Goal: Task Accomplishment & Management: Manage account settings

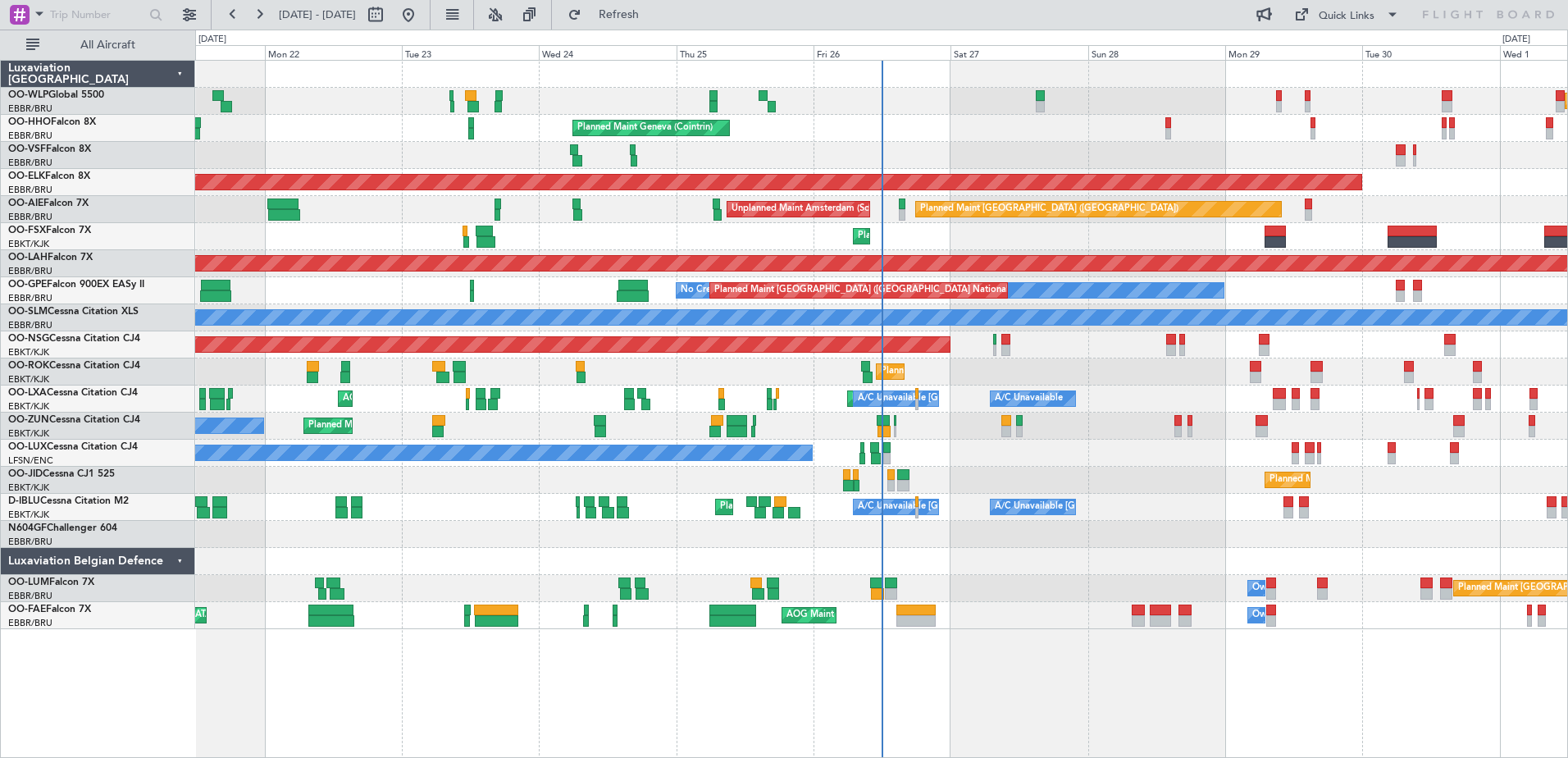
click at [258, 197] on div "Planned Maint Milan (Linate) Planned Maint Geneva ([GEOGRAPHIC_DATA]) AOG Maint…" at bounding box center [881, 344] width 1372 height 568
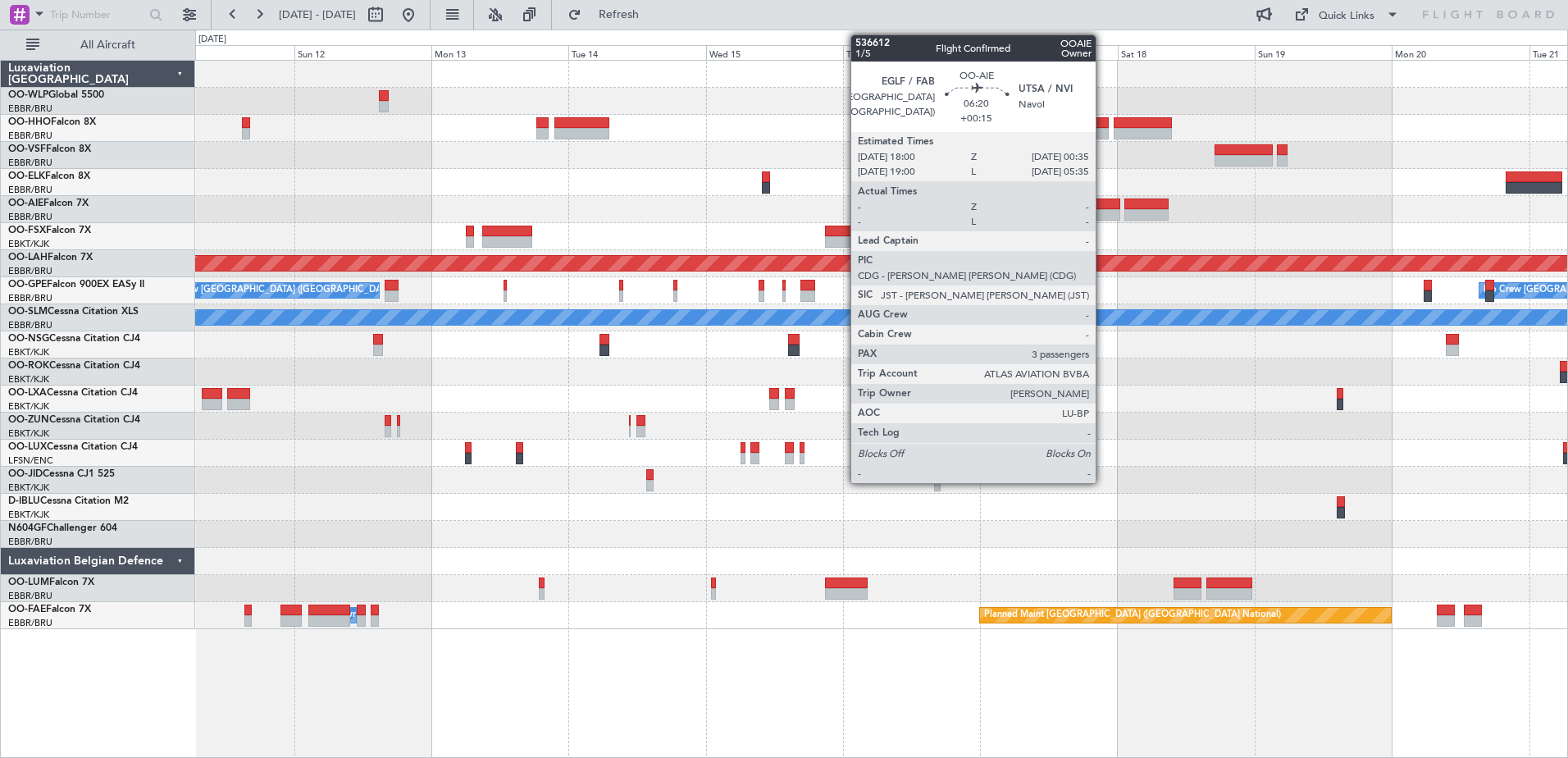
click at [1103, 213] on div at bounding box center [1101, 215] width 38 height 12
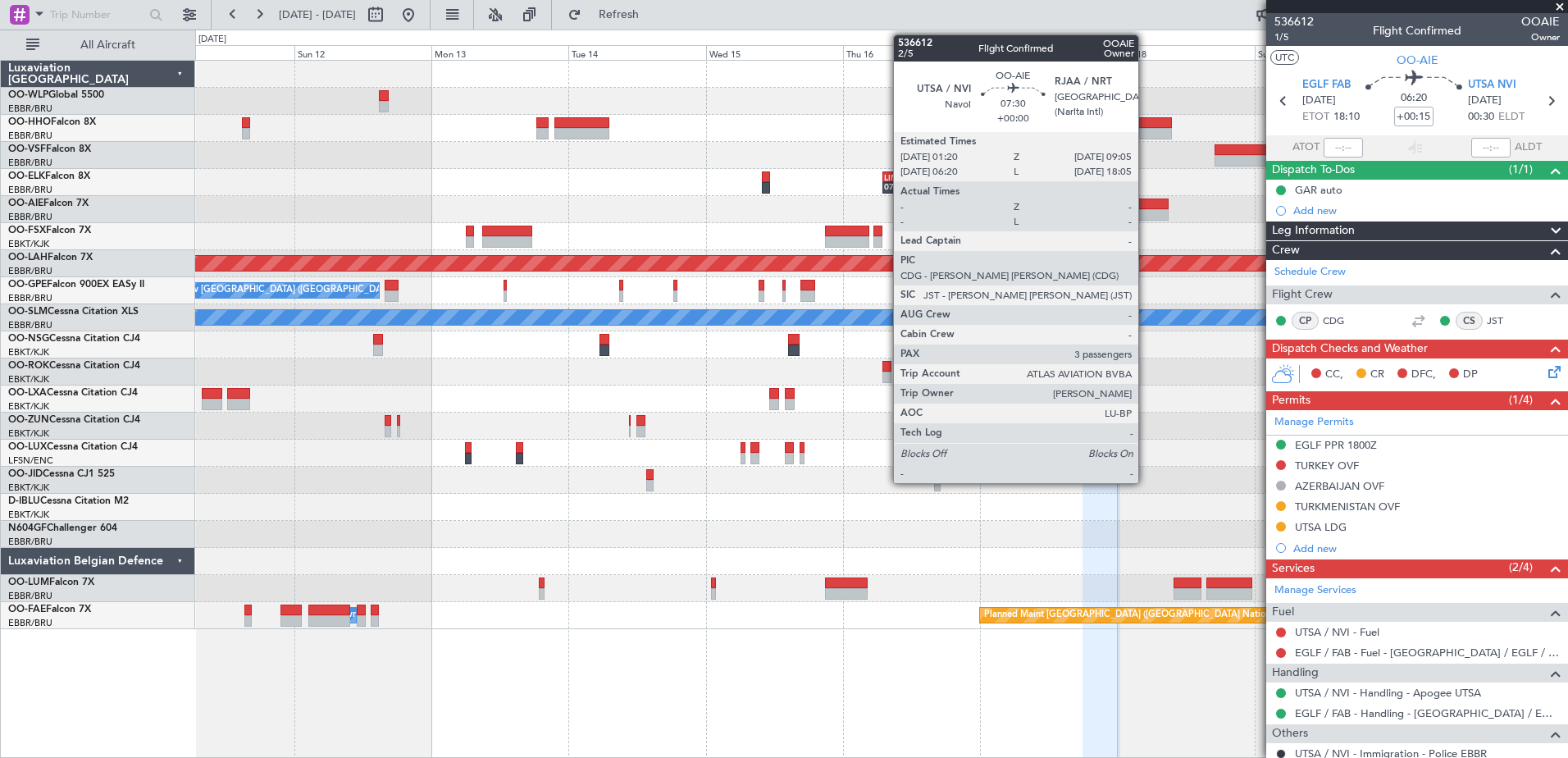
click at [1146, 205] on div at bounding box center [1147, 204] width 45 height 12
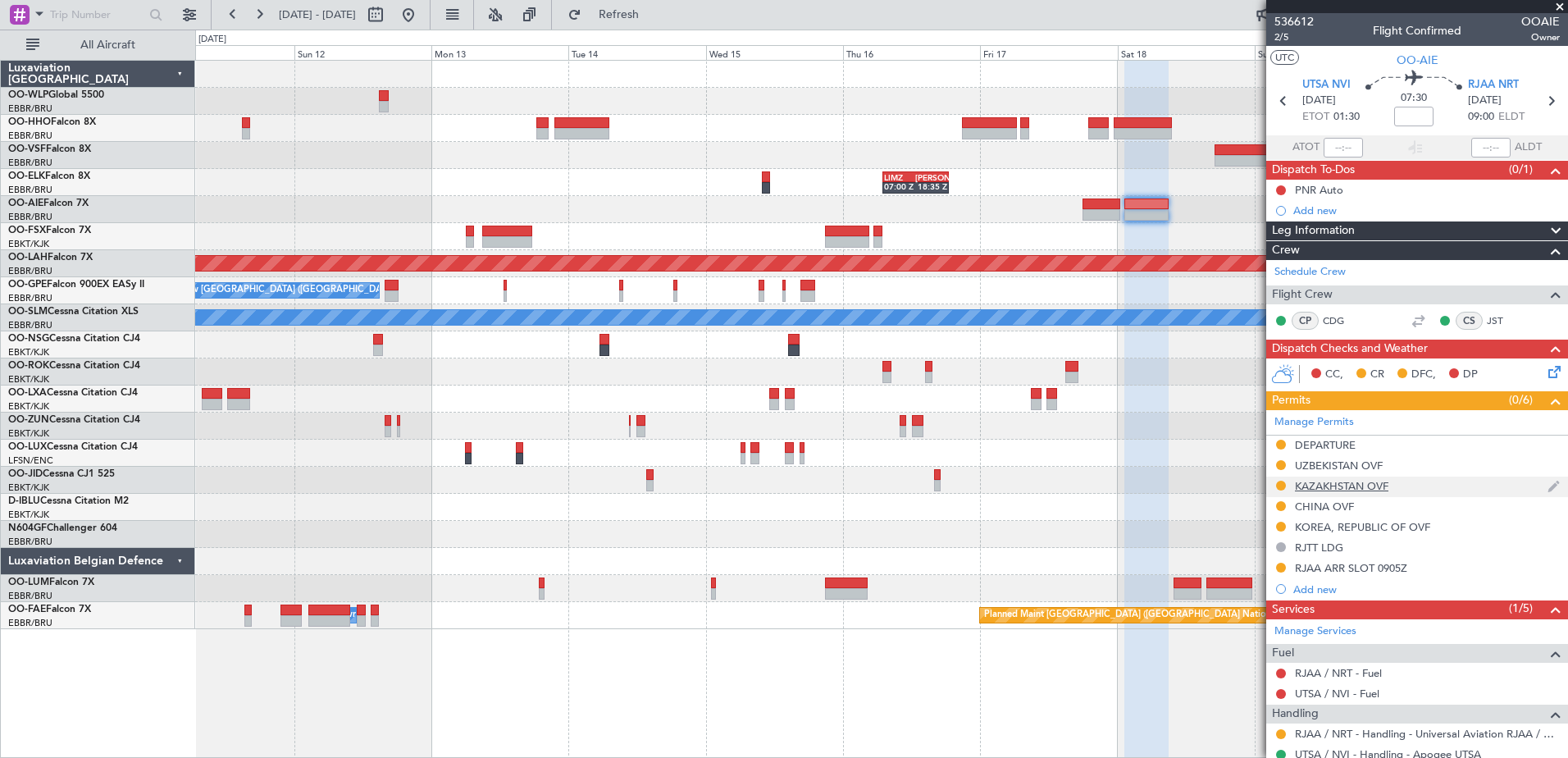
scroll to position [164, 0]
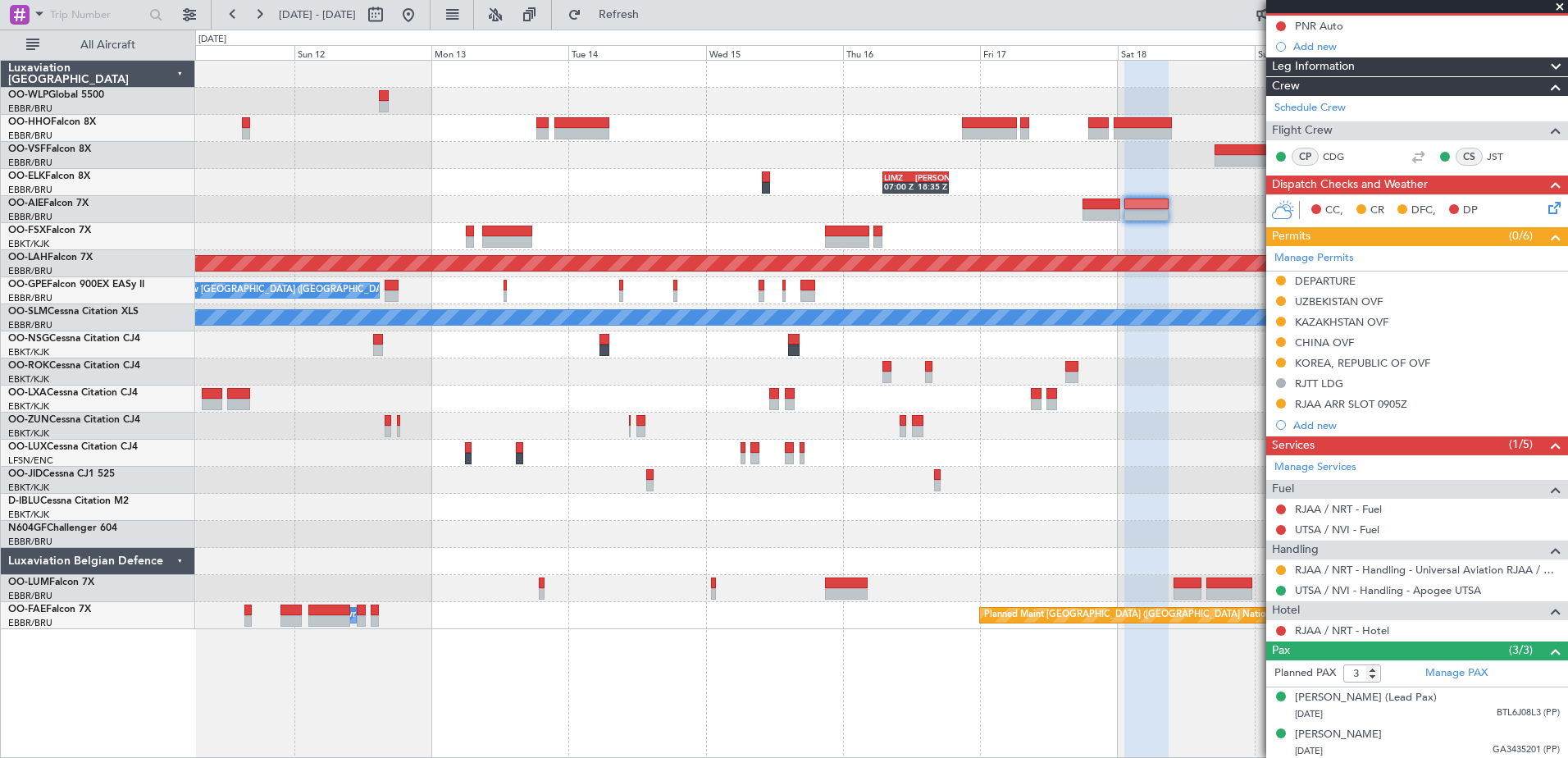
click at [930, 692] on div "LIMZ 07:00 Z [PERSON_NAME] 18:35 Z Planned [GEOGRAPHIC_DATA][PERSON_NAME]-[GEOG…" at bounding box center [882, 409] width 1373 height 698
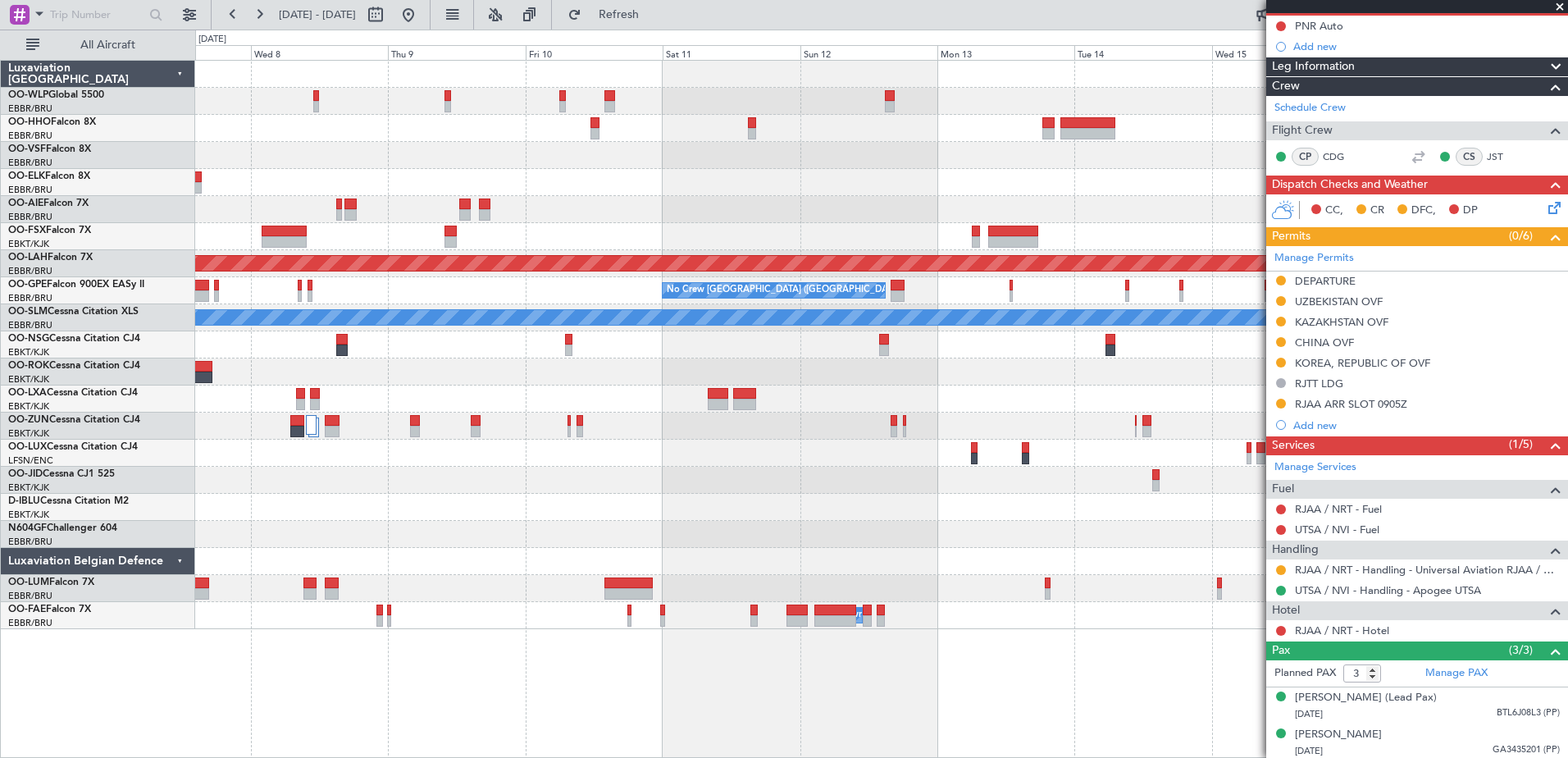
click at [842, 181] on div "LIMZ 07:00 Z [PERSON_NAME] 18:35 Z" at bounding box center [881, 182] width 1372 height 27
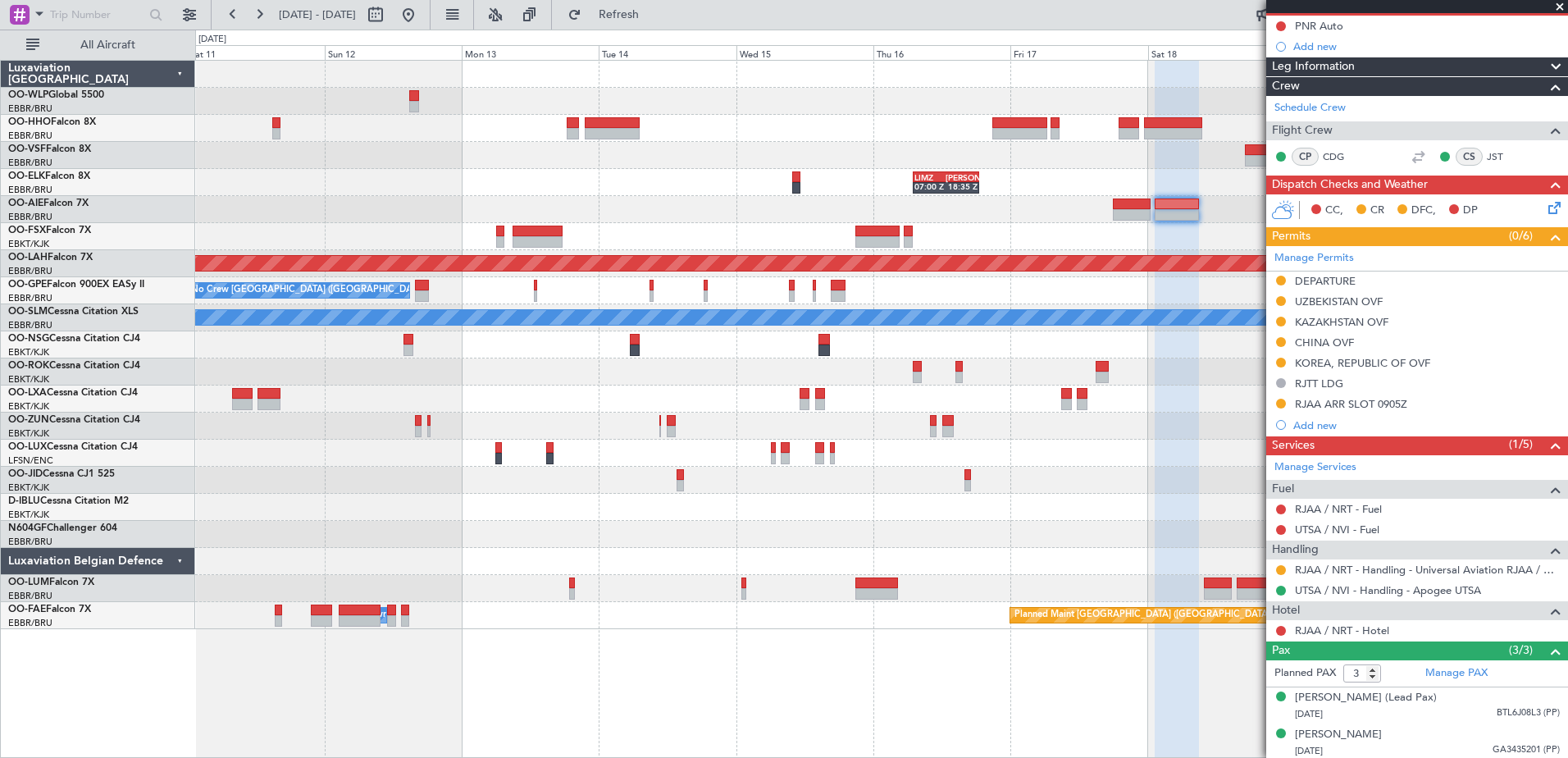
click at [358, 177] on div "LIMZ 07:00 Z [PERSON_NAME] 18:35 Z" at bounding box center [881, 182] width 1372 height 27
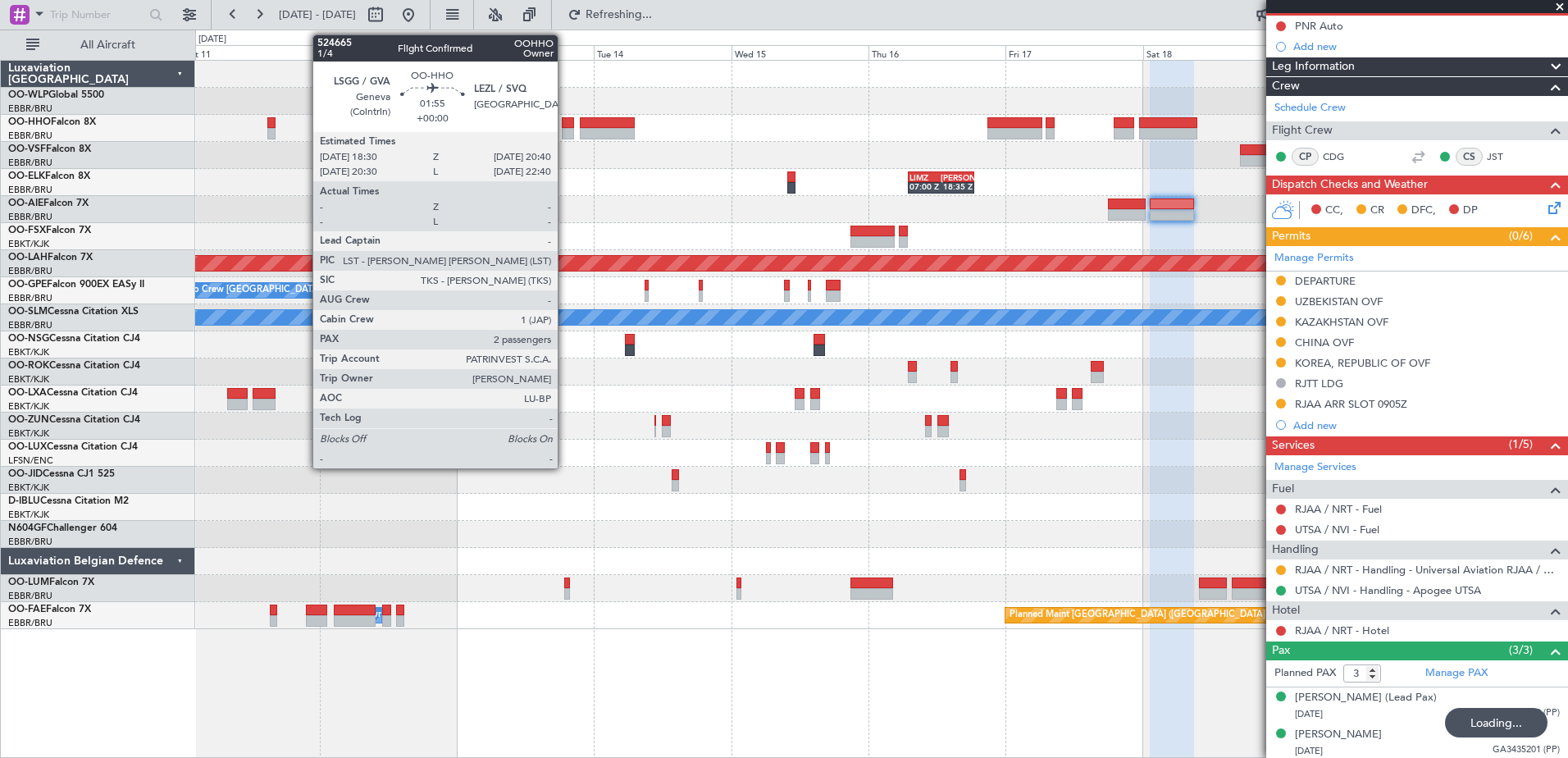
click at [565, 128] on div at bounding box center [568, 134] width 14 height 12
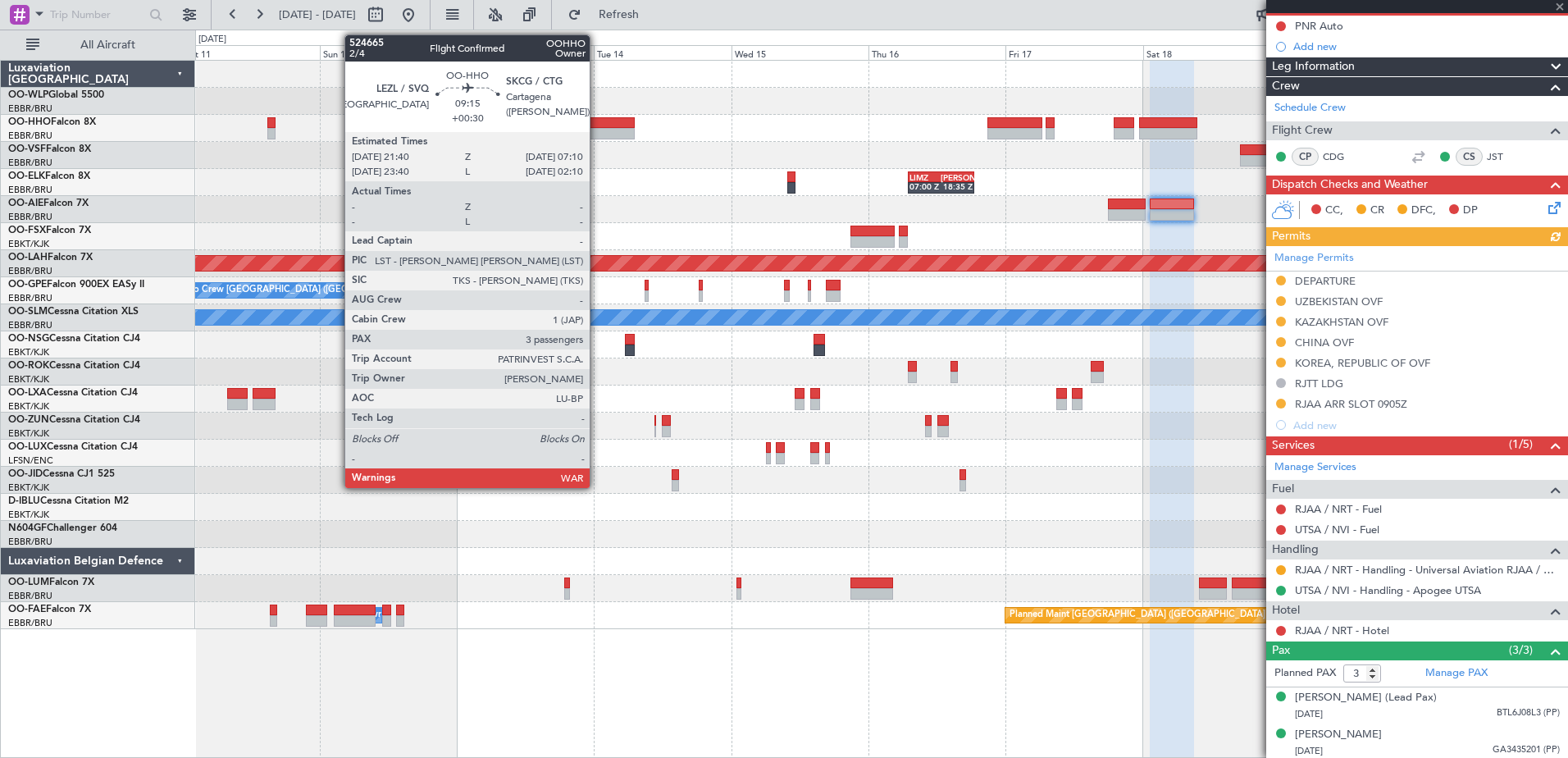
type input "2"
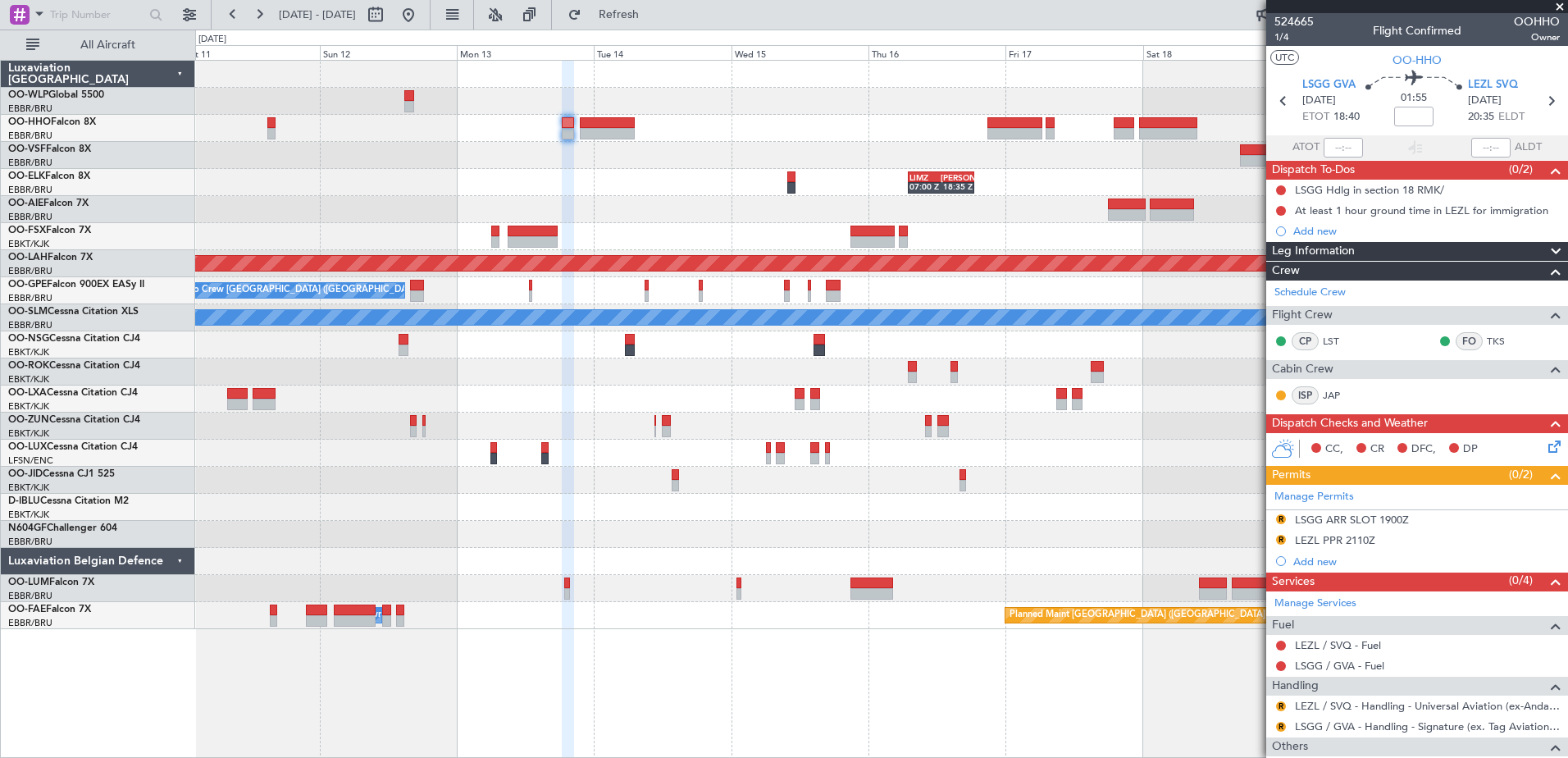
scroll to position [138, 0]
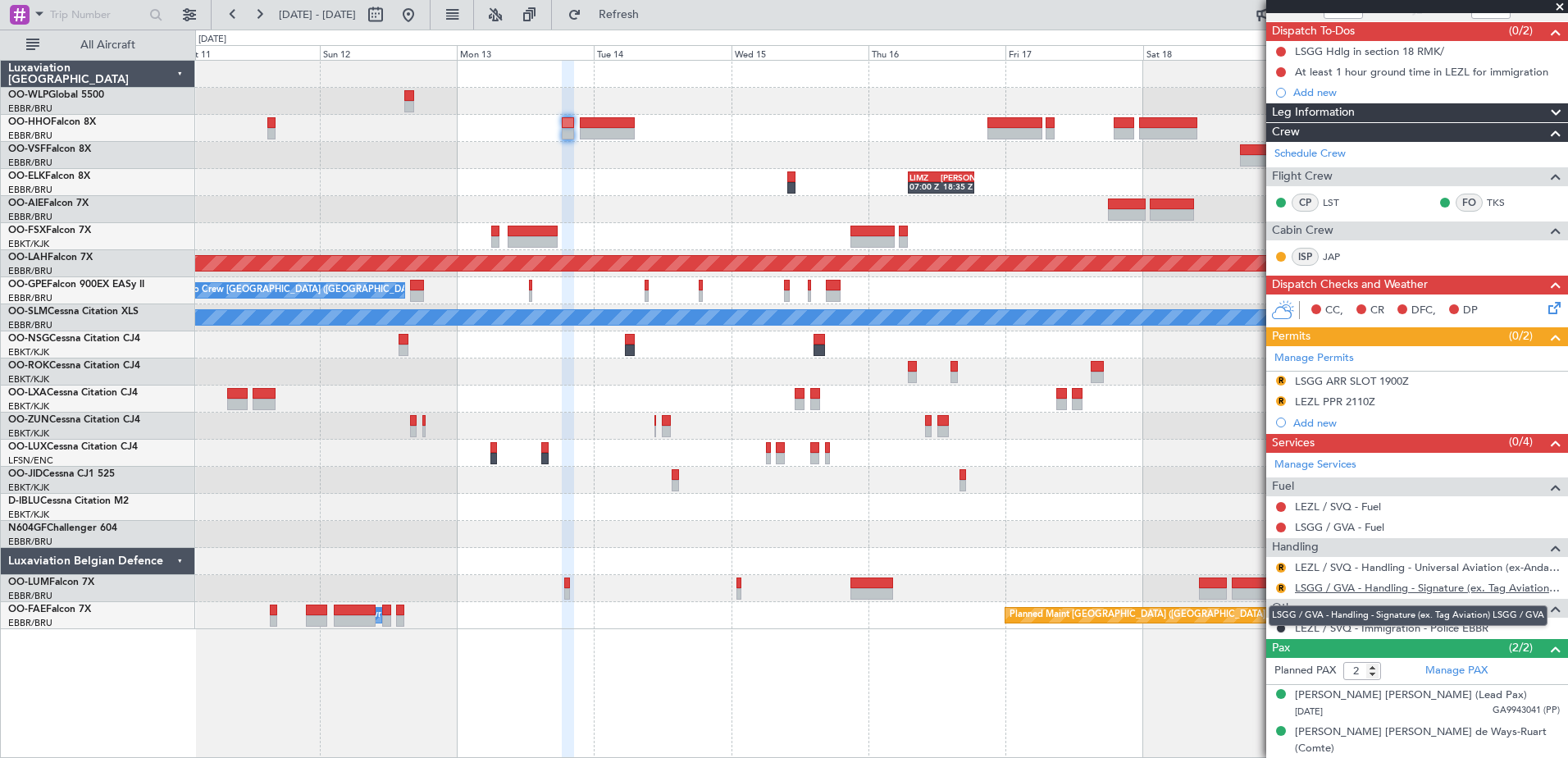
click at [1359, 586] on link "LSGG / GVA - Handling - Signature (ex. Tag Aviation) LSGG / GVA" at bounding box center [1428, 587] width 265 height 14
click at [1398, 586] on link "LSGG / GVA - Handling - Signature (ex. Tag Aviation) LSGG / GVA" at bounding box center [1428, 587] width 265 height 14
click at [1280, 586] on button "R" at bounding box center [1281, 588] width 10 height 10
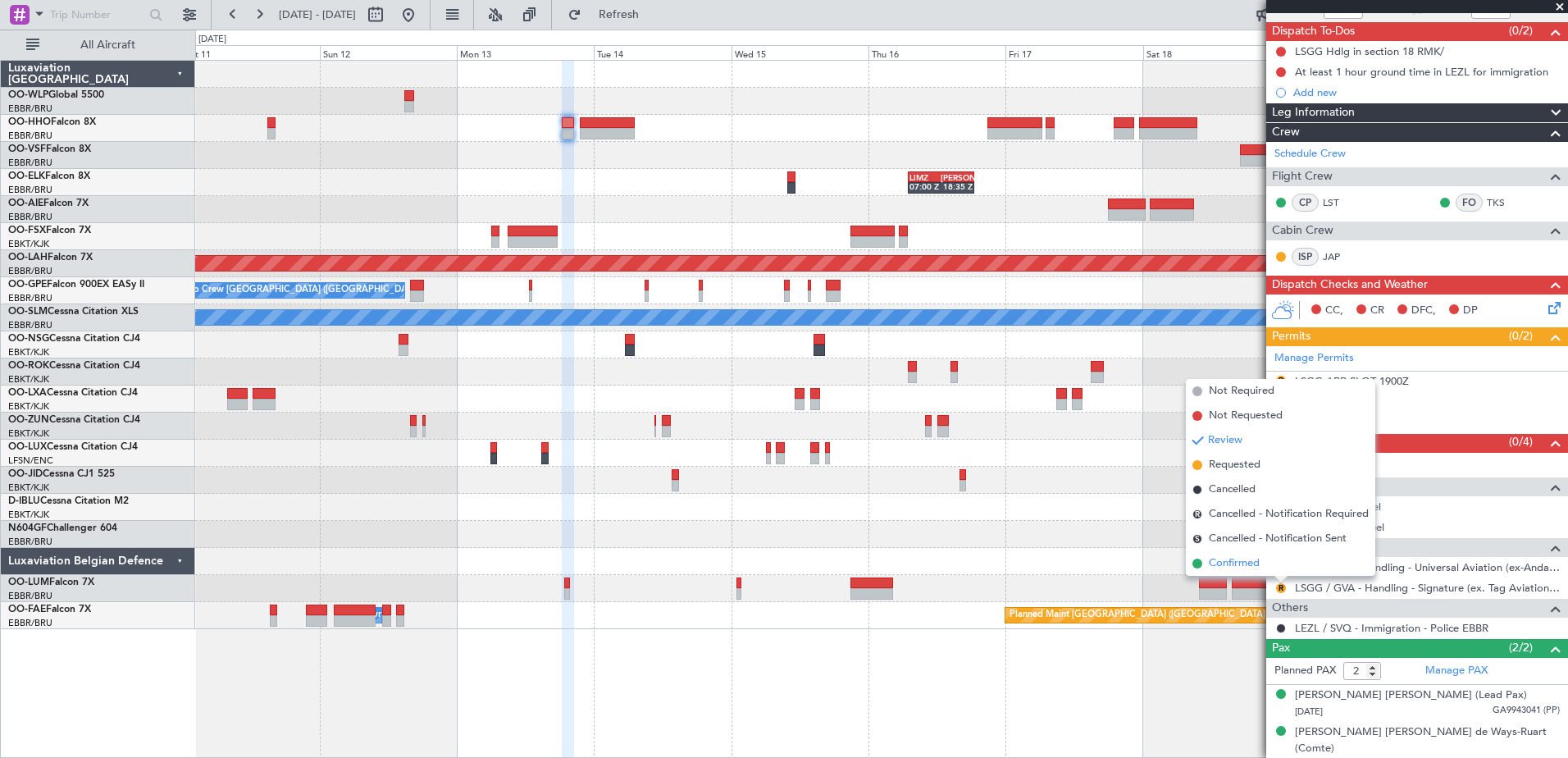
click at [1213, 560] on span "Confirmed" at bounding box center [1234, 563] width 51 height 16
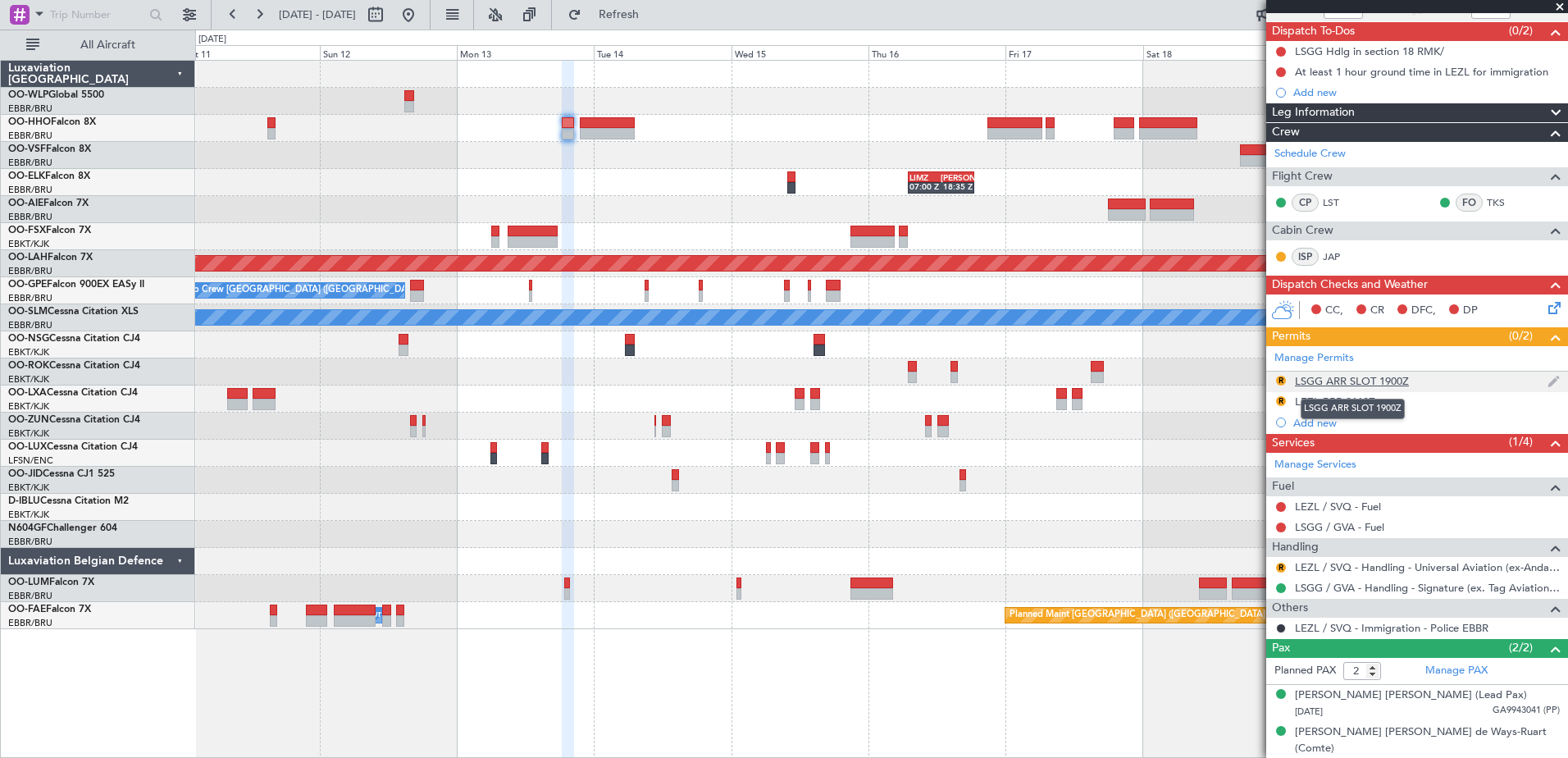
click at [1369, 386] on div "LSGG ARR SLOT 1900Z" at bounding box center [1352, 381] width 114 height 14
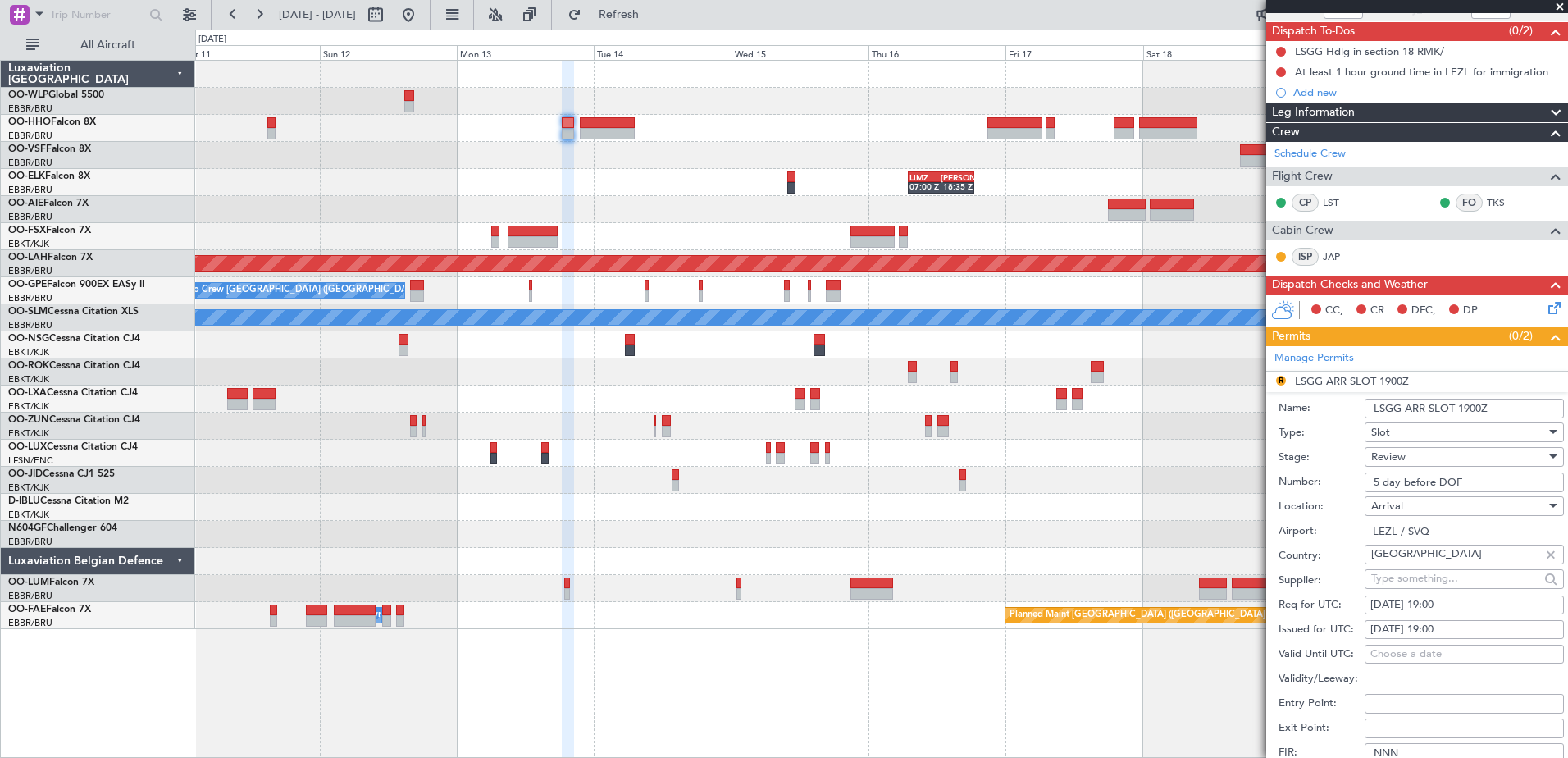
click at [1458, 607] on div "[DATE] 19:00" at bounding box center [1464, 604] width 187 height 16
select select "10"
select select "2025"
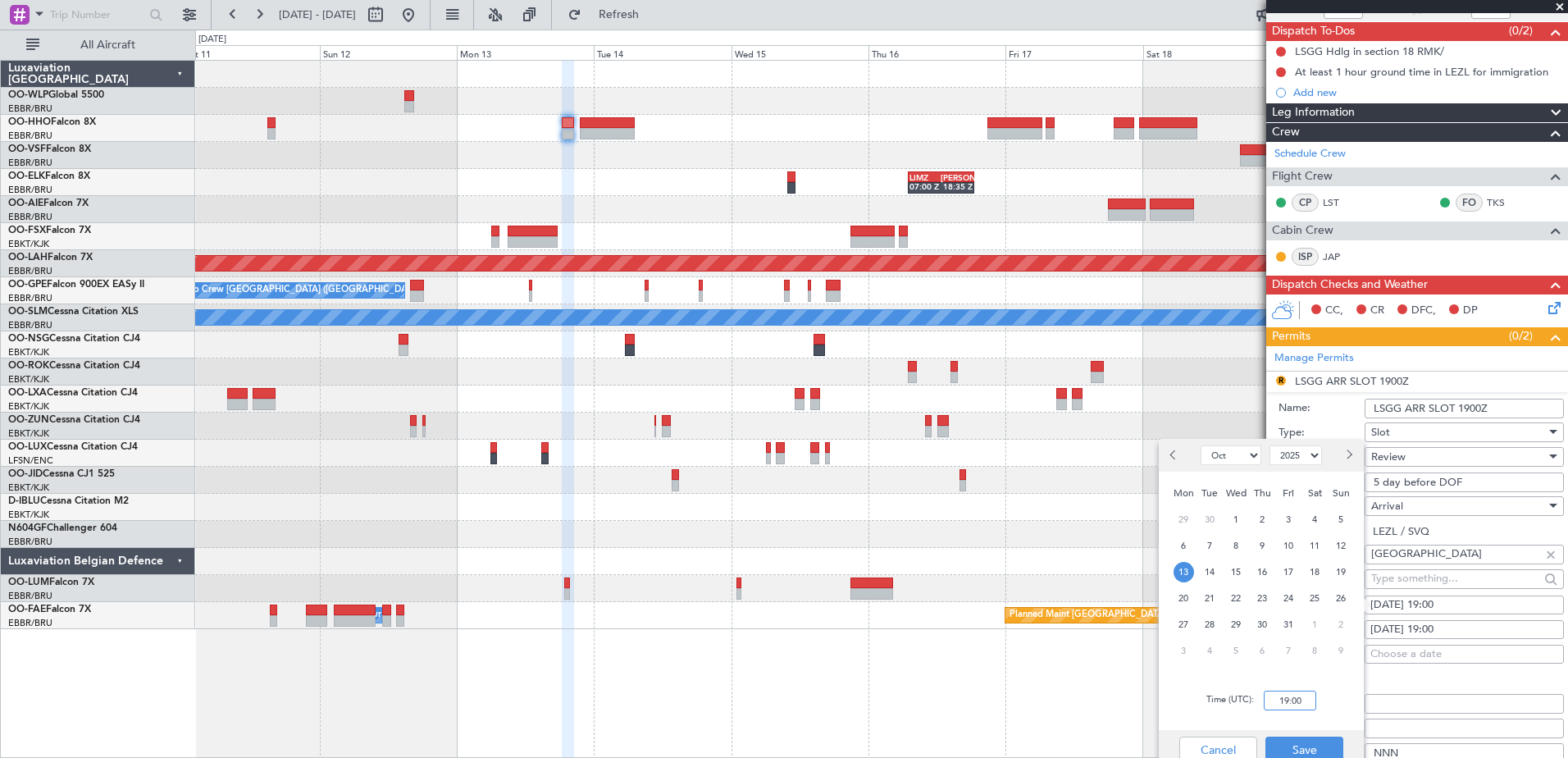
click at [1290, 690] on input "19:00" at bounding box center [1290, 700] width 52 height 19
type input "18:30"
click at [1302, 744] on button "Save" at bounding box center [1305, 749] width 78 height 26
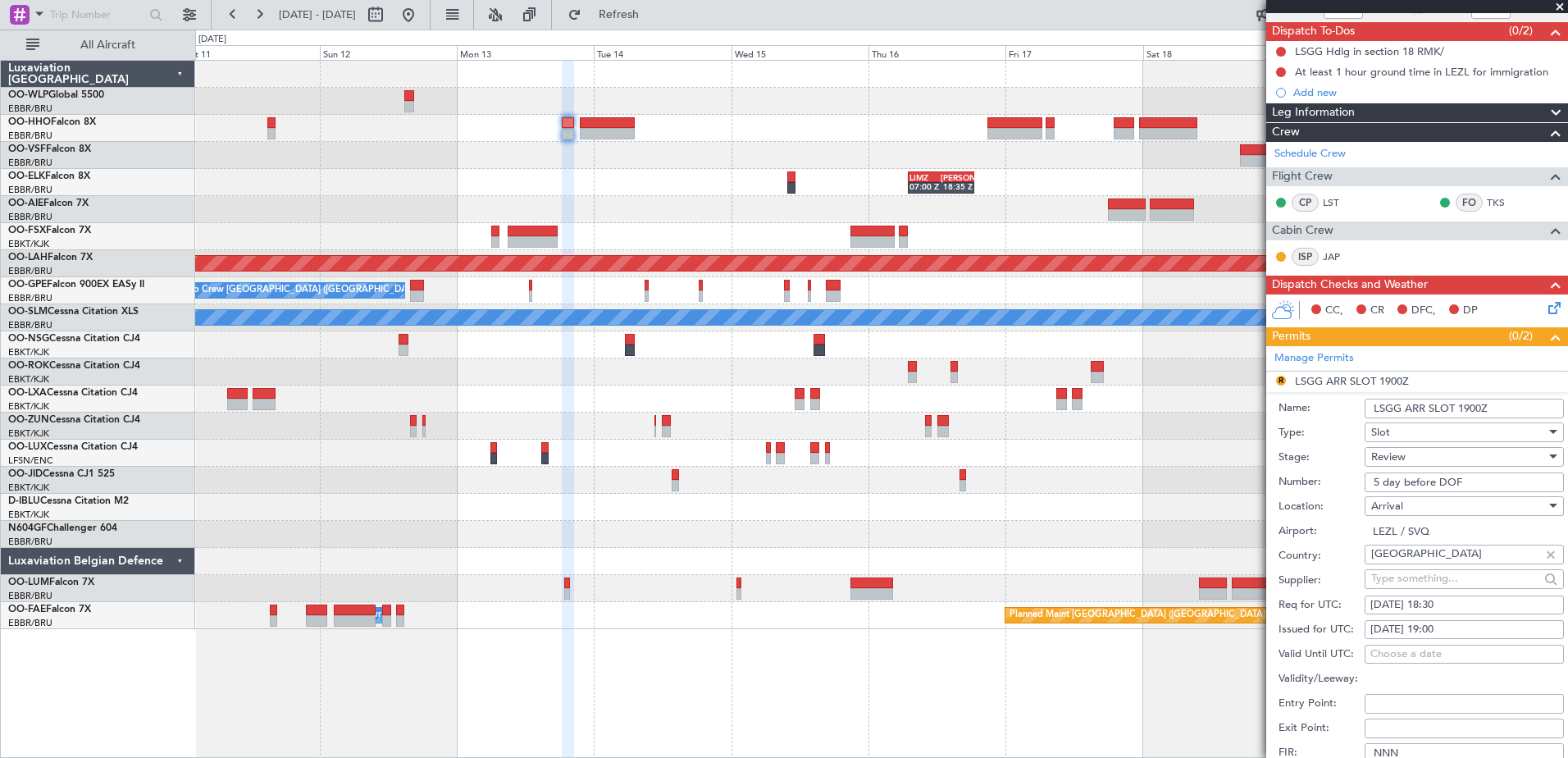
click at [1440, 625] on div "[DATE] 19:00" at bounding box center [1464, 629] width 187 height 16
select select "10"
select select "2025"
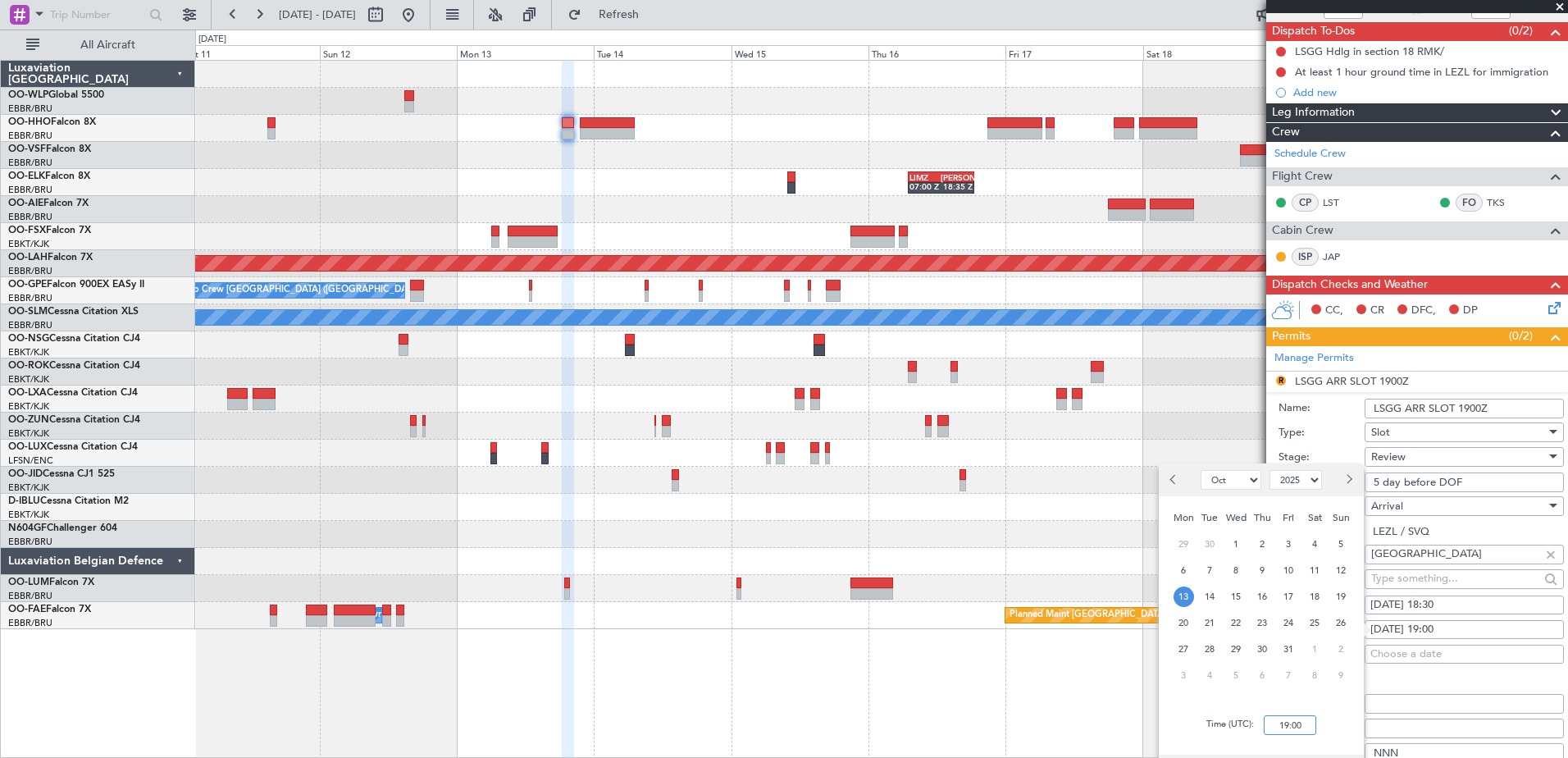
click at [1289, 724] on input "19:00" at bounding box center [1290, 724] width 52 height 19
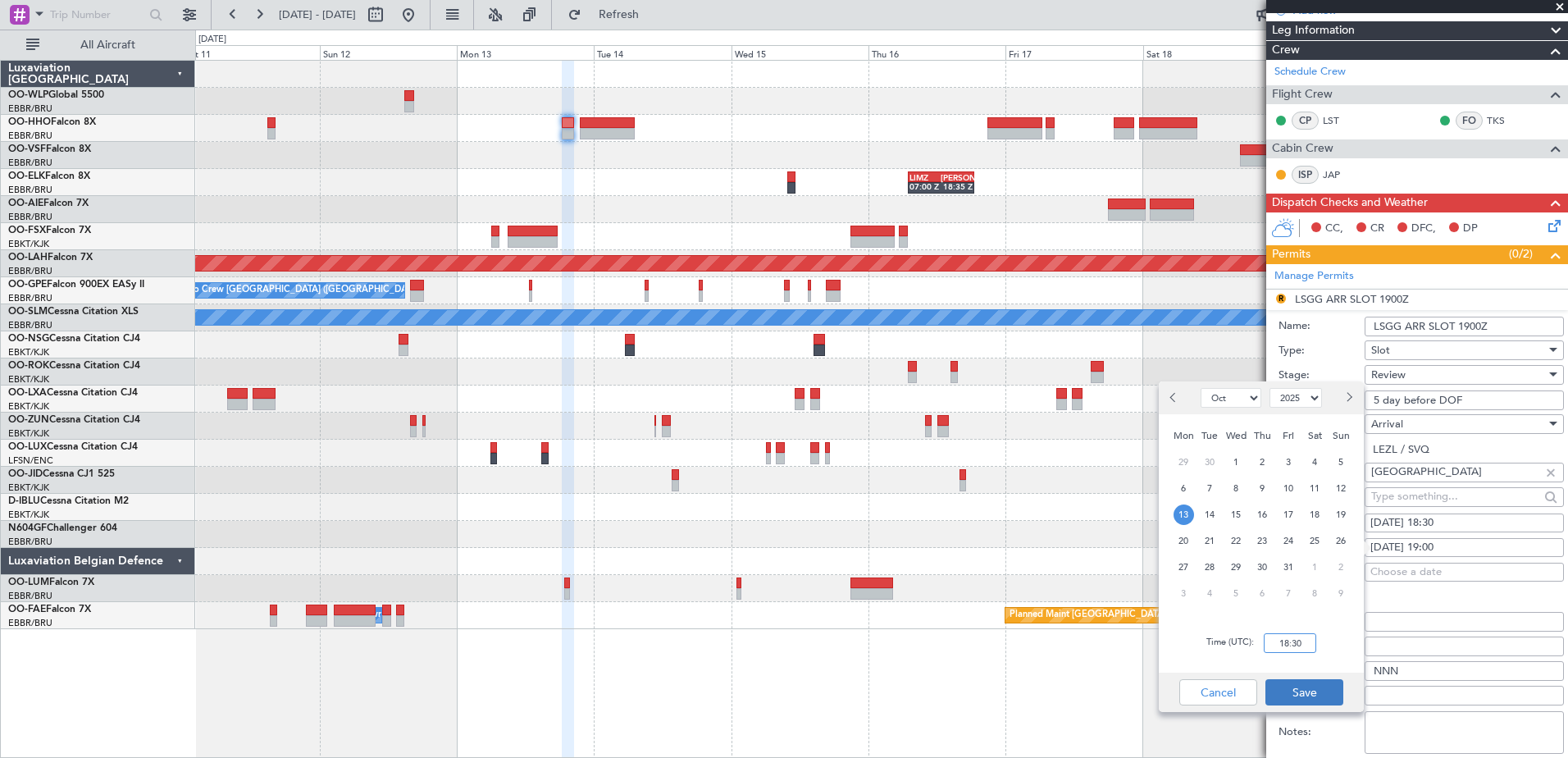
type input "18:30"
click at [1321, 693] on button "Save" at bounding box center [1305, 691] width 78 height 26
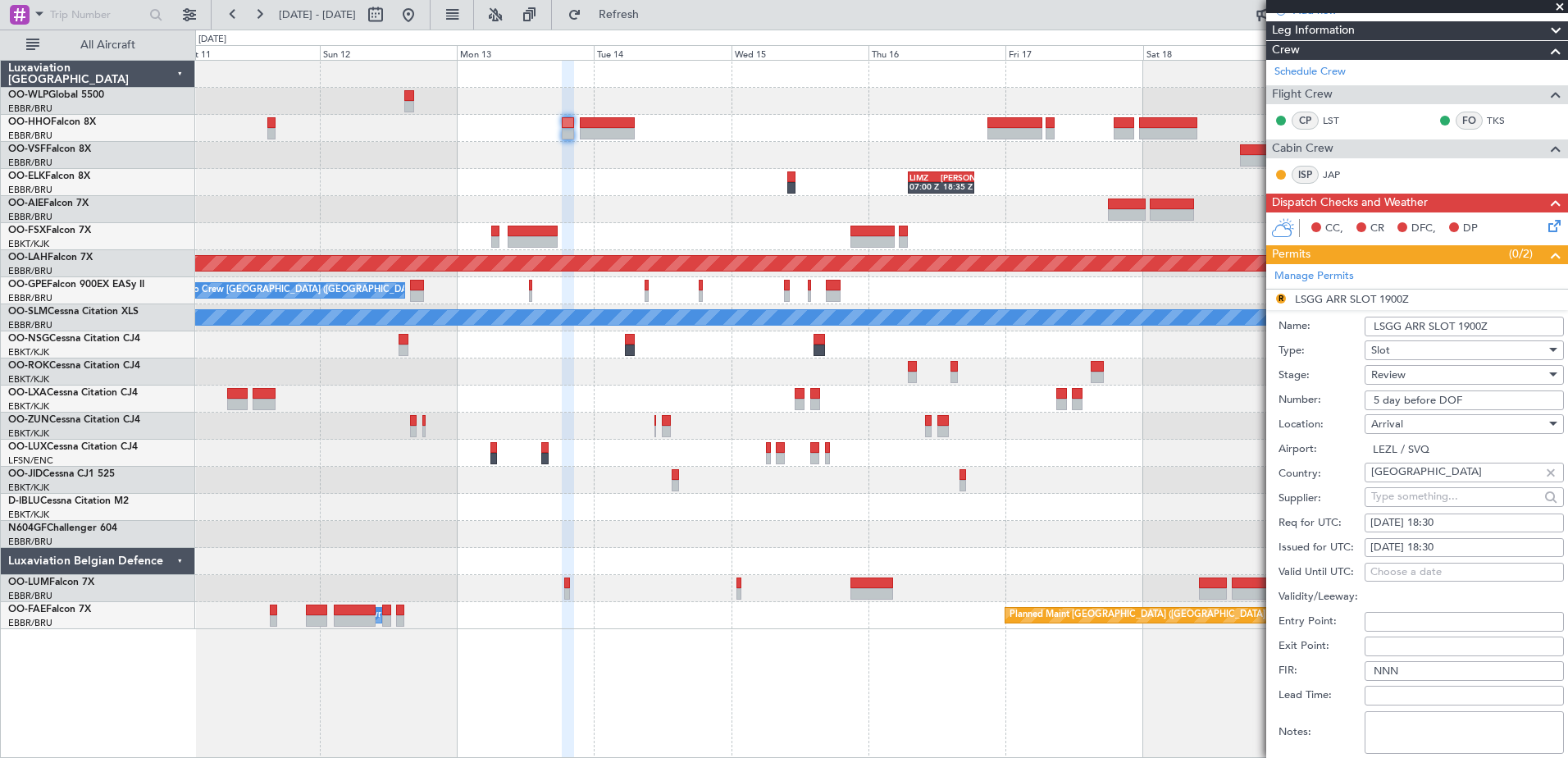
click at [1511, 382] on div "Review" at bounding box center [1458, 374] width 175 height 24
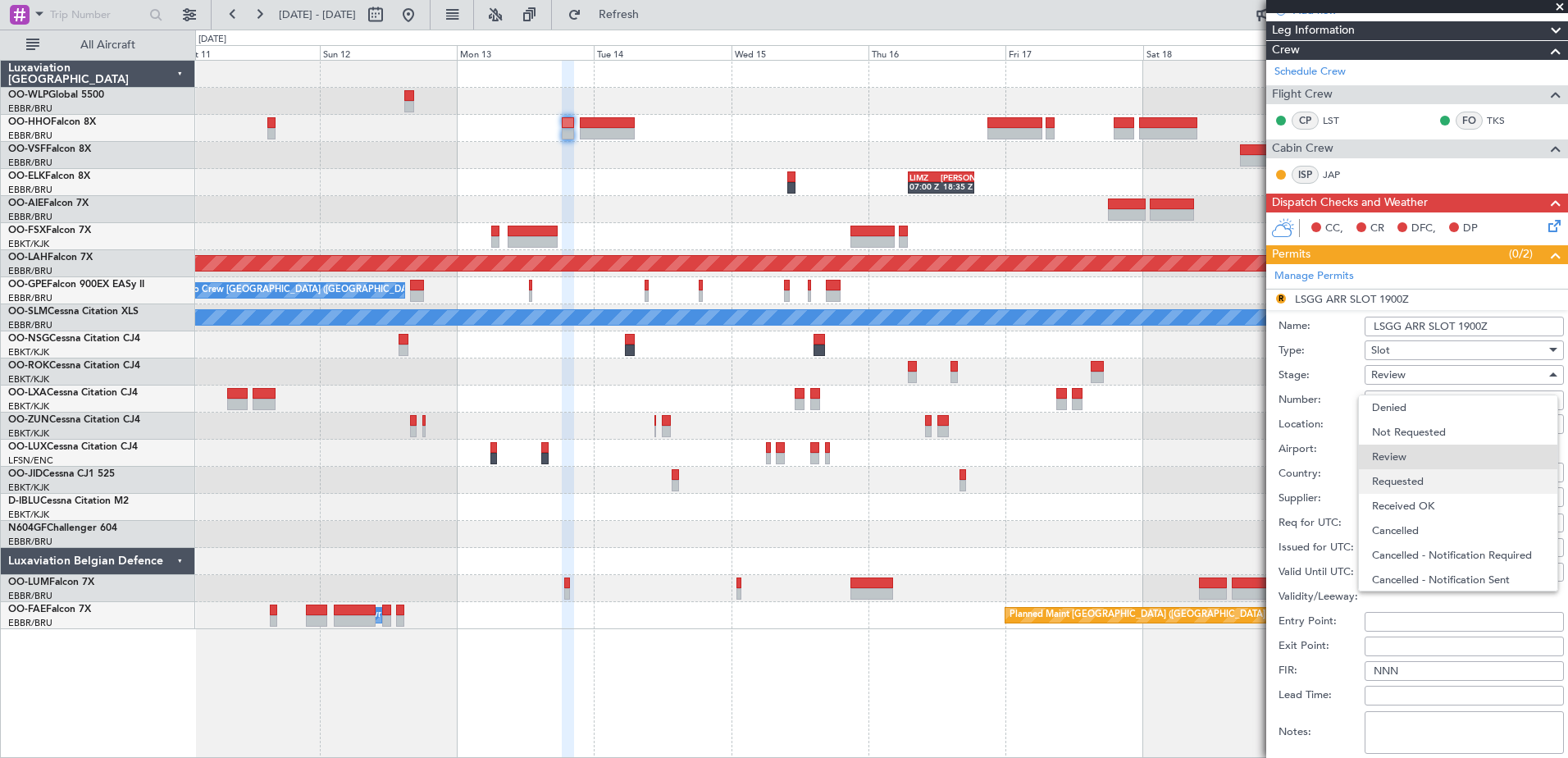
click at [1424, 481] on span "Requested" at bounding box center [1458, 481] width 172 height 24
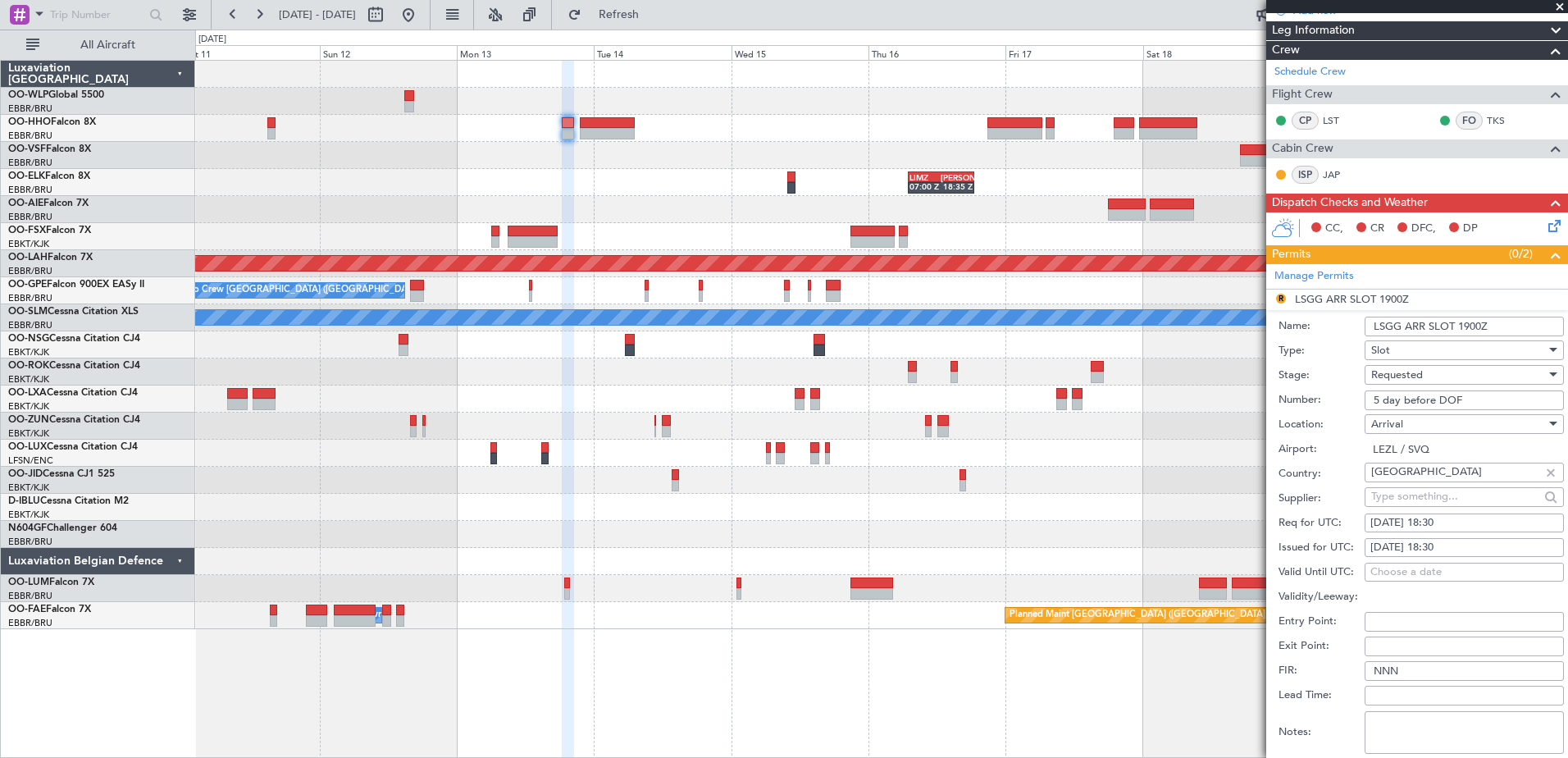
scroll to position [467, 0]
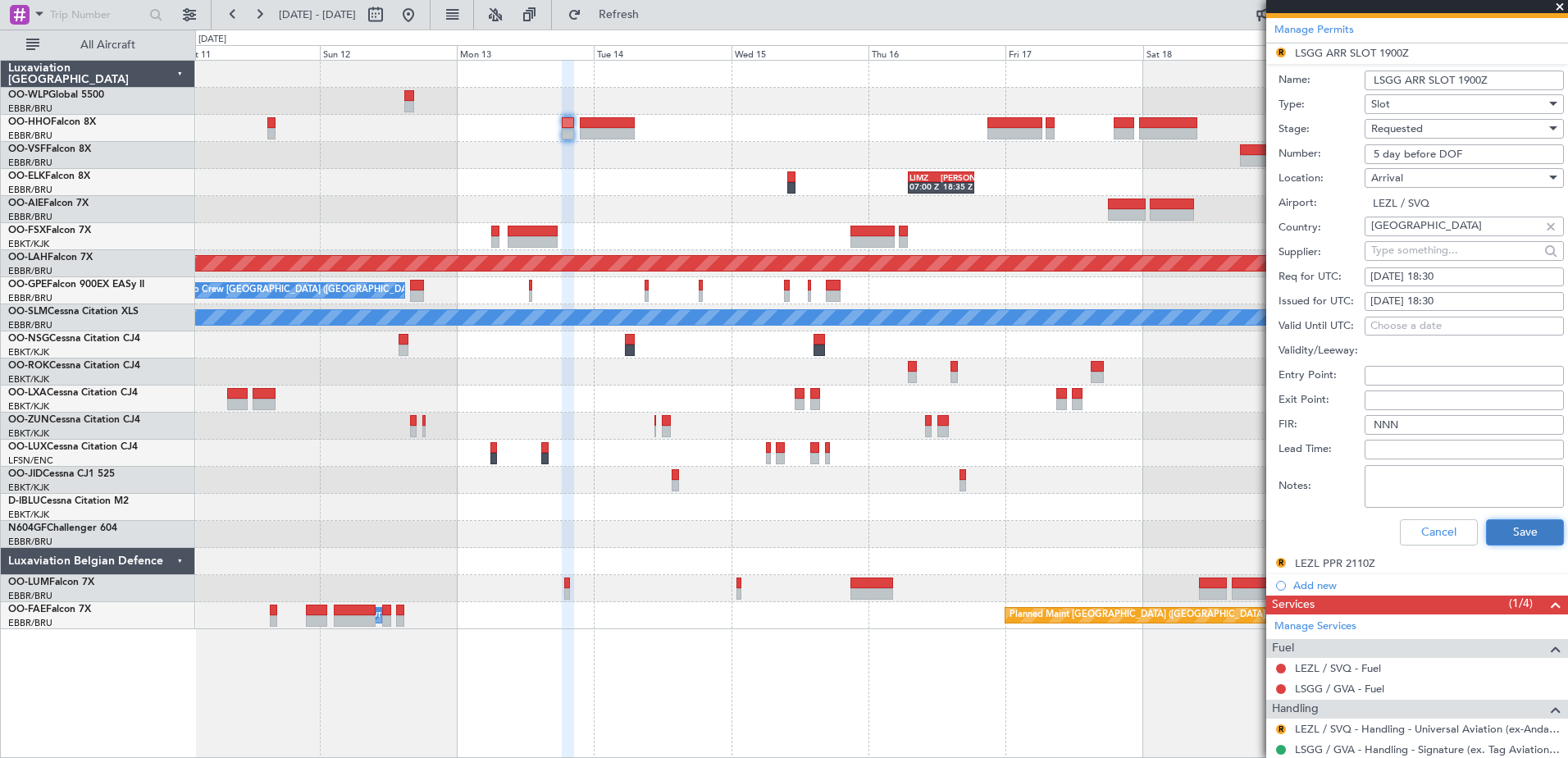
click at [1517, 533] on button "Save" at bounding box center [1525, 532] width 78 height 26
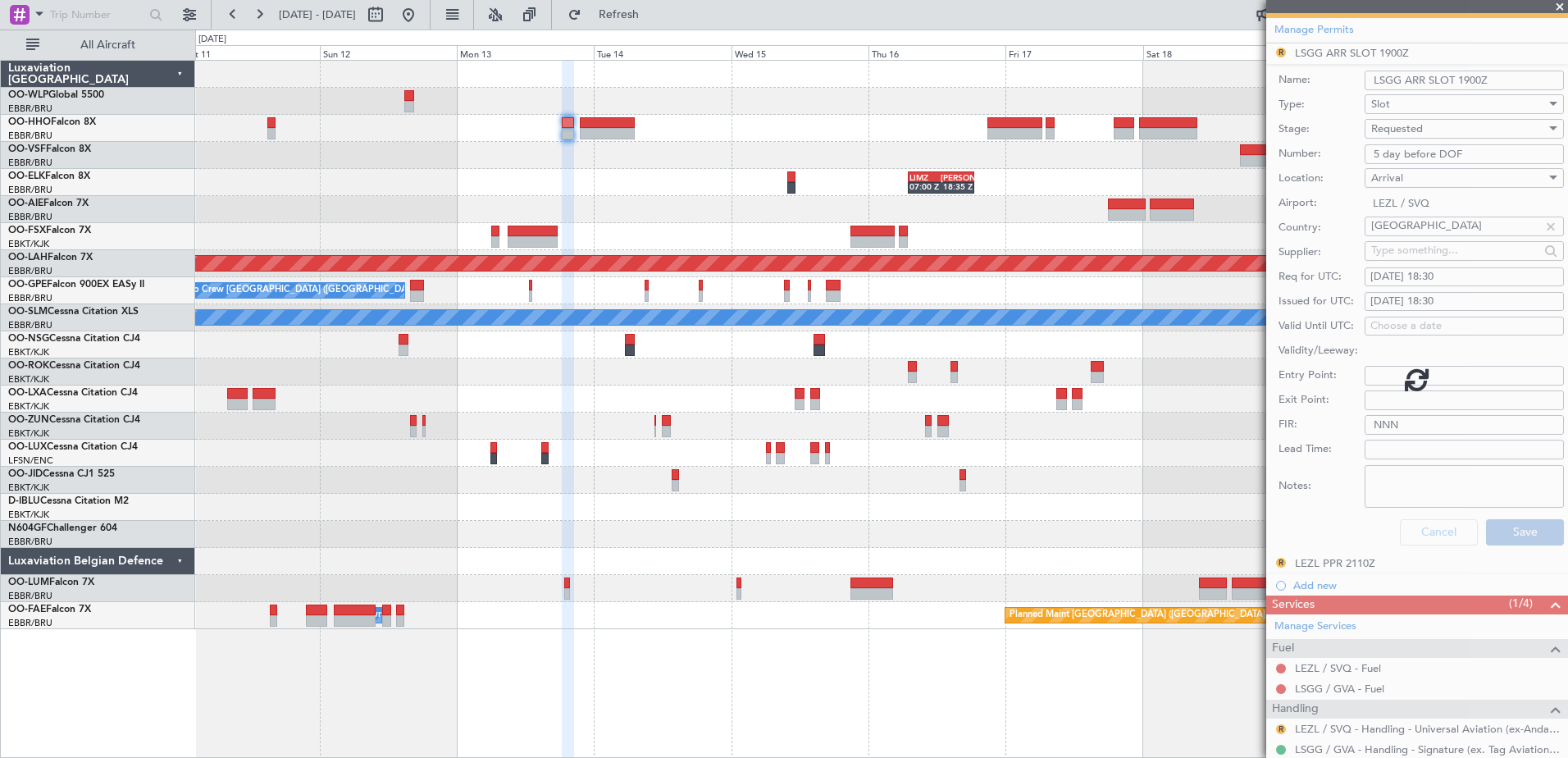
scroll to position [138, 0]
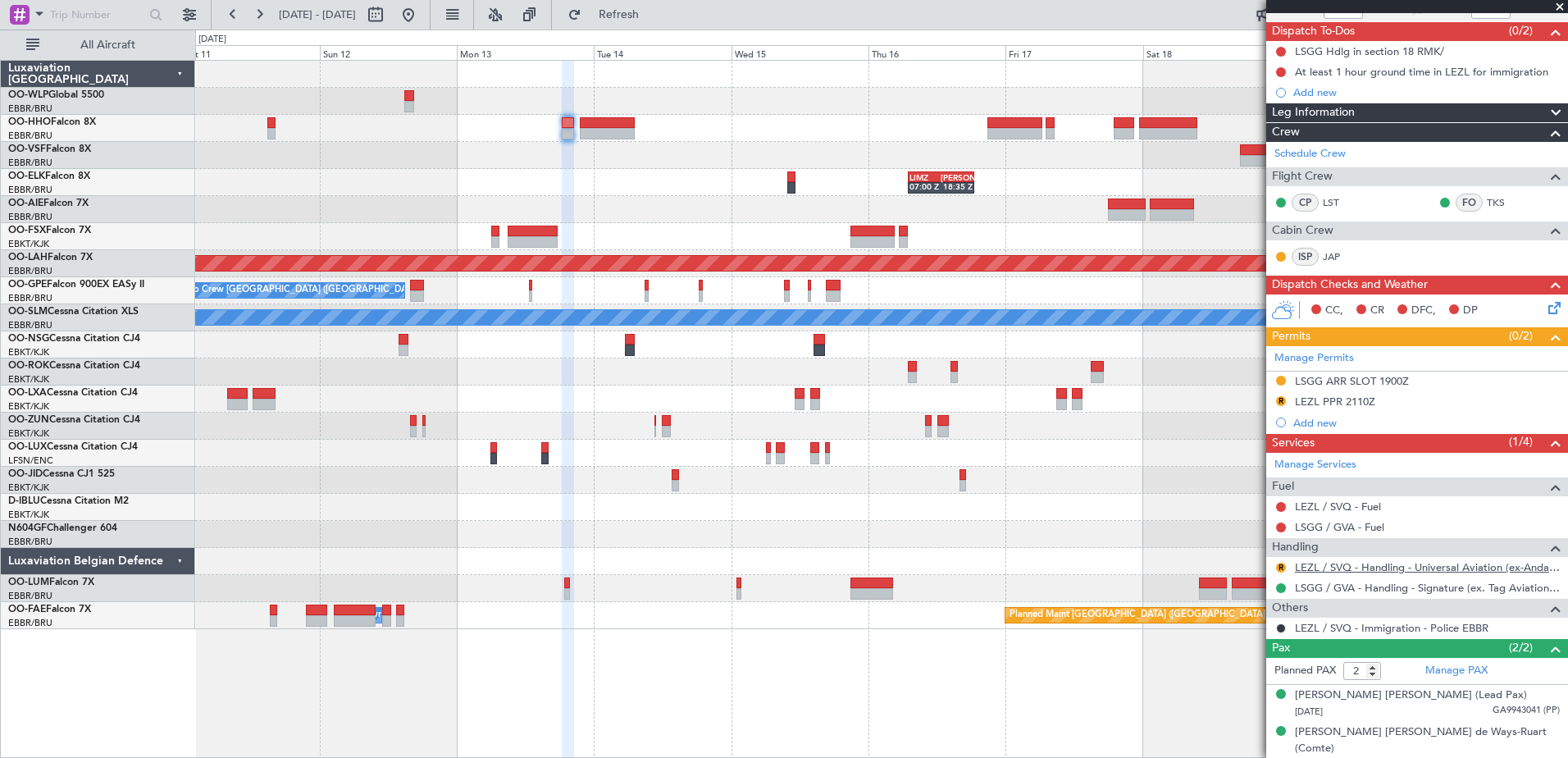
click at [1354, 566] on link "LEZL / SVQ - Handling - Universal Aviation (ex-Andalucia Aviation) LEZL/SVQ" at bounding box center [1428, 566] width 265 height 14
click at [1358, 399] on div "LEZL PPR 2110Z" at bounding box center [1335, 401] width 80 height 14
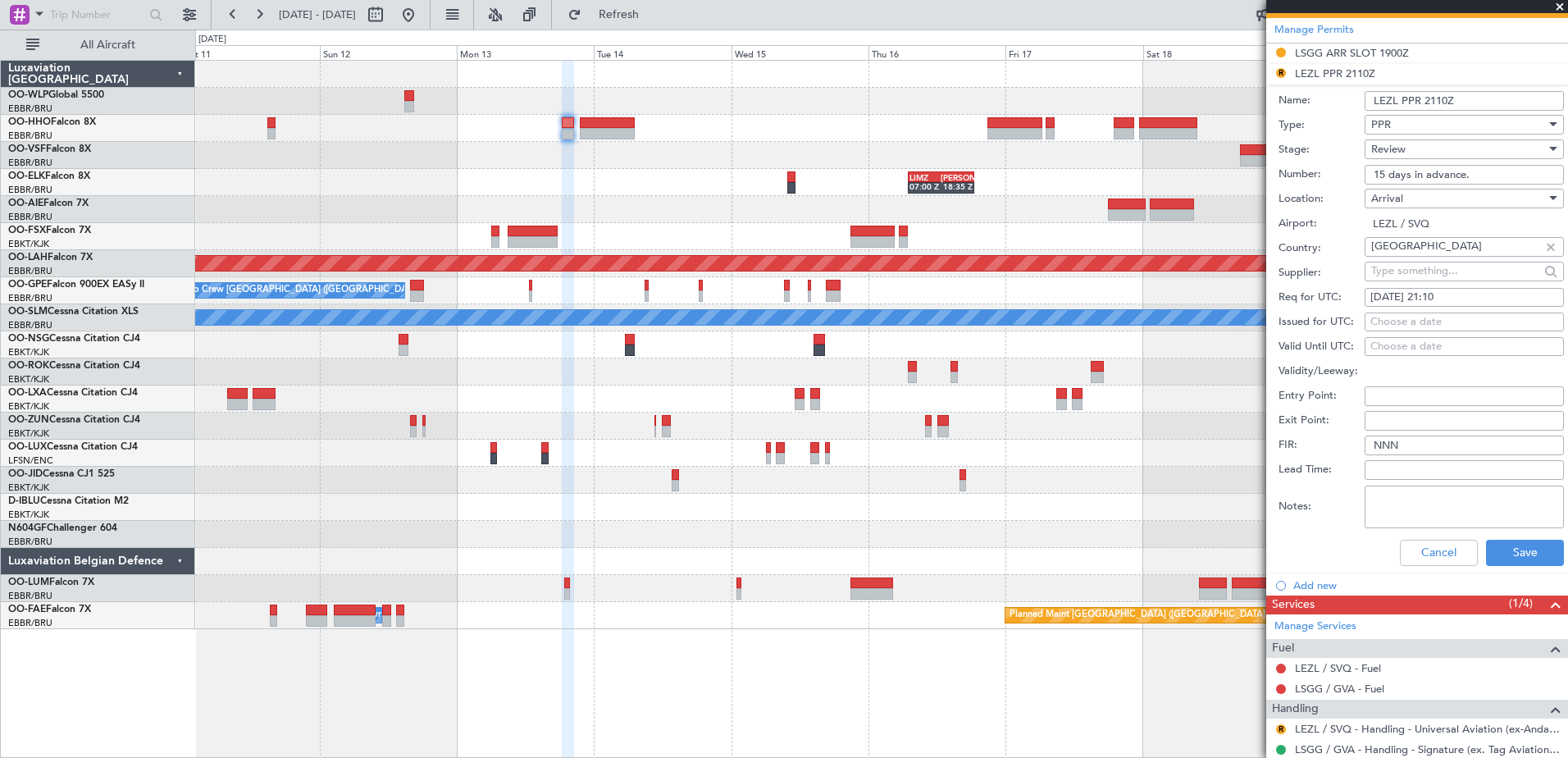
scroll to position [385, 0]
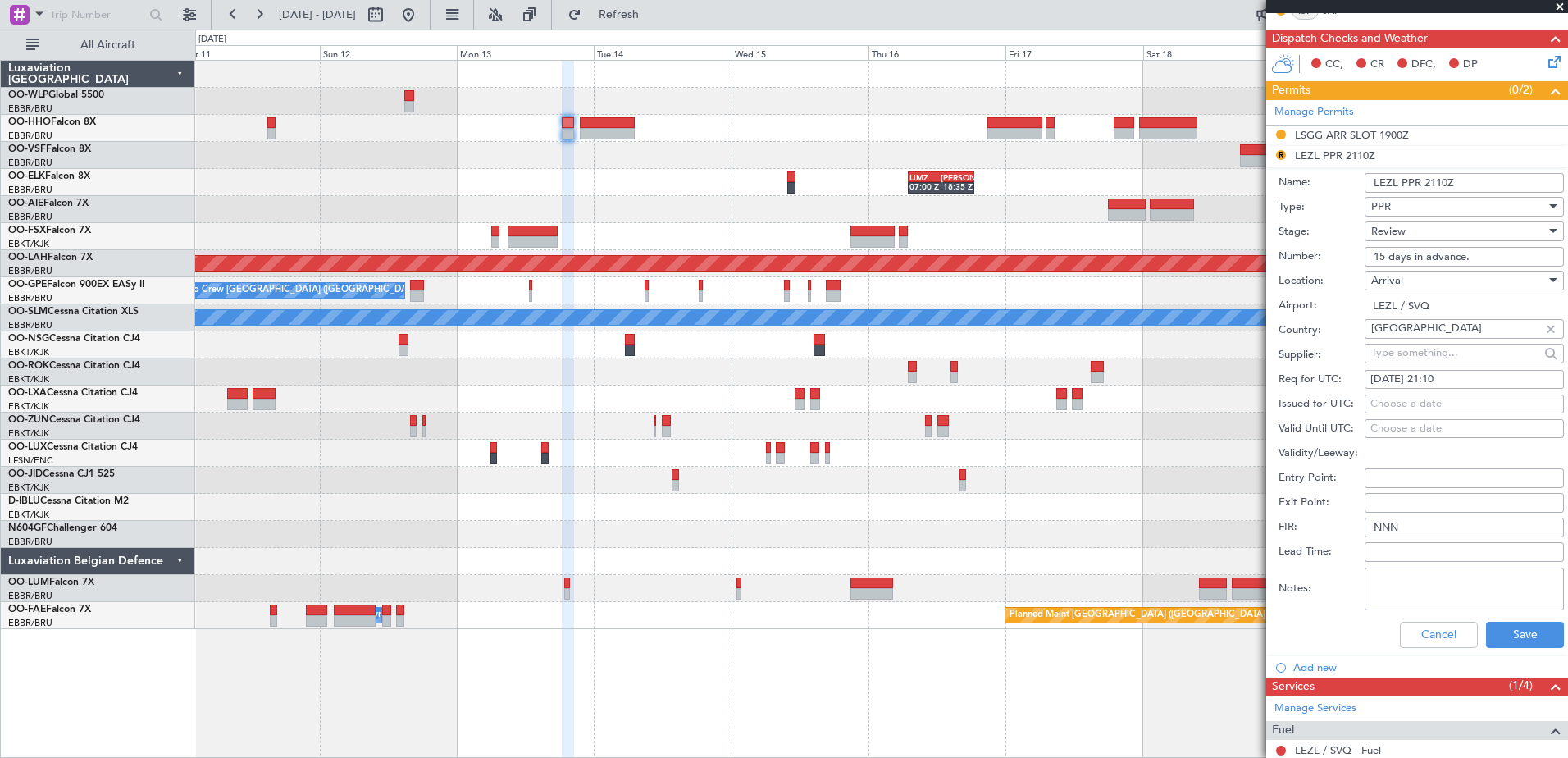
click at [1402, 230] on span "Review" at bounding box center [1388, 230] width 35 height 14
click at [1434, 338] on span "Requested" at bounding box center [1458, 338] width 172 height 24
click at [1468, 372] on div "13/10/2025 21:10" at bounding box center [1464, 379] width 187 height 16
select select "10"
select select "2025"
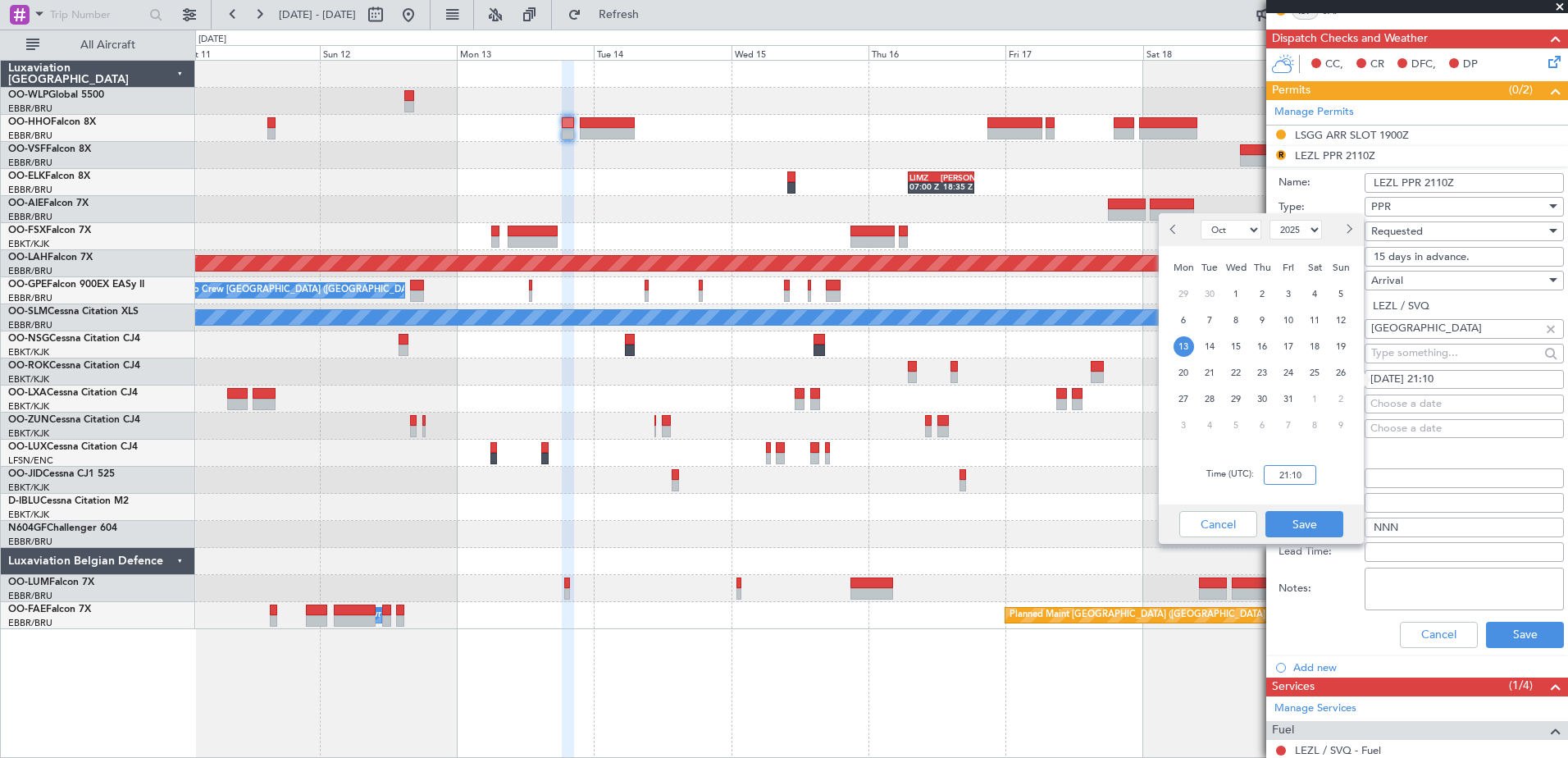
click at [1277, 474] on input "21:10" at bounding box center [1290, 474] width 52 height 19
type input "20:40"
click at [1321, 532] on button "Save" at bounding box center [1305, 523] width 78 height 26
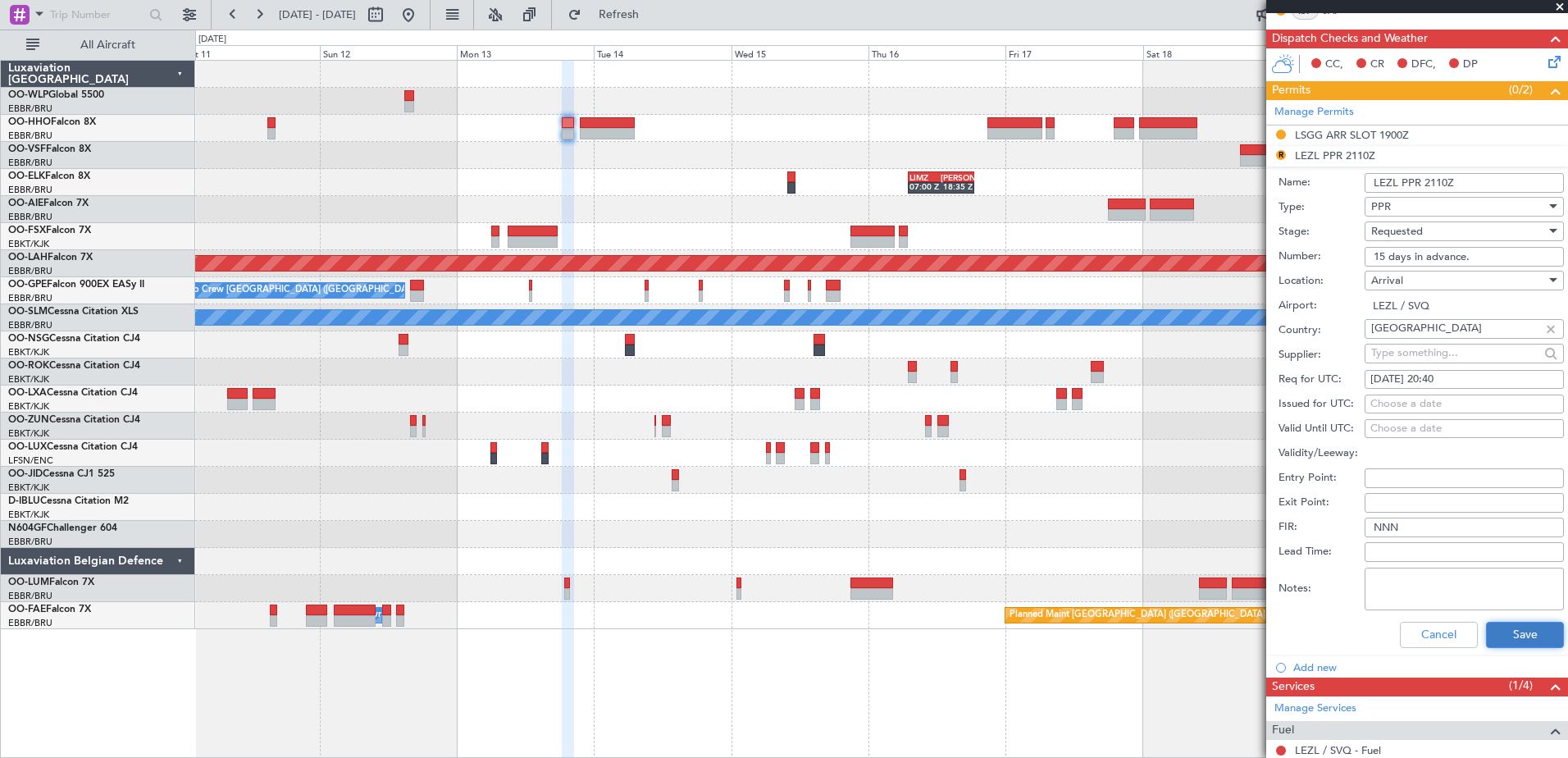
click at [1528, 636] on button "Save" at bounding box center [1525, 634] width 78 height 26
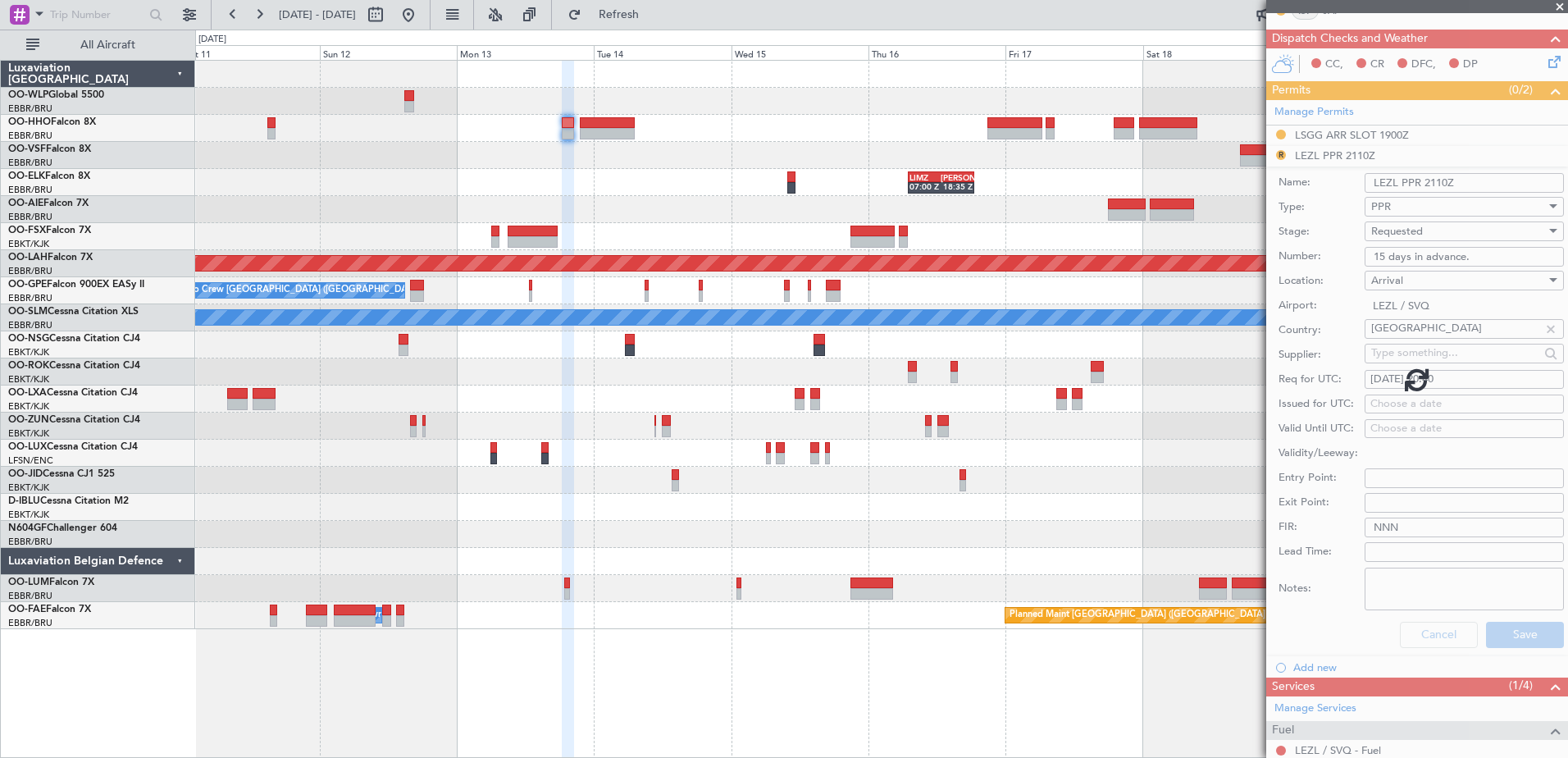
scroll to position [138, 0]
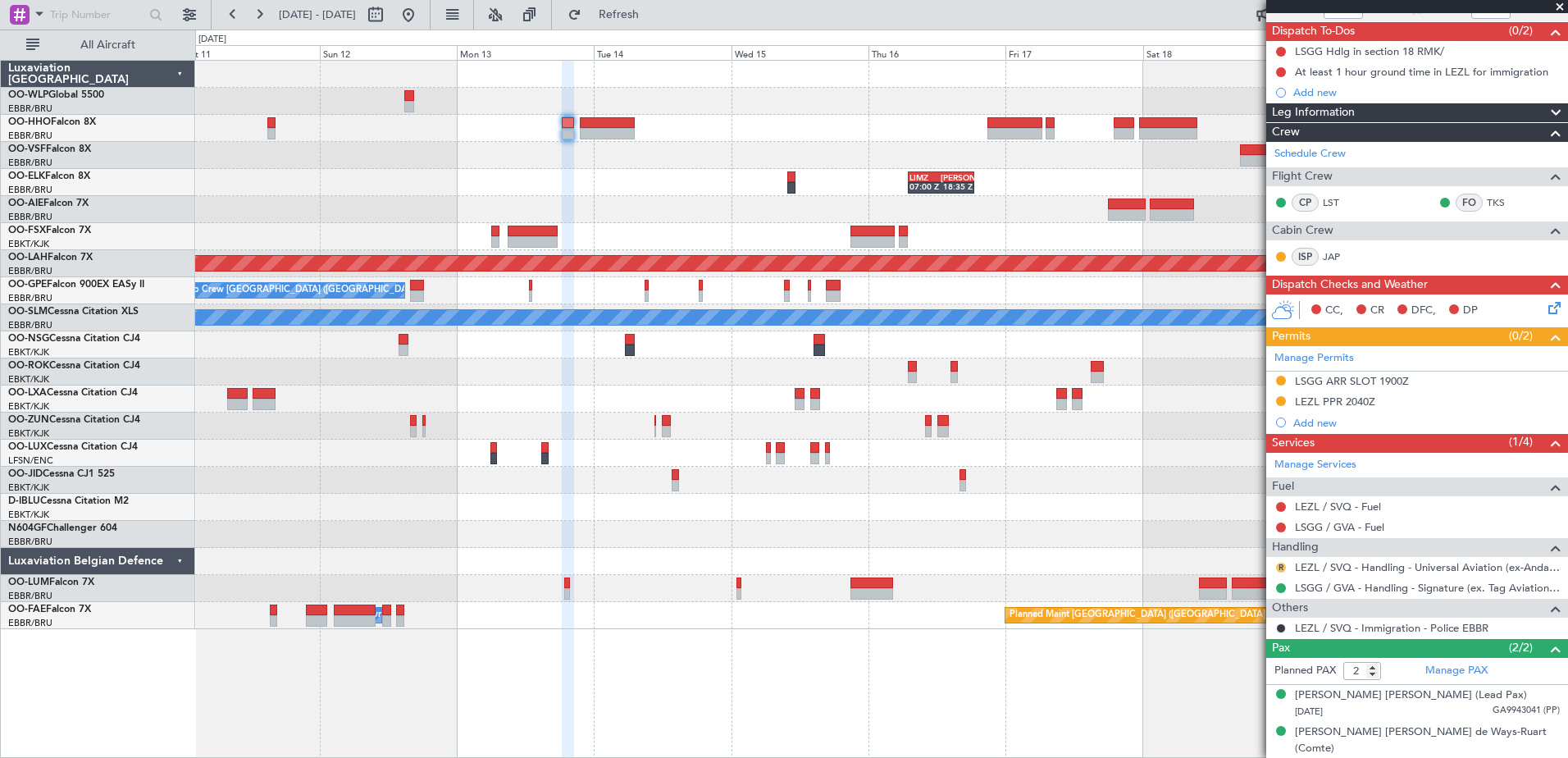
click at [1283, 565] on button "R" at bounding box center [1281, 567] width 10 height 10
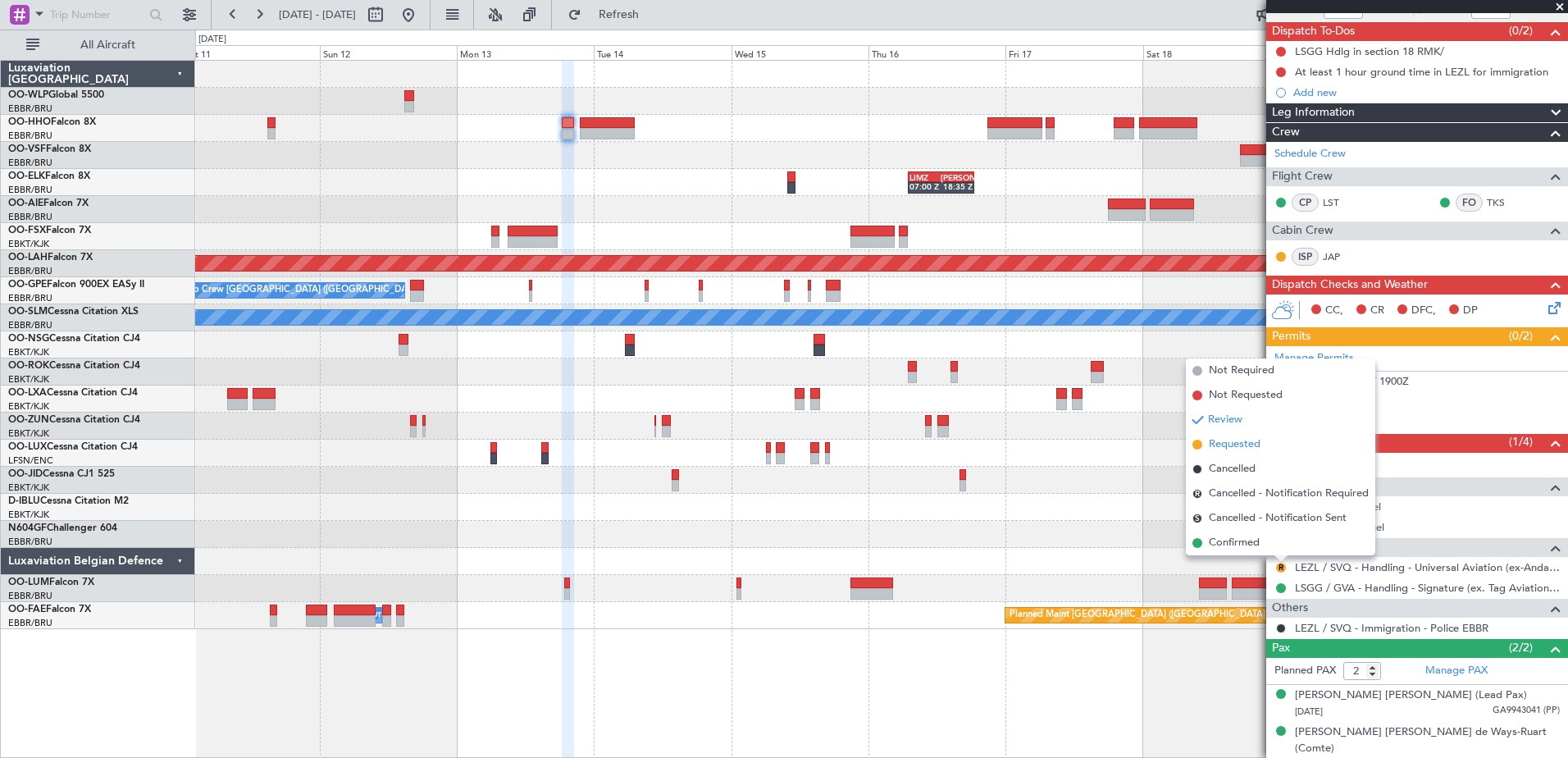
click at [1218, 438] on span "Requested" at bounding box center [1234, 444] width 52 height 16
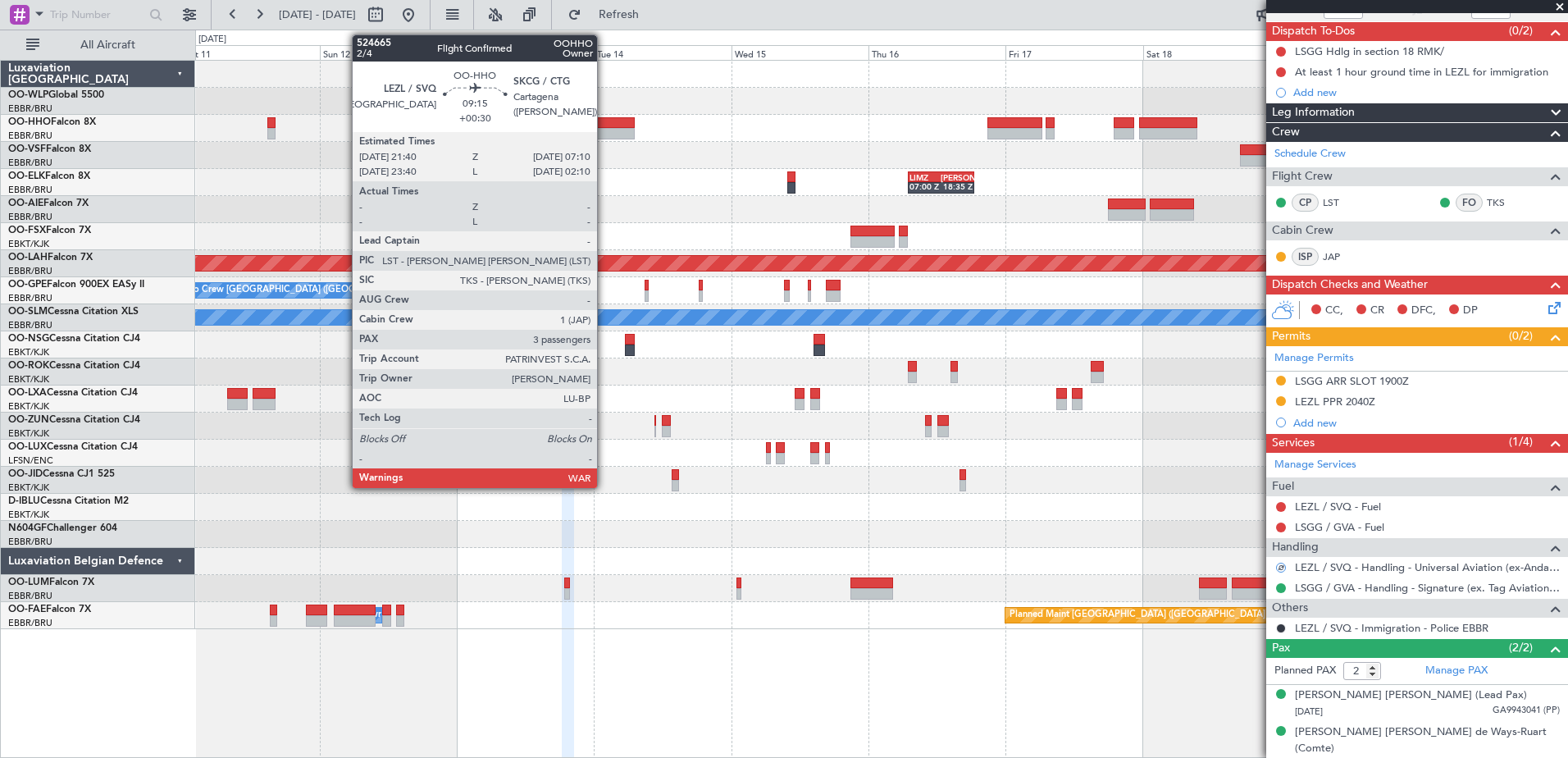
click at [605, 128] on div at bounding box center [607, 134] width 55 height 12
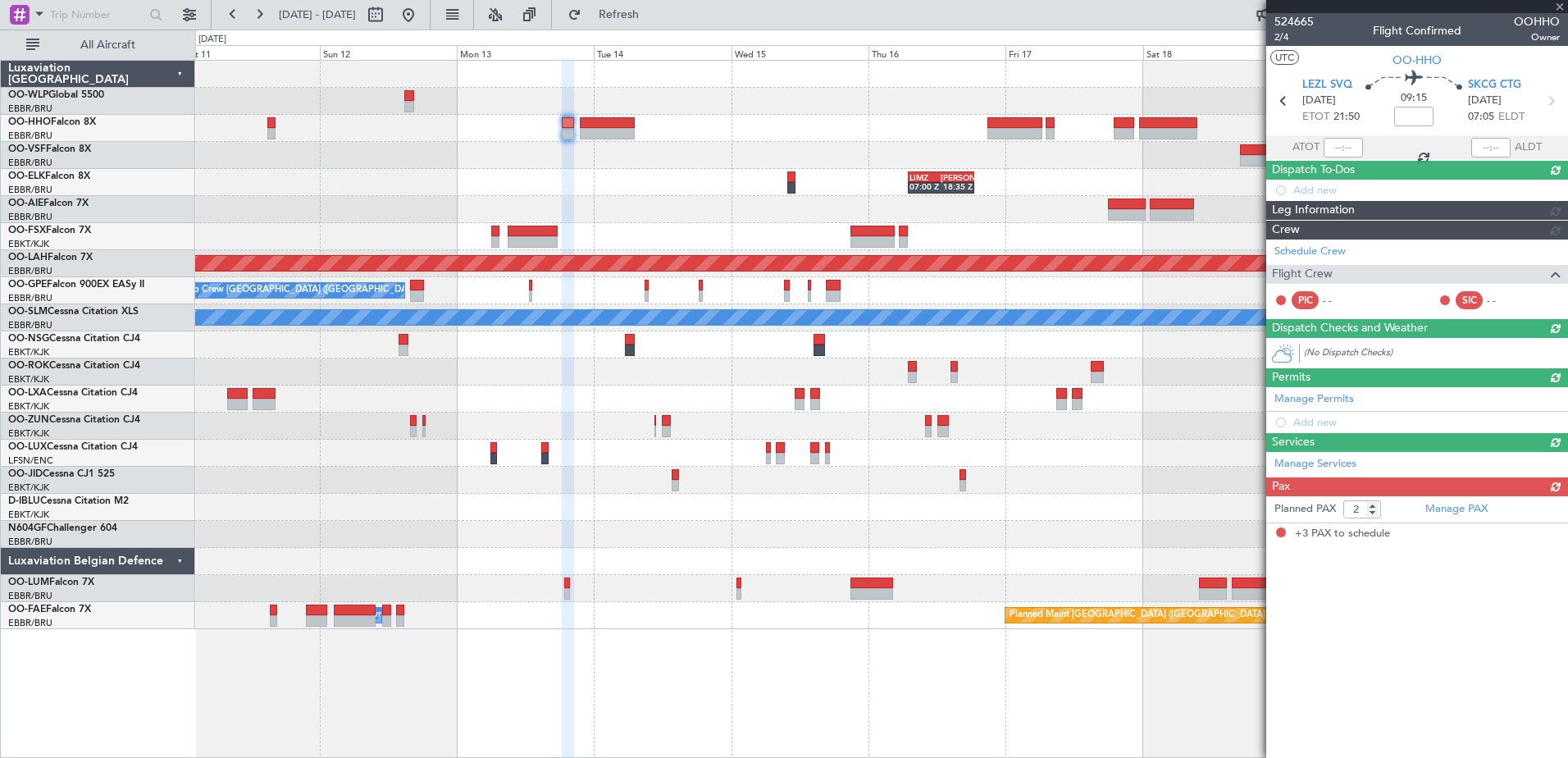
type input "+00:30"
type input "3"
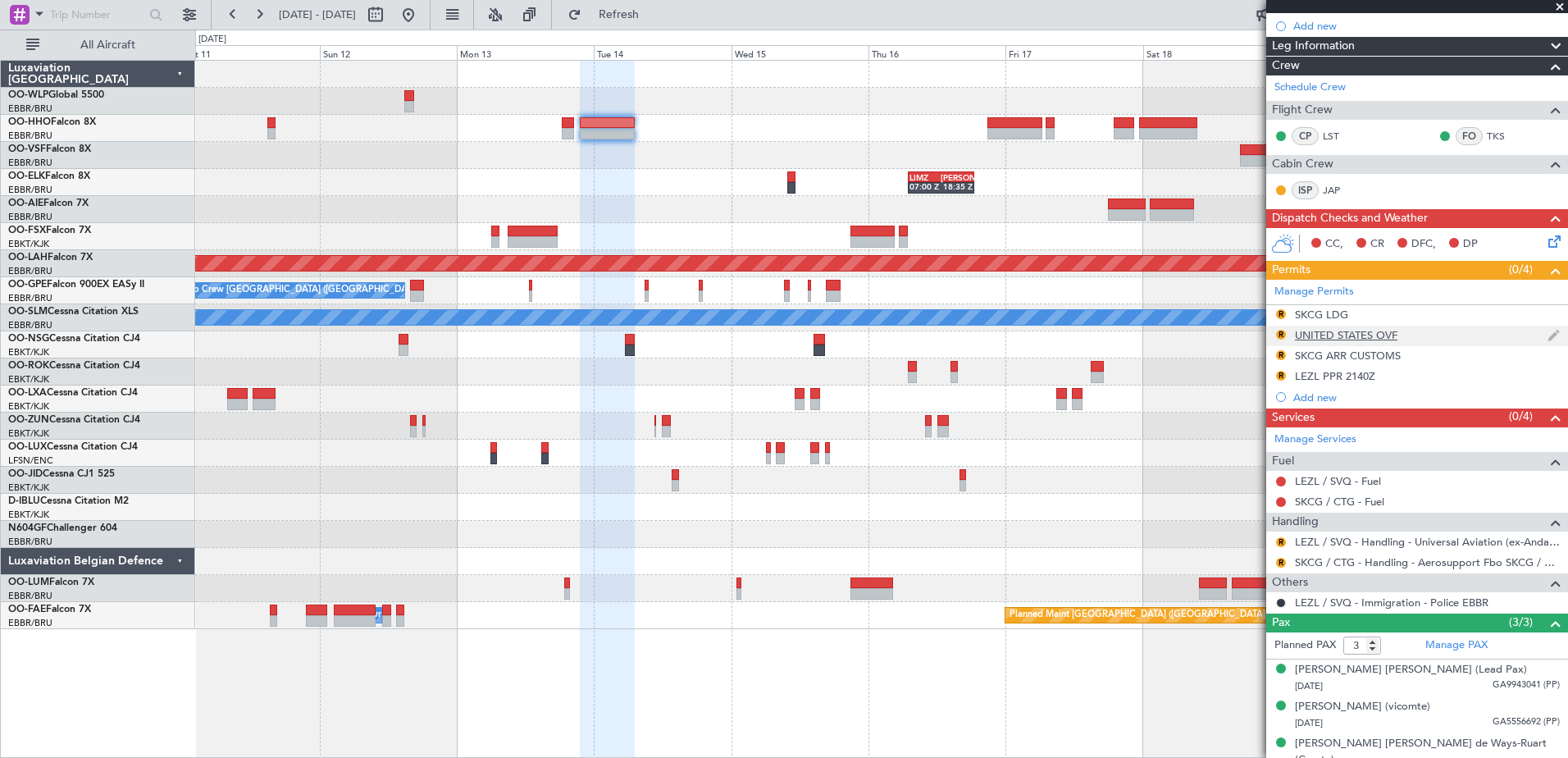
scroll to position [257, 0]
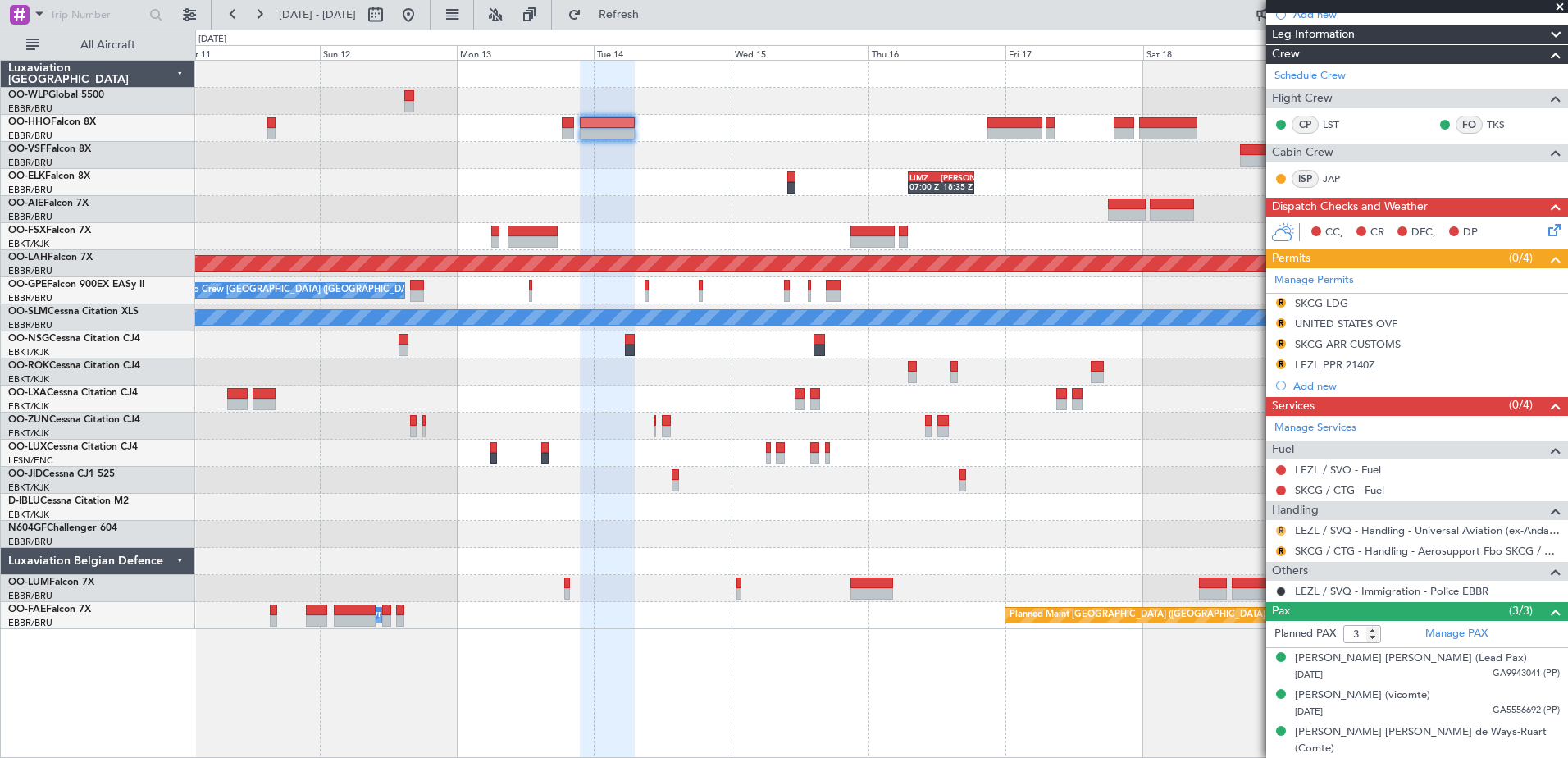
click at [1282, 529] on button "R" at bounding box center [1281, 531] width 10 height 10
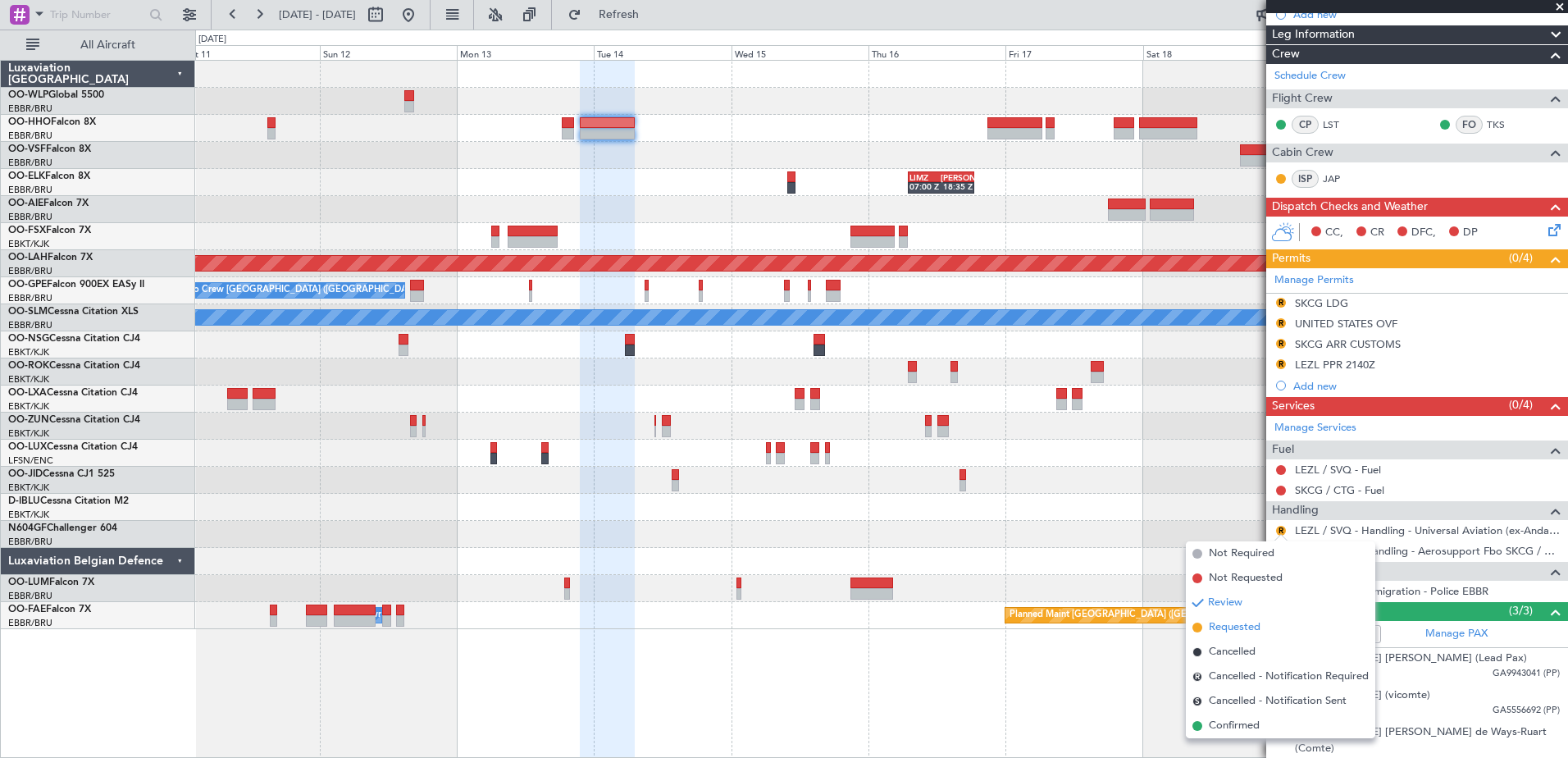
click at [1247, 625] on span "Requested" at bounding box center [1234, 626] width 52 height 16
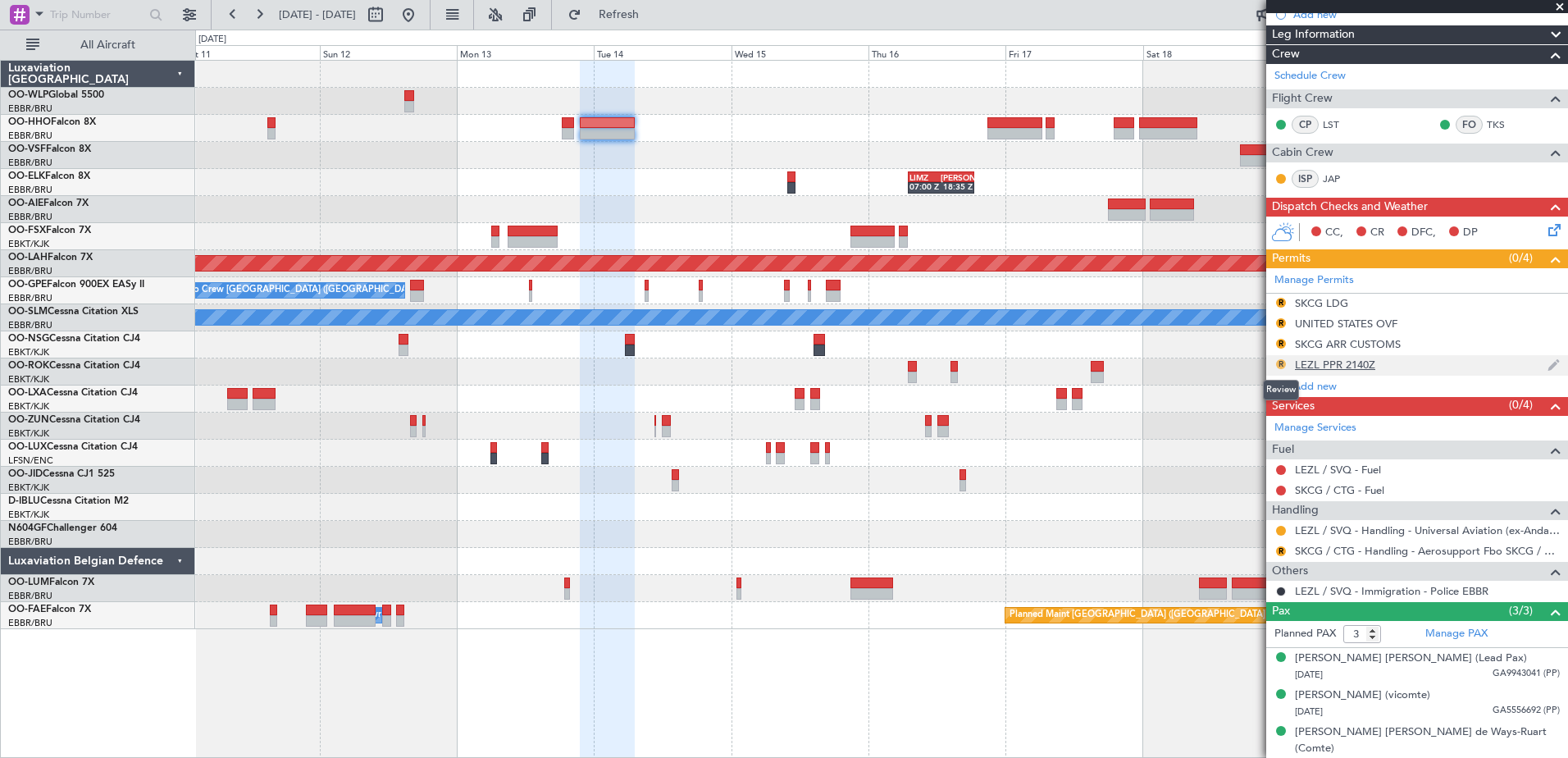
click at [1276, 363] on button "R" at bounding box center [1281, 364] width 10 height 10
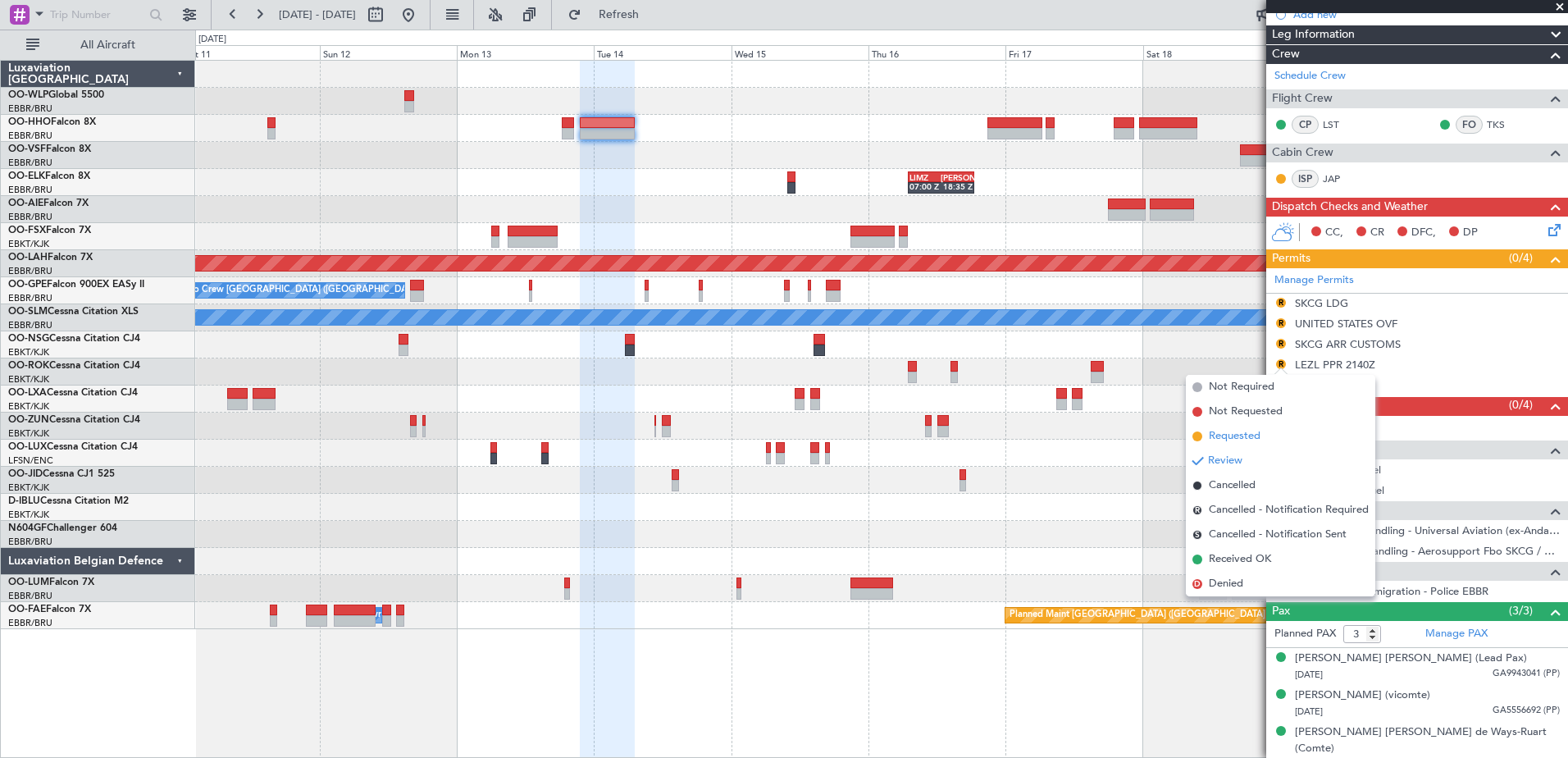
click at [1237, 433] on span "Requested" at bounding box center [1234, 436] width 52 height 16
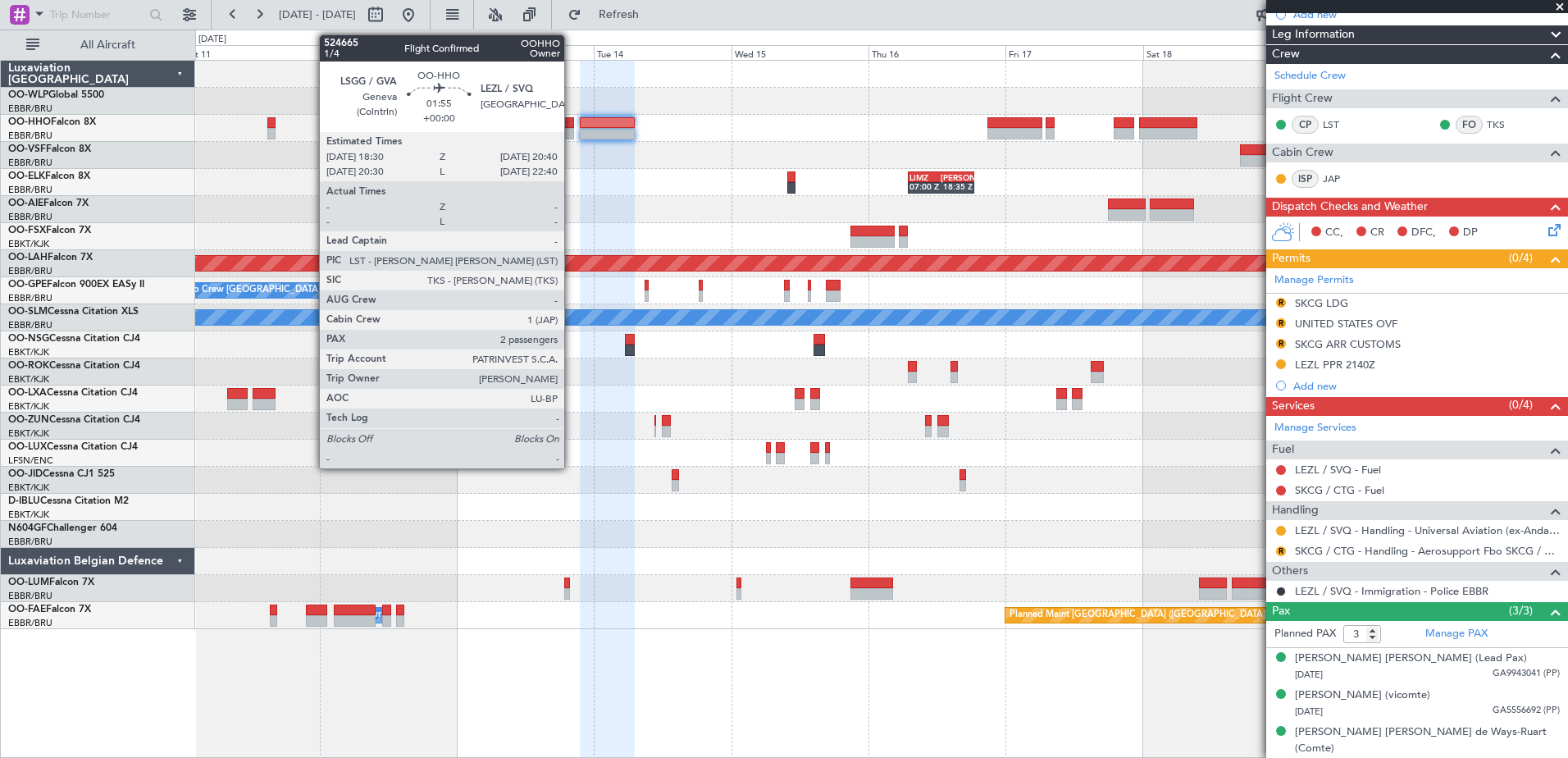
click at [572, 127] on div at bounding box center [568, 123] width 14 height 12
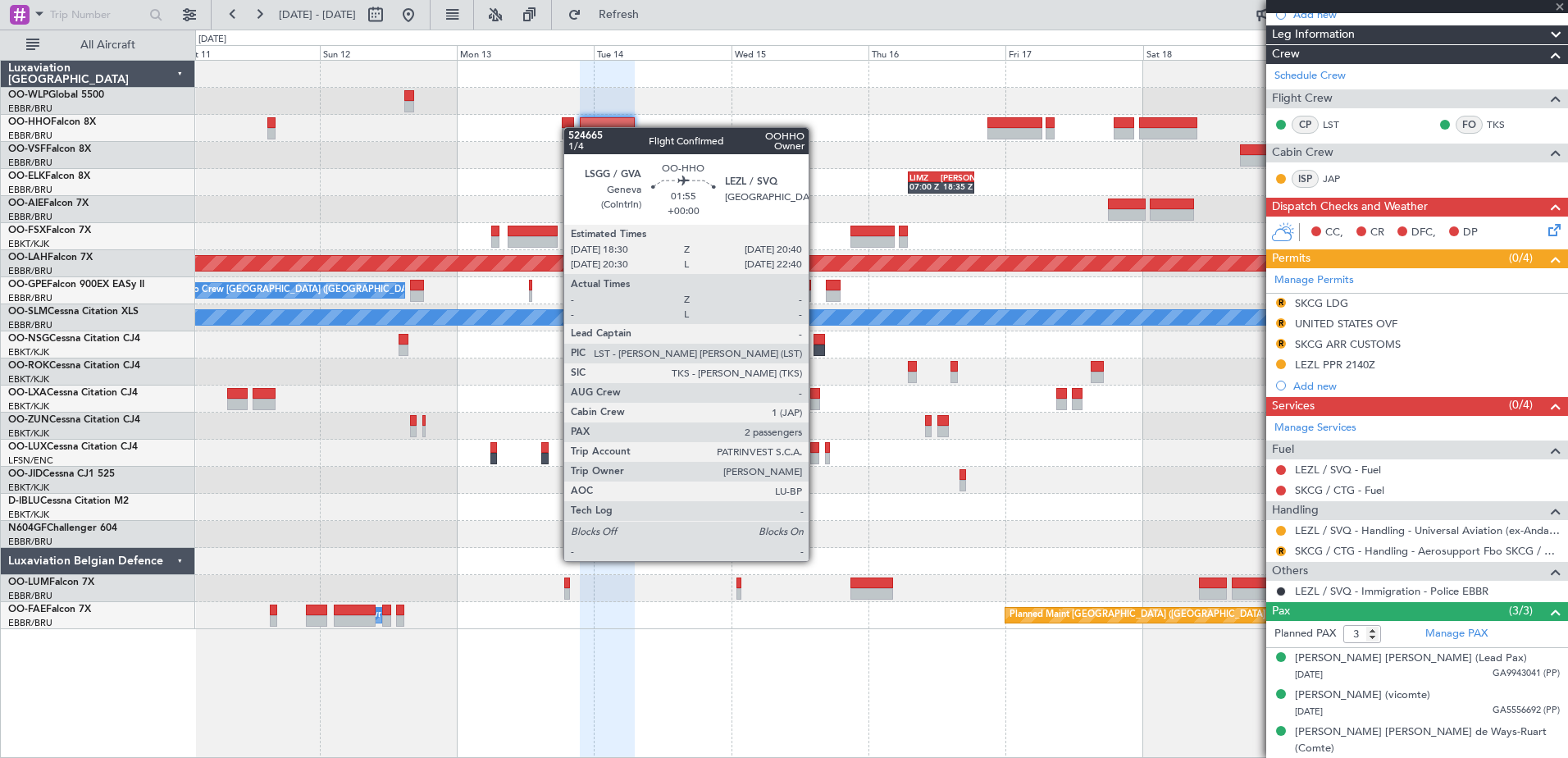
type input "2"
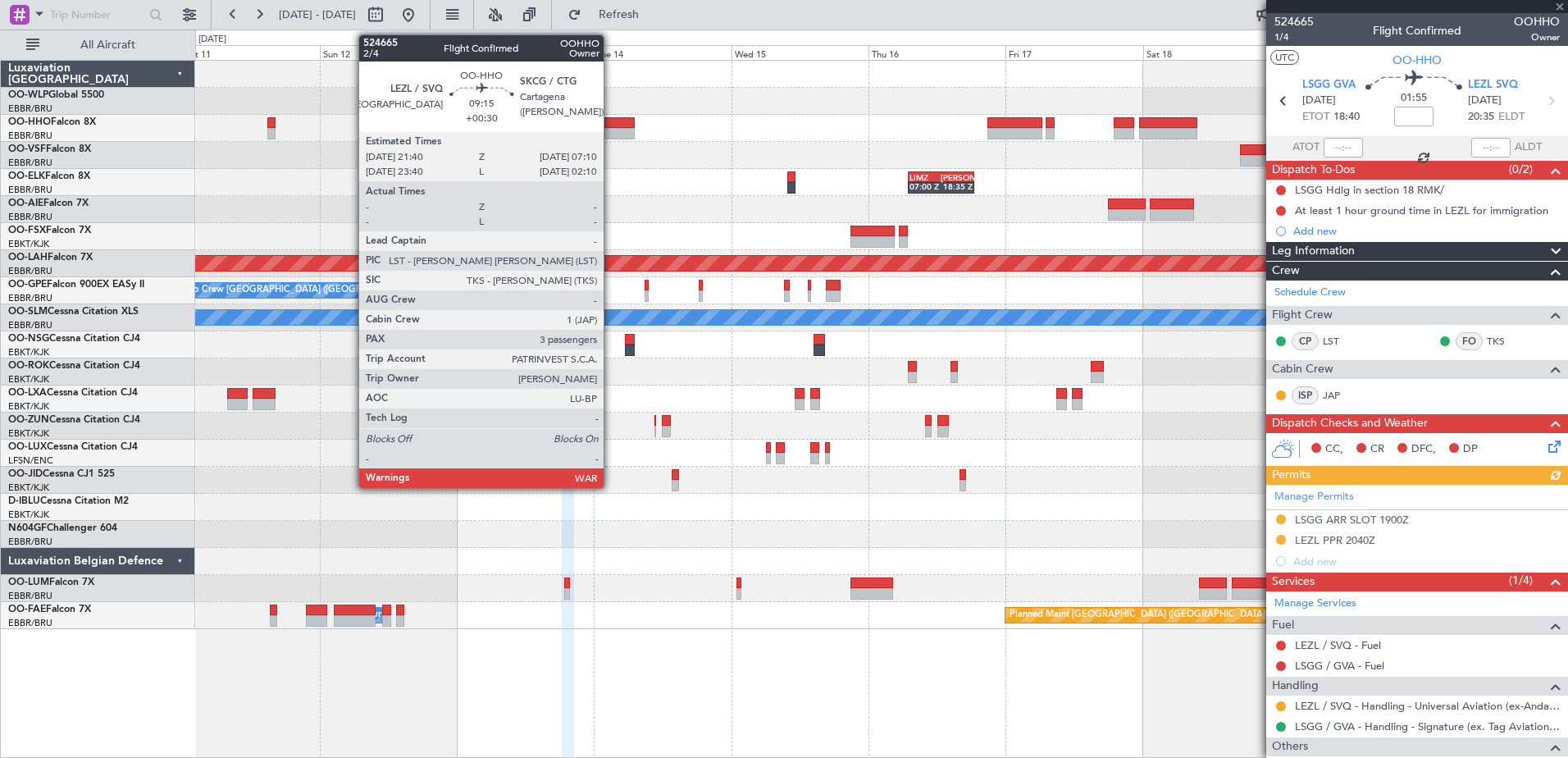
click at [605, 128] on div at bounding box center [607, 134] width 55 height 12
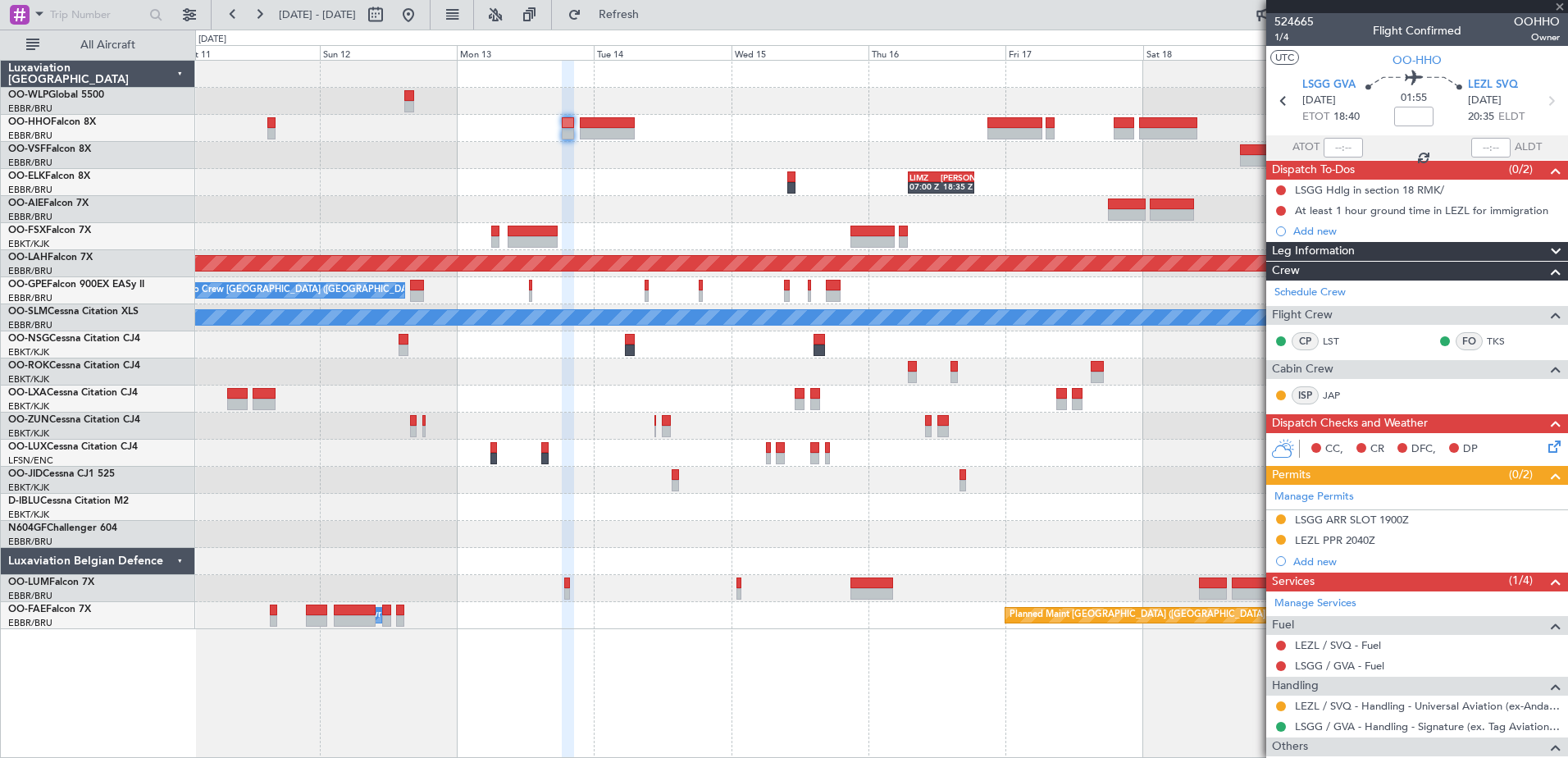
type input "+00:30"
type input "3"
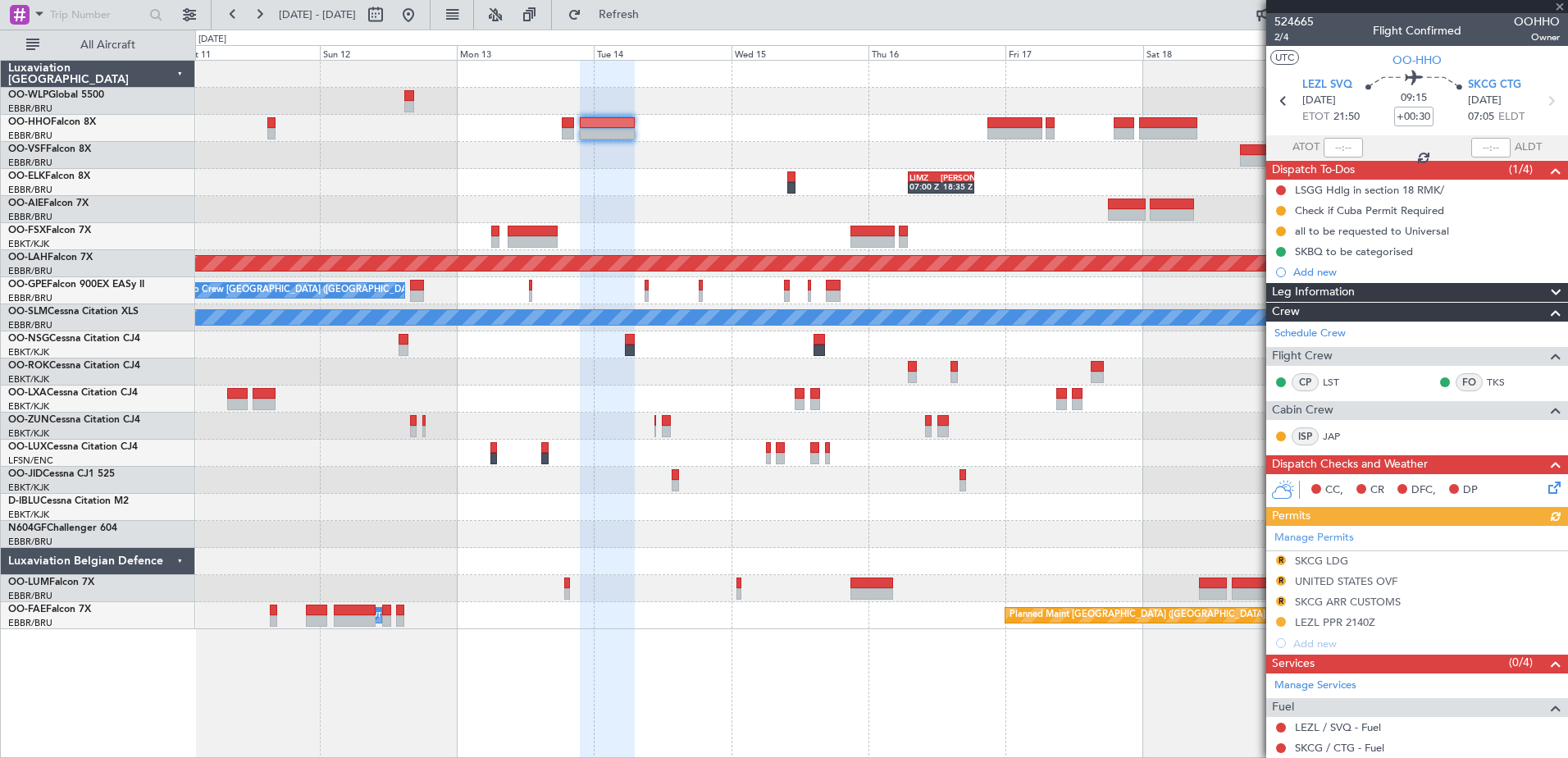
scroll to position [257, 0]
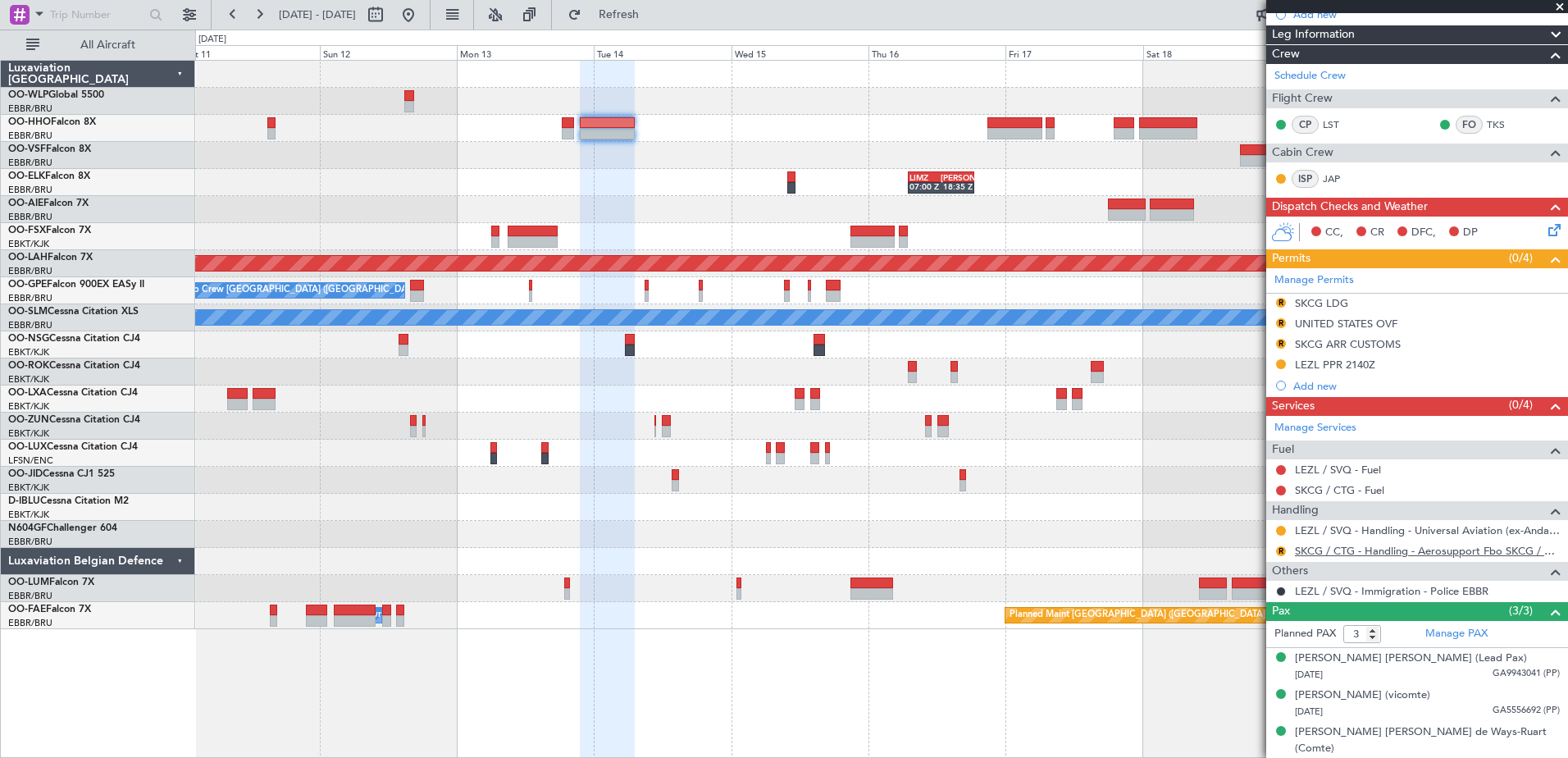
click at [1386, 553] on link "SKCG / CTG - Handling - Aerosupport Fbo SKCG / CTG" at bounding box center [1428, 550] width 265 height 14
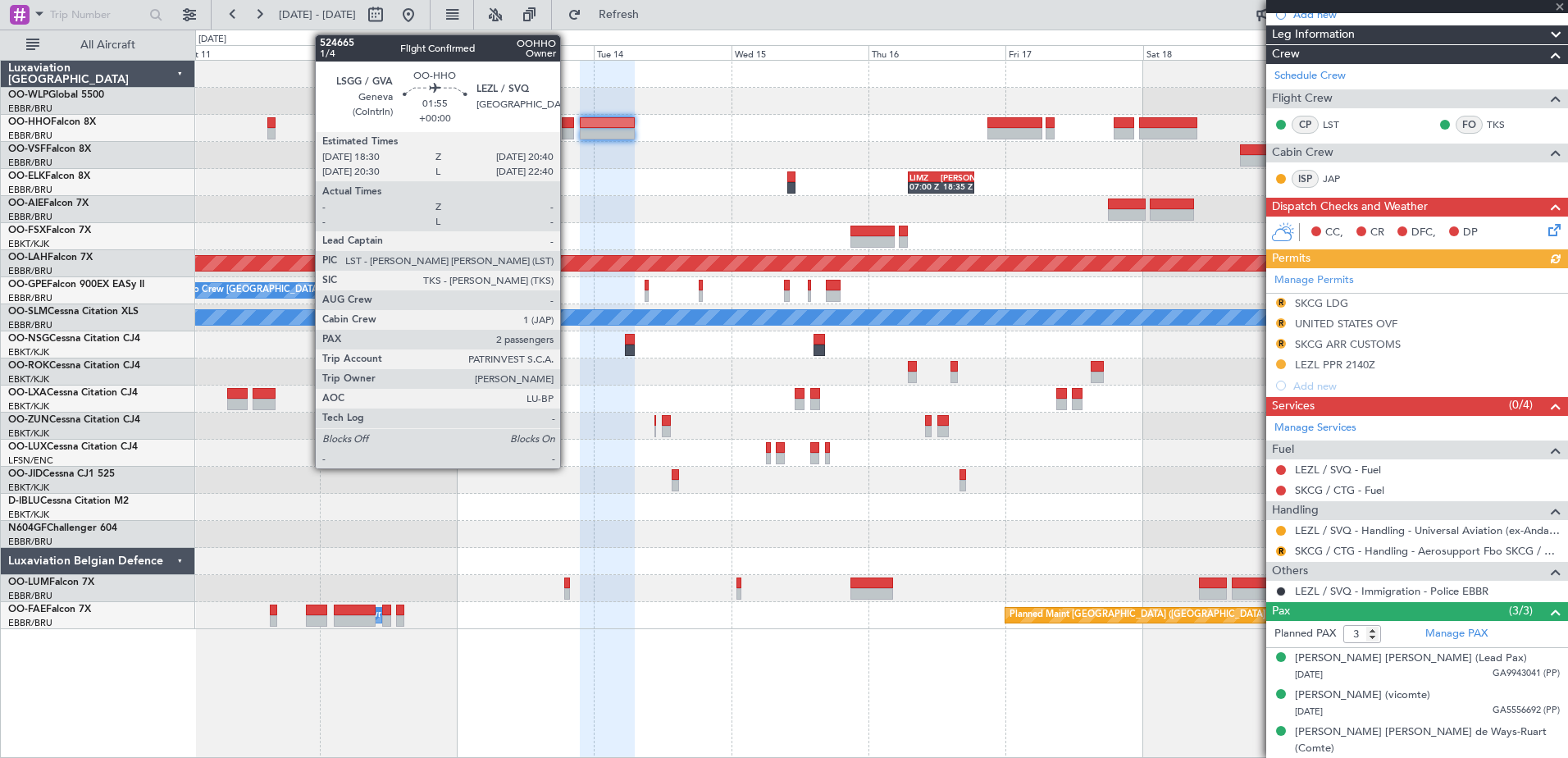
click at [567, 122] on div at bounding box center [568, 123] width 14 height 12
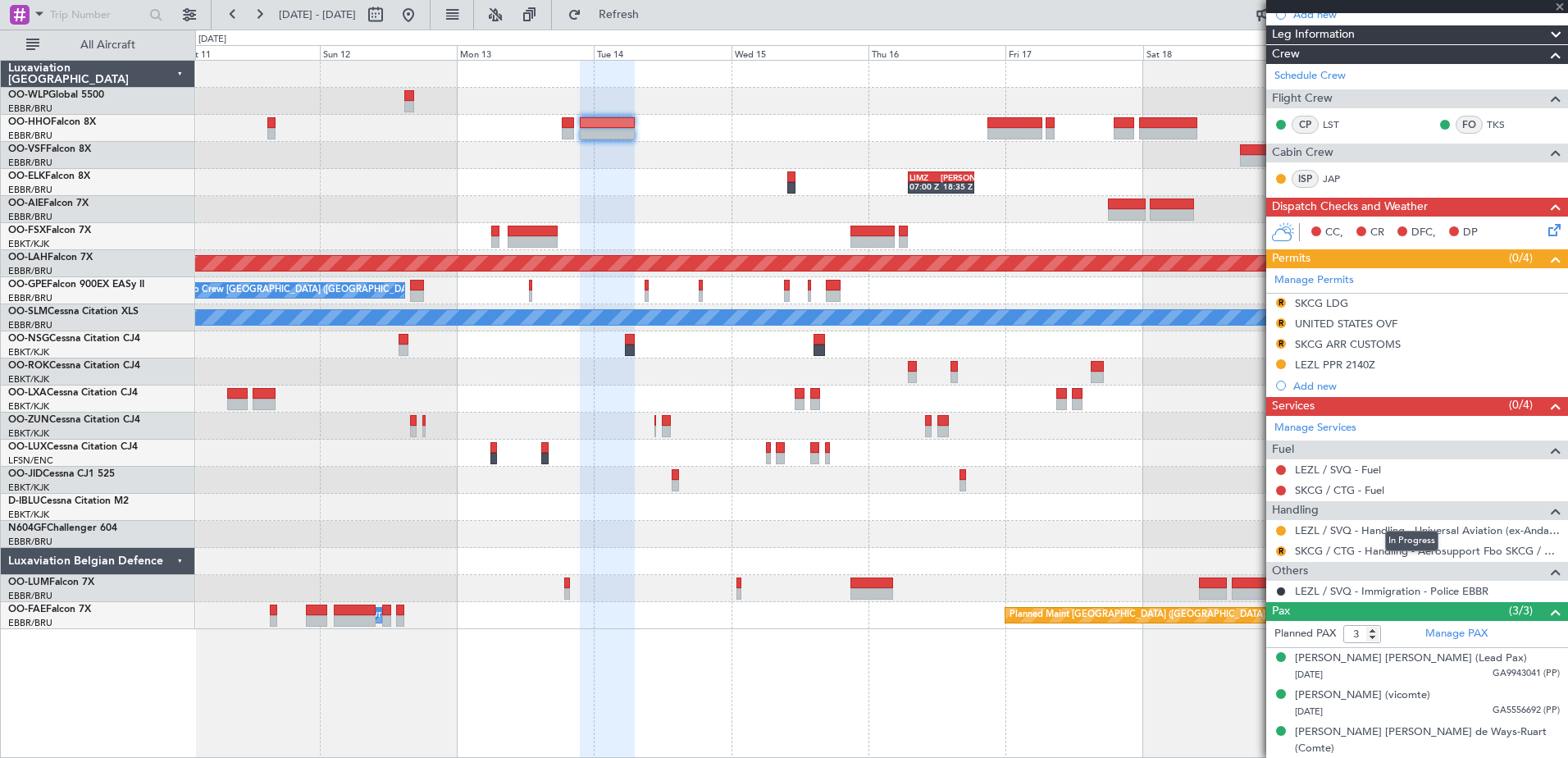
type input "2"
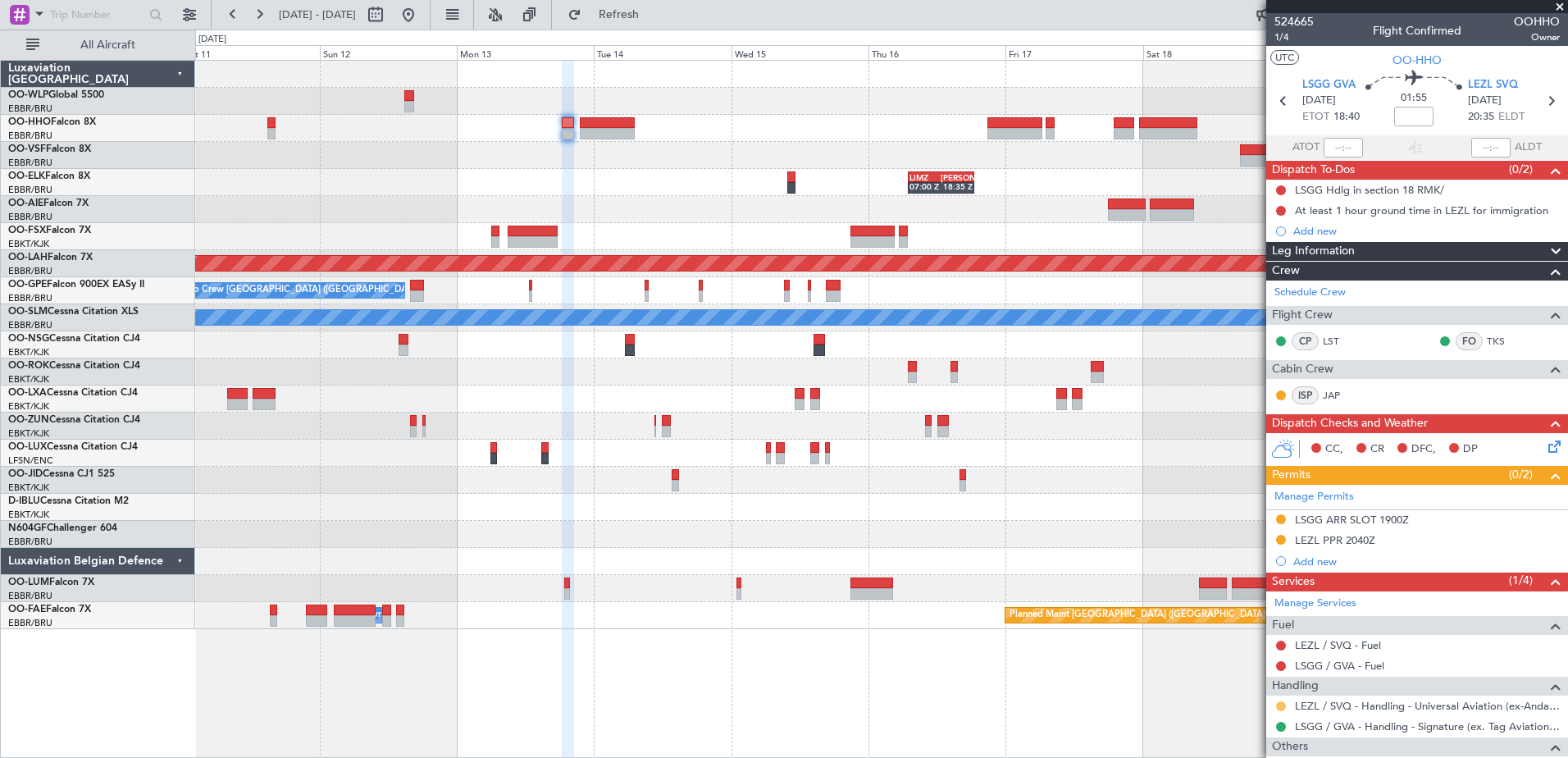
click at [1282, 705] on button at bounding box center [1281, 706] width 10 height 10
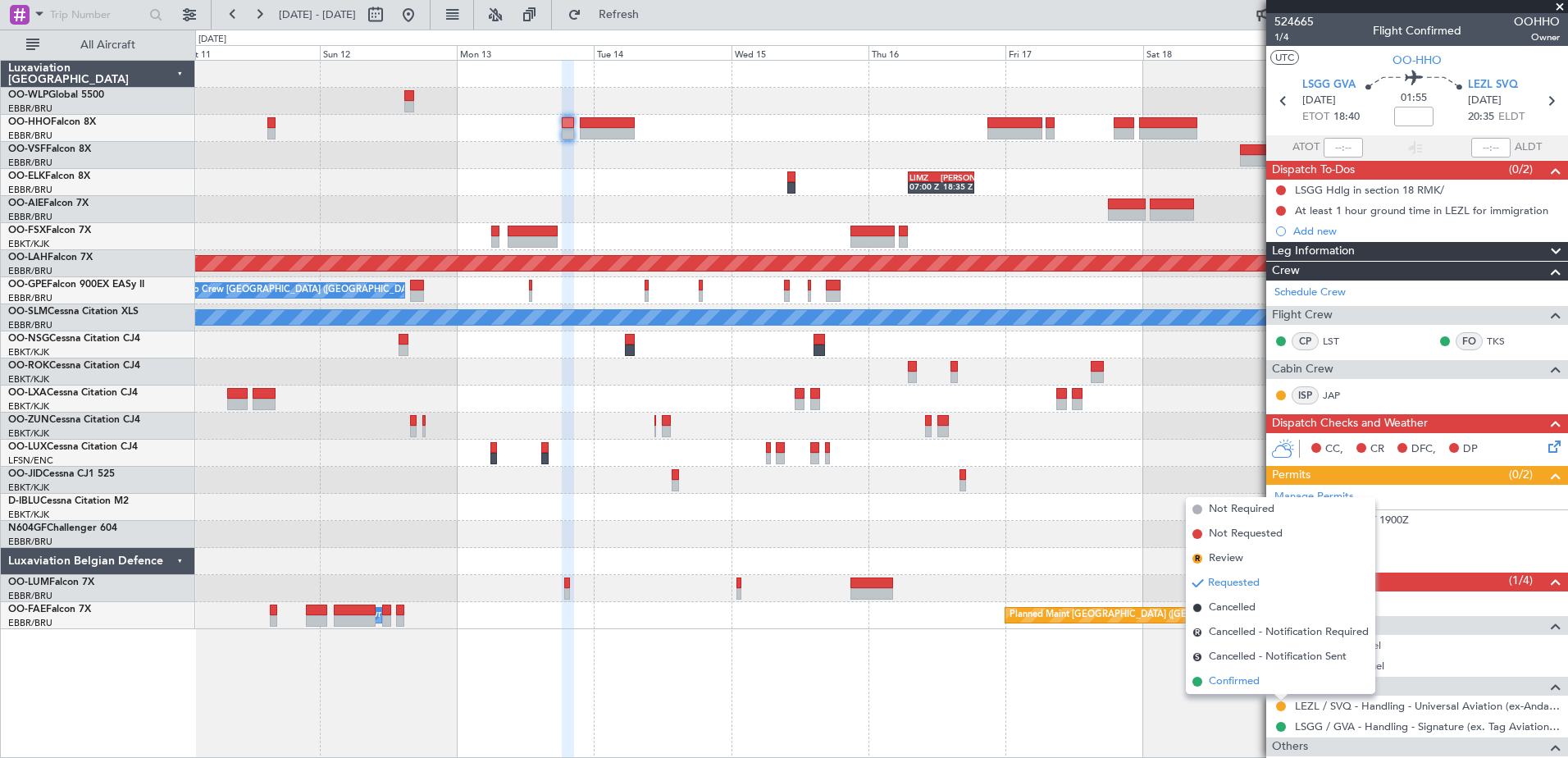
click at [1224, 679] on span "Confirmed" at bounding box center [1234, 680] width 51 height 16
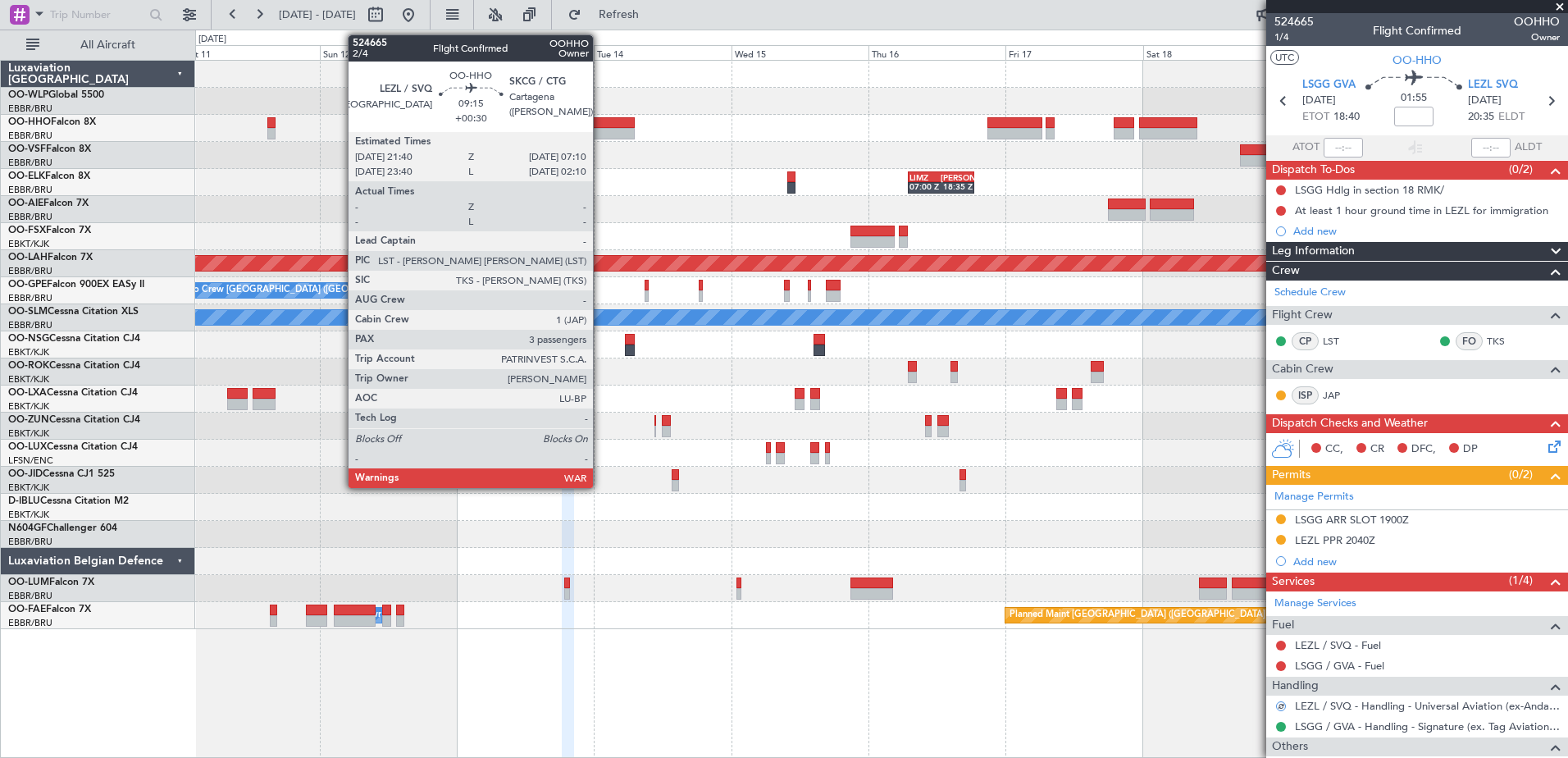
click at [600, 124] on div at bounding box center [607, 123] width 55 height 12
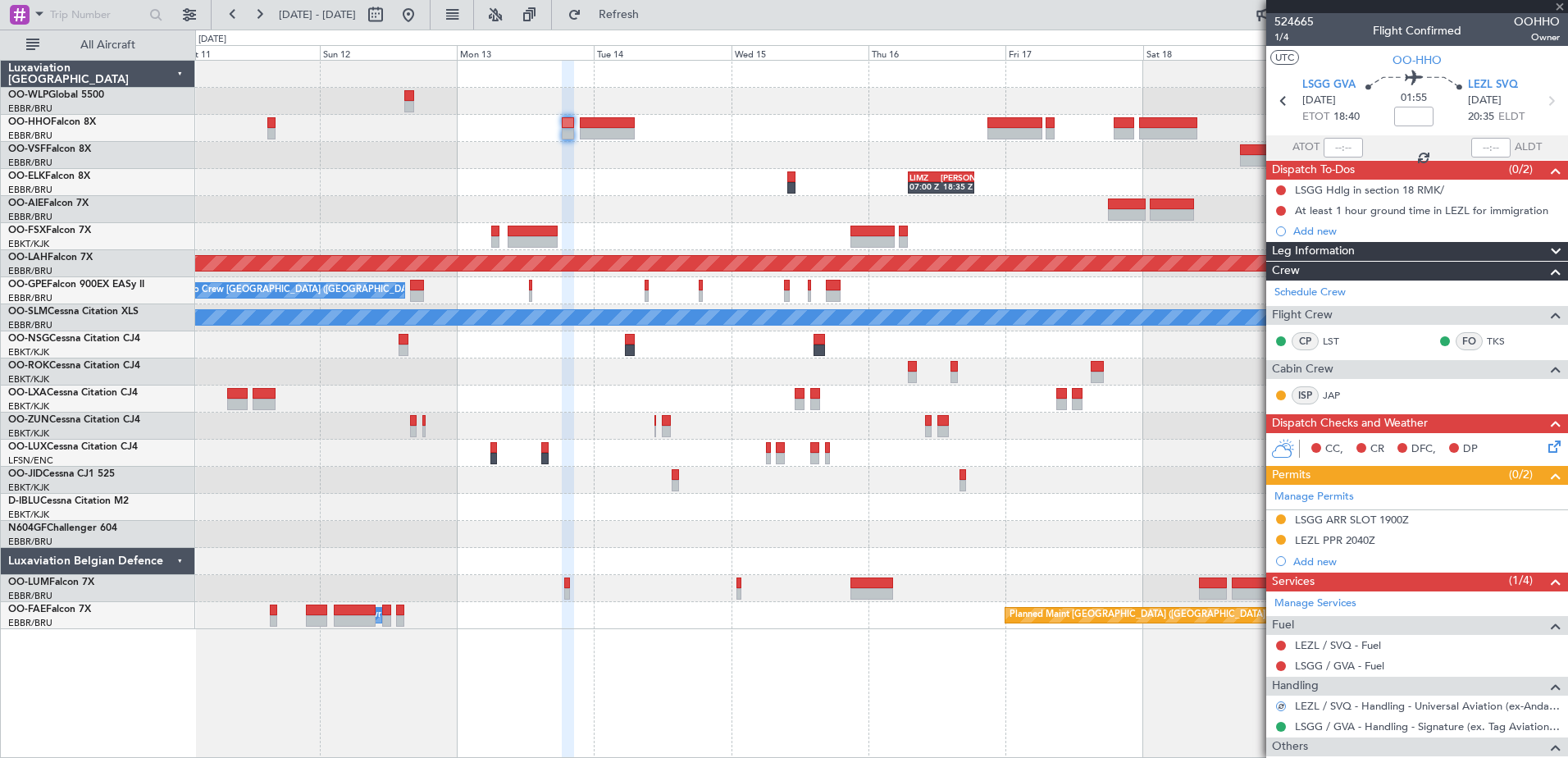
type input "+00:30"
type input "3"
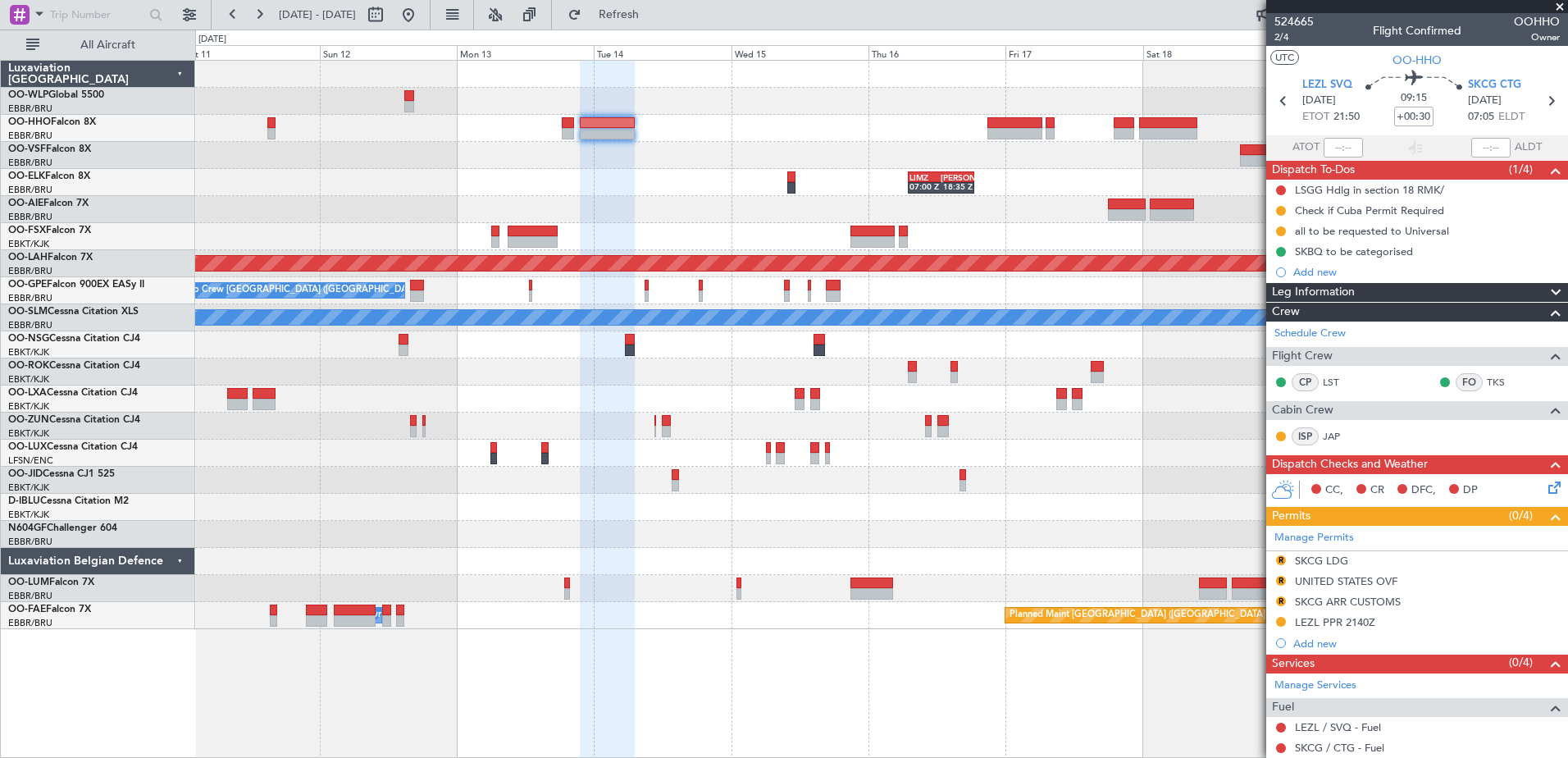
click at [1282, 559] on button "R" at bounding box center [1281, 560] width 10 height 10
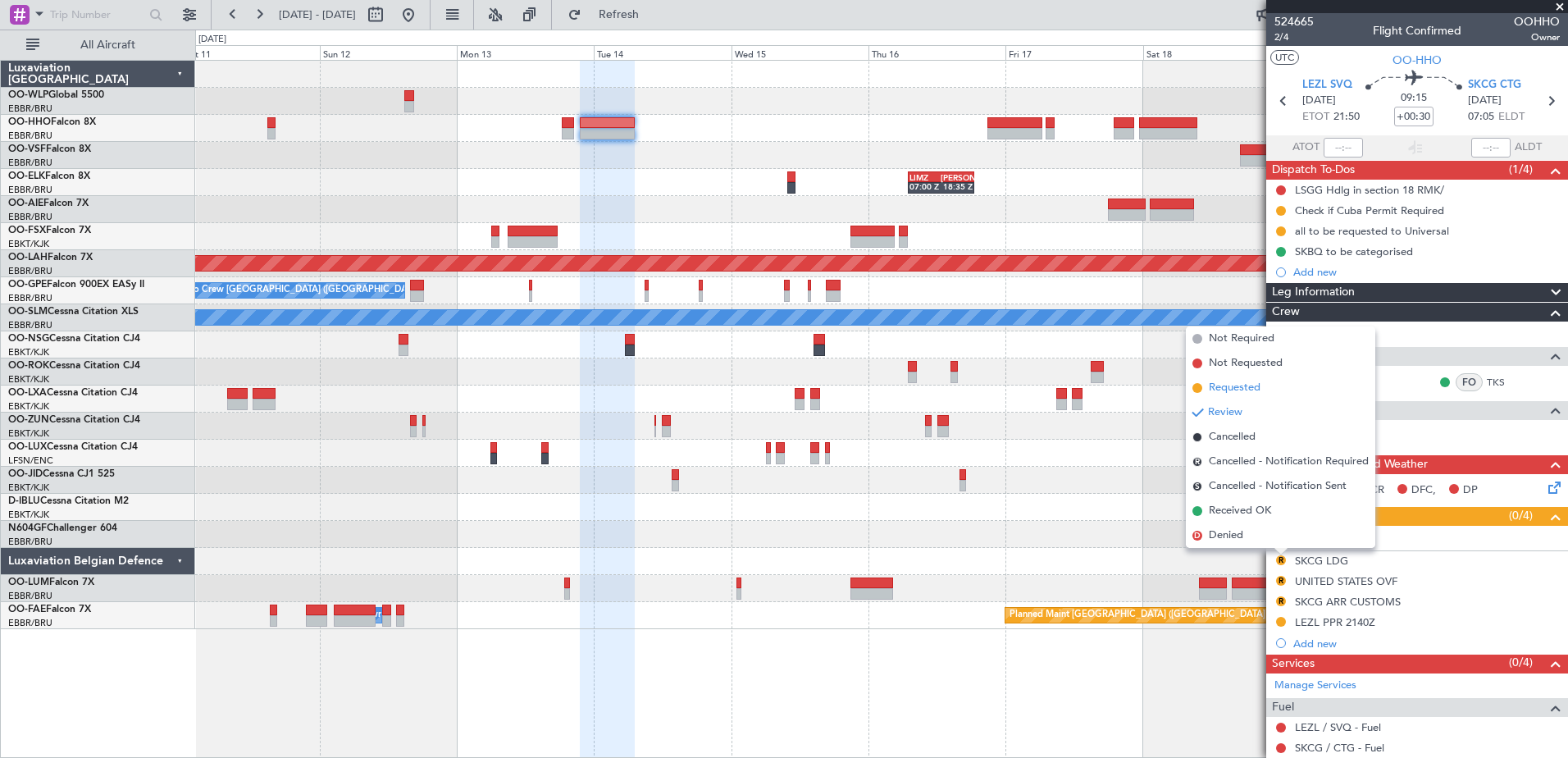
click at [1231, 388] on span "Requested" at bounding box center [1234, 387] width 52 height 16
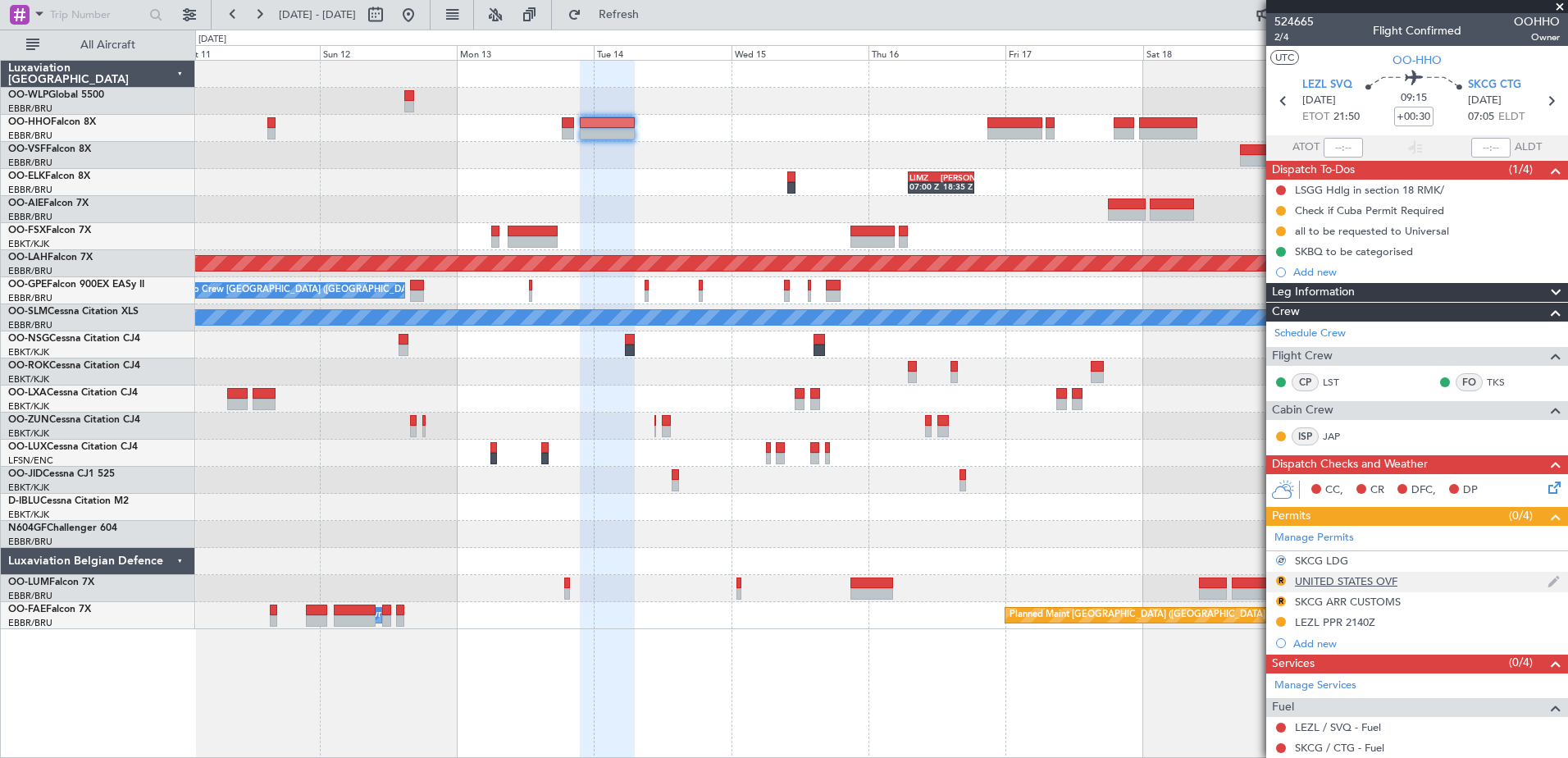
click at [1286, 578] on div "R" at bounding box center [1281, 581] width 14 height 14
click at [1282, 582] on button "R" at bounding box center [1281, 581] width 10 height 10
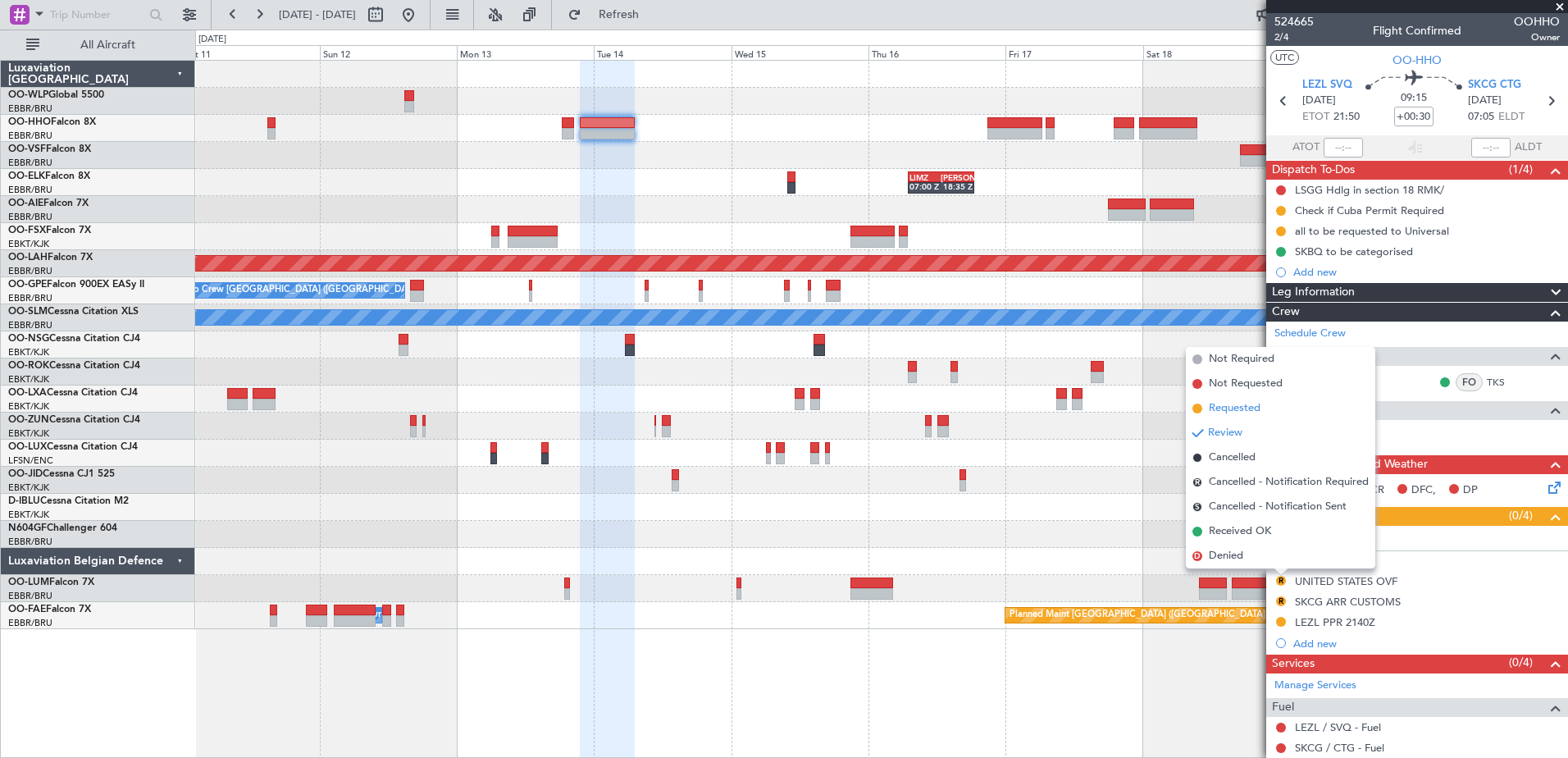
click at [1229, 407] on span "Requested" at bounding box center [1234, 408] width 52 height 16
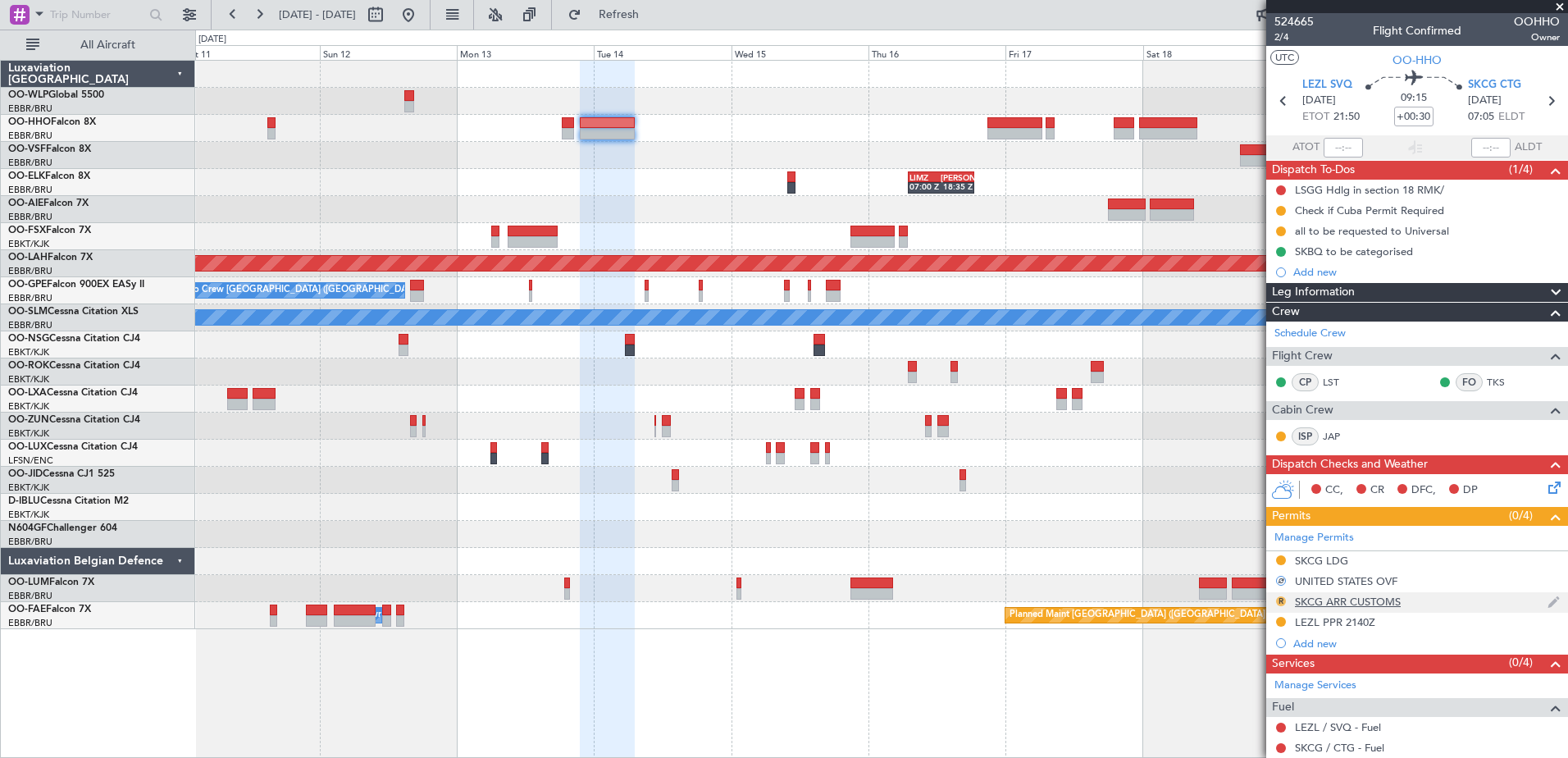
click at [1280, 601] on button "R" at bounding box center [1281, 601] width 10 height 10
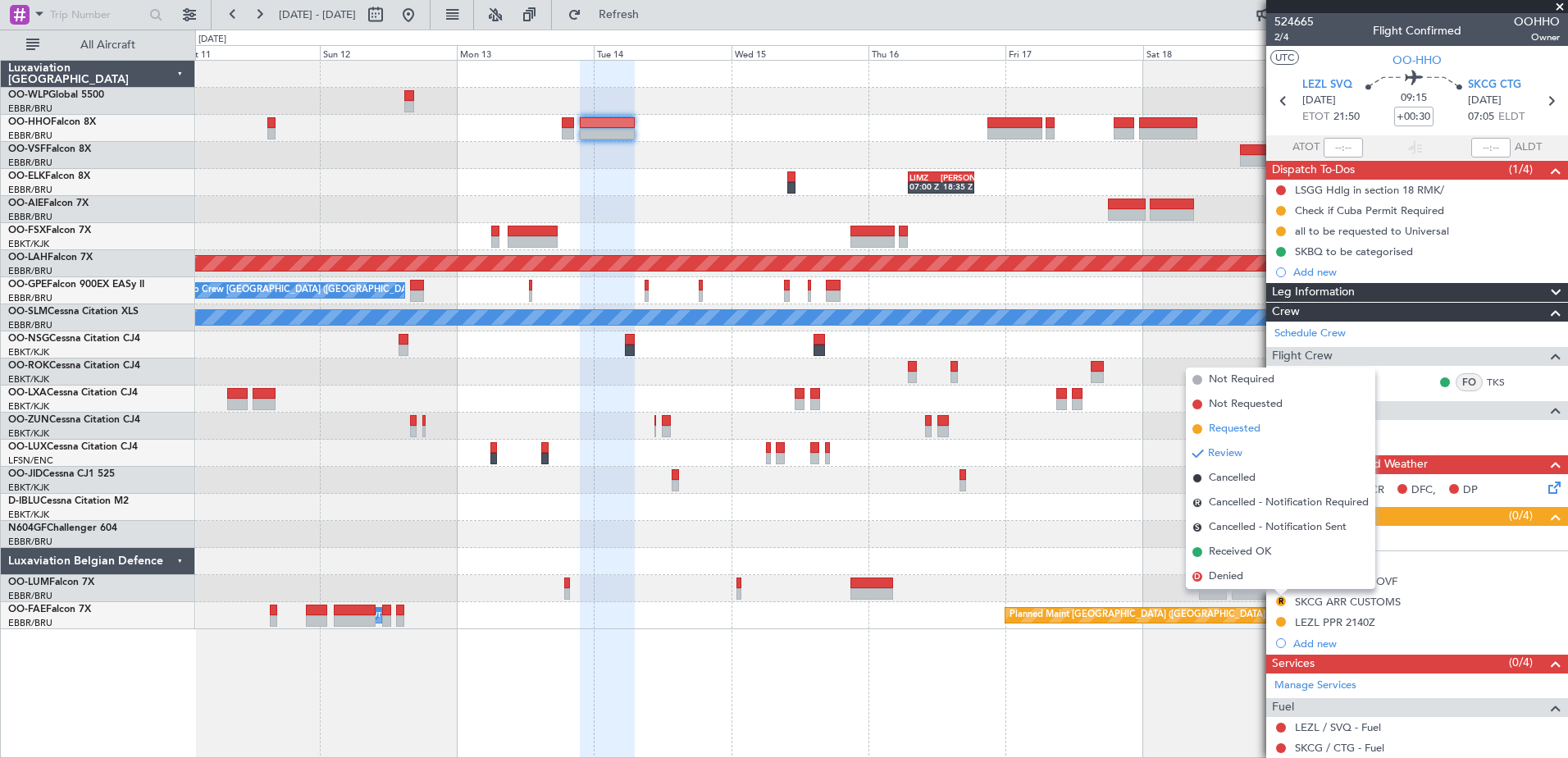
click at [1240, 430] on span "Requested" at bounding box center [1234, 428] width 52 height 16
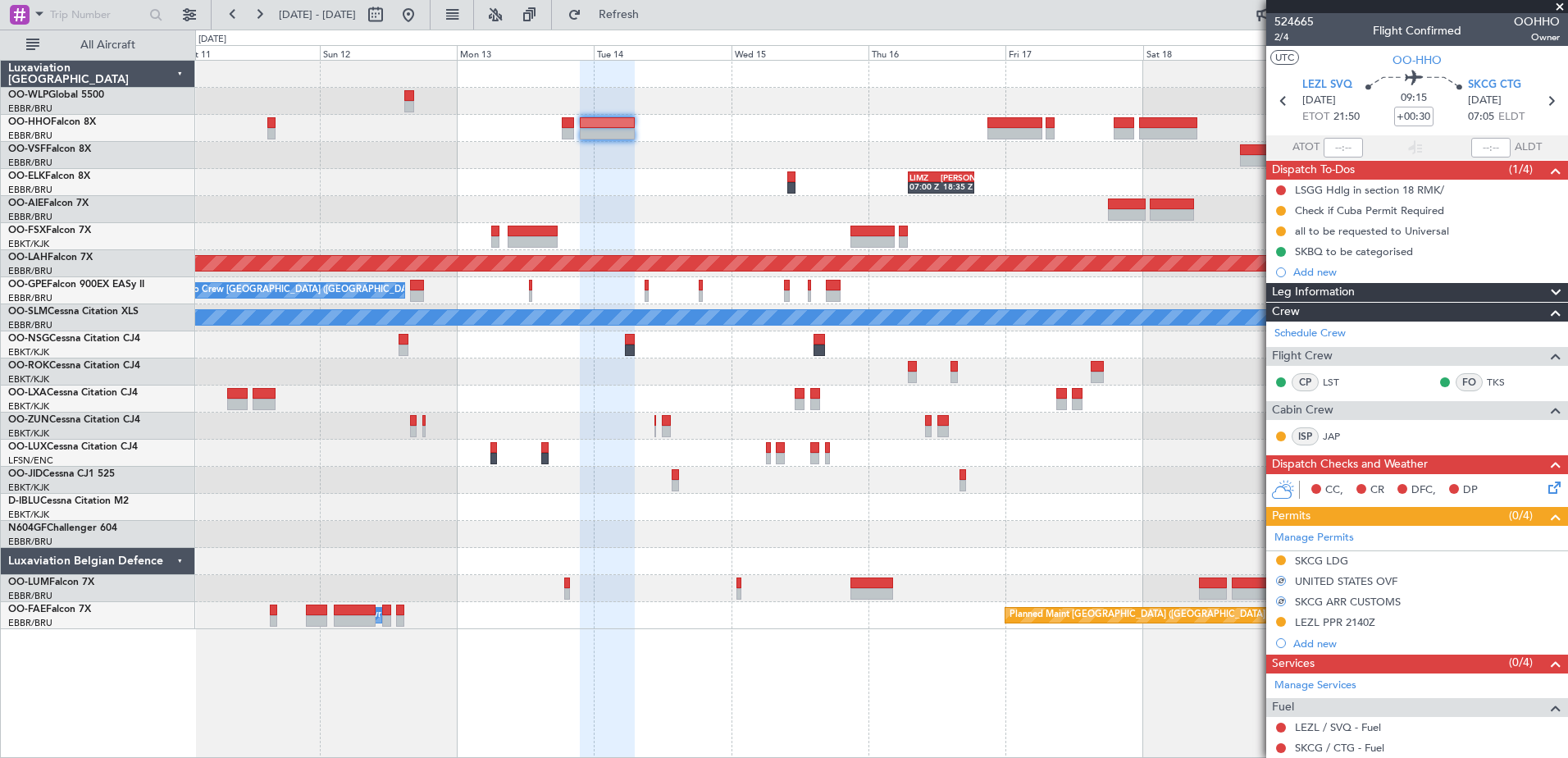
scroll to position [257, 0]
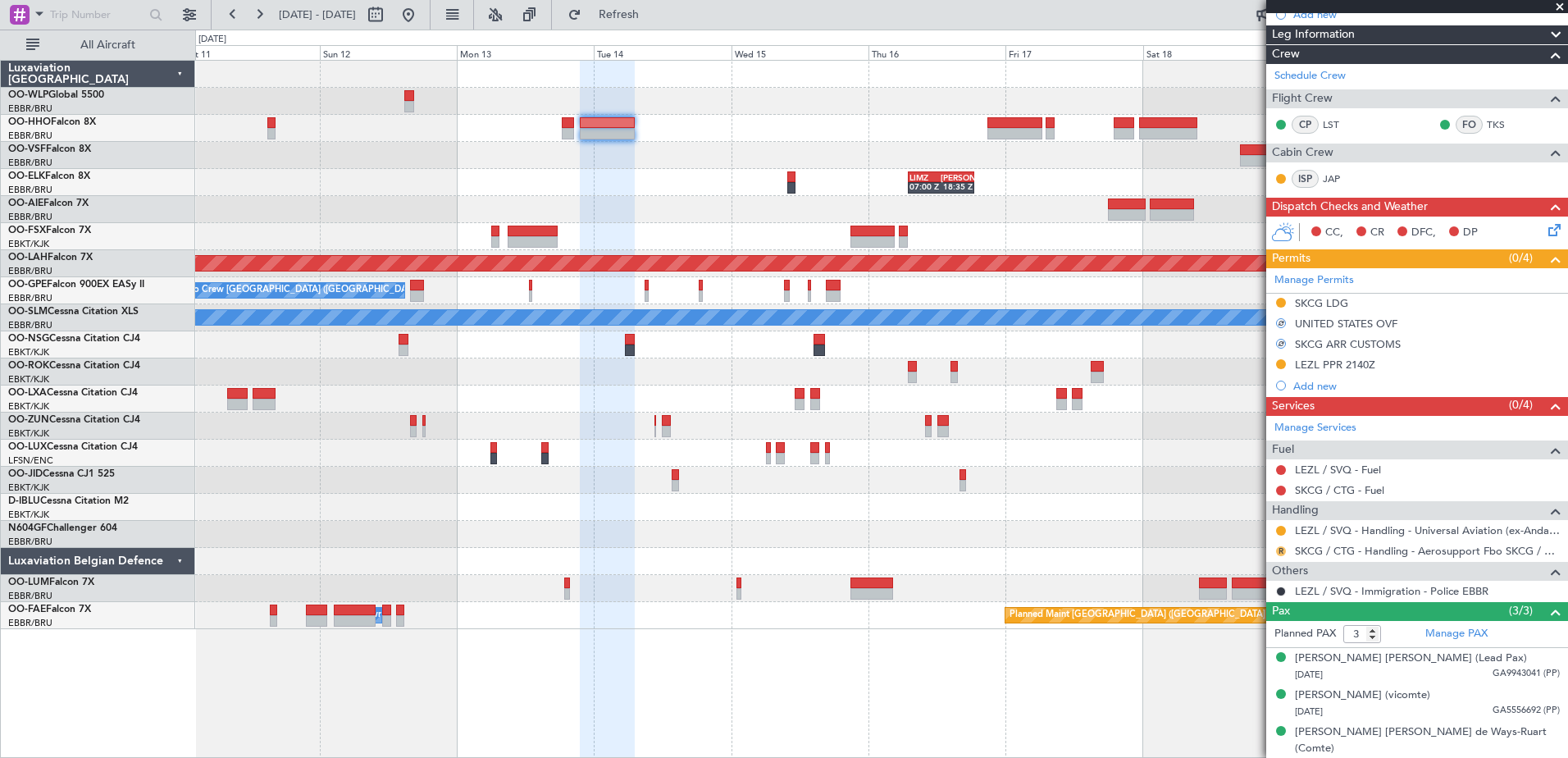
click at [1278, 550] on button "R" at bounding box center [1281, 551] width 10 height 10
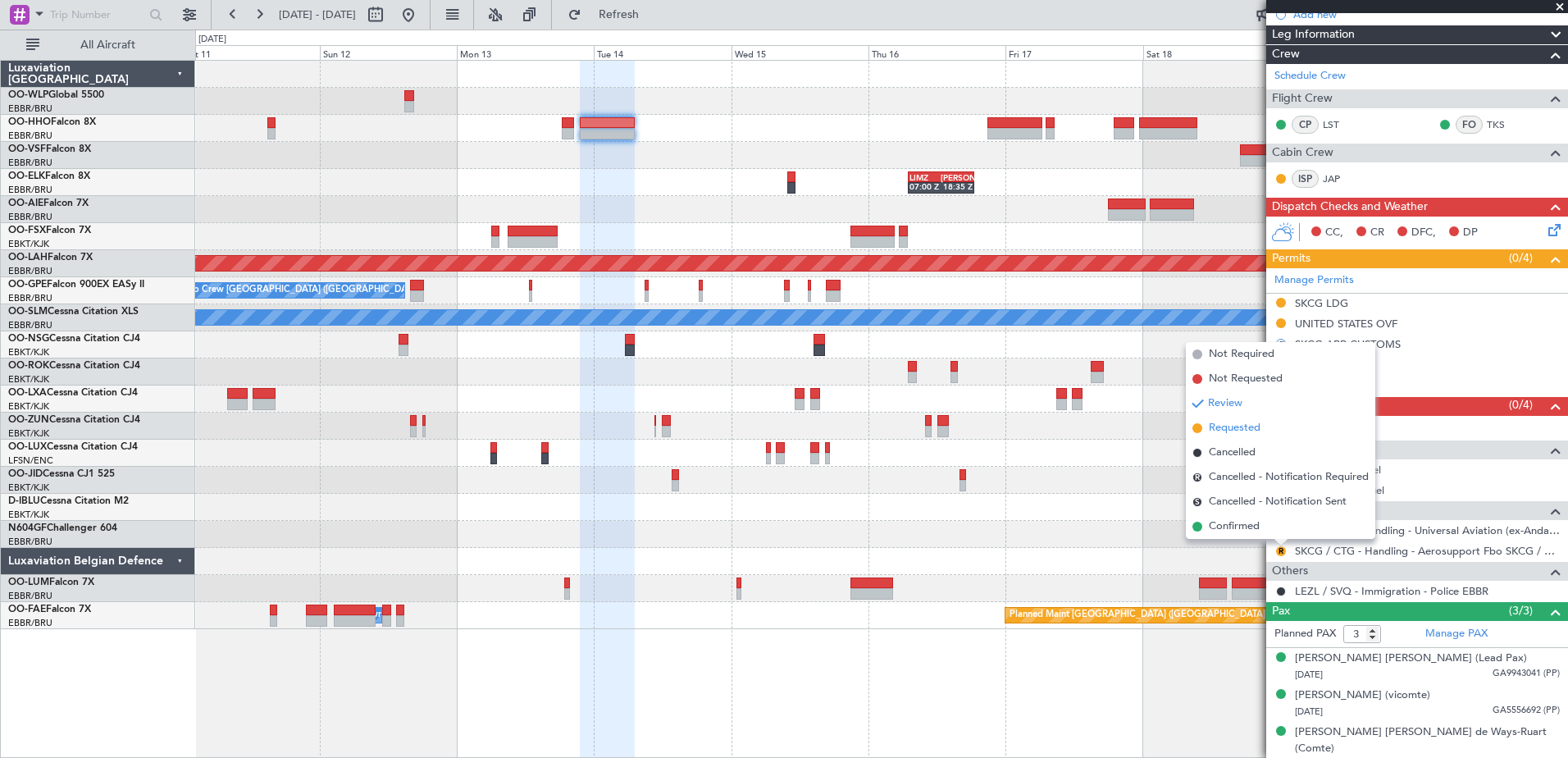
click at [1234, 426] on span "Requested" at bounding box center [1234, 427] width 52 height 16
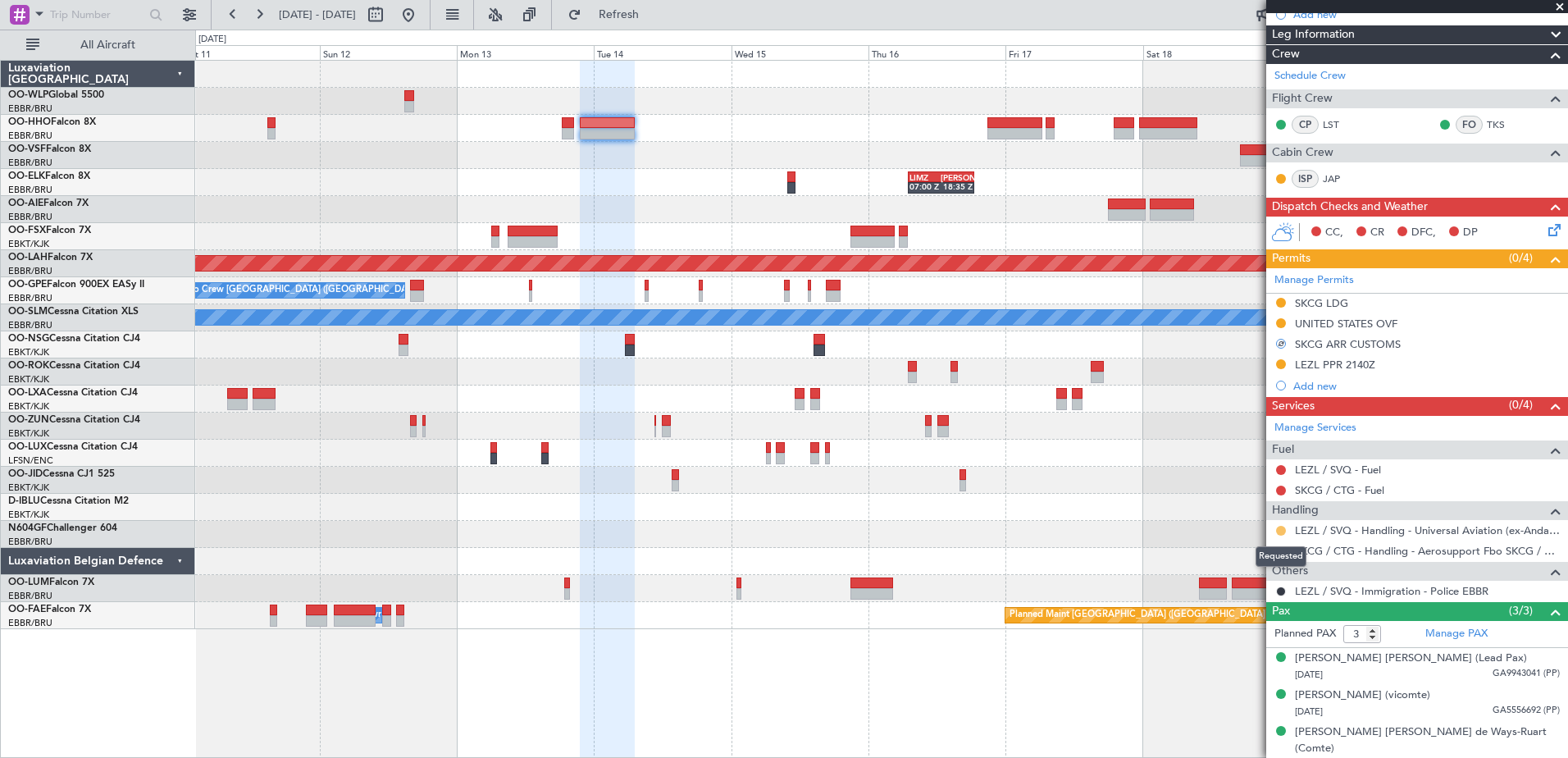
click at [1279, 530] on button at bounding box center [1281, 531] width 10 height 10
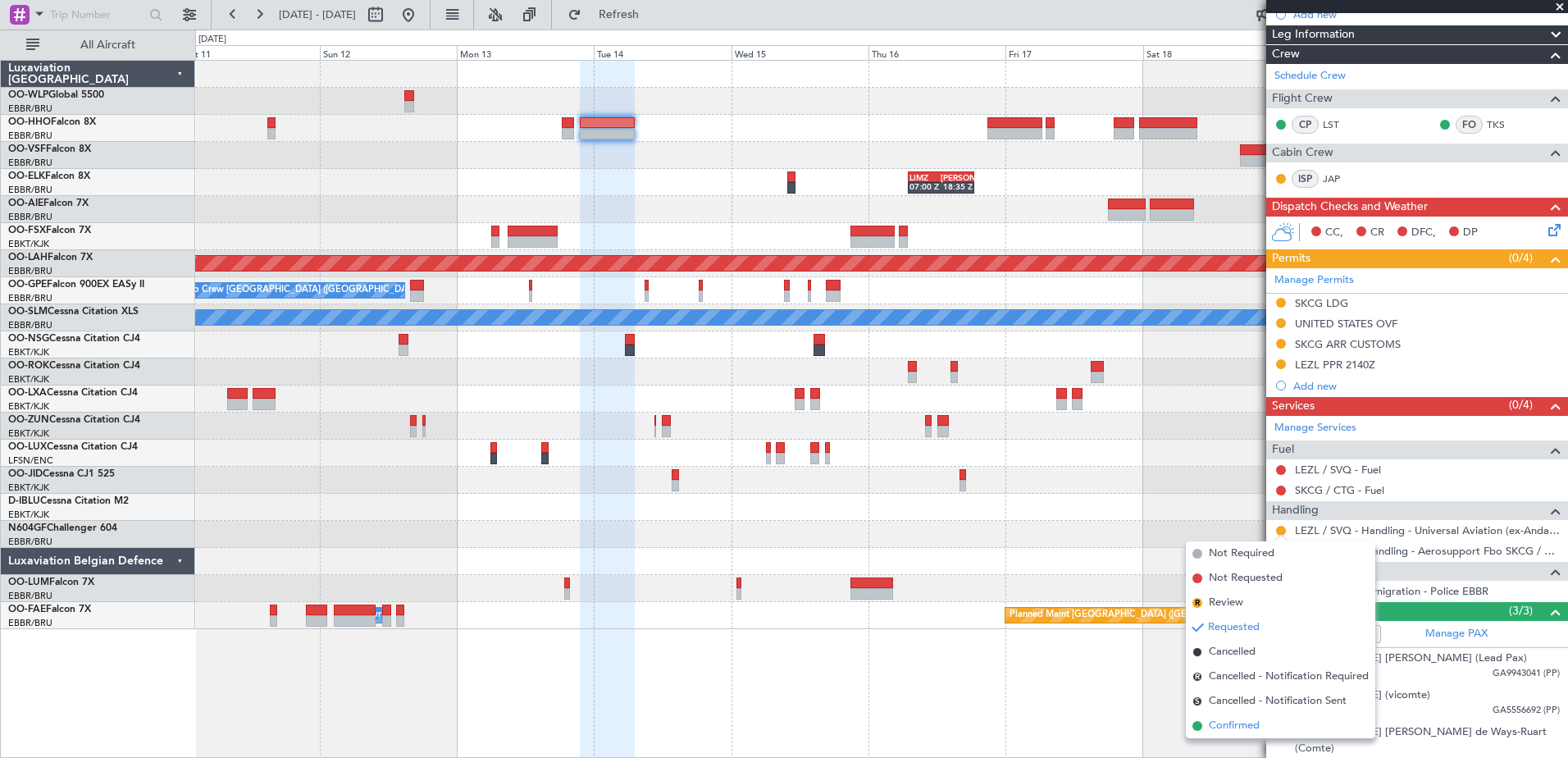
click at [1251, 715] on li "Confirmed" at bounding box center [1281, 725] width 189 height 24
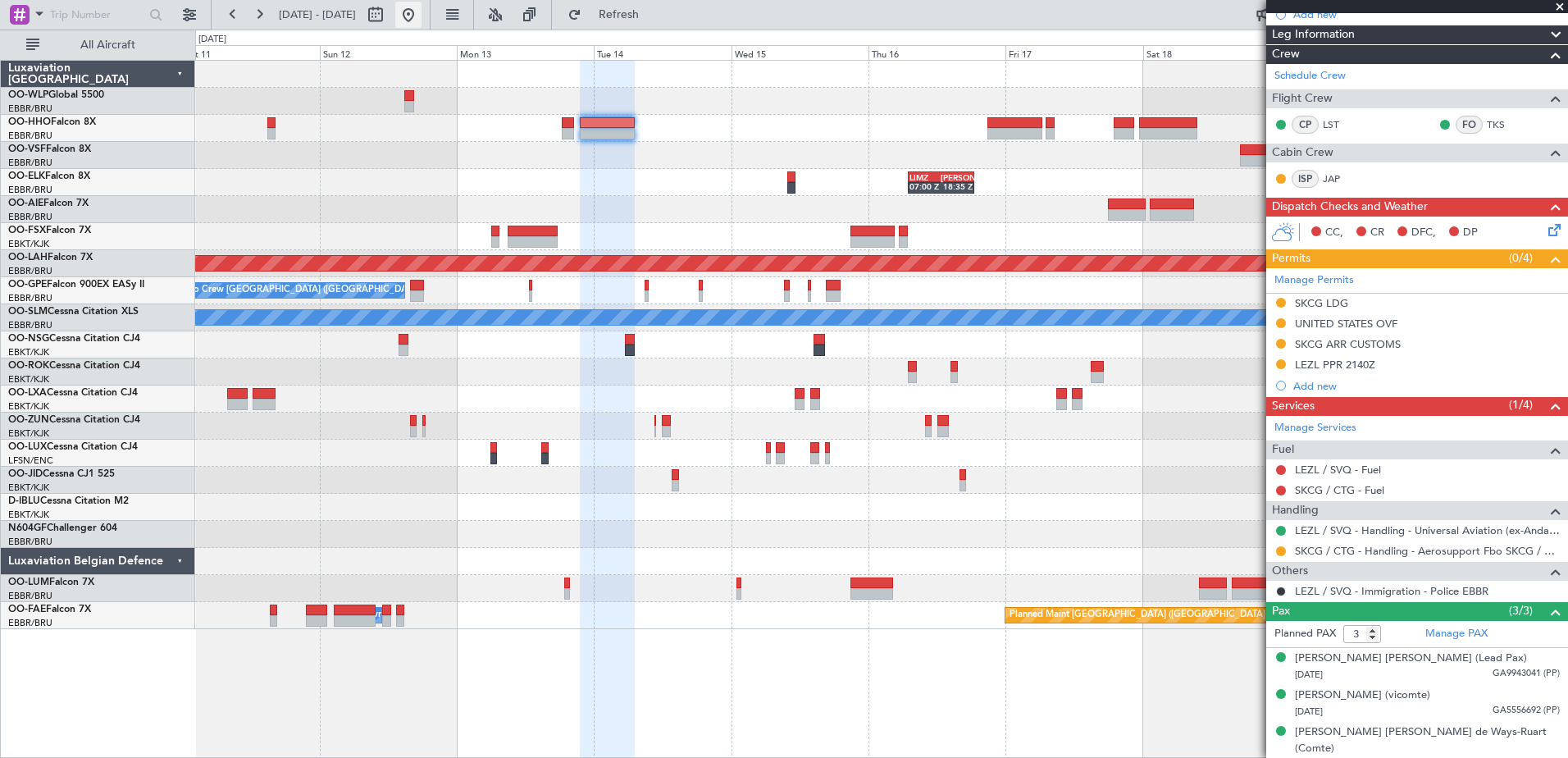
click at [421, 16] on button at bounding box center [408, 14] width 26 height 26
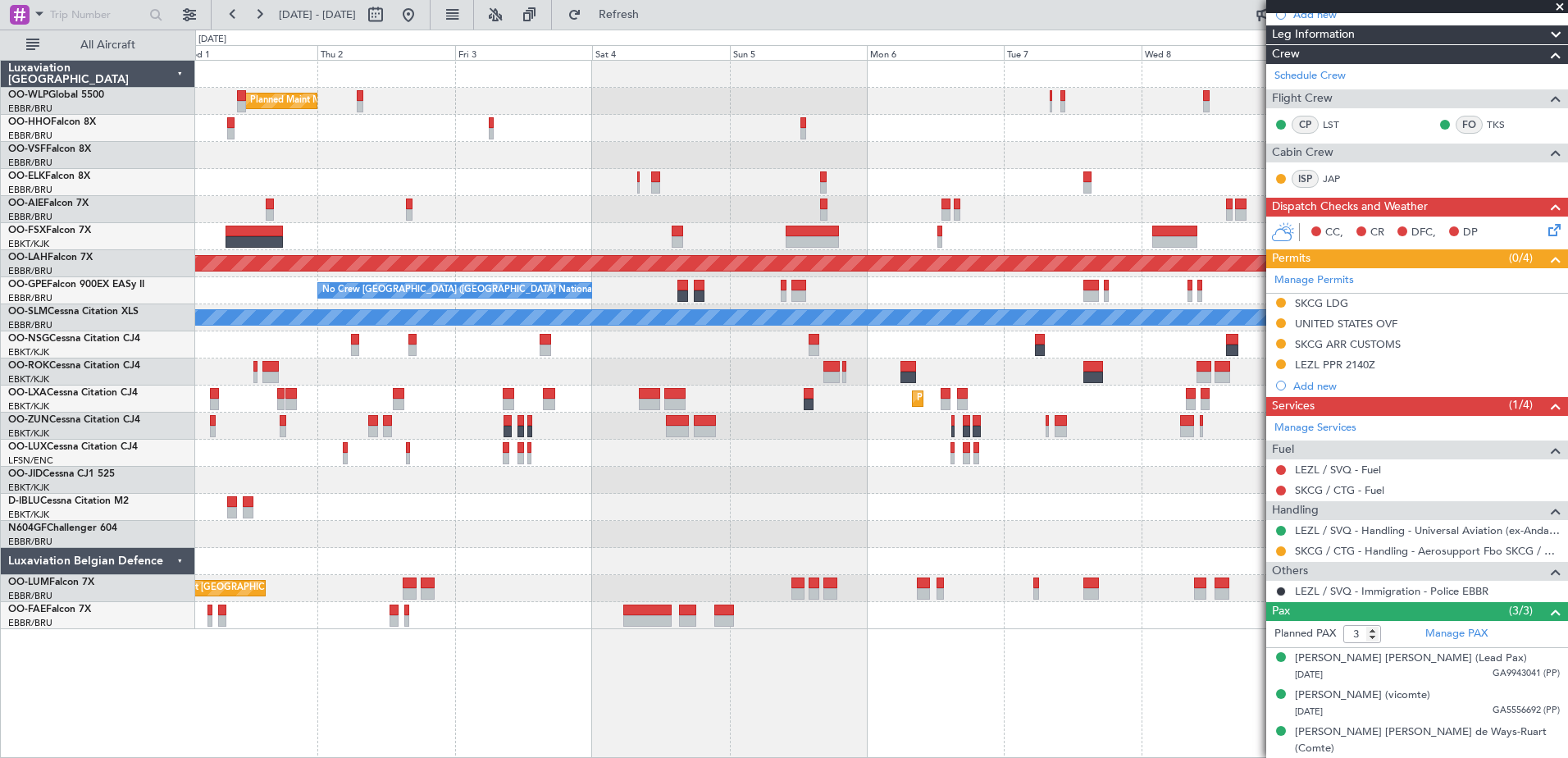
click at [413, 169] on div "Planned Maint Milan (Linate) Planned Maint Kortrijk-Wevelgem Planned Maint Lond…" at bounding box center [881, 344] width 1372 height 568
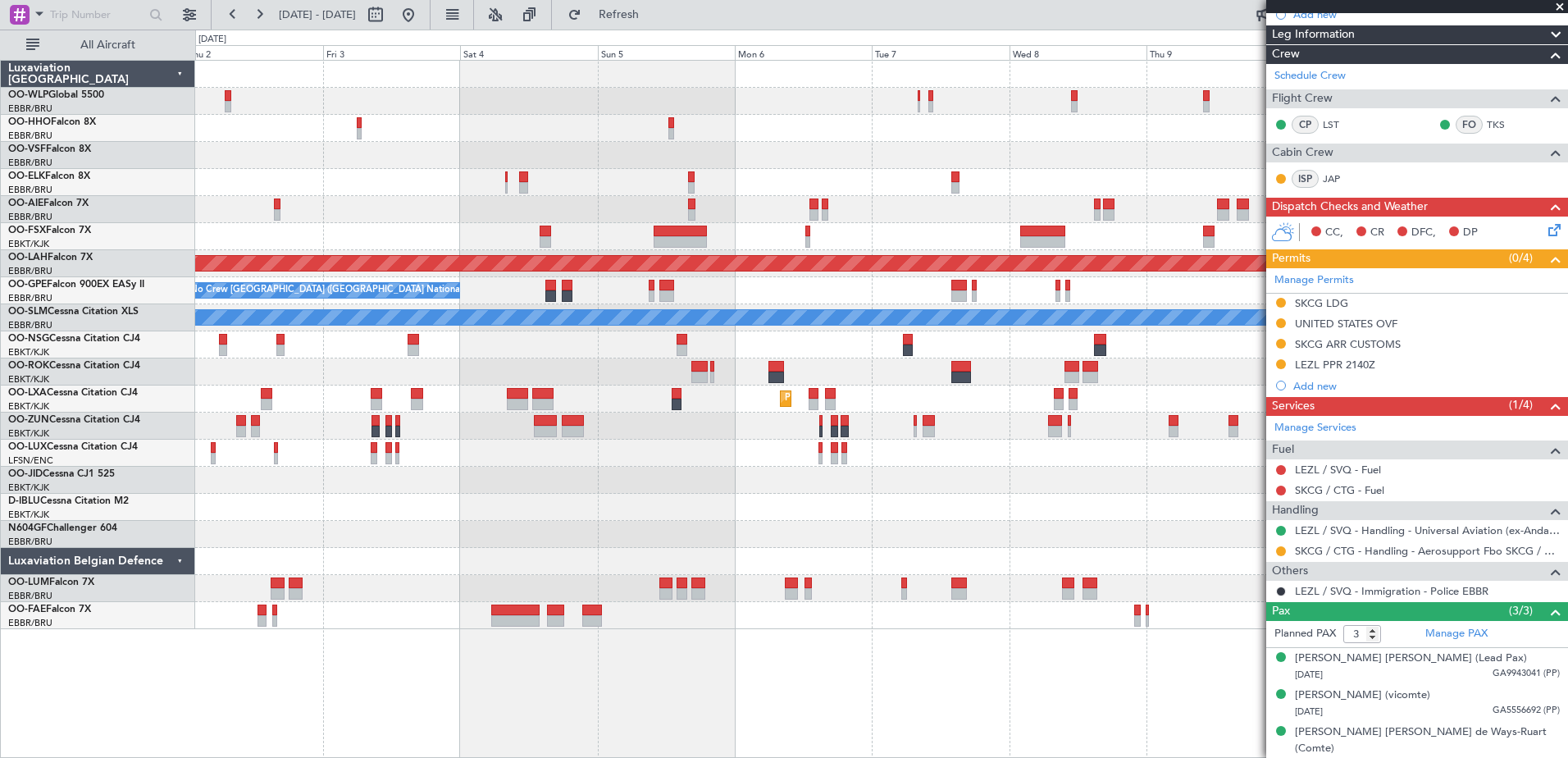
click at [1033, 175] on div "Planned Maint Milan (Linate) Planned Maint Kortrijk-Wevelgem Planned Maint Alto…" at bounding box center [881, 344] width 1372 height 568
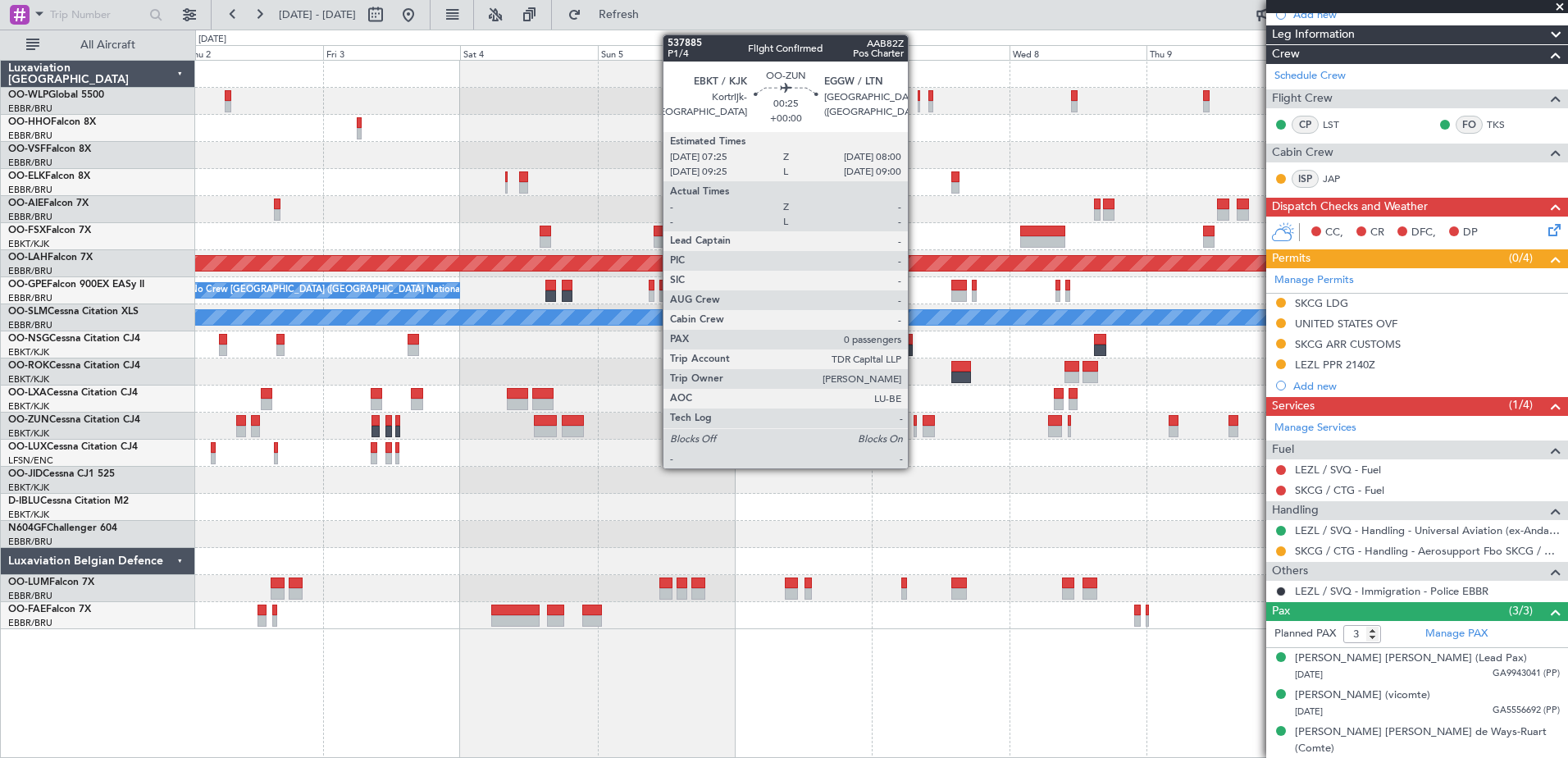
click at [915, 430] on div at bounding box center [915, 431] width 4 height 12
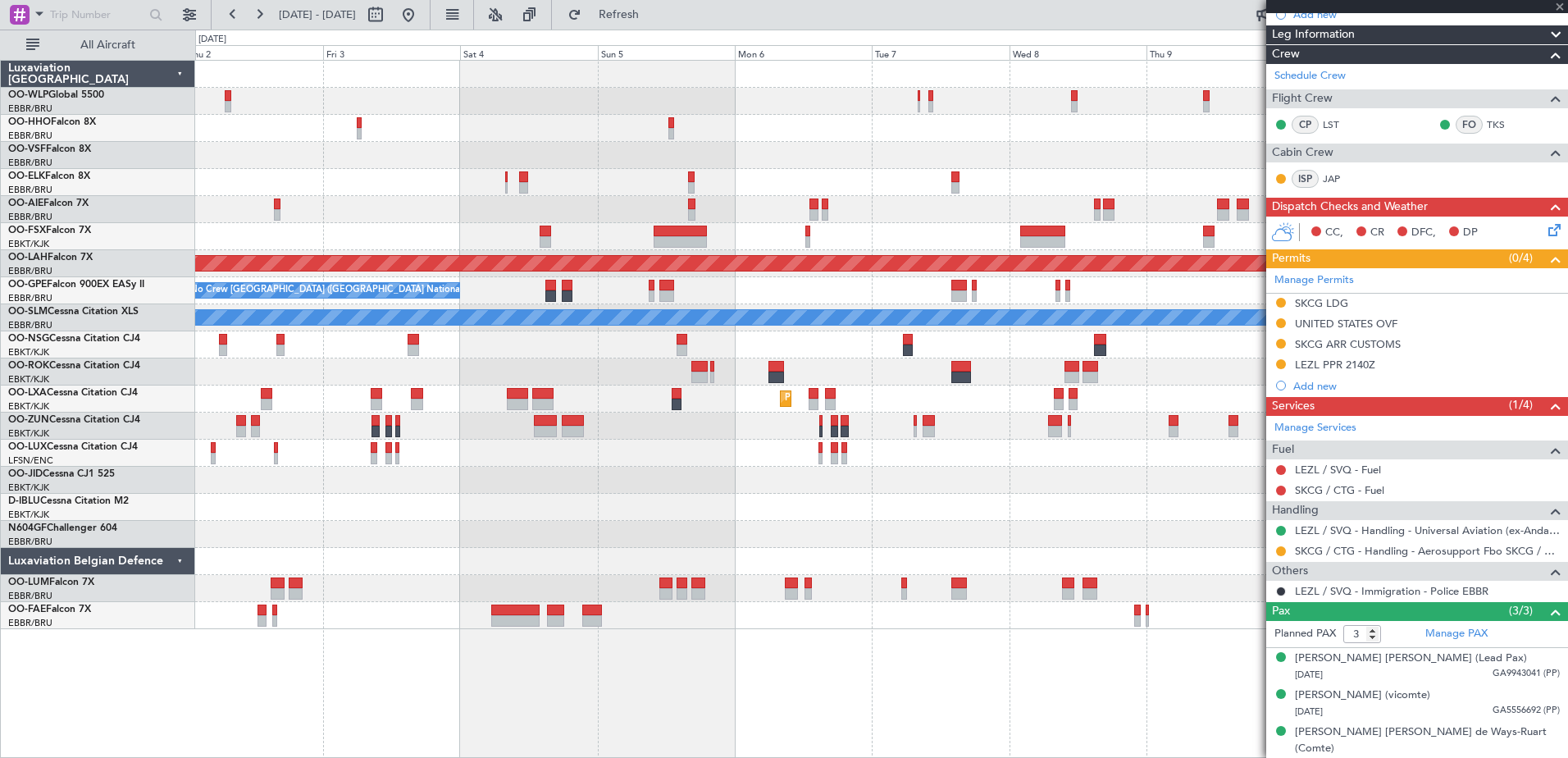
type input "0"
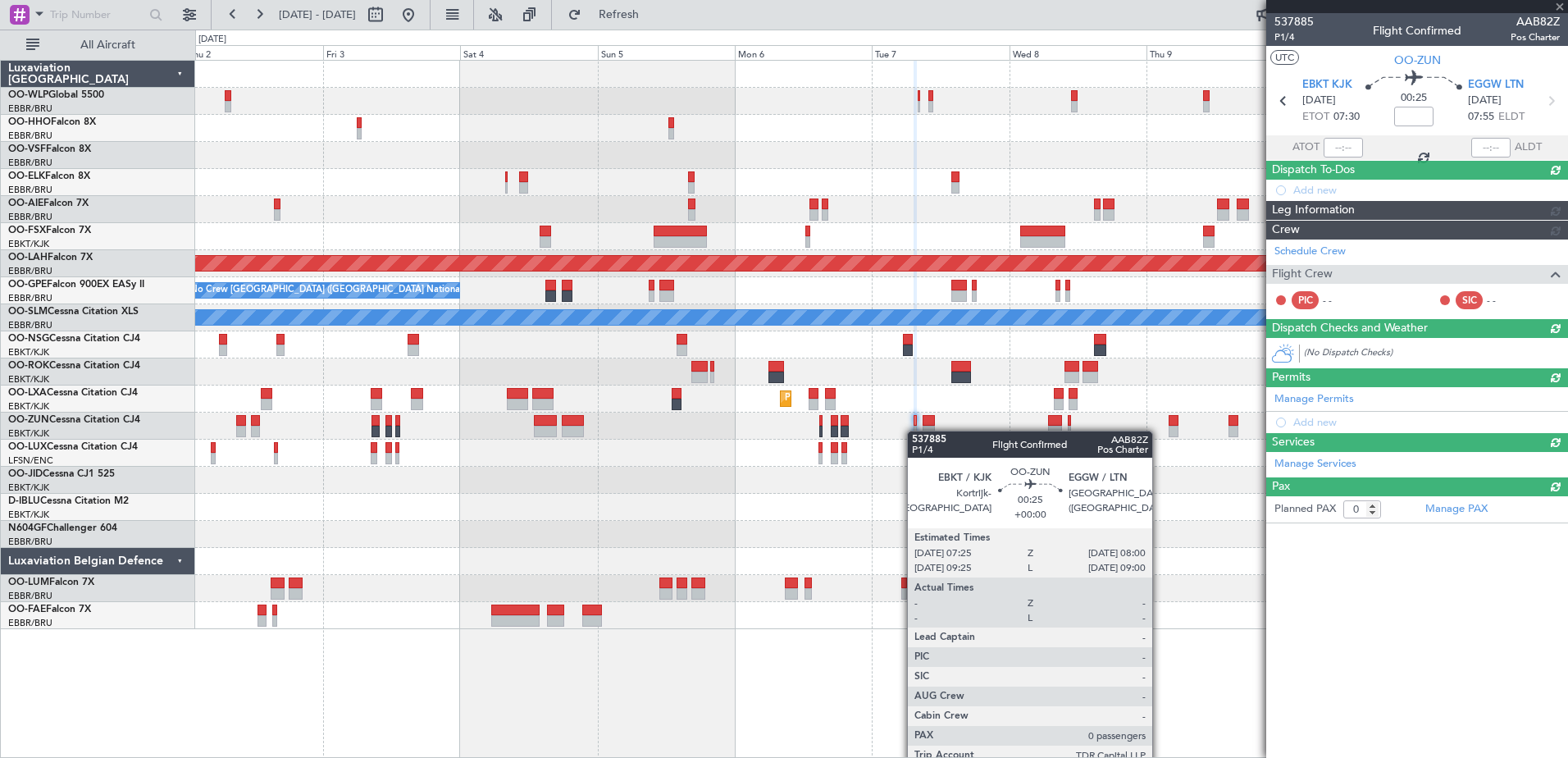
scroll to position [0, 0]
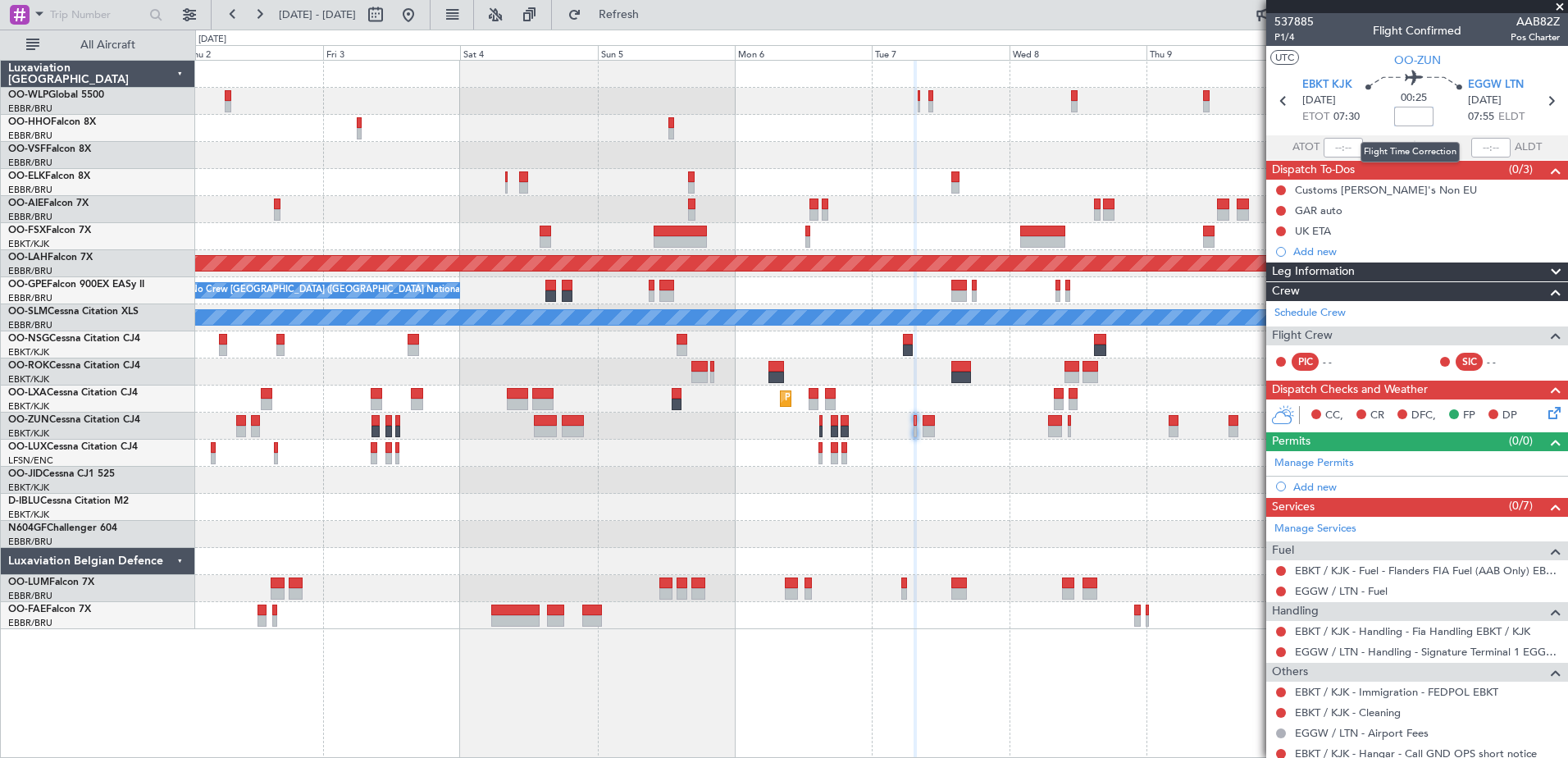
click at [1406, 113] on input at bounding box center [1413, 116] width 40 height 19
click at [1404, 120] on input at bounding box center [1413, 116] width 40 height 19
click at [1417, 120] on input "+00:20" at bounding box center [1413, 116] width 40 height 19
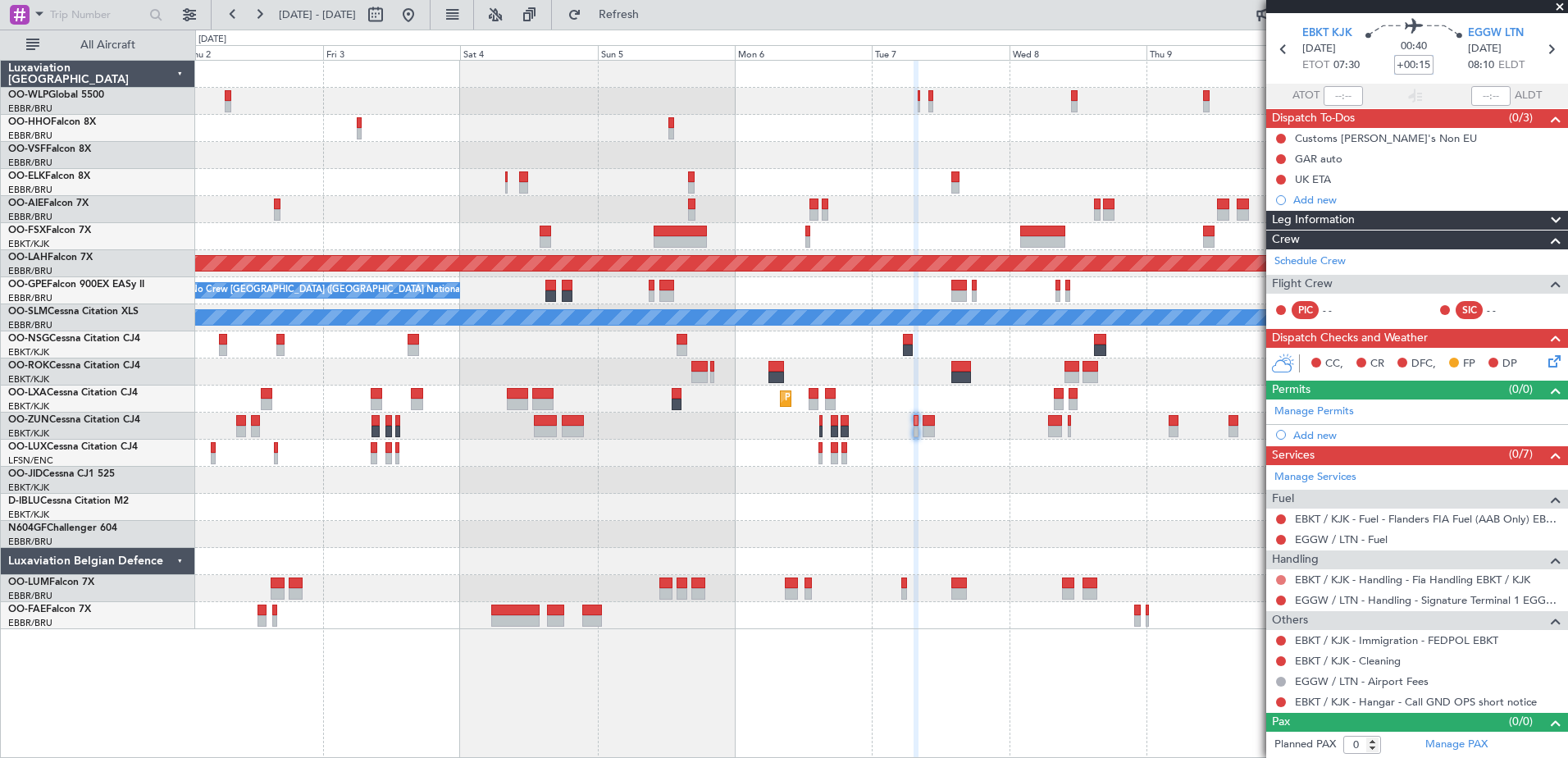
type input "+00:15"
click at [1282, 582] on button at bounding box center [1281, 580] width 10 height 10
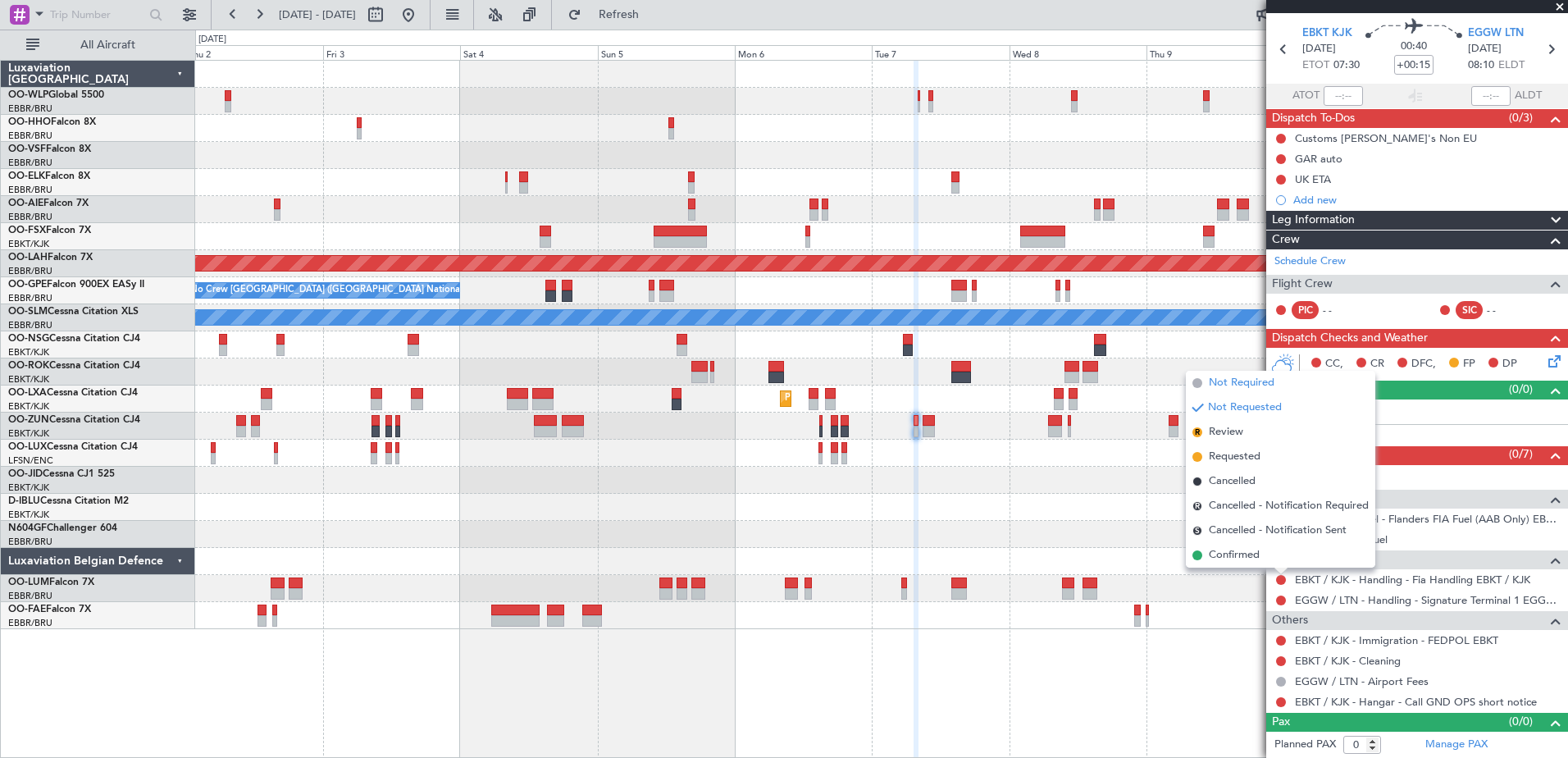
click at [1238, 384] on span "Not Required" at bounding box center [1242, 382] width 66 height 16
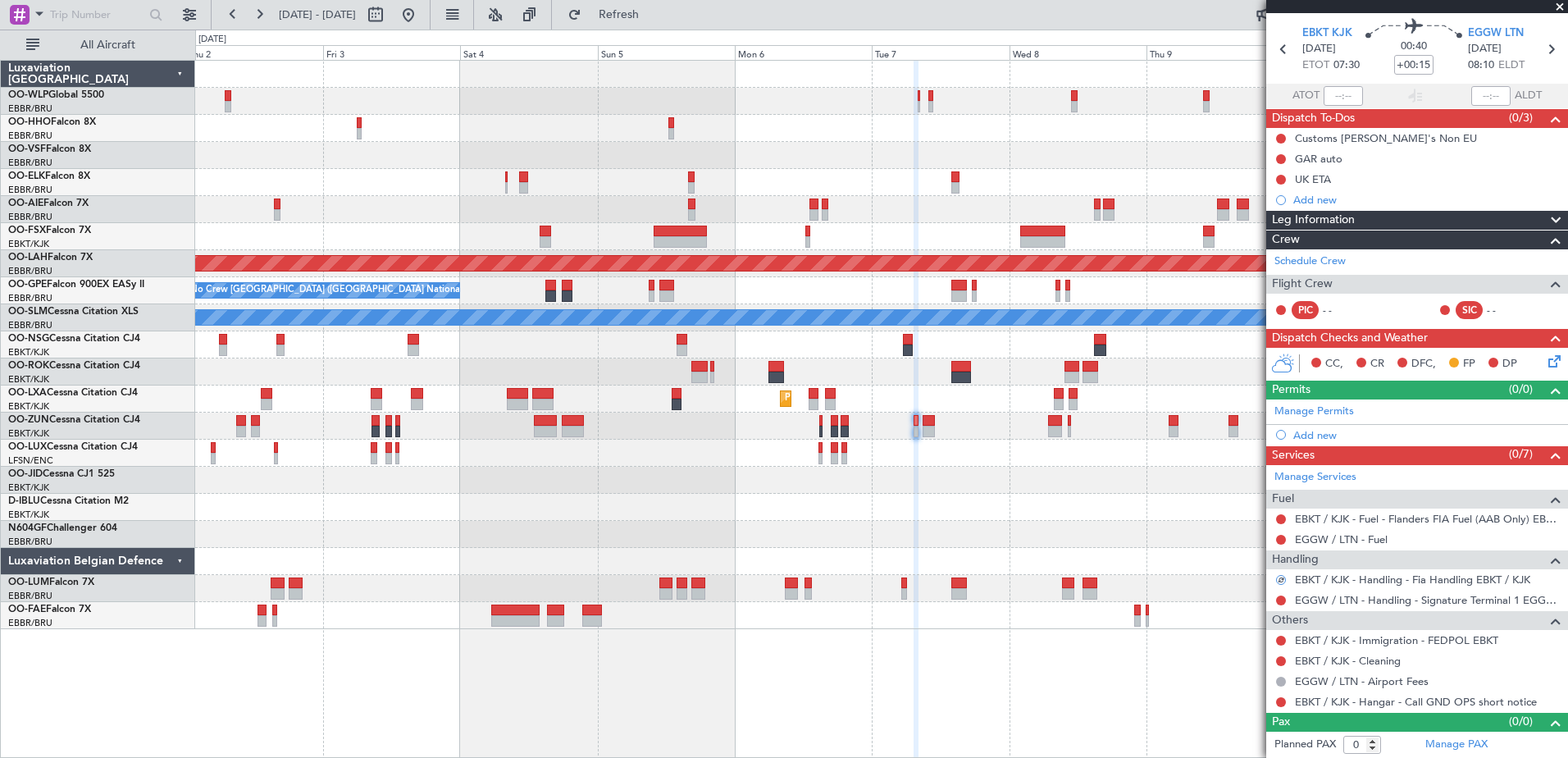
scroll to position [0, 0]
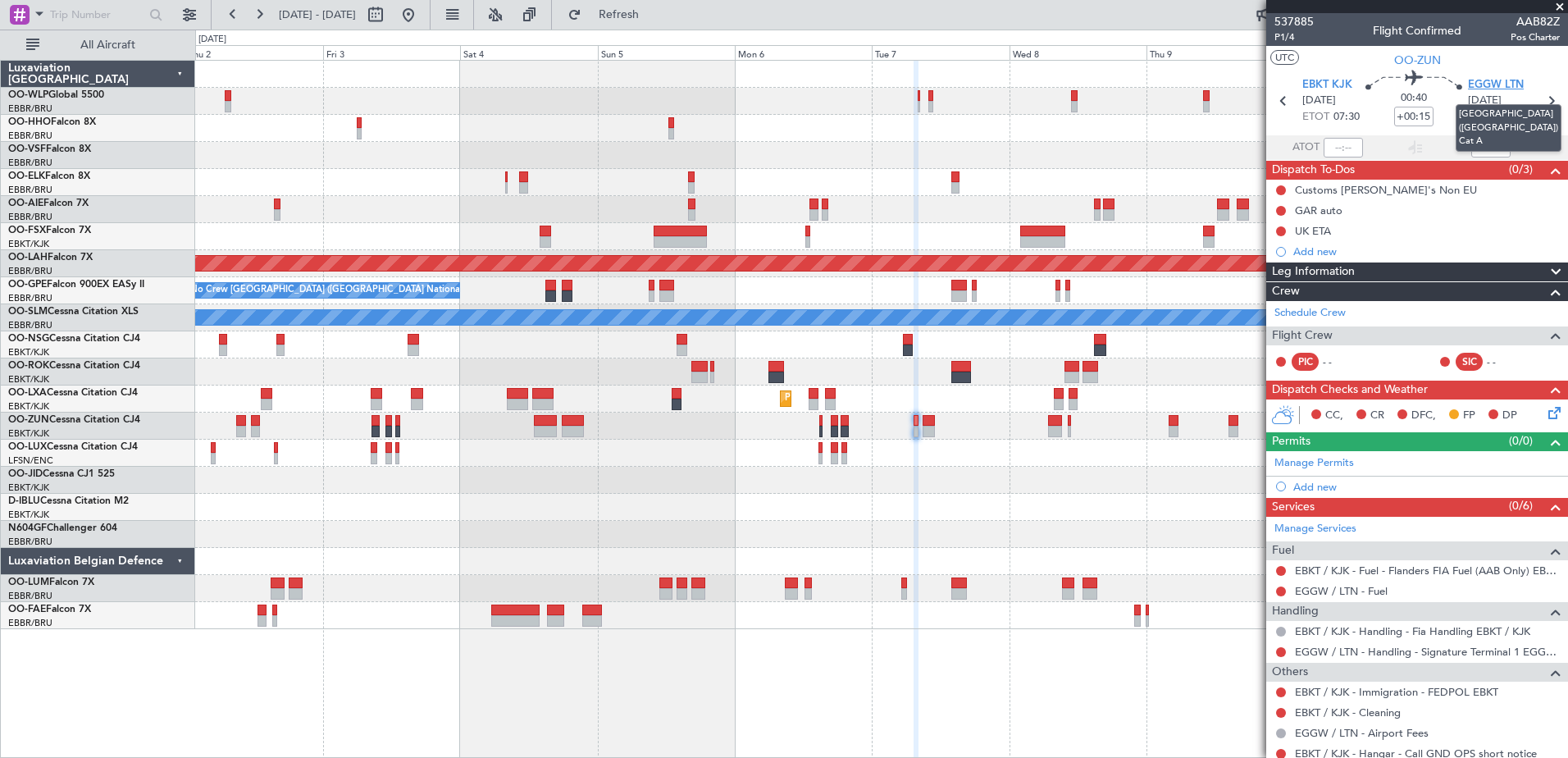
click at [1484, 78] on span "EGGW LTN" at bounding box center [1496, 84] width 56 height 16
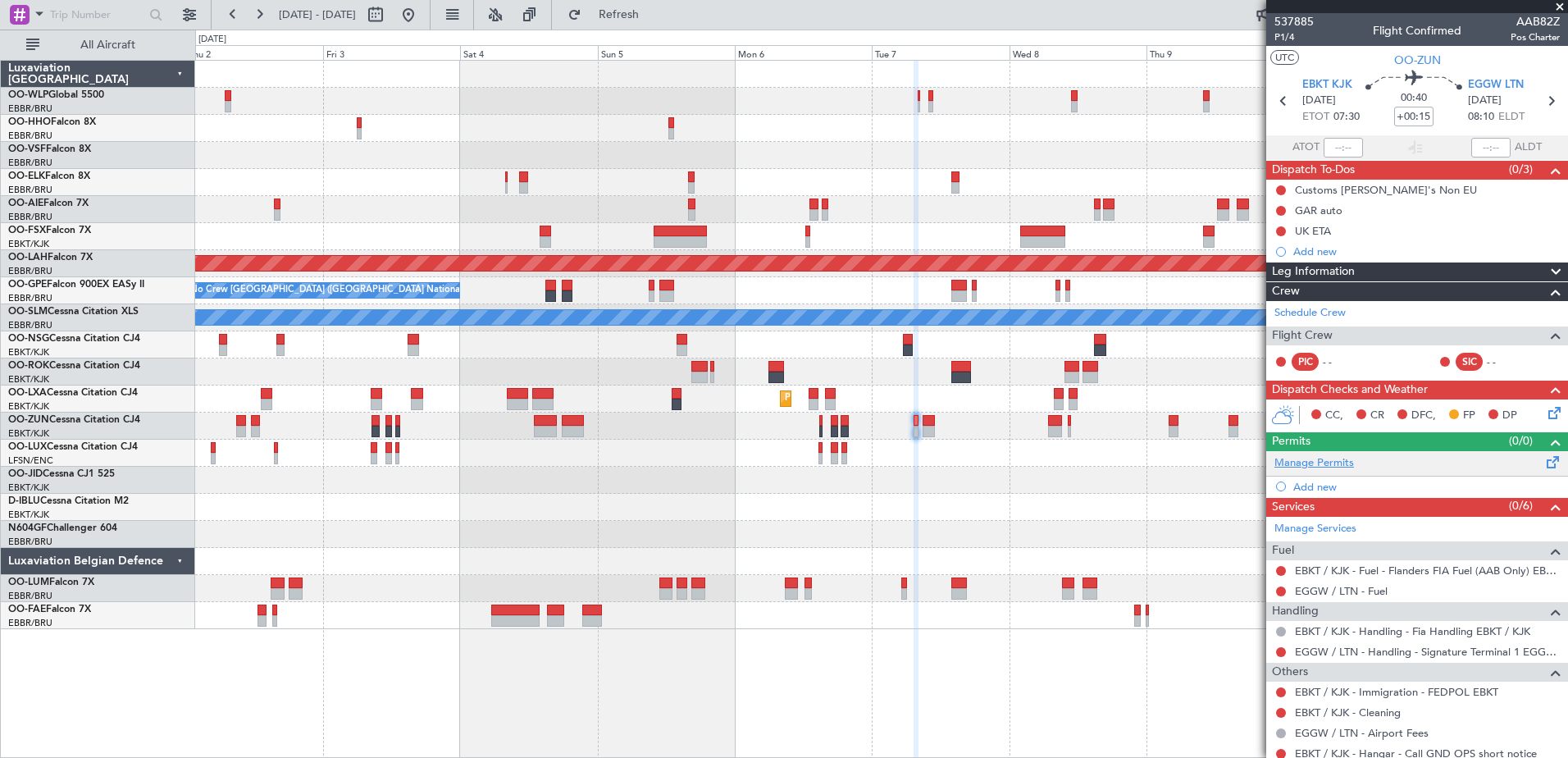
click at [1326, 457] on link "Manage Permits" at bounding box center [1314, 463] width 79 height 16
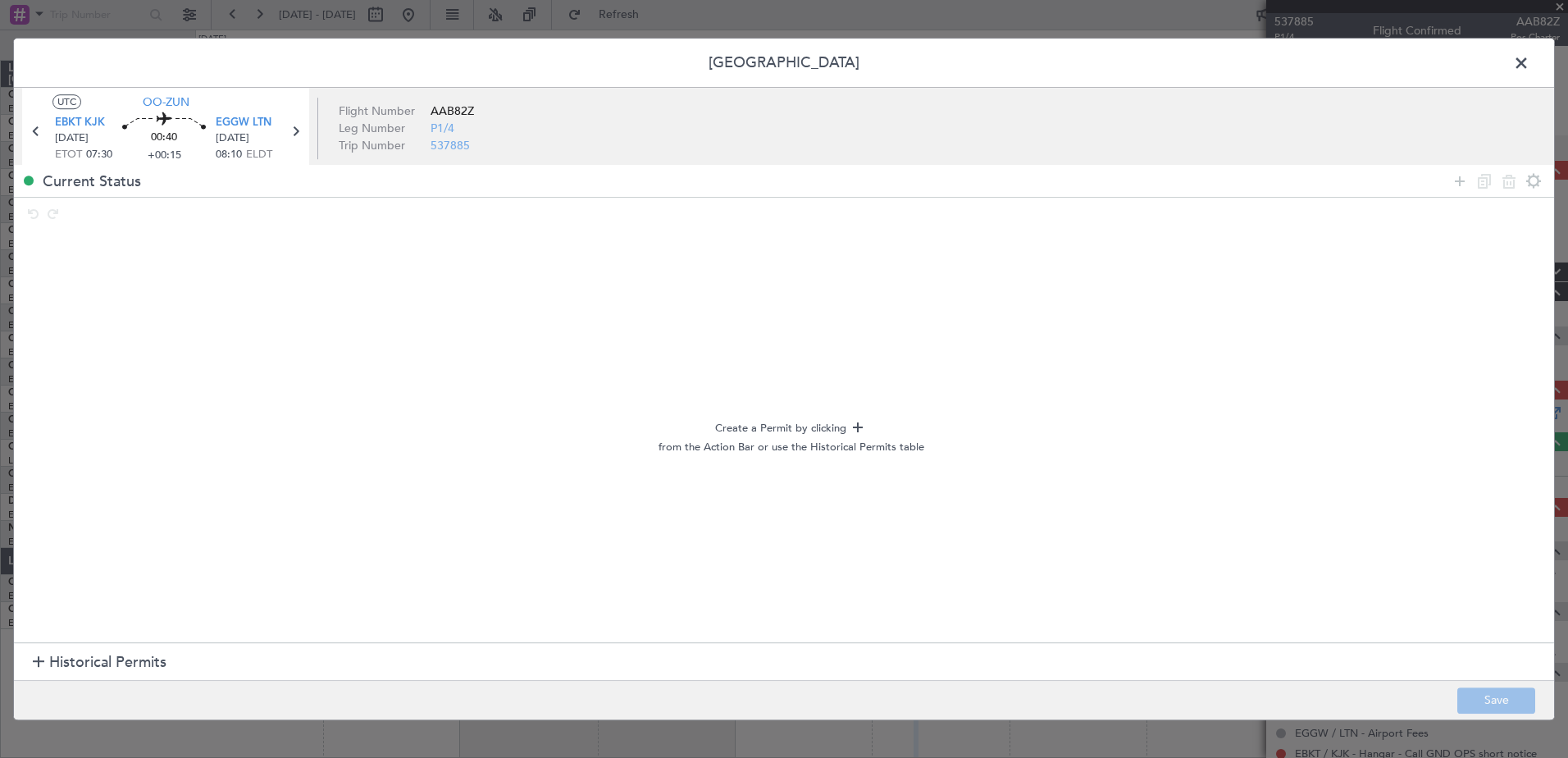
click at [31, 666] on section "Historical Permits" at bounding box center [784, 663] width 1540 height 40
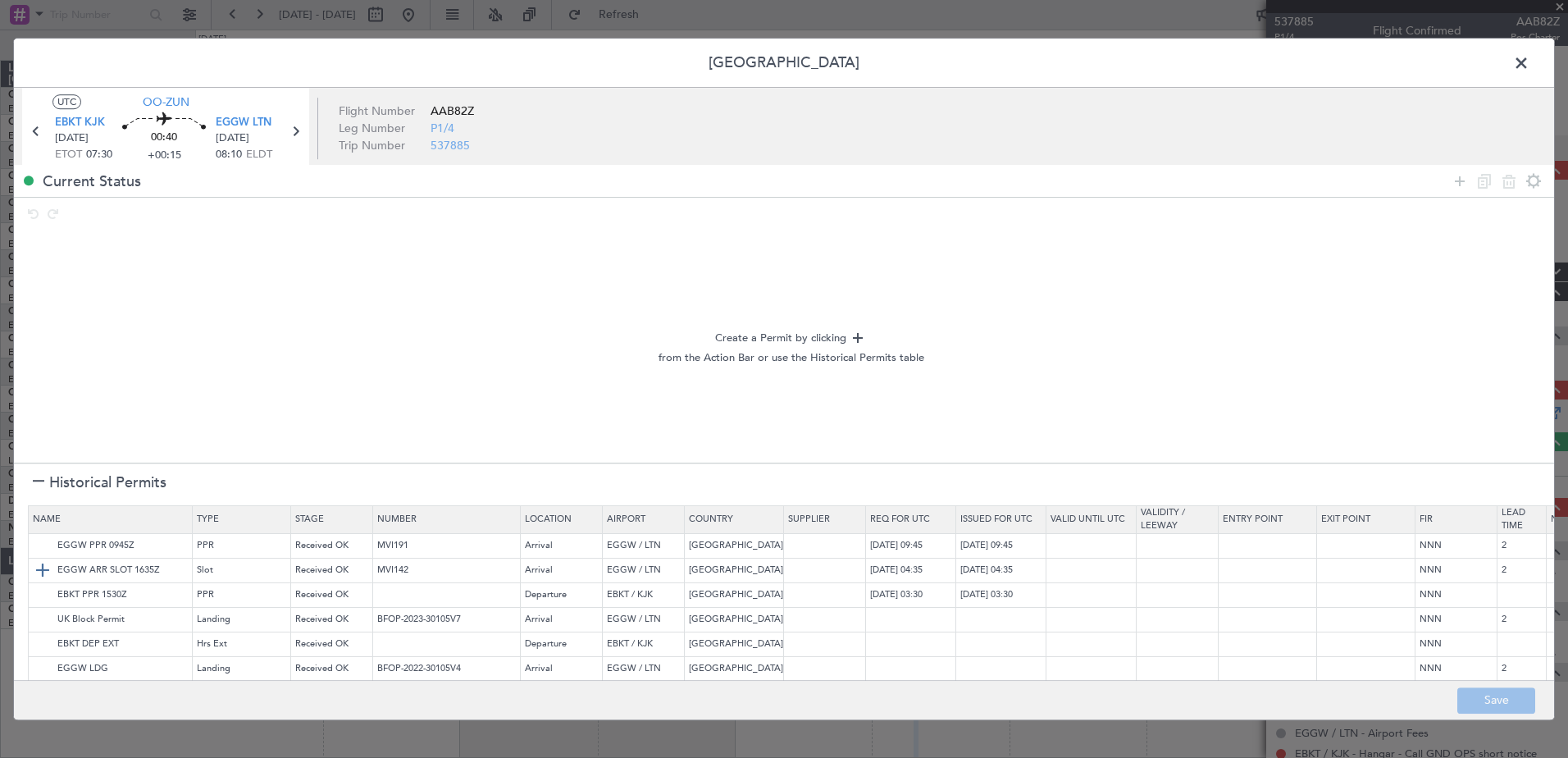
click at [49, 569] on img at bounding box center [42, 570] width 19 height 19
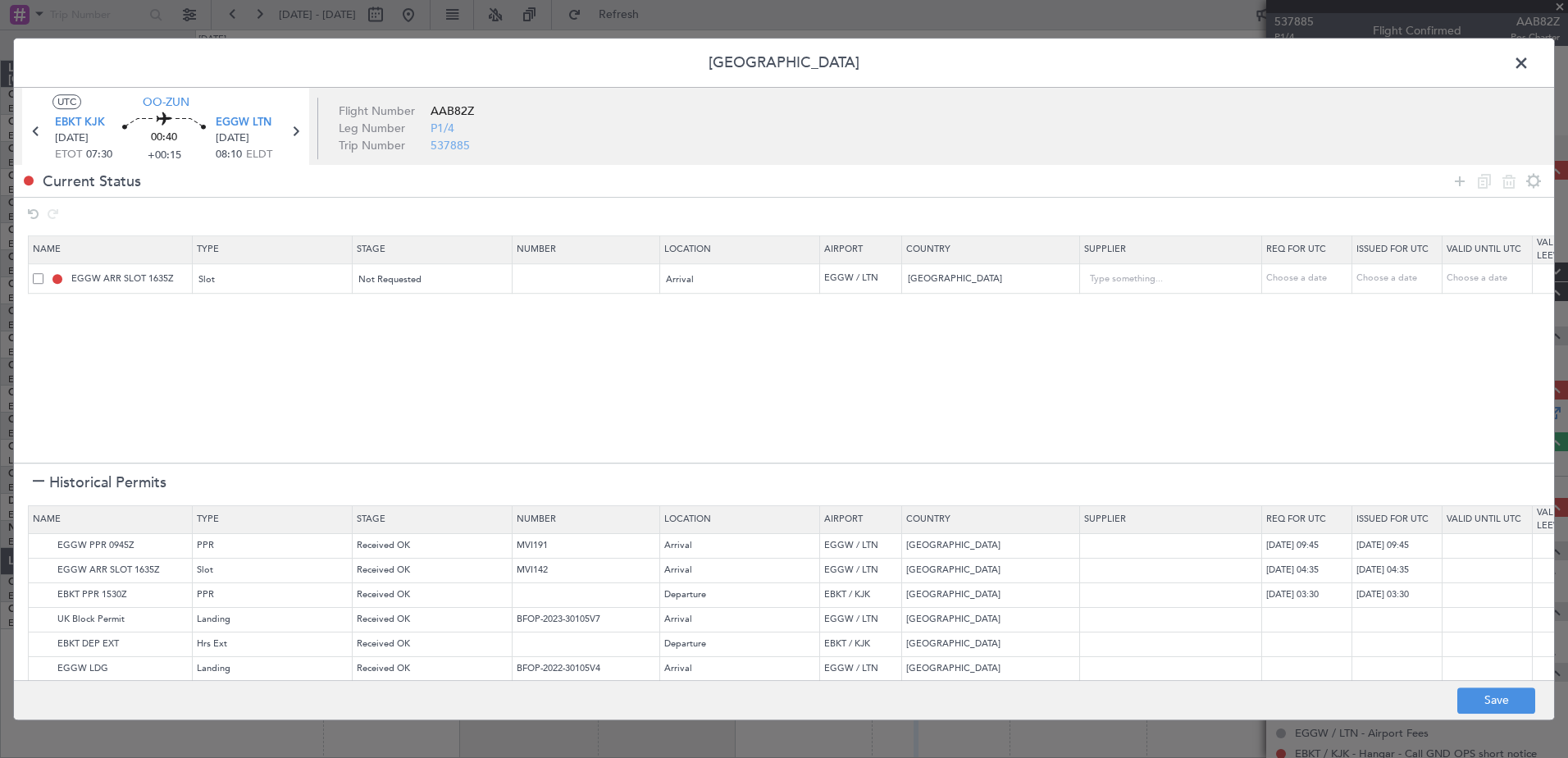
click at [1306, 276] on div "Choose a date" at bounding box center [1309, 279] width 85 height 14
select select "9"
select select "2025"
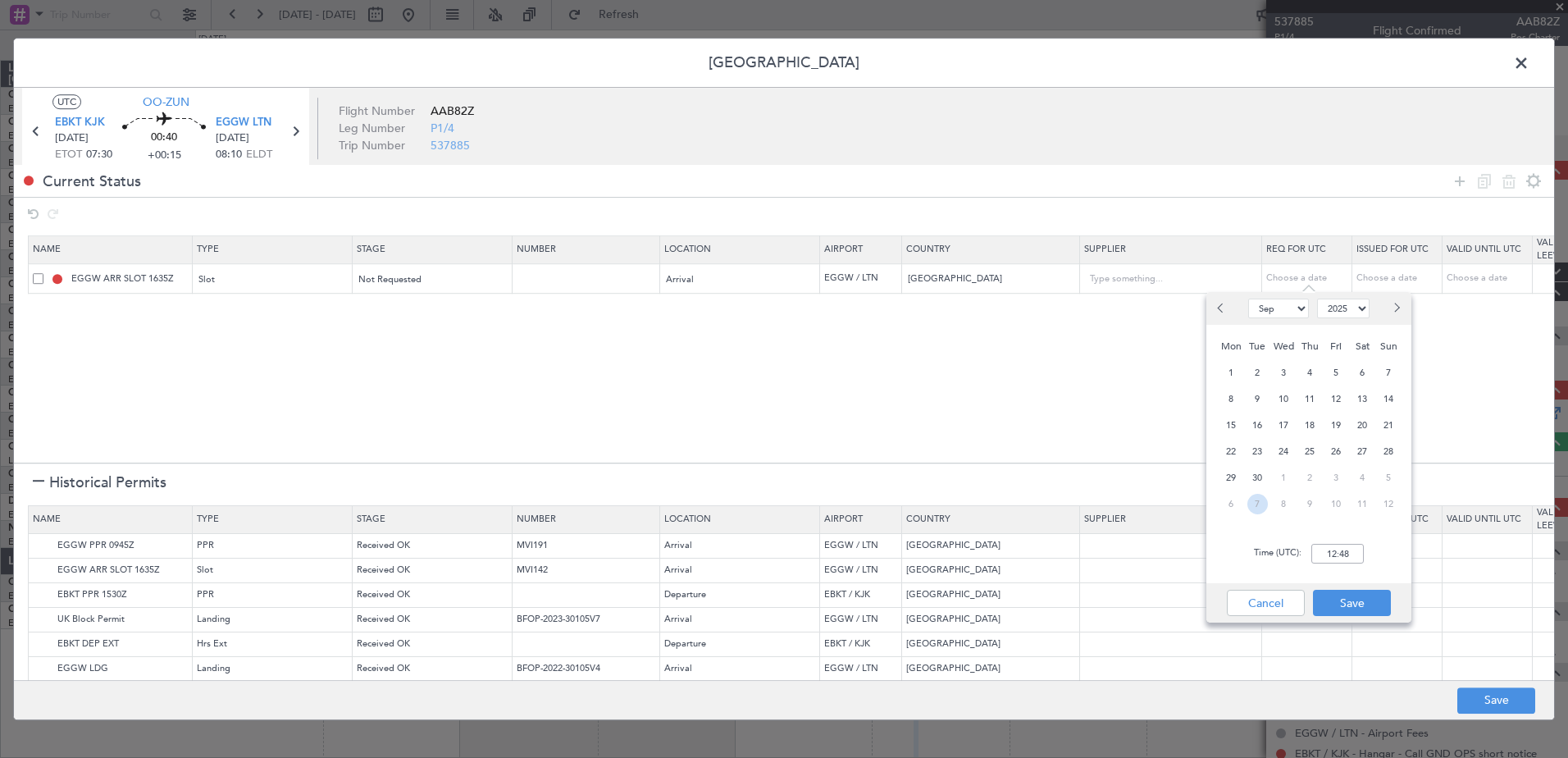
click at [1259, 499] on span "7" at bounding box center [1257, 504] width 20 height 20
select select "10"
click at [1335, 550] on input "00:00" at bounding box center [1337, 553] width 52 height 19
type input "08:15"
click at [1376, 598] on button "Save" at bounding box center [1352, 602] width 78 height 26
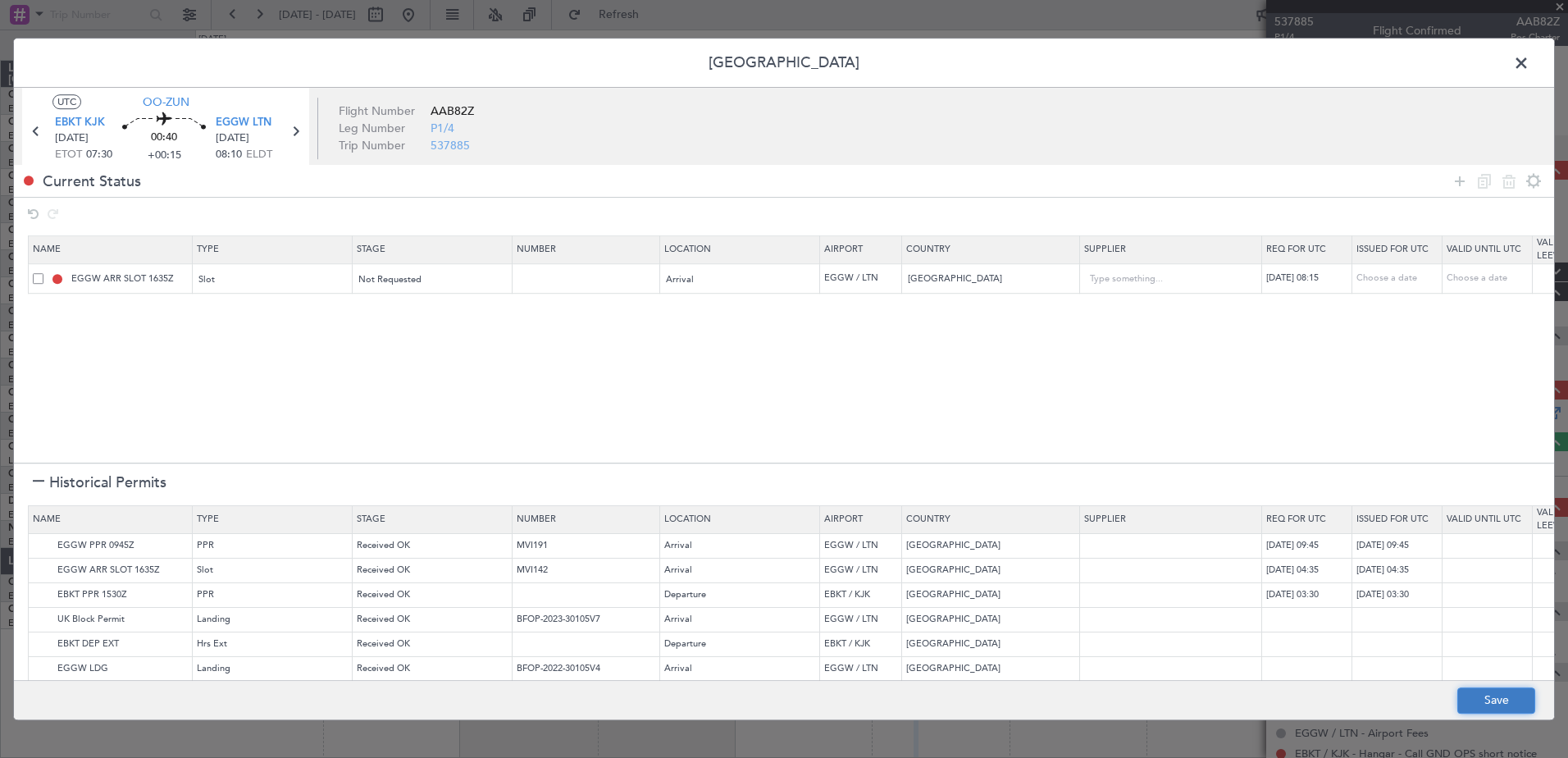
click at [1500, 701] on button "Save" at bounding box center [1496, 700] width 78 height 26
type input "EGGW ARR SLOT 0815Z"
type input "NNN"
type input "2"
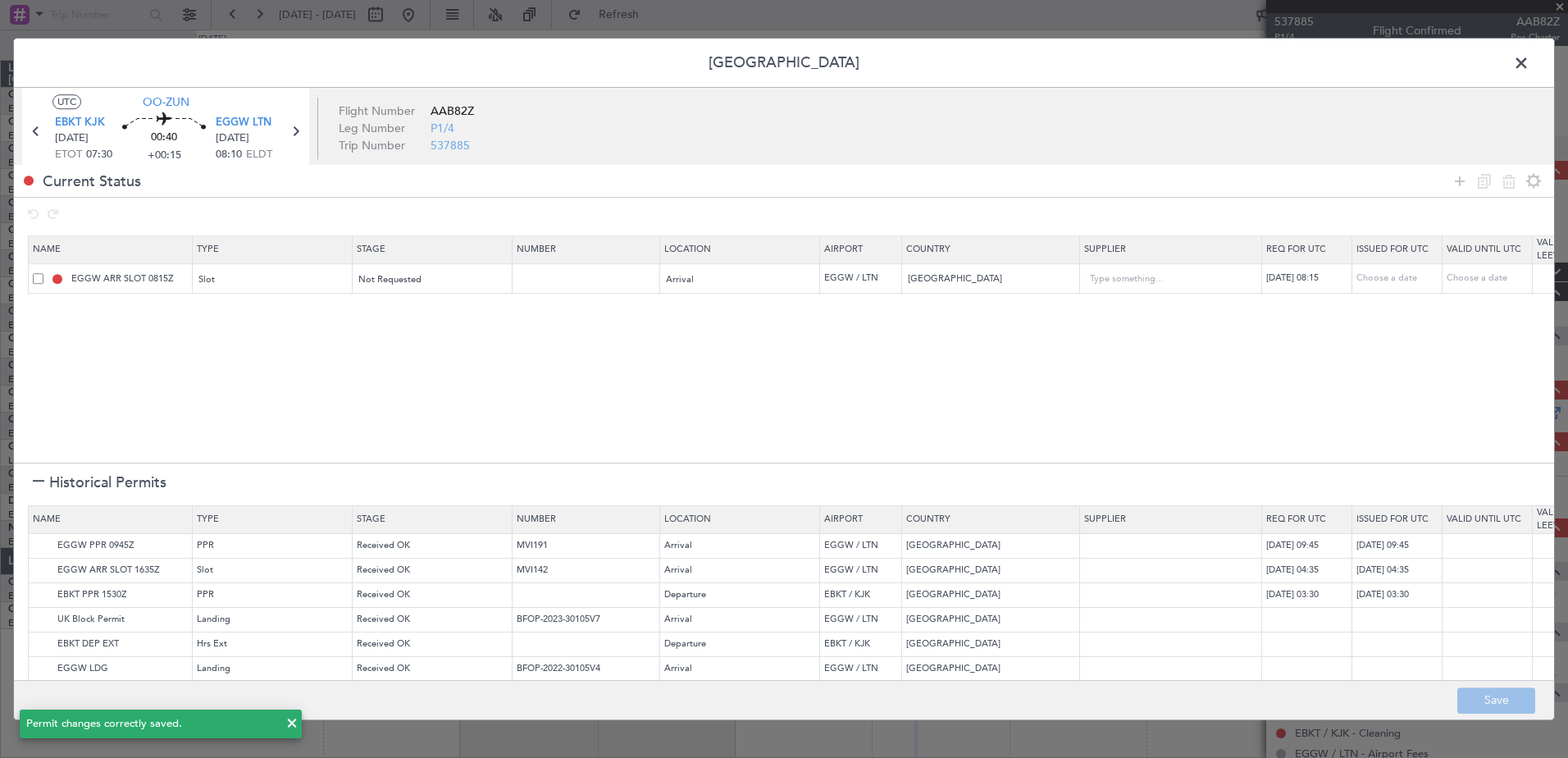
click at [1530, 61] on span at bounding box center [1530, 67] width 0 height 33
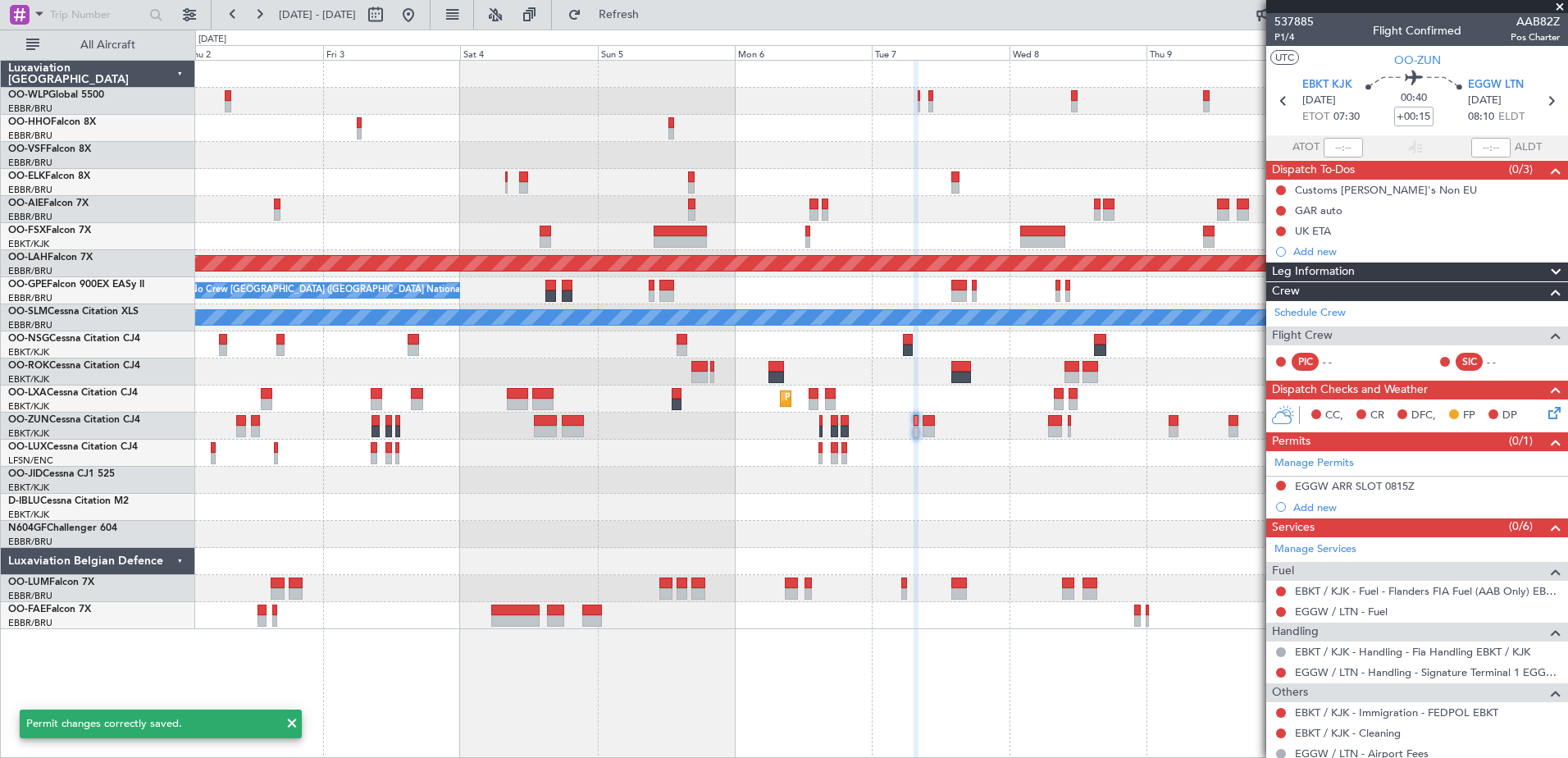
scroll to position [72, 0]
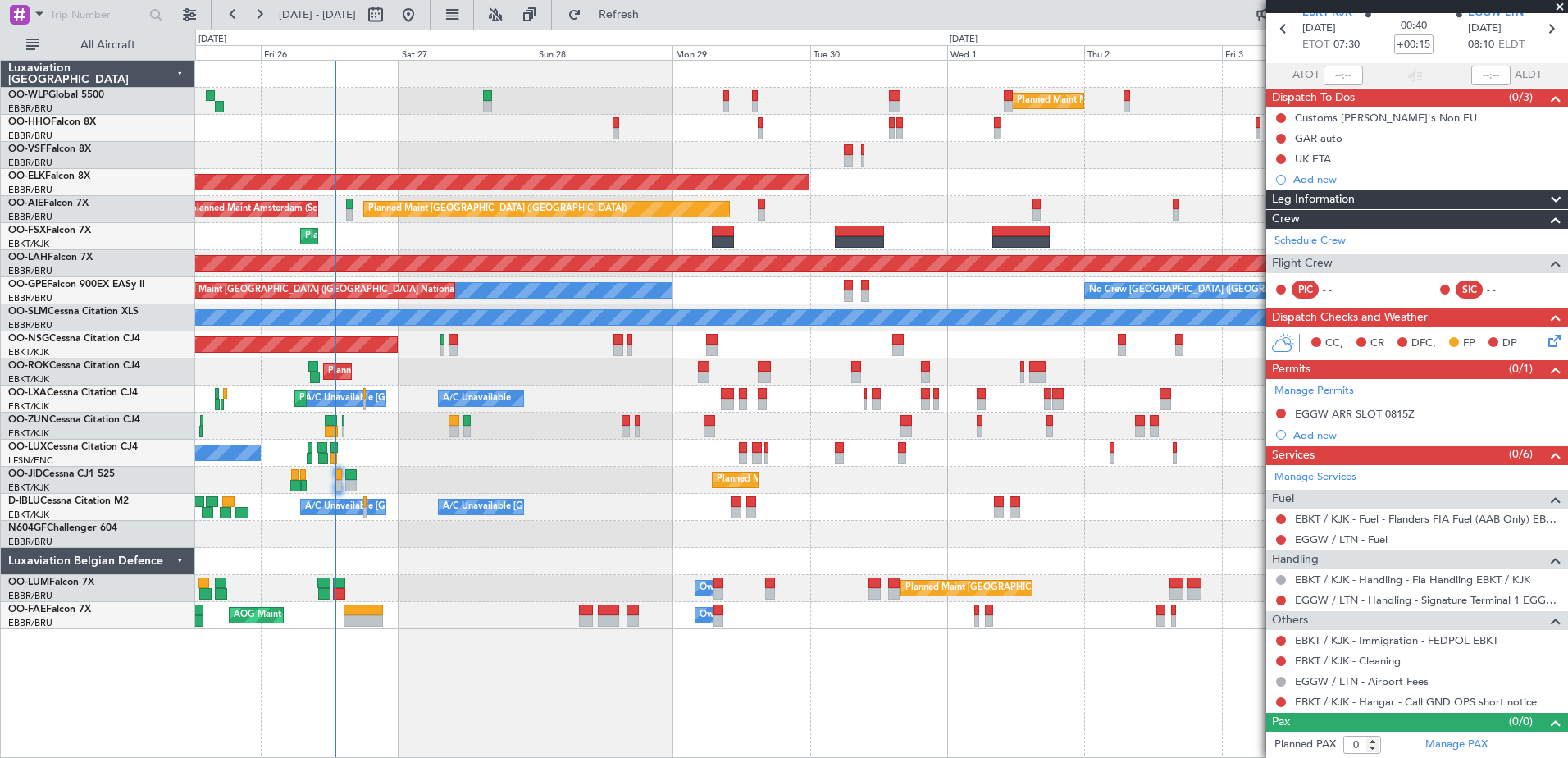
click at [1413, 537] on fb-app "01 Oct 2025 - 11 Oct 2025 Refresh Quick Links All Aircraft Planned Maint Milan …" at bounding box center [784, 385] width 1568 height 745
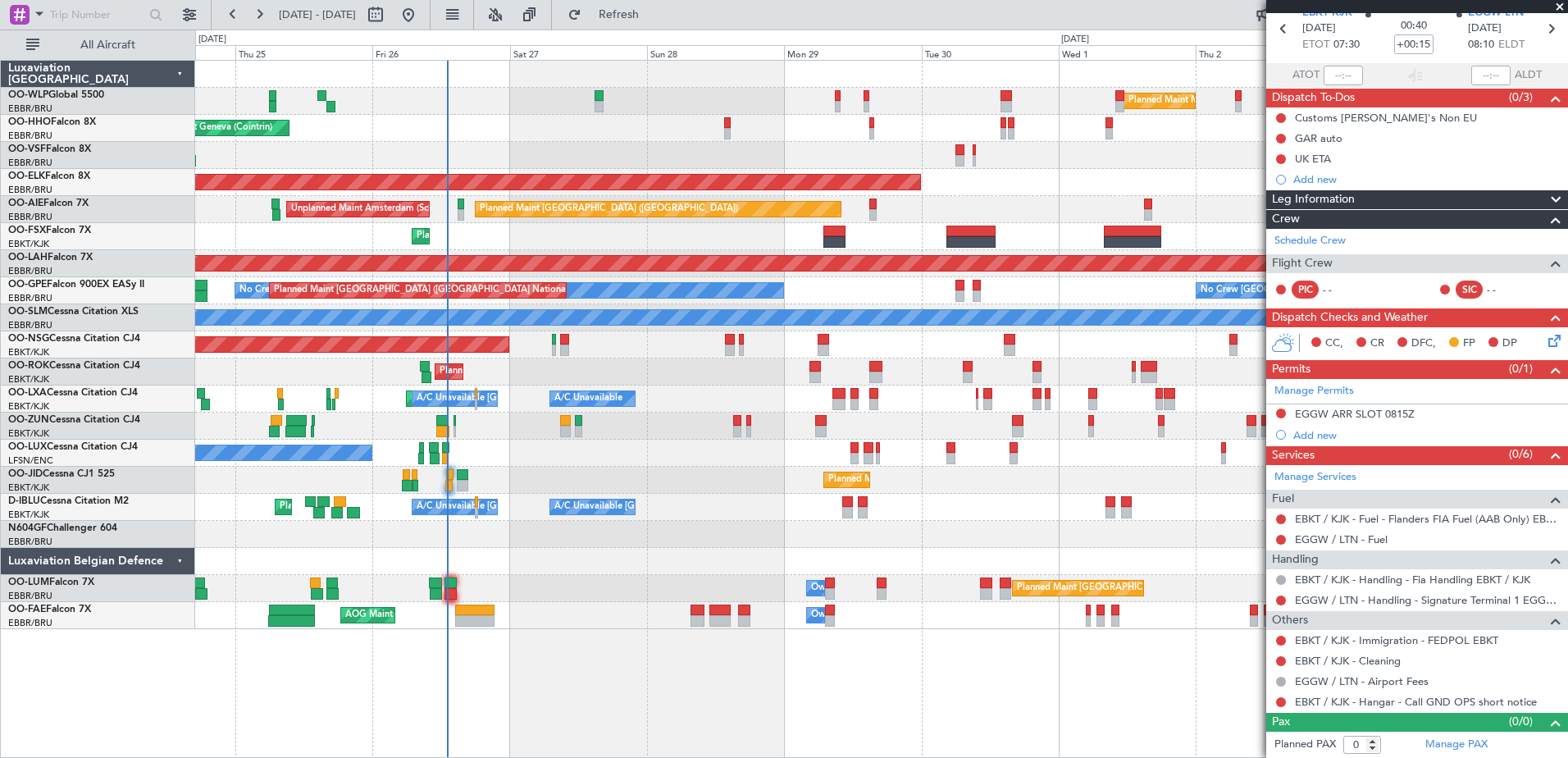
scroll to position [0, 0]
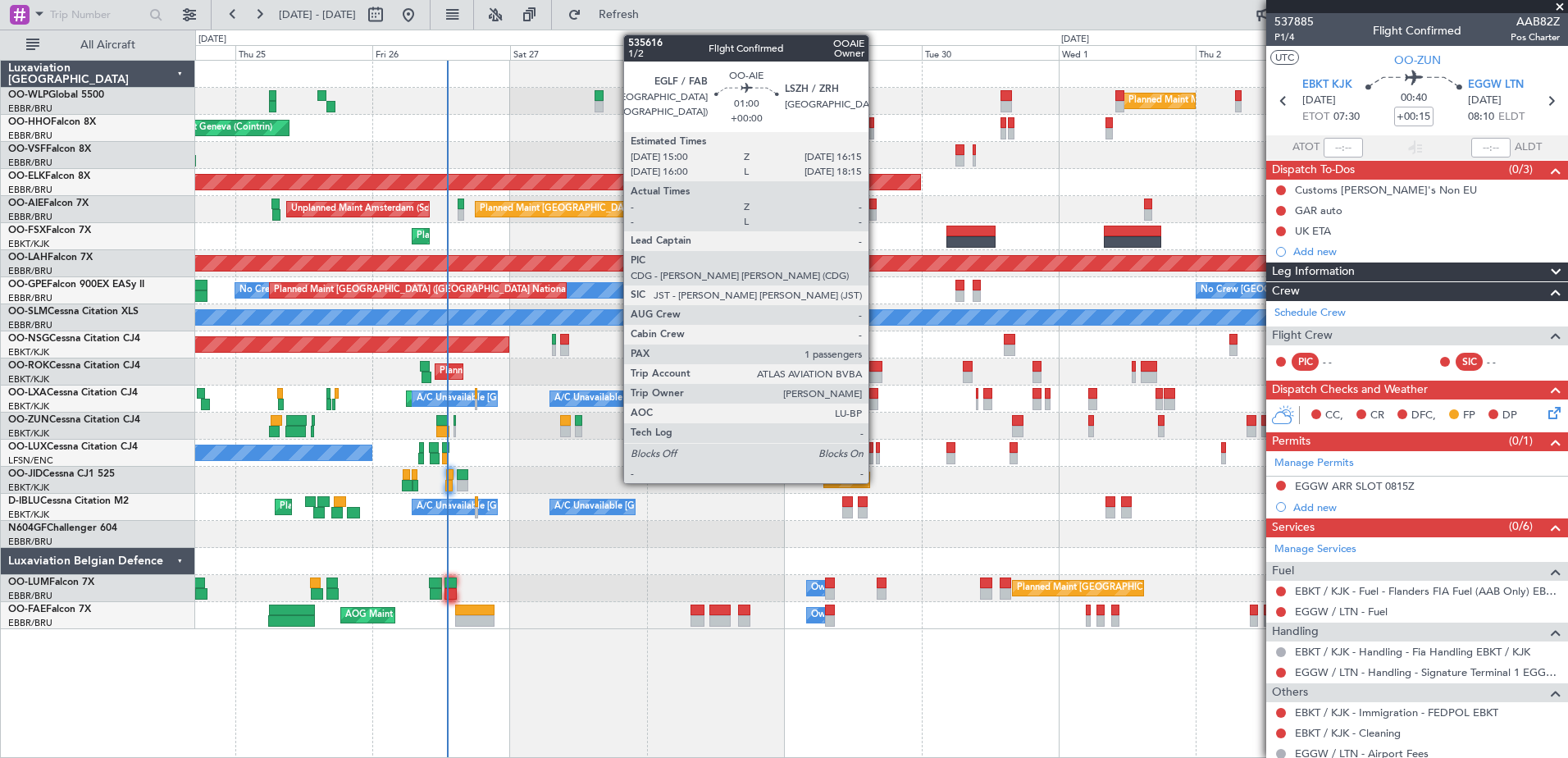
click at [876, 211] on div at bounding box center [873, 215] width 8 height 12
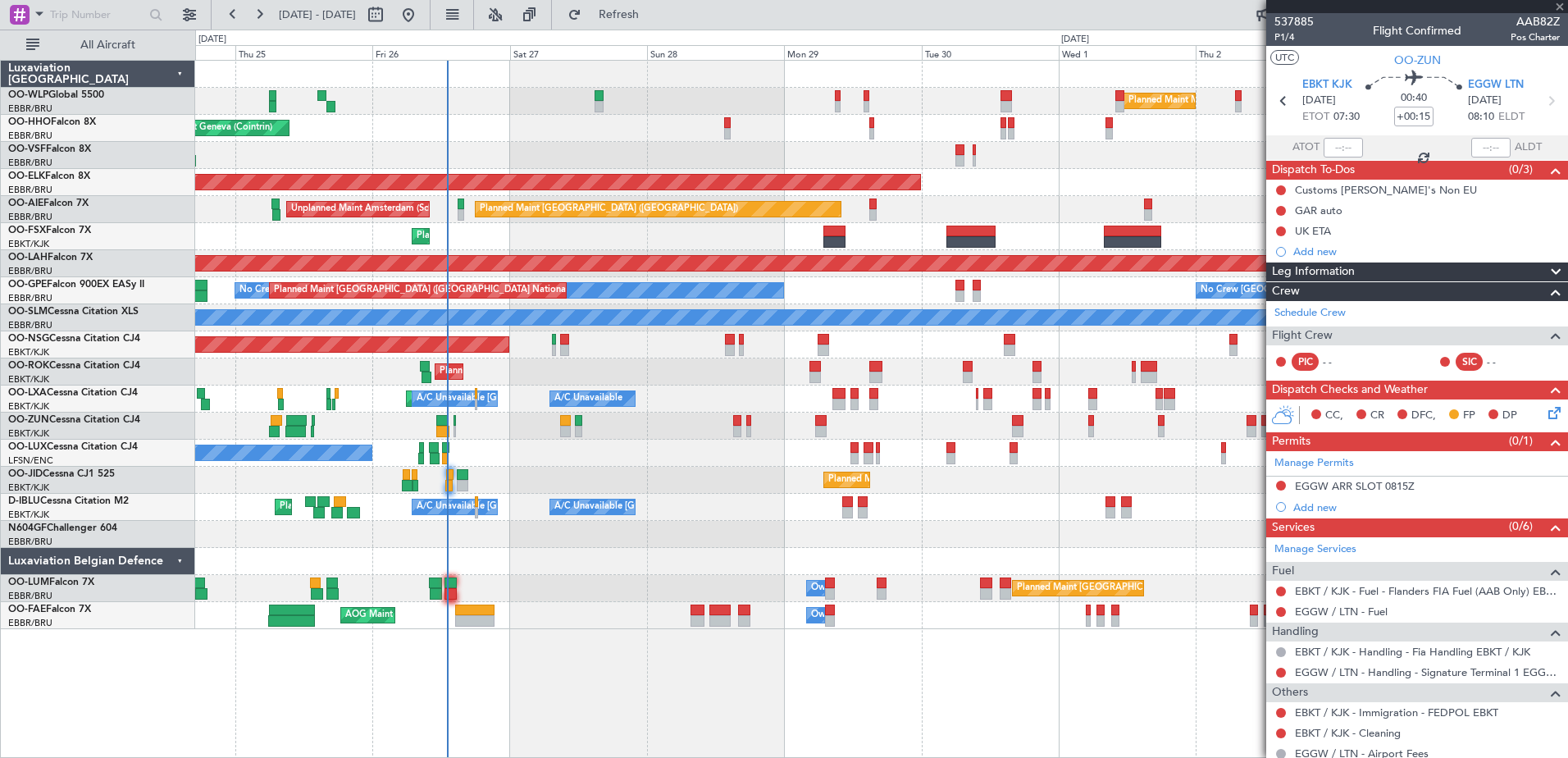
type input "1"
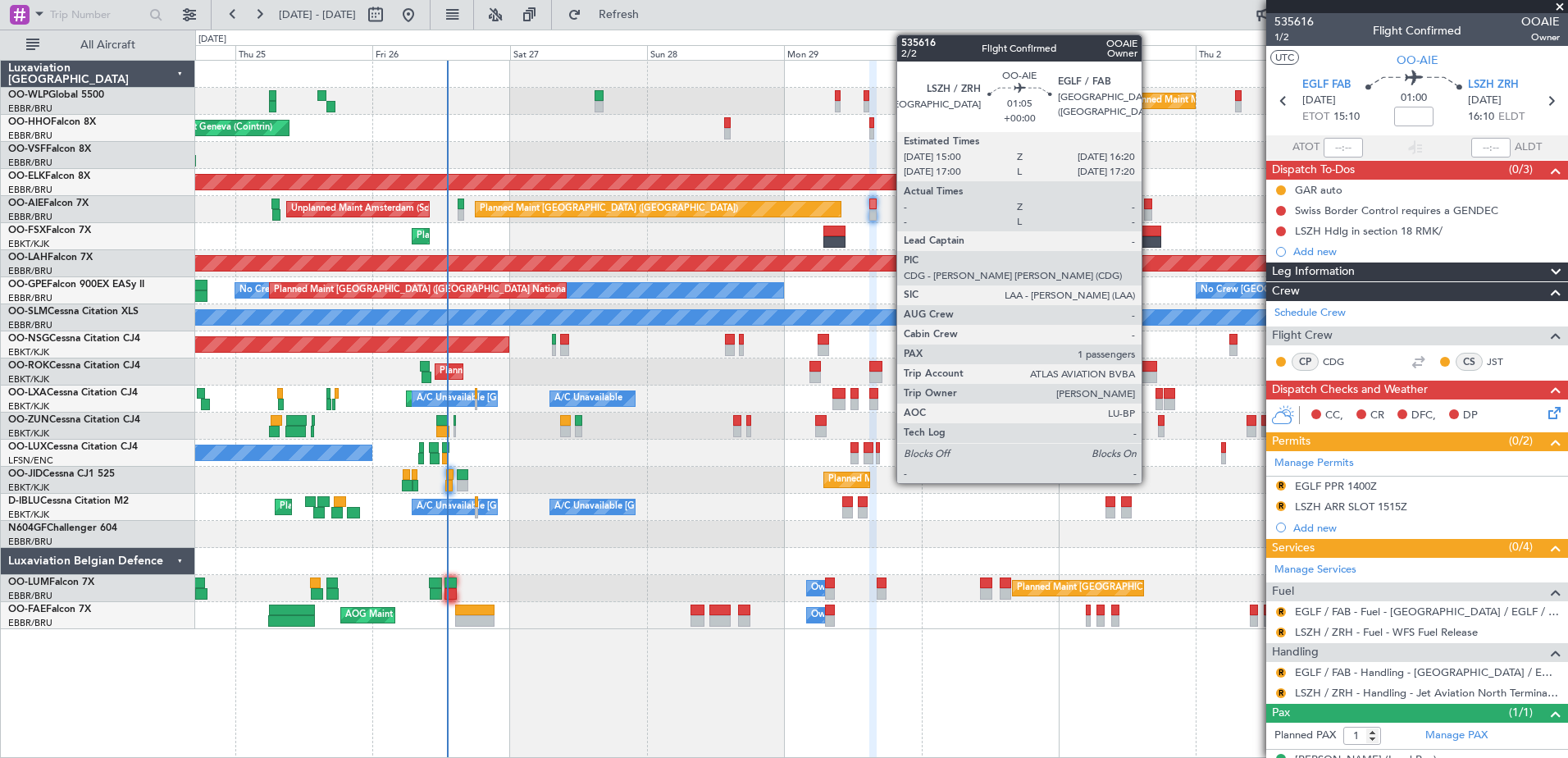
click at [1149, 206] on div at bounding box center [1148, 204] width 8 height 12
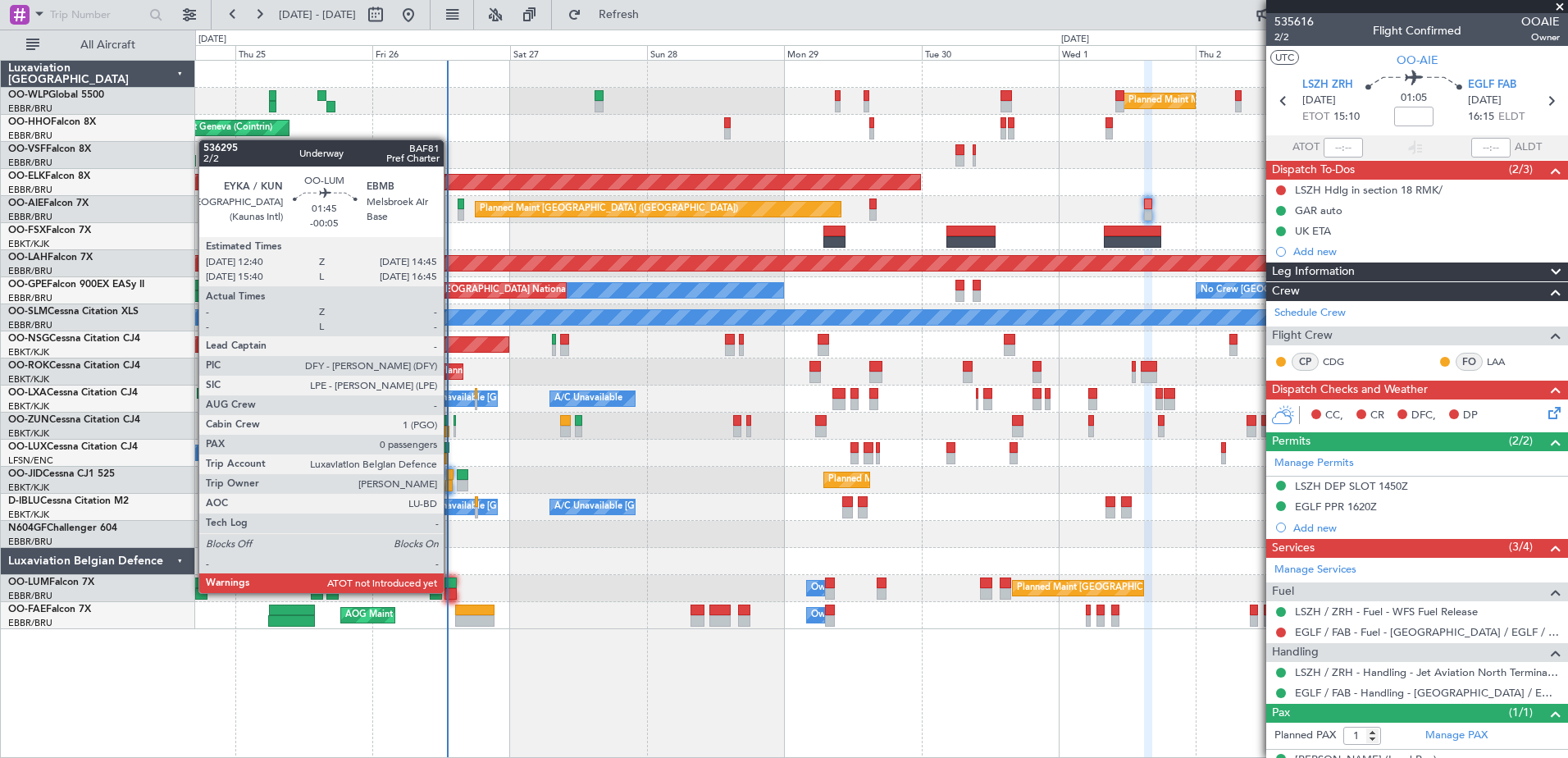
click at [451, 591] on div at bounding box center [450, 593] width 13 height 12
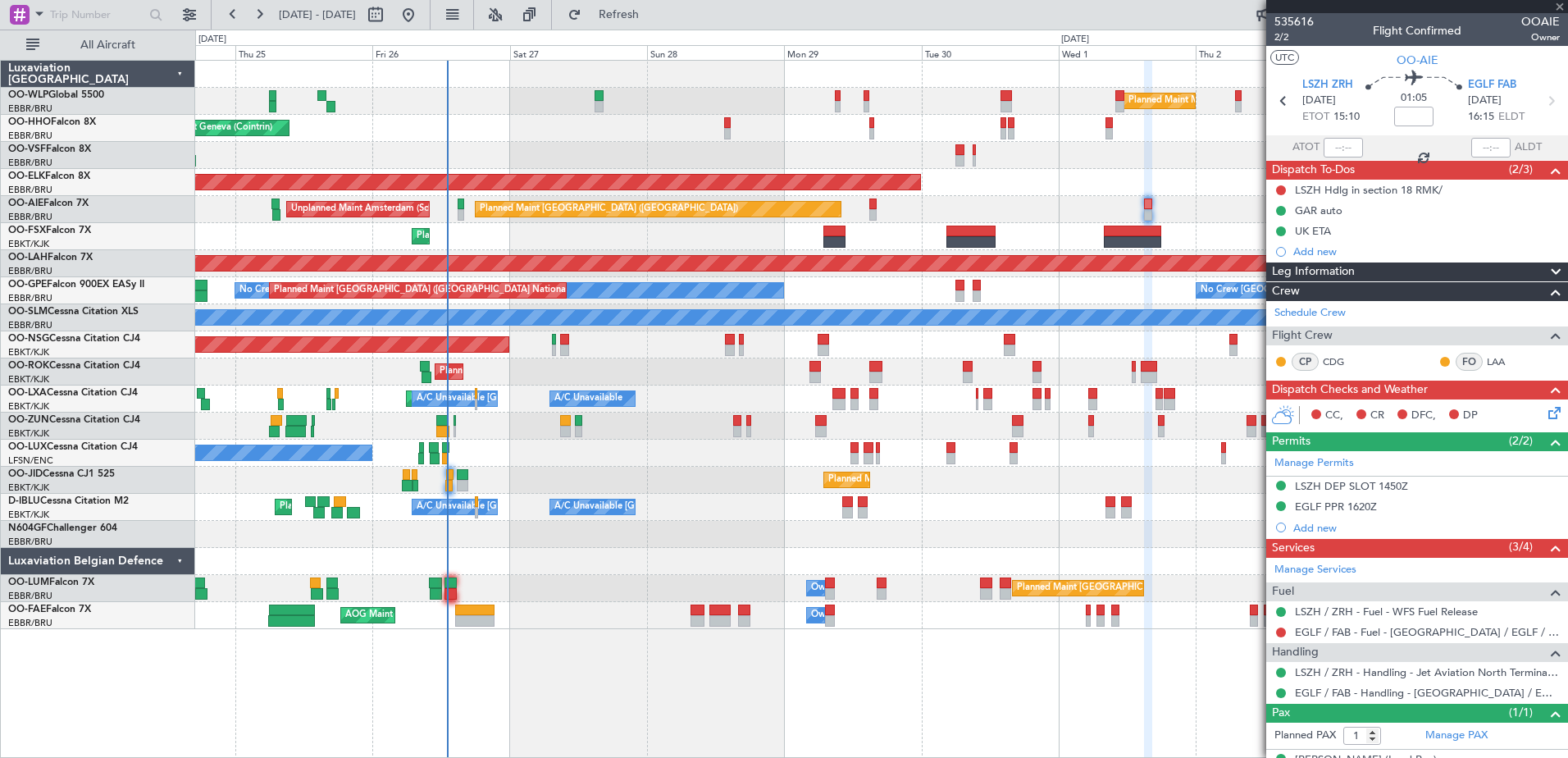
type input "-00:05"
type input "0"
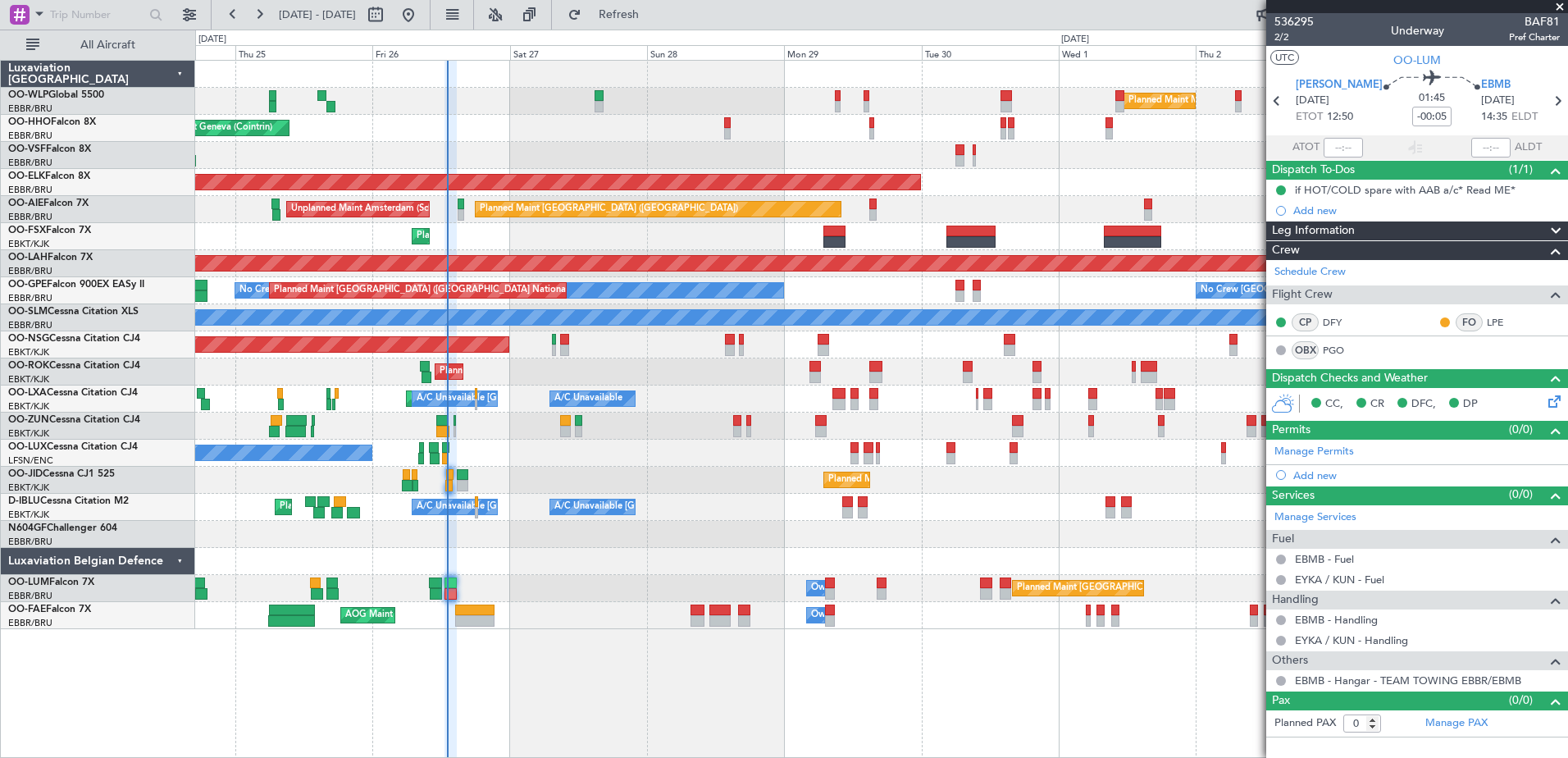
click at [878, 207] on div "Planned Maint London (Farnborough) Unplanned Maint Amsterdam (Schiphol)" at bounding box center [881, 209] width 1372 height 27
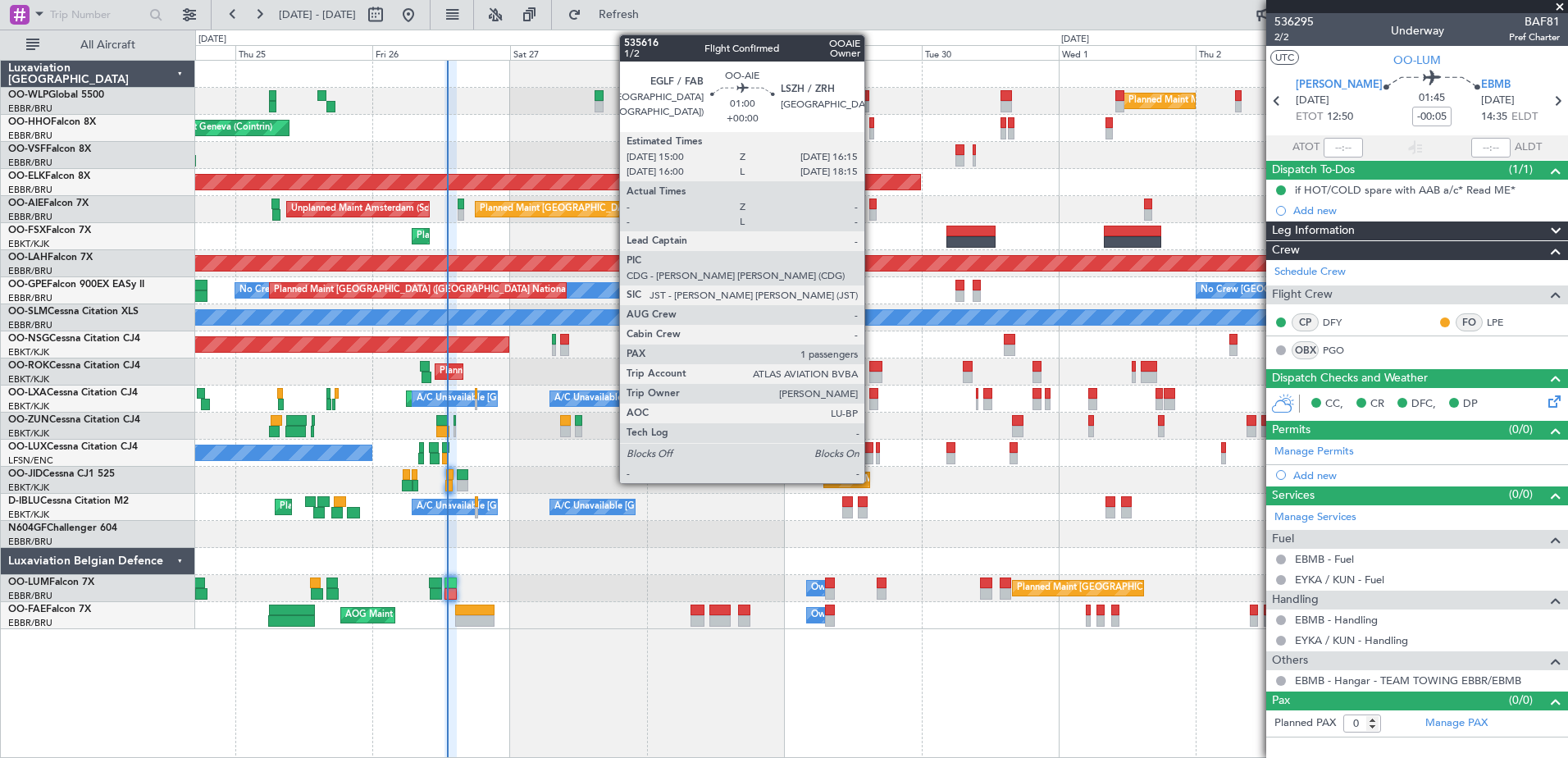
click at [872, 214] on div at bounding box center [873, 215] width 8 height 12
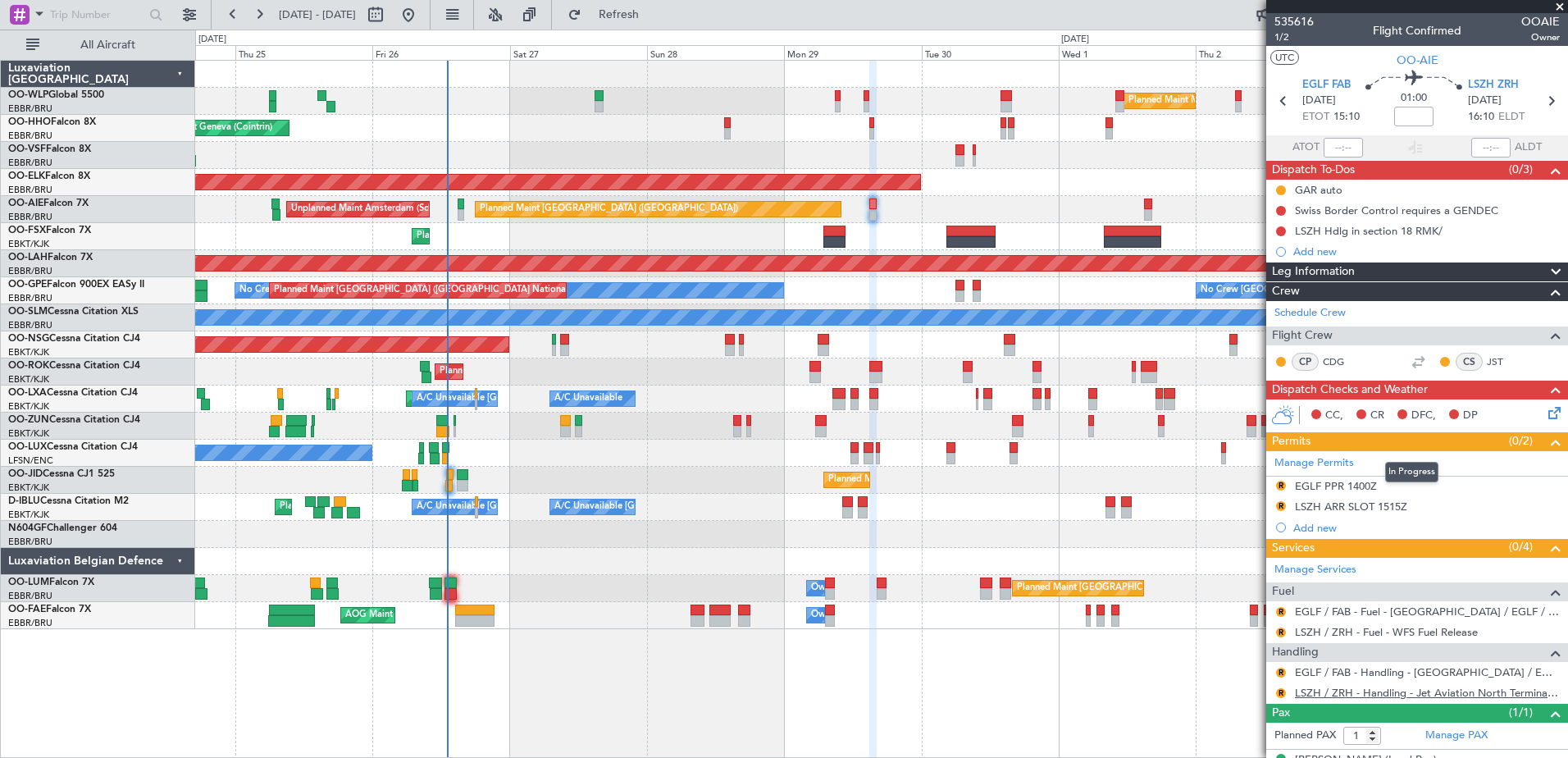
click at [1318, 690] on link "LSZH / ZRH - Handling - Jet Aviation North Terminal LSZH / ZRH" at bounding box center [1428, 692] width 265 height 14
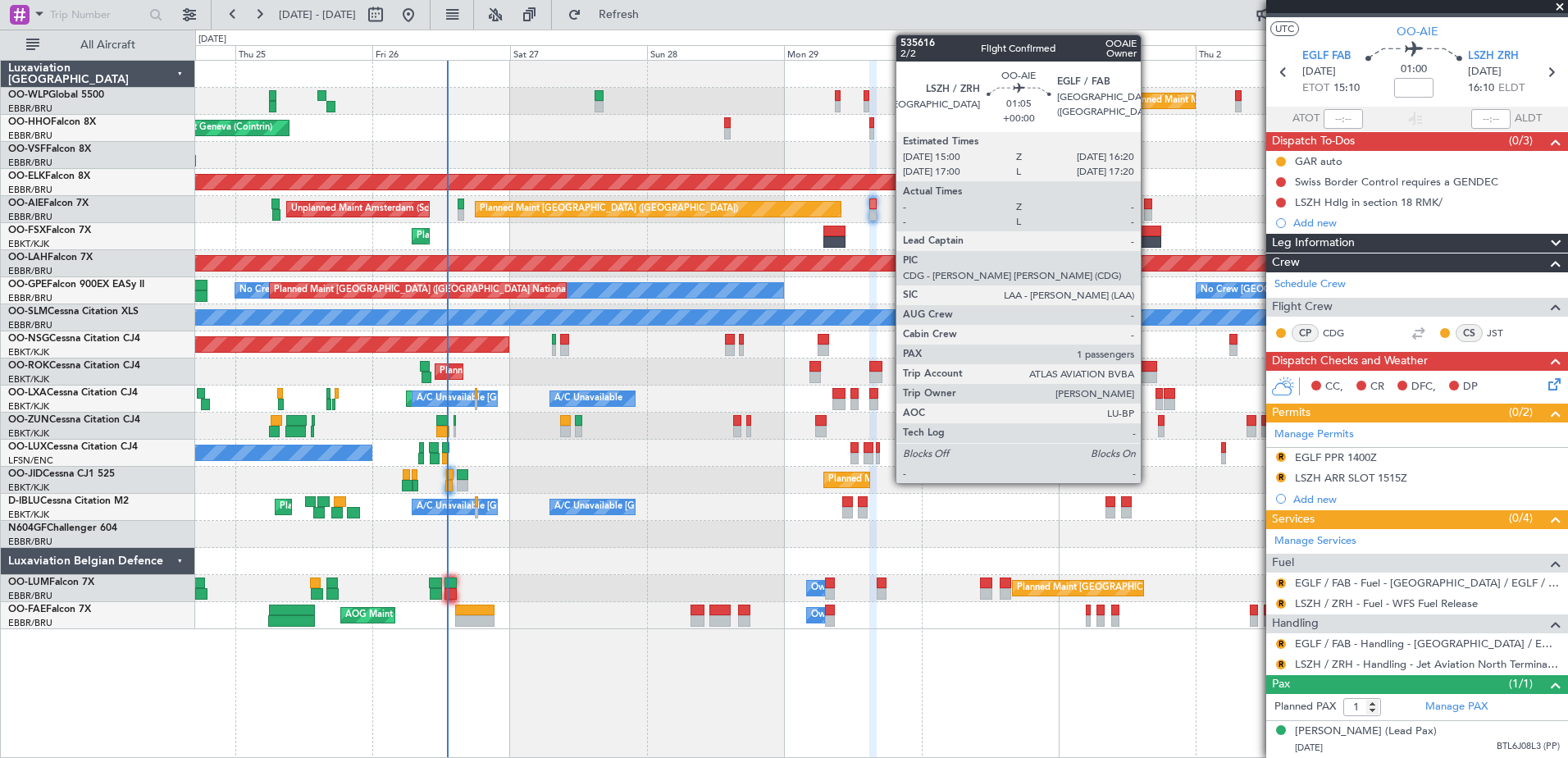
click at [1148, 203] on div at bounding box center [1148, 204] width 8 height 12
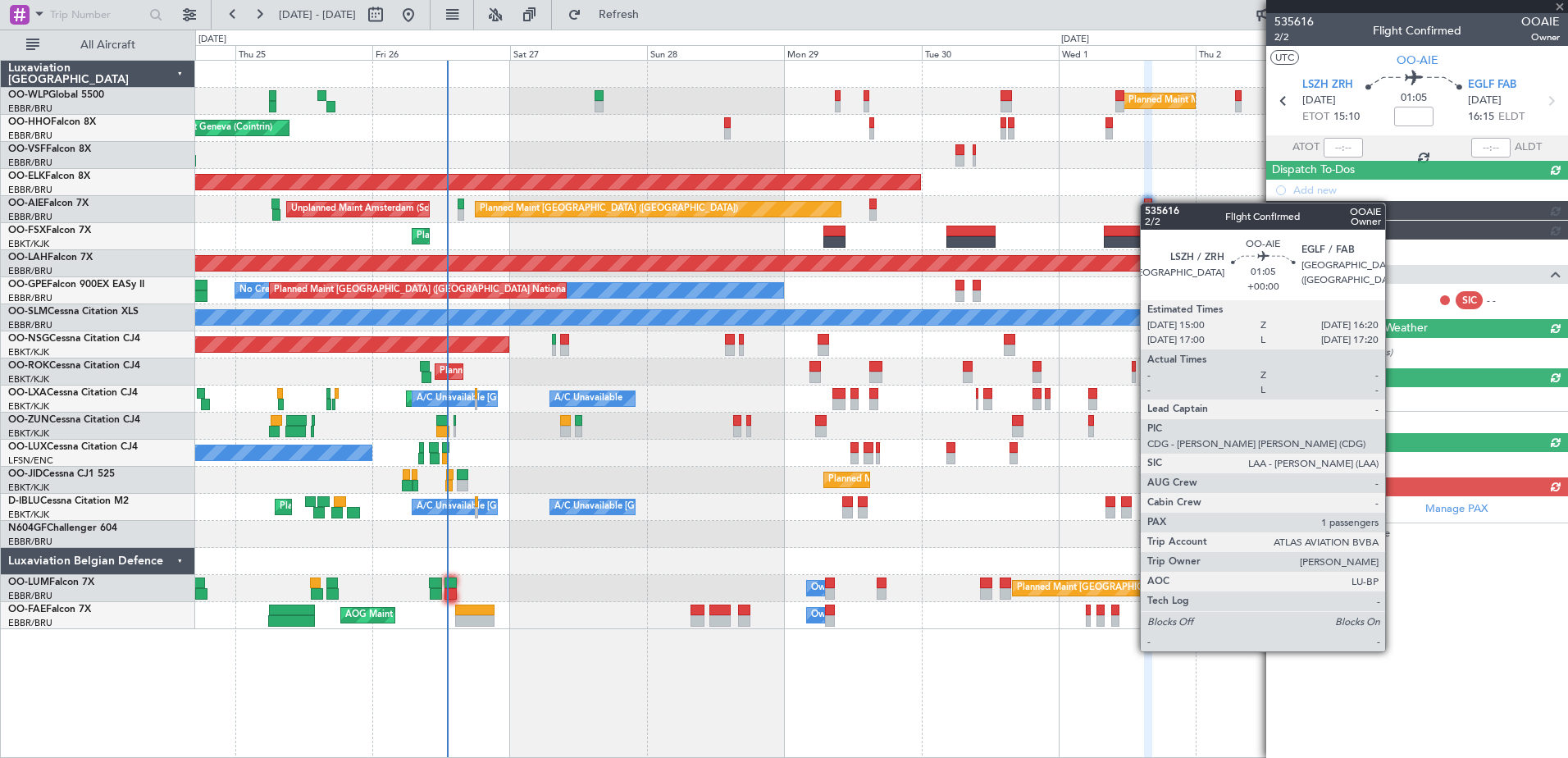
scroll to position [0, 0]
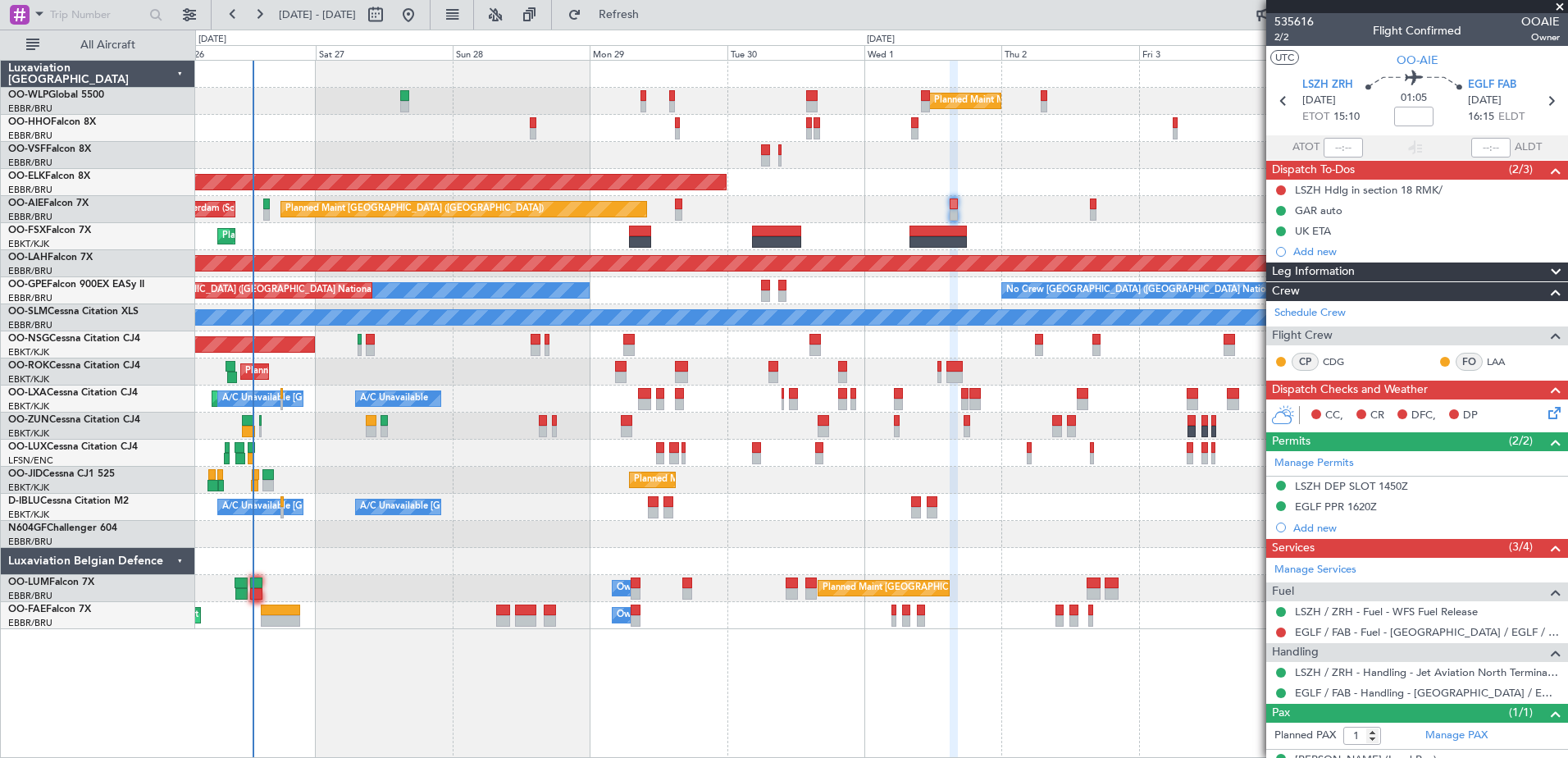
click at [844, 225] on div "Planned Maint Milan (Linate) Planned Maint Geneva (Cointrin) Planned Maint Kort…" at bounding box center [881, 344] width 1372 height 568
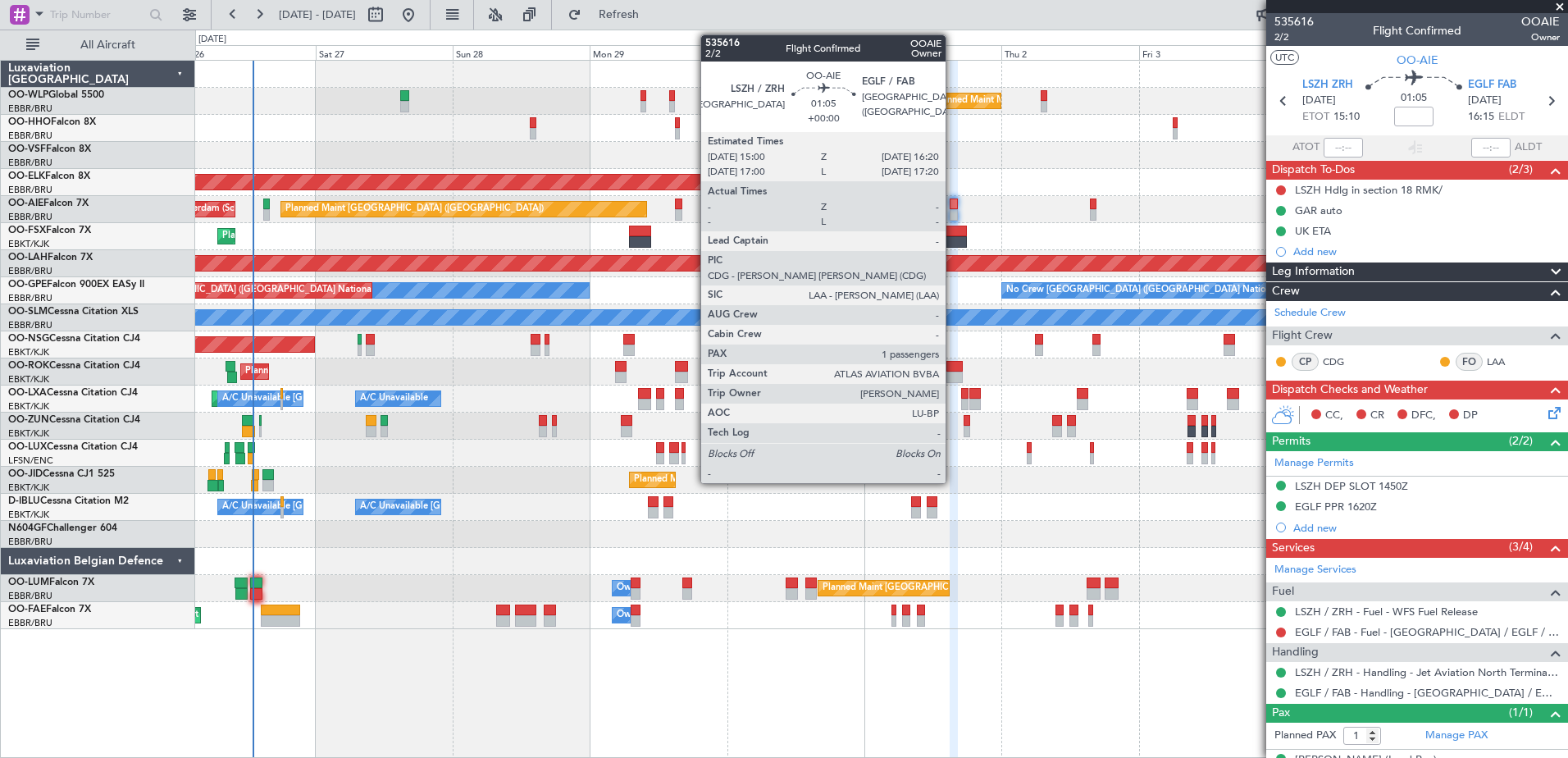
click at [953, 198] on div at bounding box center [954, 204] width 8 height 12
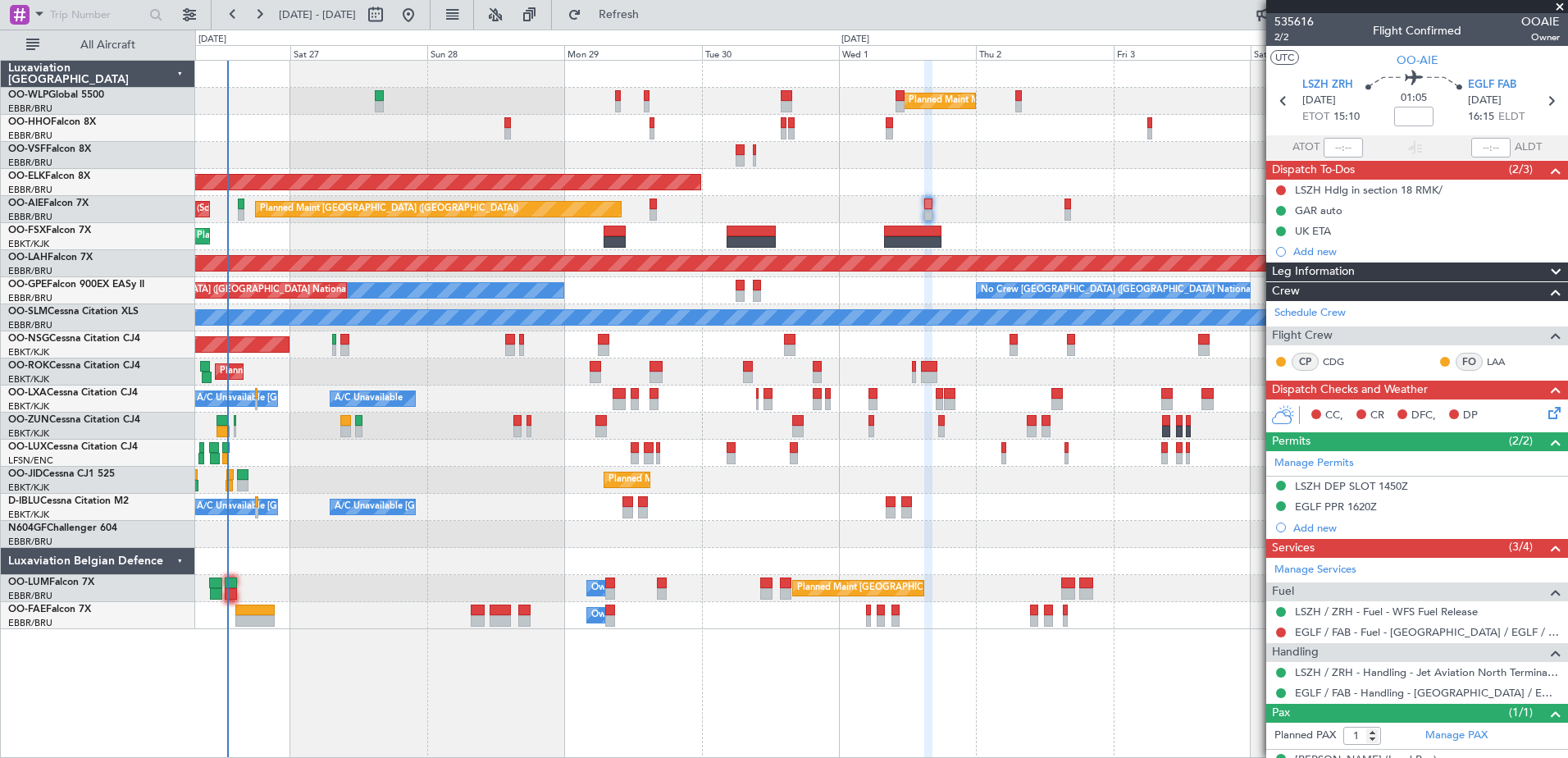
click at [1007, 214] on div "Planned Maint London (Farnborough) Unplanned Maint Amsterdam (Schiphol)" at bounding box center [881, 209] width 1372 height 27
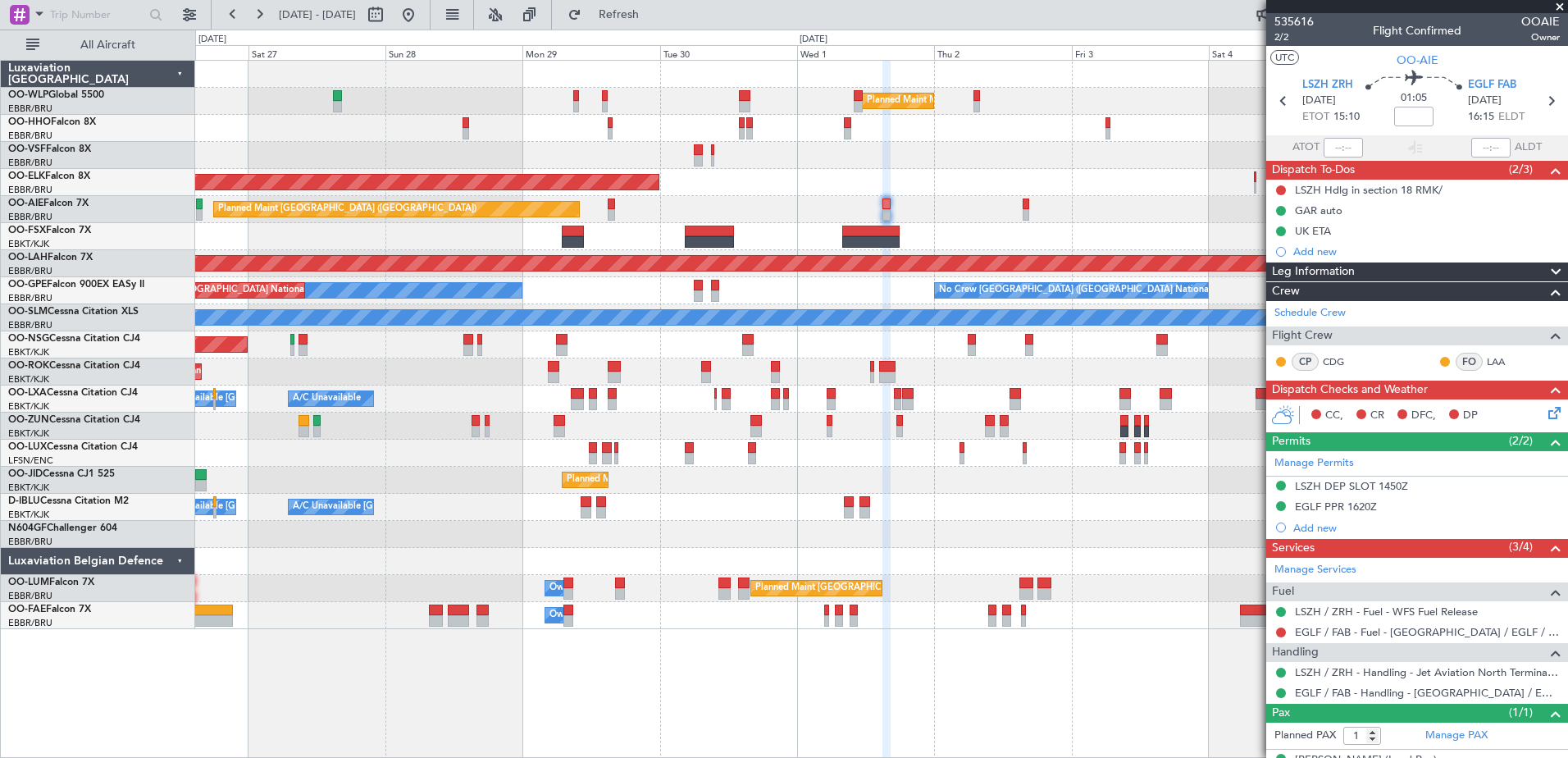
click at [978, 193] on div "Planned Maint Kortrijk-[GEOGRAPHIC_DATA]" at bounding box center [881, 182] width 1372 height 27
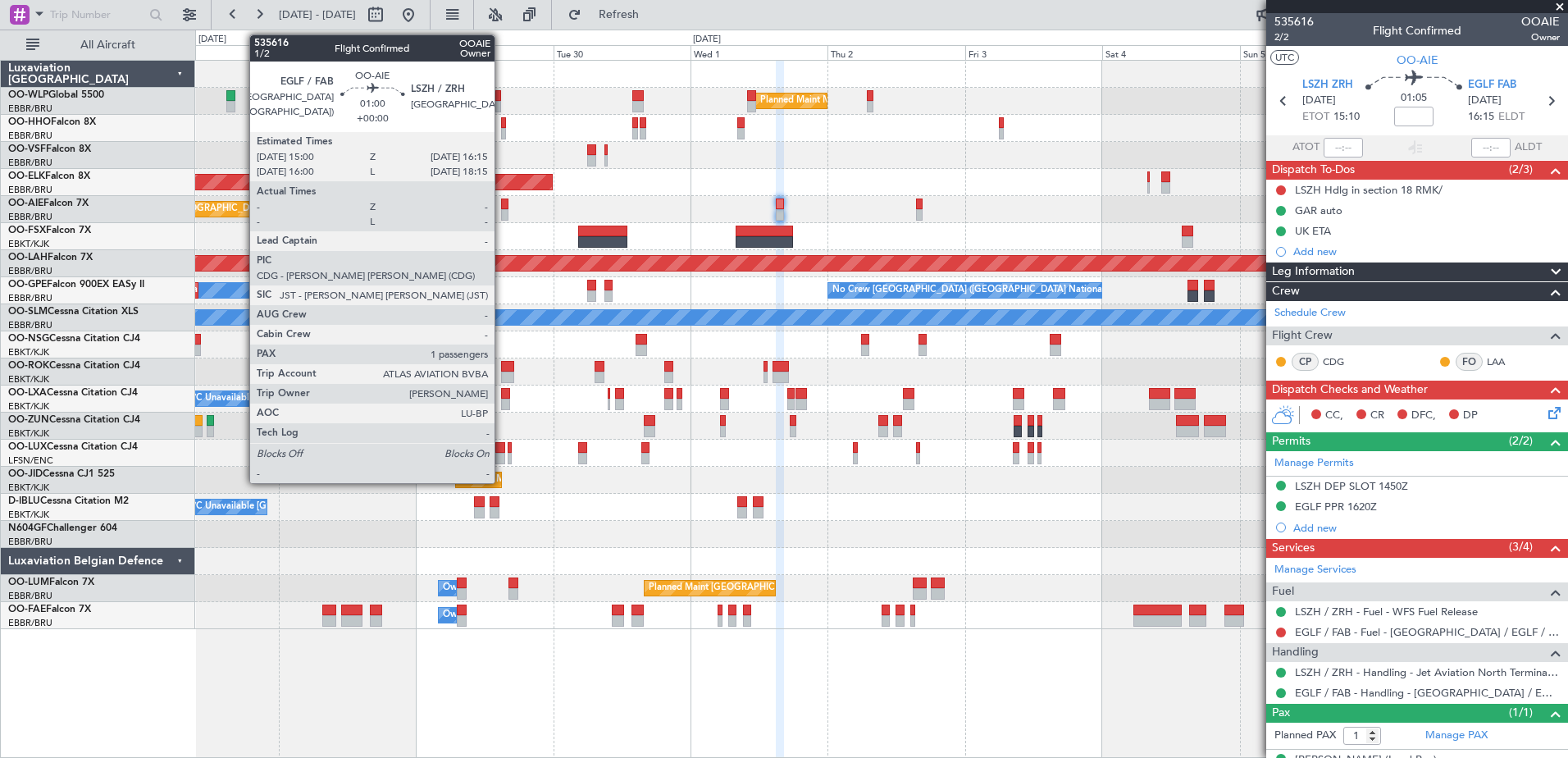
click at [502, 203] on div at bounding box center [504, 204] width 8 height 12
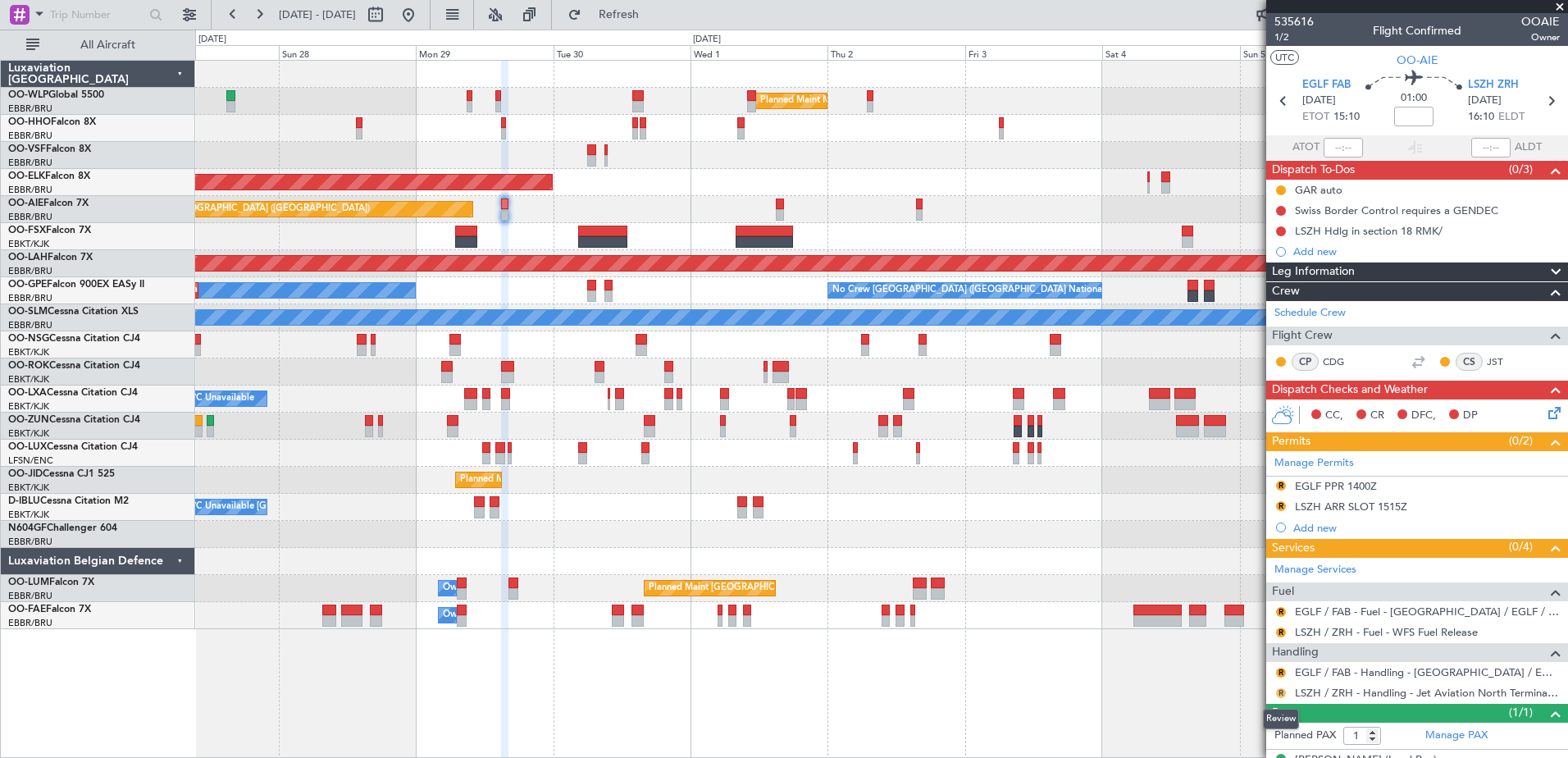
click at [1278, 693] on button "R" at bounding box center [1281, 693] width 10 height 10
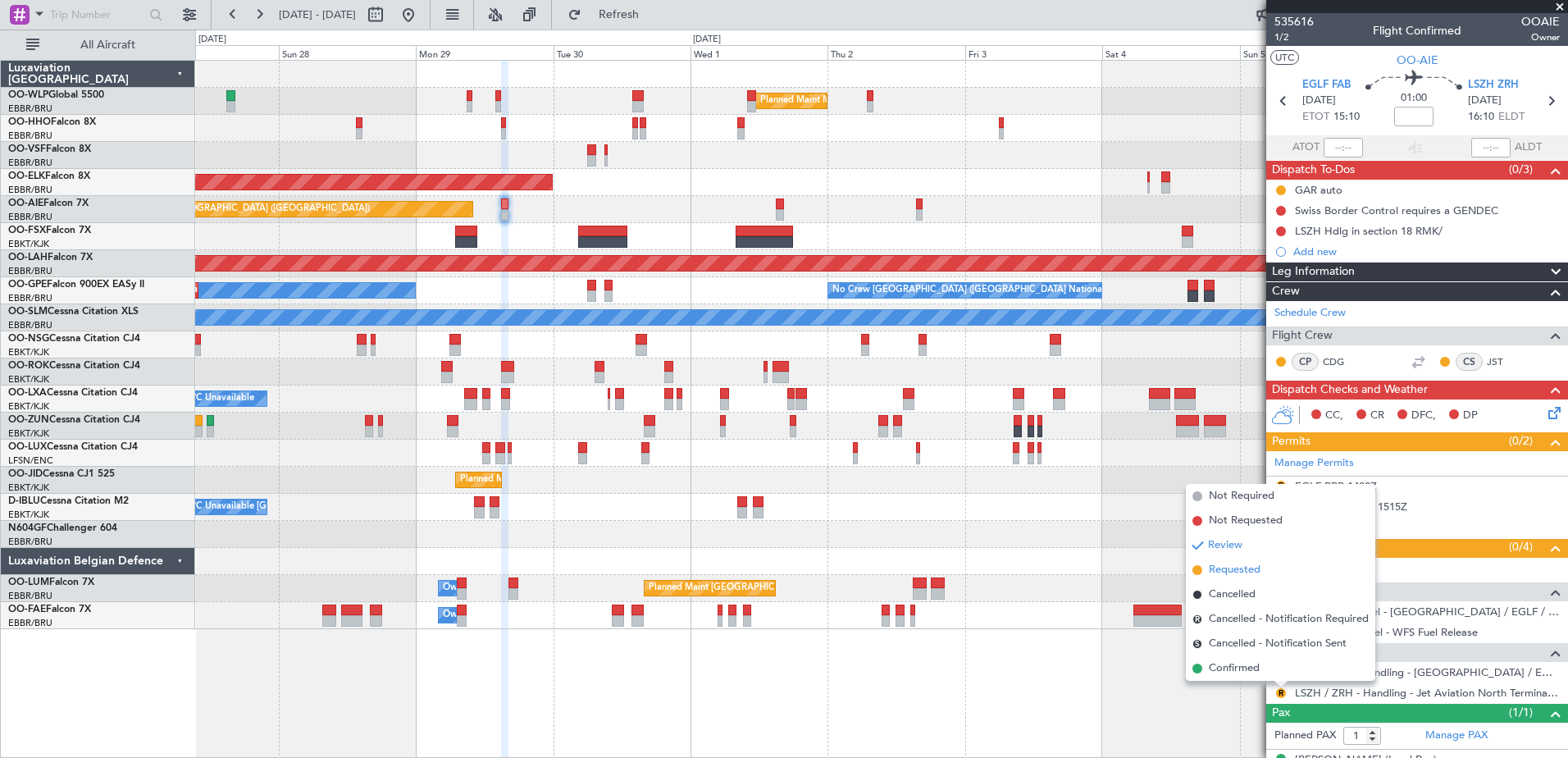
click at [1231, 565] on span "Requested" at bounding box center [1234, 569] width 52 height 16
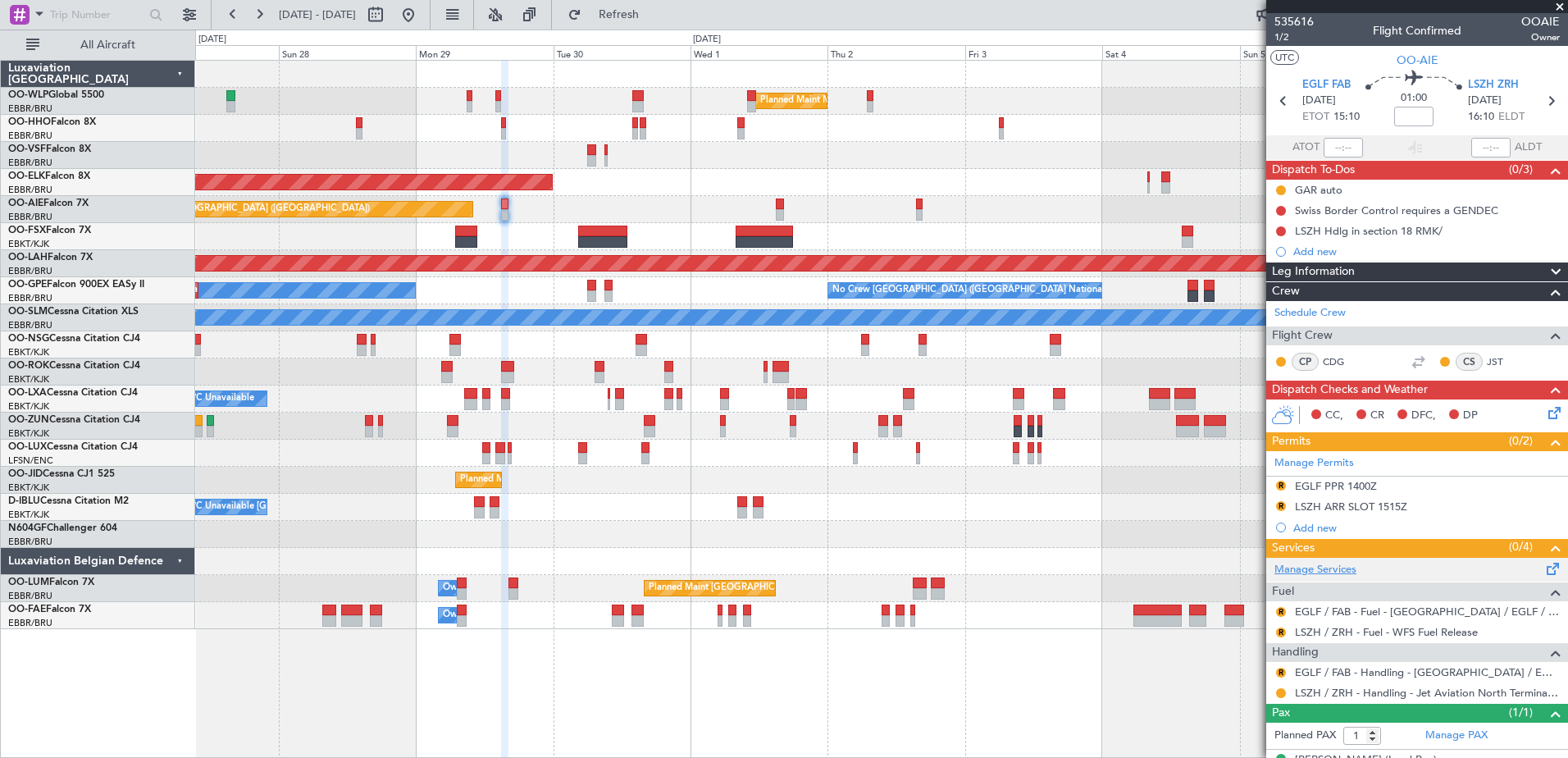
click at [1319, 566] on link "Manage Services" at bounding box center [1315, 569] width 82 height 16
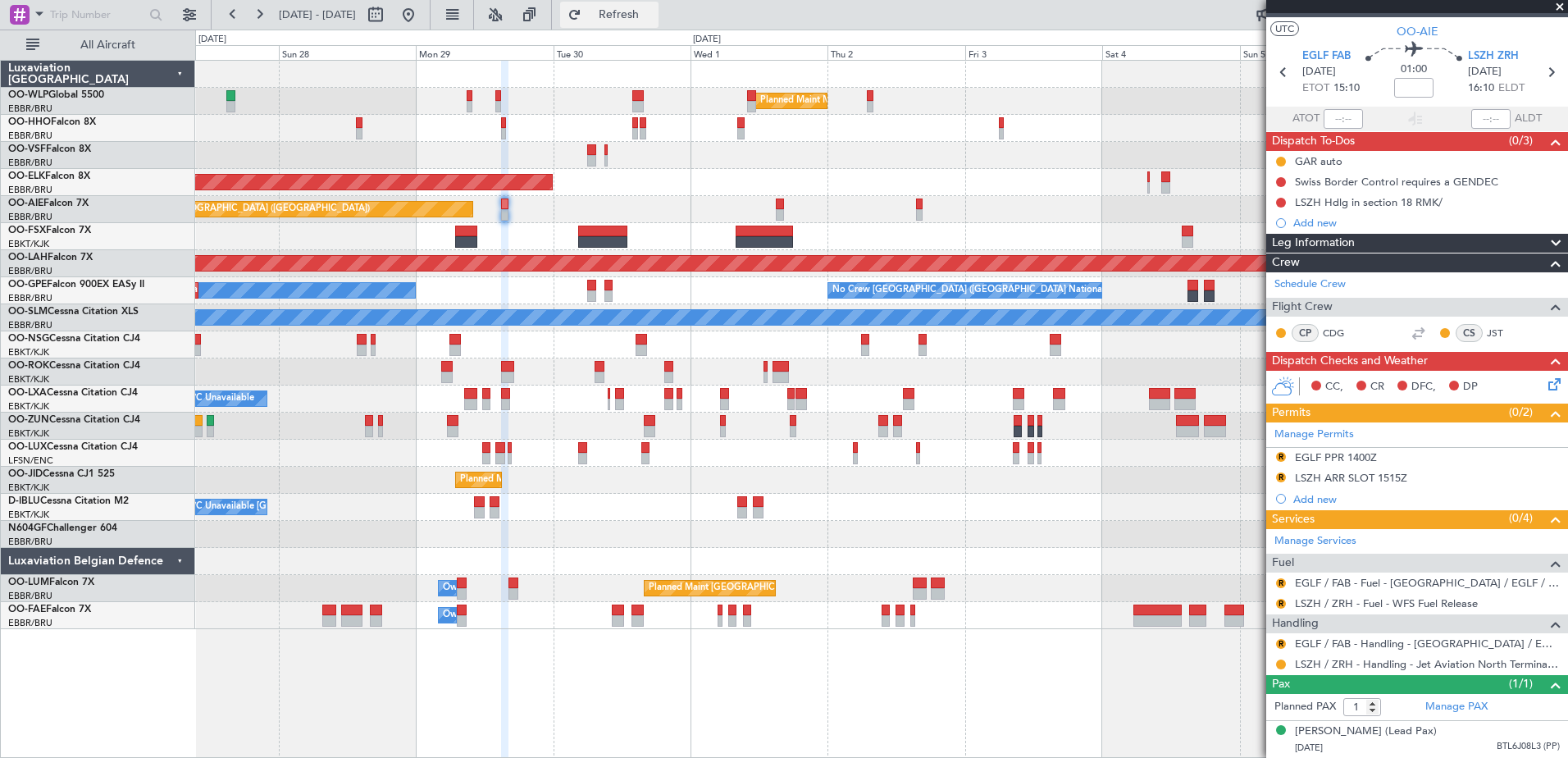
click at [659, 2] on button "Refresh" at bounding box center [609, 14] width 99 height 26
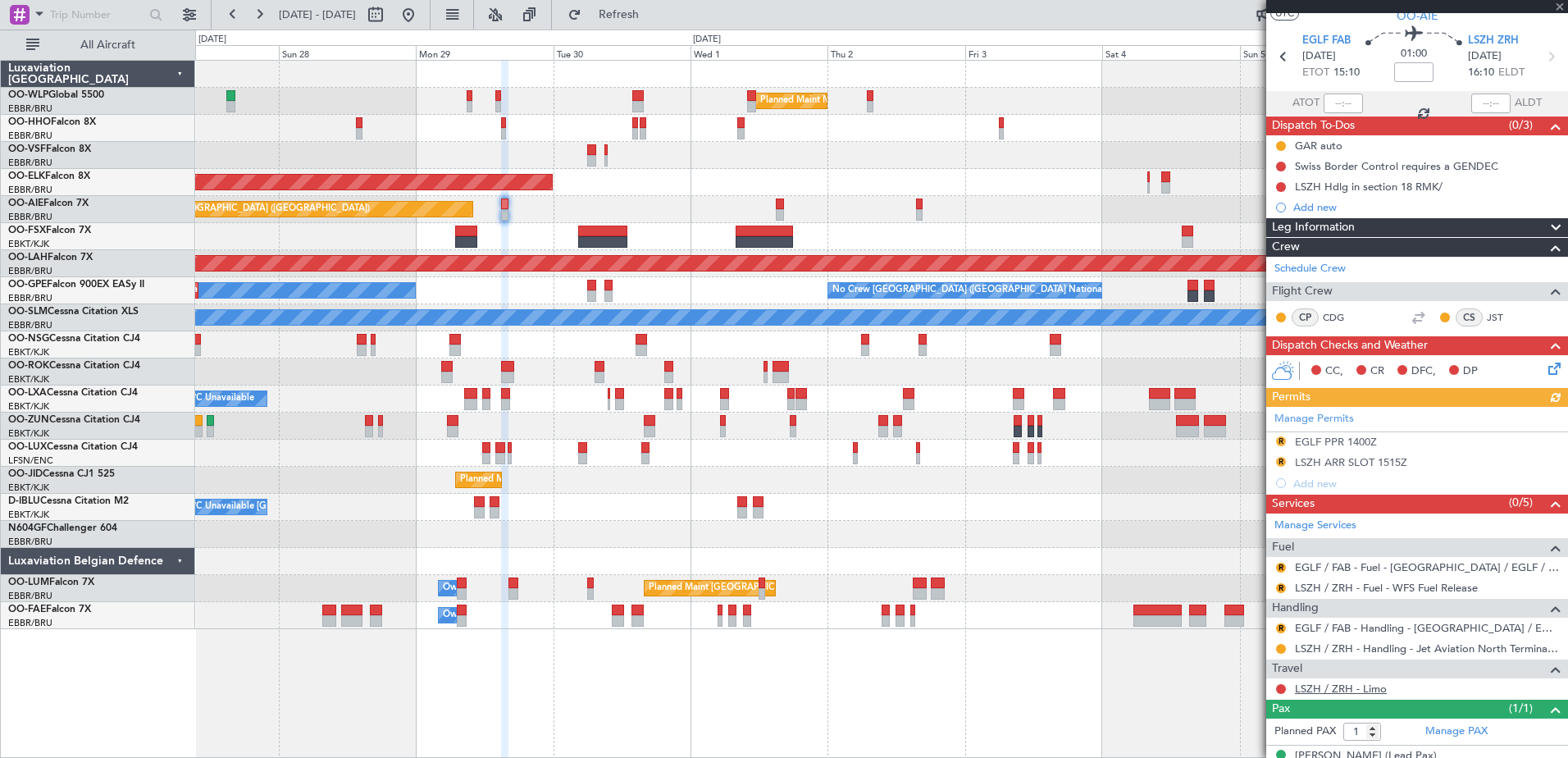
click at [1312, 683] on link "LSZH / ZRH - Limo" at bounding box center [1341, 688] width 92 height 14
click at [1278, 693] on mat-tooltip-component "Not Requested" at bounding box center [1282, 714] width 93 height 43
click at [1283, 685] on button at bounding box center [1281, 689] width 10 height 10
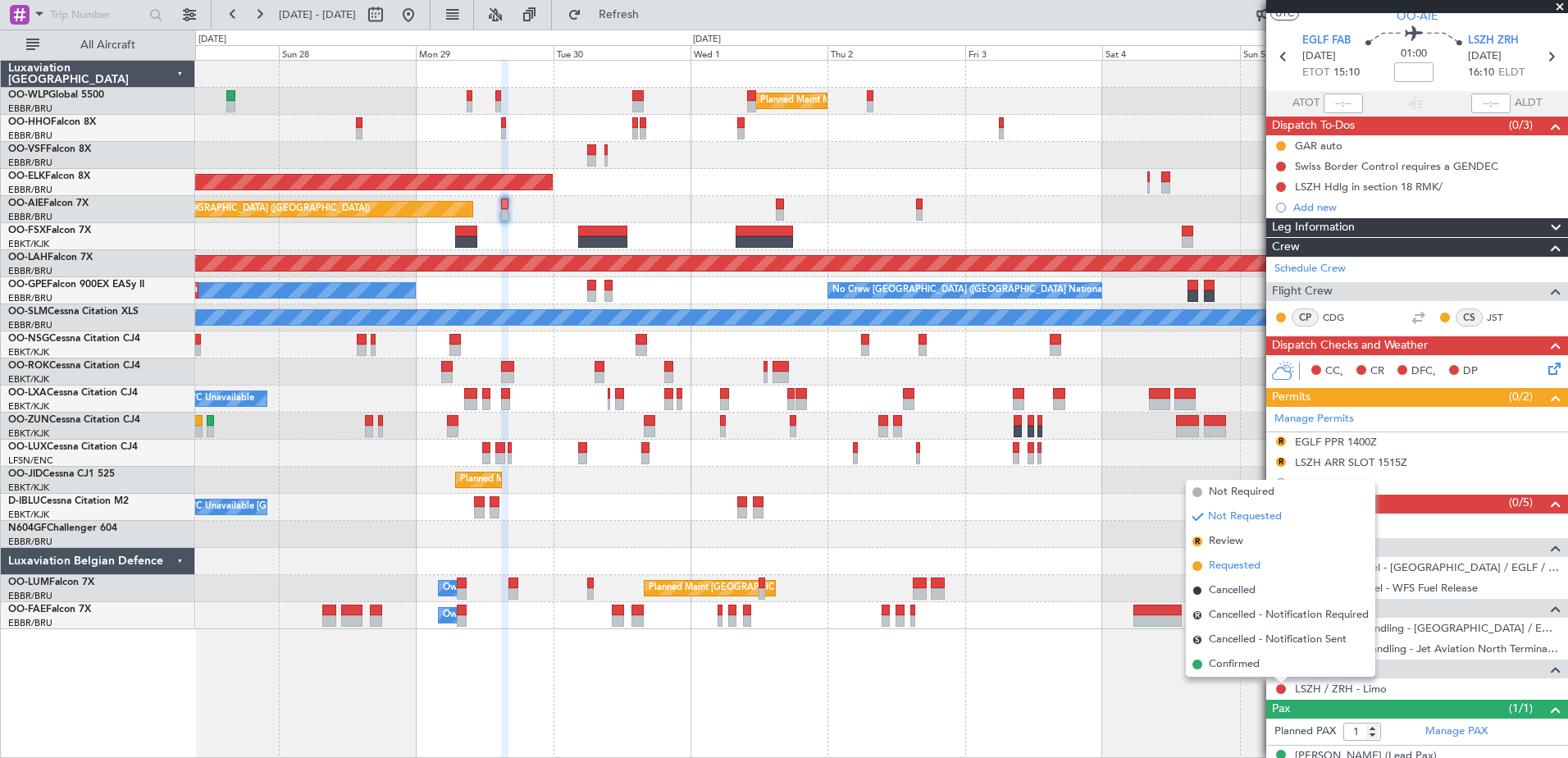
click at [1223, 566] on span "Requested" at bounding box center [1234, 566] width 52 height 16
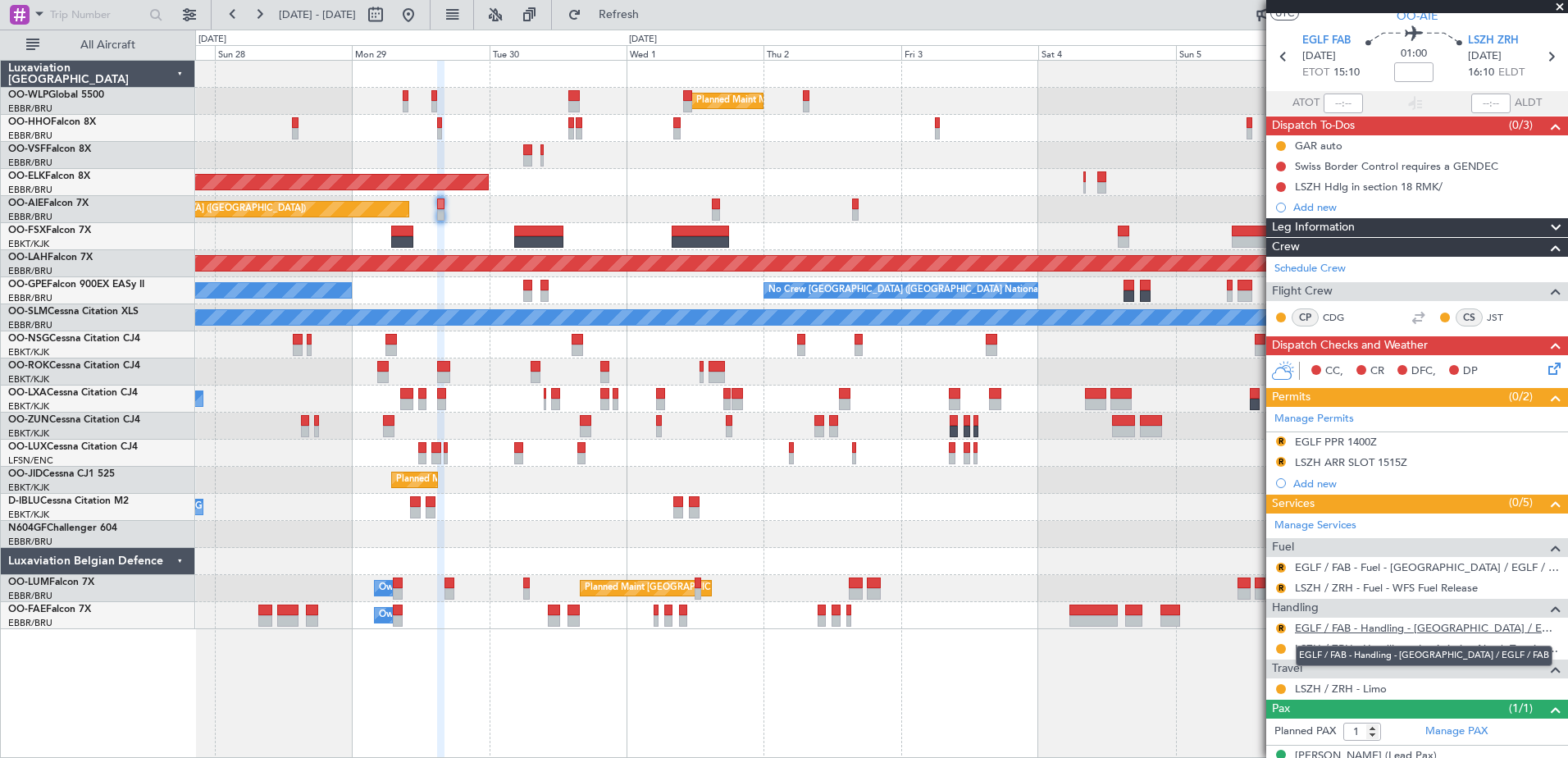
scroll to position [84, 0]
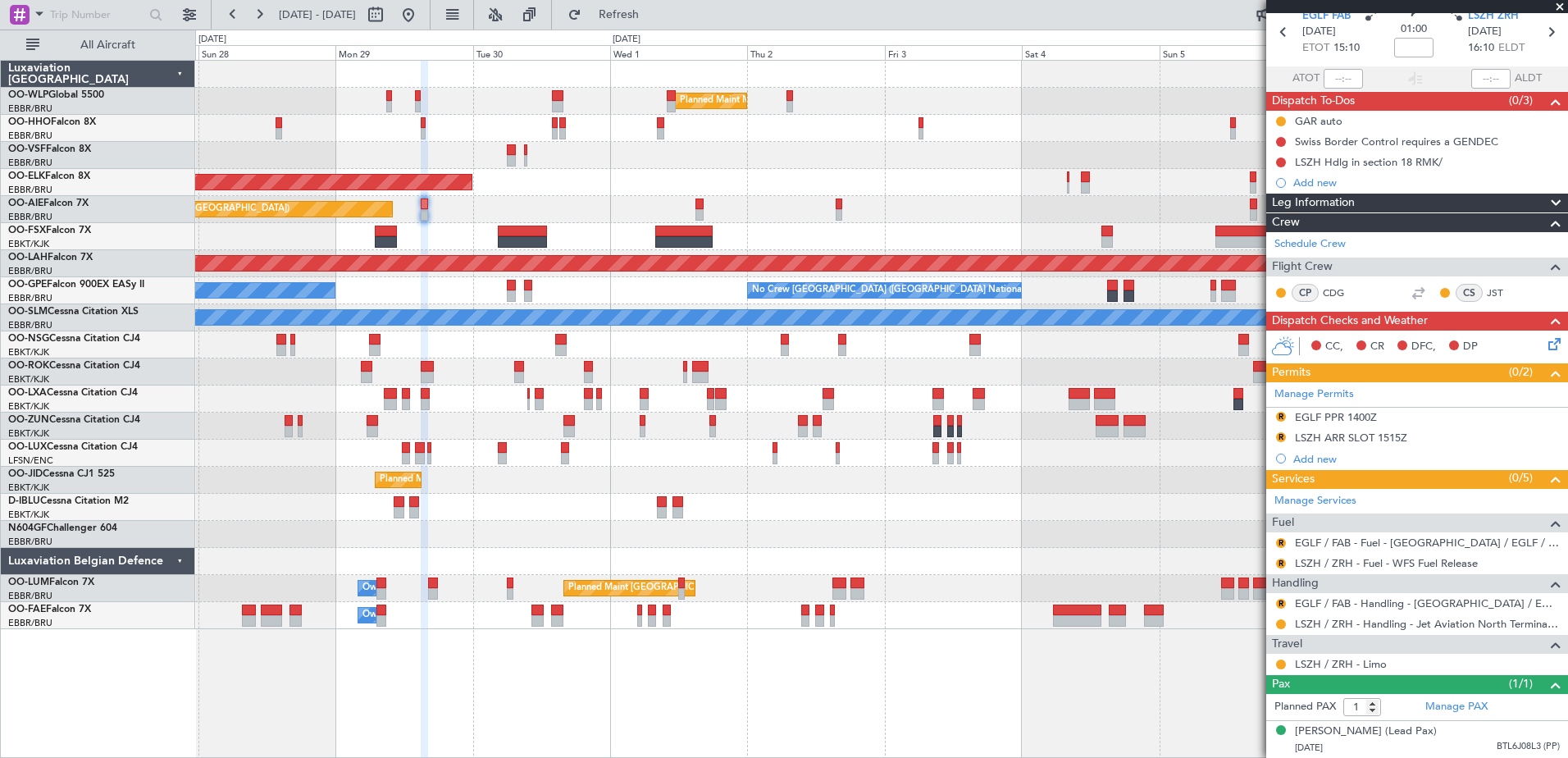
click at [902, 175] on div "Planned Maint Kortrijk-[GEOGRAPHIC_DATA]" at bounding box center [881, 182] width 1372 height 27
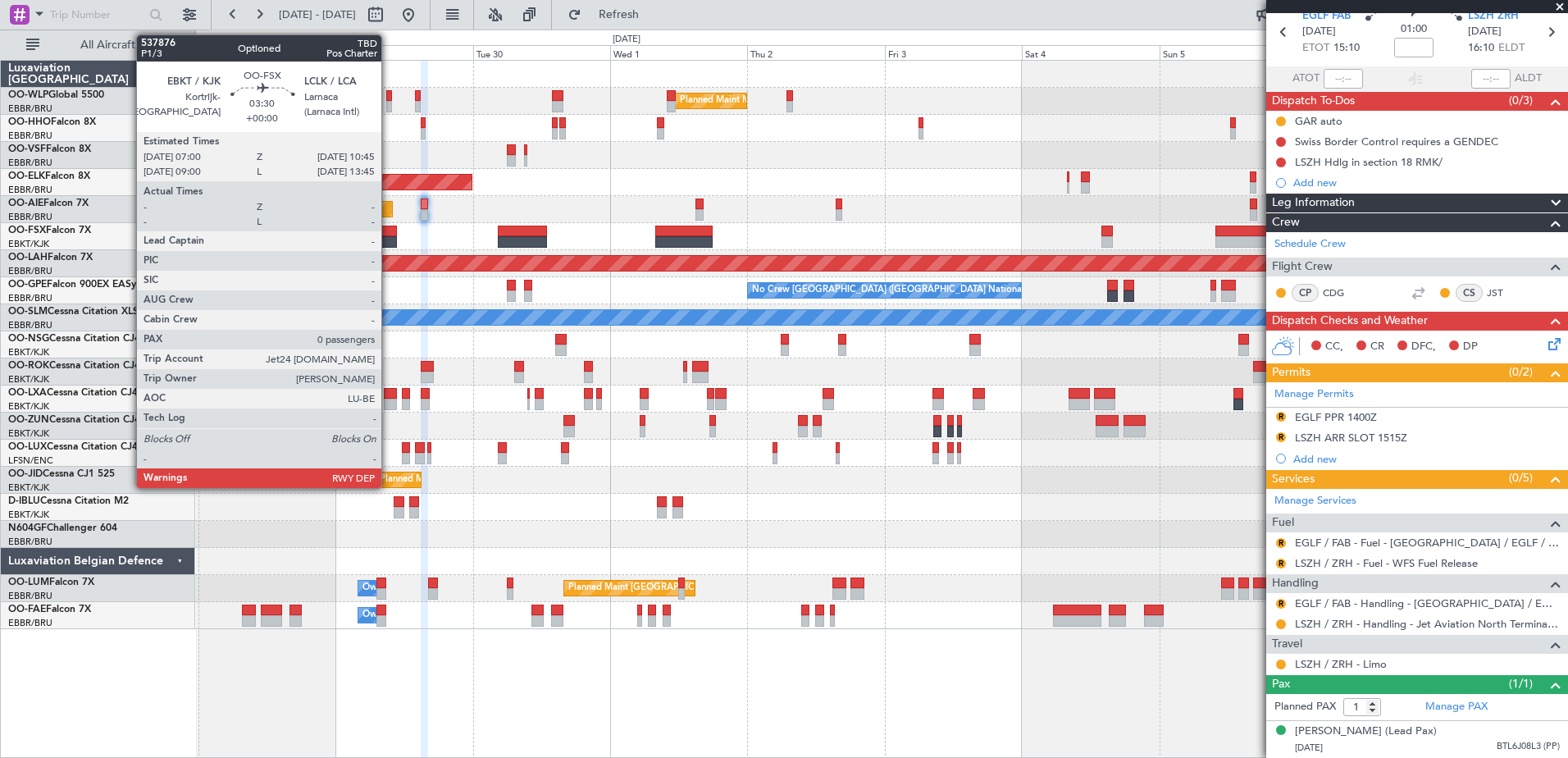
click at [388, 241] on div at bounding box center [386, 242] width 22 height 12
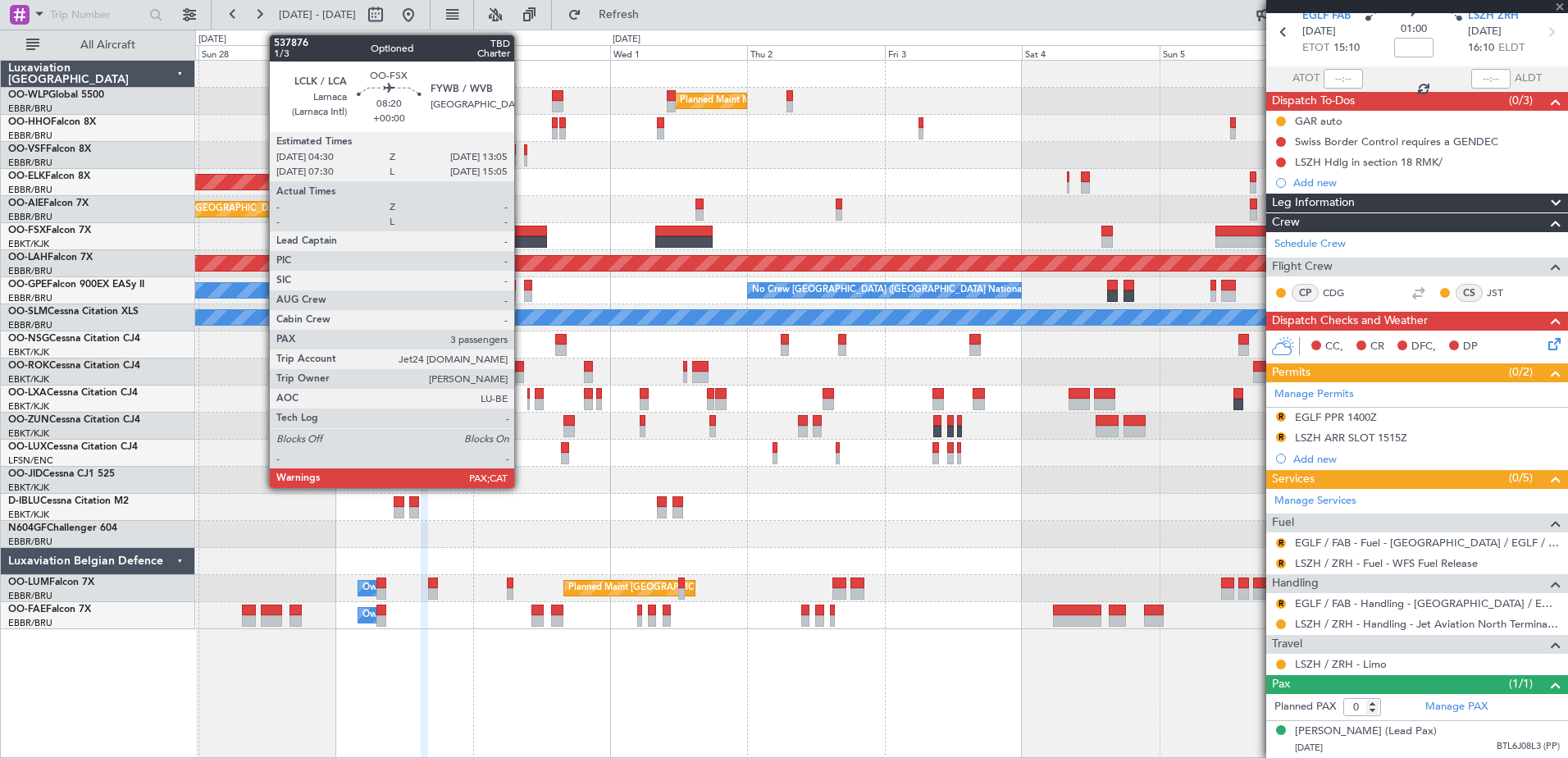
scroll to position [0, 0]
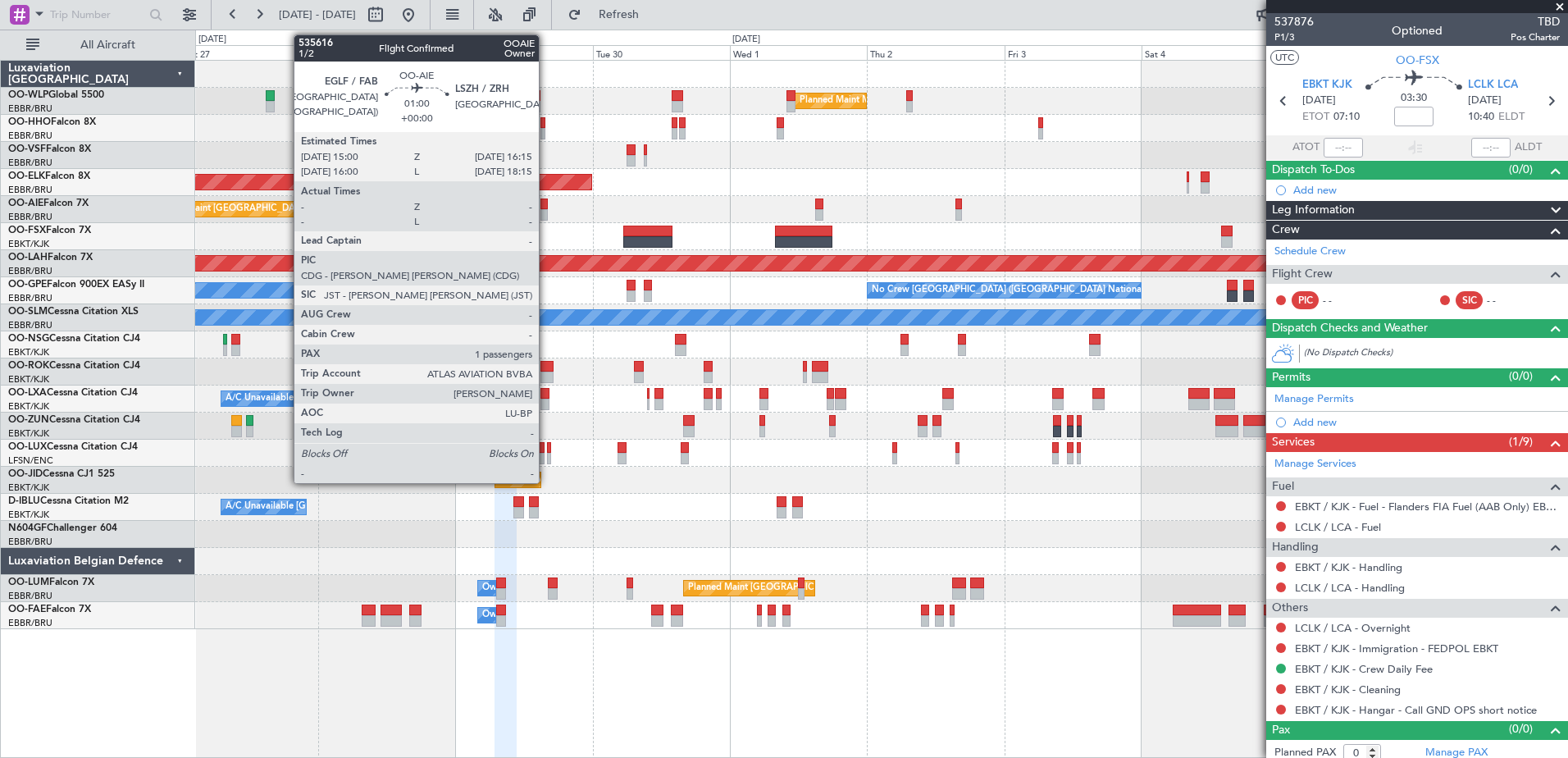
click at [546, 212] on div at bounding box center [544, 215] width 8 height 12
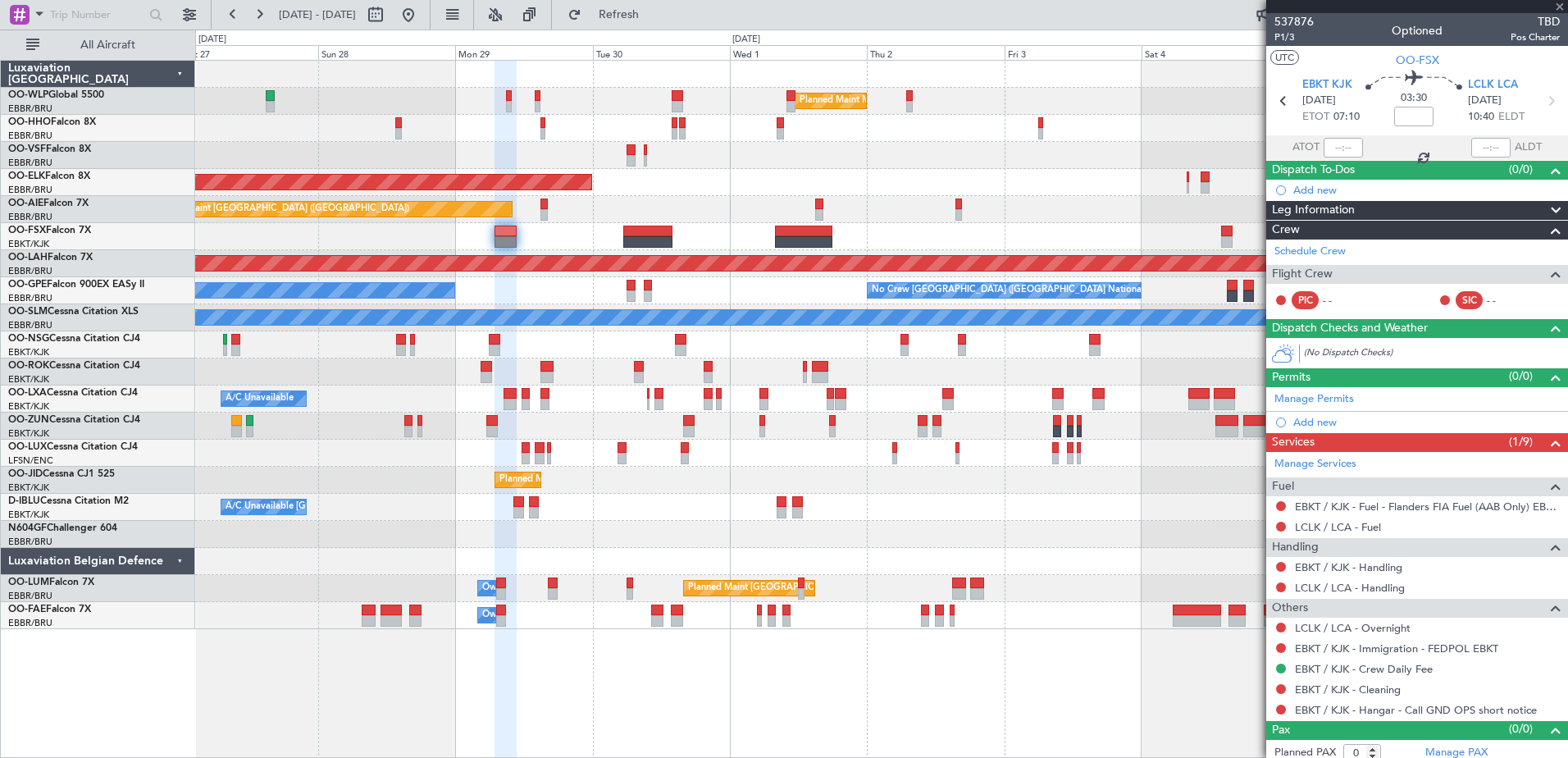
type input "1"
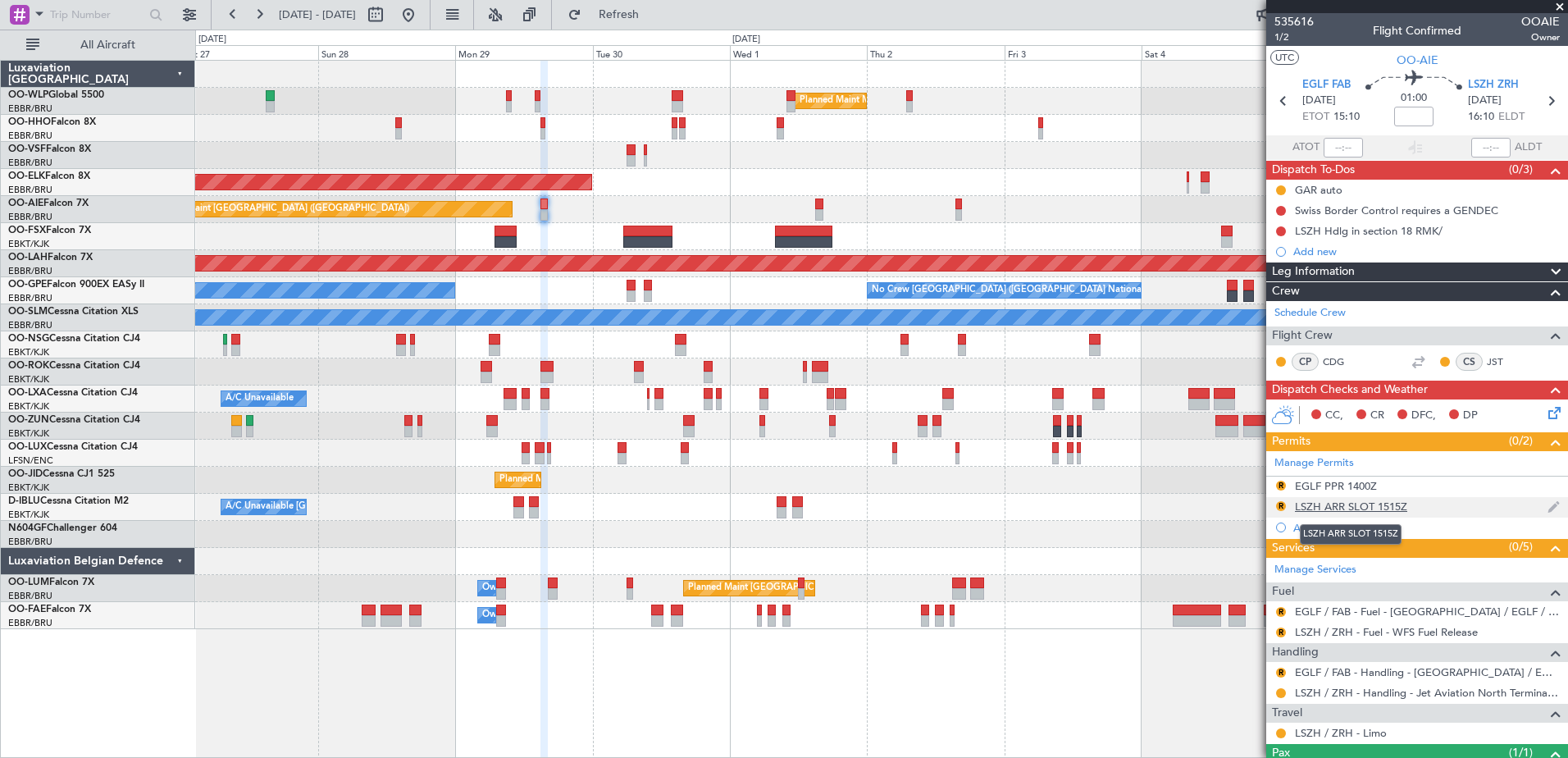
click at [1353, 501] on div "LSZH ARR SLOT 1515Z" at bounding box center [1351, 506] width 112 height 14
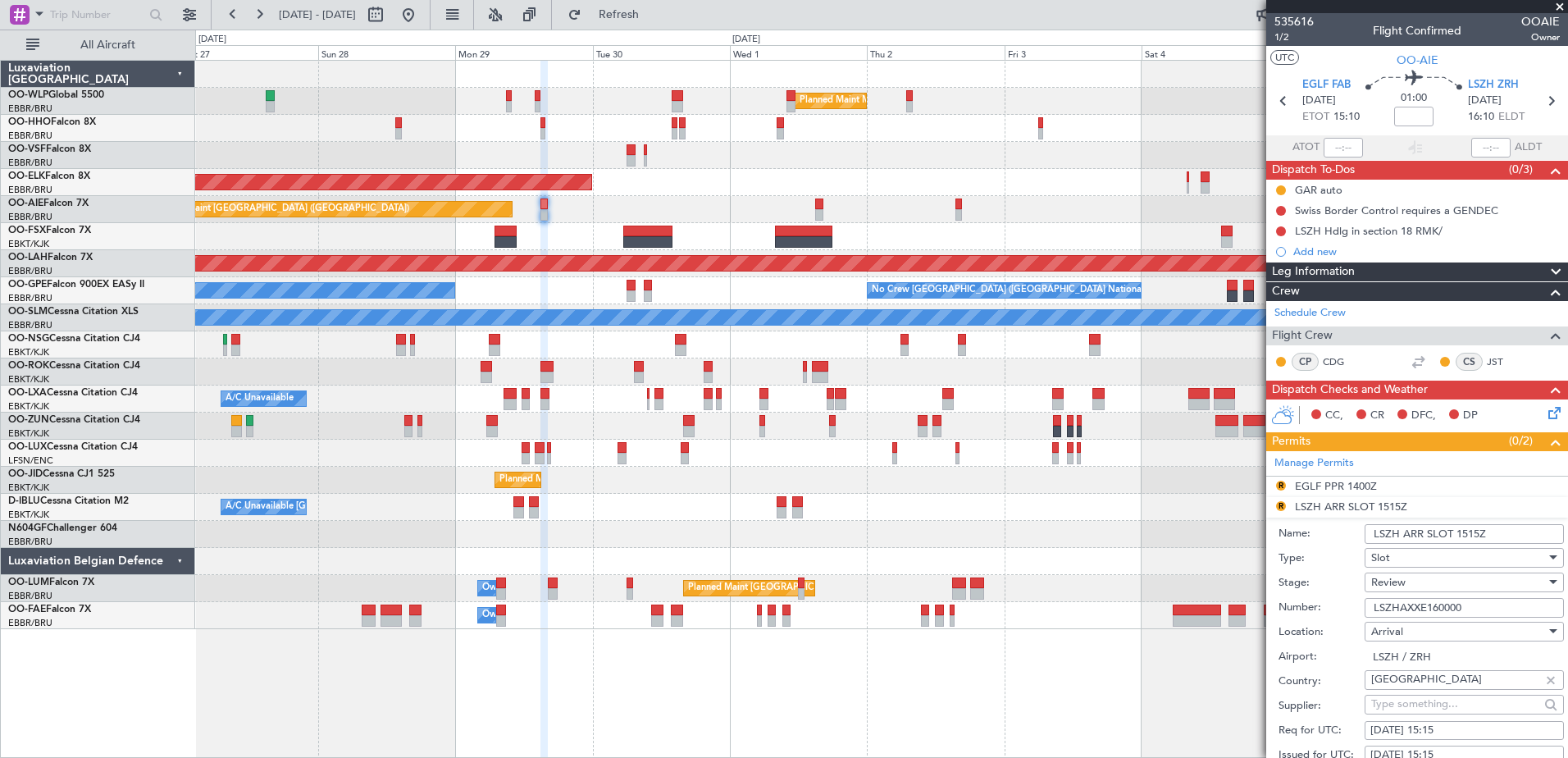
scroll to position [246, 0]
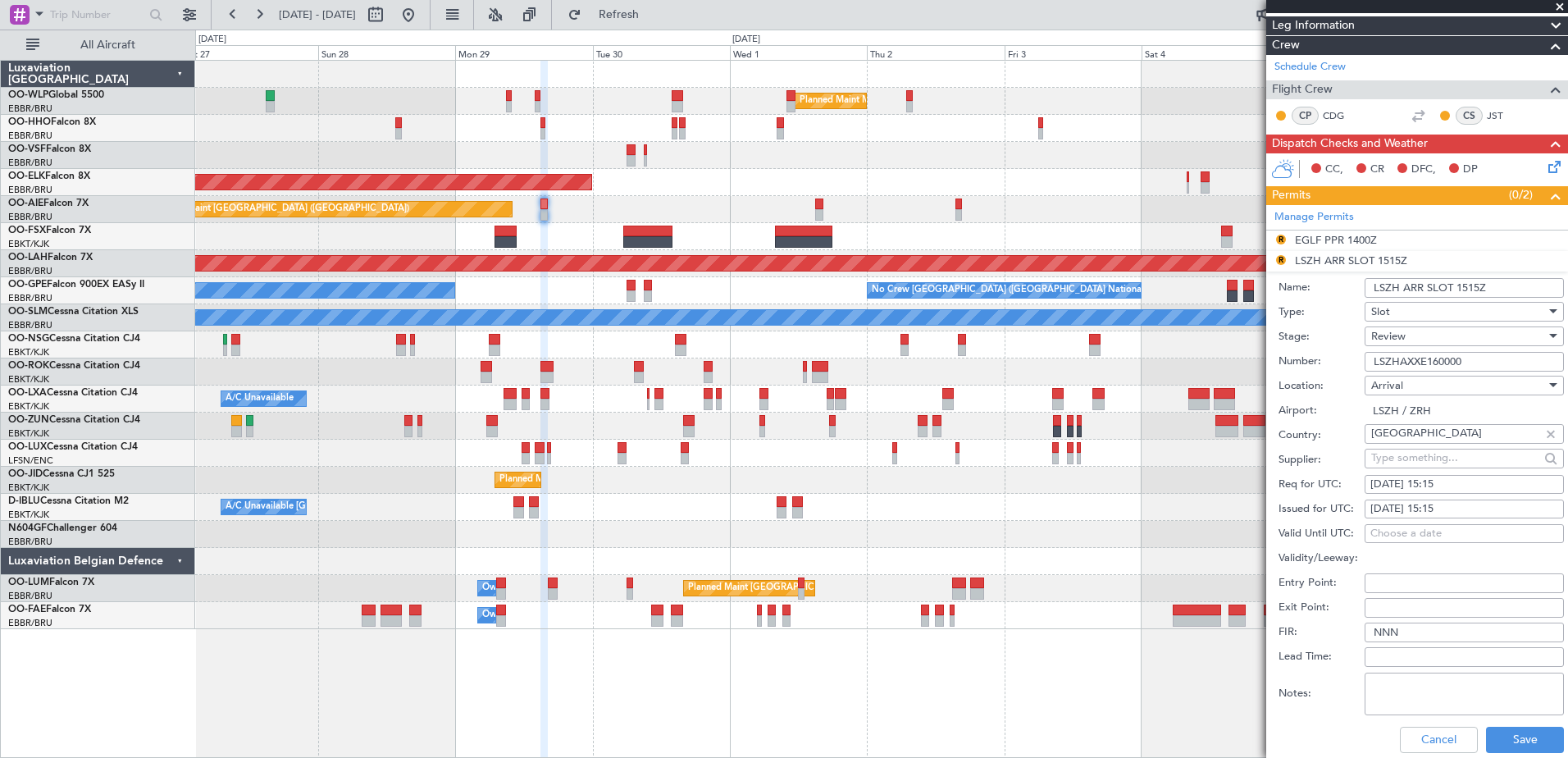
click at [1468, 480] on div "29/09/2025 15:15" at bounding box center [1464, 484] width 187 height 16
select select "9"
select select "2025"
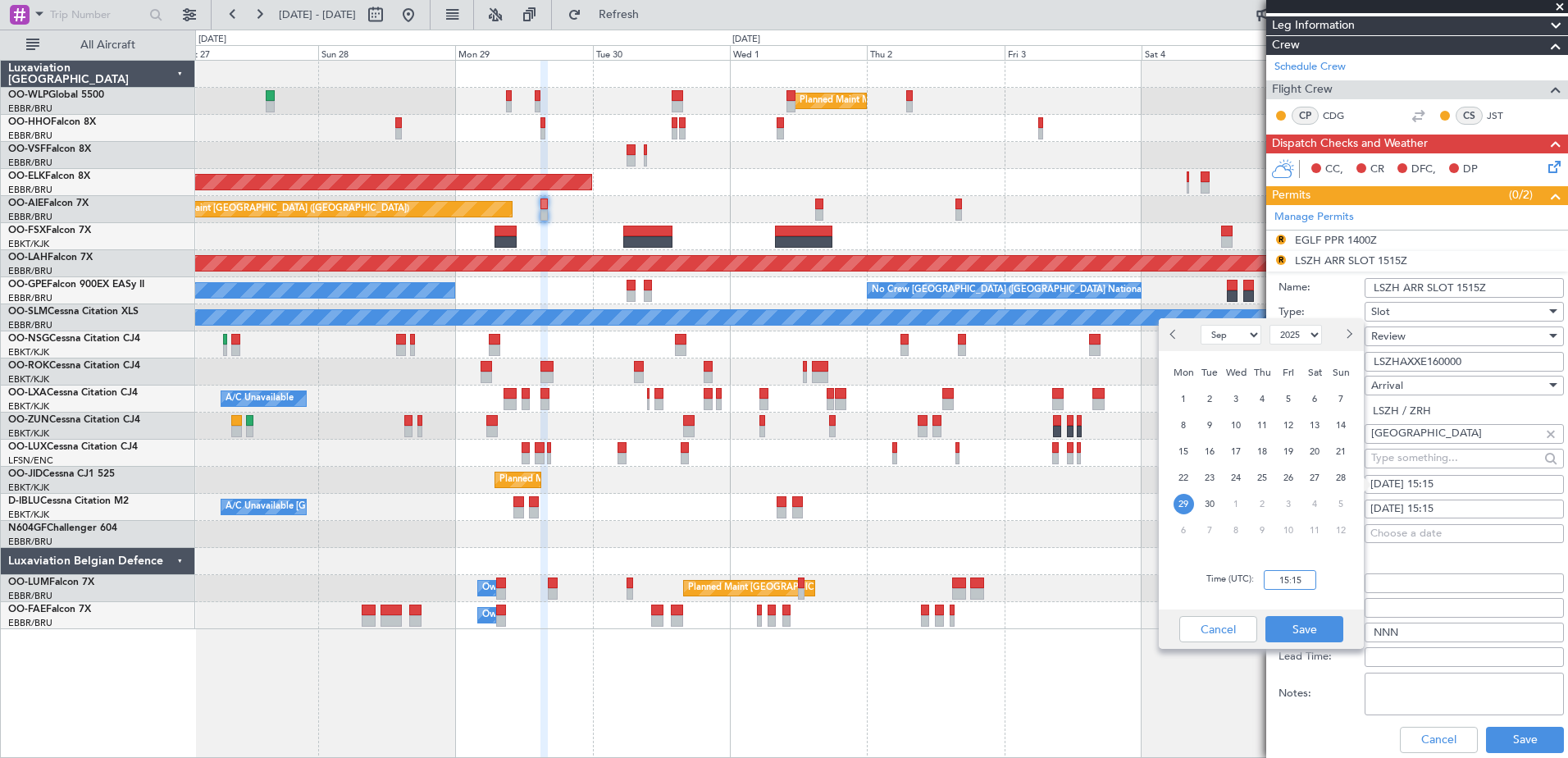
click at [1289, 582] on input "15:15" at bounding box center [1290, 579] width 52 height 19
type input "16:15"
click at [1320, 633] on button "Save" at bounding box center [1305, 628] width 78 height 26
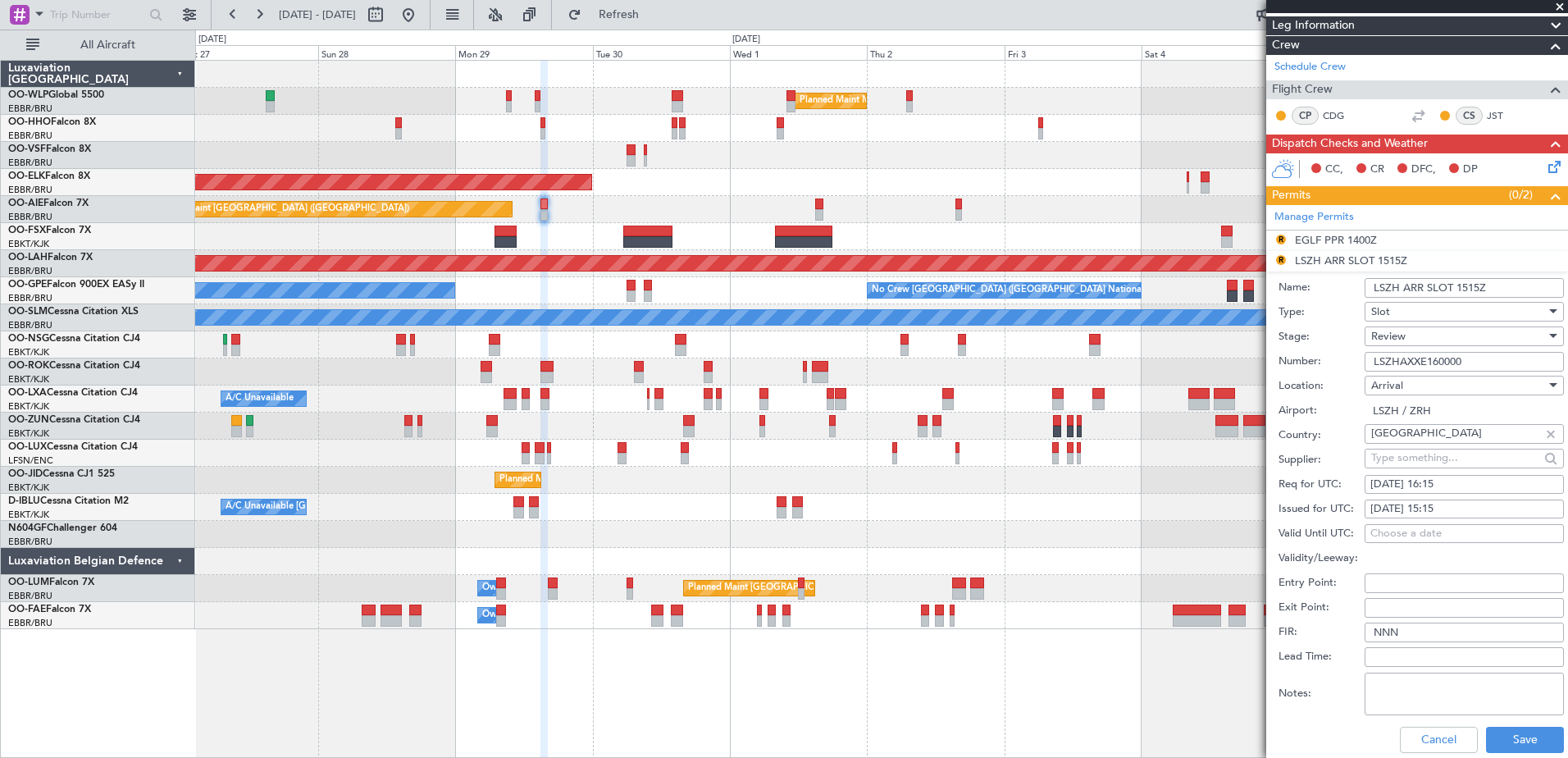
click at [1451, 508] on div "29/09/2025 15:15" at bounding box center [1464, 508] width 187 height 16
select select "9"
select select "2025"
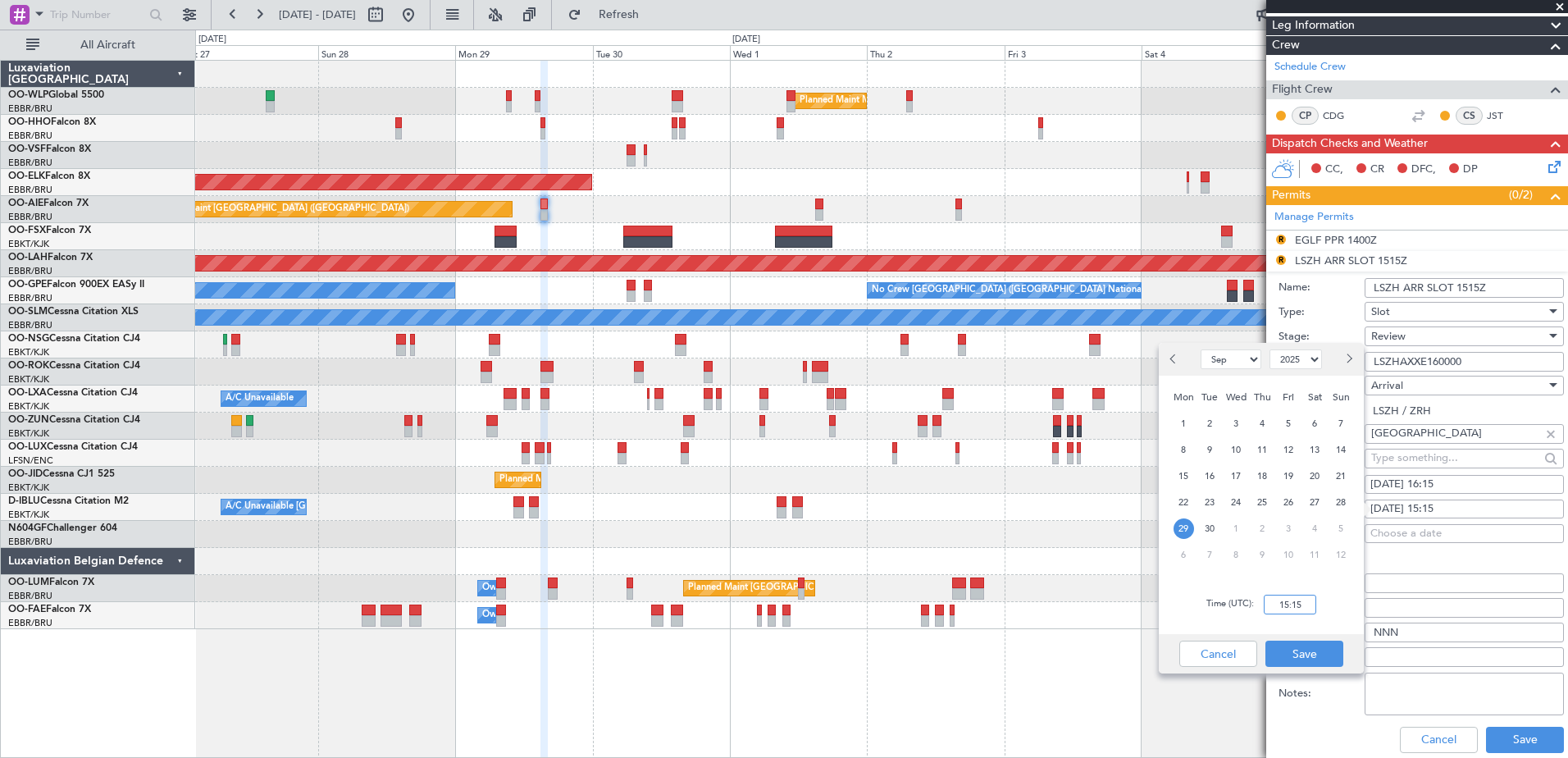
click at [1285, 600] on input "15:15" at bounding box center [1290, 604] width 52 height 19
type input "16:15"
click at [1332, 652] on button "Save" at bounding box center [1305, 653] width 78 height 26
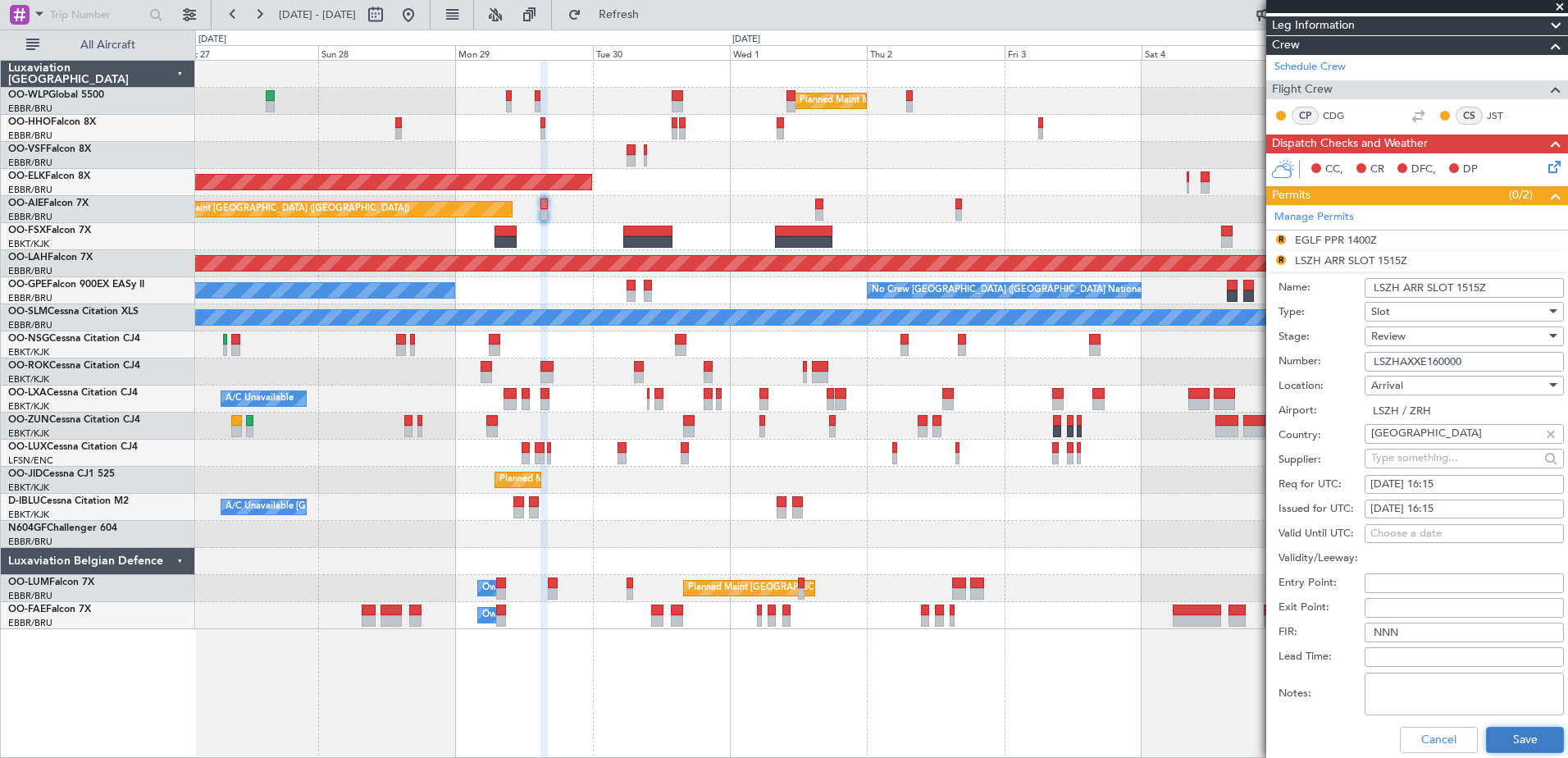
click at [1505, 740] on button "Save" at bounding box center [1525, 739] width 78 height 26
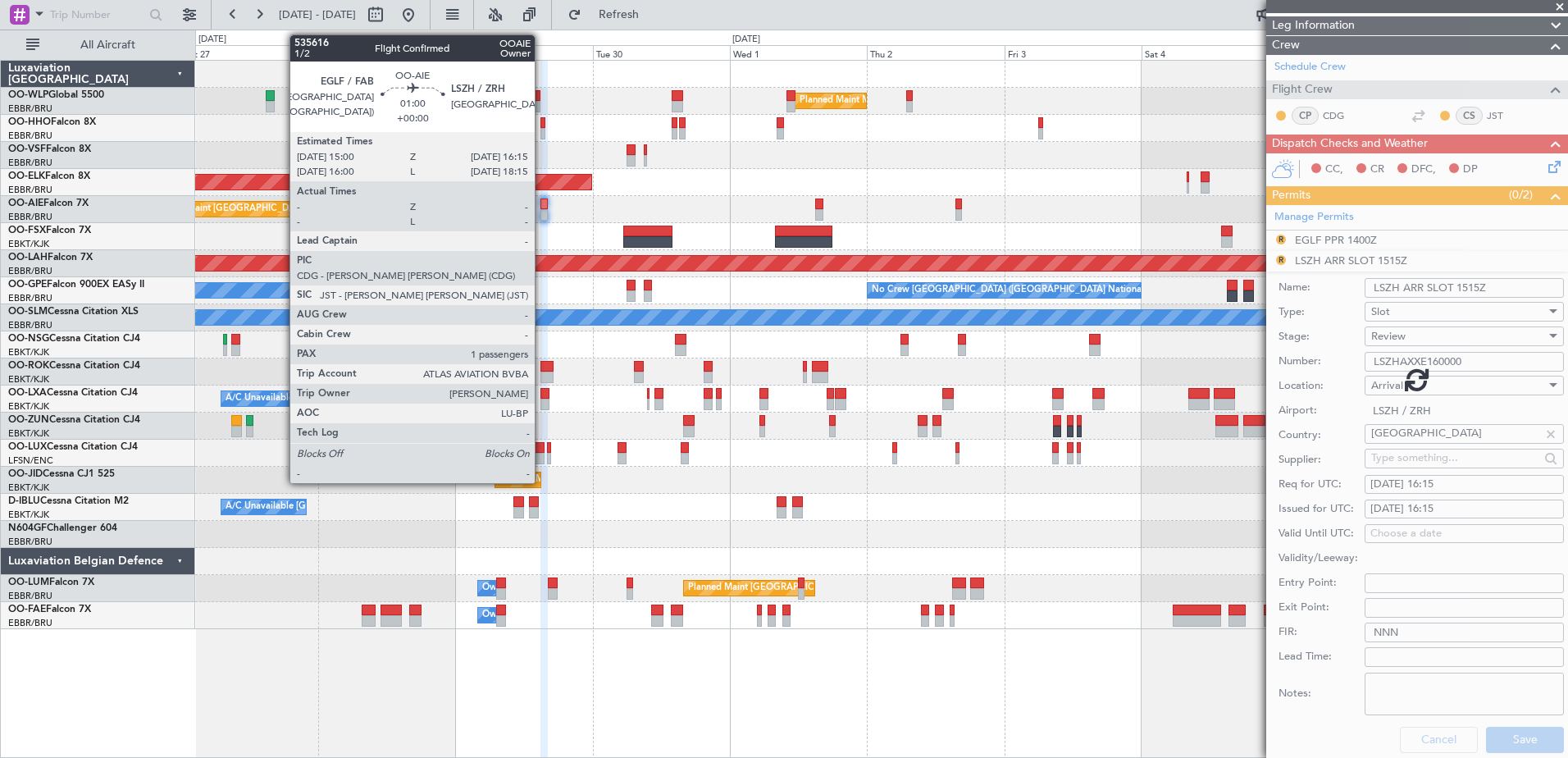
scroll to position [84, 0]
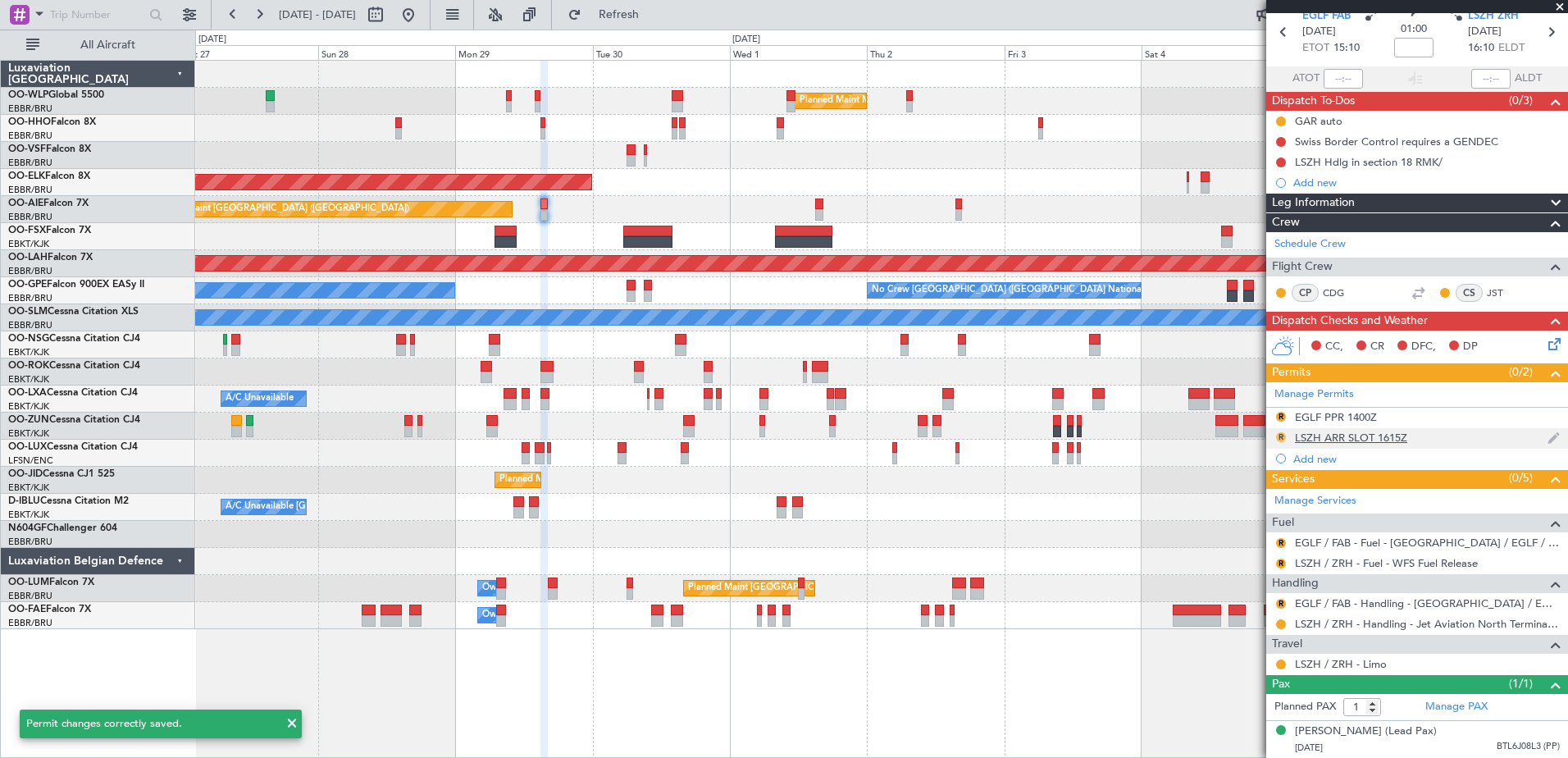
click at [1281, 432] on button "R" at bounding box center [1281, 437] width 10 height 10
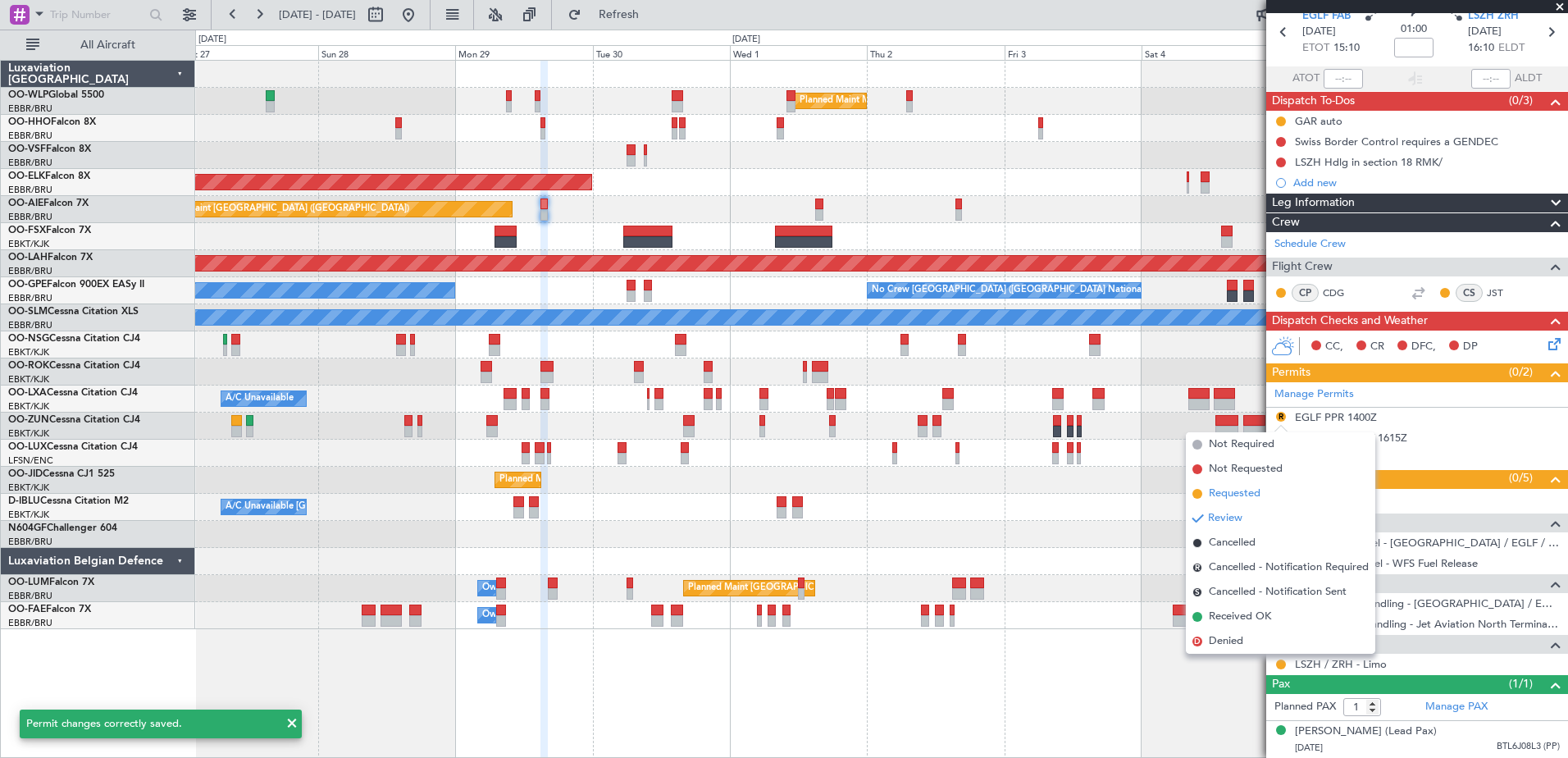
click at [1261, 488] on span "Requested" at bounding box center [1234, 493] width 52 height 16
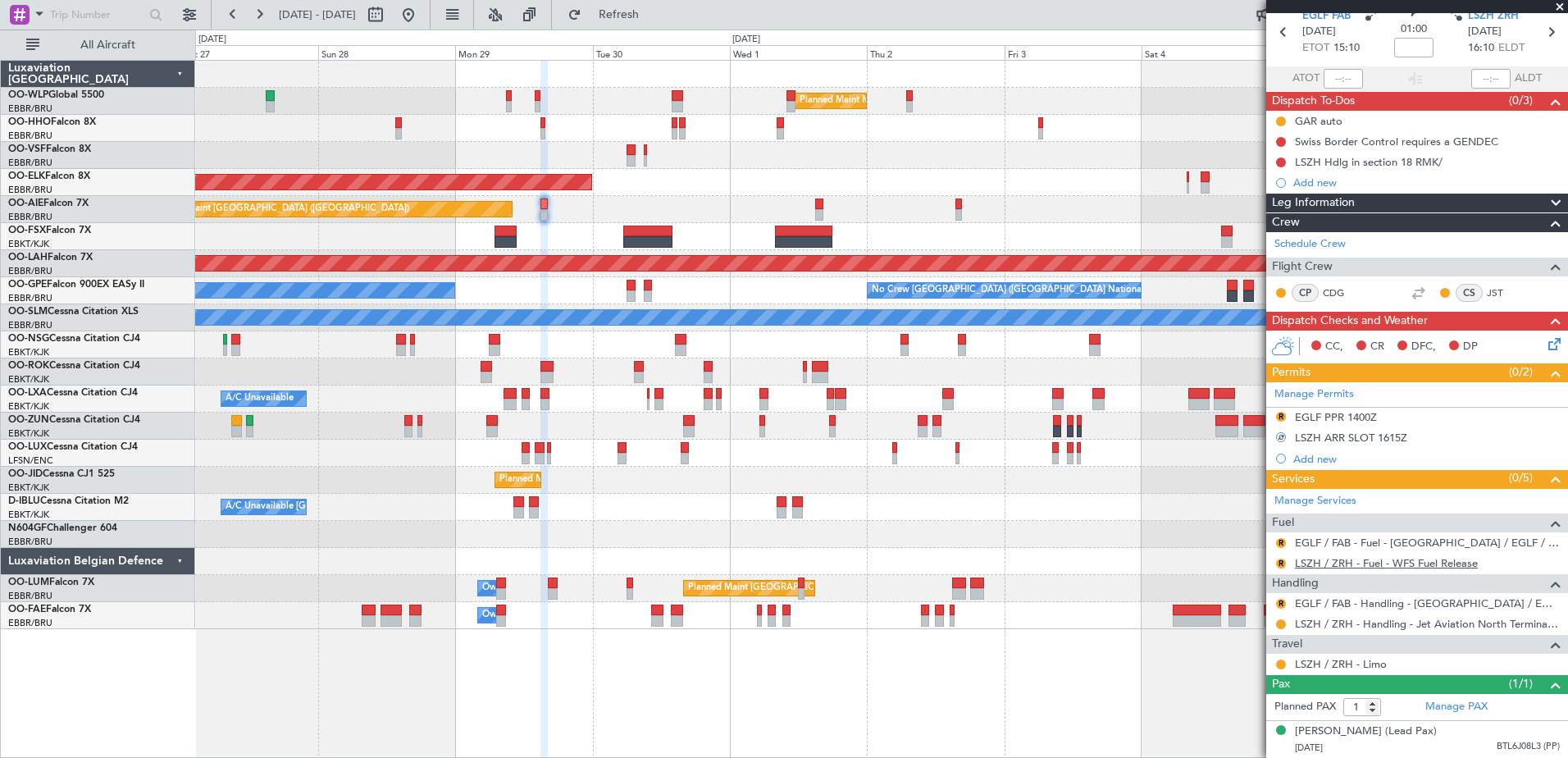
click at [1349, 556] on link "LSZH / ZRH - Fuel - WFS Fuel Release" at bounding box center [1386, 563] width 183 height 14
click at [1280, 558] on button "R" at bounding box center [1281, 563] width 10 height 10
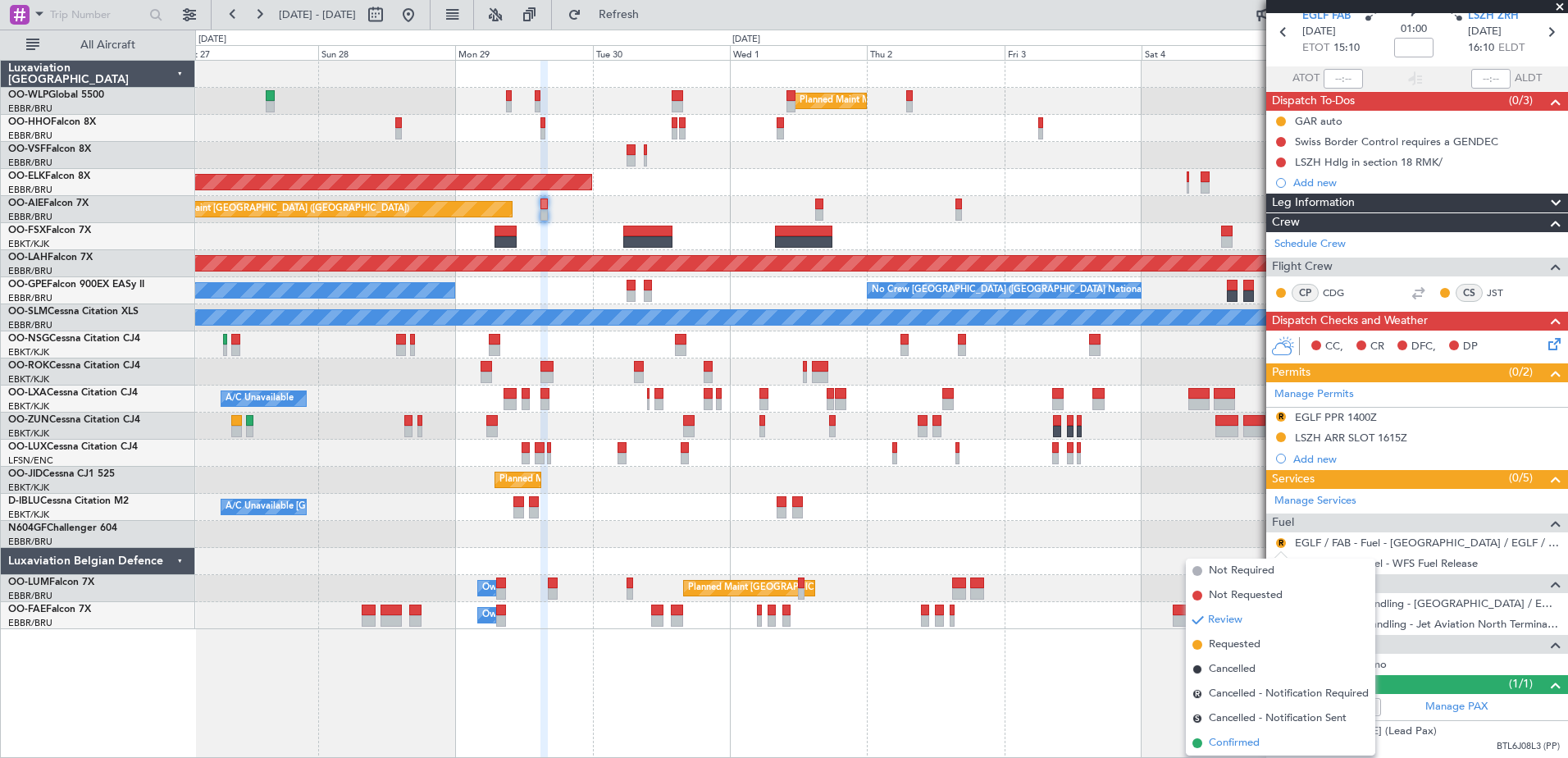
click at [1245, 739] on span "Confirmed" at bounding box center [1234, 742] width 51 height 16
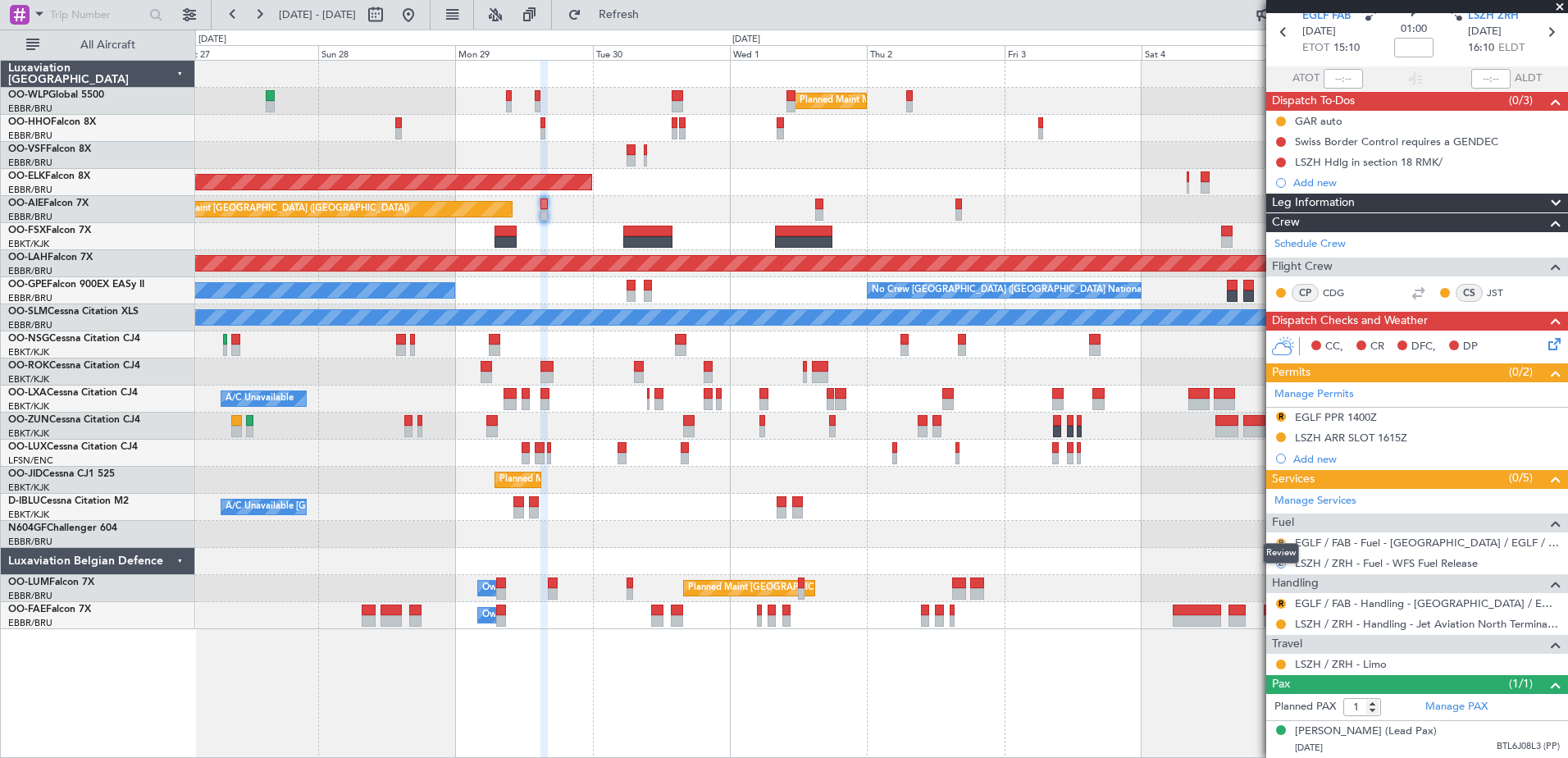
click at [1283, 538] on button "R" at bounding box center [1281, 543] width 10 height 10
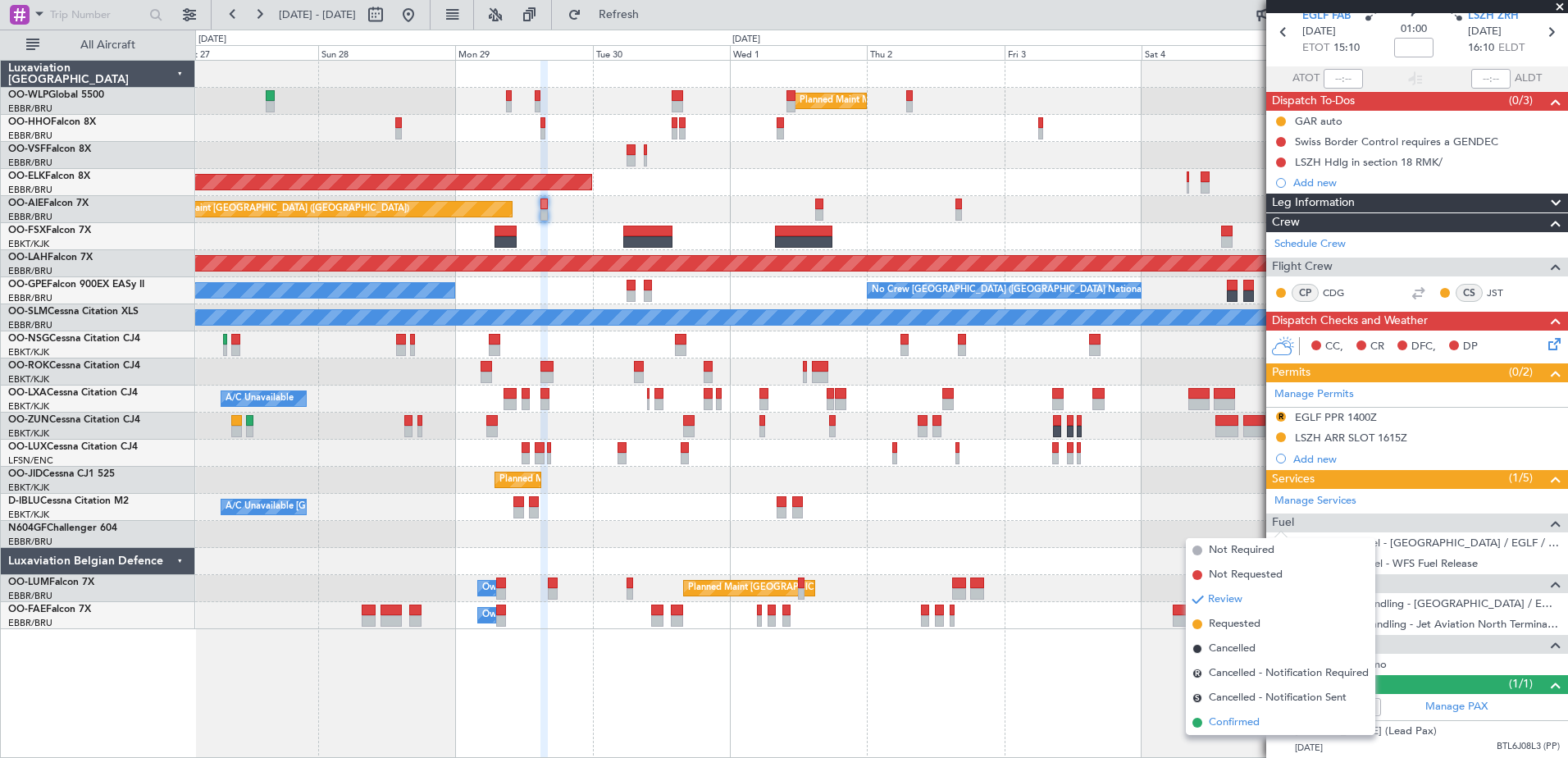
click at [1212, 723] on span "Confirmed" at bounding box center [1234, 722] width 51 height 16
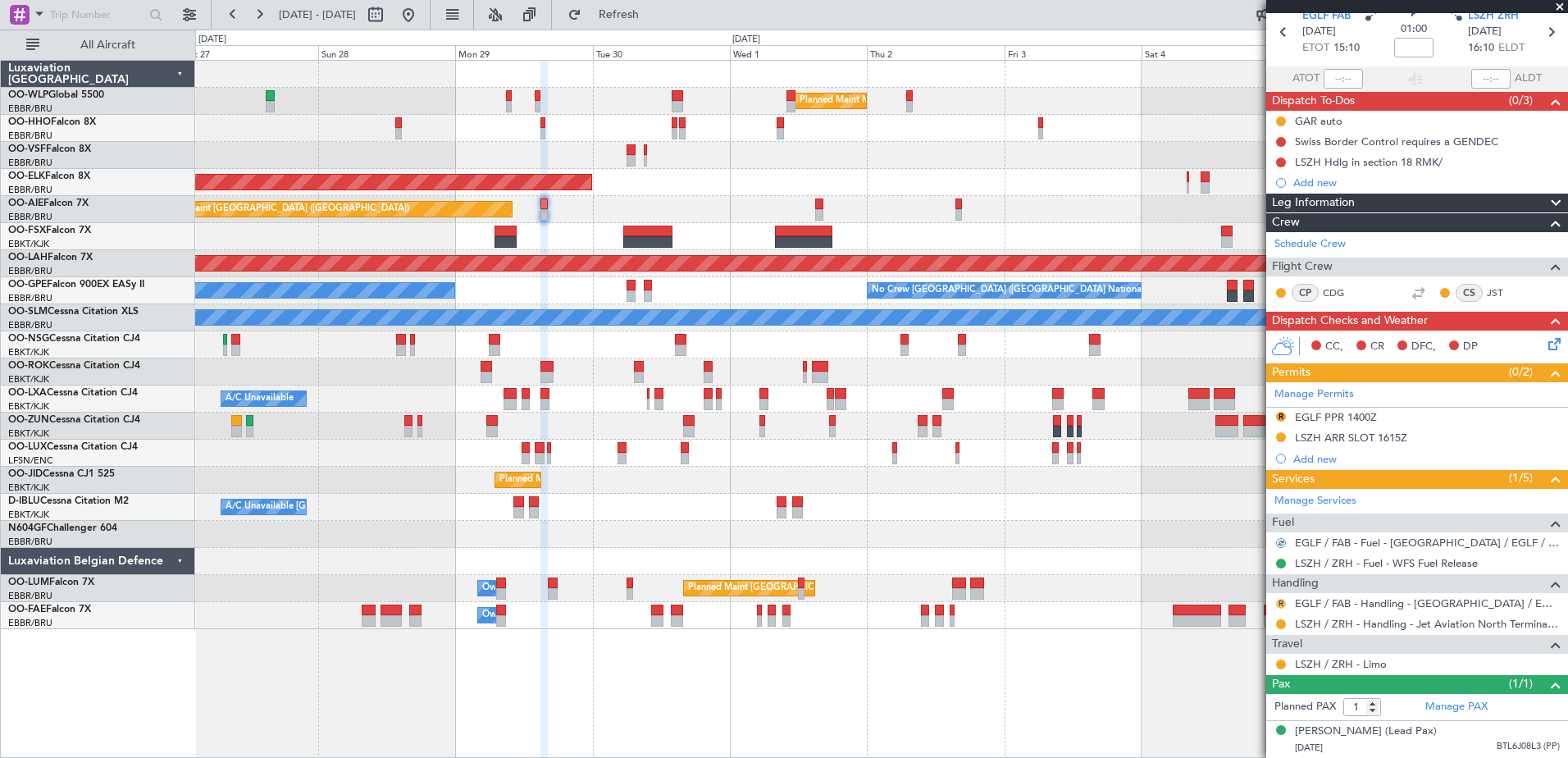
click at [1278, 598] on button "R" at bounding box center [1281, 604] width 10 height 10
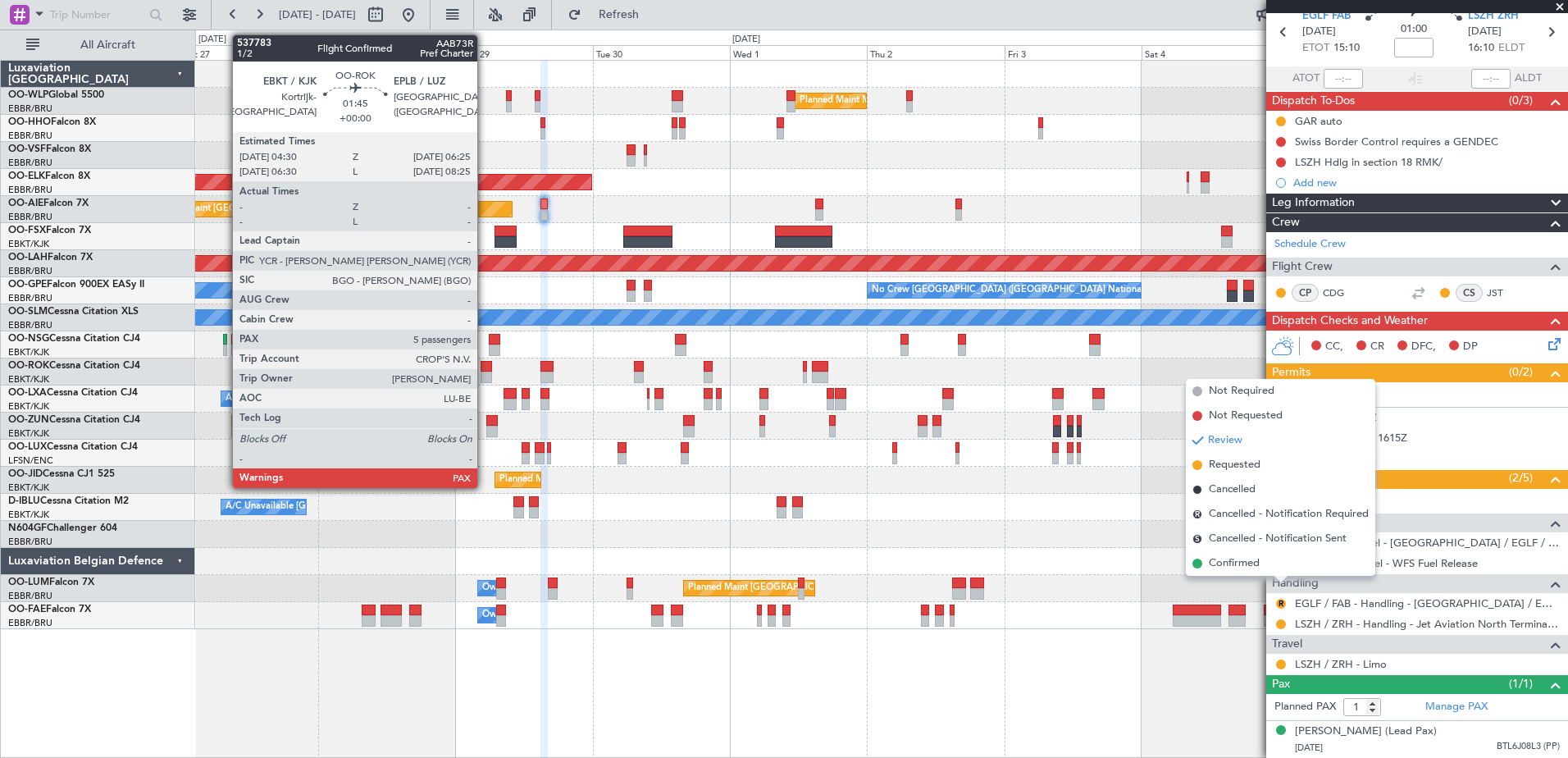
click at [485, 372] on div at bounding box center [486, 377] width 12 height 12
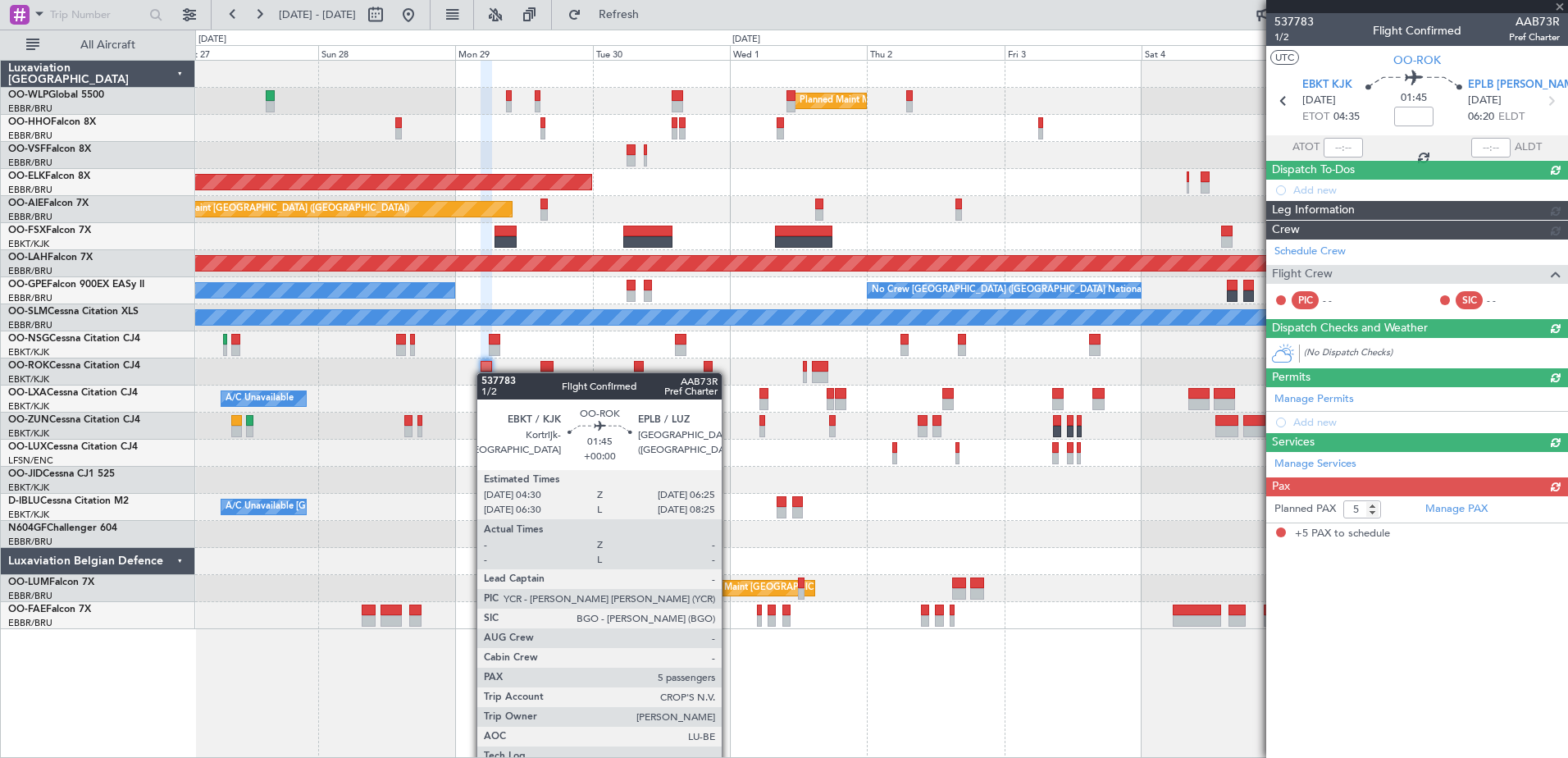
scroll to position [0, 0]
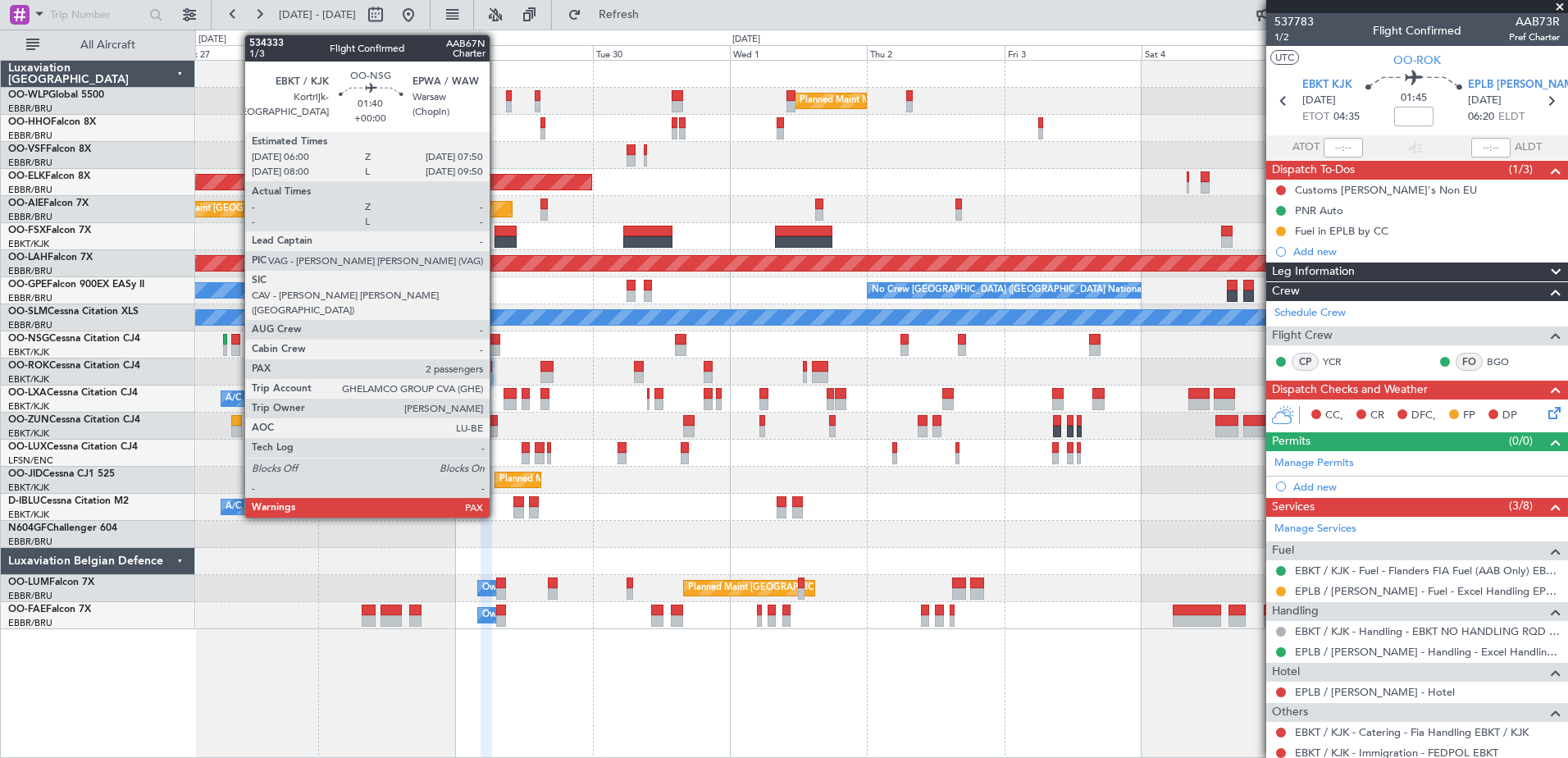
click at [497, 347] on div at bounding box center [494, 350] width 11 height 12
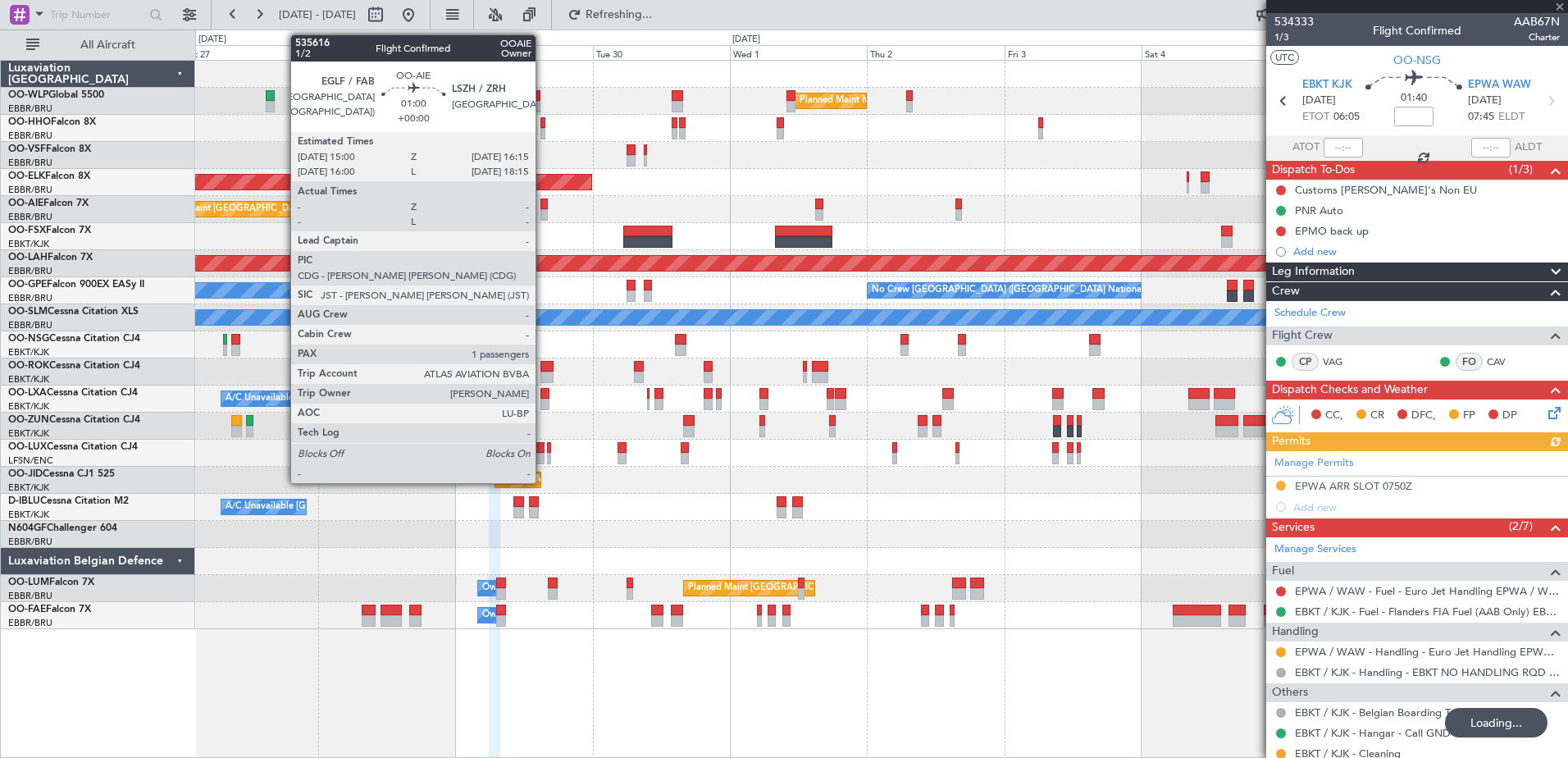
click at [543, 208] on div at bounding box center [544, 204] width 8 height 12
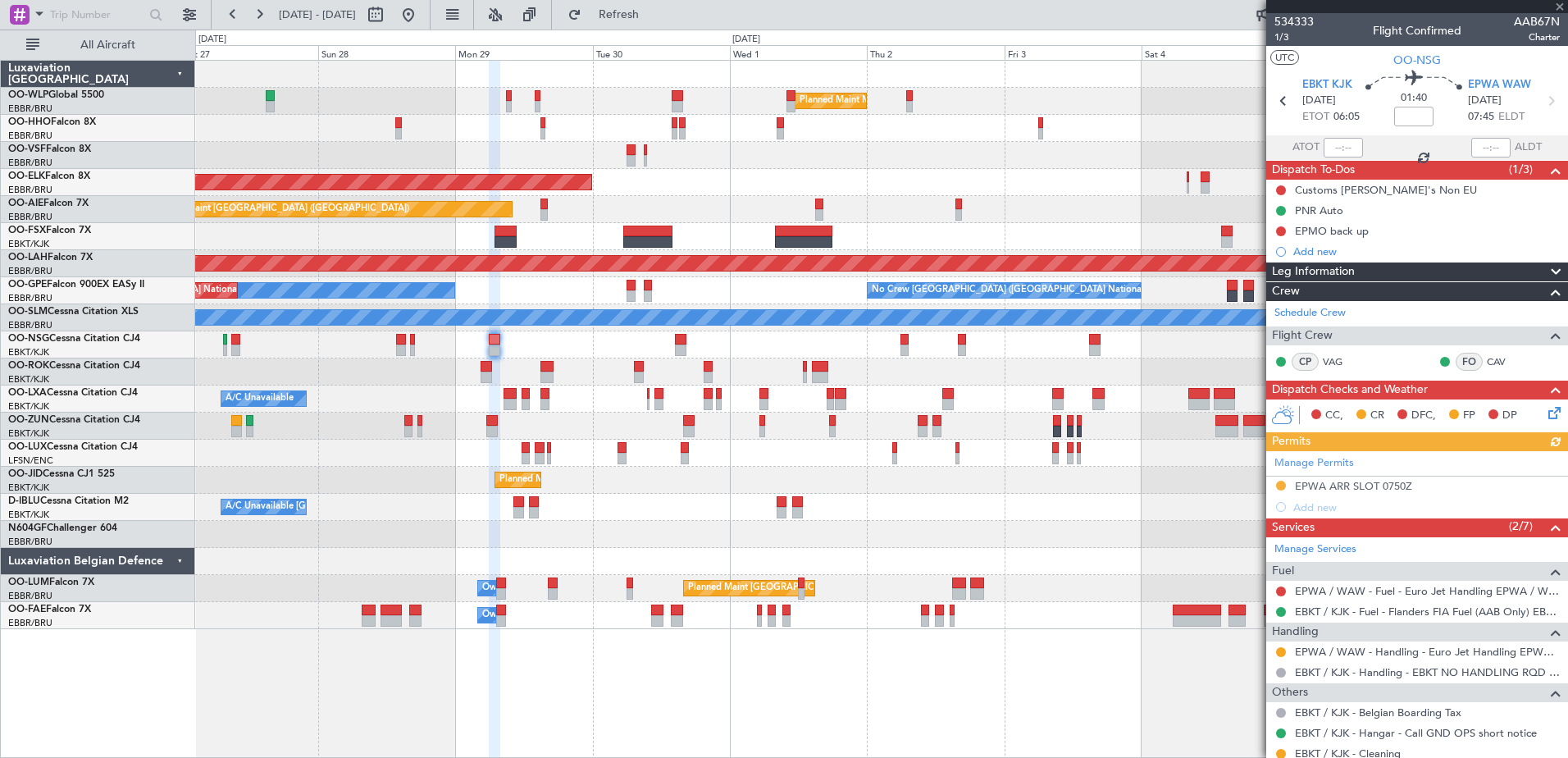
type input "1"
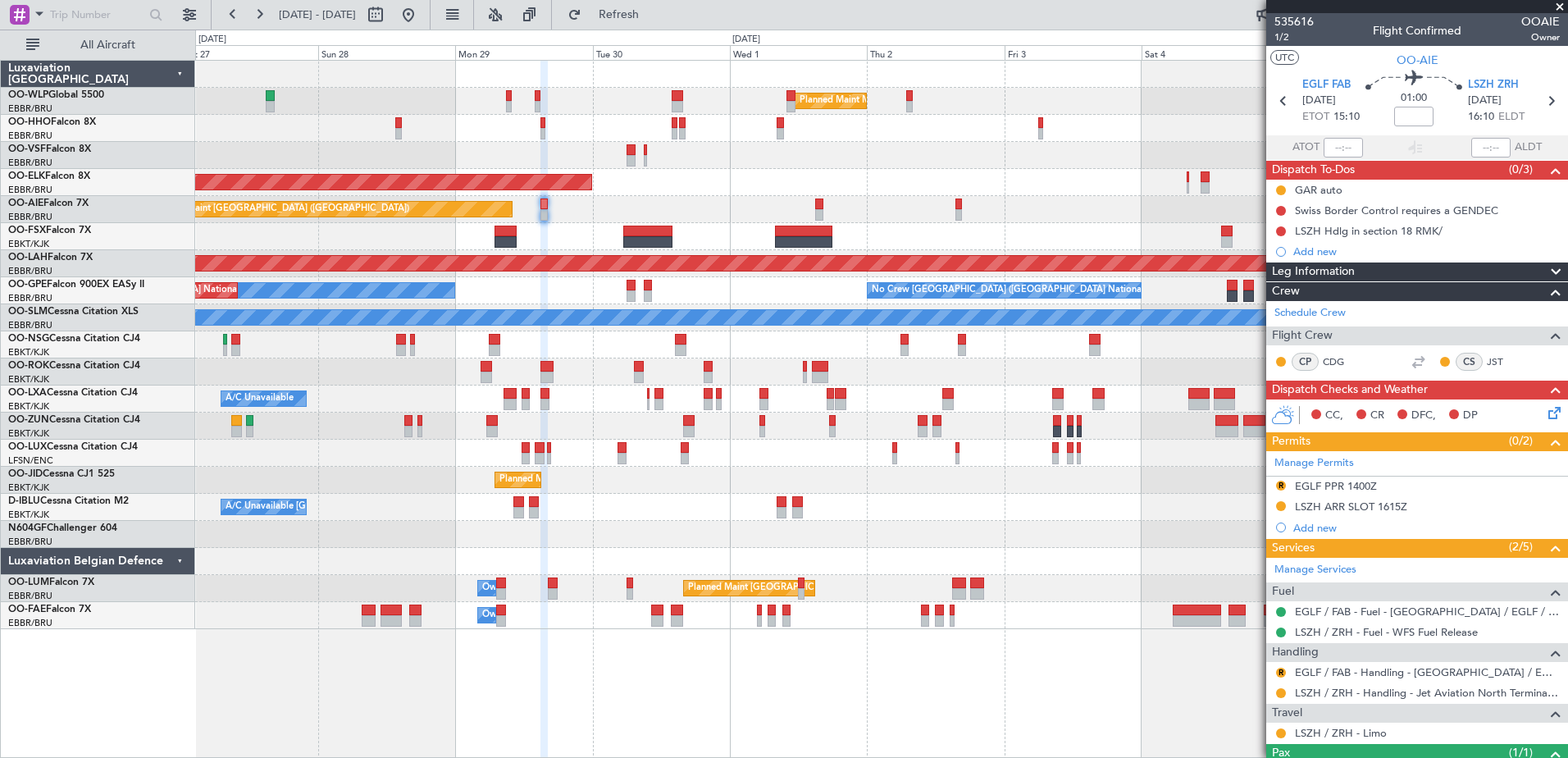
click at [1343, 663] on div "R EGLF / FAB - Handling - Farnborough Airport / EGLF / FAB" at bounding box center [1417, 672] width 301 height 20
click at [1335, 673] on link "EGLF / FAB - Handling - [GEOGRAPHIC_DATA] / EGLF / FAB" at bounding box center [1428, 672] width 265 height 14
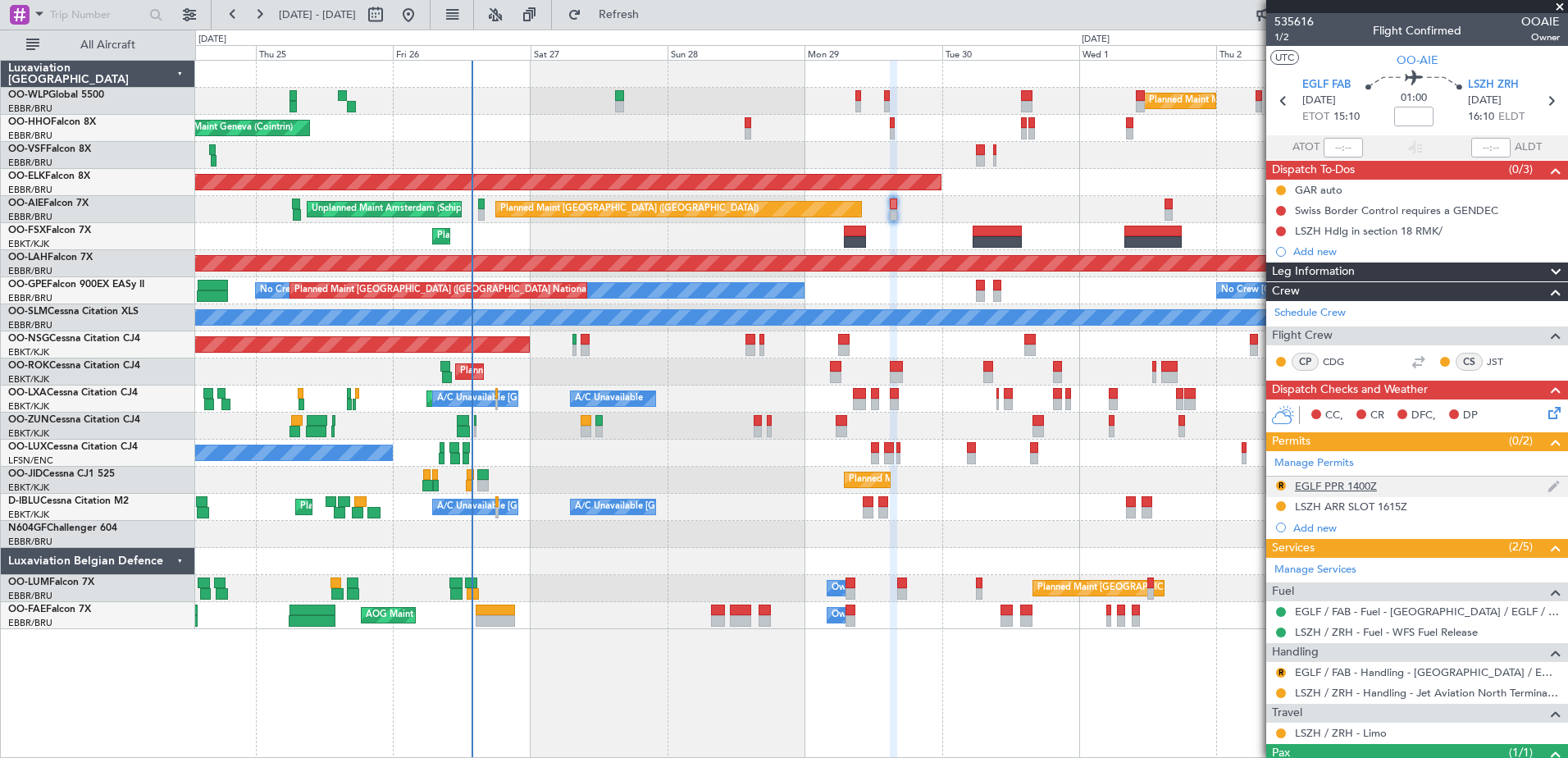
click at [1332, 486] on div "EGLF PPR 1400Z" at bounding box center [1336, 485] width 82 height 14
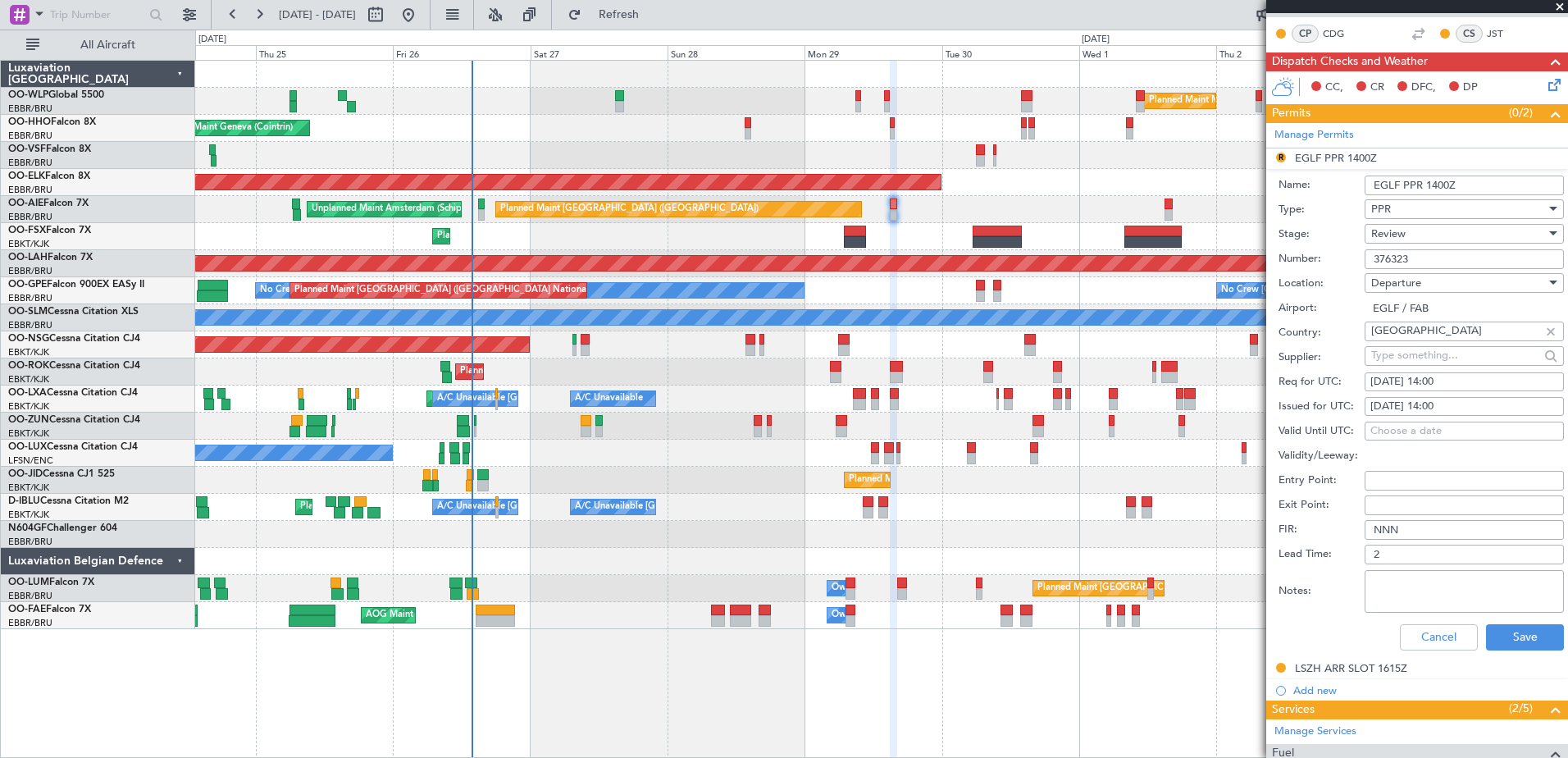
scroll to position [410, 0]
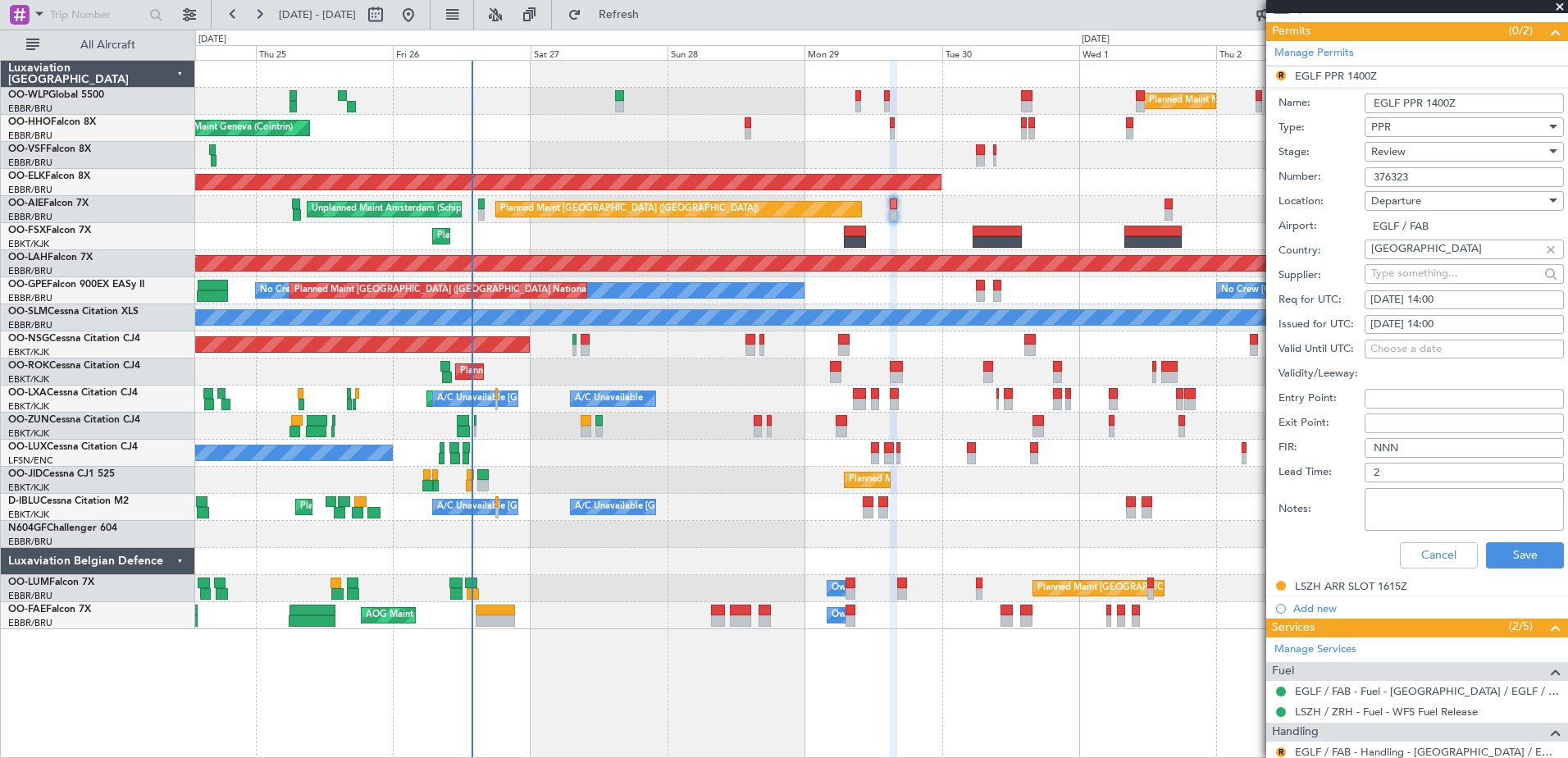
click at [1447, 296] on div "29/09/2025 14:00" at bounding box center [1464, 300] width 187 height 16
select select "9"
select select "2025"
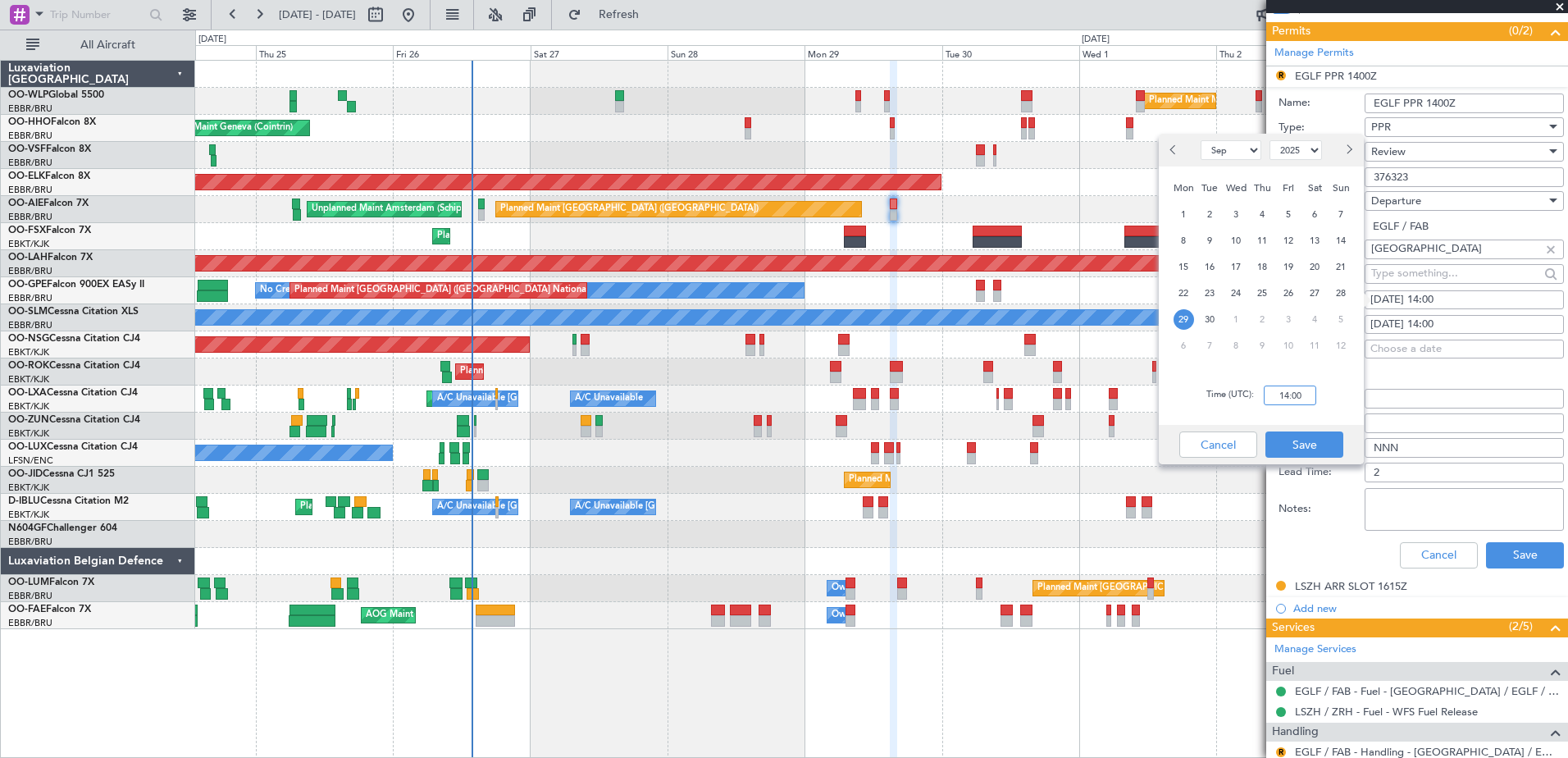
click at [1283, 387] on input "14:00" at bounding box center [1290, 395] width 52 height 19
type input "15:00"
click at [1302, 443] on button "Save" at bounding box center [1305, 444] width 78 height 26
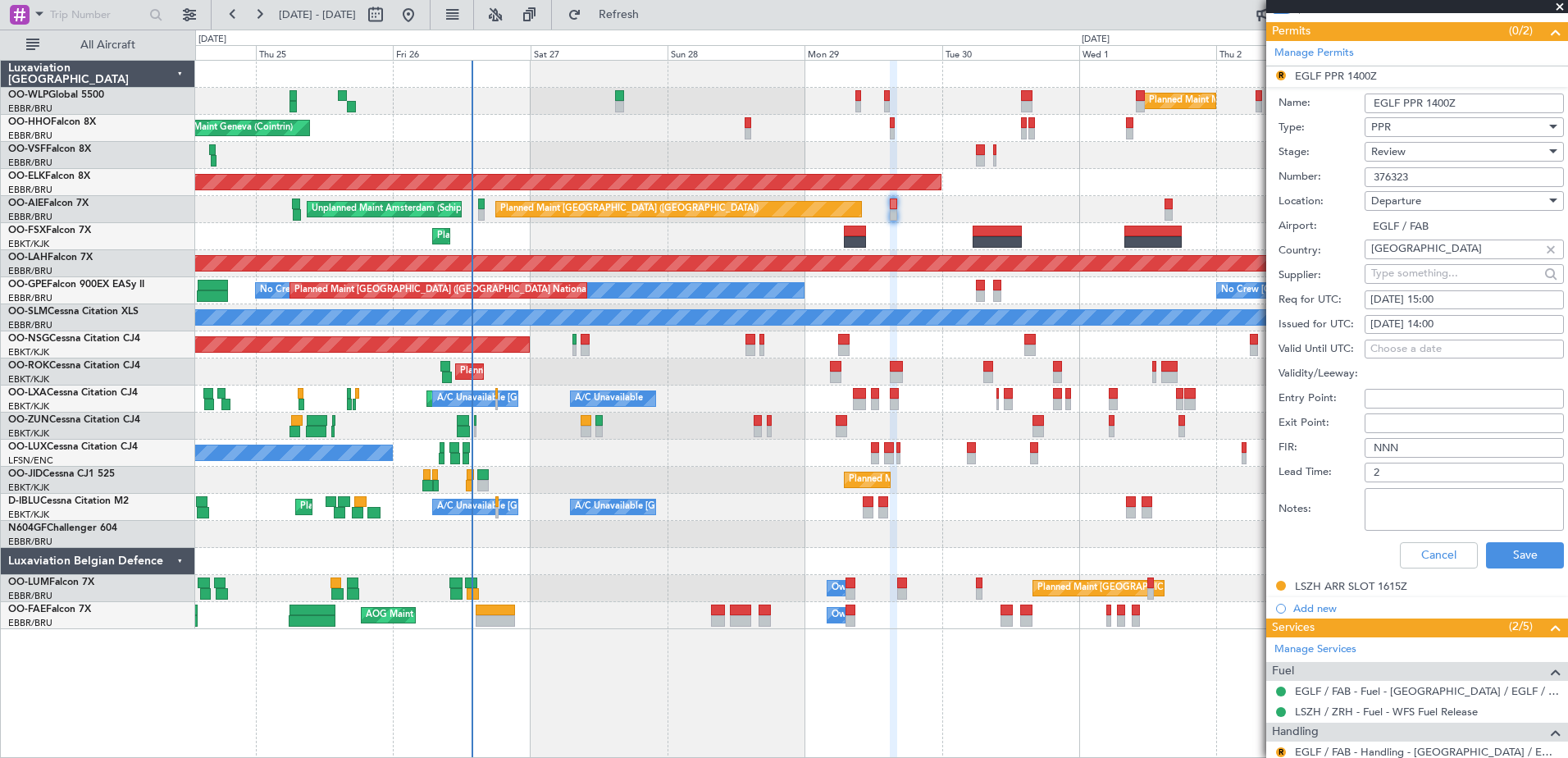
click at [1457, 319] on div "29/09/2025 14:00" at bounding box center [1464, 324] width 187 height 16
select select "9"
select select "2025"
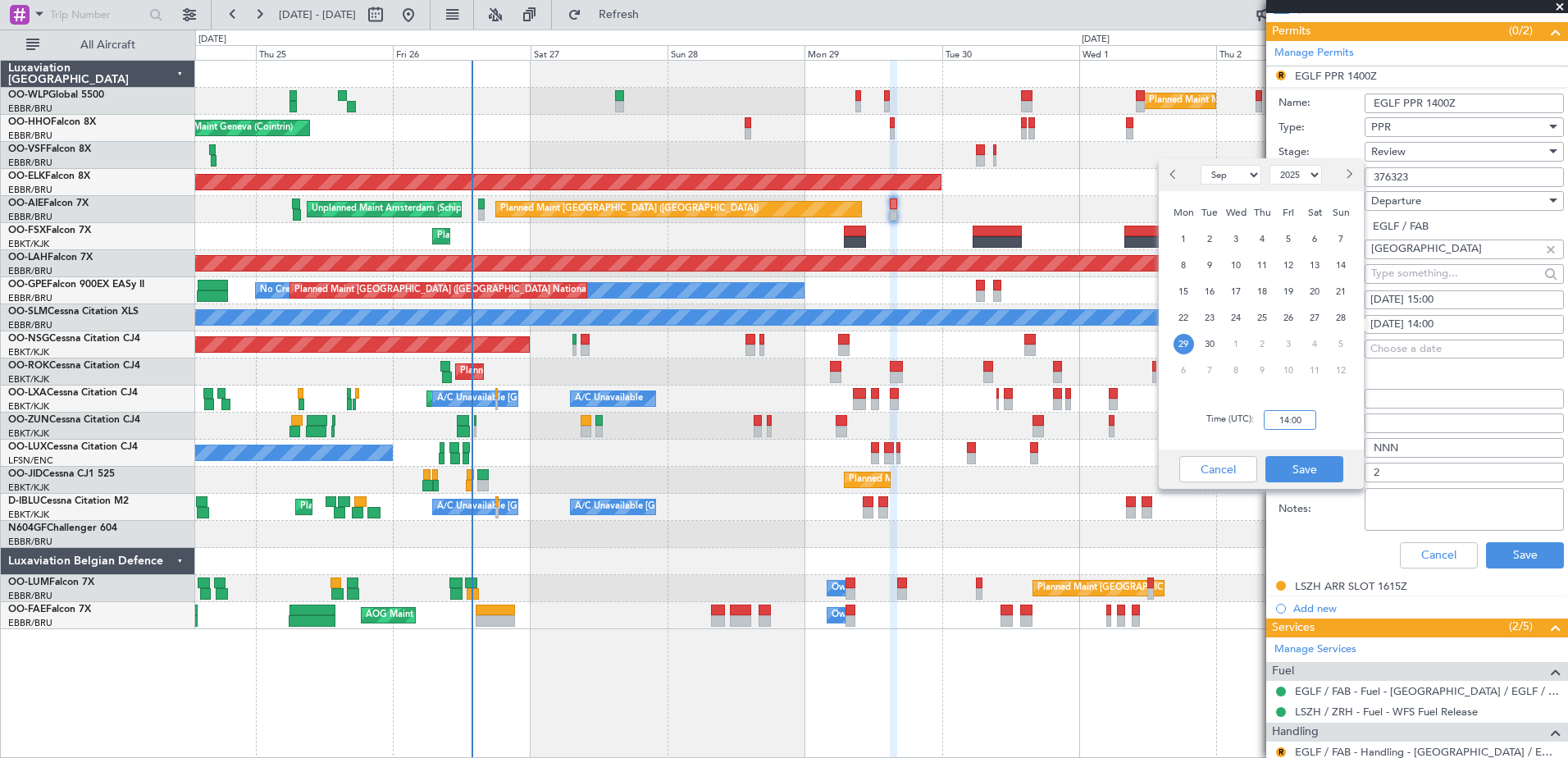
click at [1278, 420] on input "14:00" at bounding box center [1290, 420] width 52 height 19
type input "15:00"
click at [1307, 470] on button "Save" at bounding box center [1305, 468] width 78 height 26
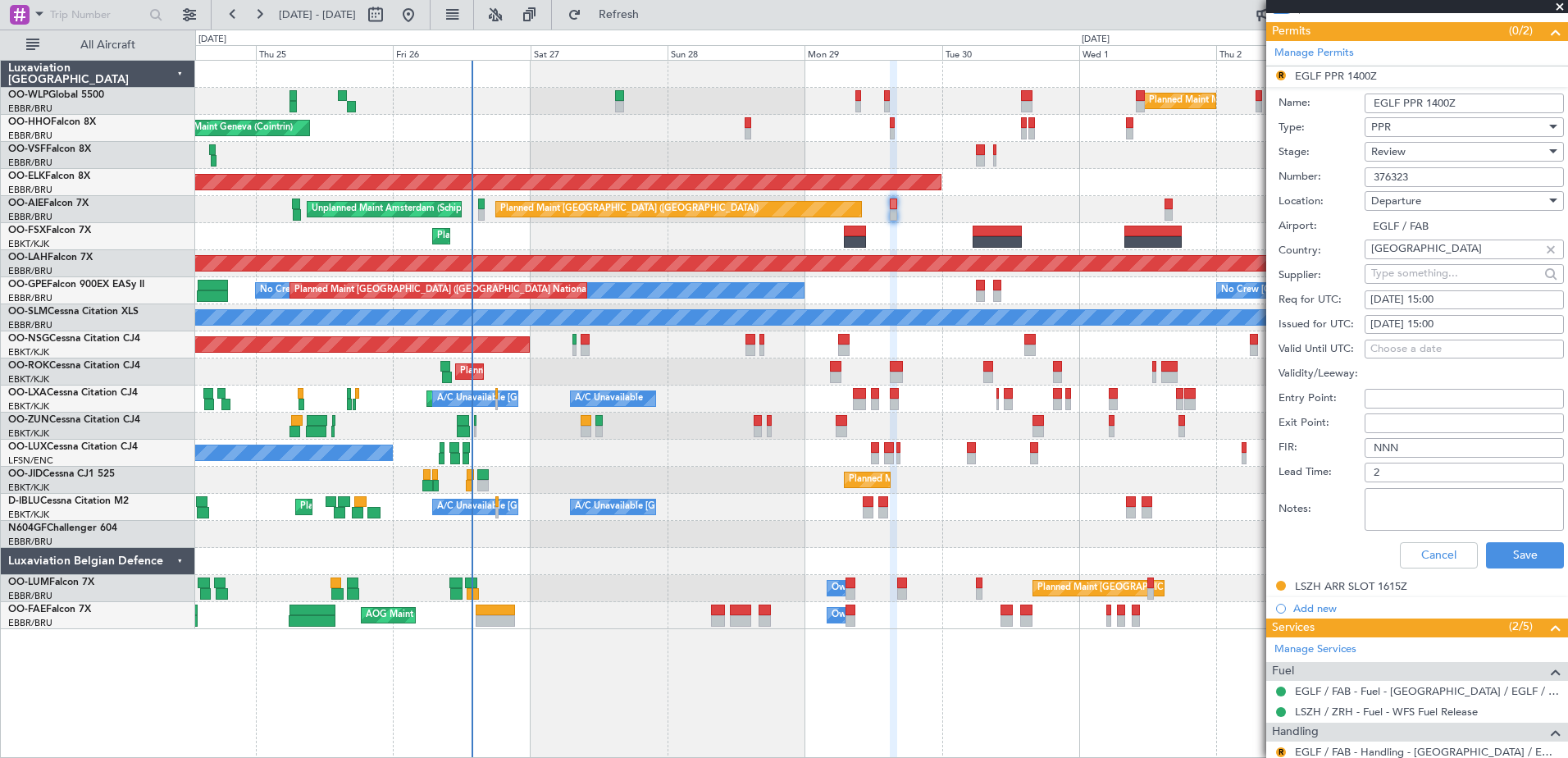
click at [1399, 149] on span "Review" at bounding box center [1388, 151] width 35 height 14
click at [1387, 268] on span "Requested" at bounding box center [1458, 257] width 172 height 24
click at [1530, 550] on button "Save" at bounding box center [1525, 555] width 78 height 26
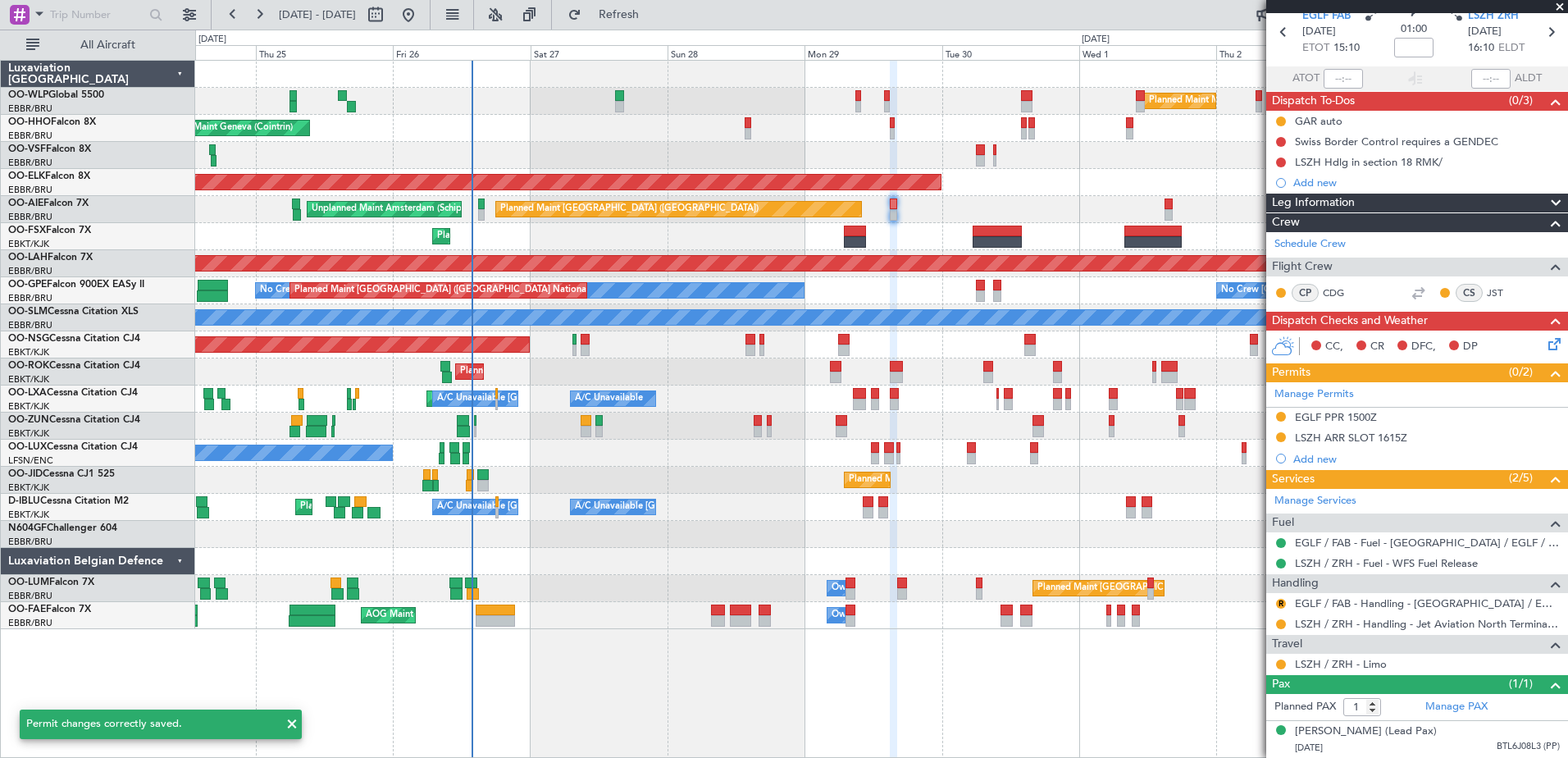
scroll to position [84, 0]
click at [1279, 598] on button "R" at bounding box center [1281, 604] width 10 height 10
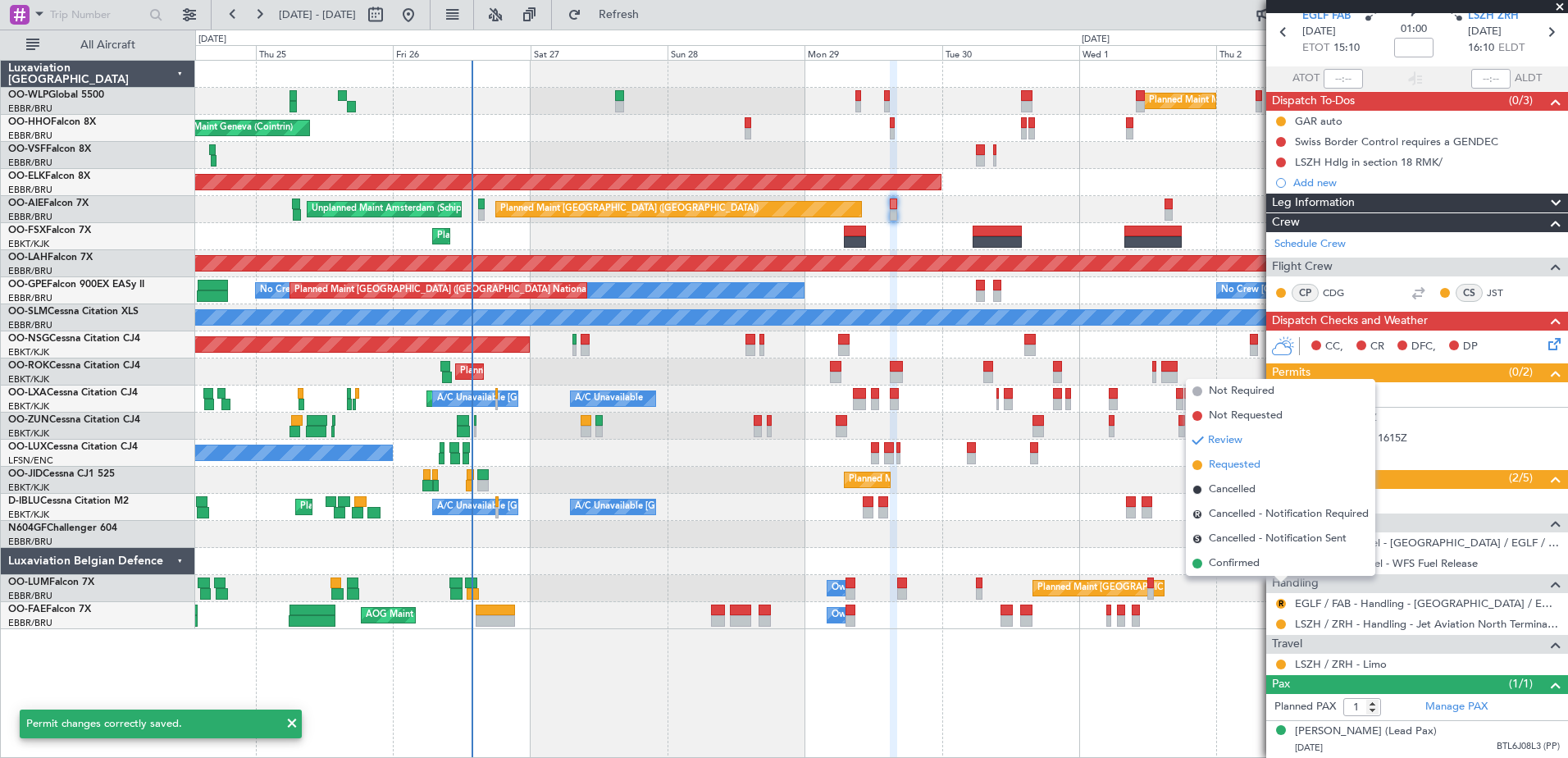
click at [1230, 470] on span "Requested" at bounding box center [1234, 464] width 52 height 16
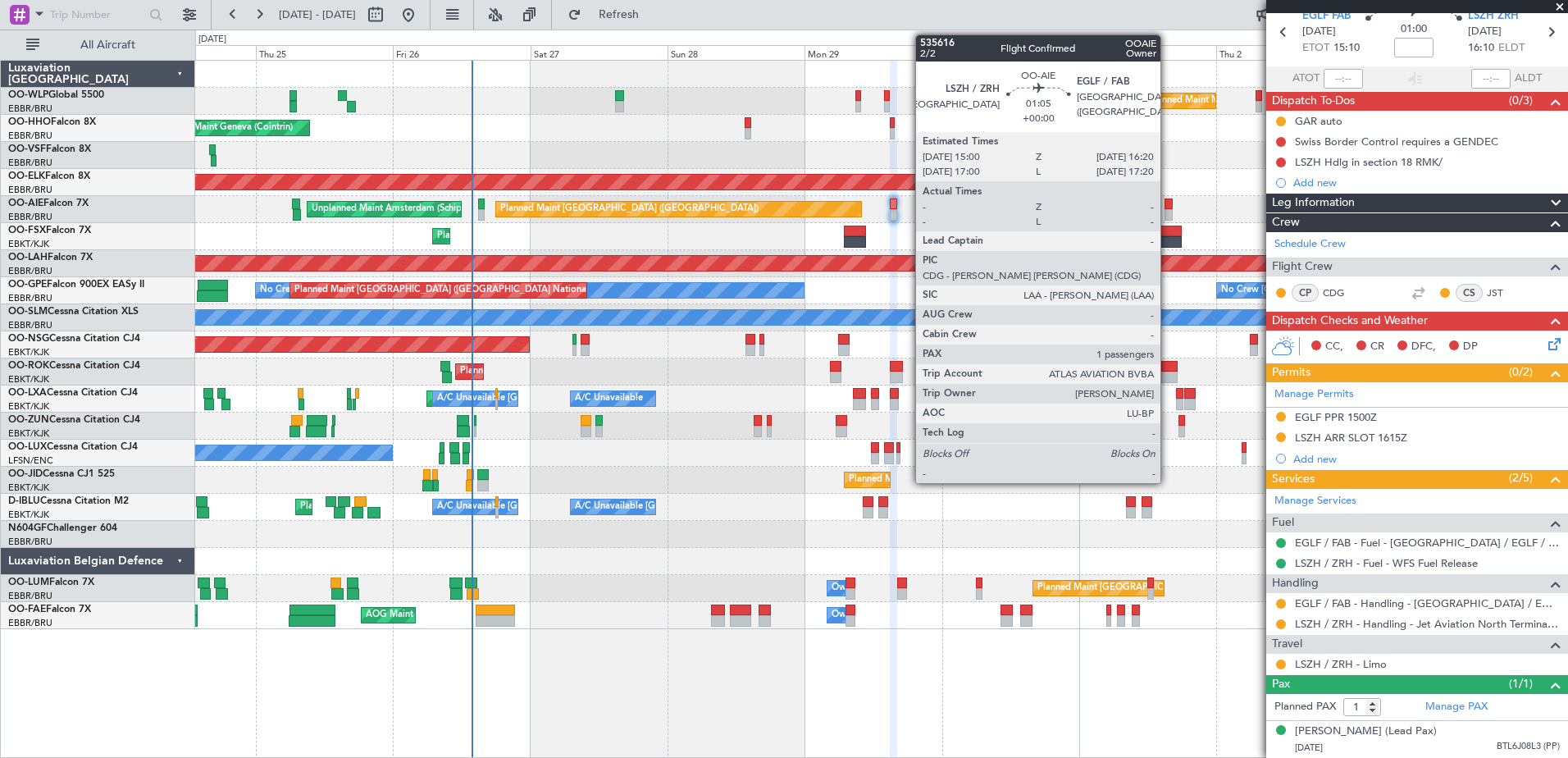
click at [1168, 199] on div at bounding box center [1169, 204] width 8 height 12
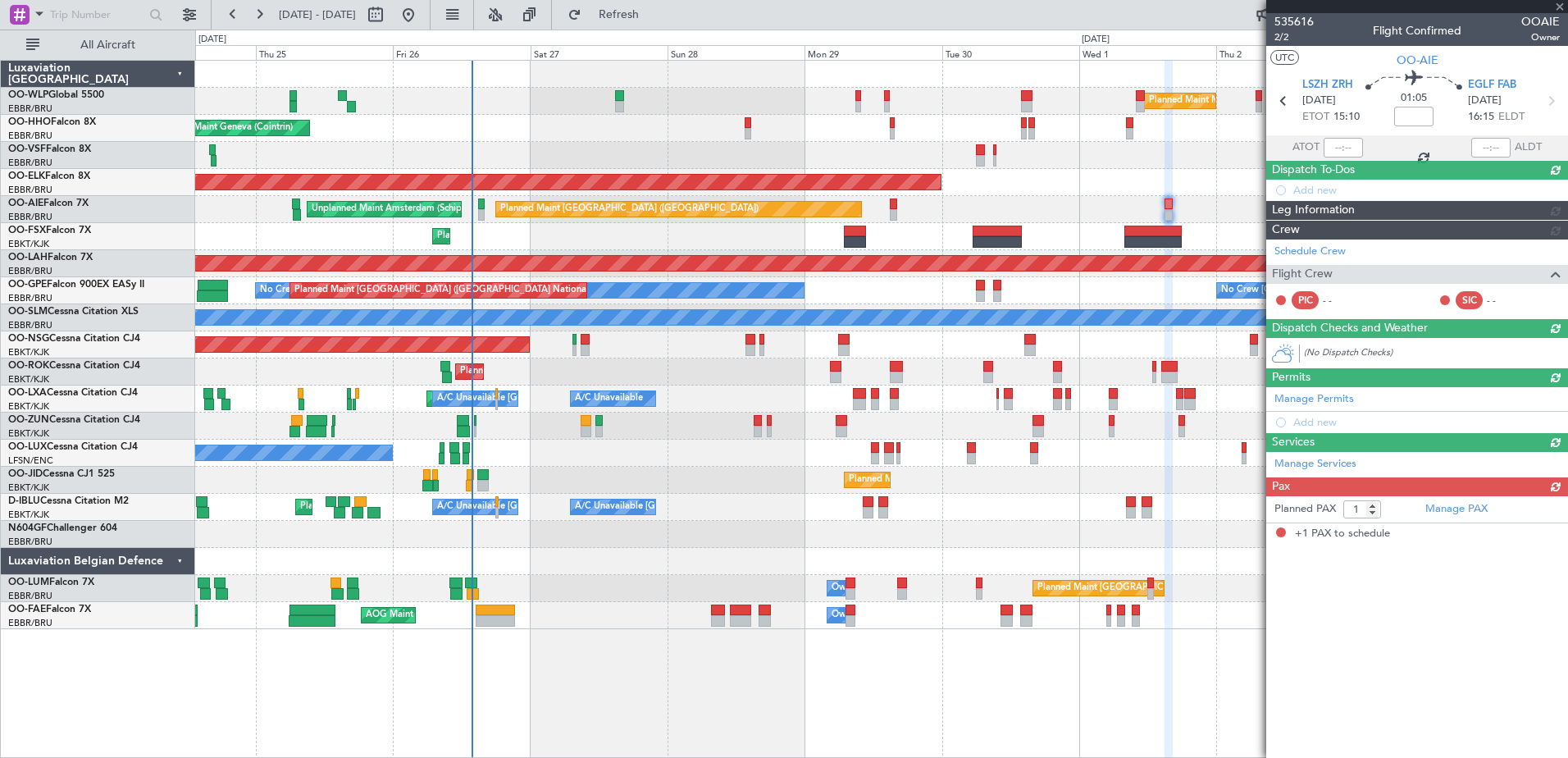
scroll to position [0, 0]
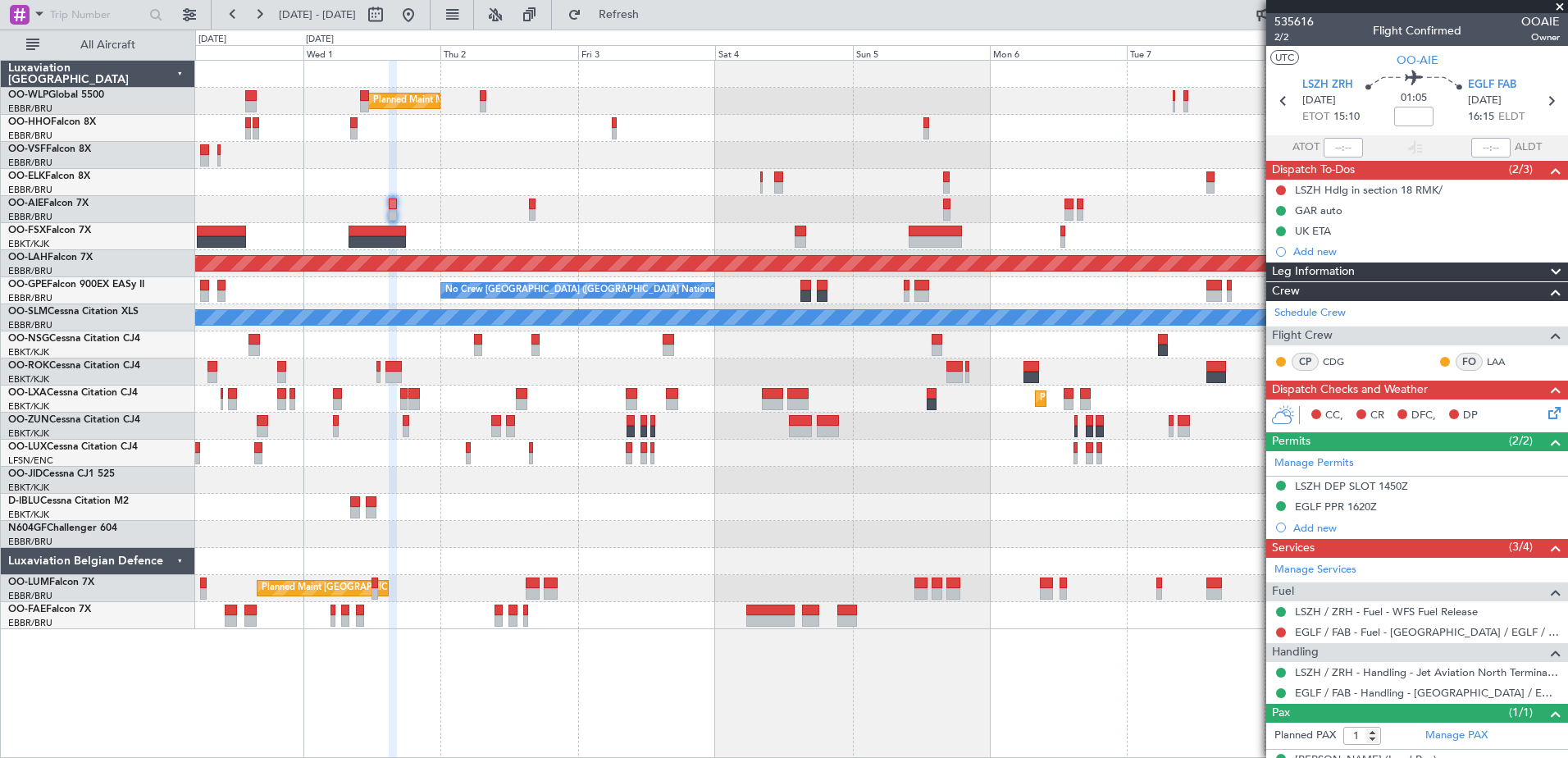
click at [453, 186] on div "Planned Maint Kortrijk-[GEOGRAPHIC_DATA]" at bounding box center [881, 182] width 1372 height 27
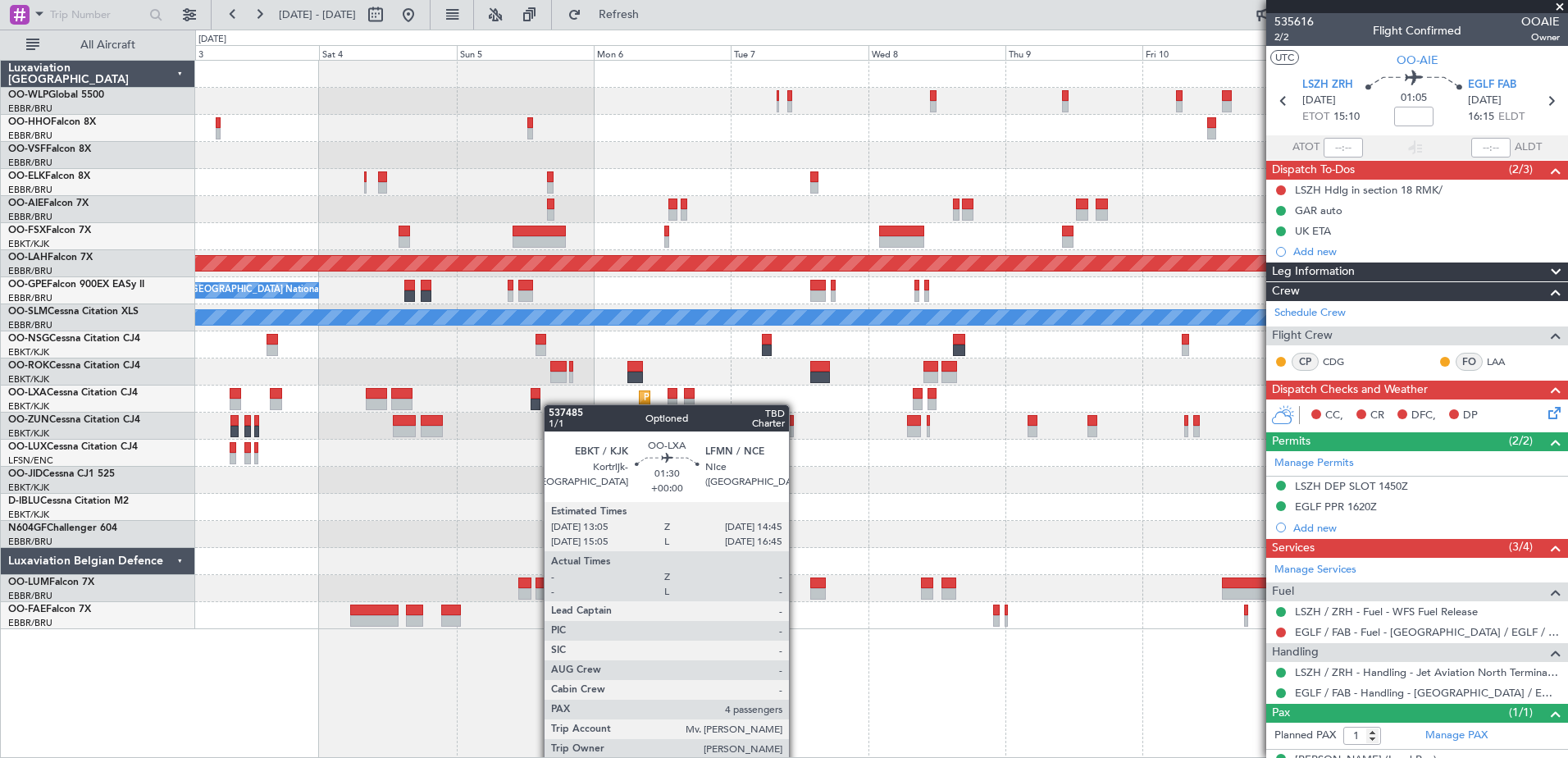
click at [540, 405] on div at bounding box center [535, 404] width 10 height 12
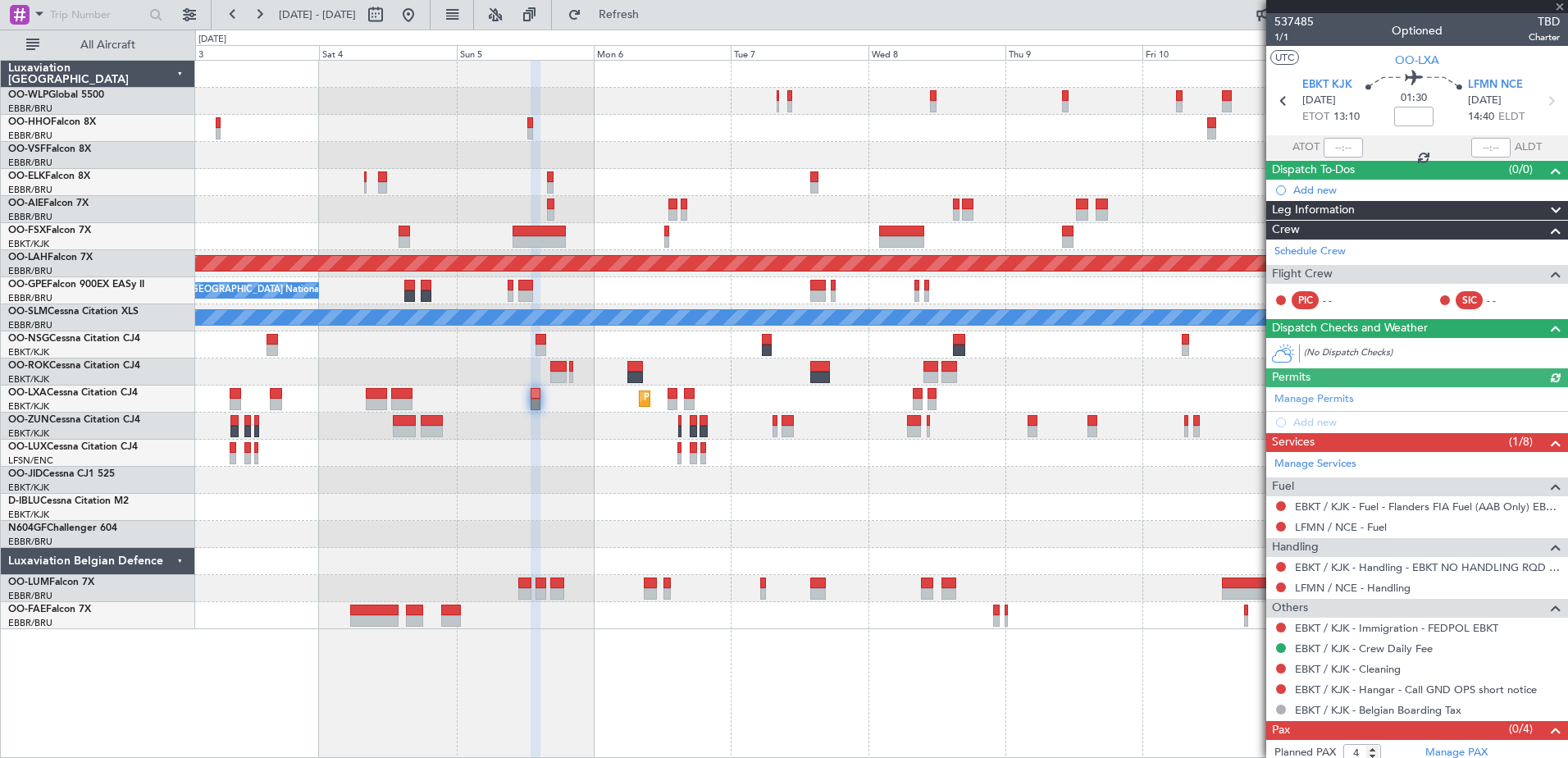
type input "8"
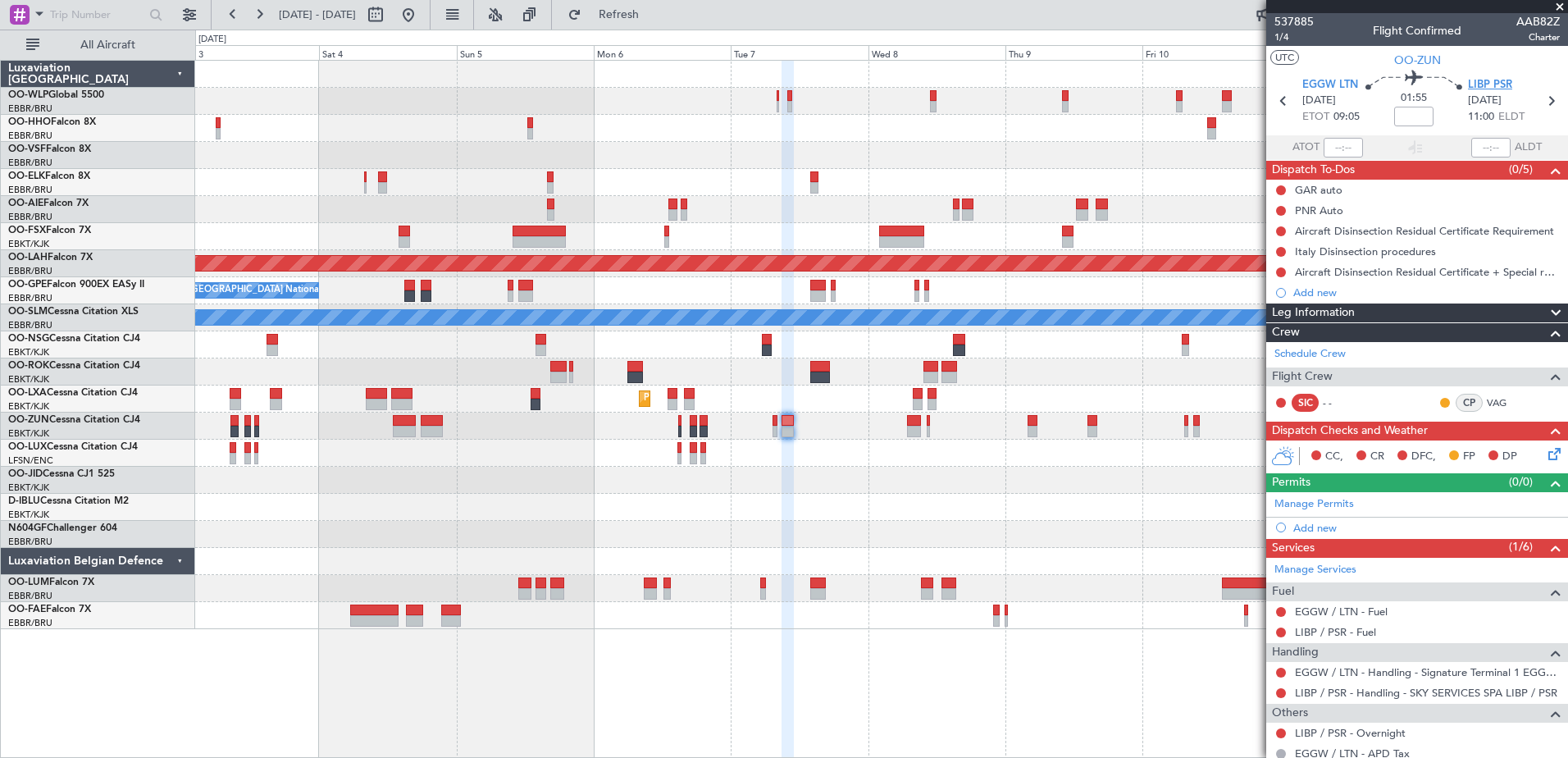
click at [1491, 85] on span "LIBP PSR" at bounding box center [1490, 84] width 44 height 16
click at [1325, 503] on link "Manage Permits" at bounding box center [1314, 504] width 79 height 16
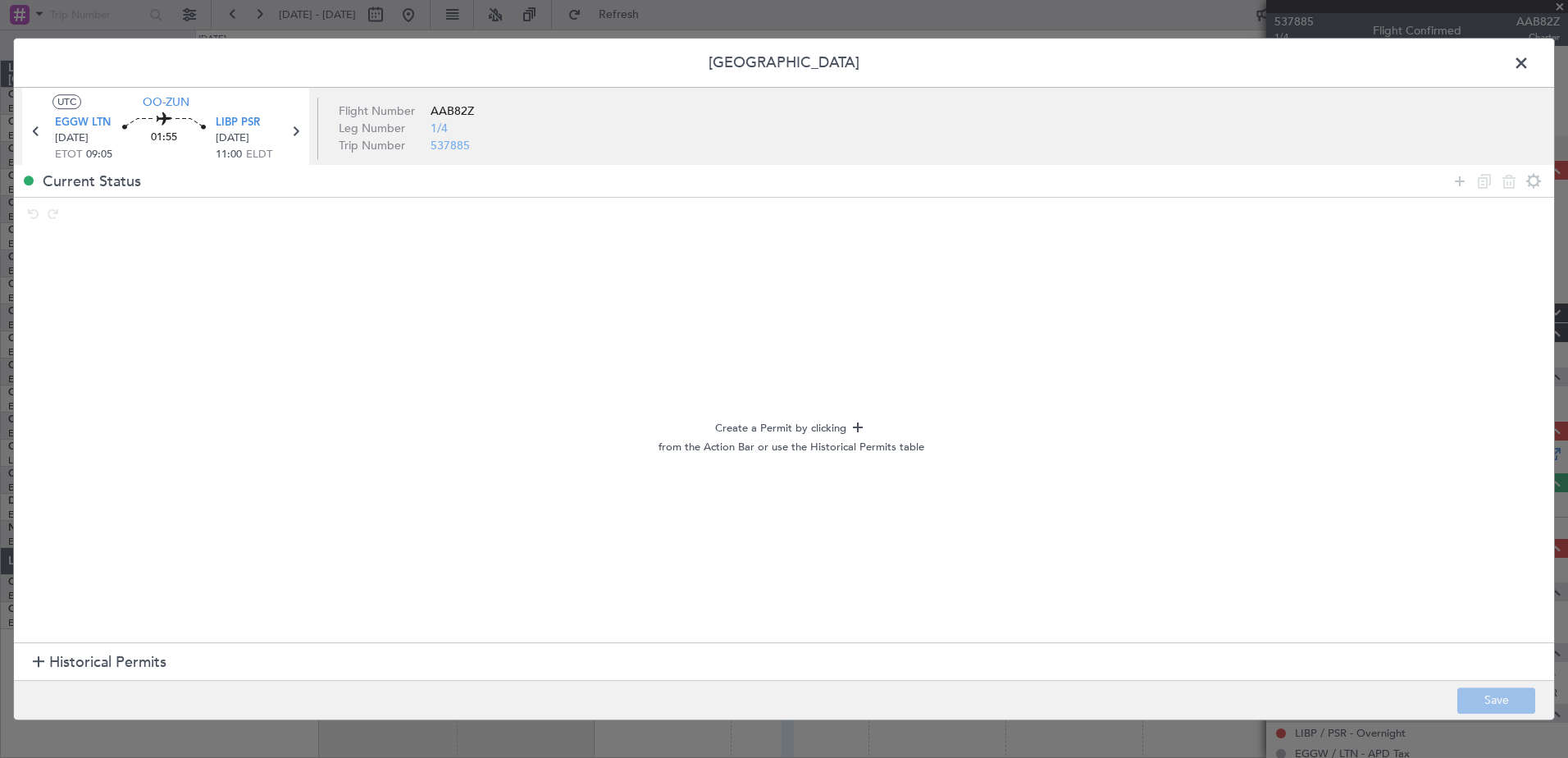
click at [246, 654] on section "Historical Permits" at bounding box center [784, 663] width 1540 height 40
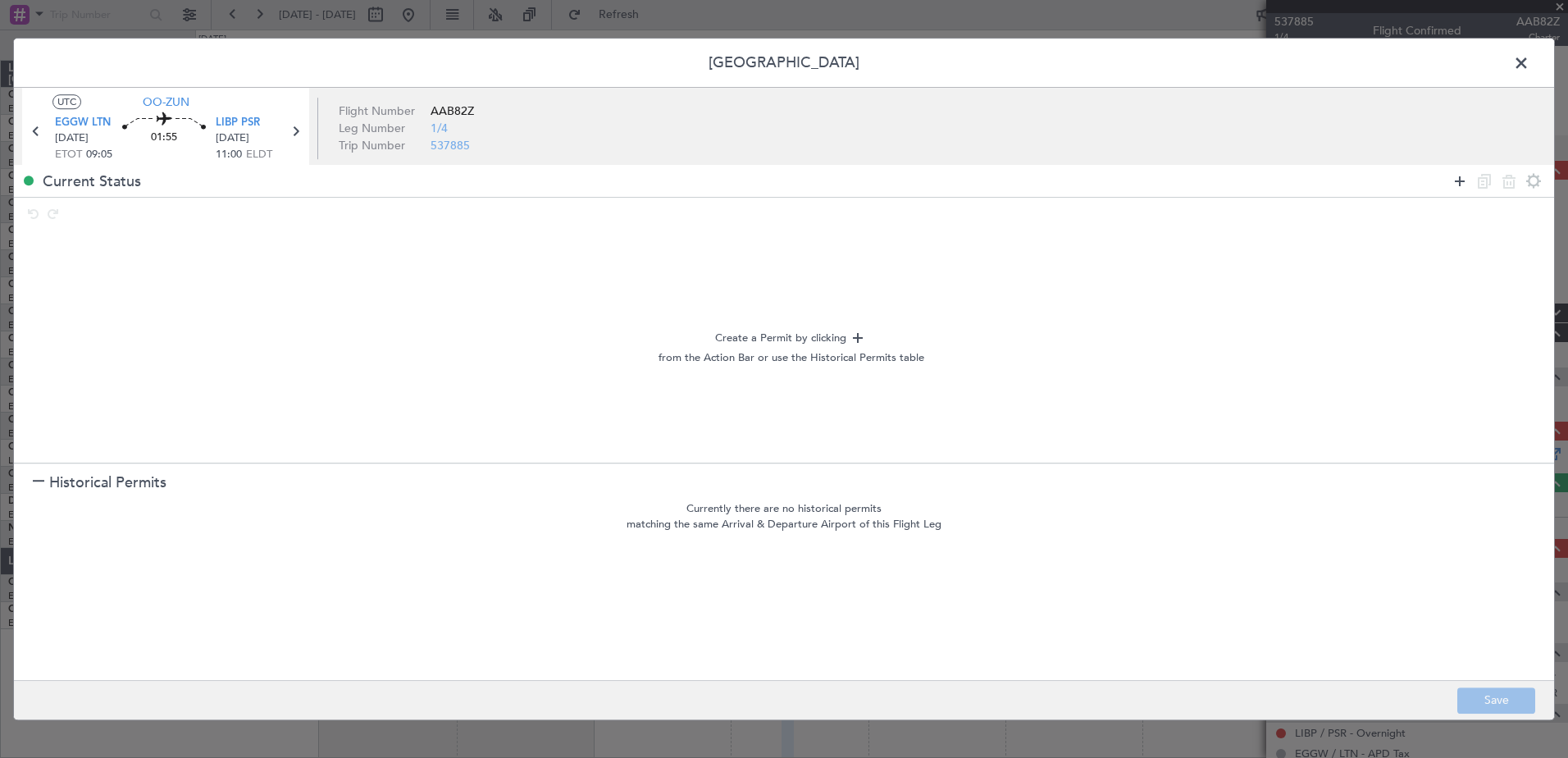
click at [1454, 177] on icon at bounding box center [1459, 181] width 19 height 19
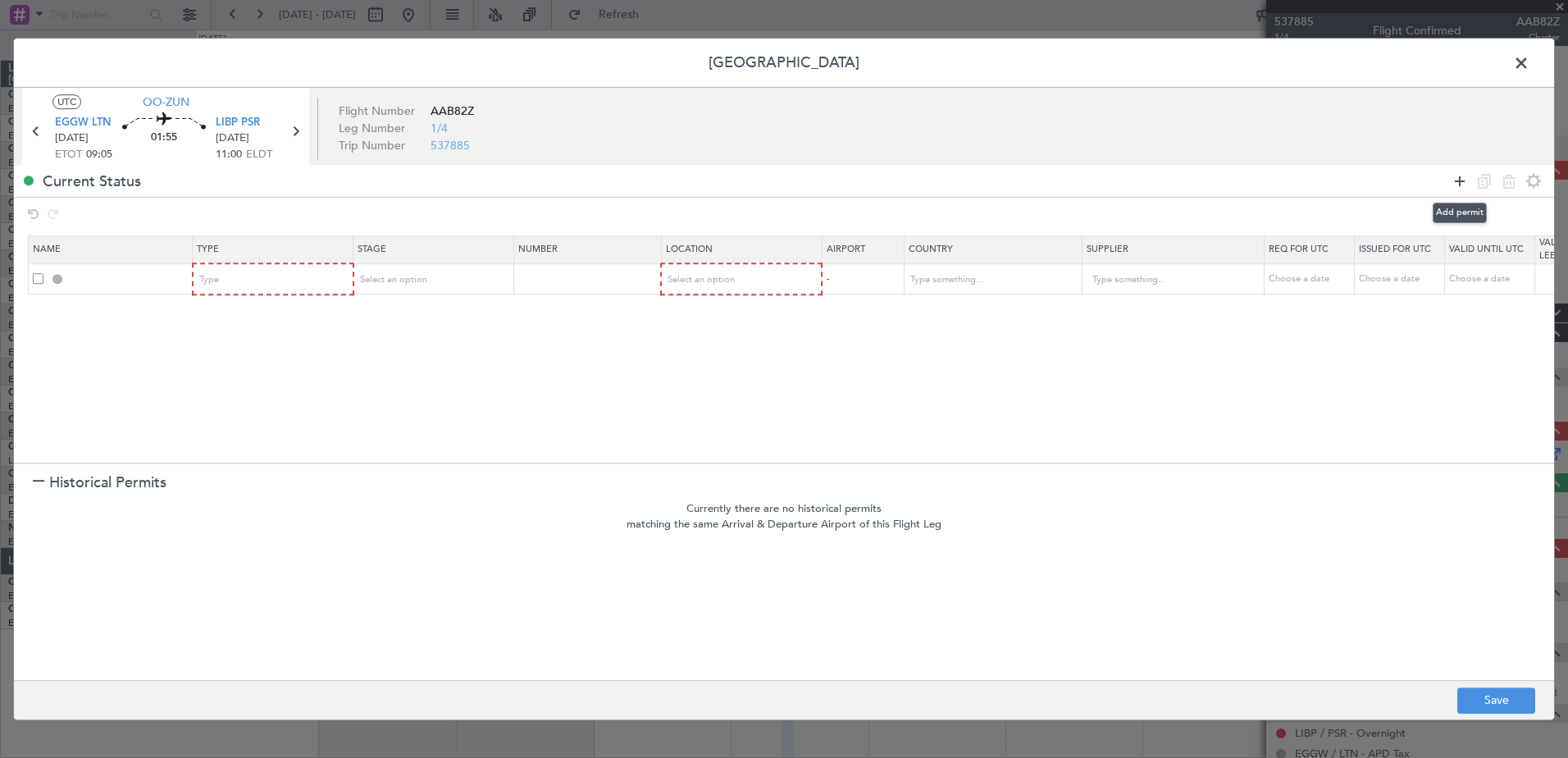
click at [1453, 177] on icon at bounding box center [1459, 181] width 19 height 19
click at [238, 288] on div "Type" at bounding box center [268, 279] width 136 height 24
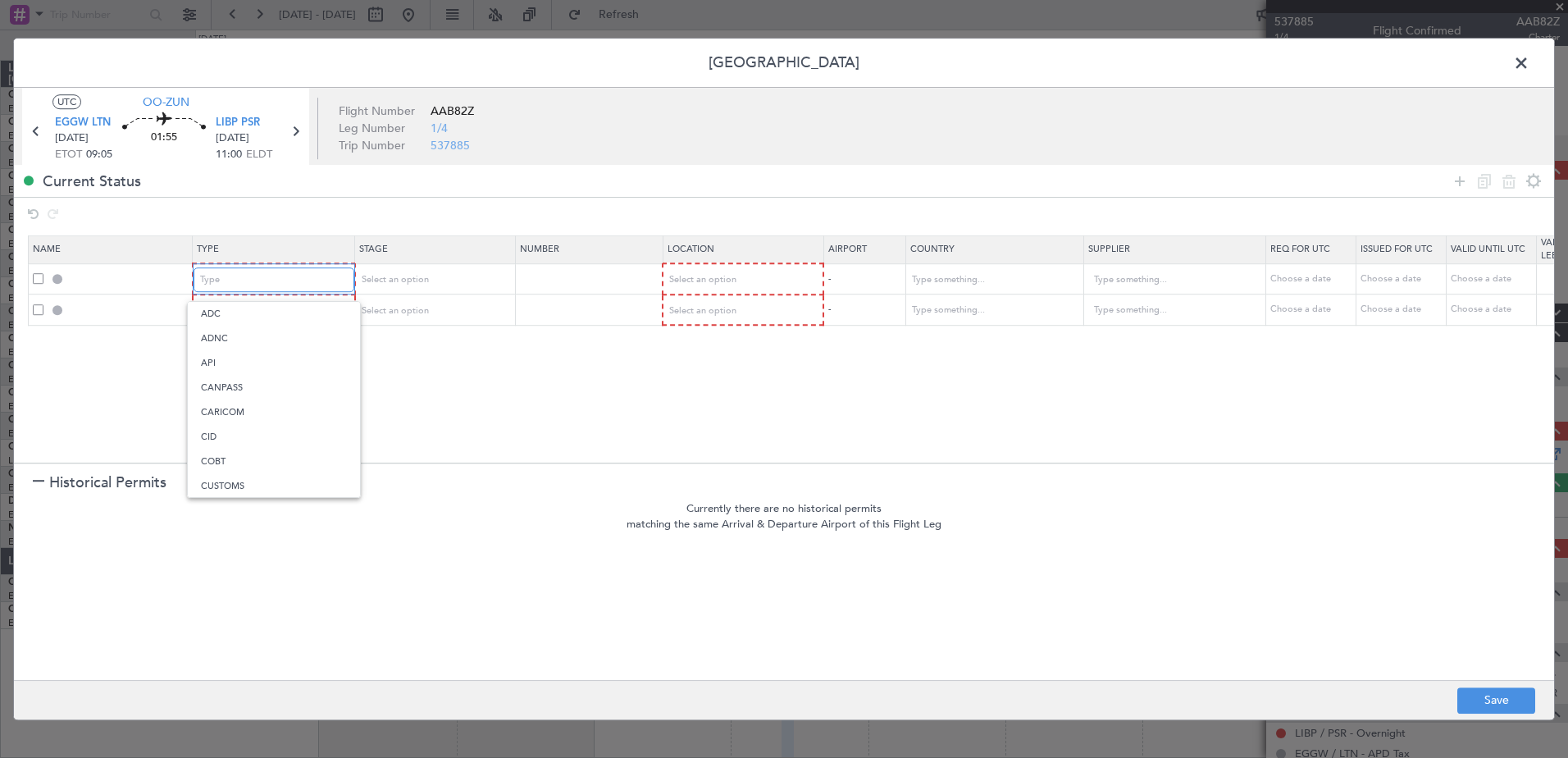
scroll to position [494, 0]
click at [290, 439] on span "Slot" at bounding box center [274, 435] width 146 height 24
click at [301, 306] on div "Type" at bounding box center [268, 311] width 136 height 24
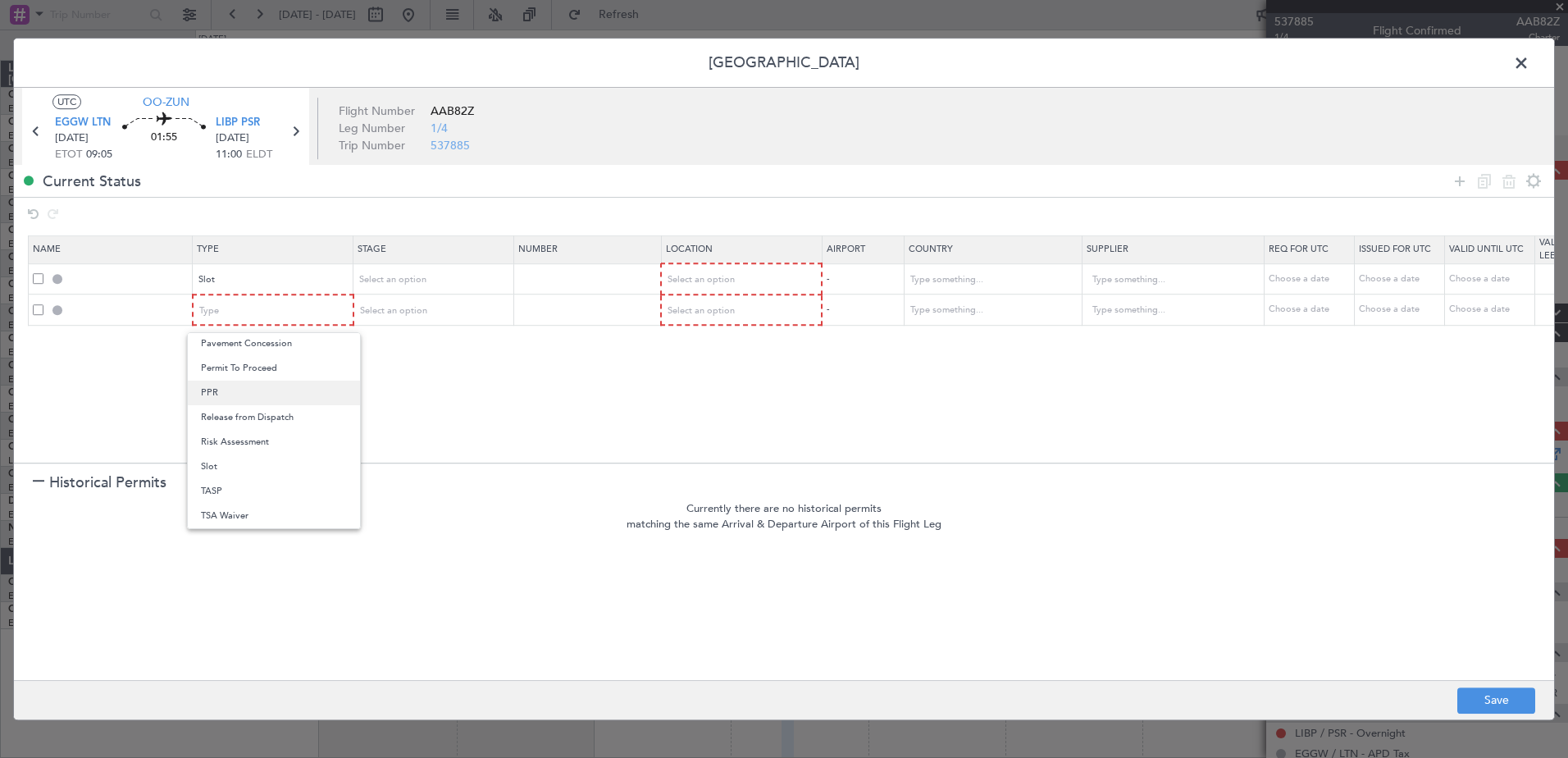
click at [252, 392] on span "PPR" at bounding box center [274, 393] width 146 height 24
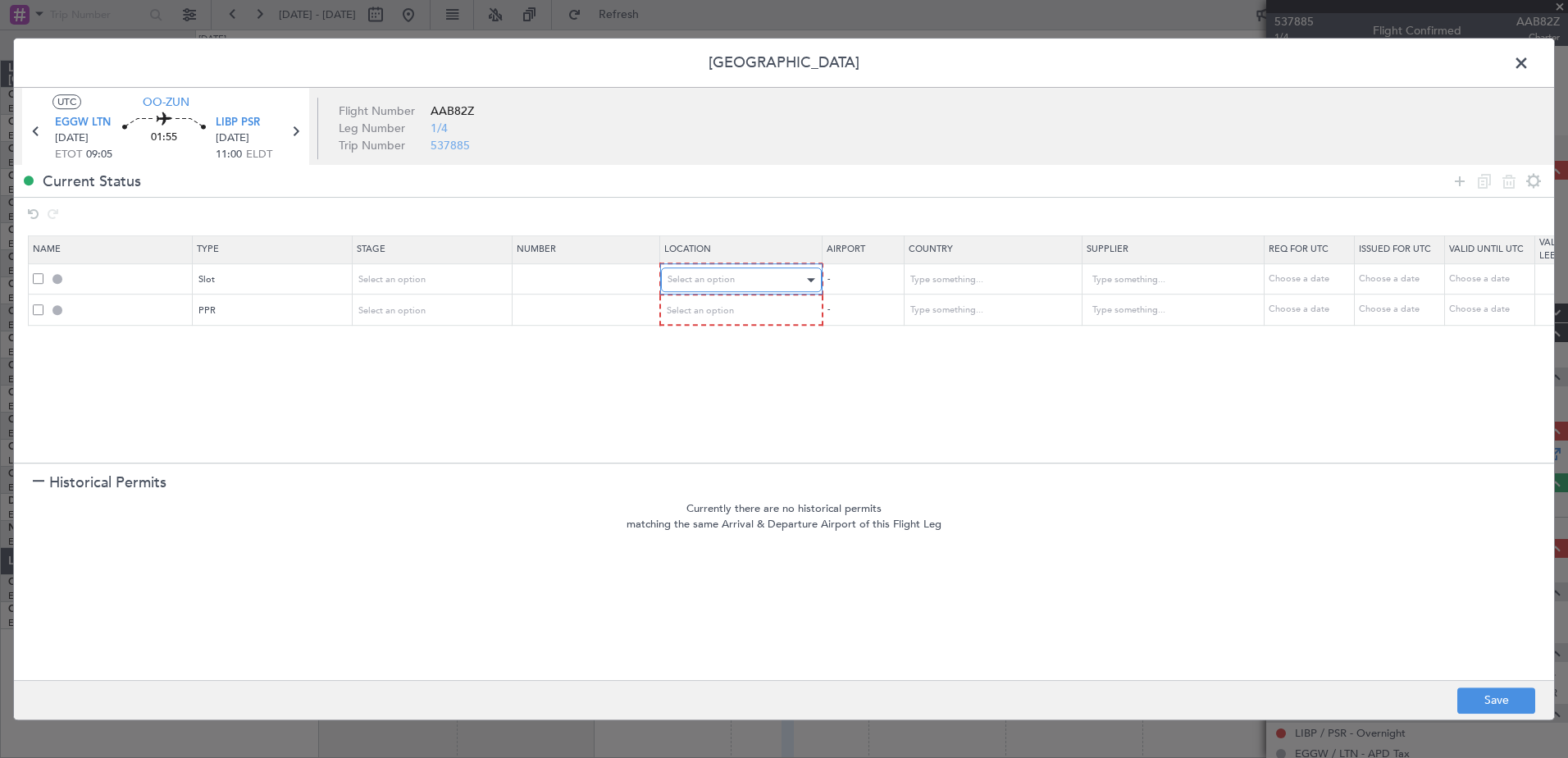
click at [725, 283] on span "Select an option" at bounding box center [702, 279] width 68 height 13
click at [730, 322] on span "Departure" at bounding box center [741, 313] width 146 height 24
click at [742, 306] on div "Select an option" at bounding box center [735, 310] width 136 height 24
click at [746, 390] on span "Arrival" at bounding box center [741, 393] width 146 height 24
click at [1308, 276] on div "Choose a date" at bounding box center [1309, 279] width 85 height 14
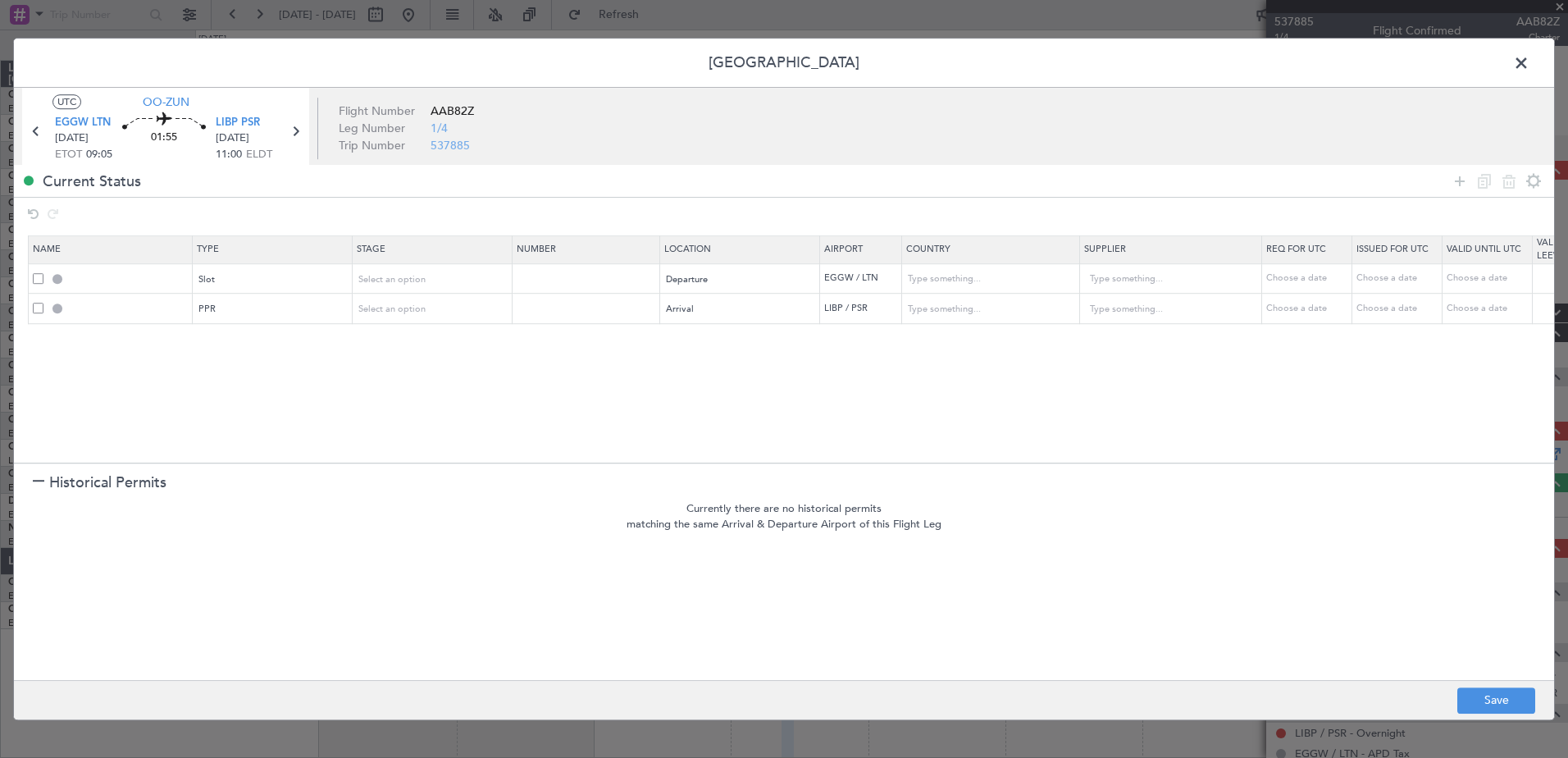
select select "9"
select select "2025"
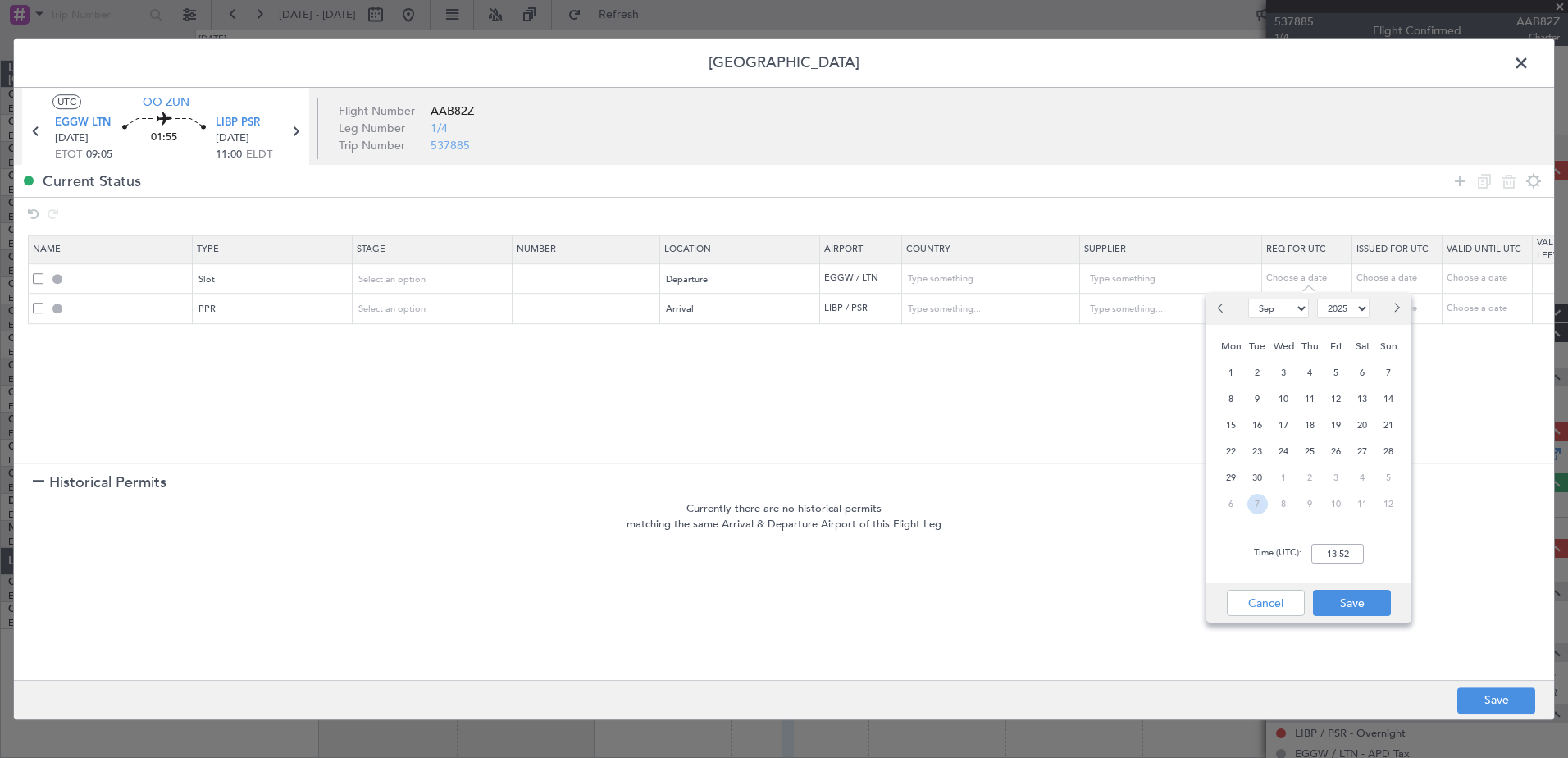
click at [1259, 505] on span "7" at bounding box center [1257, 504] width 20 height 20
select select "10"
click at [1332, 553] on input "00:00" at bounding box center [1337, 553] width 52 height 19
type input "09:00"
click at [1358, 609] on button "Save" at bounding box center [1352, 602] width 78 height 26
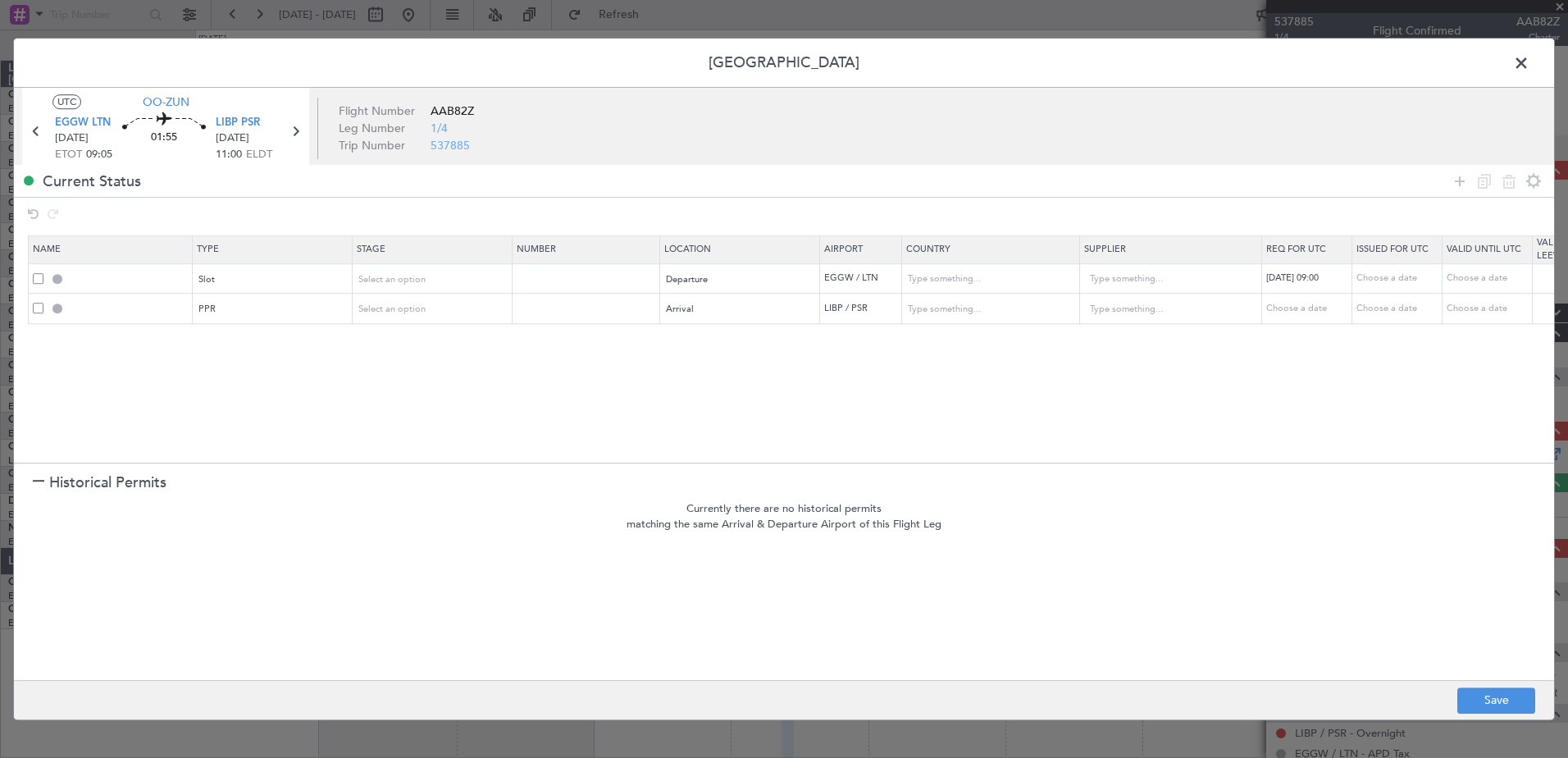
click at [1284, 317] on td "Choose a date" at bounding box center [1307, 309] width 90 height 30
click at [1289, 306] on div "Choose a date" at bounding box center [1309, 308] width 85 height 14
select select "9"
select select "2025"
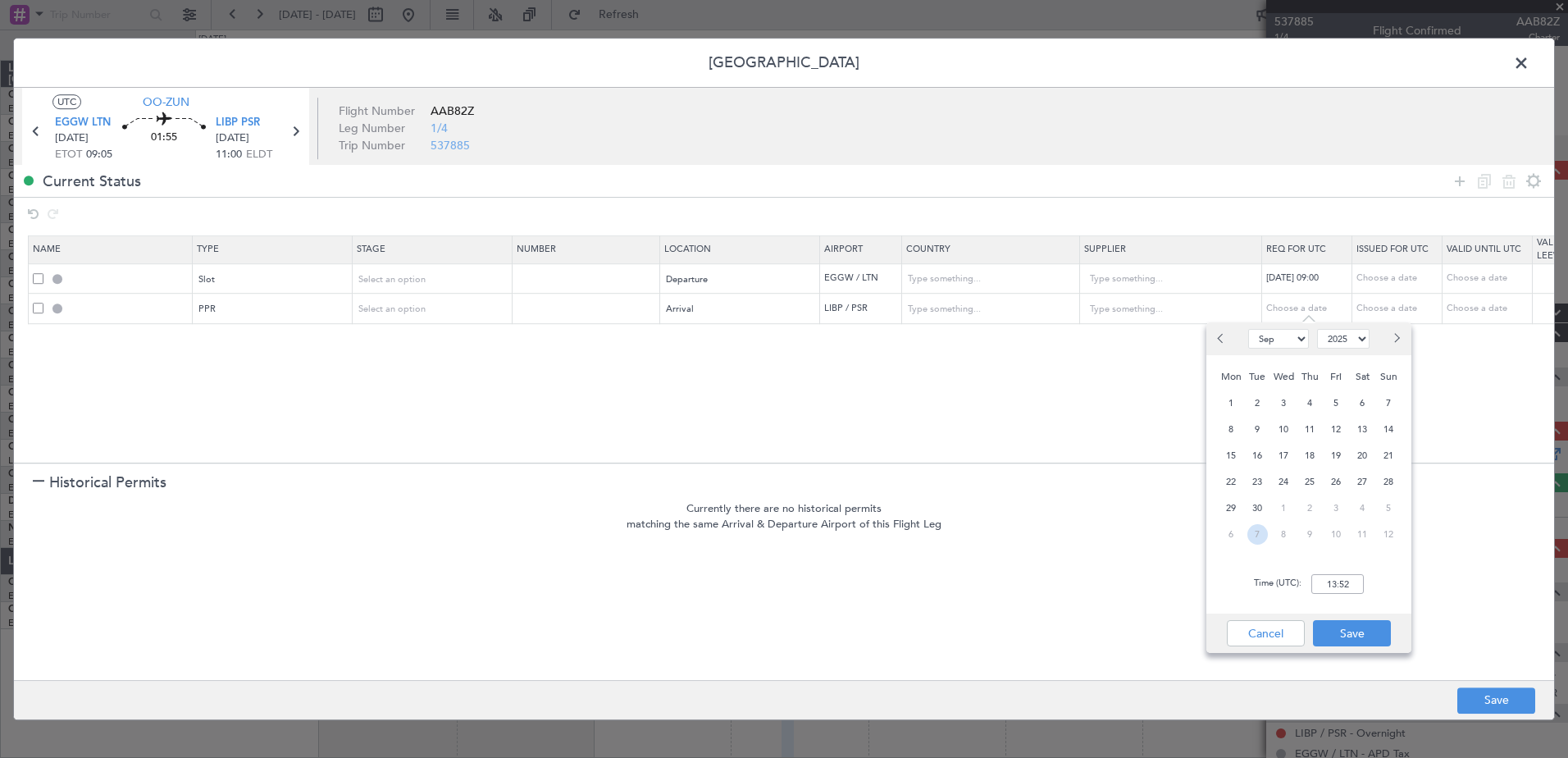
click at [1260, 538] on span "7" at bounding box center [1257, 534] width 20 height 20
select select "10"
click at [1352, 582] on input "00:00" at bounding box center [1337, 583] width 52 height 19
type input "11:05"
click at [1364, 643] on button "Save" at bounding box center [1352, 632] width 78 height 26
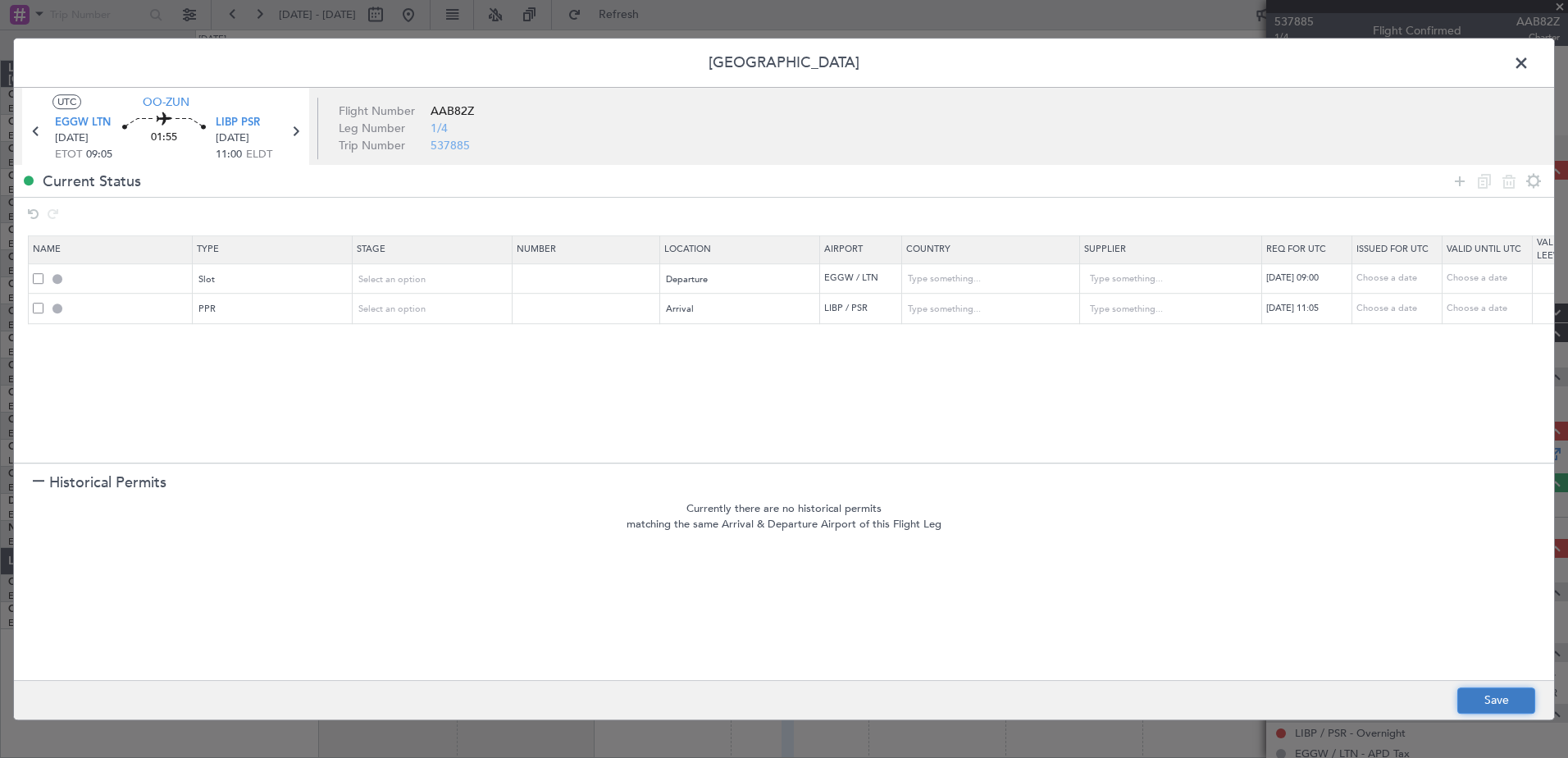
click at [1478, 704] on button "Save" at bounding box center [1496, 700] width 78 height 26
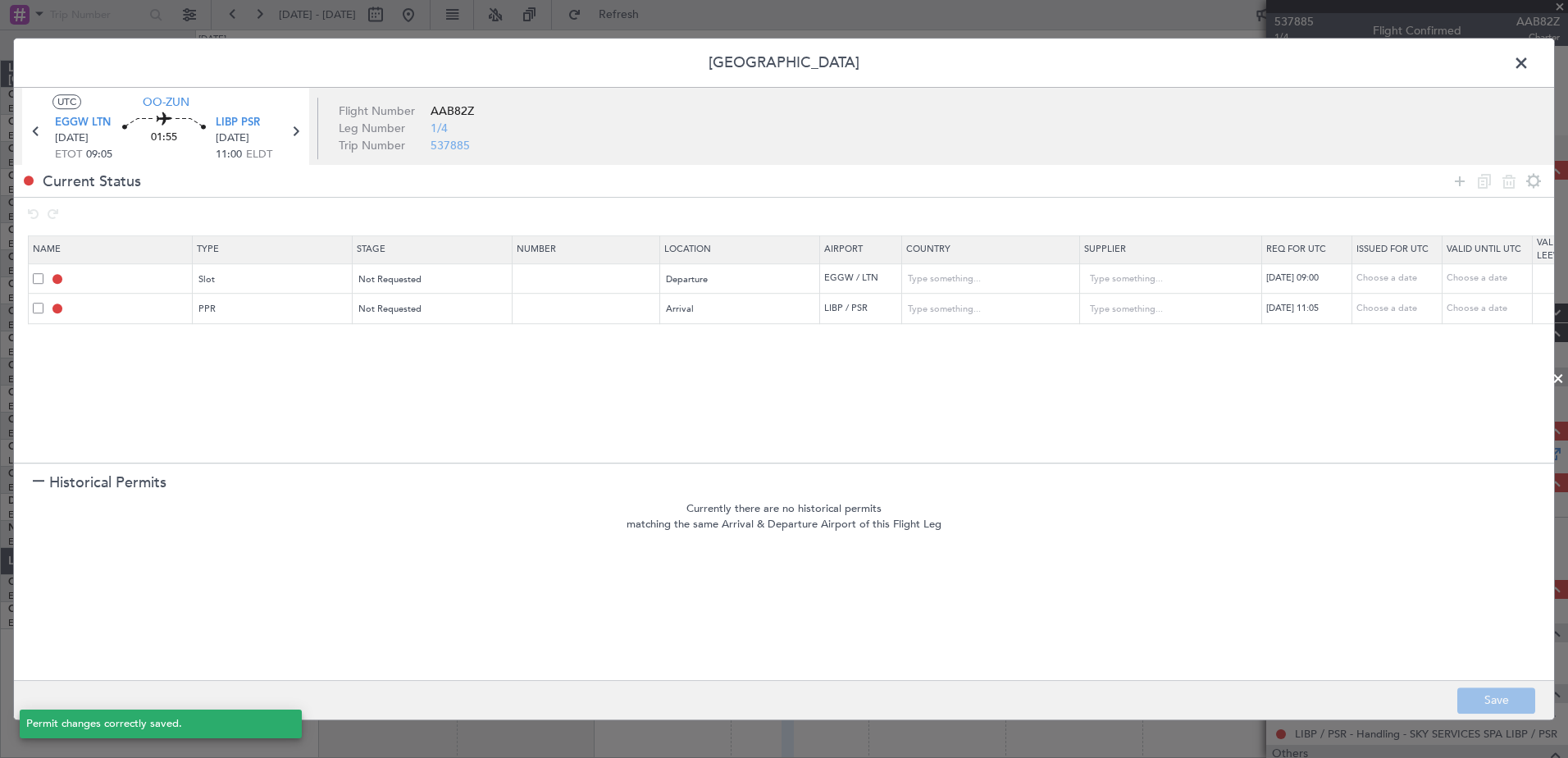
type input "EGGW DEP SLOT 0900Z"
type input "[GEOGRAPHIC_DATA]"
type input "NNN"
type input "2"
type input "LIBP PPR 1105Z"
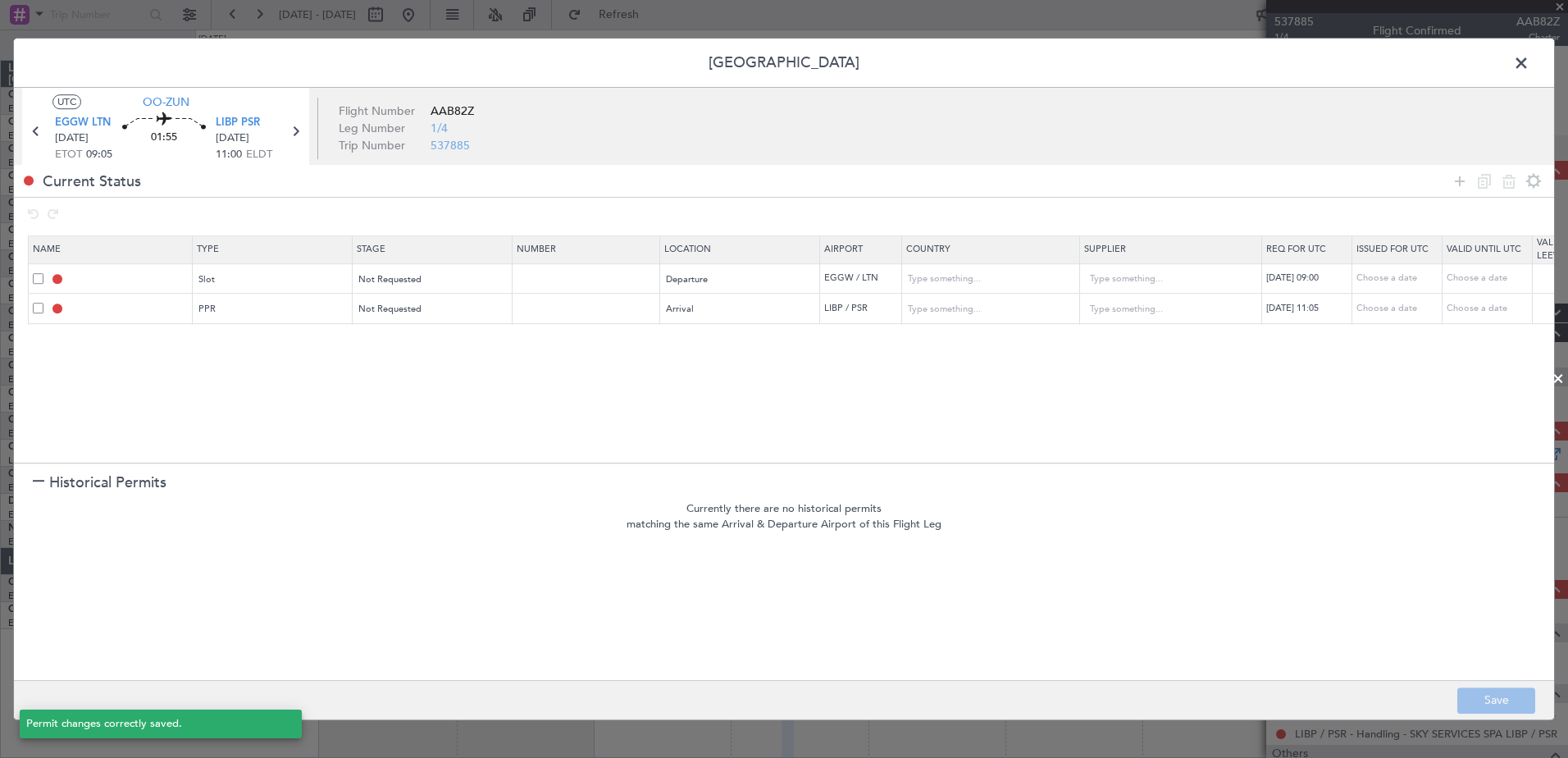
type input "Italy"
type input "NNN"
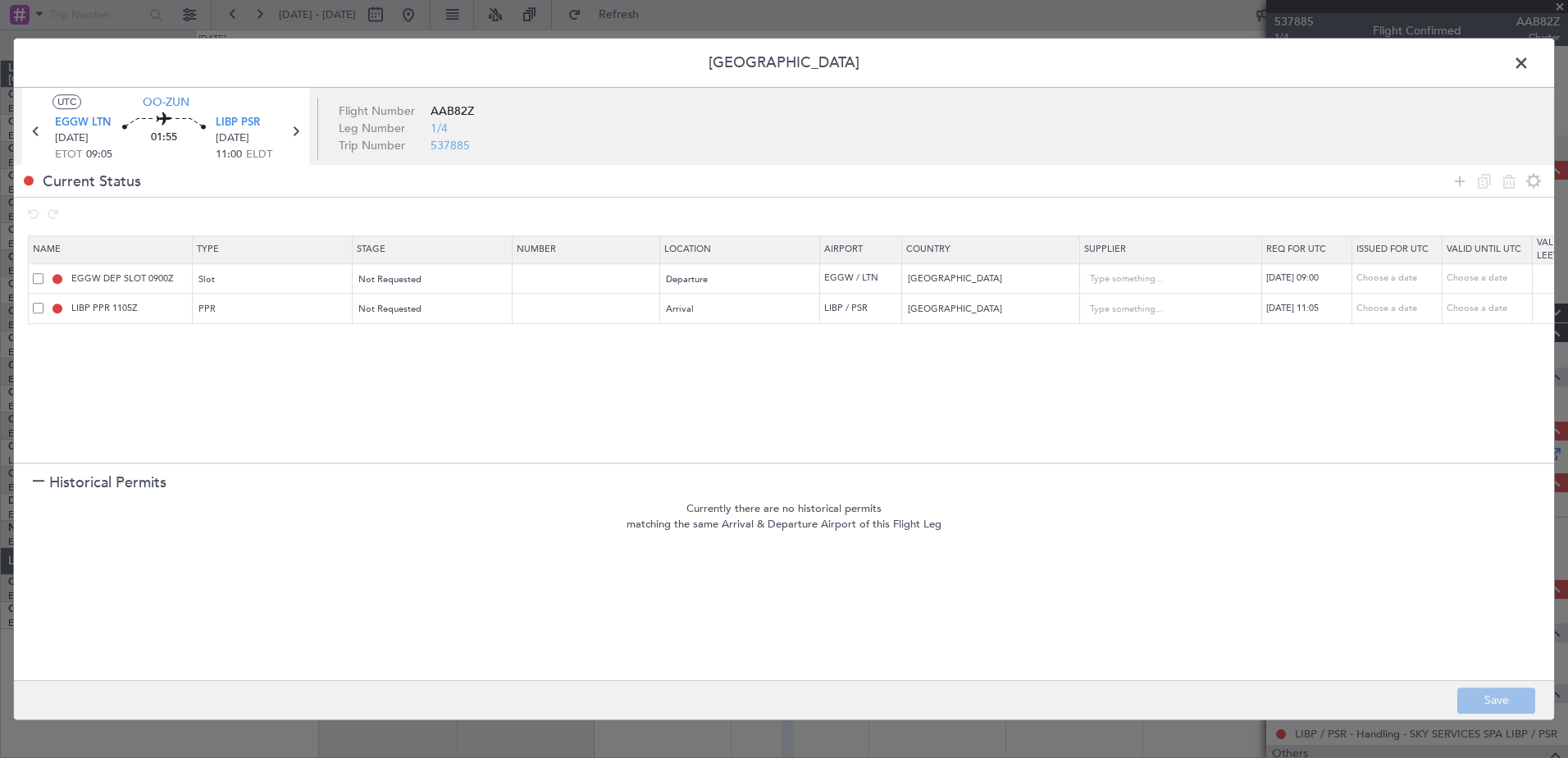
click at [1530, 62] on span at bounding box center [1530, 67] width 0 height 33
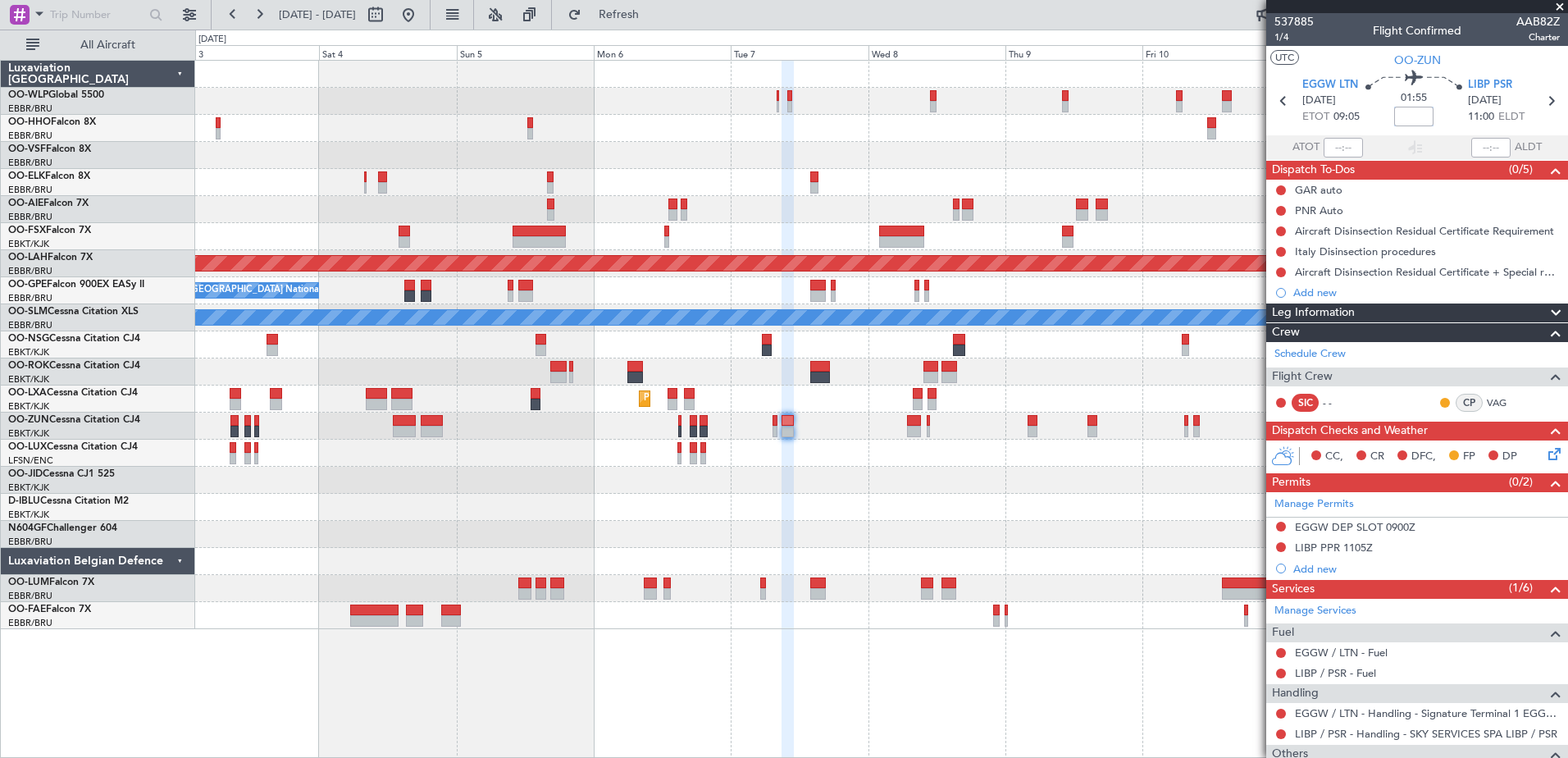
click at [1408, 116] on input at bounding box center [1413, 116] width 40 height 19
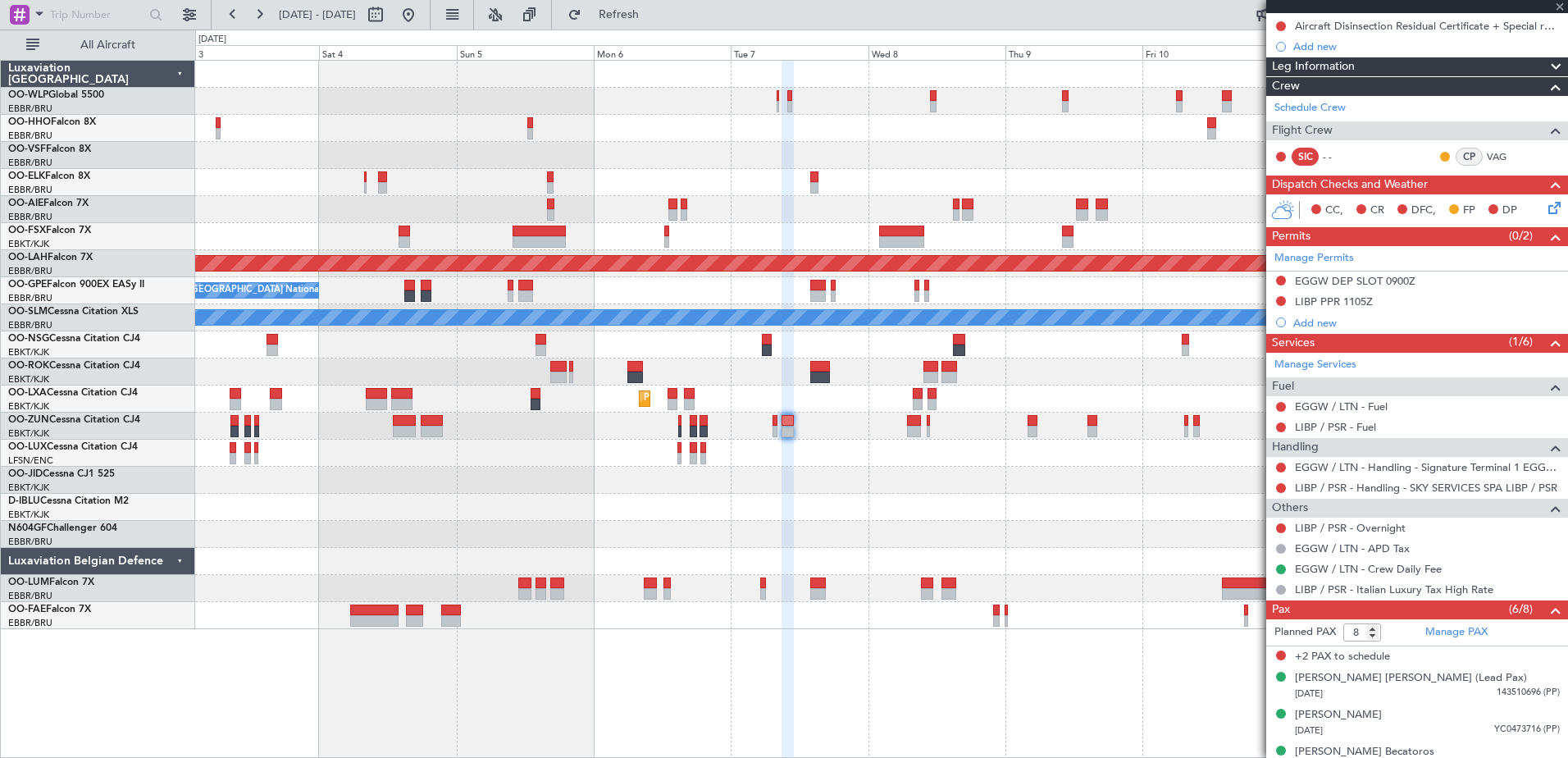
scroll to position [328, 0]
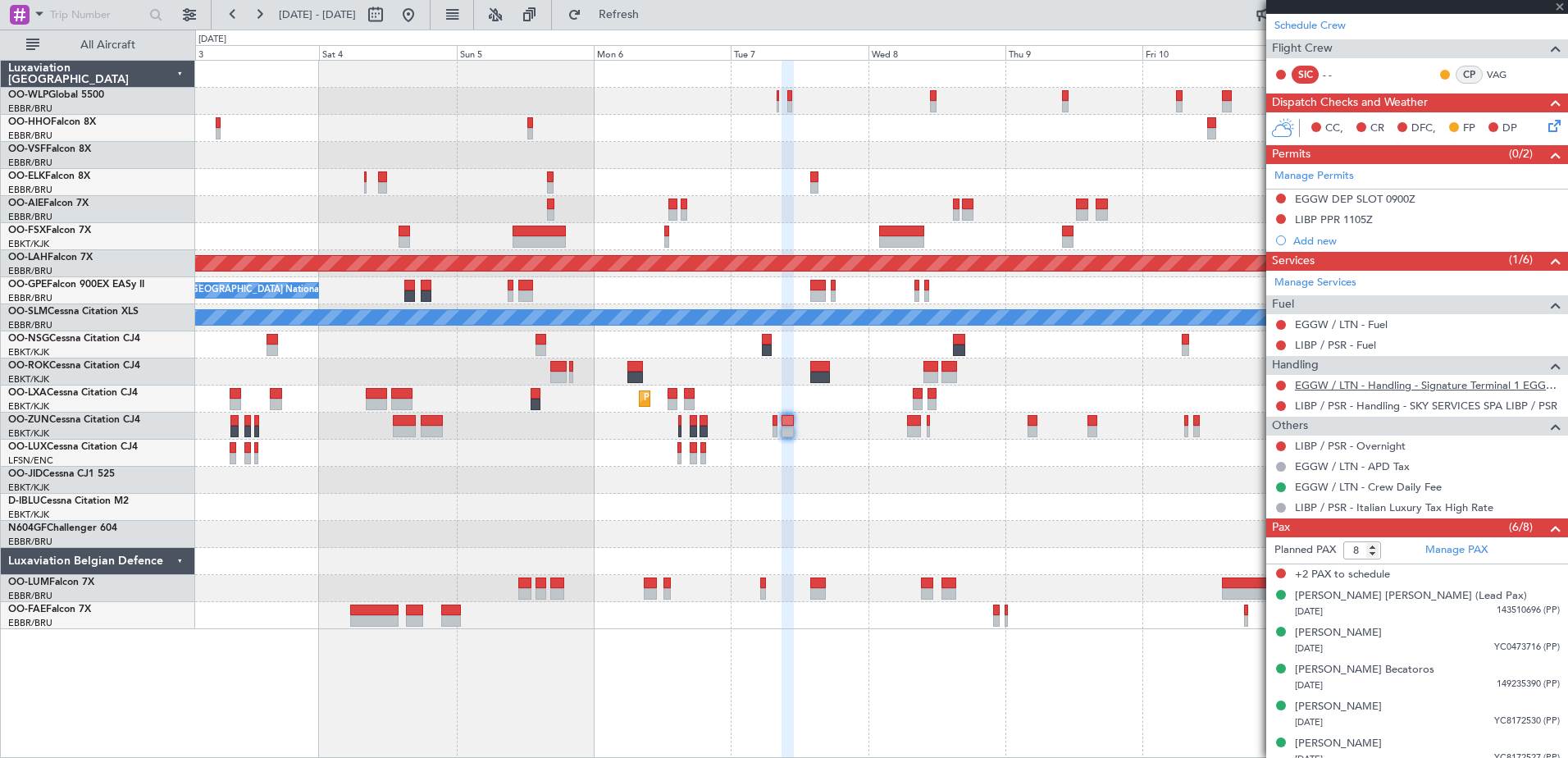
type input "+00:15"
click at [1350, 387] on link "EGGW / LTN - Handling - Signature Terminal 1 EGGW / LTN" at bounding box center [1428, 385] width 265 height 14
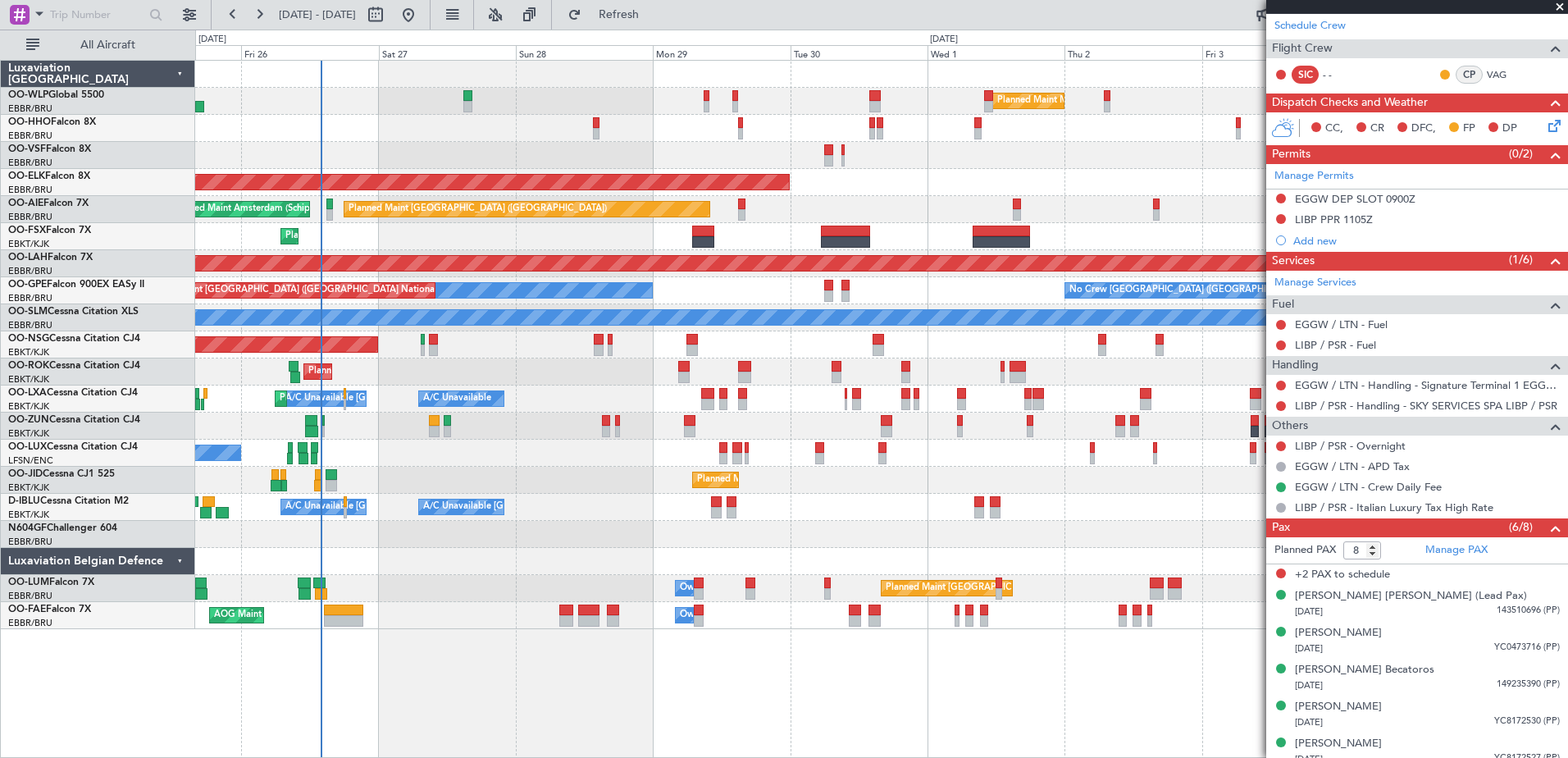
click at [1314, 331] on fb-app "03 Oct 2025 - 13 Oct 2025 Refresh Quick Links All Aircraft Planned Maint Milan …" at bounding box center [784, 385] width 1568 height 745
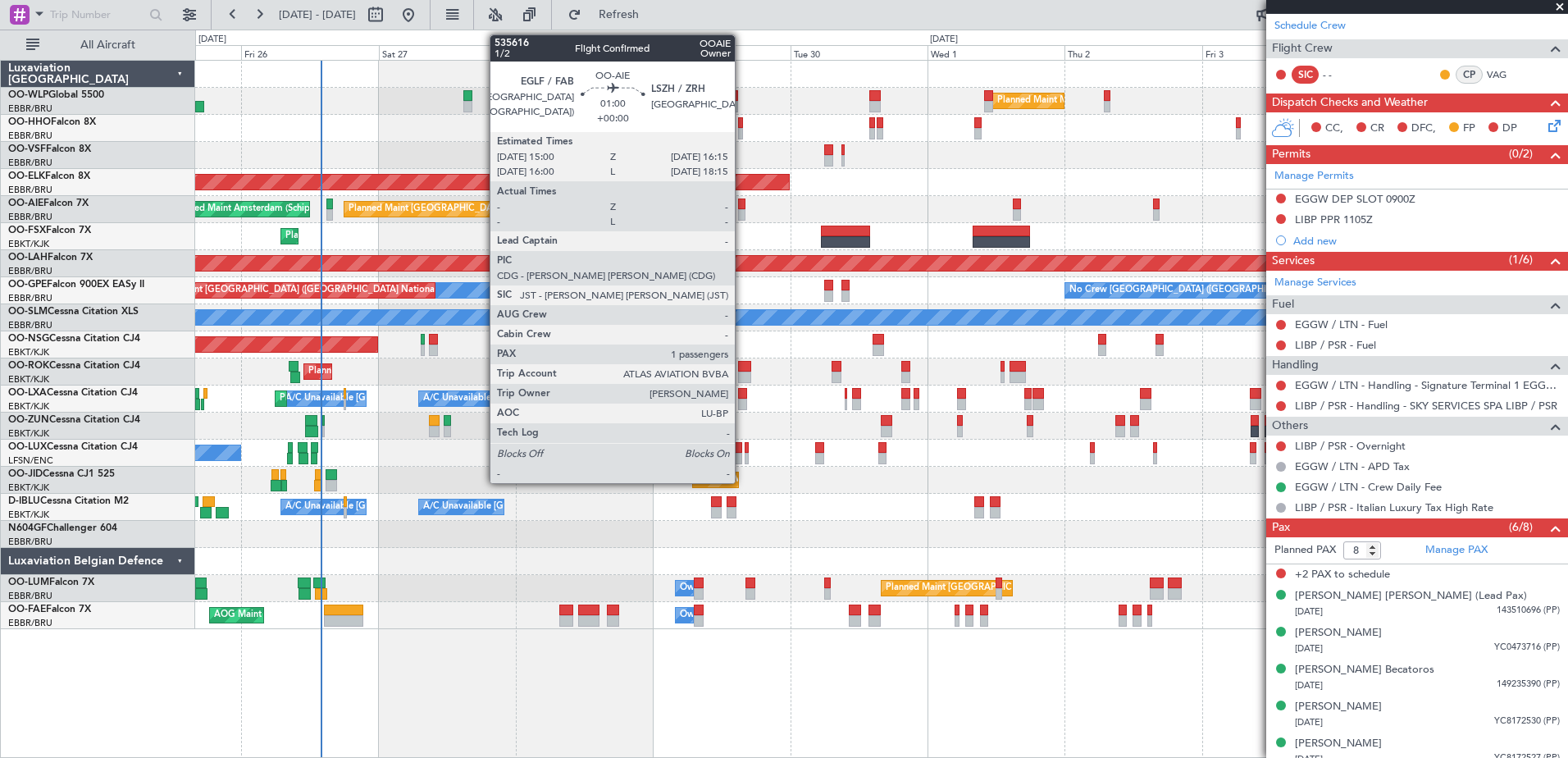
click at [742, 213] on div at bounding box center [741, 215] width 8 height 12
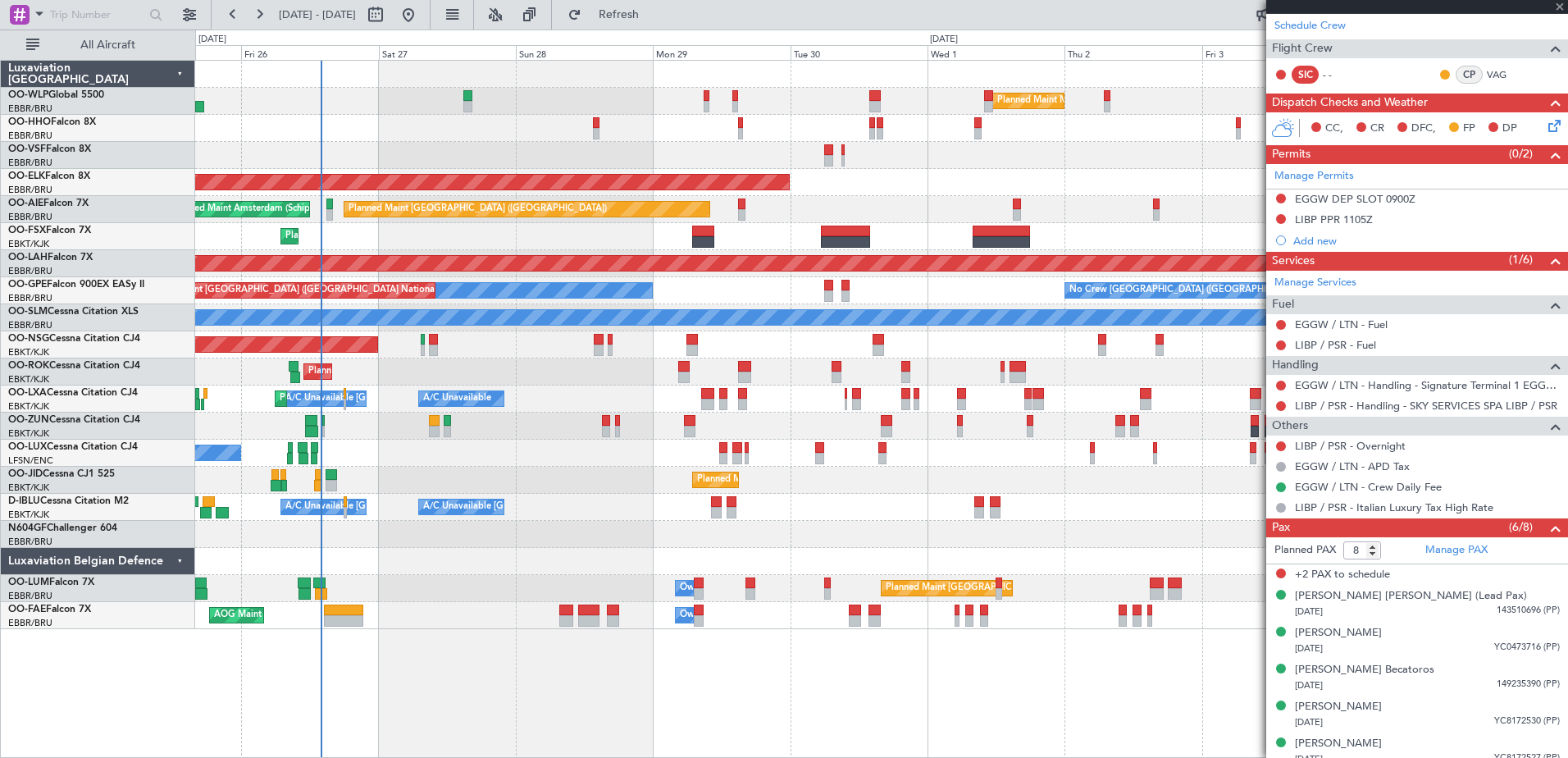
type input "1"
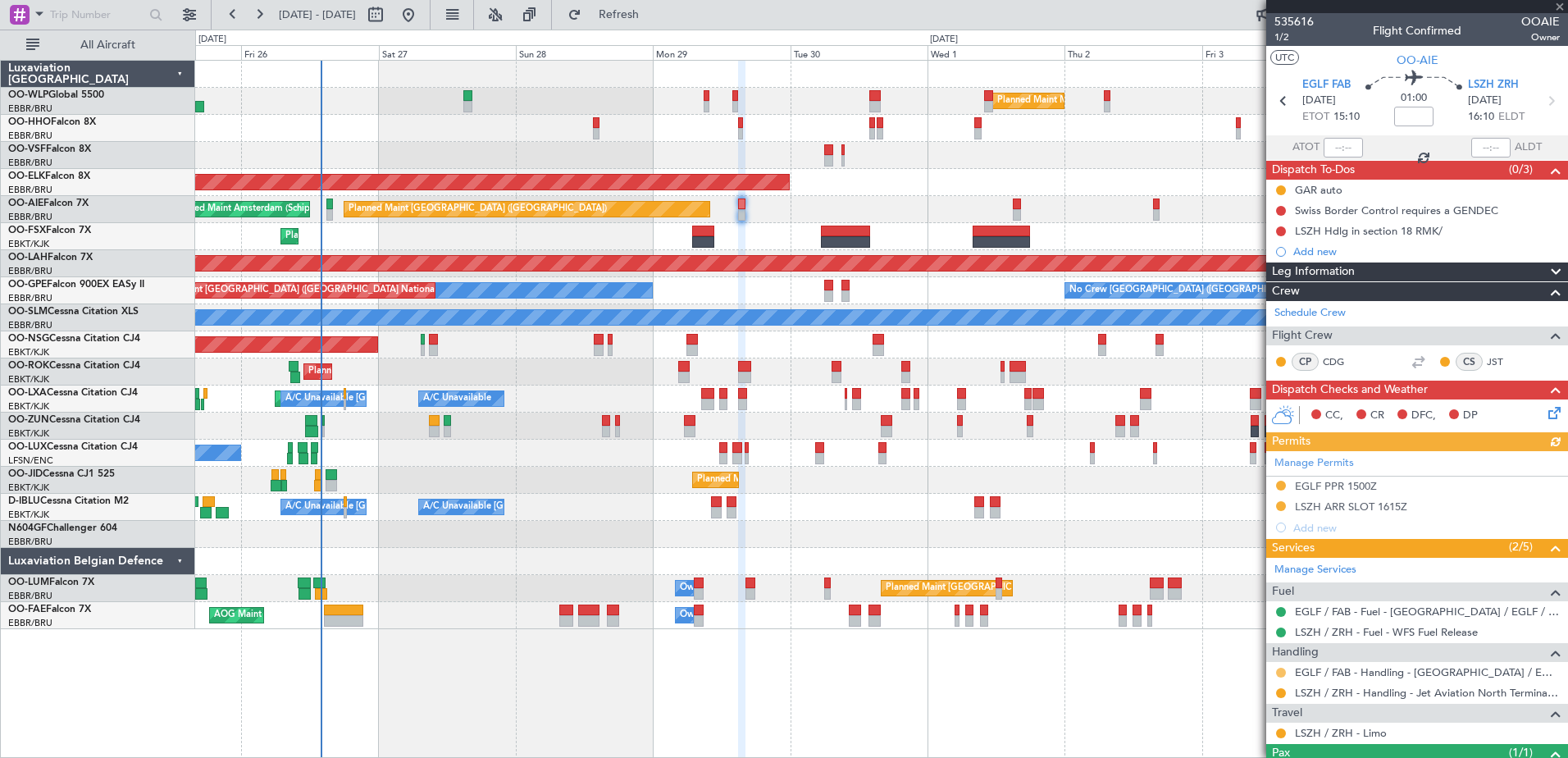
click at [1282, 669] on button at bounding box center [1281, 673] width 10 height 10
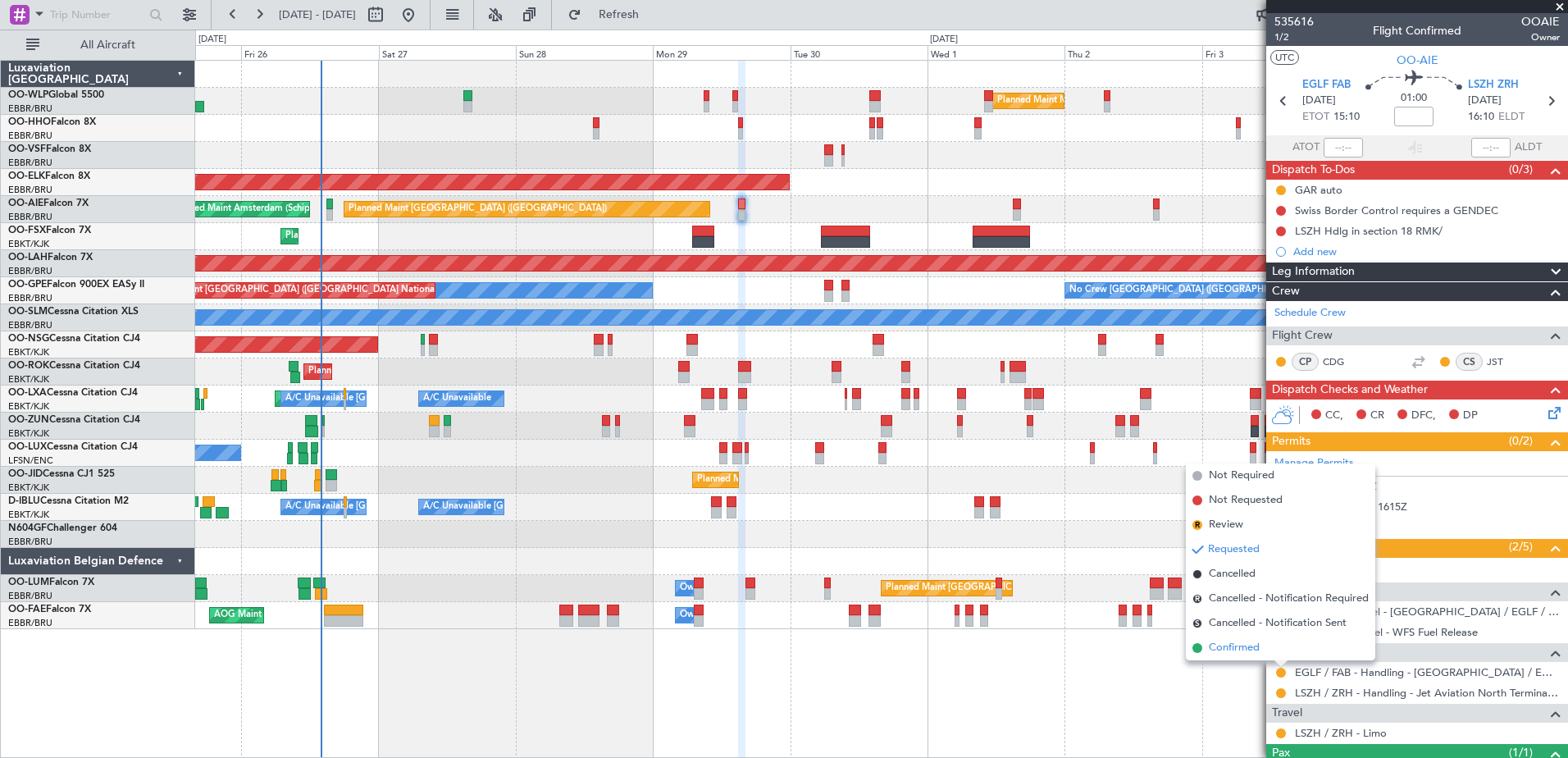
click at [1236, 648] on span "Confirmed" at bounding box center [1234, 647] width 51 height 16
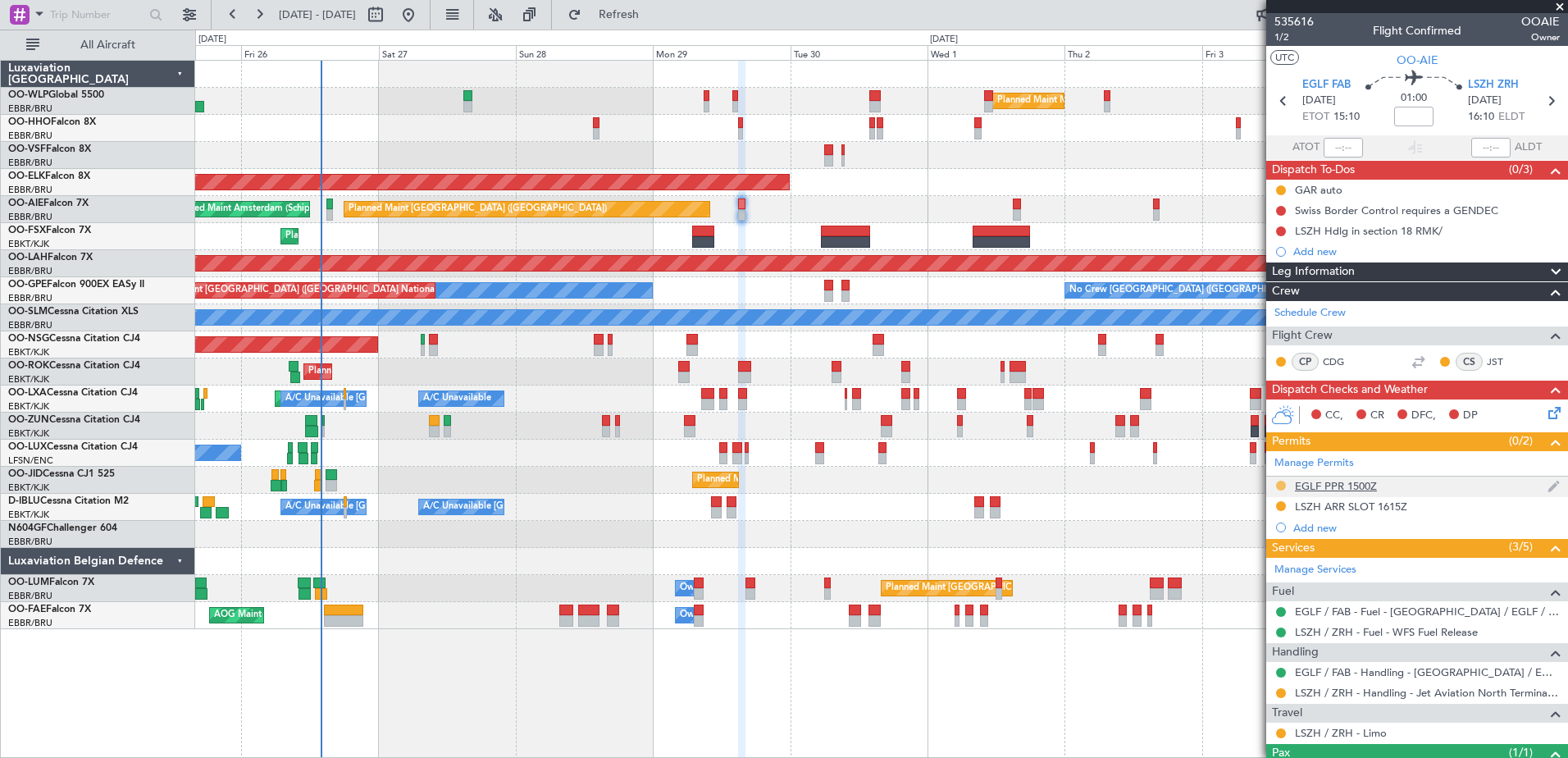
click at [1283, 481] on button at bounding box center [1281, 485] width 10 height 10
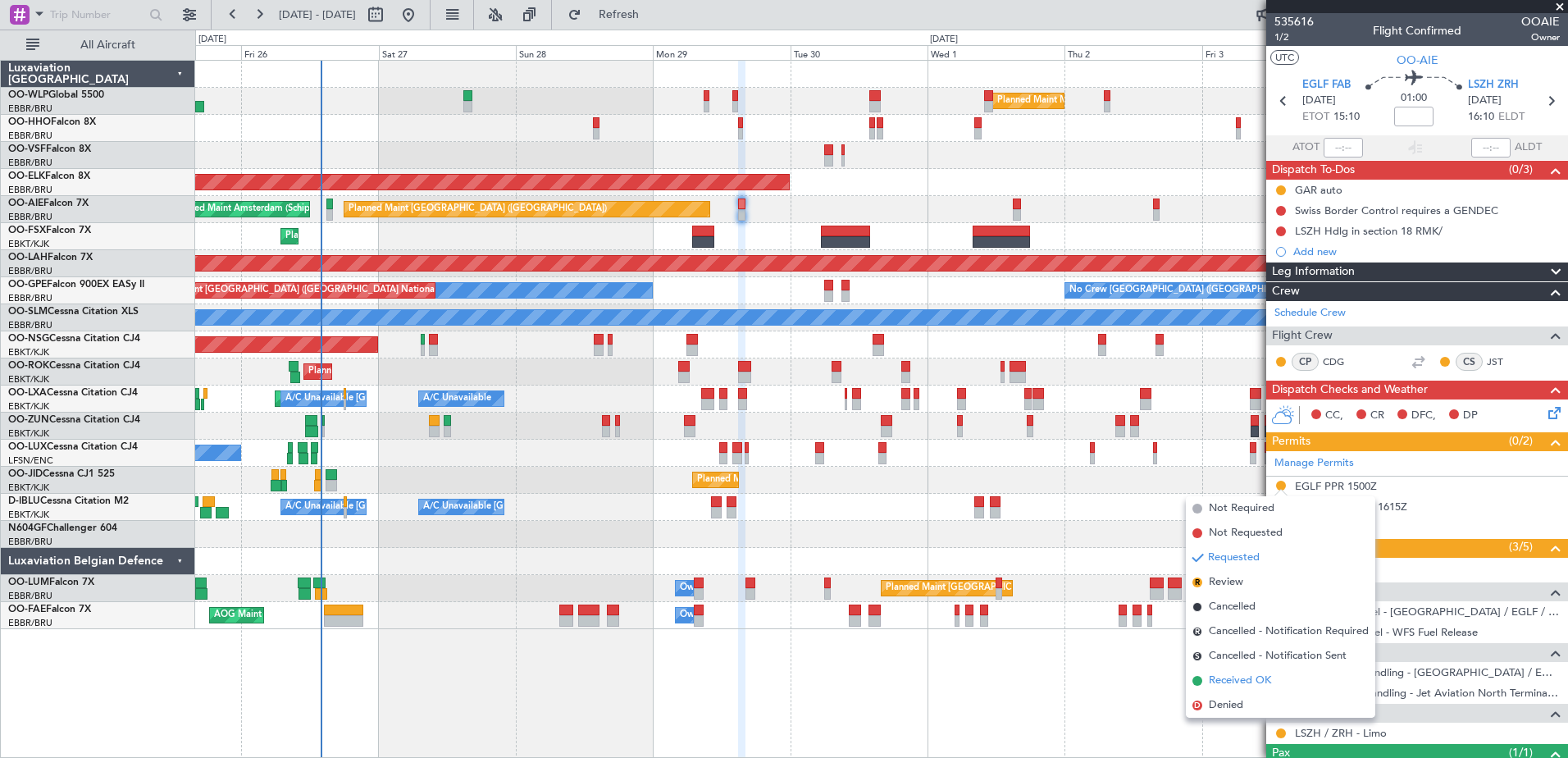
click at [1219, 674] on span "Received OK" at bounding box center [1240, 679] width 62 height 16
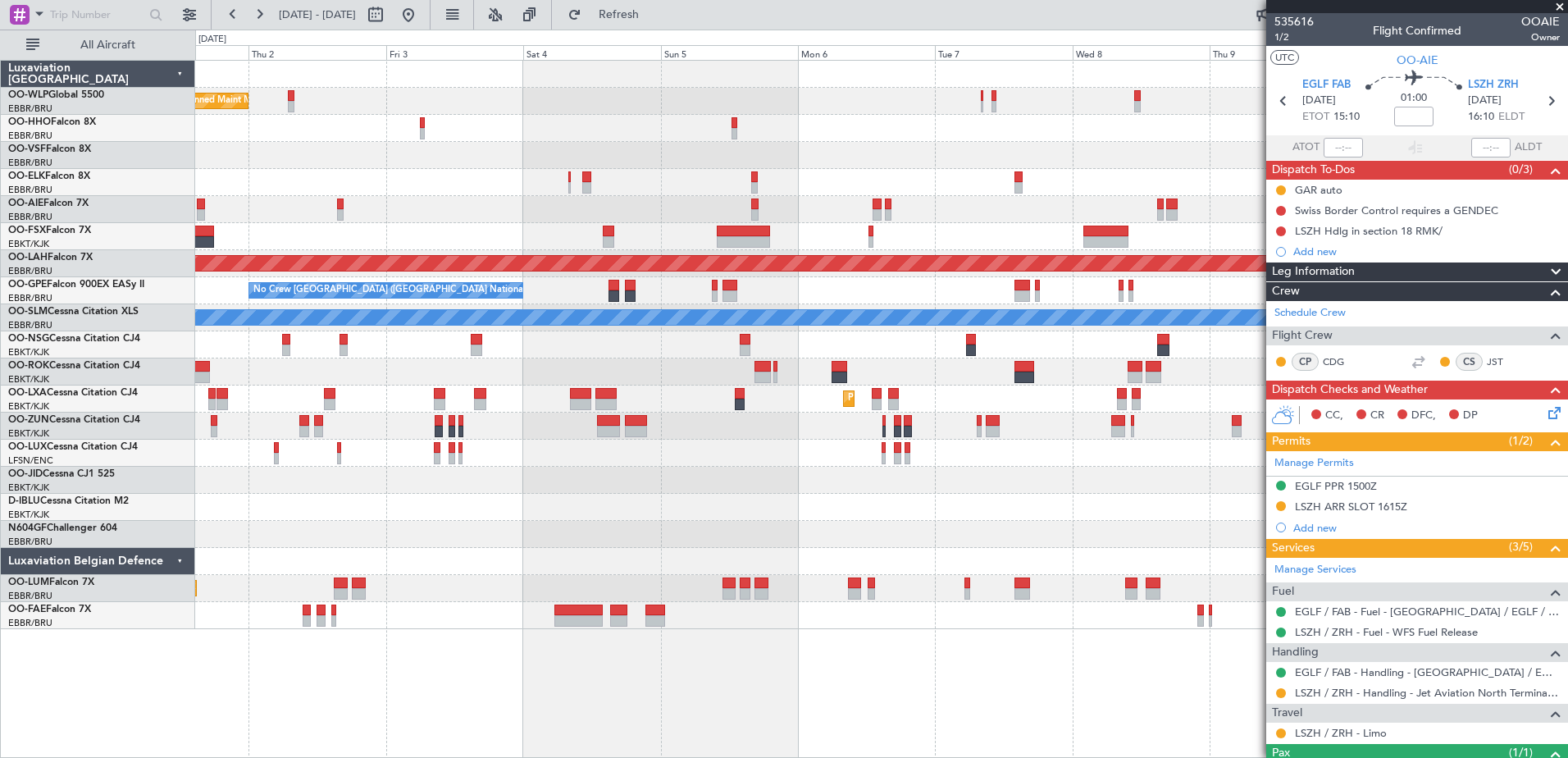
click at [281, 207] on div "Planned Maint Milan (Linate) Planned Maint Kortrijk-Wevelgem Planned Maint Lond…" at bounding box center [881, 344] width 1372 height 568
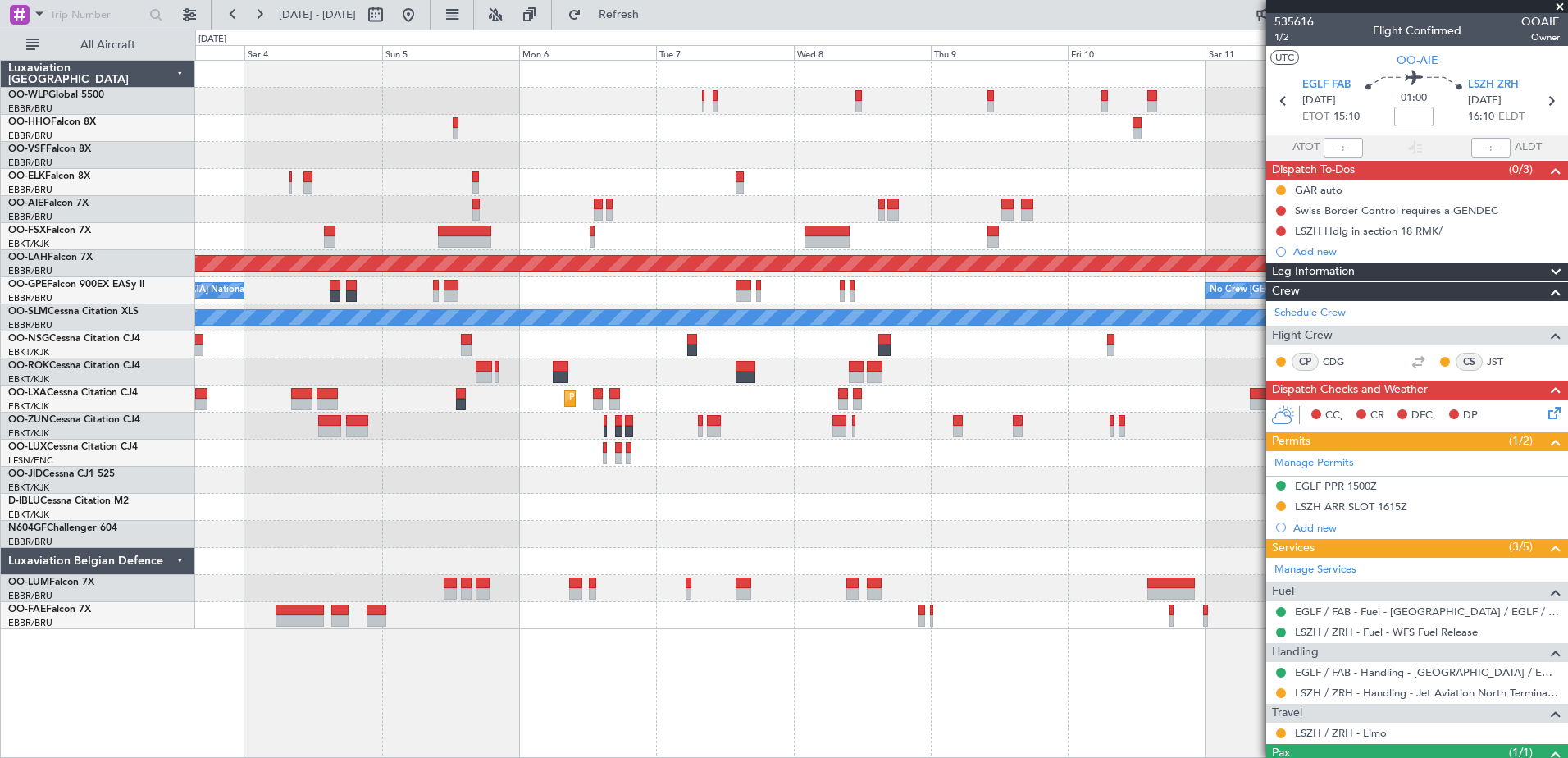
click at [834, 505] on div "Planned Maint Milan (Linate) Planned Maint Alton-st Louis (St Louis Regl) No Cr…" at bounding box center [881, 344] width 1372 height 568
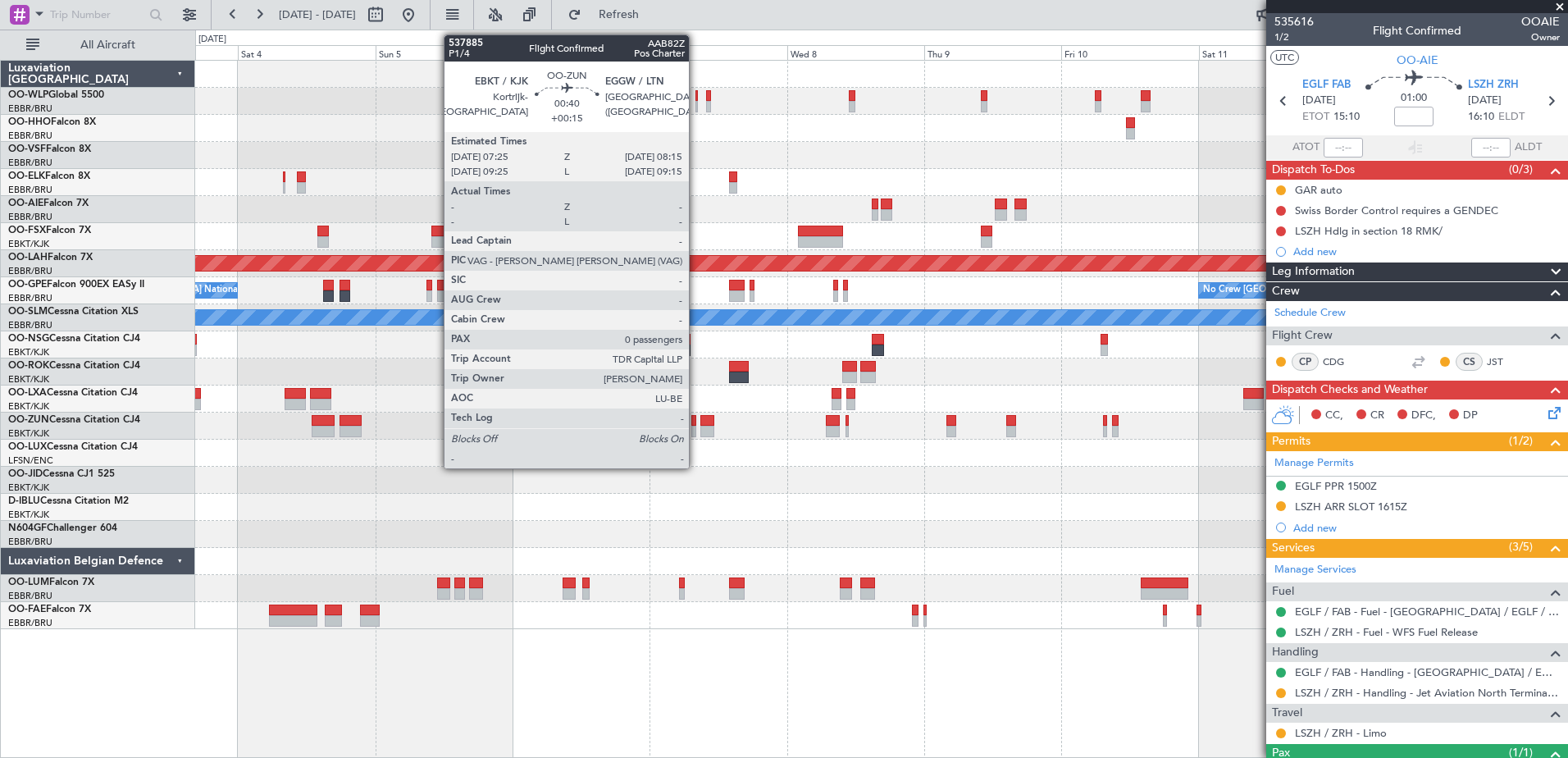
click at [697, 429] on div at bounding box center [694, 431] width 5 height 12
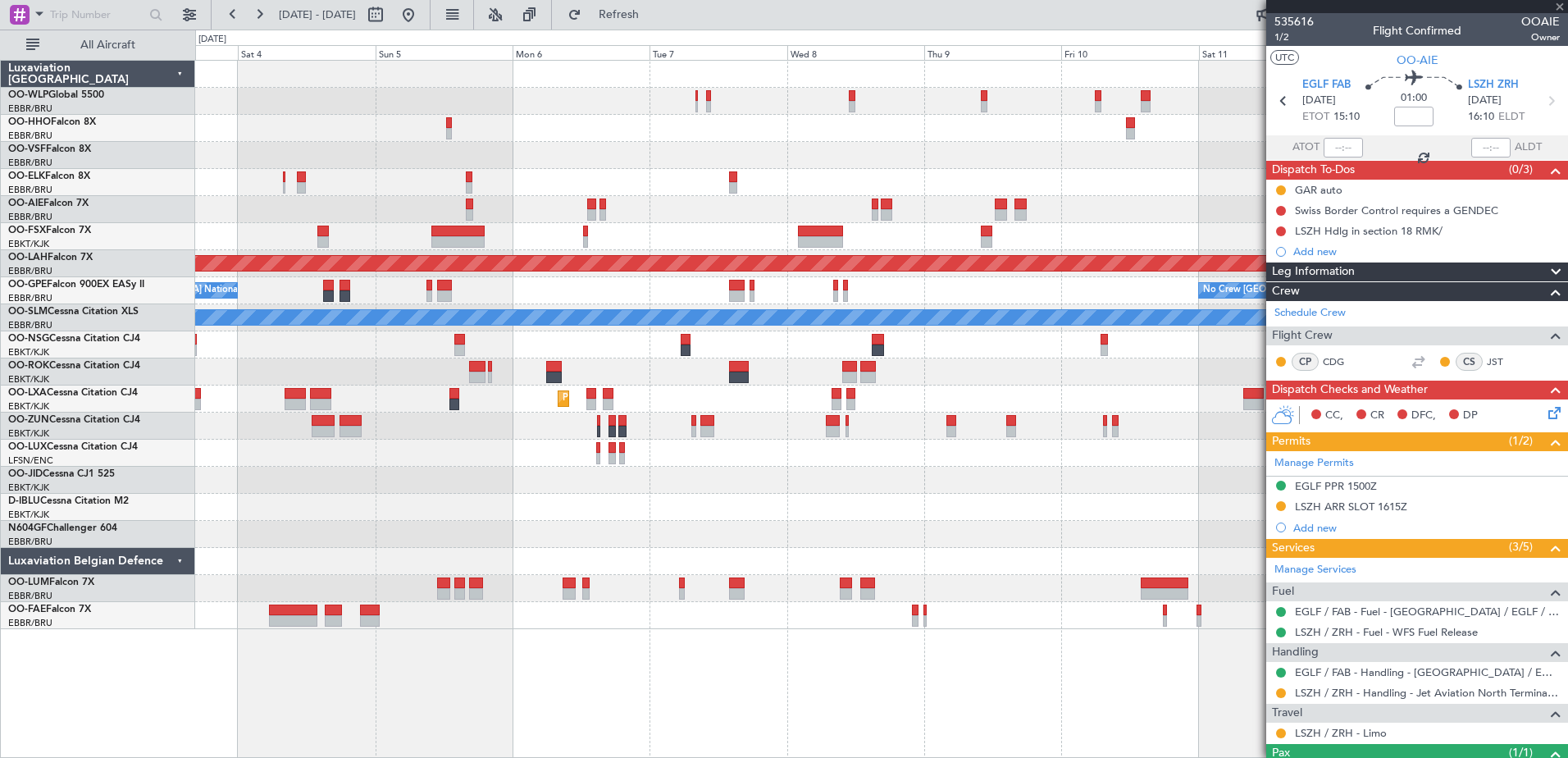
type input "+00:15"
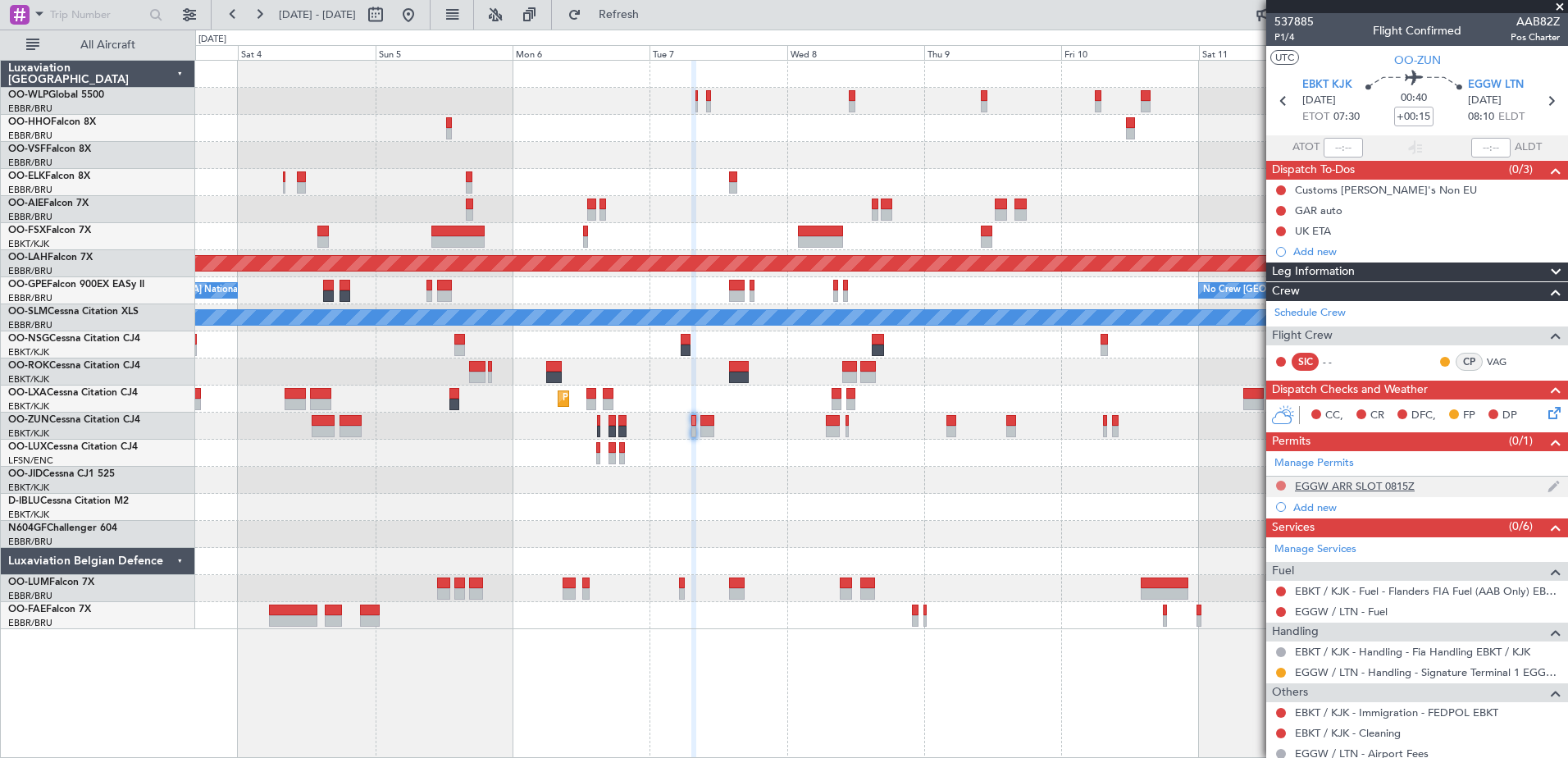
click at [1279, 483] on button at bounding box center [1281, 485] width 10 height 10
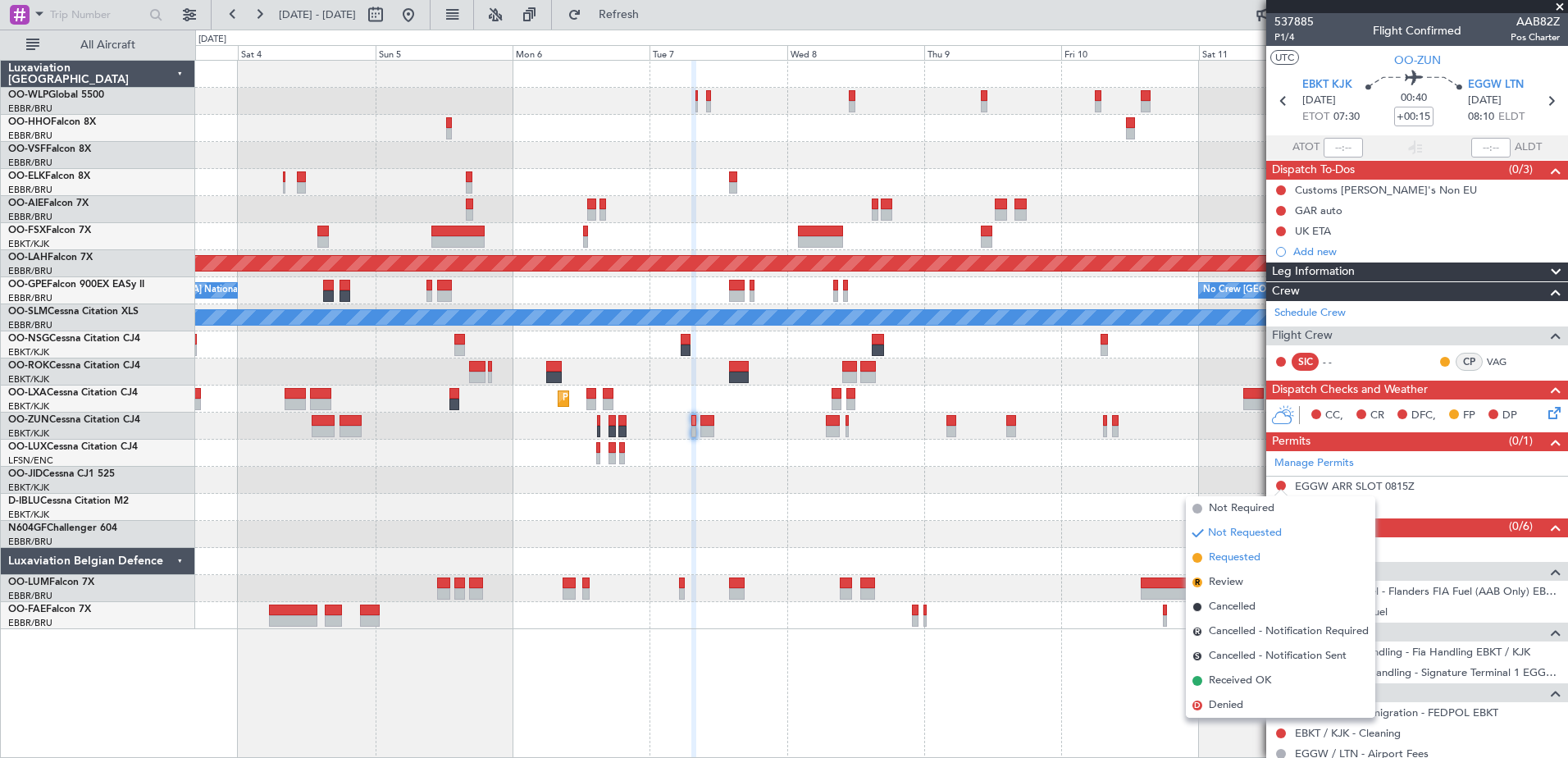
click at [1241, 556] on span "Requested" at bounding box center [1234, 557] width 52 height 16
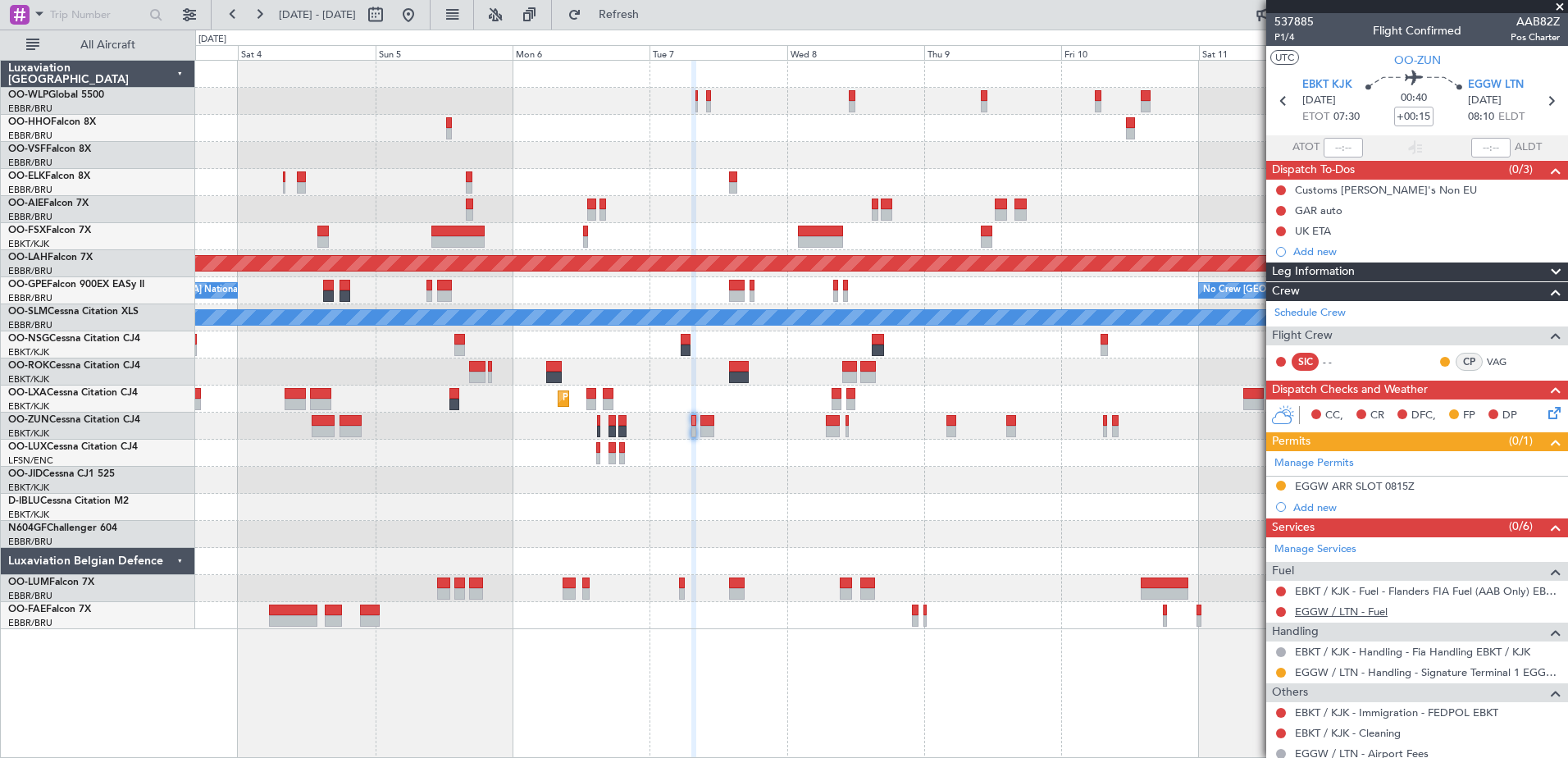
click at [1359, 612] on link "EGGW / LTN - Fuel" at bounding box center [1342, 611] width 93 height 14
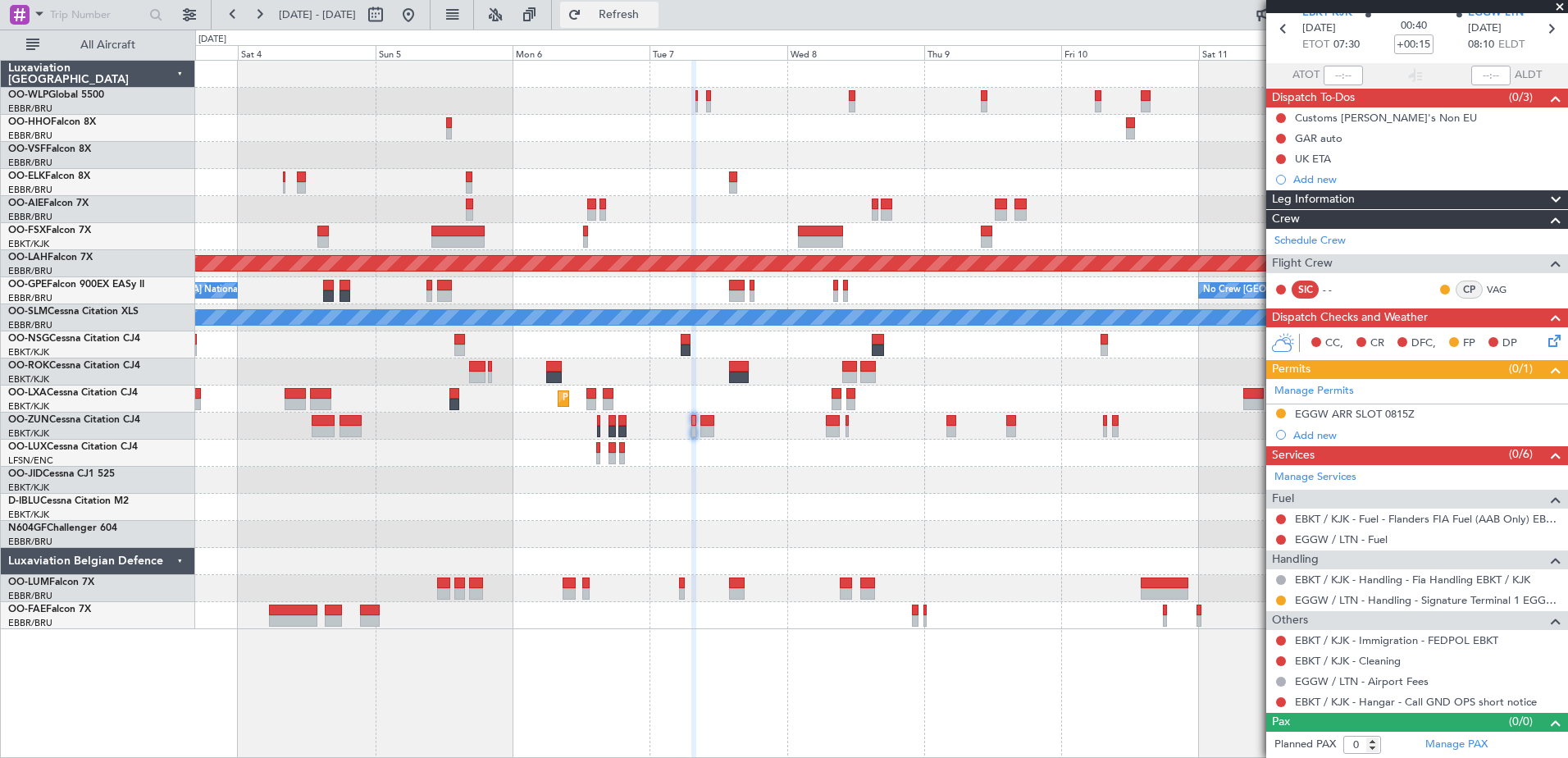
click at [654, 16] on span "Refresh" at bounding box center [620, 15] width 69 height 12
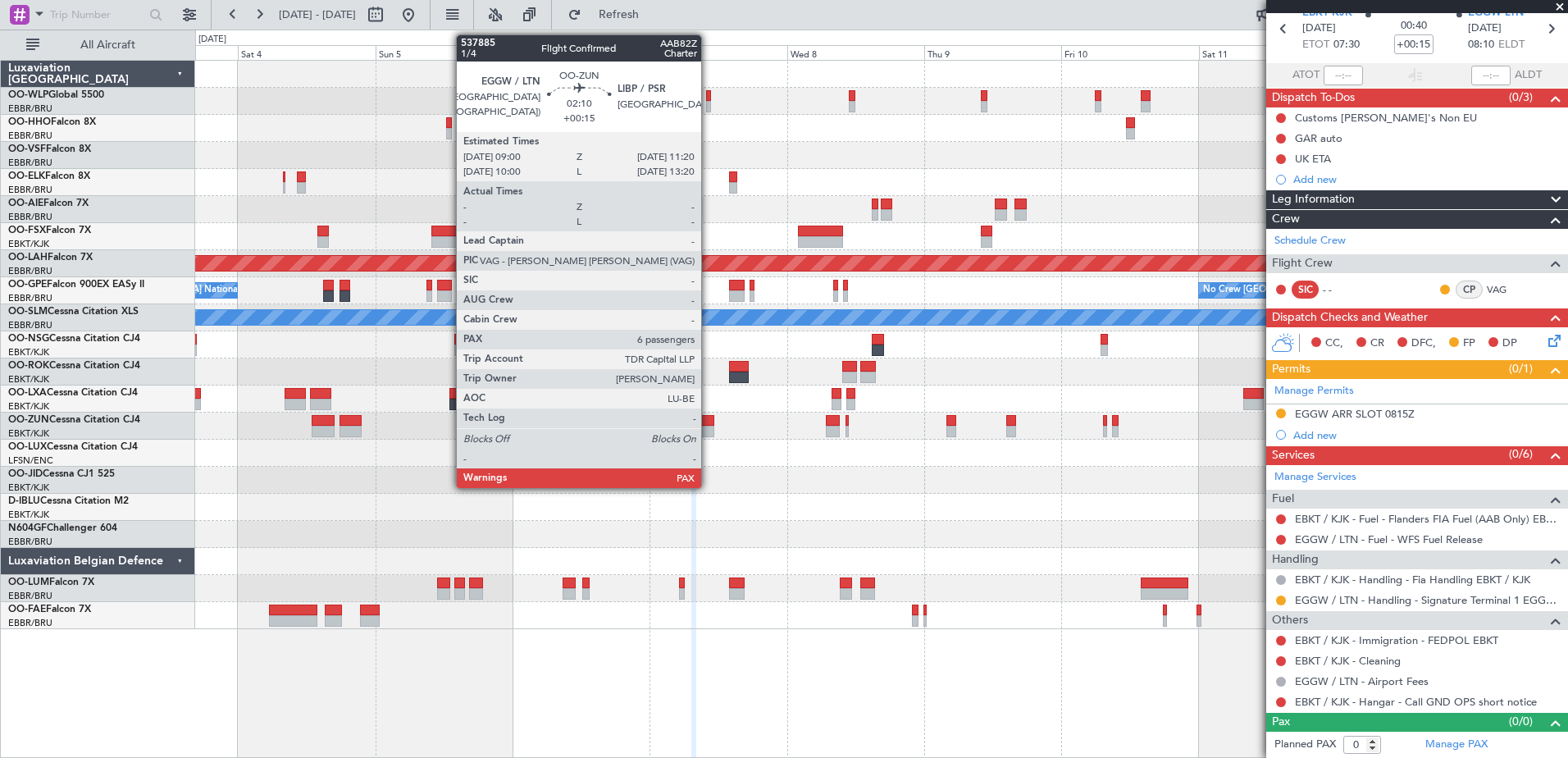
click at [708, 429] on div at bounding box center [708, 431] width 14 height 12
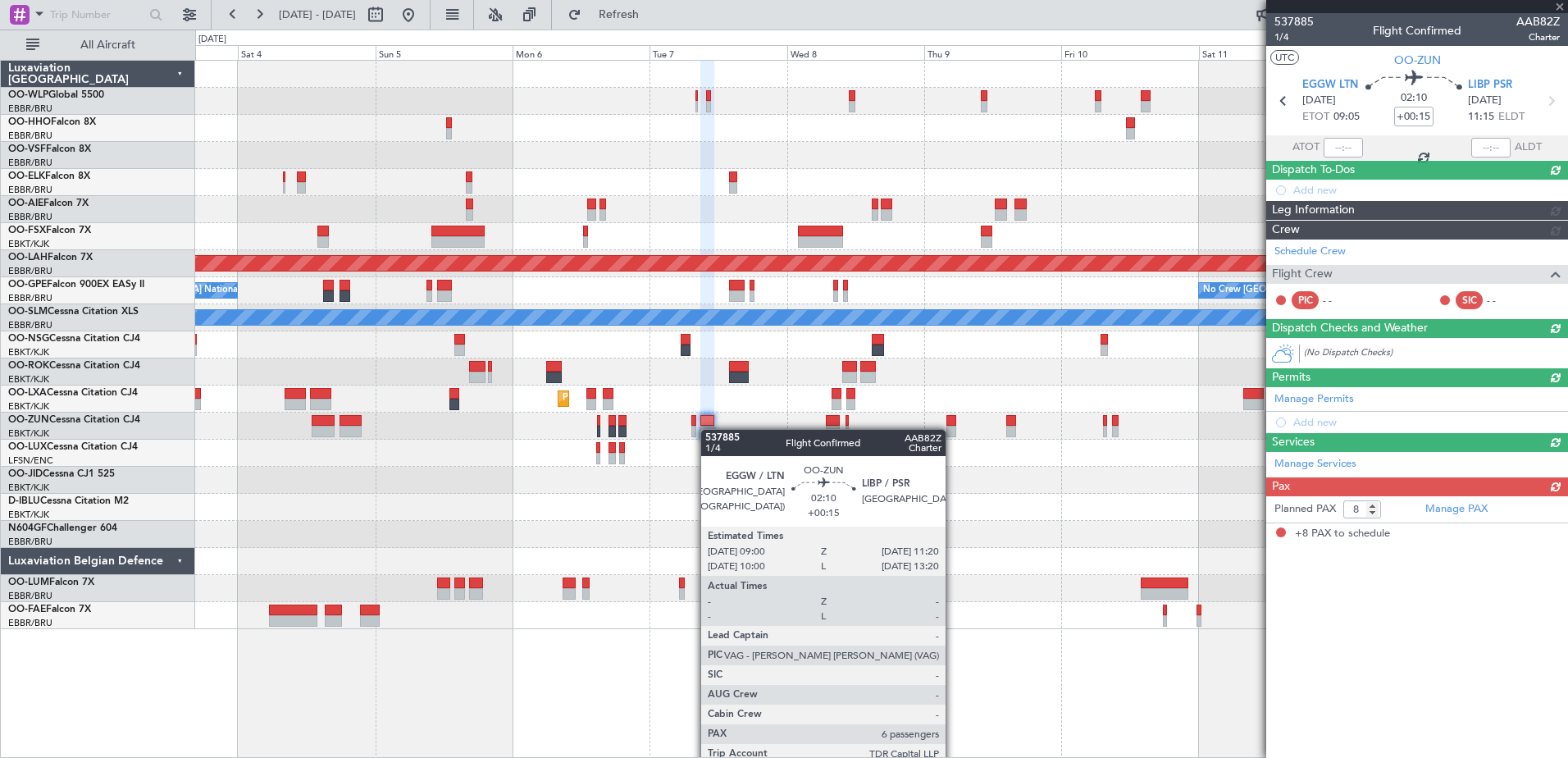
scroll to position [0, 0]
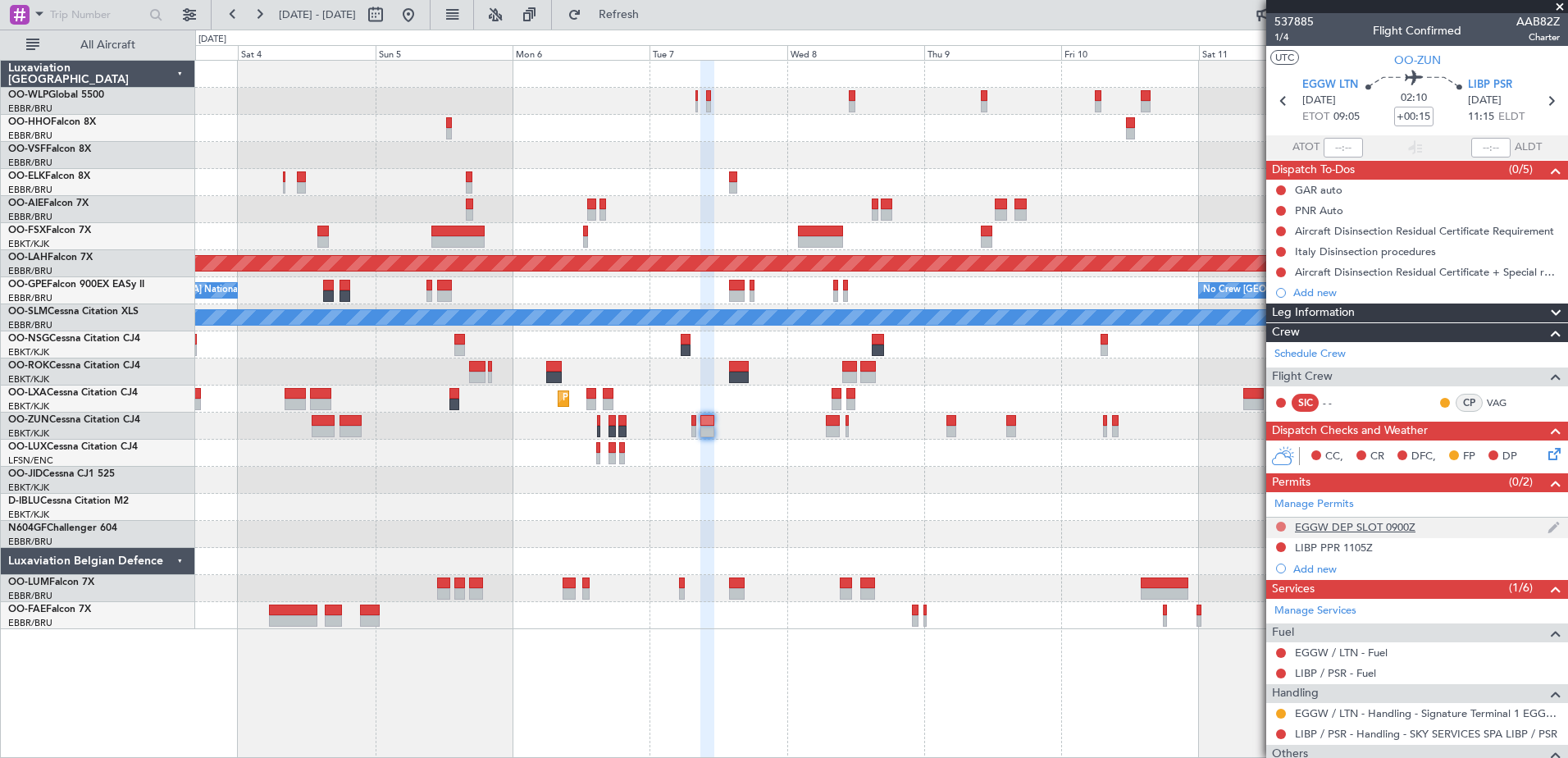
click at [1283, 526] on button at bounding box center [1281, 527] width 10 height 10
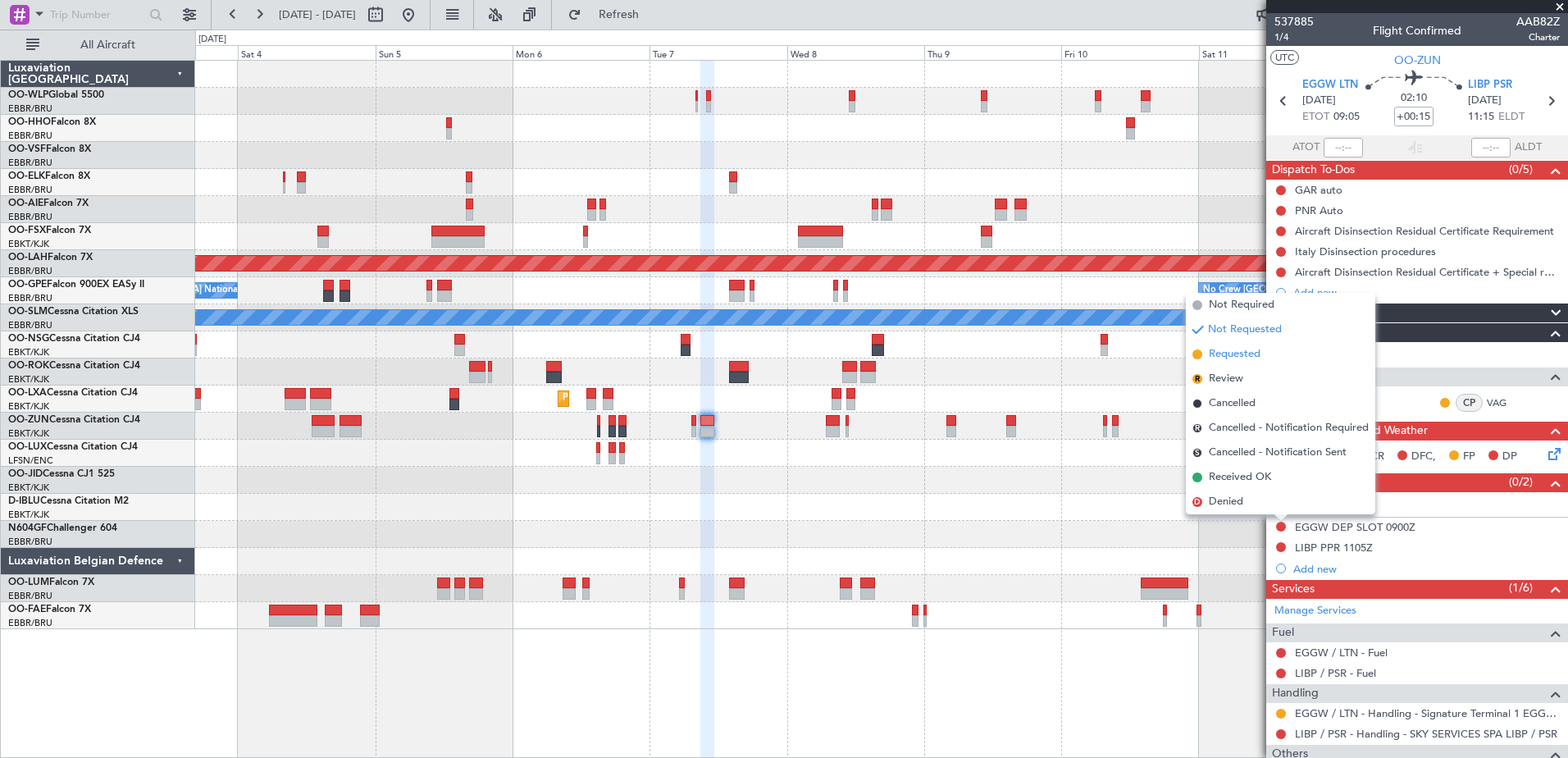
click at [1218, 357] on span "Requested" at bounding box center [1234, 354] width 52 height 16
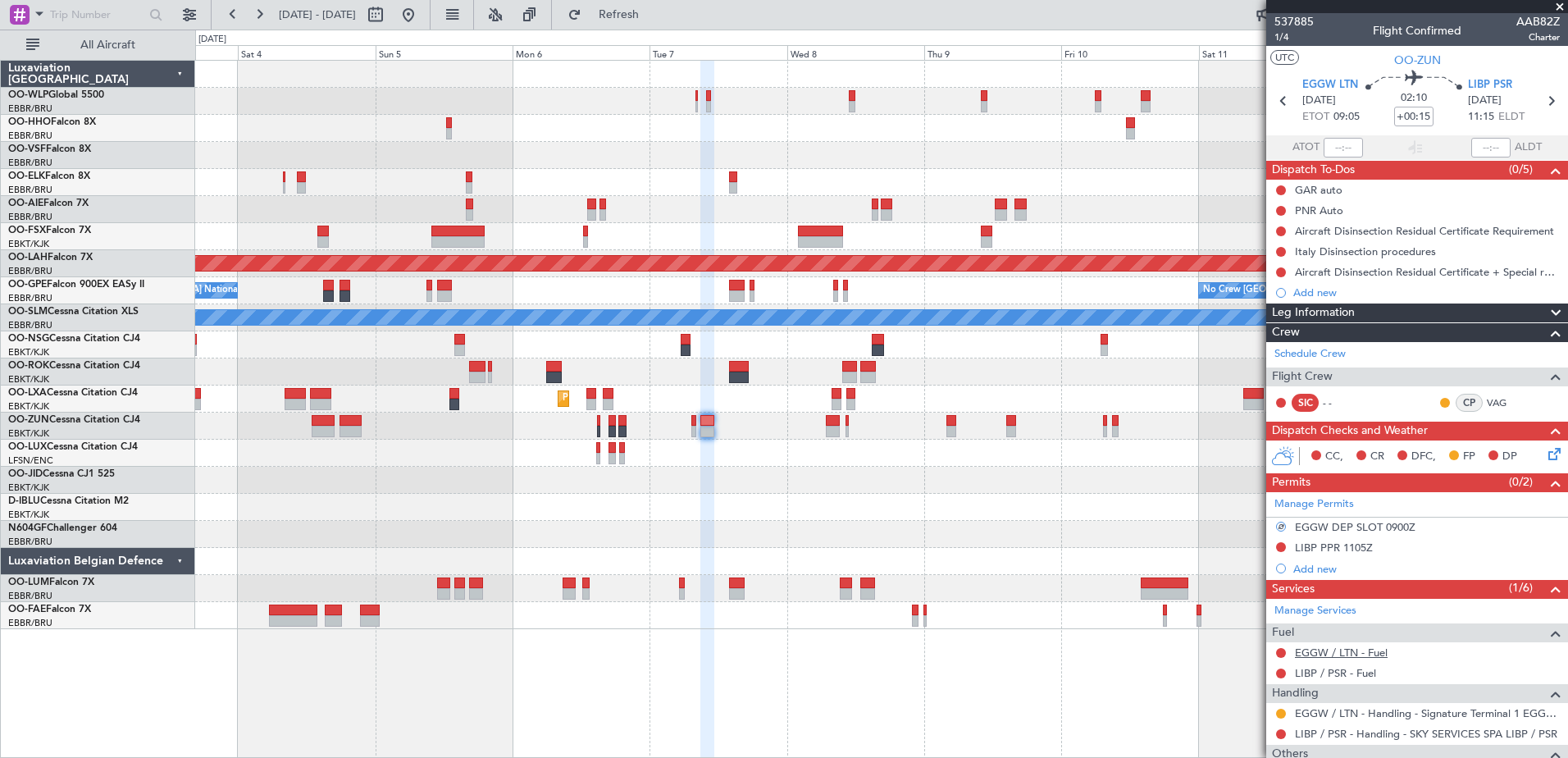
click at [1339, 649] on link "EGGW / LTN - Fuel" at bounding box center [1342, 652] width 93 height 14
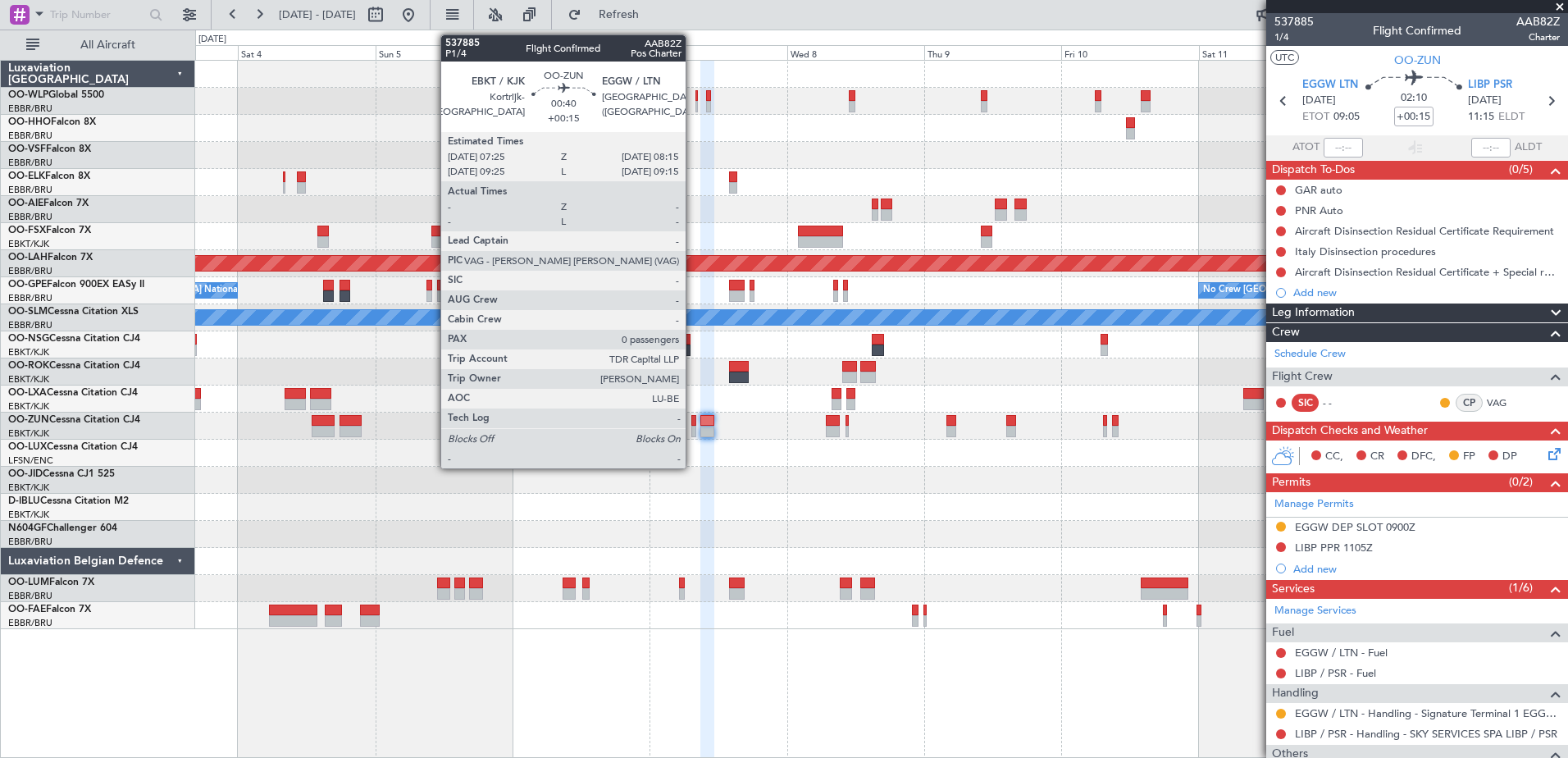
click at [693, 415] on div at bounding box center [694, 420] width 5 height 12
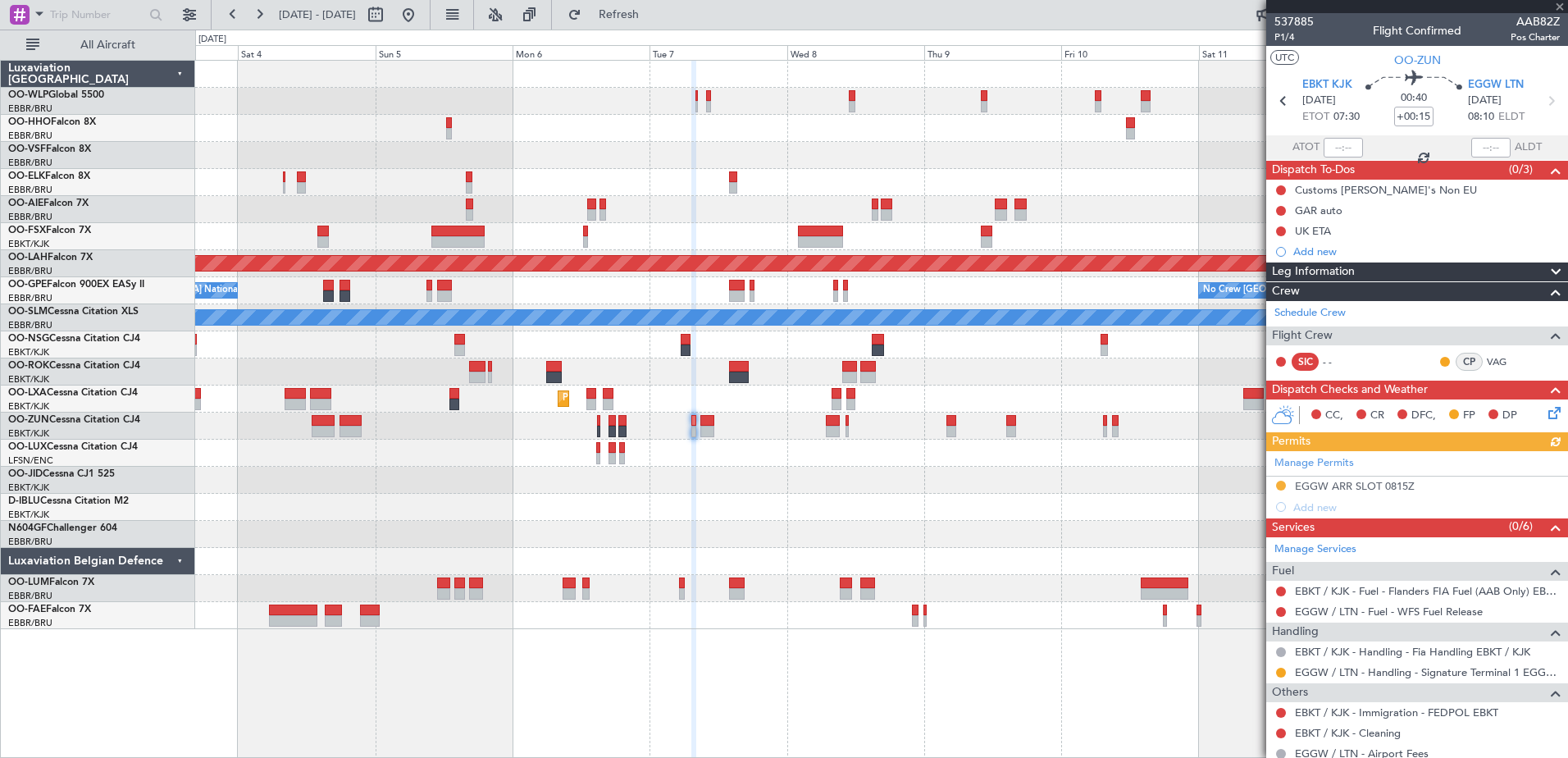
click at [1545, 414] on icon at bounding box center [1552, 410] width 14 height 14
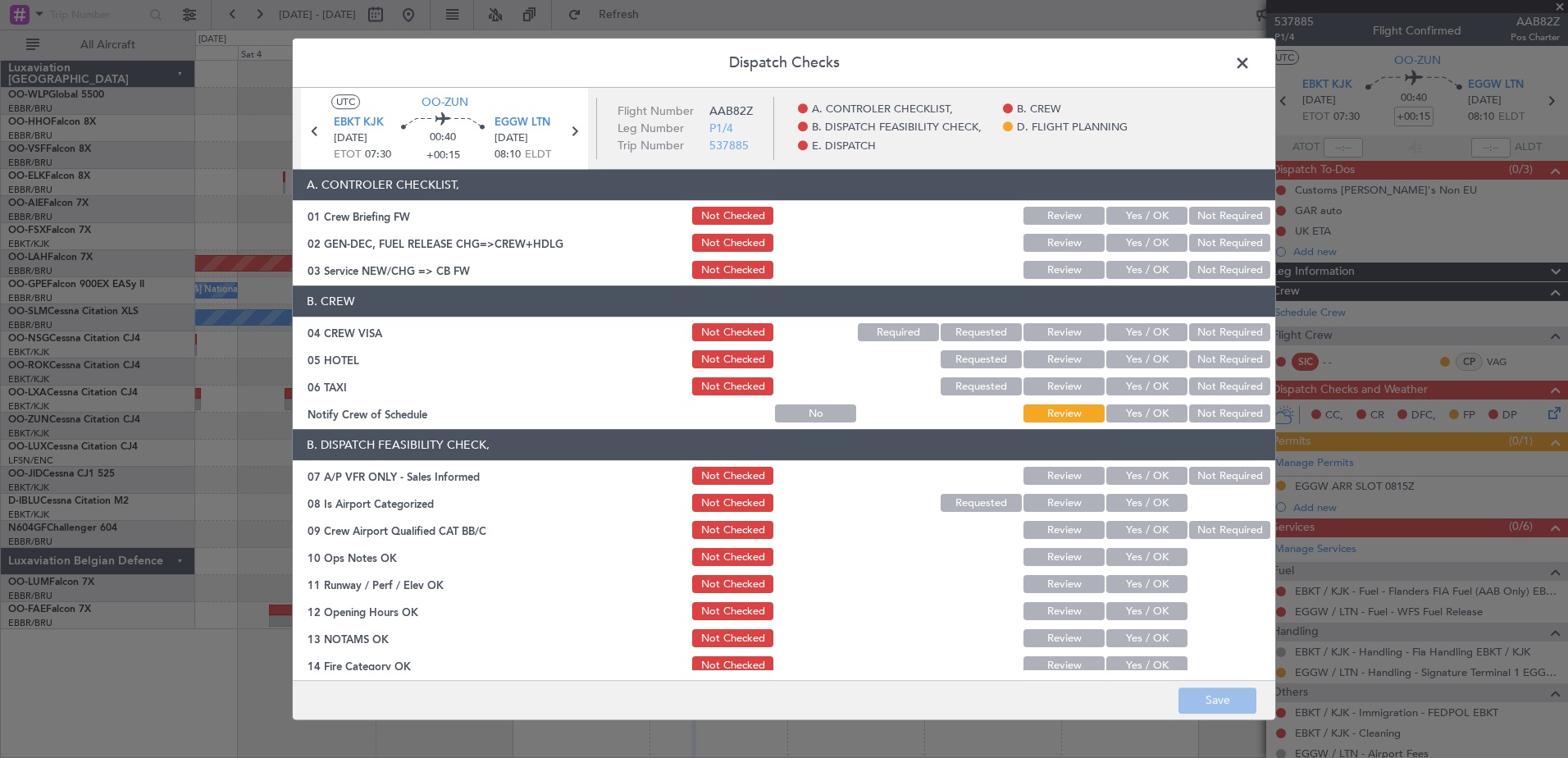
click at [1125, 414] on button "Yes / OK" at bounding box center [1147, 414] width 81 height 18
drag, startPoint x: 1208, startPoint y: 387, endPoint x: 1214, endPoint y: 376, distance: 12.5
click at [1208, 386] on button "Not Required" at bounding box center [1229, 387] width 81 height 18
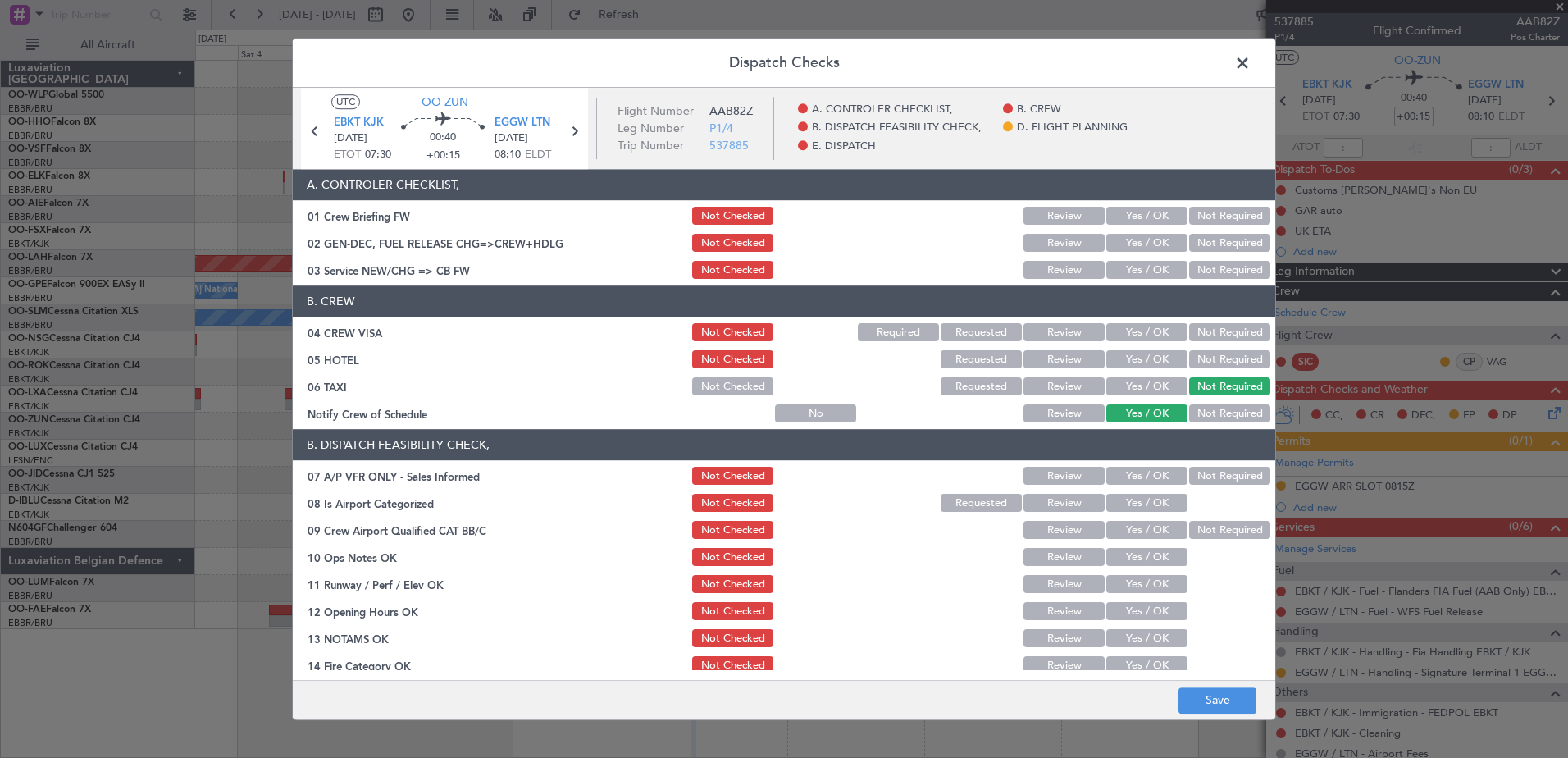
click at [1216, 358] on button "Not Required" at bounding box center [1229, 360] width 81 height 18
click at [1215, 338] on button "Not Required" at bounding box center [1229, 333] width 81 height 18
click at [1156, 275] on button "Yes / OK" at bounding box center [1147, 270] width 81 height 18
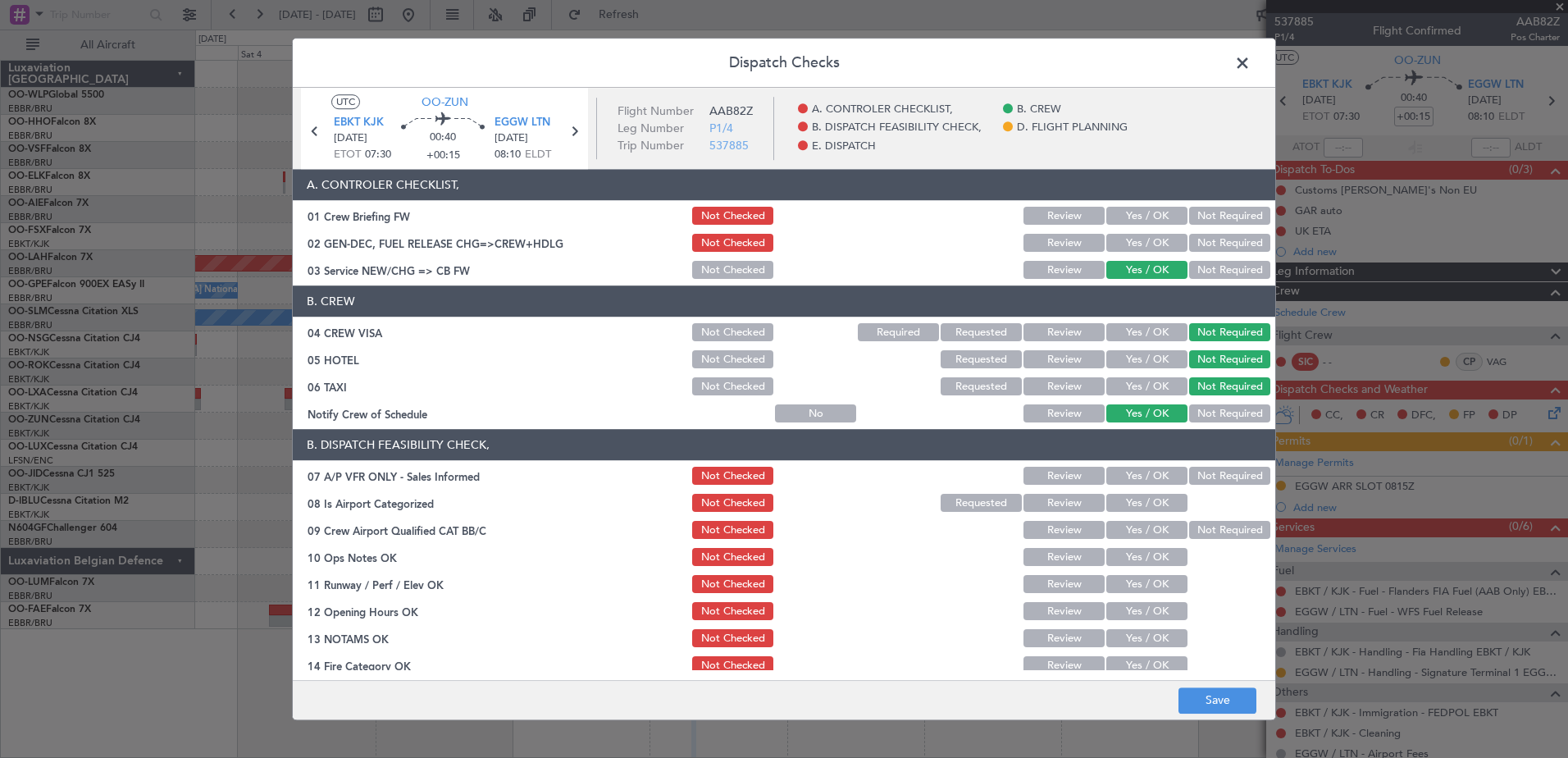
click at [1240, 474] on button "Not Required" at bounding box center [1229, 476] width 81 height 18
click at [1156, 501] on button "Yes / OK" at bounding box center [1147, 503] width 81 height 18
click at [1202, 529] on button "Not Required" at bounding box center [1229, 530] width 81 height 18
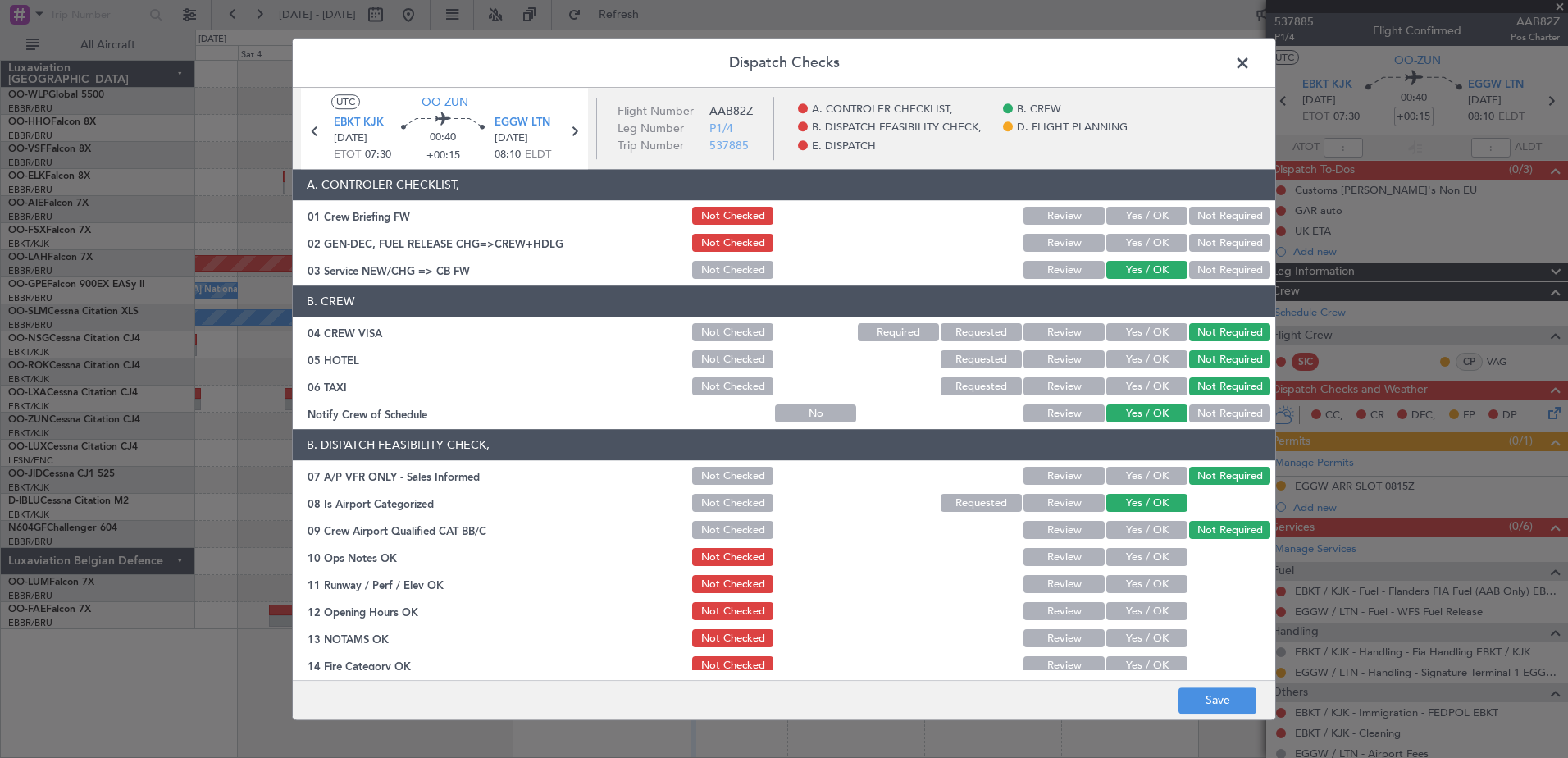
click at [1164, 560] on button "Yes / OK" at bounding box center [1147, 557] width 81 height 18
click at [1159, 578] on button "Yes / OK" at bounding box center [1147, 584] width 81 height 18
click at [1160, 607] on button "Yes / OK" at bounding box center [1147, 611] width 81 height 18
click at [1158, 642] on button "Yes / OK" at bounding box center [1147, 638] width 81 height 18
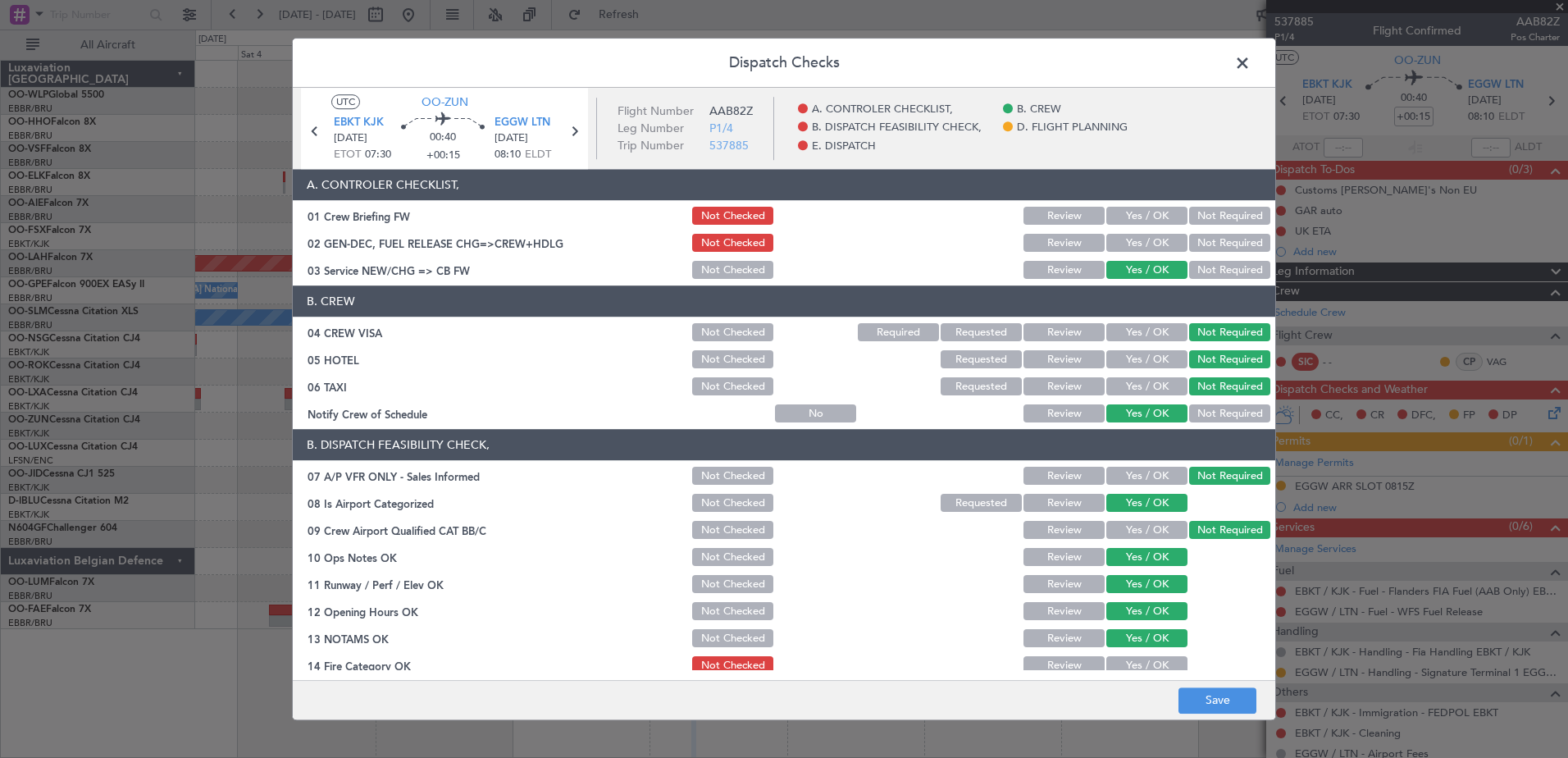
click at [1152, 666] on button "Yes / OK" at bounding box center [1147, 665] width 81 height 18
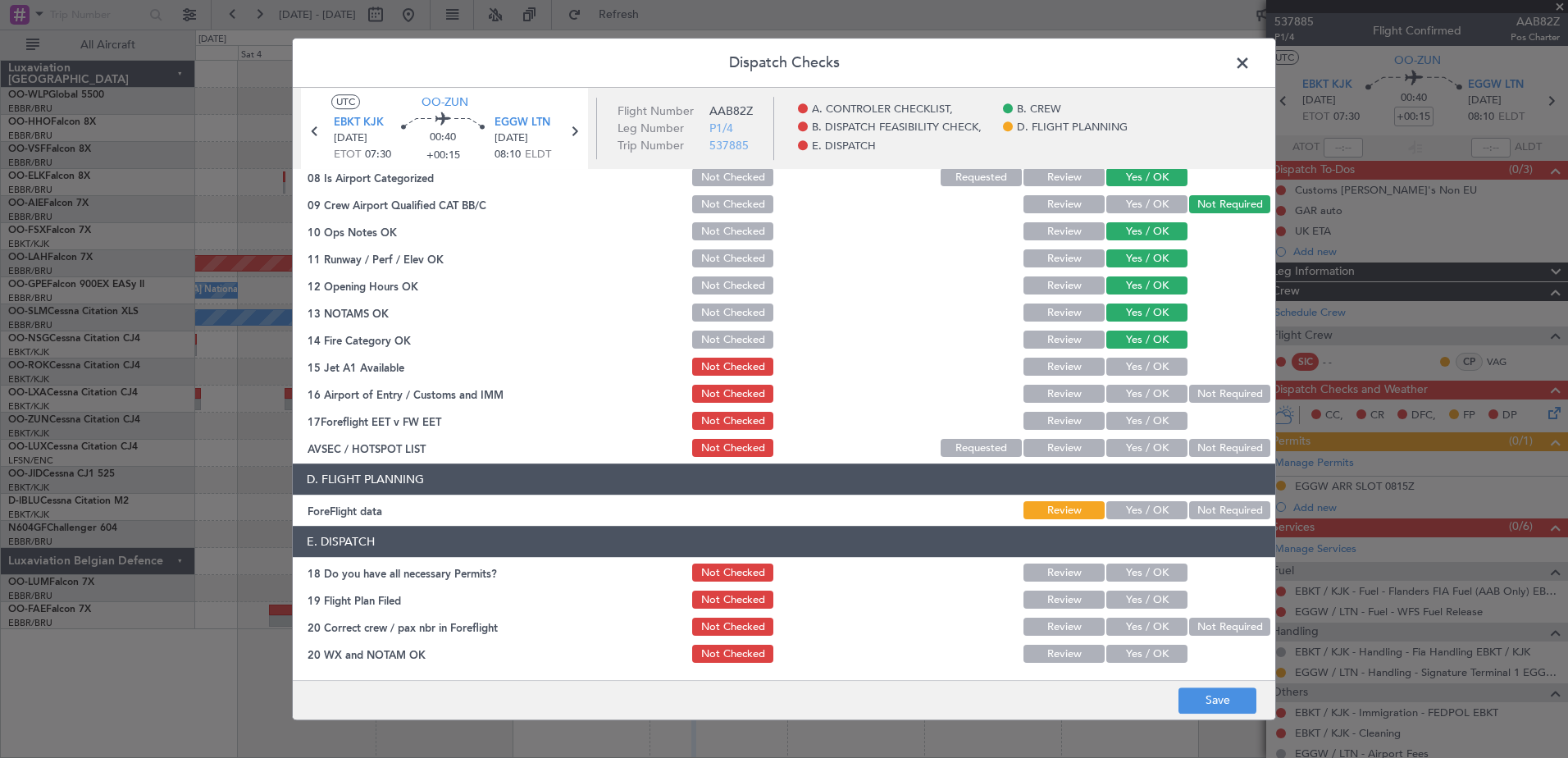
click at [1132, 363] on button "Yes / OK" at bounding box center [1147, 366] width 81 height 18
click at [1149, 391] on button "Yes / OK" at bounding box center [1147, 394] width 81 height 18
click at [1150, 426] on button "Yes / OK" at bounding box center [1147, 421] width 81 height 18
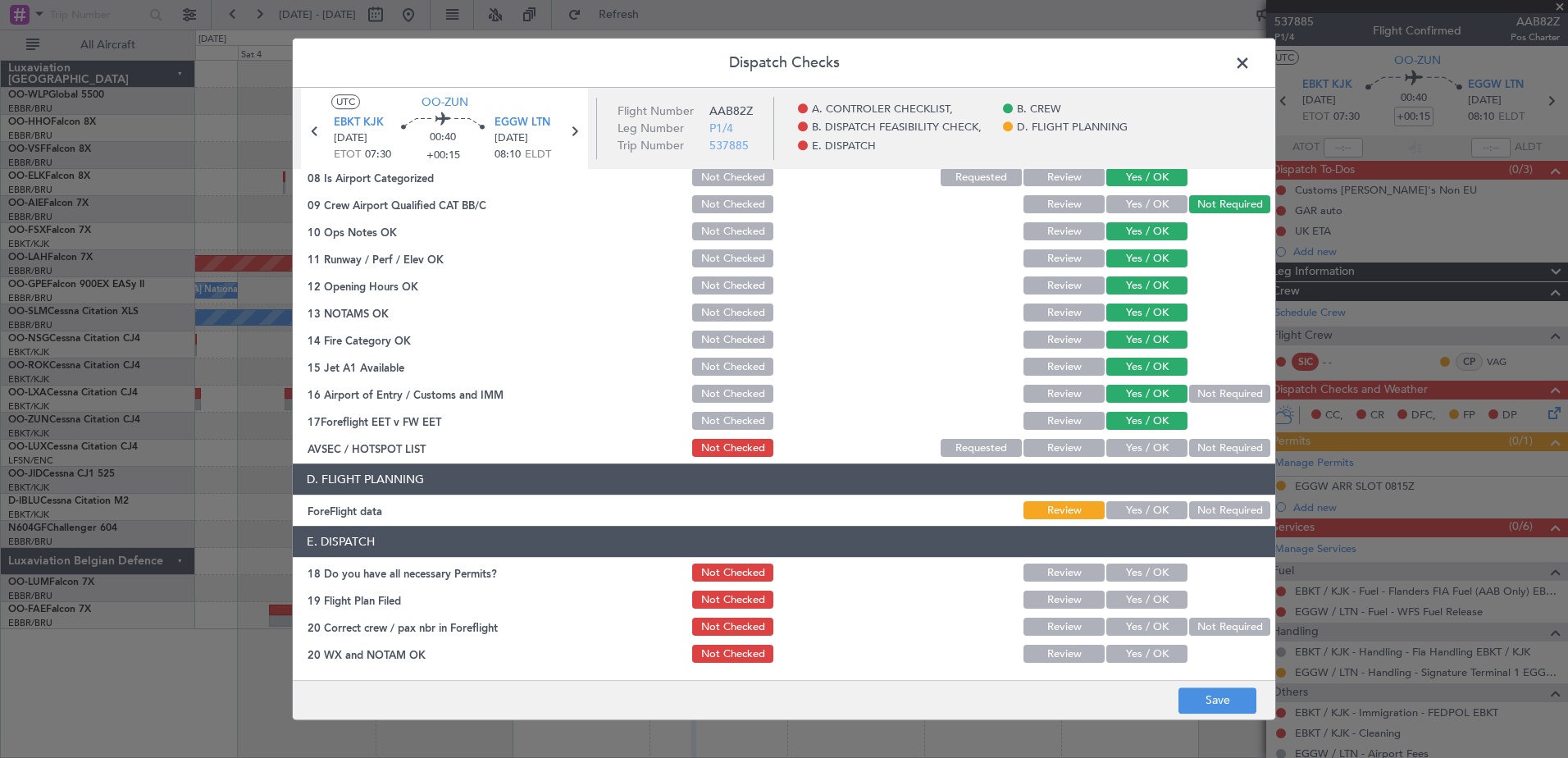
click at [1191, 443] on button "Not Required" at bounding box center [1229, 448] width 81 height 18
click at [1213, 508] on button "Not Required" at bounding box center [1229, 510] width 81 height 18
click at [1048, 503] on button "Review" at bounding box center [1064, 510] width 81 height 18
click at [1229, 710] on button "Save" at bounding box center [1218, 700] width 78 height 26
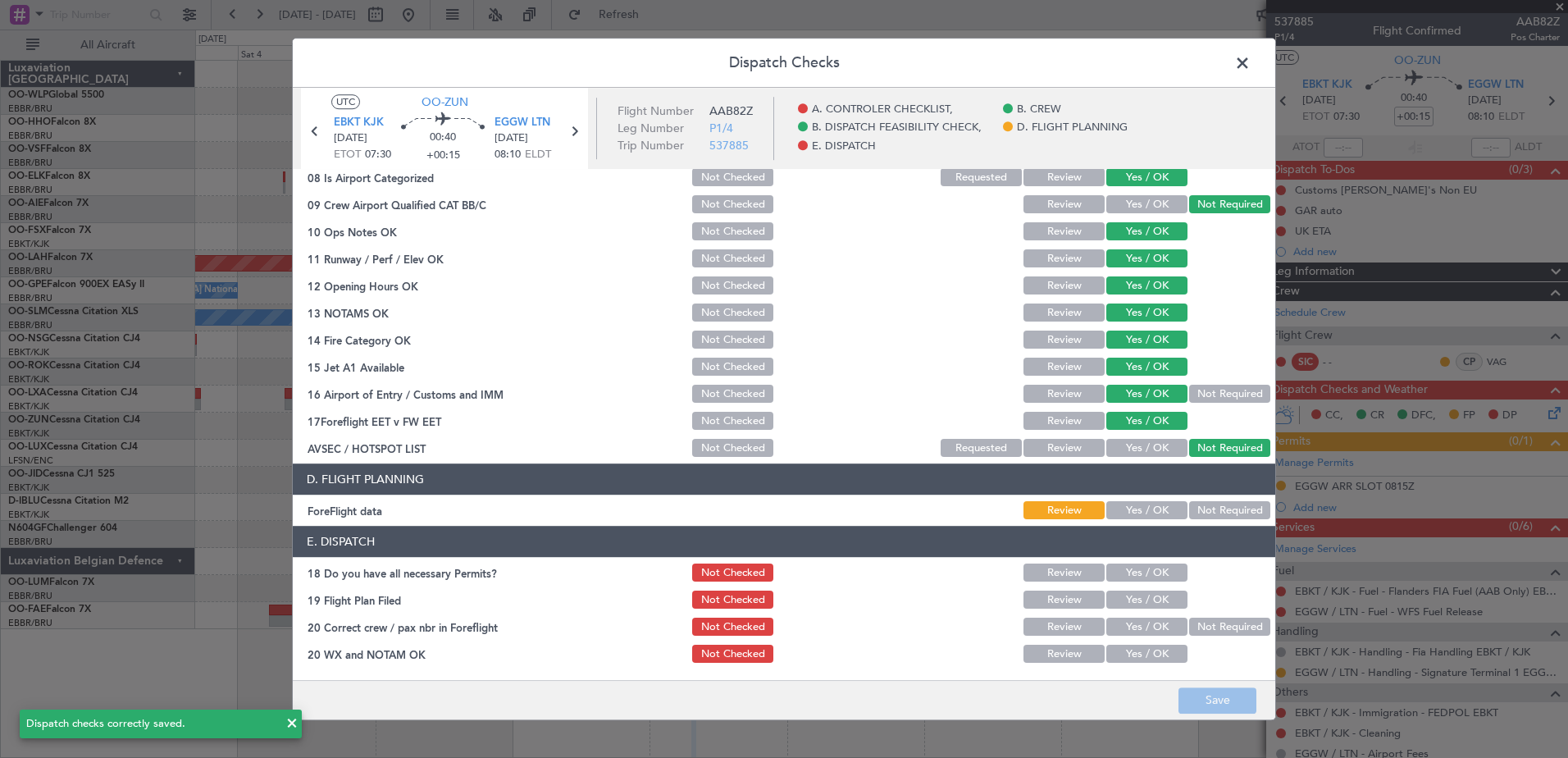
click at [1251, 56] on span at bounding box center [1251, 67] width 0 height 33
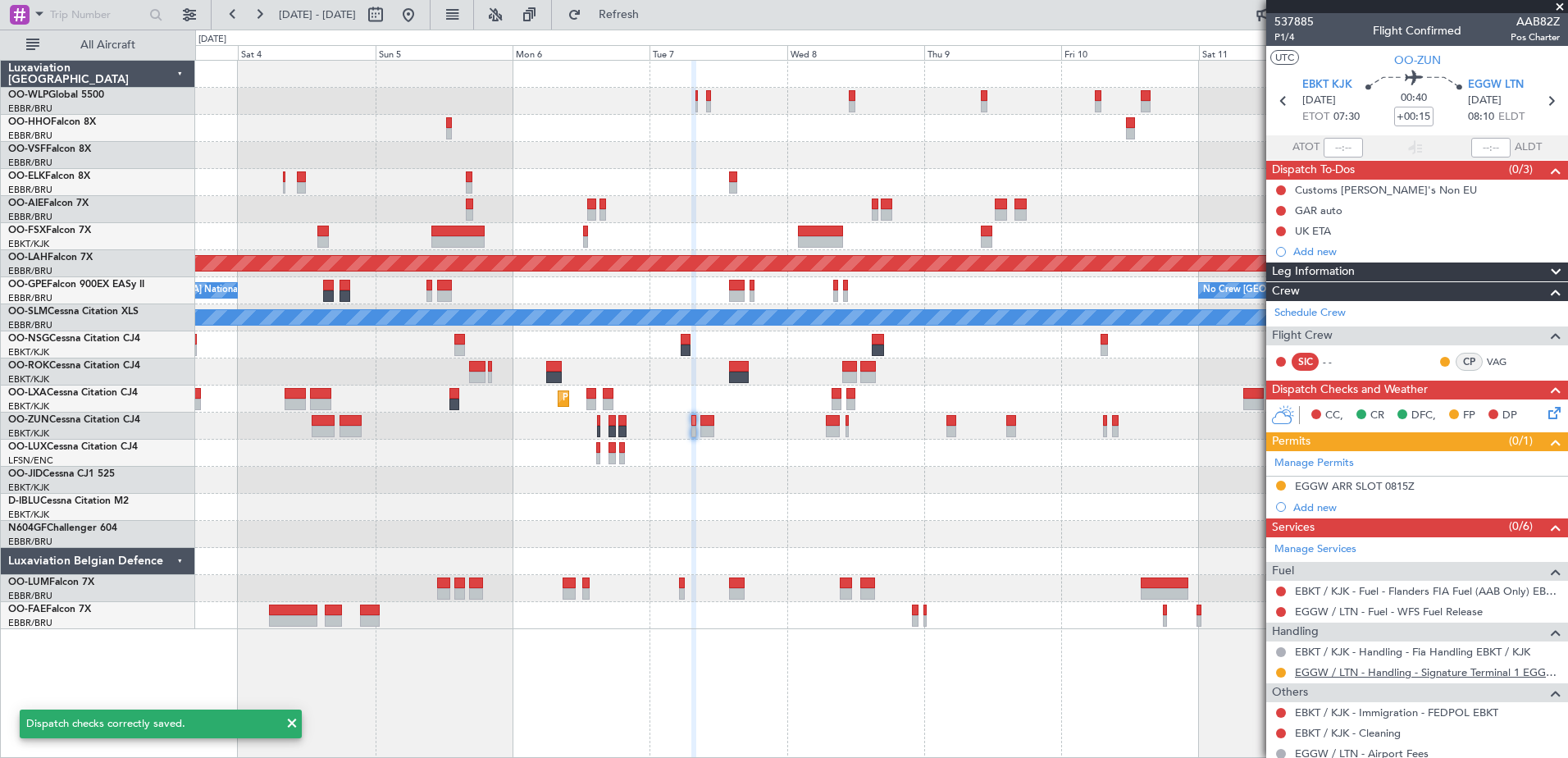
scroll to position [72, 0]
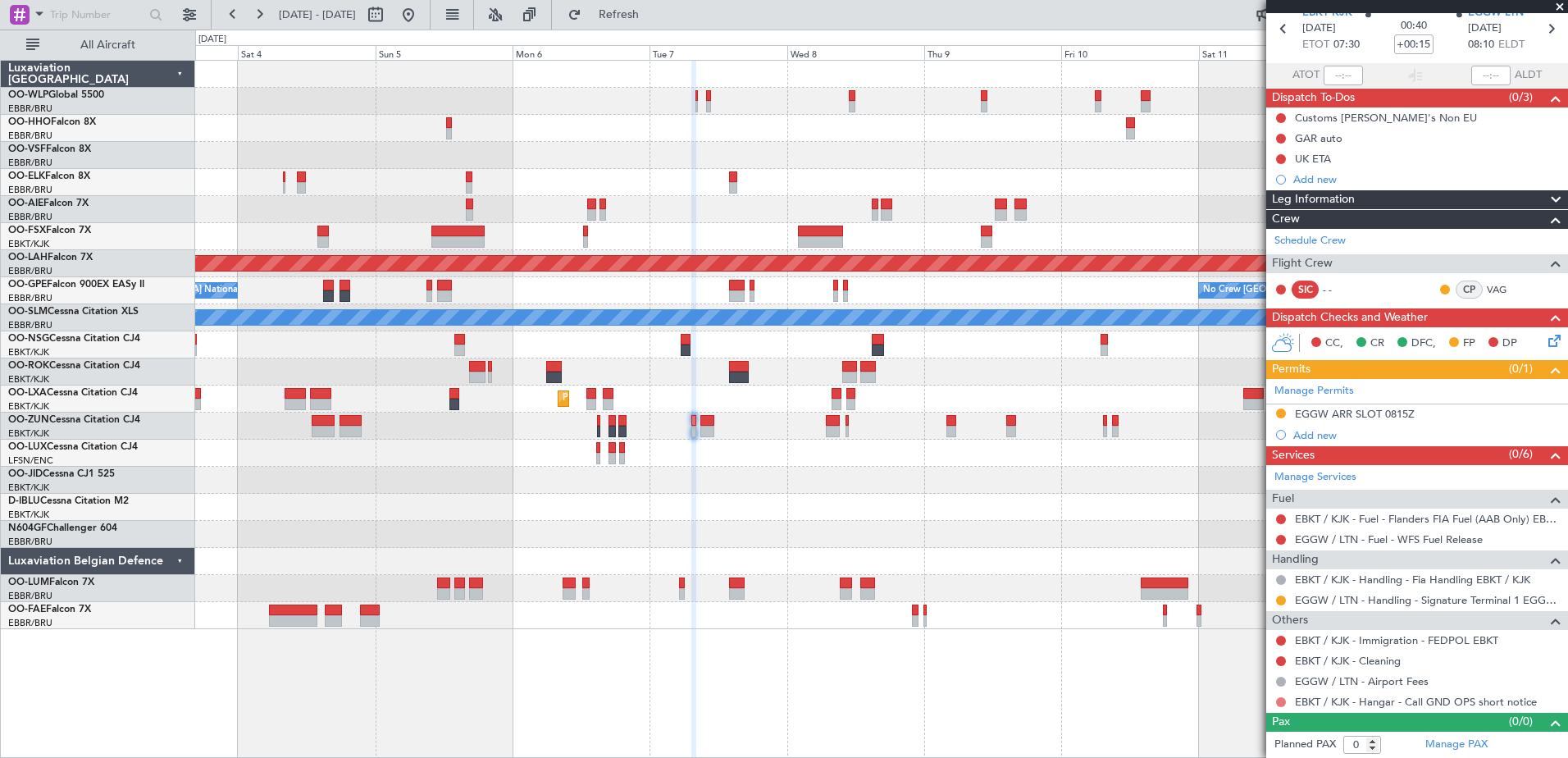
click at [1281, 698] on button at bounding box center [1281, 702] width 10 height 10
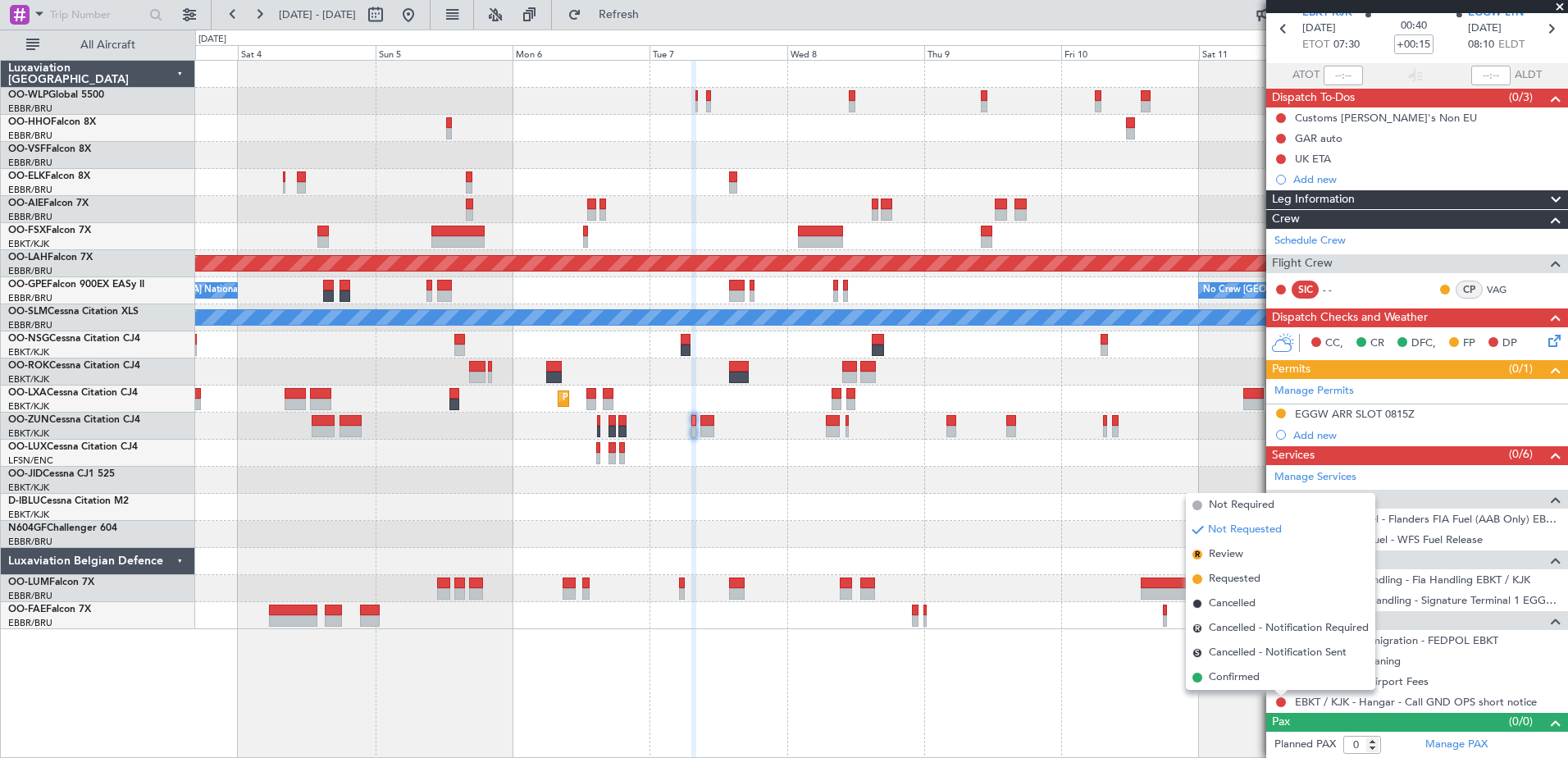
click at [1225, 683] on span "Confirmed" at bounding box center [1234, 677] width 51 height 16
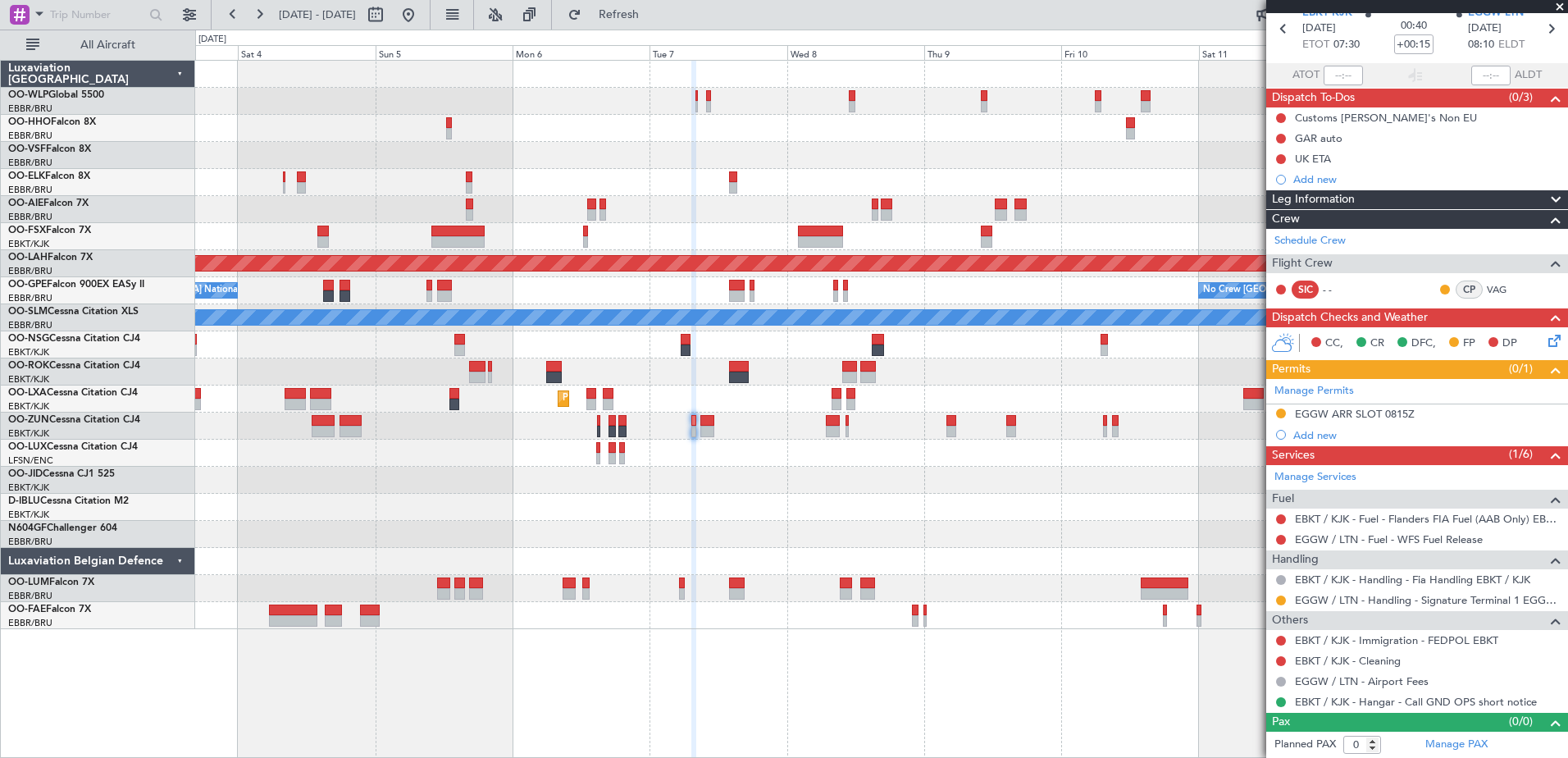
scroll to position [0, 0]
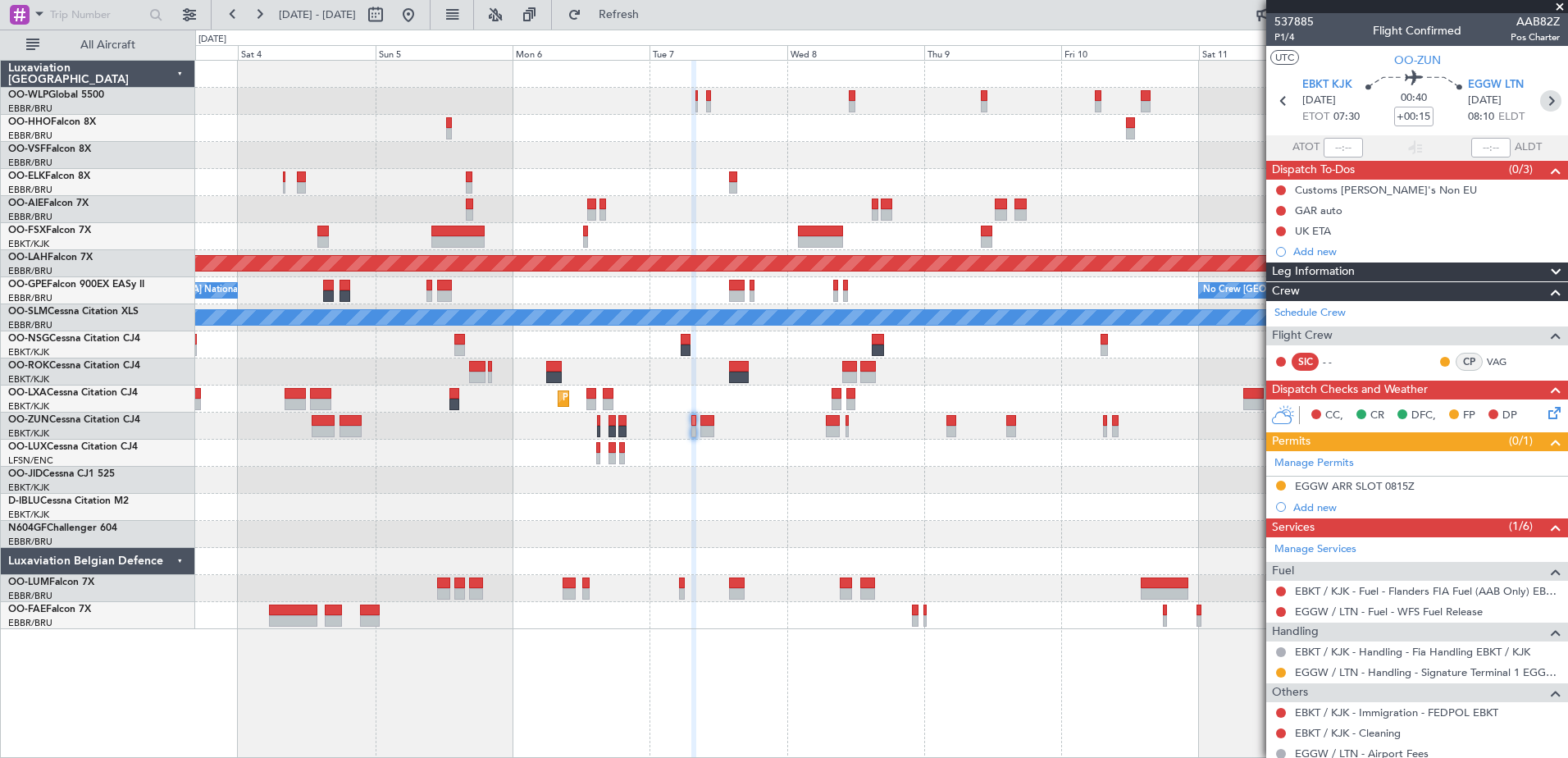
click at [1540, 103] on icon at bounding box center [1550, 100] width 21 height 21
type input "8"
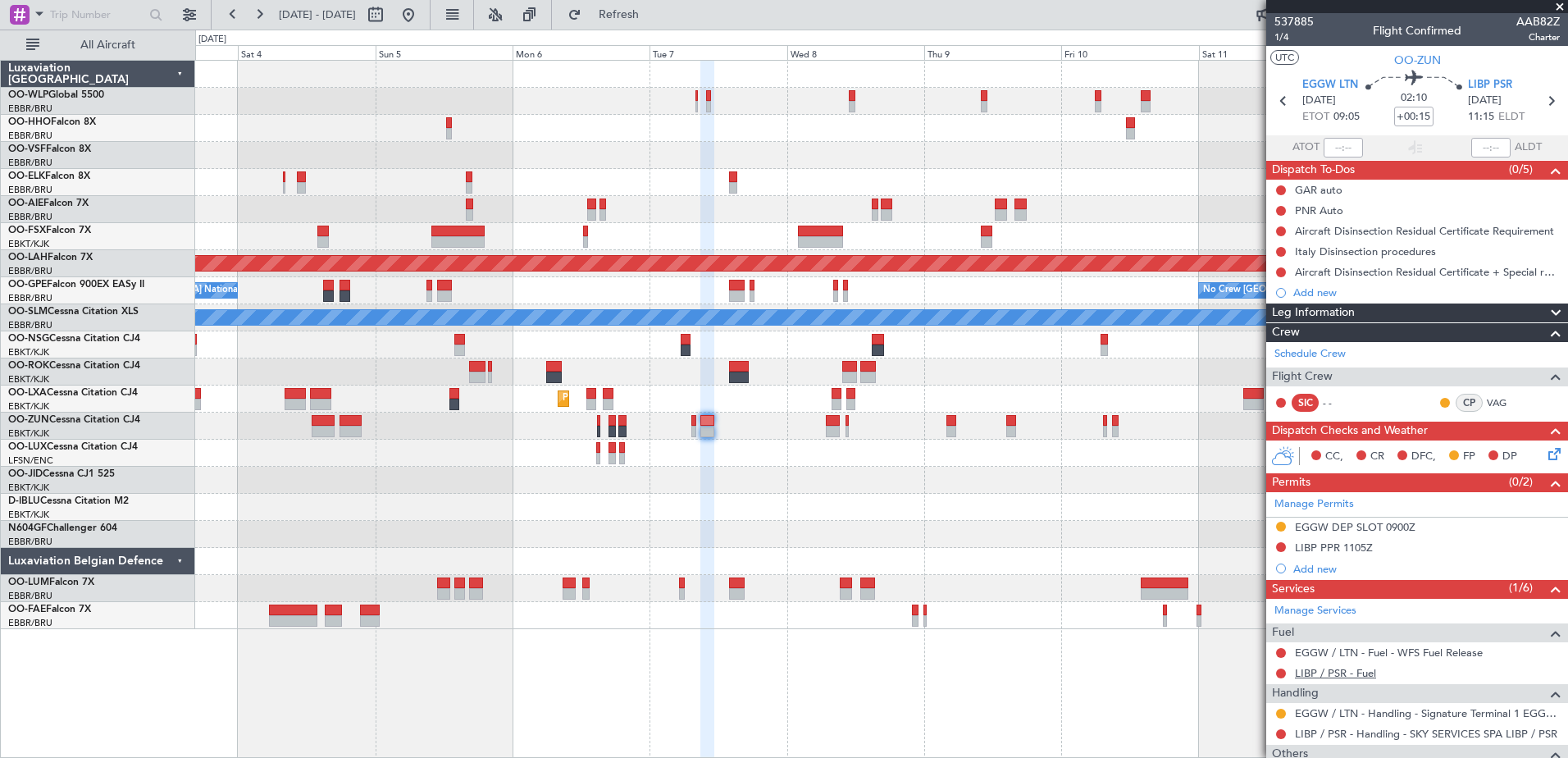
click at [1359, 673] on link "LIBP / PSR - Fuel" at bounding box center [1336, 673] width 81 height 14
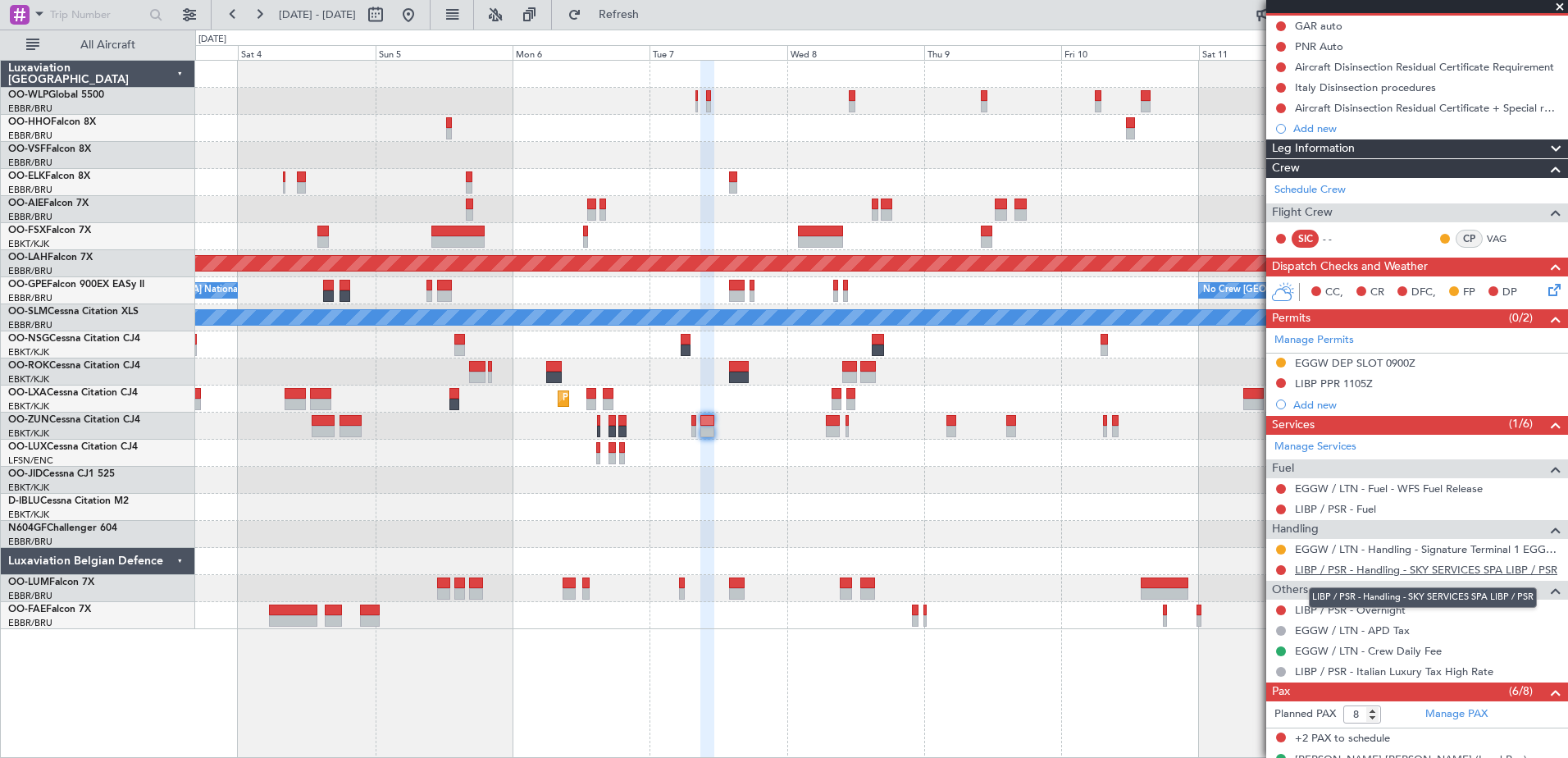
click at [1373, 571] on link "LIBP / PSR - Handling - SKY SERVICES SPA LIBP / PSR" at bounding box center [1426, 569] width 263 height 14
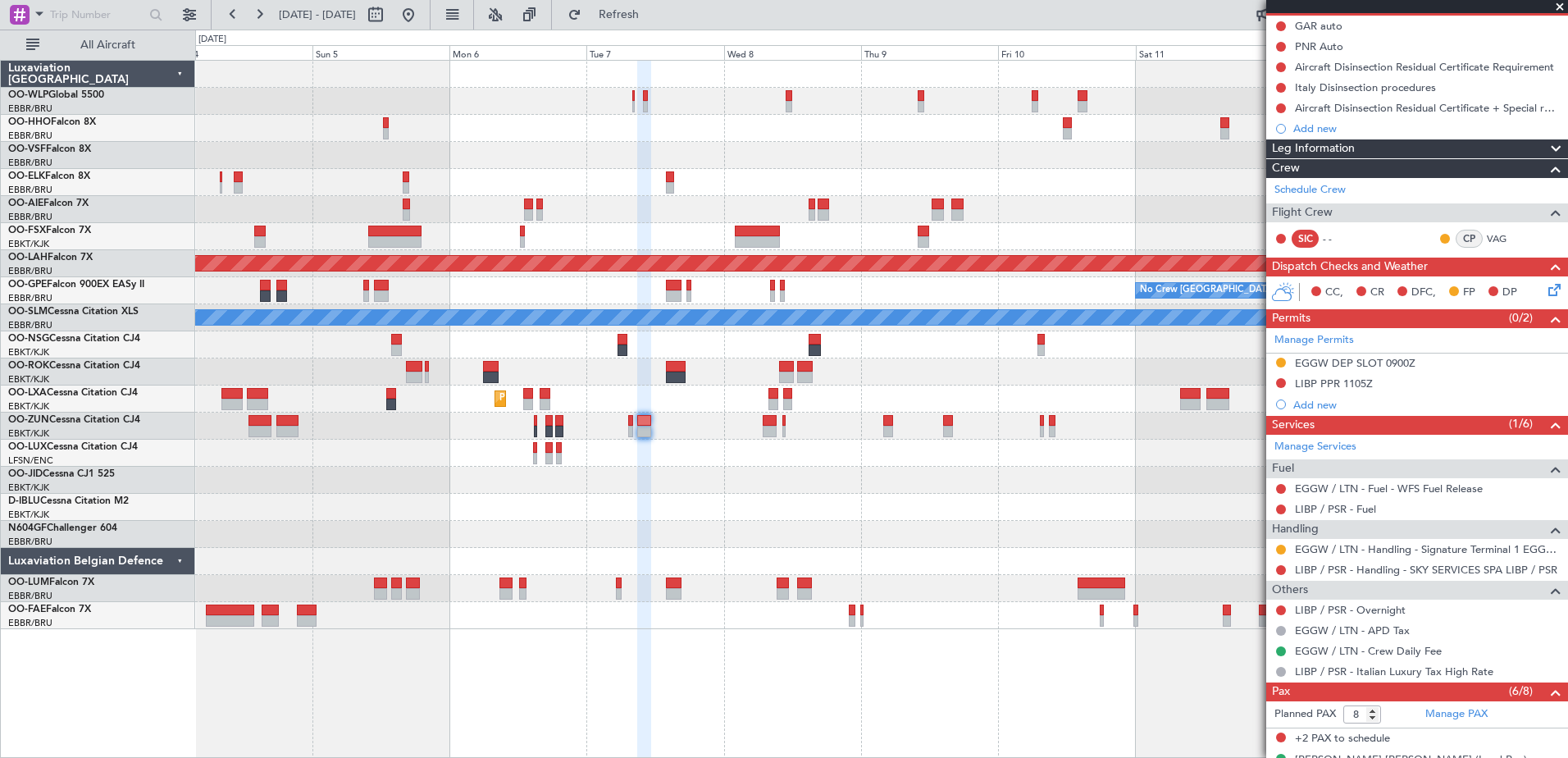
click at [593, 200] on div at bounding box center [881, 209] width 1372 height 27
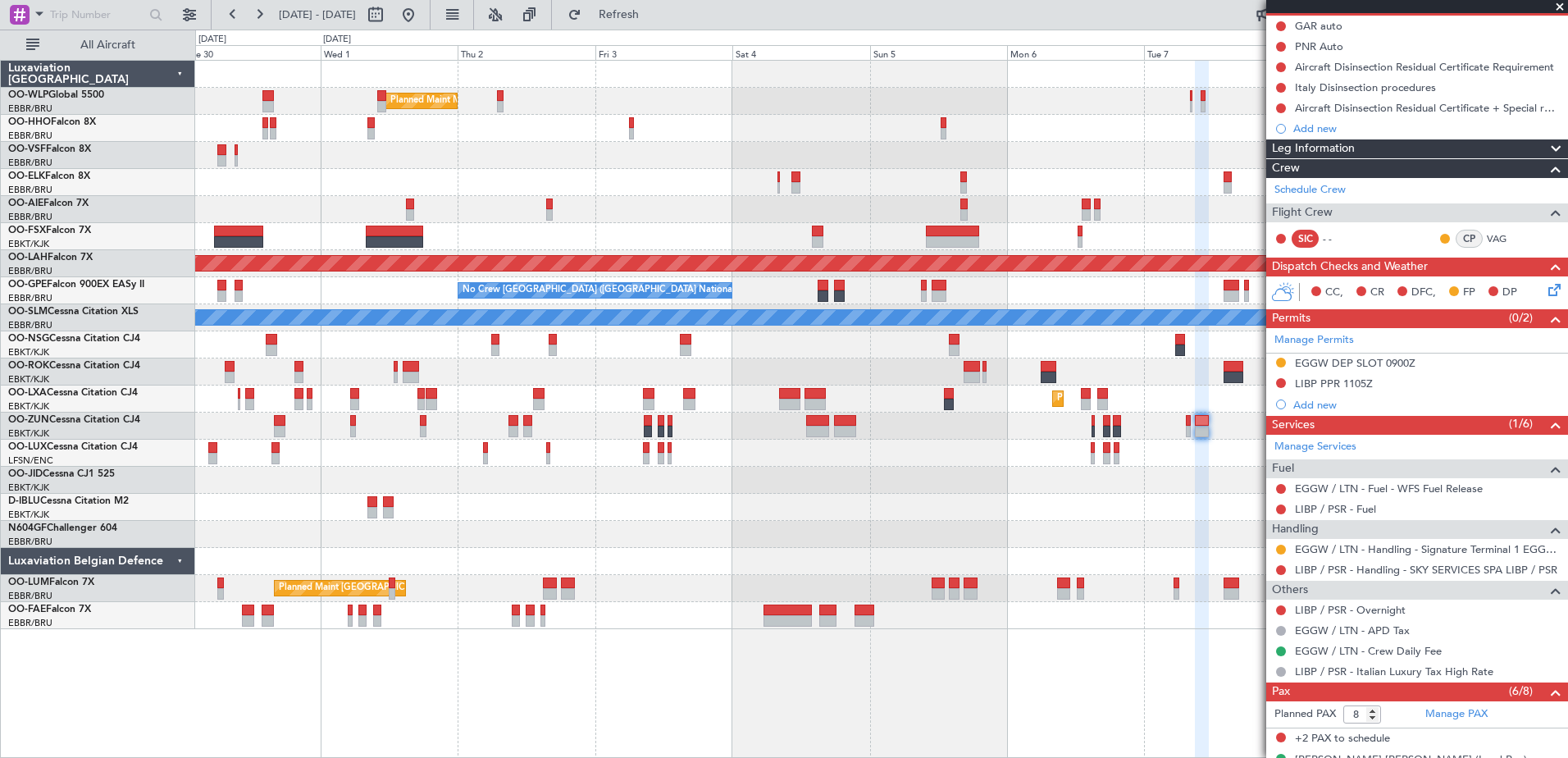
click at [1222, 238] on div "Planned Maint Milan (Linate) Planned Maint Kortrijk-Wevelgem Planned Maint Lond…" at bounding box center [881, 344] width 1372 height 568
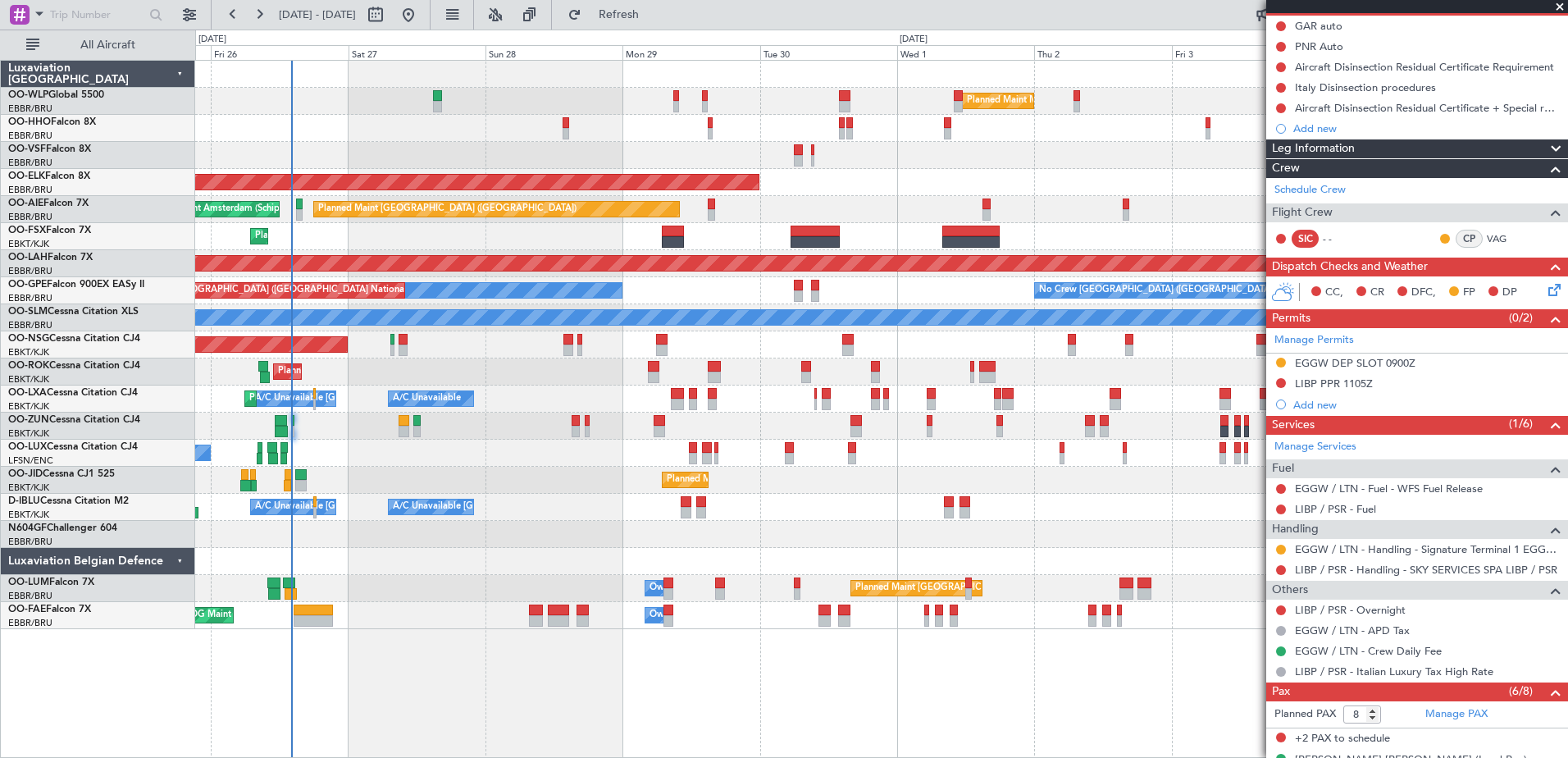
click at [739, 237] on div "Planned Maint Kortrijk-[GEOGRAPHIC_DATA]" at bounding box center [881, 236] width 1372 height 27
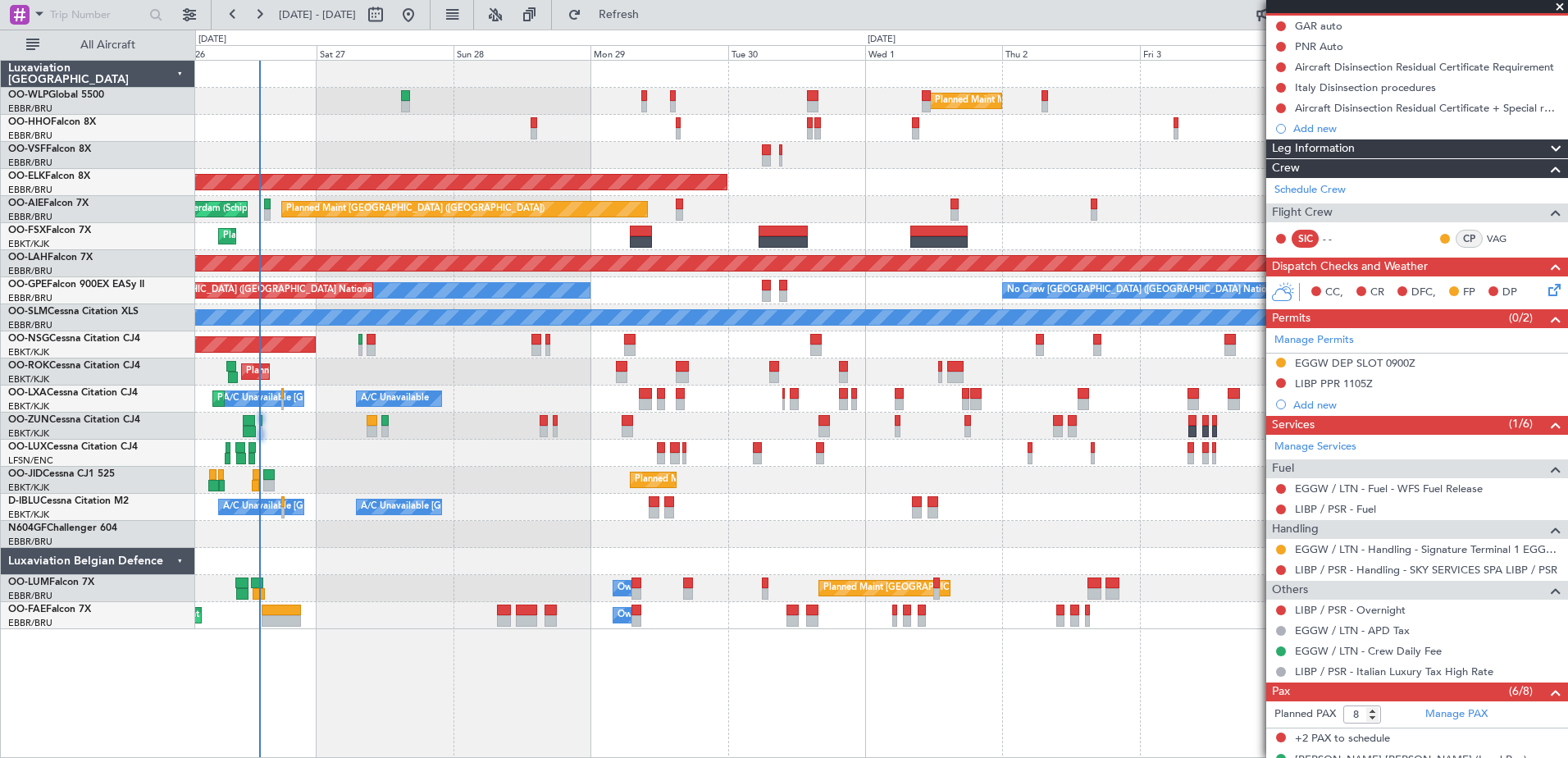
click at [799, 206] on div "Planned Maint London (Farnborough) Unplanned Maint Amsterdam (Schiphol)" at bounding box center [881, 209] width 1372 height 27
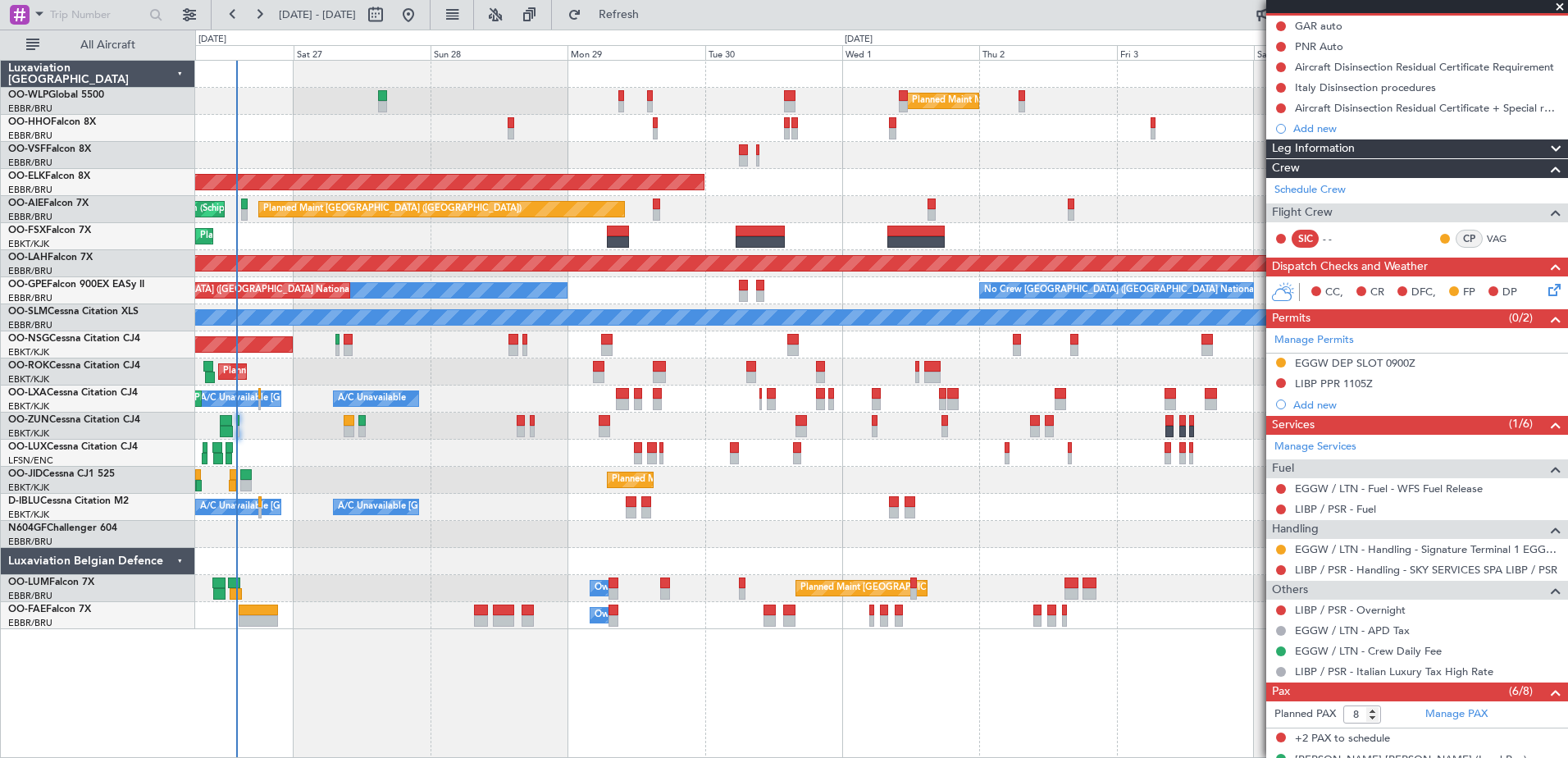
click at [703, 204] on div "Planned Maint London (Farnborough) Unplanned Maint Amsterdam (Schiphol)" at bounding box center [881, 209] width 1372 height 27
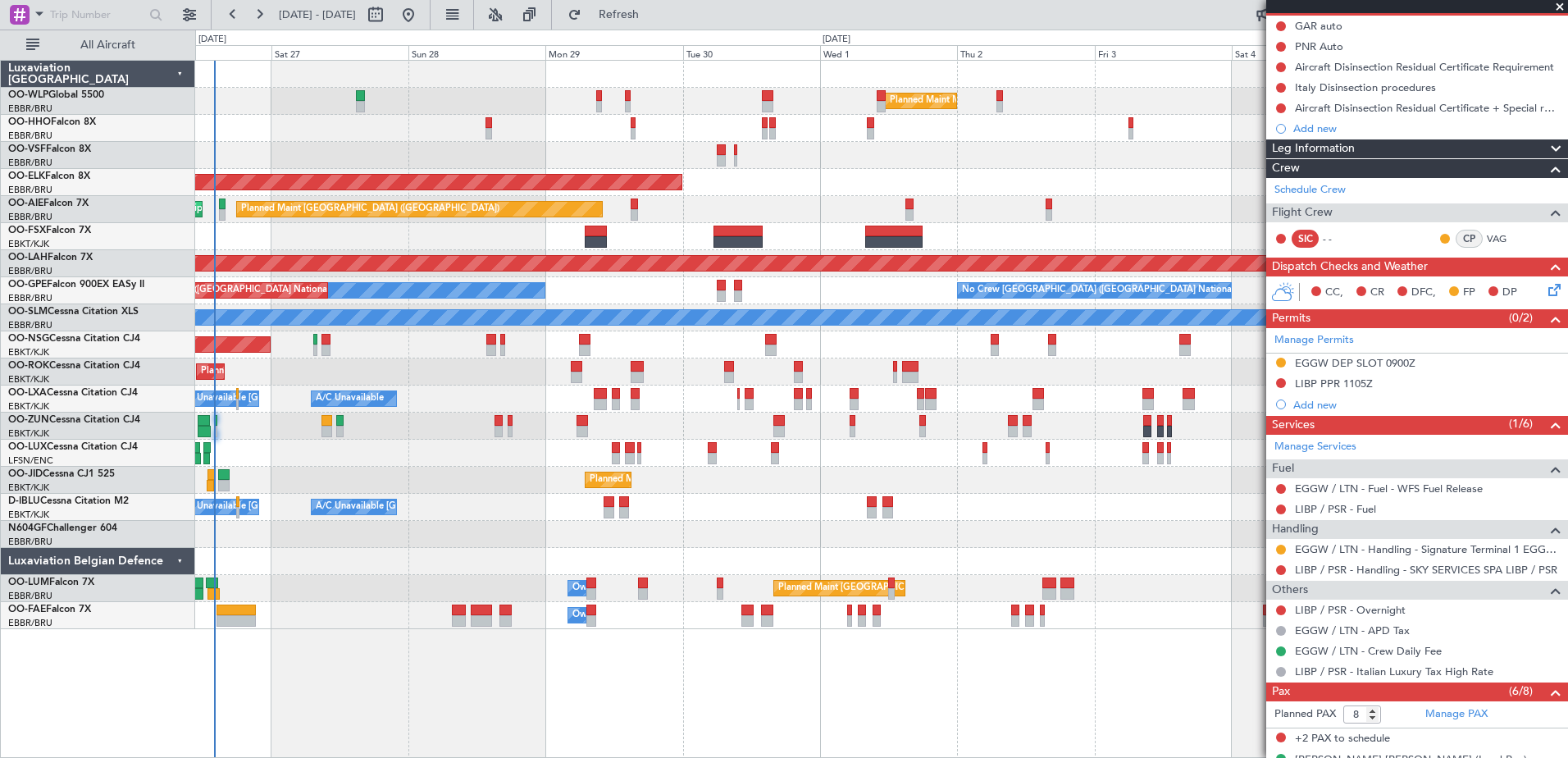
click at [667, 203] on div "Planned Maint London (Farnborough) Unplanned Maint Amsterdam (Schiphol)" at bounding box center [881, 209] width 1372 height 27
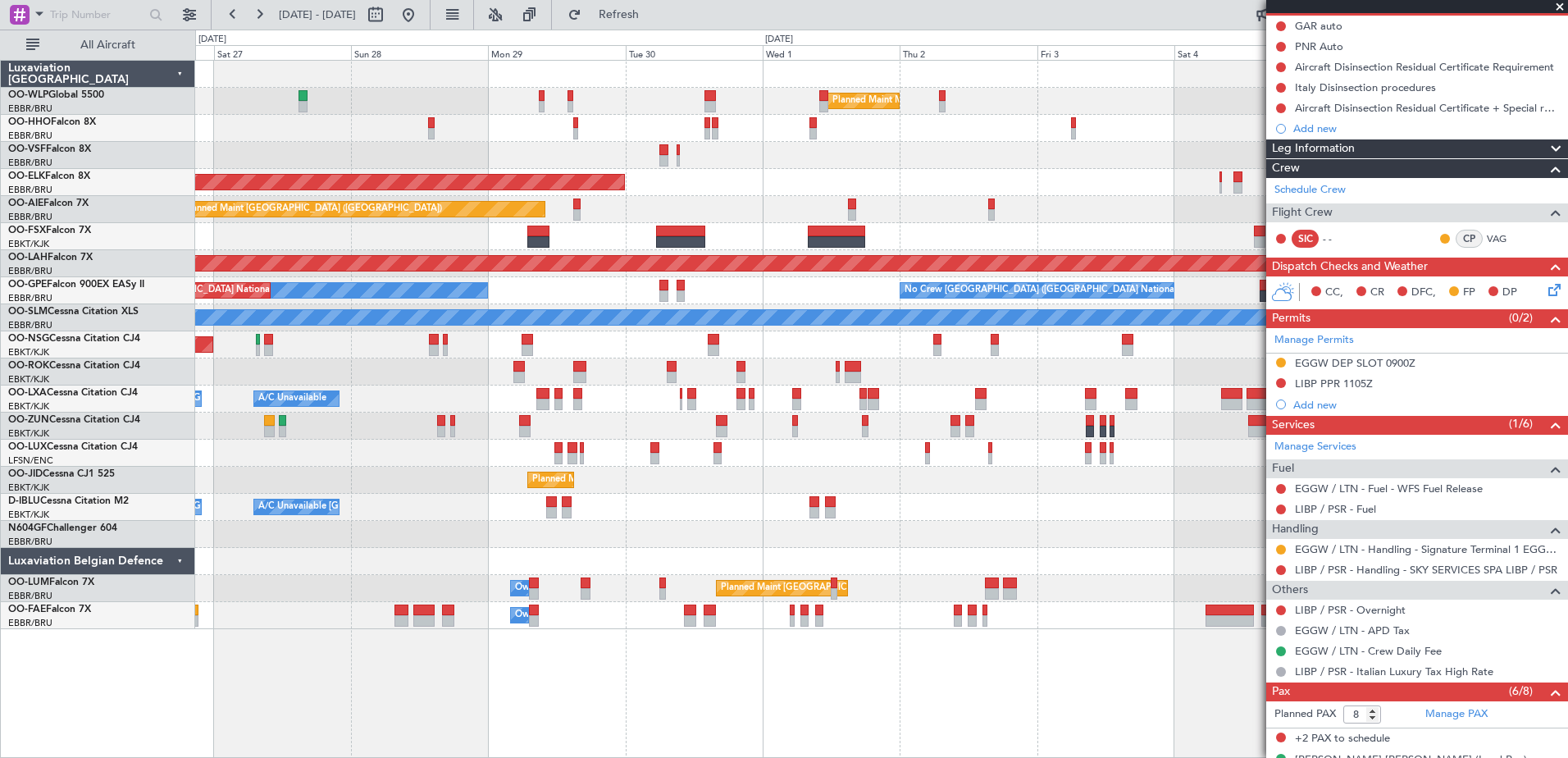
click at [762, 205] on div "Planned Maint London (Farnborough) Unplanned Maint Amsterdam (Schiphol)" at bounding box center [881, 209] width 1372 height 27
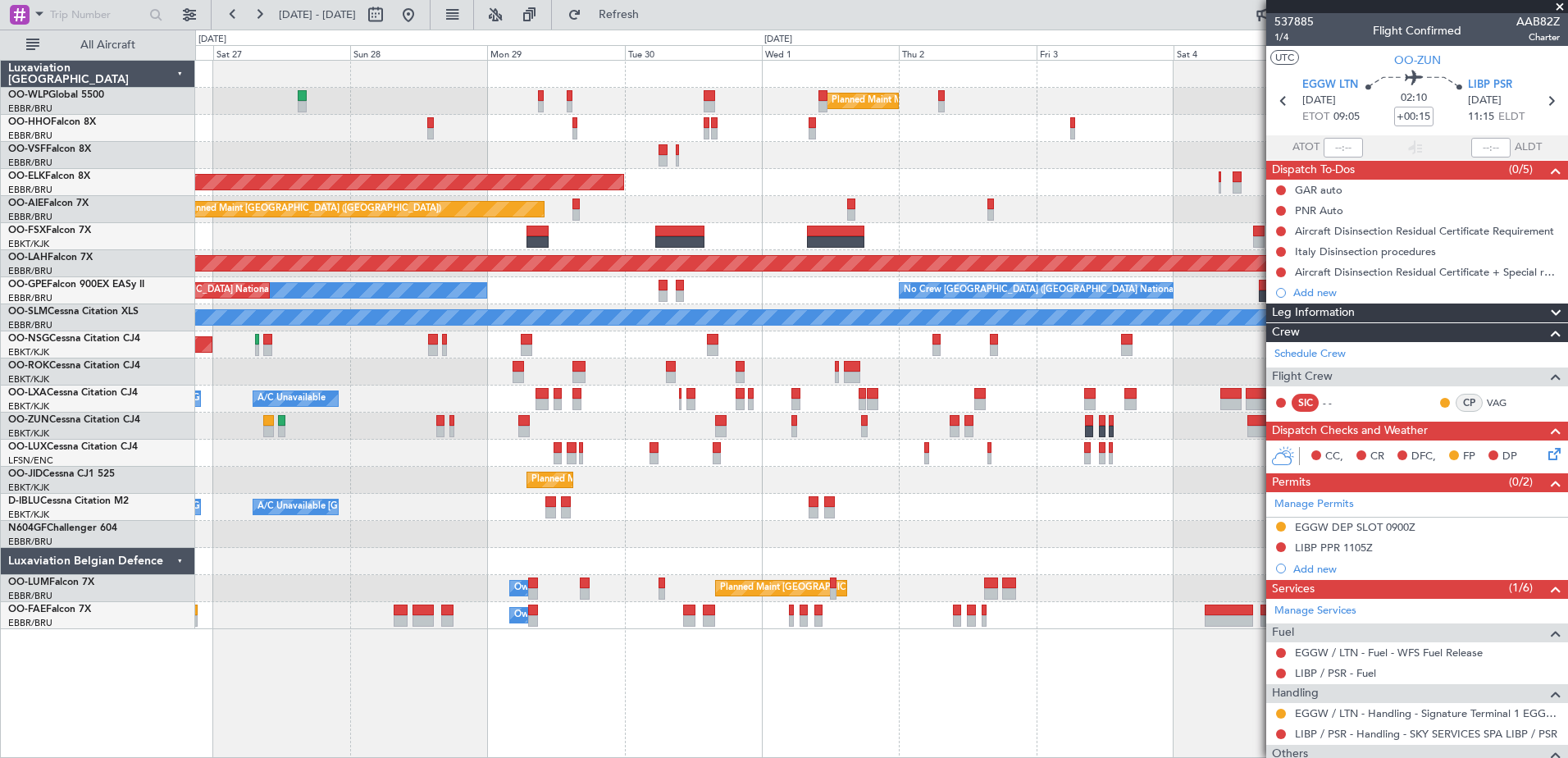
scroll to position [376, 0]
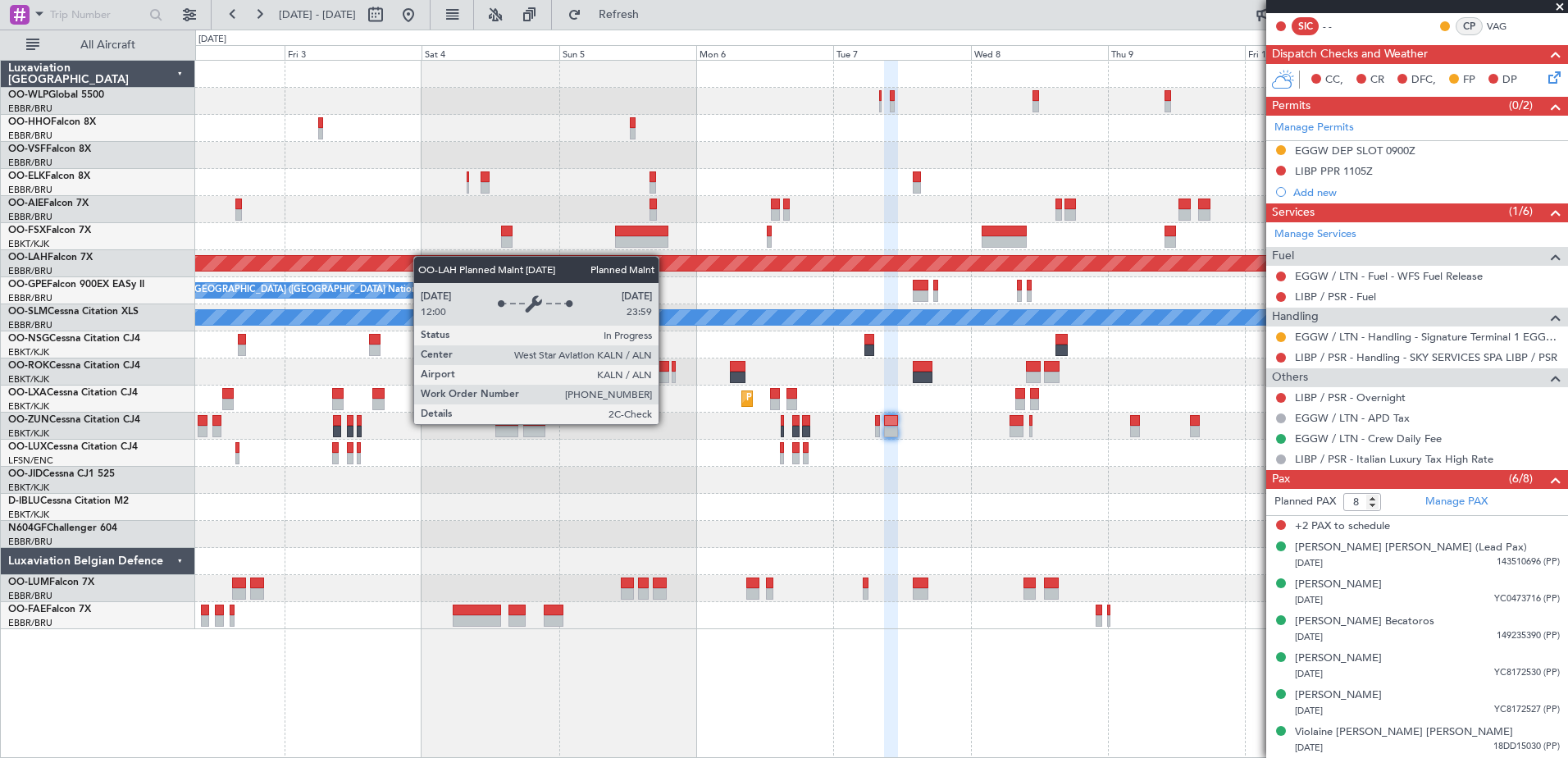
click at [256, 263] on div "Planned Maint Milan (Linate) Planned Maint Kortrijk-Wevelgem Planned Maint Alto…" at bounding box center [881, 344] width 1372 height 568
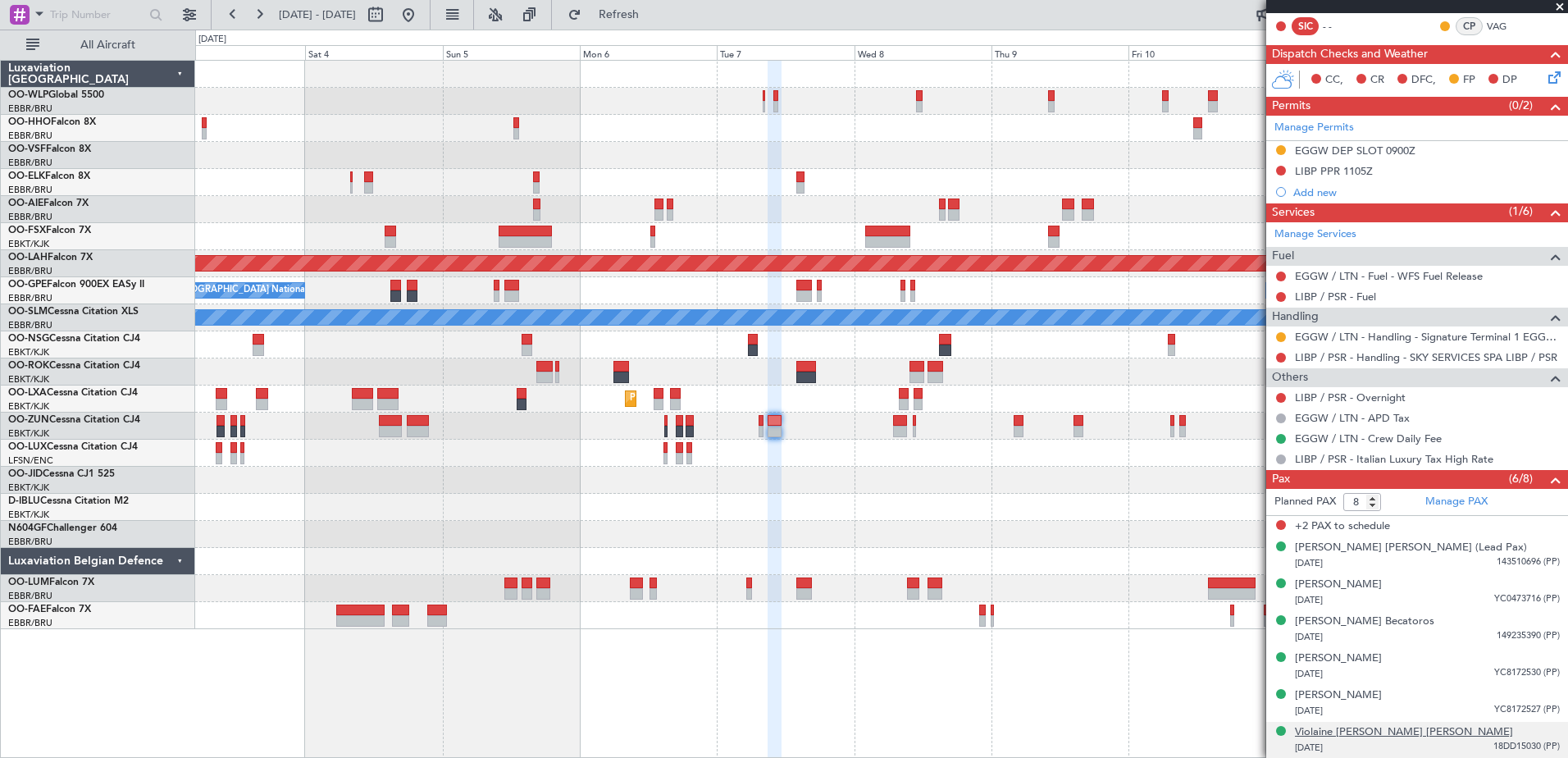
click at [1418, 729] on div "Violaine Marie Frédérique STEVENIN" at bounding box center [1404, 732] width 218 height 16
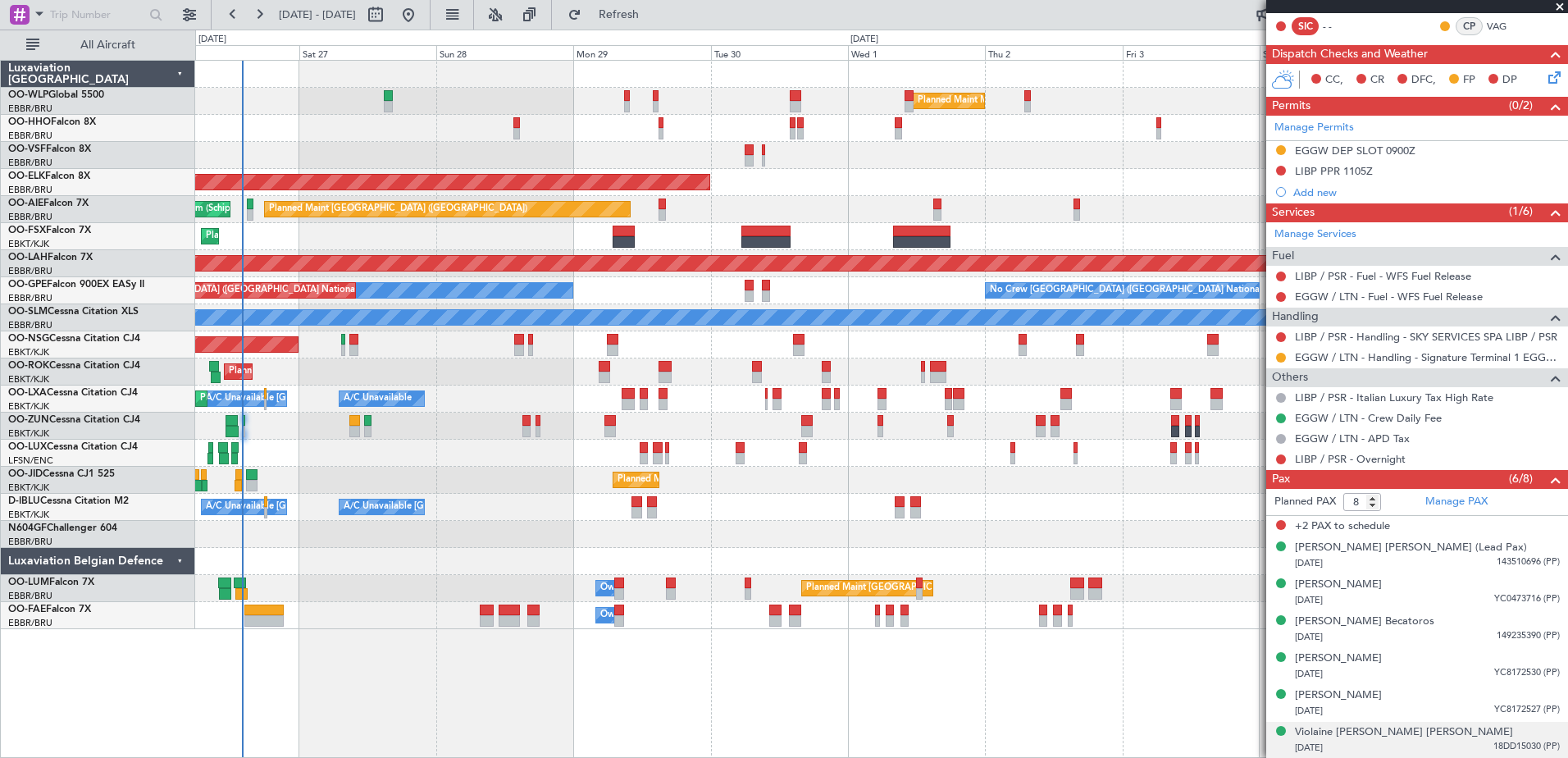
click at [1397, 535] on fb-app "03 Oct 2025 - 13 Oct 2025 Refresh Quick Links All Aircraft Planned Maint Milan …" at bounding box center [784, 385] width 1568 height 745
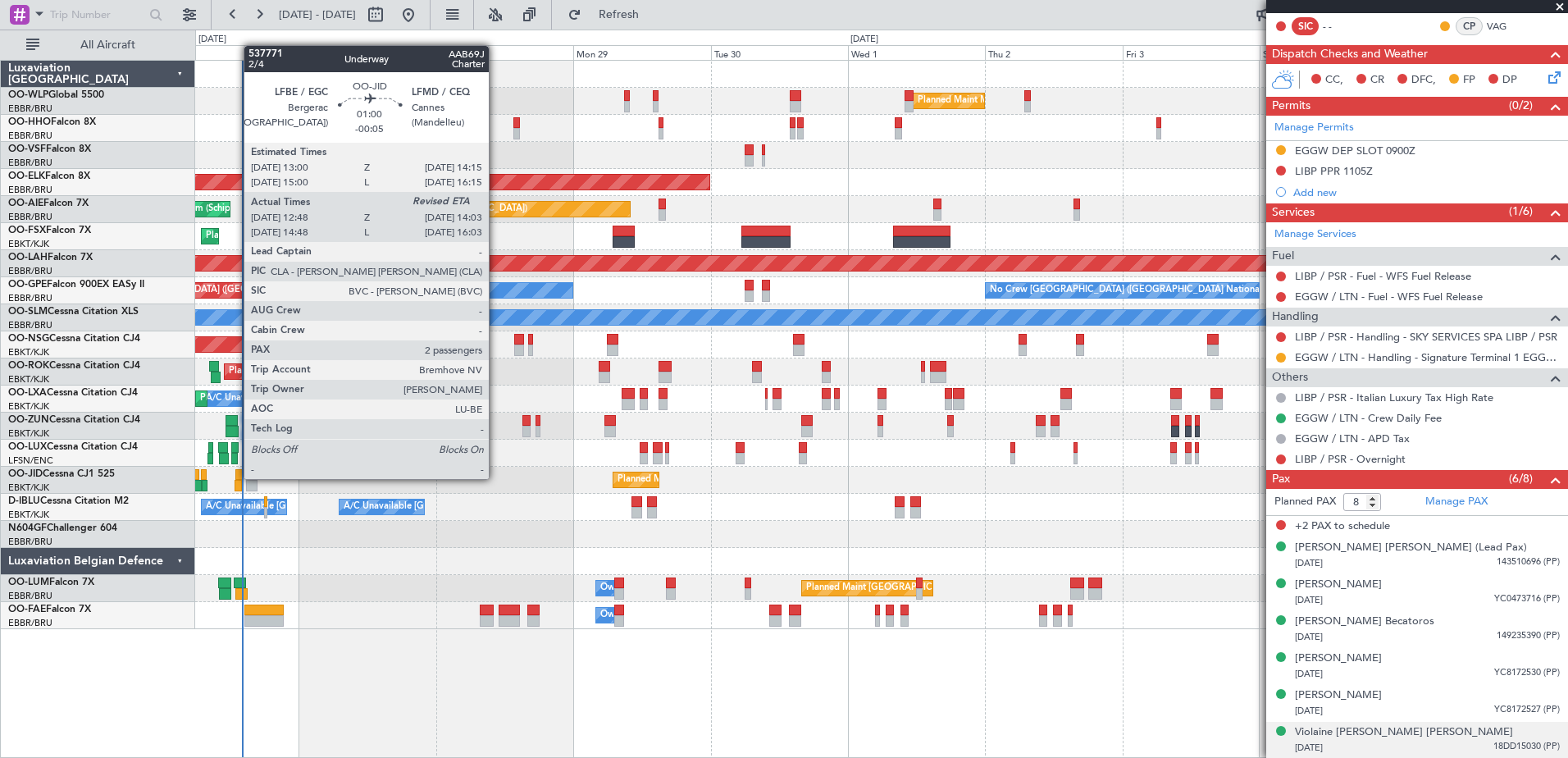
click at [236, 477] on div at bounding box center [239, 475] width 8 height 12
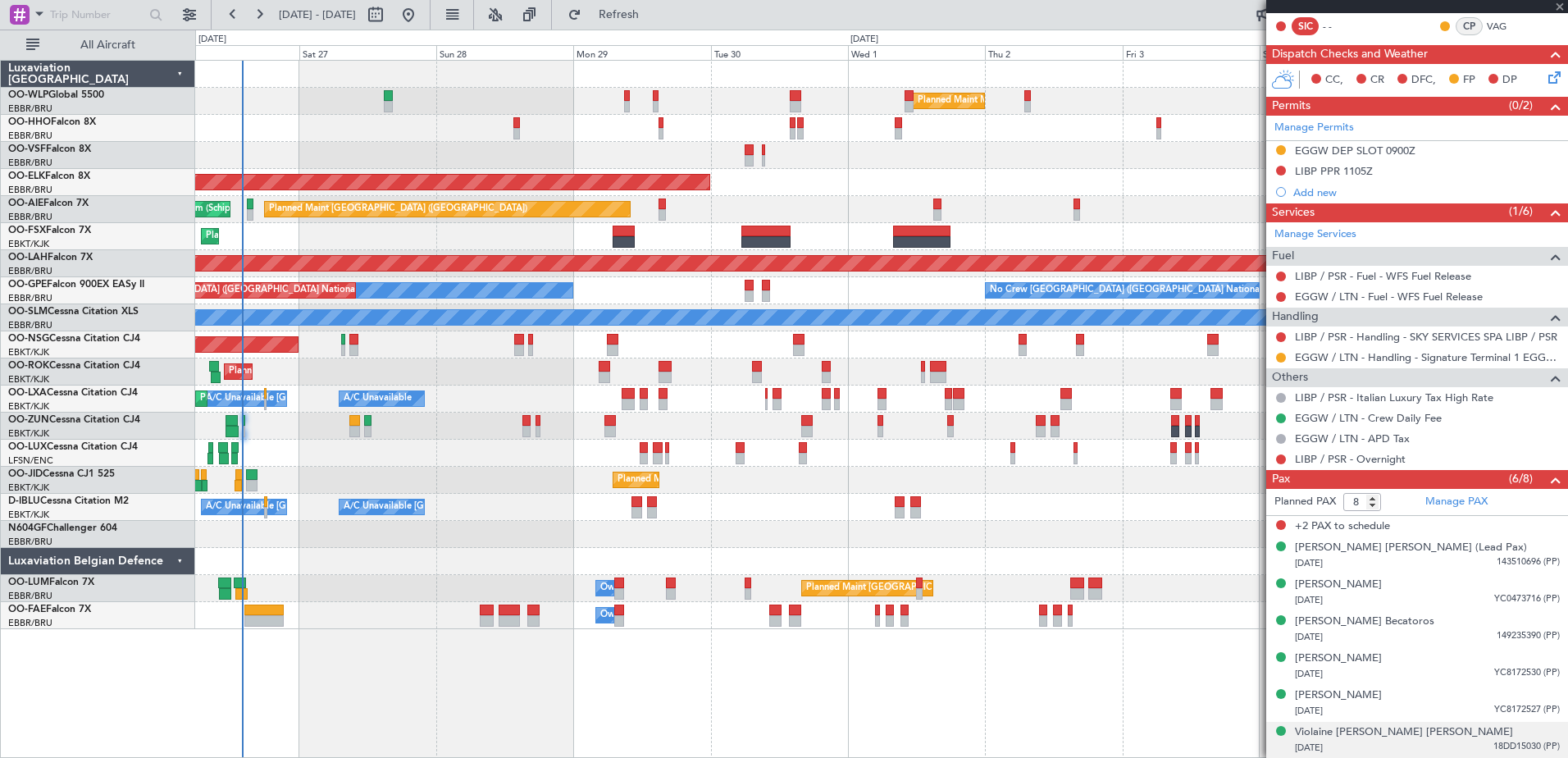
type input "-00:05"
type input "12:58"
type input "2"
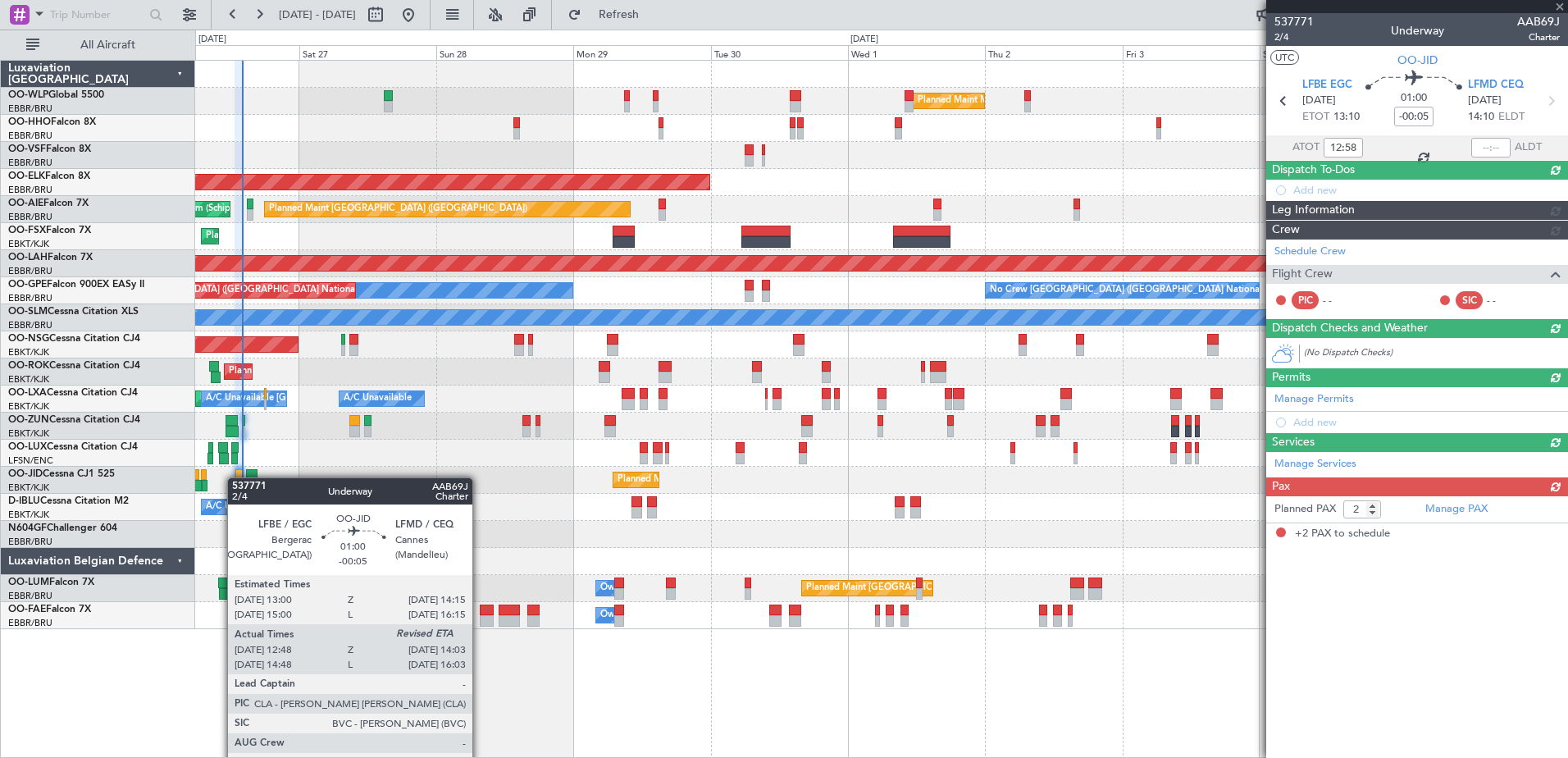
scroll to position [0, 0]
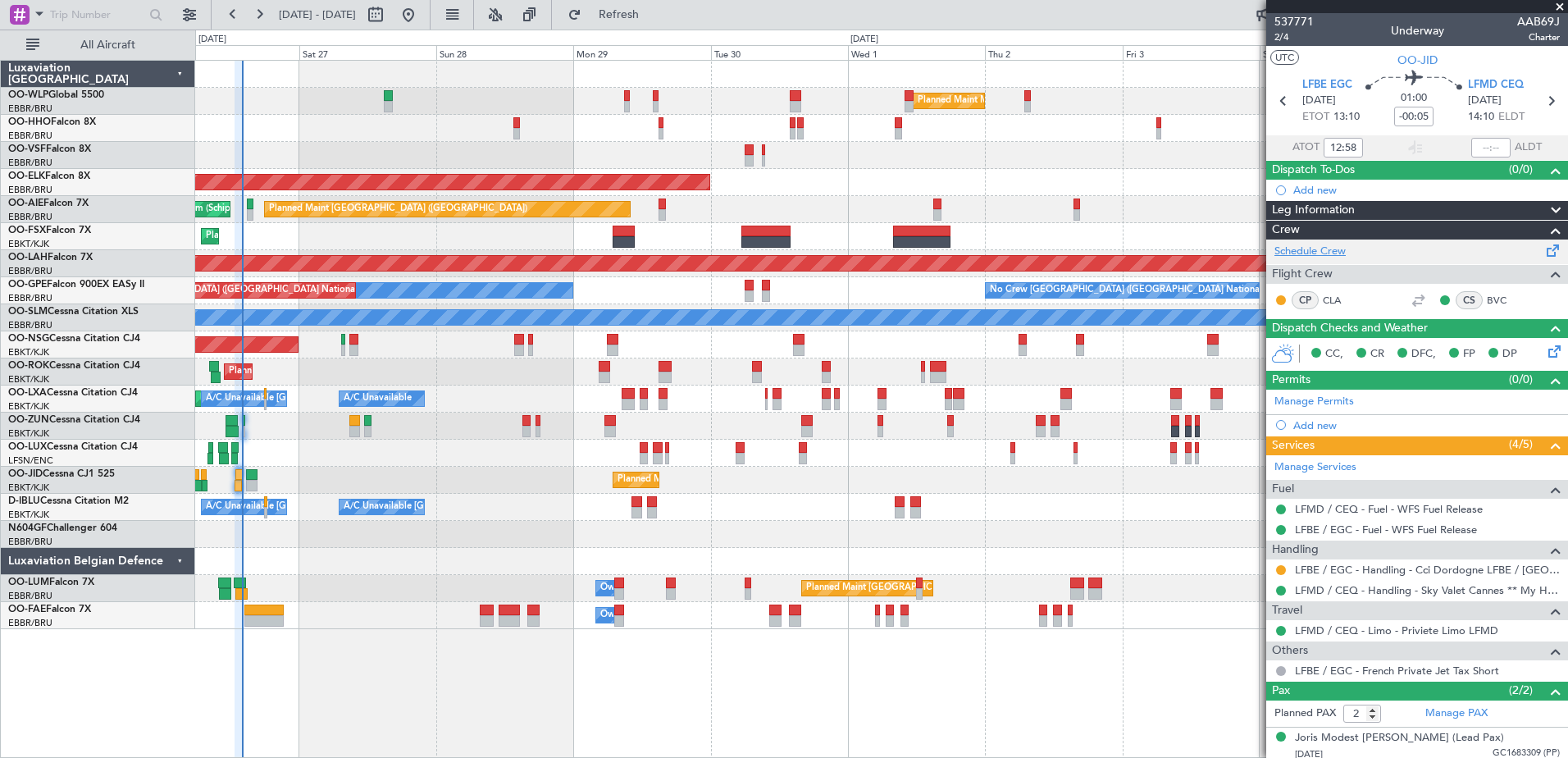
click at [1320, 246] on link "Schedule Crew" at bounding box center [1310, 251] width 72 height 16
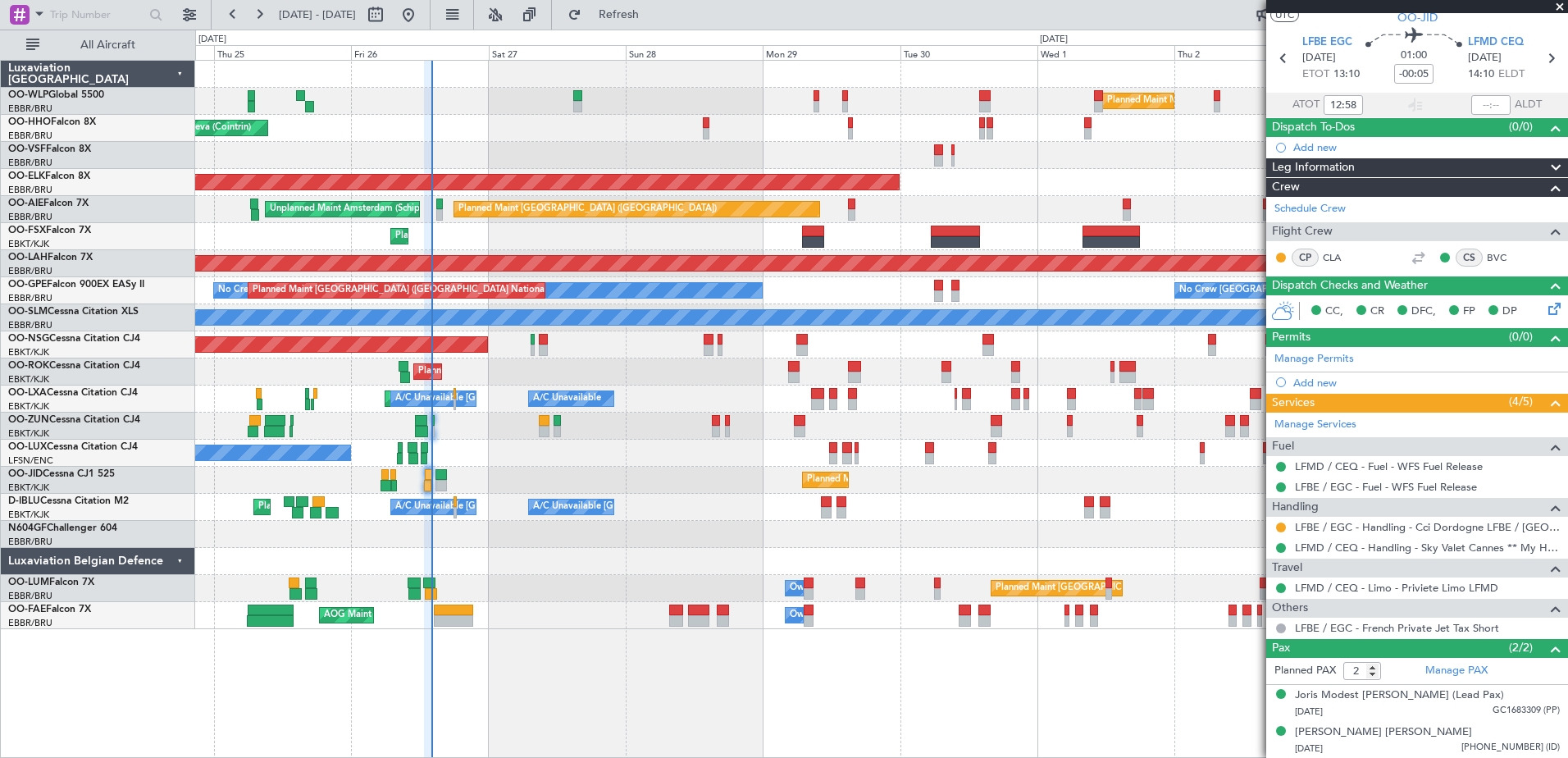
click at [618, 512] on div "Planned Maint Milan (Linate) Planned Maint Geneva (Cointrin) Planned Maint Kort…" at bounding box center [881, 344] width 1372 height 568
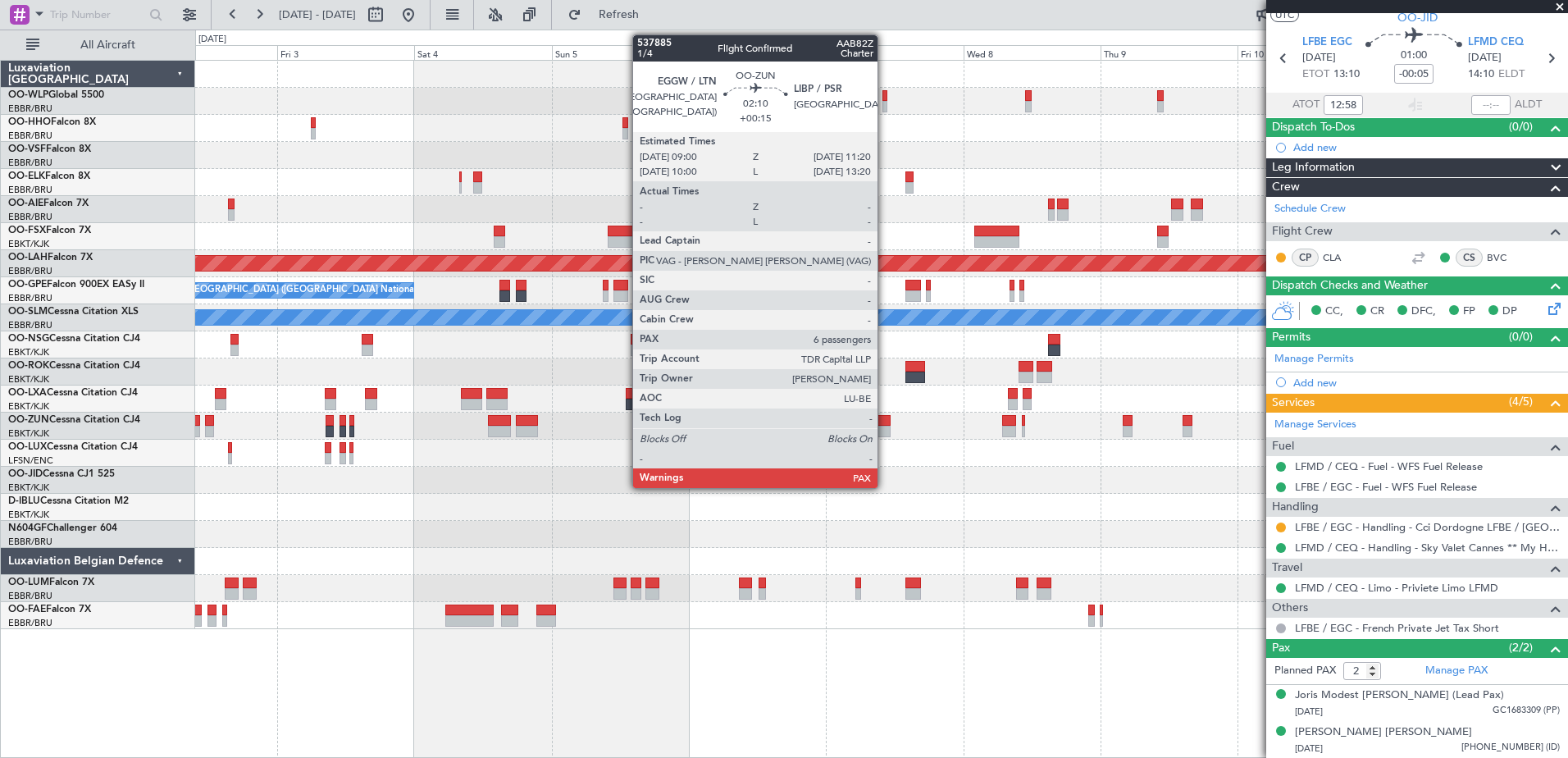
click at [885, 424] on div at bounding box center [883, 420] width 14 height 12
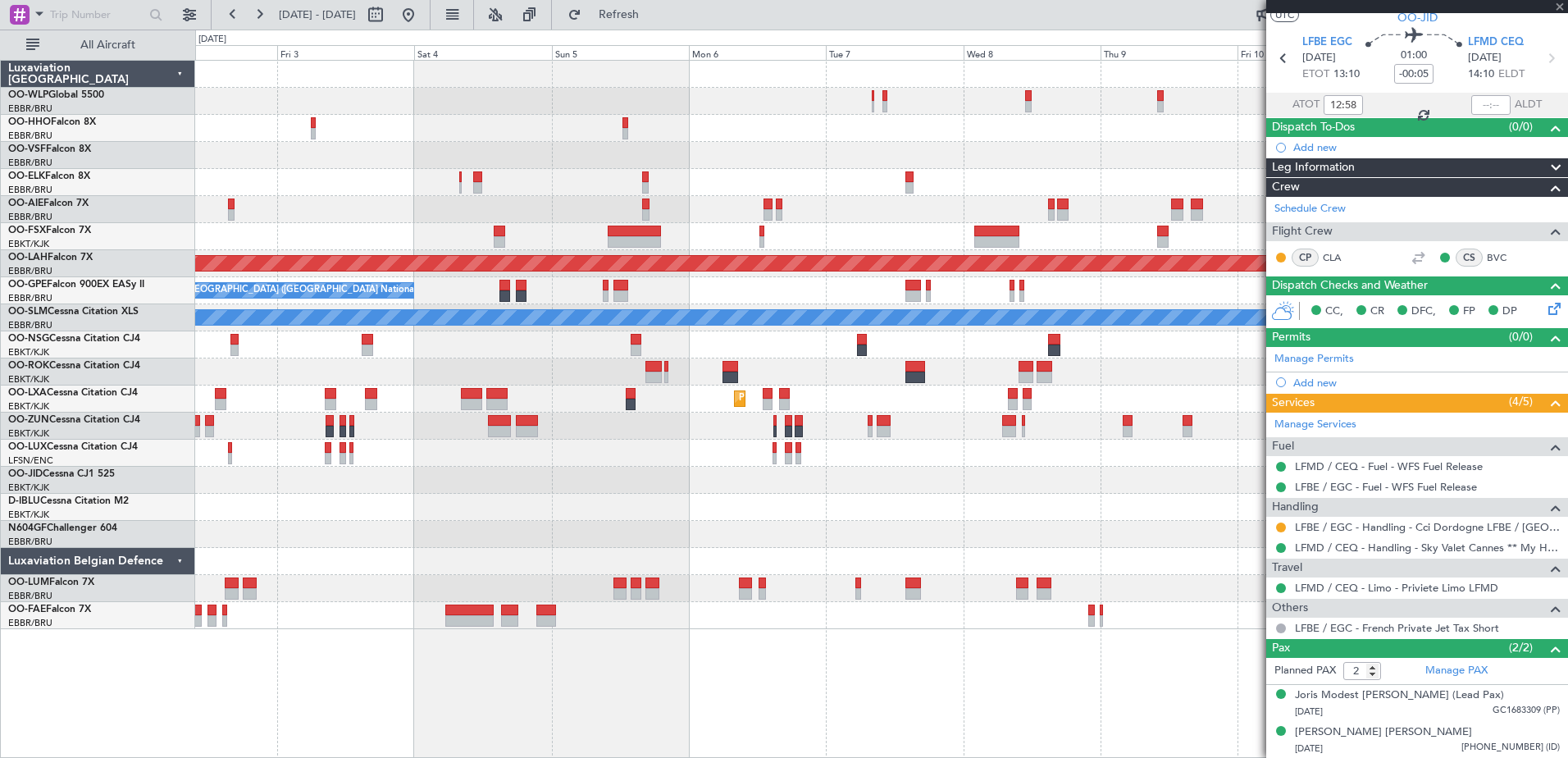
type input "+00:15"
type input "8"
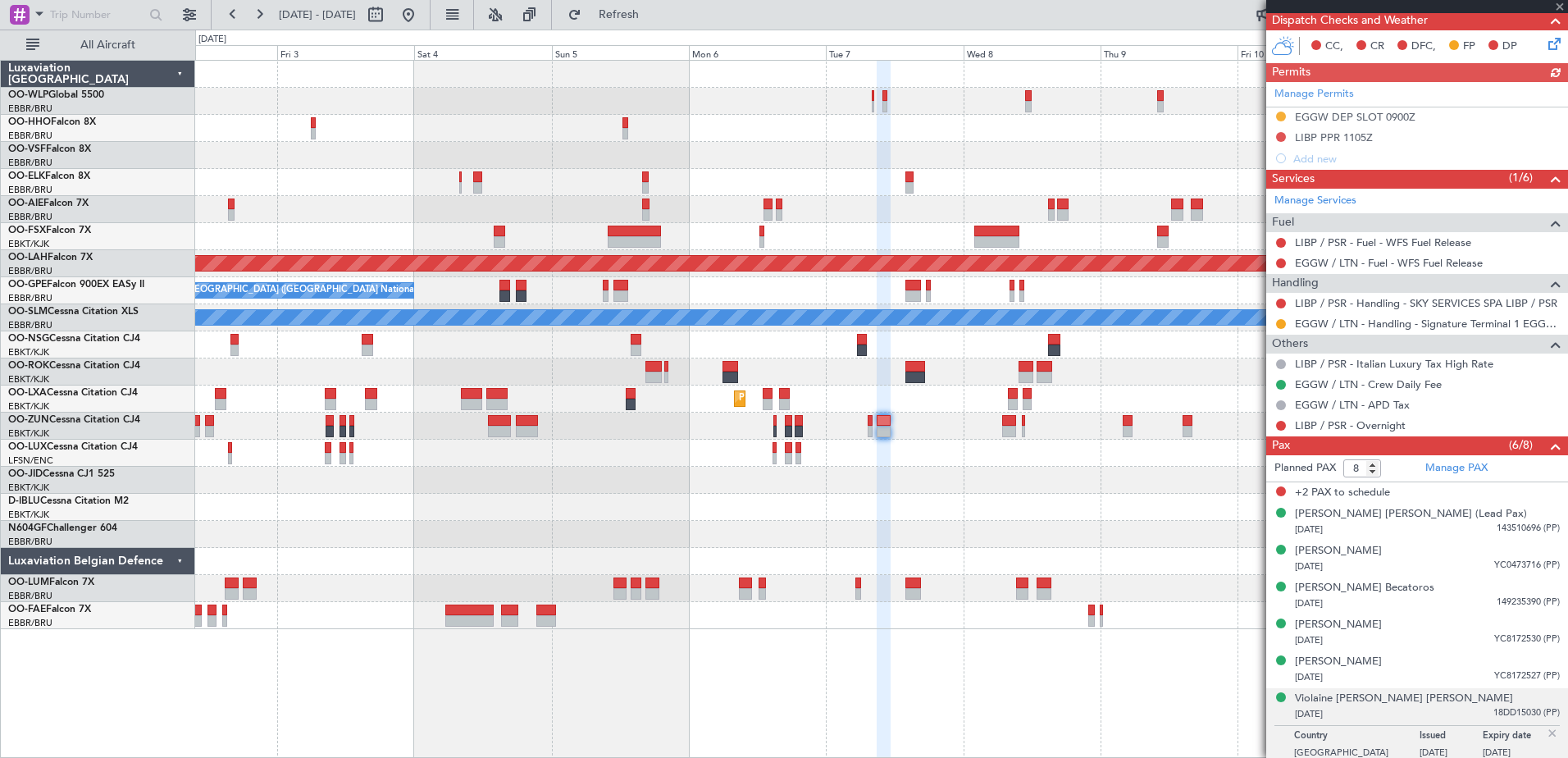
scroll to position [416, 0]
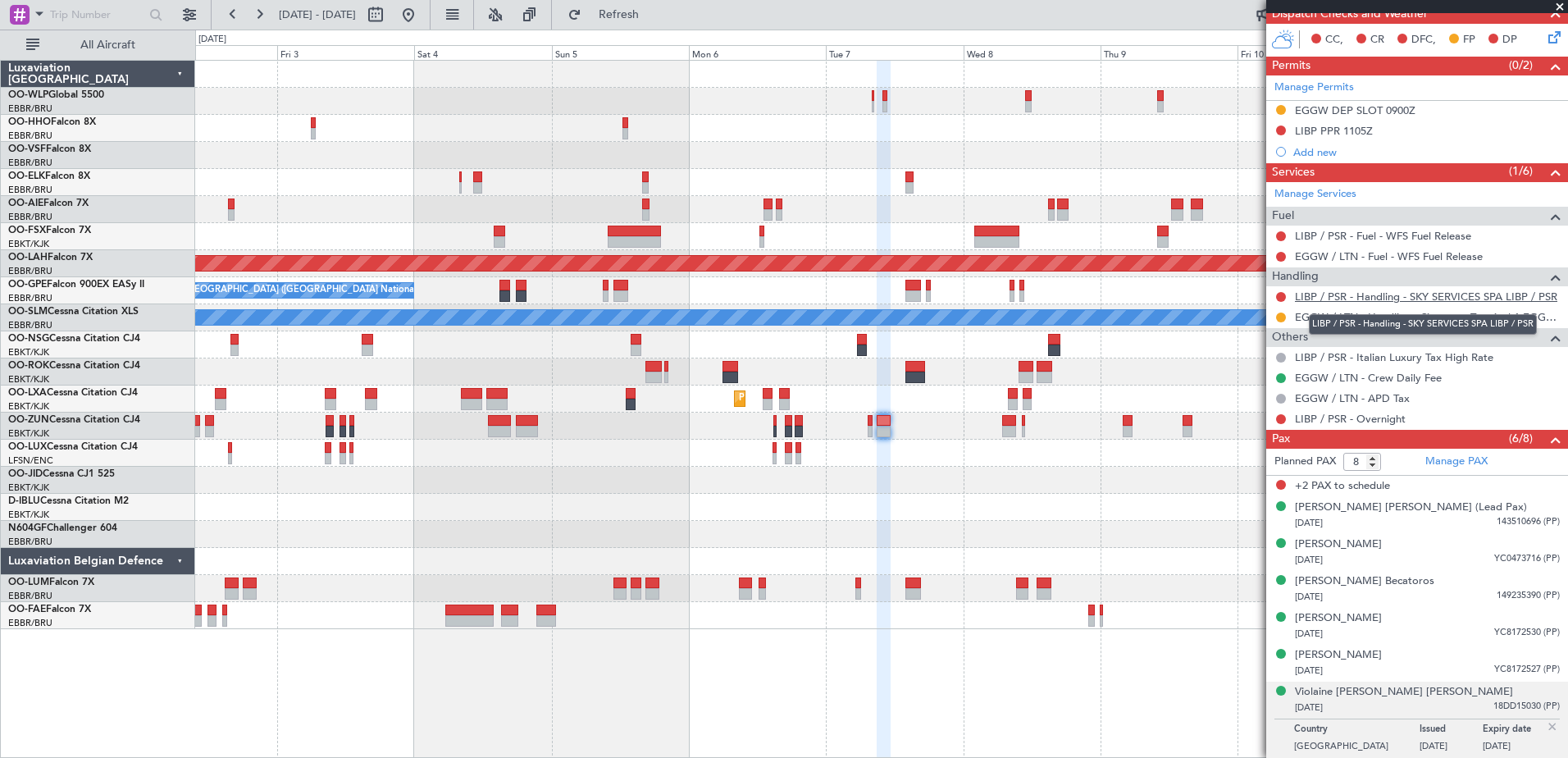
click at [1348, 298] on link "LIBP / PSR - Handling - SKY SERVICES SPA LIBP / PSR" at bounding box center [1426, 296] width 263 height 14
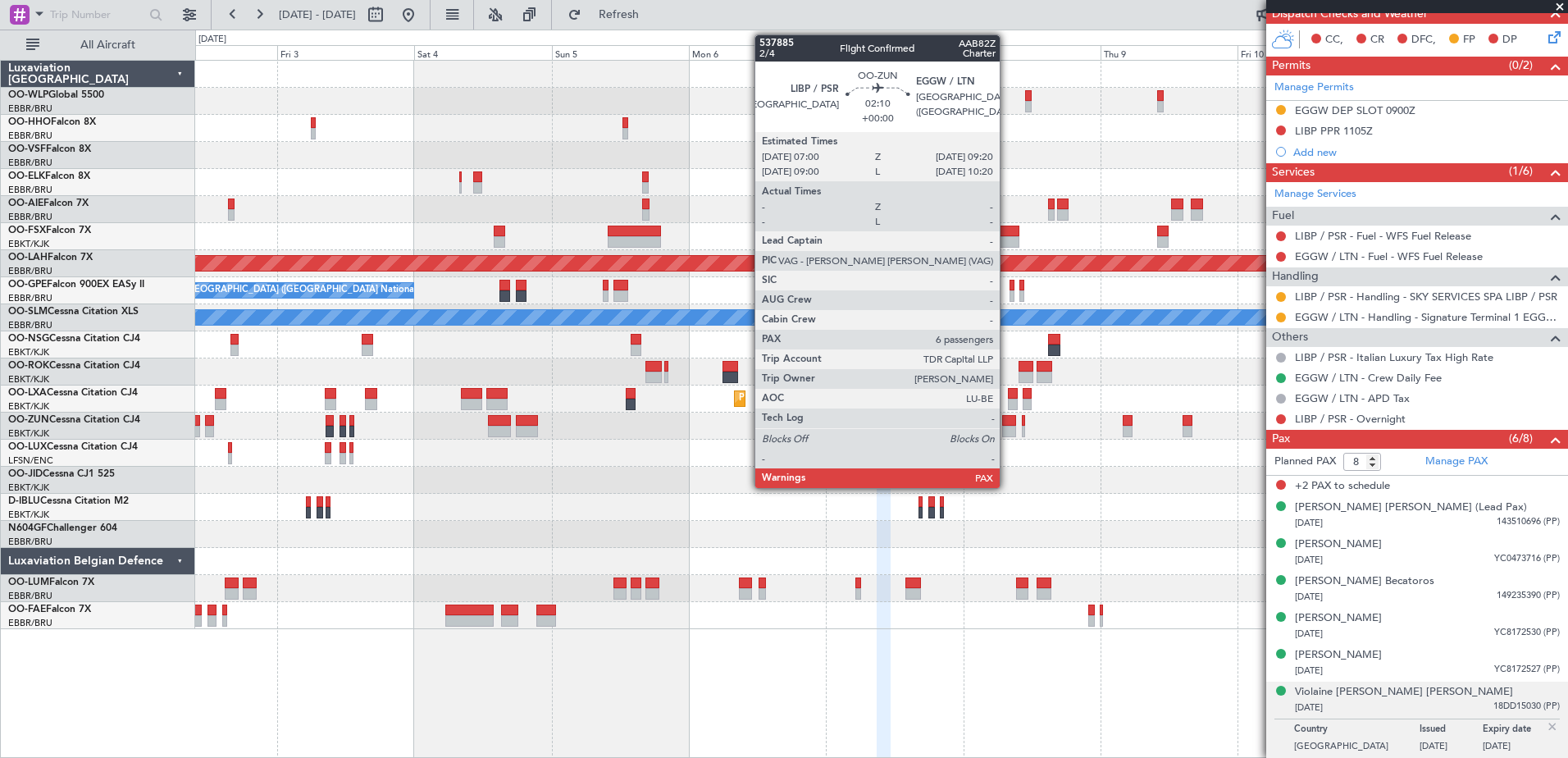
click at [1007, 426] on div at bounding box center [1009, 431] width 14 height 12
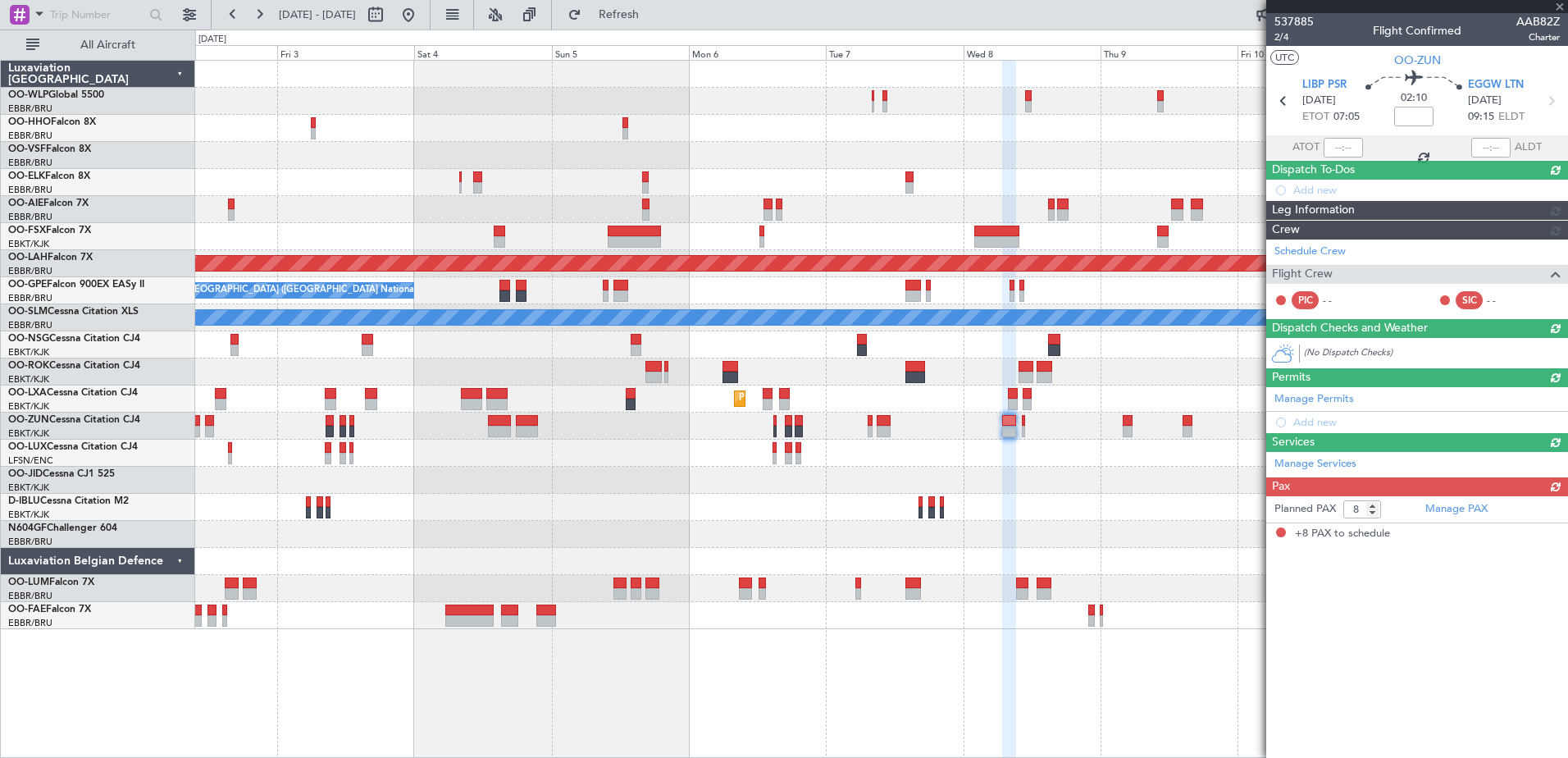
scroll to position [0, 0]
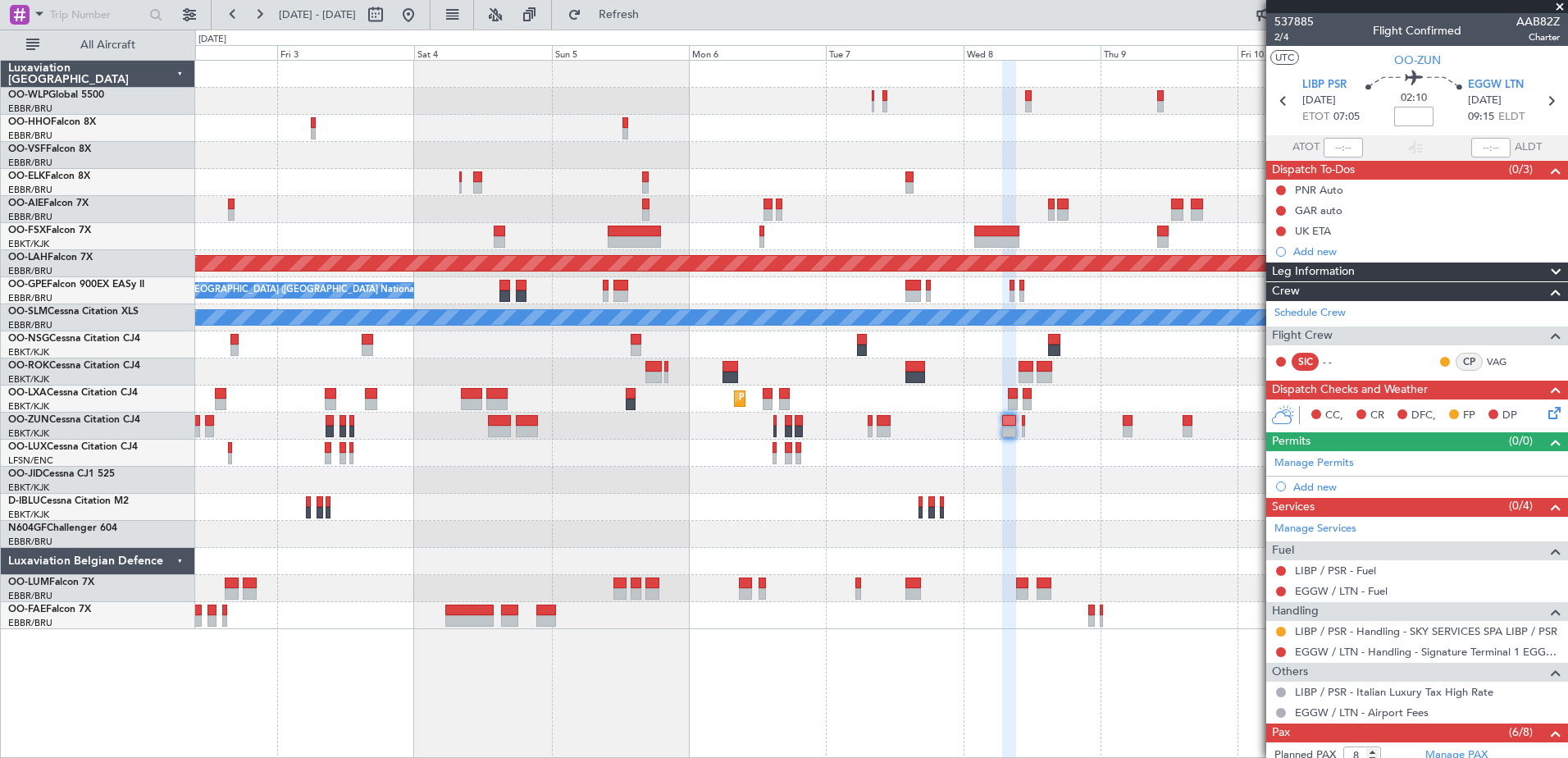
click at [1409, 115] on input at bounding box center [1413, 116] width 40 height 19
type input "+00:15"
click at [1321, 490] on div "Add new" at bounding box center [1419, 486] width 252 height 14
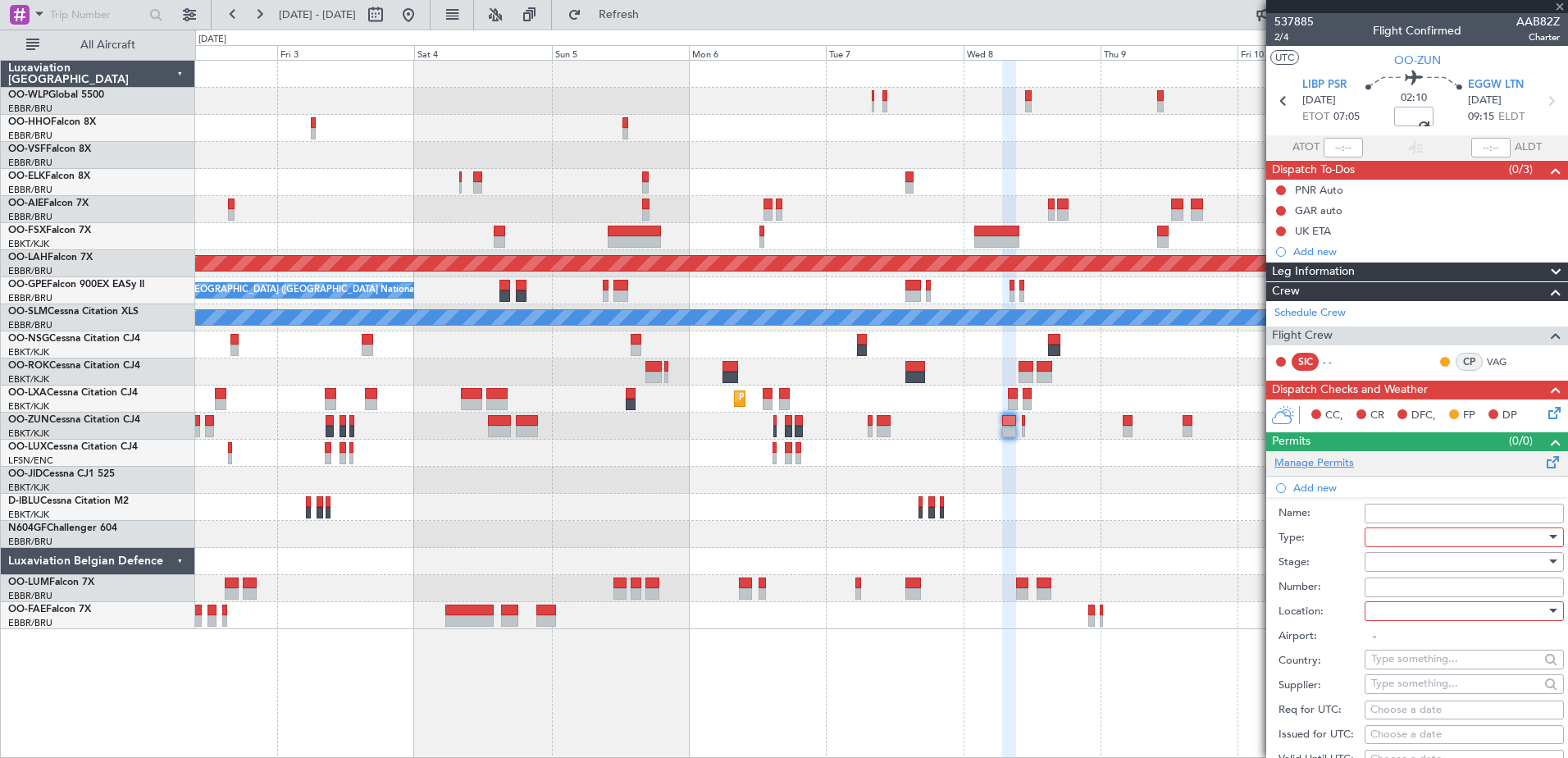
click at [1316, 455] on link "Manage Permits" at bounding box center [1314, 463] width 79 height 16
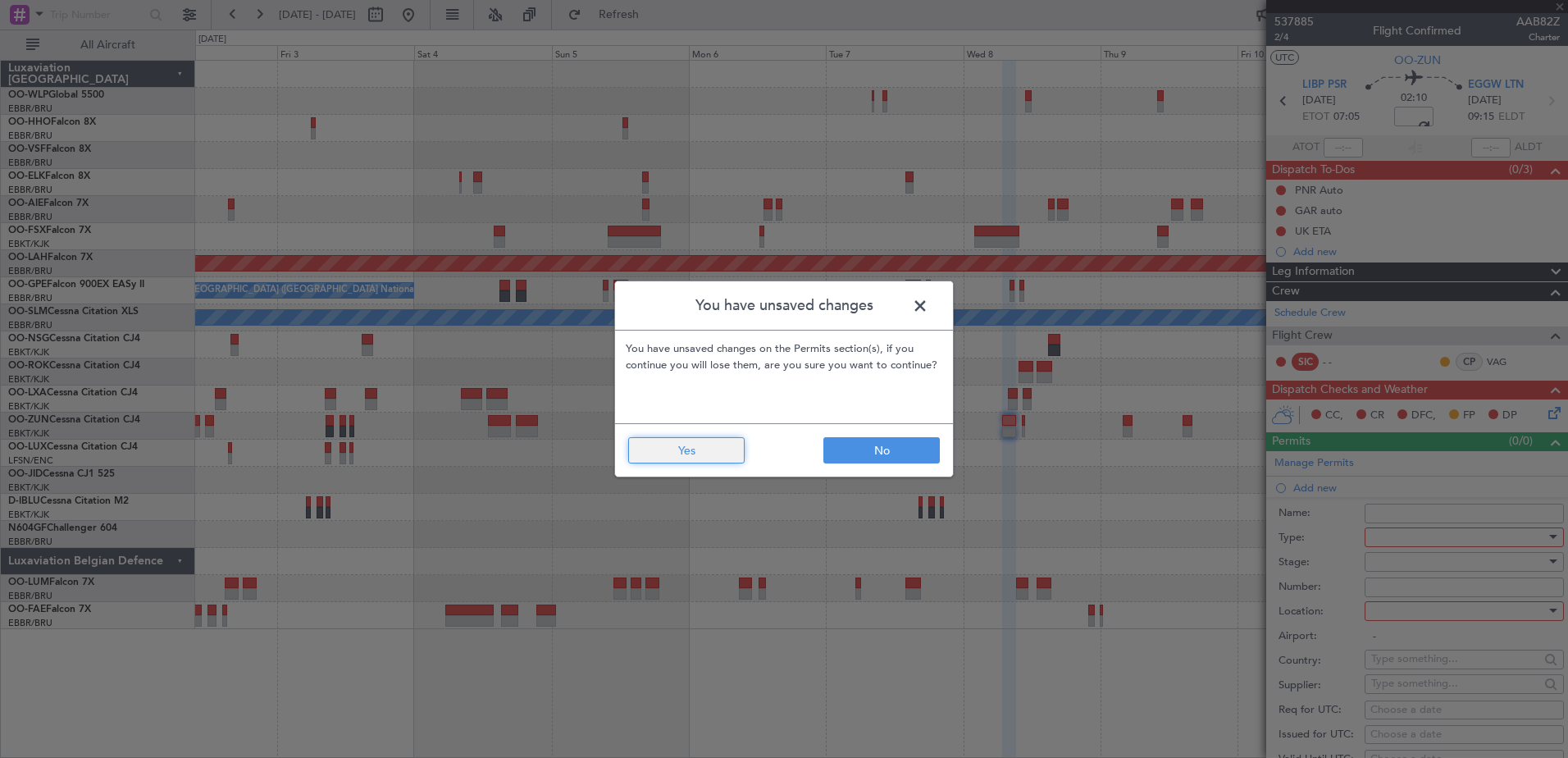
click at [706, 453] on button "Yes" at bounding box center [686, 450] width 117 height 26
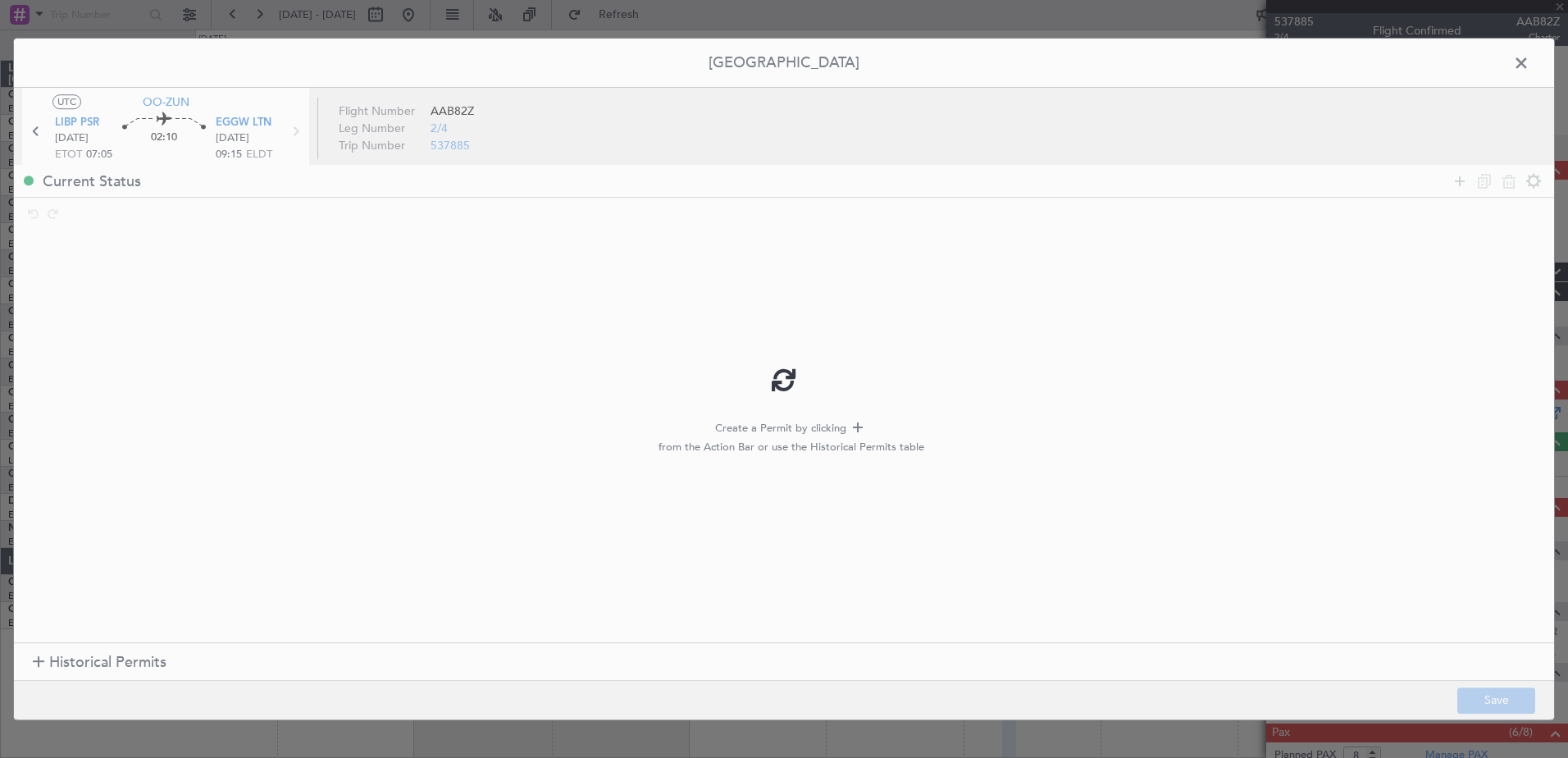
click at [64, 671] on div at bounding box center [784, 379] width 1540 height 680
click at [68, 652] on div at bounding box center [784, 379] width 1540 height 680
type input "+00:15"
click at [1454, 183] on icon at bounding box center [1459, 181] width 19 height 19
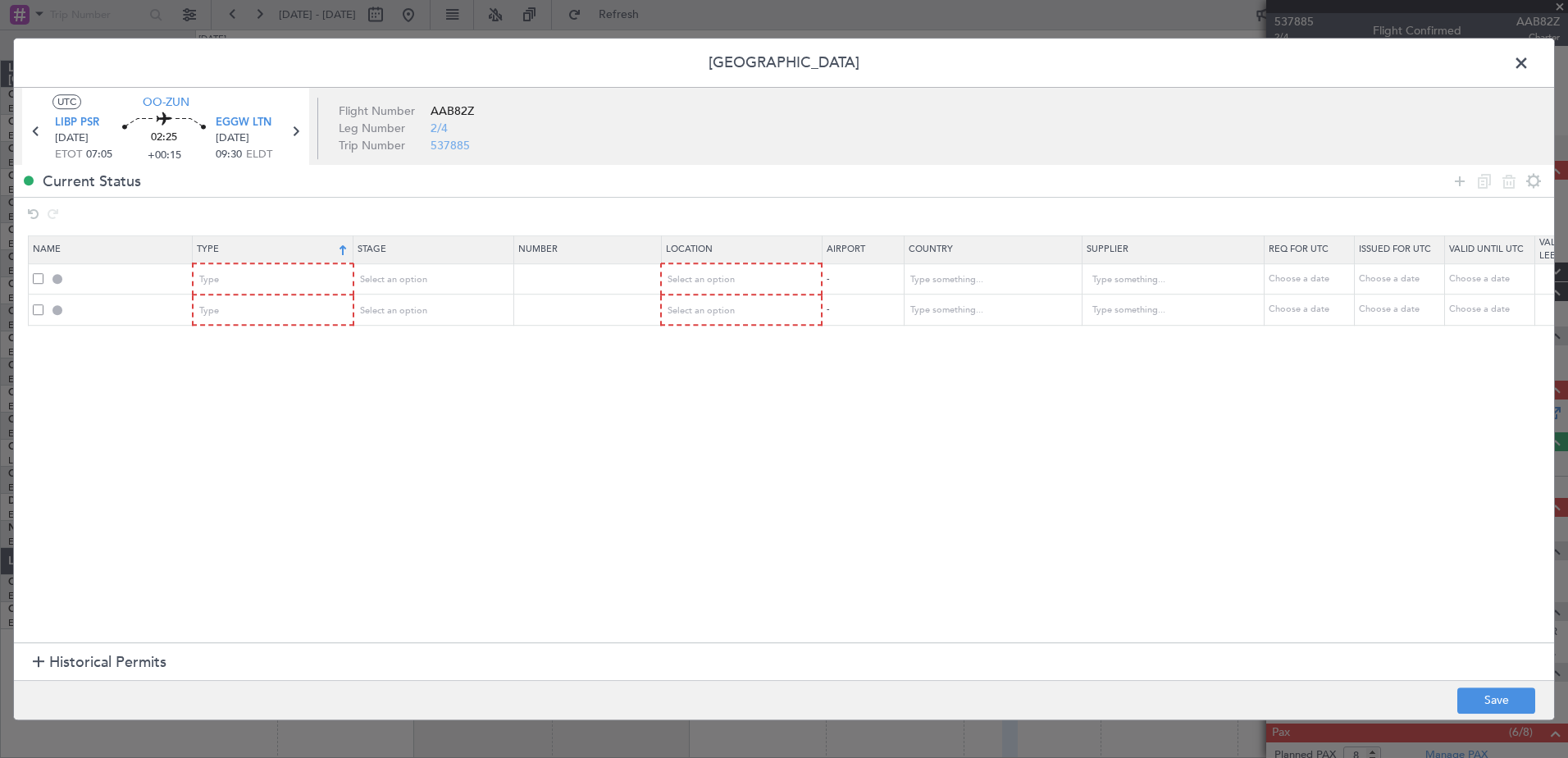
click at [325, 263] on th "Type" at bounding box center [273, 250] width 160 height 28
click at [323, 268] on div "Type" at bounding box center [268, 279] width 136 height 24
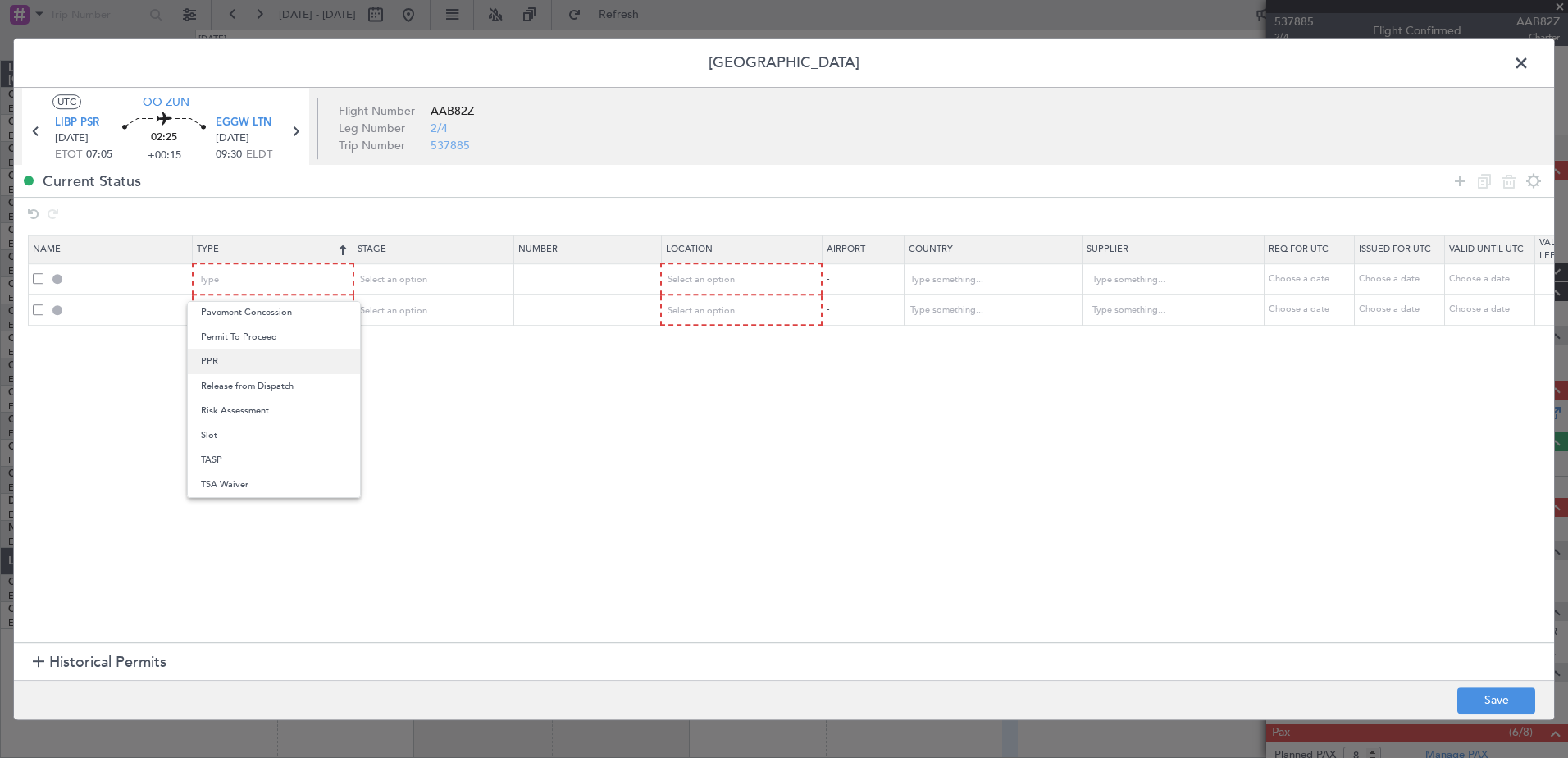
drag, startPoint x: 269, startPoint y: 443, endPoint x: 252, endPoint y: 364, distance: 80.8
click at [252, 364] on div "ADC ADNC API CANPASS CARICOM CID COBT CUSTOMS Departure DOT Approval EAPIS Ferr…" at bounding box center [274, 398] width 174 height 197
click at [252, 364] on span "PPR" at bounding box center [274, 361] width 146 height 24
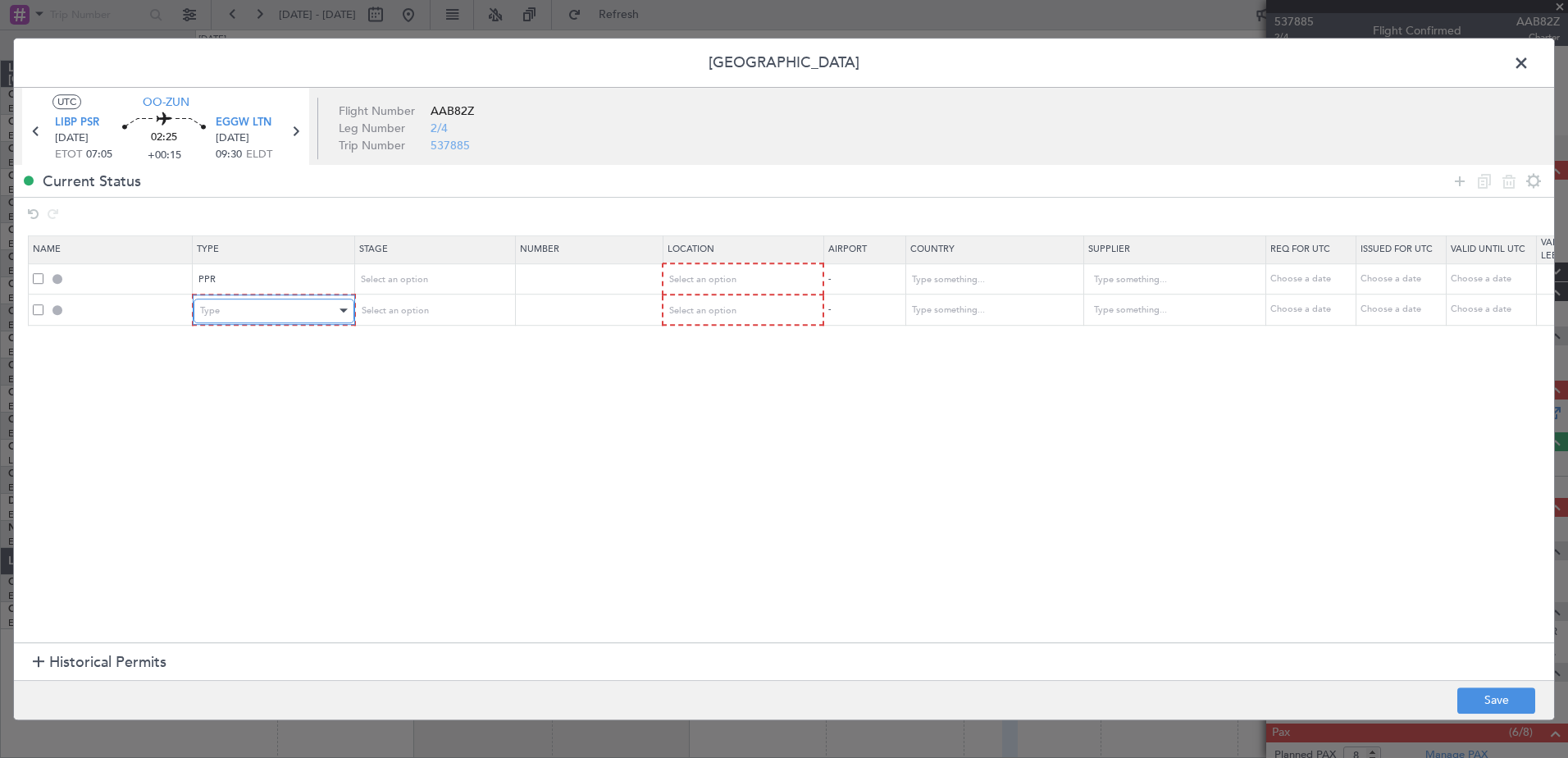
click at [236, 308] on div "Type" at bounding box center [268, 311] width 136 height 24
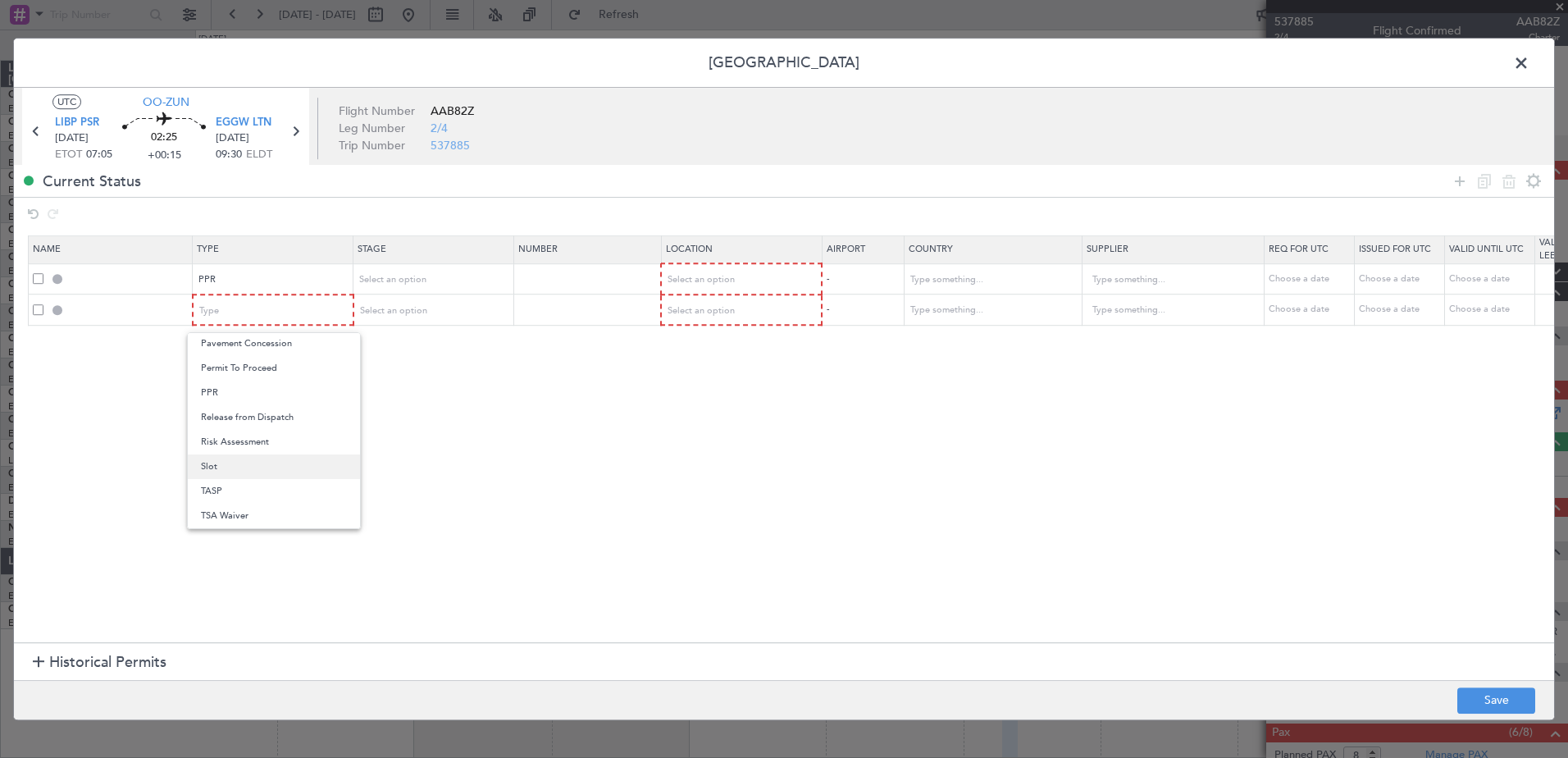
click at [238, 472] on span "Slot" at bounding box center [274, 466] width 146 height 24
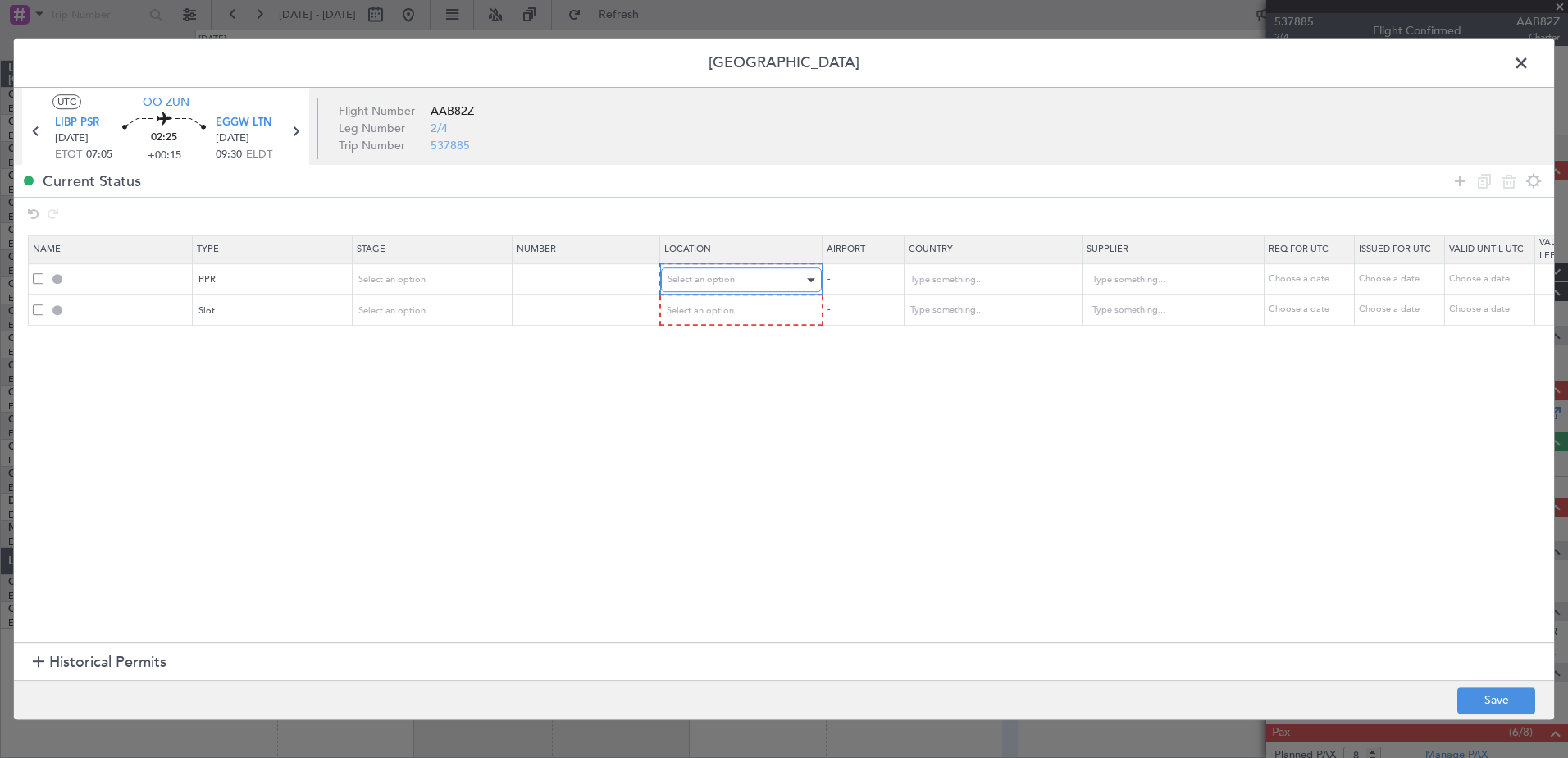
click at [726, 277] on span "Select an option" at bounding box center [702, 279] width 68 height 13
click at [738, 312] on span "Departure" at bounding box center [741, 313] width 146 height 24
click at [736, 305] on div "Select an option" at bounding box center [735, 310] width 136 height 24
click at [716, 396] on span "Arrival" at bounding box center [741, 393] width 146 height 24
click at [1290, 276] on div "Choose a date" at bounding box center [1309, 279] width 85 height 14
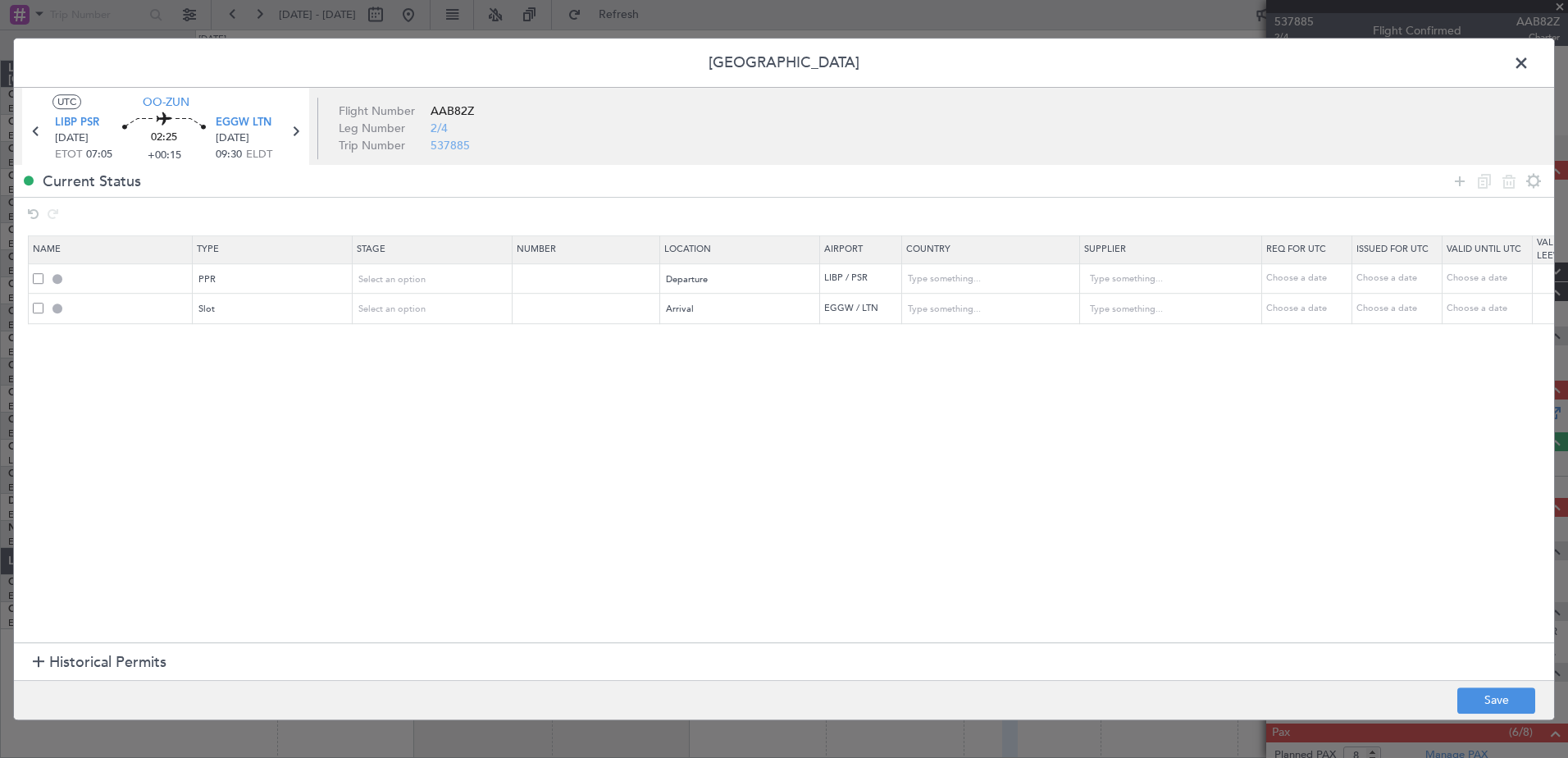
select select "9"
select select "2025"
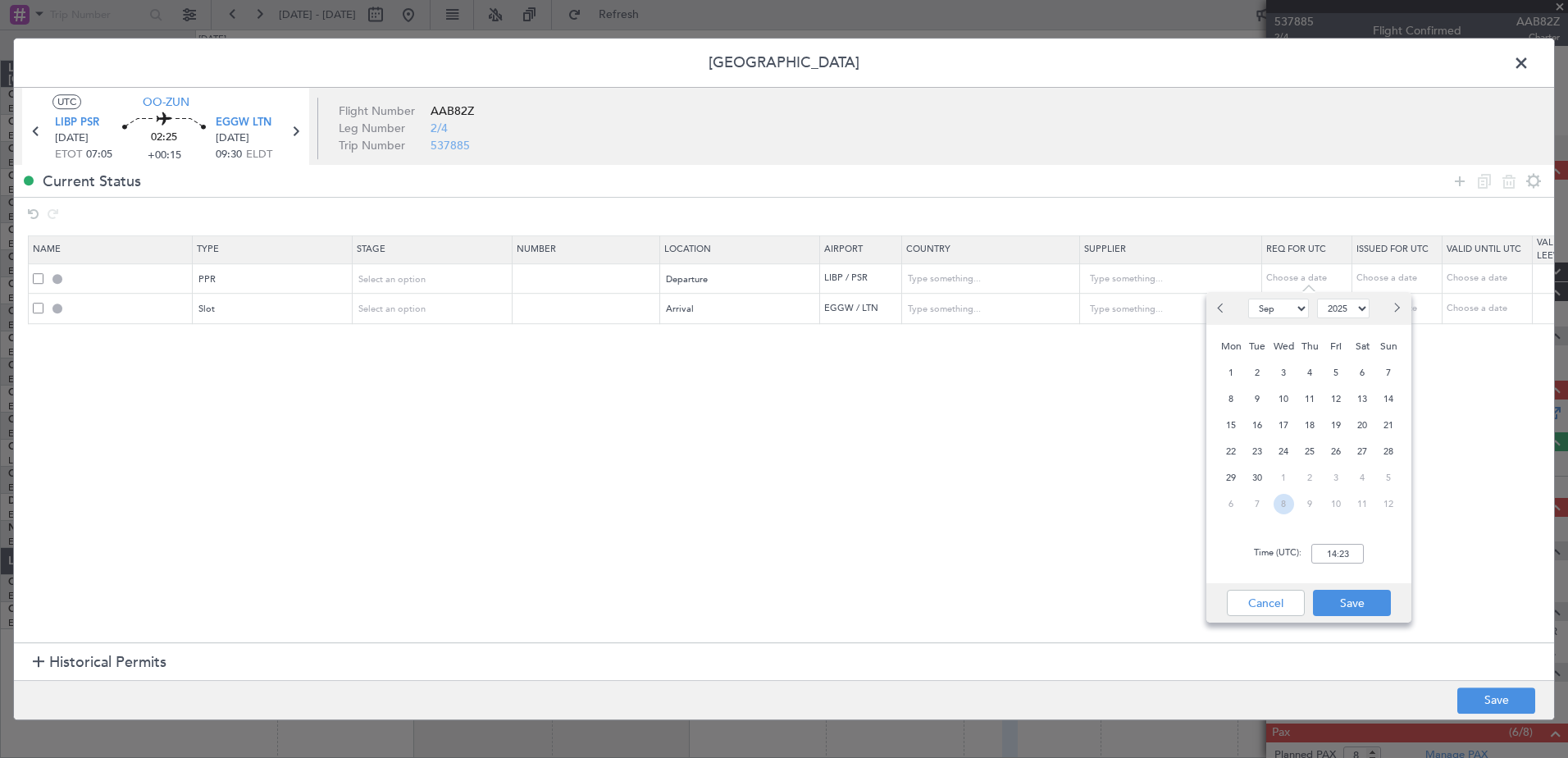
click at [1288, 504] on span "8" at bounding box center [1283, 504] width 20 height 20
select select "10"
click at [1337, 553] on input "00:00" at bounding box center [1337, 553] width 52 height 19
type input "07:00"
click at [1370, 610] on button "Save" at bounding box center [1352, 602] width 78 height 26
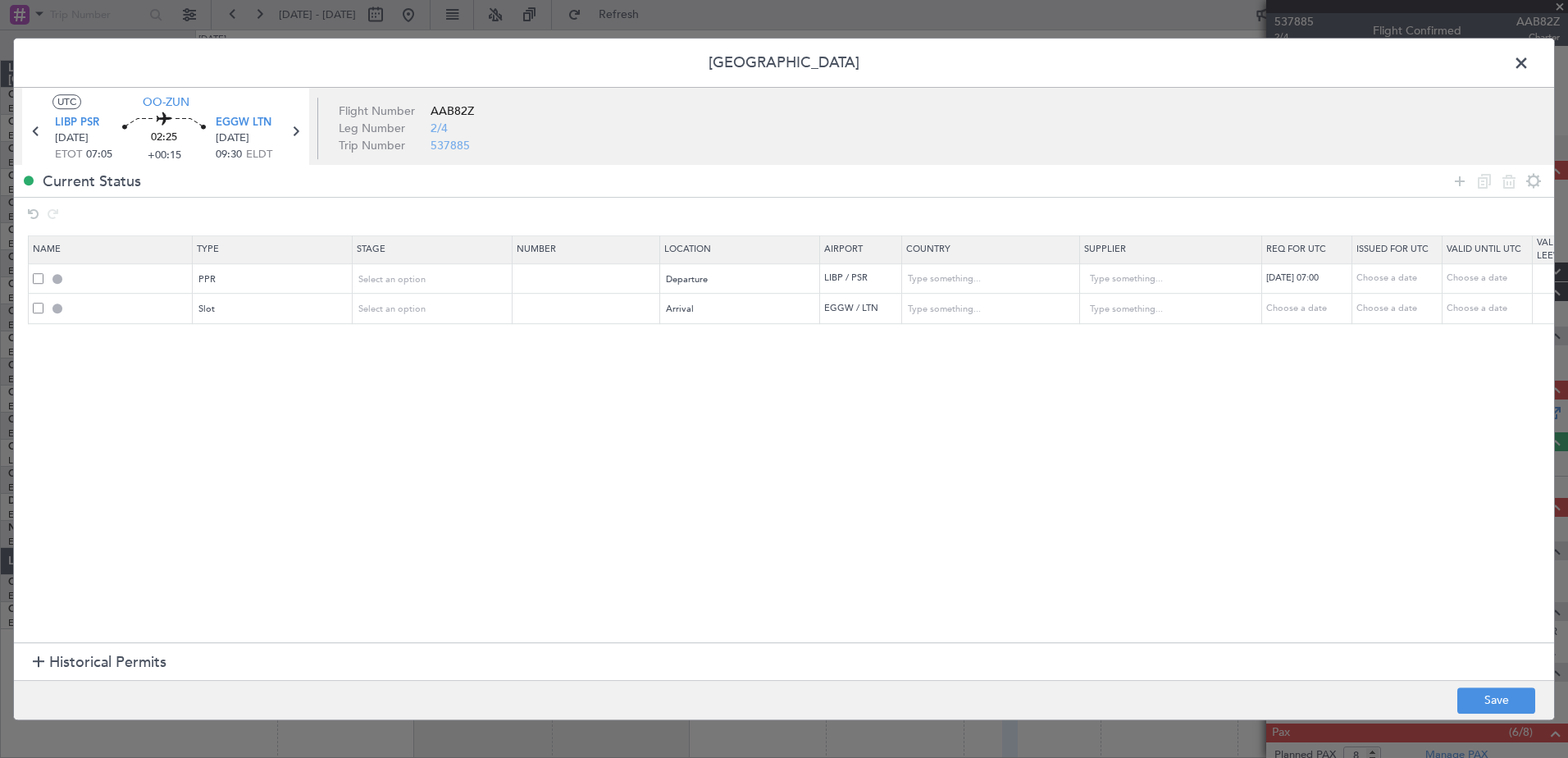
click at [1299, 312] on div "Choose a date" at bounding box center [1309, 308] width 85 height 14
select select "9"
select select "2025"
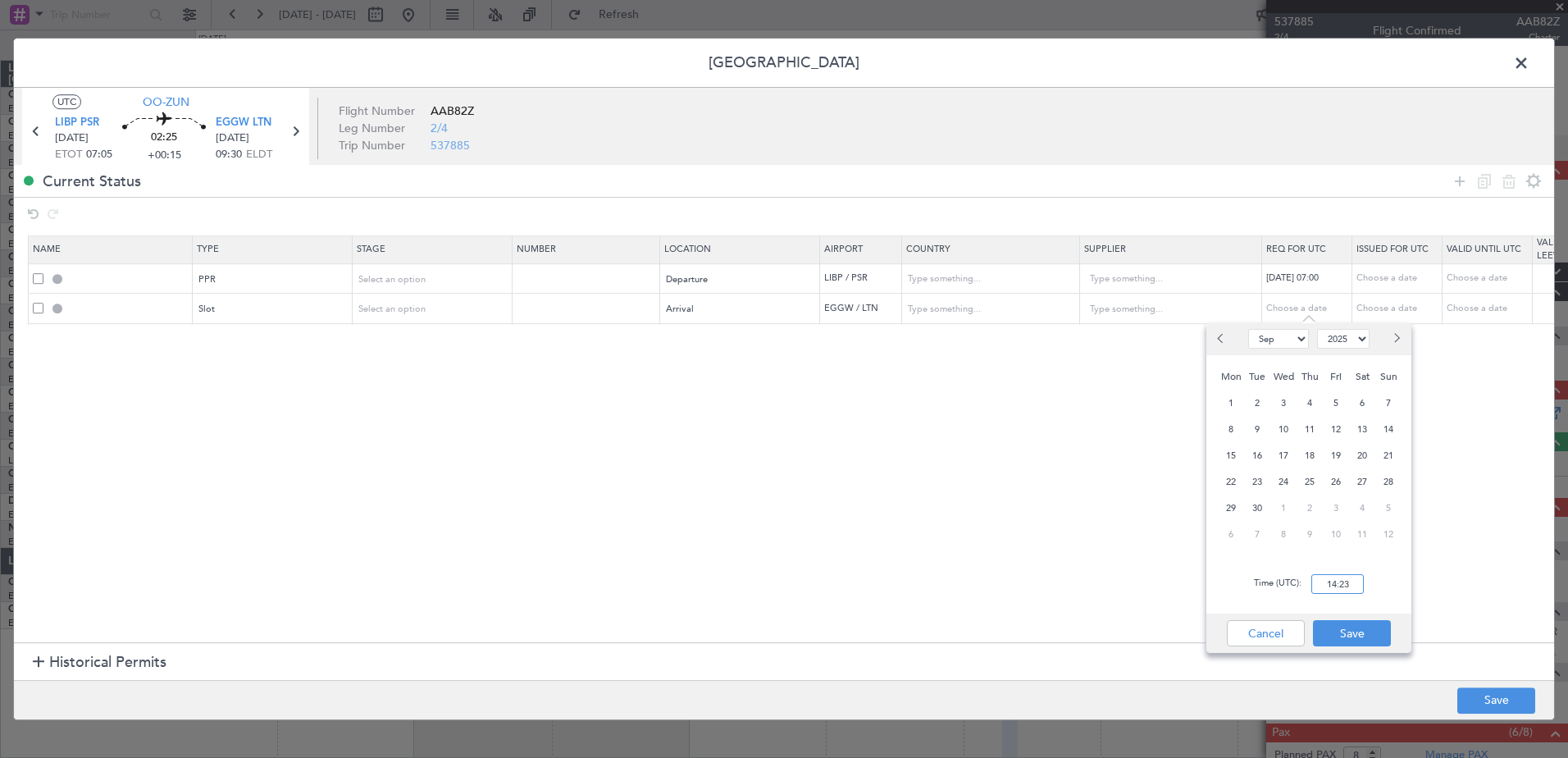
click at [1330, 586] on input "14:23" at bounding box center [1337, 583] width 52 height 19
click at [1283, 526] on span "8" at bounding box center [1283, 534] width 20 height 20
select select "10"
click at [1337, 588] on input "00:00" at bounding box center [1337, 583] width 52 height 19
type input "09:35"
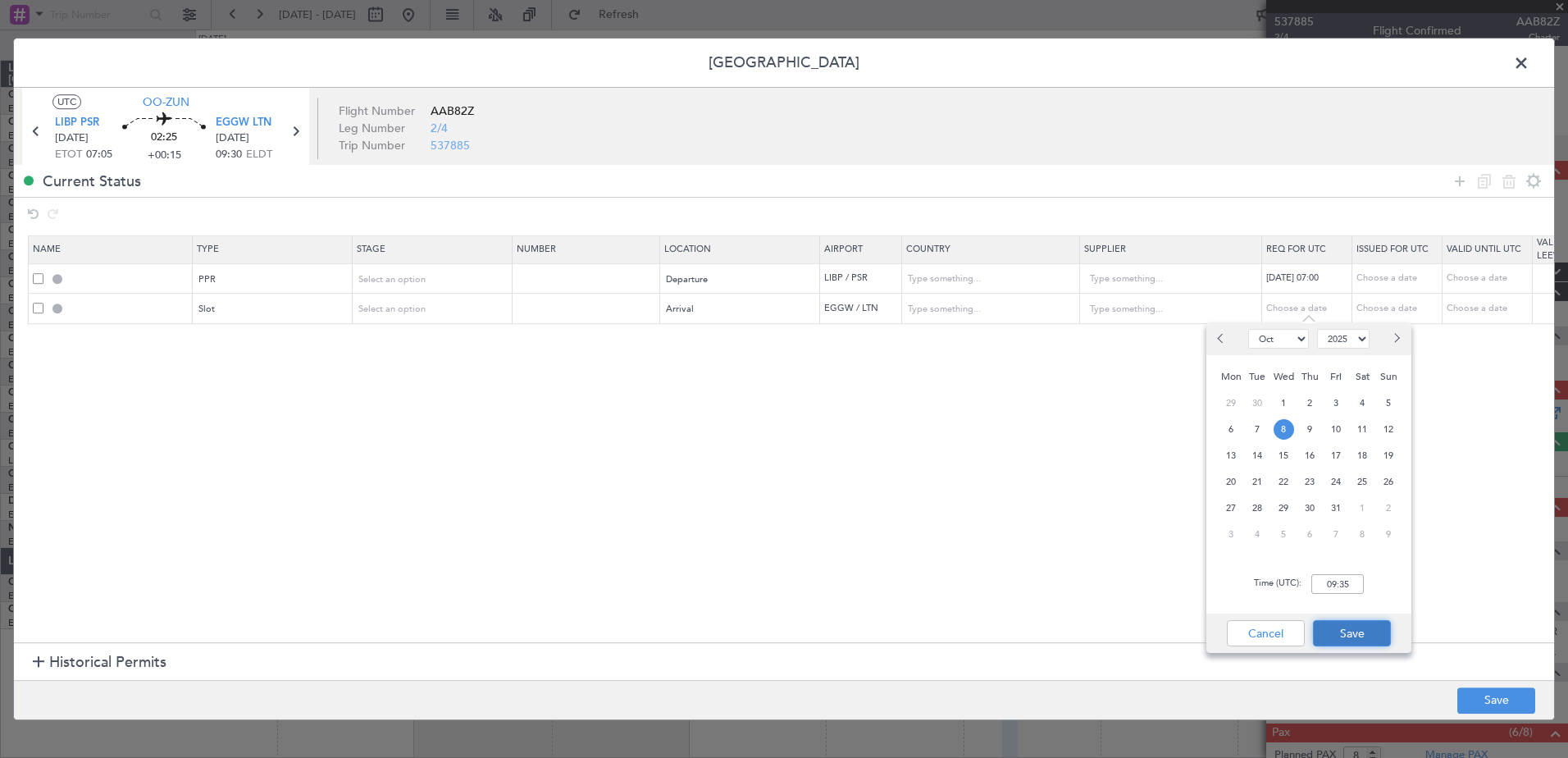
click at [1338, 633] on button "Save" at bounding box center [1352, 632] width 78 height 26
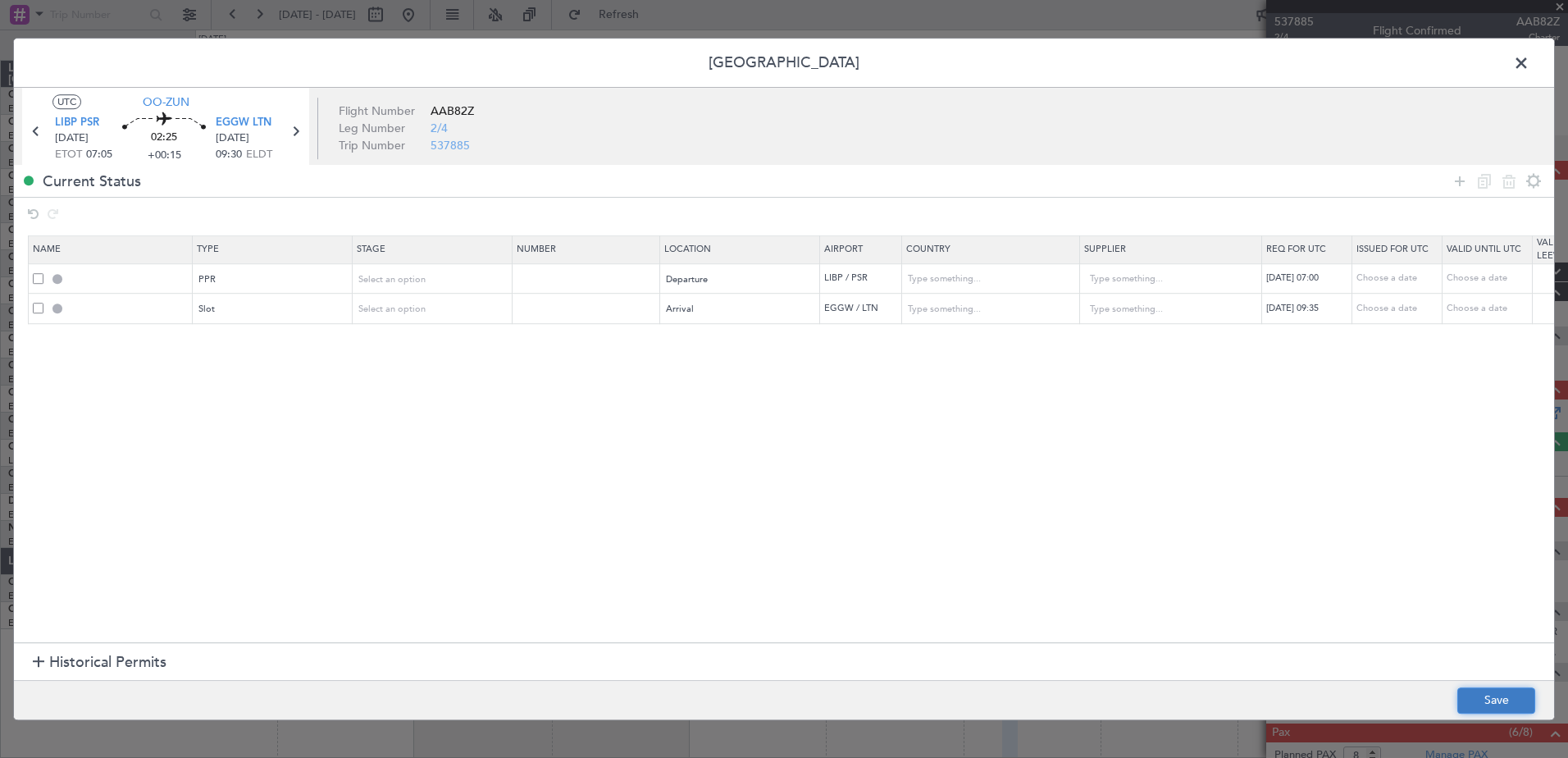
click at [1489, 695] on button "Save" at bounding box center [1496, 700] width 78 height 26
type input "LIBP PPR 0700Z"
type input "[GEOGRAPHIC_DATA]"
type input "NNN"
type input "EGGW ARR SLOT 0935Z"
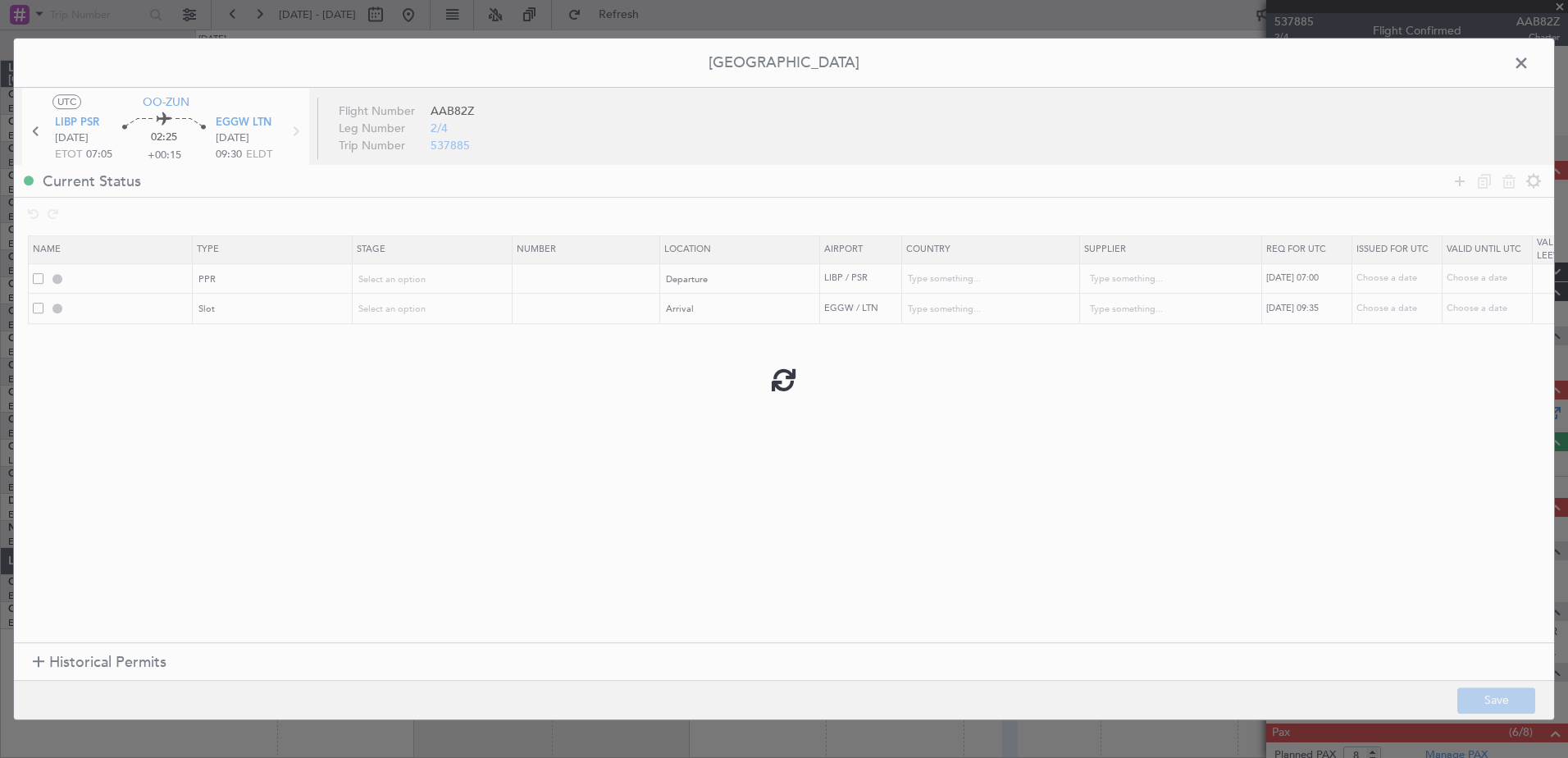
type input "[GEOGRAPHIC_DATA]"
type input "NNN"
type input "2"
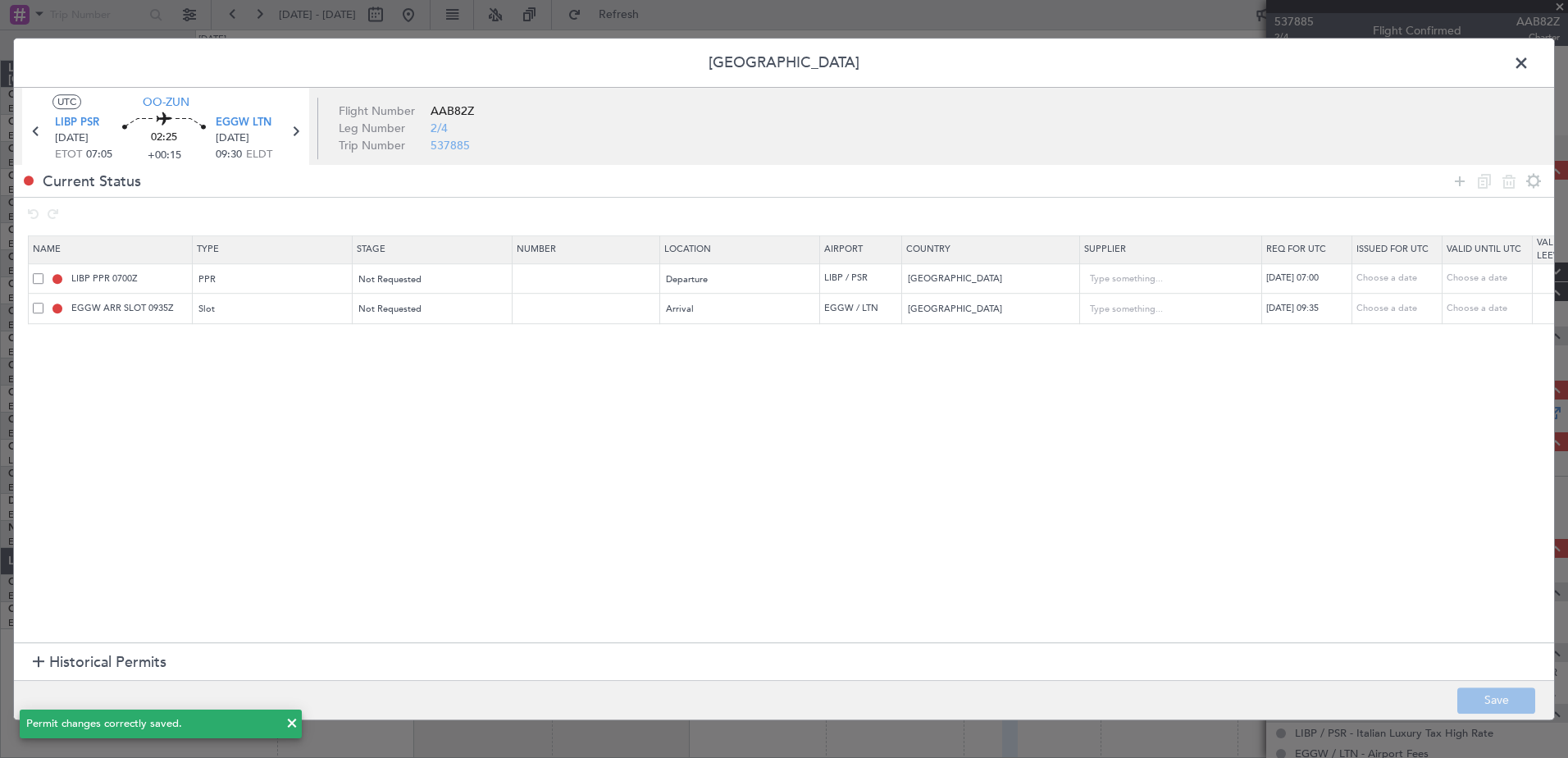
click at [1530, 60] on span at bounding box center [1530, 67] width 0 height 33
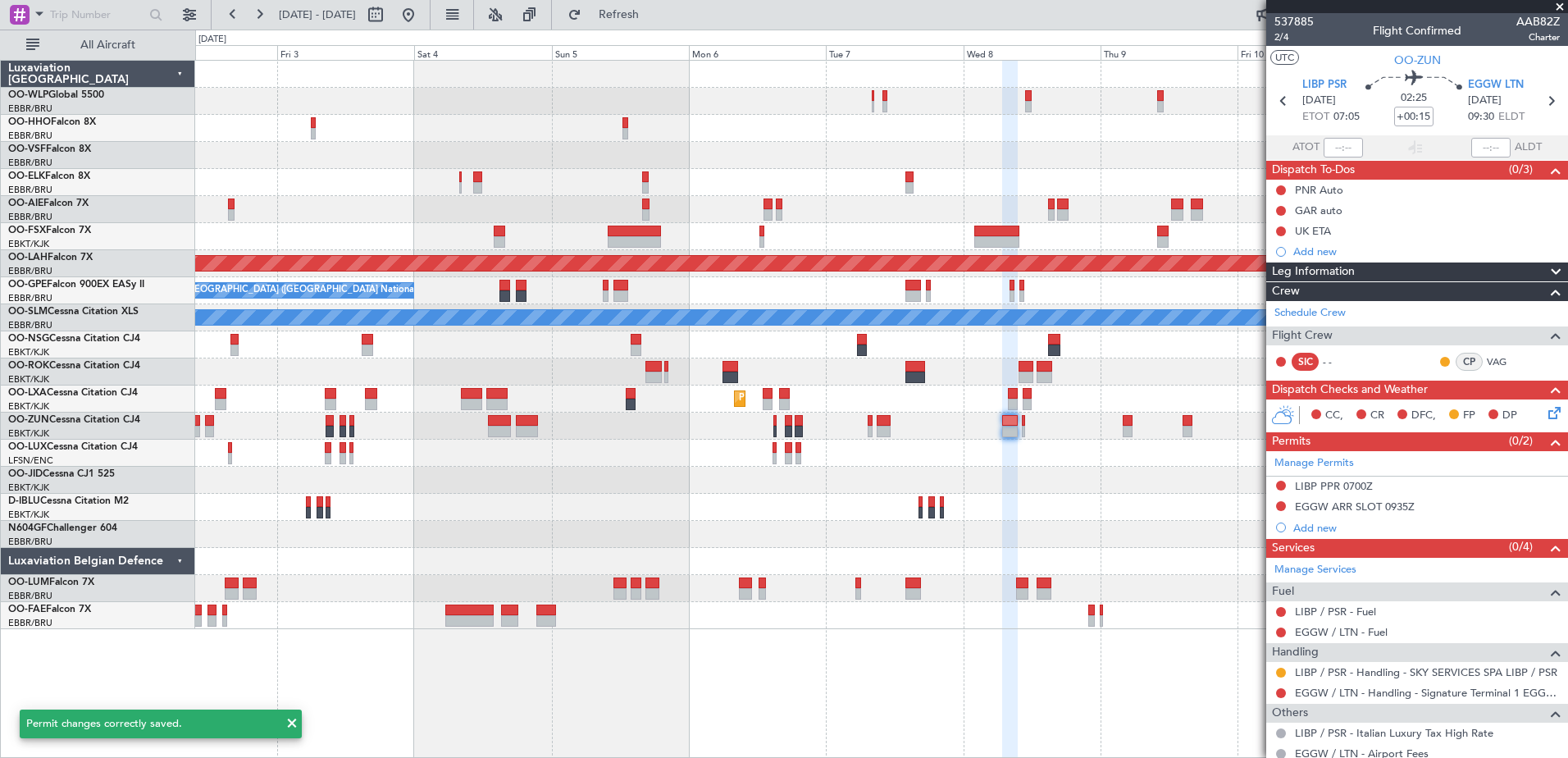
click at [1545, 407] on icon at bounding box center [1552, 410] width 14 height 14
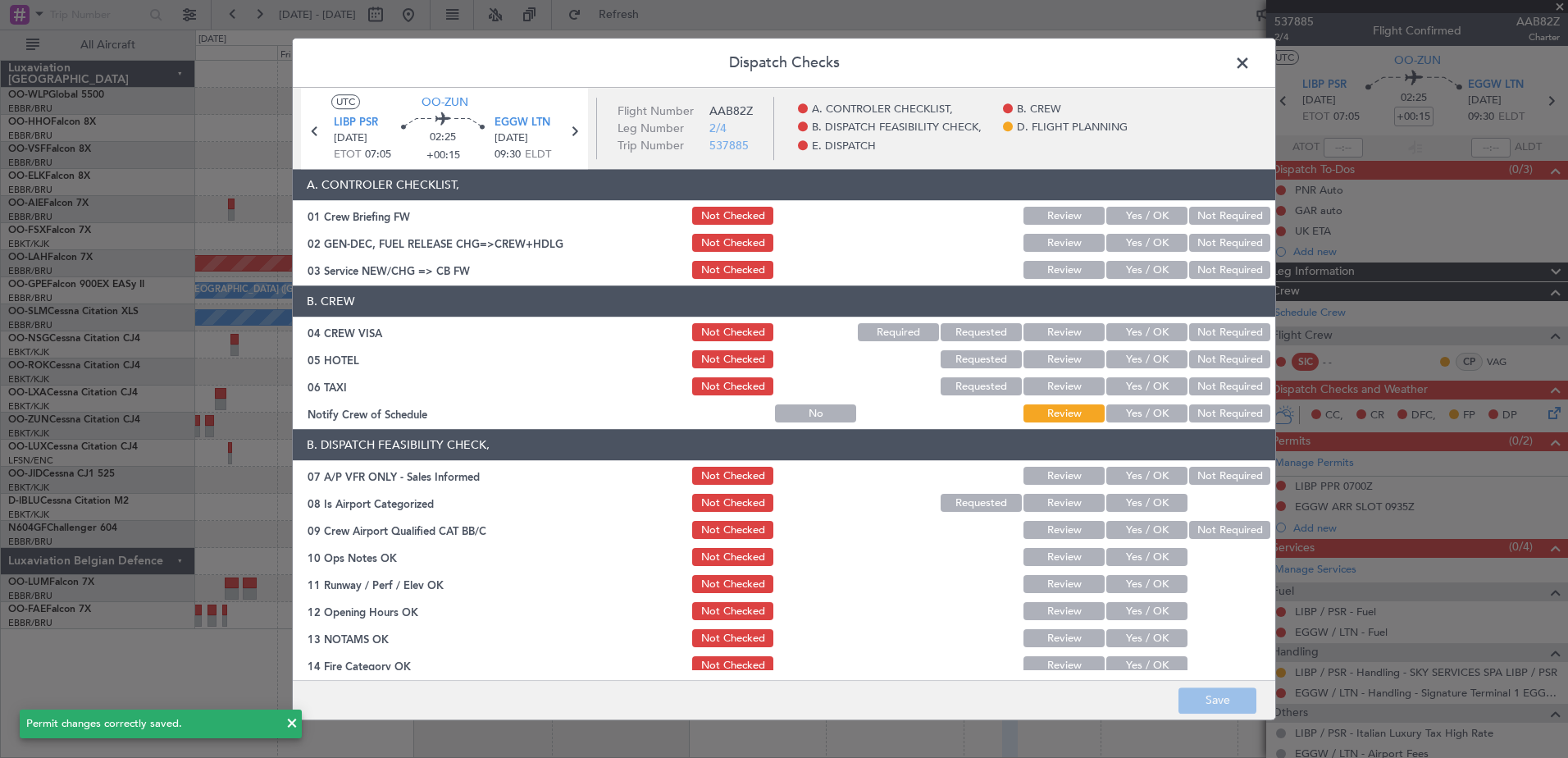
click at [1143, 405] on button "Yes / OK" at bounding box center [1147, 414] width 81 height 18
drag, startPoint x: 1186, startPoint y: 389, endPoint x: 1197, endPoint y: 371, distance: 21.1
click at [1189, 386] on button "Not Required" at bounding box center [1229, 387] width 81 height 18
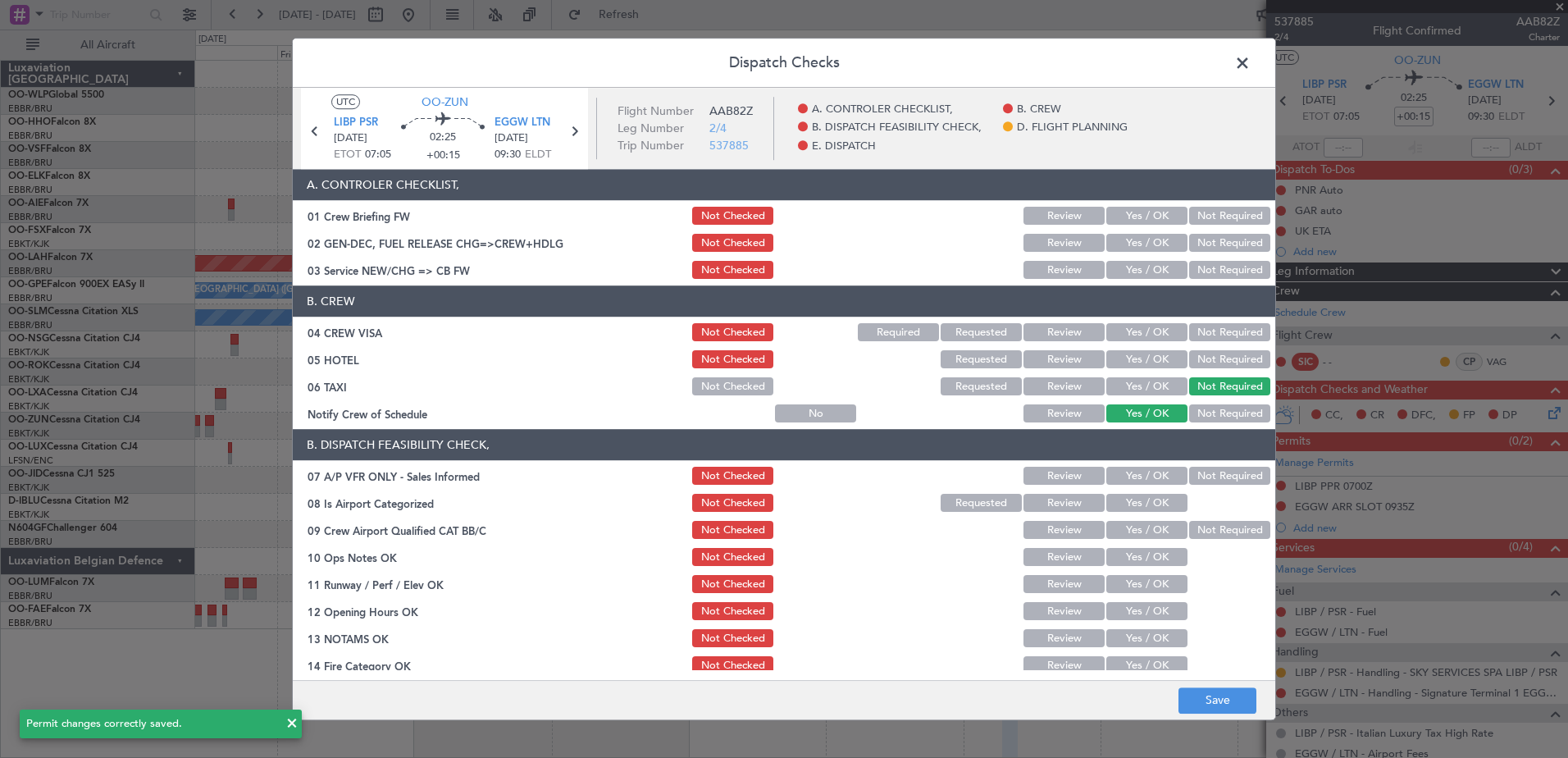
click at [1209, 355] on button "Not Required" at bounding box center [1229, 360] width 81 height 18
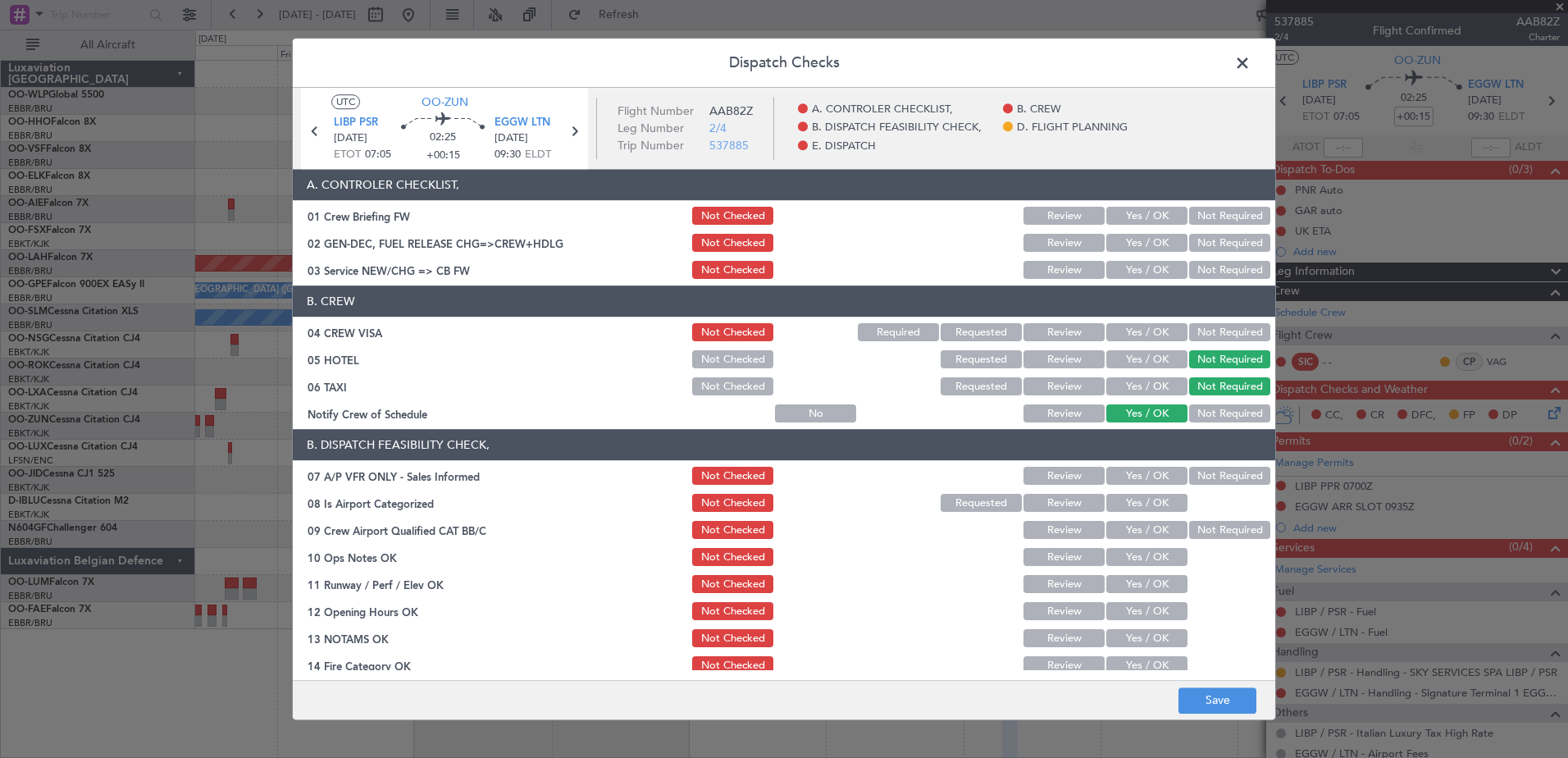
click at [1209, 328] on button "Not Required" at bounding box center [1229, 333] width 81 height 18
drag, startPoint x: 1211, startPoint y: 469, endPoint x: 1176, endPoint y: 492, distance: 41.9
click at [1211, 470] on button "Not Required" at bounding box center [1229, 476] width 81 height 18
click at [1158, 504] on button "Yes / OK" at bounding box center [1147, 503] width 81 height 18
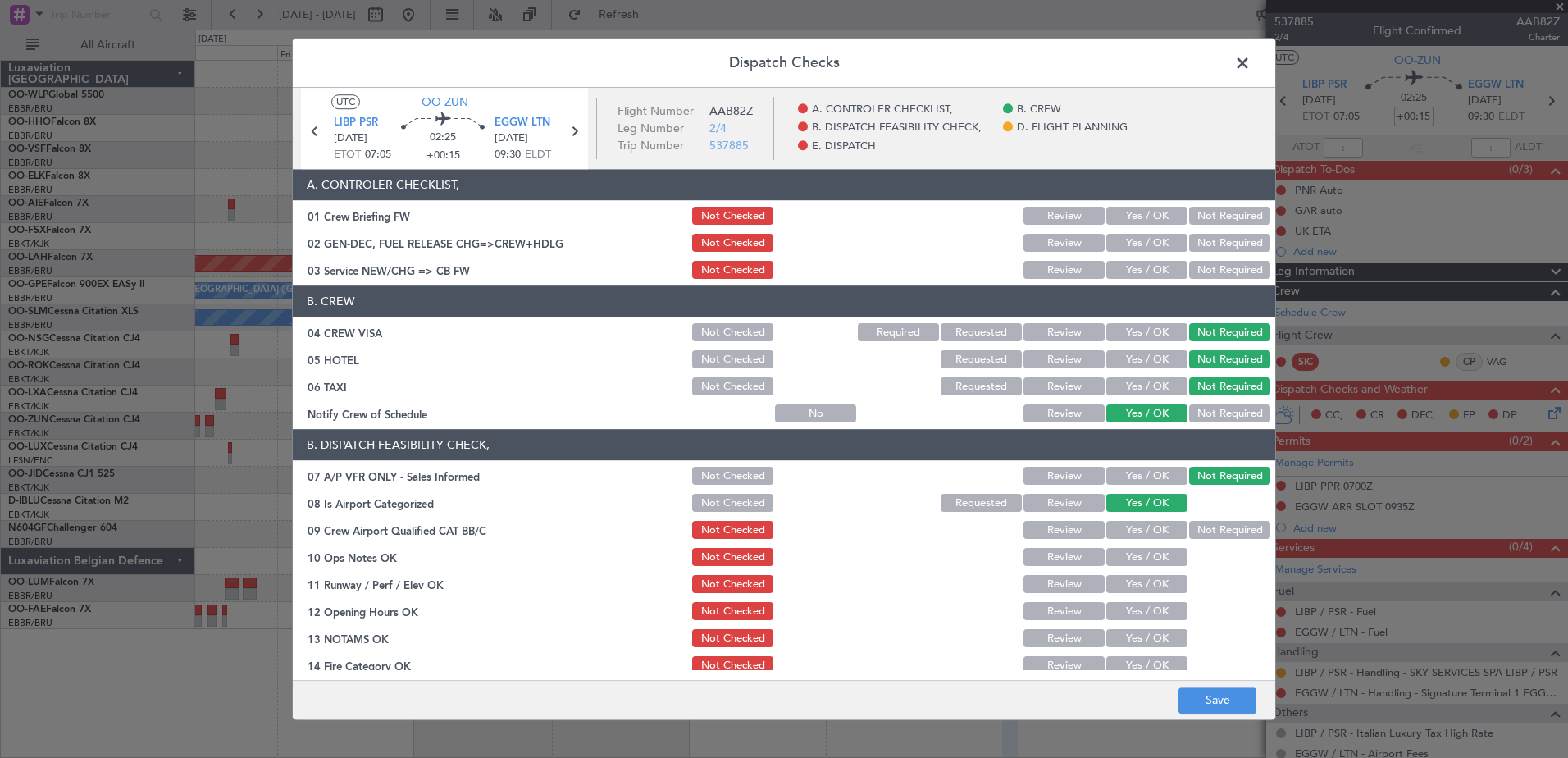
click at [1189, 526] on button "Not Required" at bounding box center [1229, 530] width 81 height 18
click at [1146, 557] on button "Yes / OK" at bounding box center [1147, 557] width 81 height 18
click at [1148, 588] on button "Yes / OK" at bounding box center [1147, 584] width 81 height 18
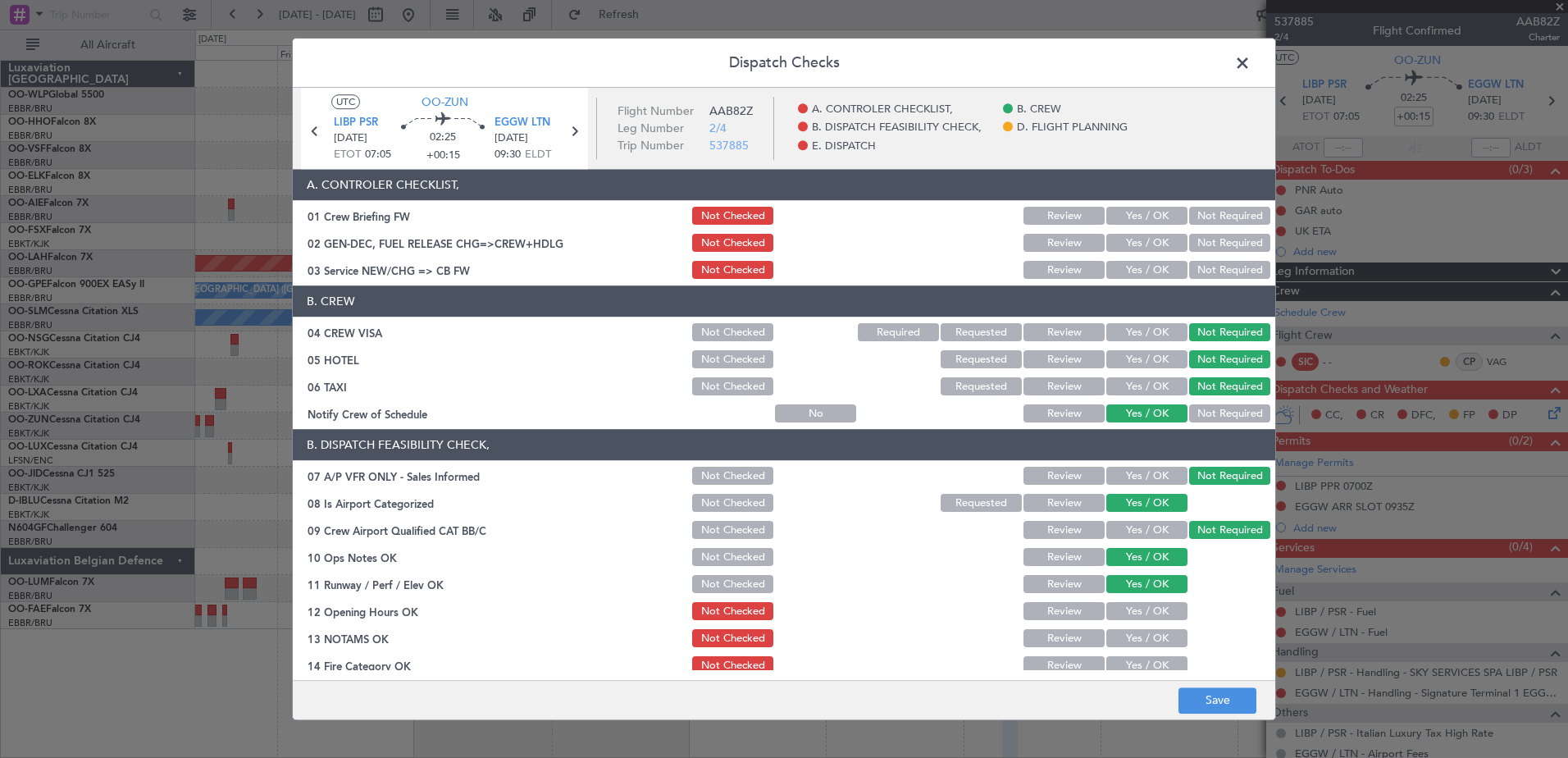
drag, startPoint x: 1158, startPoint y: 615, endPoint x: 1160, endPoint y: 639, distance: 24.1
click at [1158, 615] on button "Yes / OK" at bounding box center [1147, 611] width 81 height 18
drag, startPoint x: 1161, startPoint y: 642, endPoint x: 1160, endPoint y: 653, distance: 11.0
click at [1161, 643] on button "Yes / OK" at bounding box center [1147, 638] width 81 height 18
click at [1161, 661] on button "Yes / OK" at bounding box center [1147, 665] width 81 height 18
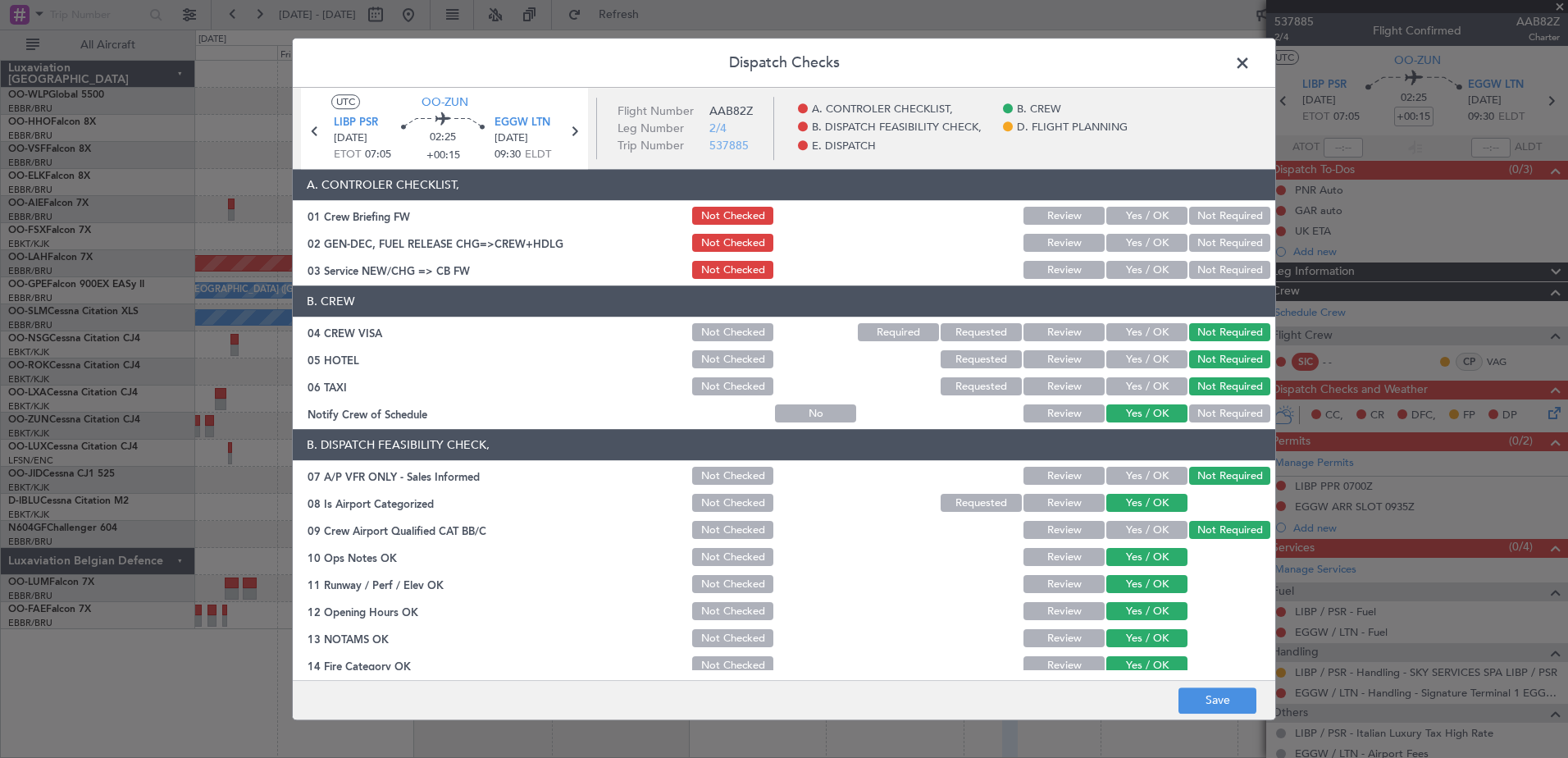
scroll to position [326, 0]
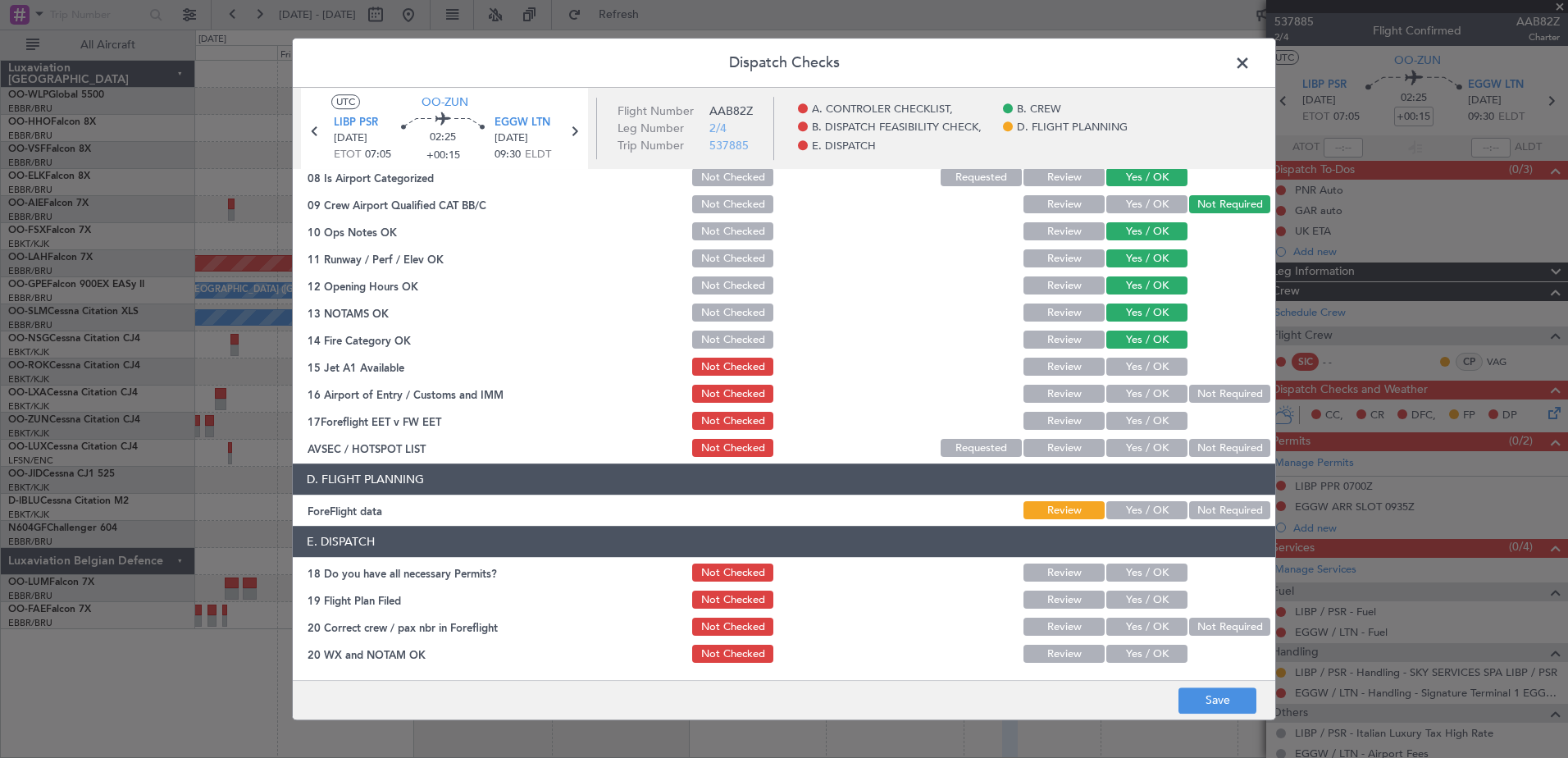
click at [1150, 365] on button "Yes / OK" at bounding box center [1147, 366] width 81 height 18
click at [1148, 392] on button "Yes / OK" at bounding box center [1147, 394] width 81 height 18
click at [1148, 430] on div "Yes / OK" at bounding box center [1145, 421] width 83 height 23
click at [1148, 424] on button "Yes / OK" at bounding box center [1147, 421] width 81 height 18
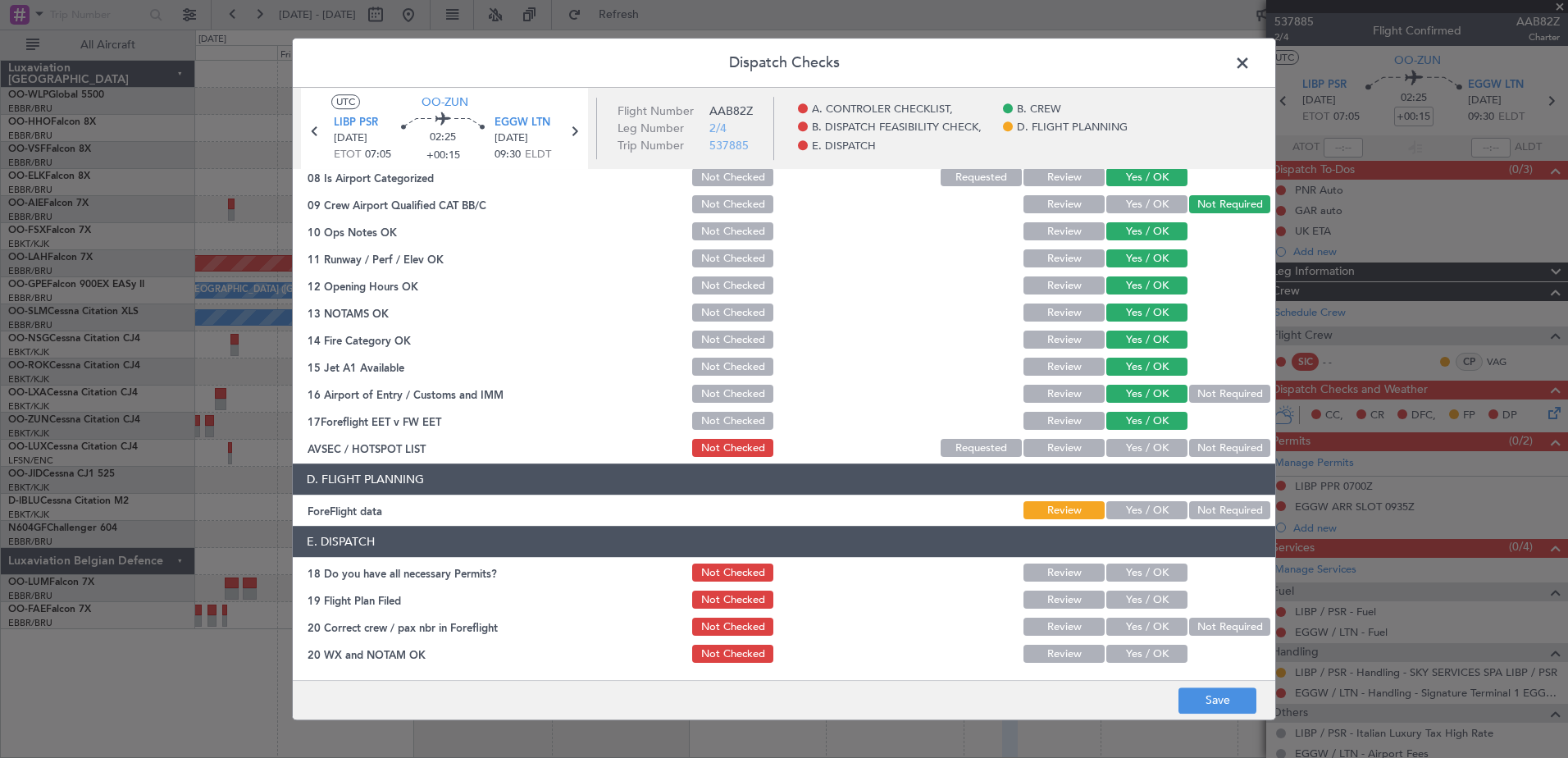
drag, startPoint x: 1152, startPoint y: 448, endPoint x: 1166, endPoint y: 479, distance: 34.0
click at [1152, 449] on button "Yes / OK" at bounding box center [1147, 448] width 81 height 18
click at [1211, 693] on button "Save" at bounding box center [1218, 700] width 78 height 26
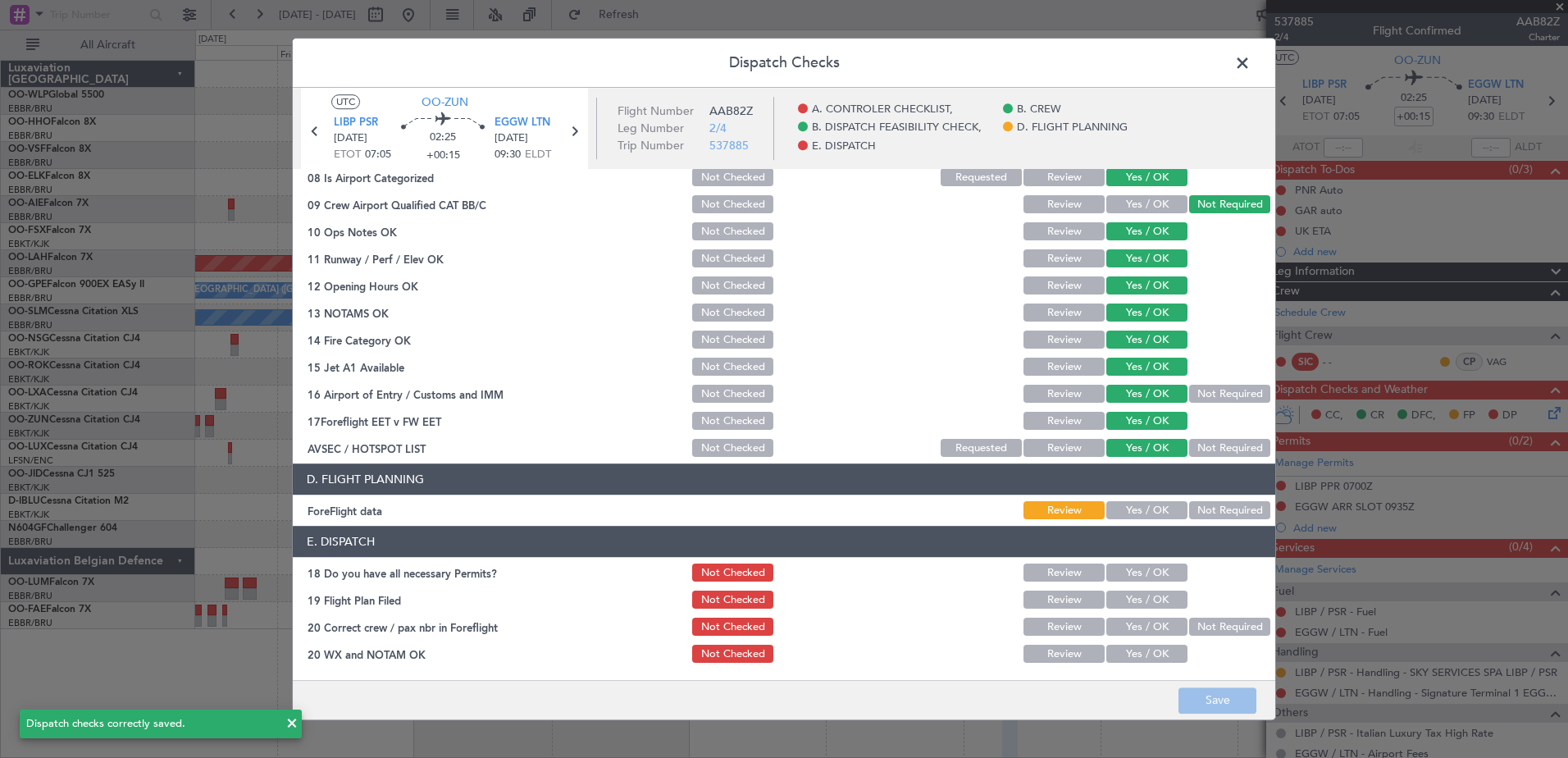
click at [1251, 61] on span at bounding box center [1251, 67] width 0 height 33
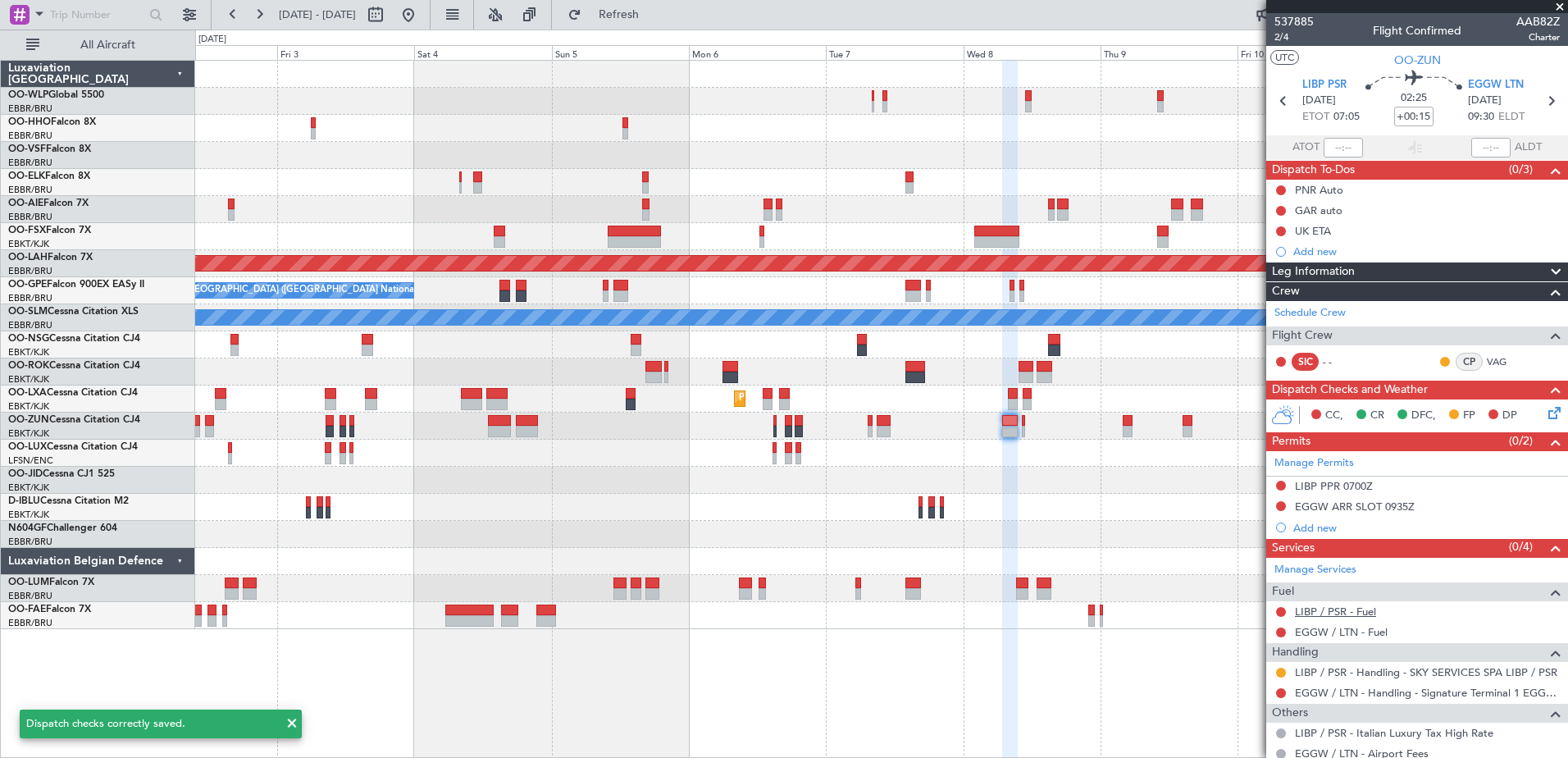
click at [1354, 604] on link "LIBP / PSR - Fuel" at bounding box center [1336, 611] width 81 height 14
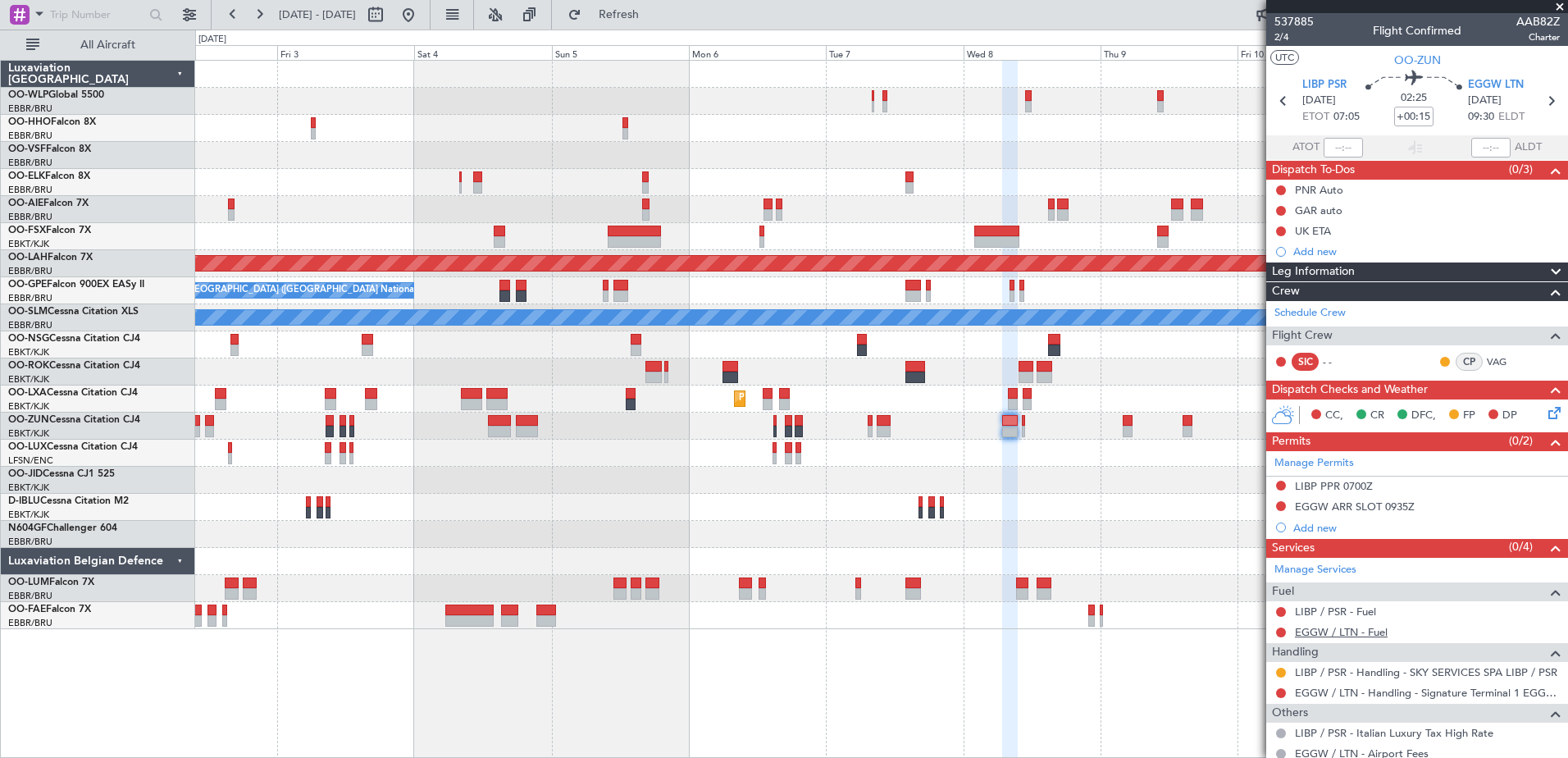
click at [1343, 631] on link "EGGW / LTN - Fuel" at bounding box center [1342, 631] width 93 height 14
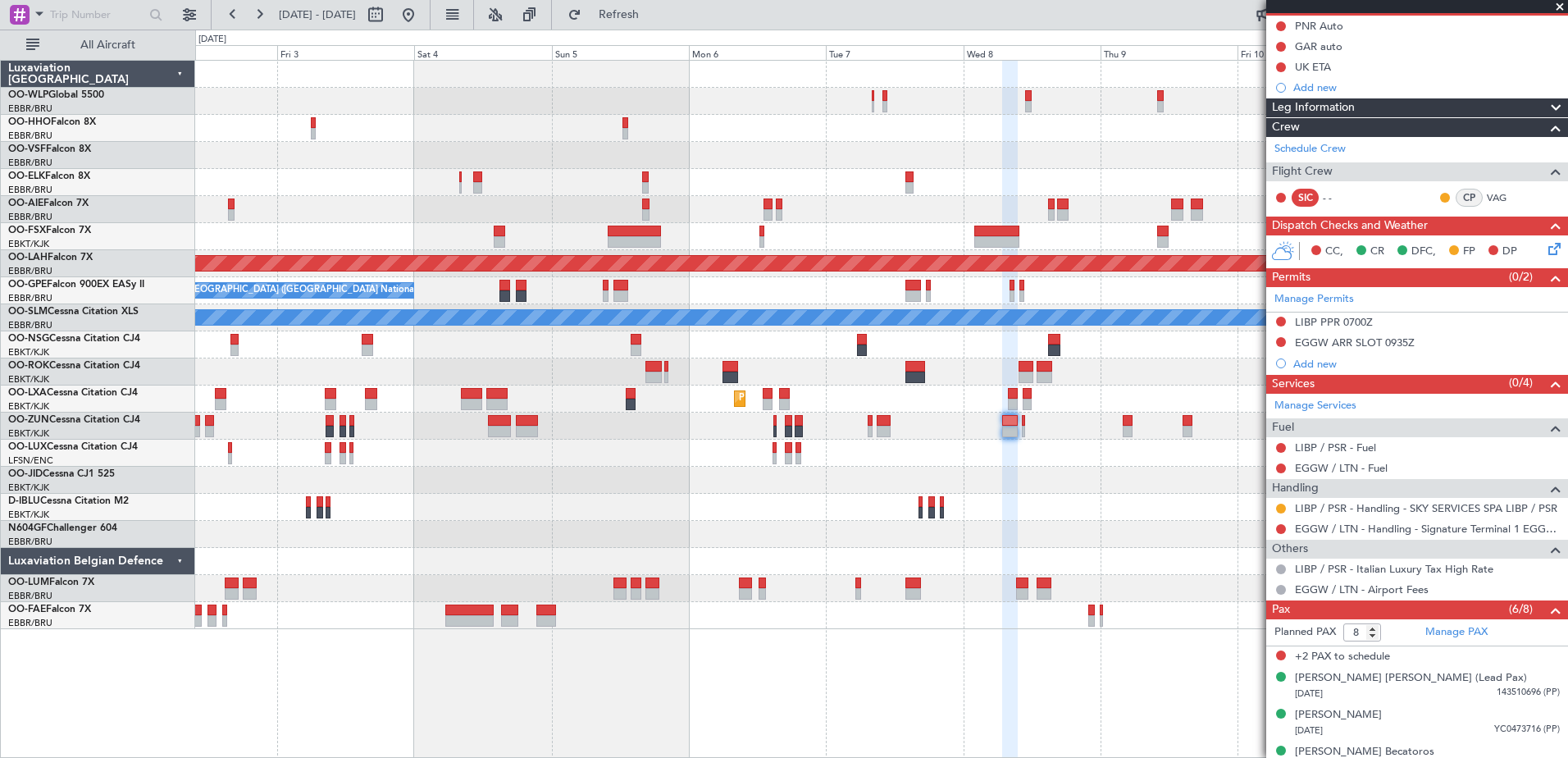
scroll to position [295, 0]
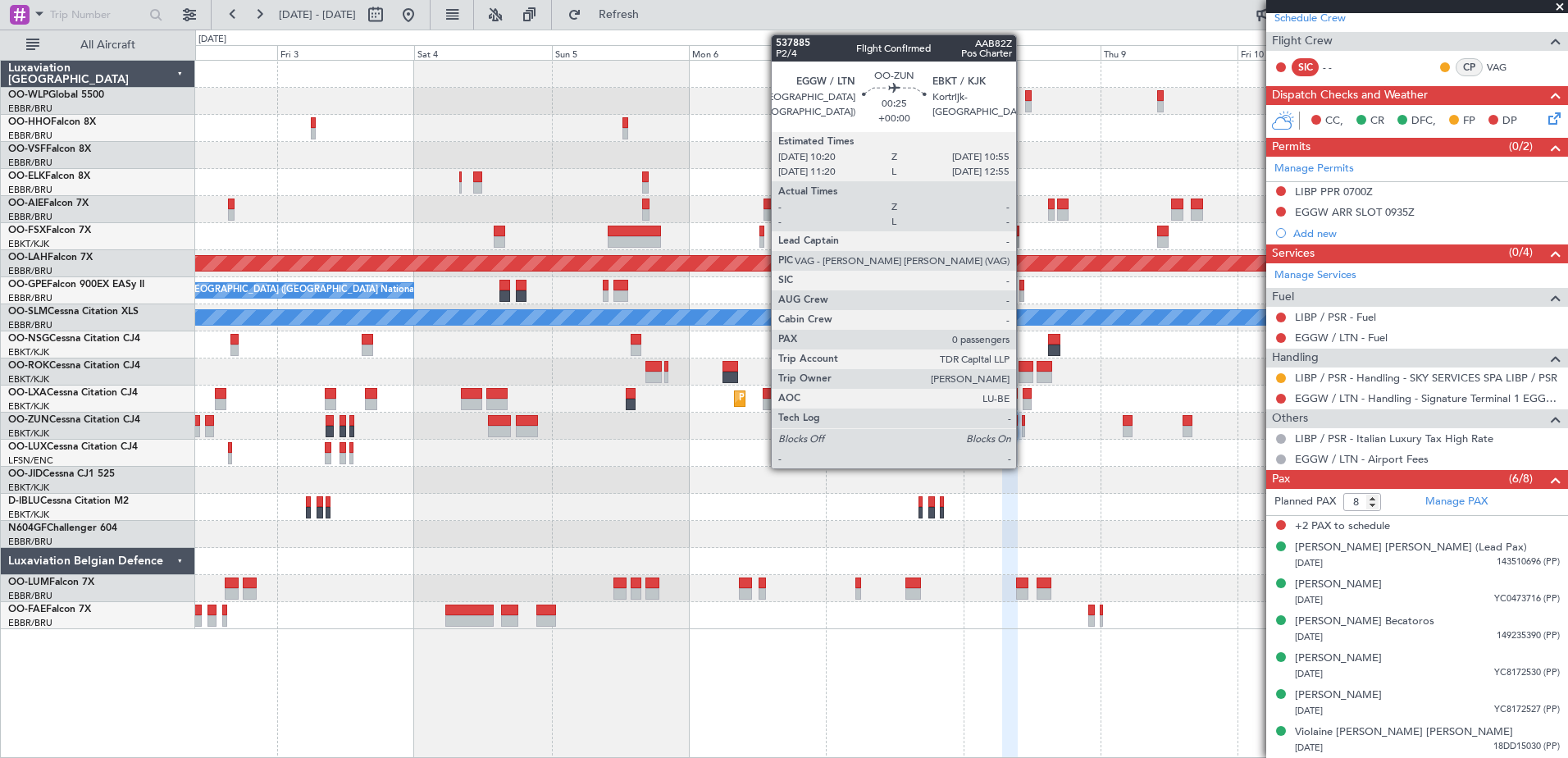
click at [1023, 431] on div at bounding box center [1023, 431] width 4 height 12
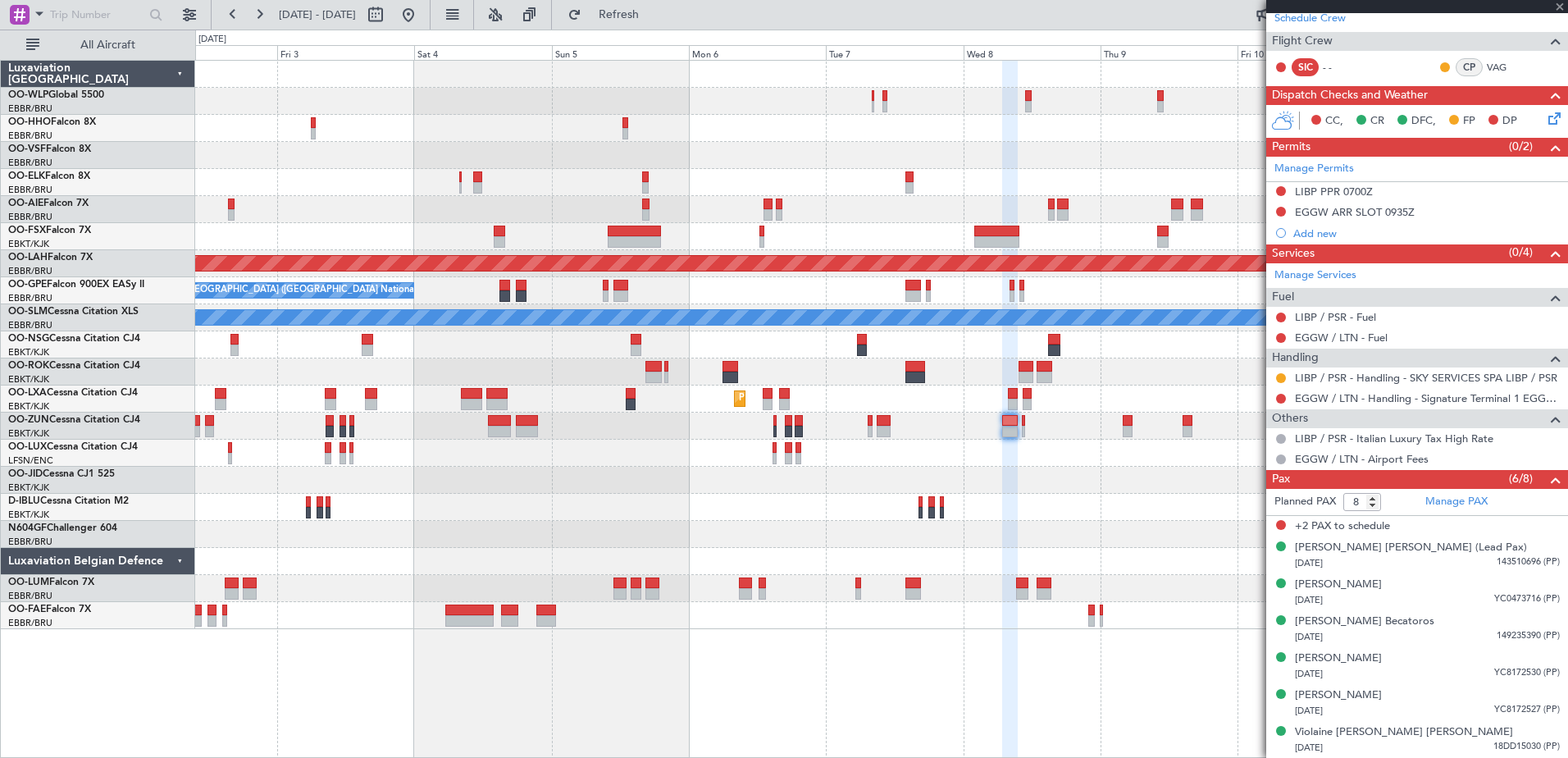
type input "0"
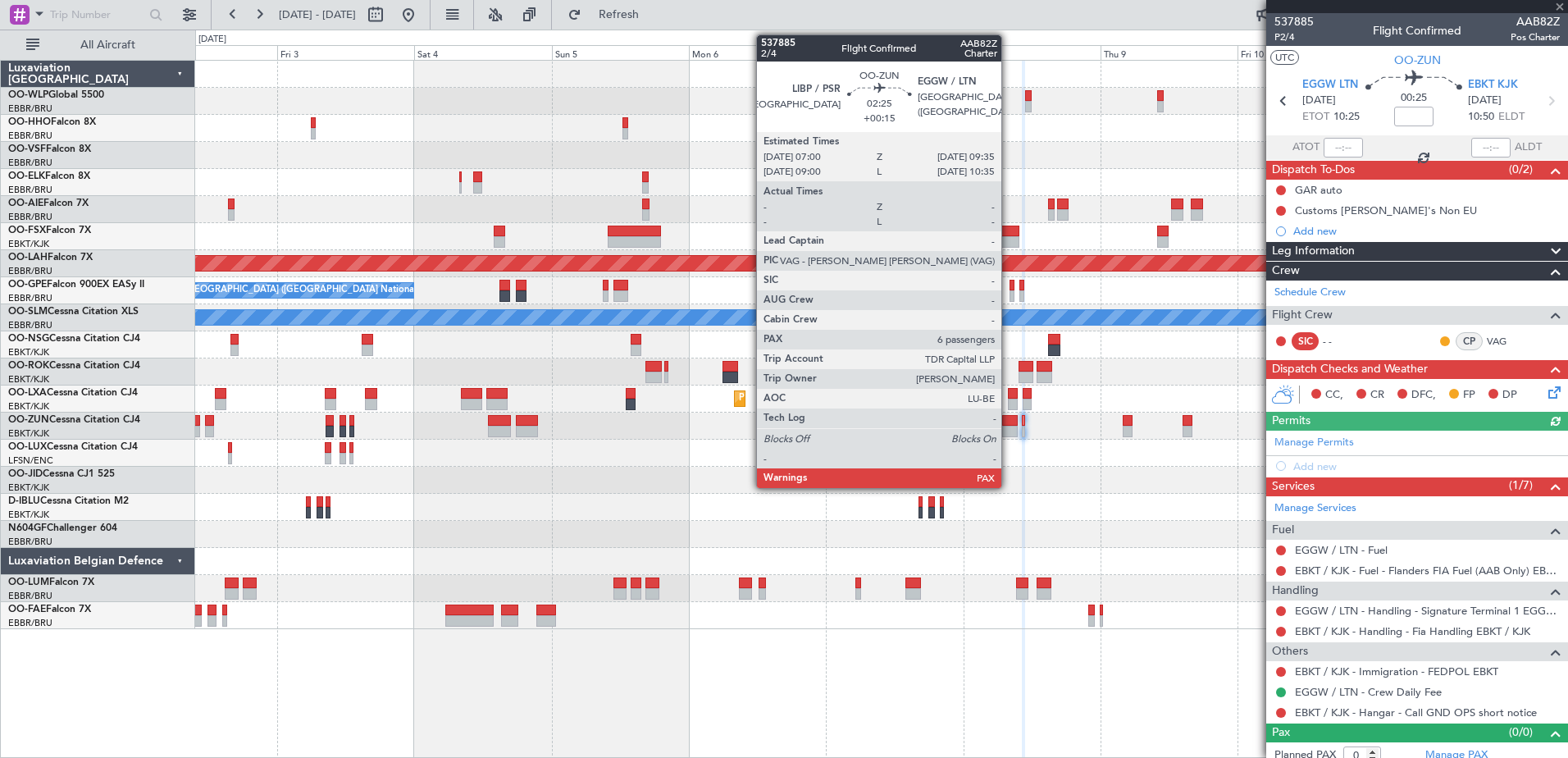
click at [1009, 428] on div at bounding box center [1010, 431] width 15 height 12
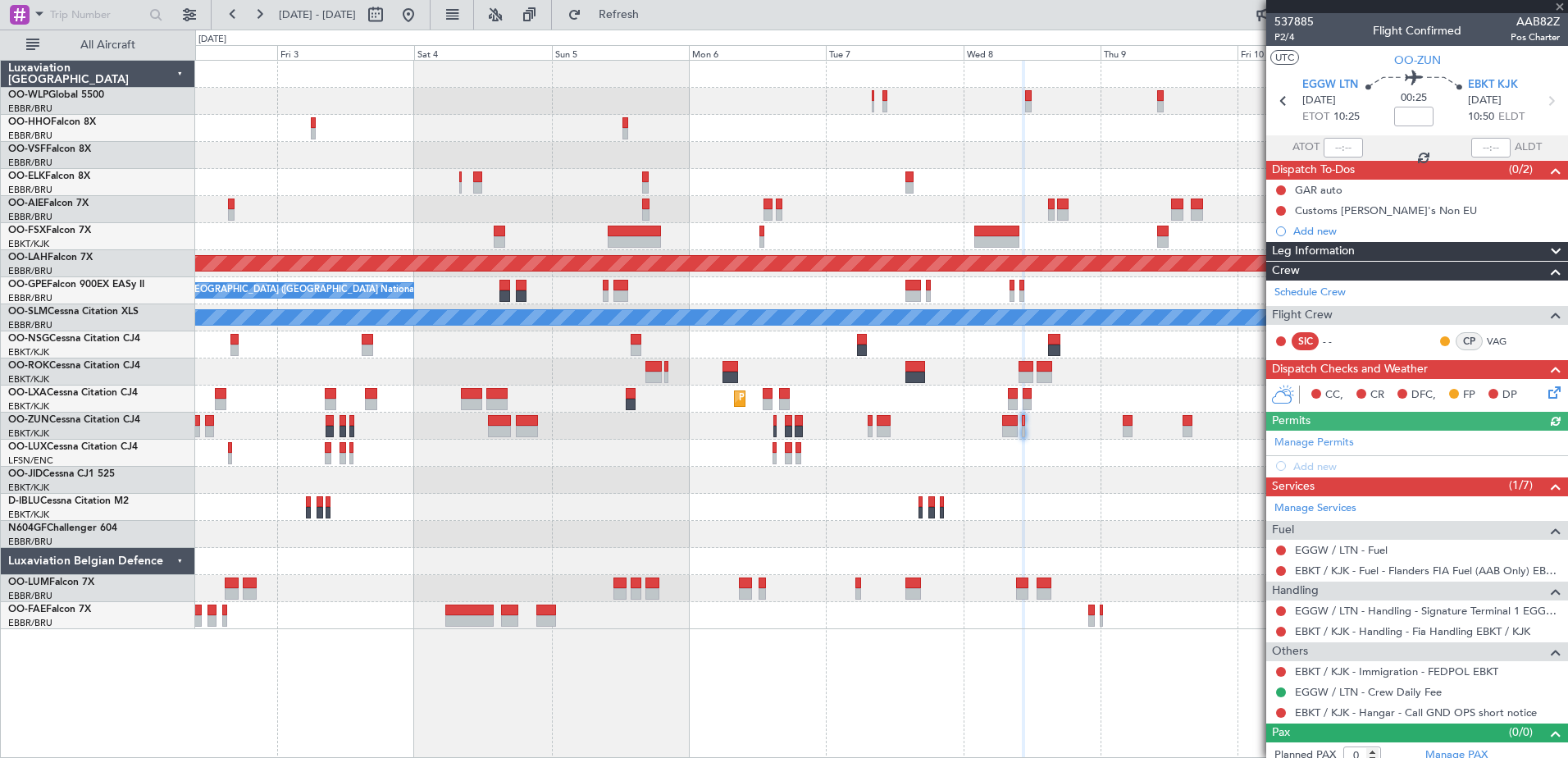
type input "+00:15"
type input "8"
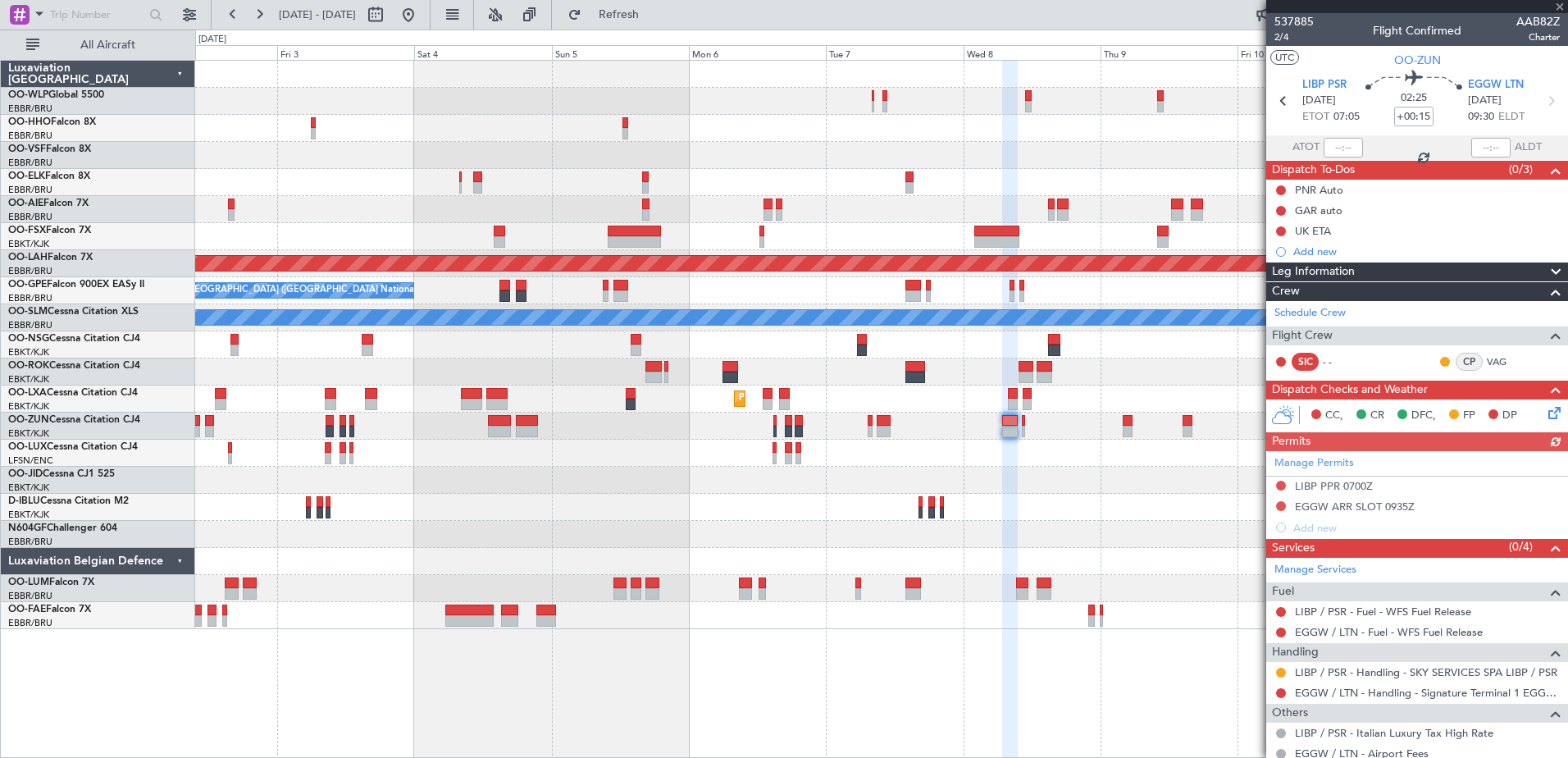
click at [1280, 483] on div "Manage Permits LIBP PPR 0700Z EGGW ARR SLOT 0935Z Add new" at bounding box center [1417, 494] width 301 height 87
click at [1279, 485] on button at bounding box center [1281, 485] width 10 height 10
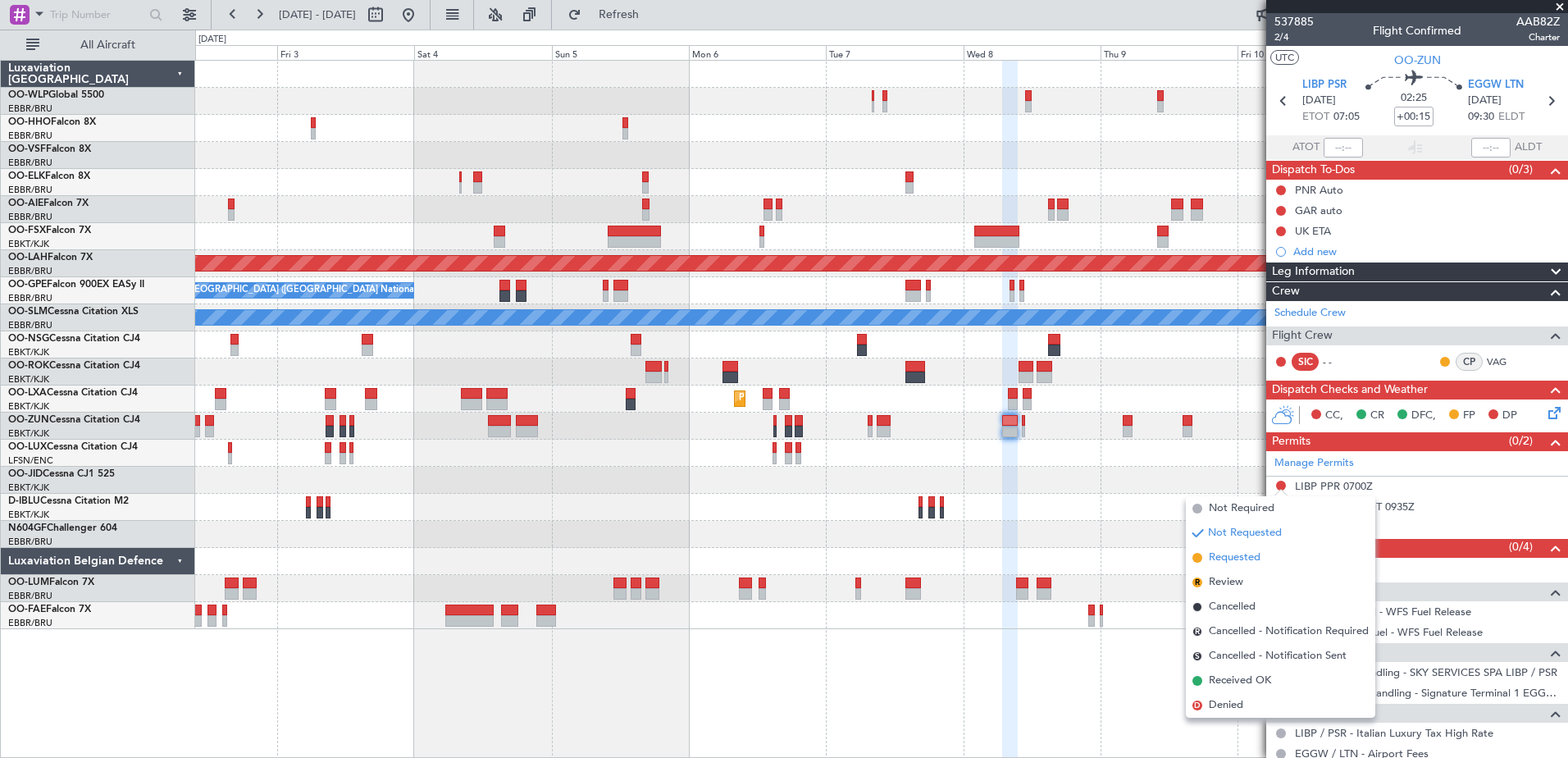
click at [1252, 558] on span "Requested" at bounding box center [1234, 557] width 52 height 16
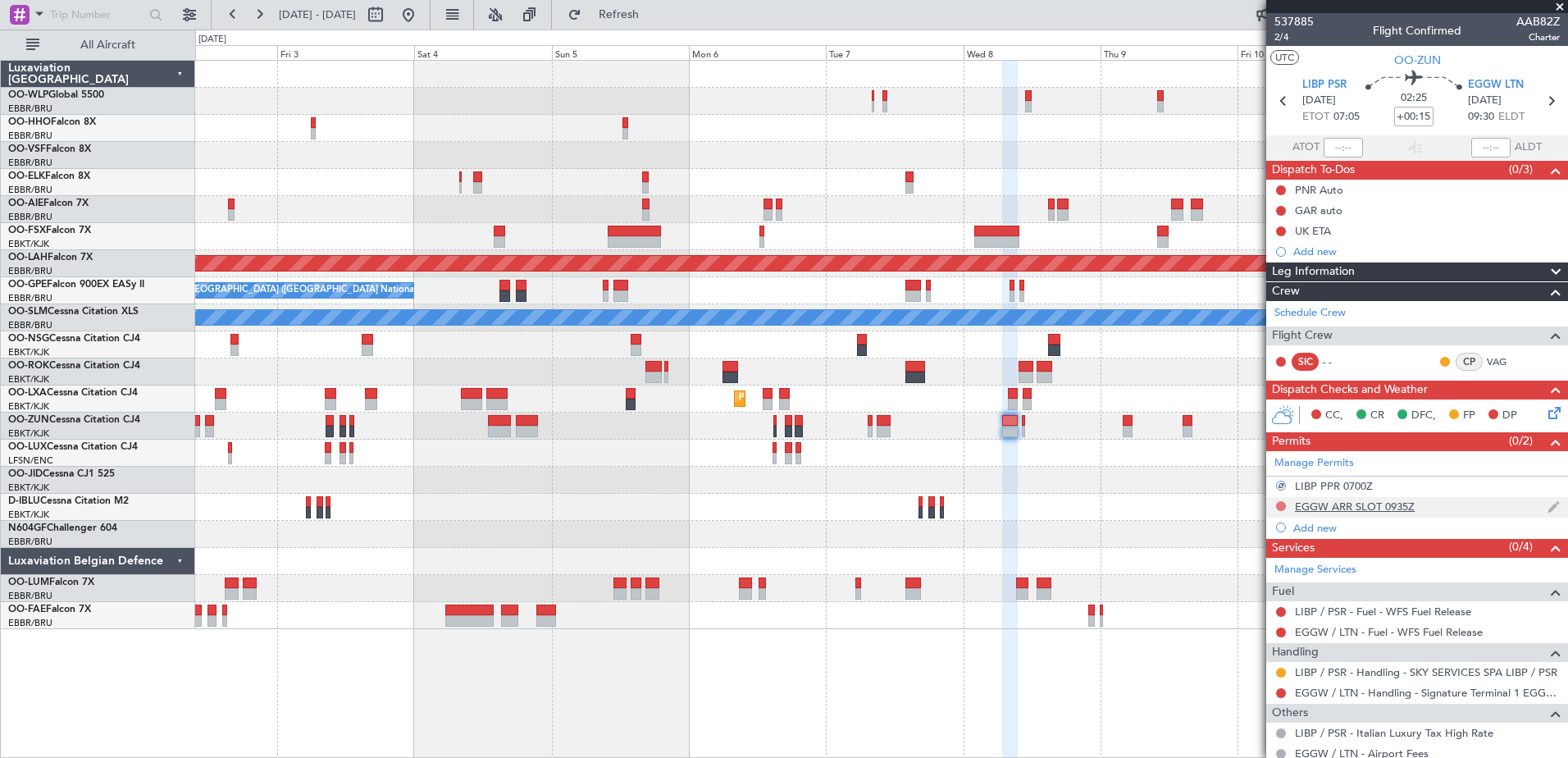
click at [1284, 507] on button at bounding box center [1281, 506] width 10 height 10
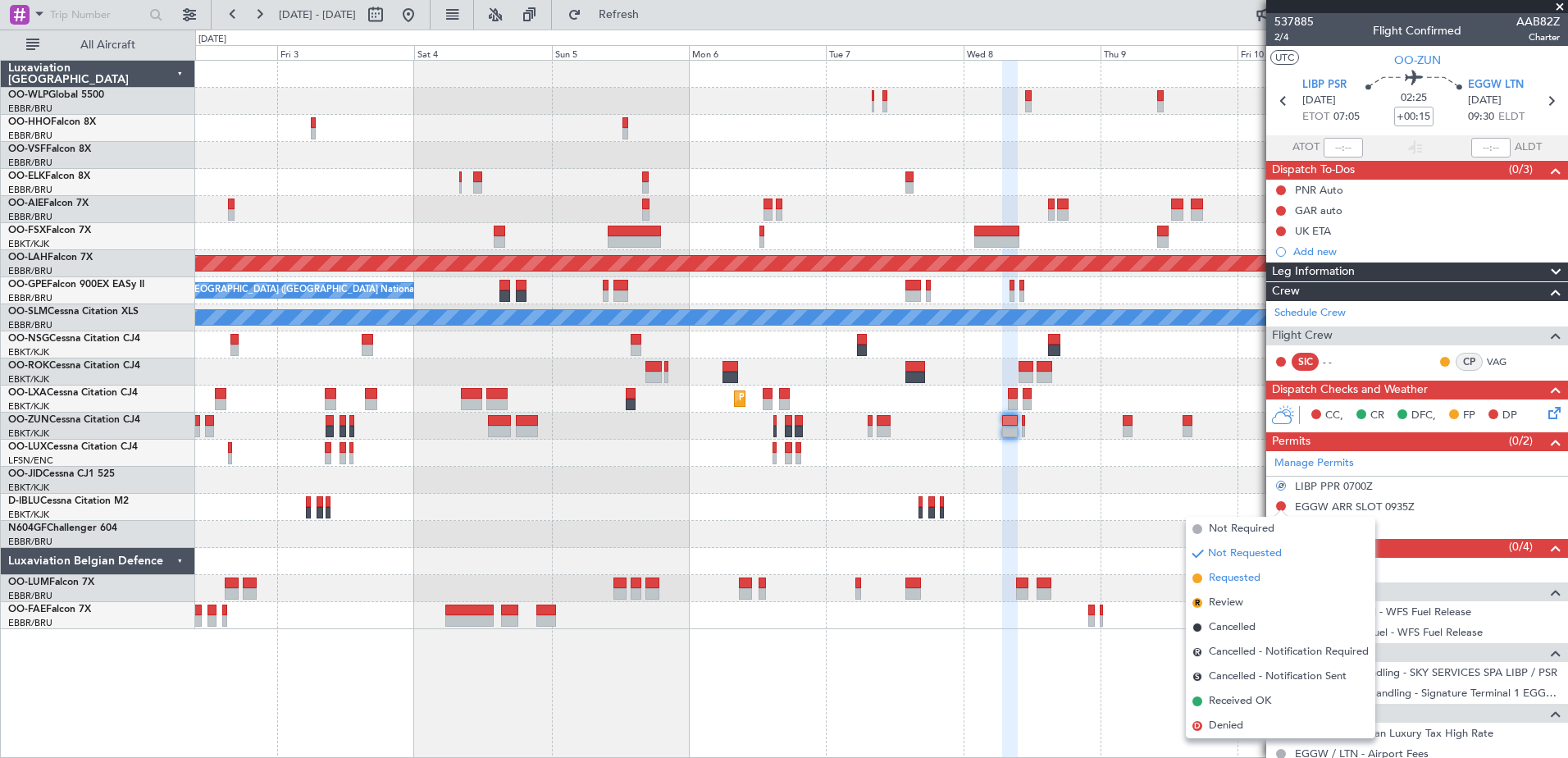
click at [1241, 577] on span "Requested" at bounding box center [1234, 577] width 52 height 16
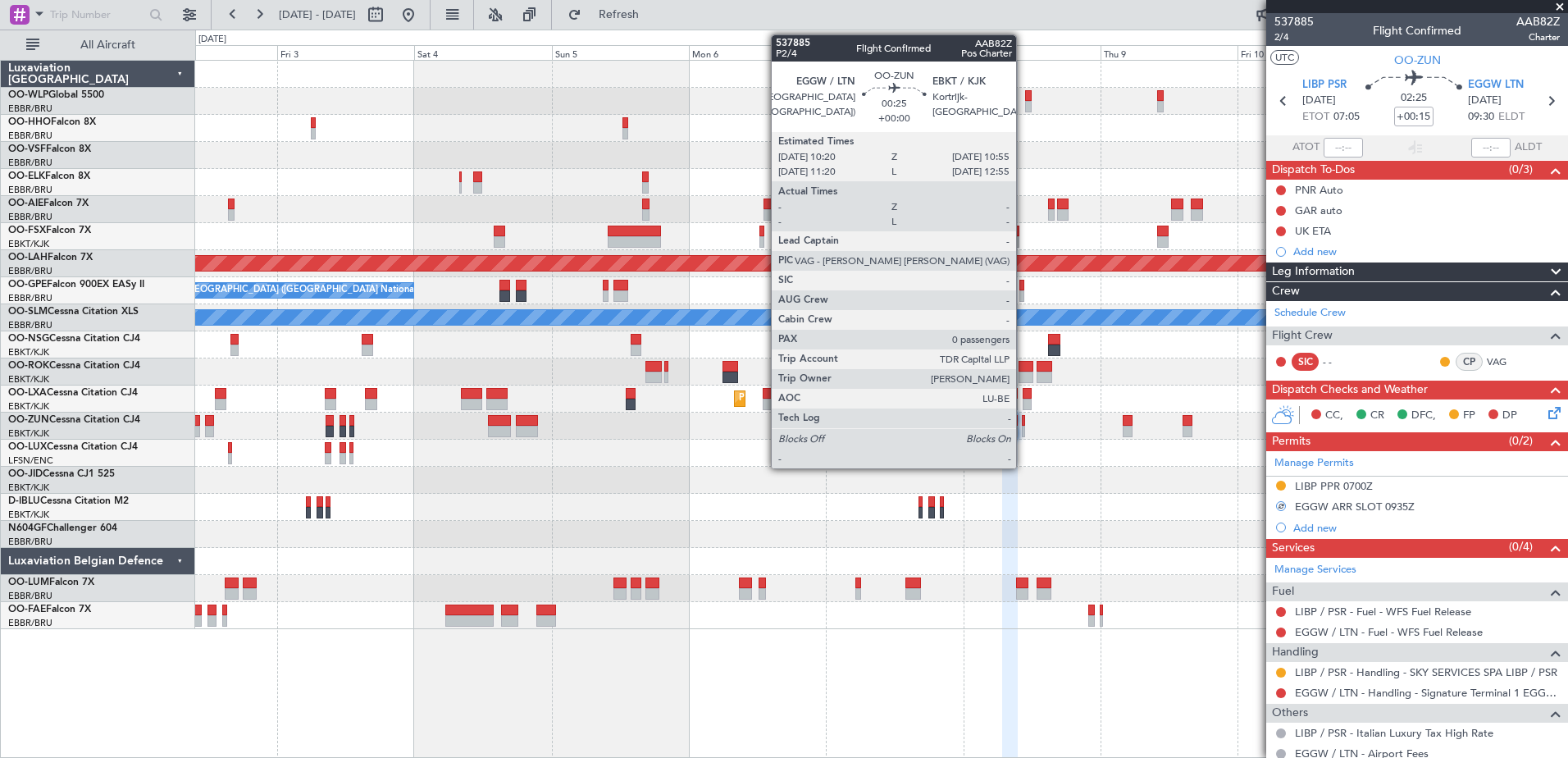
click at [1023, 425] on div at bounding box center [1023, 431] width 4 height 12
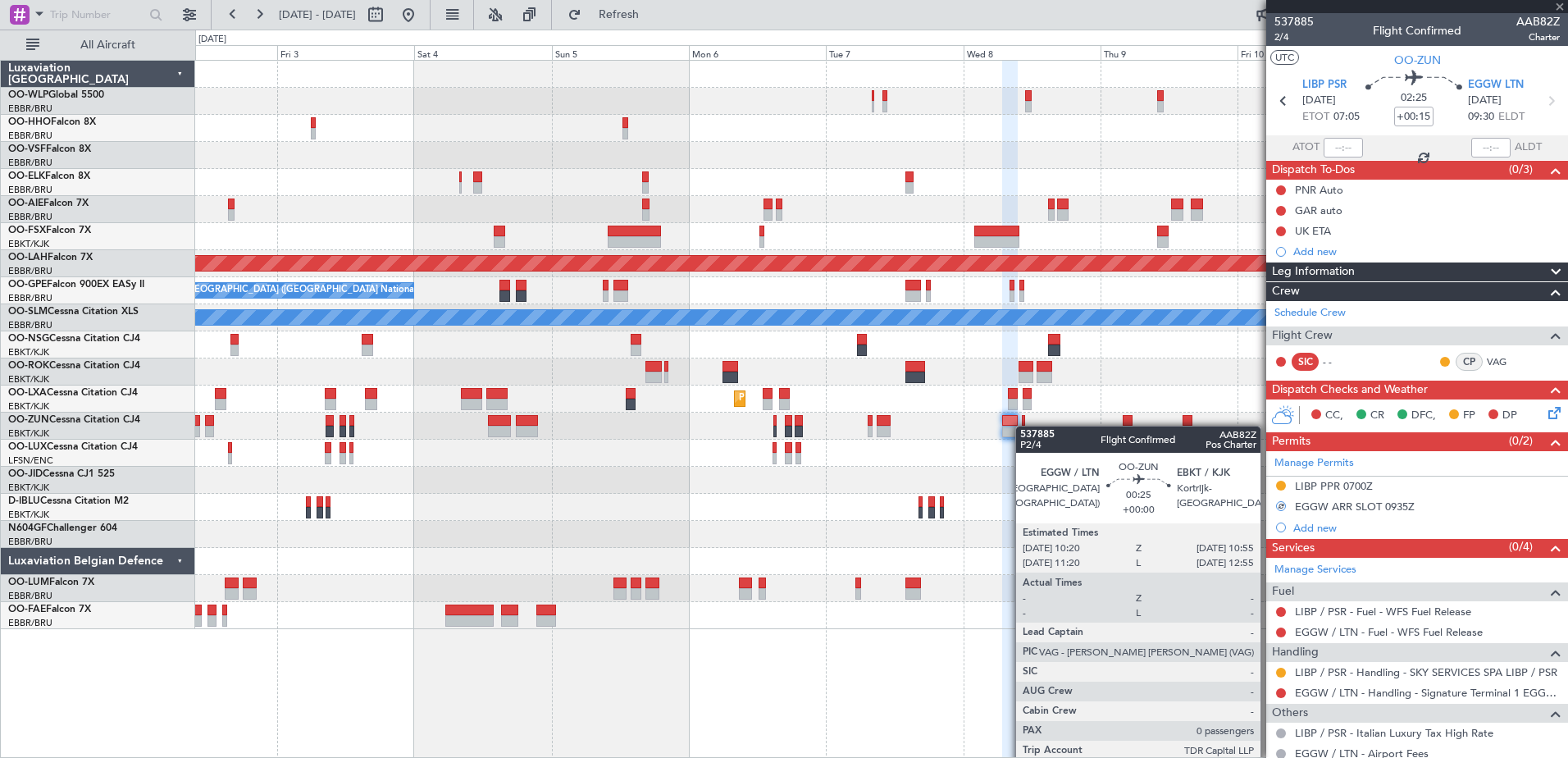
type input "0"
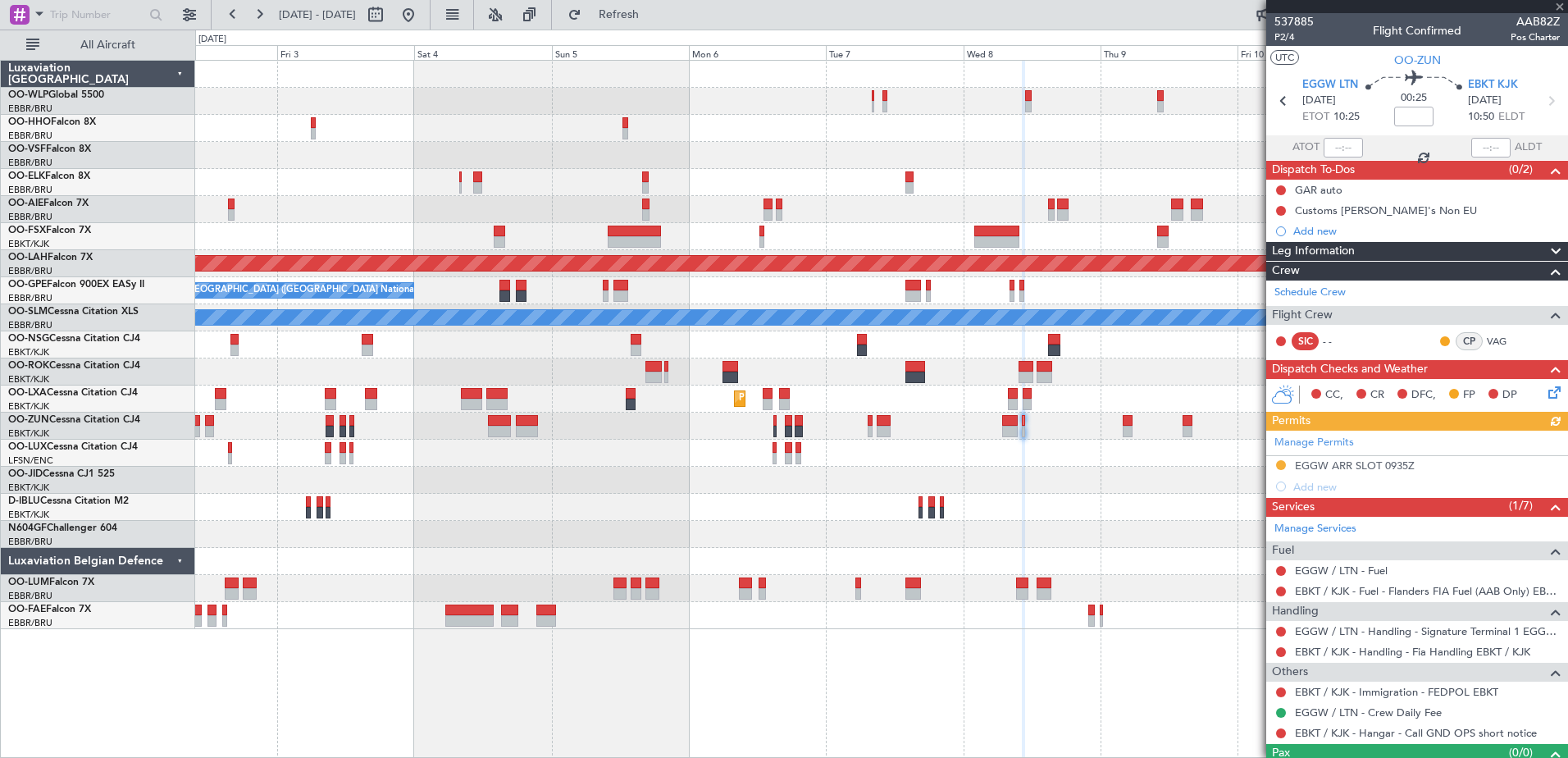
scroll to position [31, 0]
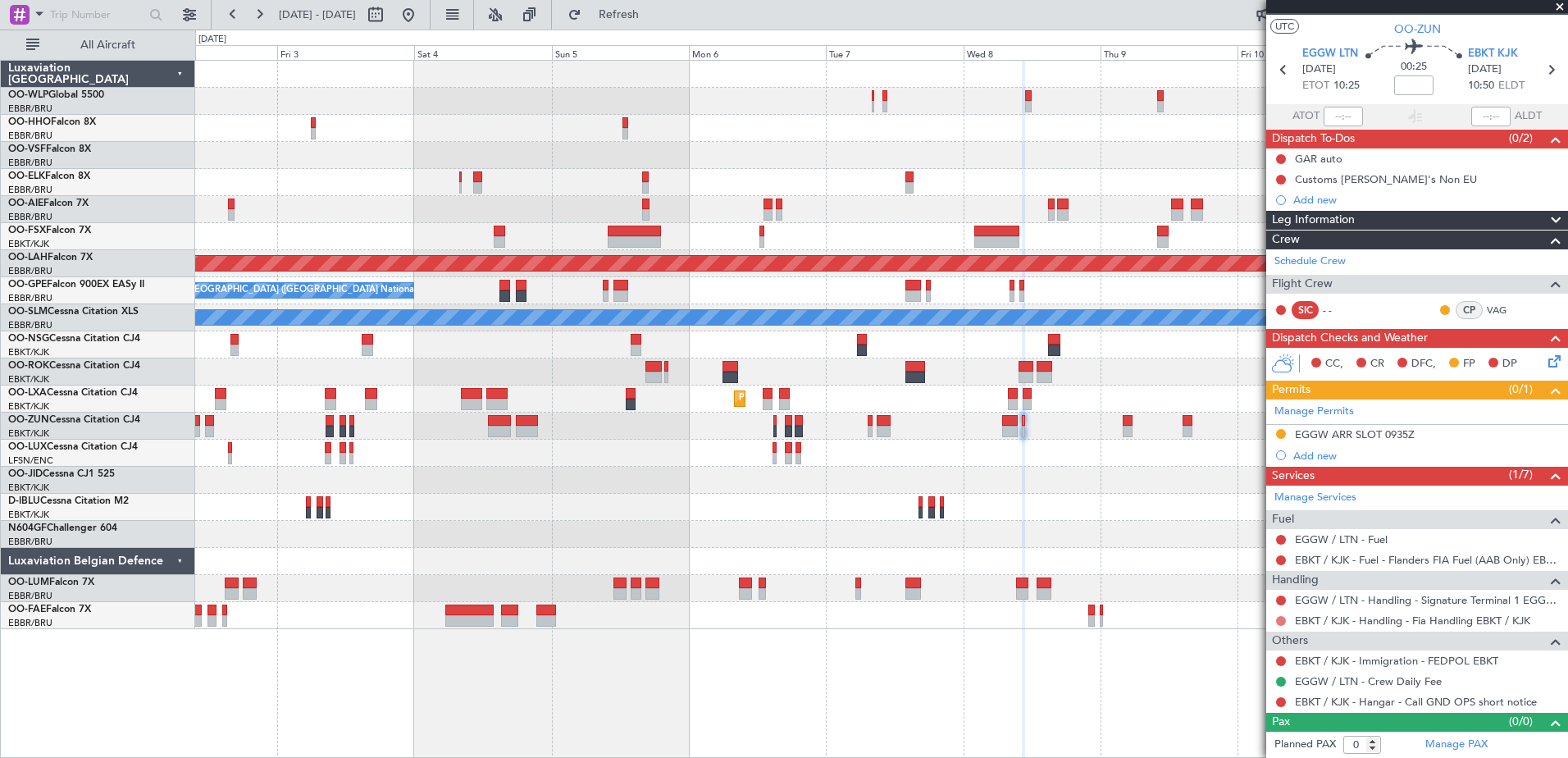
click at [1279, 619] on button at bounding box center [1281, 620] width 10 height 10
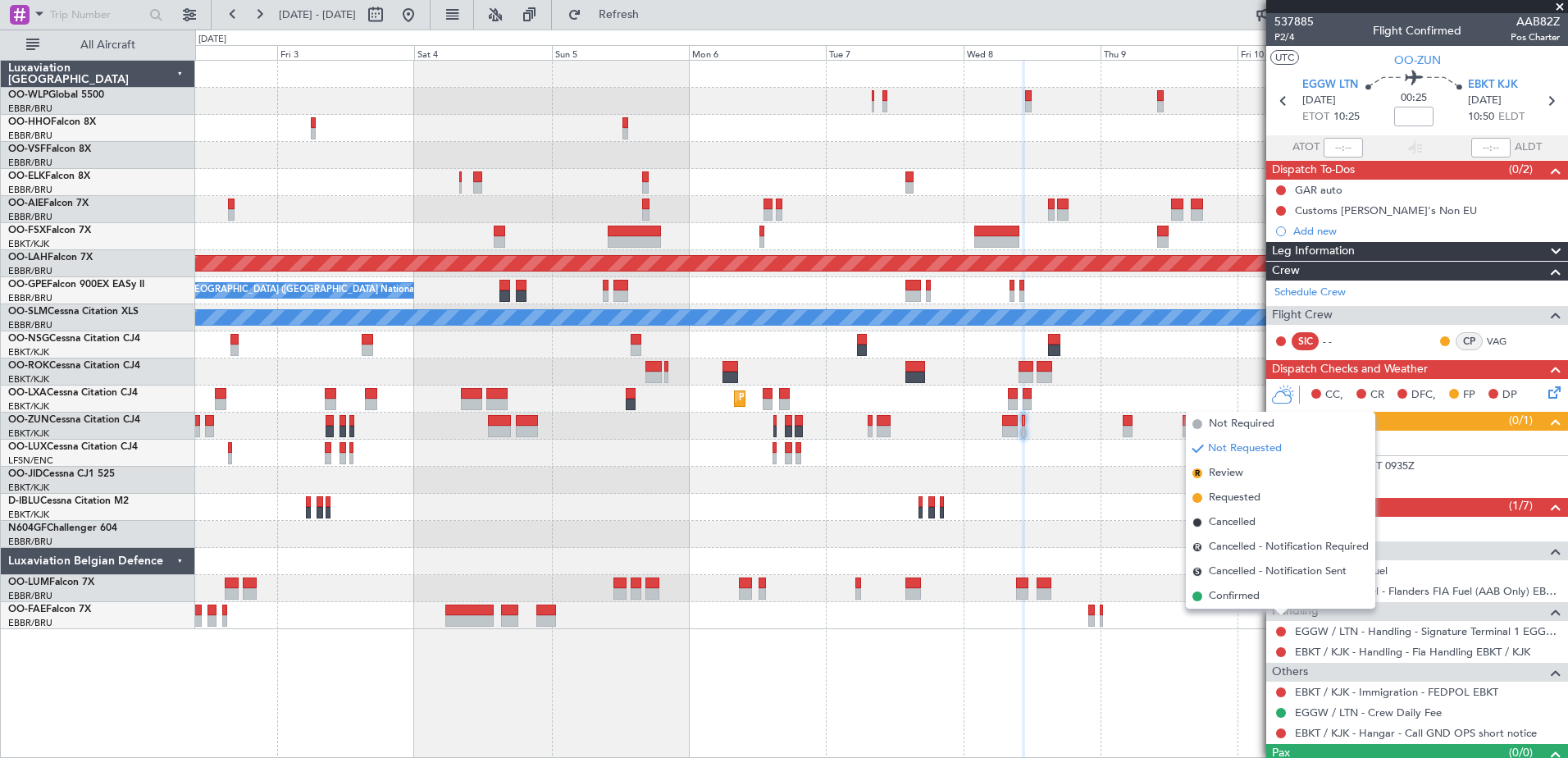
scroll to position [31, 0]
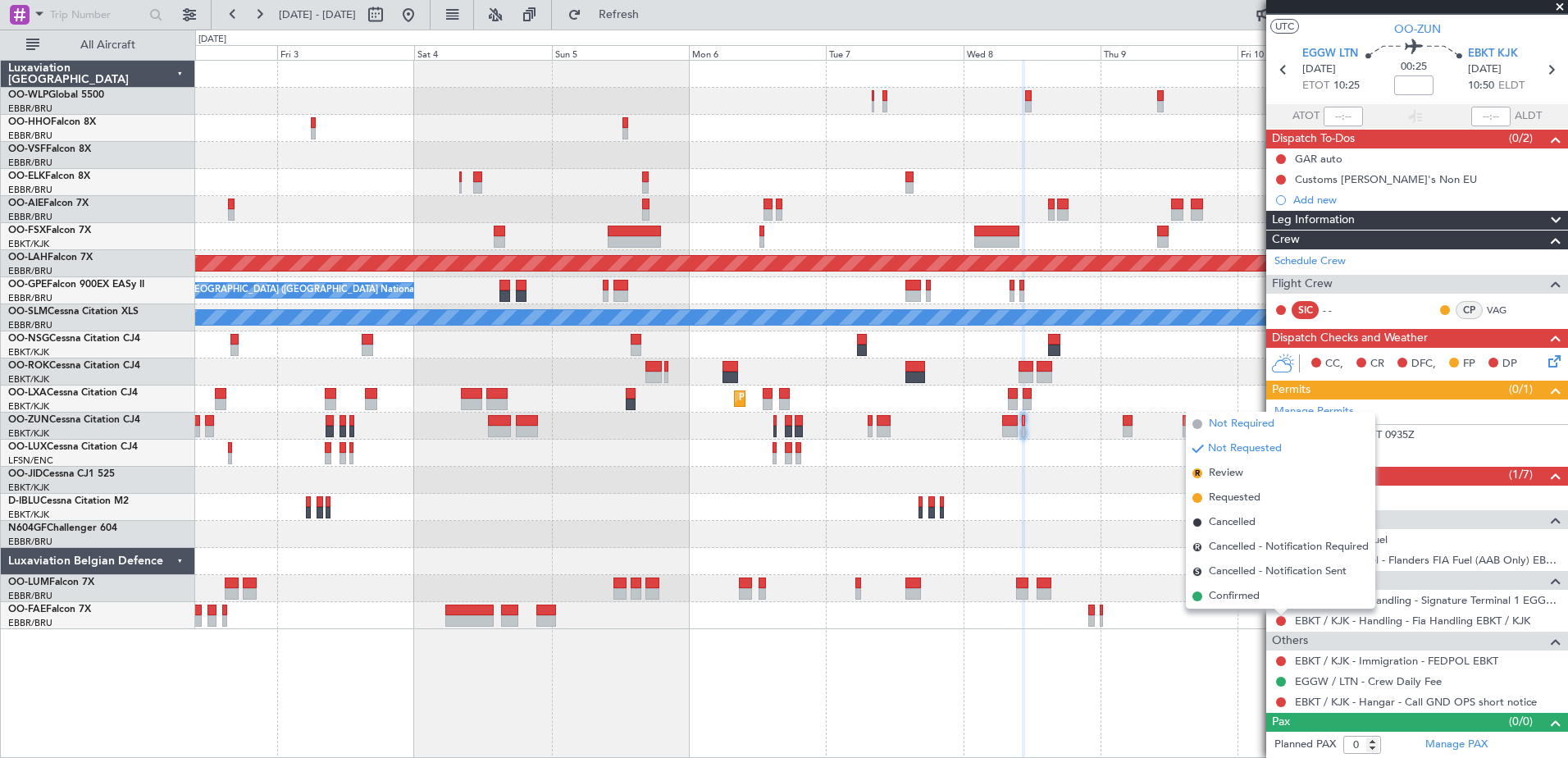
click at [1240, 424] on span "Not Required" at bounding box center [1242, 423] width 66 height 16
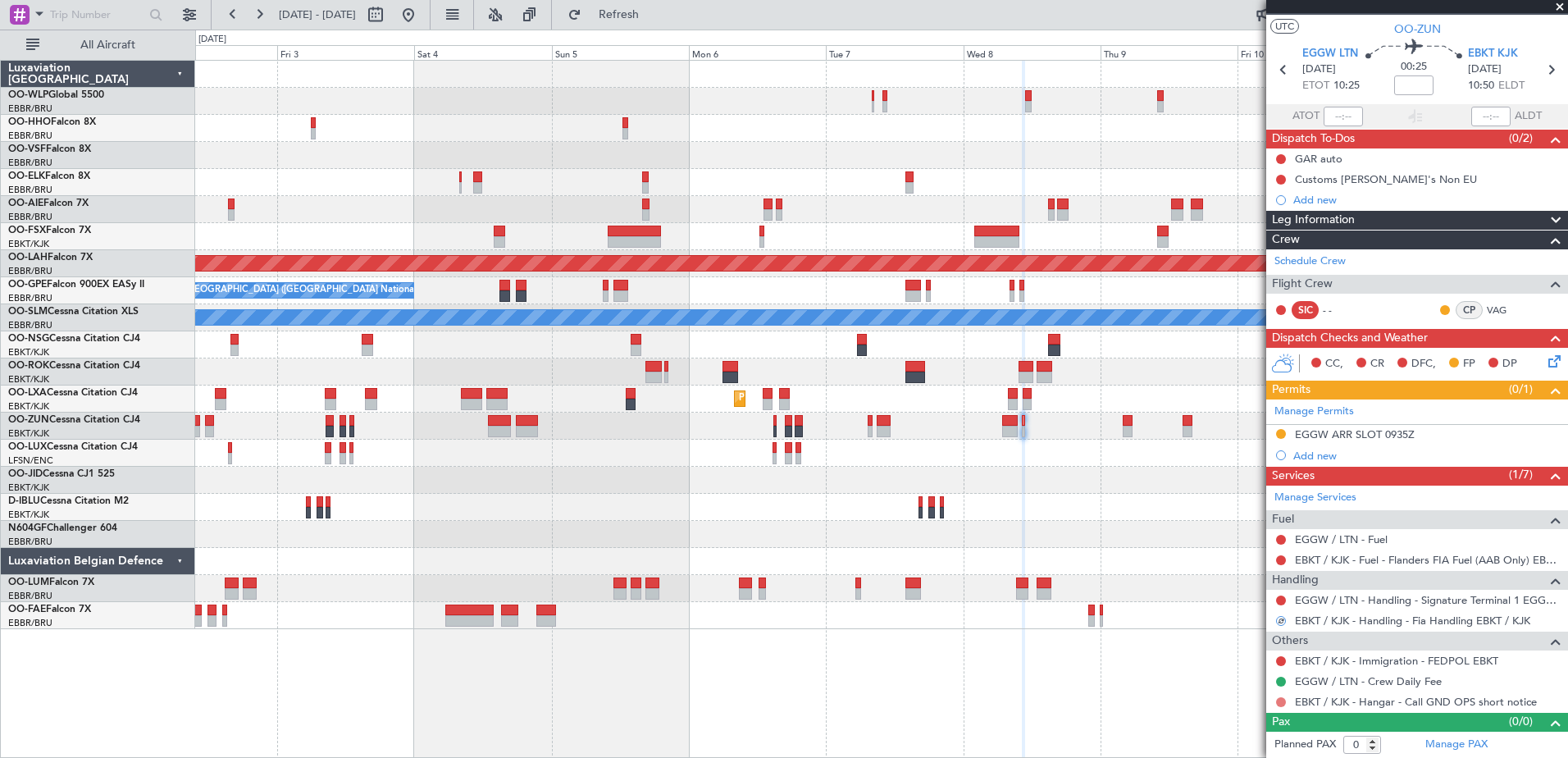
click at [1282, 701] on button at bounding box center [1281, 702] width 10 height 10
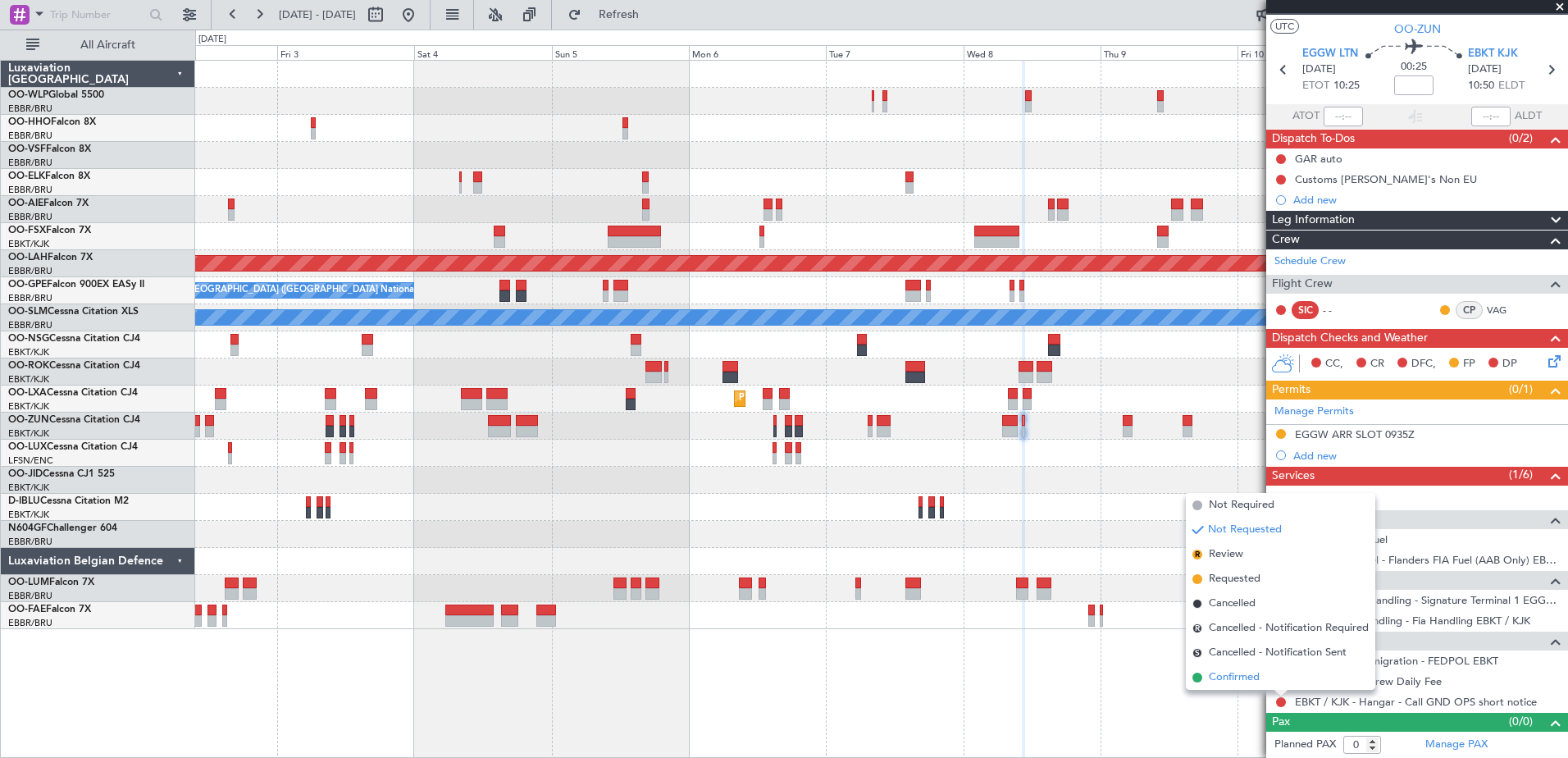
click at [1243, 682] on span "Confirmed" at bounding box center [1234, 677] width 51 height 16
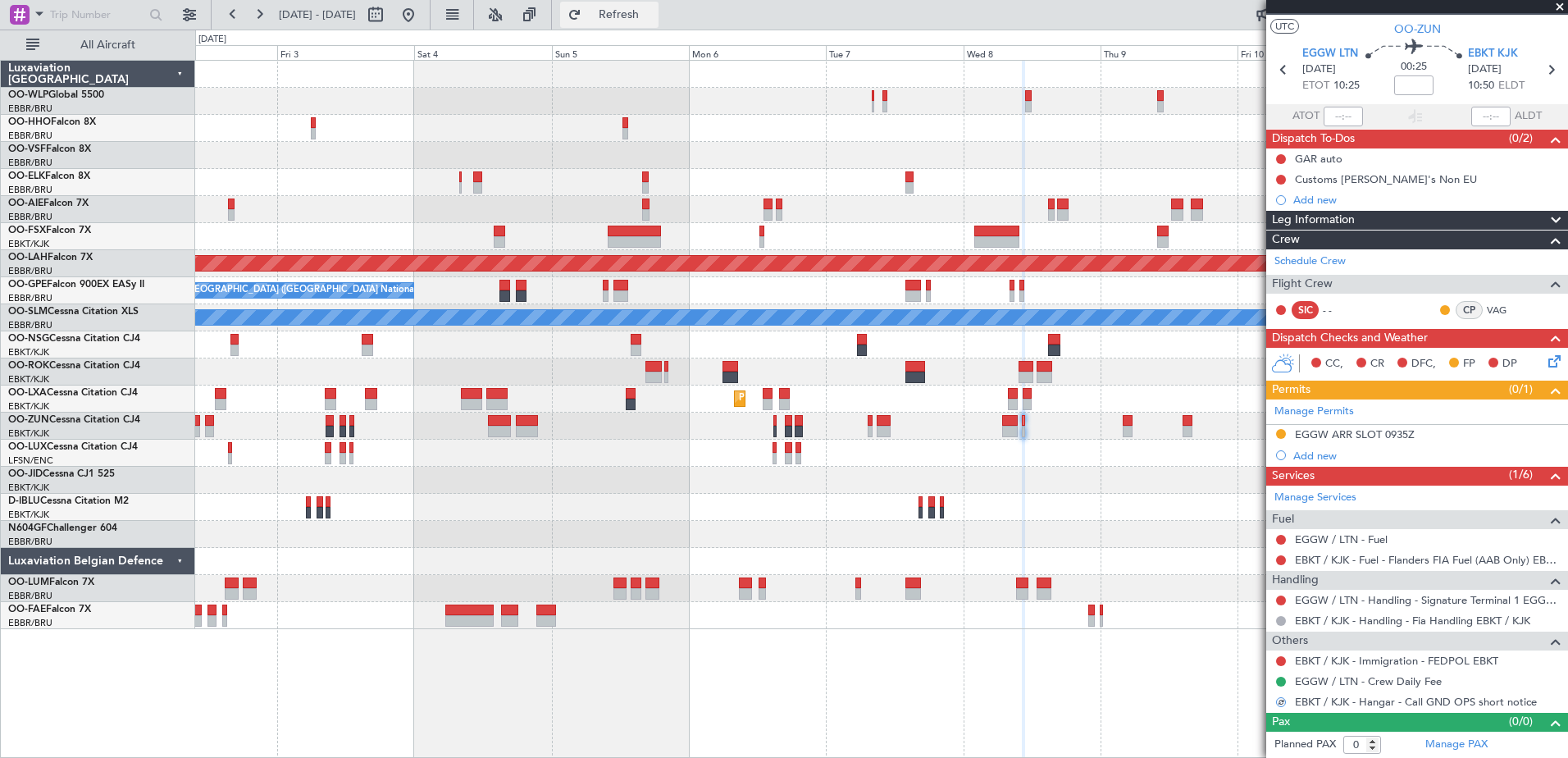
click at [644, 12] on span "Refresh" at bounding box center [620, 15] width 69 height 12
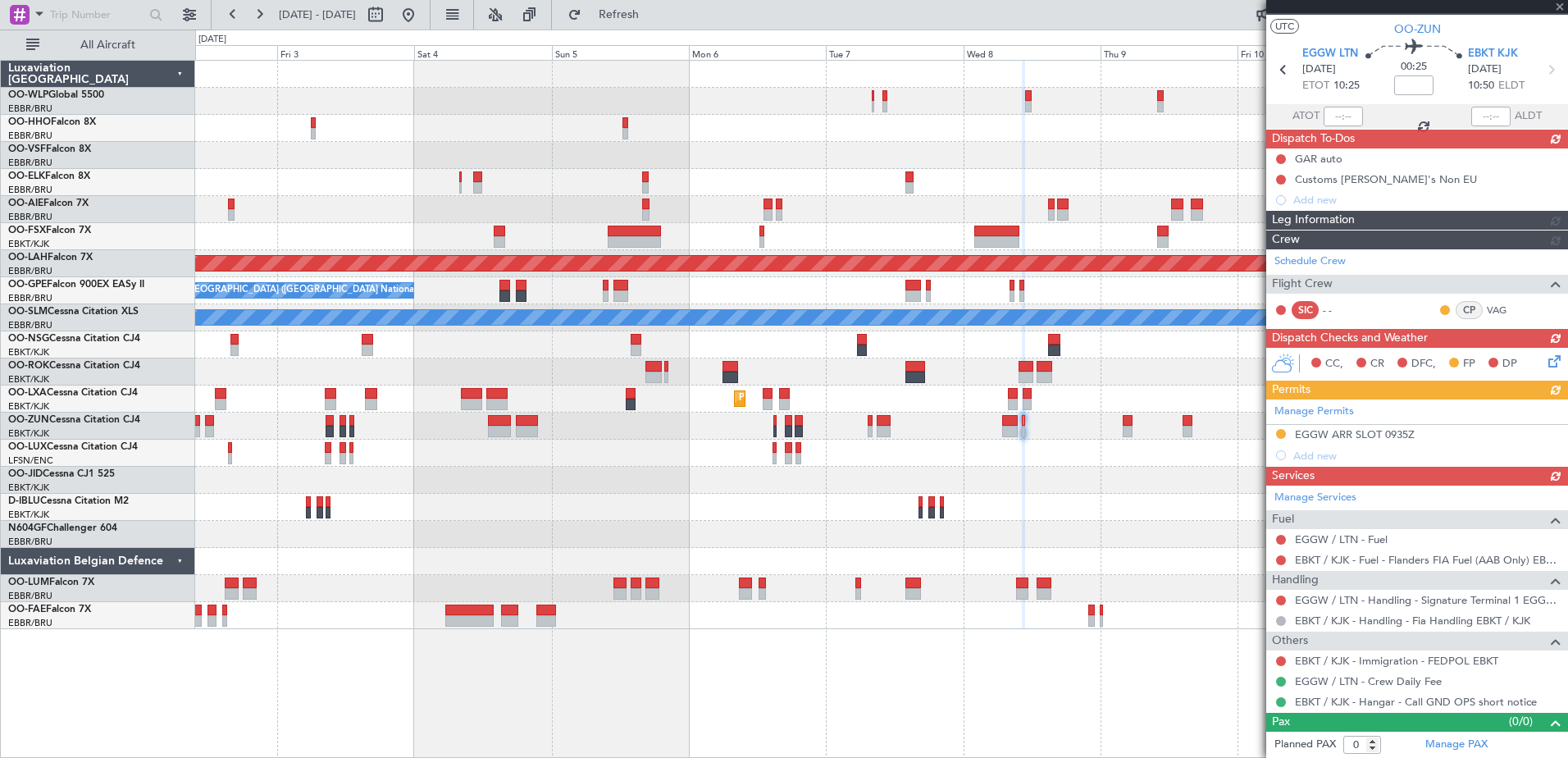
scroll to position [11, 0]
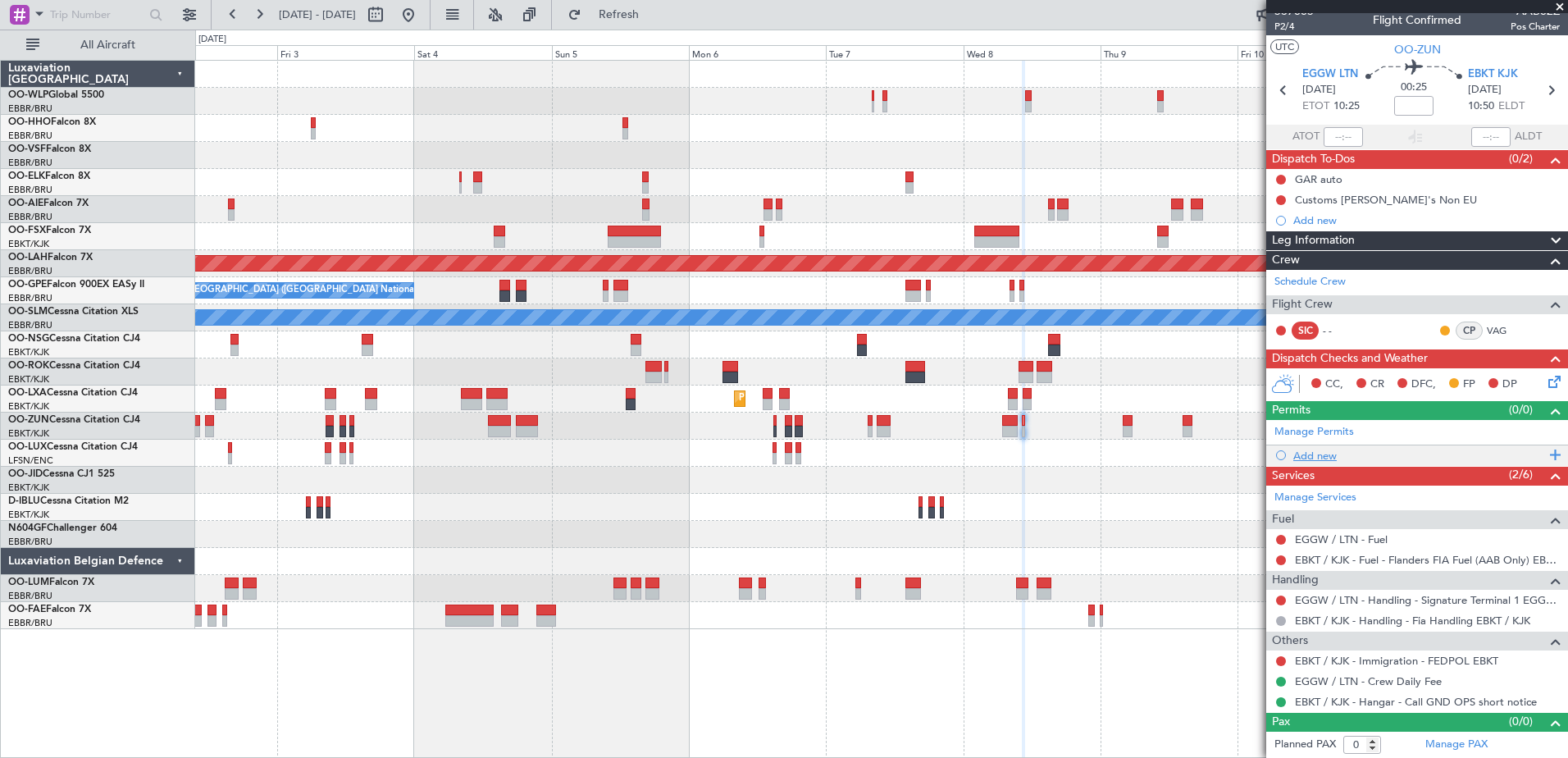
click at [1315, 453] on div "Add new" at bounding box center [1419, 455] width 252 height 14
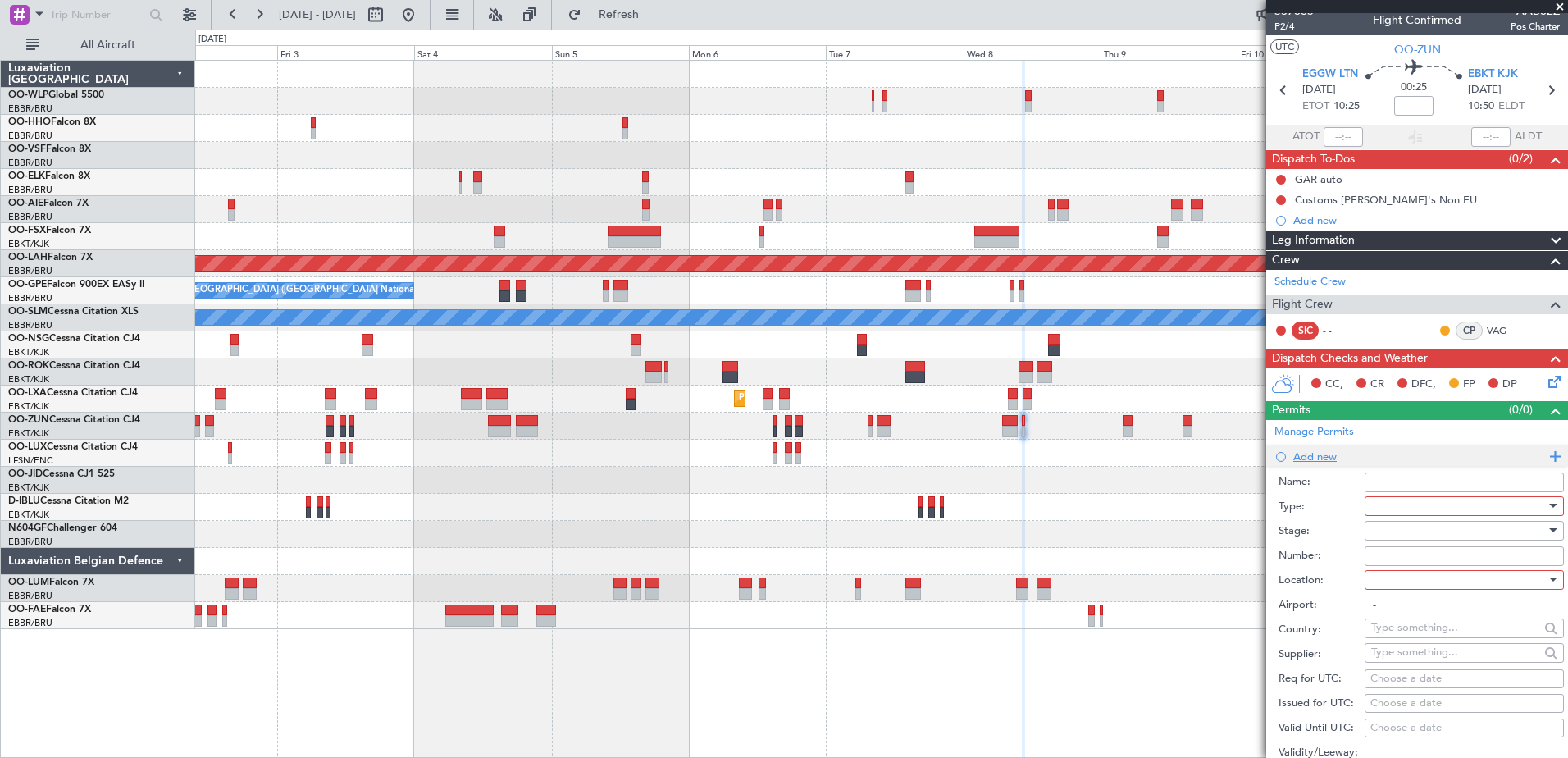
scroll to position [31, 0]
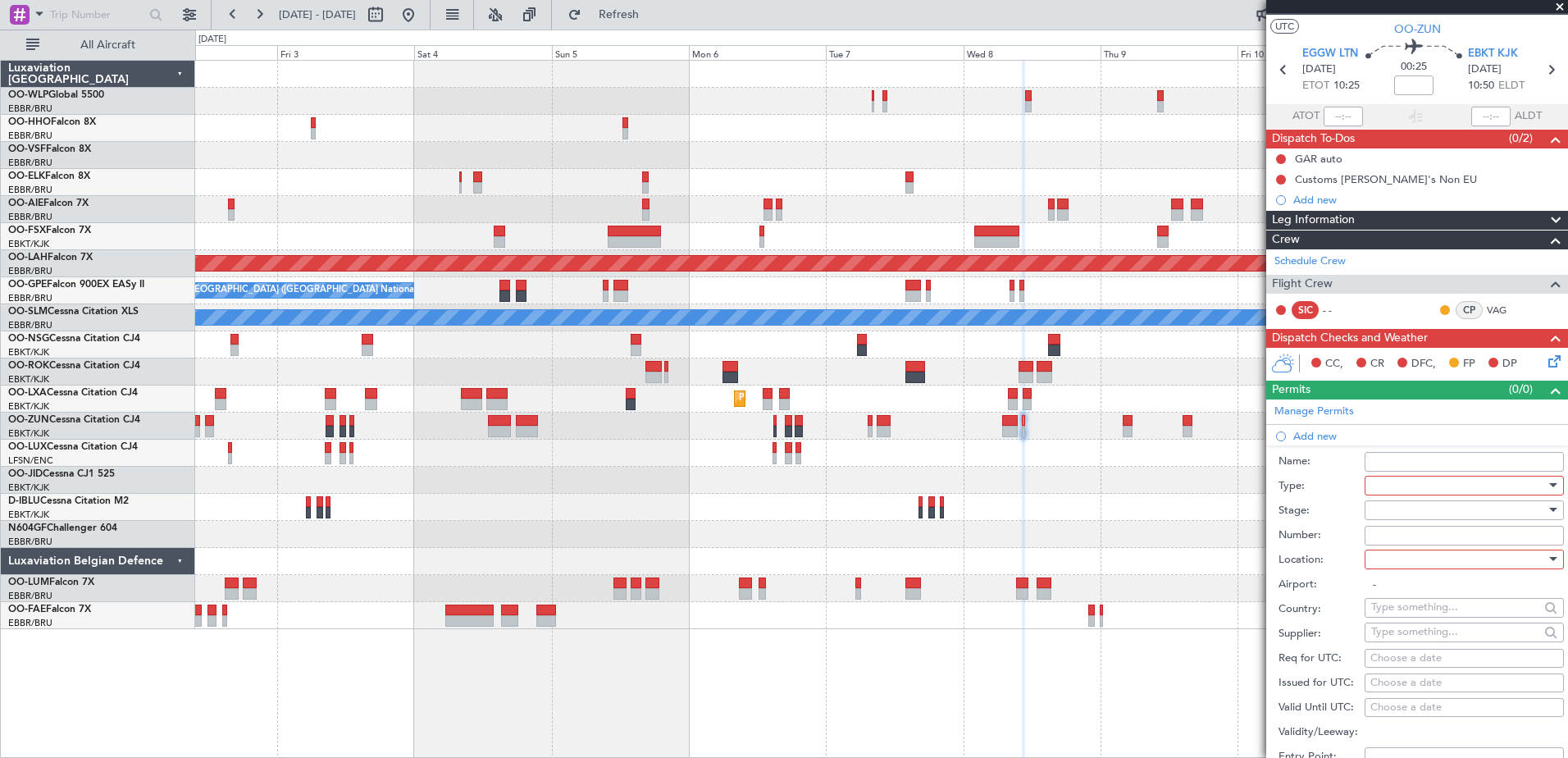
click at [1378, 479] on div at bounding box center [1458, 485] width 175 height 24
click at [1416, 628] on span "Slot" at bounding box center [1458, 639] width 172 height 24
click at [1410, 558] on div at bounding box center [1458, 559] width 175 height 24
click at [1413, 597] on span "Departure" at bounding box center [1458, 592] width 172 height 24
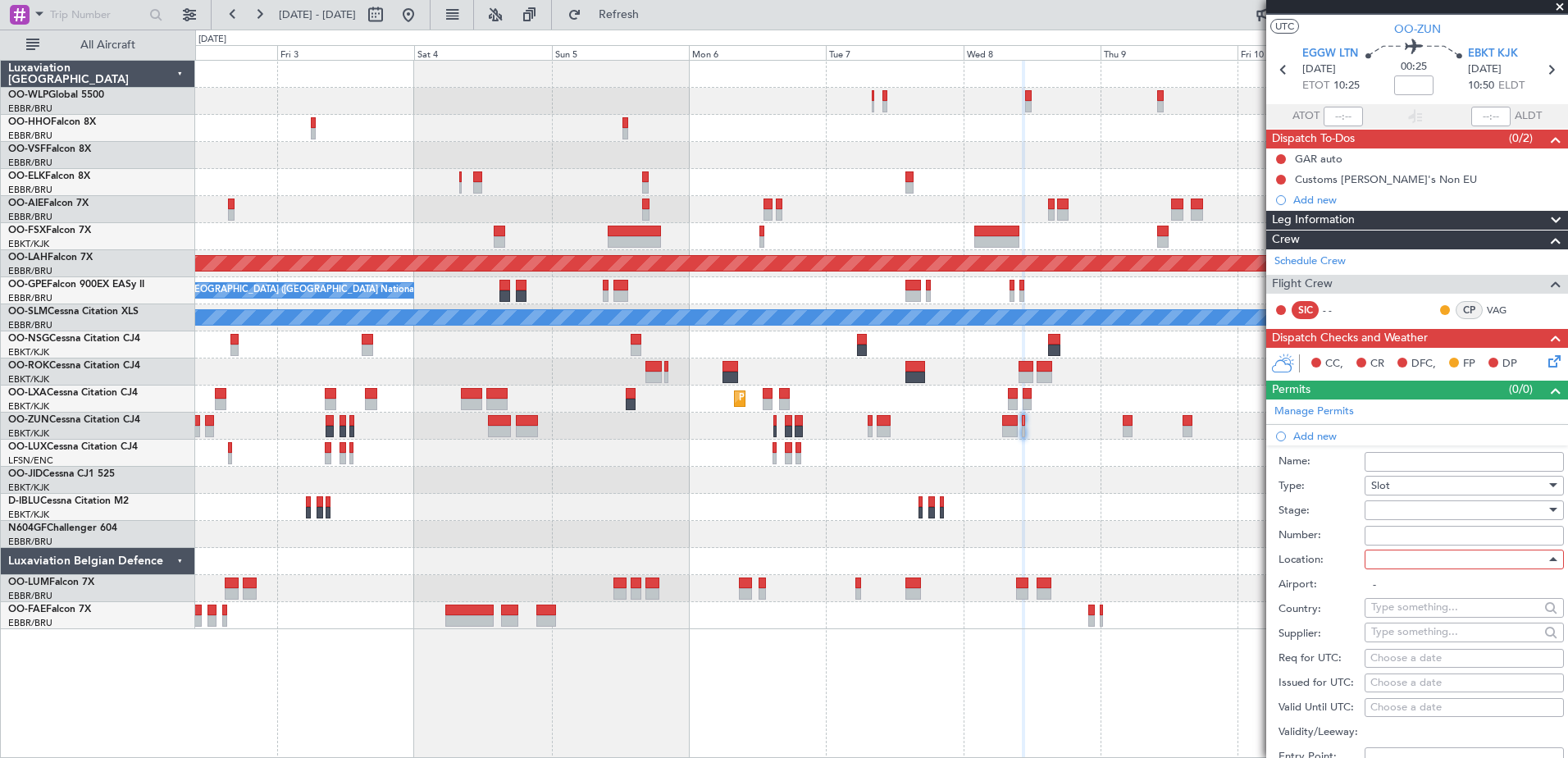
type input "EGGW / LTN"
click at [1383, 653] on div "Choose a date" at bounding box center [1464, 658] width 187 height 16
select select "9"
select select "2025"
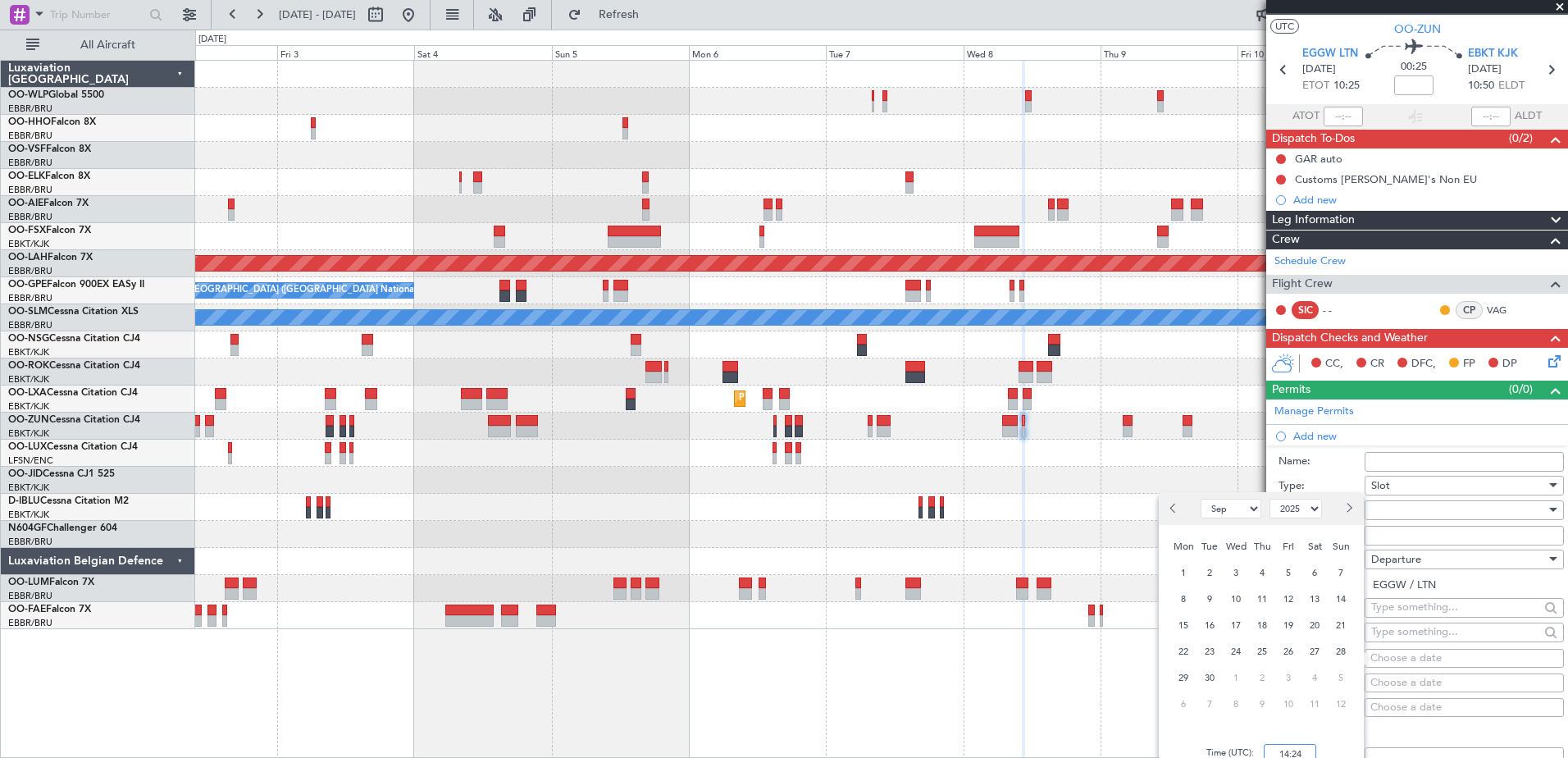
click at [1287, 750] on input "14:24" at bounding box center [1290, 753] width 52 height 19
click at [1231, 706] on span "8" at bounding box center [1236, 704] width 20 height 20
select select "10"
click at [1291, 757] on input "00:00" at bounding box center [1290, 753] width 52 height 19
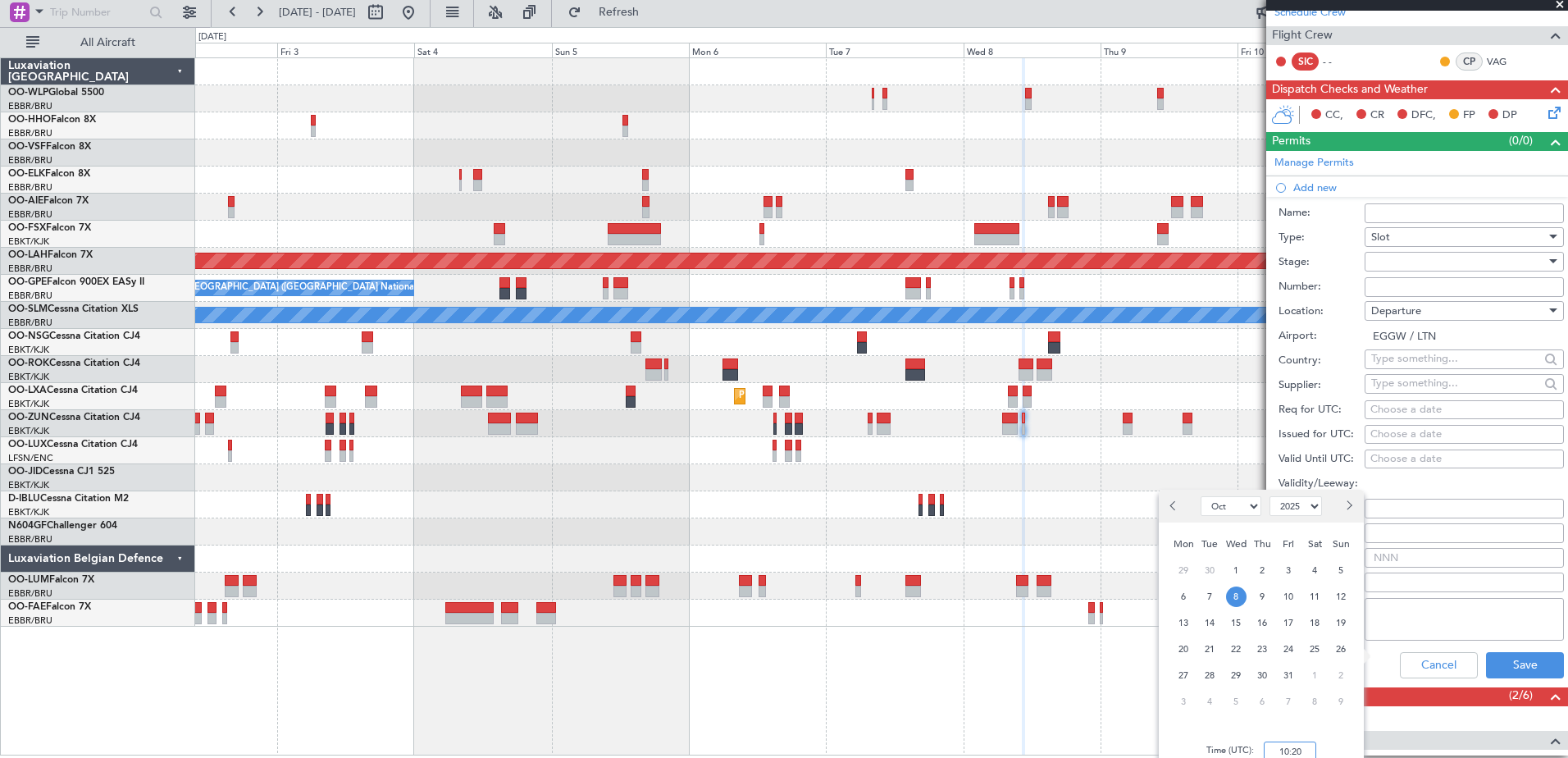
scroll to position [0, 0]
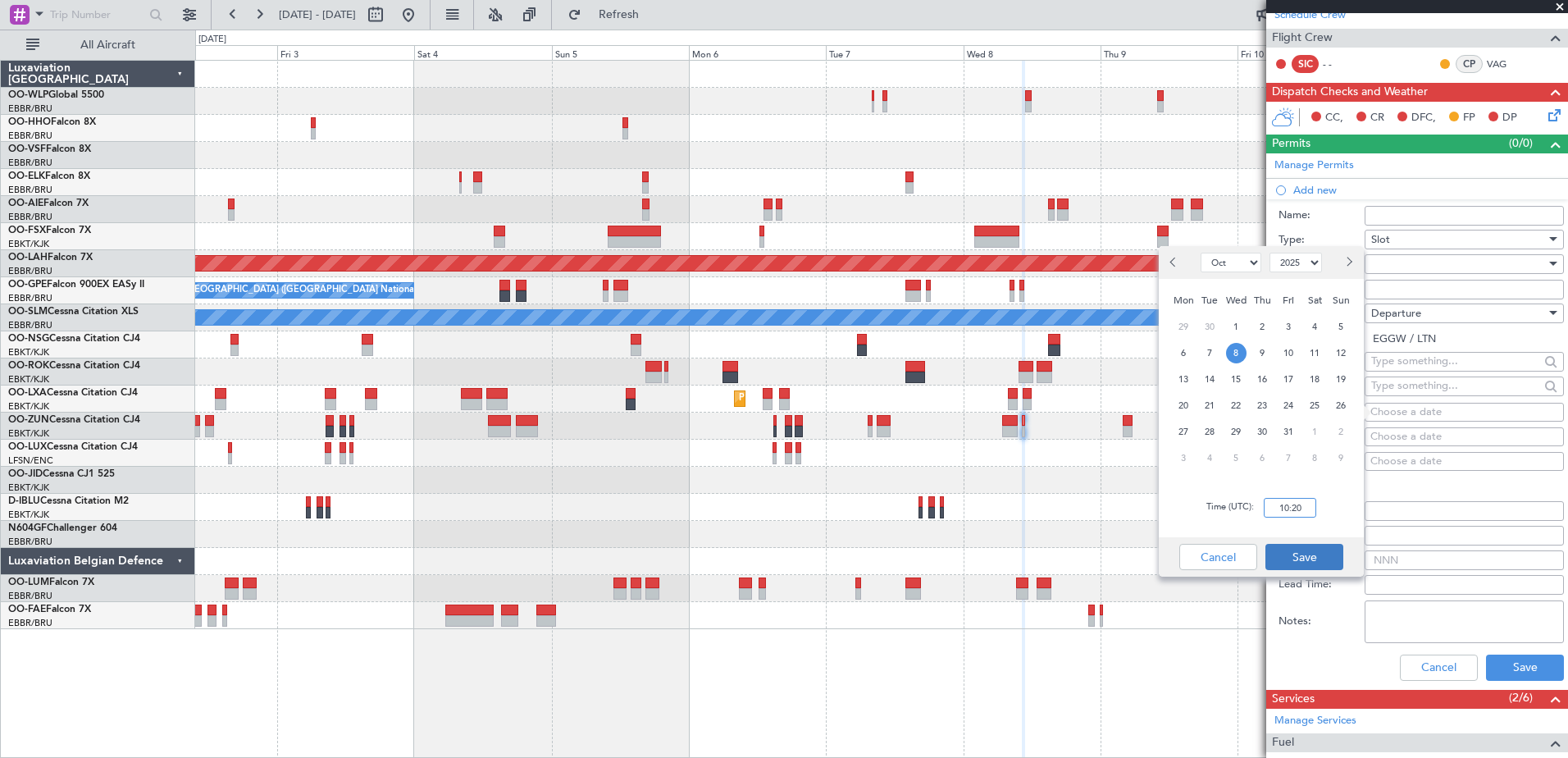
type input "10:20"
click at [1317, 563] on button "Save" at bounding box center [1305, 556] width 78 height 26
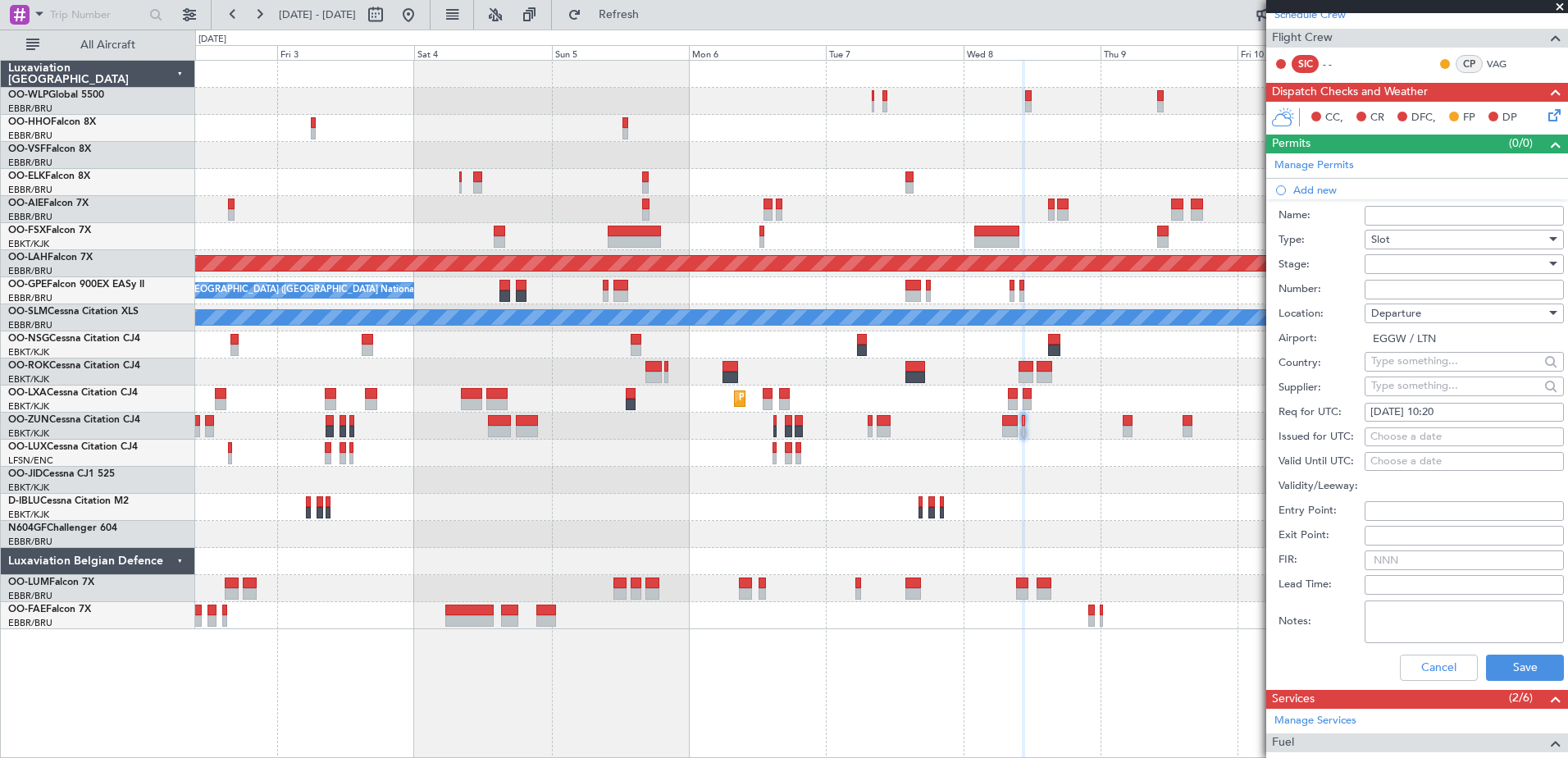
click at [1426, 270] on div at bounding box center [1458, 263] width 175 height 24
click at [1428, 365] on span "Requested" at bounding box center [1458, 370] width 172 height 24
click at [1521, 658] on button "Save" at bounding box center [1525, 667] width 78 height 26
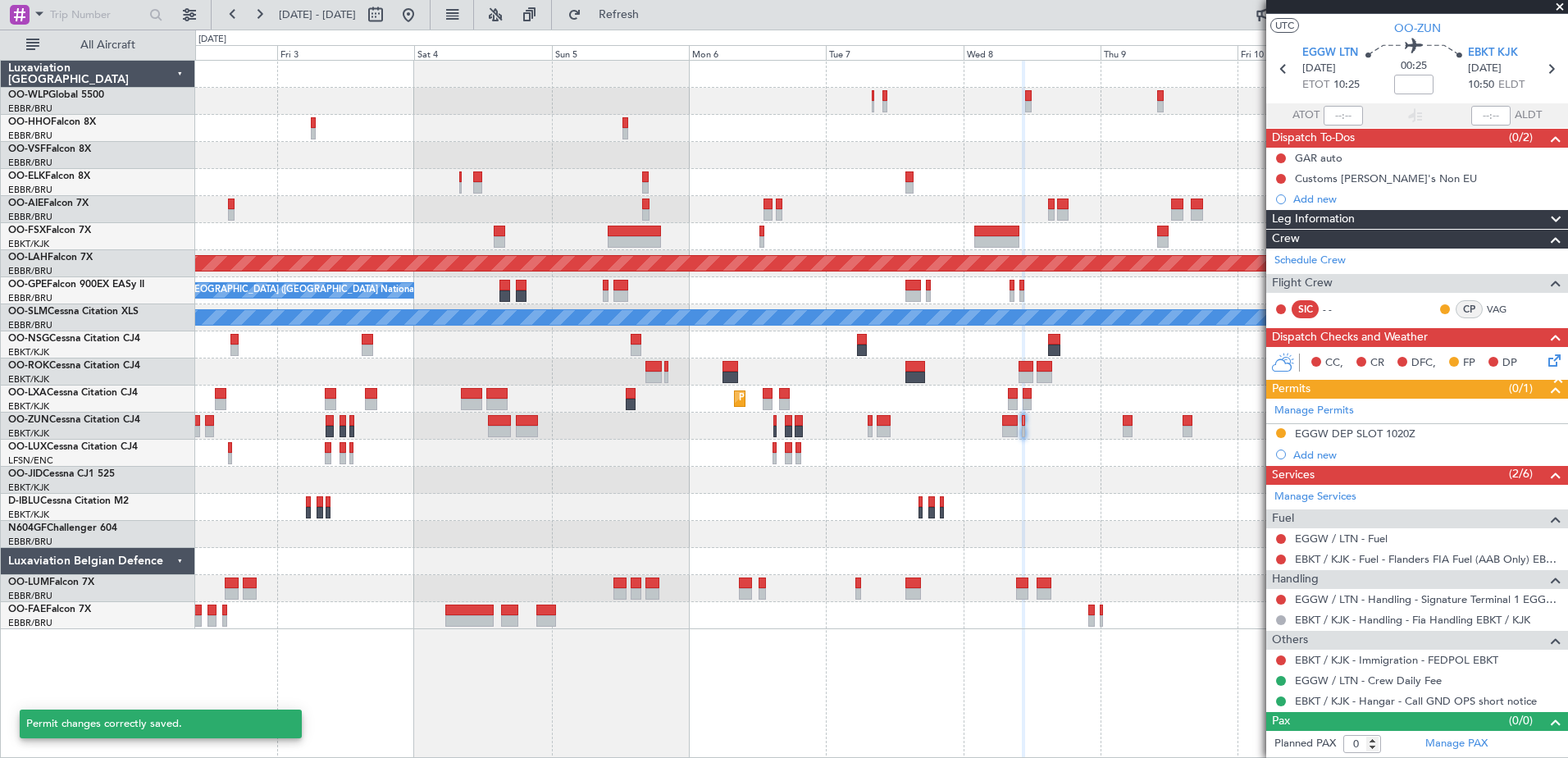
scroll to position [31, 0]
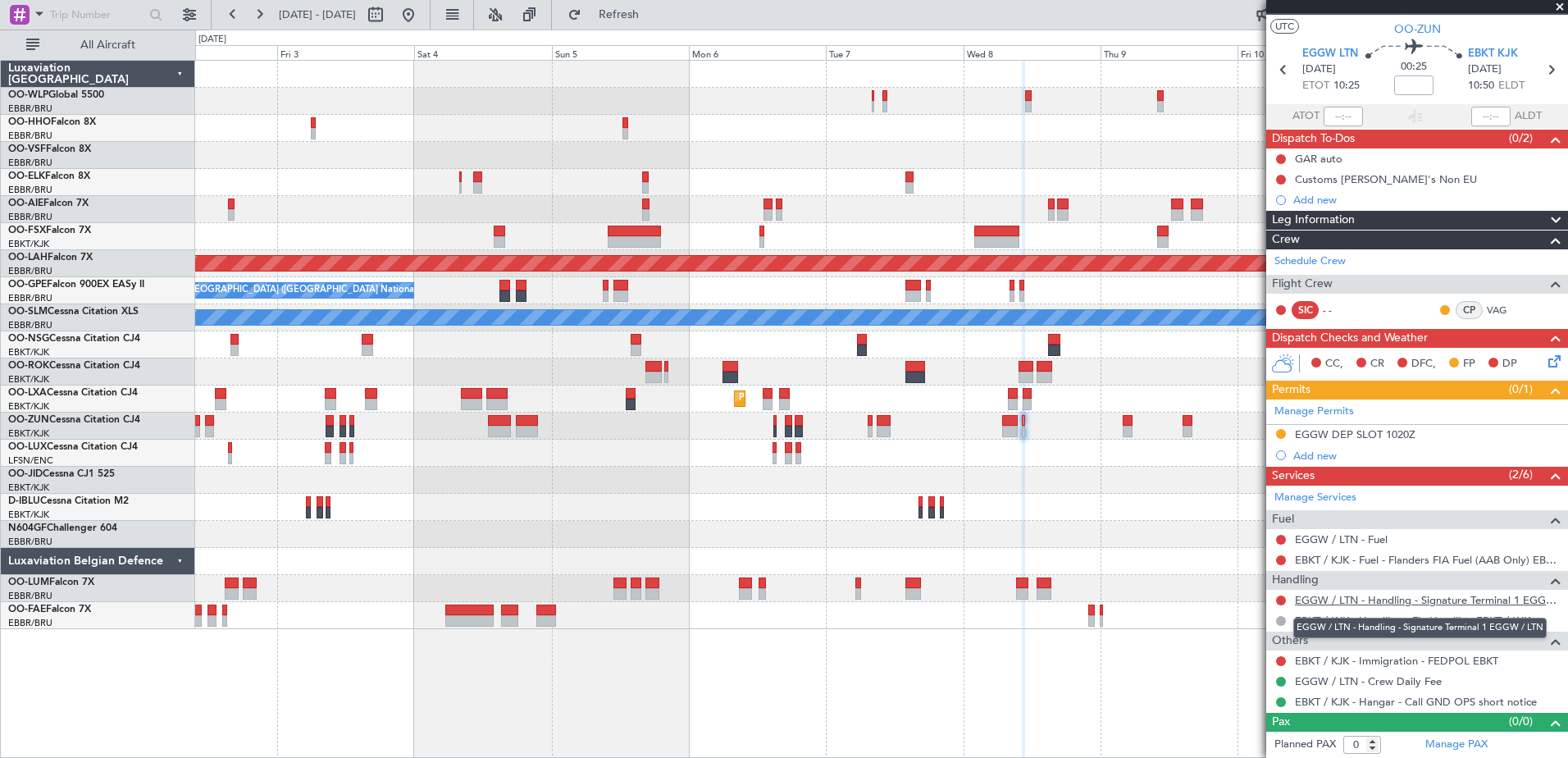
click at [1355, 596] on link "EGGW / LTN - Handling - Signature Terminal 1 EGGW / LTN" at bounding box center [1428, 599] width 265 height 14
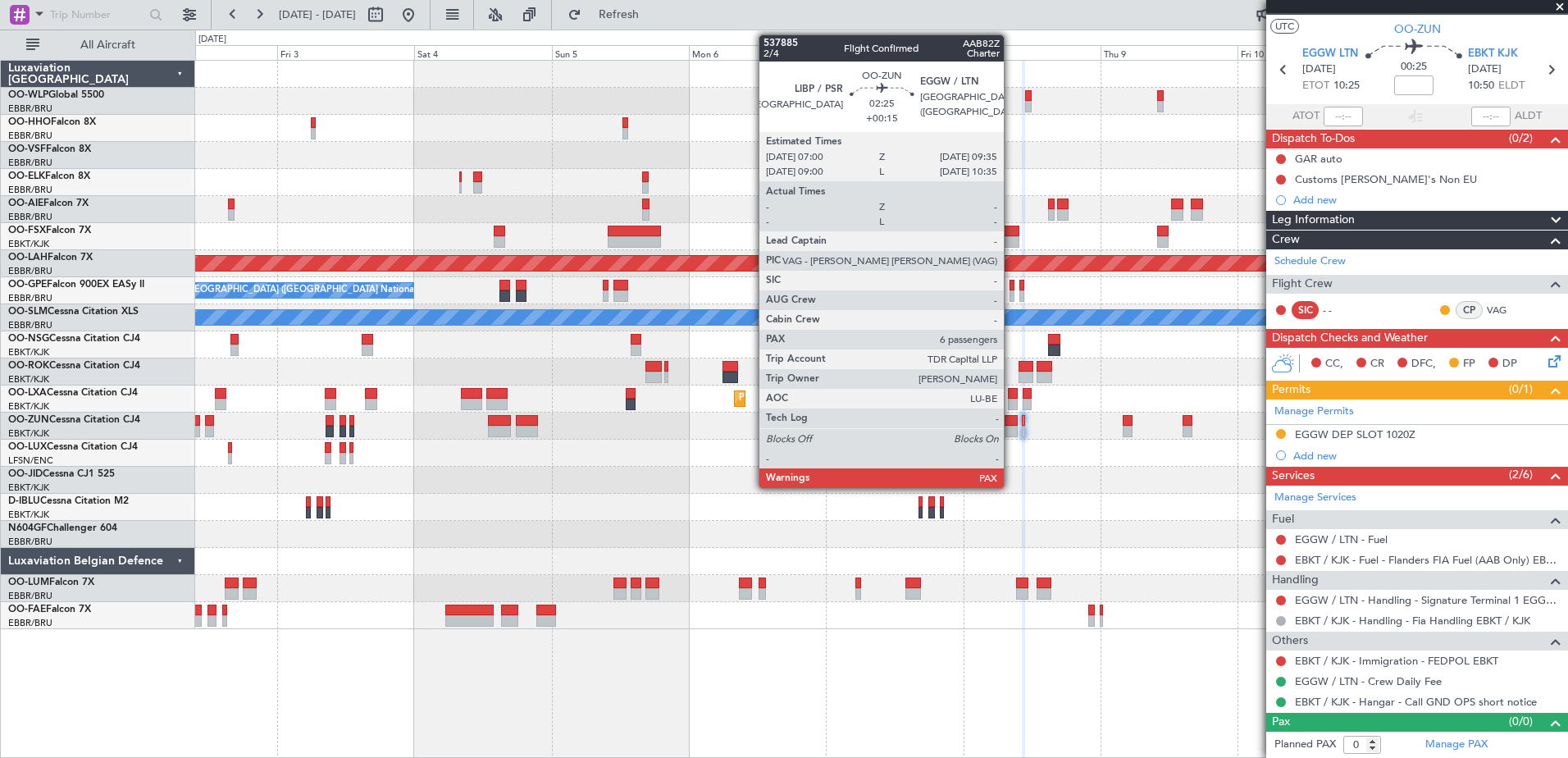
click at [1012, 422] on div at bounding box center [1010, 420] width 15 height 12
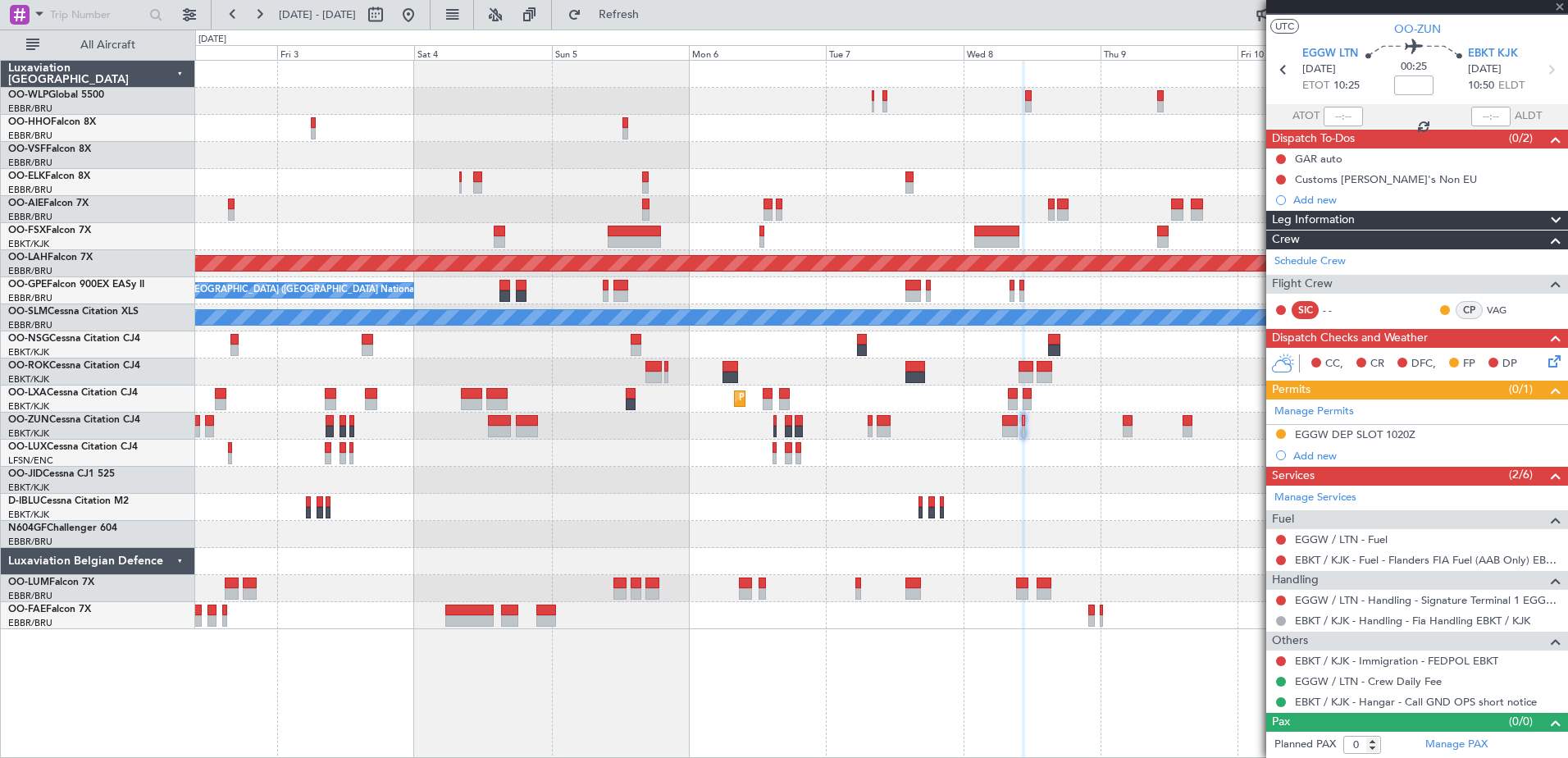
type input "+00:15"
type input "8"
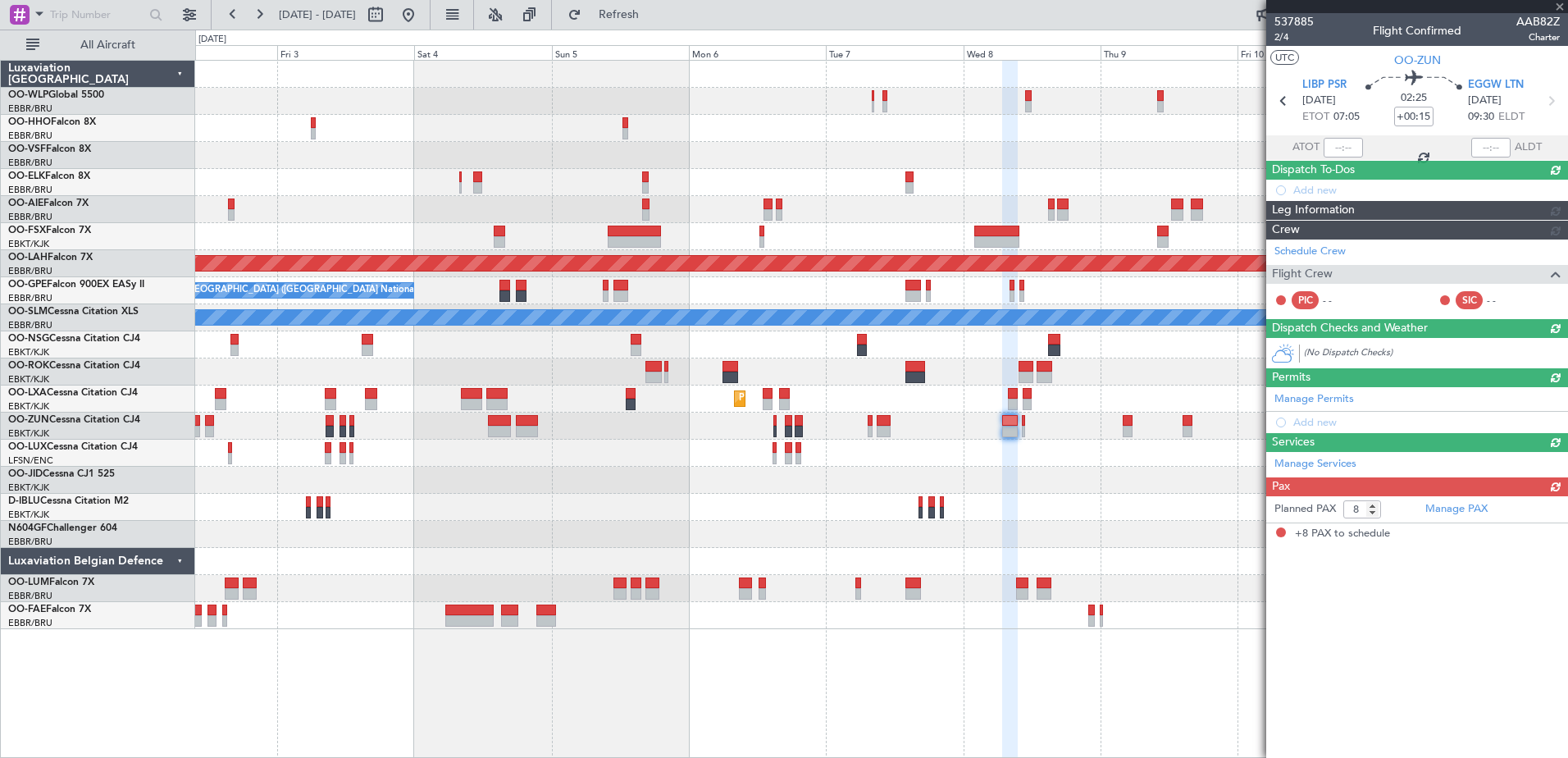
scroll to position [0, 0]
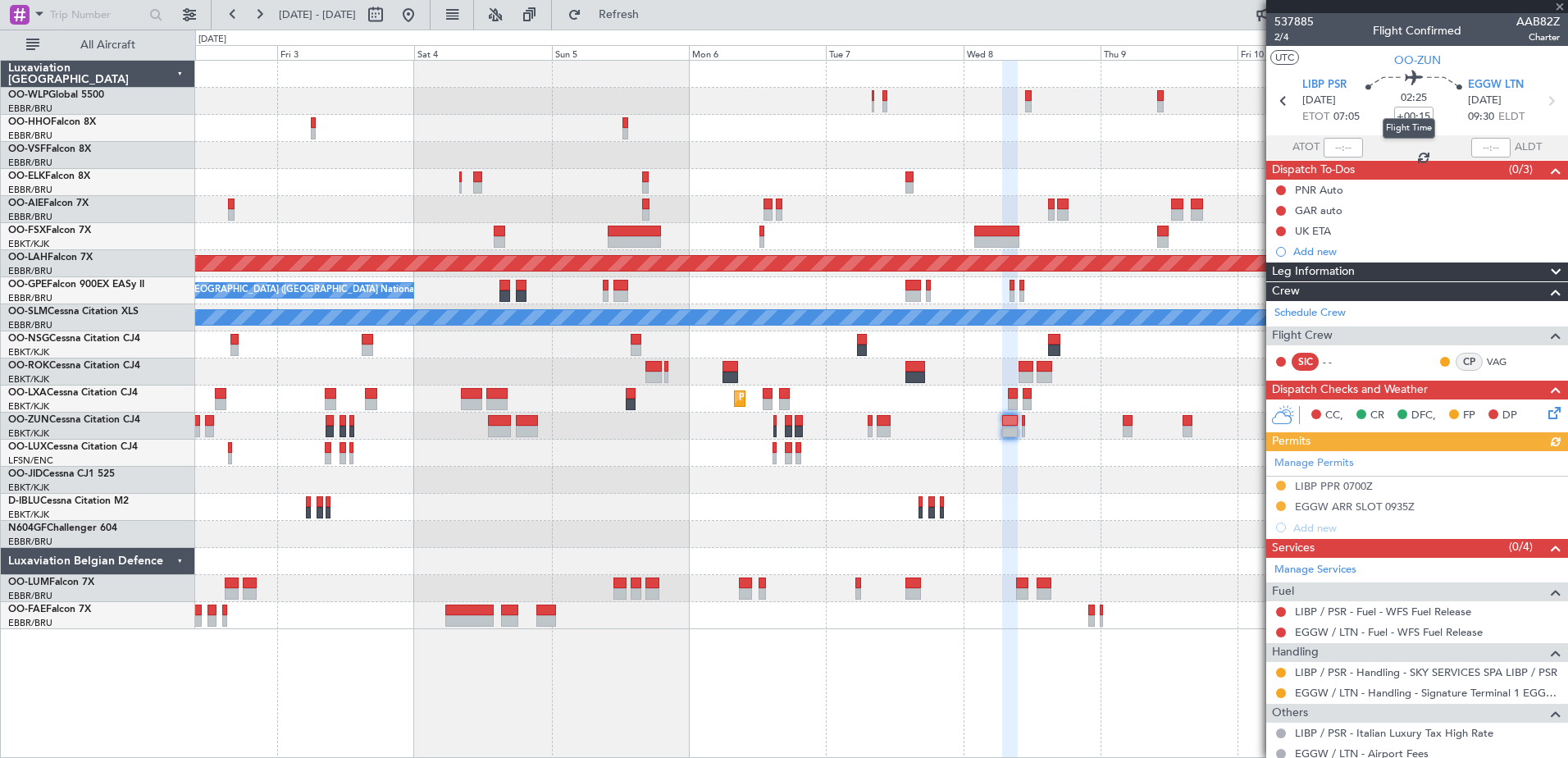
click at [1418, 115] on mat-tooltip-component "Flight Time" at bounding box center [1408, 127] width 75 height 43
click at [1422, 114] on input "+00:15" at bounding box center [1413, 116] width 40 height 19
type input "+00:20"
click at [1153, 580] on div "Planned Maint [GEOGRAPHIC_DATA] ([GEOGRAPHIC_DATA] National)" at bounding box center [881, 588] width 1372 height 27
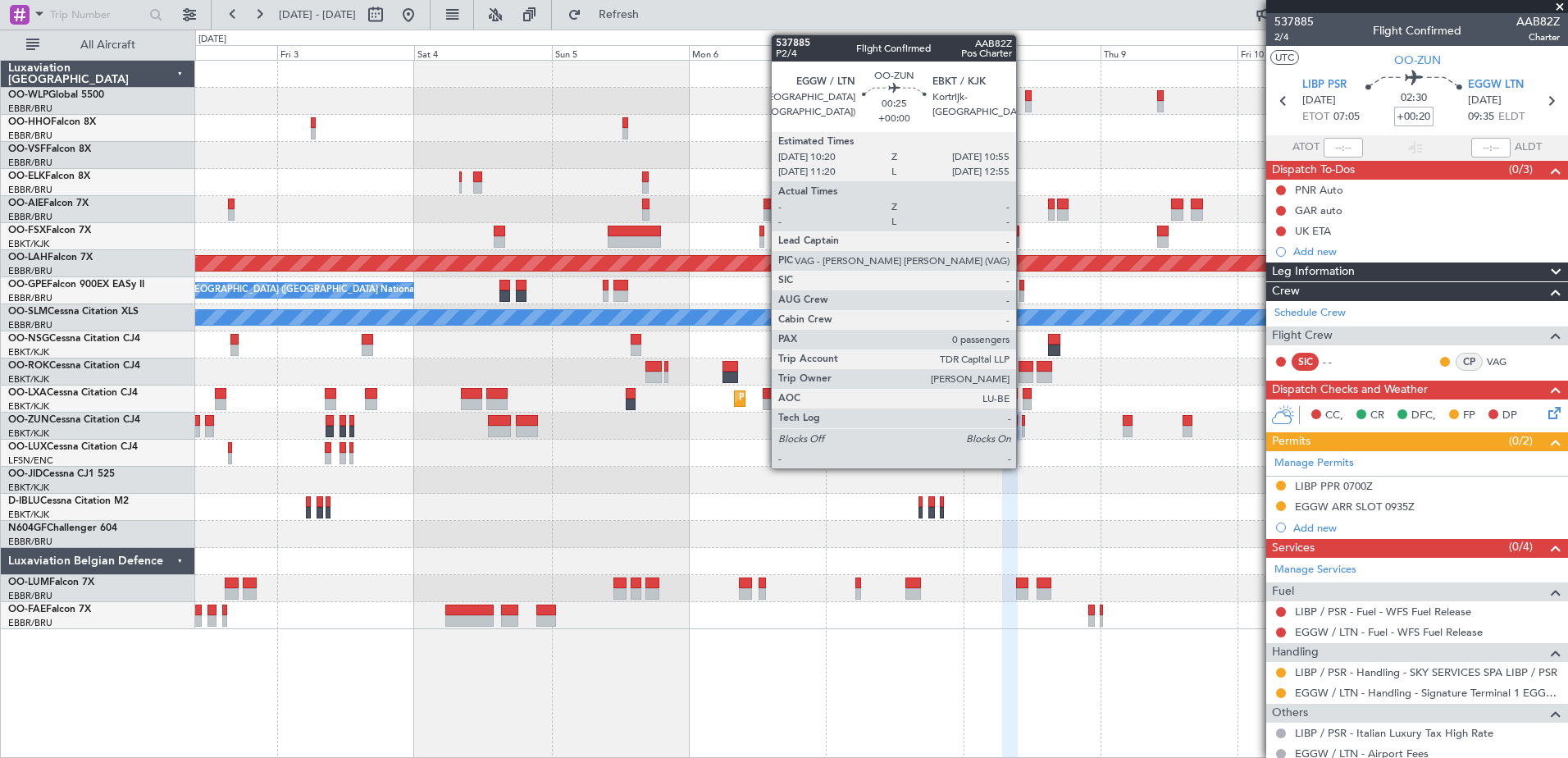
click at [1023, 433] on div at bounding box center [1023, 431] width 4 height 12
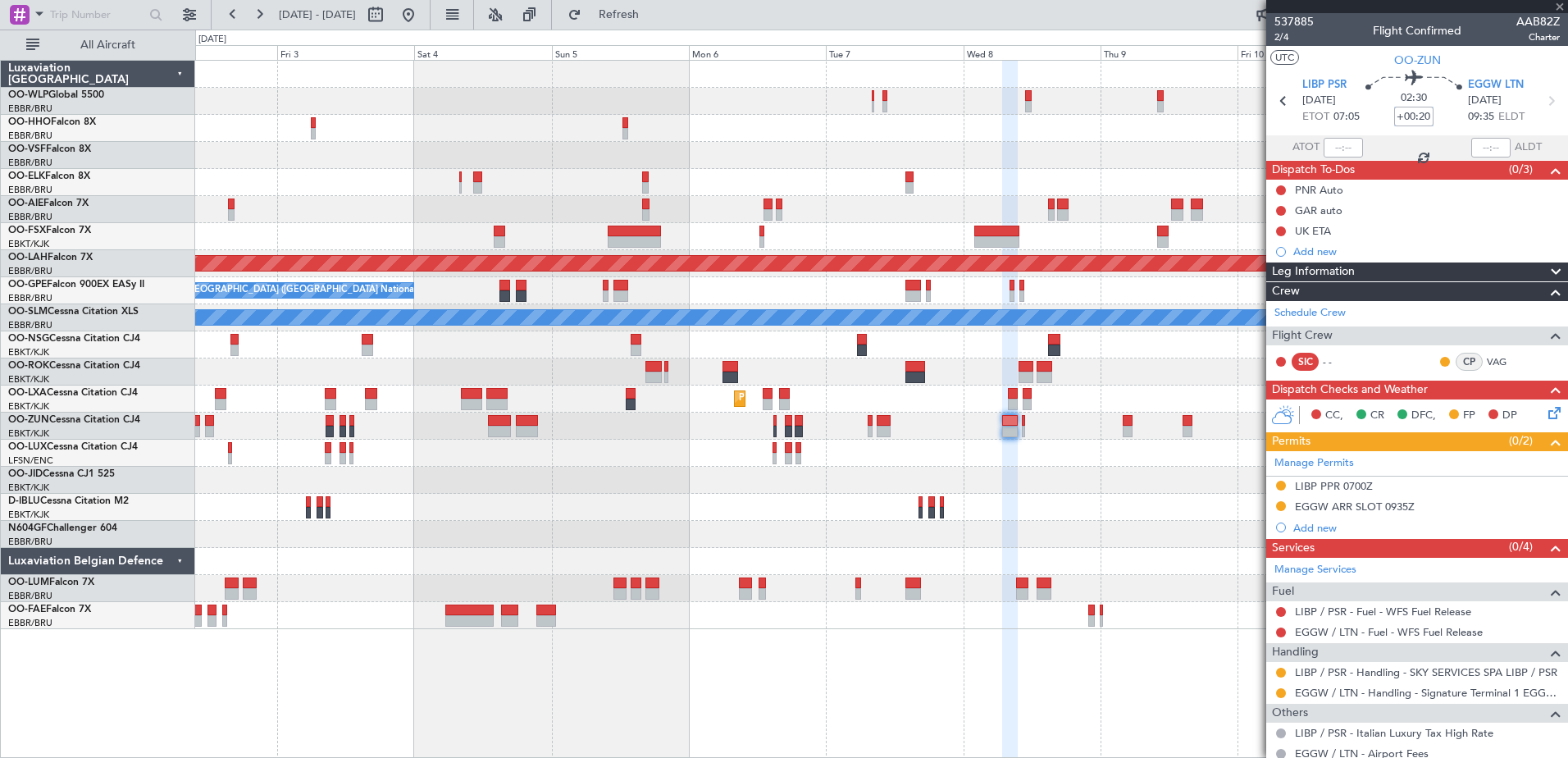
type input "0"
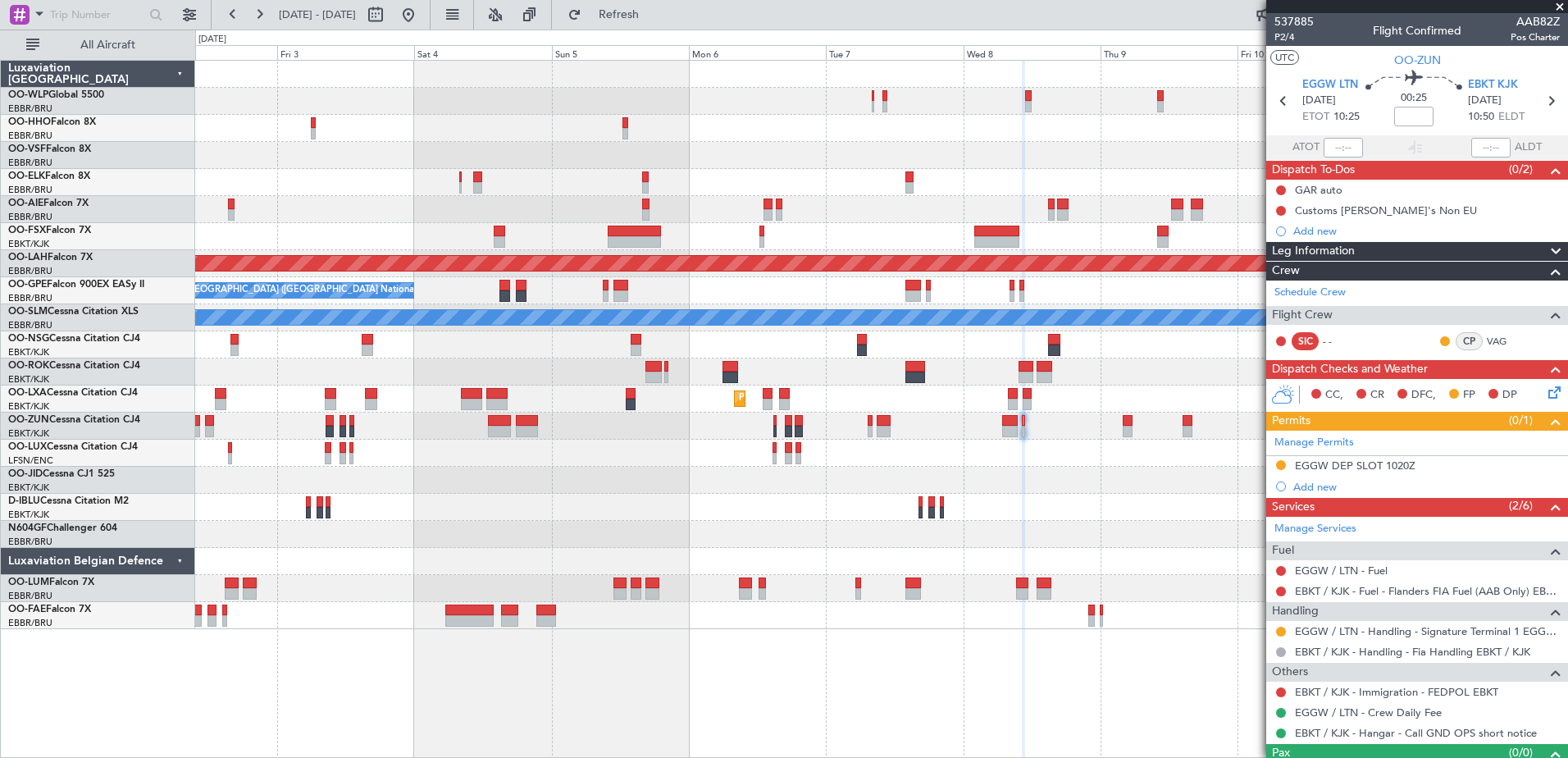
click at [1545, 384] on icon at bounding box center [1552, 390] width 14 height 14
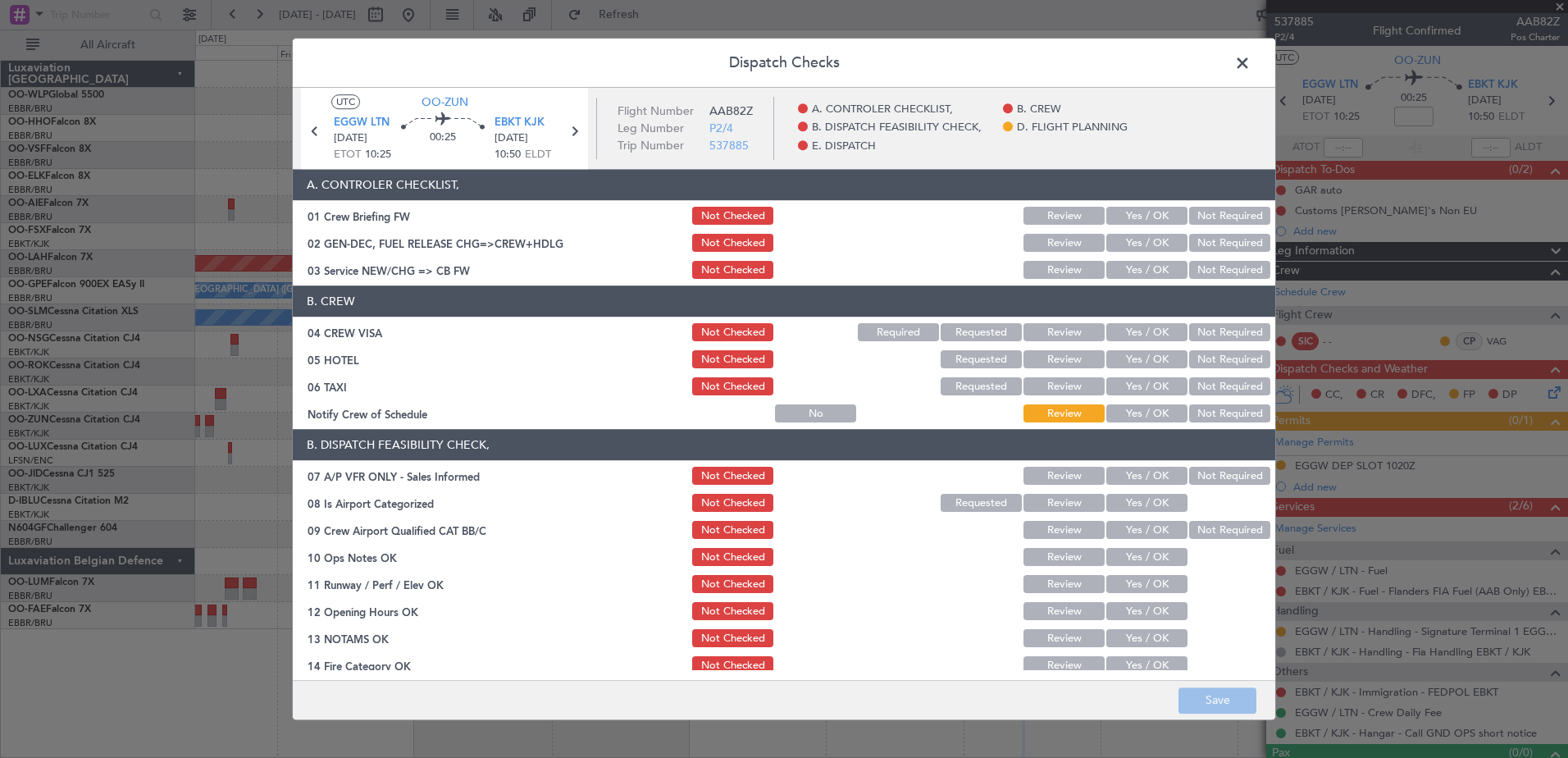
click at [1145, 409] on button "Yes / OK" at bounding box center [1147, 414] width 81 height 18
click at [1203, 378] on button "Not Required" at bounding box center [1229, 387] width 81 height 18
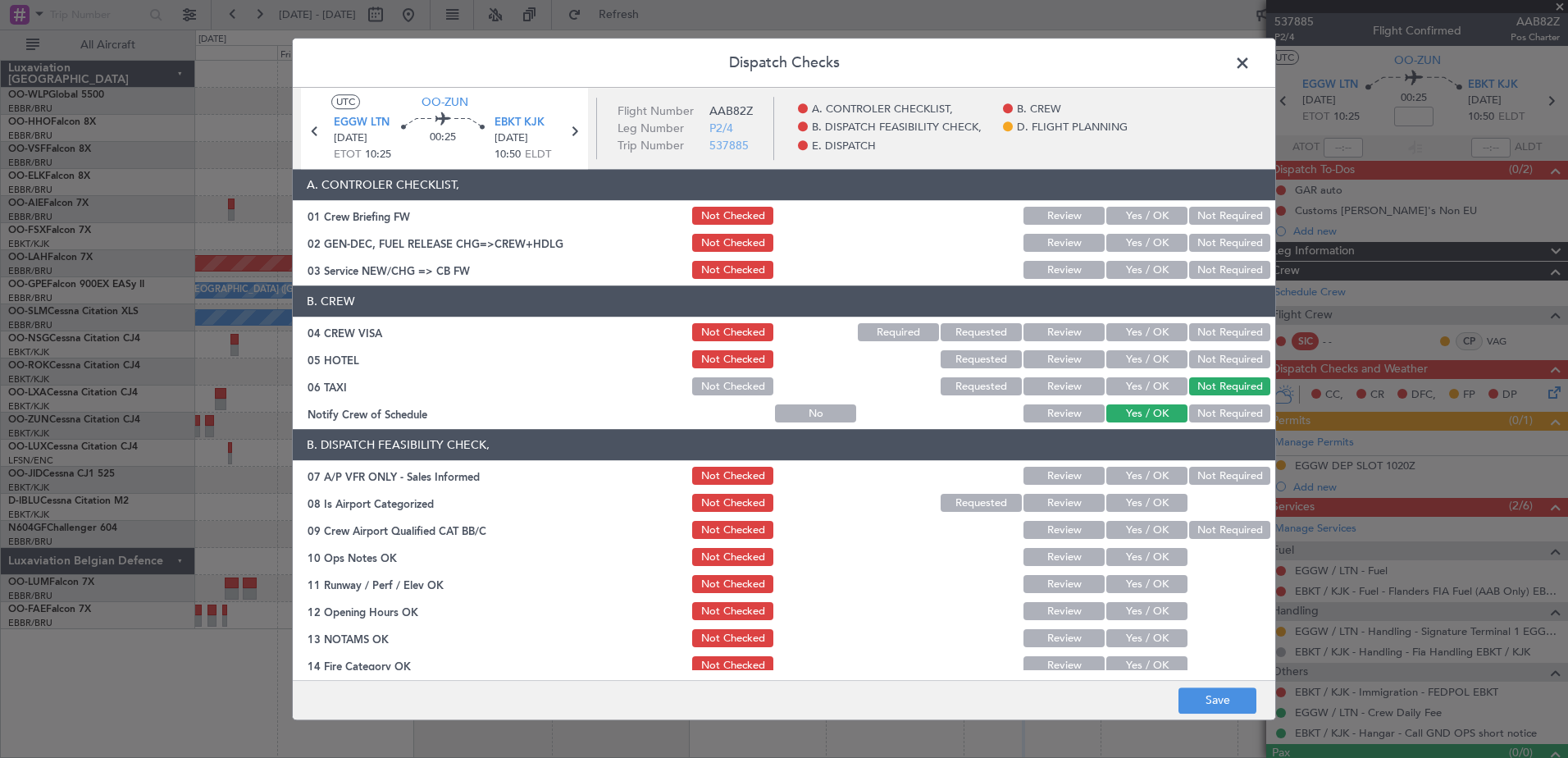
drag, startPoint x: 1204, startPoint y: 360, endPoint x: 1204, endPoint y: 345, distance: 15.0
click at [1204, 357] on button "Not Required" at bounding box center [1229, 360] width 81 height 18
click at [1204, 339] on button "Not Required" at bounding box center [1229, 333] width 81 height 18
click at [1199, 465] on div "Not Required" at bounding box center [1229, 476] width 83 height 23
drag, startPoint x: 1212, startPoint y: 474, endPoint x: 1178, endPoint y: 501, distance: 43.4
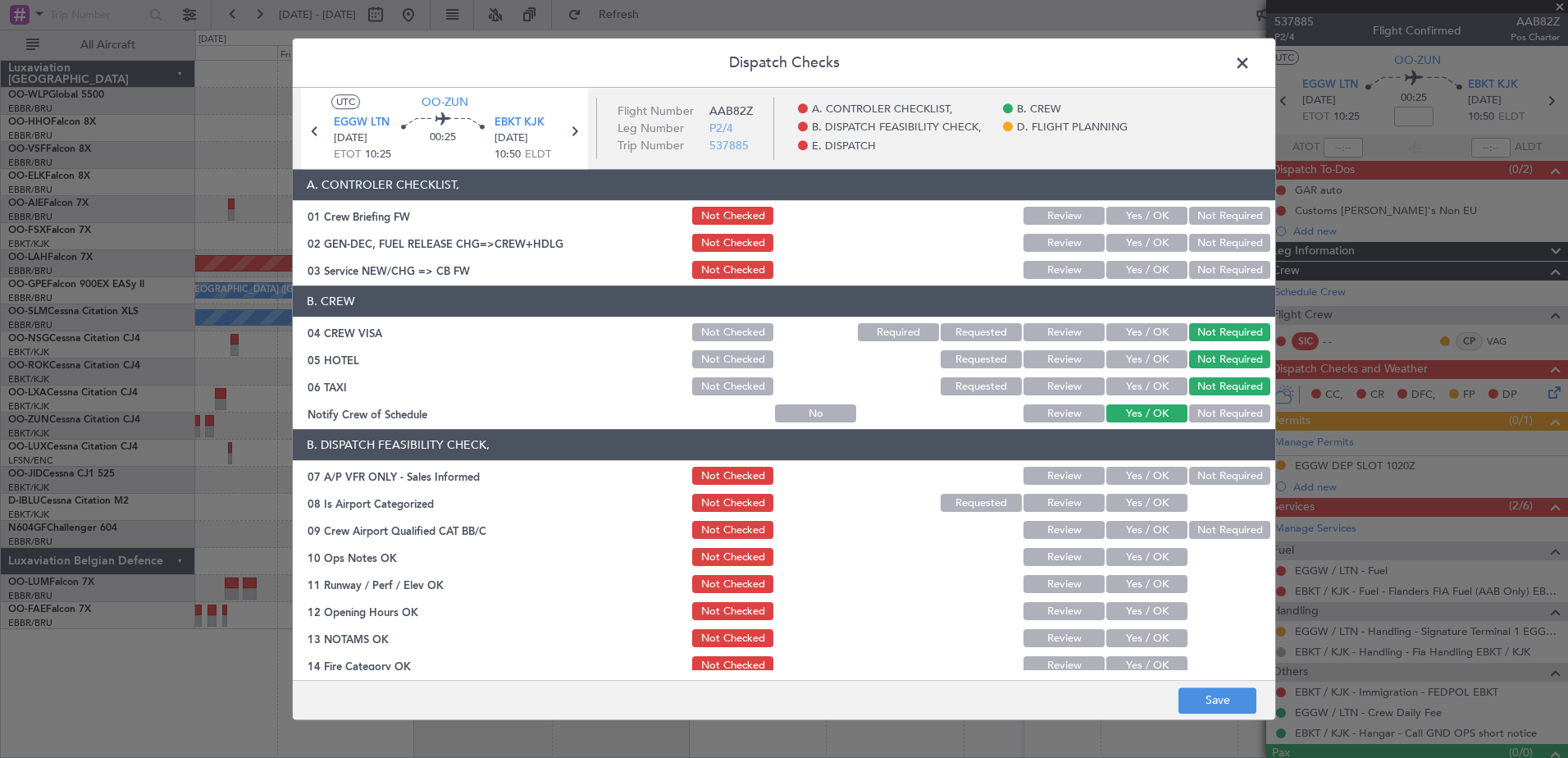
click at [1208, 476] on button "Not Required" at bounding box center [1229, 476] width 81 height 18
click at [1164, 506] on button "Yes / OK" at bounding box center [1147, 503] width 81 height 18
click at [1208, 529] on button "Not Required" at bounding box center [1229, 530] width 81 height 18
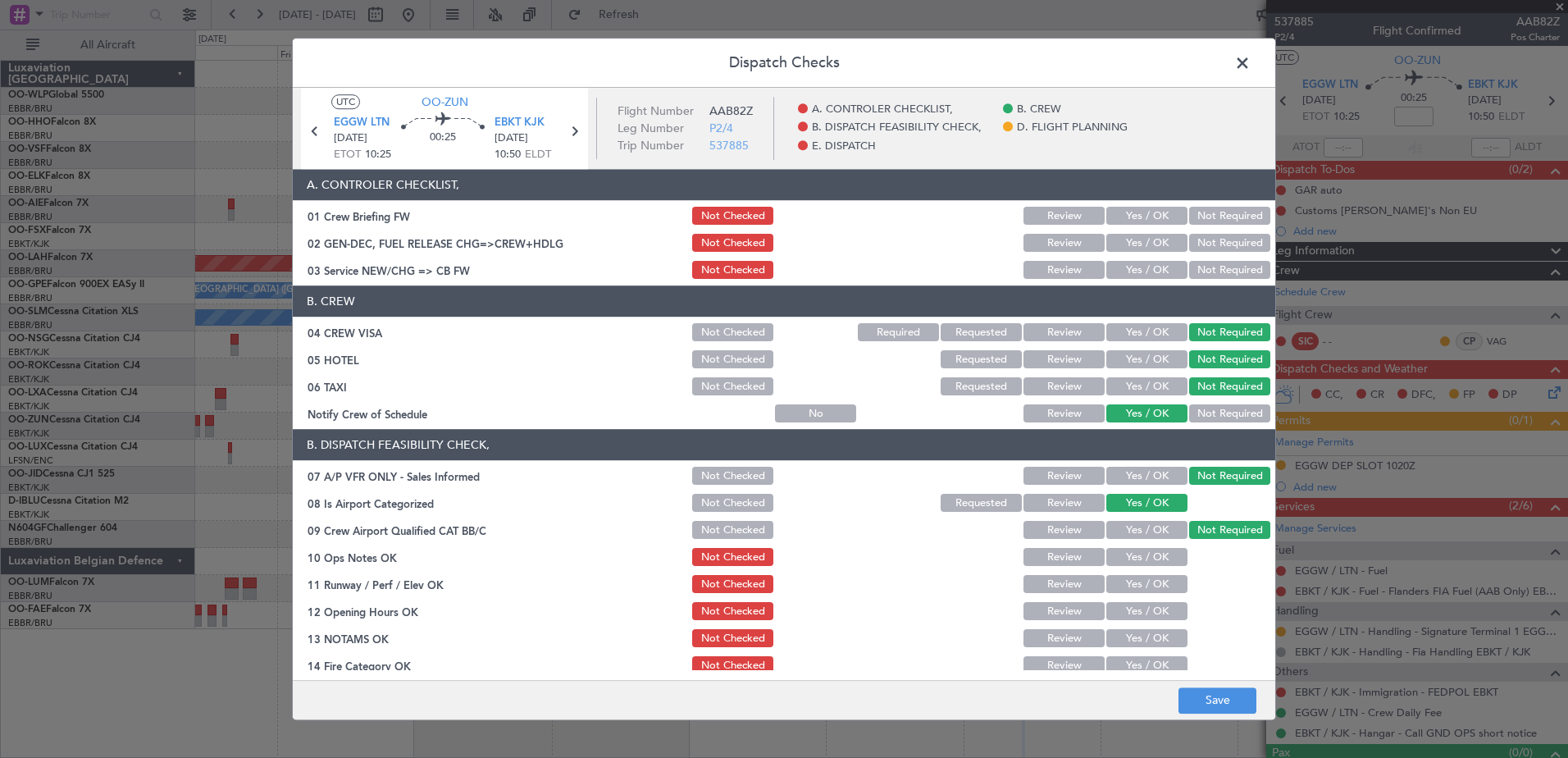
click at [1170, 557] on button "Yes / OK" at bounding box center [1147, 557] width 81 height 18
drag, startPoint x: 1155, startPoint y: 586, endPoint x: 1155, endPoint y: 601, distance: 15.0
click at [1155, 587] on button "Yes / OK" at bounding box center [1147, 584] width 81 height 18
click at [1158, 615] on button "Yes / OK" at bounding box center [1147, 611] width 81 height 18
click at [1158, 642] on button "Yes / OK" at bounding box center [1147, 638] width 81 height 18
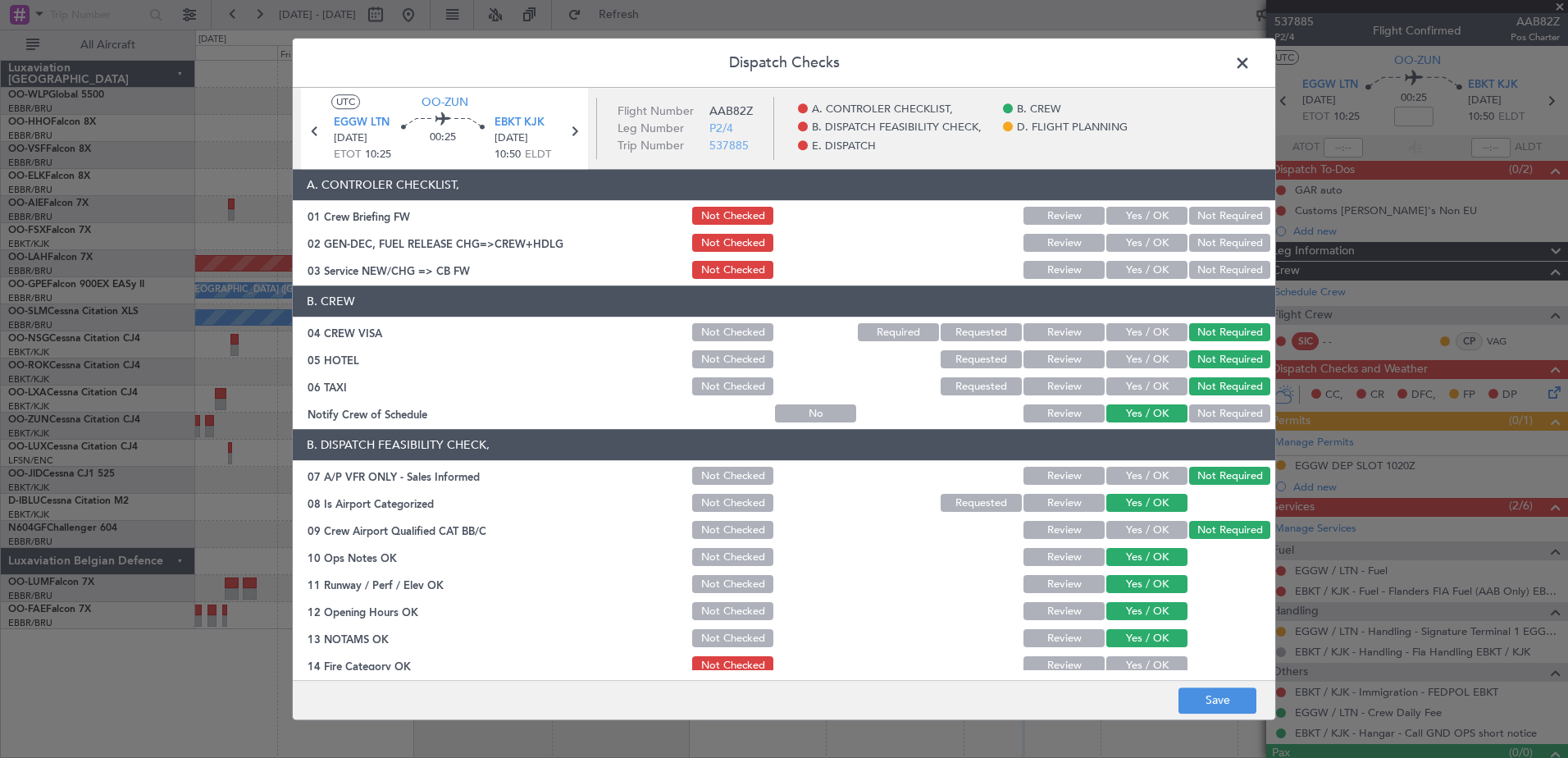
click at [1154, 665] on button "Yes / OK" at bounding box center [1147, 665] width 81 height 18
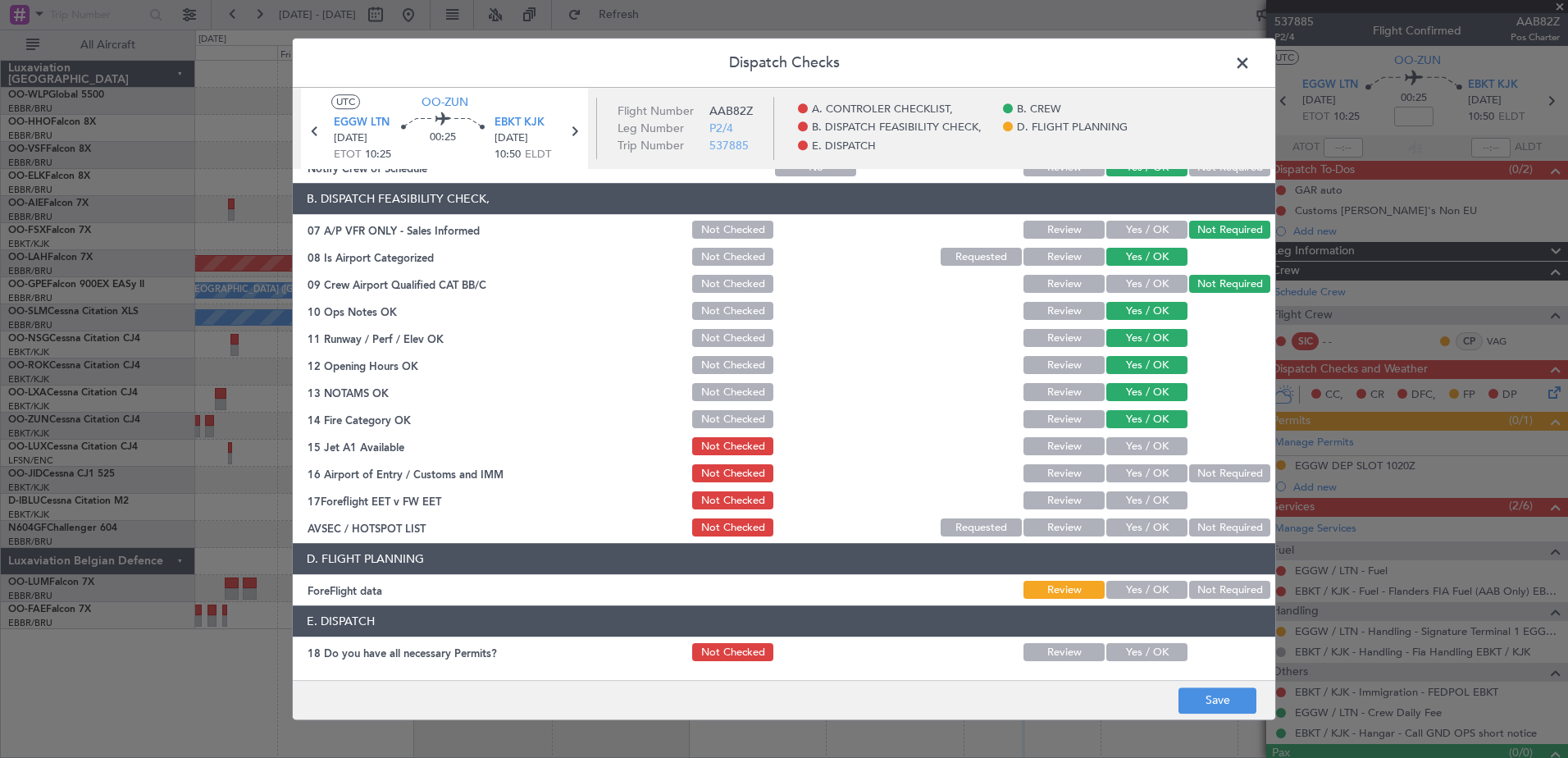
click at [1151, 443] on button "Yes / OK" at bounding box center [1147, 447] width 81 height 18
click at [1152, 472] on button "Yes / OK" at bounding box center [1147, 474] width 81 height 18
click at [1156, 506] on button "Yes / OK" at bounding box center [1147, 501] width 81 height 18
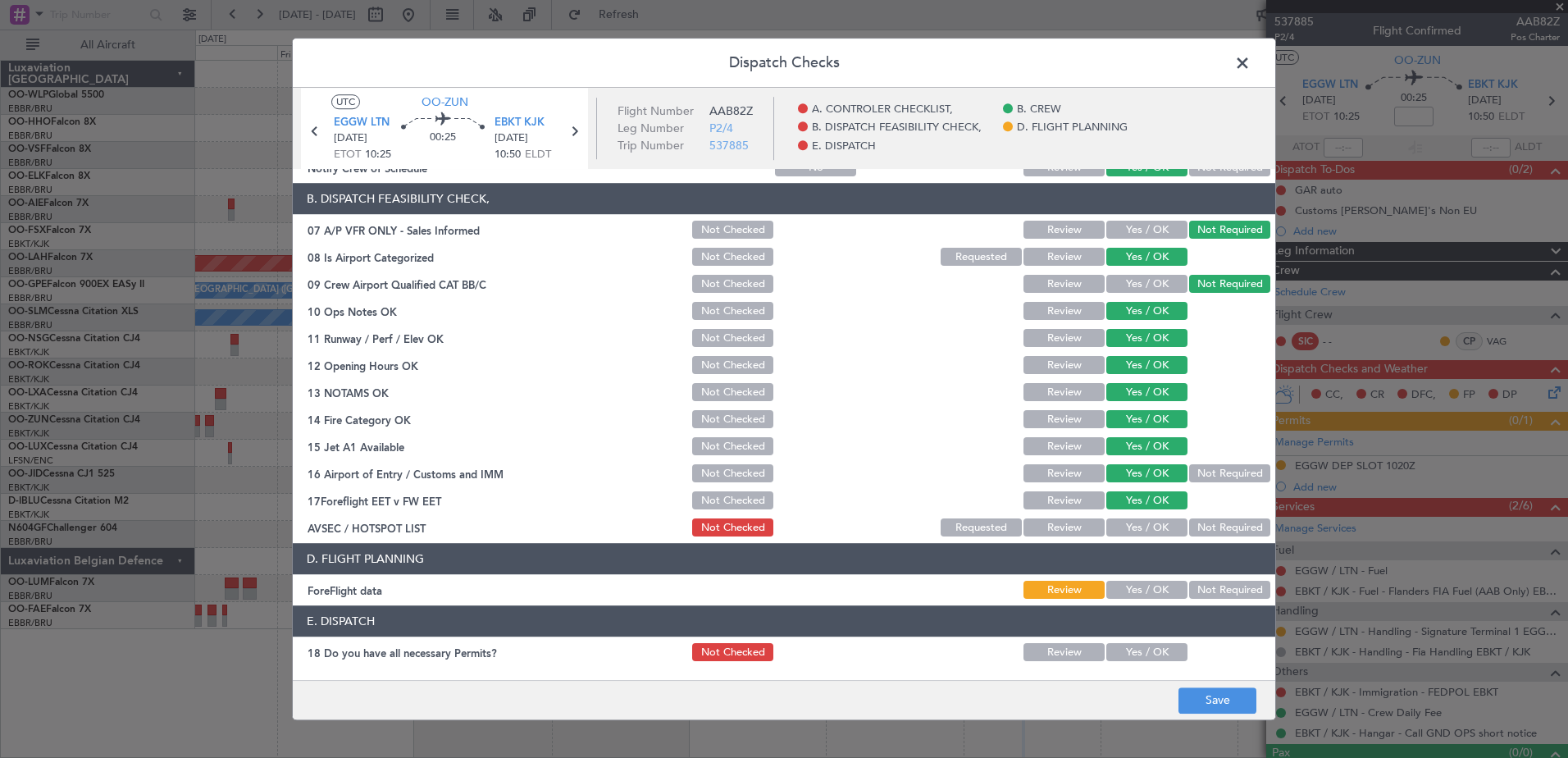
click at [1160, 524] on button "Yes / OK" at bounding box center [1147, 528] width 81 height 18
click at [1208, 696] on button "Save" at bounding box center [1218, 700] width 78 height 26
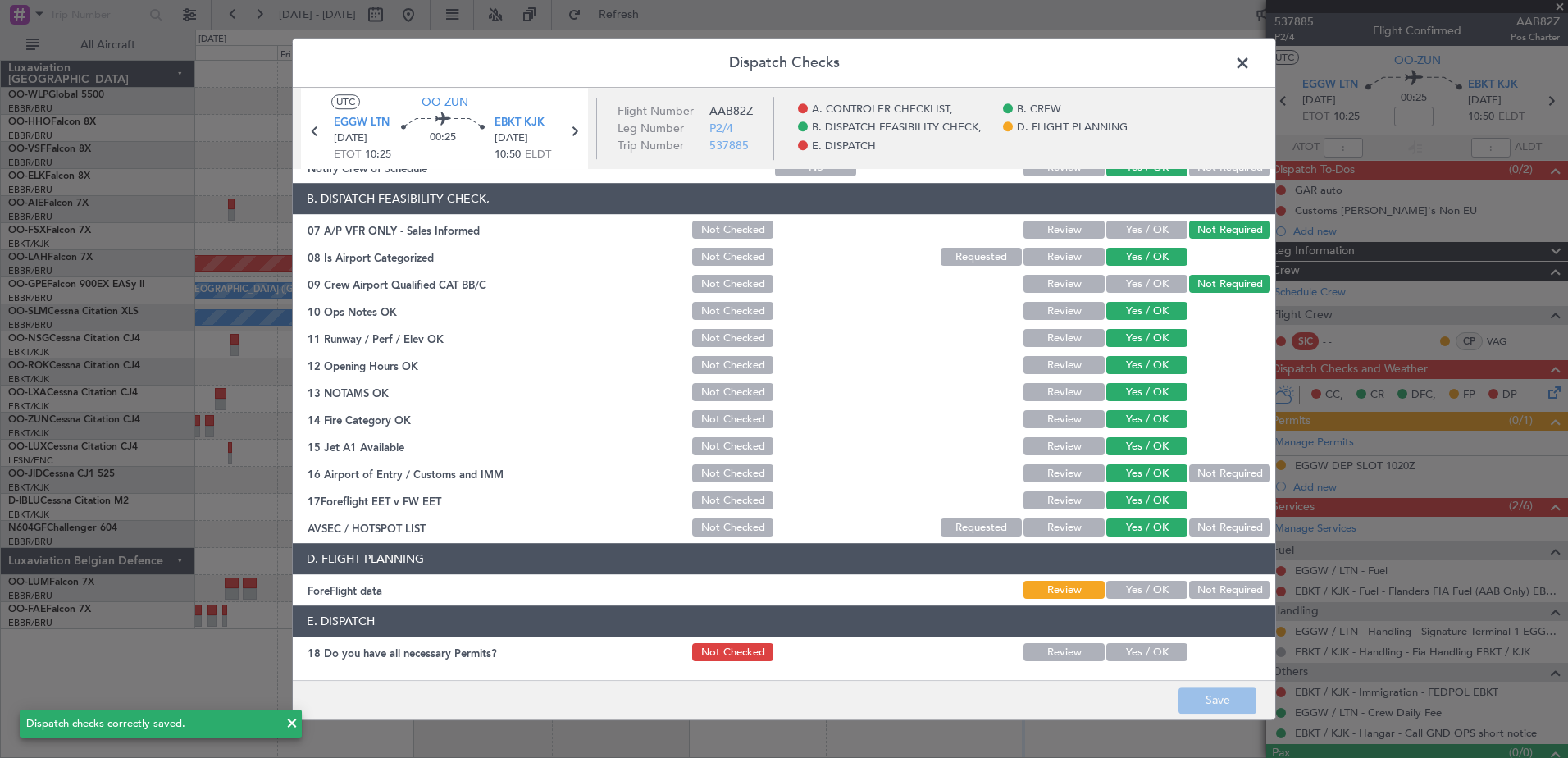
click at [1251, 59] on span at bounding box center [1251, 67] width 0 height 33
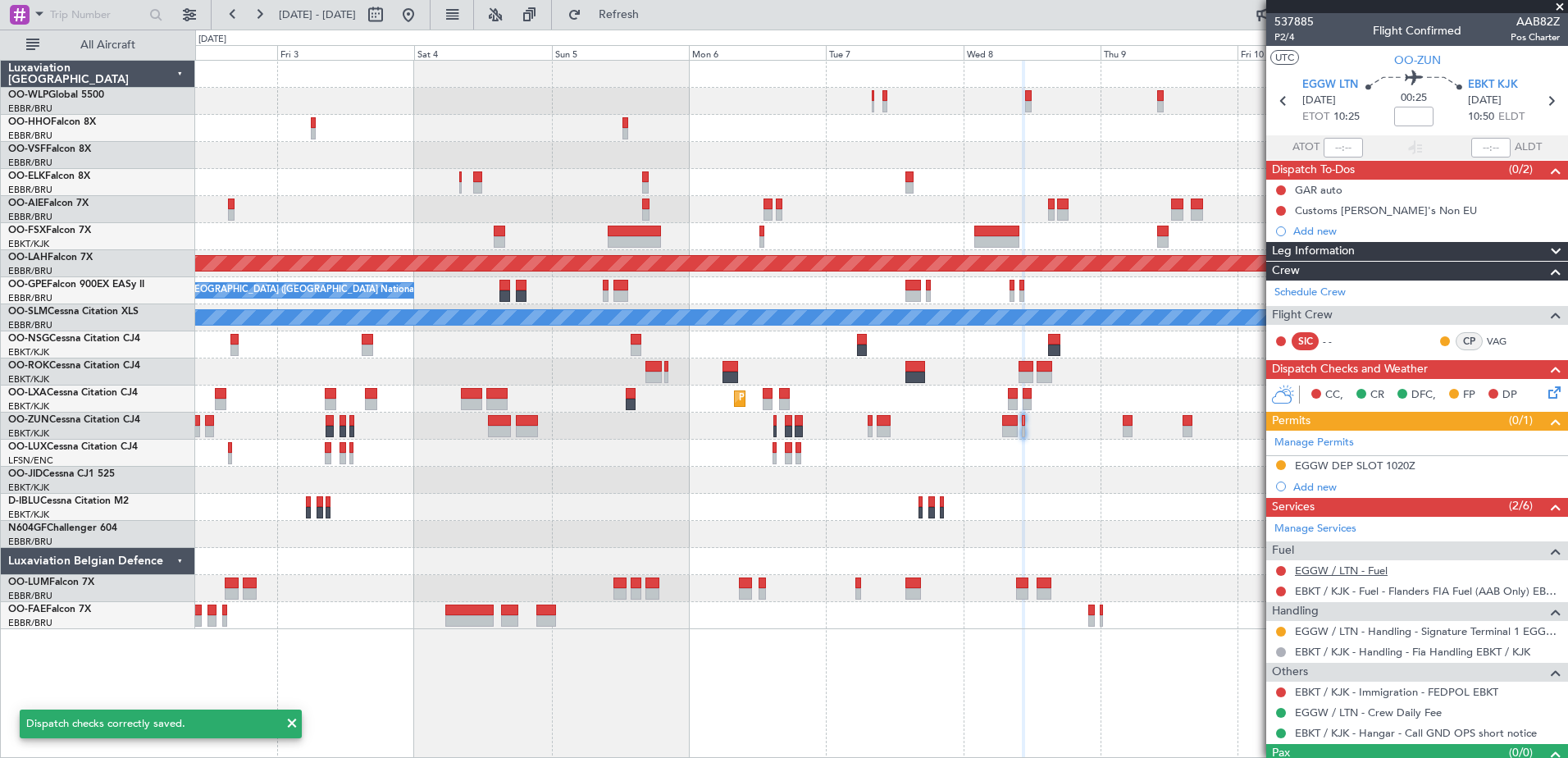
click at [1364, 570] on link "EGGW / LTN - Fuel" at bounding box center [1342, 570] width 93 height 14
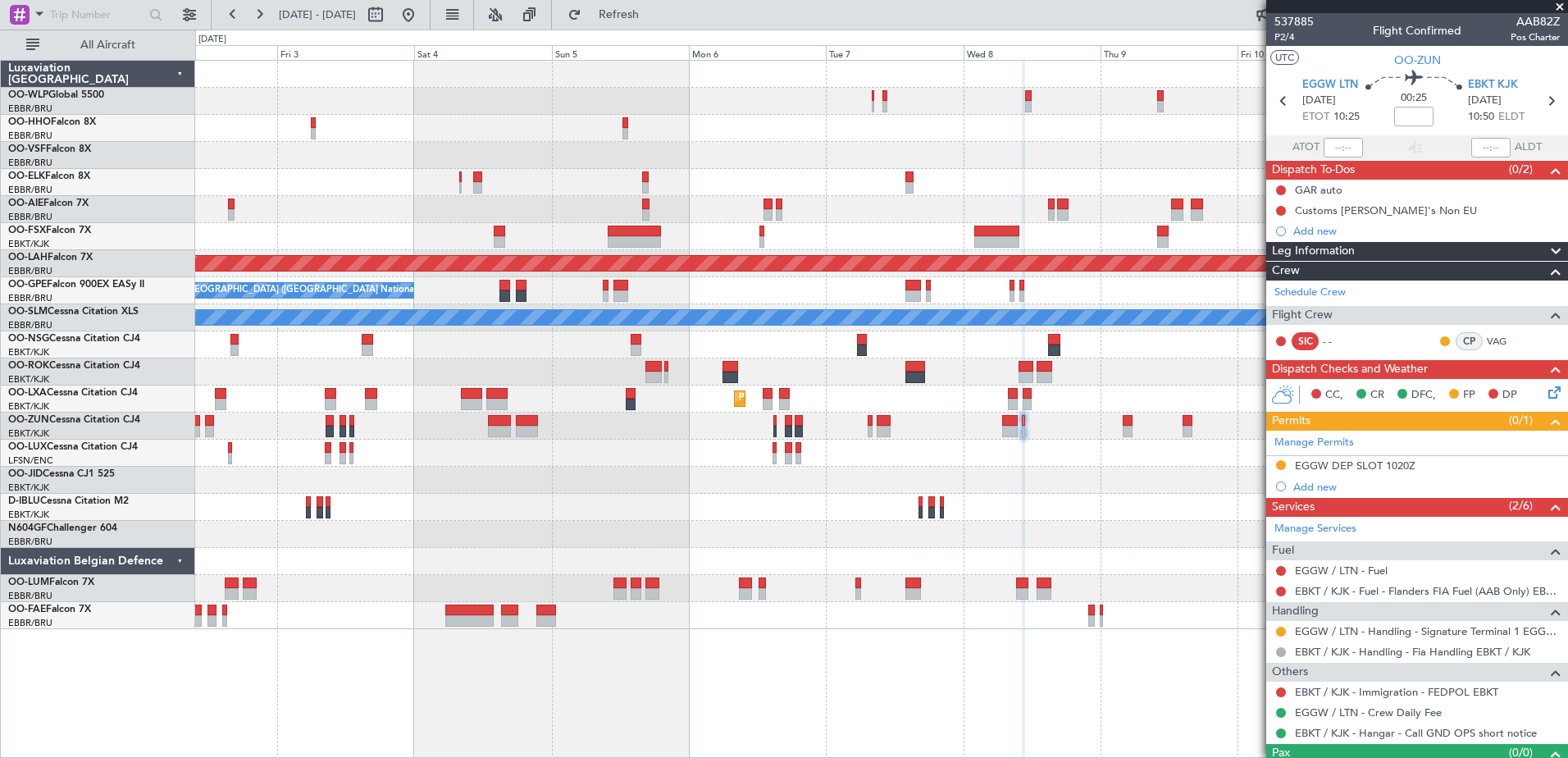
scroll to position [31, 0]
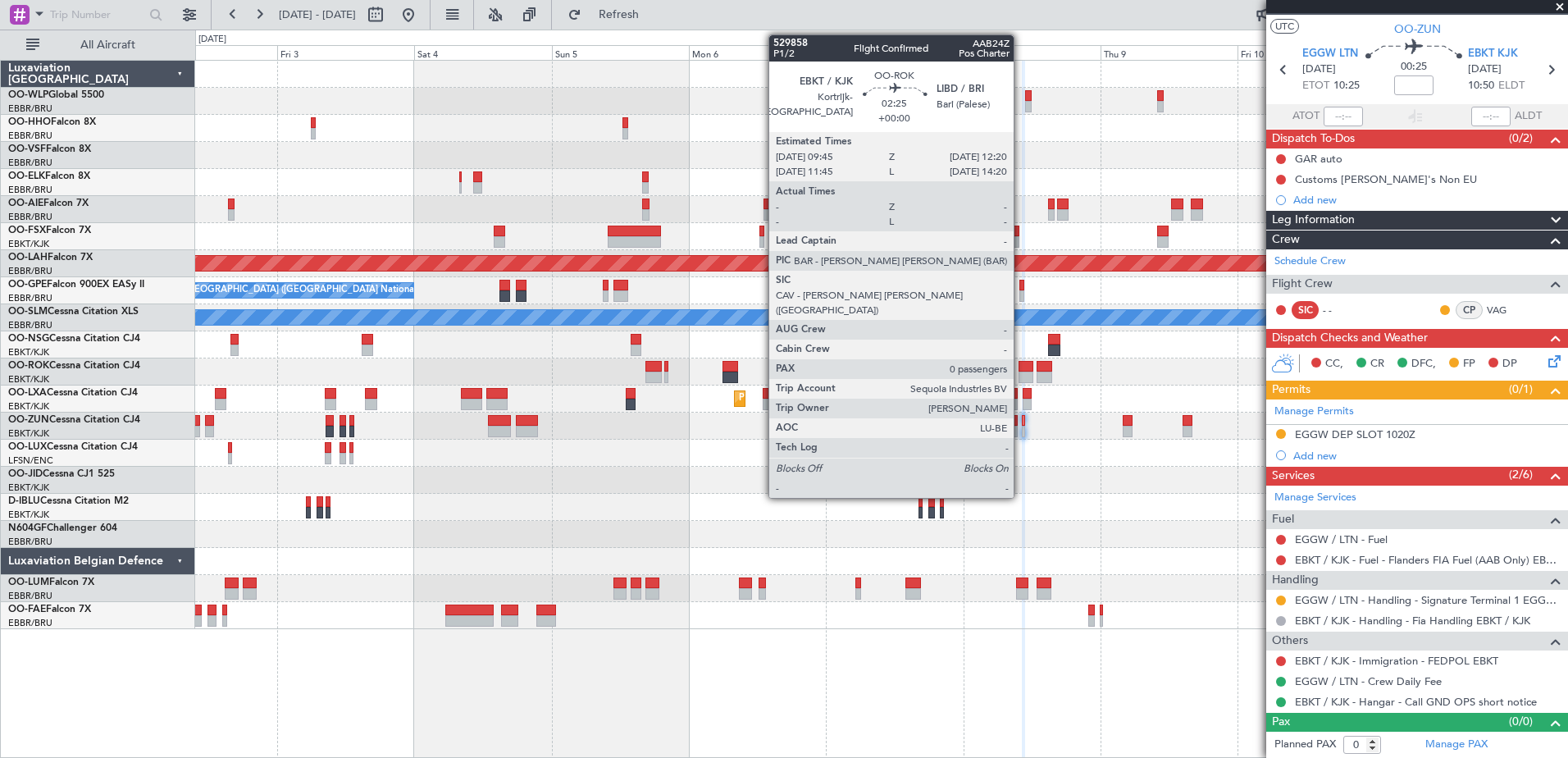
click at [1021, 361] on div at bounding box center [1026, 366] width 15 height 12
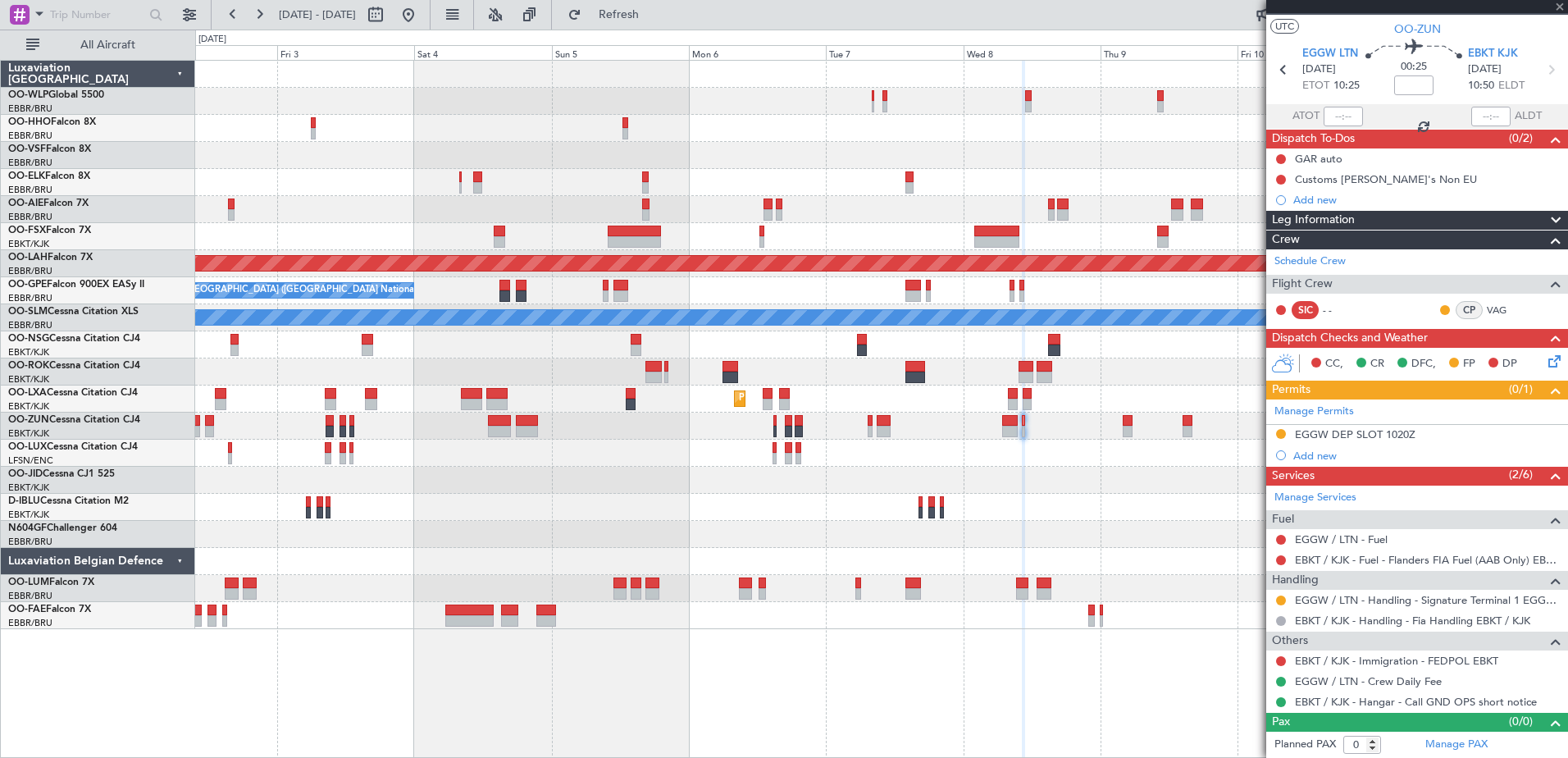
scroll to position [0, 0]
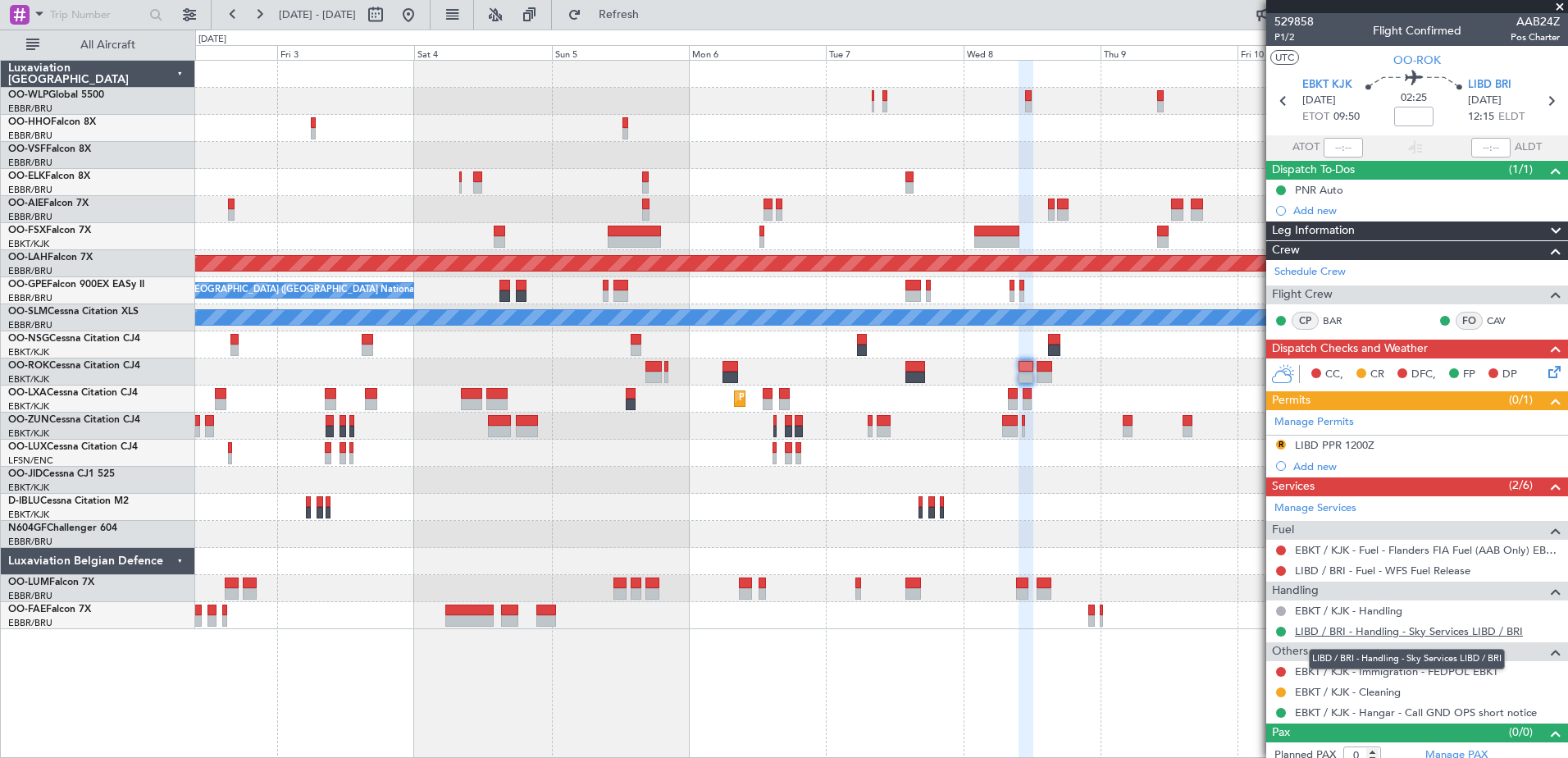
click at [1406, 633] on link "LIBD / BRI - Handling - Sky Services LIBD / BRI" at bounding box center [1409, 631] width 228 height 14
click at [1278, 444] on button "R" at bounding box center [1281, 445] width 10 height 10
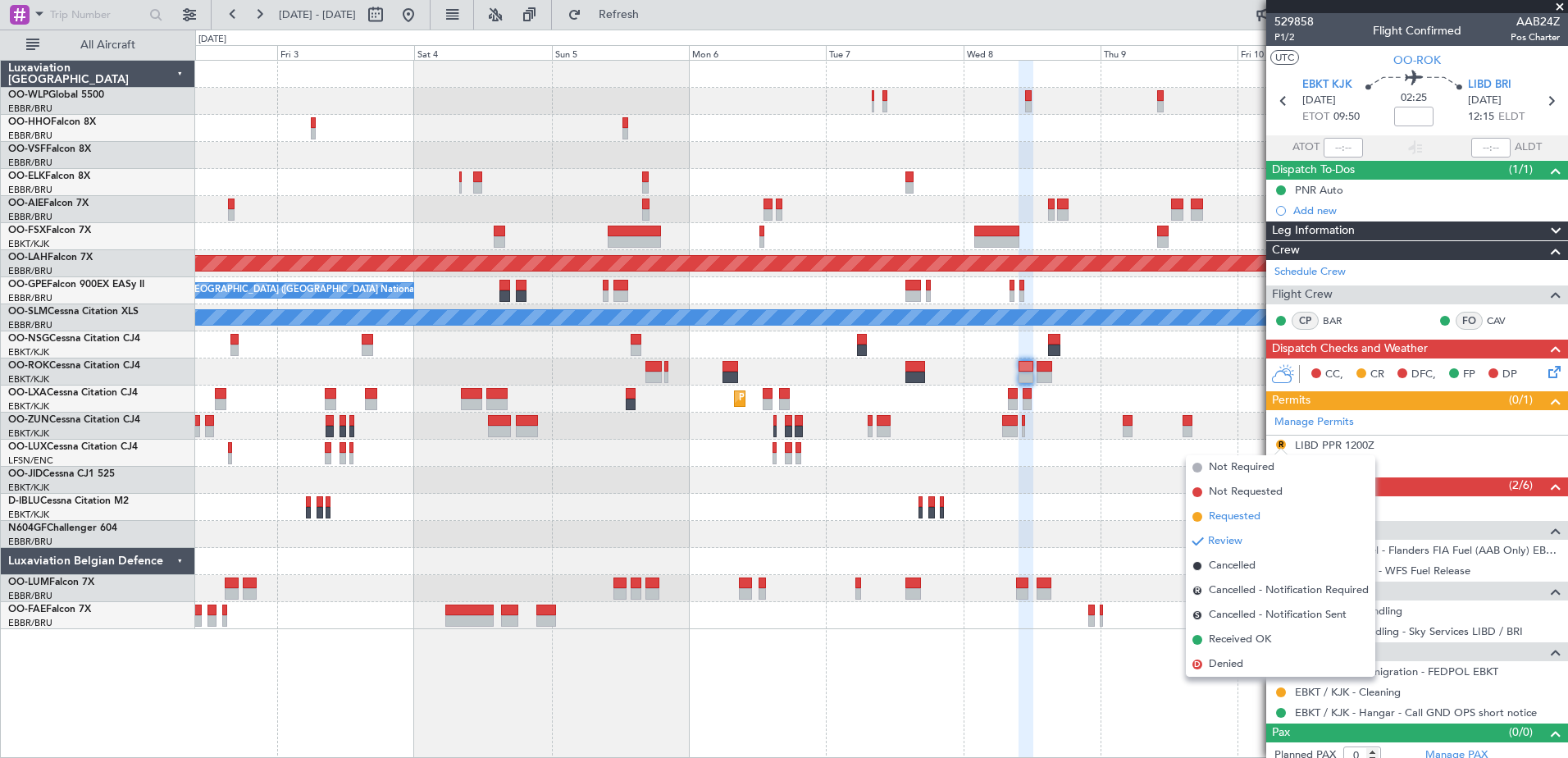
click at [1245, 512] on span "Requested" at bounding box center [1234, 516] width 52 height 16
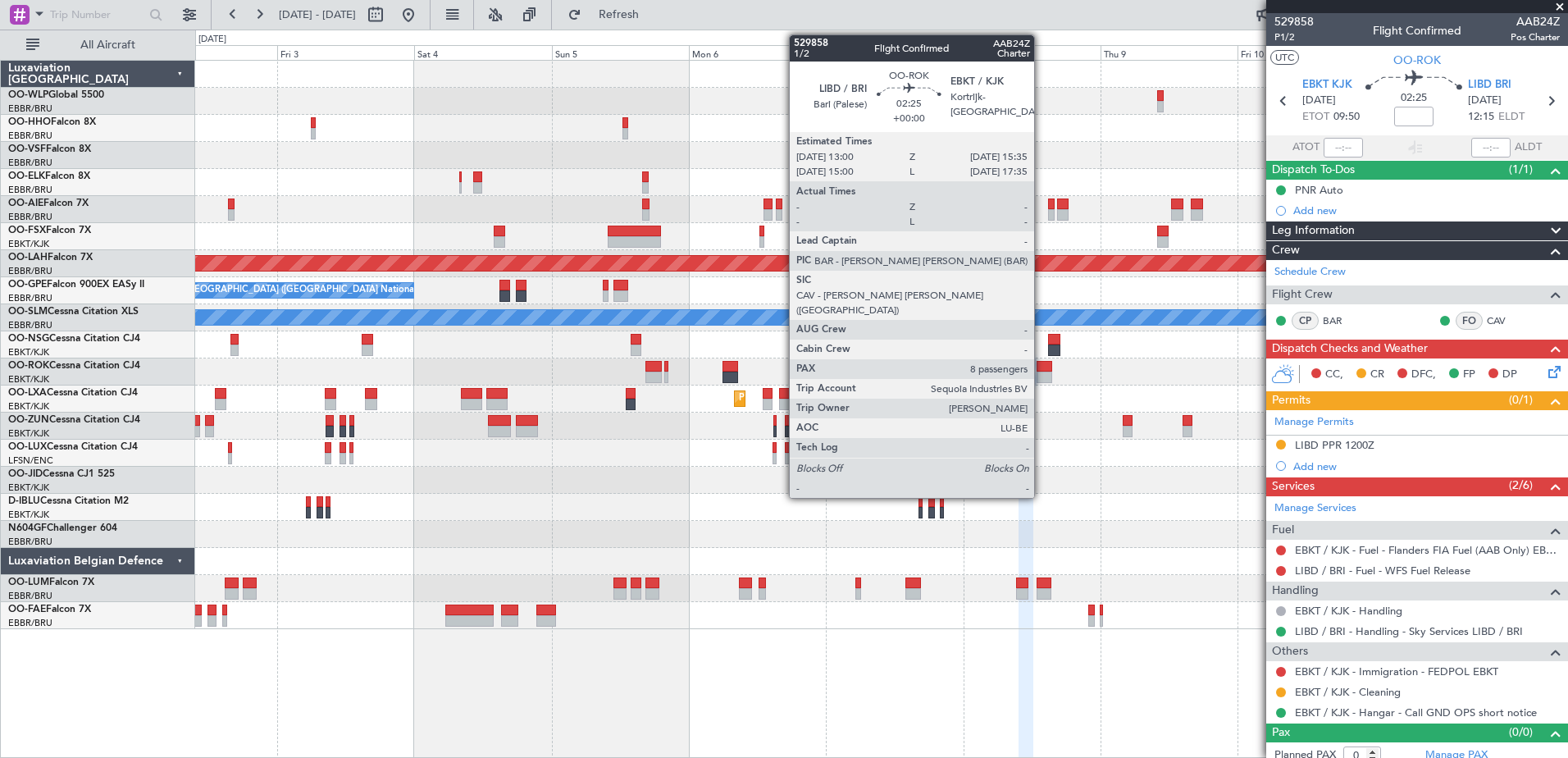
click at [1042, 371] on div at bounding box center [1044, 377] width 15 height 12
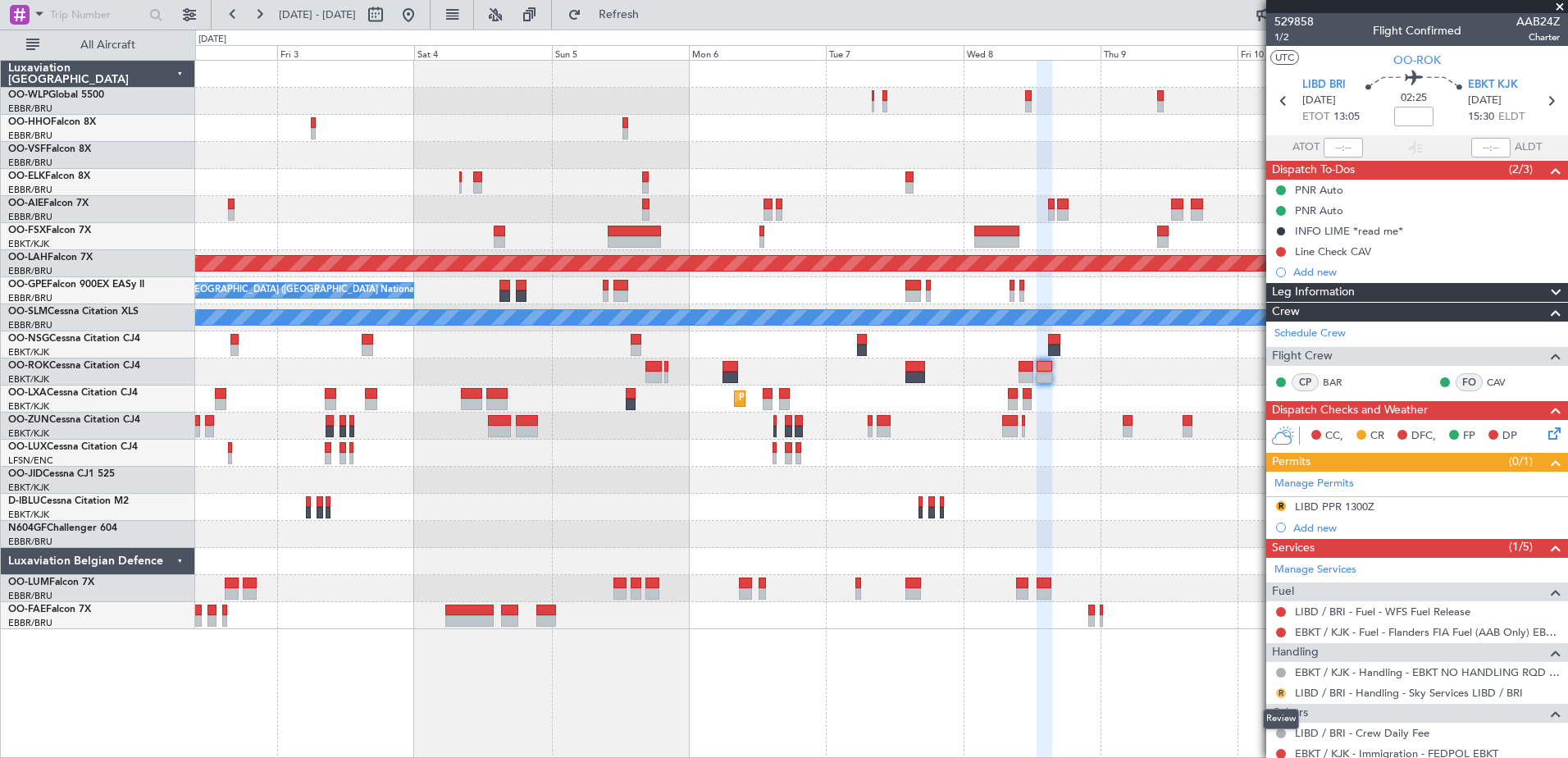
click at [1280, 693] on button "R" at bounding box center [1281, 693] width 10 height 10
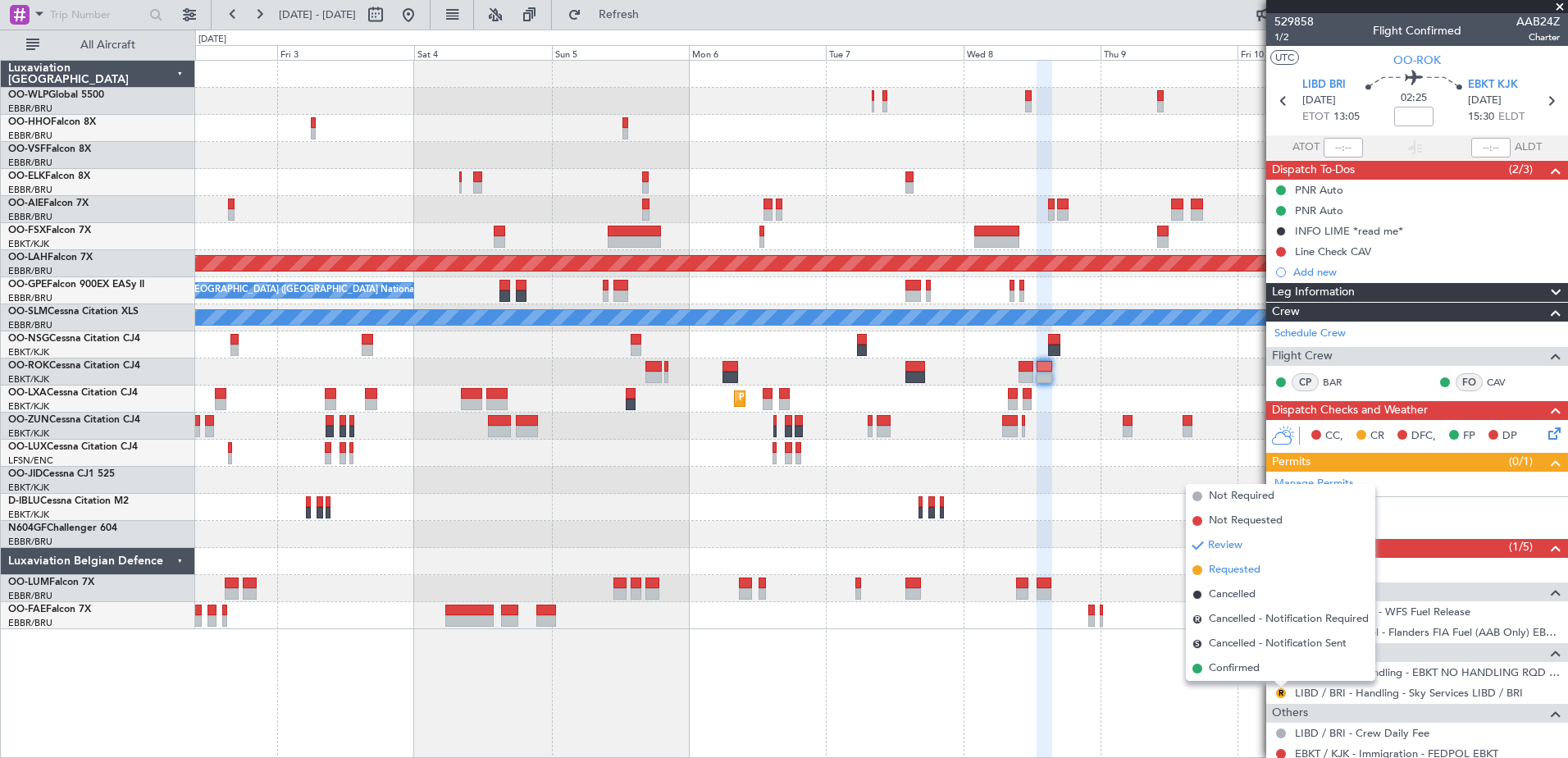
click at [1216, 570] on span "Requested" at bounding box center [1234, 569] width 52 height 16
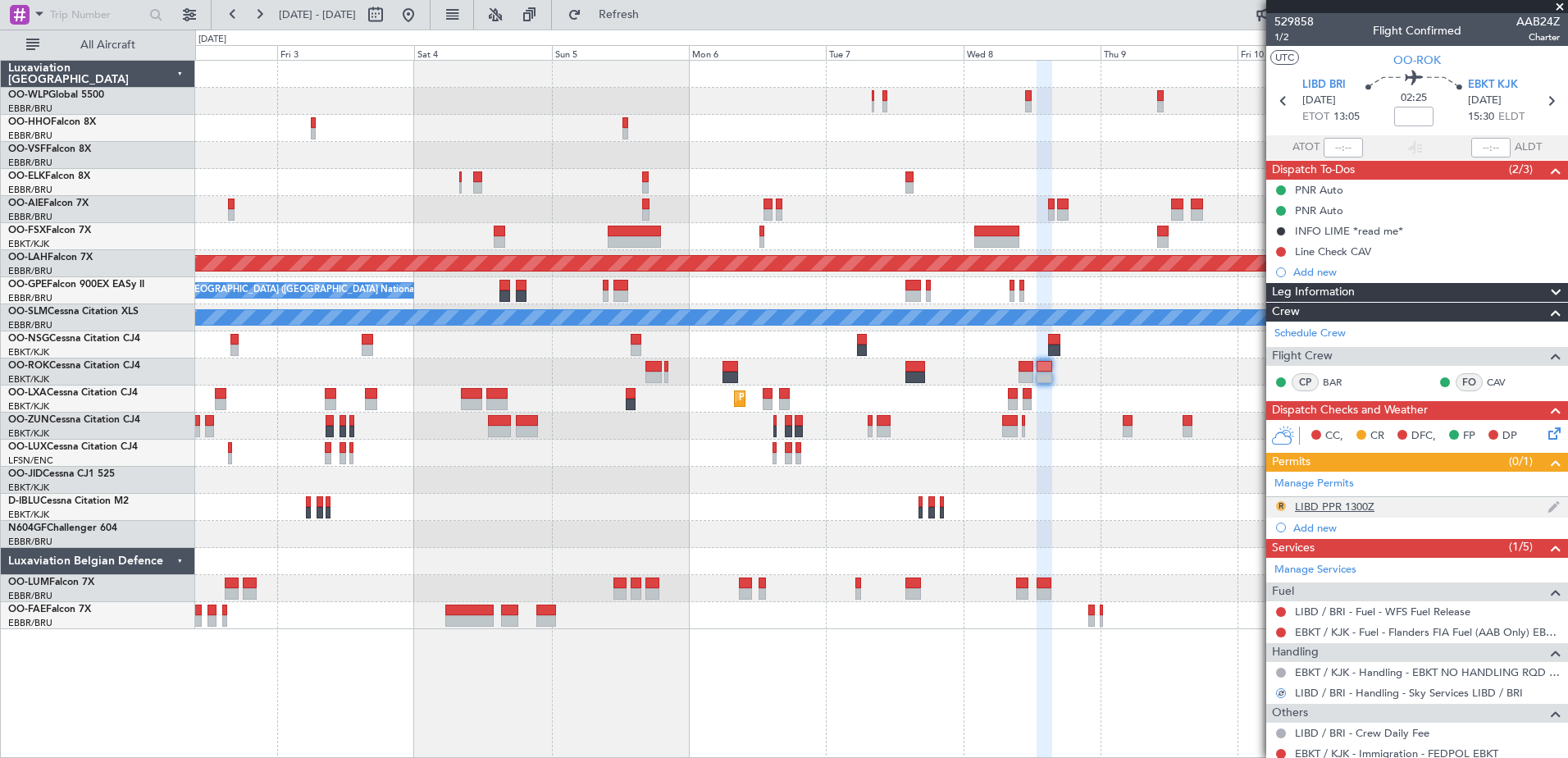
click at [1278, 508] on button "R" at bounding box center [1281, 506] width 10 height 10
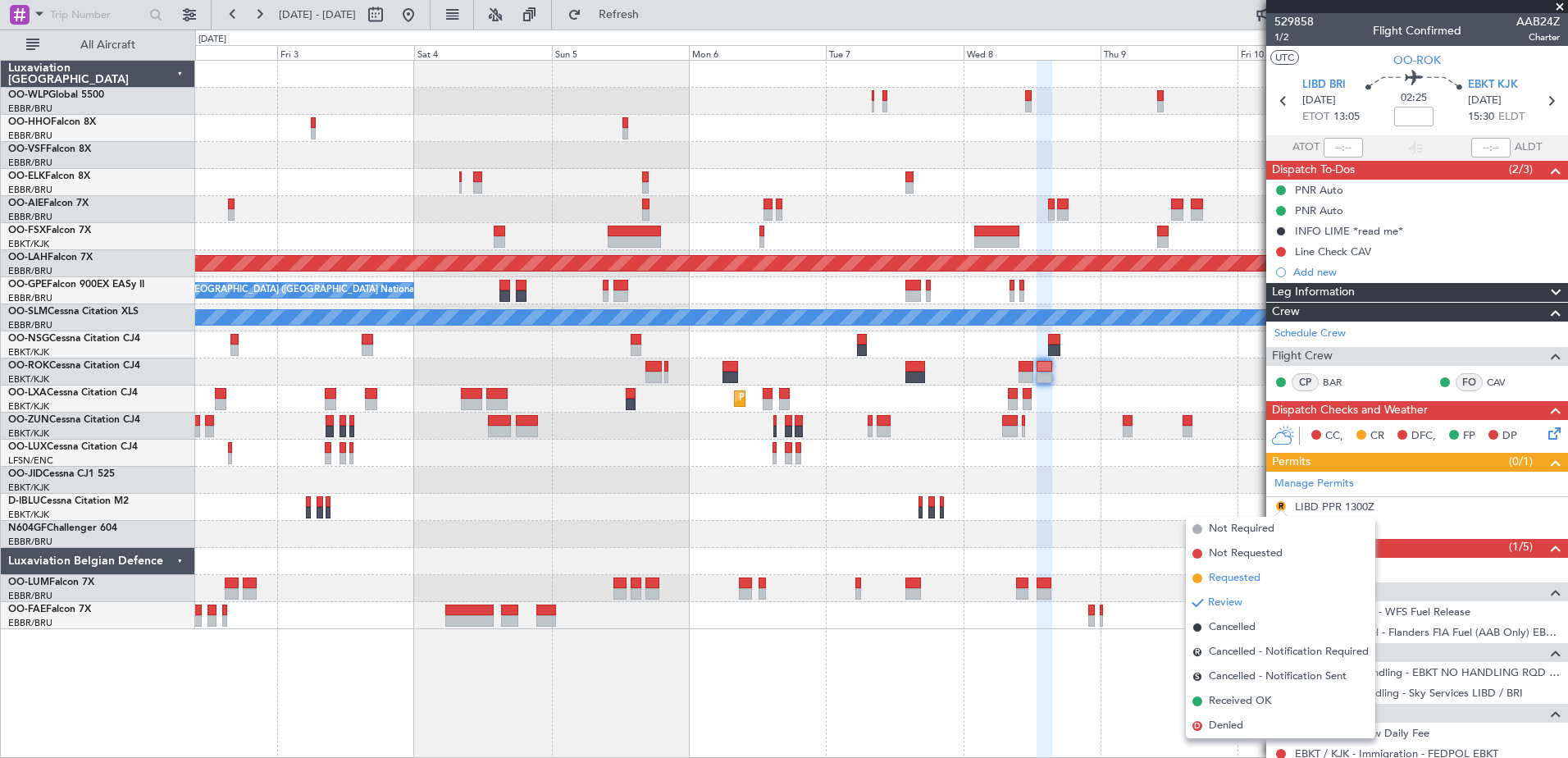
click at [1238, 577] on span "Requested" at bounding box center [1234, 577] width 52 height 16
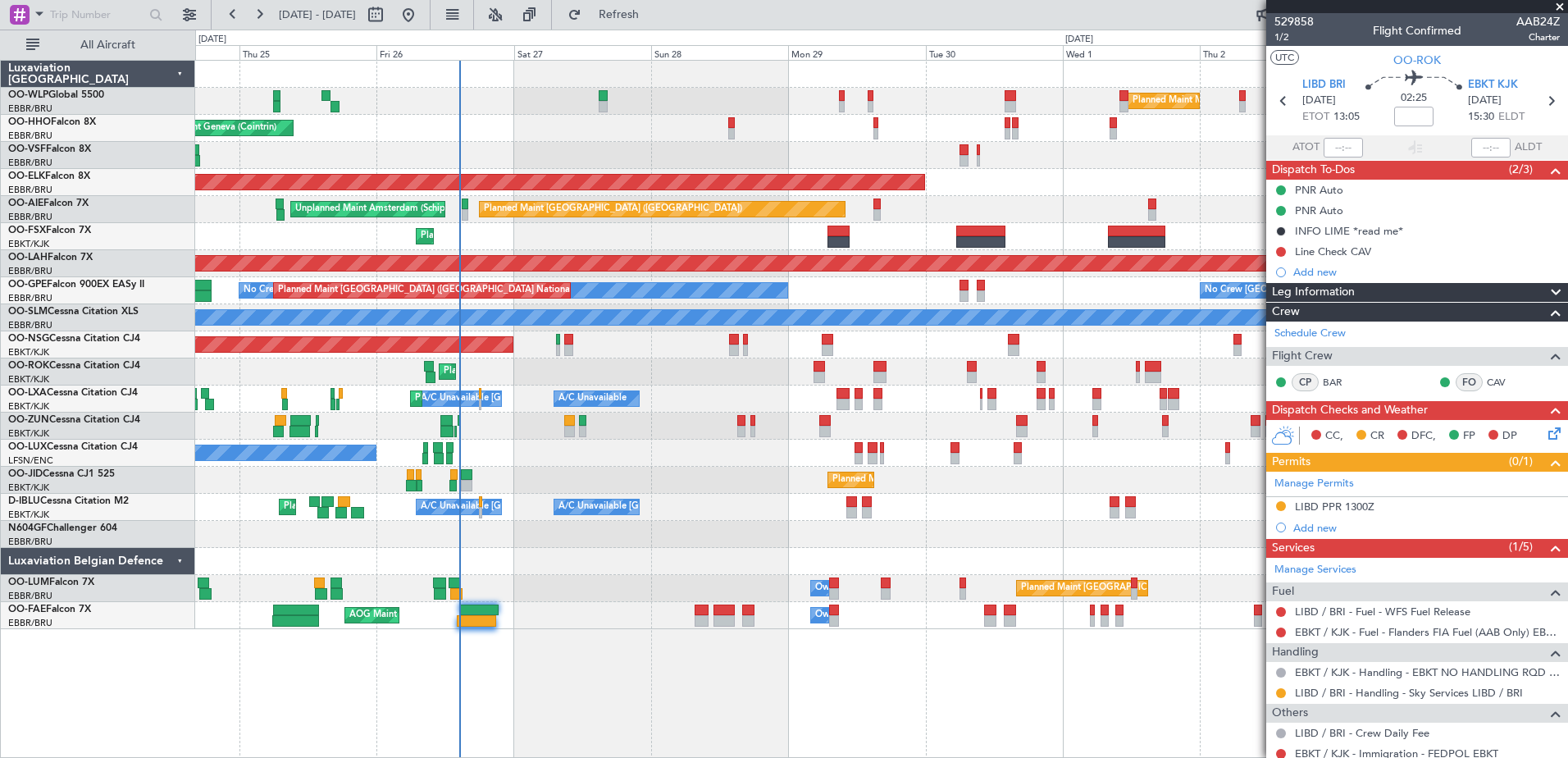
click at [1389, 230] on fb-app "02 Oct 2025 - 12 Oct 2025 Refresh Quick Links All Aircraft Planned Maint Milan …" at bounding box center [784, 385] width 1568 height 745
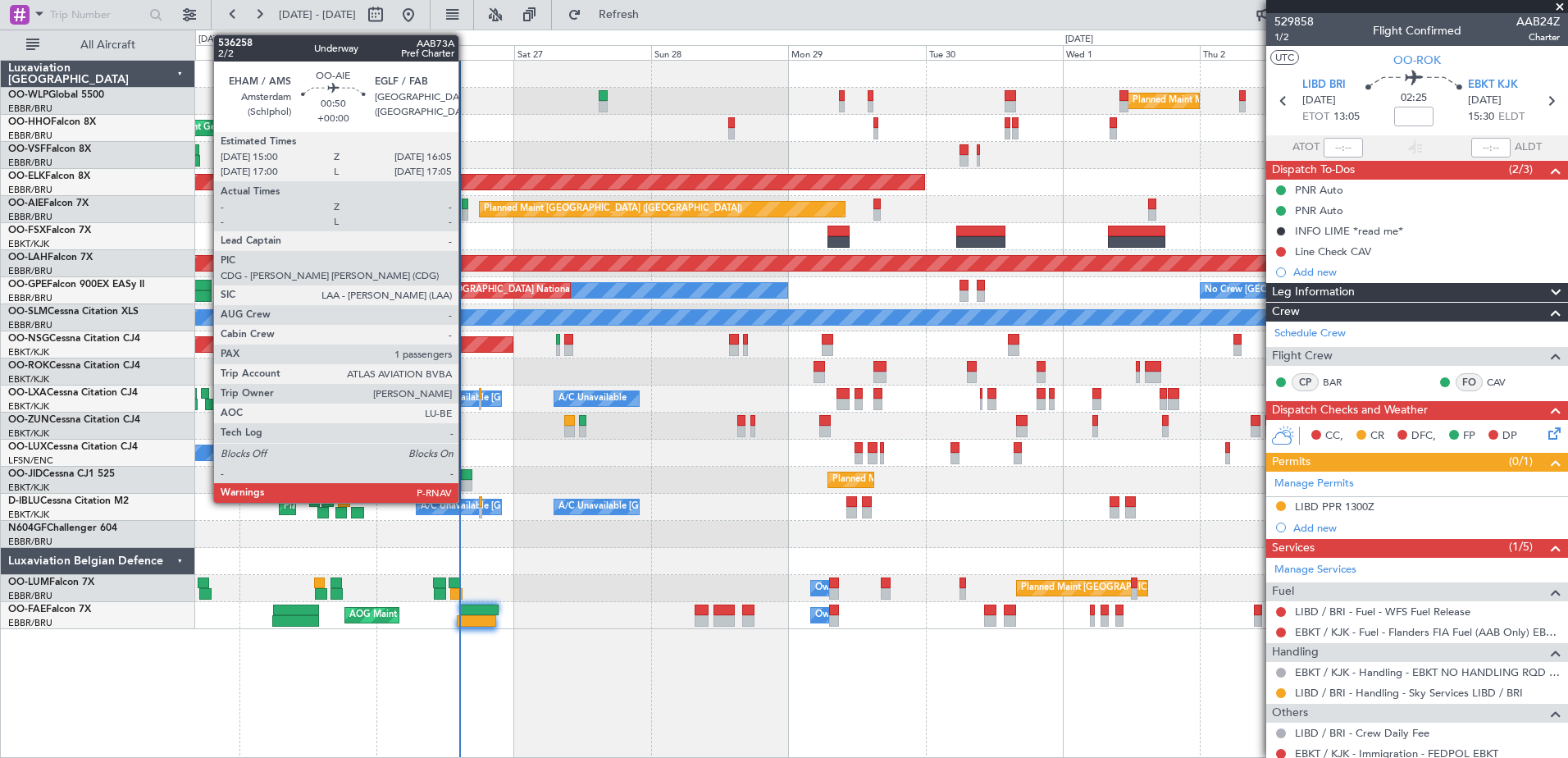
click at [466, 208] on div at bounding box center [465, 204] width 7 height 12
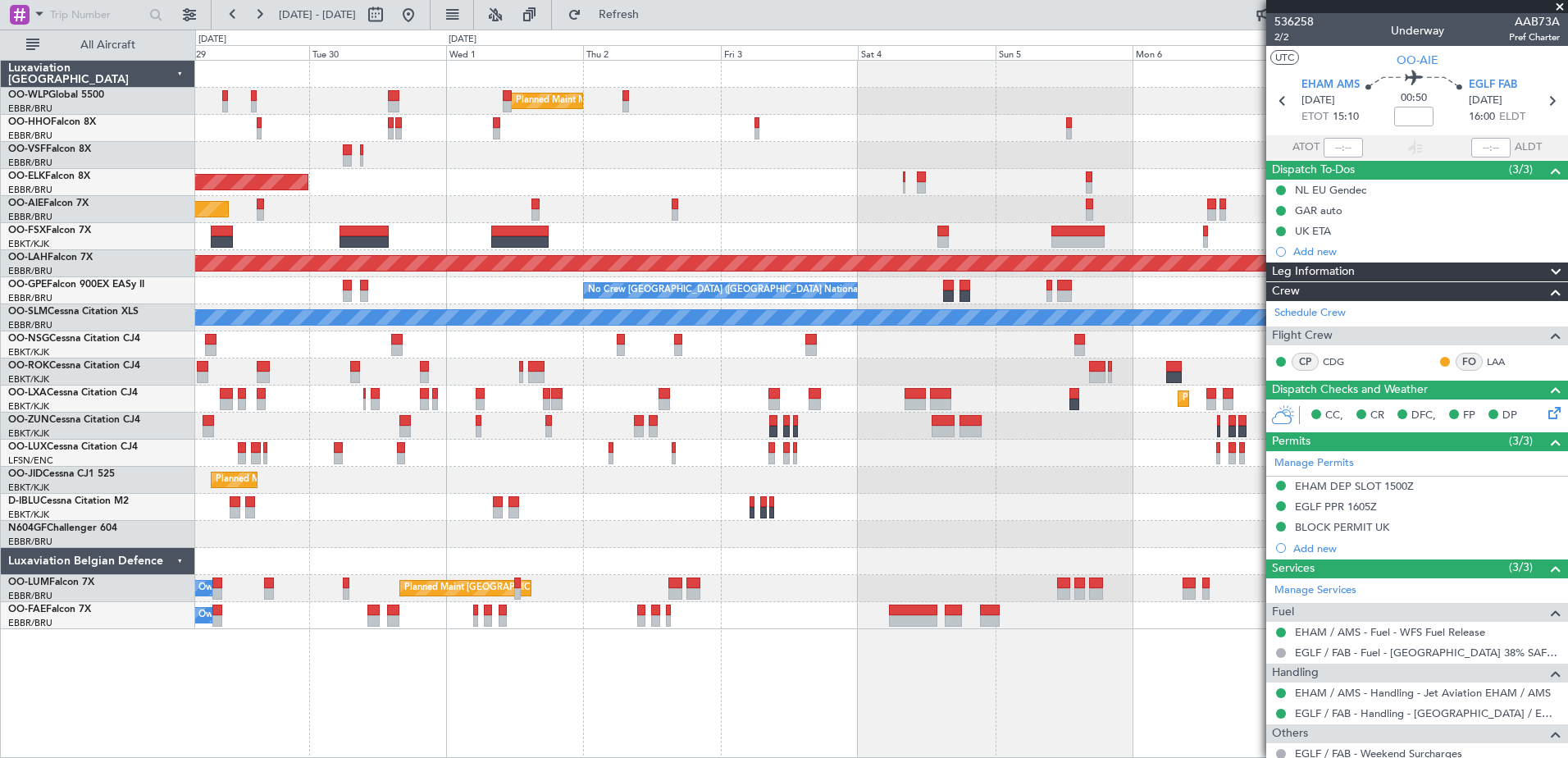
click at [433, 574] on div "Planned Maint Milan (Linate) Planned Maint Kortrijk-Wevelgem Planned Maint Lond…" at bounding box center [881, 344] width 1372 height 568
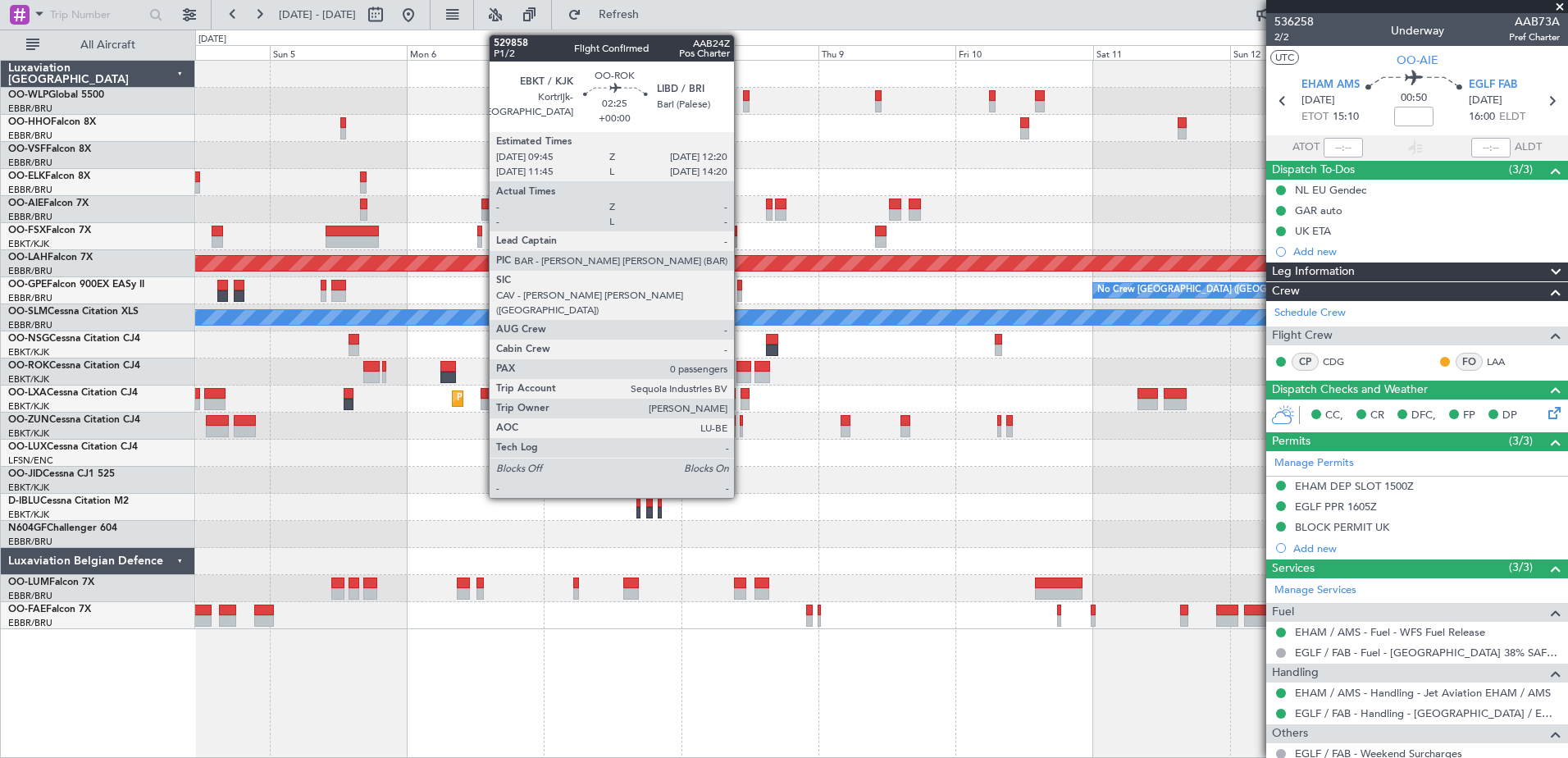
click at [741, 374] on div at bounding box center [744, 377] width 15 height 12
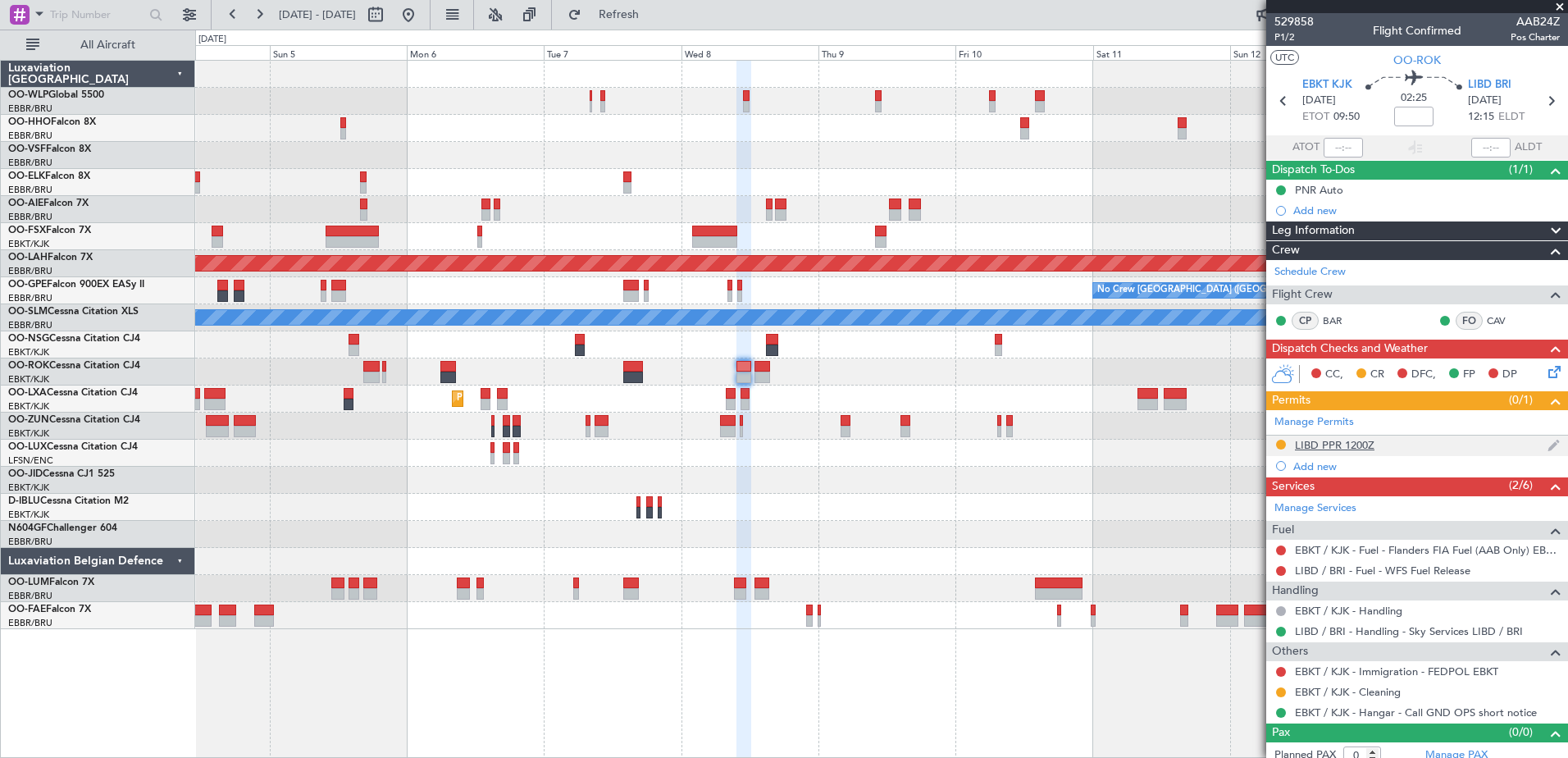
click at [1357, 443] on div "LIBD PPR 1200Z" at bounding box center [1335, 445] width 79 height 14
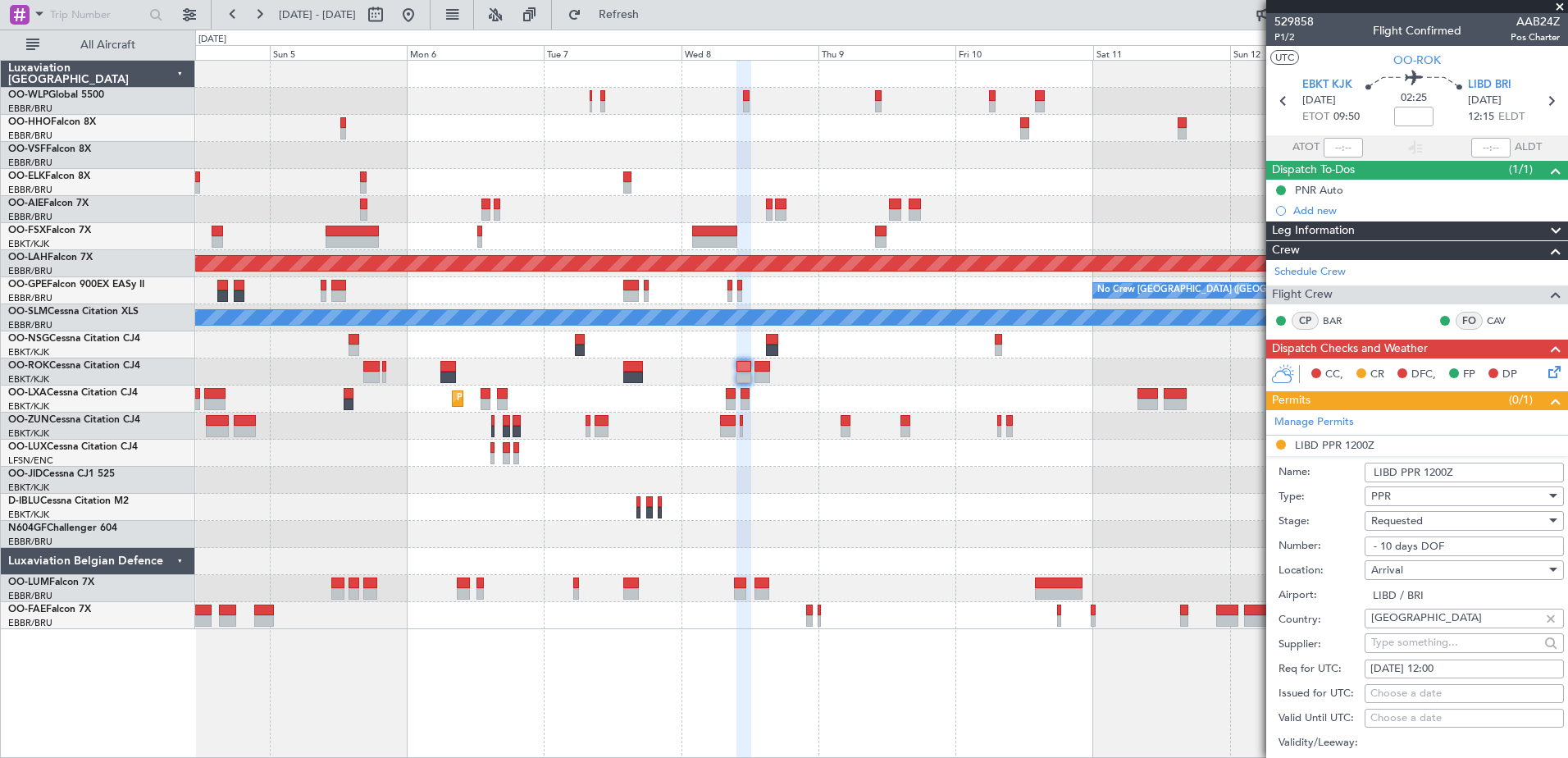
click at [1066, 475] on div at bounding box center [881, 480] width 1372 height 27
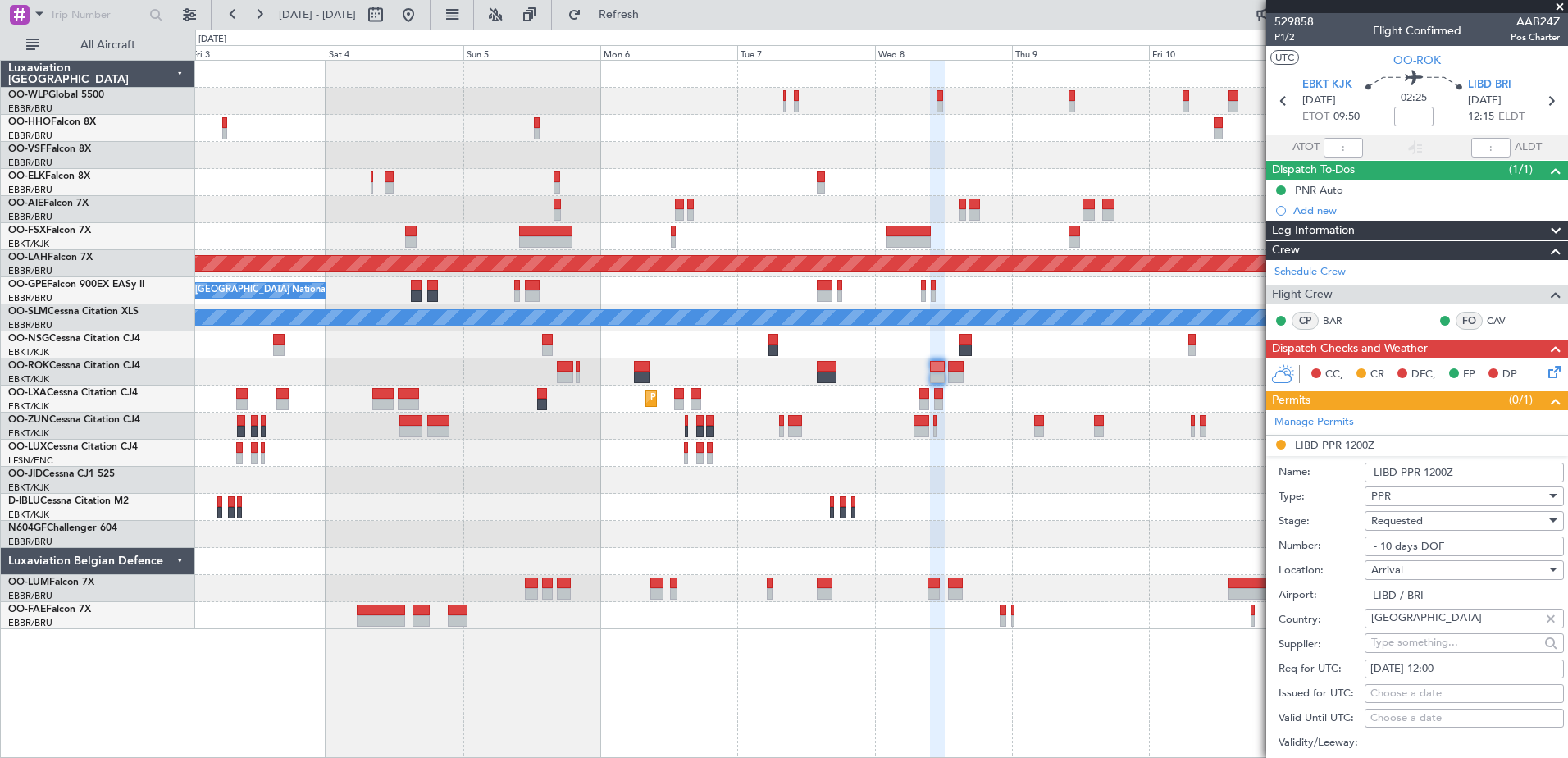
click at [691, 501] on div at bounding box center [881, 507] width 1372 height 27
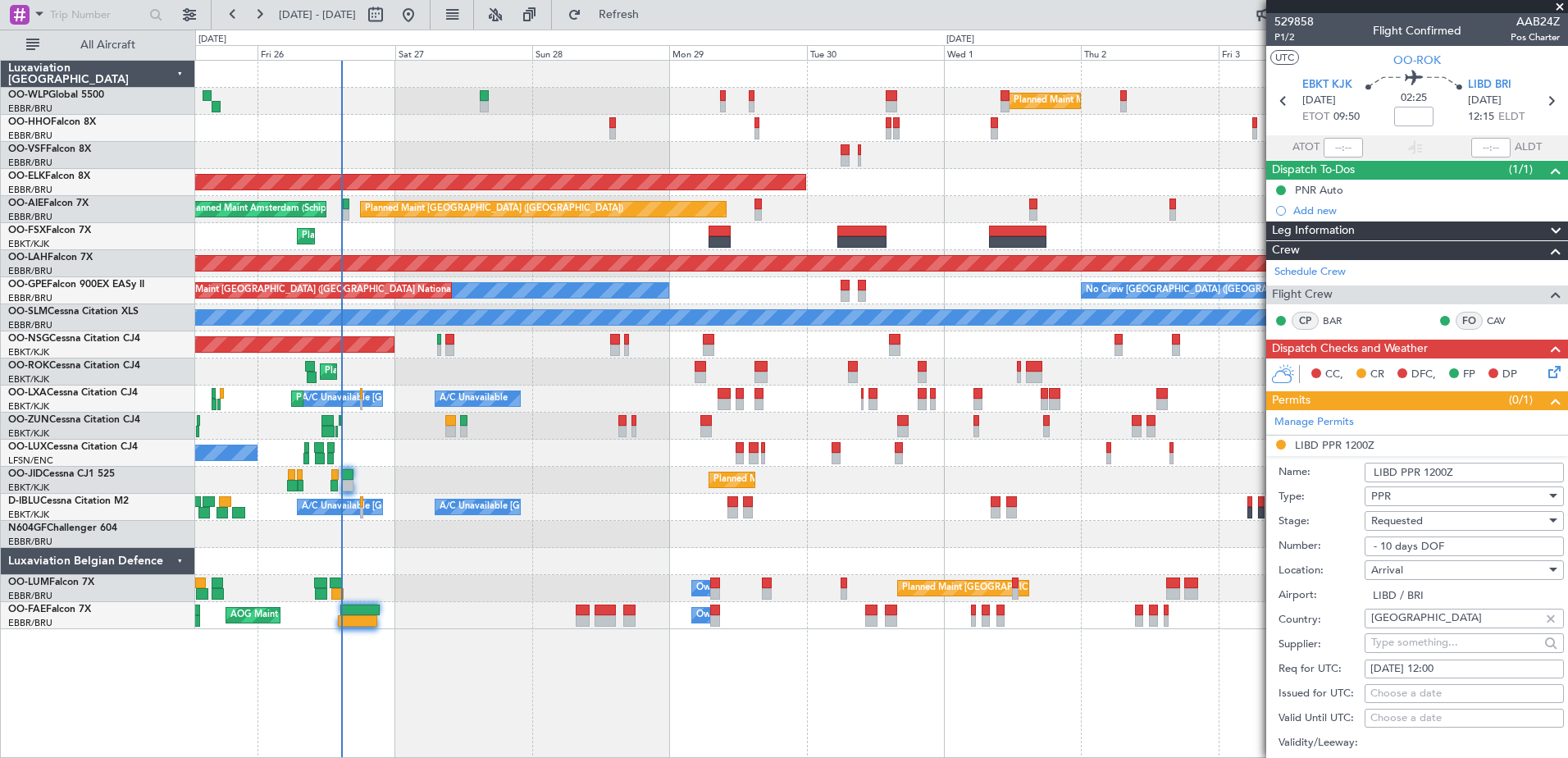
click at [1462, 317] on fb-app "03 Oct 2025 - 13 Oct 2025 Refresh Quick Links All Aircraft Planned Maint Milan …" at bounding box center [784, 385] width 1568 height 745
click at [667, 28] on fb-refresh-button "Refresh" at bounding box center [610, 14] width 115 height 30
click at [654, 13] on span "Refresh" at bounding box center [620, 15] width 69 height 12
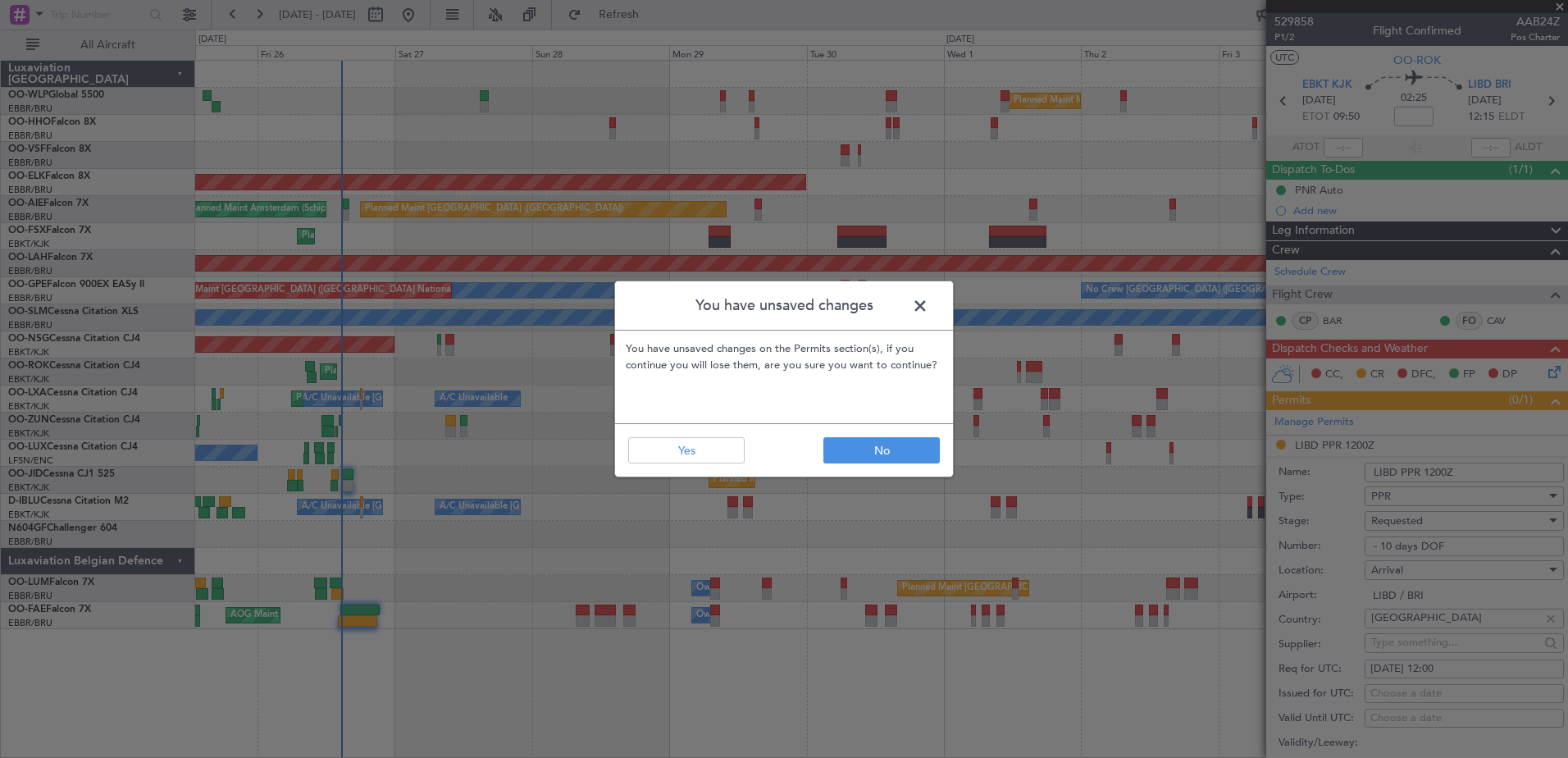
click at [929, 309] on span at bounding box center [929, 310] width 0 height 33
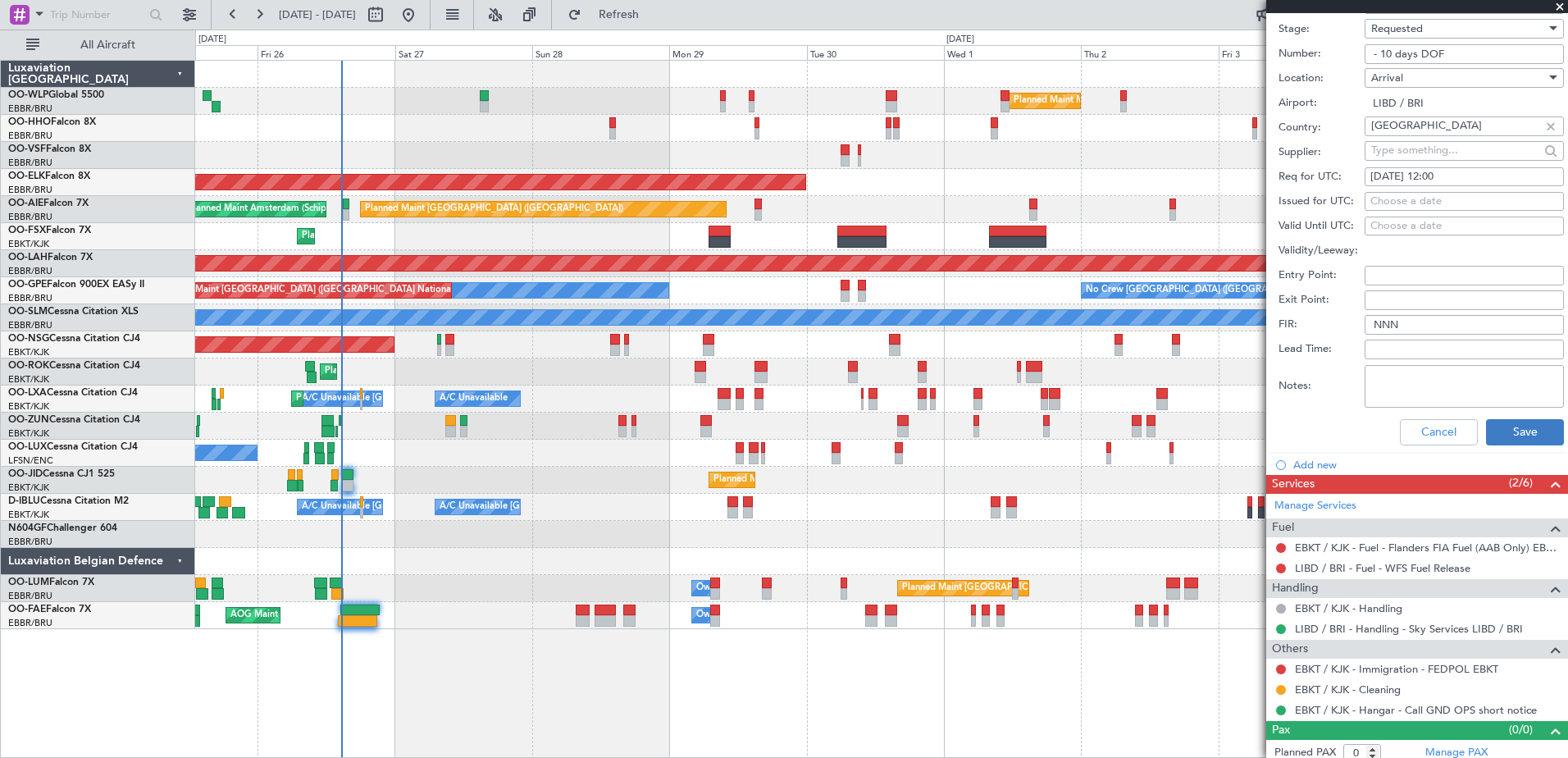
scroll to position [501, 0]
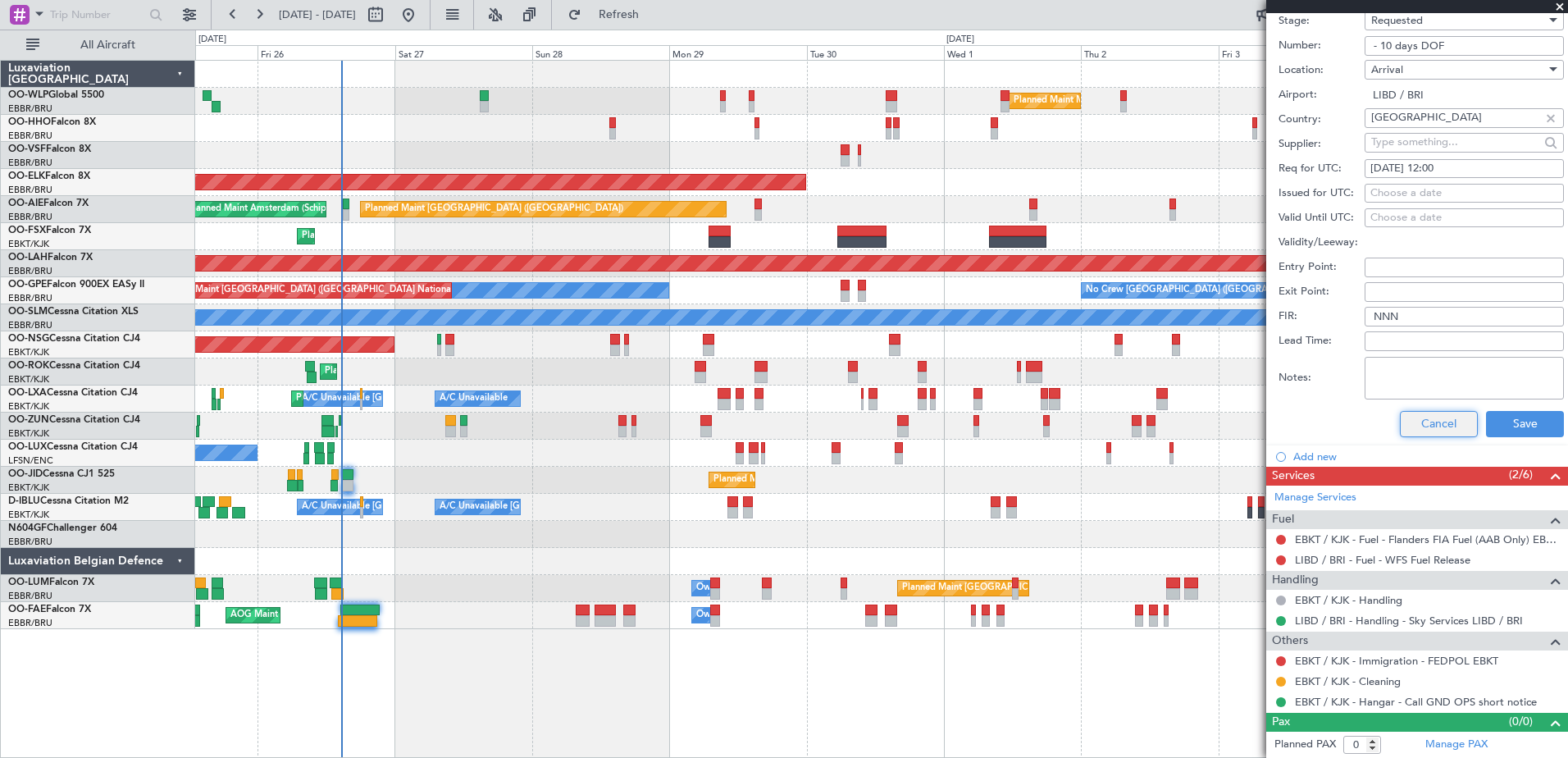
click at [1424, 417] on button "Cancel" at bounding box center [1439, 424] width 78 height 26
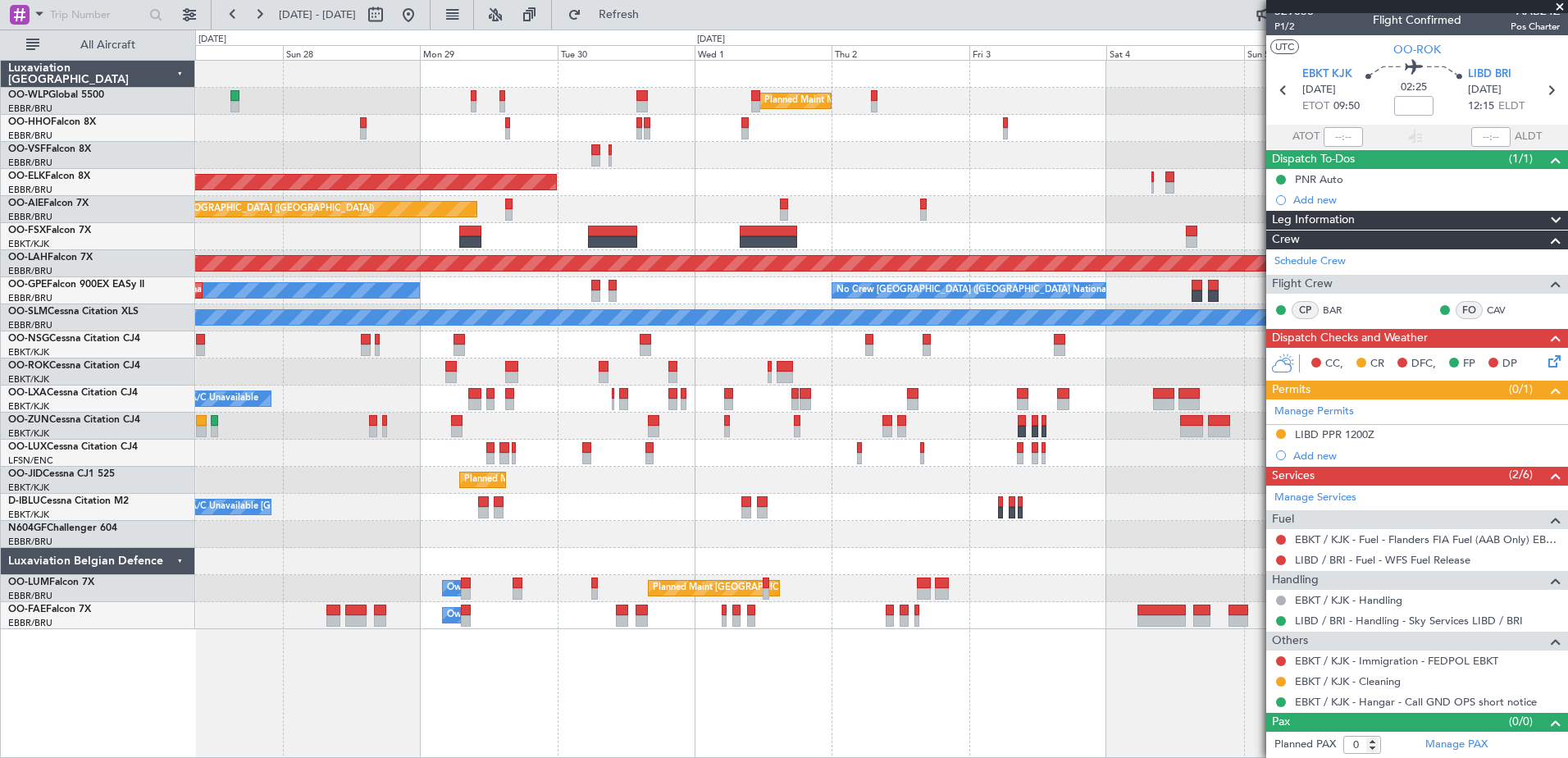
click at [672, 213] on div "Planned Maint Milan (Linate) Planned Maint Geneva (Cointrin) Planned Maint Kort…" at bounding box center [881, 344] width 1372 height 568
click at [262, 13] on button at bounding box center [258, 14] width 26 height 26
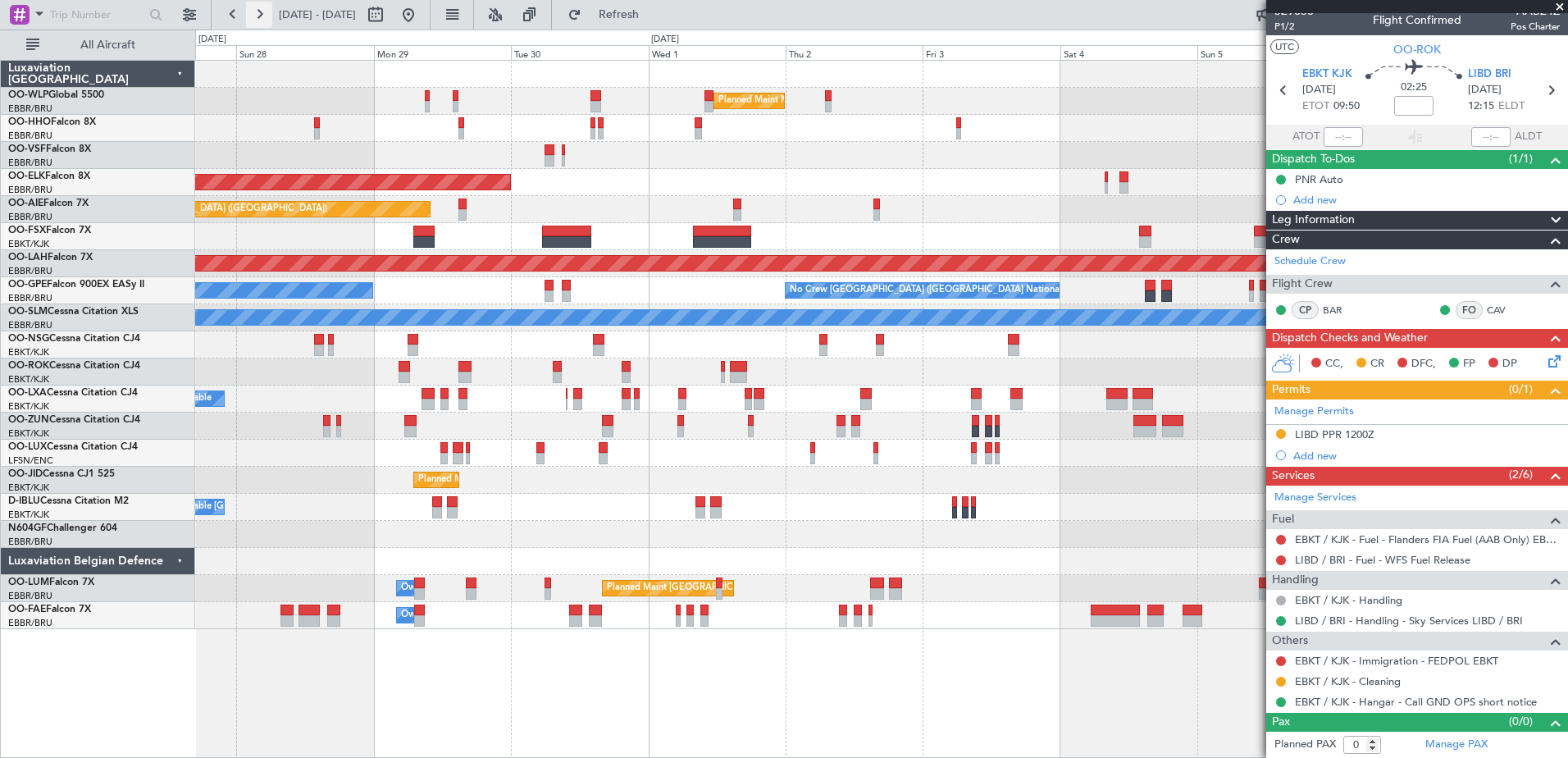
click at [262, 13] on button at bounding box center [258, 14] width 26 height 26
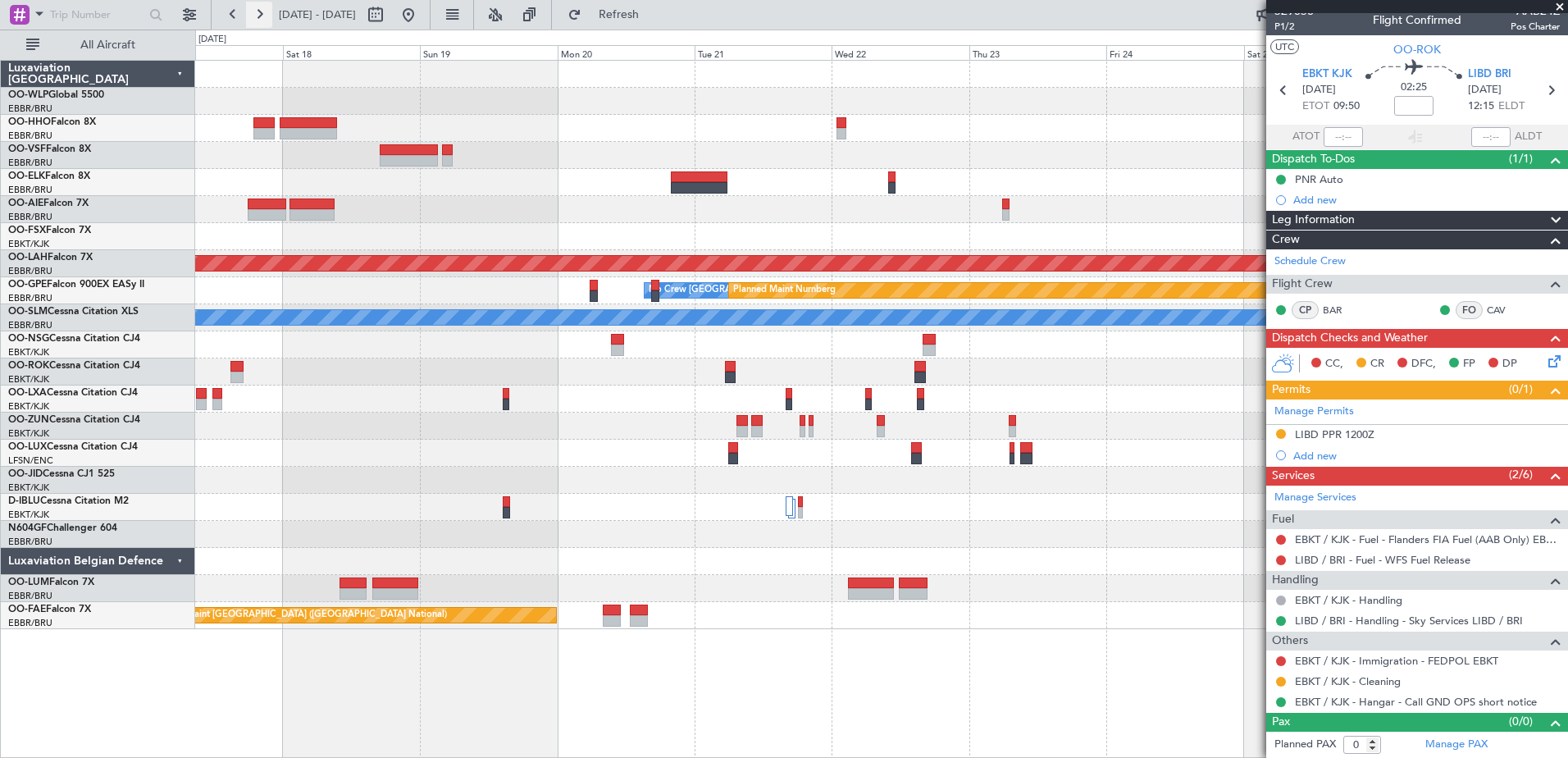
click at [262, 13] on button at bounding box center [258, 14] width 26 height 26
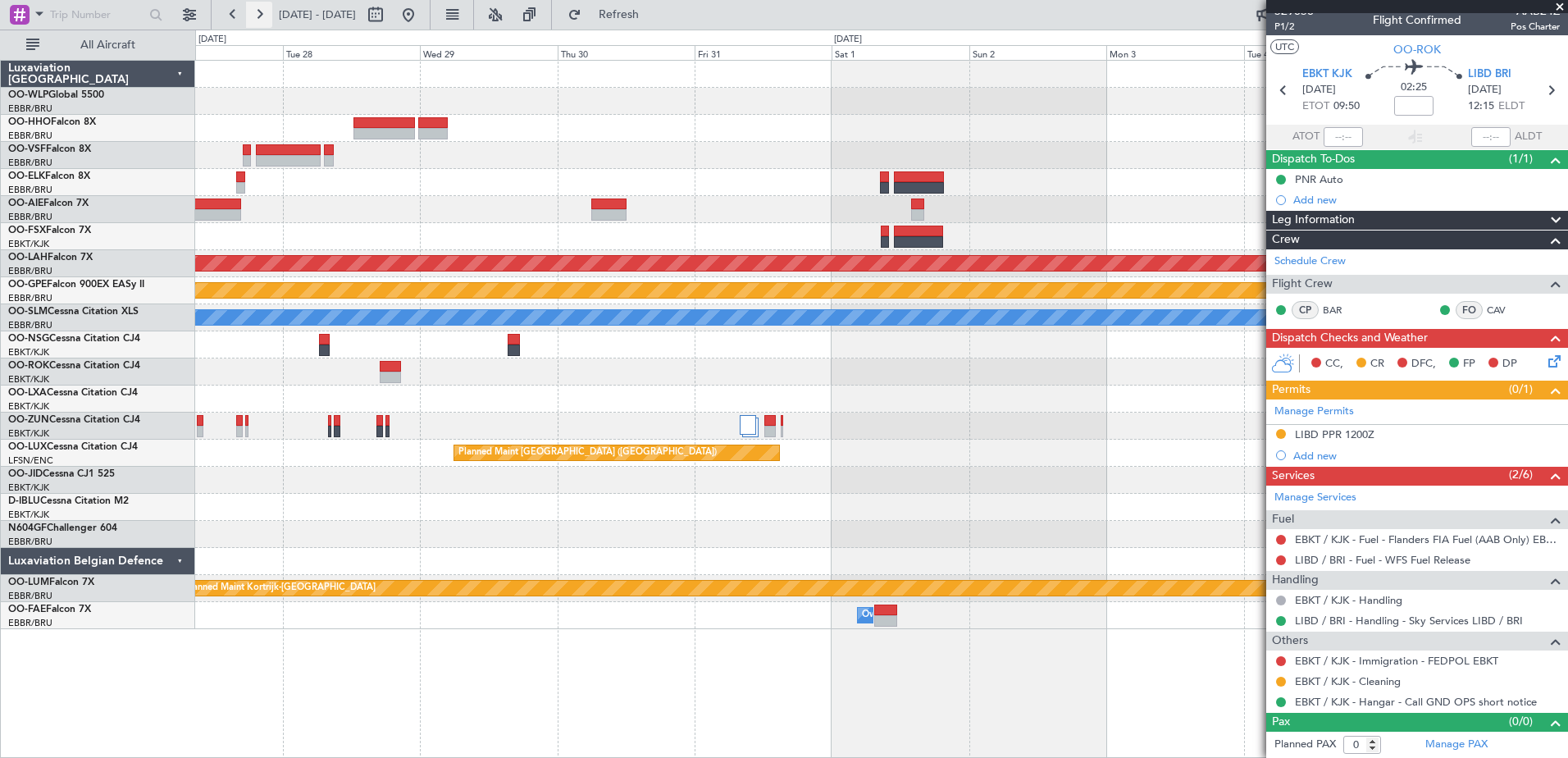
click at [262, 13] on button at bounding box center [258, 14] width 26 height 26
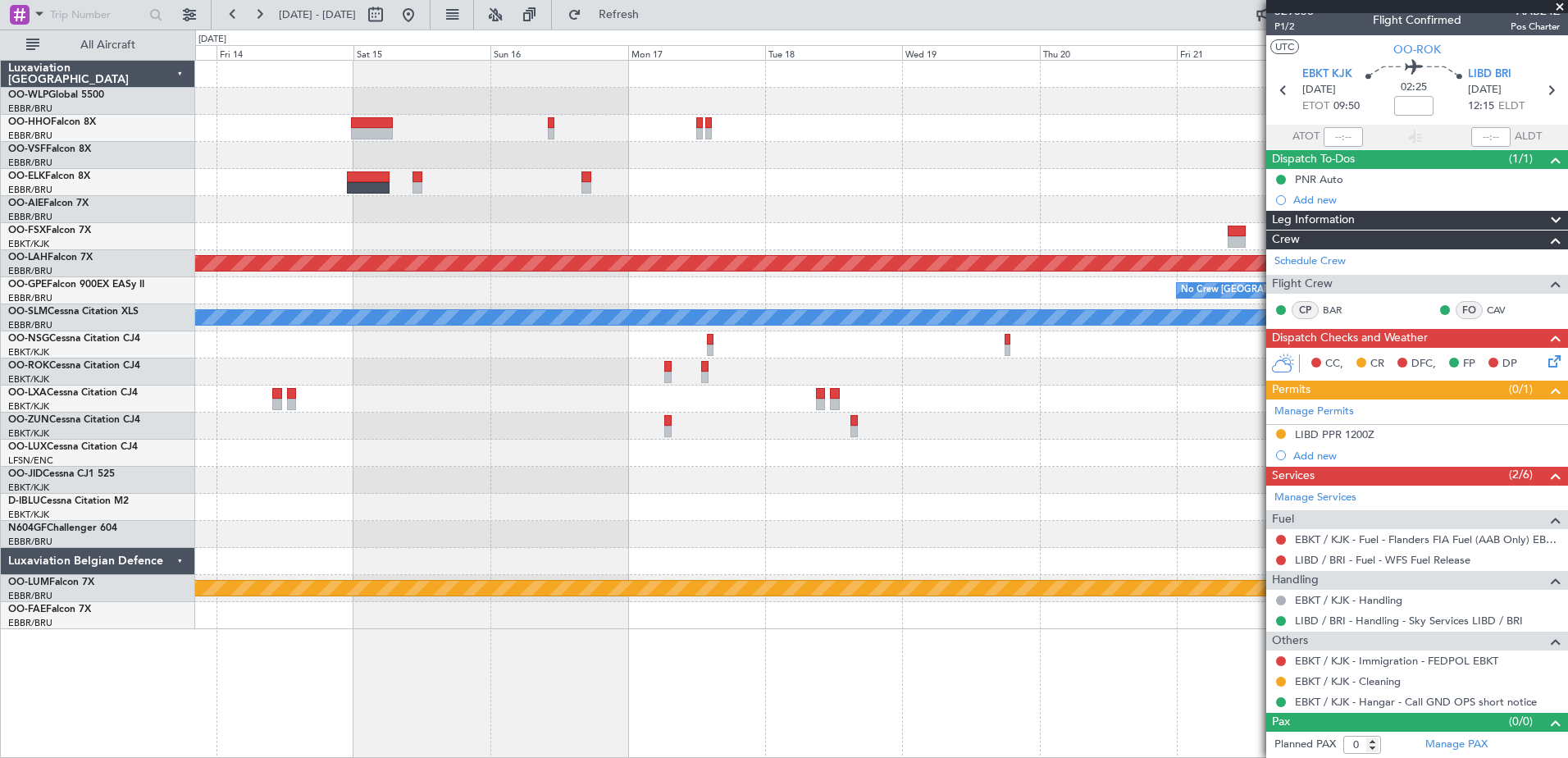
click at [547, 190] on div "Planned Maint Geneva (Cointrin) Planned Maint Kortrijk-Wevelgem Planned Maint A…" at bounding box center [881, 344] width 1372 height 568
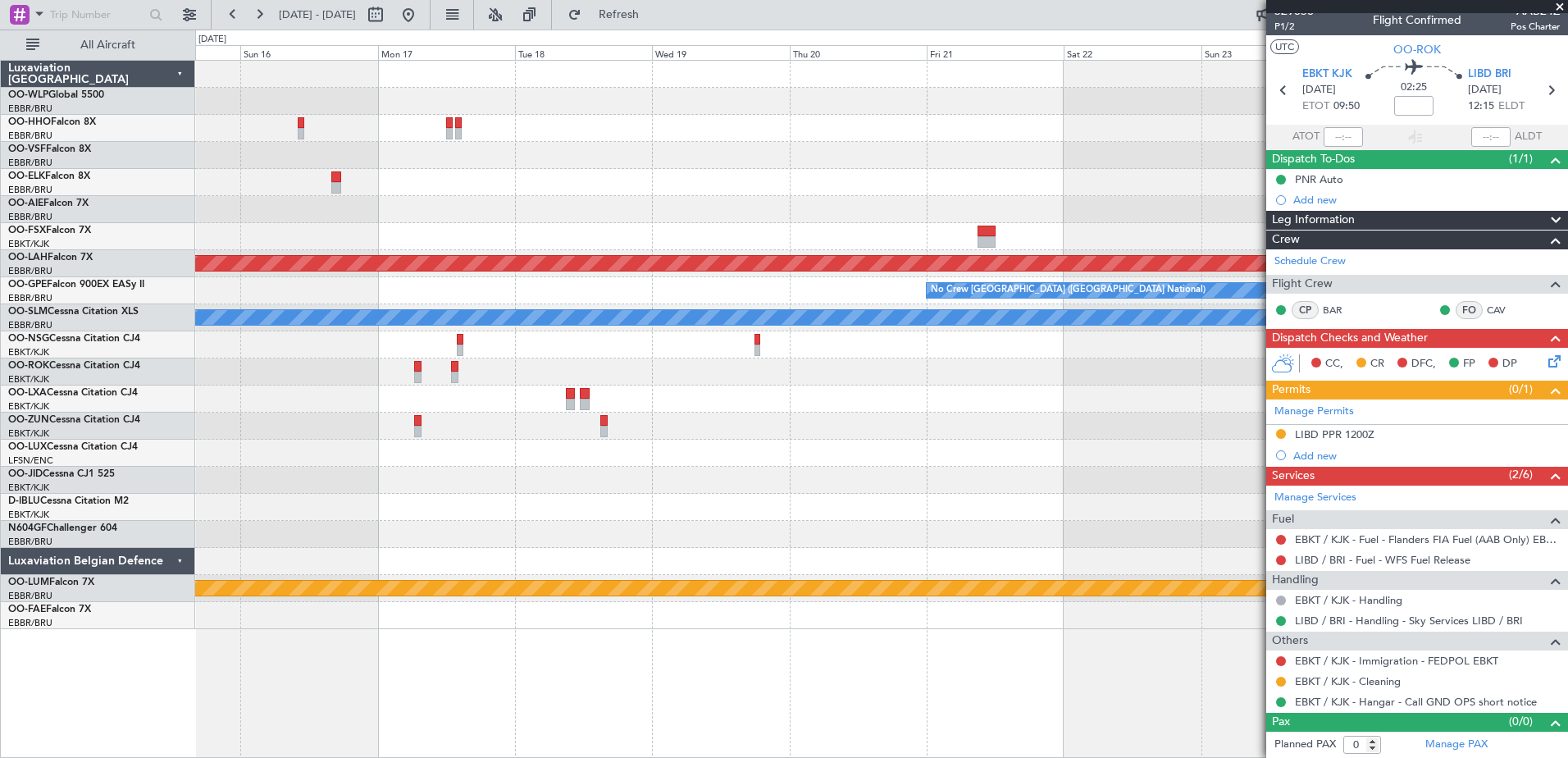
click at [642, 214] on div "Planned Maint Geneva (Cointrin) Planned Maint Kortrijk-Wevelgem Planned Maint A…" at bounding box center [881, 344] width 1372 height 568
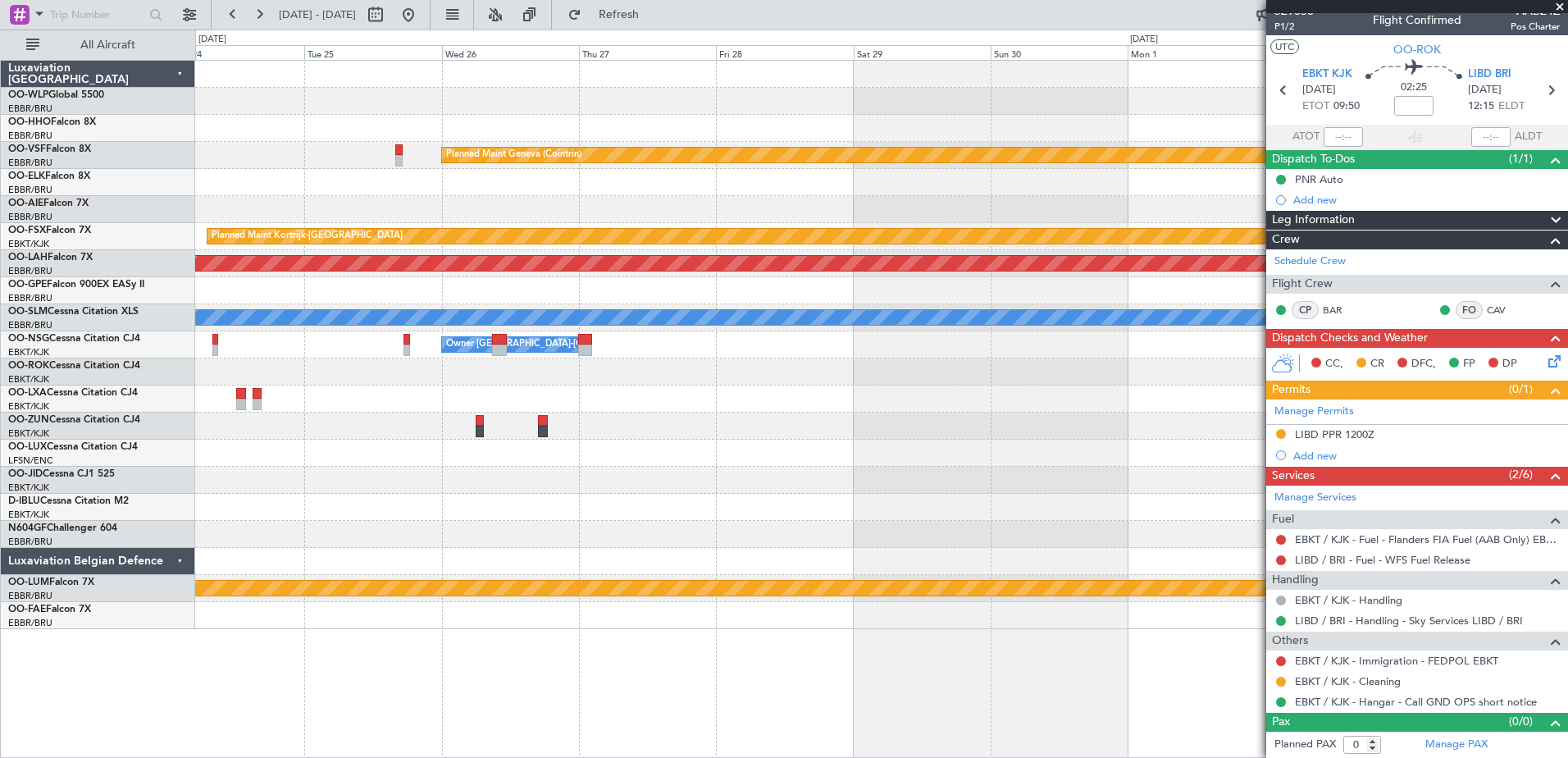
click at [111, 230] on div "Planned Maint Geneva (Cointrin) Planned Maint Kortrijk-Wevelgem Planned Maint A…" at bounding box center [784, 393] width 1568 height 728
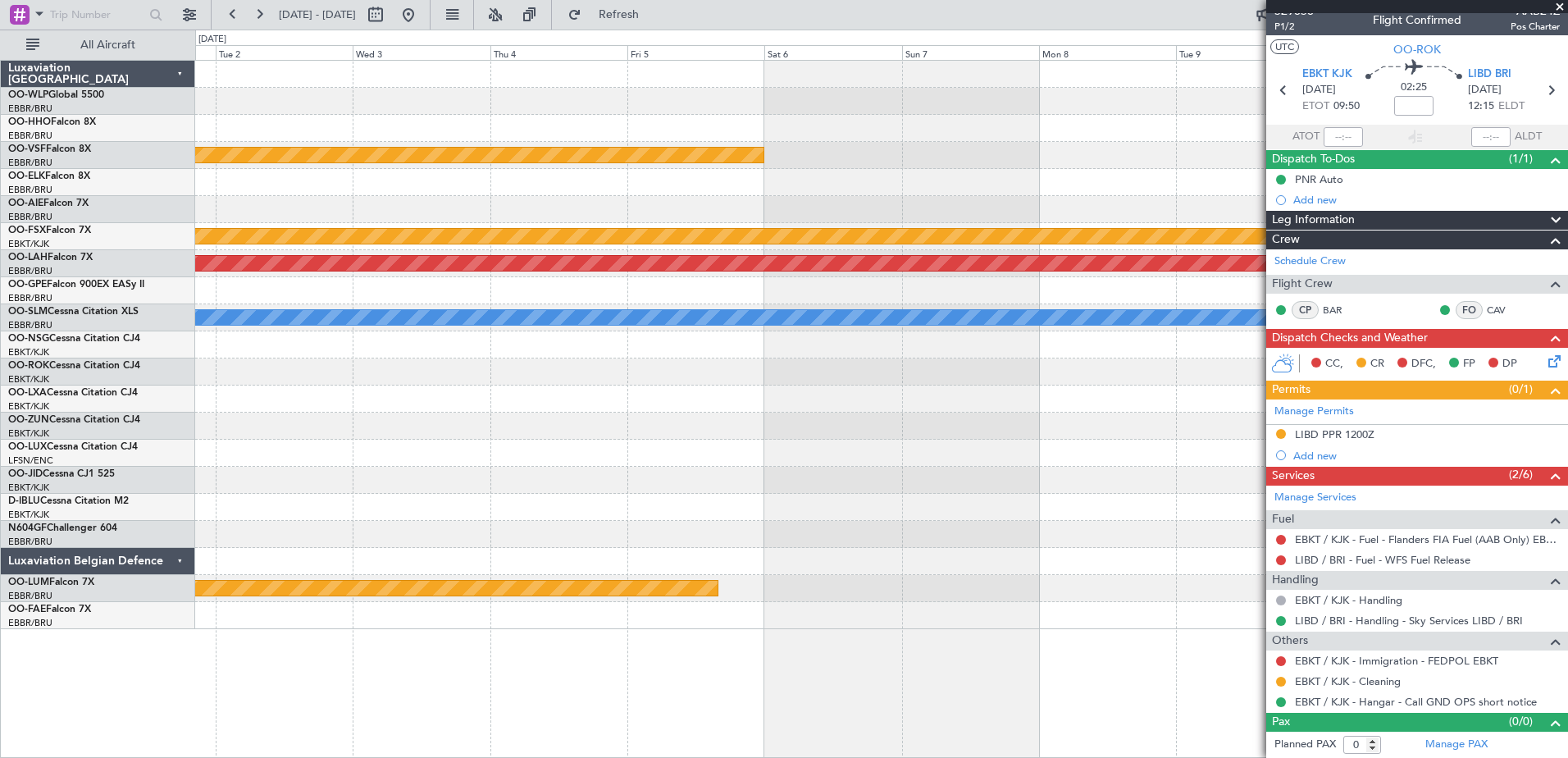
click at [90, 157] on div "Planned Maint Geneva (Cointrin) Planned Maint Kortrijk-Wevelgem Planned Maint A…" at bounding box center [784, 393] width 1568 height 728
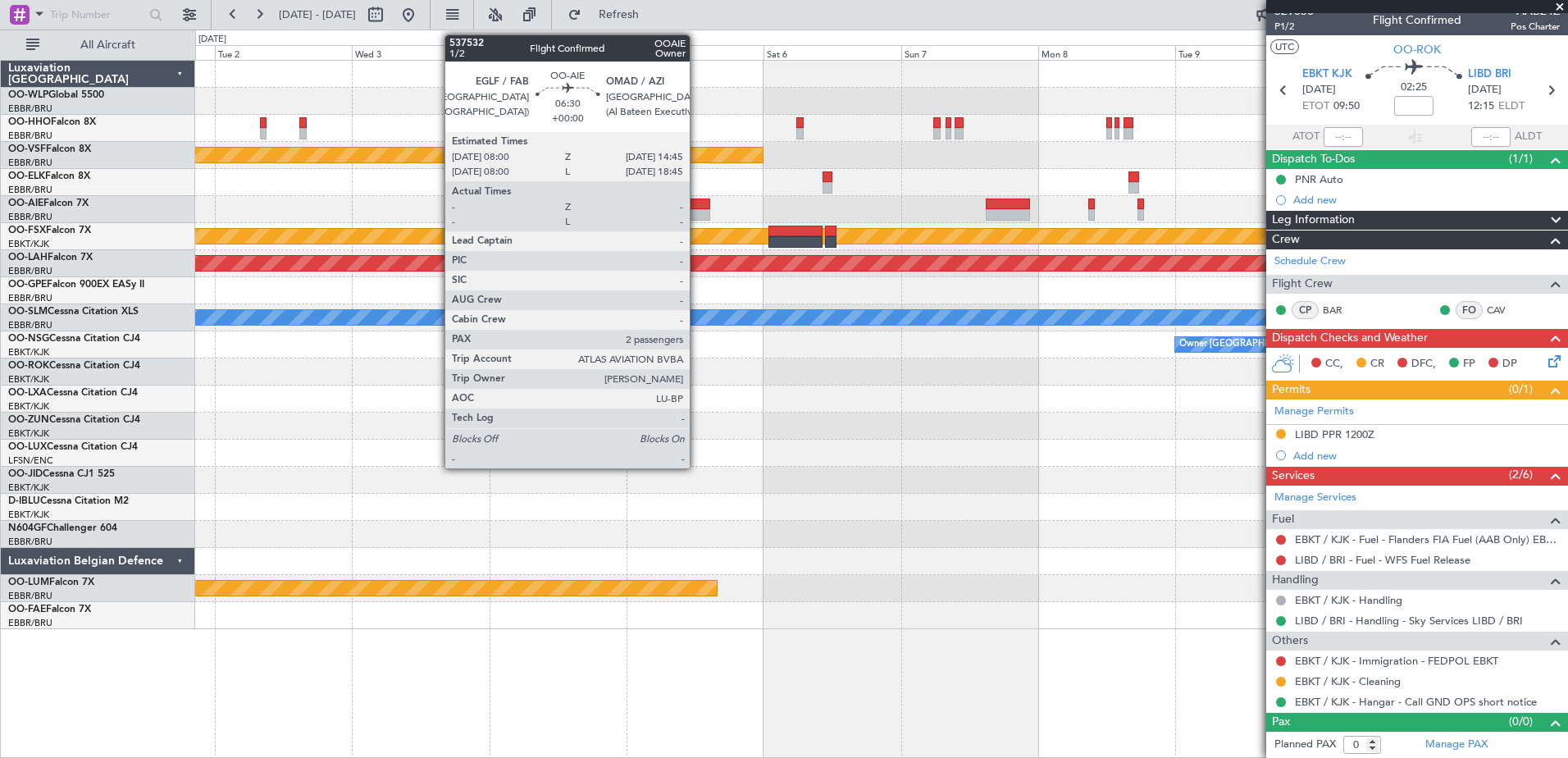
click at [697, 200] on div at bounding box center [692, 204] width 40 height 12
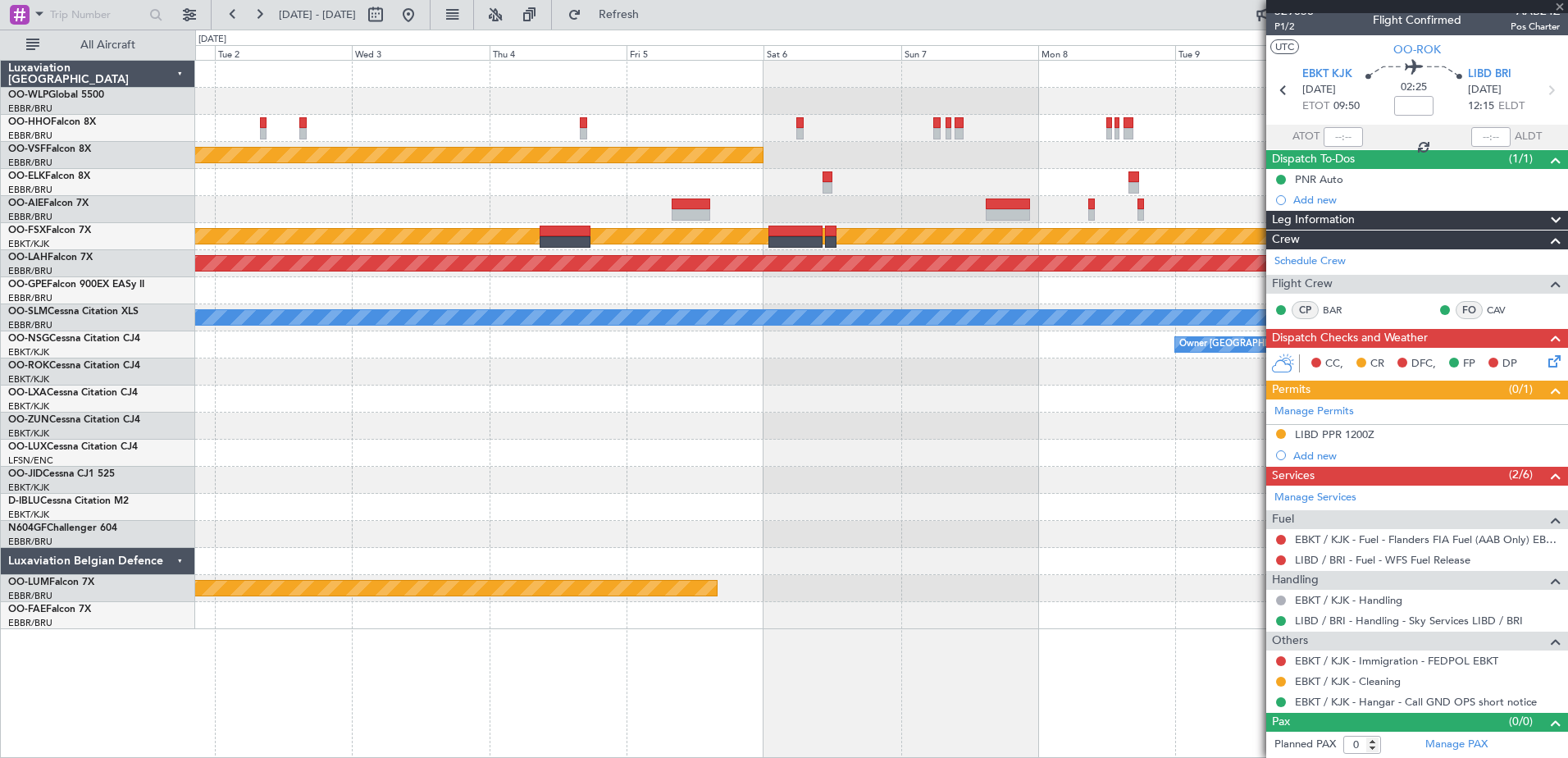
type input "2"
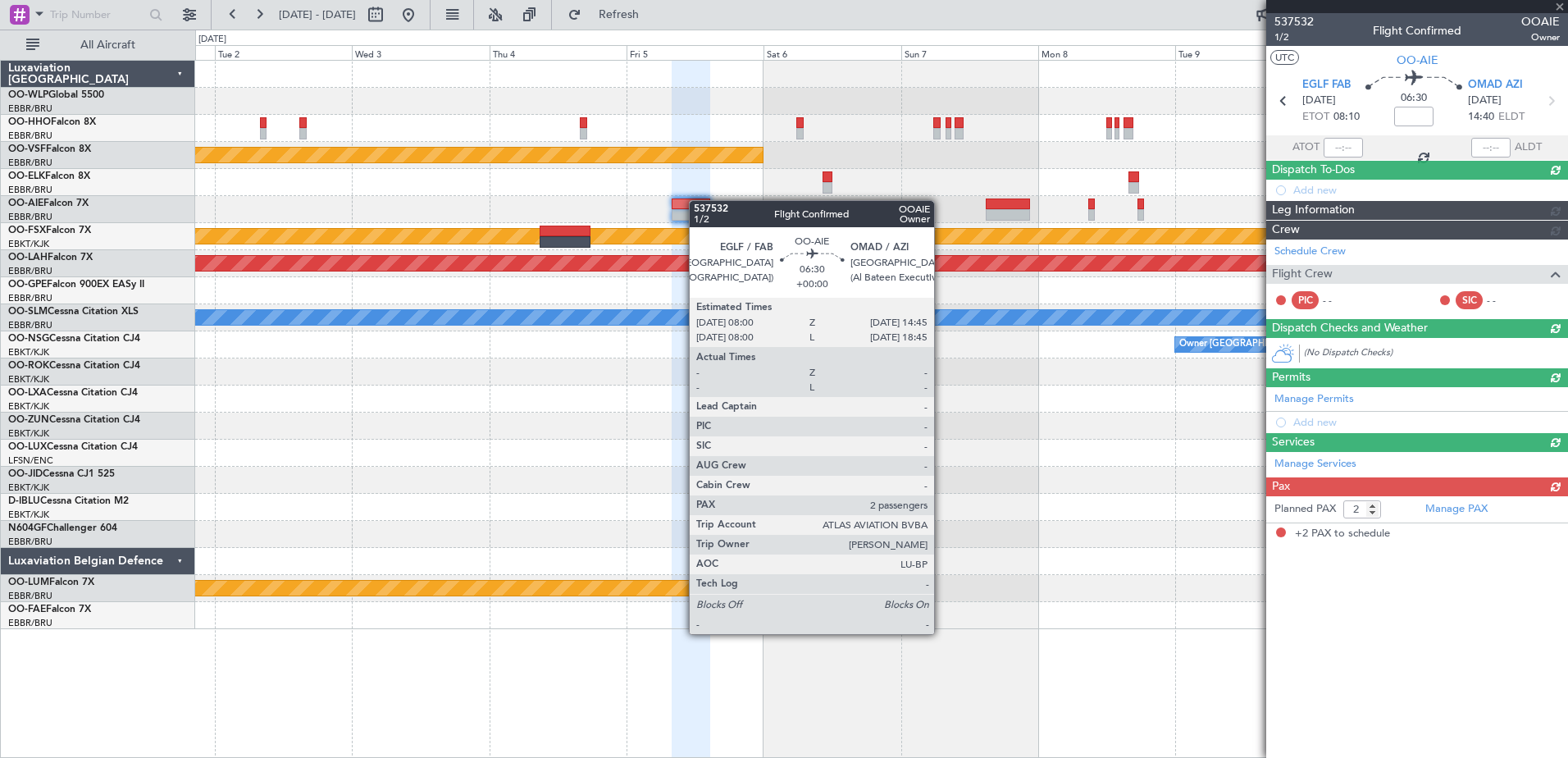
scroll to position [0, 0]
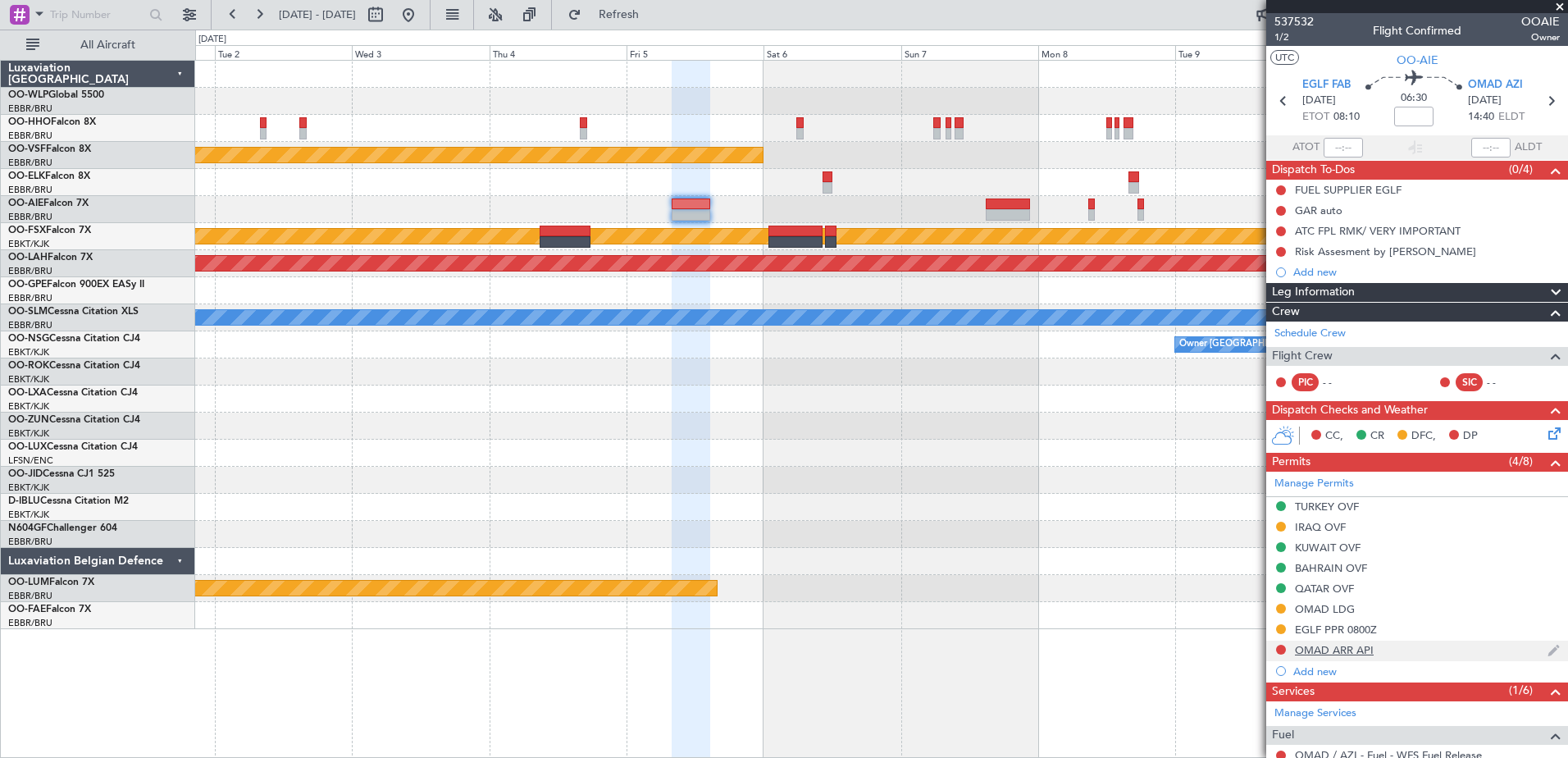
click at [1352, 650] on div "OMAD ARR API" at bounding box center [1334, 650] width 79 height 14
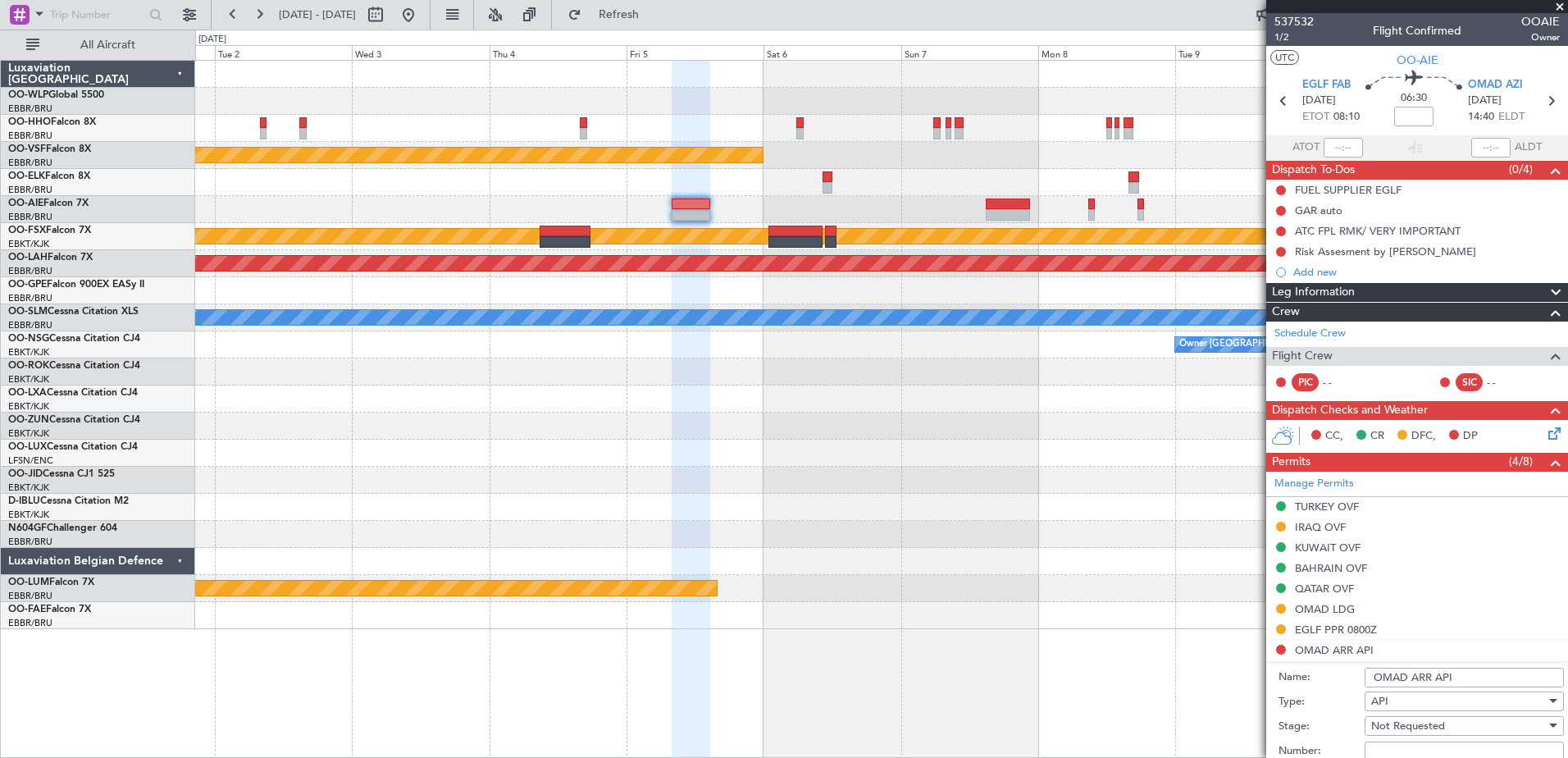
scroll to position [246, 0]
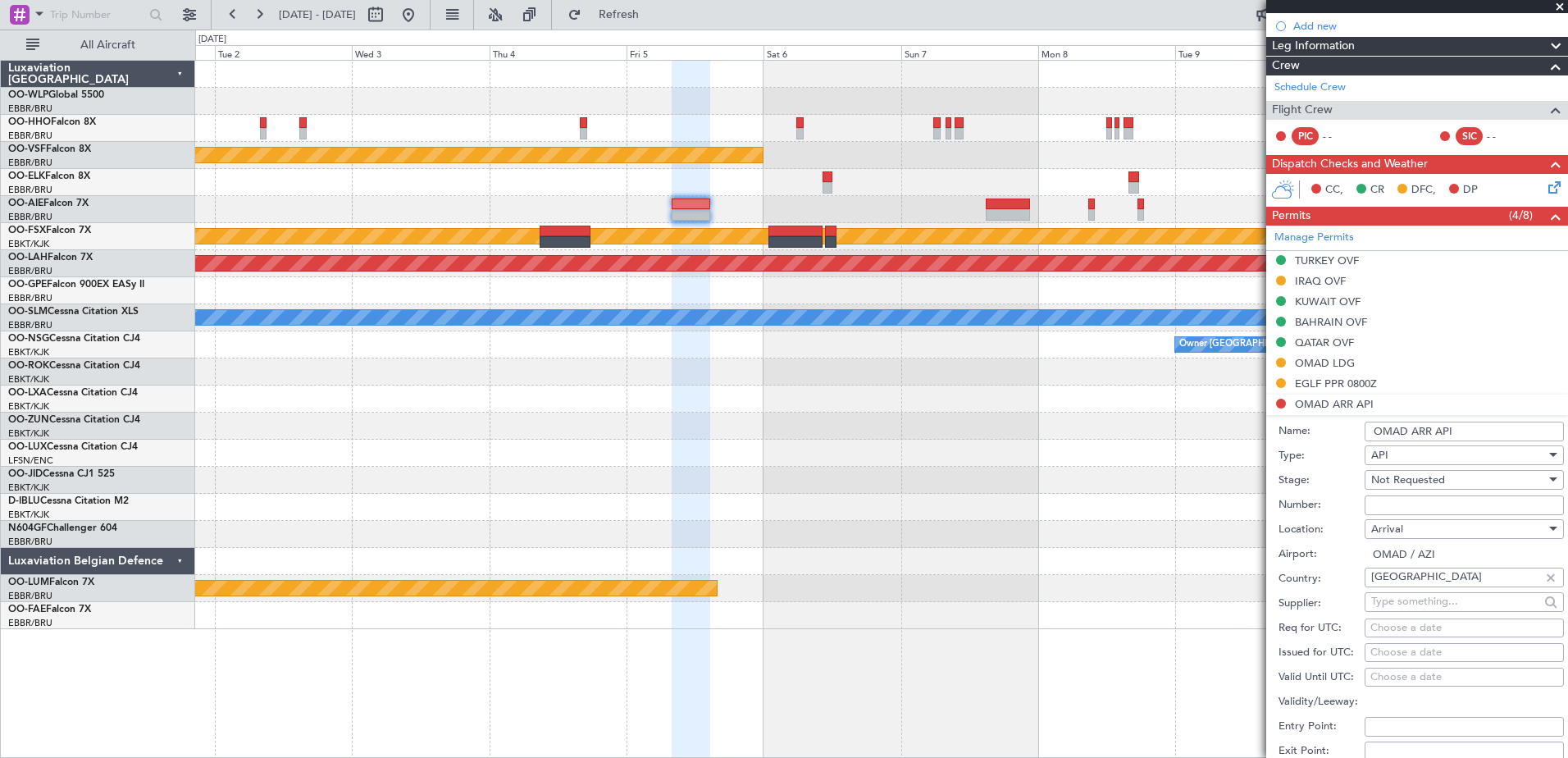
click at [1389, 505] on input "Number:" at bounding box center [1464, 505] width 199 height 19
paste input "ADAC/AZI/40098/25"
type input "ADAC/AZI/40098/25"
click at [1434, 478] on span "Not Requested" at bounding box center [1408, 479] width 73 height 14
click at [1430, 603] on span "Received OK" at bounding box center [1458, 610] width 172 height 24
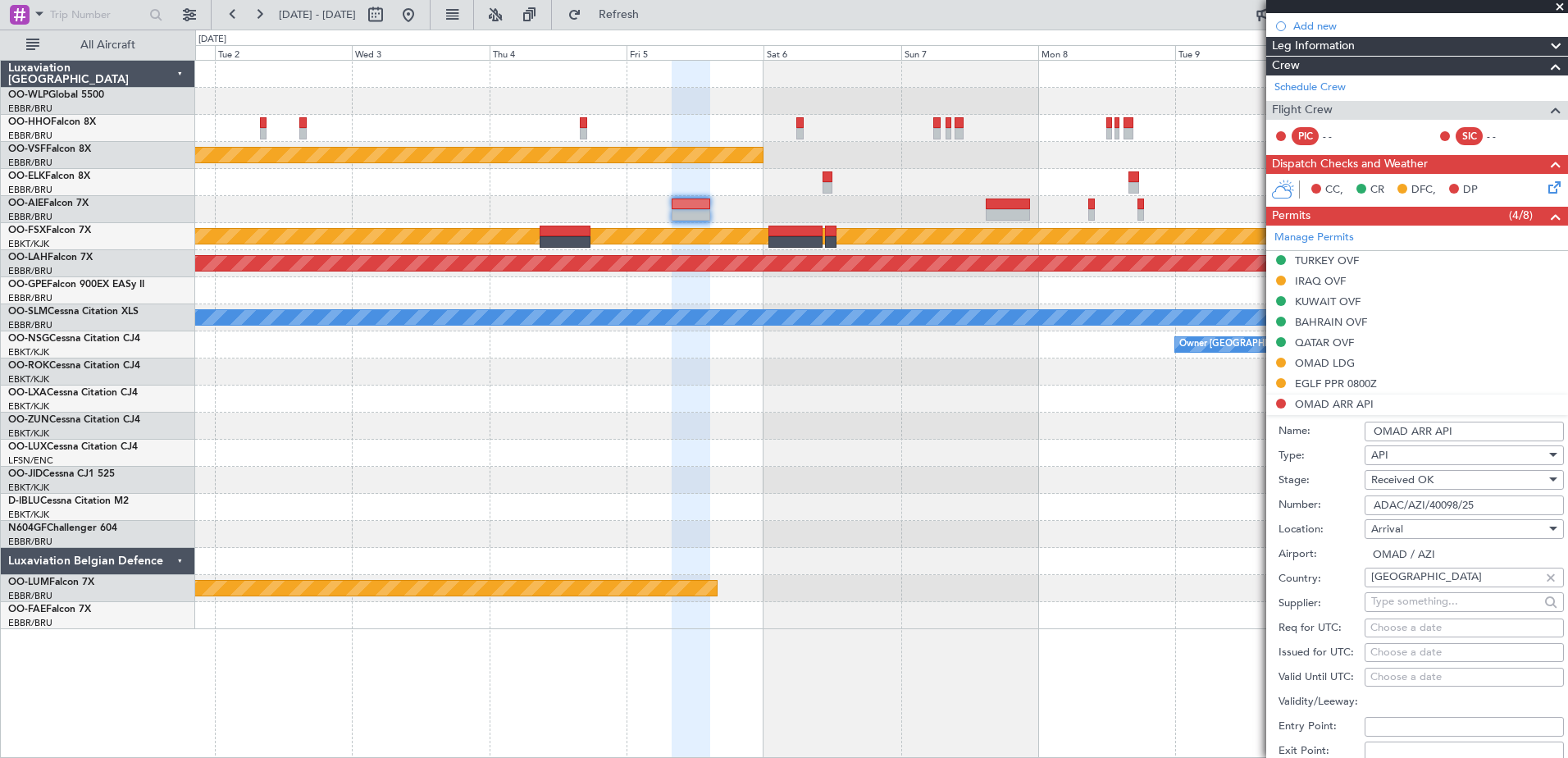
scroll to position [410, 0]
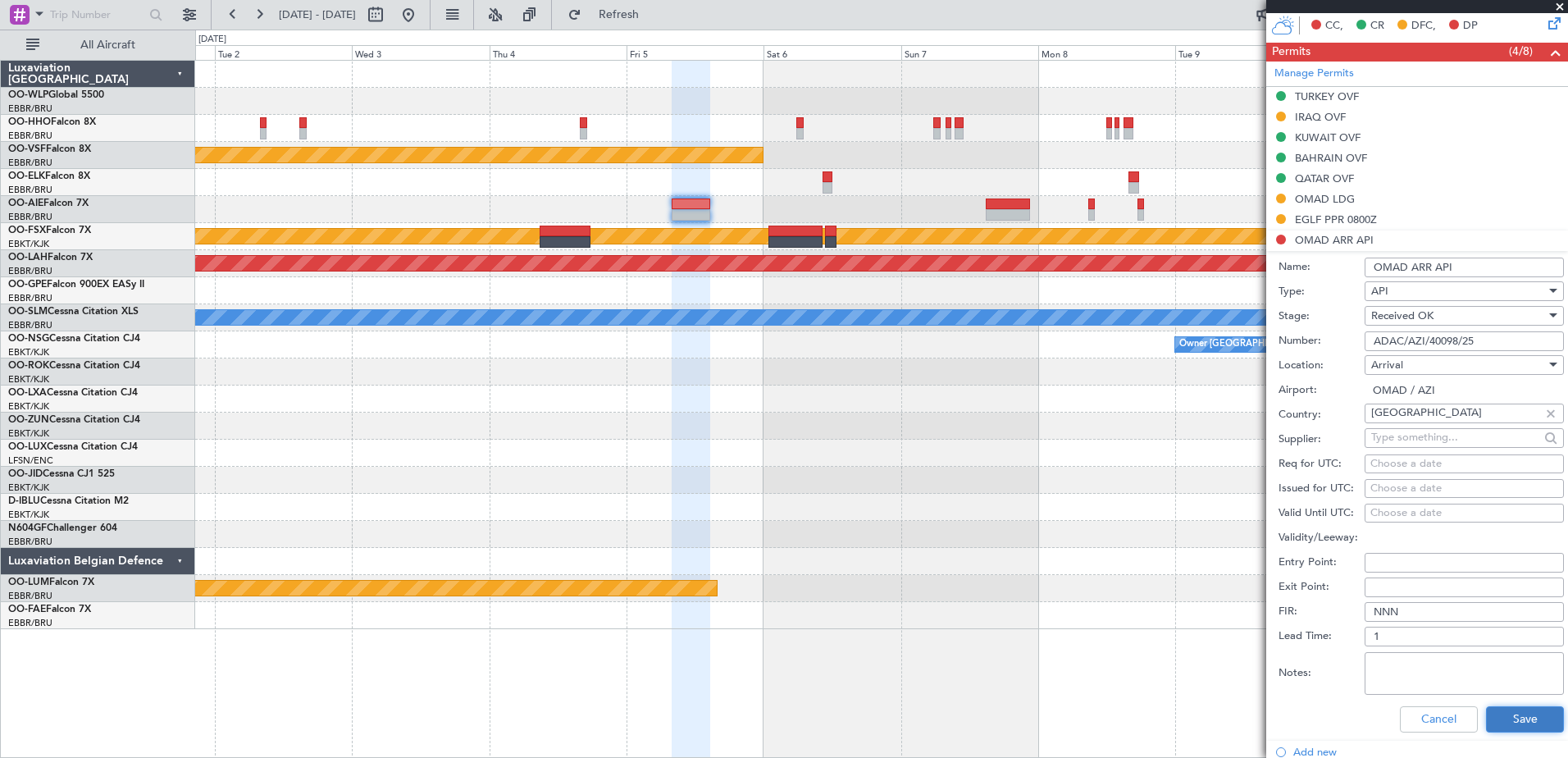
click at [1516, 721] on button "Save" at bounding box center [1525, 718] width 78 height 26
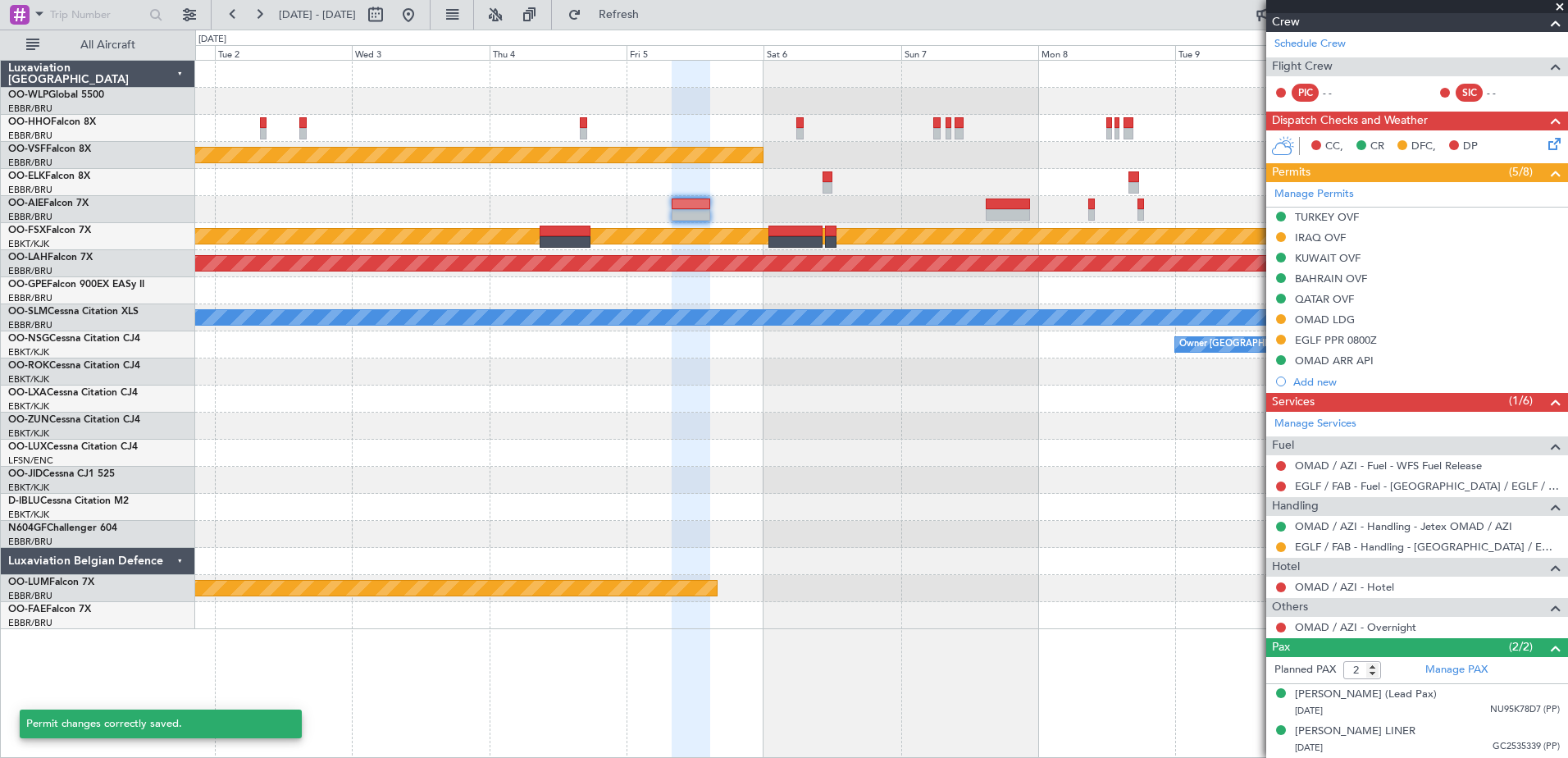
scroll to position [305, 0]
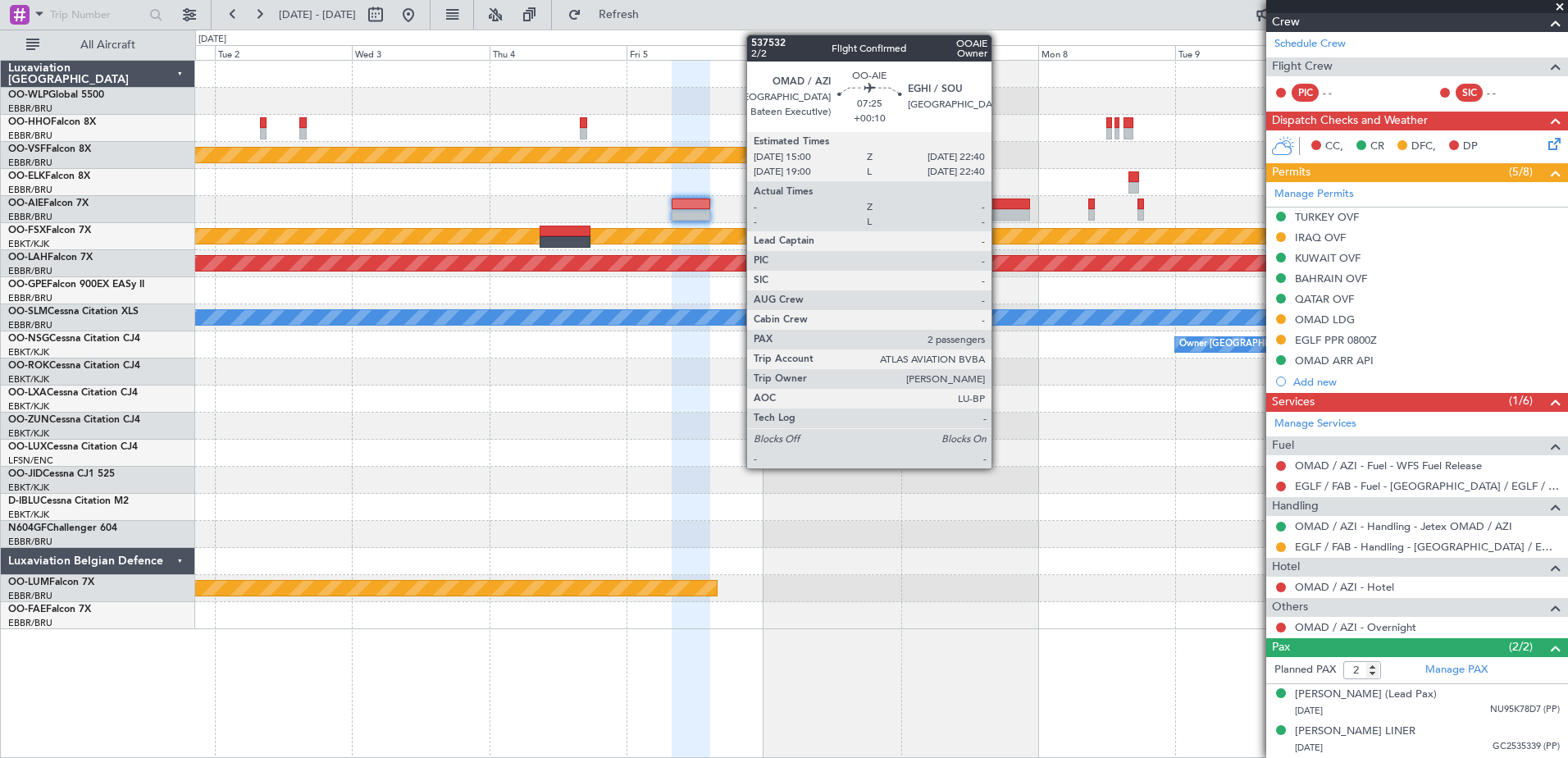
click at [999, 209] on div at bounding box center [1008, 215] width 44 height 12
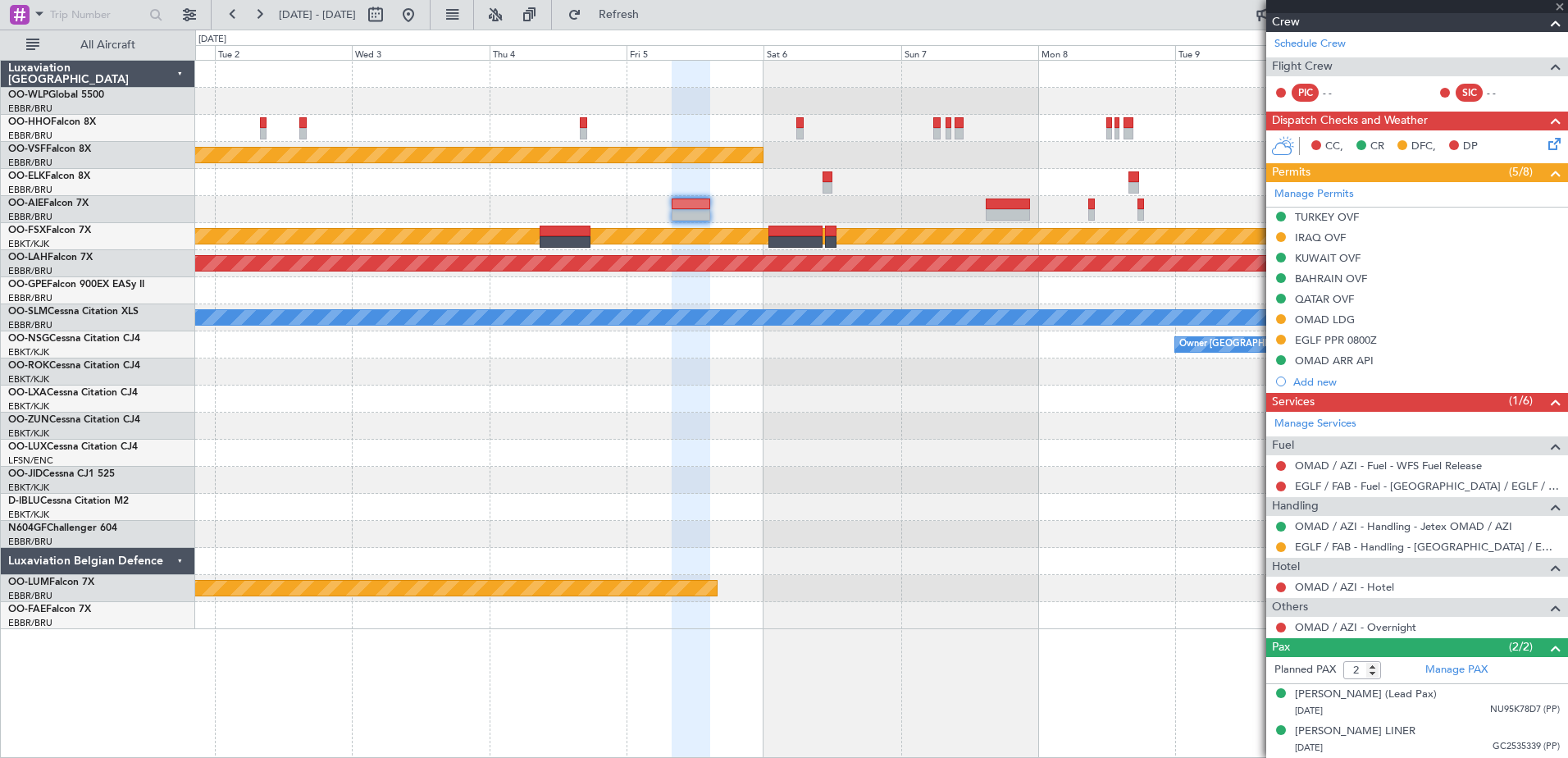
type input "+00:10"
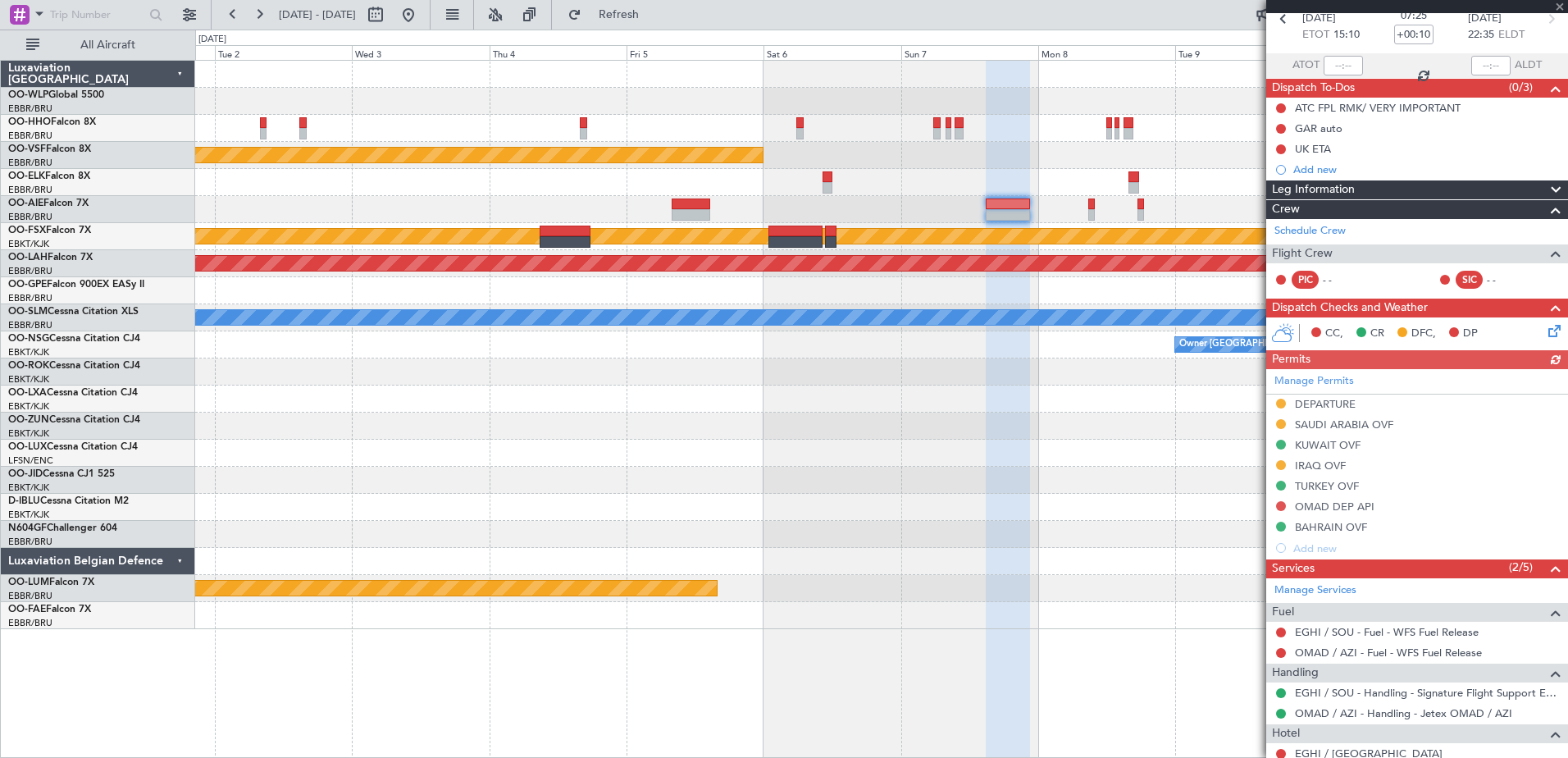
scroll to position [164, 0]
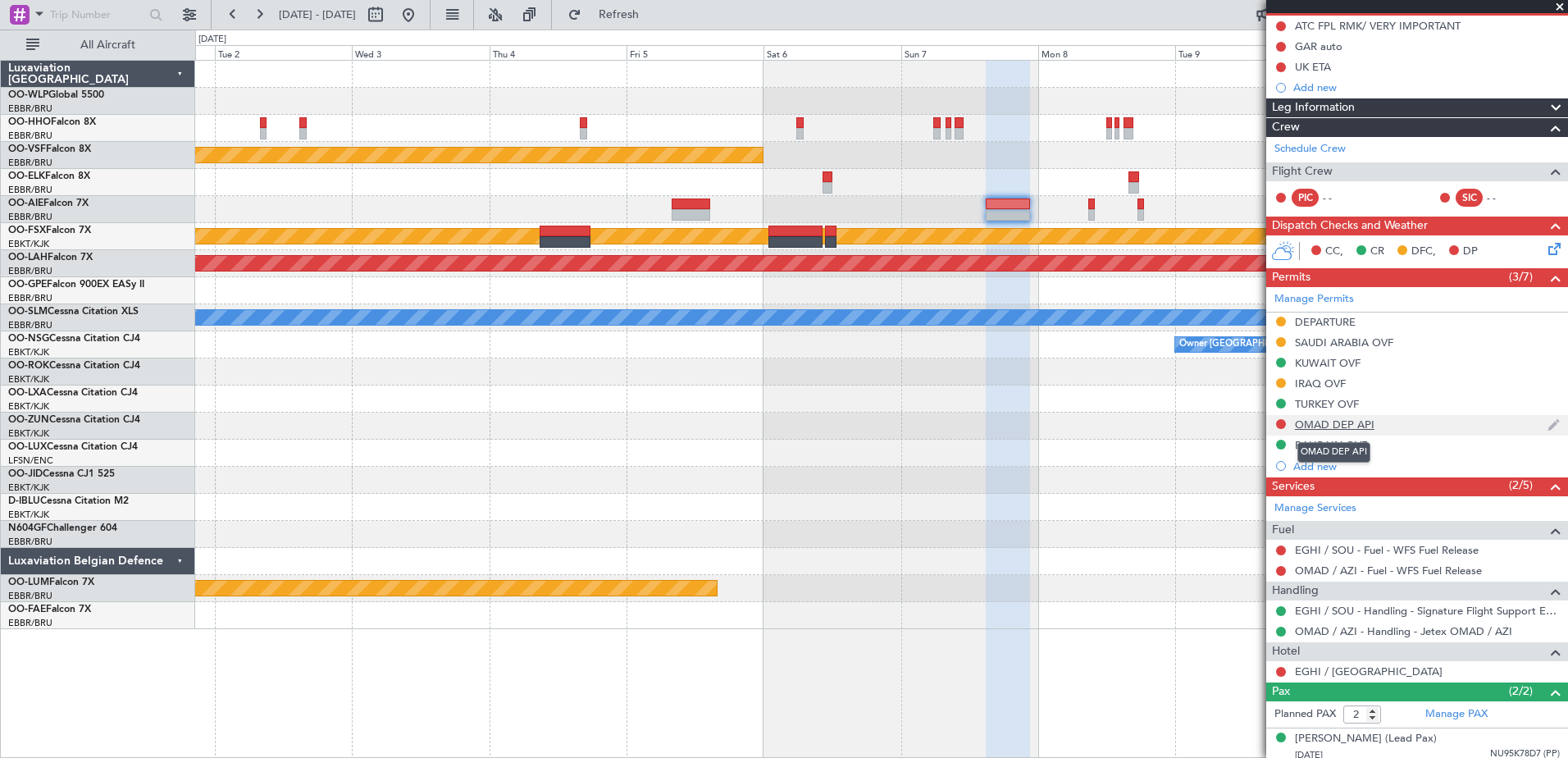
click at [1346, 424] on div "OMAD DEP API" at bounding box center [1335, 424] width 79 height 14
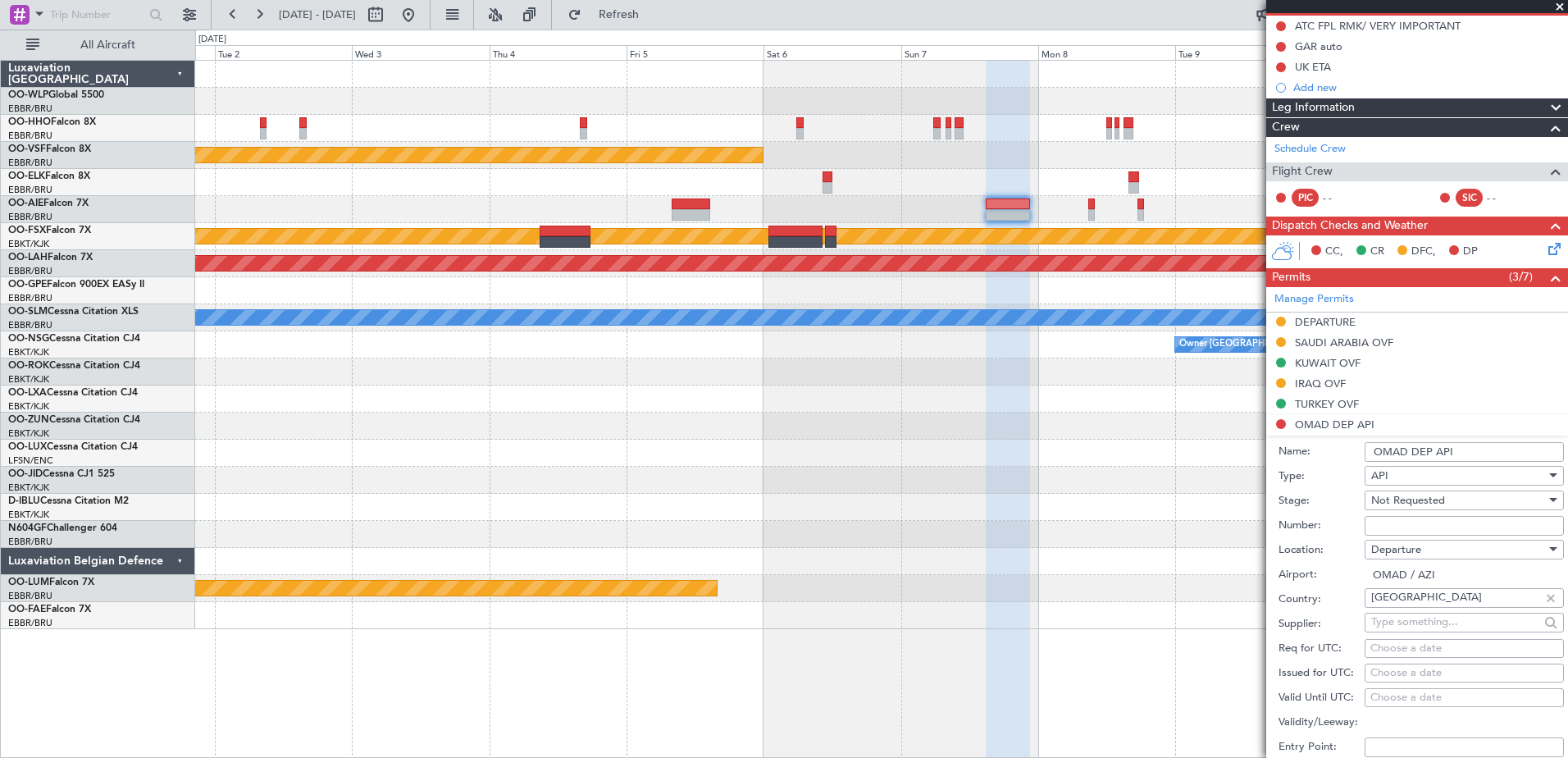
click at [1408, 528] on input "Number:" at bounding box center [1464, 525] width 199 height 19
click at [1190, 466] on div at bounding box center [881, 453] width 1372 height 27
click at [1175, 416] on div at bounding box center [881, 426] width 1372 height 27
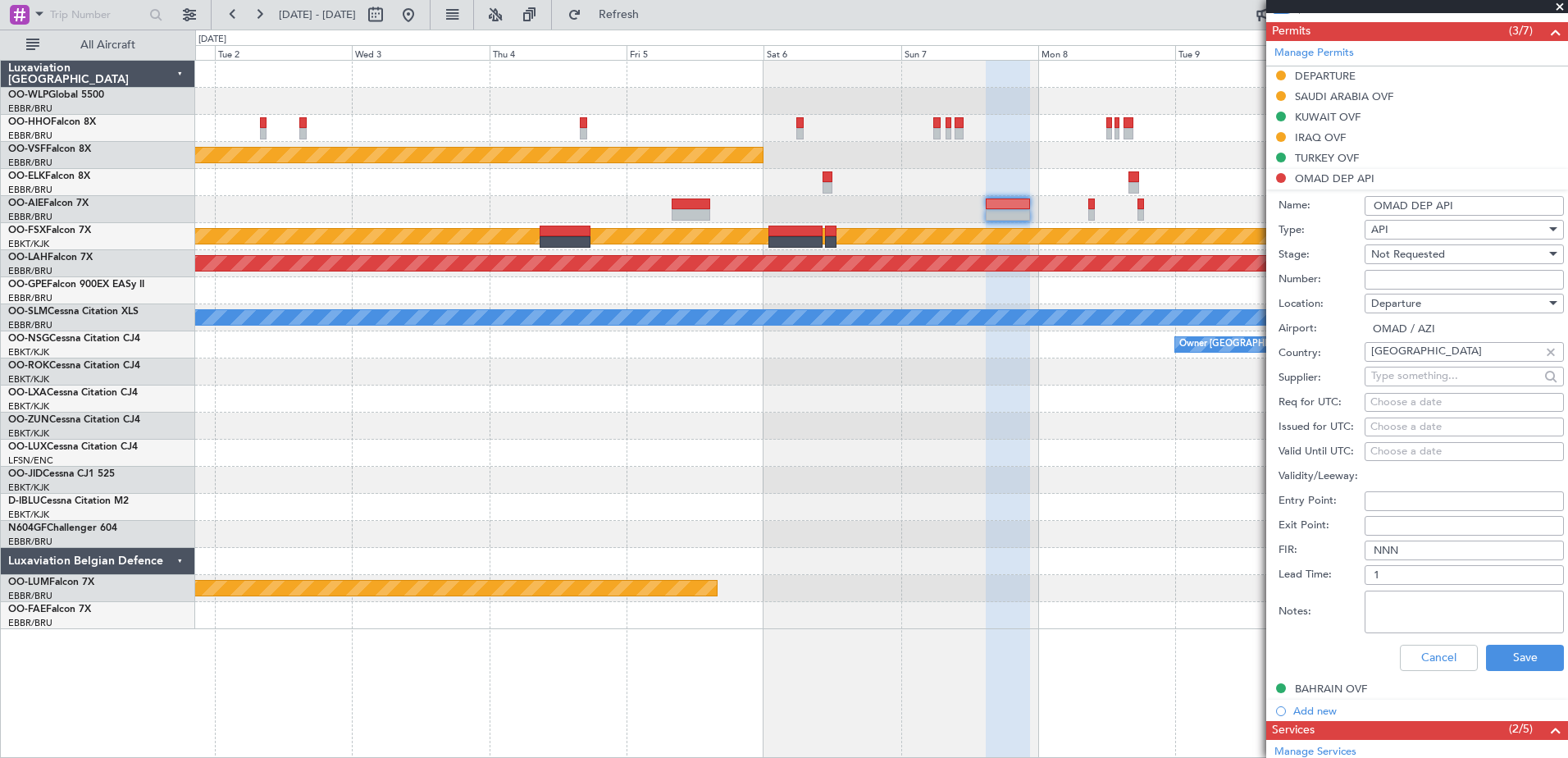
scroll to position [328, 0]
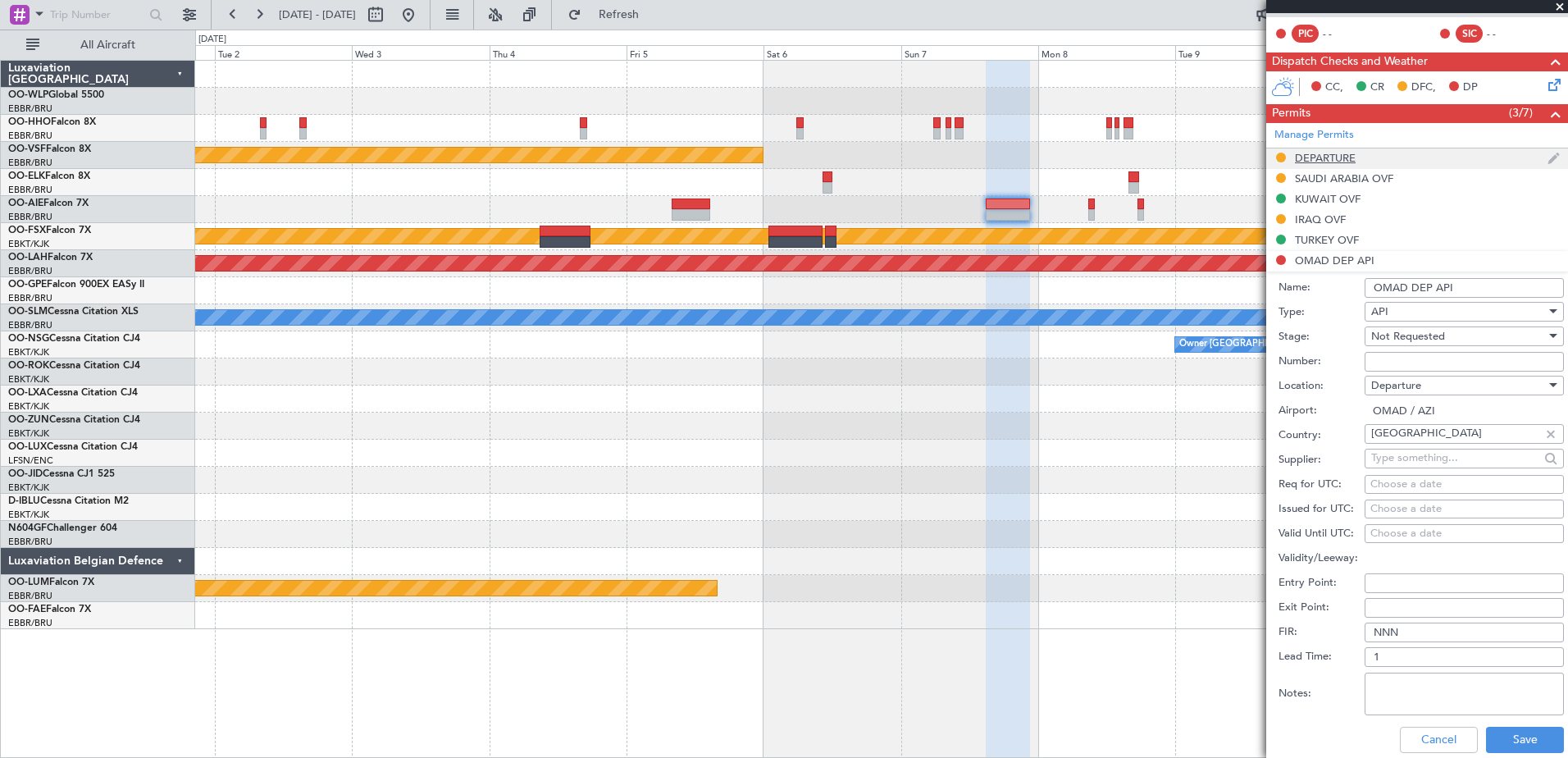
click at [1308, 156] on div "DEPARTURE" at bounding box center [1326, 158] width 61 height 14
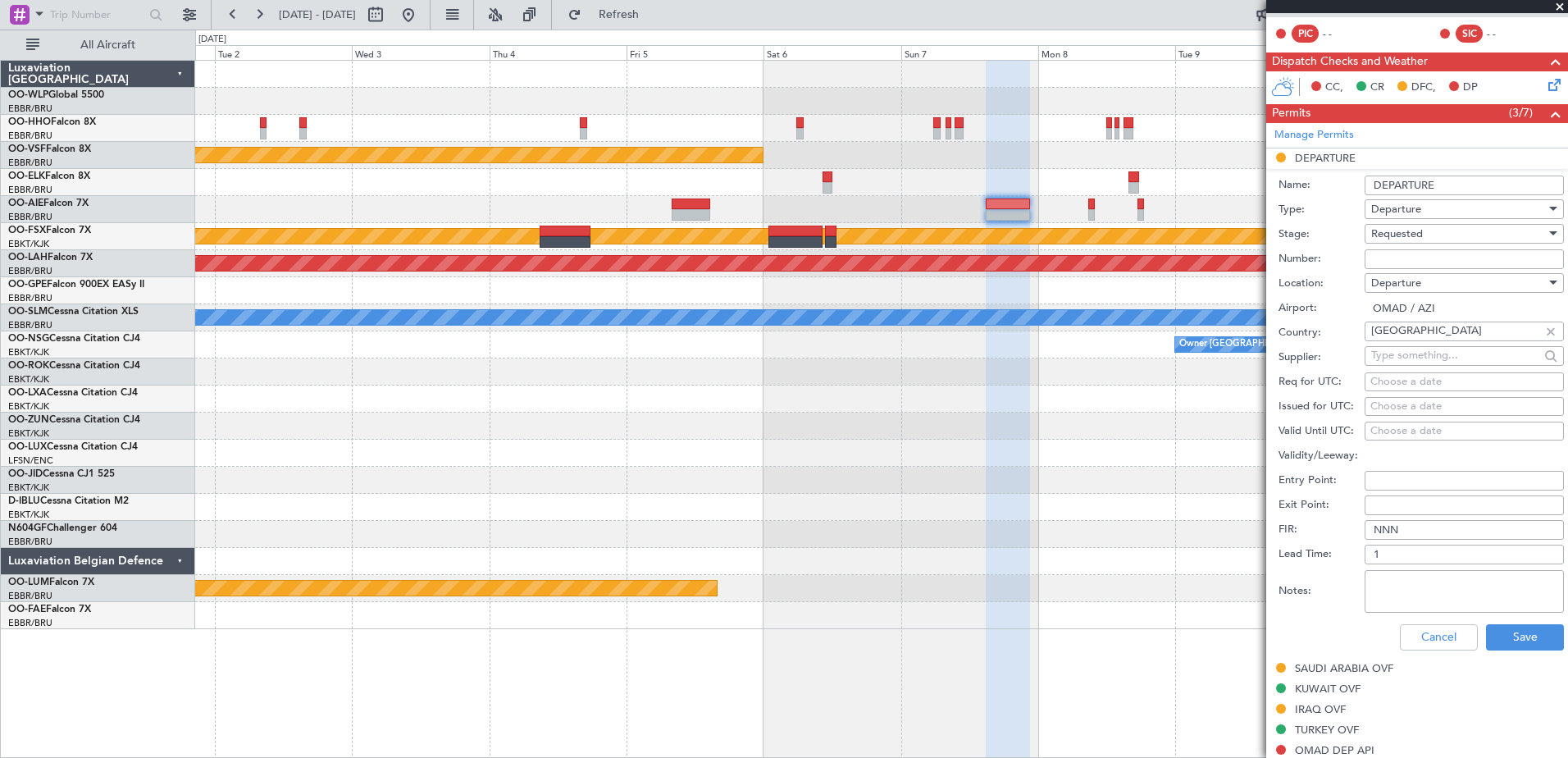
click at [1413, 261] on input "Number:" at bounding box center [1464, 258] width 199 height 19
paste input "ADAC/AZI/40098/25"
type input "ADAC/AZI/40098/25"
click at [1429, 229] on div "Requested" at bounding box center [1458, 233] width 175 height 24
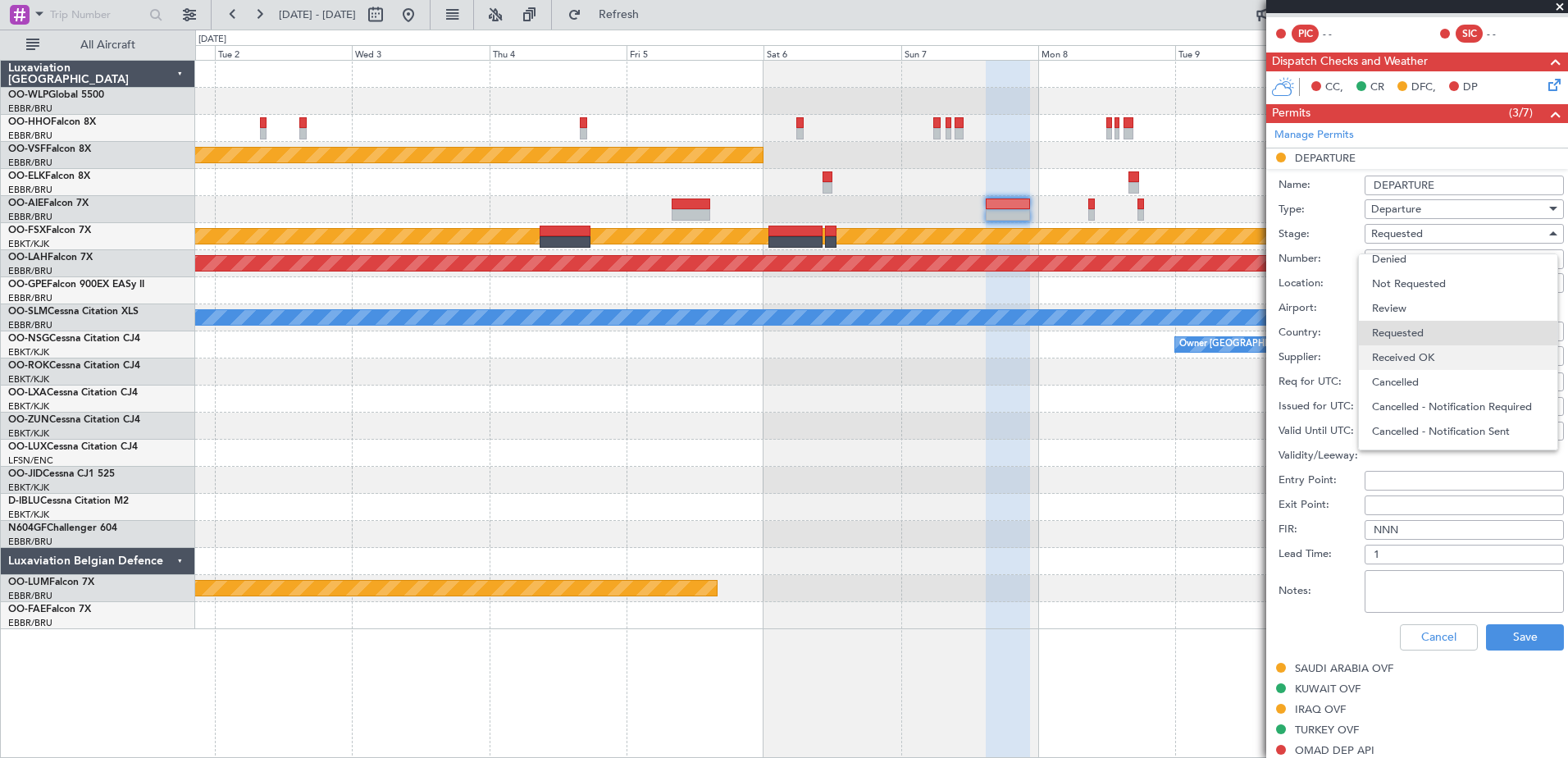
click at [1451, 355] on span "Received OK" at bounding box center [1458, 357] width 172 height 24
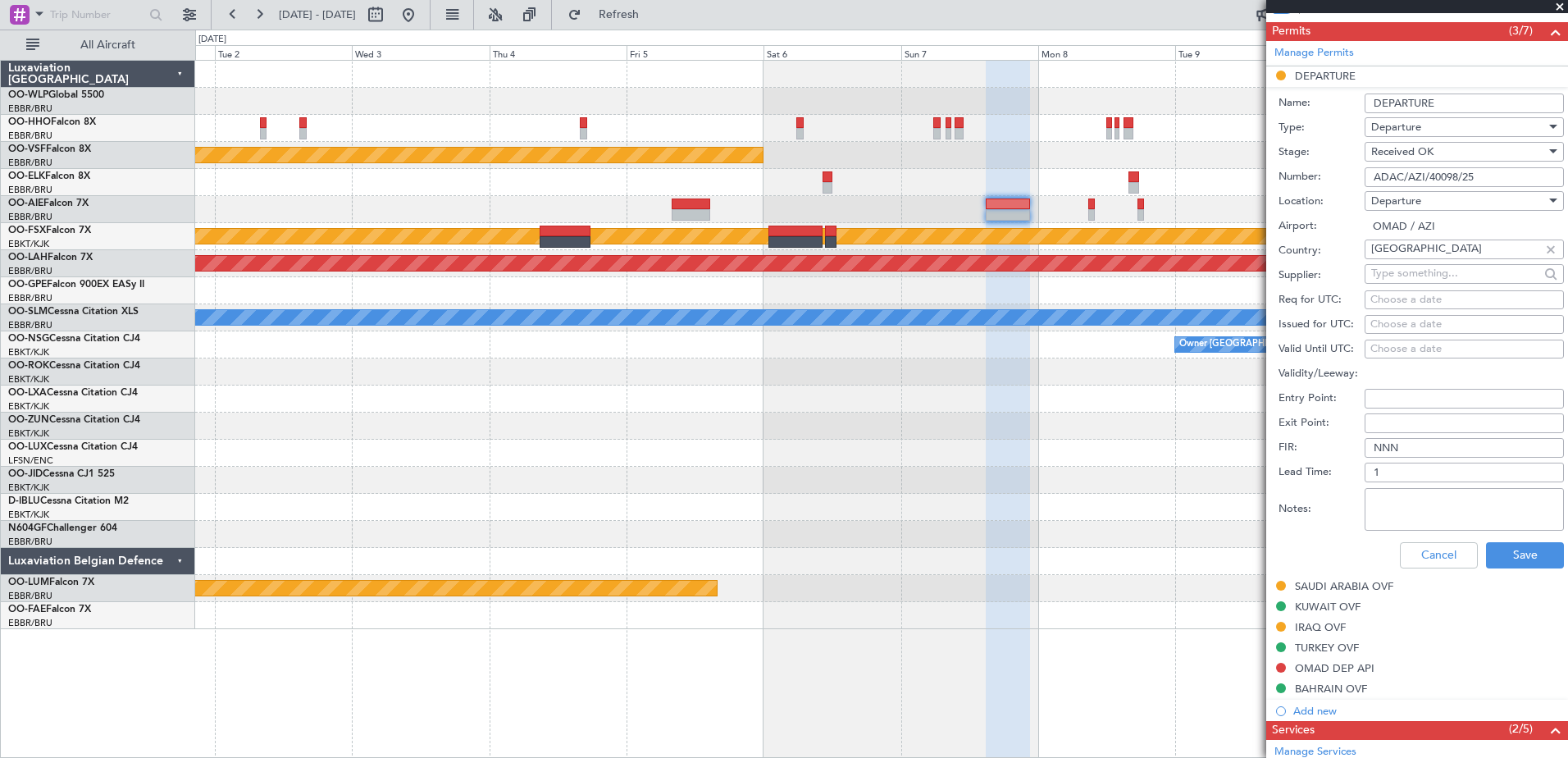
scroll to position [492, 0]
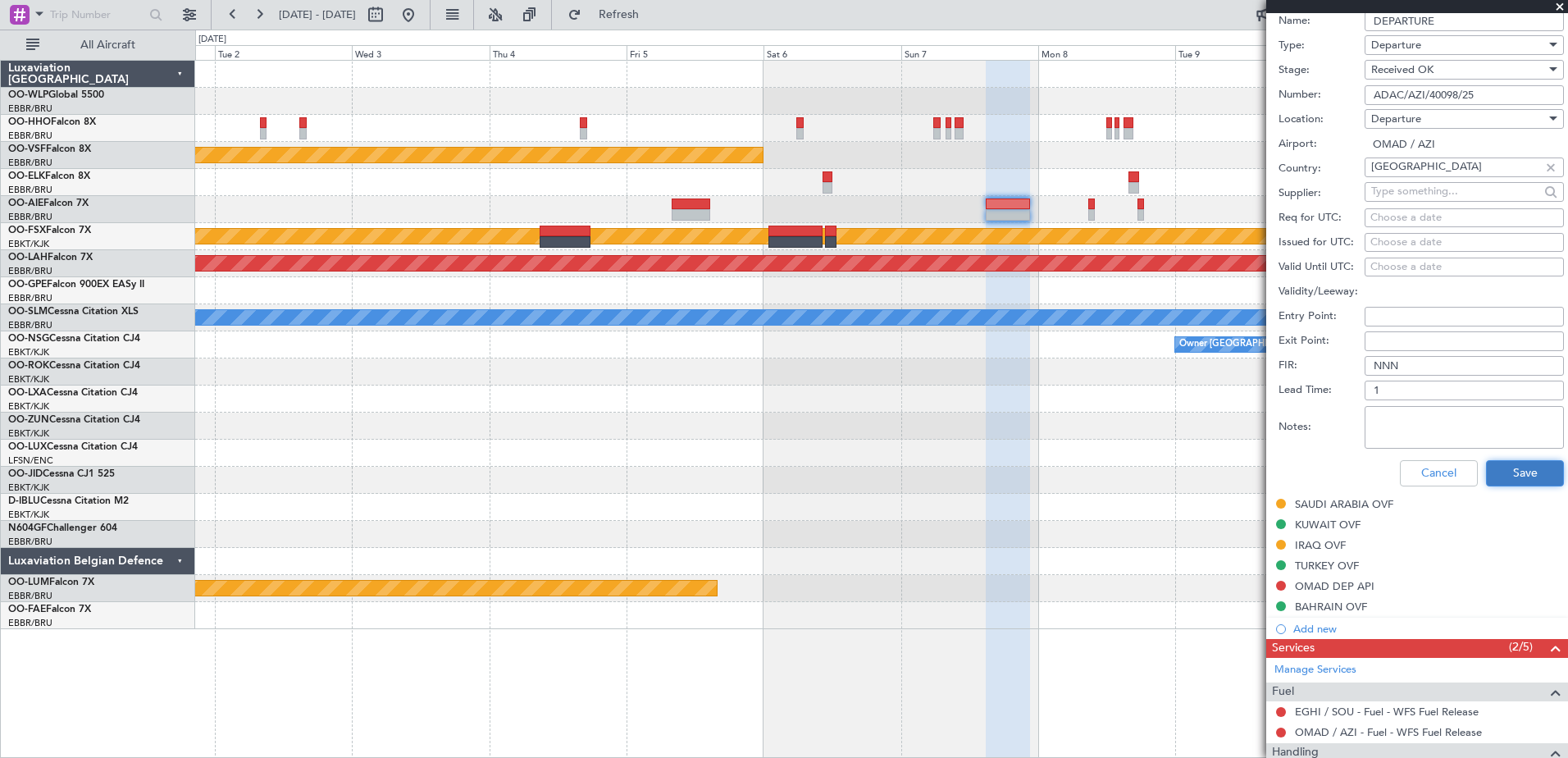
click at [1518, 474] on button "Save" at bounding box center [1525, 473] width 78 height 26
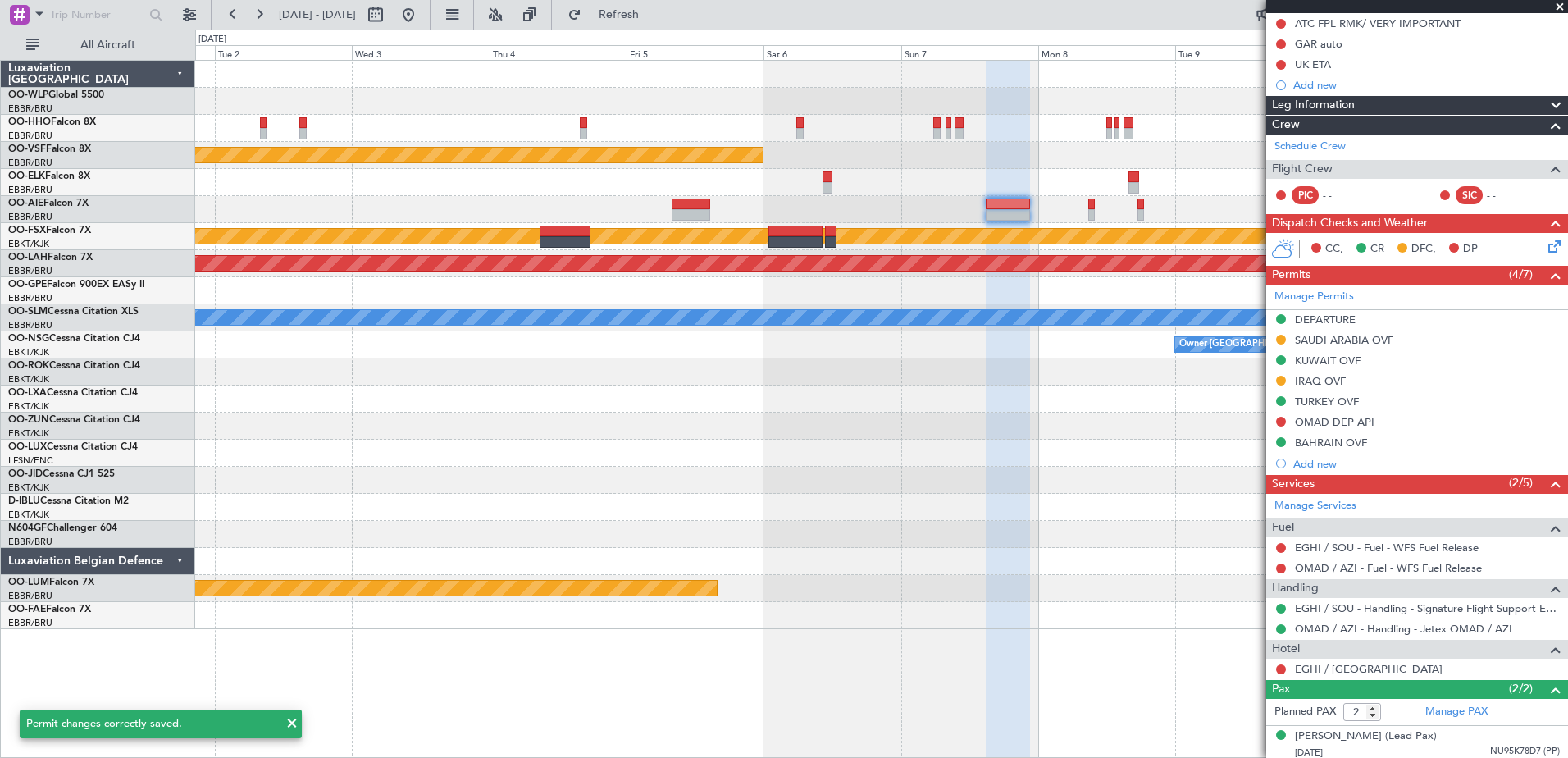
scroll to position [224, 0]
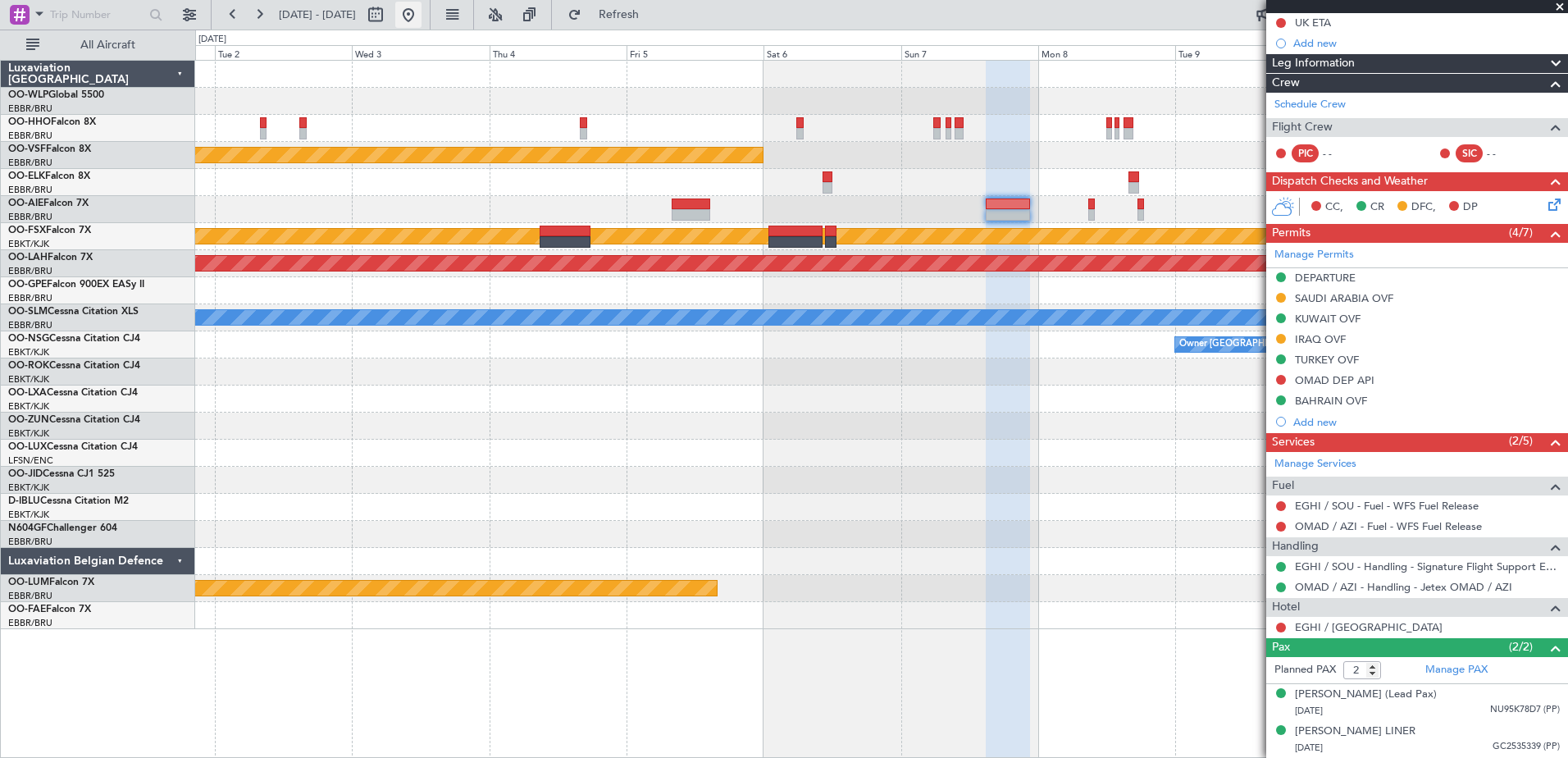
click at [421, 11] on button at bounding box center [408, 14] width 26 height 26
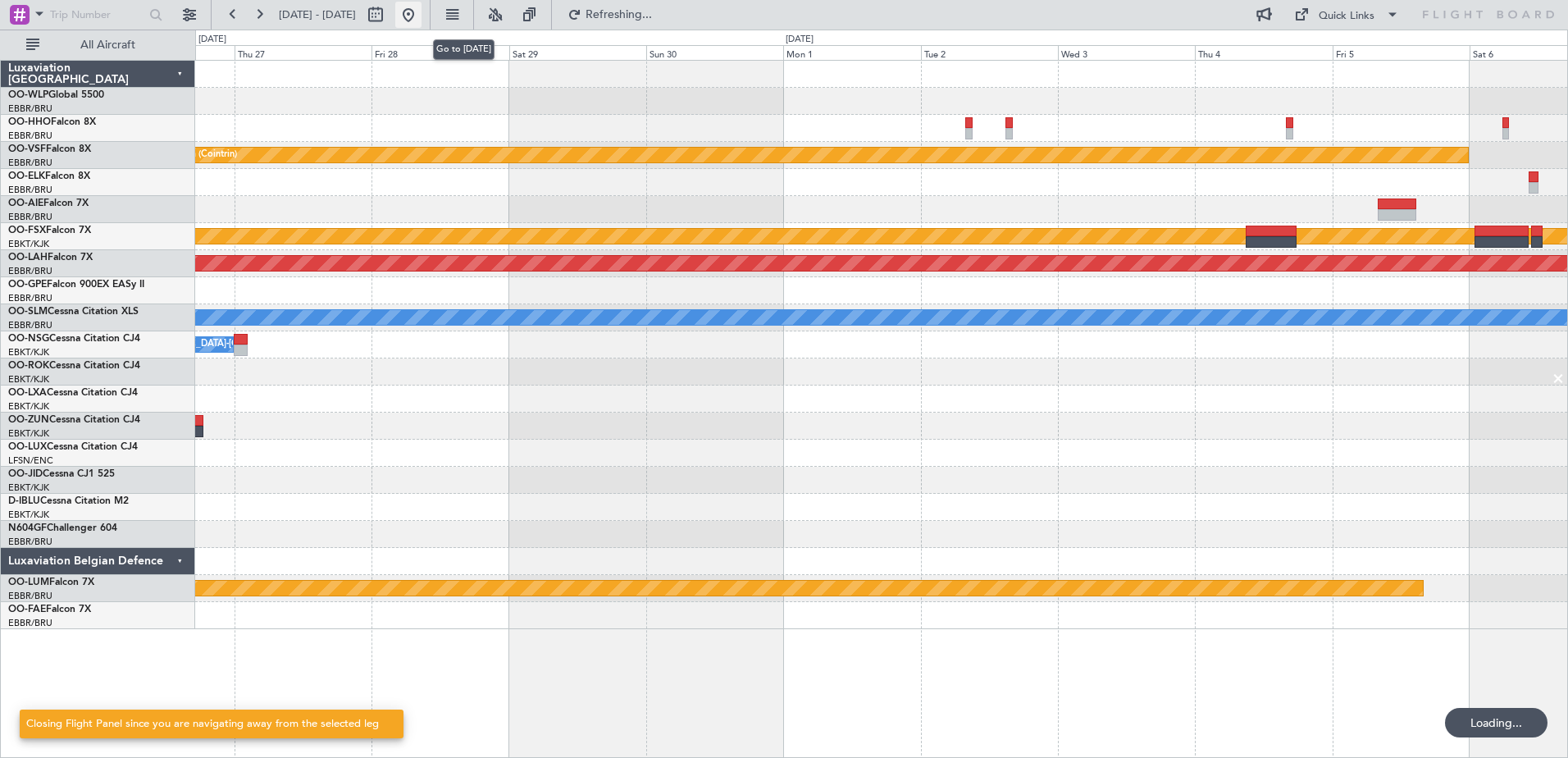
scroll to position [0, 0]
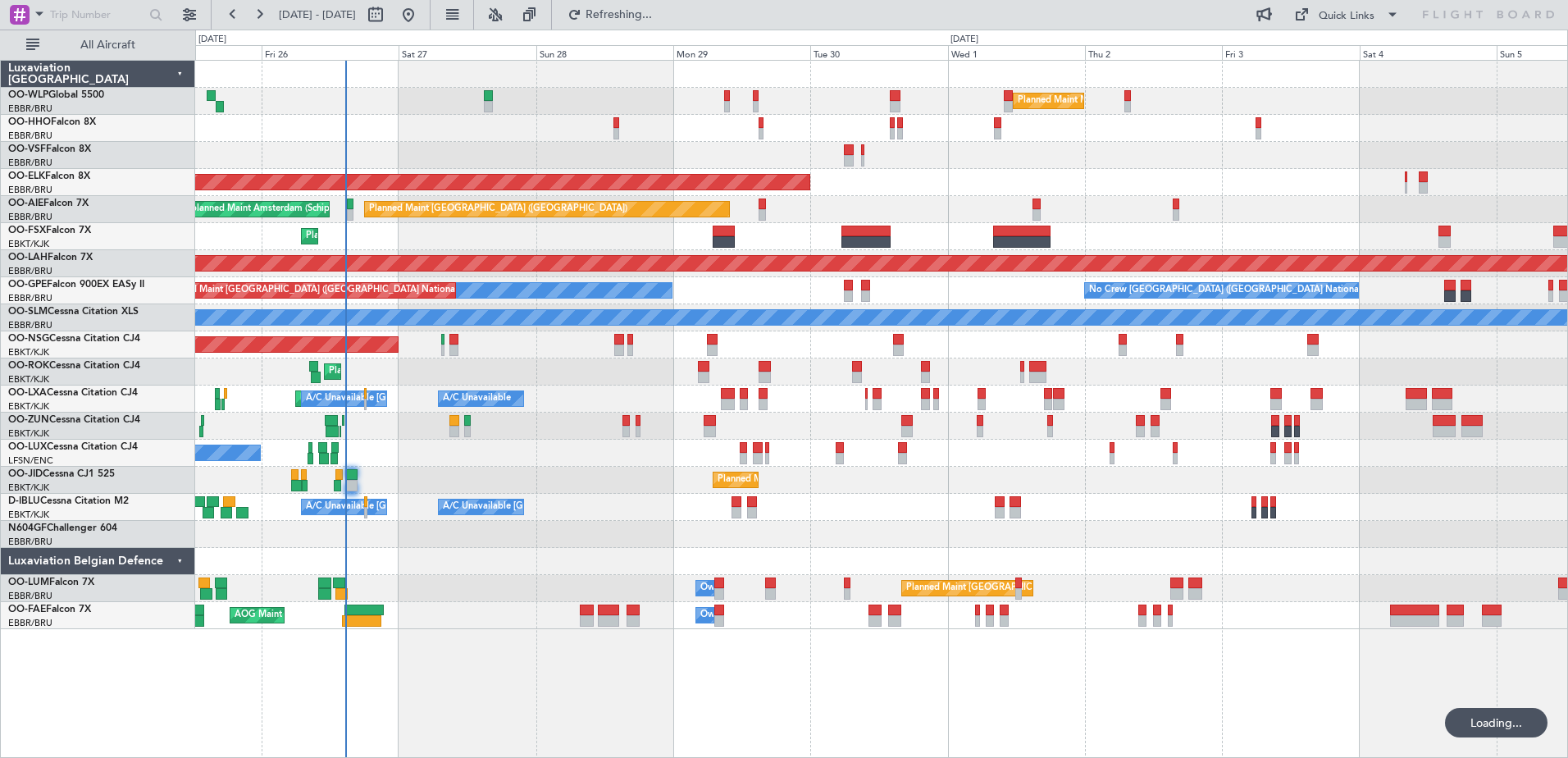
click at [537, 358] on div "Planned Maint Milan (Linate) Planned Maint Geneva (Cointrin) Planned Maint Kort…" at bounding box center [881, 344] width 1372 height 568
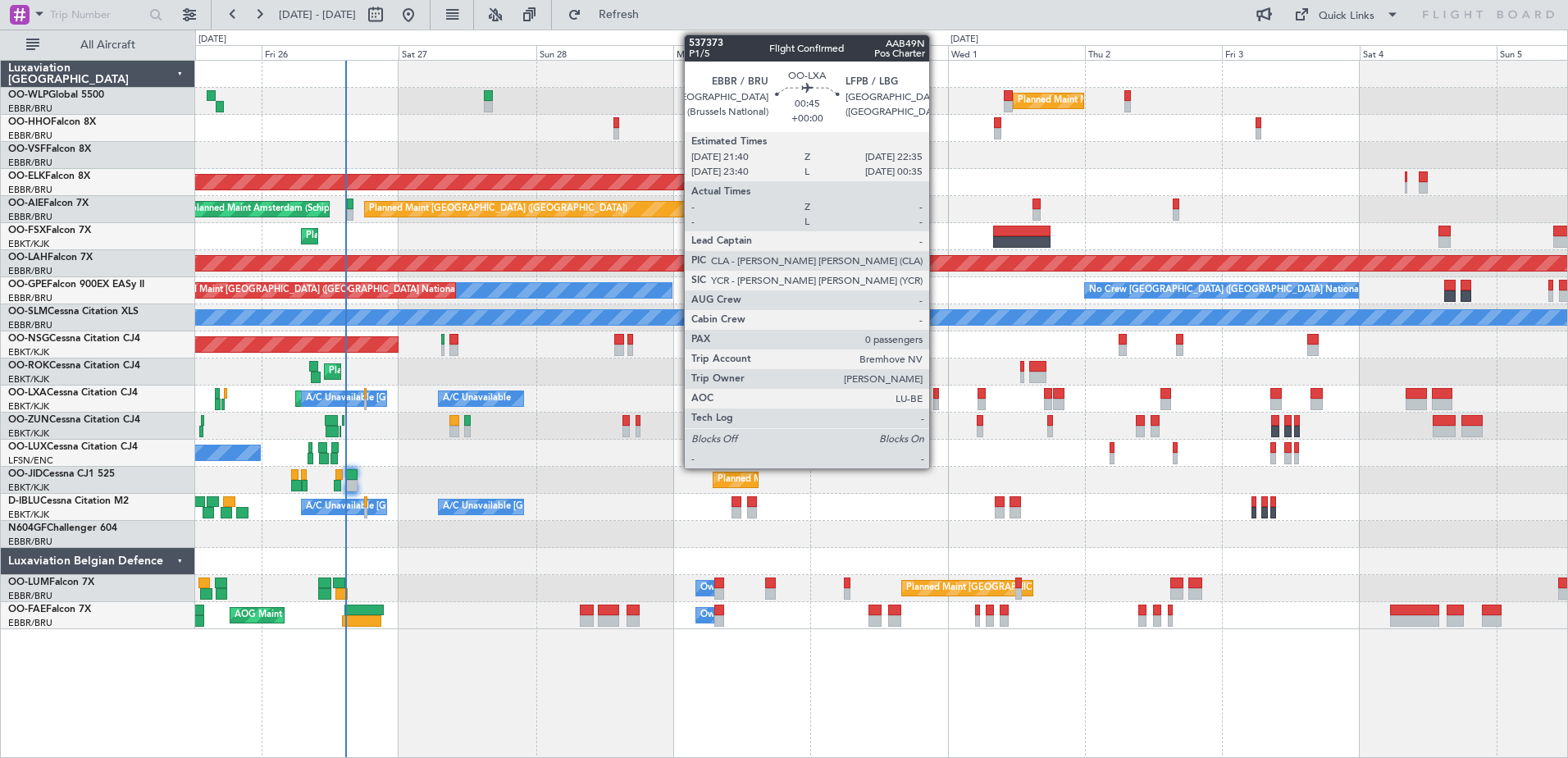
click at [936, 399] on div at bounding box center [936, 404] width 6 height 12
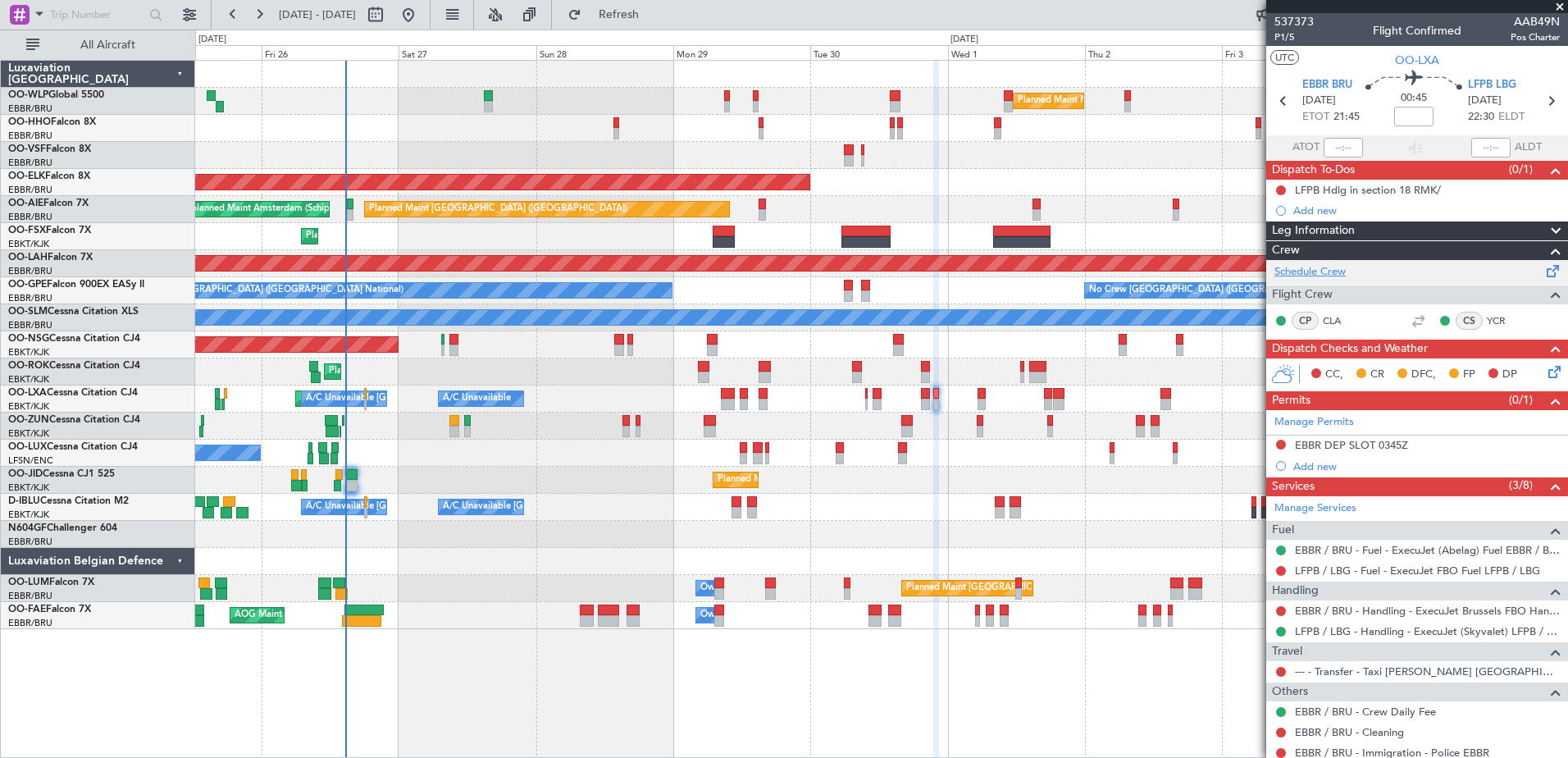
click at [1330, 266] on link "Schedule Crew" at bounding box center [1310, 272] width 72 height 16
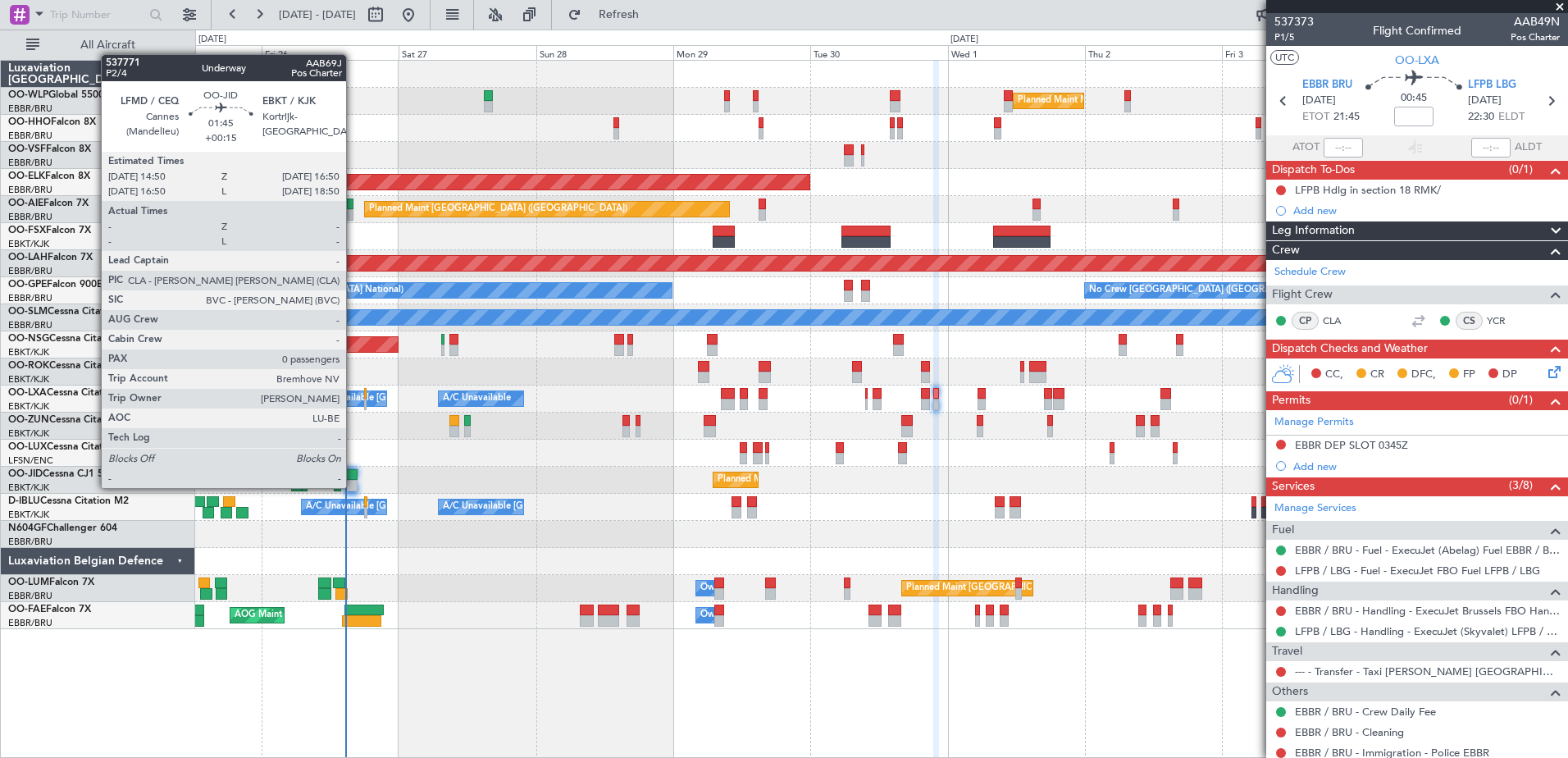
click at [354, 486] on div at bounding box center [351, 485] width 12 height 12
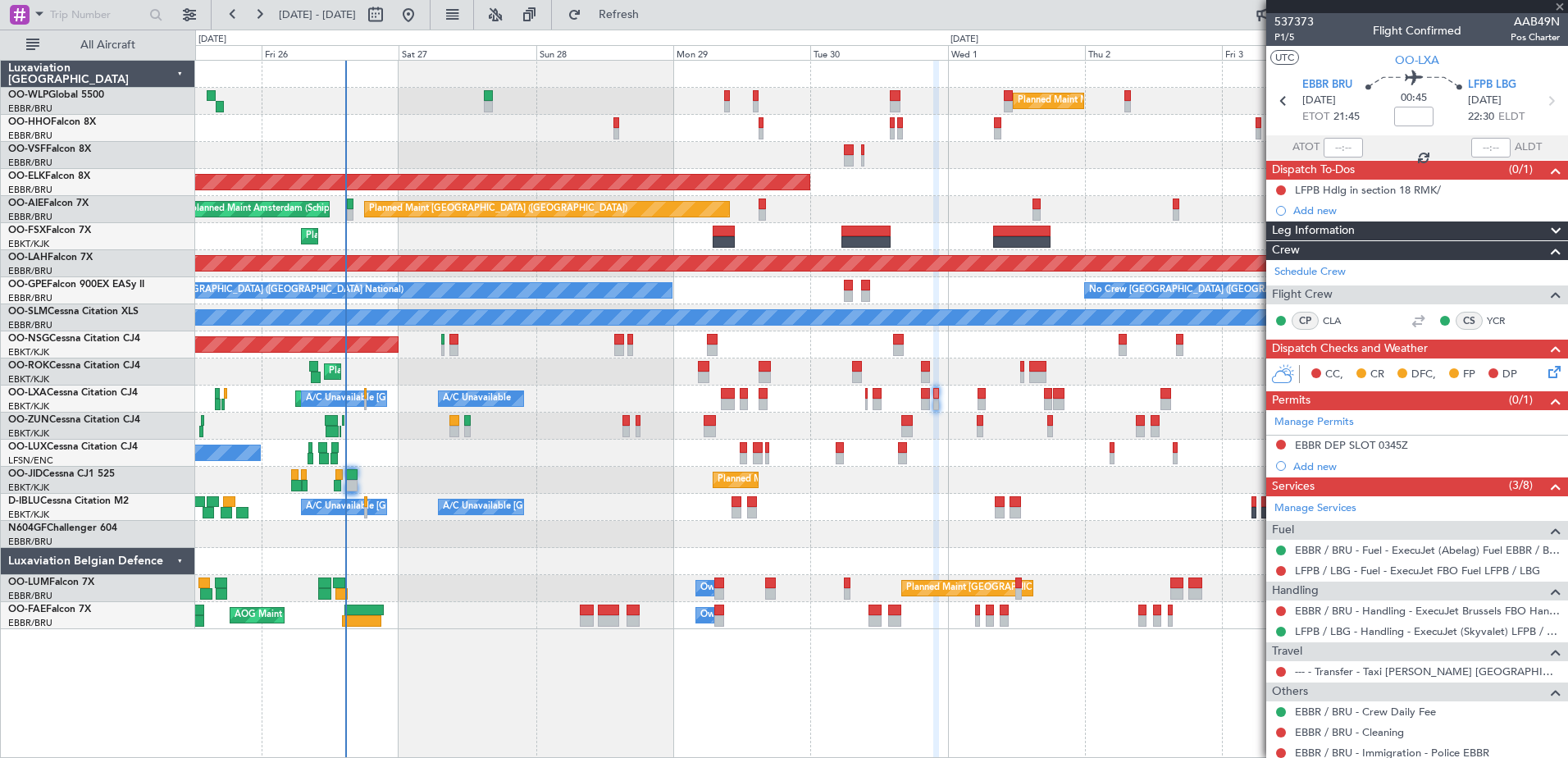
type input "+00:15"
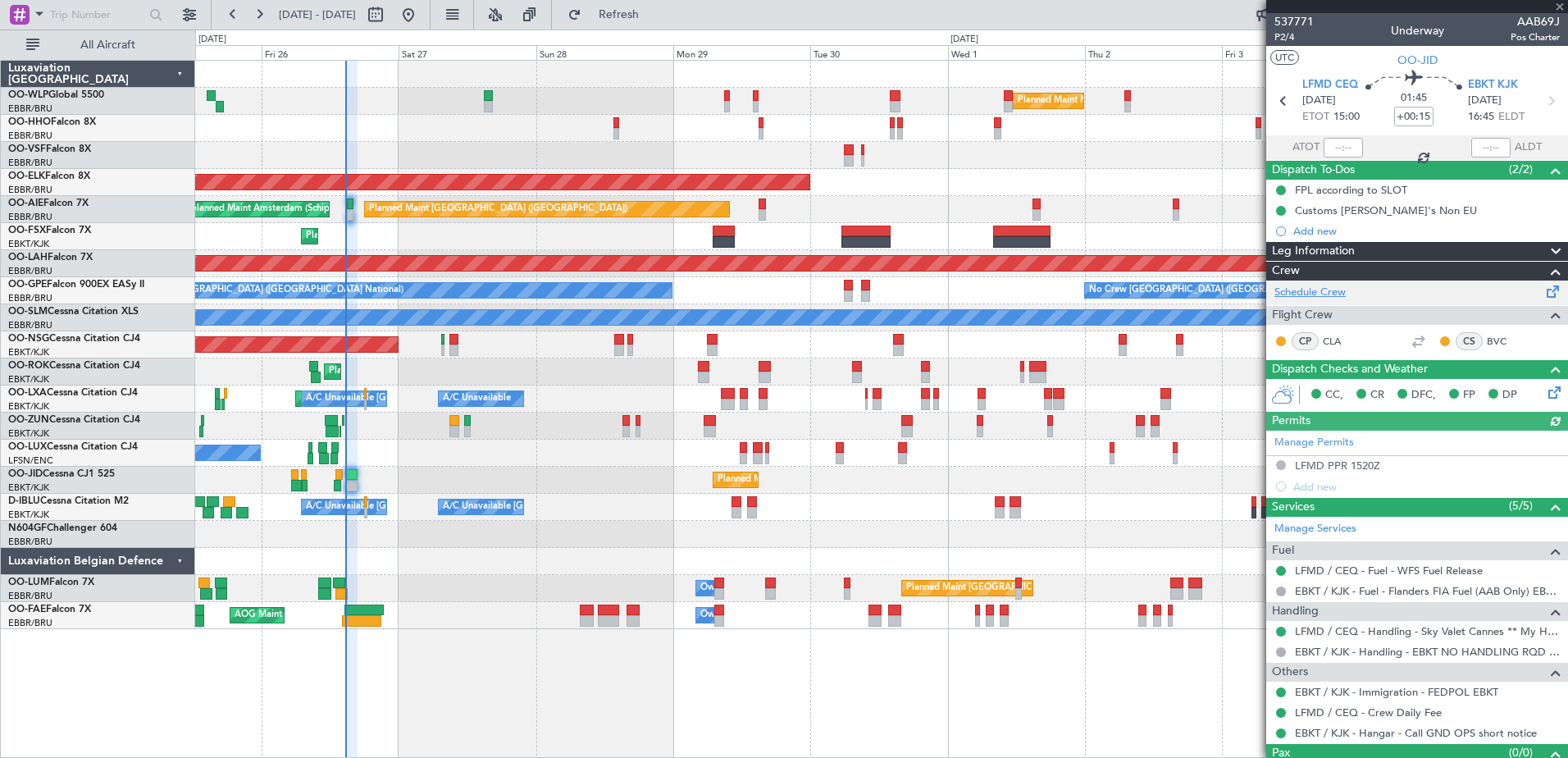
click at [1315, 287] on link "Schedule Crew" at bounding box center [1310, 292] width 72 height 16
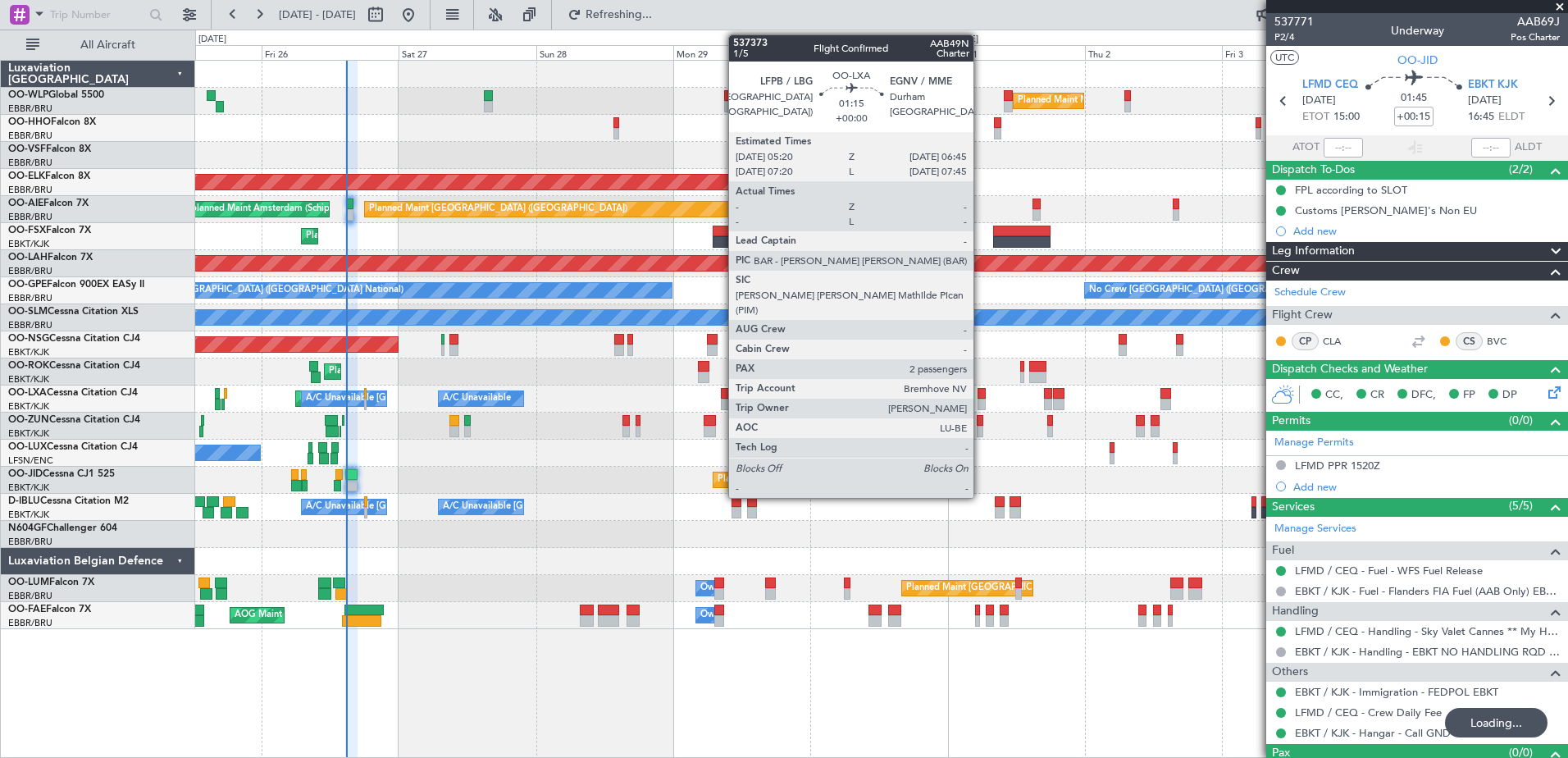
click at [981, 398] on div at bounding box center [982, 393] width 8 height 12
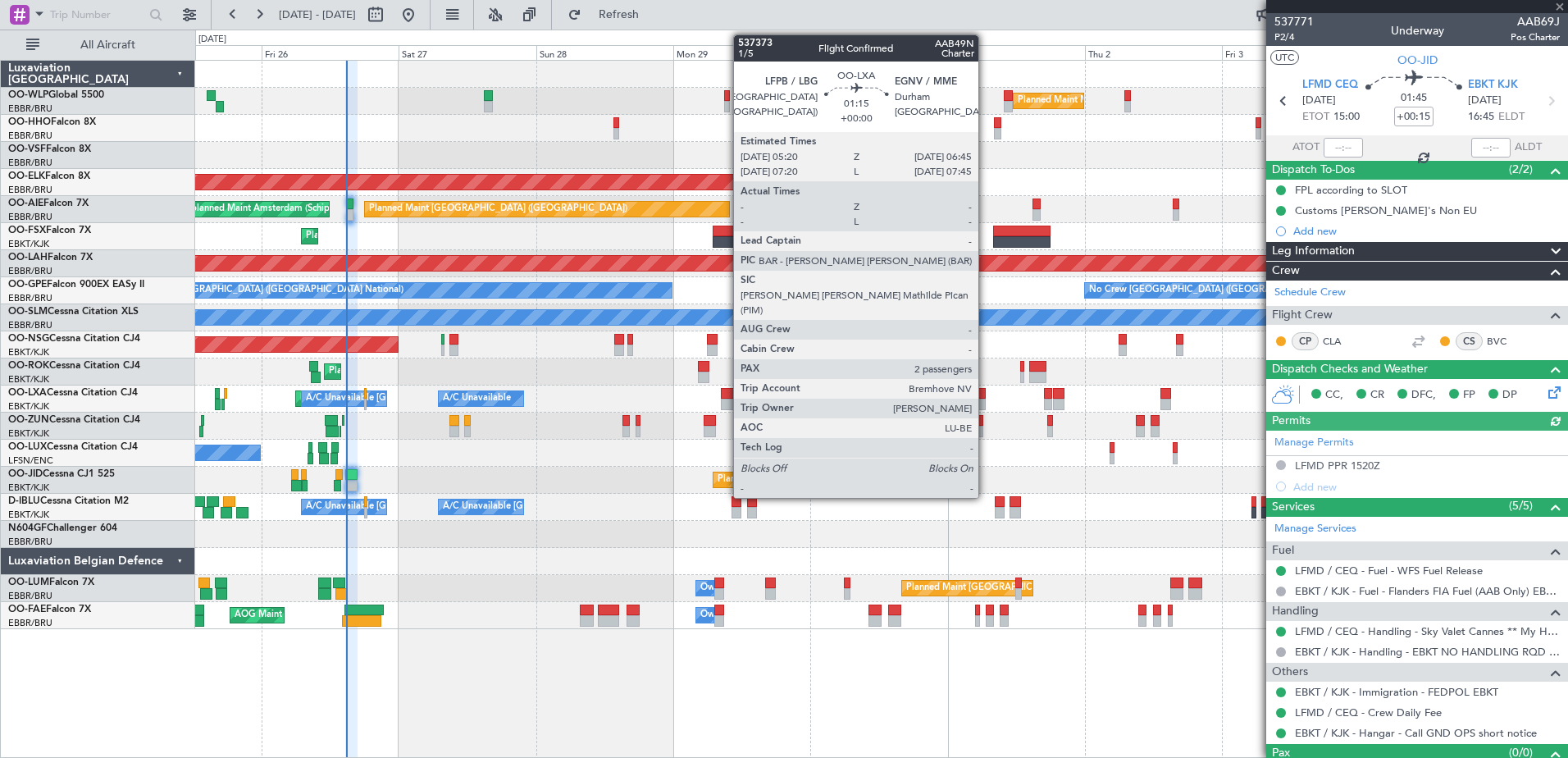
type input "2"
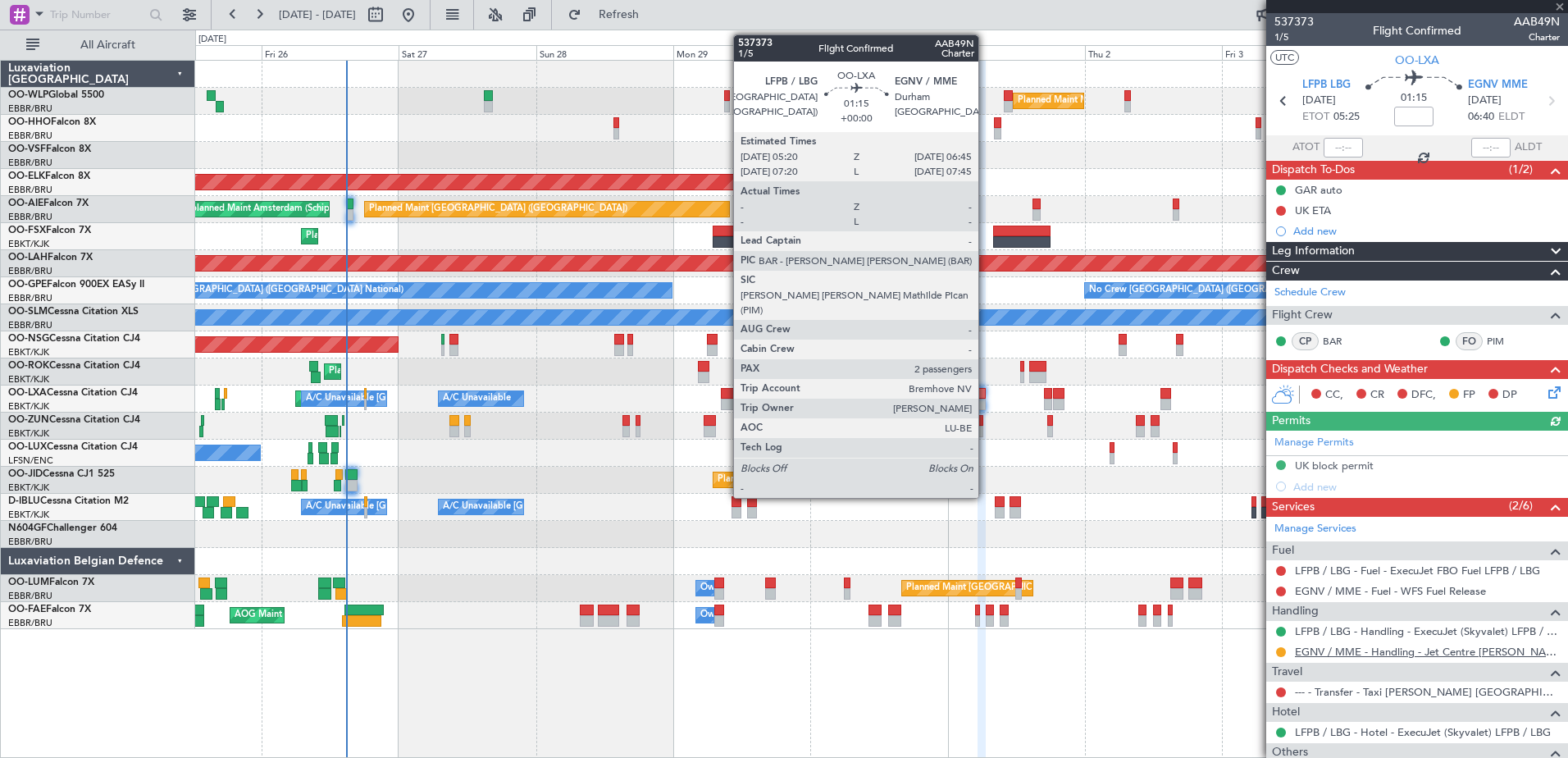
scroll to position [144, 0]
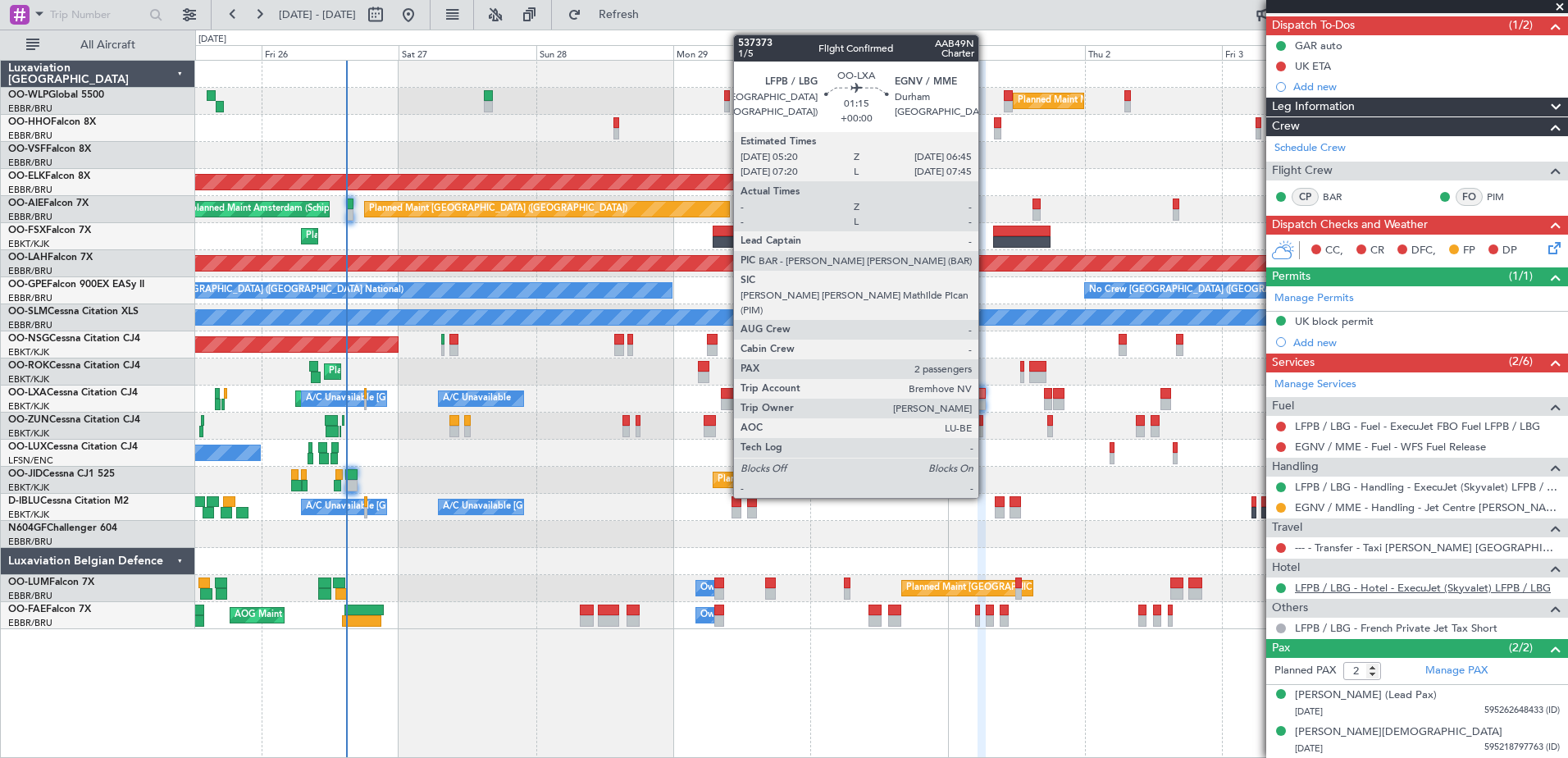
click at [1408, 588] on link "LFPB / LBG - Hotel - ExecuJet (Skyvalet) LFPB / LBG" at bounding box center [1423, 587] width 256 height 14
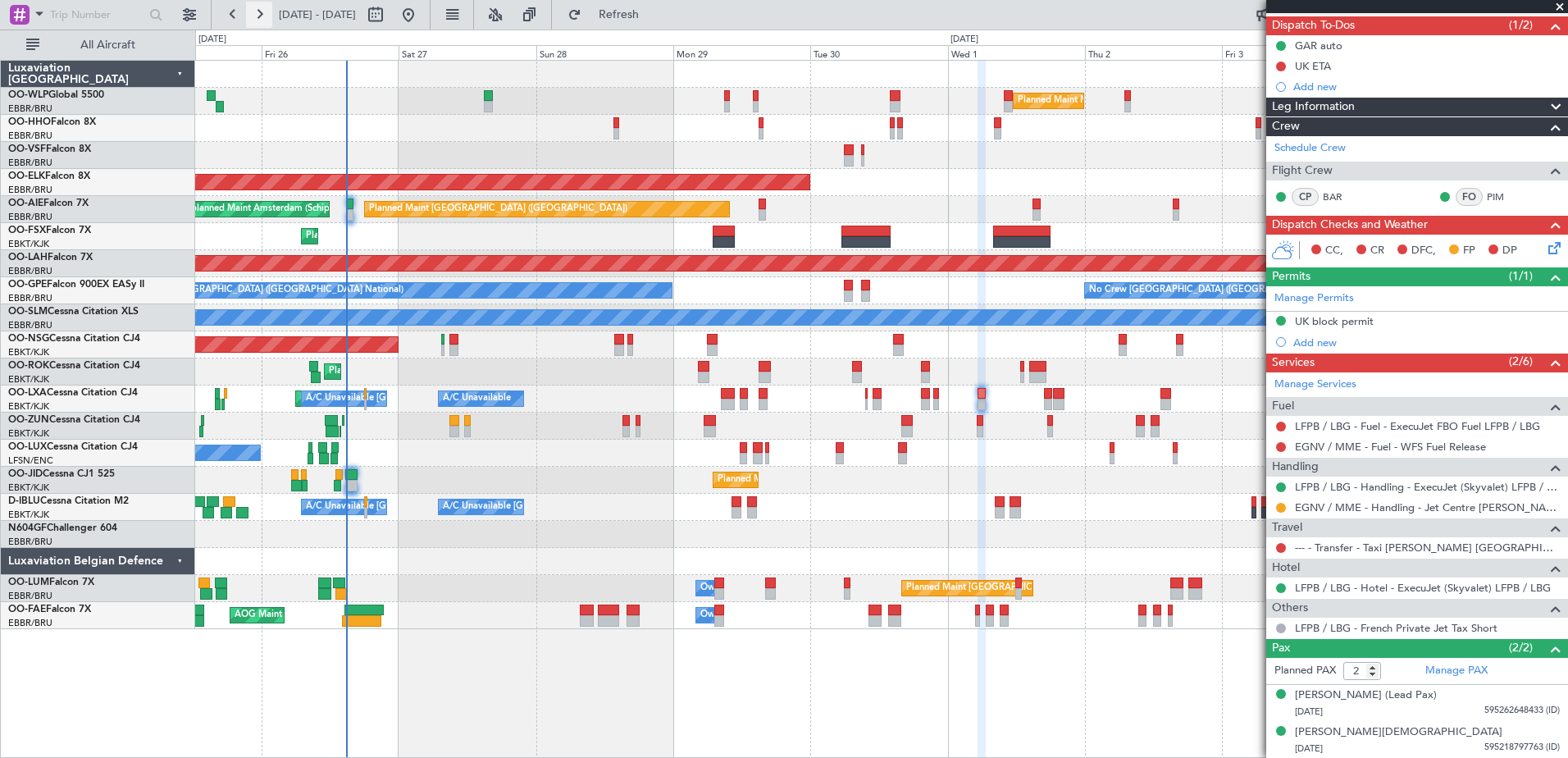
click at [254, 7] on button at bounding box center [258, 14] width 26 height 26
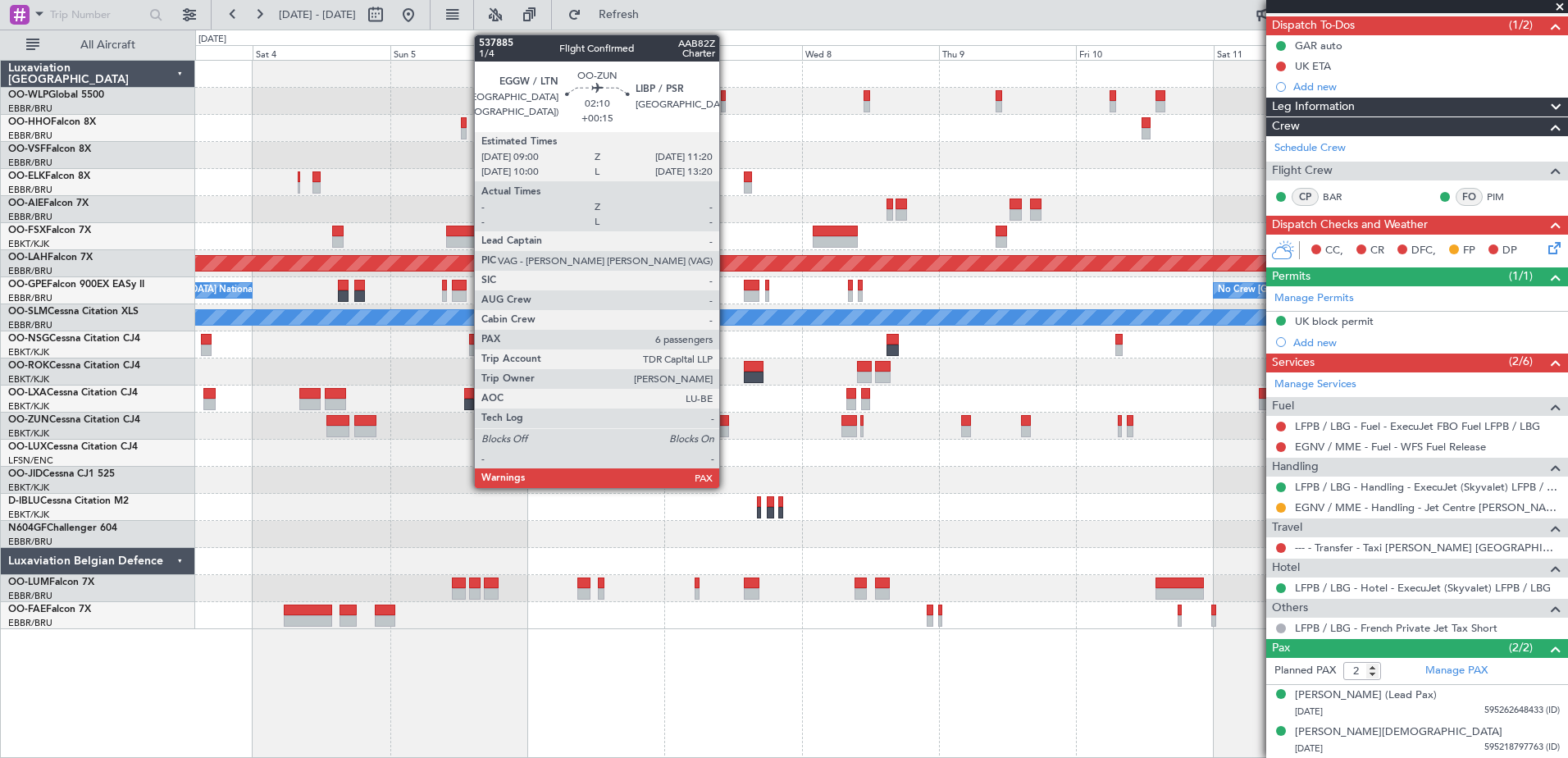
click at [727, 433] on div at bounding box center [722, 431] width 14 height 12
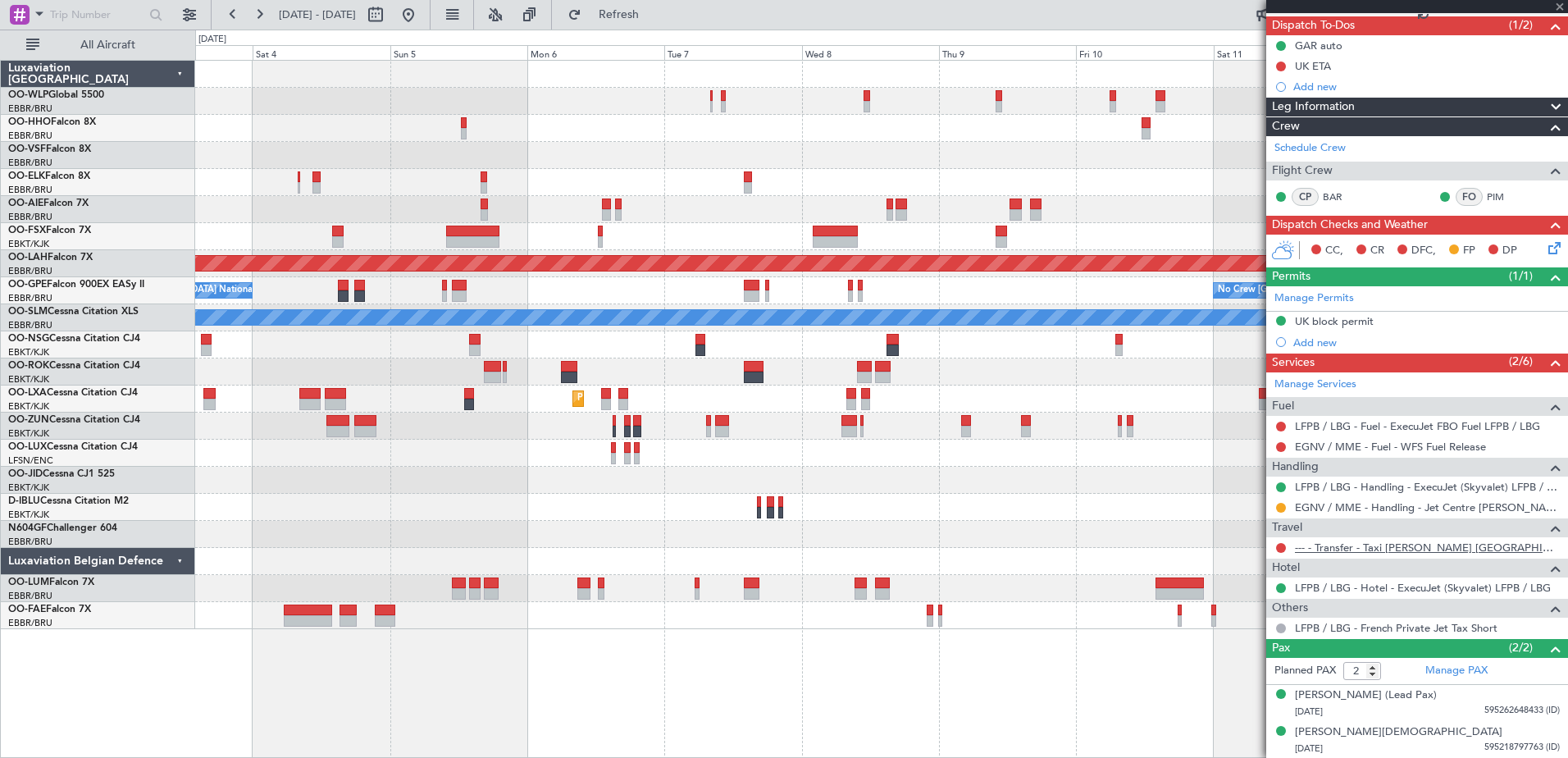
type input "+00:15"
type input "8"
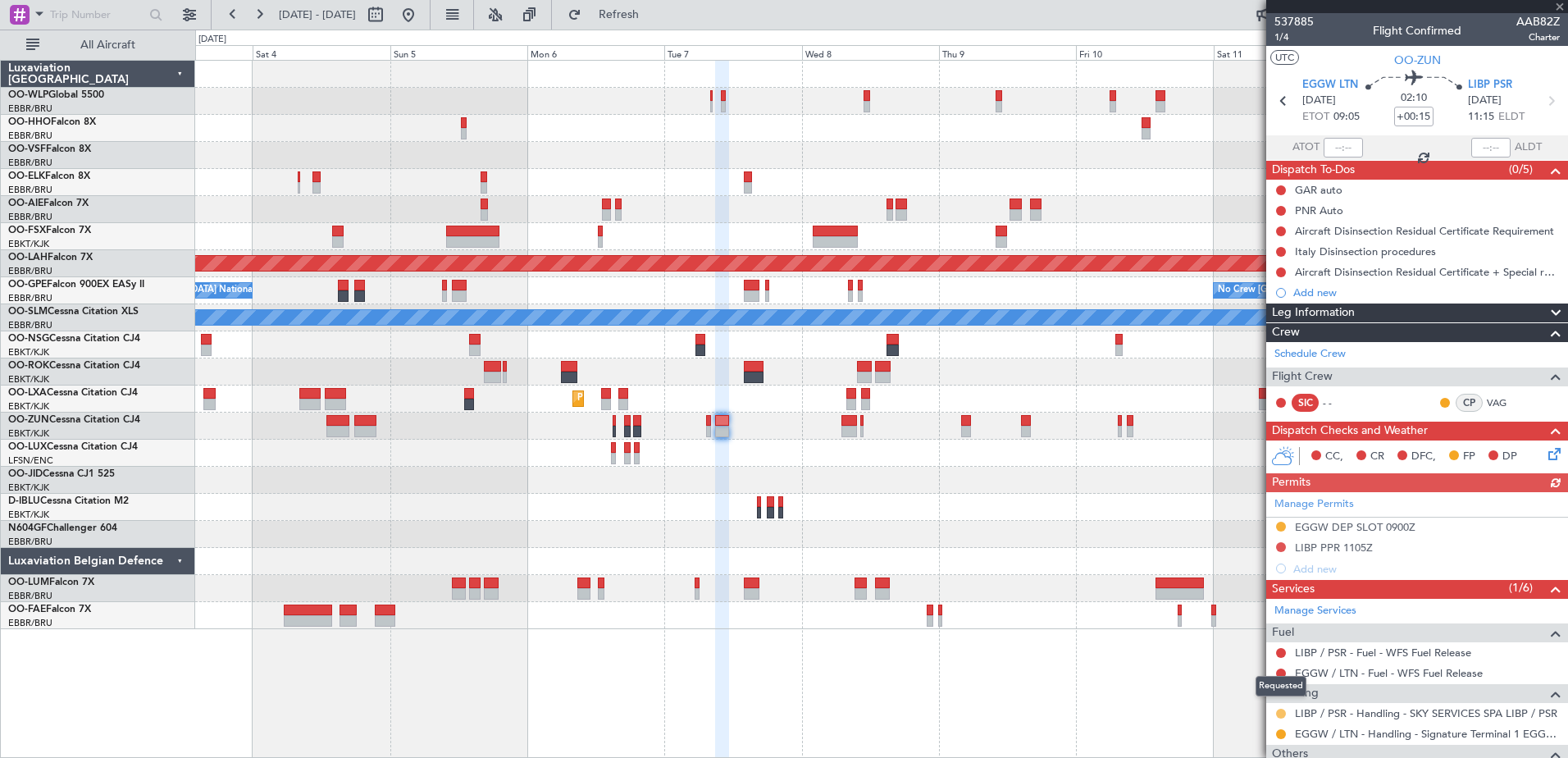
click at [1278, 710] on button at bounding box center [1281, 713] width 10 height 10
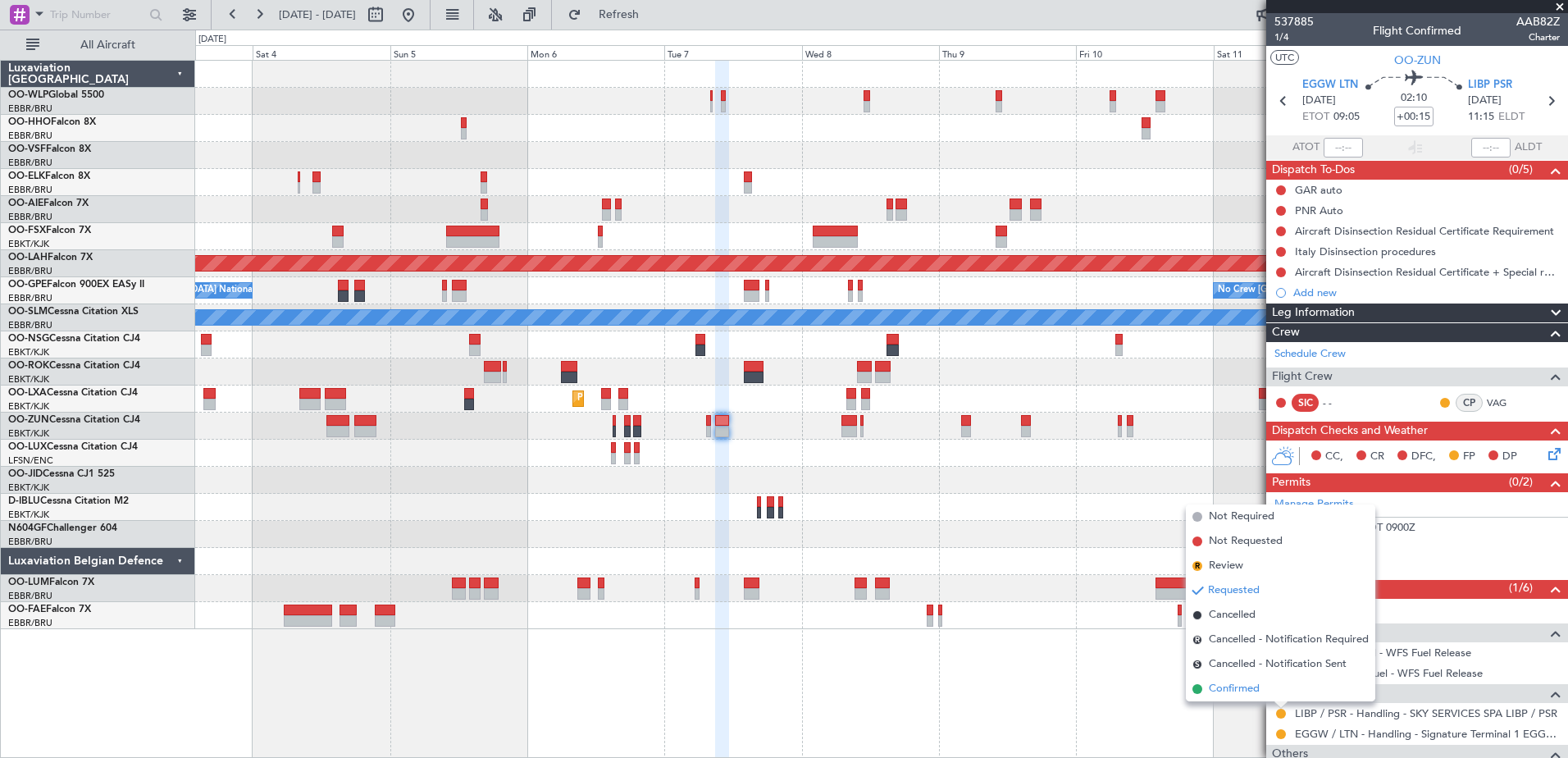
click at [1241, 690] on span "Confirmed" at bounding box center [1234, 688] width 51 height 16
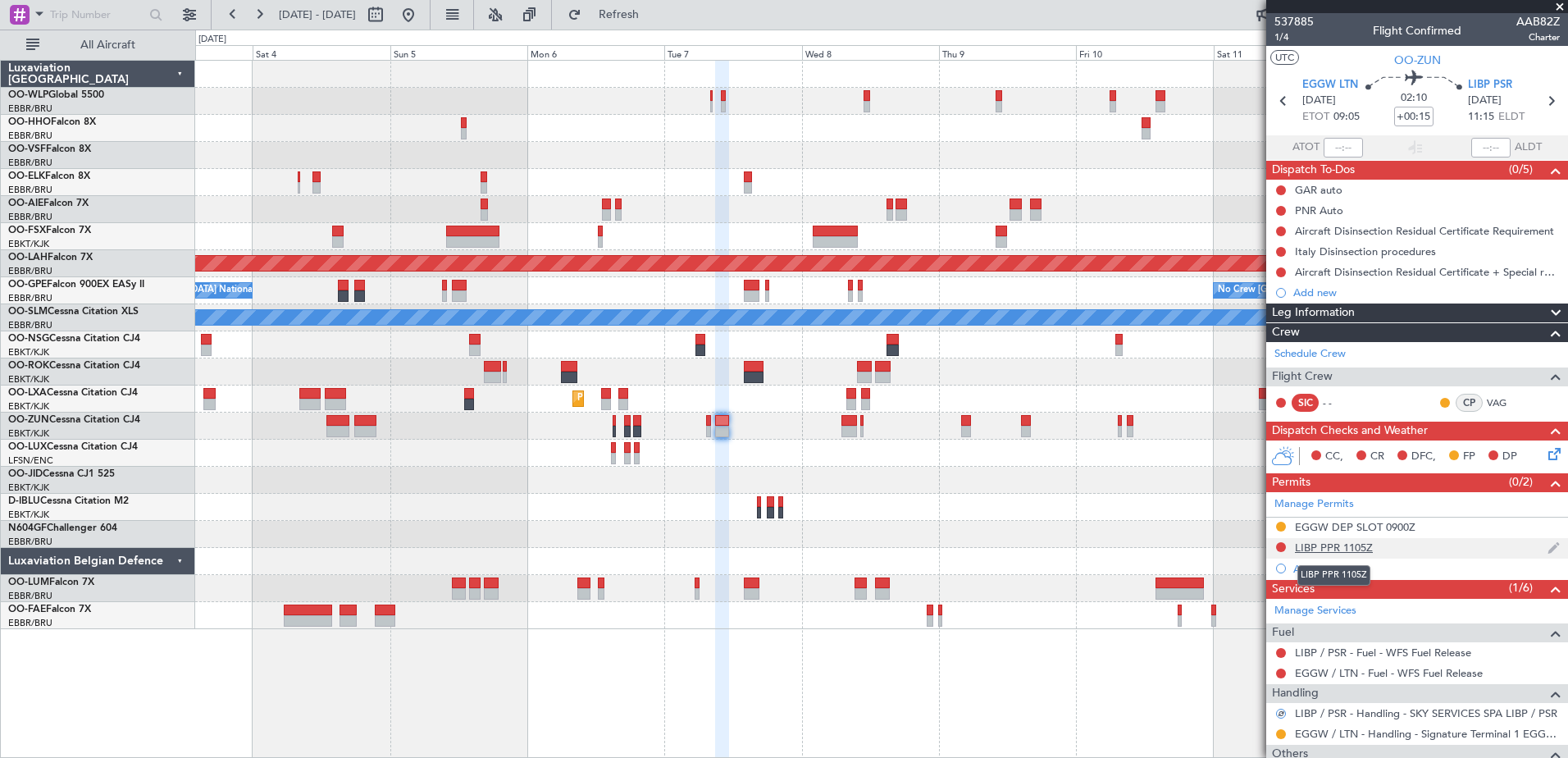
click at [1347, 546] on div "LIBP PPR 1105Z" at bounding box center [1334, 547] width 78 height 14
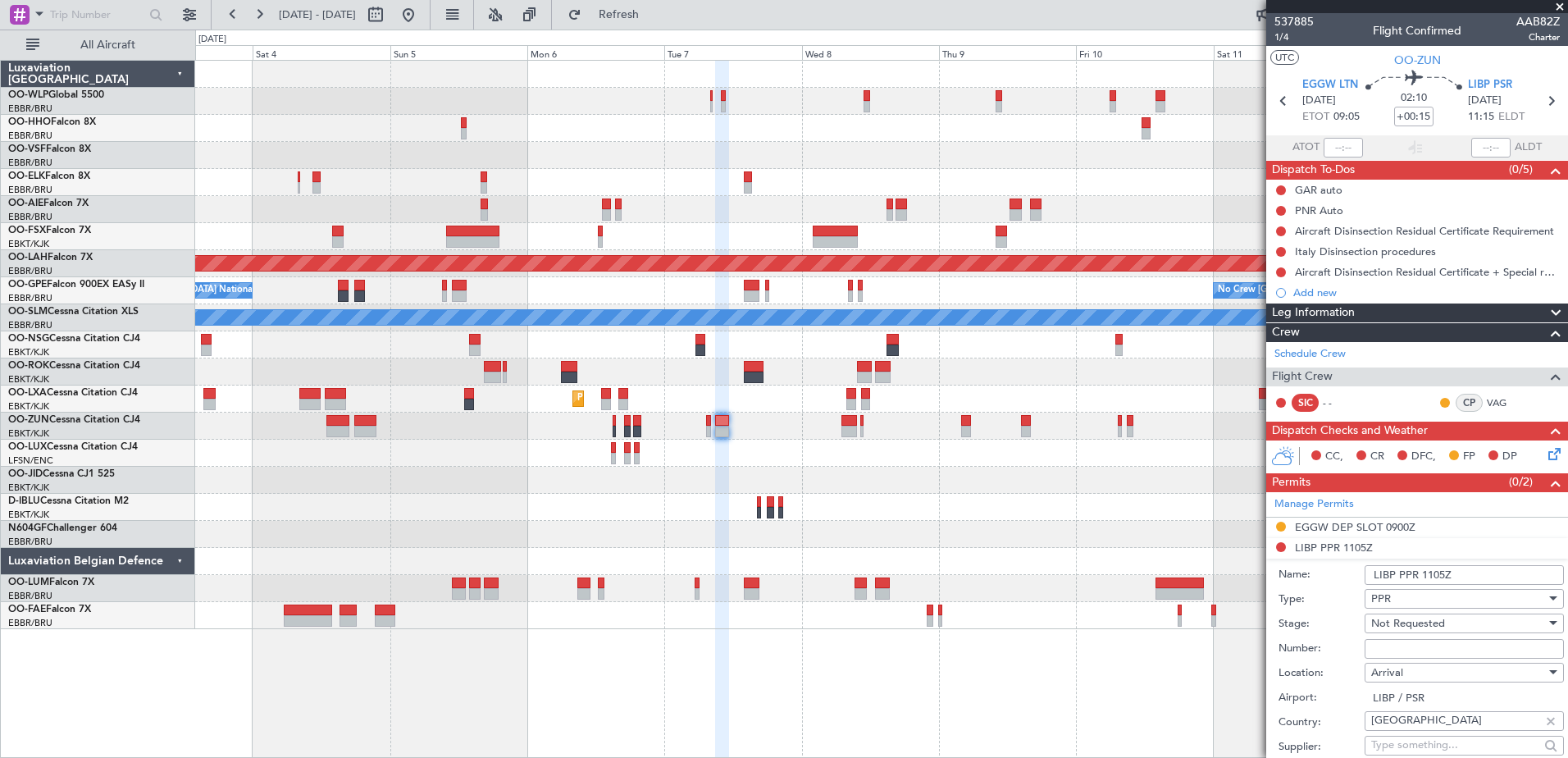
click at [1430, 648] on input "Number:" at bounding box center [1464, 648] width 199 height 19
type input "612"
click at [1439, 623] on span "Not Requested" at bounding box center [1408, 622] width 73 height 14
click at [1417, 747] on span "Received OK" at bounding box center [1458, 754] width 172 height 24
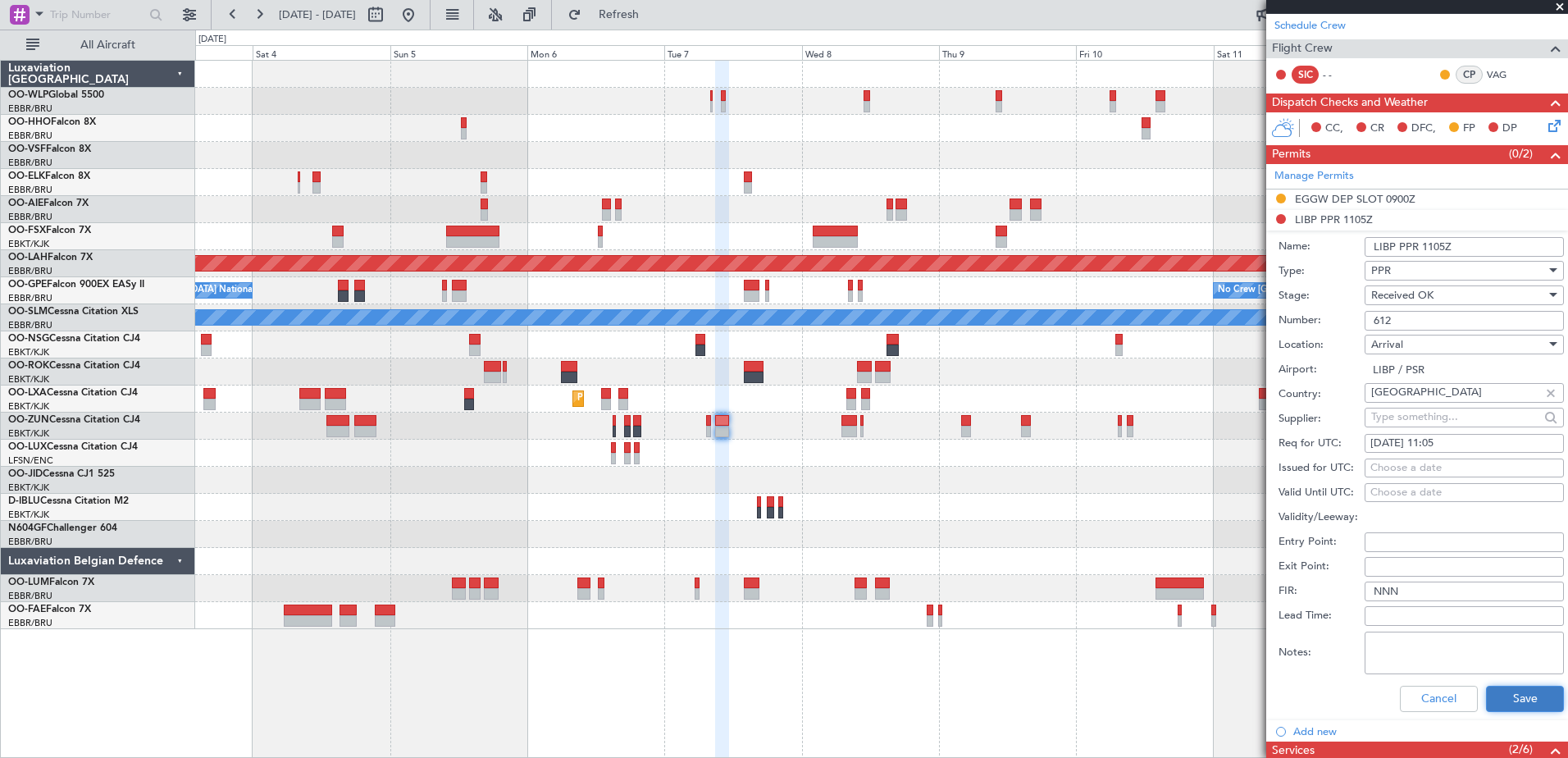
click at [1497, 690] on button "Save" at bounding box center [1525, 698] width 78 height 26
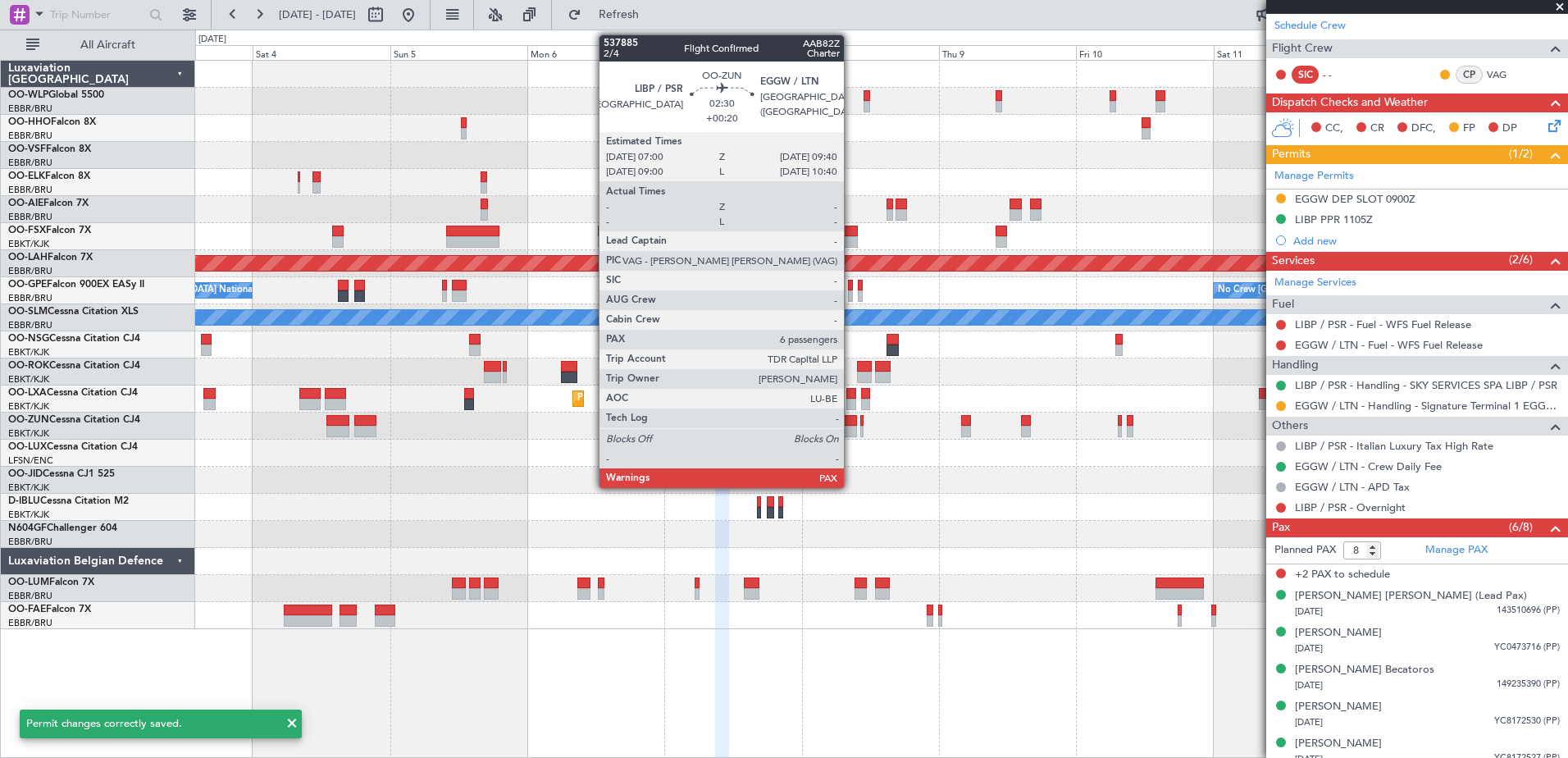
click at [851, 427] on div at bounding box center [849, 431] width 15 height 12
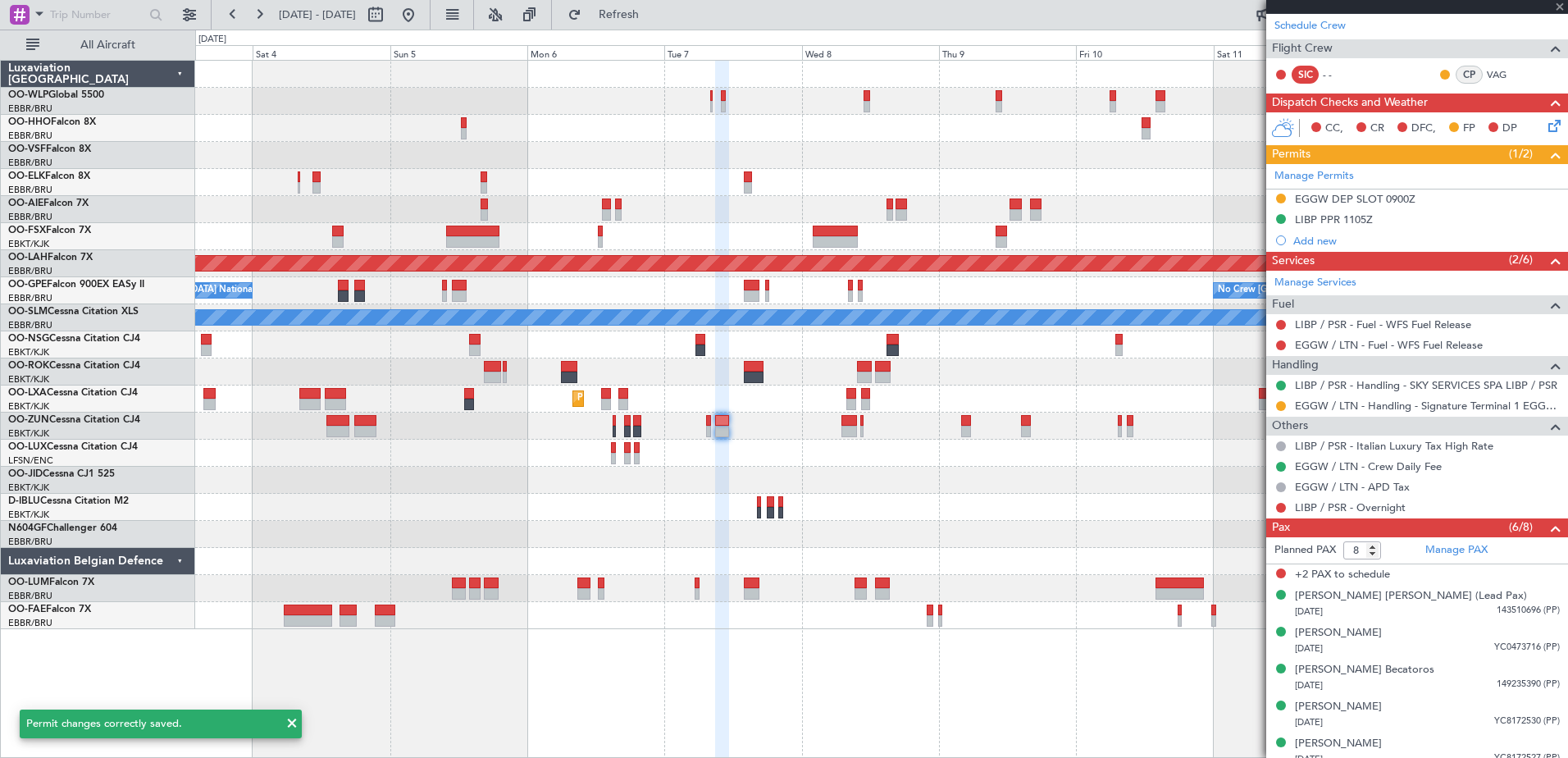
type input "+00:20"
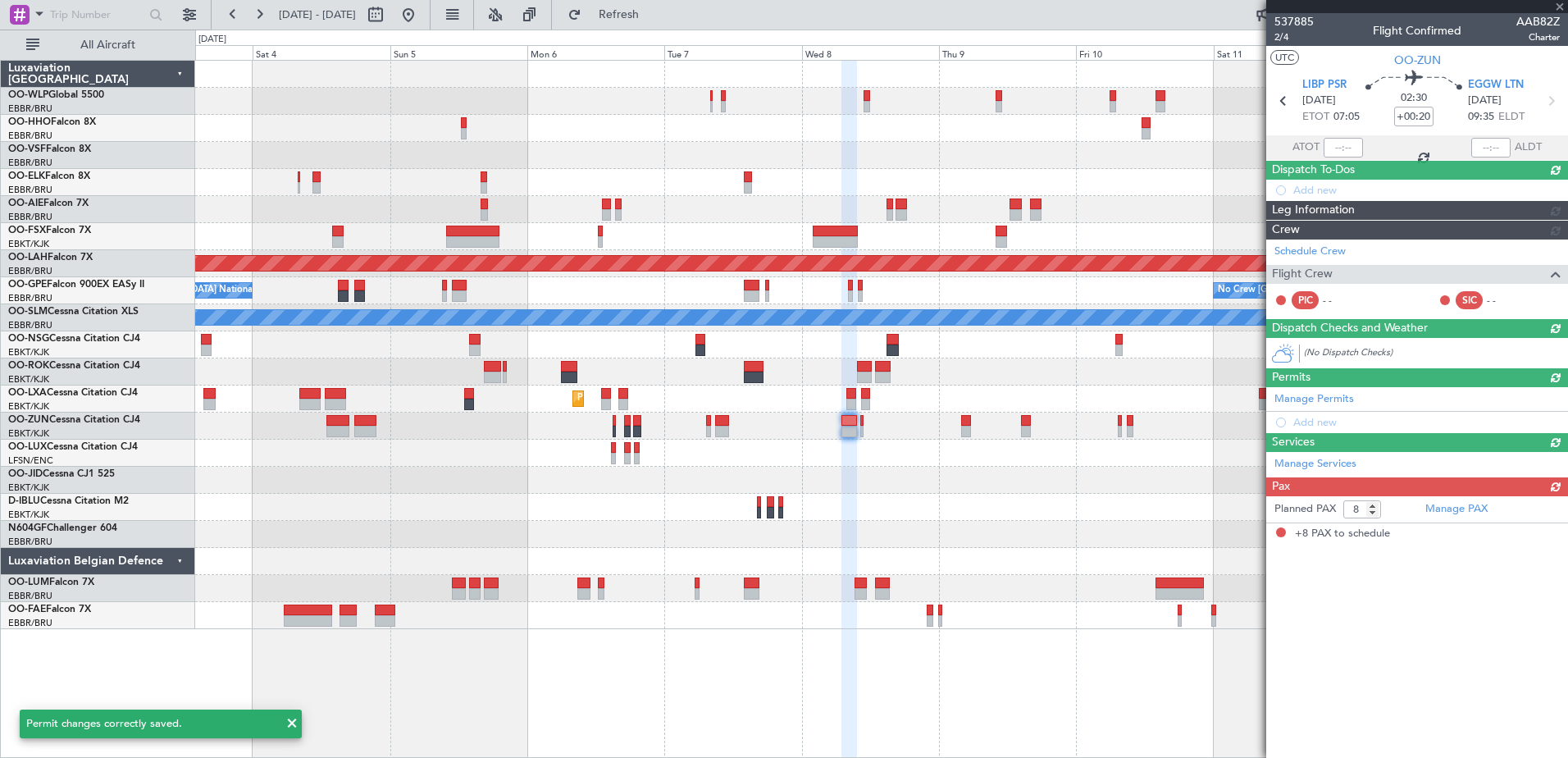
scroll to position [0, 0]
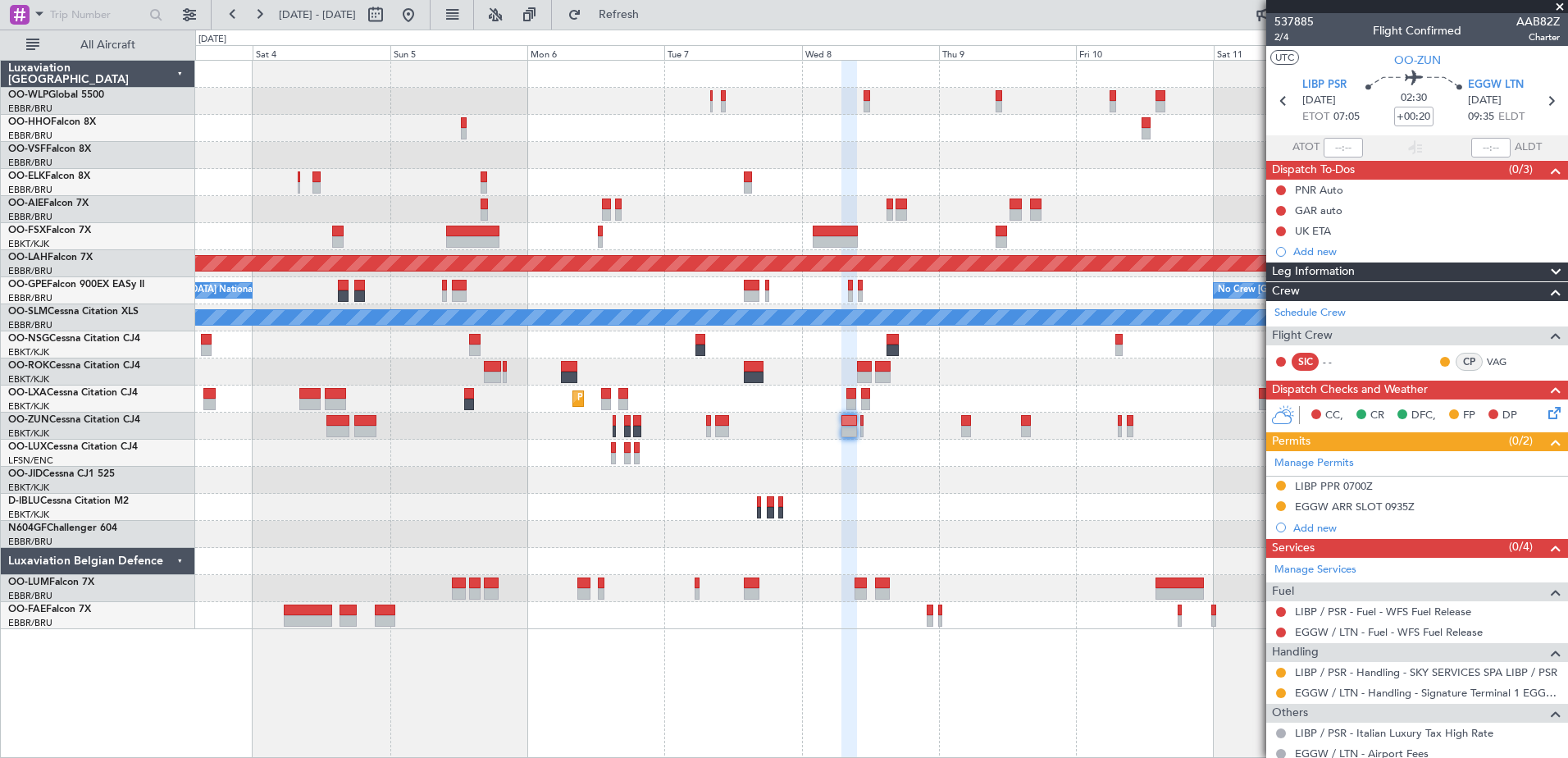
click at [1329, 485] on div "LIBP PPR 0700Z" at bounding box center [1334, 485] width 78 height 14
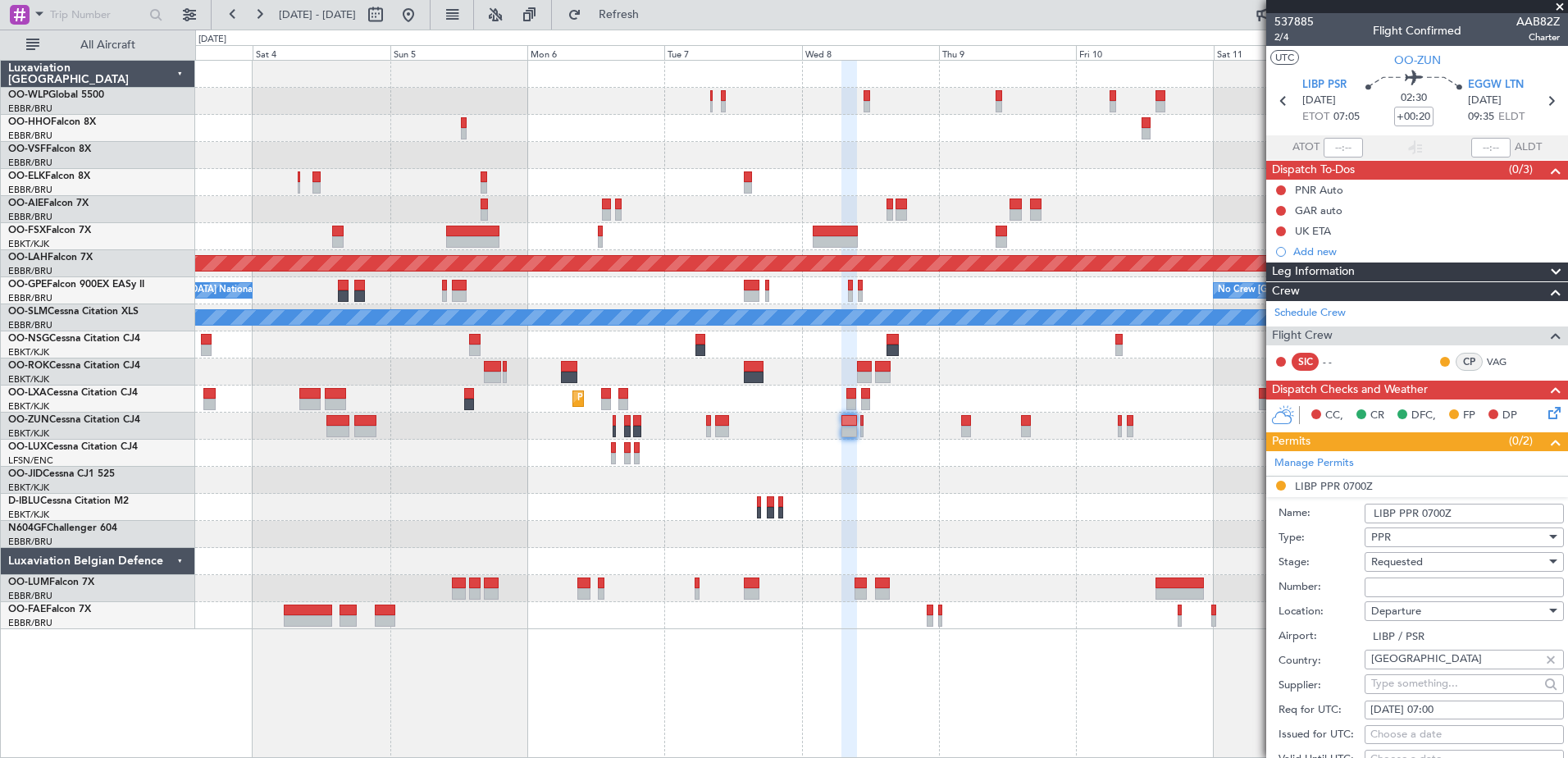
click at [1403, 575] on div "Number:" at bounding box center [1421, 587] width 285 height 24
click at [1406, 586] on input "Number:" at bounding box center [1464, 587] width 199 height 19
type input "612"
click at [1439, 560] on div "Requested" at bounding box center [1458, 561] width 175 height 24
click at [1422, 688] on span "Received OK" at bounding box center [1458, 692] width 172 height 24
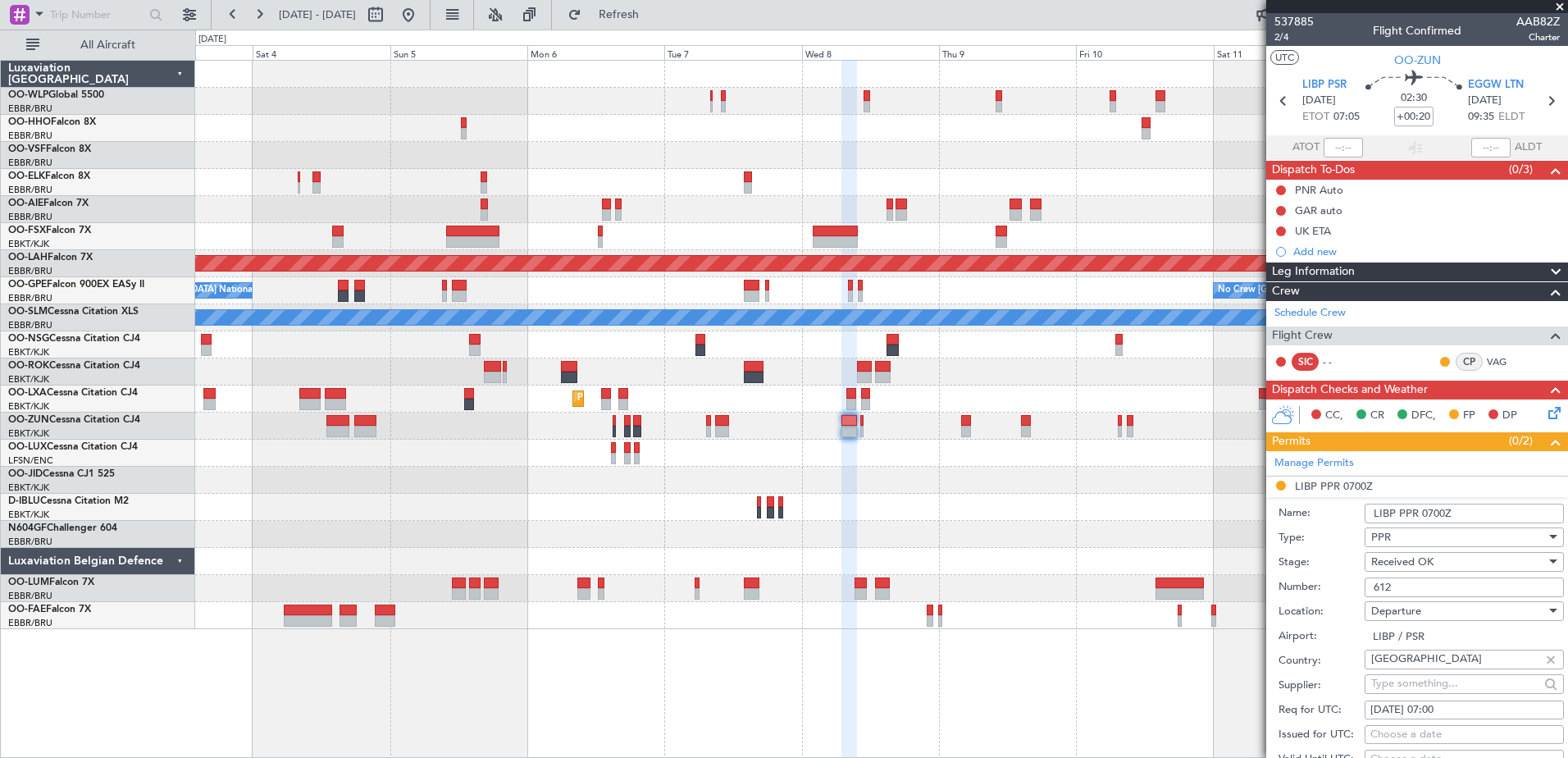
scroll to position [328, 0]
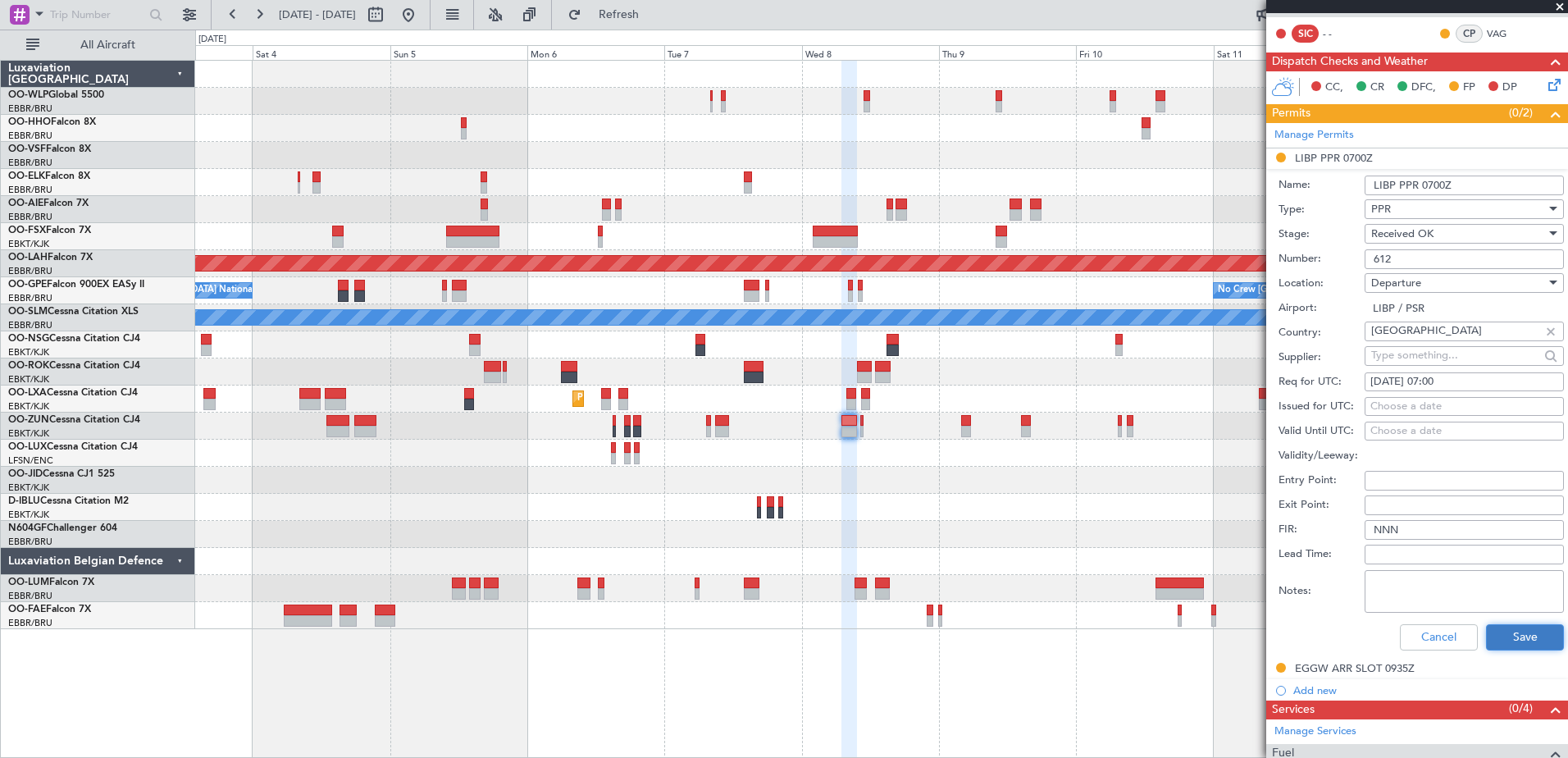
click at [1516, 640] on button "Save" at bounding box center [1525, 636] width 78 height 26
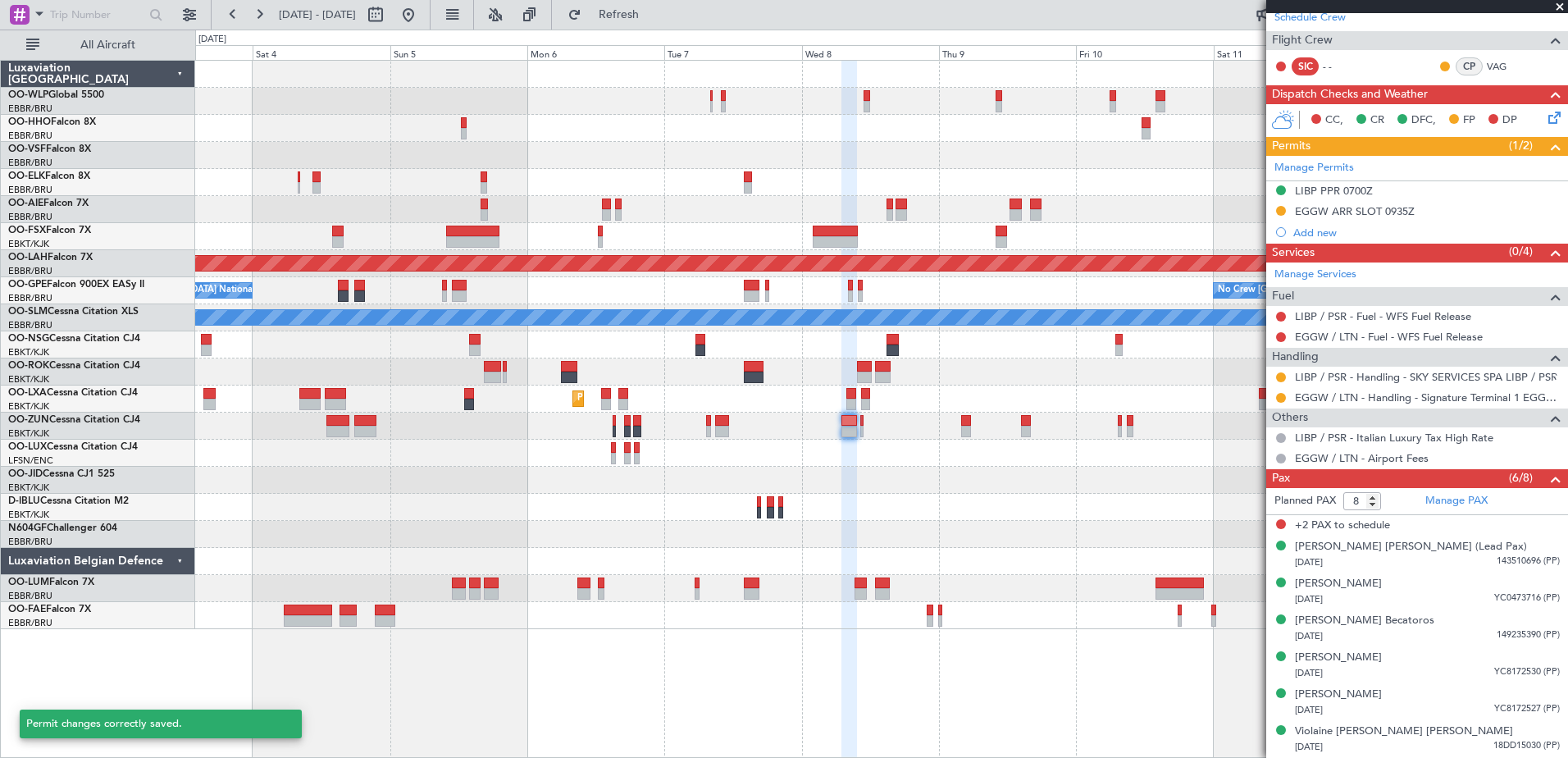
scroll to position [295, 0]
click at [1278, 377] on button at bounding box center [1281, 378] width 10 height 10
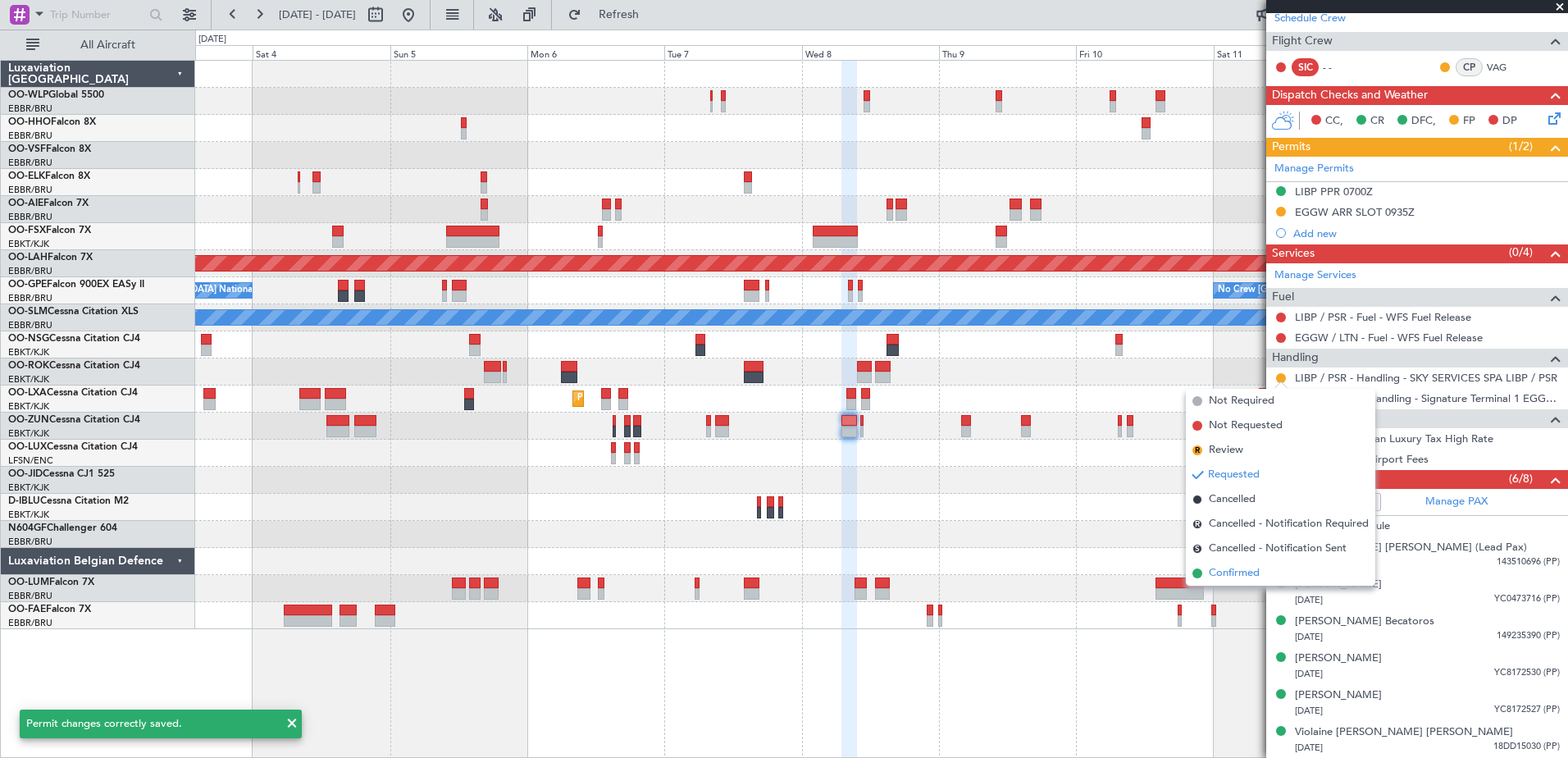
click at [1235, 579] on span "Confirmed" at bounding box center [1234, 572] width 51 height 16
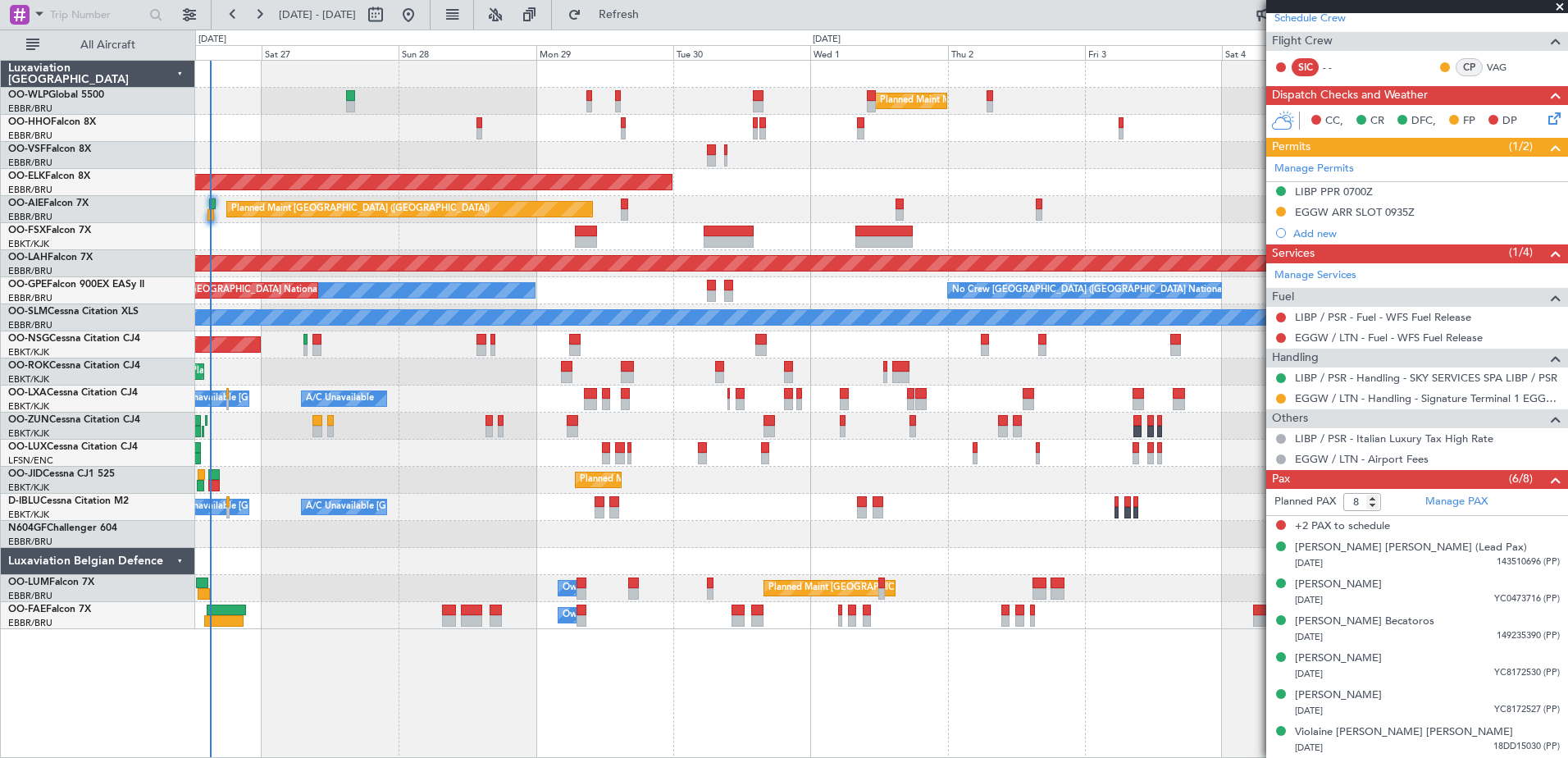
click at [1318, 259] on fb-app "03 Oct 2025 - 13 Oct 2025 Refresh Quick Links All Aircraft Planned Maint Milan …" at bounding box center [784, 385] width 1568 height 745
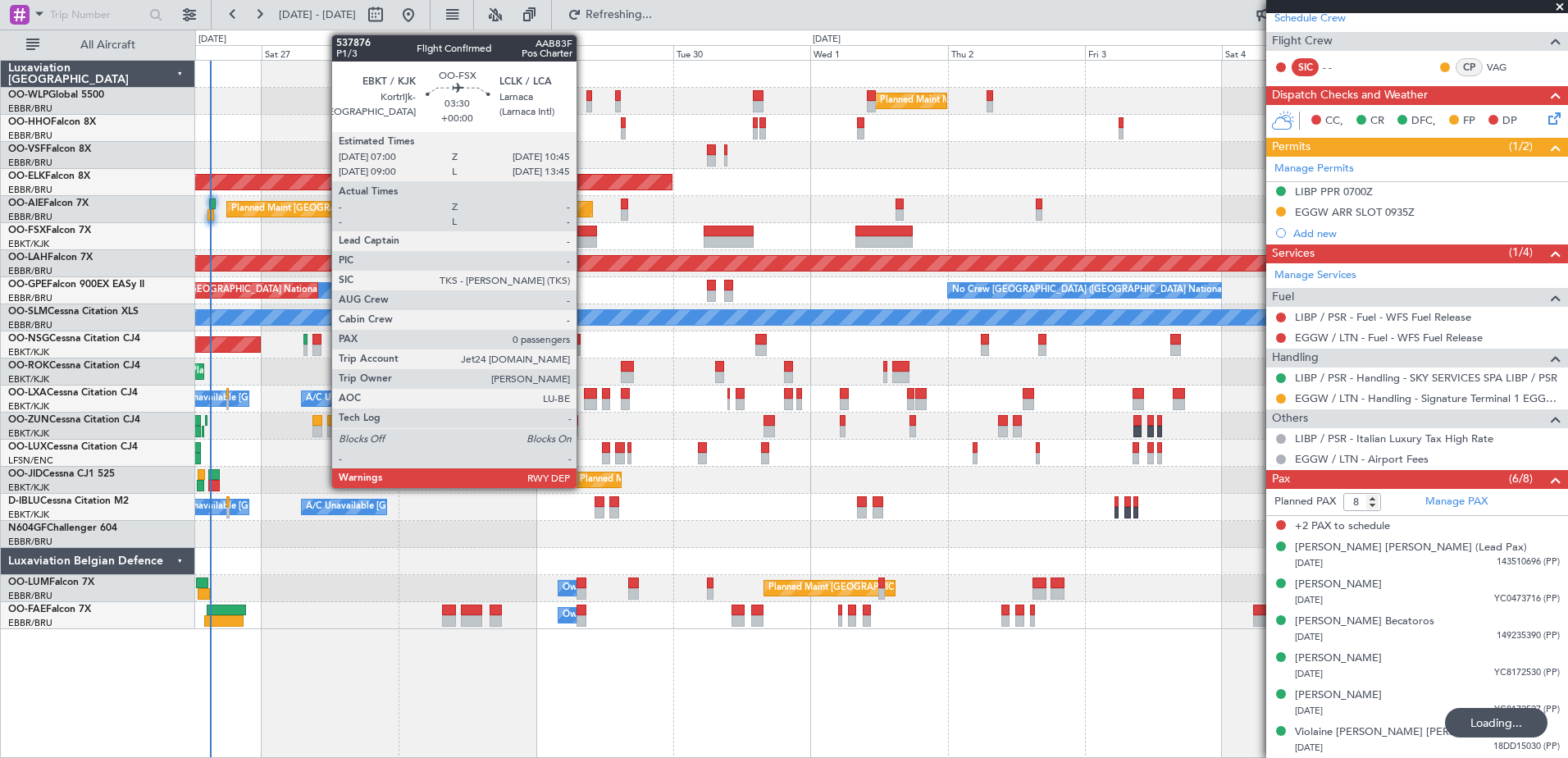
click at [584, 239] on div at bounding box center [586, 242] width 22 height 12
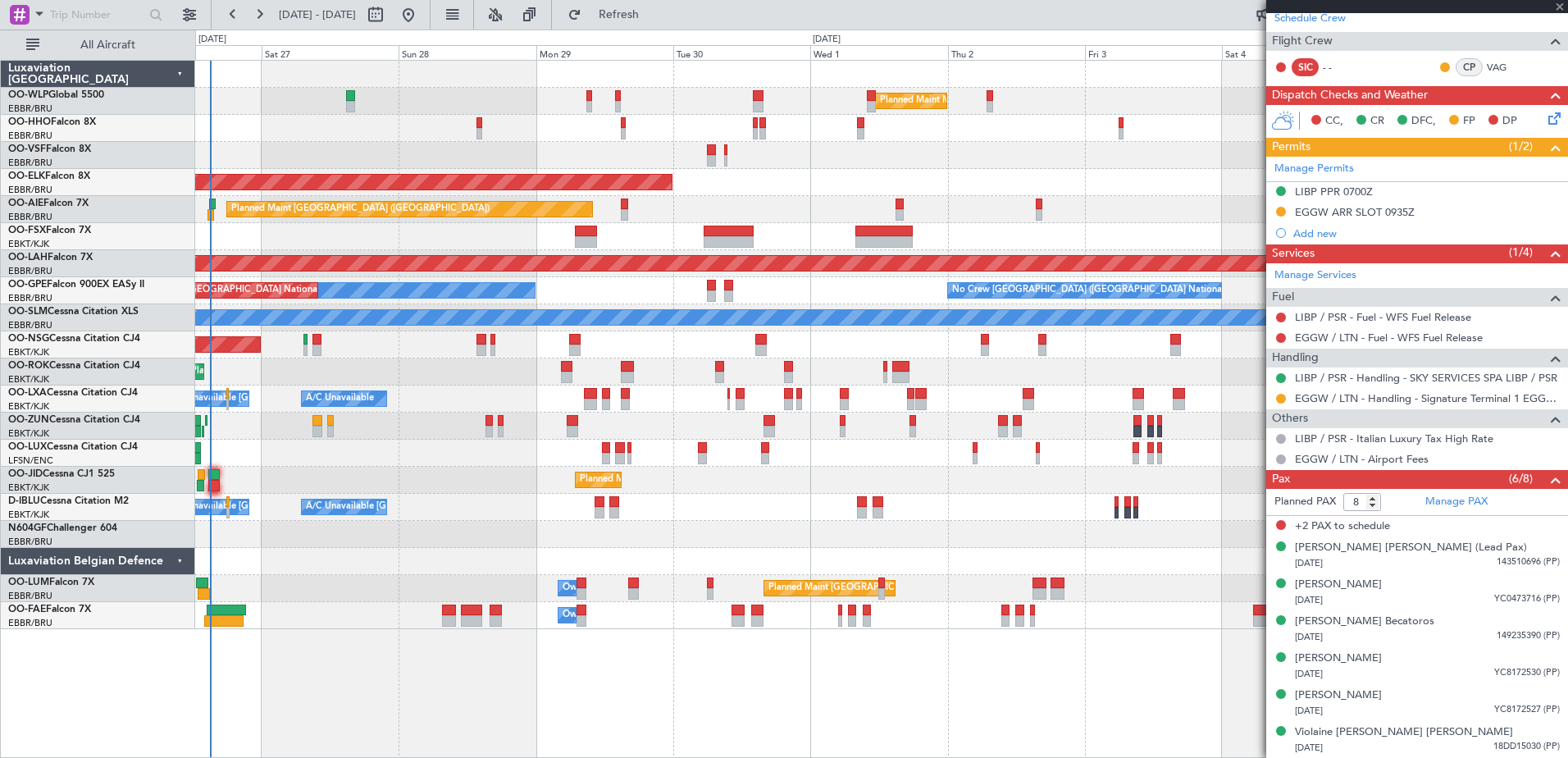
type input "0"
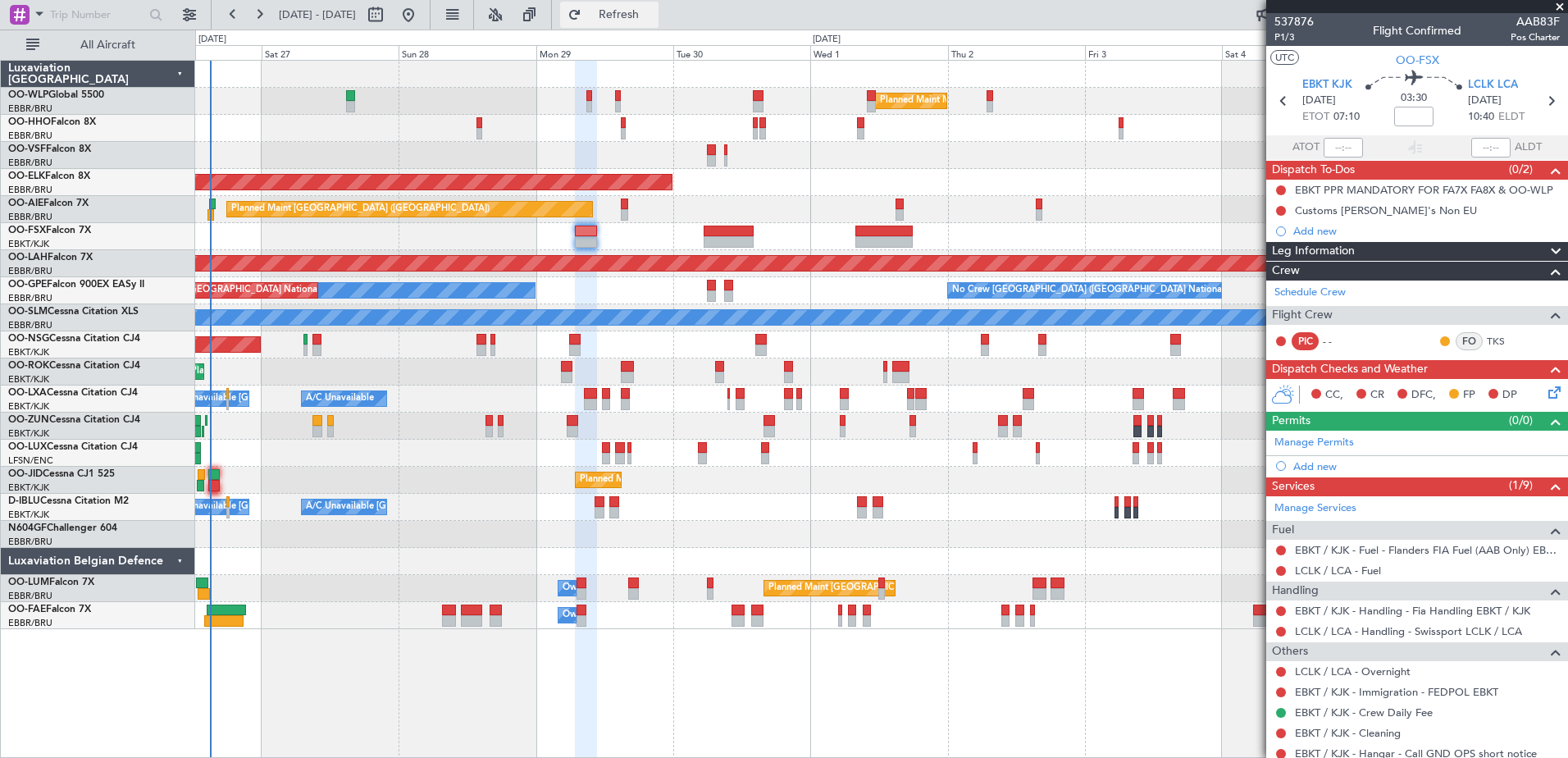
click at [654, 14] on span "Refresh" at bounding box center [620, 15] width 69 height 12
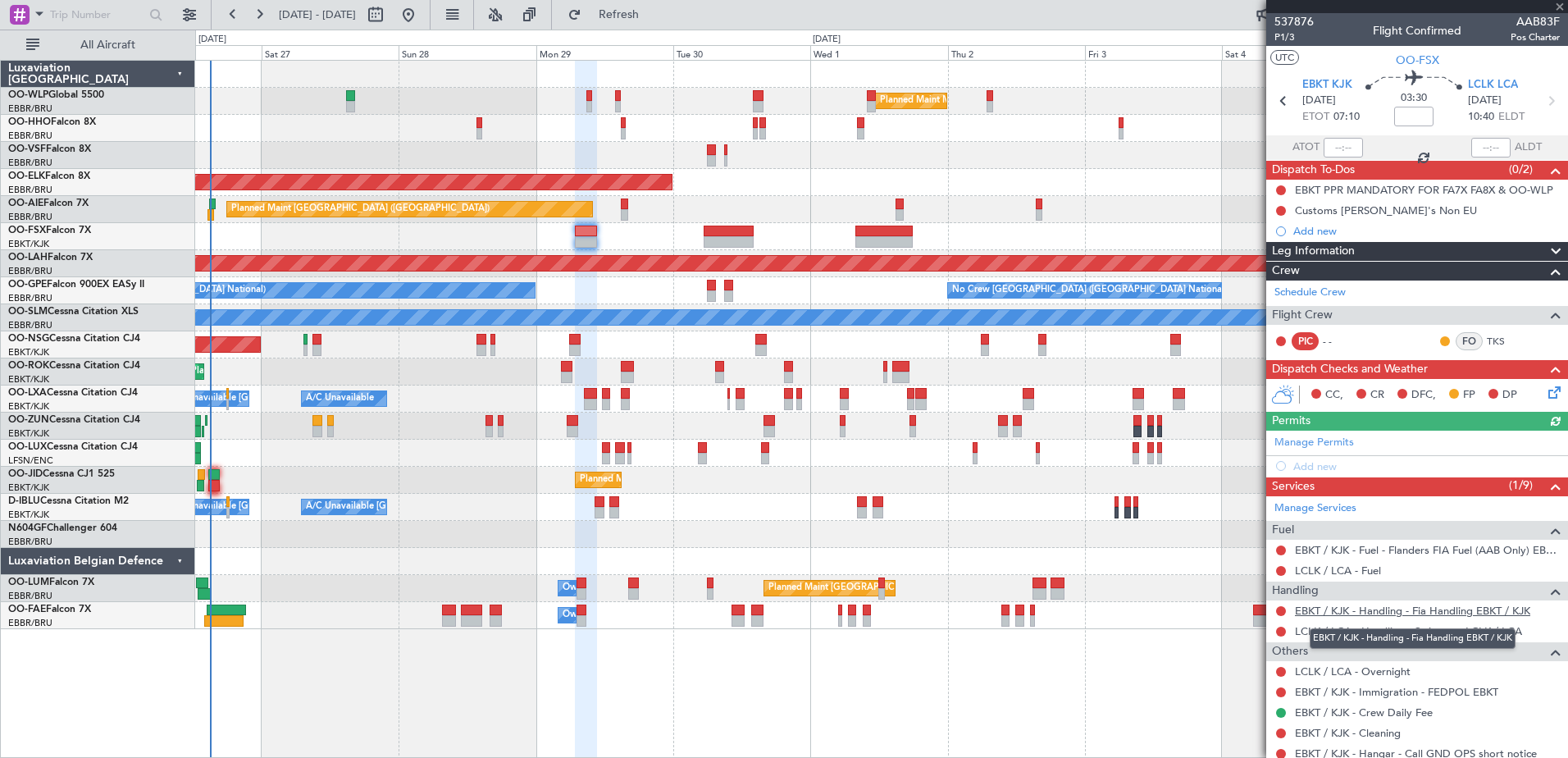
click at [1308, 614] on link "EBKT / KJK - Handling - Fia Handling EBKT / KJK" at bounding box center [1413, 610] width 236 height 14
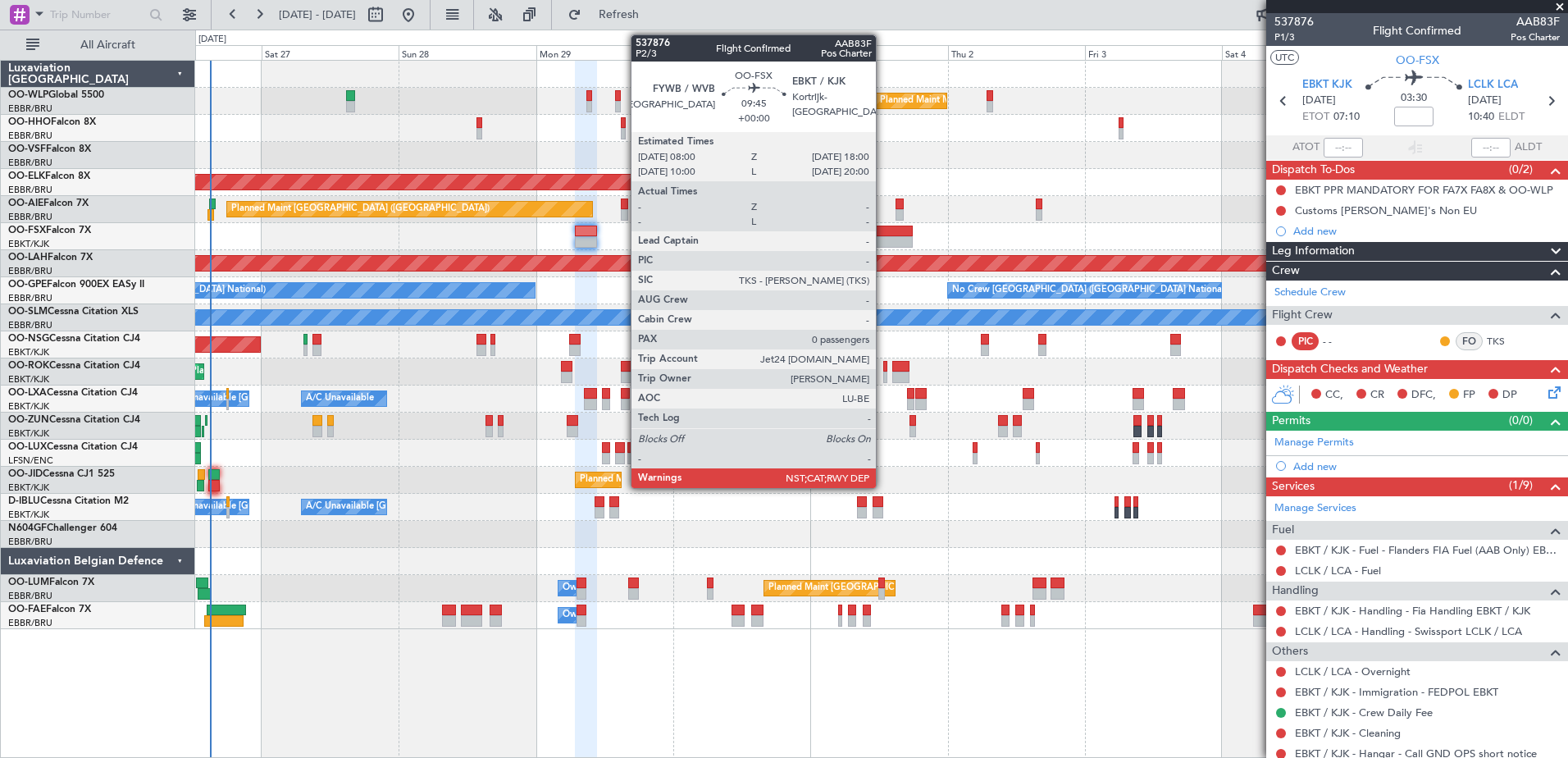
click at [883, 240] on div at bounding box center [884, 242] width 57 height 12
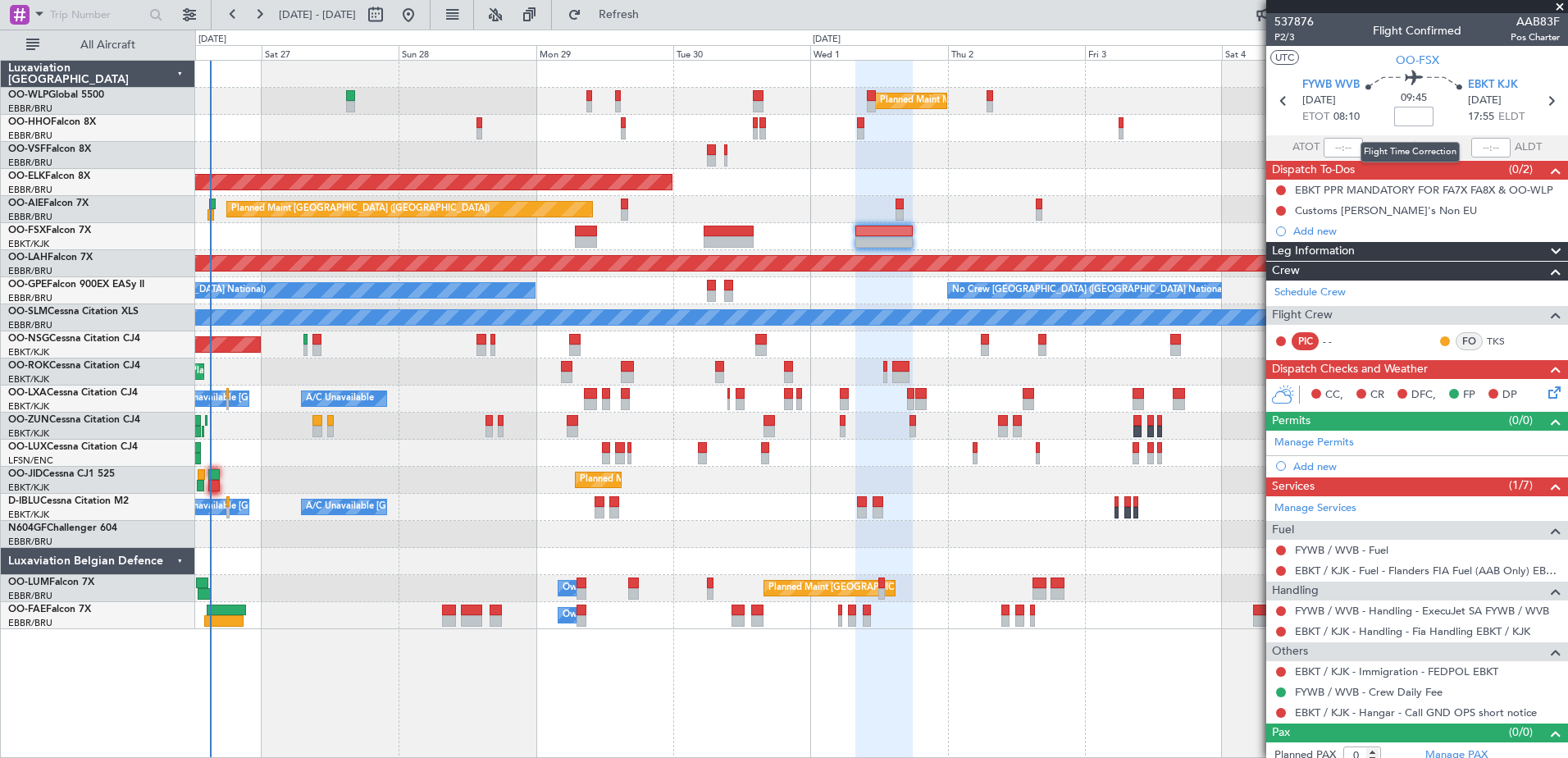
click at [1402, 117] on input at bounding box center [1413, 116] width 40 height 19
type input "+00:50"
click at [646, 15] on span "Refresh" at bounding box center [620, 15] width 69 height 12
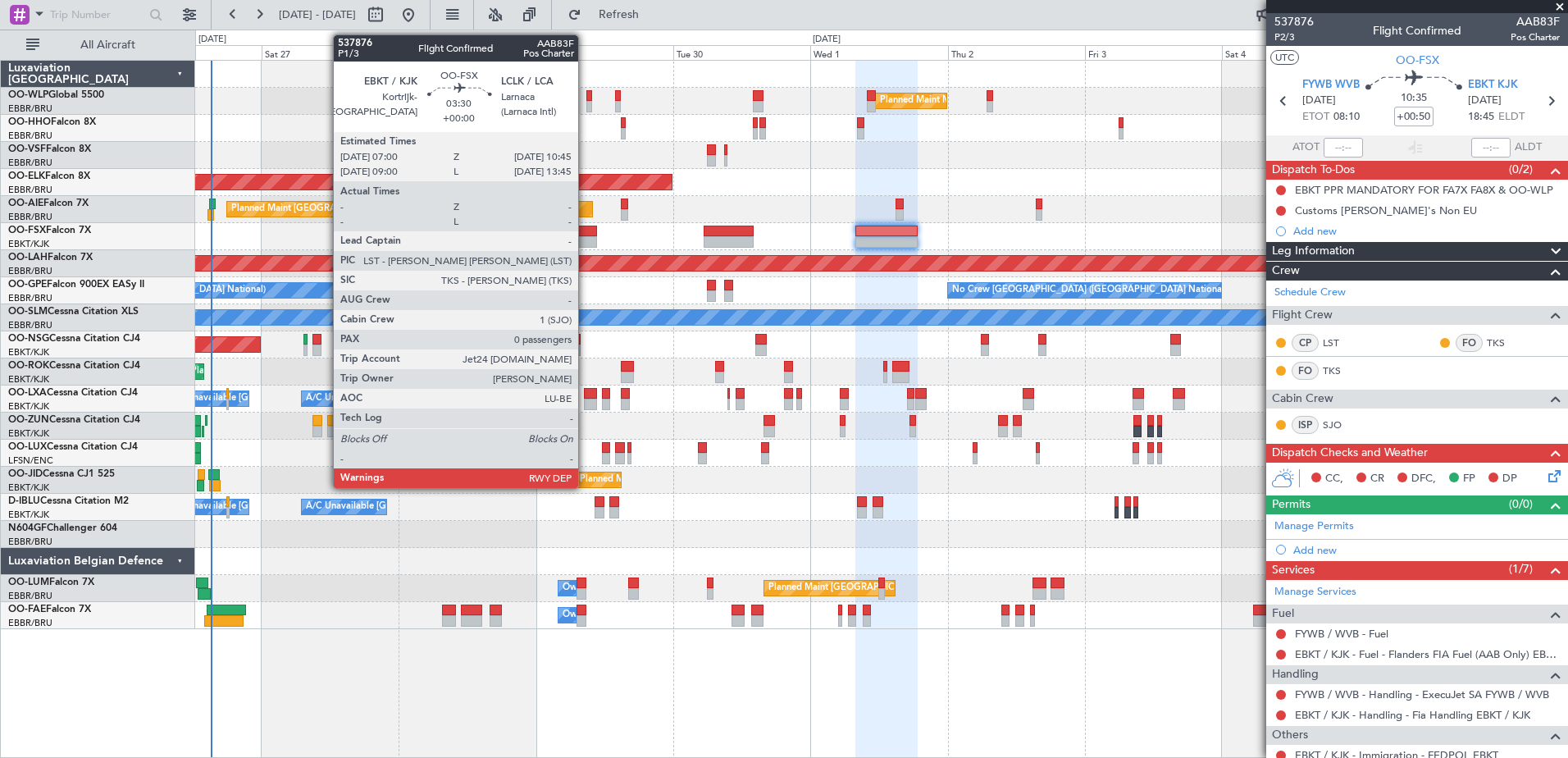
click at [586, 236] on div at bounding box center [586, 242] width 22 height 12
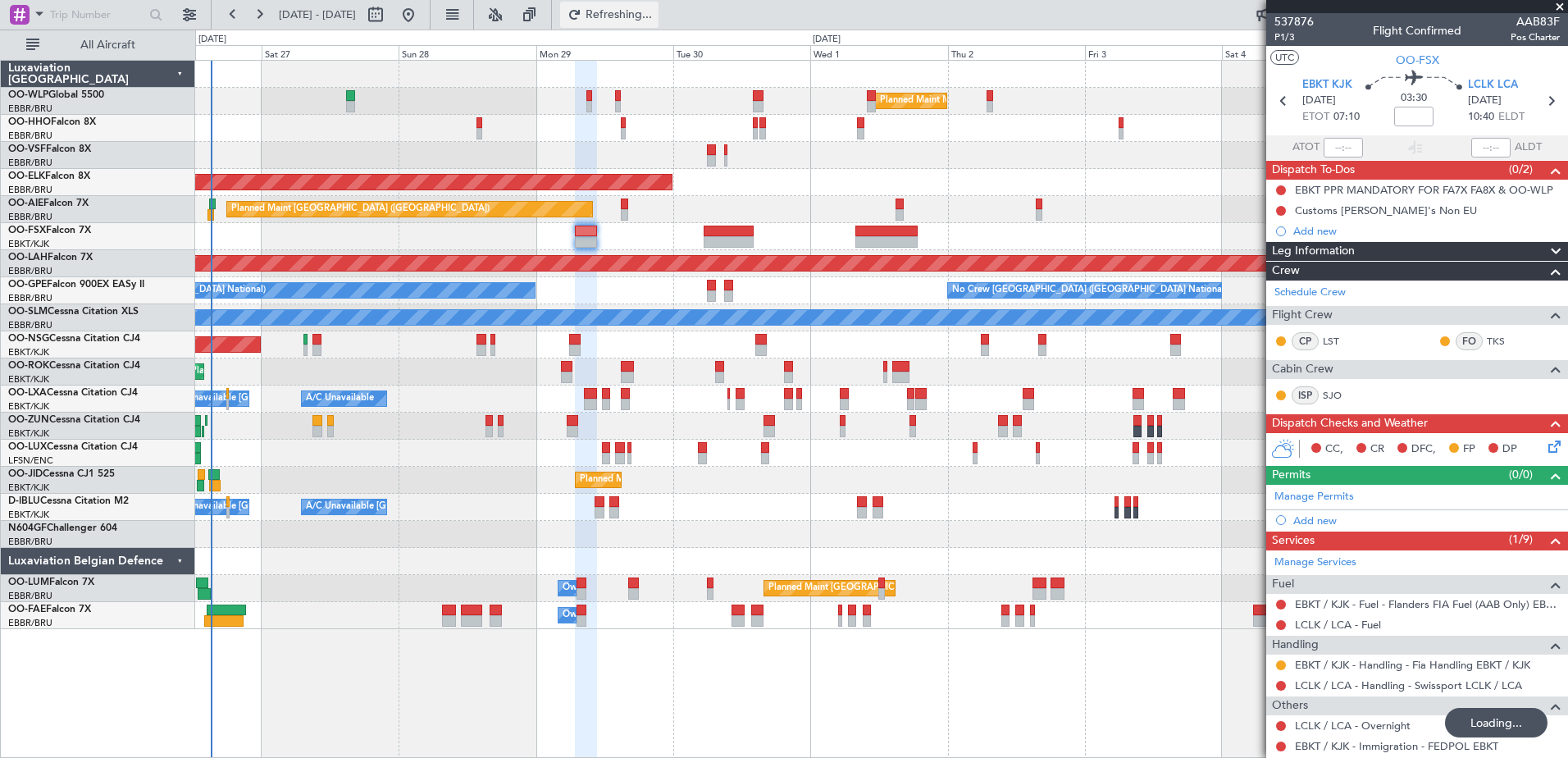
click at [654, 13] on span "Refreshing..." at bounding box center [620, 15] width 69 height 12
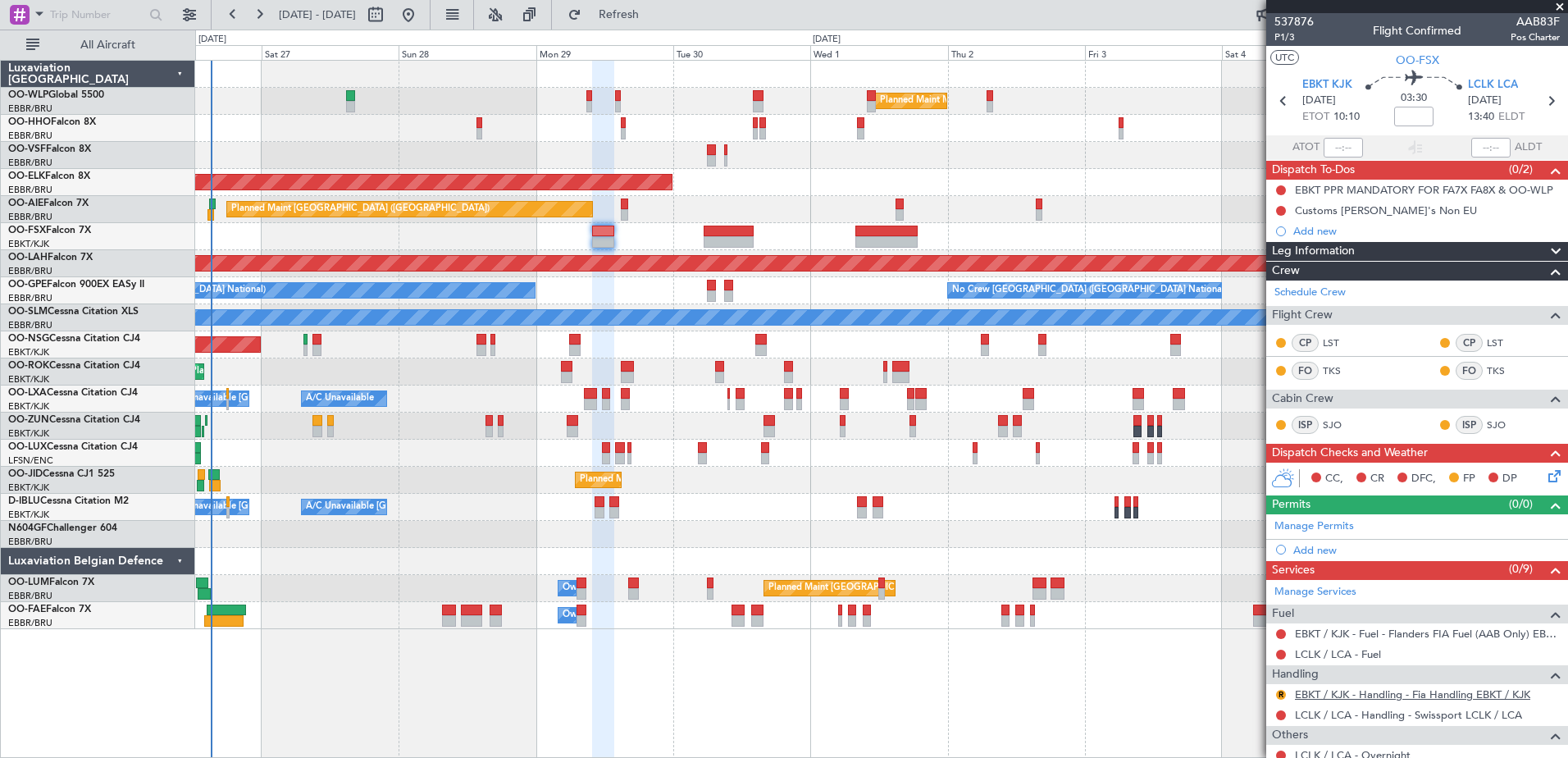
click at [1348, 695] on link "EBKT / KJK - Handling - Fia Handling EBKT / KJK" at bounding box center [1413, 694] width 236 height 14
click at [1279, 694] on button "R" at bounding box center [1281, 695] width 10 height 10
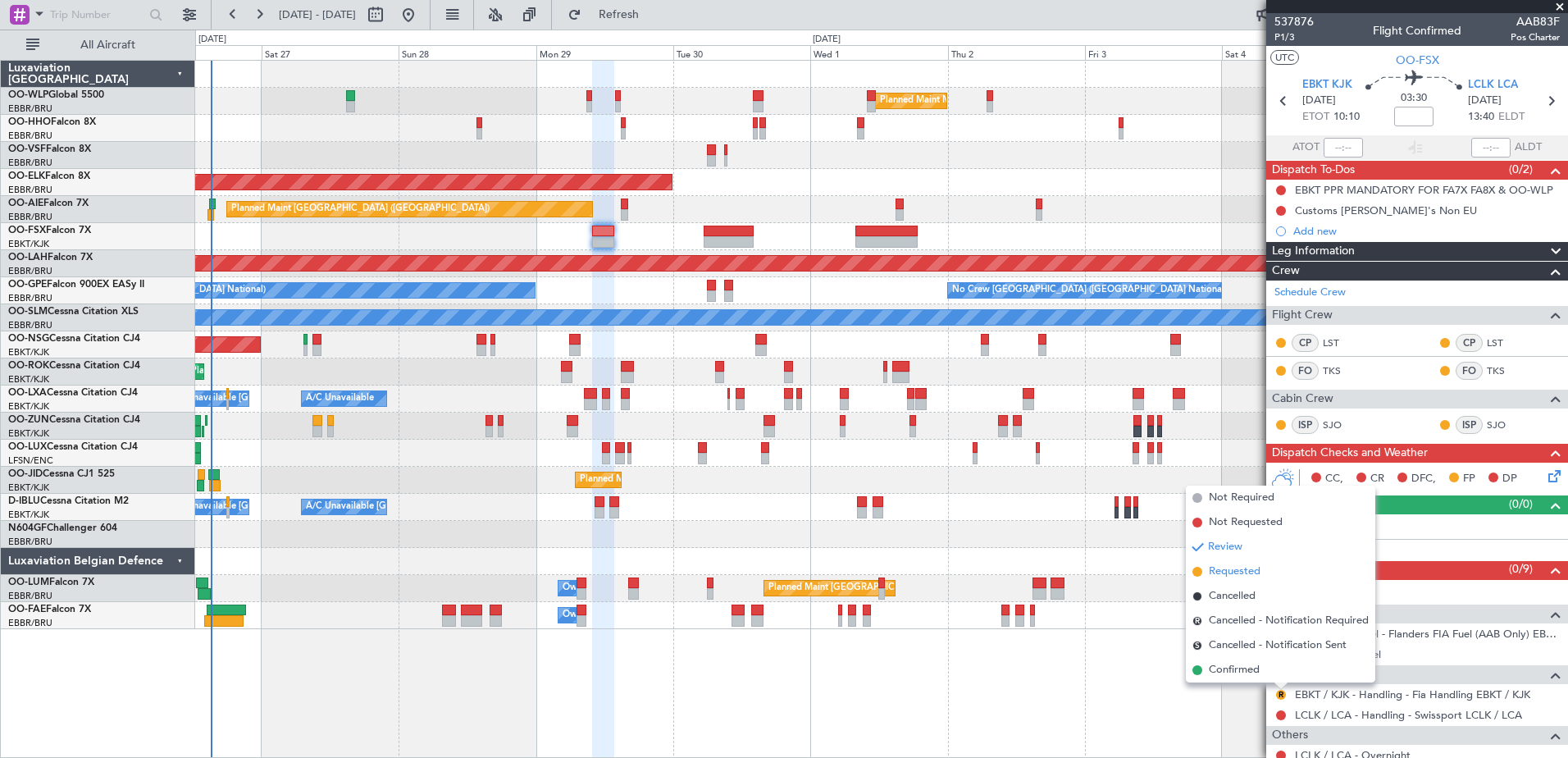
click at [1245, 564] on span "Requested" at bounding box center [1234, 571] width 52 height 16
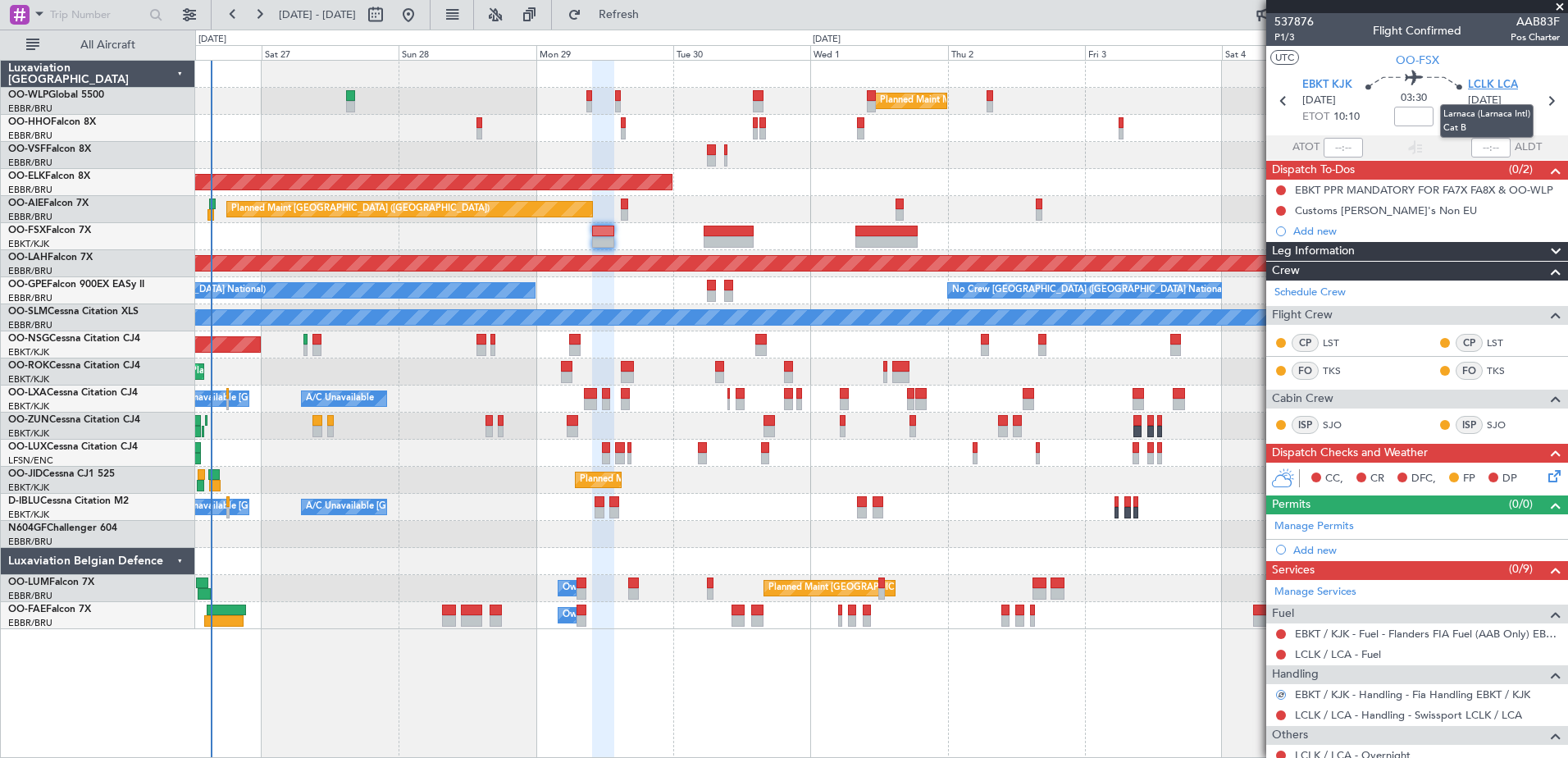
click at [1494, 79] on span "LCLK LCA" at bounding box center [1493, 84] width 50 height 16
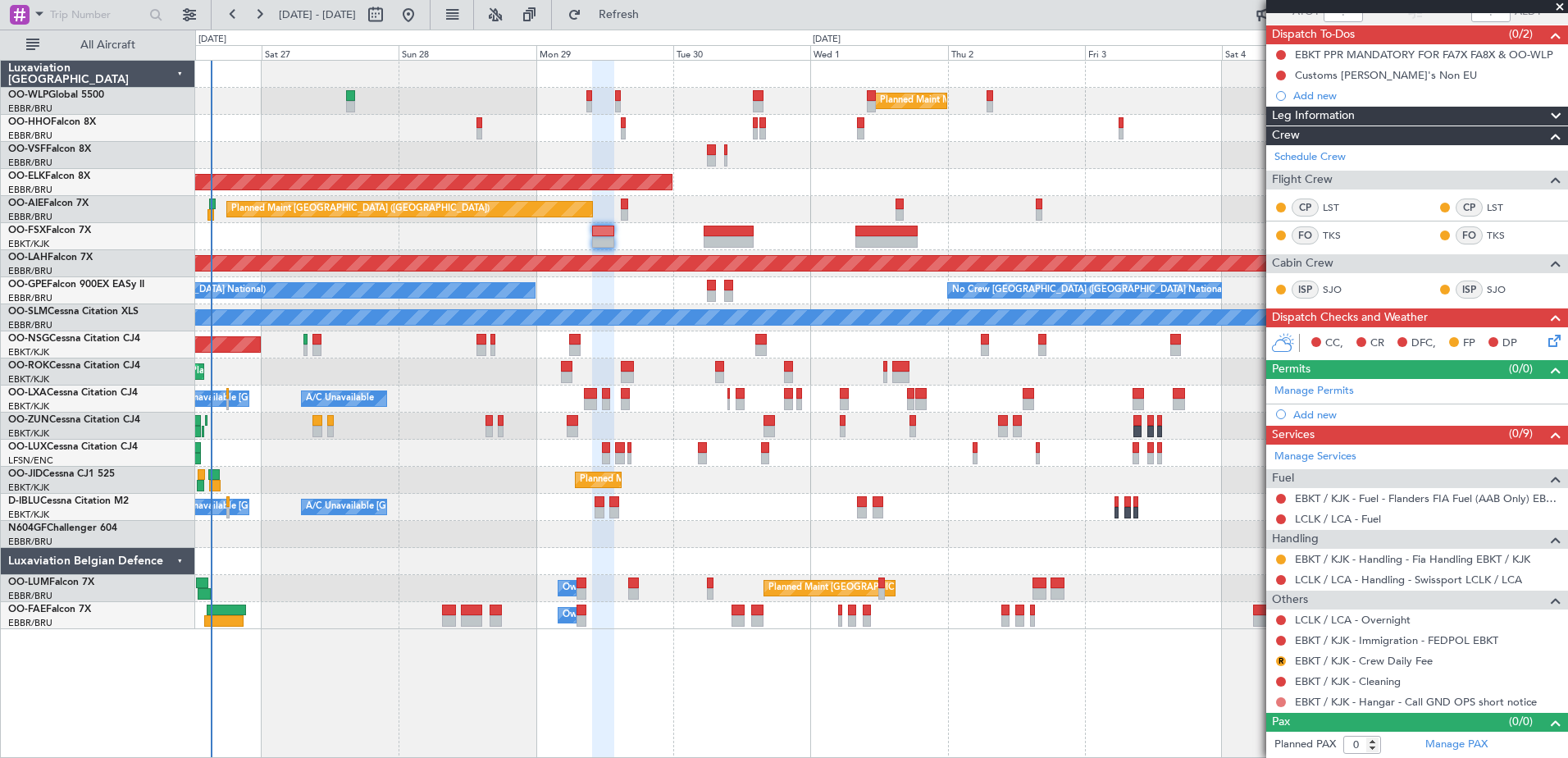
click at [1279, 699] on button at bounding box center [1281, 702] width 10 height 10
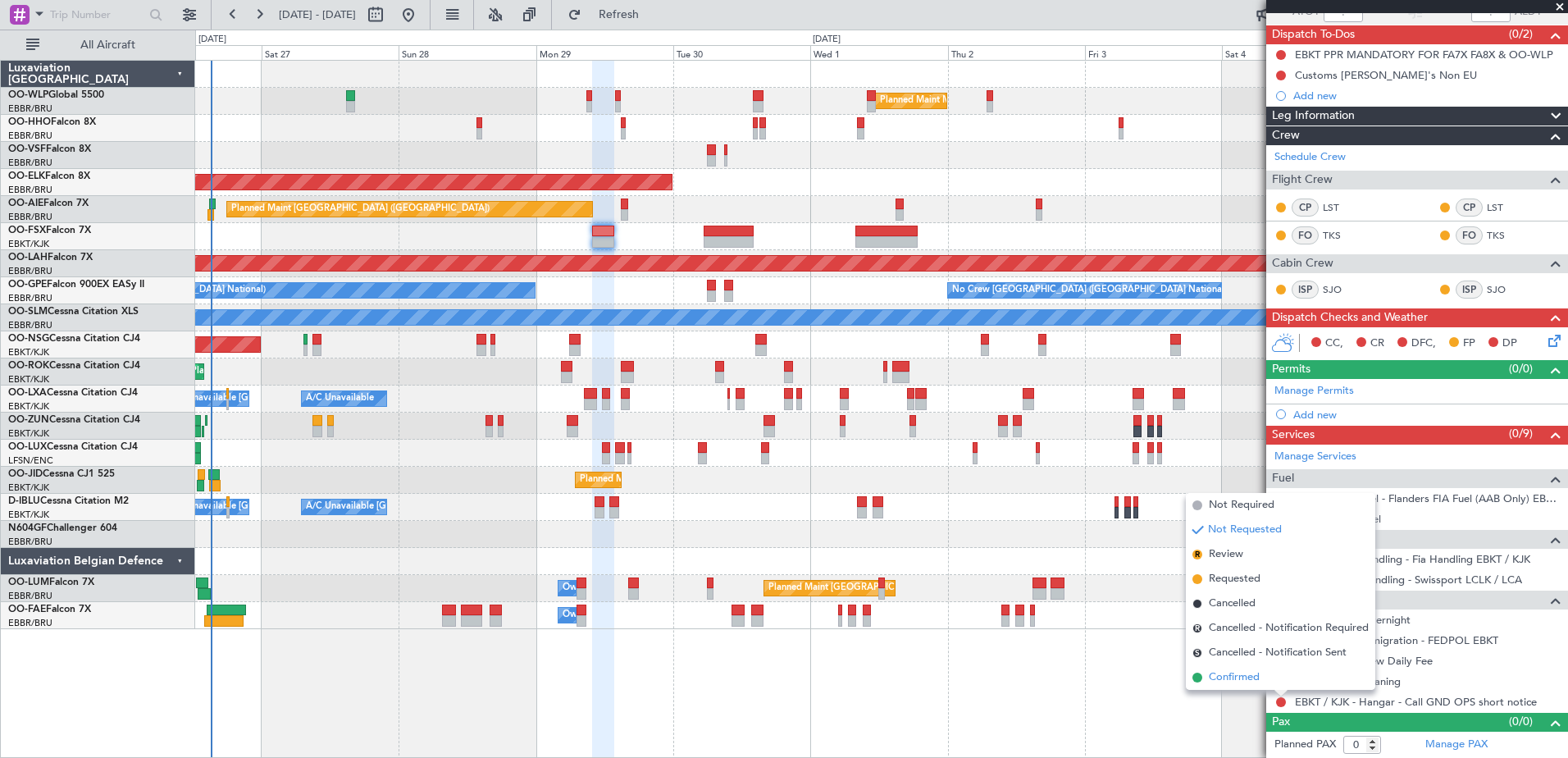
click at [1242, 675] on span "Confirmed" at bounding box center [1234, 677] width 51 height 16
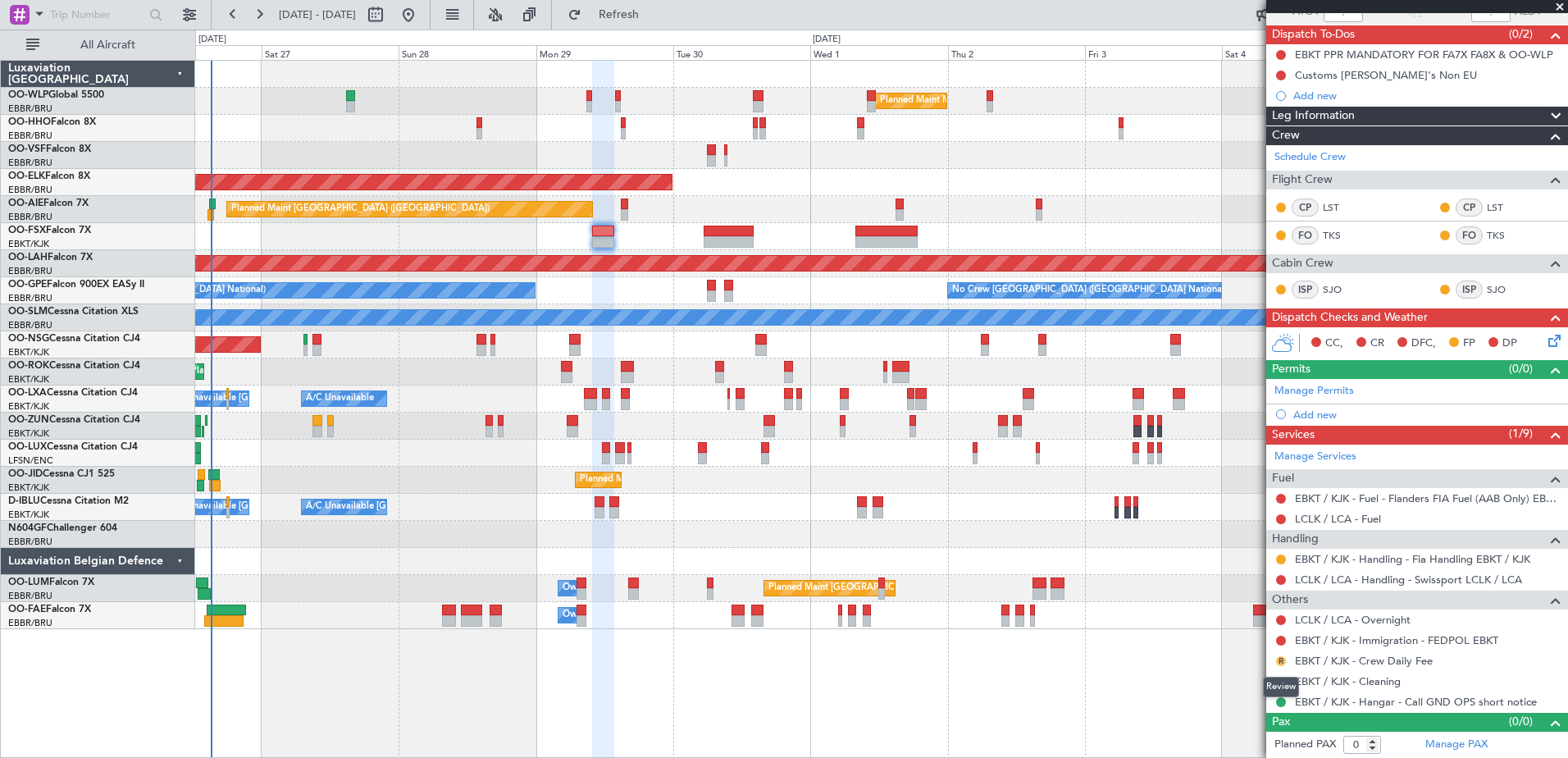
click at [1276, 658] on button "R" at bounding box center [1281, 661] width 10 height 10
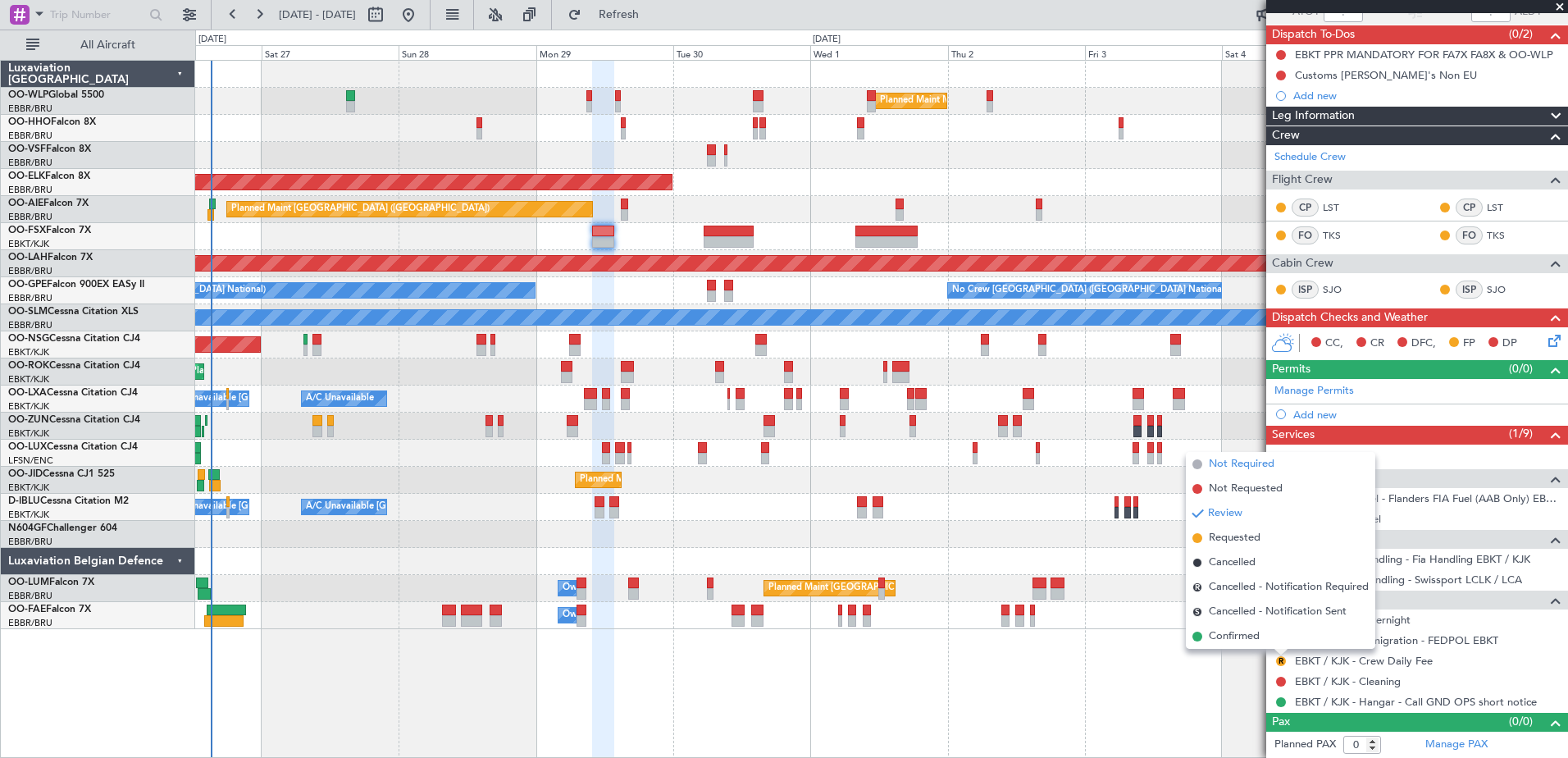
click at [1233, 463] on span "Not Required" at bounding box center [1242, 463] width 66 height 16
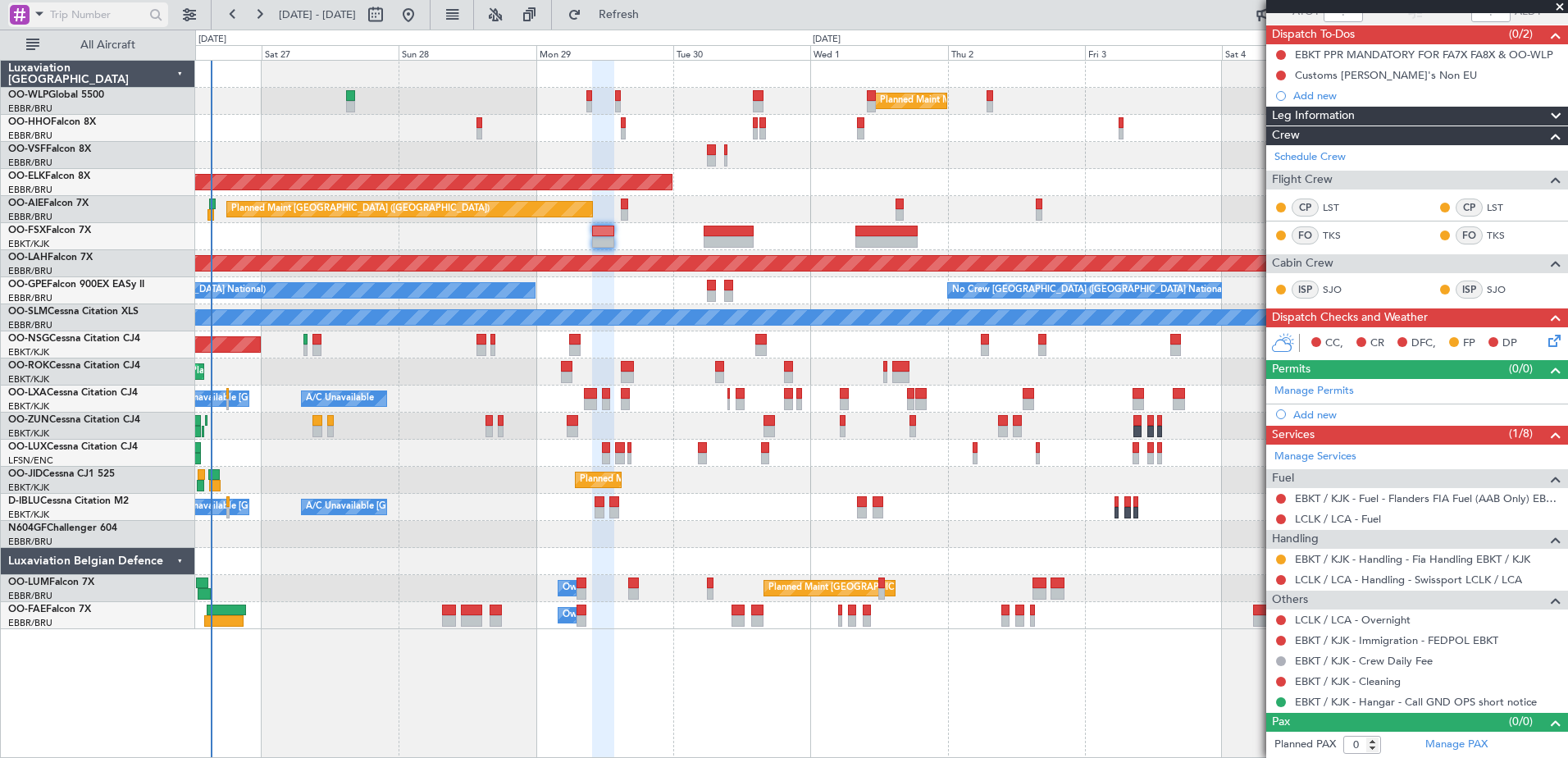
click at [30, 14] on span at bounding box center [39, 14] width 19 height 20
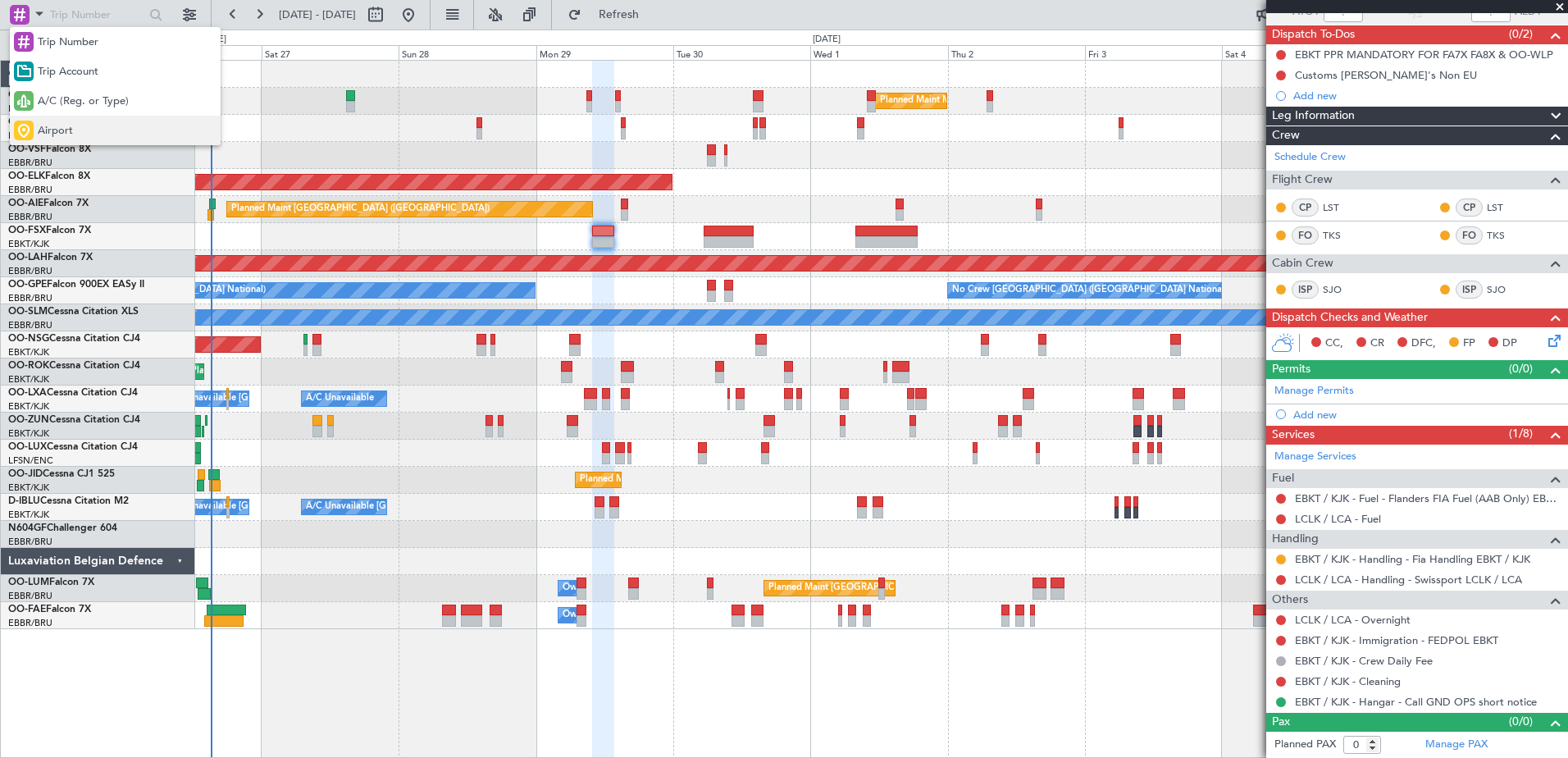
click at [79, 127] on div "Airport" at bounding box center [116, 130] width 211 height 30
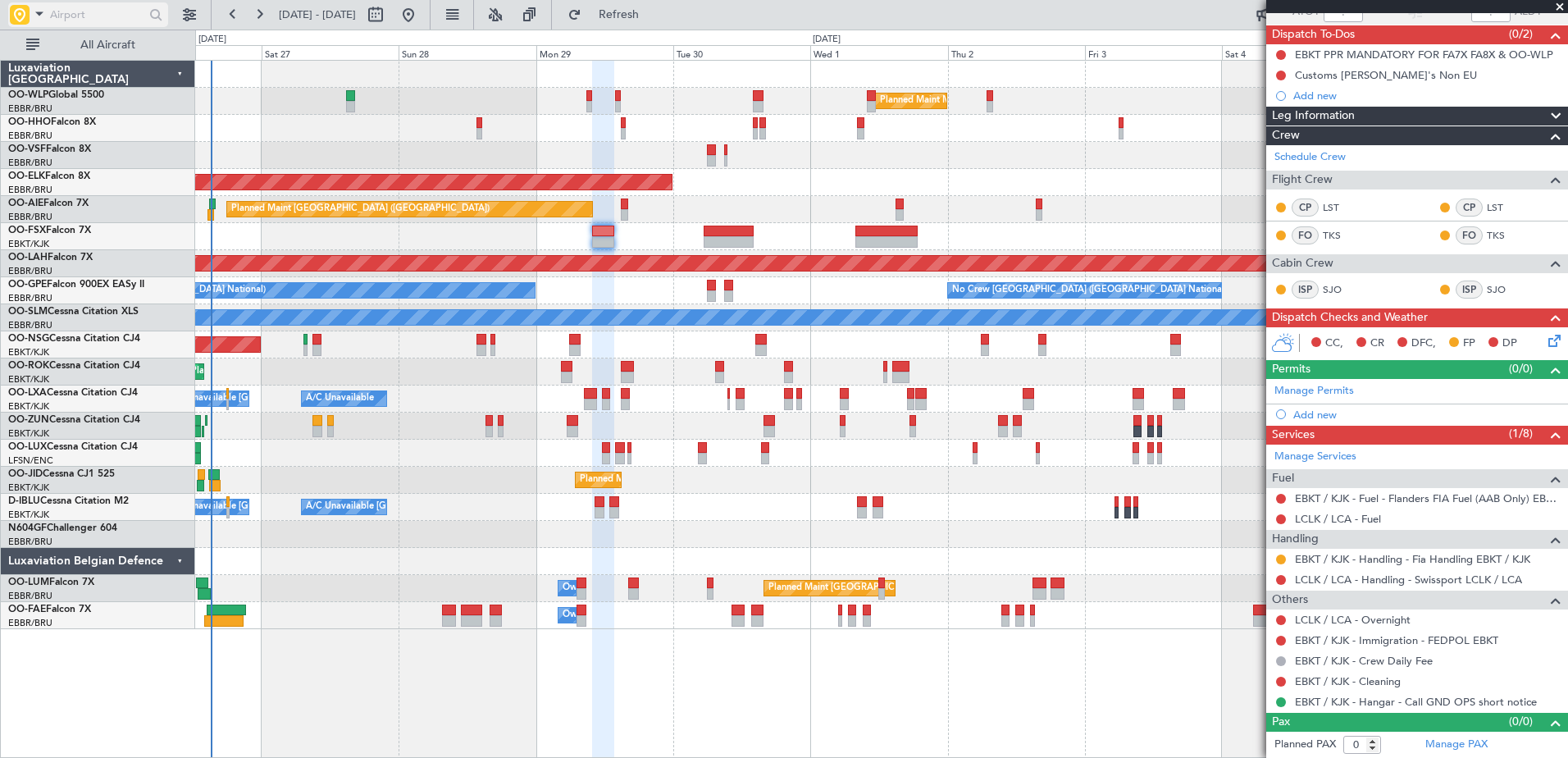
click at [79, 14] on input "text" at bounding box center [97, 14] width 95 height 24
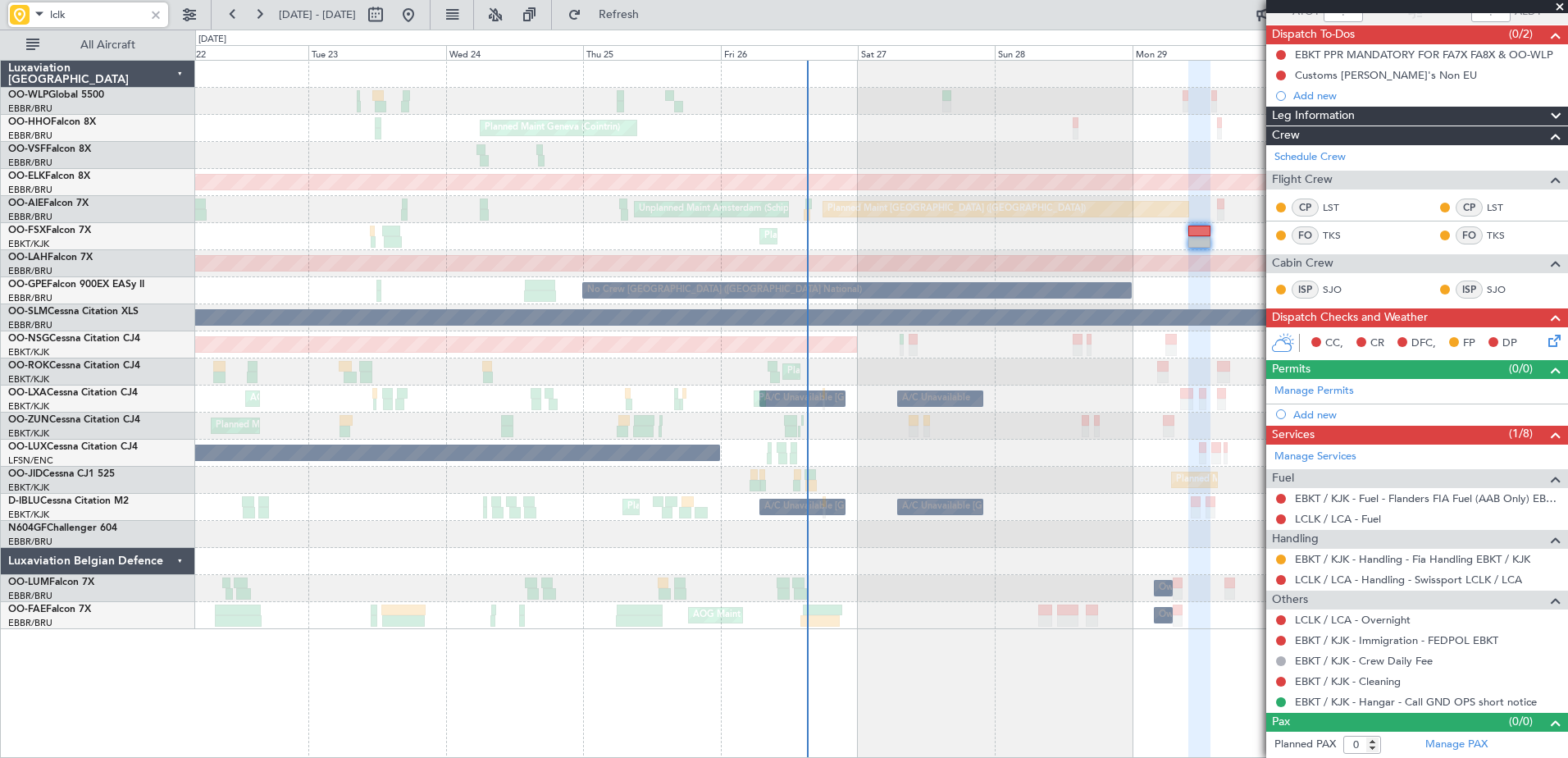
click at [930, 195] on div "Planned Maint Milan (Linate) Planned Maint Geneva (Cointrin) Planned Maint Kort…" at bounding box center [881, 344] width 1372 height 568
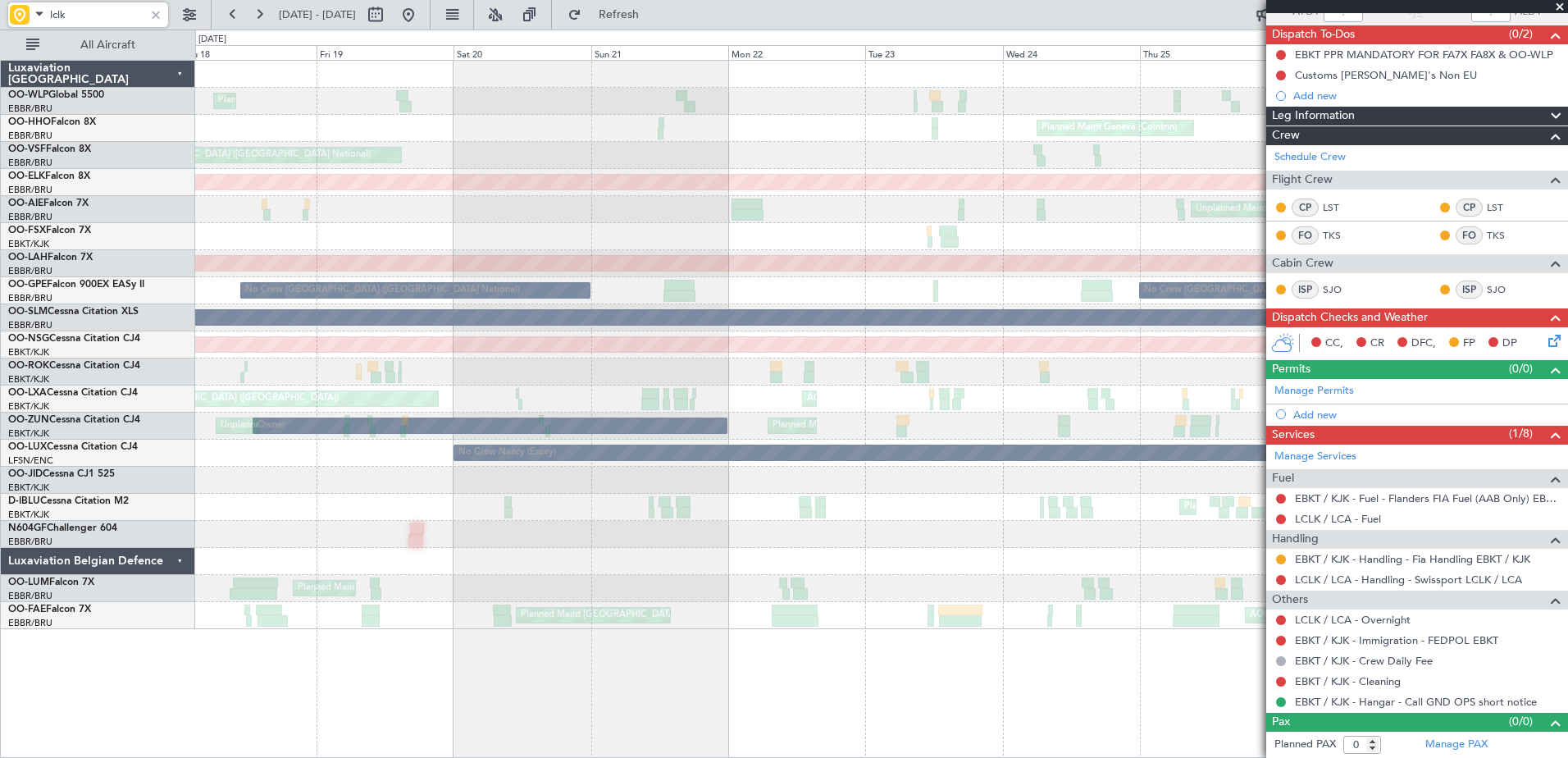
click at [1124, 430] on div "Planned Maint Liege Planned Maint Geneva (Cointrin) AOG Maint Brussels (Brussel…" at bounding box center [881, 344] width 1372 height 568
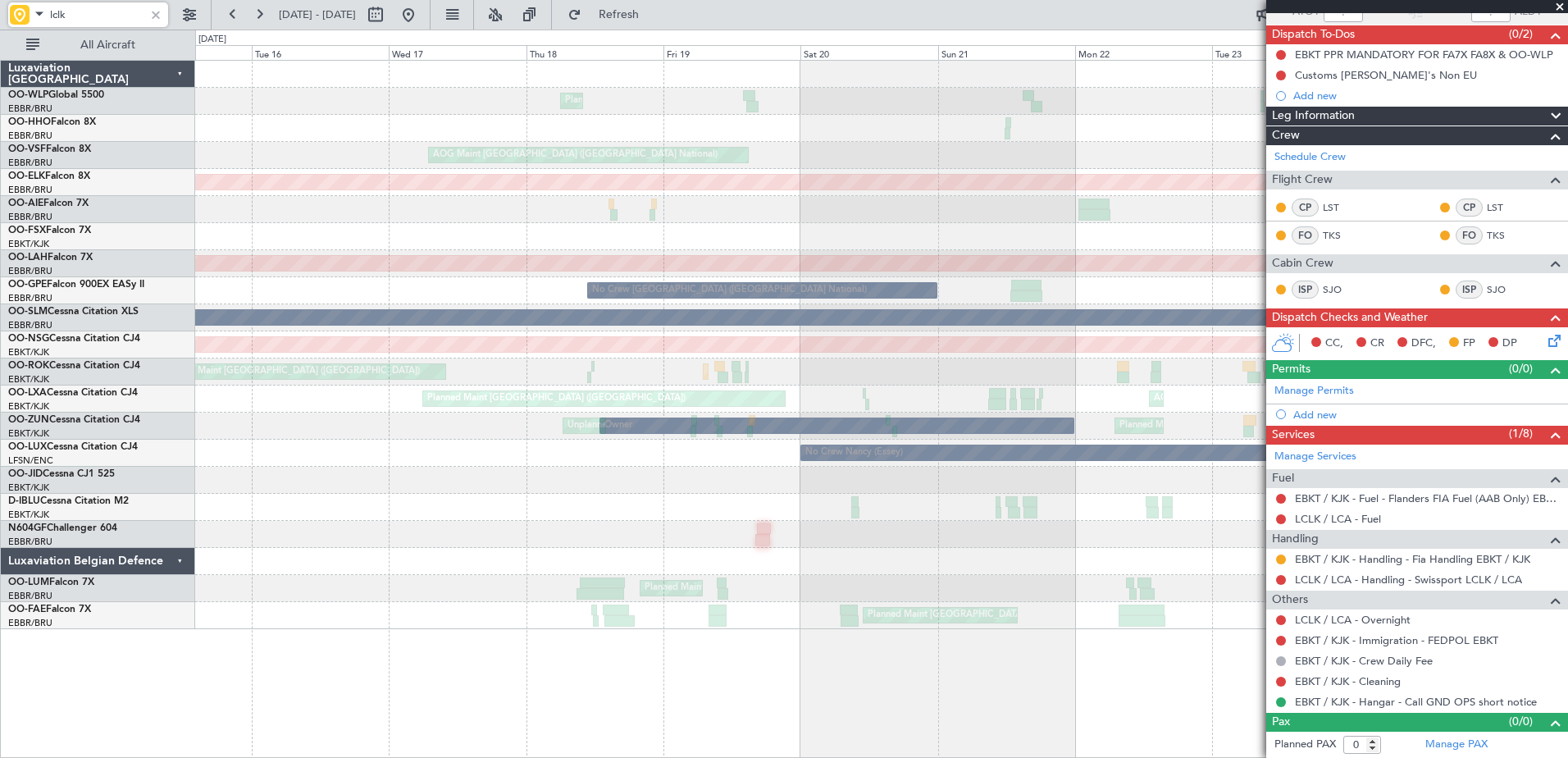
click at [1098, 419] on div "Planned Maint Liege Planned Maint Geneva (Cointrin) AOG Maint Brussels (Brussel…" at bounding box center [881, 344] width 1372 height 568
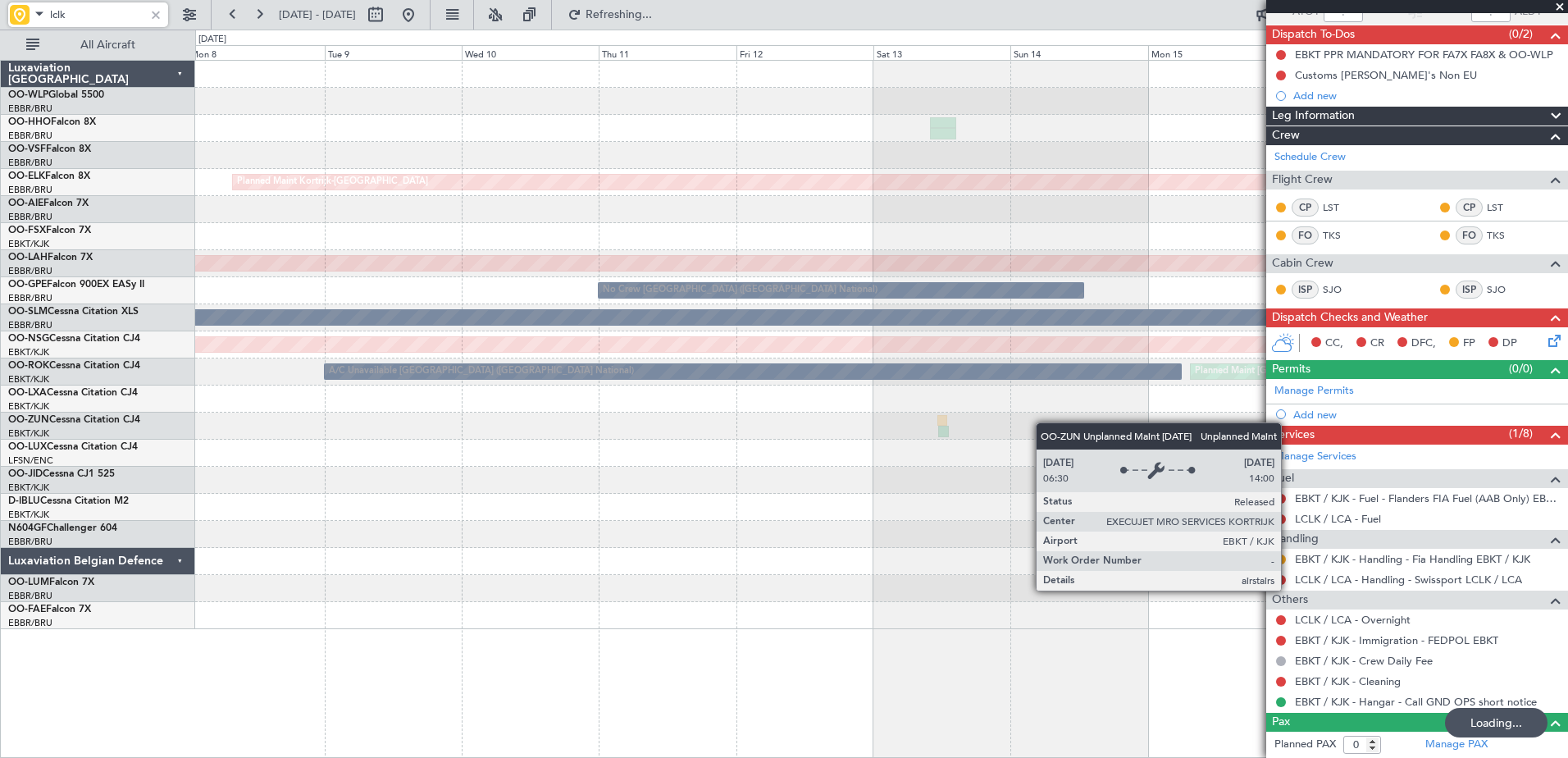
click at [1190, 470] on div "Planned Maint Liege AOG Maint Brussels (Brussels National) Planned Maint Kortri…" at bounding box center [881, 344] width 1372 height 568
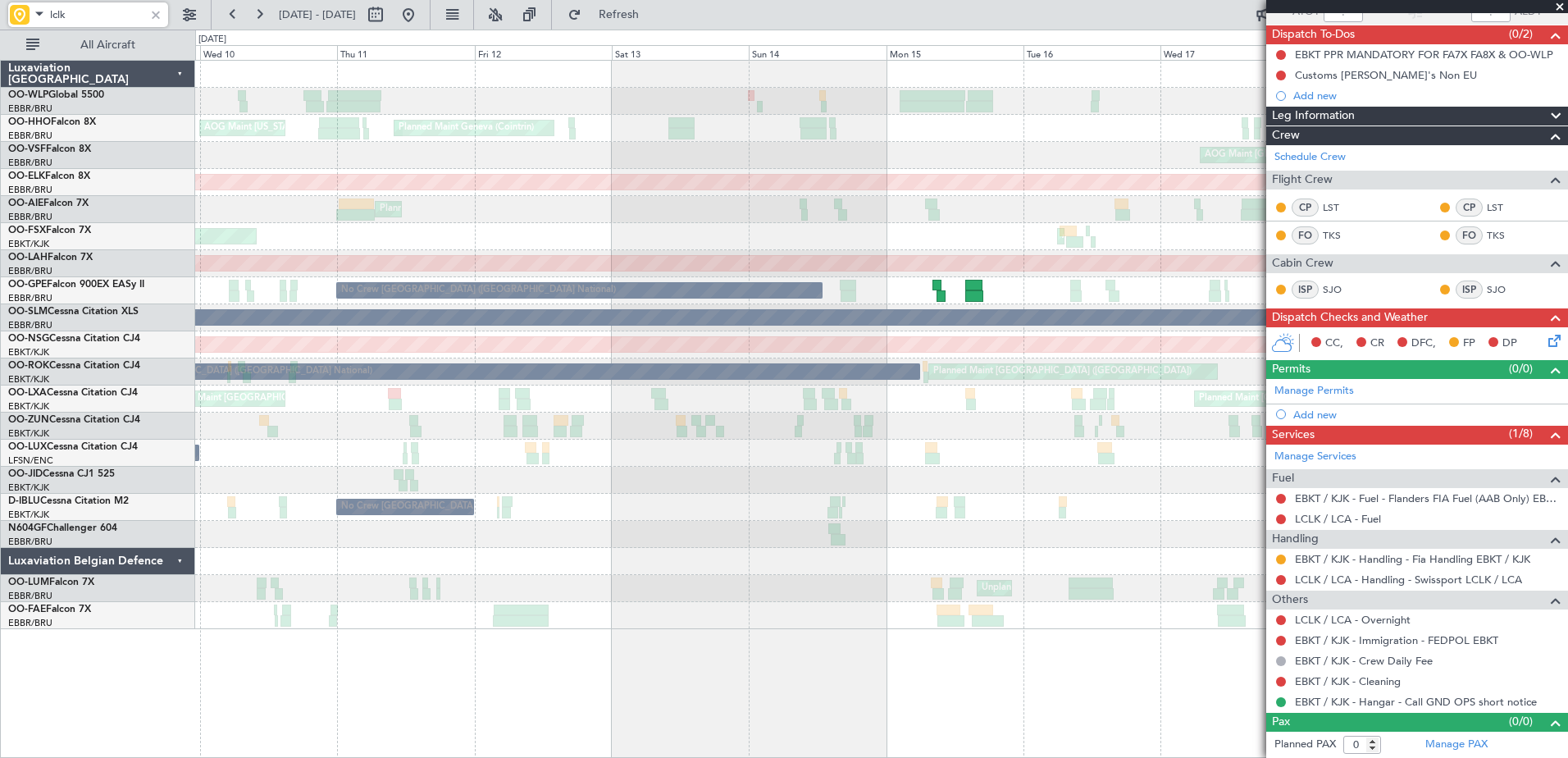
click at [921, 285] on div "Planned Maint Brussels (Brussels National) No Crew Brussels (Brussels National)…" at bounding box center [881, 290] width 1372 height 27
type input "lclk"
click at [232, 17] on button at bounding box center [232, 14] width 26 height 26
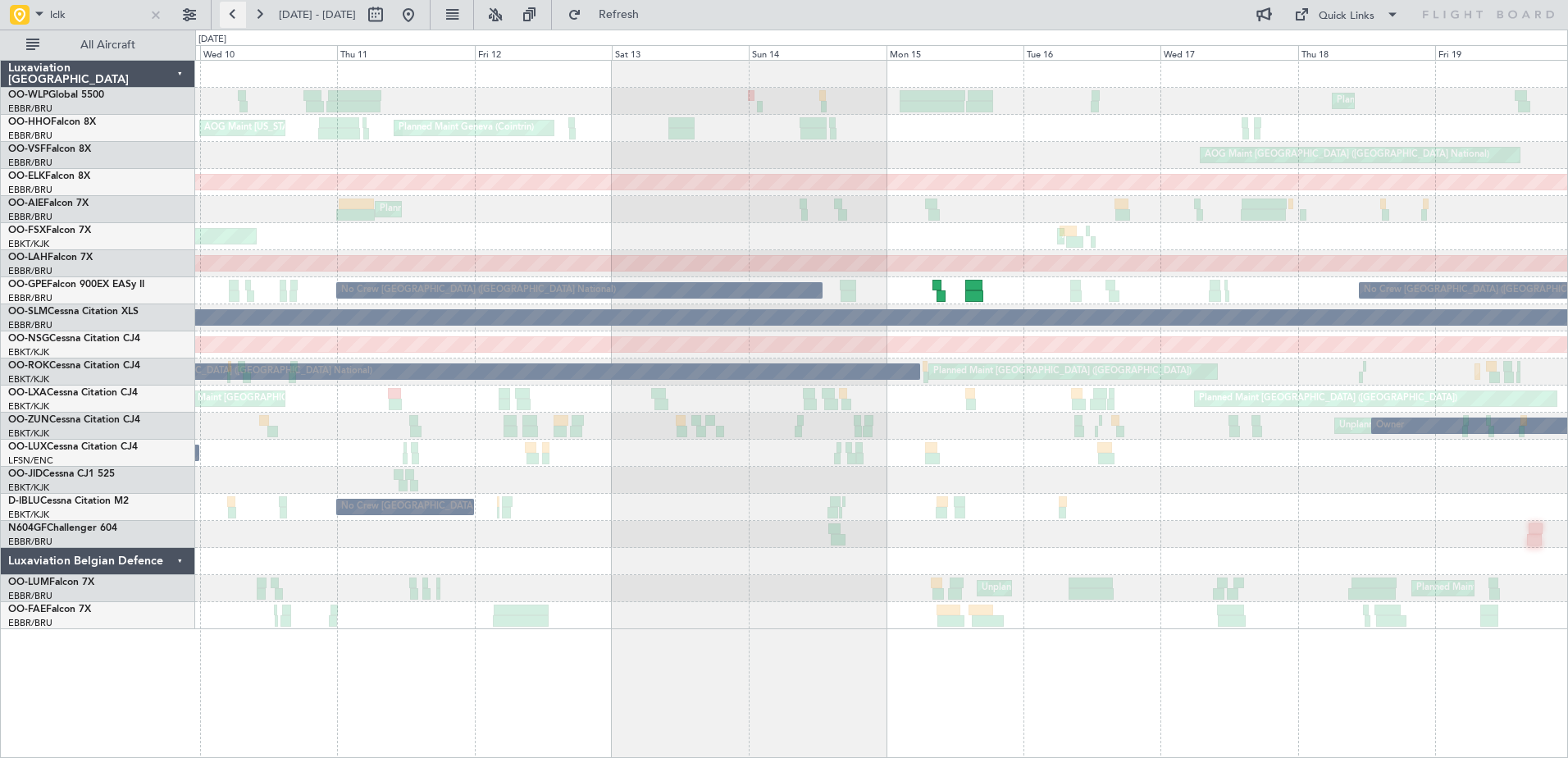
click at [232, 17] on button at bounding box center [232, 14] width 26 height 26
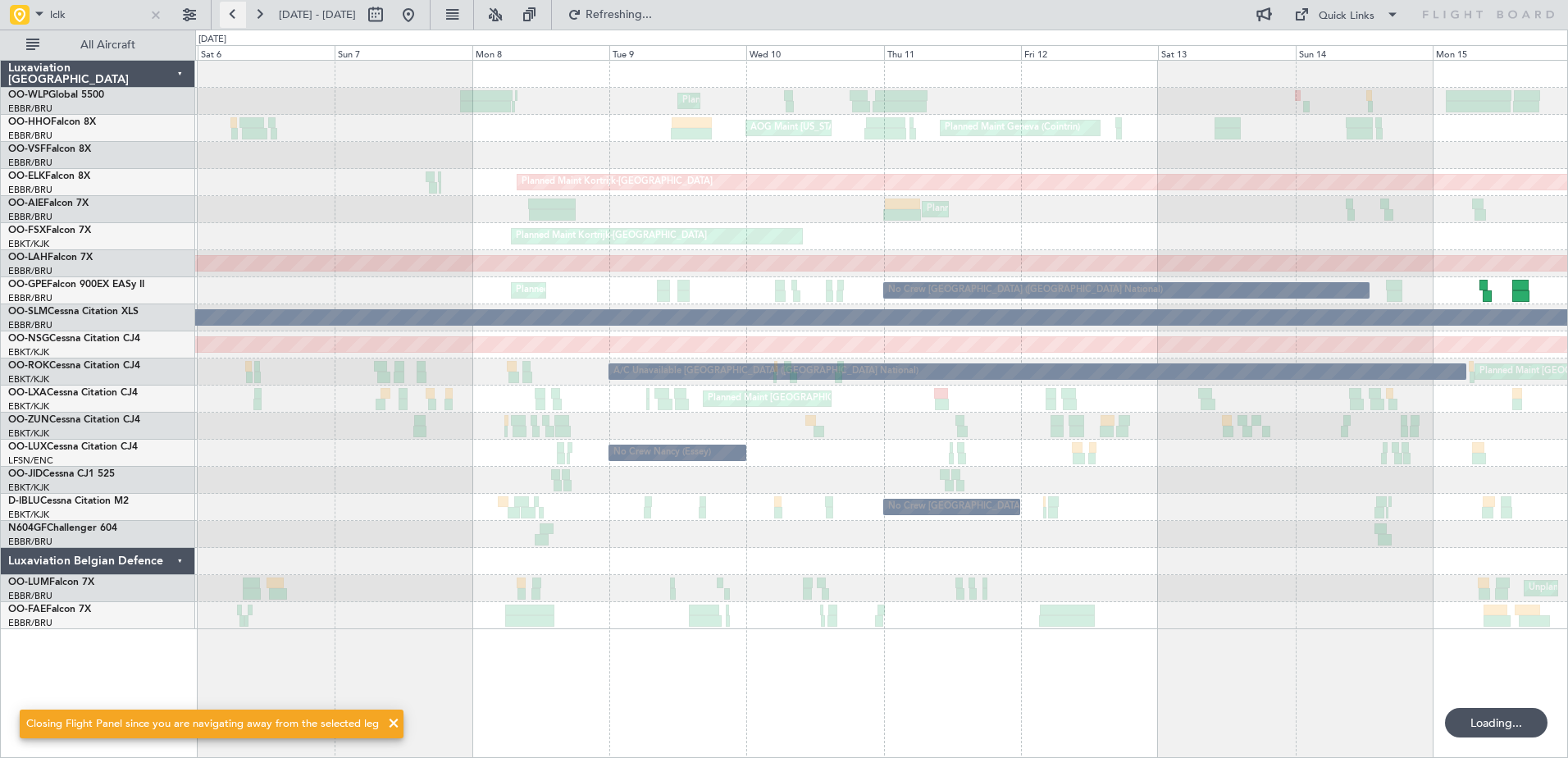
click at [232, 17] on button at bounding box center [232, 14] width 26 height 26
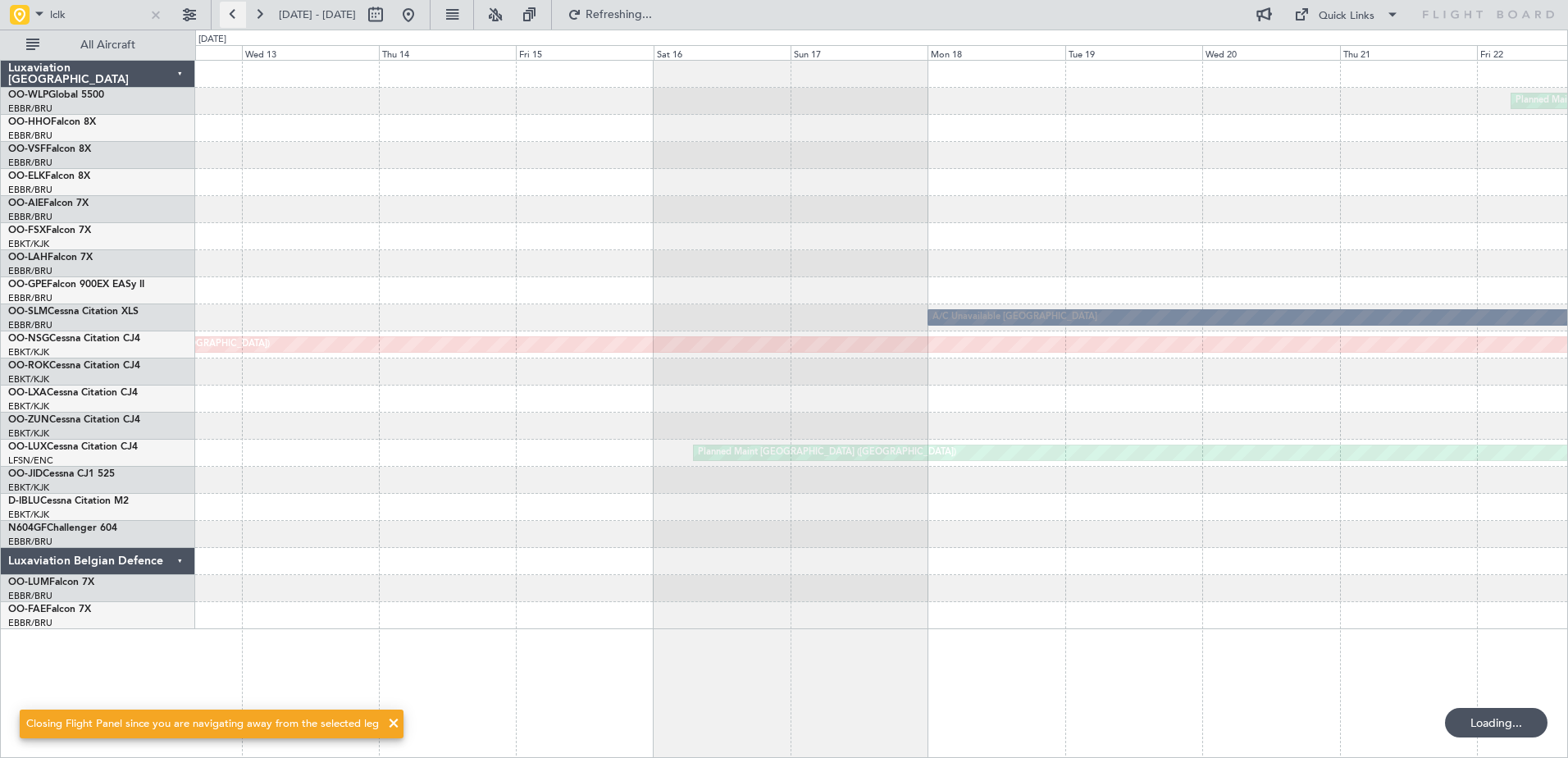
click at [232, 17] on button at bounding box center [232, 14] width 26 height 26
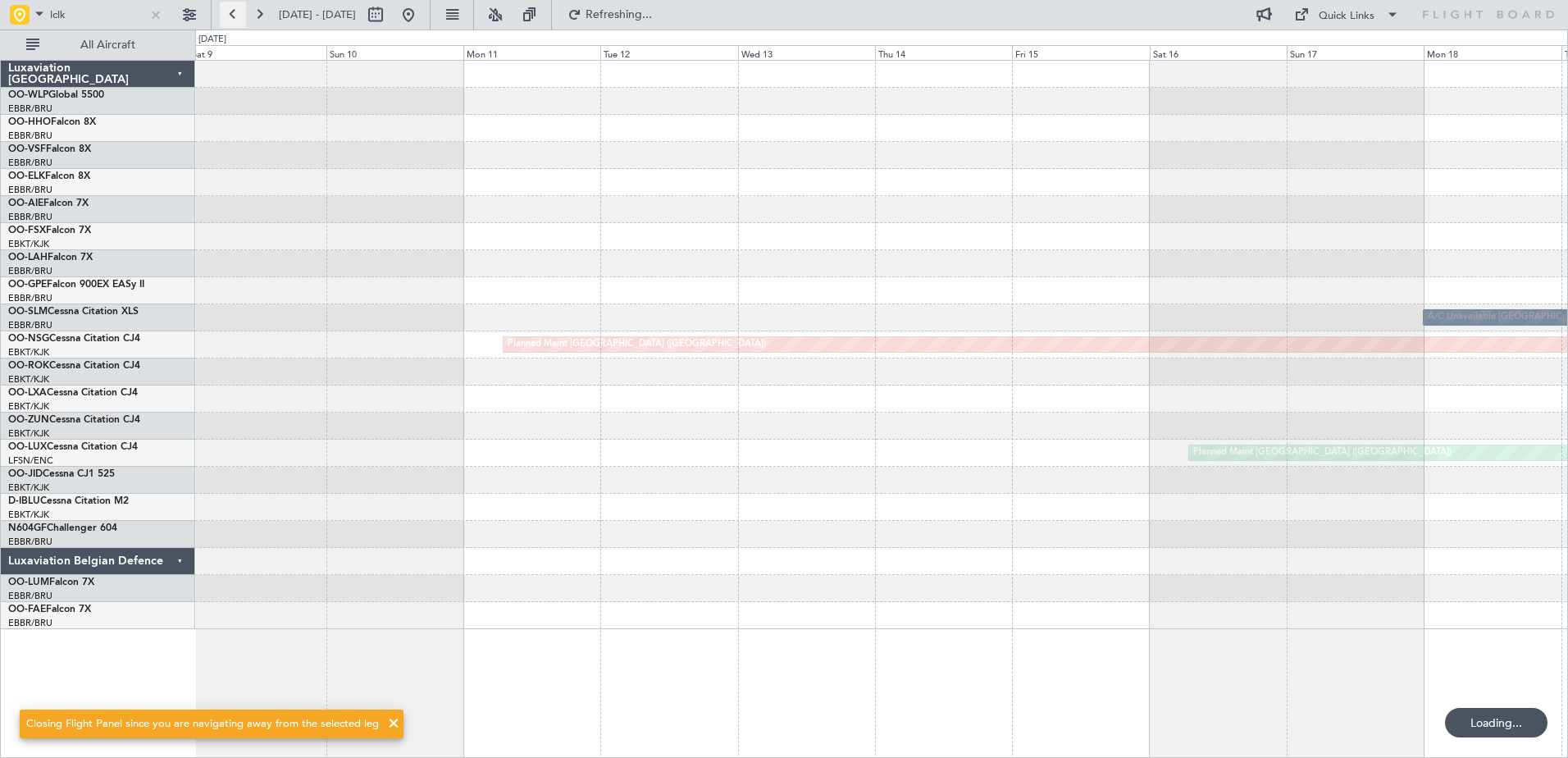
click at [232, 17] on button at bounding box center [232, 14] width 26 height 26
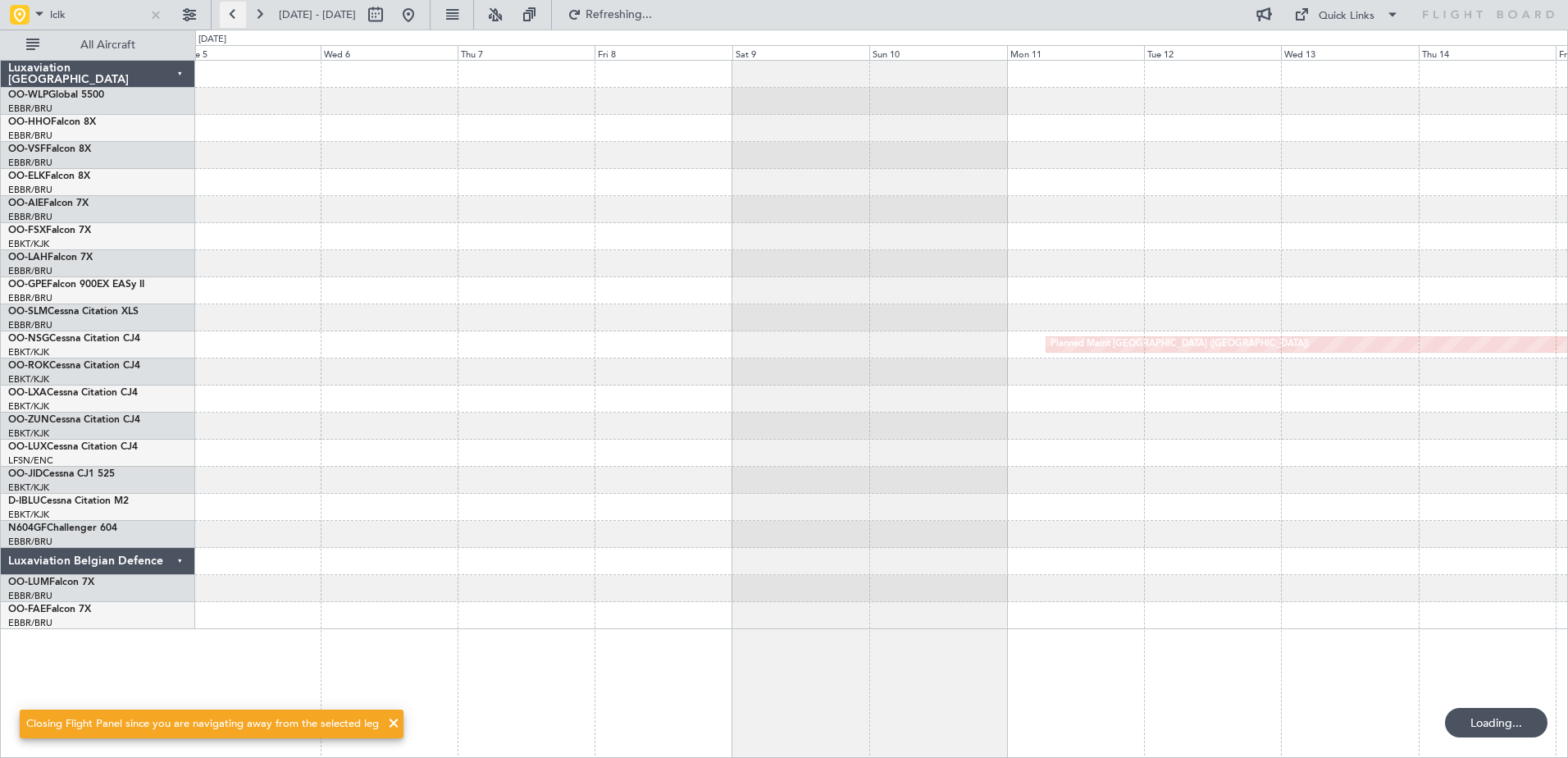
click at [232, 17] on button at bounding box center [232, 14] width 26 height 26
click at [231, 17] on button at bounding box center [232, 14] width 26 height 26
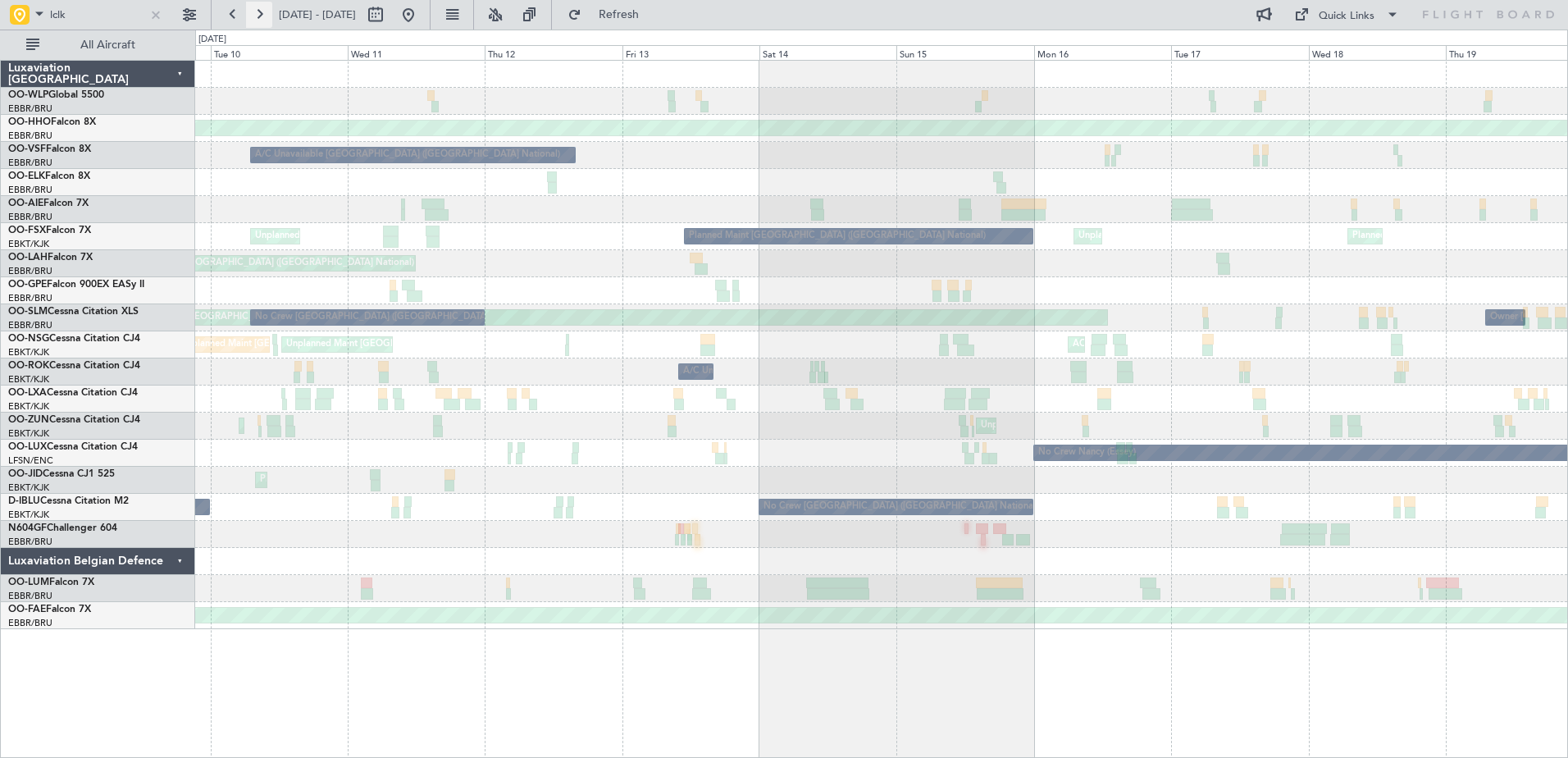
click at [249, 12] on button at bounding box center [258, 14] width 26 height 26
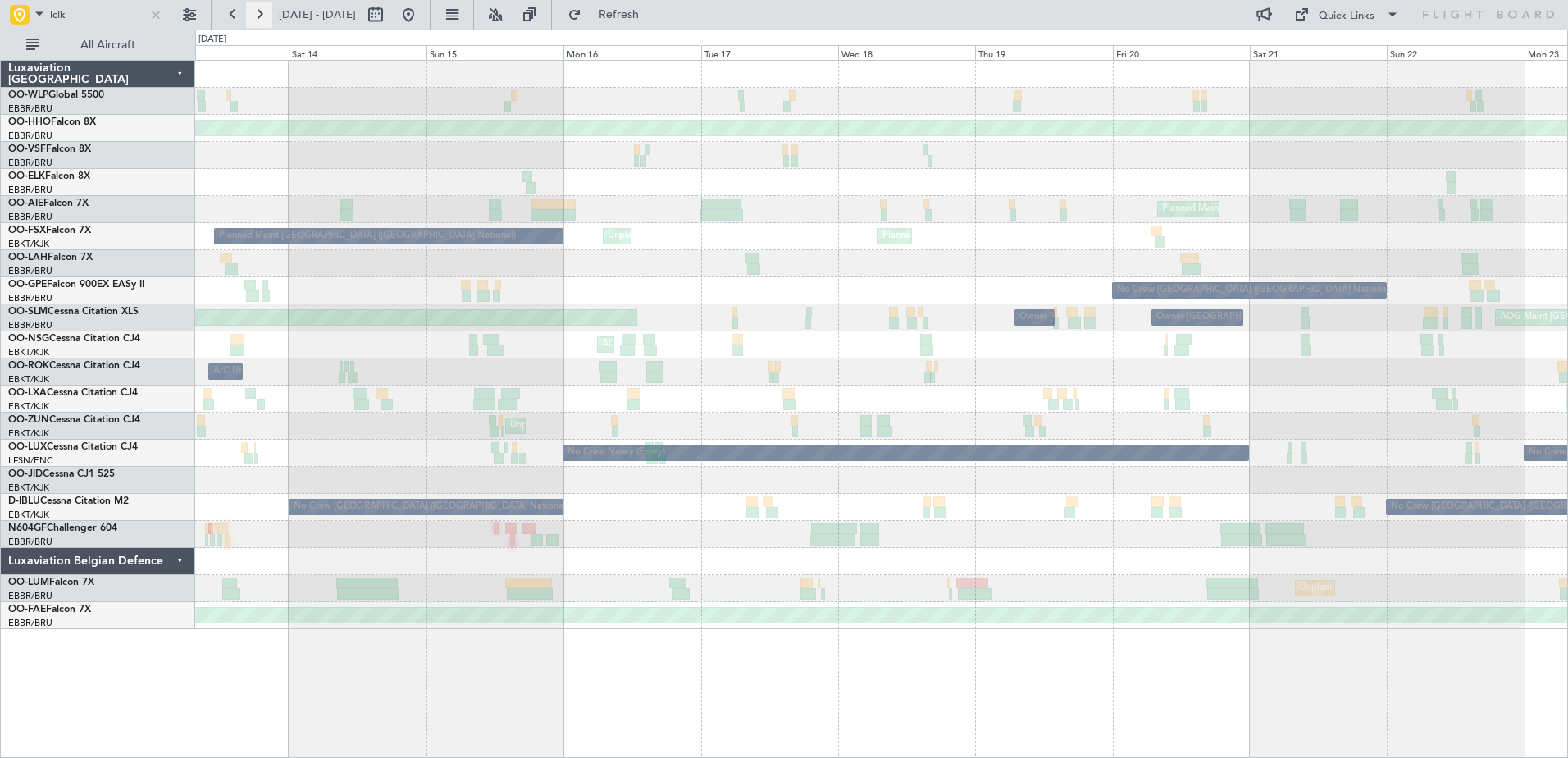
click at [249, 12] on button at bounding box center [258, 14] width 26 height 26
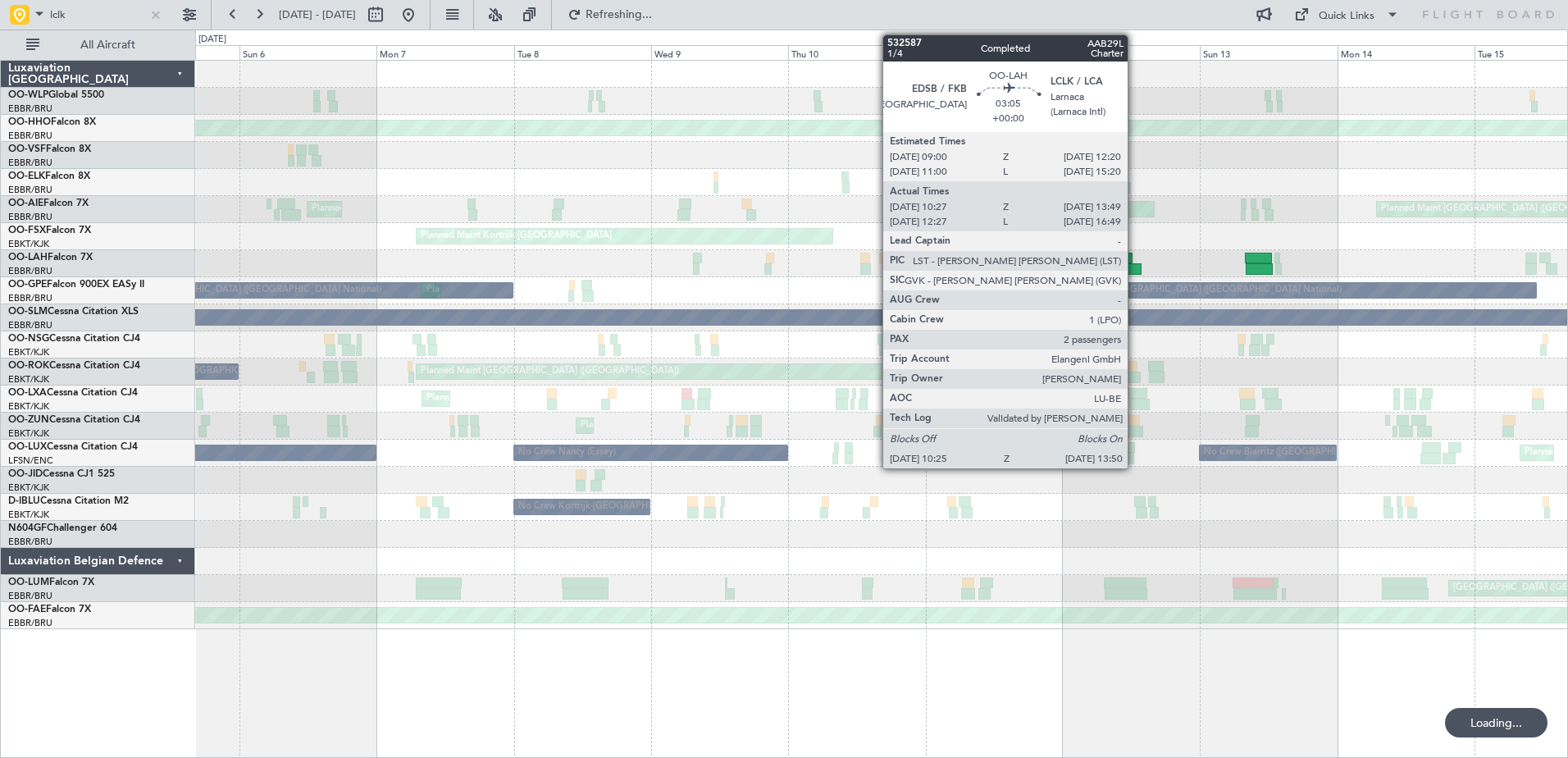
click at [1135, 263] on div at bounding box center [1131, 269] width 19 height 12
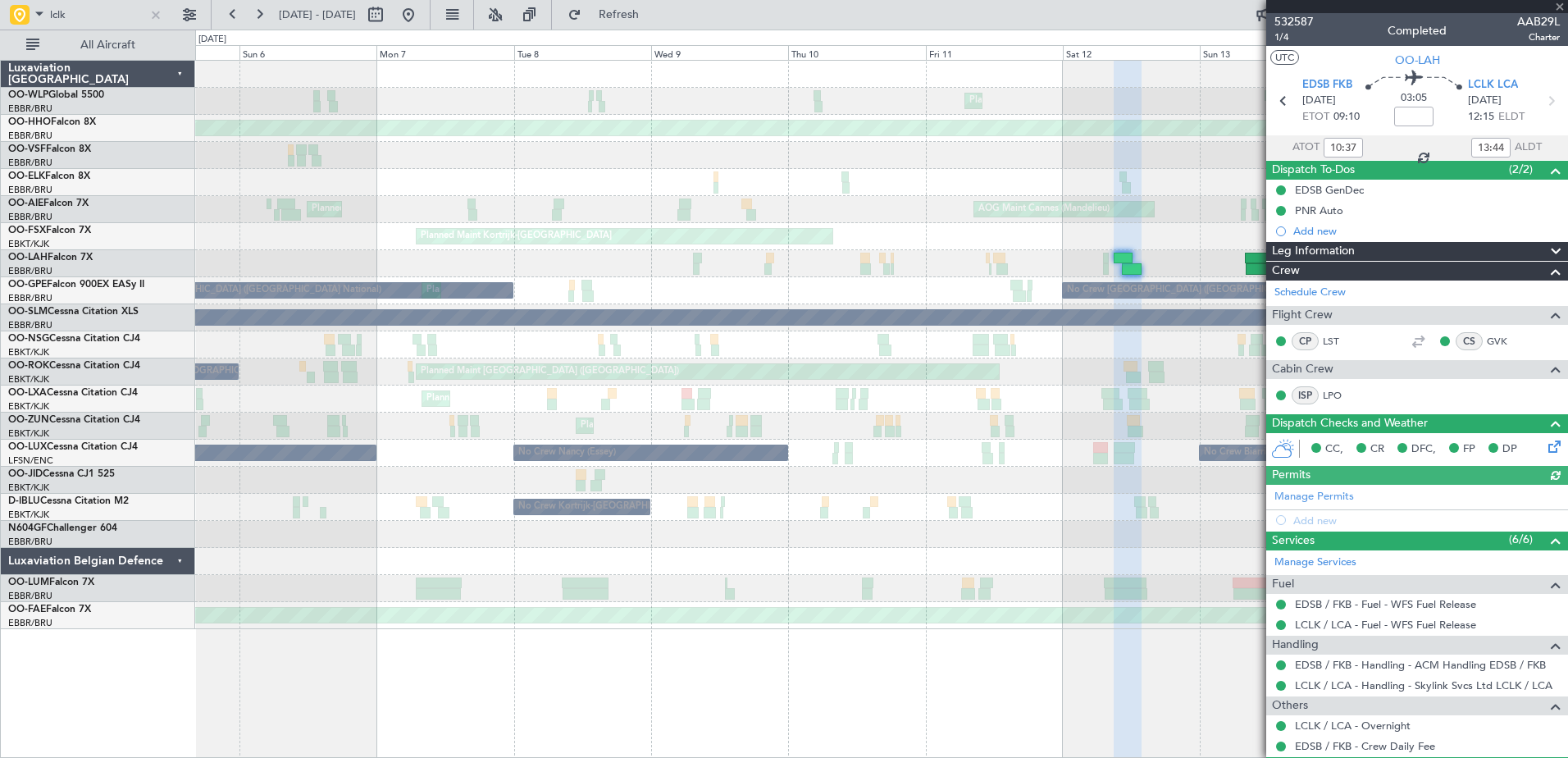
scroll to position [118, 0]
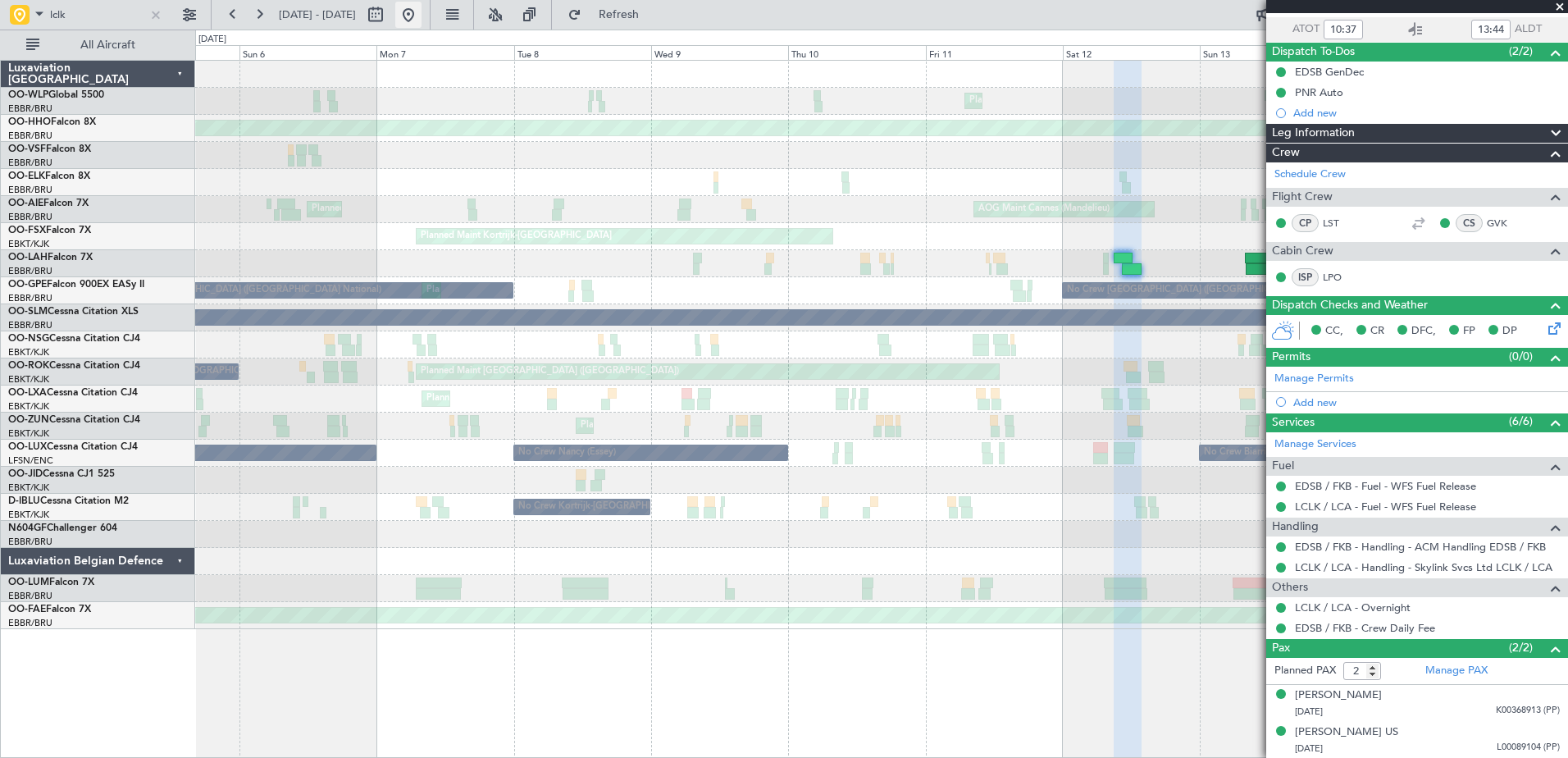
click at [421, 25] on button at bounding box center [408, 14] width 26 height 26
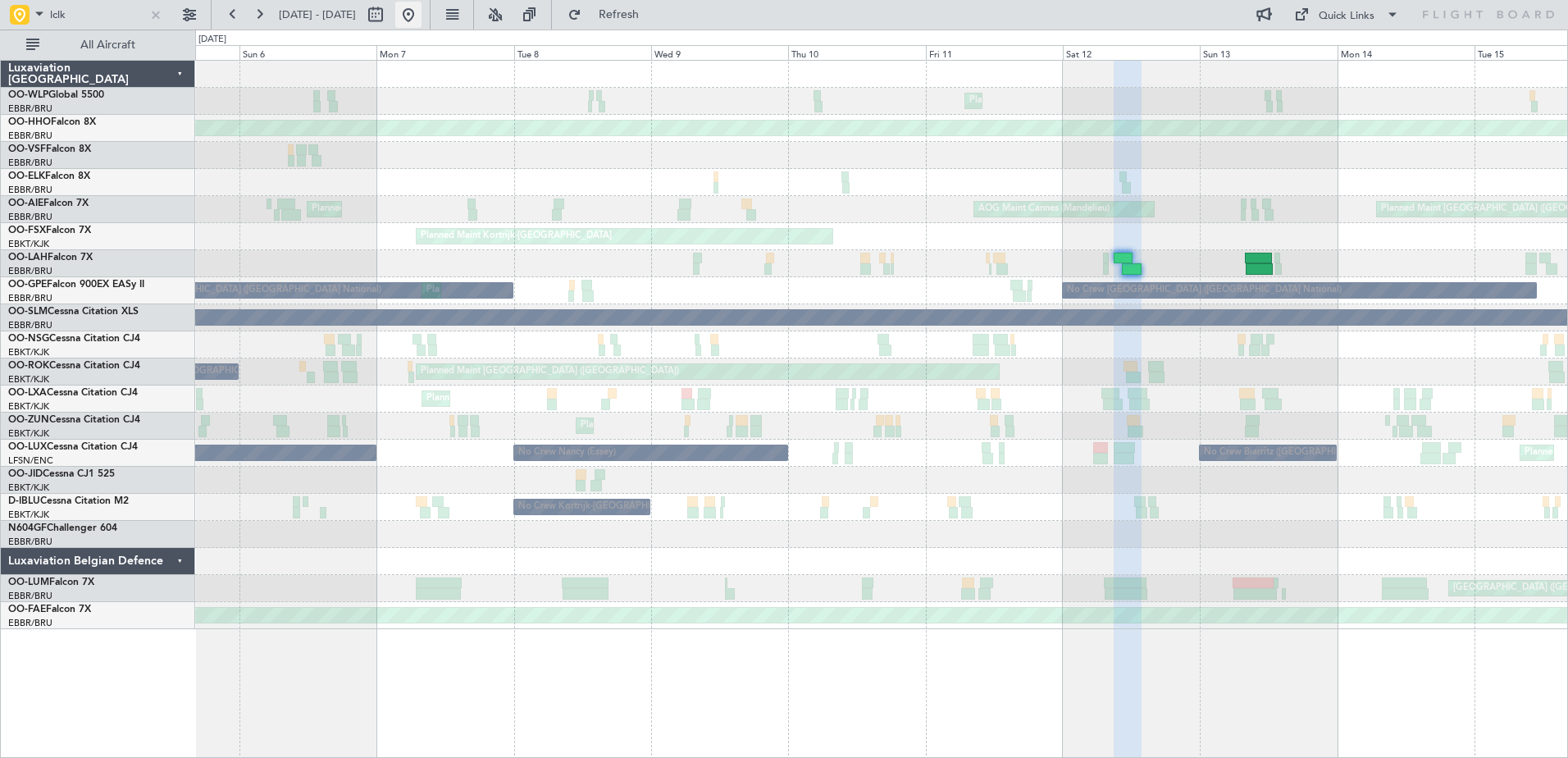
scroll to position [0, 0]
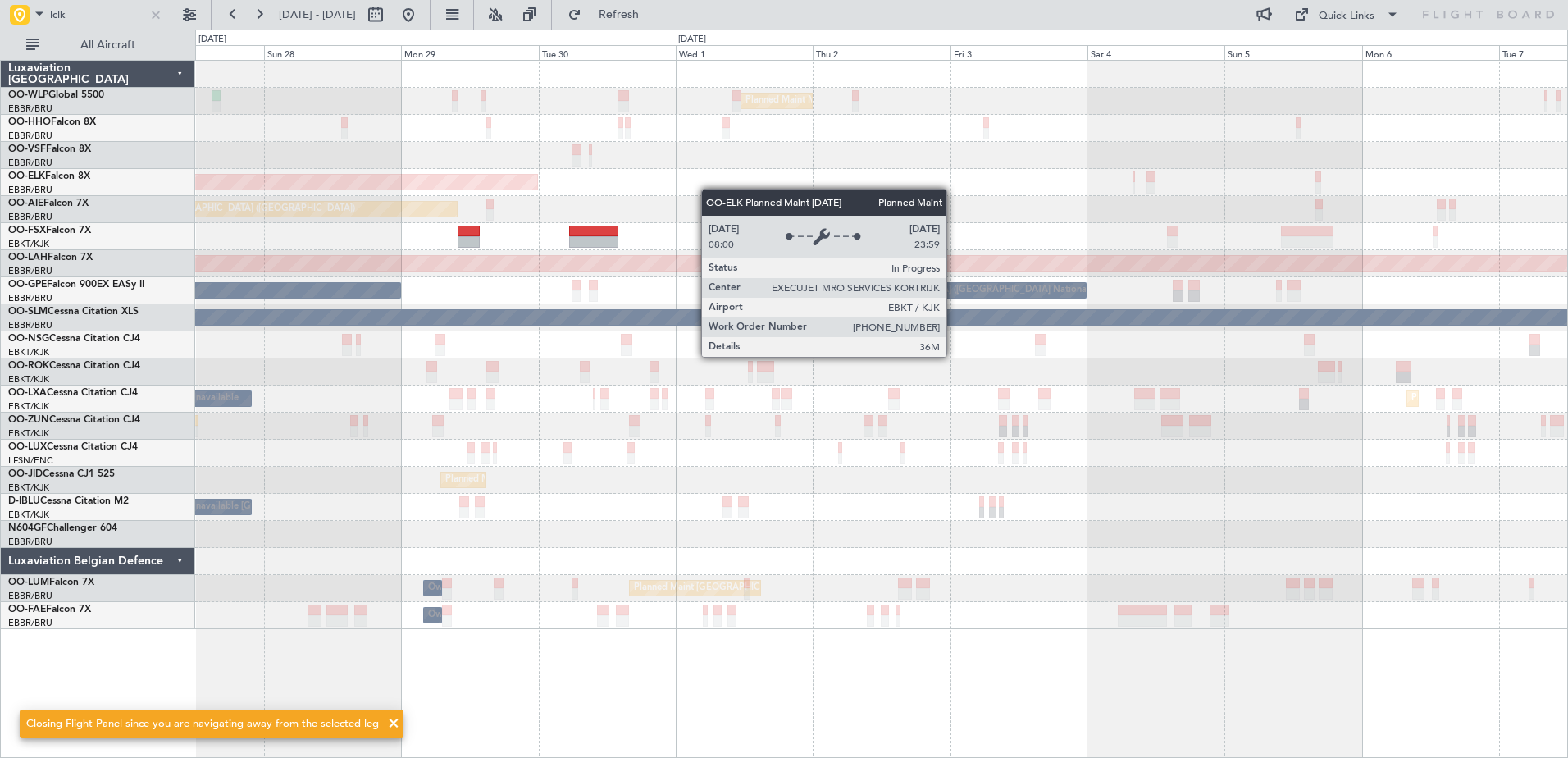
click at [360, 176] on div "Planned Maint Kortrijk-[GEOGRAPHIC_DATA]" at bounding box center [881, 182] width 1372 height 27
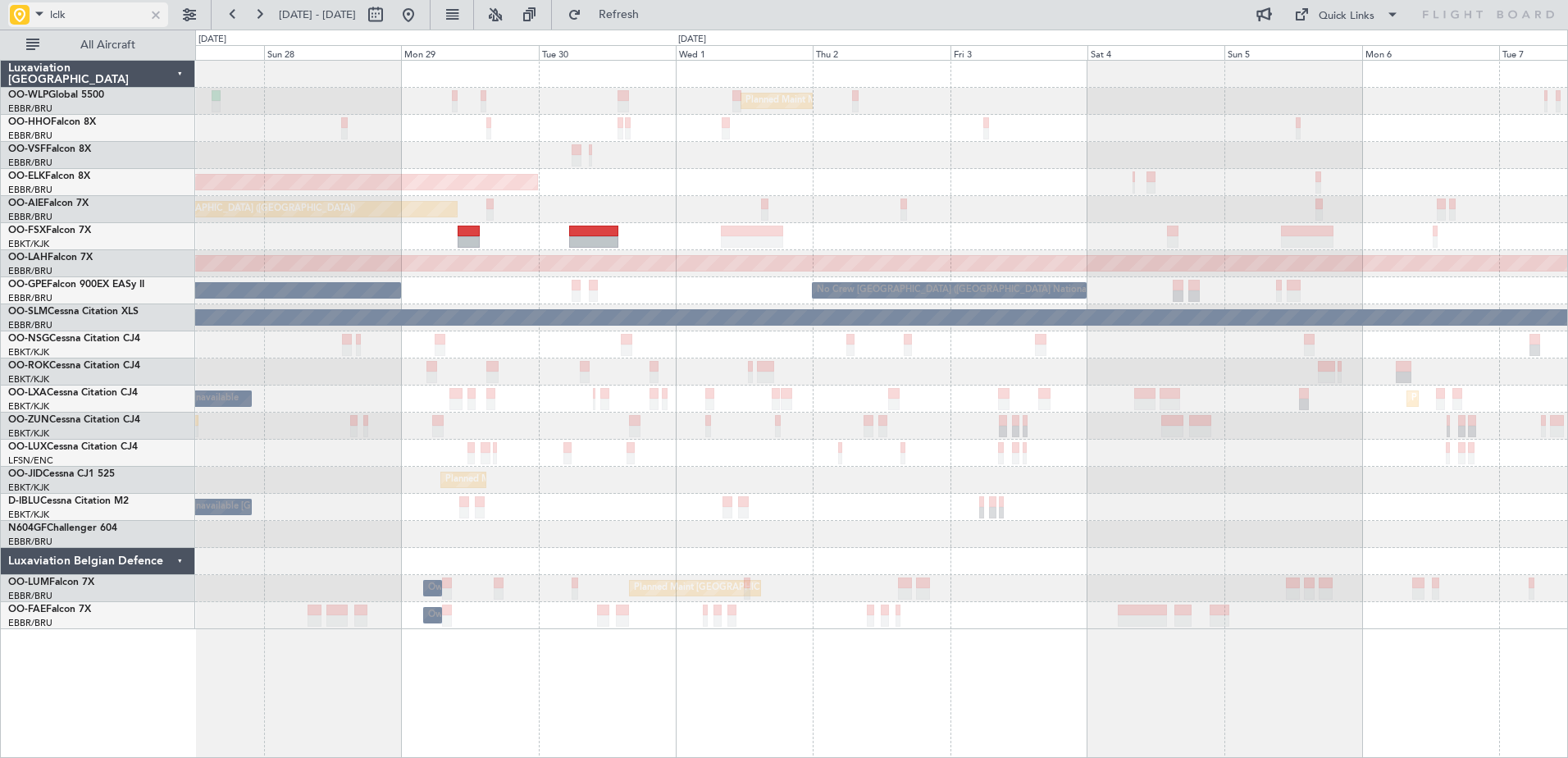
click at [158, 14] on div at bounding box center [155, 14] width 18 height 18
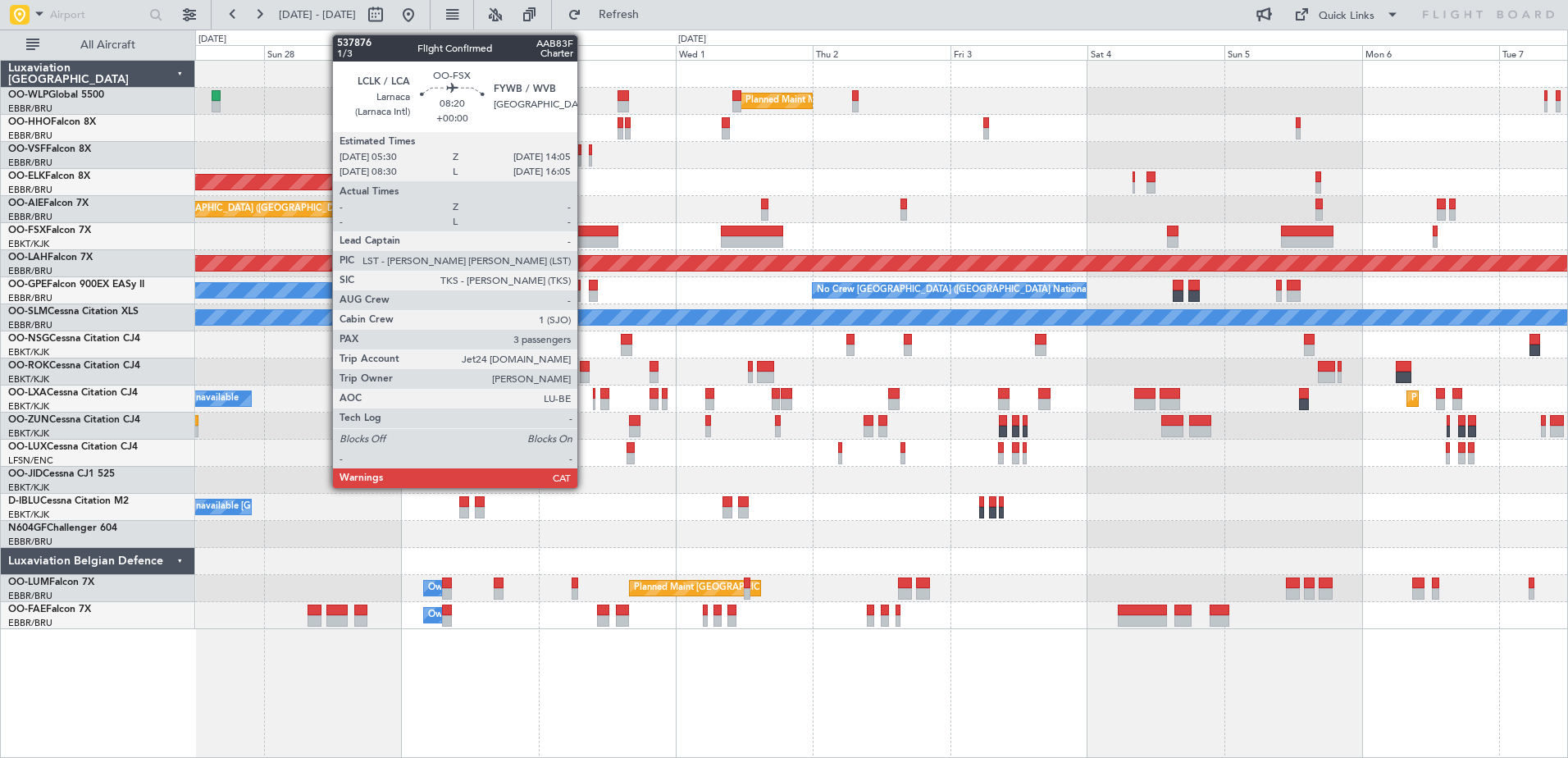
click at [585, 242] on div at bounding box center [594, 242] width 49 height 12
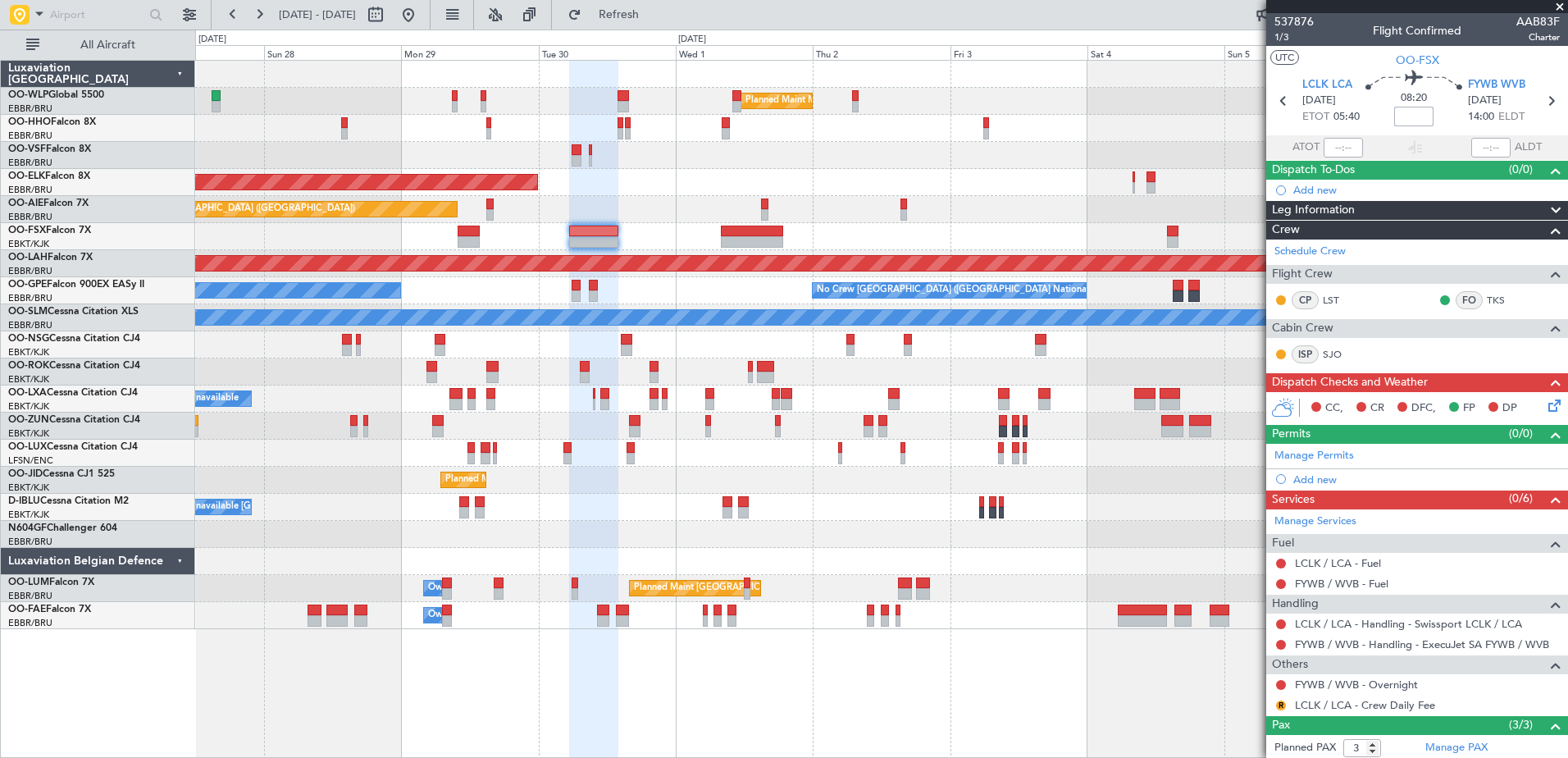
click at [1409, 116] on input at bounding box center [1413, 116] width 40 height 19
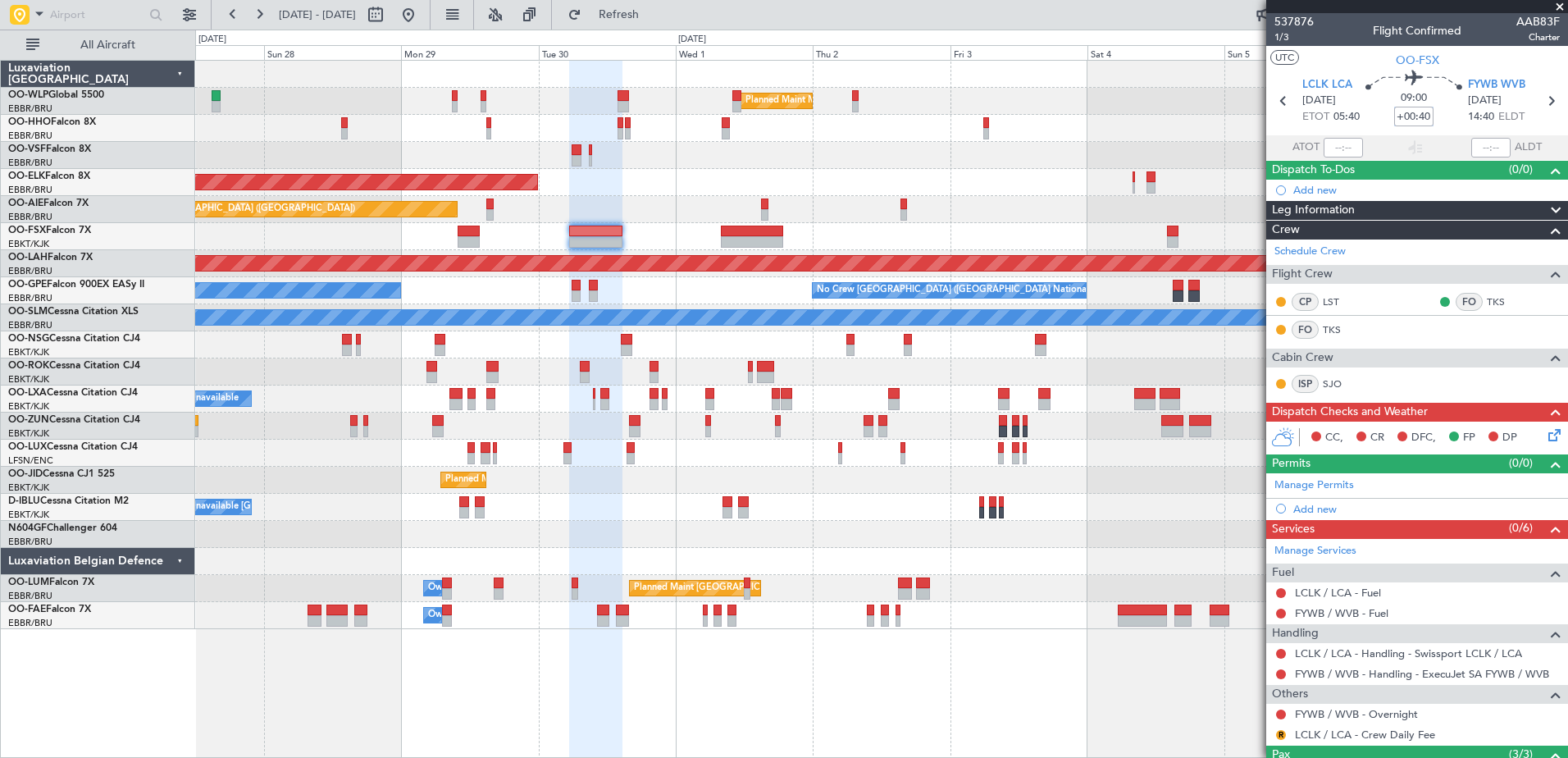
click at [1421, 118] on input "+00:40" at bounding box center [1413, 116] width 40 height 19
type input "+00:50"
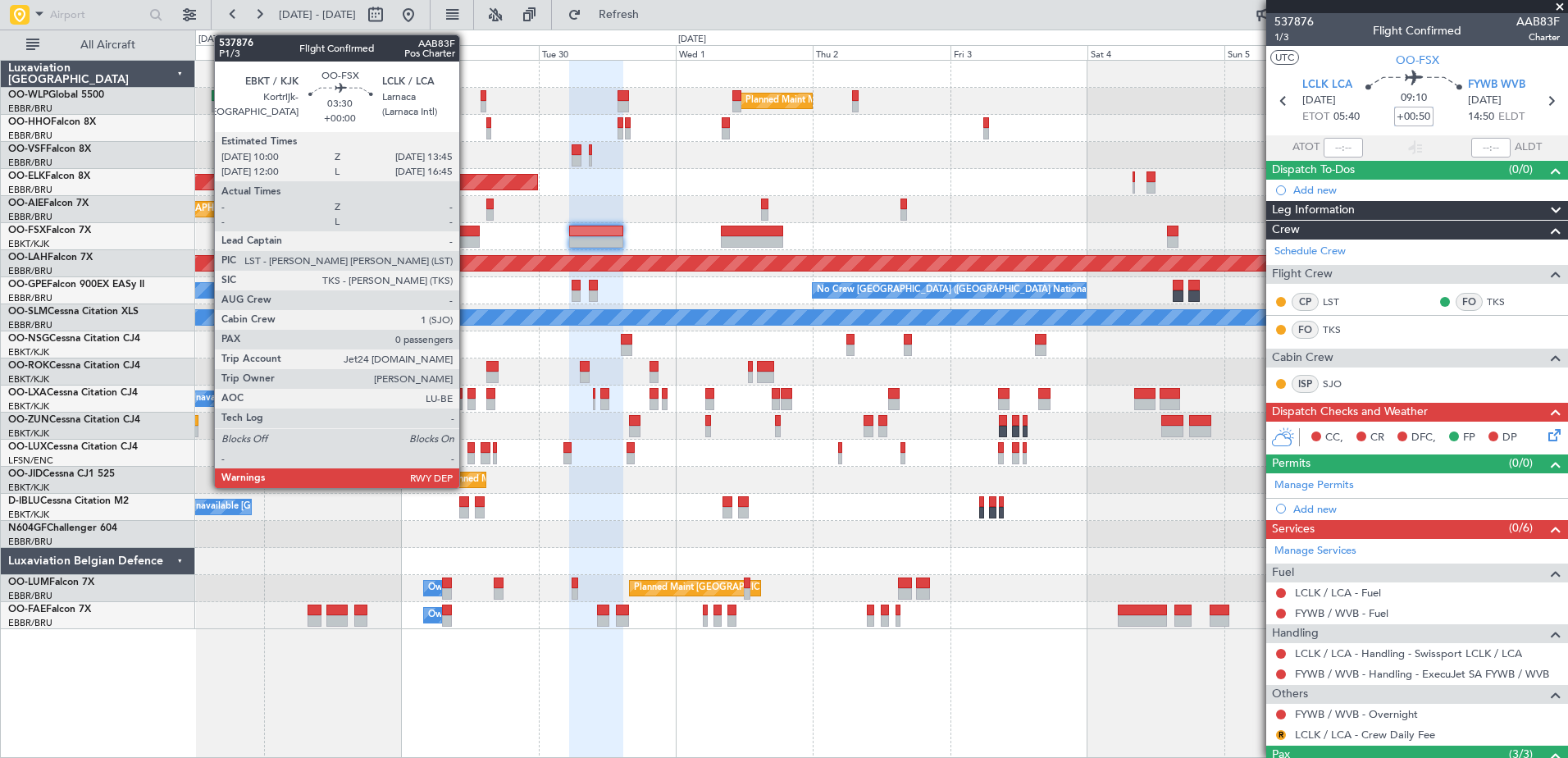
click at [467, 235] on div at bounding box center [469, 231] width 22 height 12
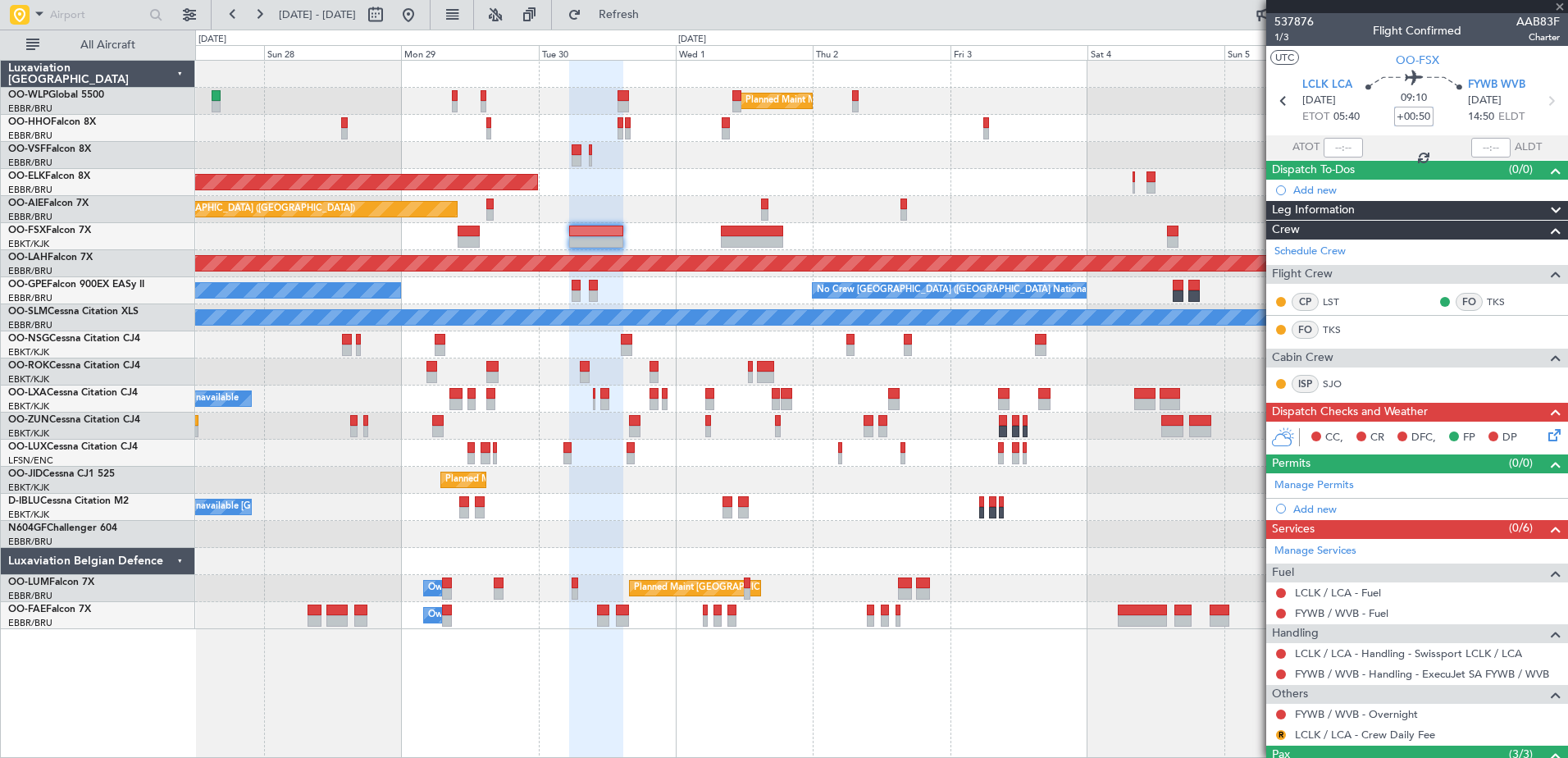
type input "0"
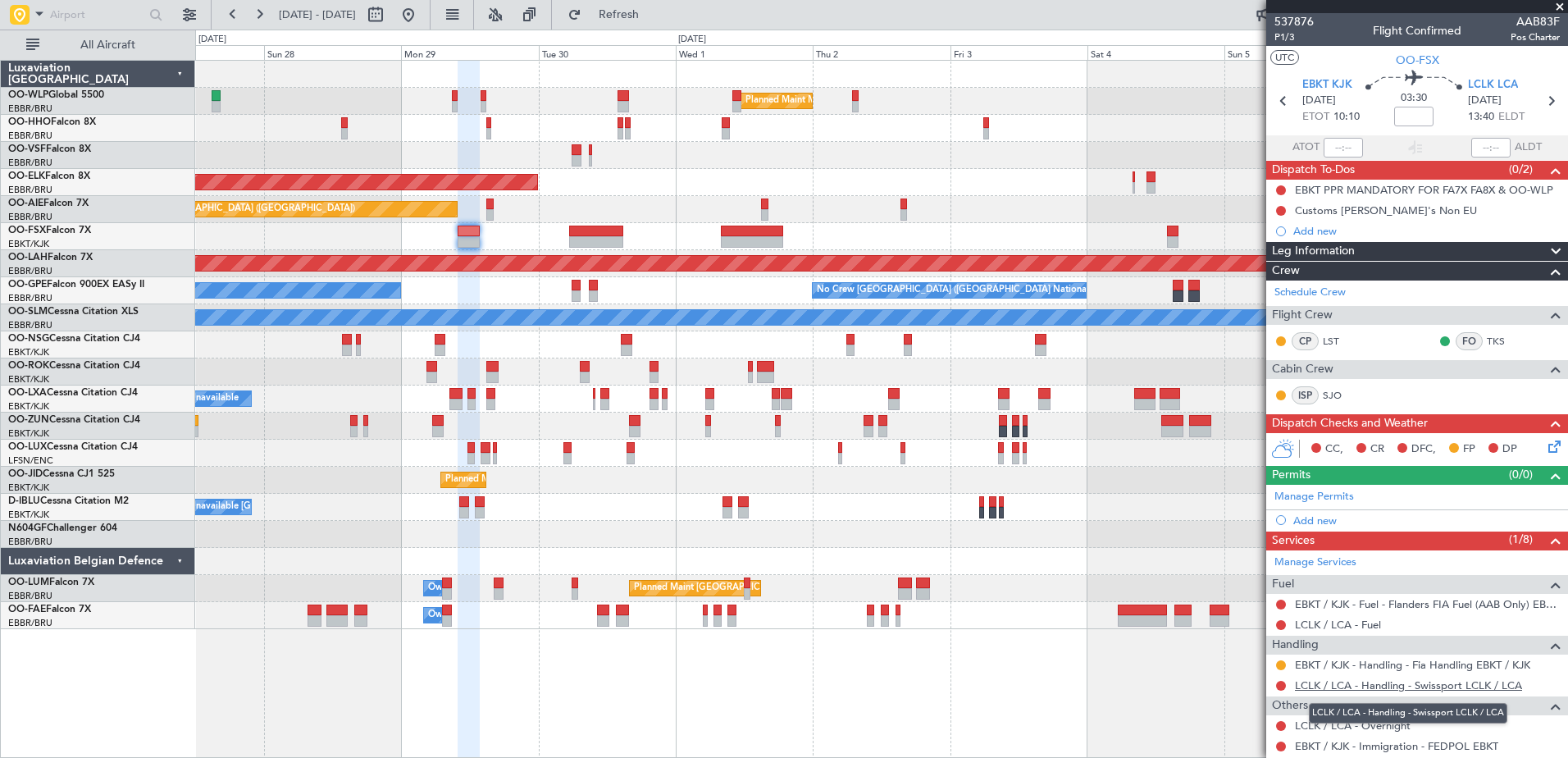
click at [1446, 683] on link "LCLK / LCA - Handling - Swissport LCLK / LCA" at bounding box center [1408, 685] width 227 height 14
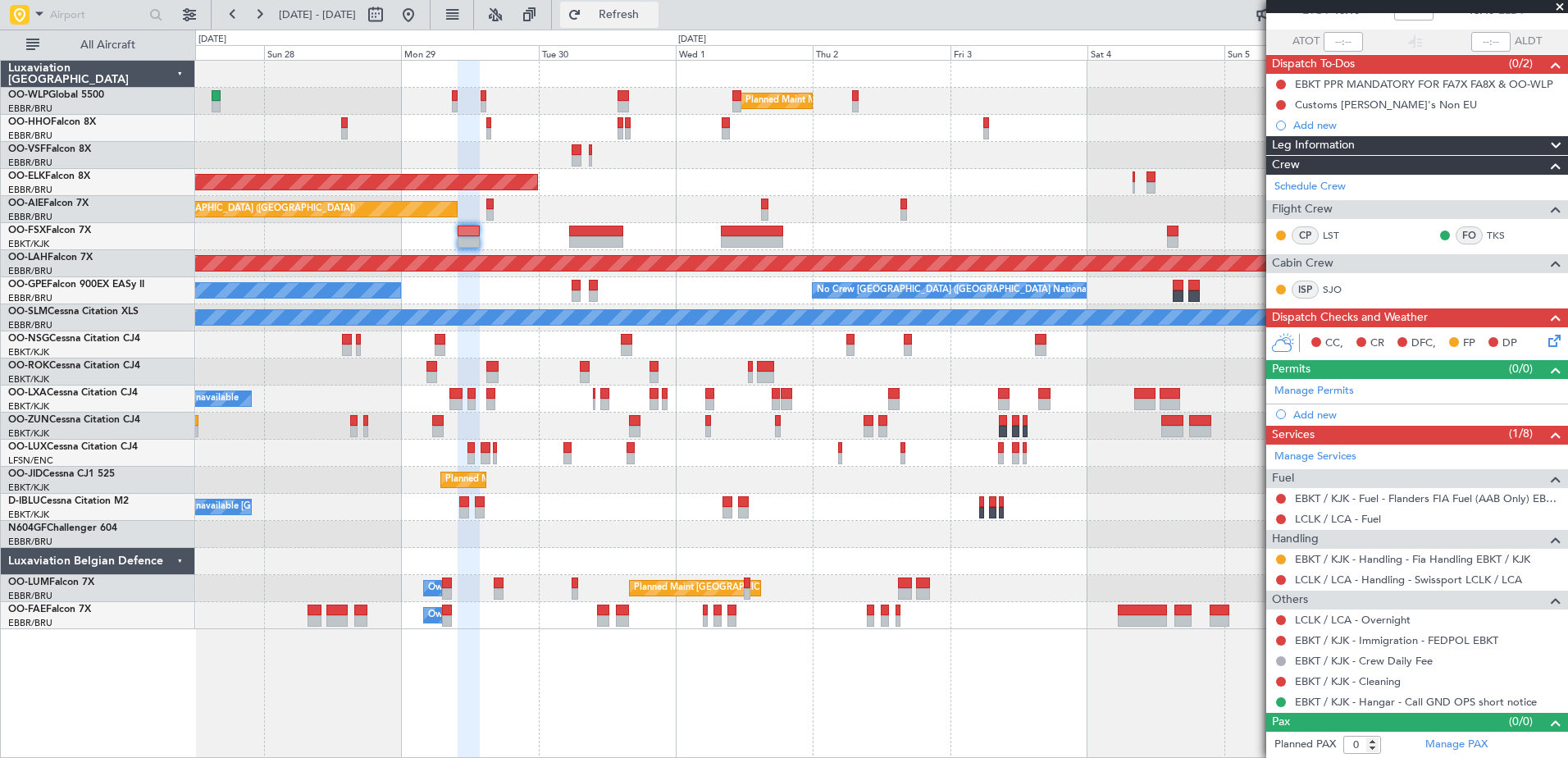
click at [659, 4] on button "Refresh" at bounding box center [609, 14] width 99 height 26
click at [1342, 513] on link "LCLK / LCA - Fuel" at bounding box center [1338, 518] width 86 height 14
click at [1469, 498] on link "EBKT / KJK - Fuel - Flanders FIA Fuel (AAB Only) EBKT / KJK" at bounding box center [1428, 498] width 265 height 14
click at [1331, 409] on div "Add new" at bounding box center [1419, 414] width 252 height 14
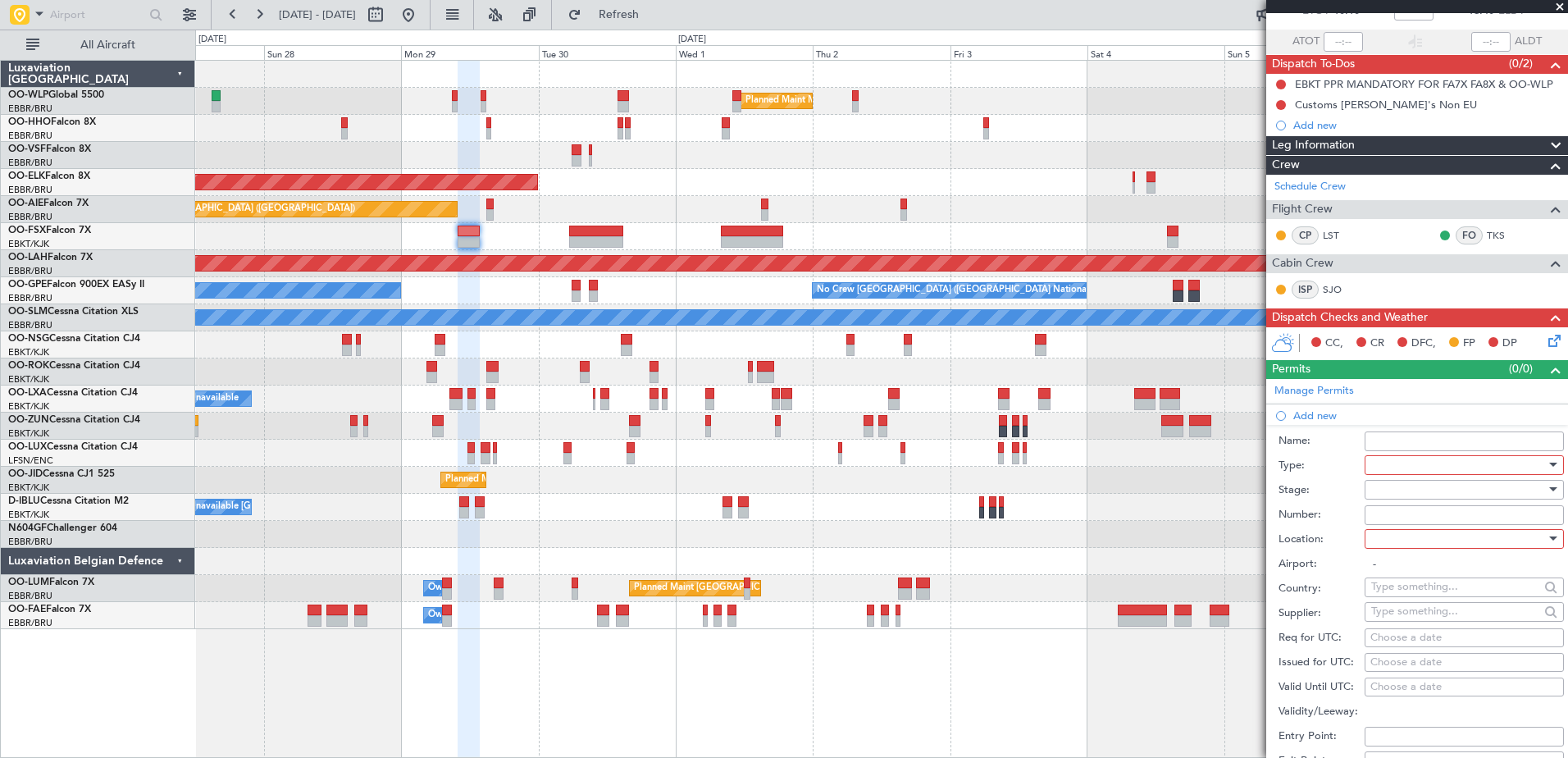
click at [1440, 469] on div at bounding box center [1458, 464] width 175 height 24
click at [1438, 623] on span "PPR" at bounding box center [1458, 628] width 172 height 24
click at [1437, 539] on div at bounding box center [1458, 539] width 175 height 24
click at [1440, 577] on span "Departure" at bounding box center [1458, 571] width 172 height 24
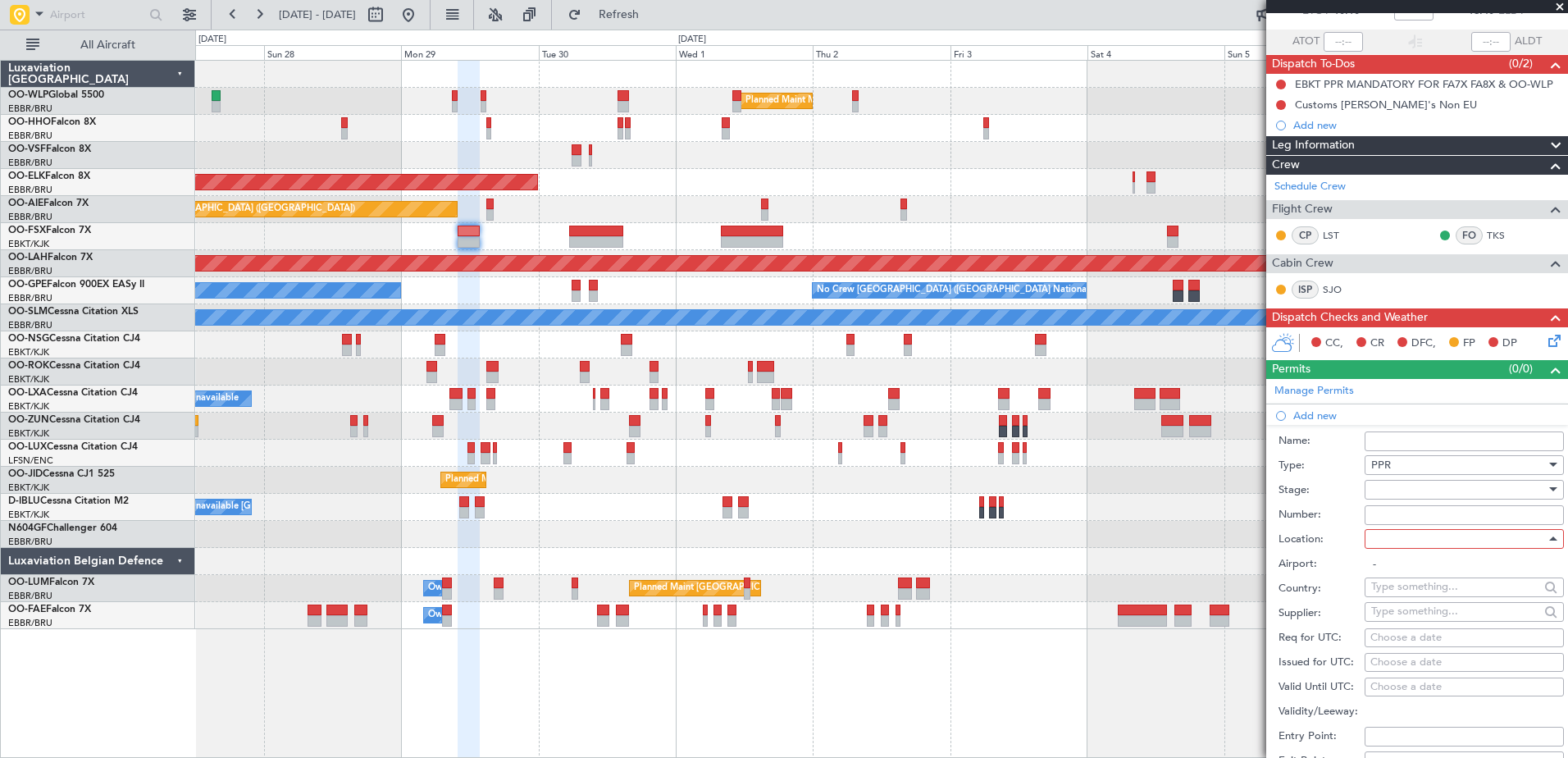
type input "EBKT / KJK"
click at [1404, 637] on div "Choose a date" at bounding box center [1464, 637] width 187 height 16
select select "9"
select select "2025"
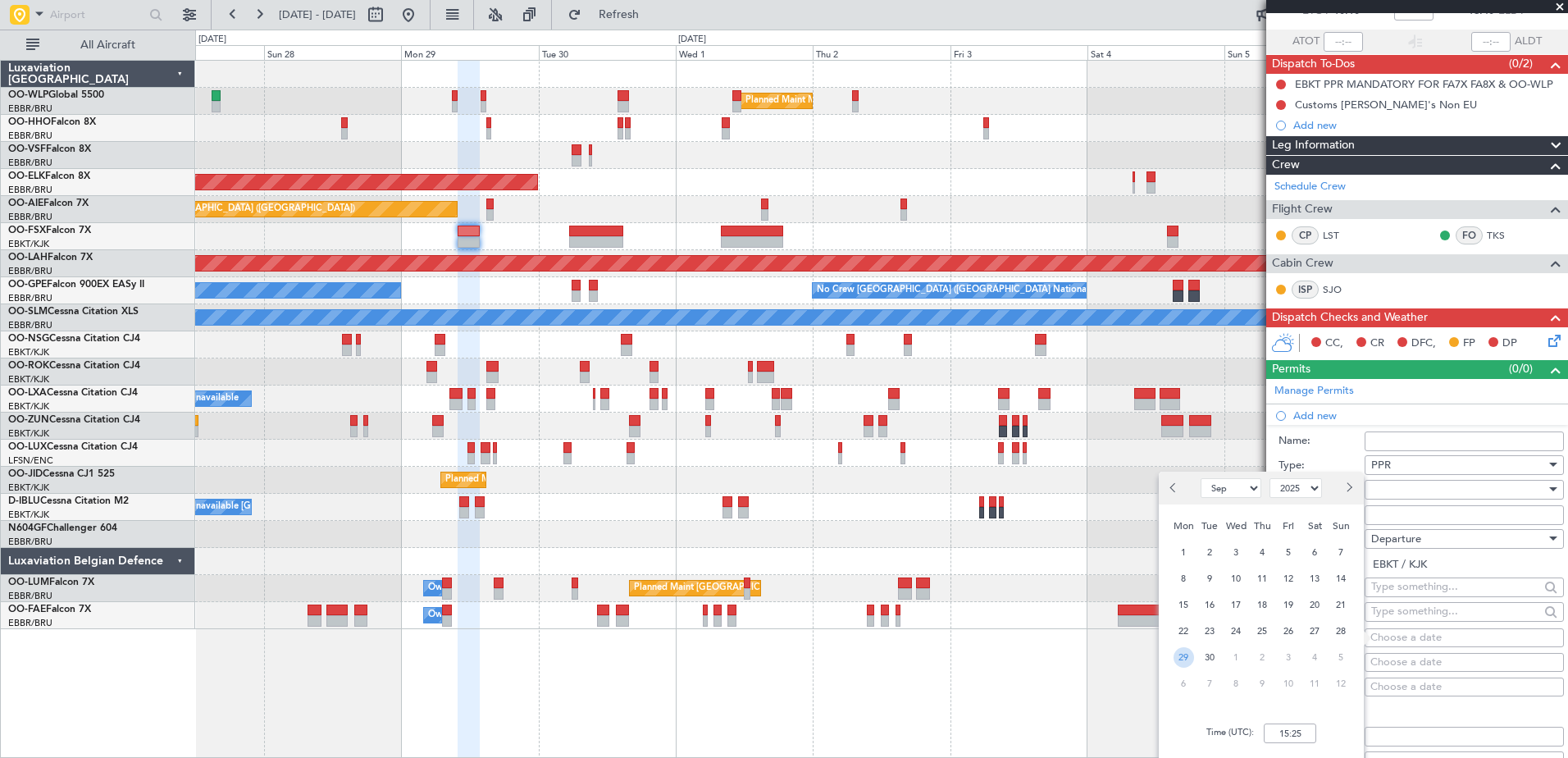
click at [1190, 661] on span "29" at bounding box center [1184, 657] width 20 height 20
click at [1307, 731] on input "00:00" at bounding box center [1290, 733] width 52 height 19
type input "10:00"
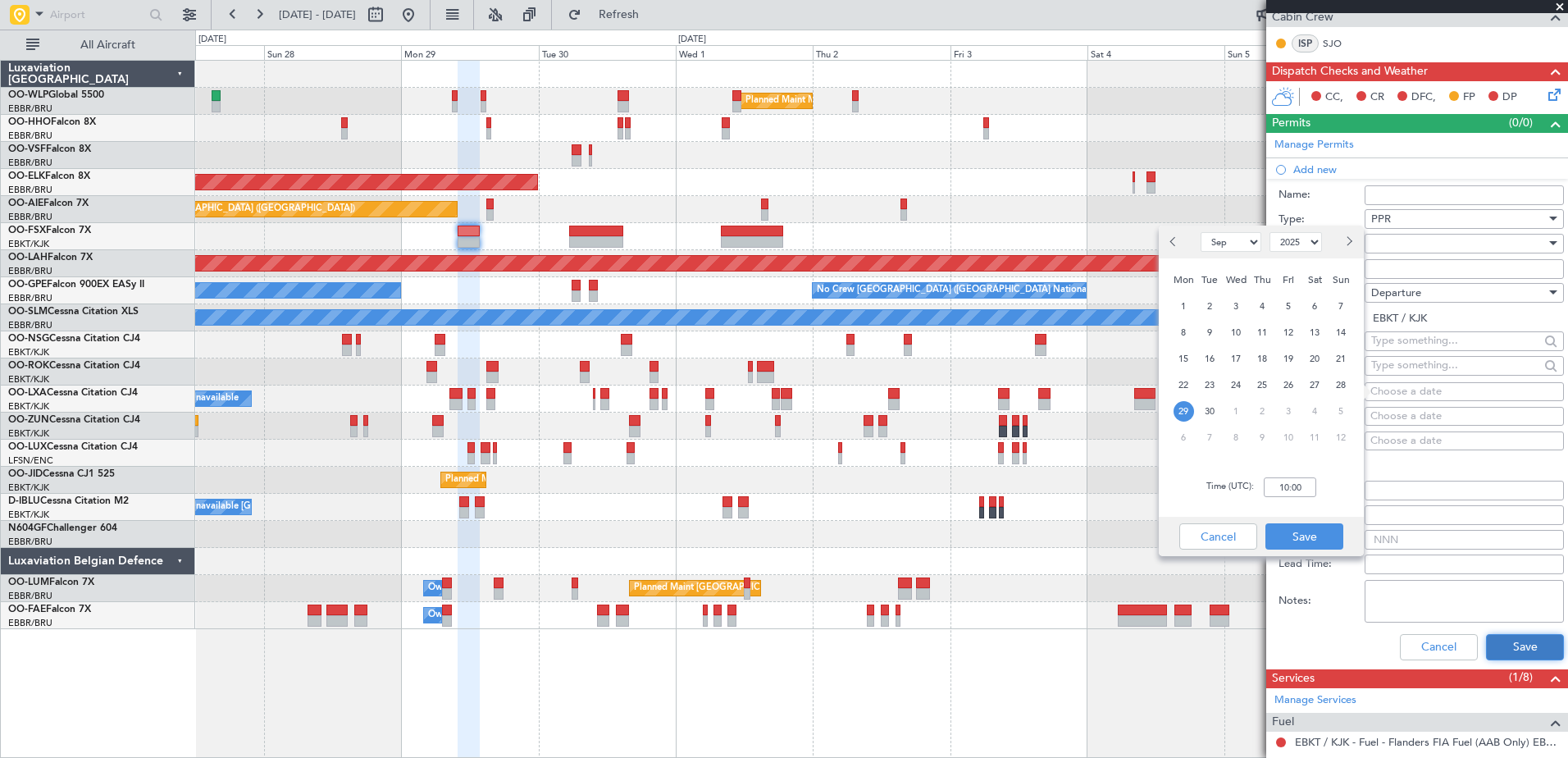
click at [1499, 650] on button "Save" at bounding box center [1525, 647] width 78 height 26
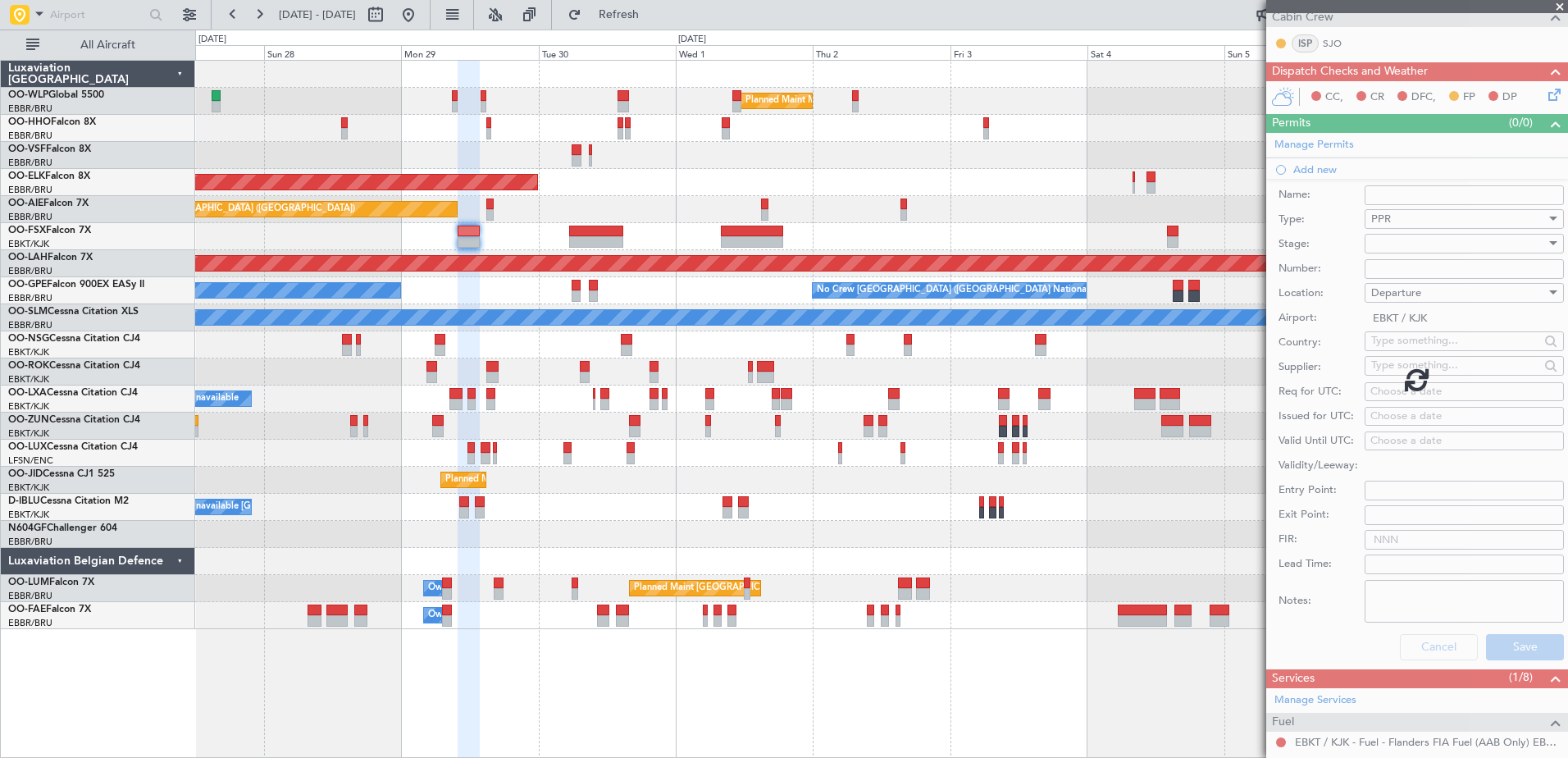
scroll to position [127, 0]
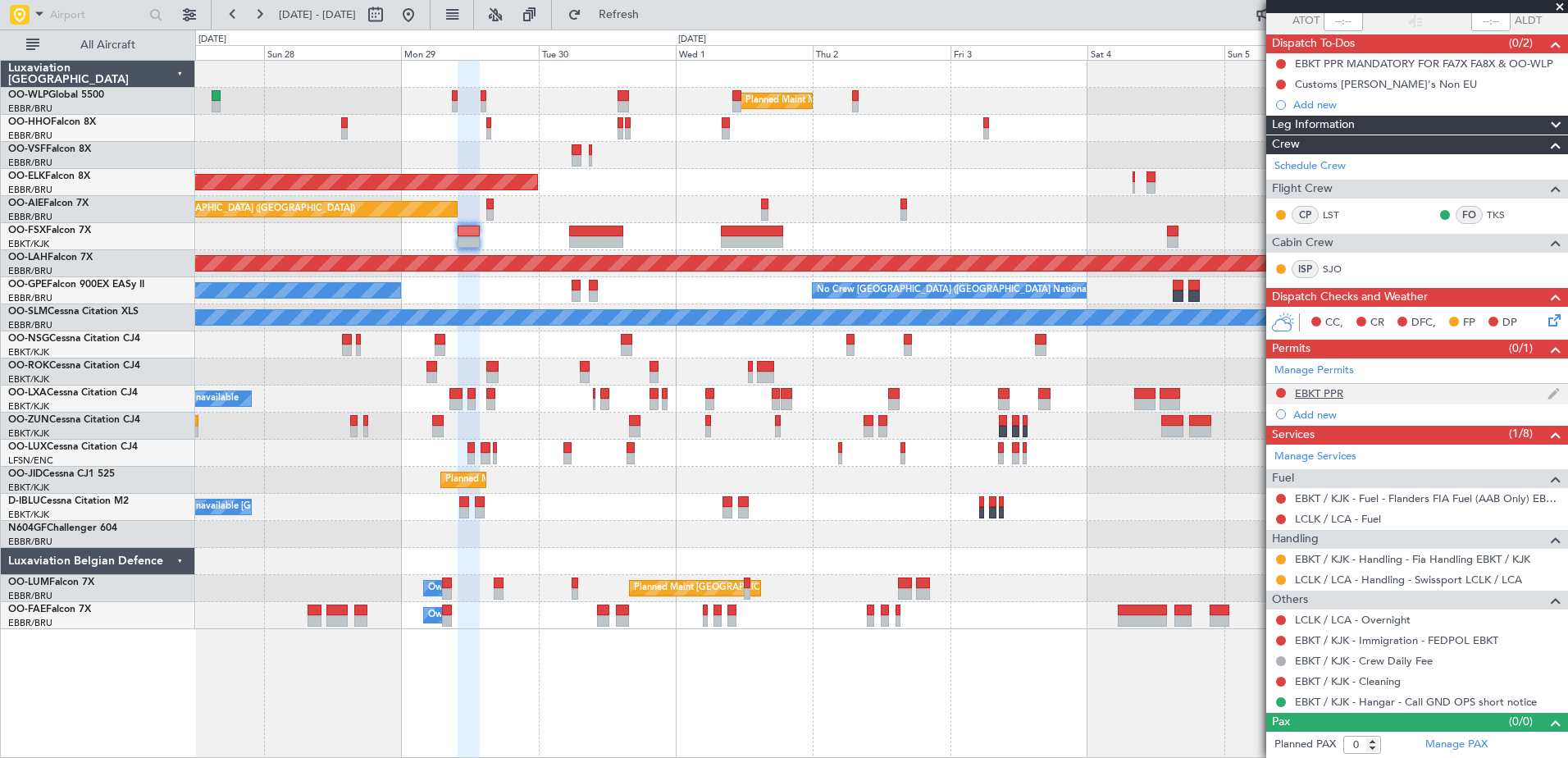
click at [1312, 390] on div "EBKT PPR" at bounding box center [1319, 393] width 48 height 14
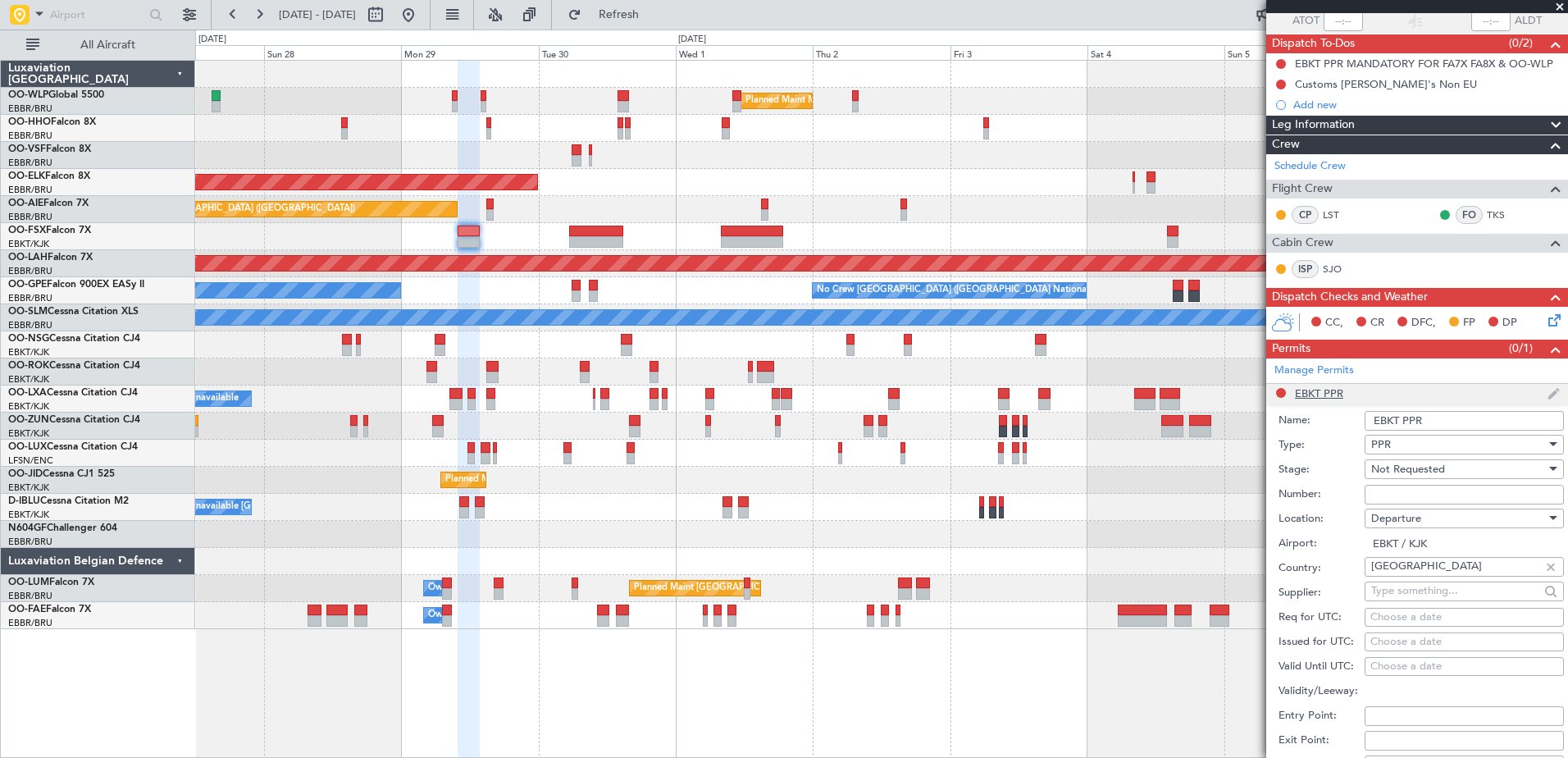
scroll to position [352, 0]
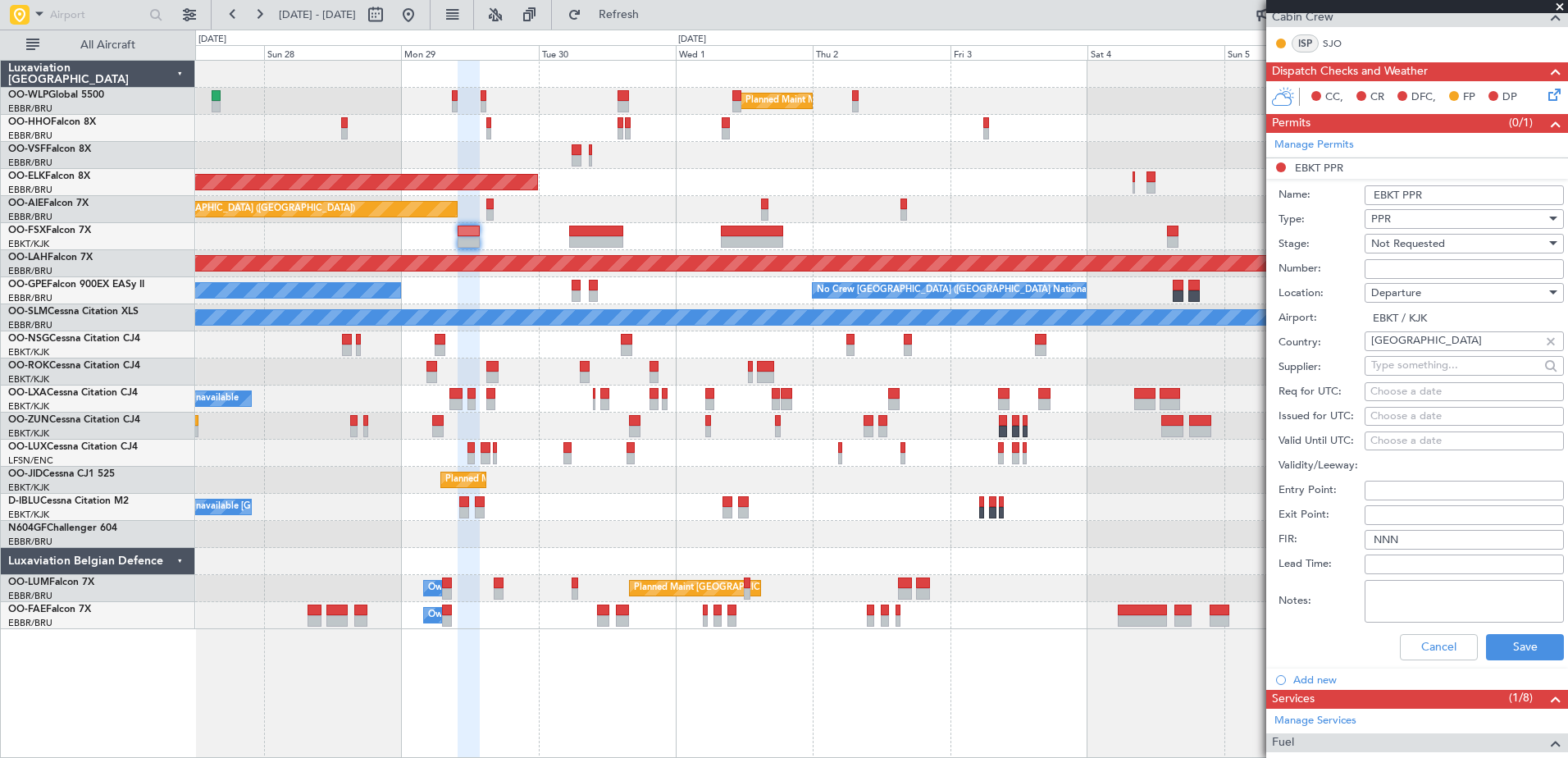
click at [1380, 391] on div "Choose a date" at bounding box center [1464, 392] width 187 height 16
select select "9"
select select "2025"
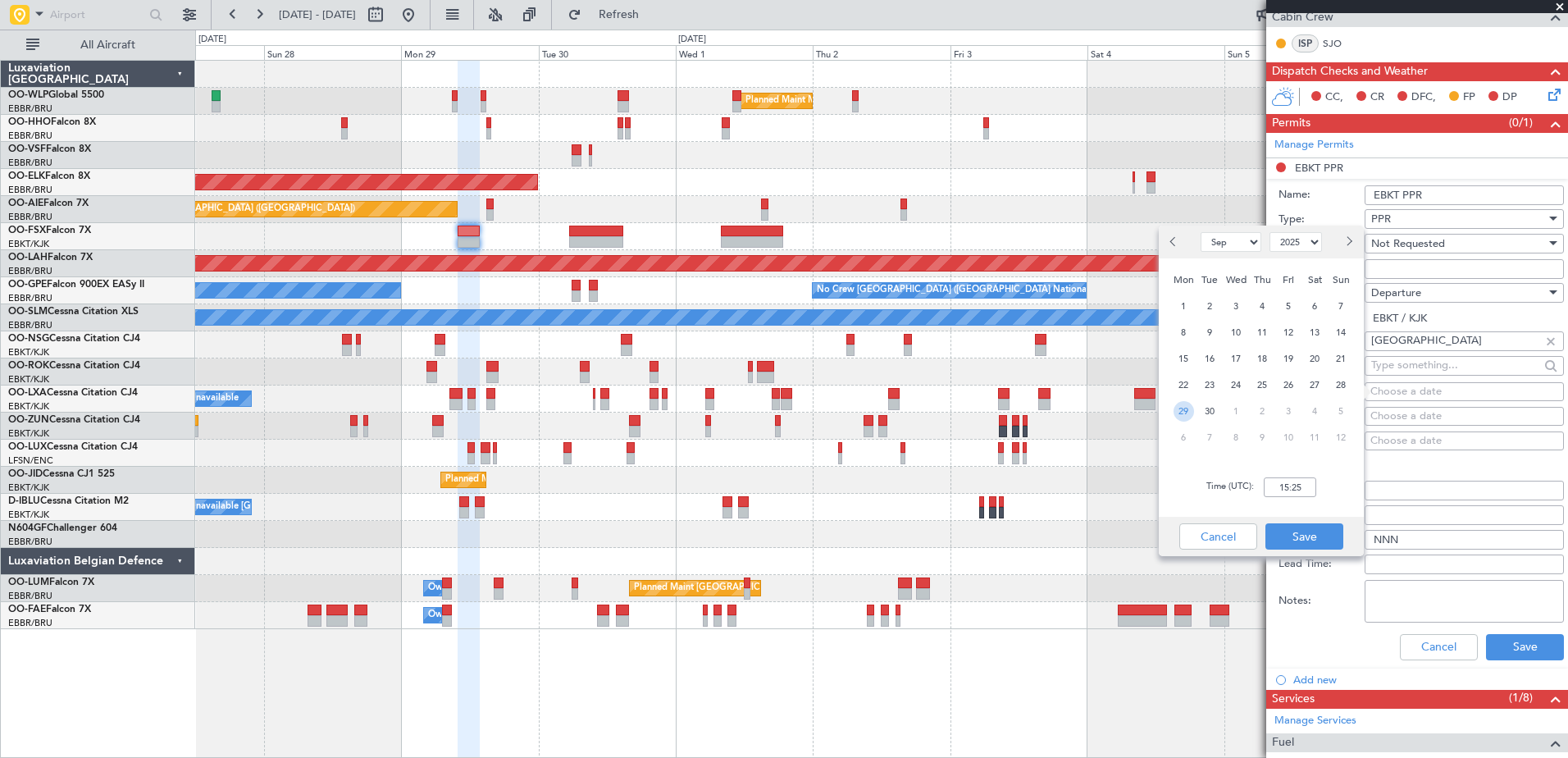
click at [1186, 417] on span "29" at bounding box center [1184, 411] width 20 height 20
click at [1287, 488] on input "00:00" at bounding box center [1290, 486] width 52 height 19
type input "10:00"
click at [1309, 541] on button "Save" at bounding box center [1305, 536] width 78 height 26
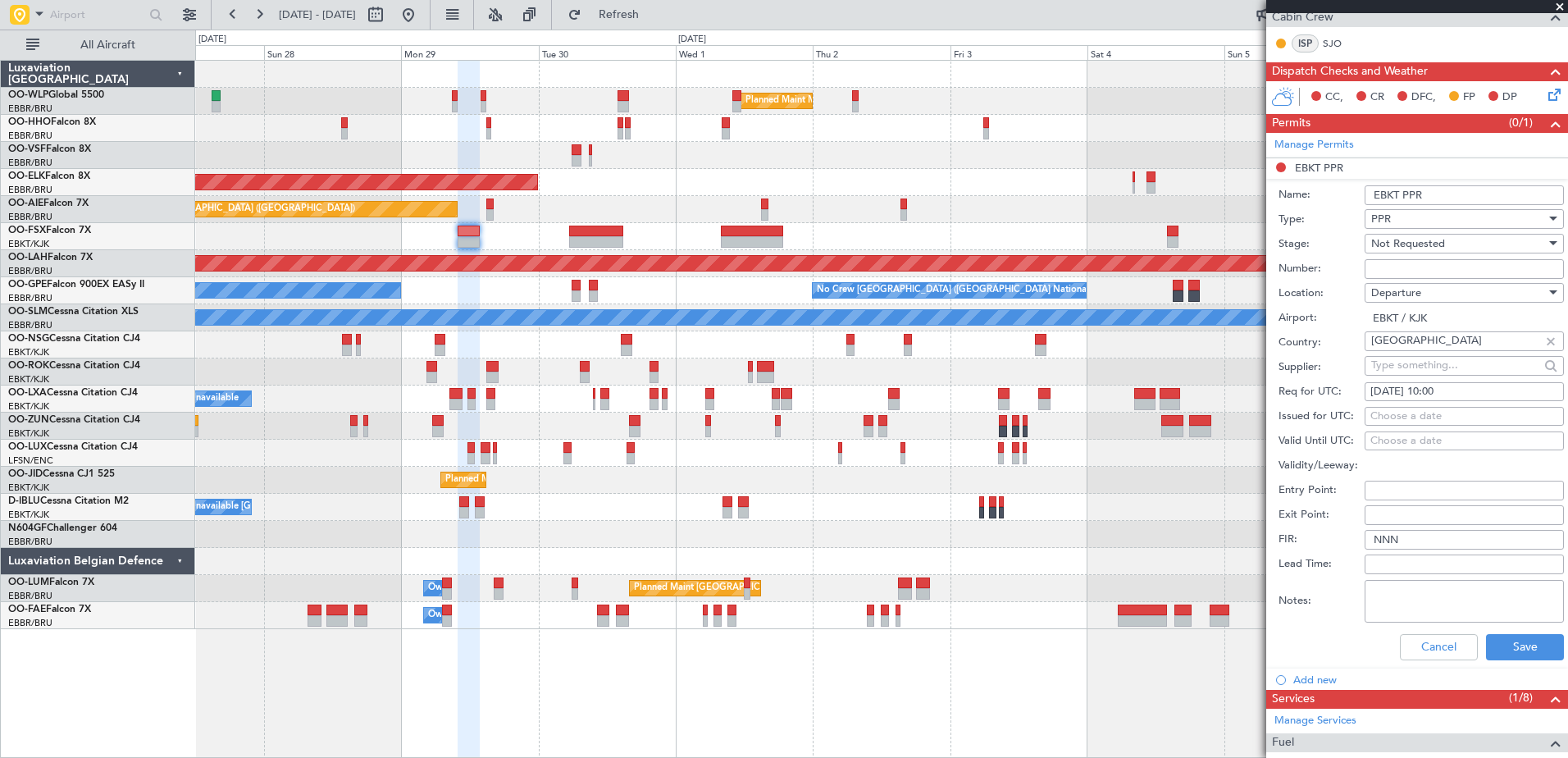
click at [1466, 245] on div "Not Requested" at bounding box center [1458, 243] width 175 height 24
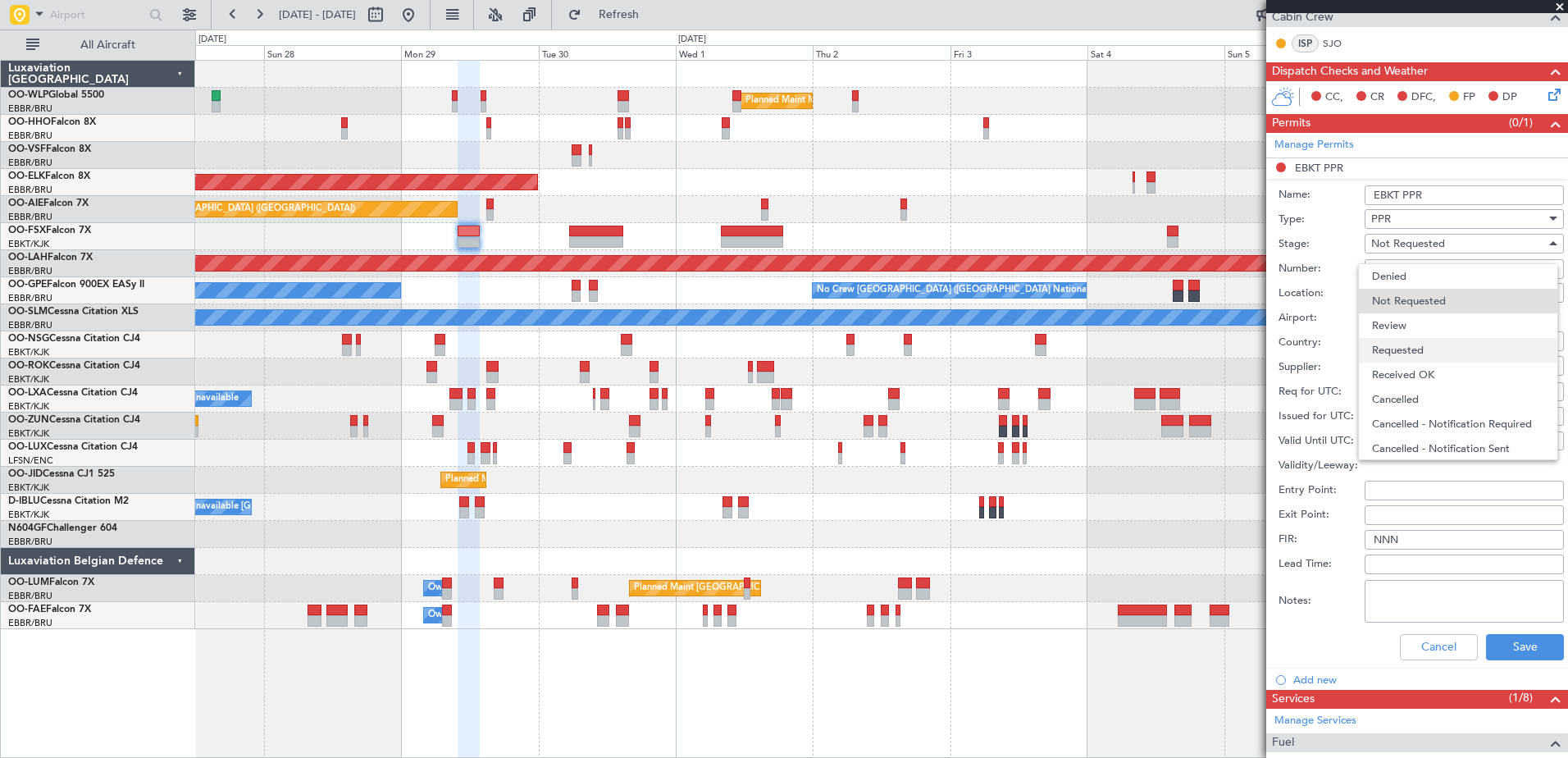
click at [1433, 357] on span "Requested" at bounding box center [1458, 349] width 172 height 24
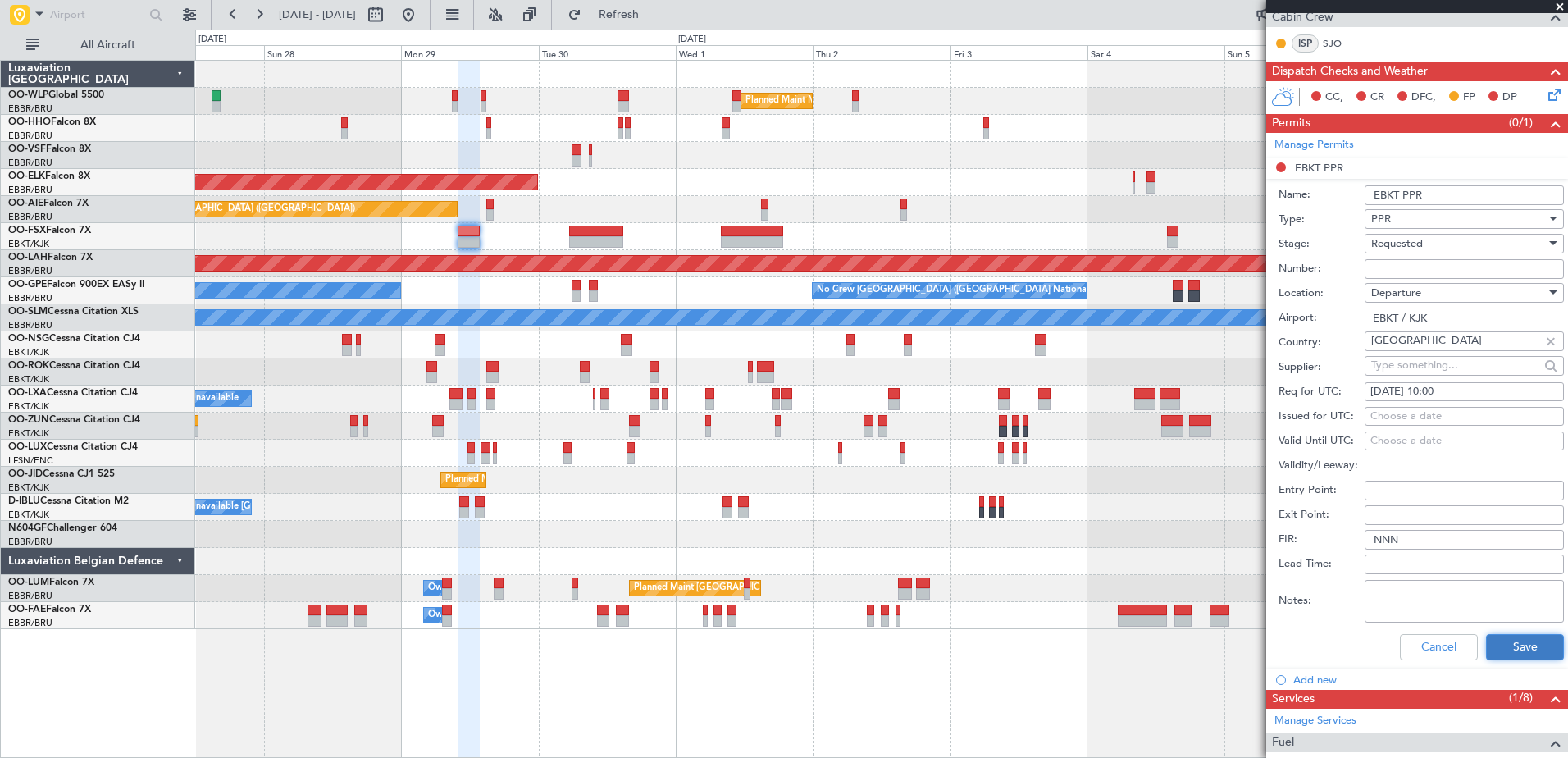
click at [1536, 653] on button "Save" at bounding box center [1525, 647] width 78 height 26
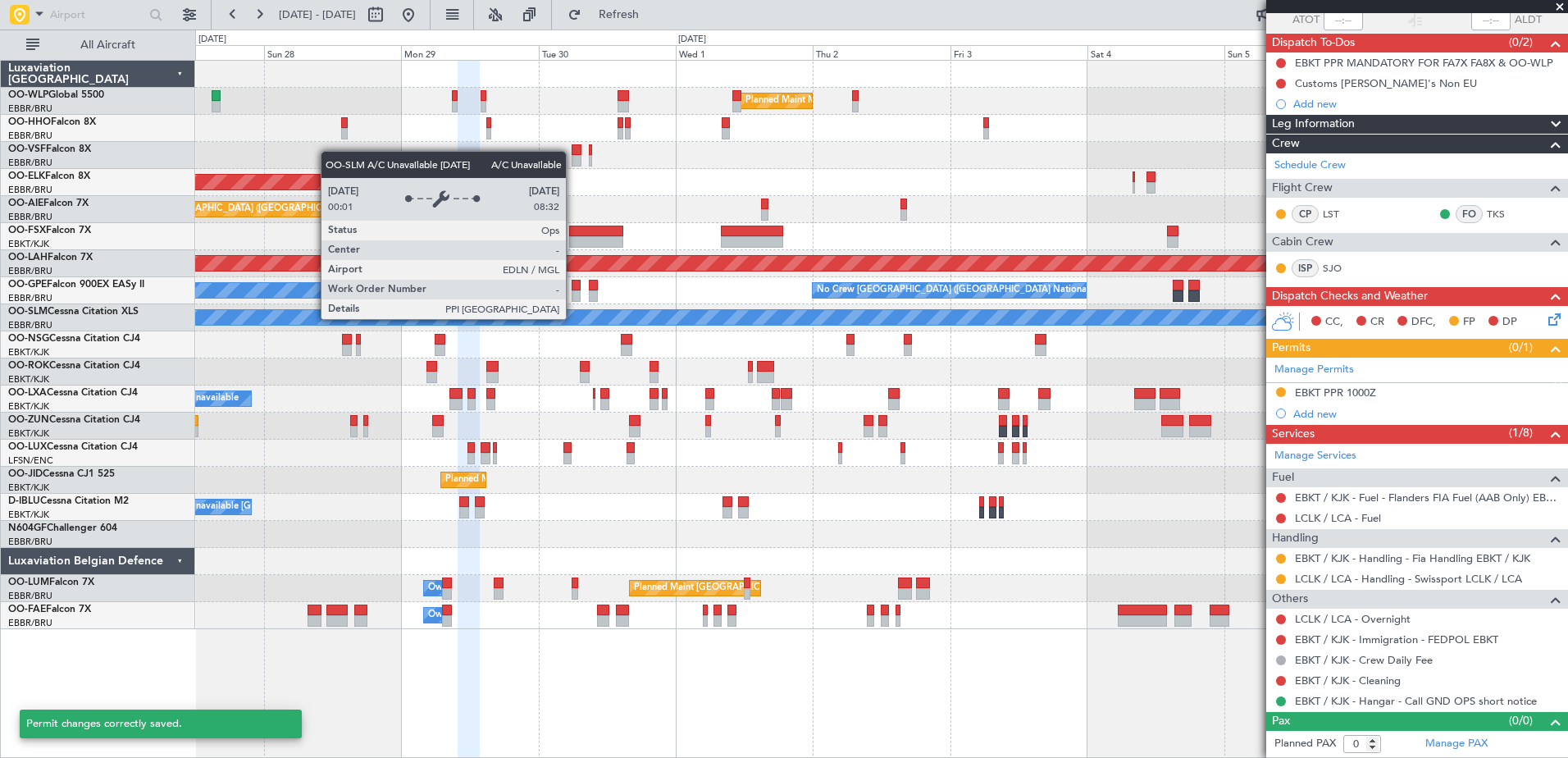
scroll to position [127, 0]
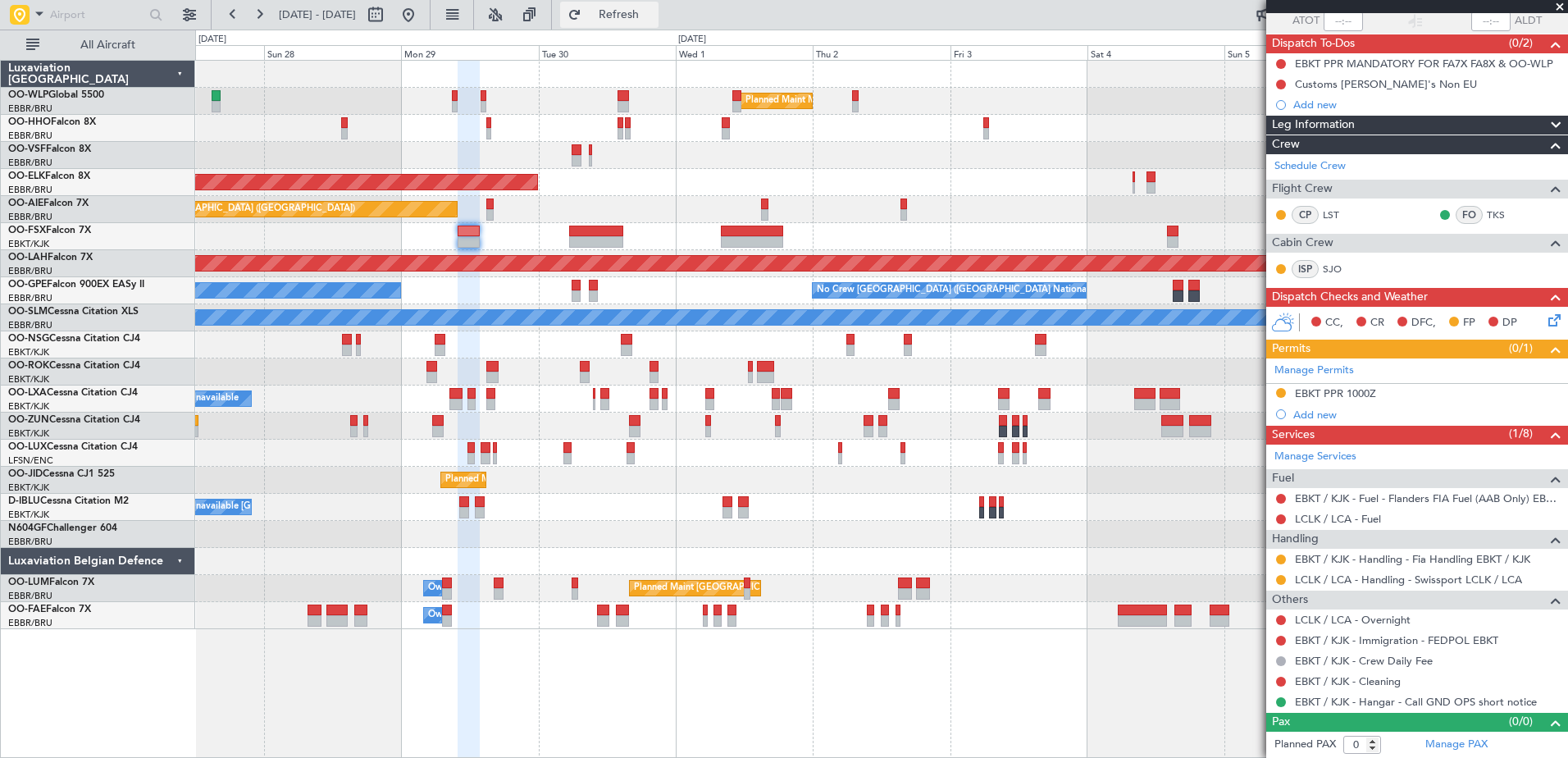
click at [654, 9] on span "Refresh" at bounding box center [620, 15] width 69 height 12
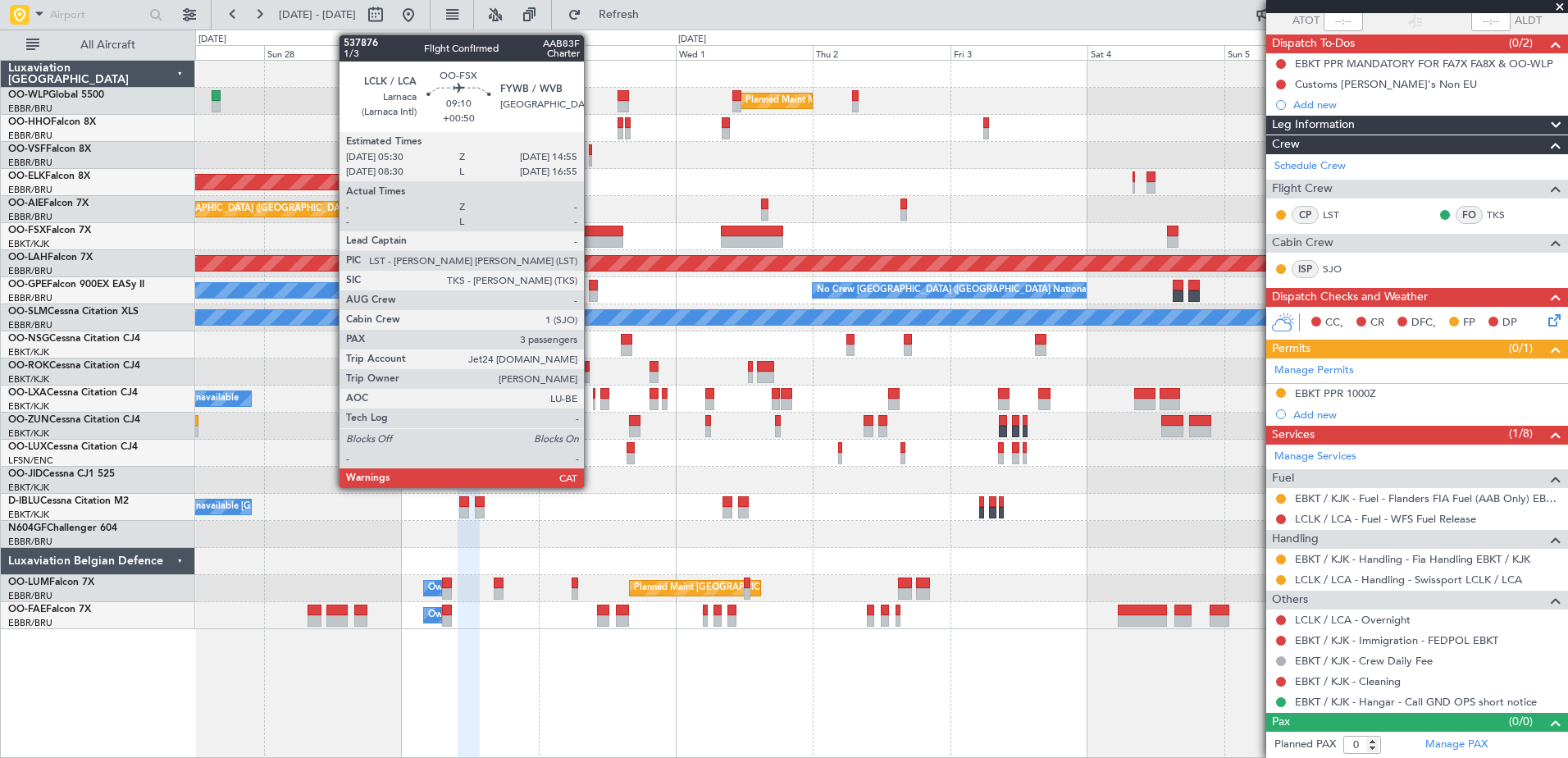
click at [591, 236] on div at bounding box center [596, 242] width 54 height 12
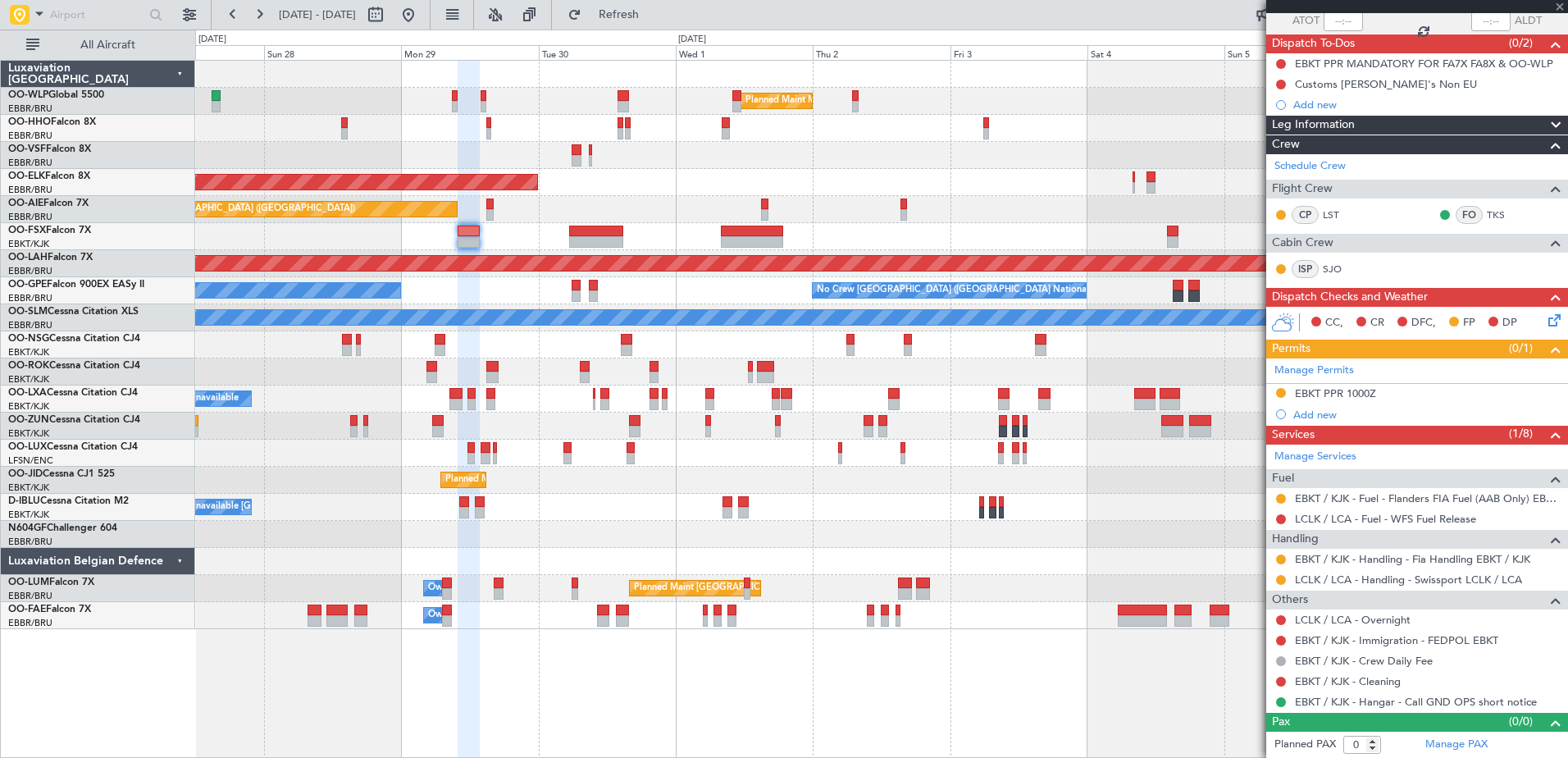
type input "+00:50"
type input "3"
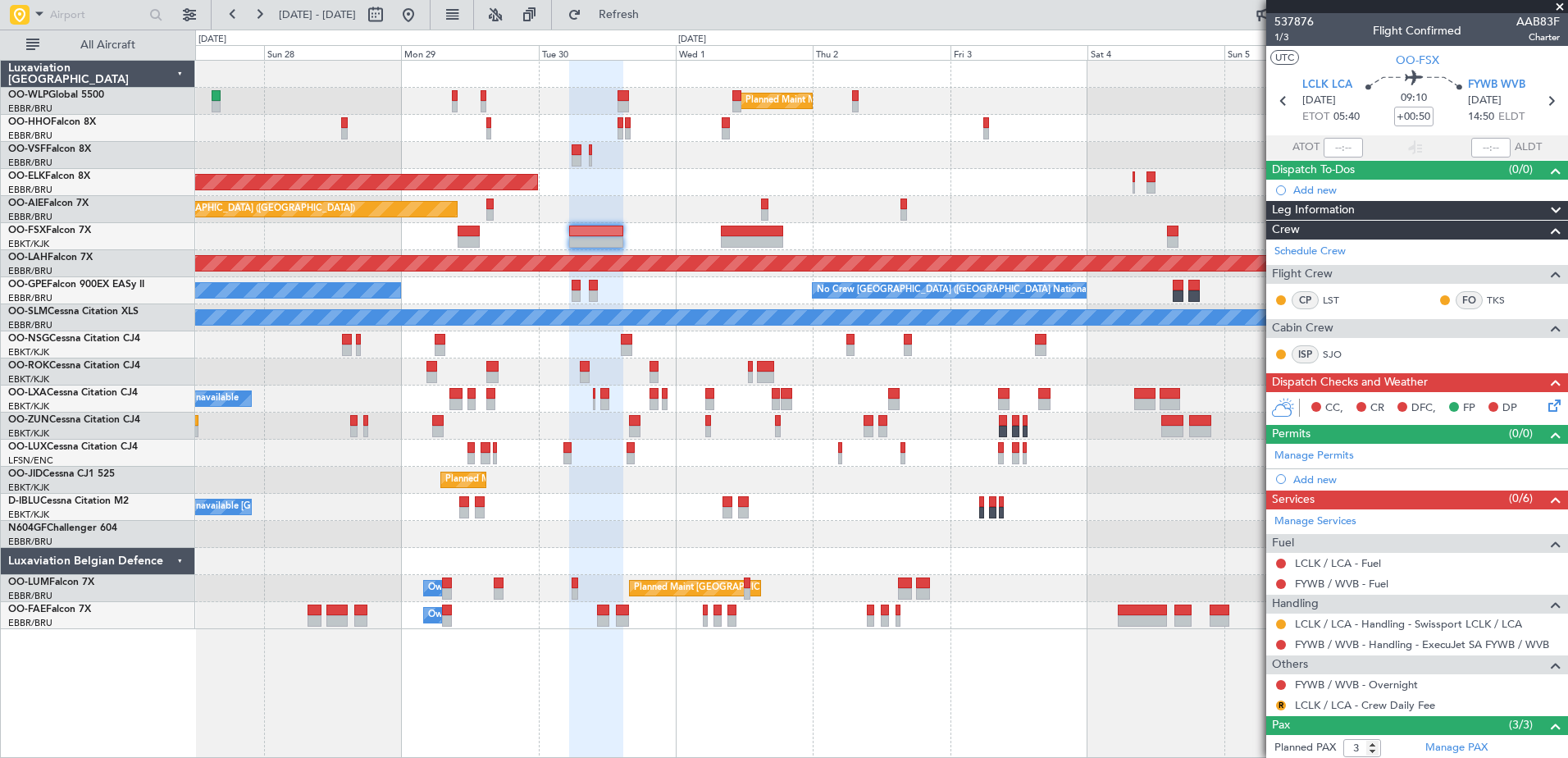
click at [1299, 458] on link "Manage Permits" at bounding box center [1314, 455] width 79 height 16
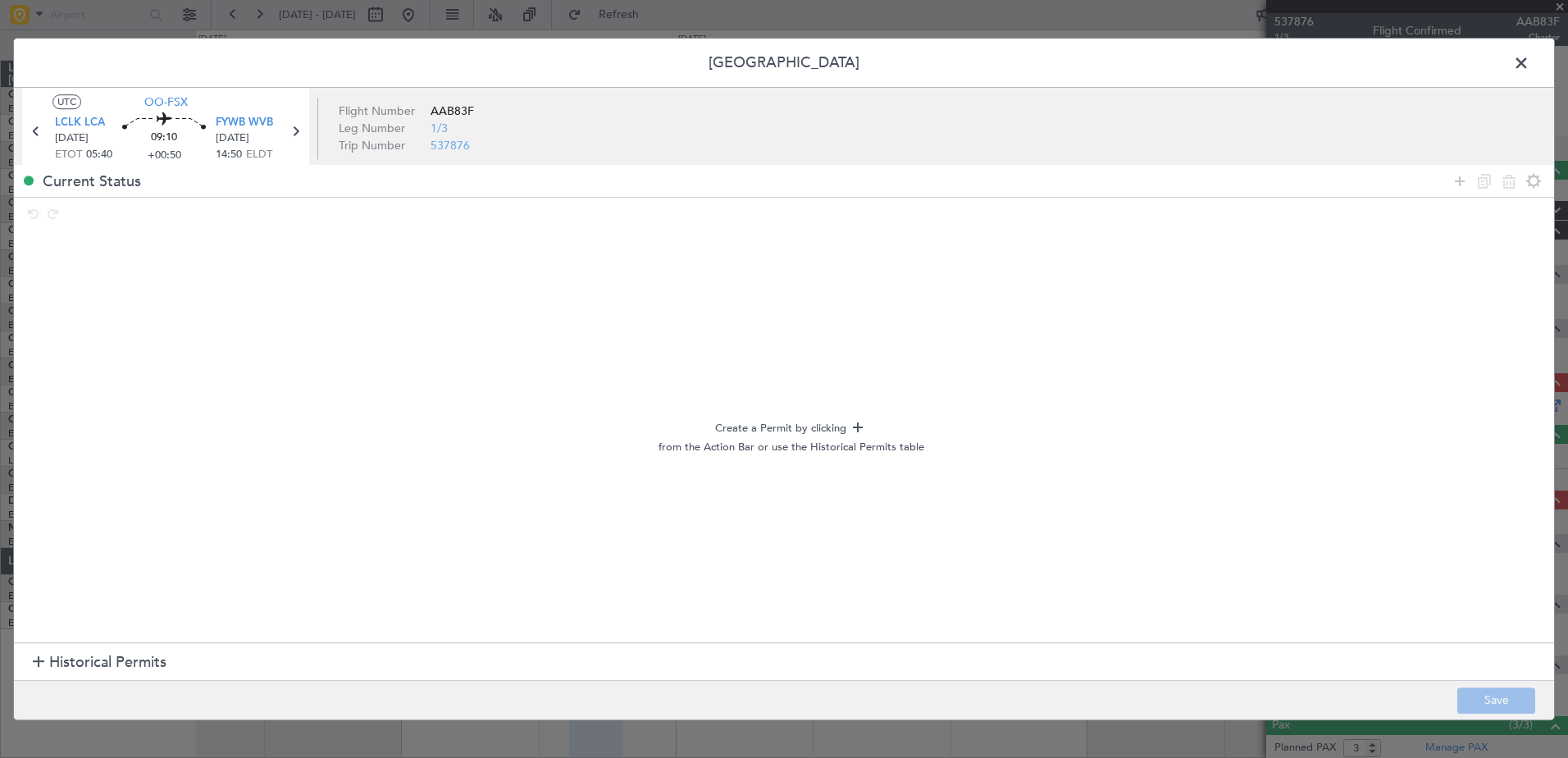
click at [57, 668] on span "Historical Permits" at bounding box center [107, 663] width 117 height 22
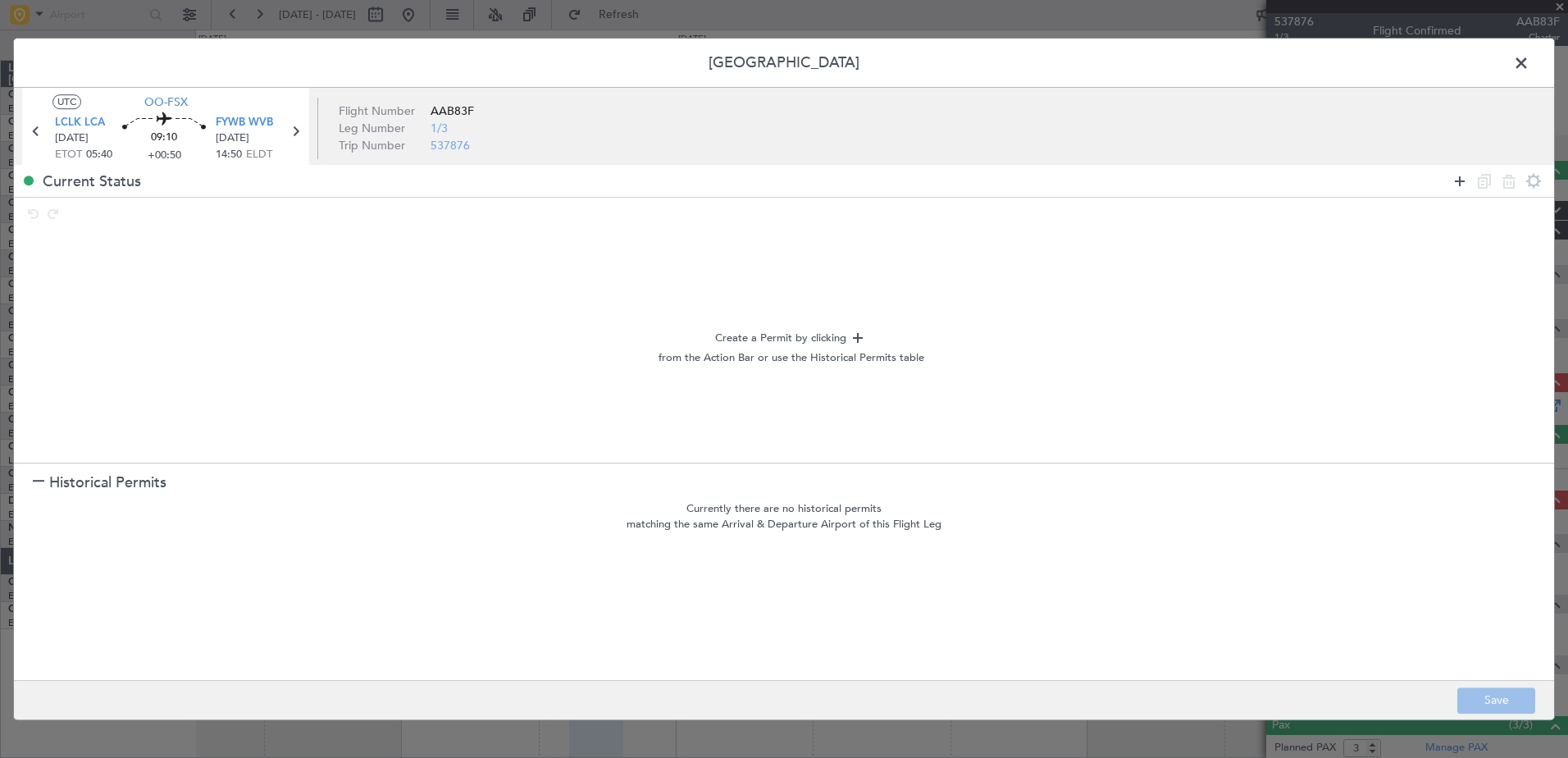
click at [1452, 181] on icon at bounding box center [1459, 181] width 19 height 19
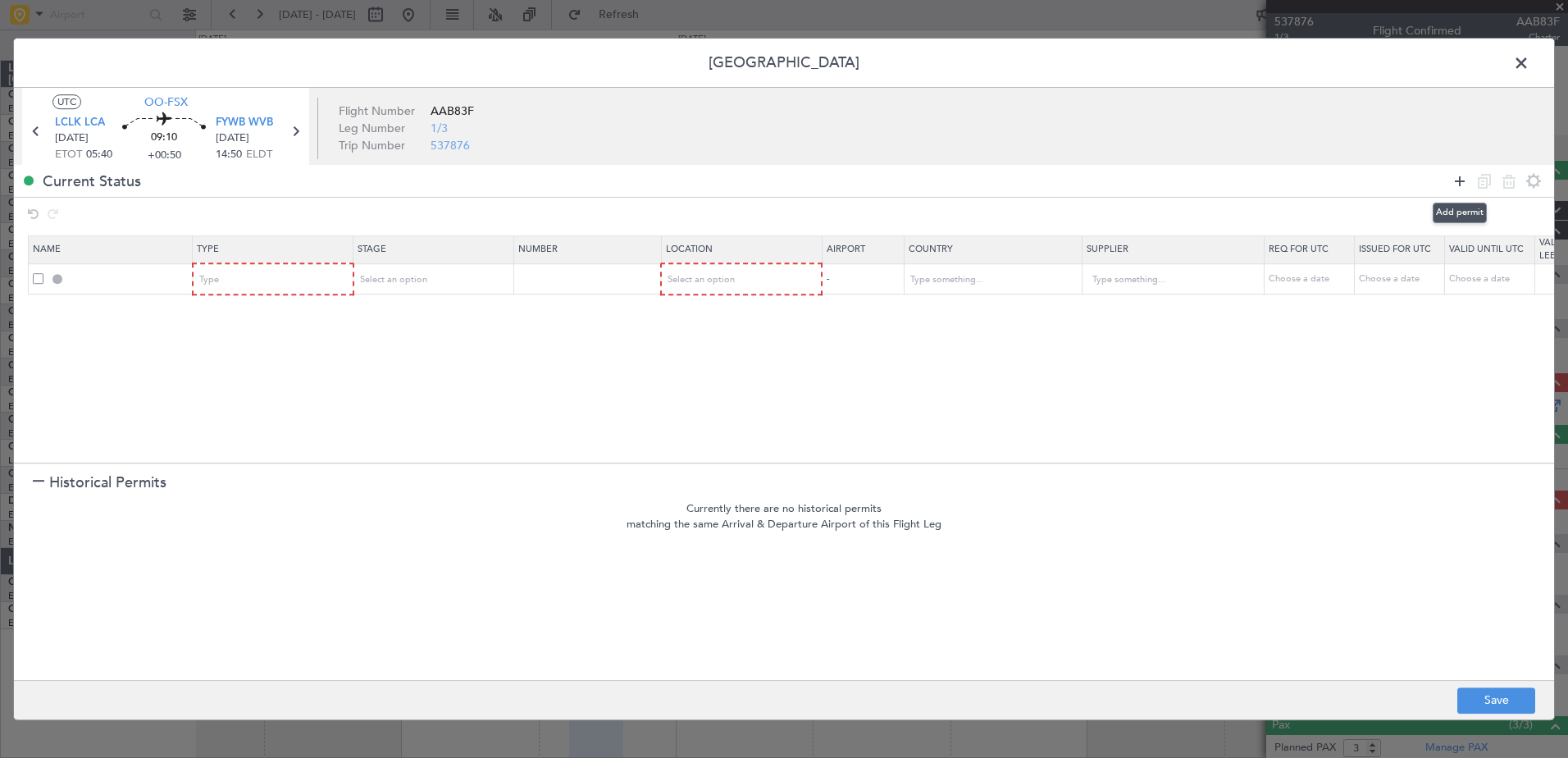
click at [1463, 179] on icon at bounding box center [1459, 181] width 19 height 19
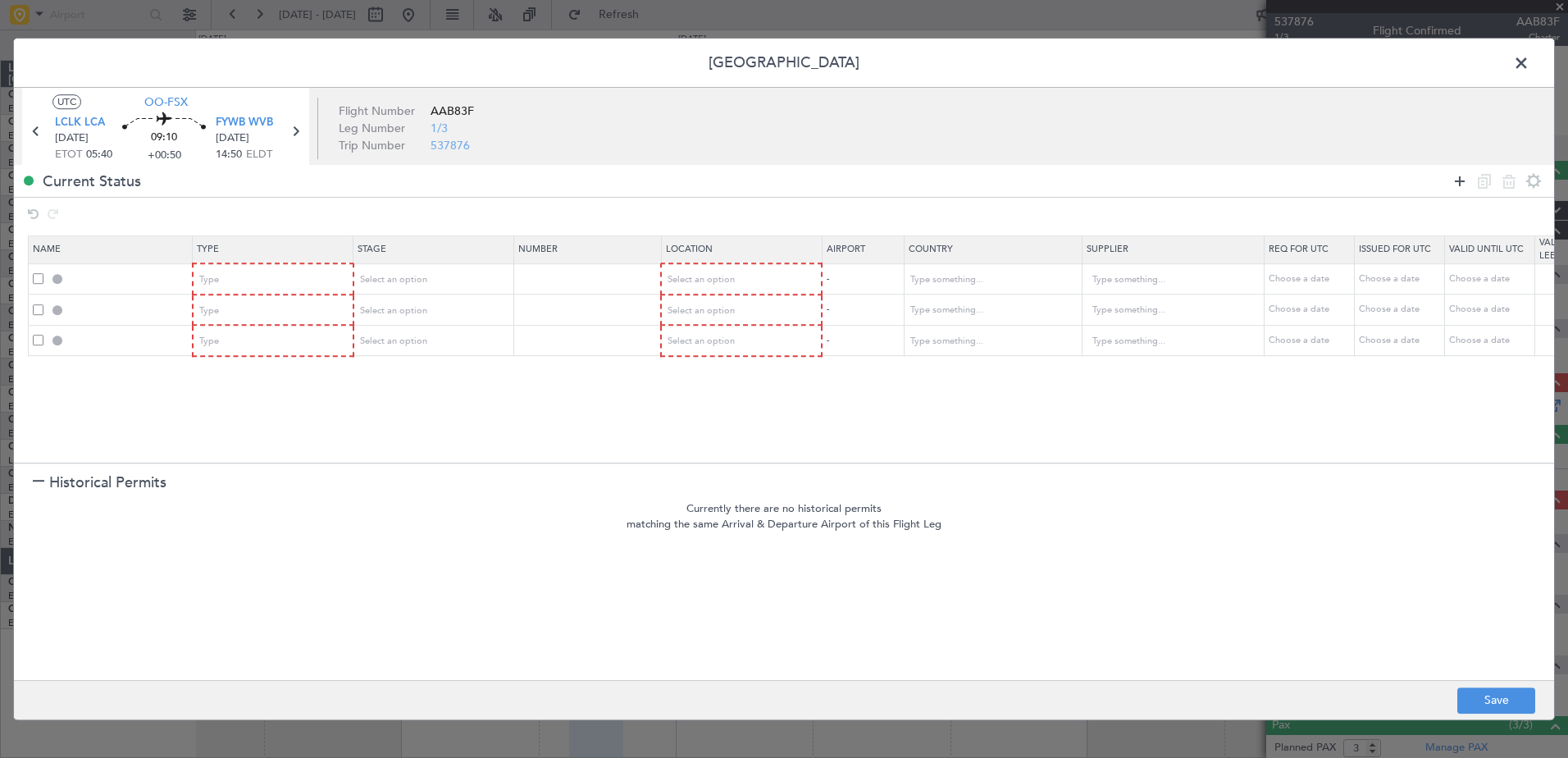
click at [1463, 179] on icon at bounding box center [1459, 181] width 19 height 19
click at [301, 276] on div "Type" at bounding box center [268, 279] width 136 height 24
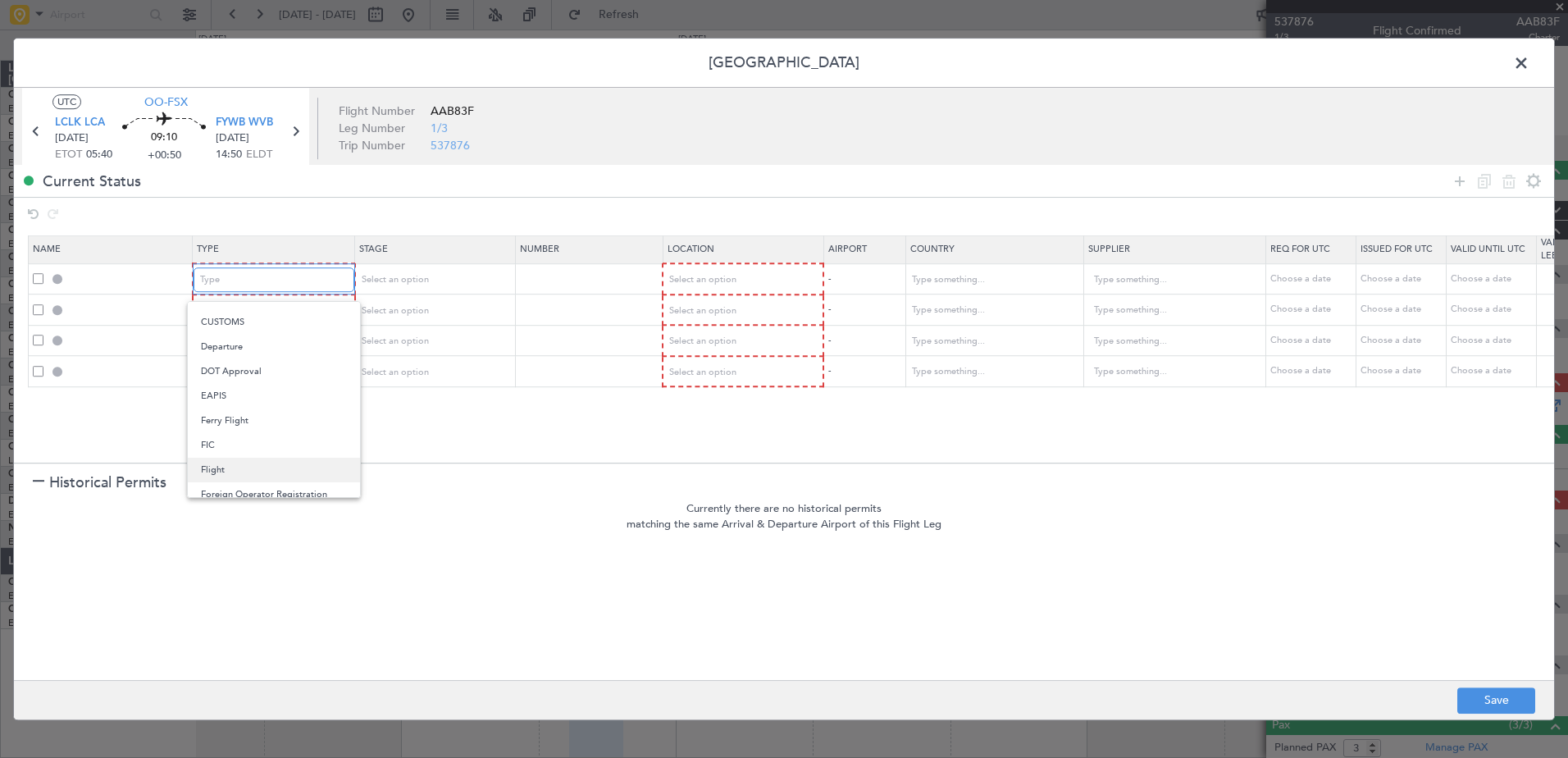
scroll to position [328, 0]
click at [253, 436] on span "Overflight" at bounding box center [274, 428] width 146 height 24
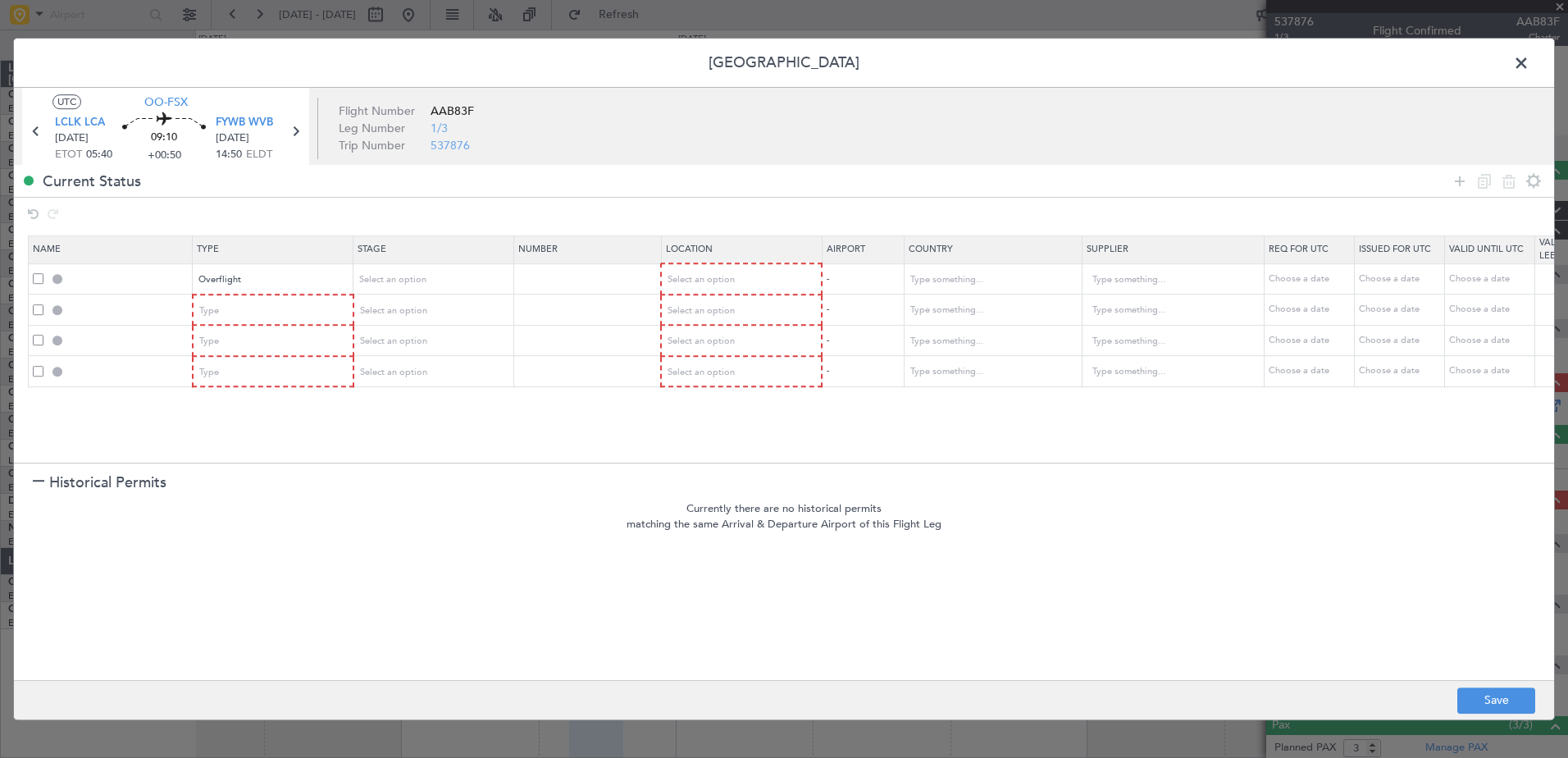
click at [40, 310] on span at bounding box center [38, 309] width 11 height 11
click at [44, 304] on input "checkbox" at bounding box center [44, 304] width 0 height 0
click at [39, 340] on span at bounding box center [38, 339] width 11 height 11
click at [44, 334] on input "checkbox" at bounding box center [44, 334] width 0 height 0
click at [38, 373] on span at bounding box center [38, 371] width 11 height 11
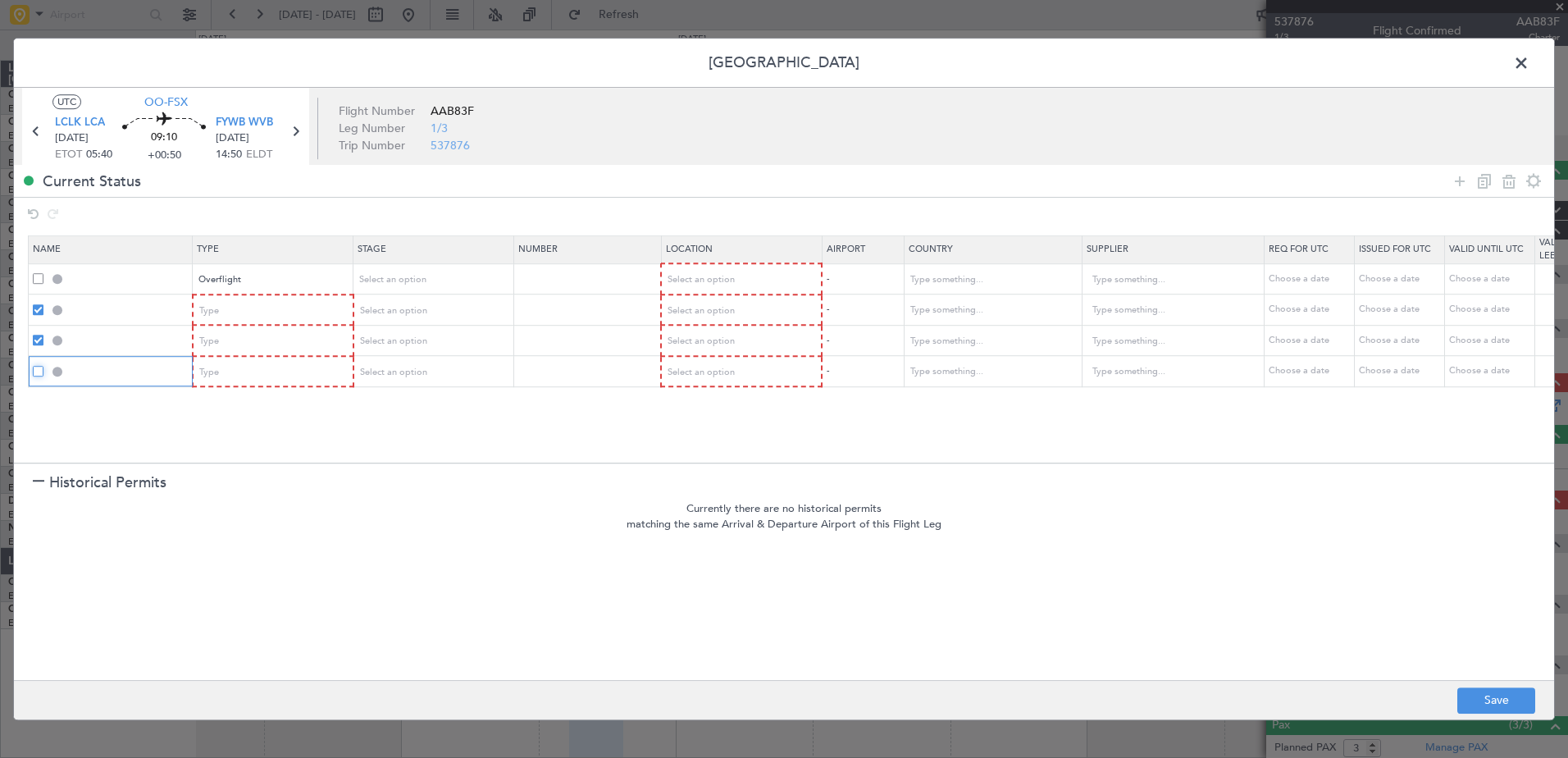
click at [44, 365] on input "checkbox" at bounding box center [44, 365] width 0 height 0
click at [1508, 188] on icon at bounding box center [1509, 181] width 19 height 19
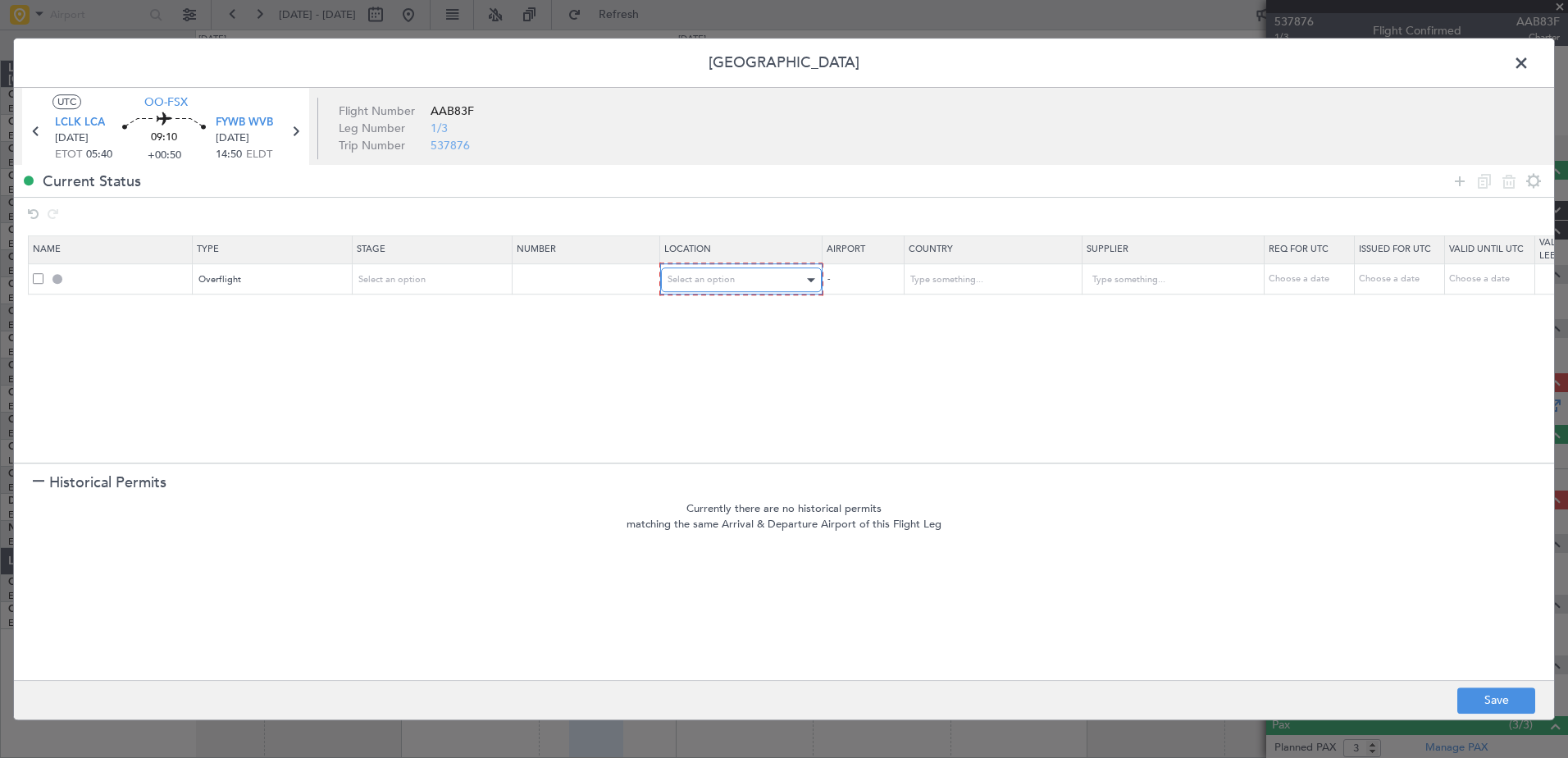
click at [790, 286] on div "Select an option" at bounding box center [735, 279] width 136 height 24
click at [734, 404] on span "Enroute" at bounding box center [741, 412] width 146 height 24
click at [36, 273] on span at bounding box center [38, 278] width 11 height 11
click at [44, 273] on input "checkbox" at bounding box center [44, 273] width 0 height 0
click at [1481, 185] on icon at bounding box center [1484, 181] width 19 height 19
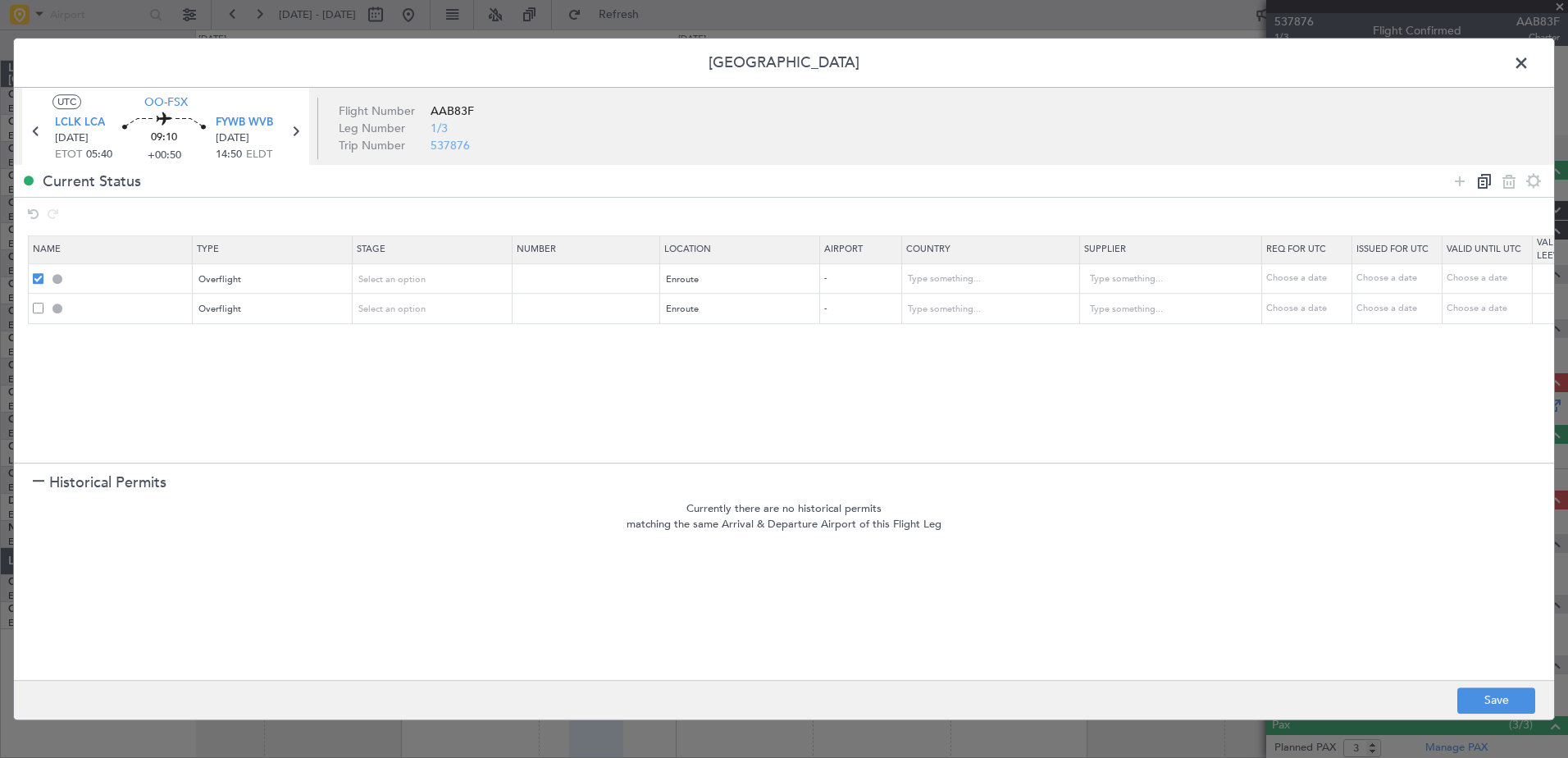
click at [1481, 185] on icon at bounding box center [1484, 181] width 19 height 19
click at [955, 281] on input "text" at bounding box center [982, 279] width 148 height 24
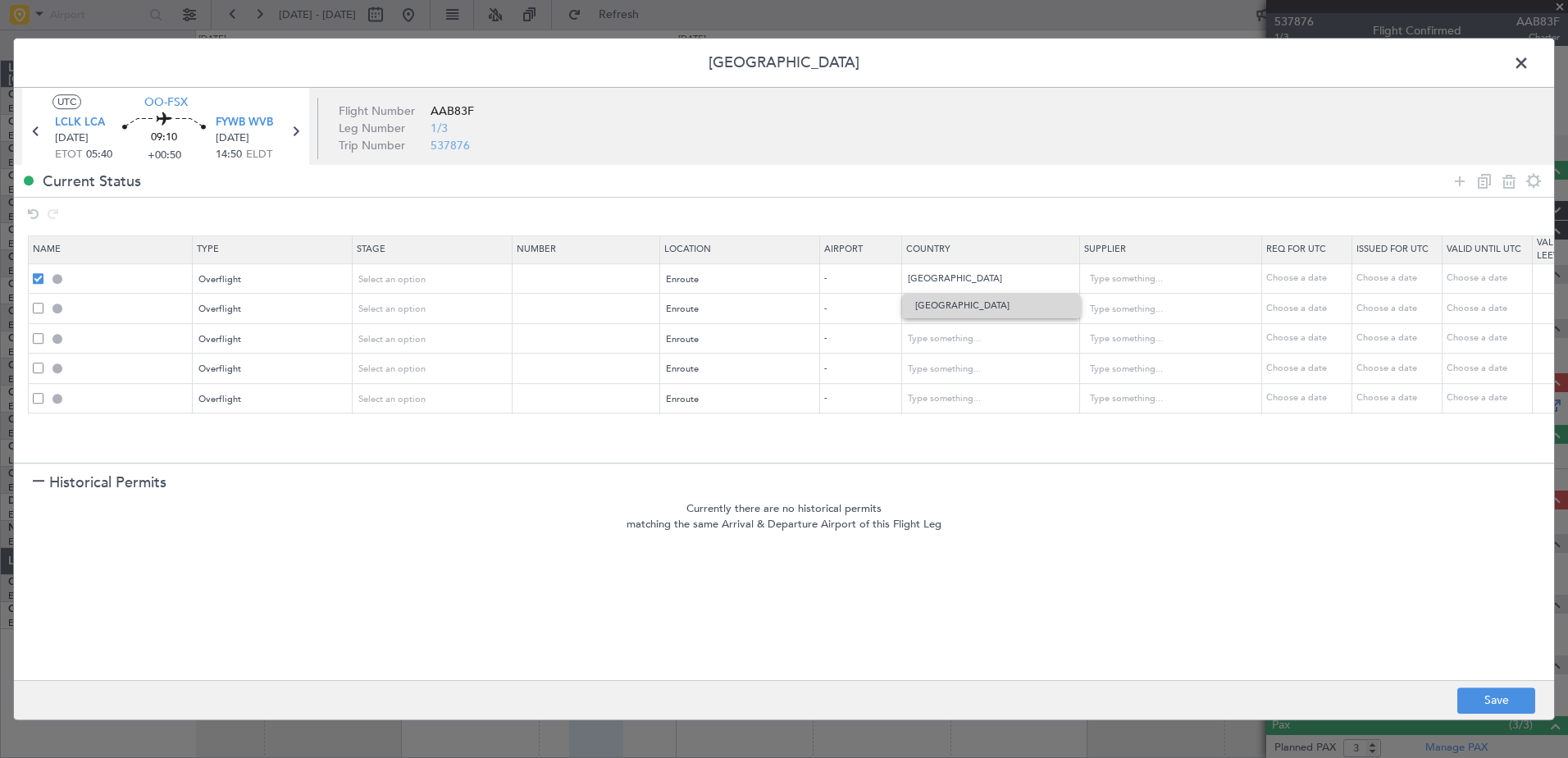
click at [952, 311] on span "Egypt" at bounding box center [991, 306] width 153 height 24
type input "Egypt"
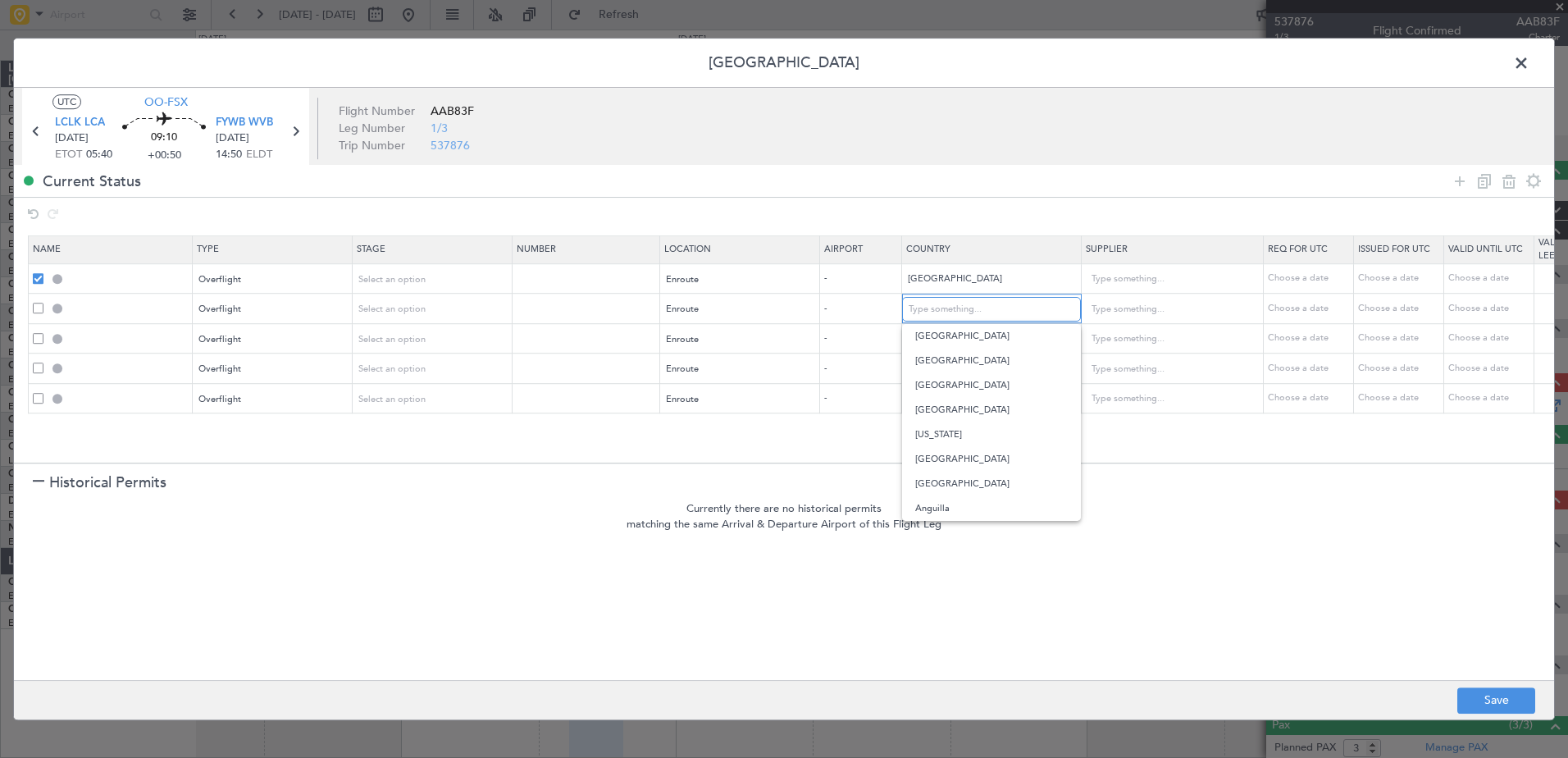
click at [952, 311] on input "text" at bounding box center [982, 309] width 148 height 24
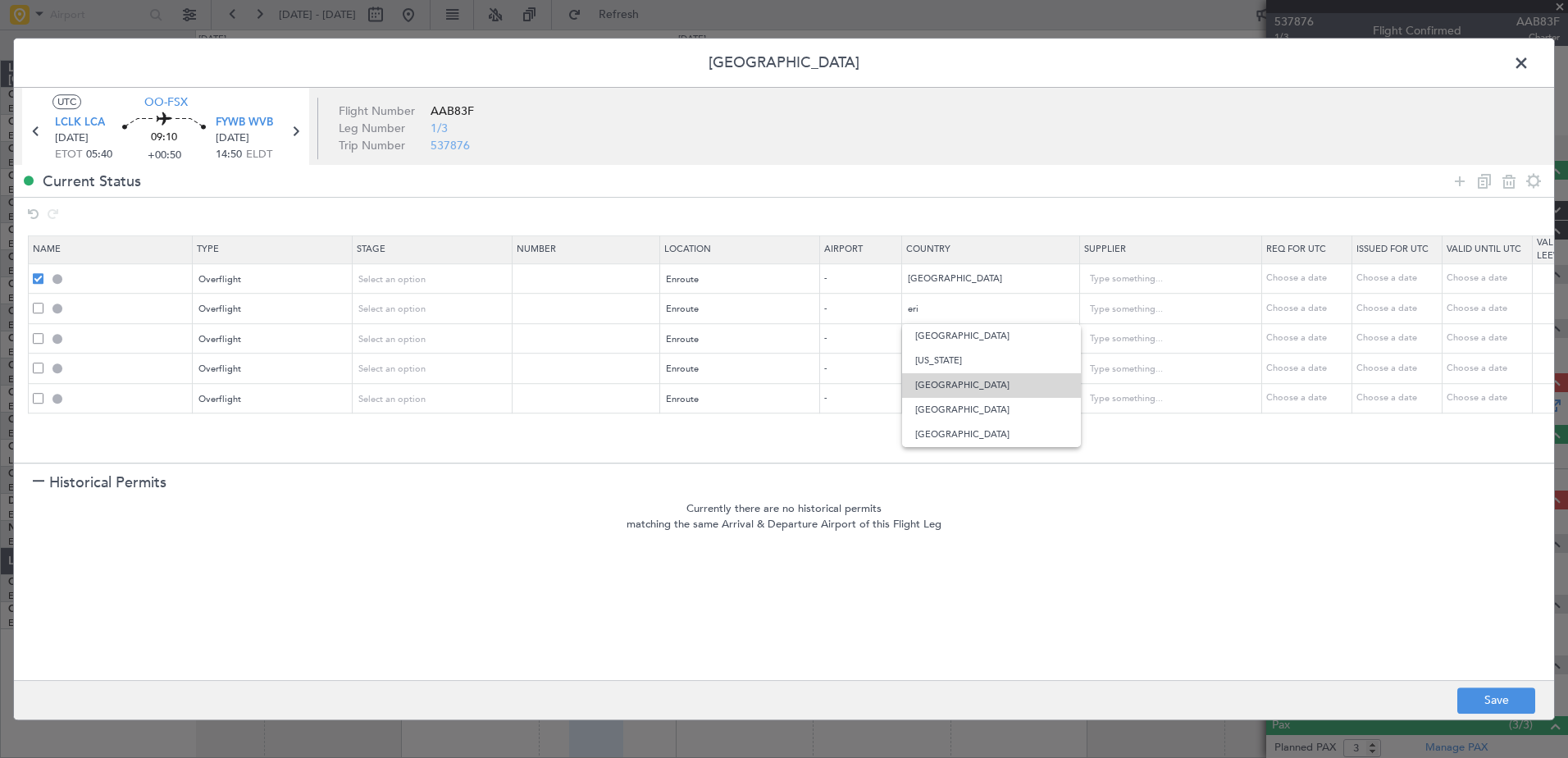
click at [973, 375] on span "Eritrea" at bounding box center [991, 385] width 153 height 24
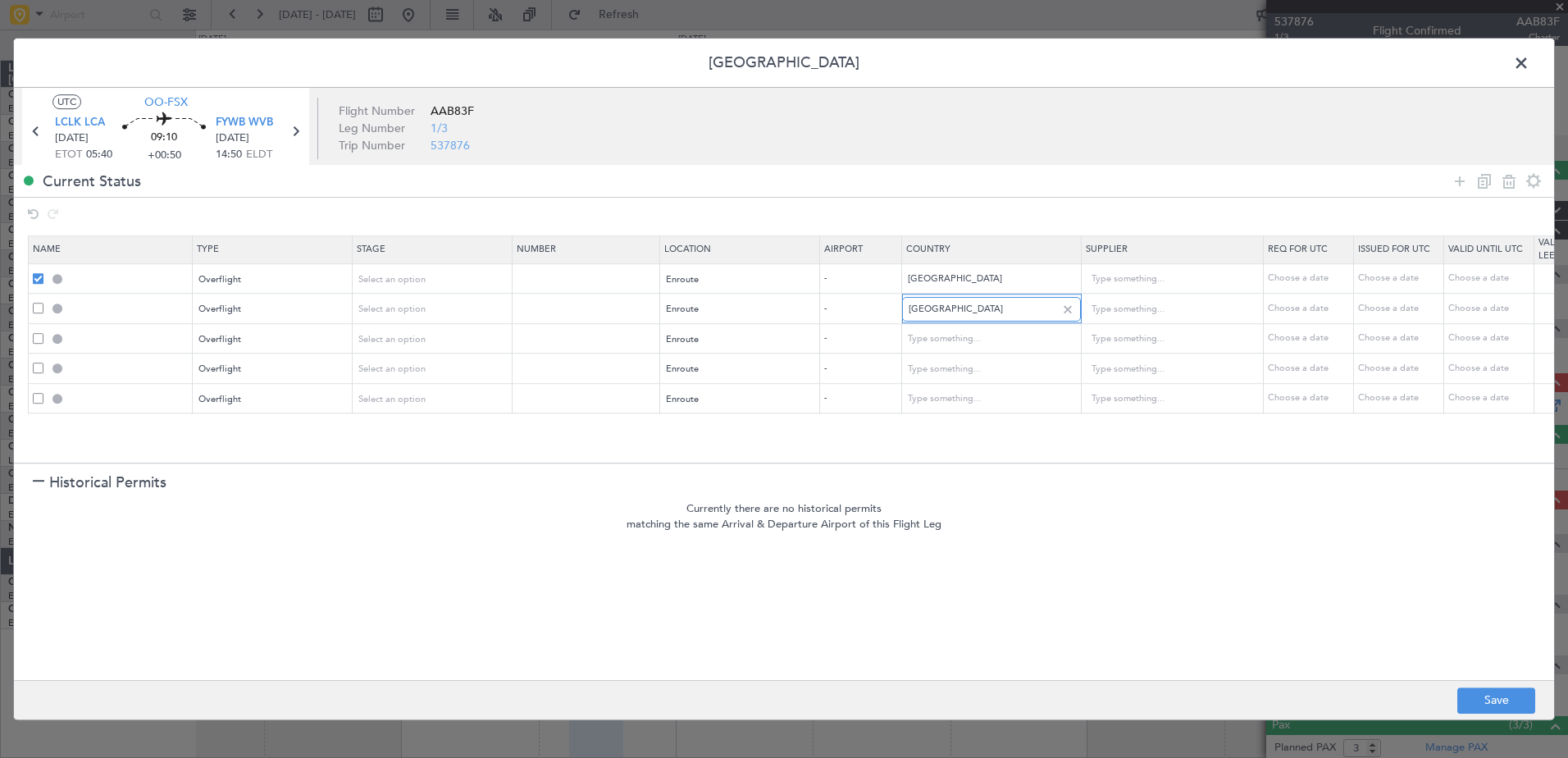
click at [940, 306] on input "Eritrea" at bounding box center [982, 309] width 148 height 24
drag, startPoint x: 940, startPoint y: 306, endPoint x: 894, endPoint y: 307, distance: 46.0
click at [894, 307] on tr "Overflight Select an option Enroute - Eritrea Choose a date Choose a date Choos…" at bounding box center [1076, 309] width 2094 height 30
type input "sau"
click at [932, 358] on span "[GEOGRAPHIC_DATA]" at bounding box center [991, 360] width 153 height 24
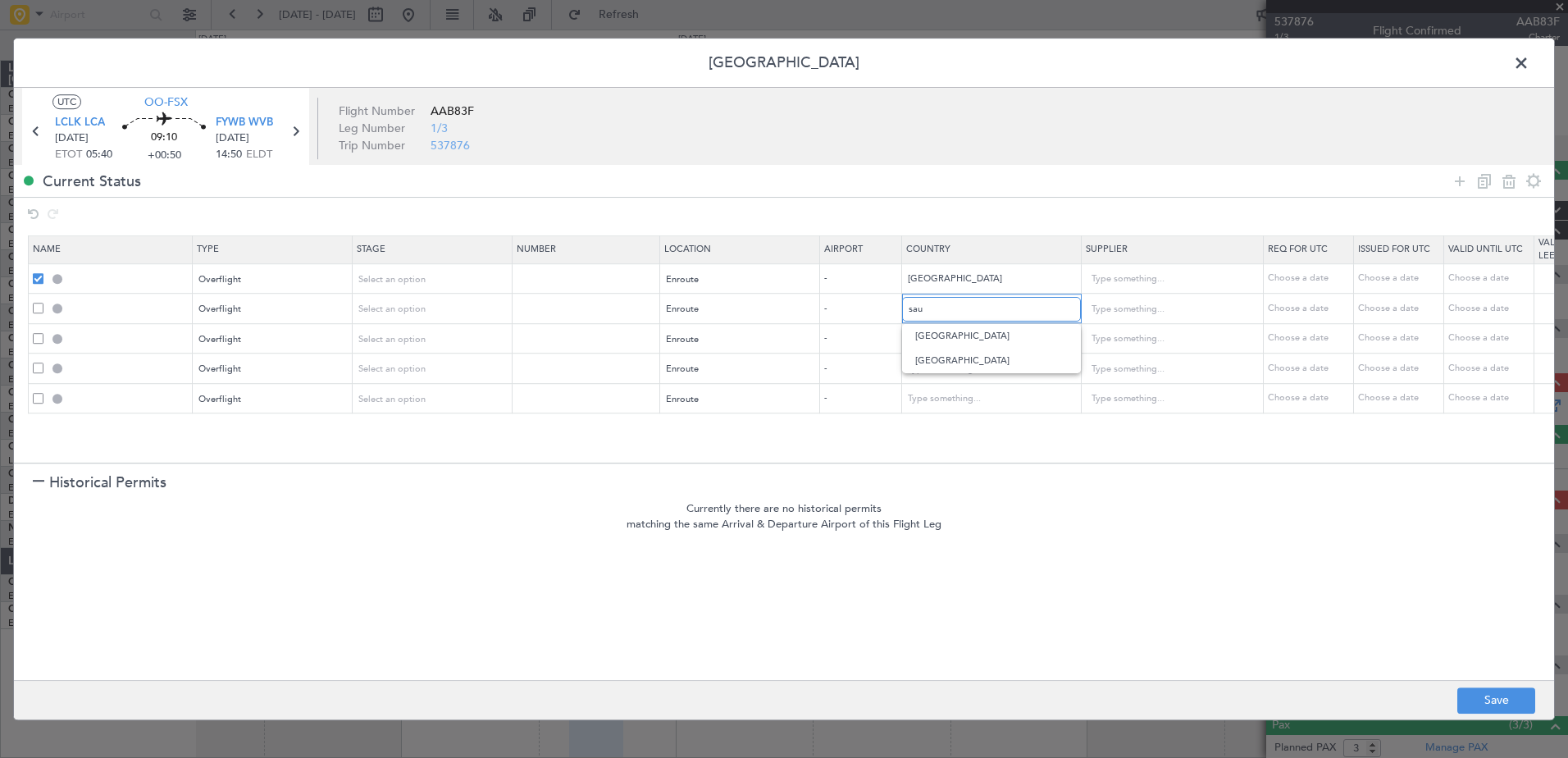
type input "[GEOGRAPHIC_DATA]"
click at [936, 343] on input "text" at bounding box center [982, 339] width 148 height 24
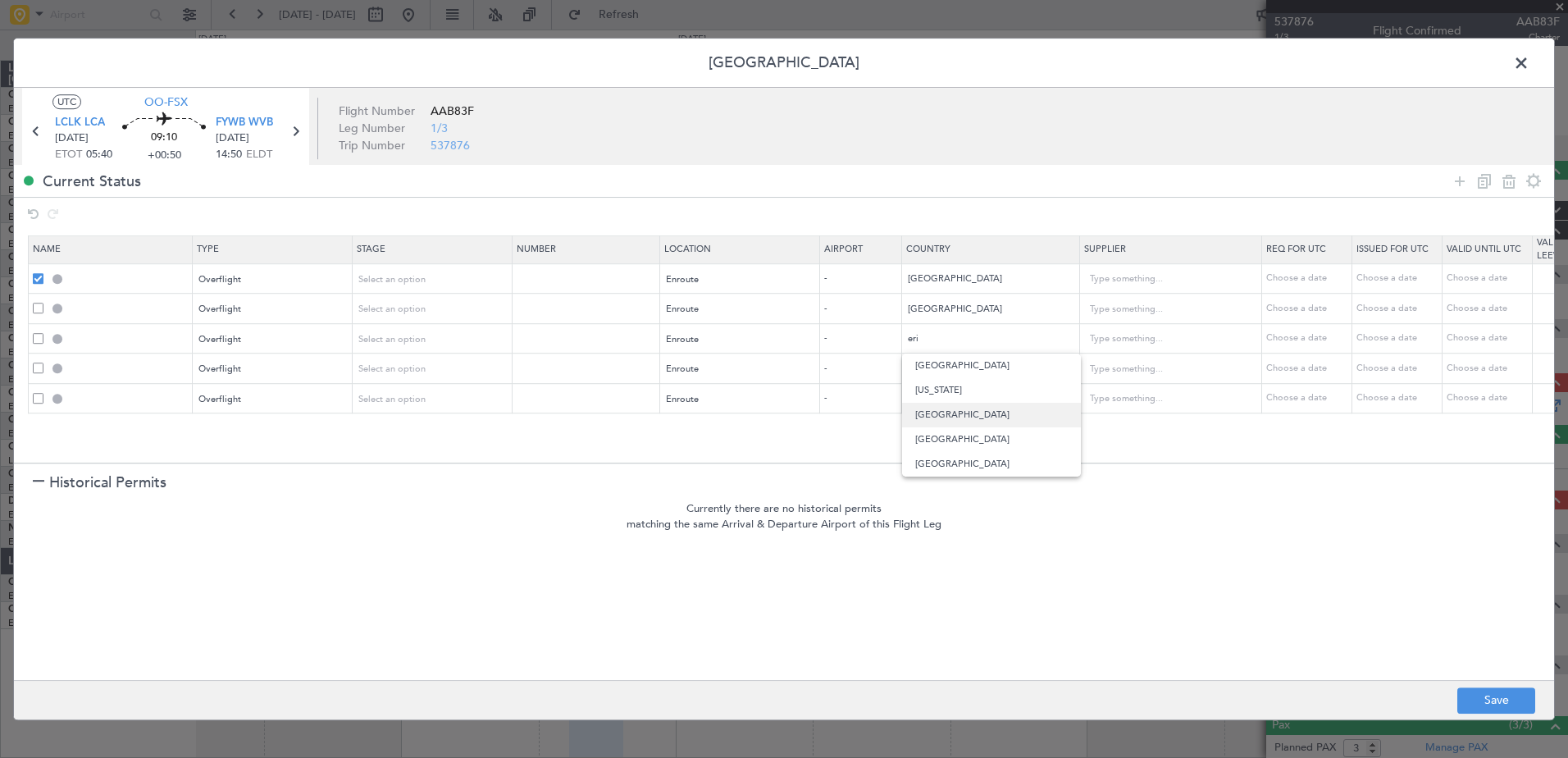
click at [970, 406] on span "[GEOGRAPHIC_DATA]" at bounding box center [991, 414] width 153 height 24
type input "[GEOGRAPHIC_DATA]"
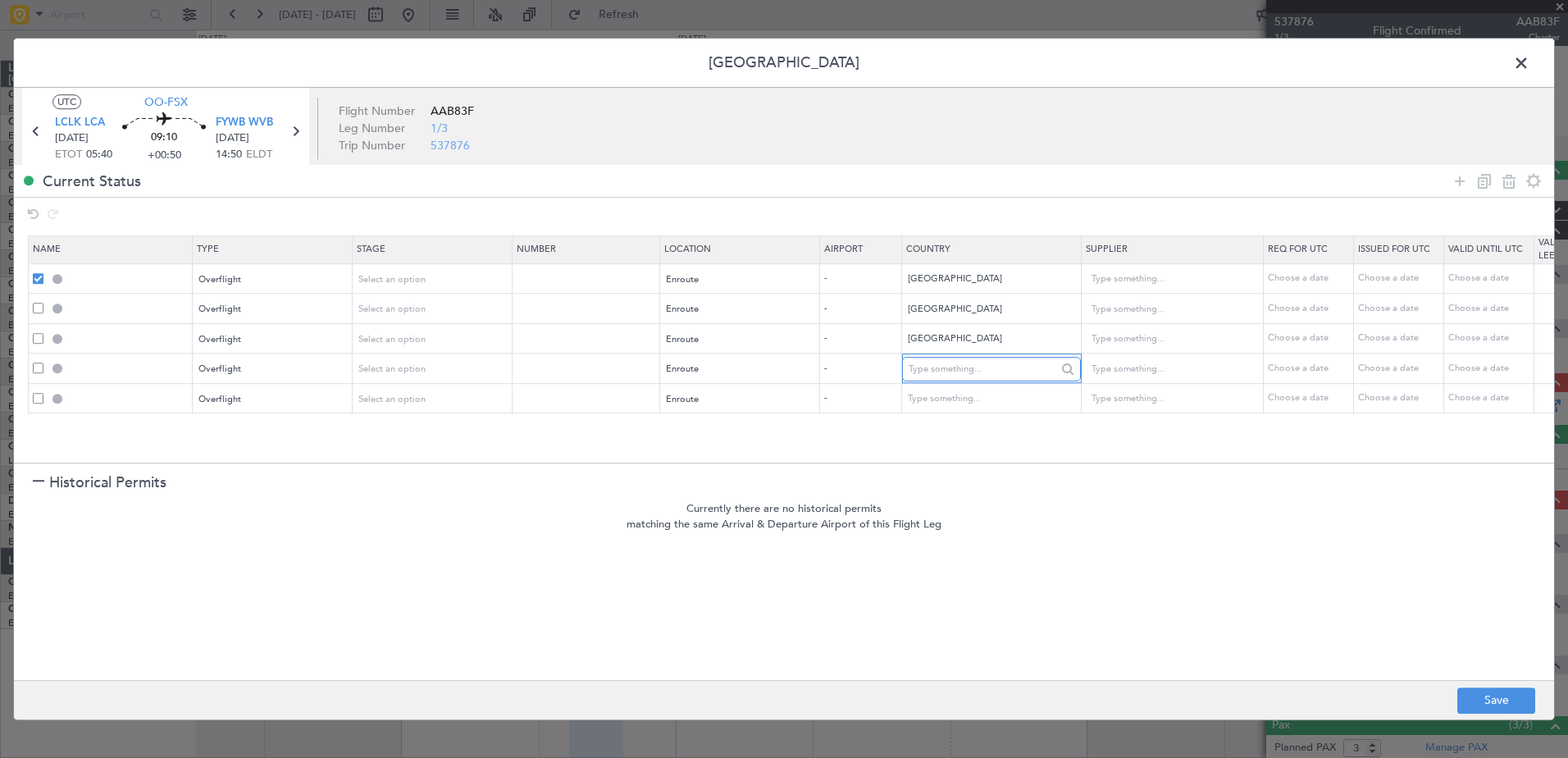
click at [940, 369] on input "text" at bounding box center [982, 369] width 148 height 24
click at [941, 387] on span "[GEOGRAPHIC_DATA]" at bounding box center [991, 396] width 153 height 24
type input "[GEOGRAPHIC_DATA]"
click at [35, 402] on span at bounding box center [38, 398] width 11 height 11
click at [44, 393] on input "checkbox" at bounding box center [44, 393] width 0 height 0
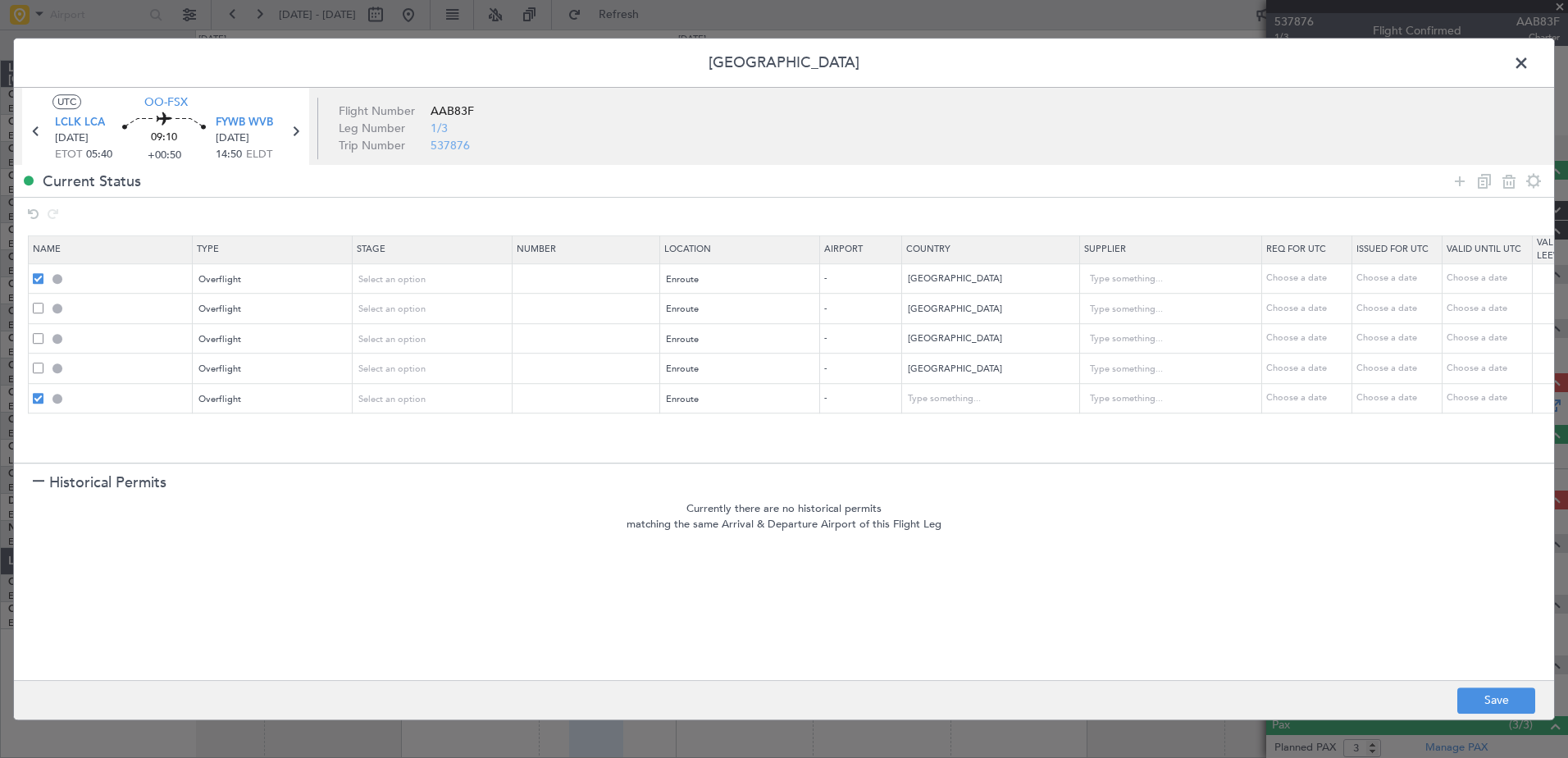
click at [39, 273] on span at bounding box center [38, 278] width 11 height 11
click at [44, 273] on input "checkbox" at bounding box center [44, 273] width 0 height 0
click at [1485, 180] on icon at bounding box center [1484, 181] width 19 height 19
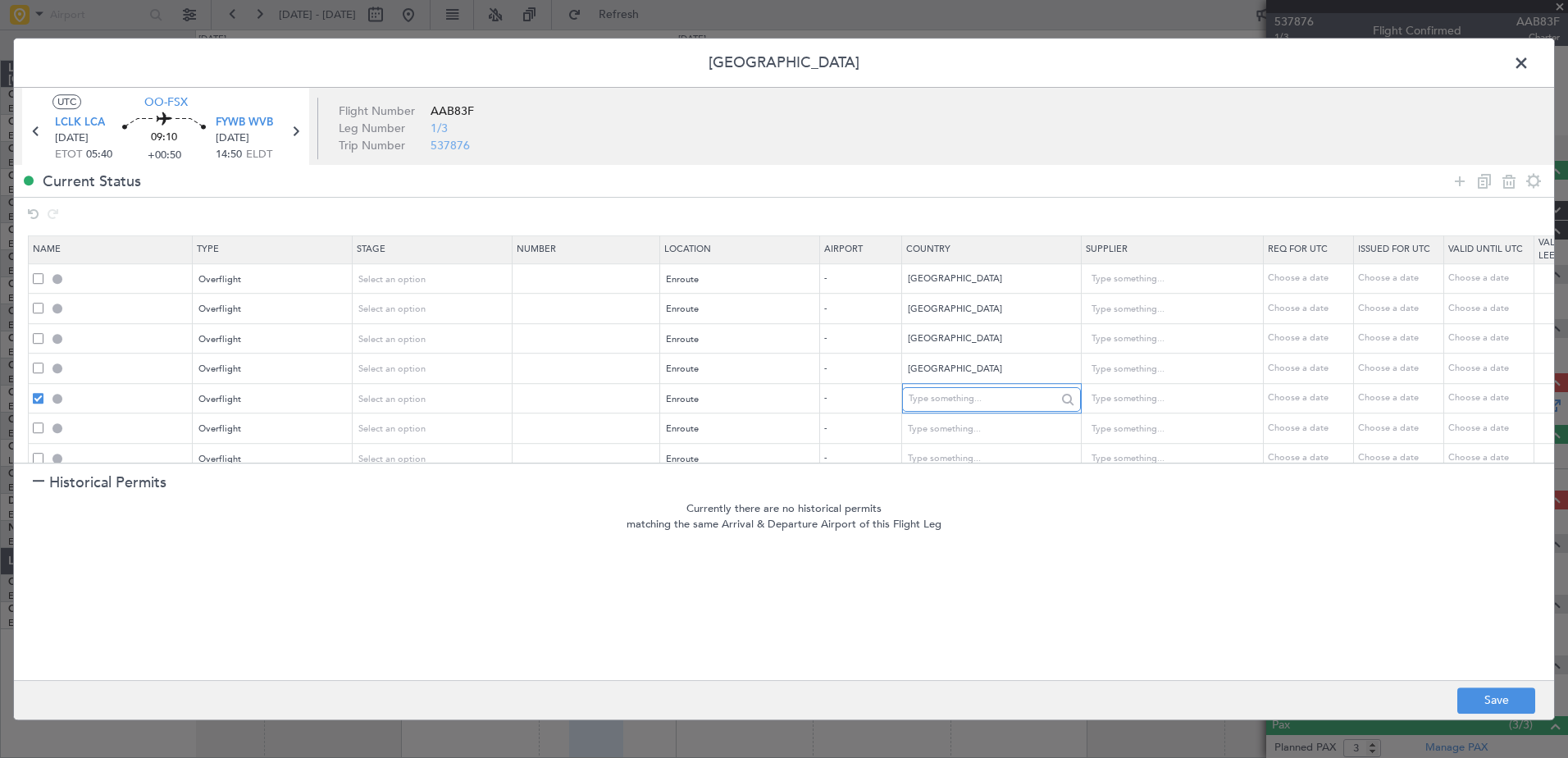
click at [958, 406] on input "text" at bounding box center [982, 398] width 148 height 24
click at [975, 432] on span "Kenya" at bounding box center [991, 425] width 153 height 24
type input "Kenya"
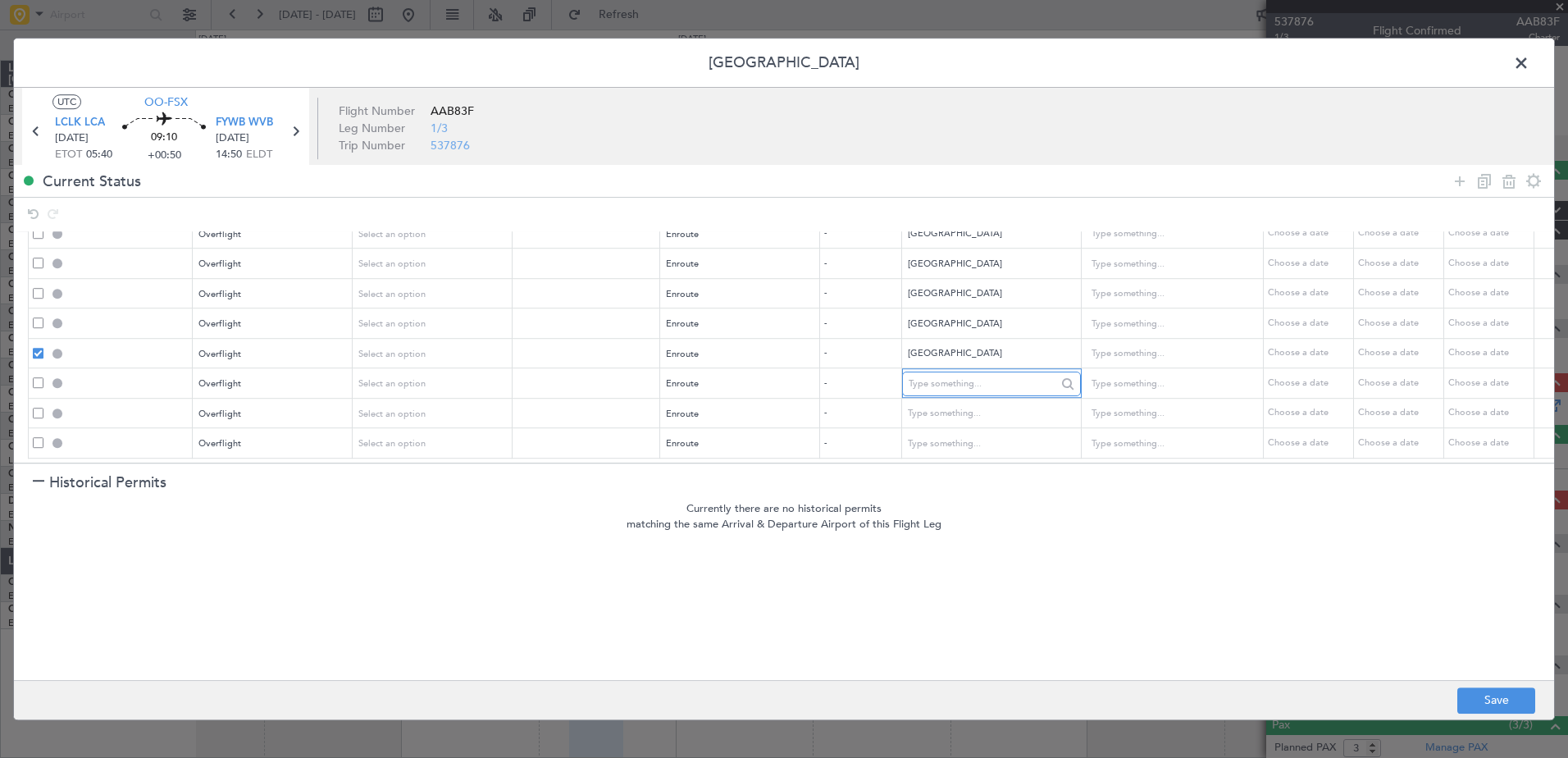
click at [947, 372] on input "text" at bounding box center [982, 383] width 148 height 24
click at [958, 398] on span "Tanzania, Republic of" at bounding box center [991, 398] width 153 height 24
type input "Tanzania, Republic of"
click at [959, 402] on input "text" at bounding box center [982, 414] width 148 height 24
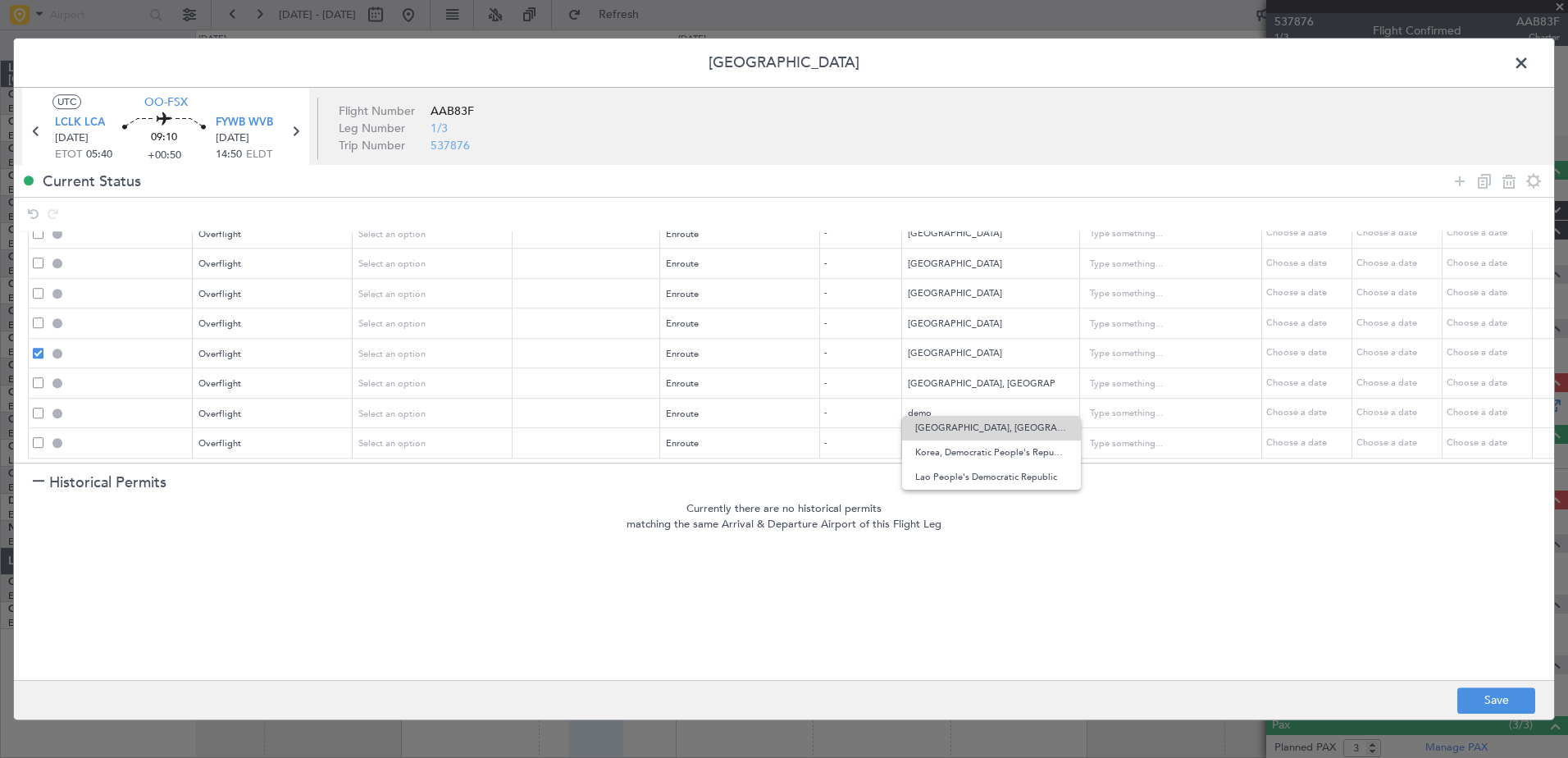
click at [953, 419] on span "Congo, Democratic Republic" at bounding box center [991, 427] width 153 height 24
type input "Congo, Democratic Republic"
click at [37, 437] on span at bounding box center [38, 442] width 11 height 11
click at [44, 437] on input "checkbox" at bounding box center [44, 437] width 0 height 0
click at [34, 348] on span at bounding box center [38, 353] width 11 height 11
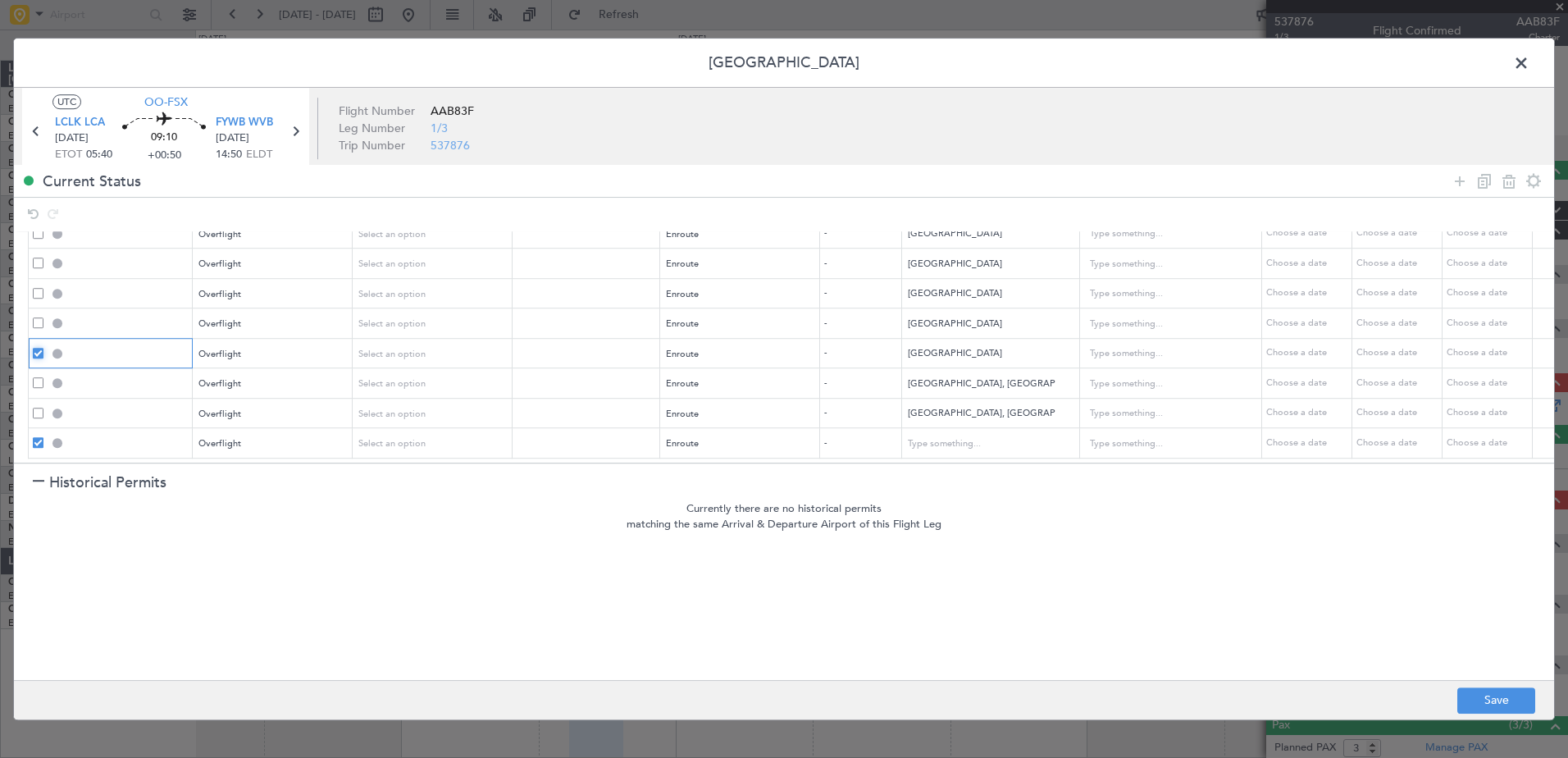
click at [44, 348] on input "checkbox" at bounding box center [44, 348] width 0 height 0
click at [1484, 183] on icon at bounding box center [1484, 181] width 19 height 19
click at [972, 378] on input "text" at bounding box center [982, 383] width 148 height 24
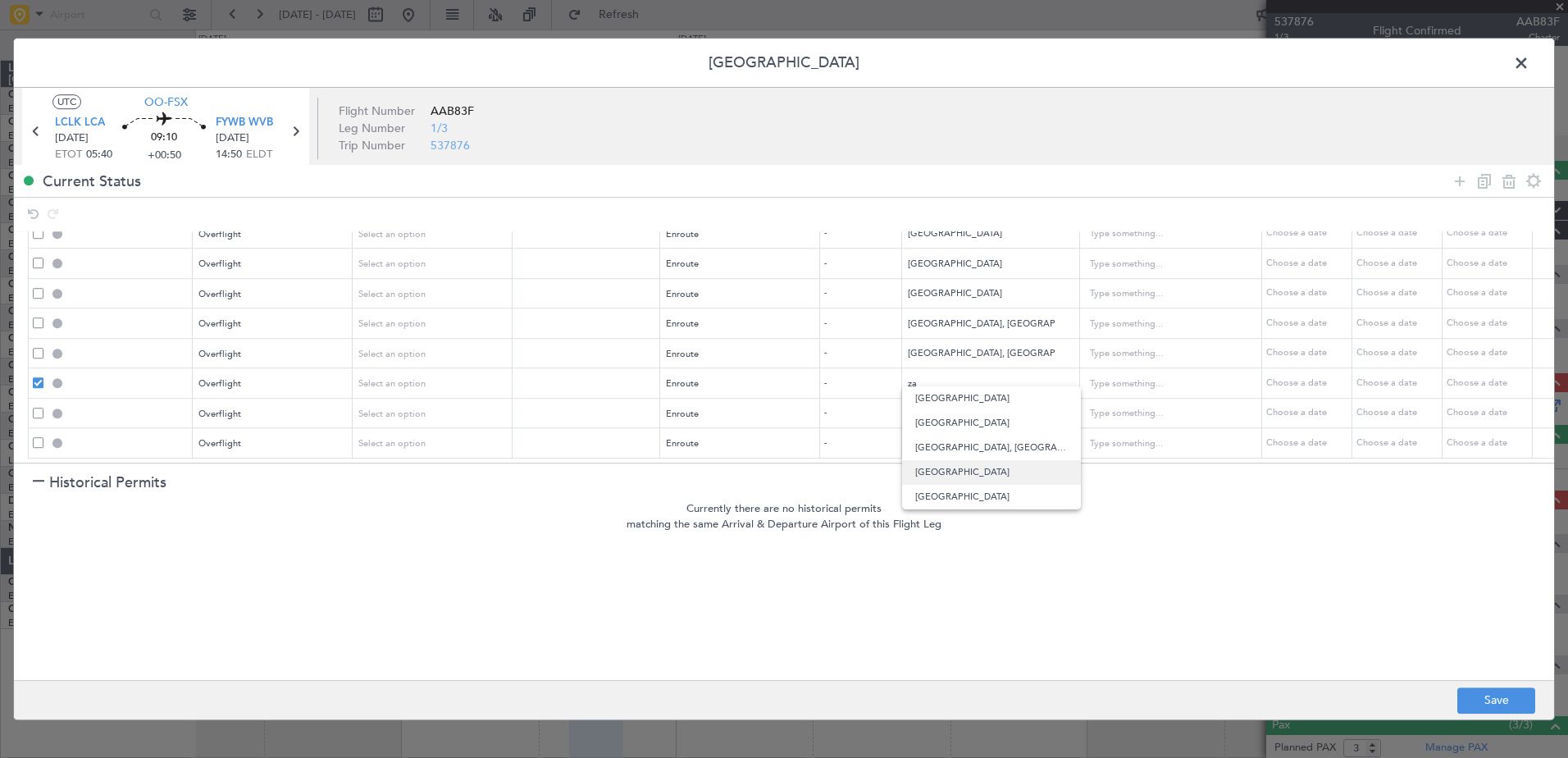
click at [992, 470] on span "Zambia" at bounding box center [991, 472] width 153 height 24
type input "Zambia"
click at [933, 402] on input "text" at bounding box center [982, 414] width 148 height 24
click at [974, 423] on span "Angola" at bounding box center [991, 427] width 153 height 24
type input "Angola"
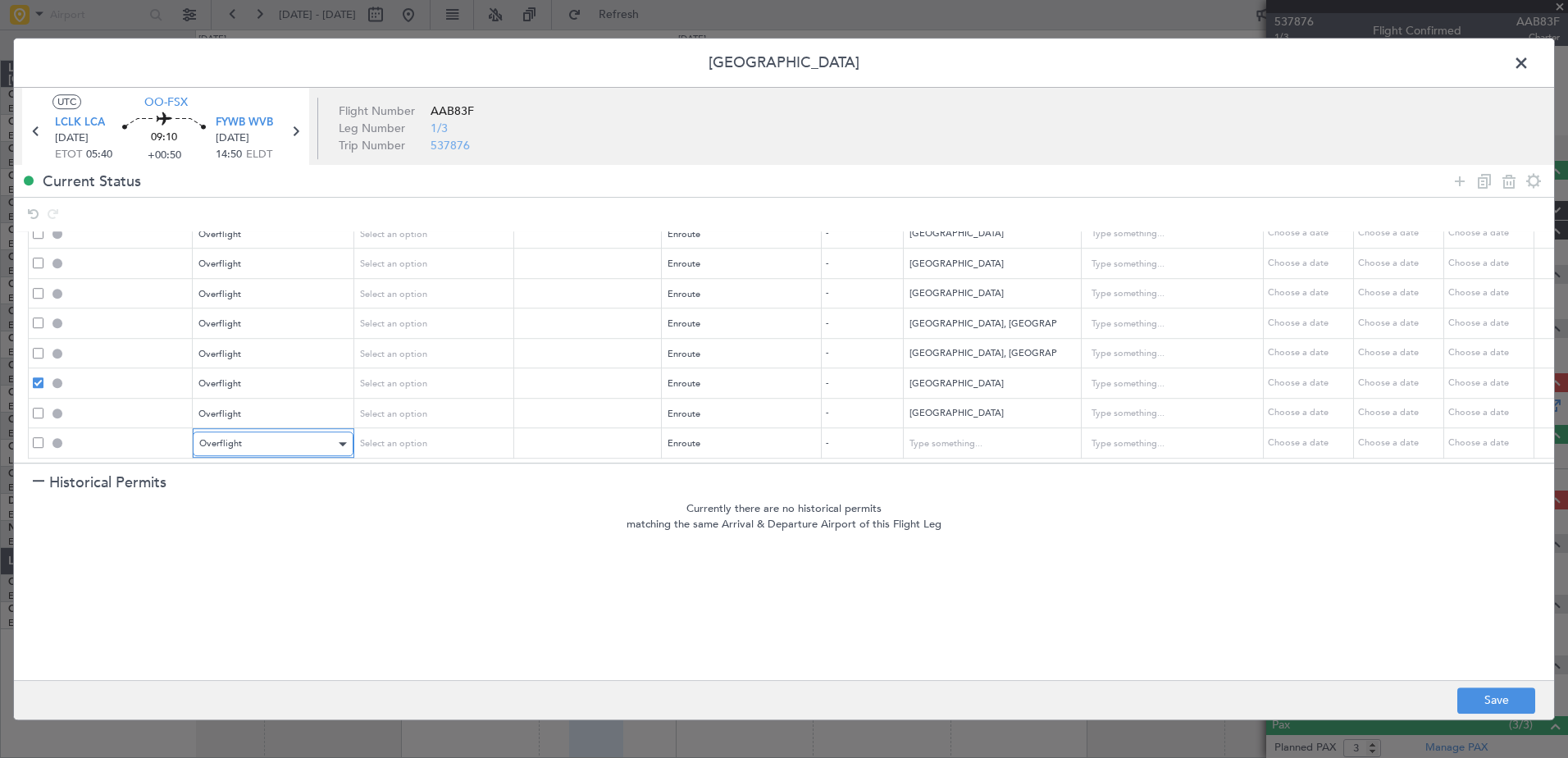
click at [260, 431] on div "Overflight" at bounding box center [267, 443] width 136 height 24
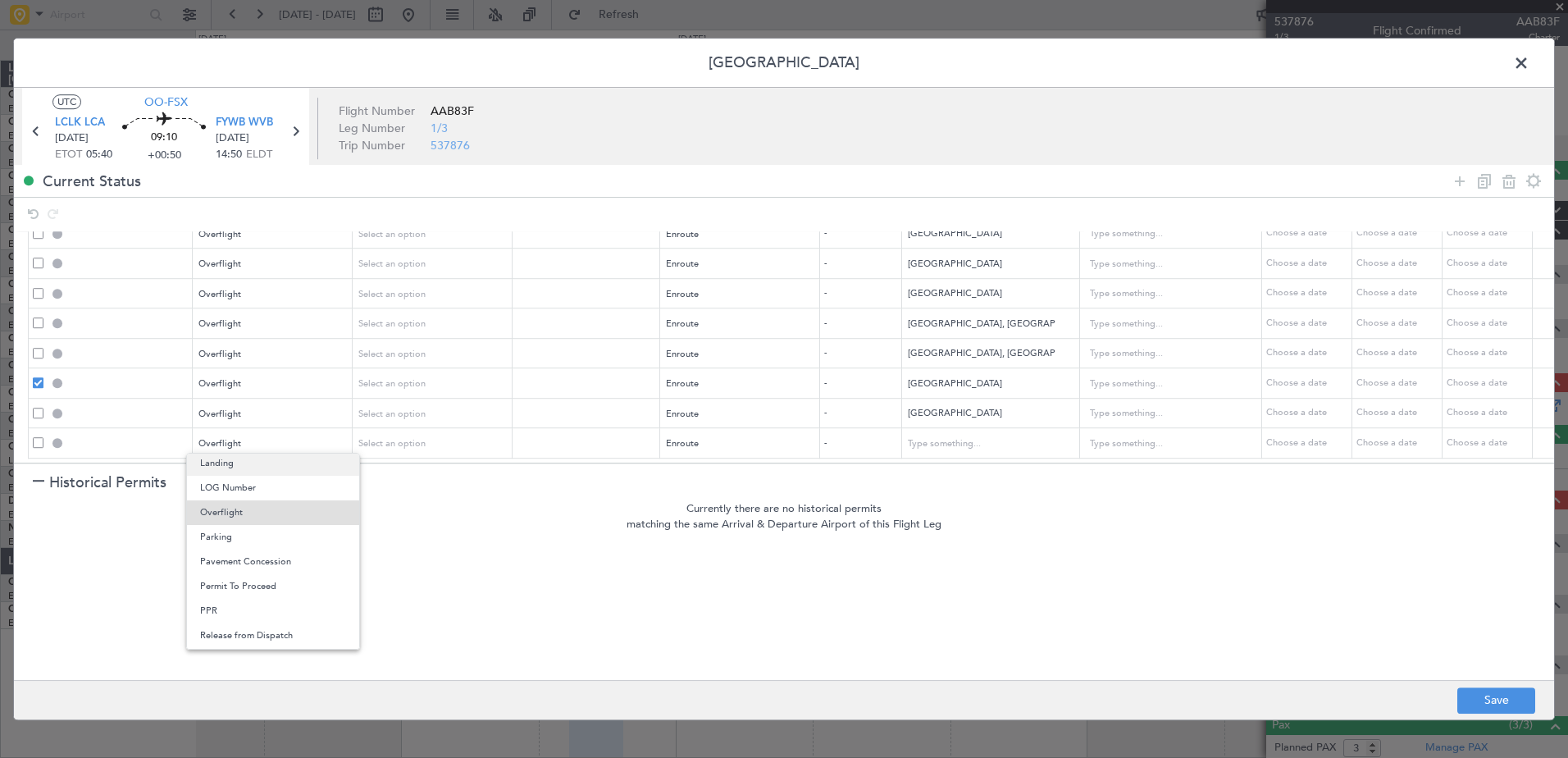
click at [243, 461] on span "Landing" at bounding box center [273, 463] width 146 height 24
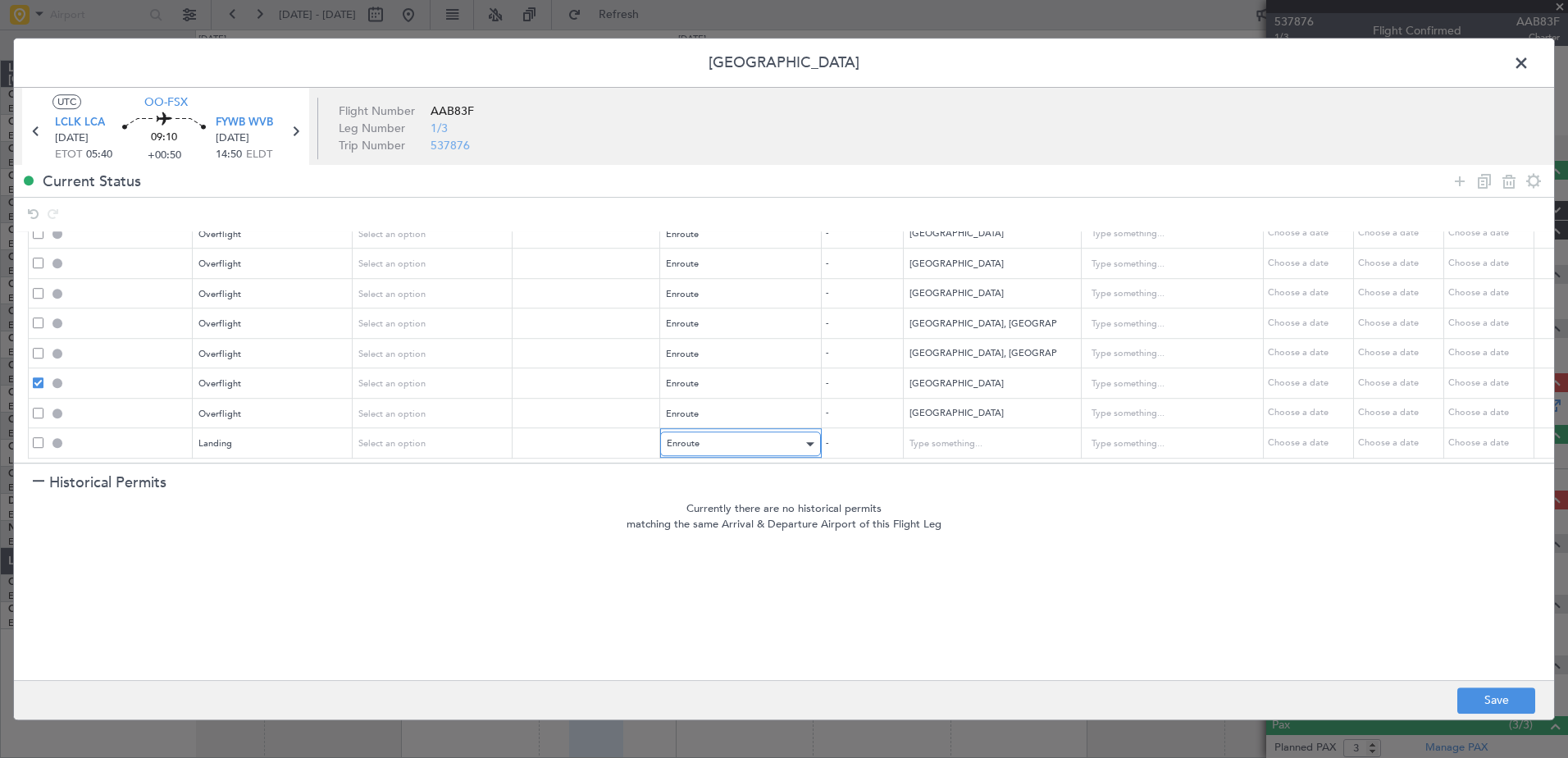
click at [775, 431] on div "Enroute" at bounding box center [735, 443] width 136 height 24
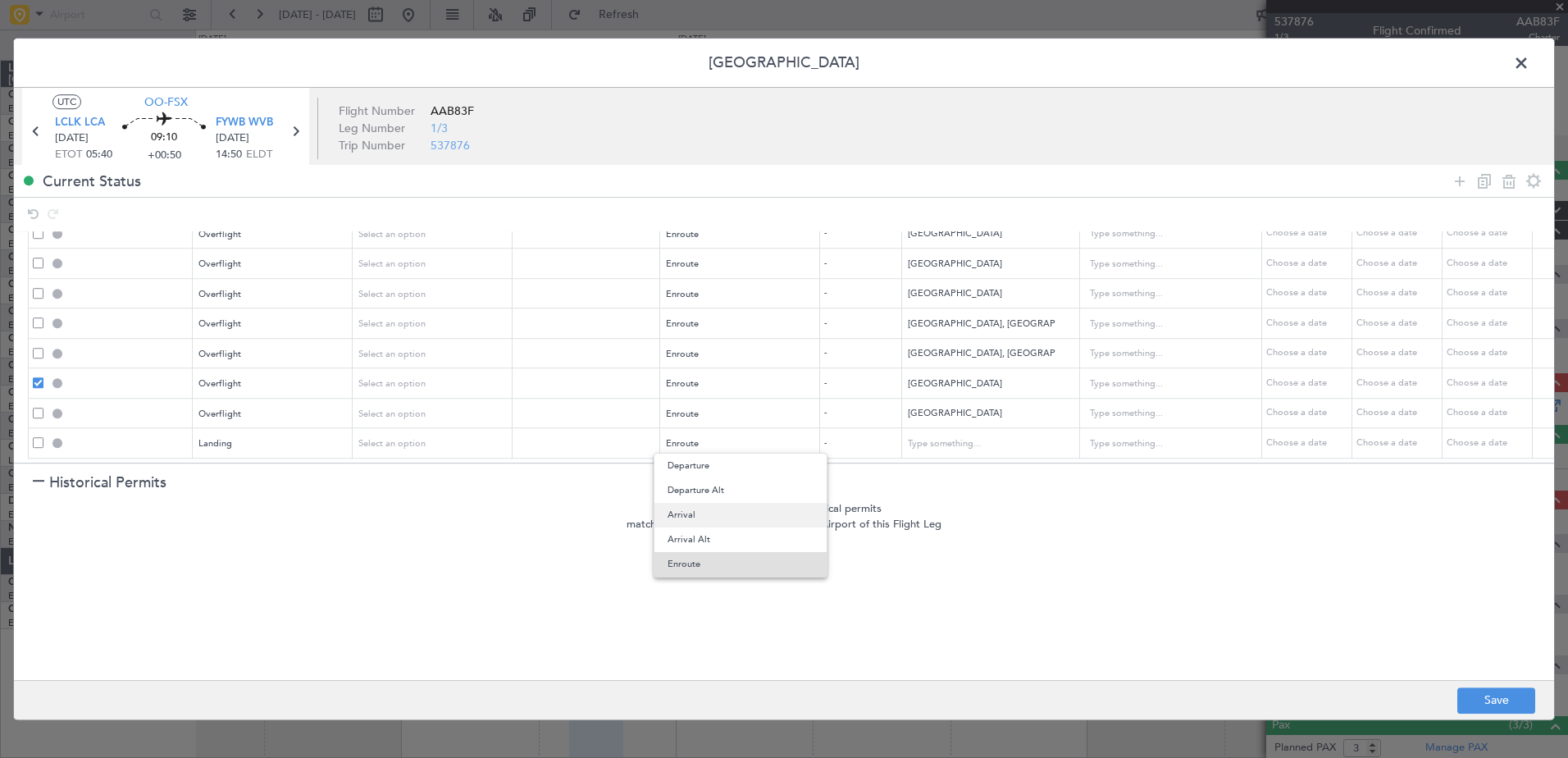
click at [724, 508] on span "Arrival" at bounding box center [741, 514] width 146 height 24
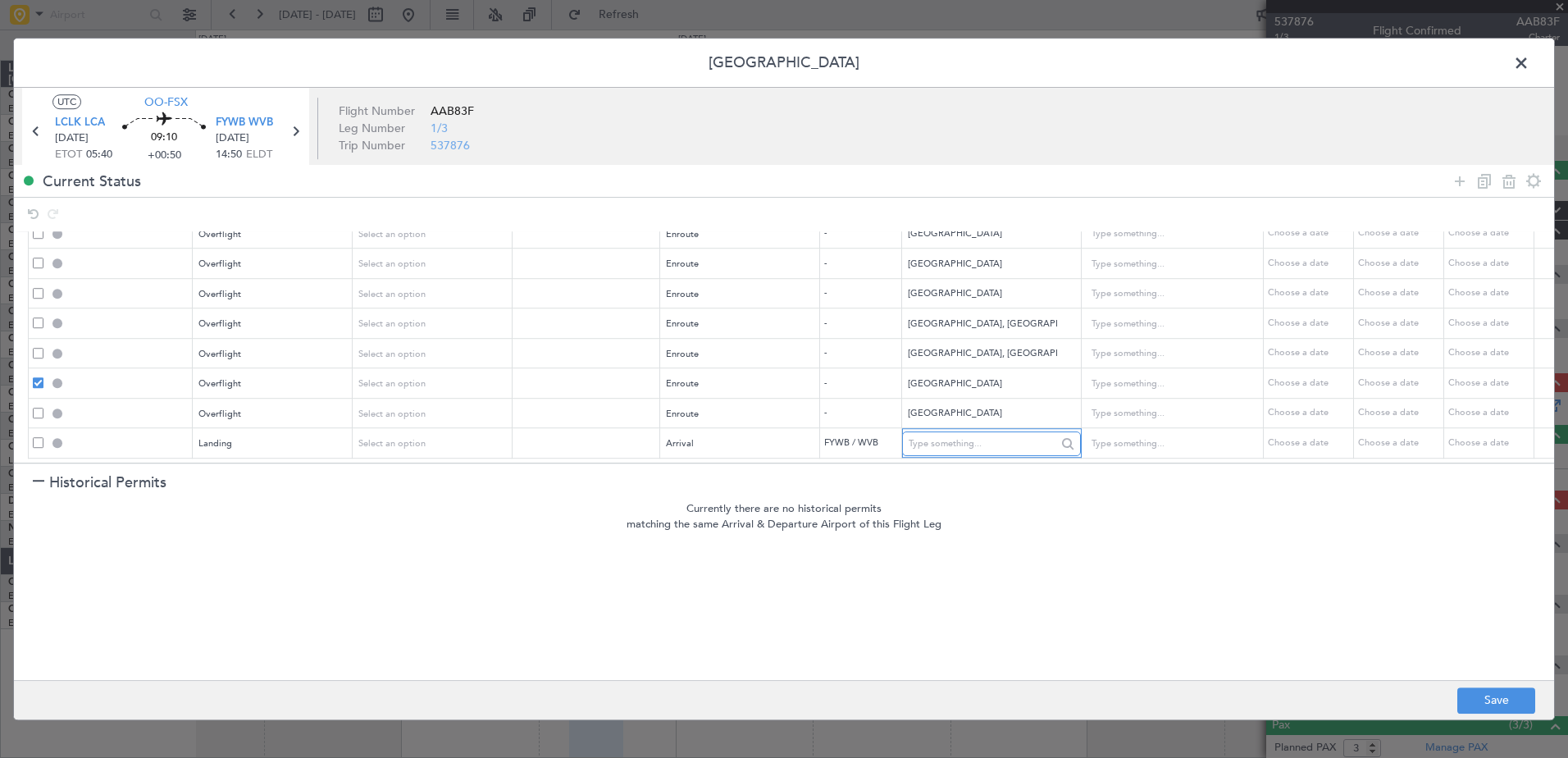
click at [954, 434] on input "text" at bounding box center [982, 443] width 148 height 24
click at [1011, 460] on span "Namibia" at bounding box center [991, 458] width 153 height 24
type input "Namibia"
click at [1501, 697] on button "Save" at bounding box center [1496, 700] width 78 height 26
type input "EGYPT OVF"
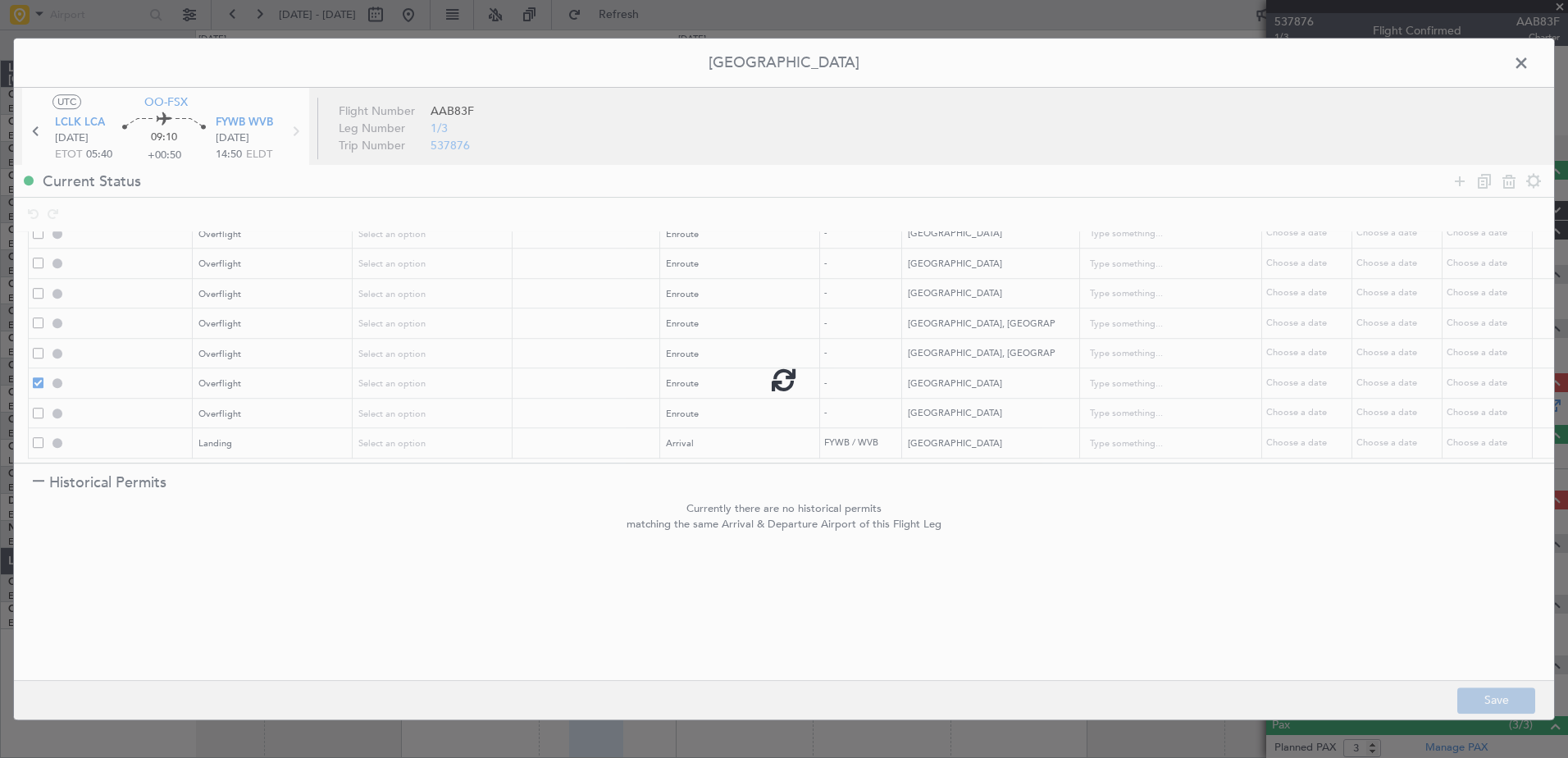
type input "NNN"
type input "SAUDI ARABIA OVF"
type input "NNN"
type input "ERITREA OVF"
type input "NNN"
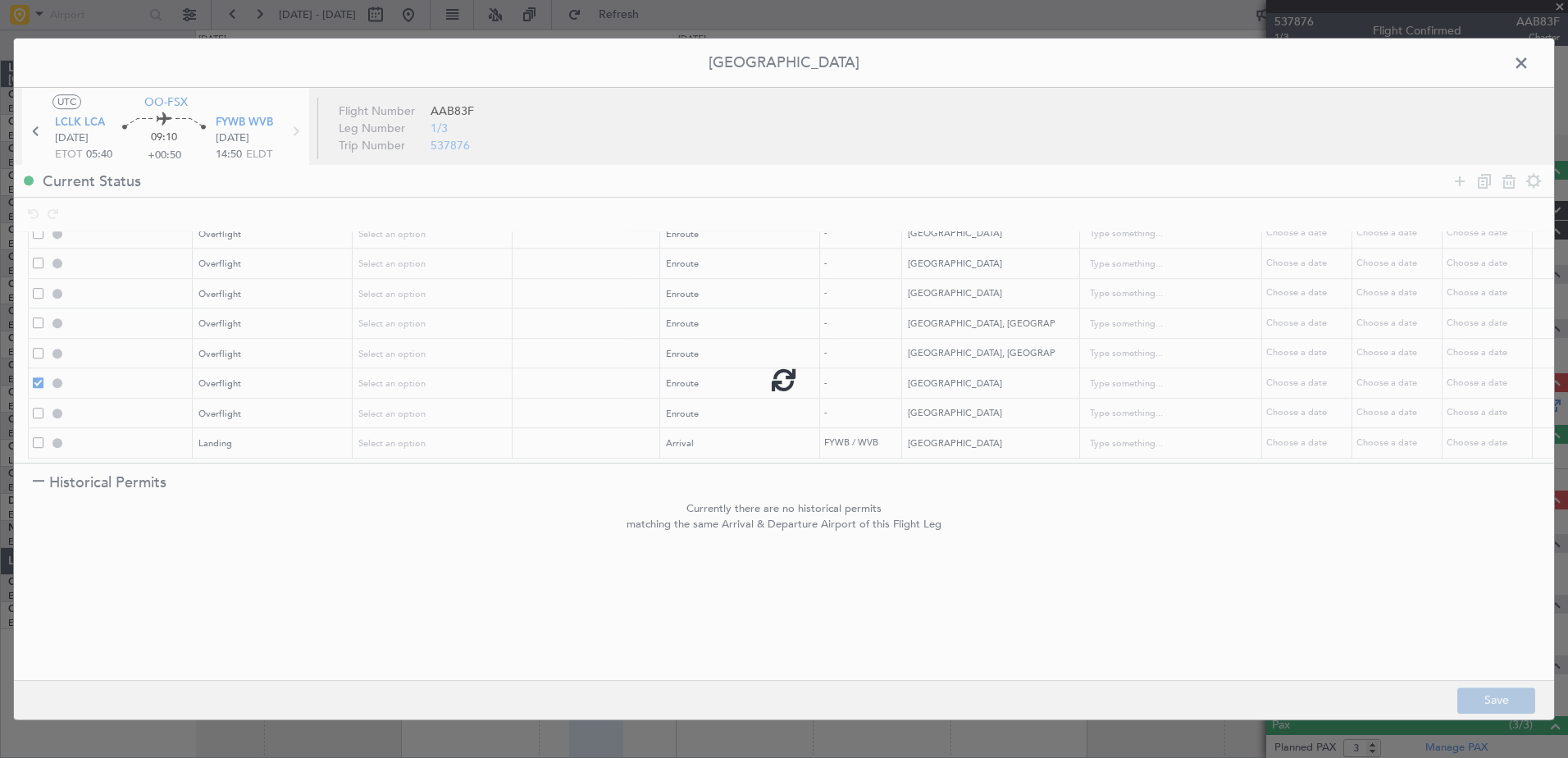
type input "ETHIOPIA OVF"
type input "NNN"
type input "KENYA OVF"
type input "NNN"
type input "[GEOGRAPHIC_DATA], REPUBLIC OF OVF"
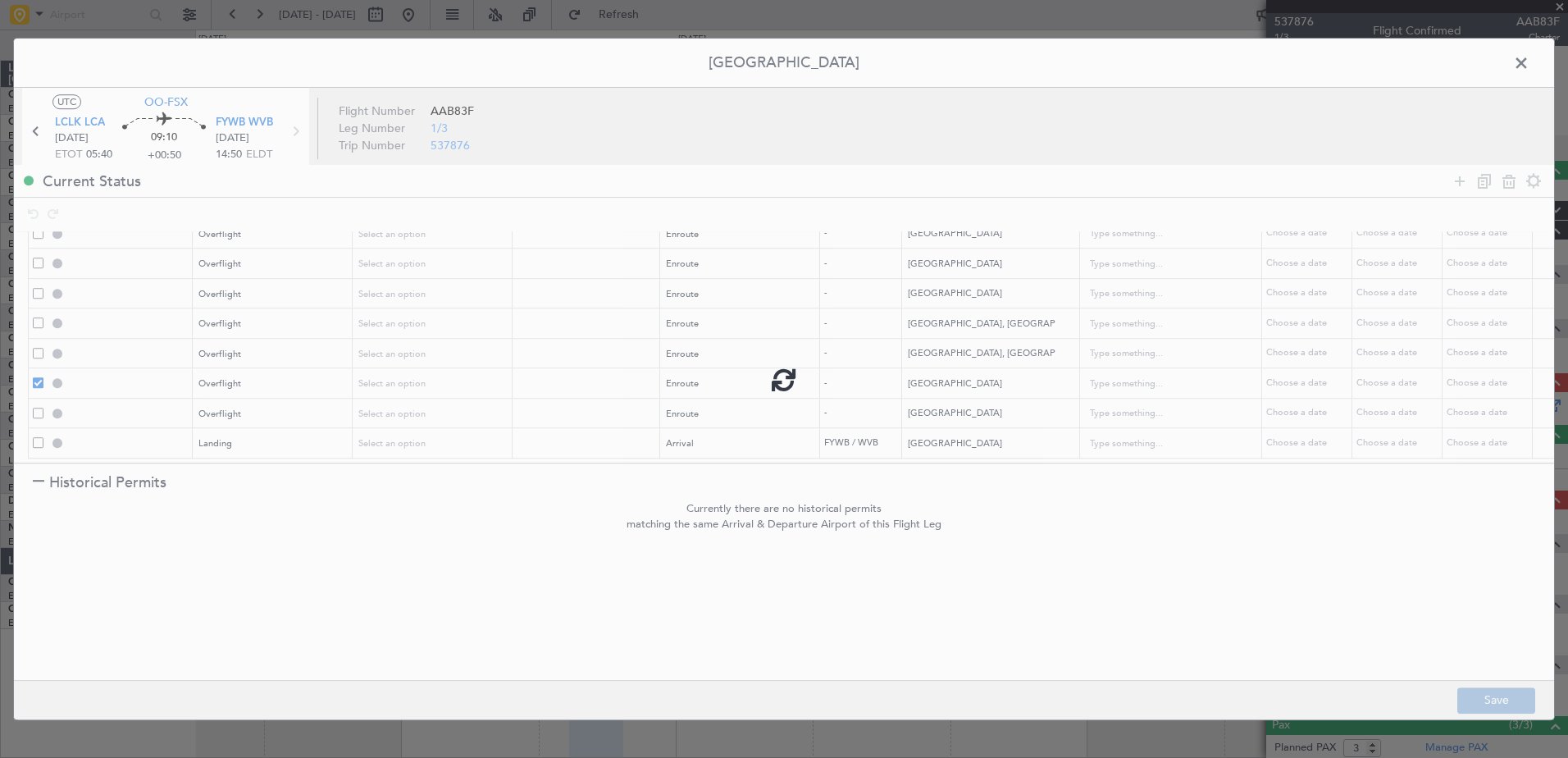
type input "NNN"
type input "CONGO, [GEOGRAPHIC_DATA] OVF"
type input "NNN"
type input "ZAMBIA OVF"
type input "NNN"
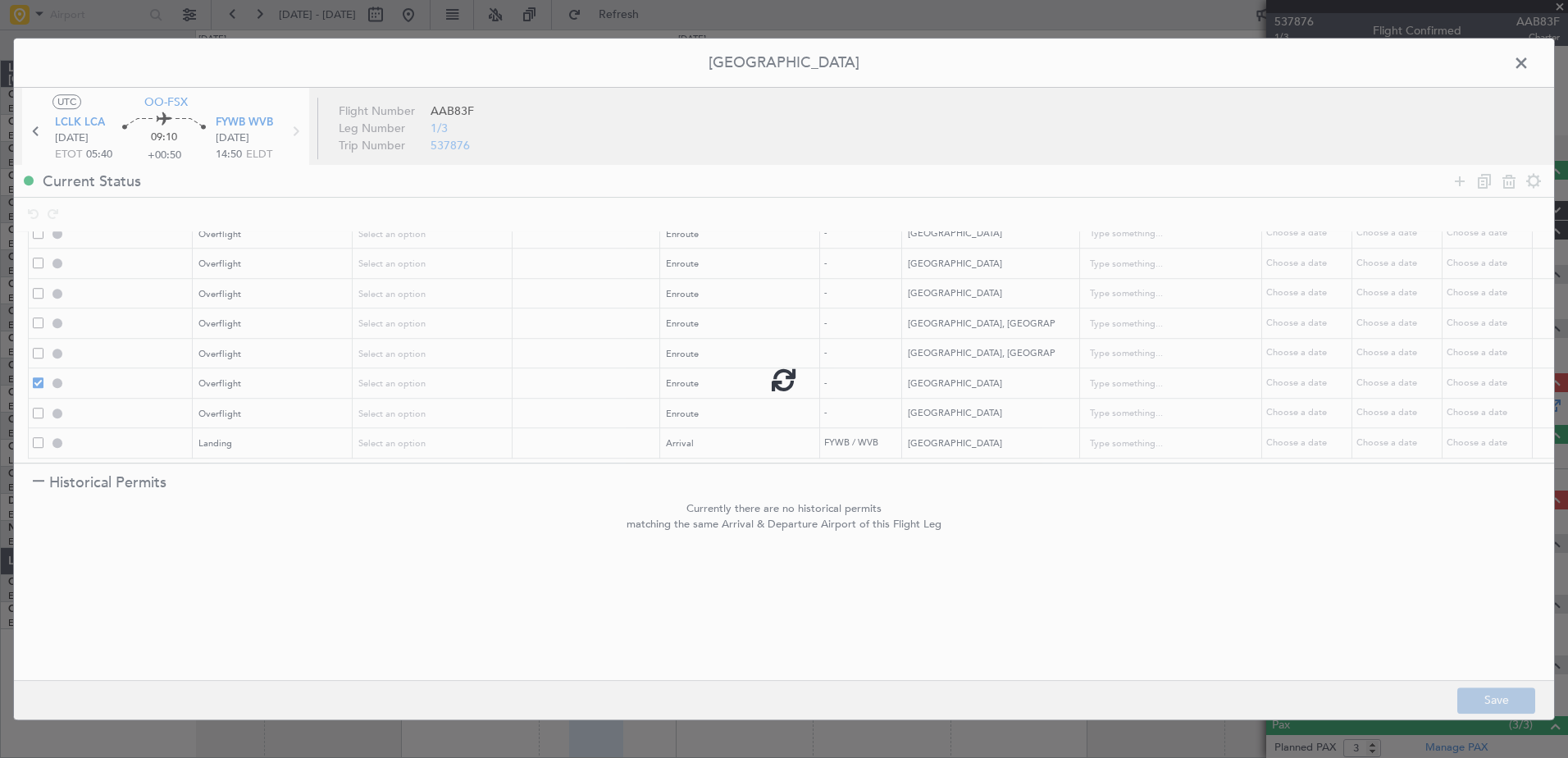
type input "ANGOLA OVF"
type input "NNN"
type input "FYWB LDG"
type input "NNN"
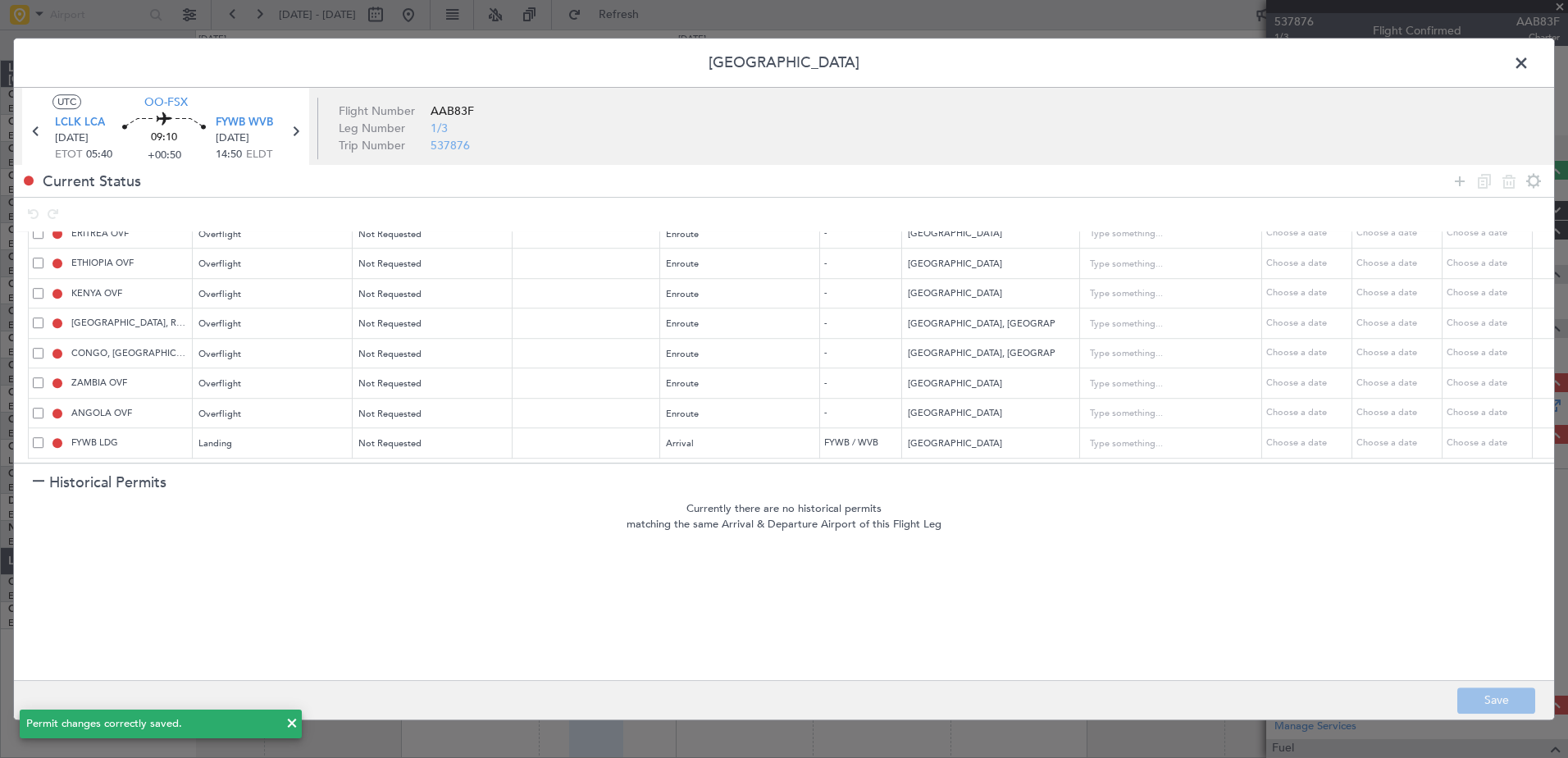
click at [1530, 65] on span at bounding box center [1530, 67] width 0 height 33
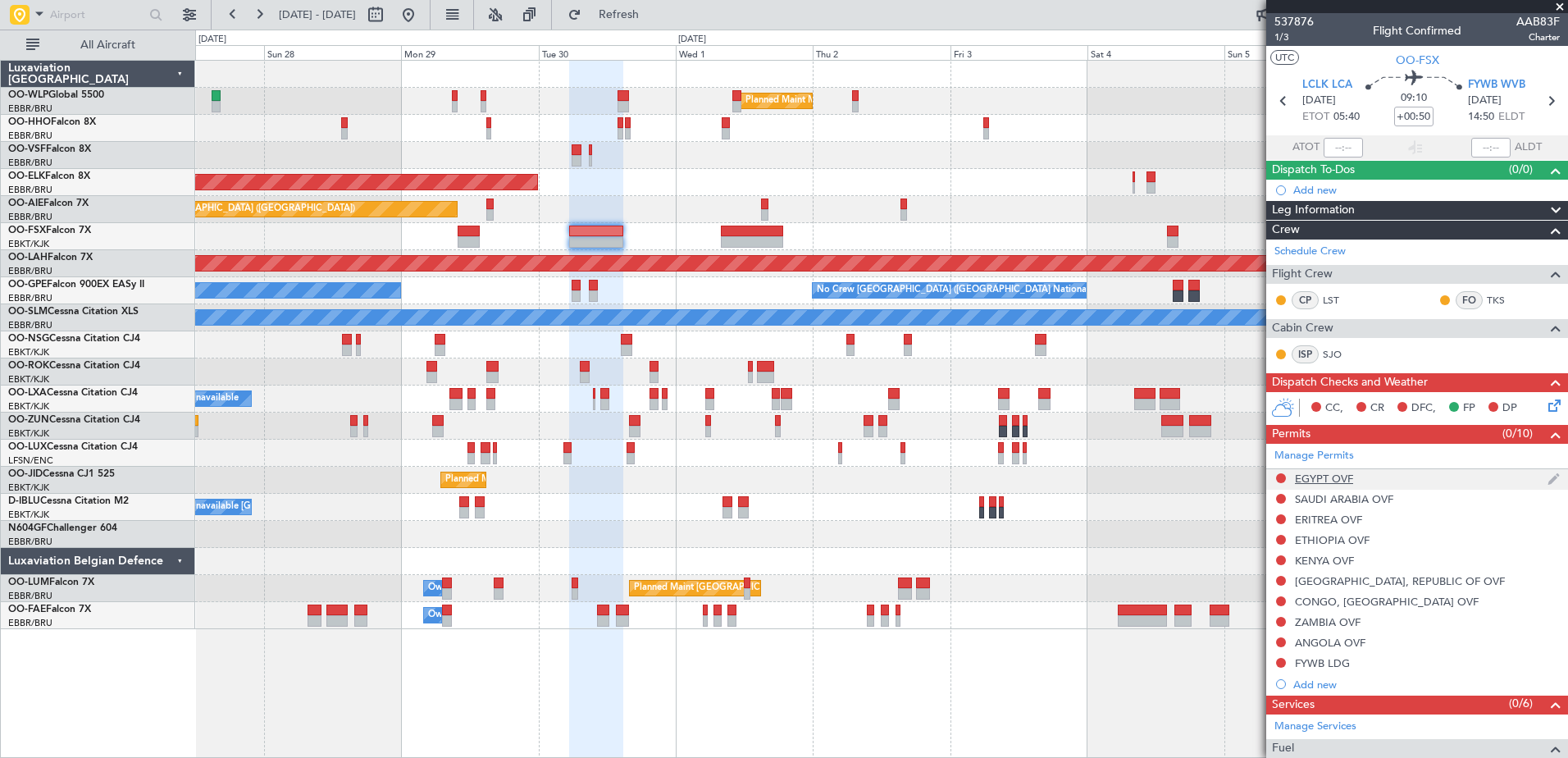
scroll to position [319, 0]
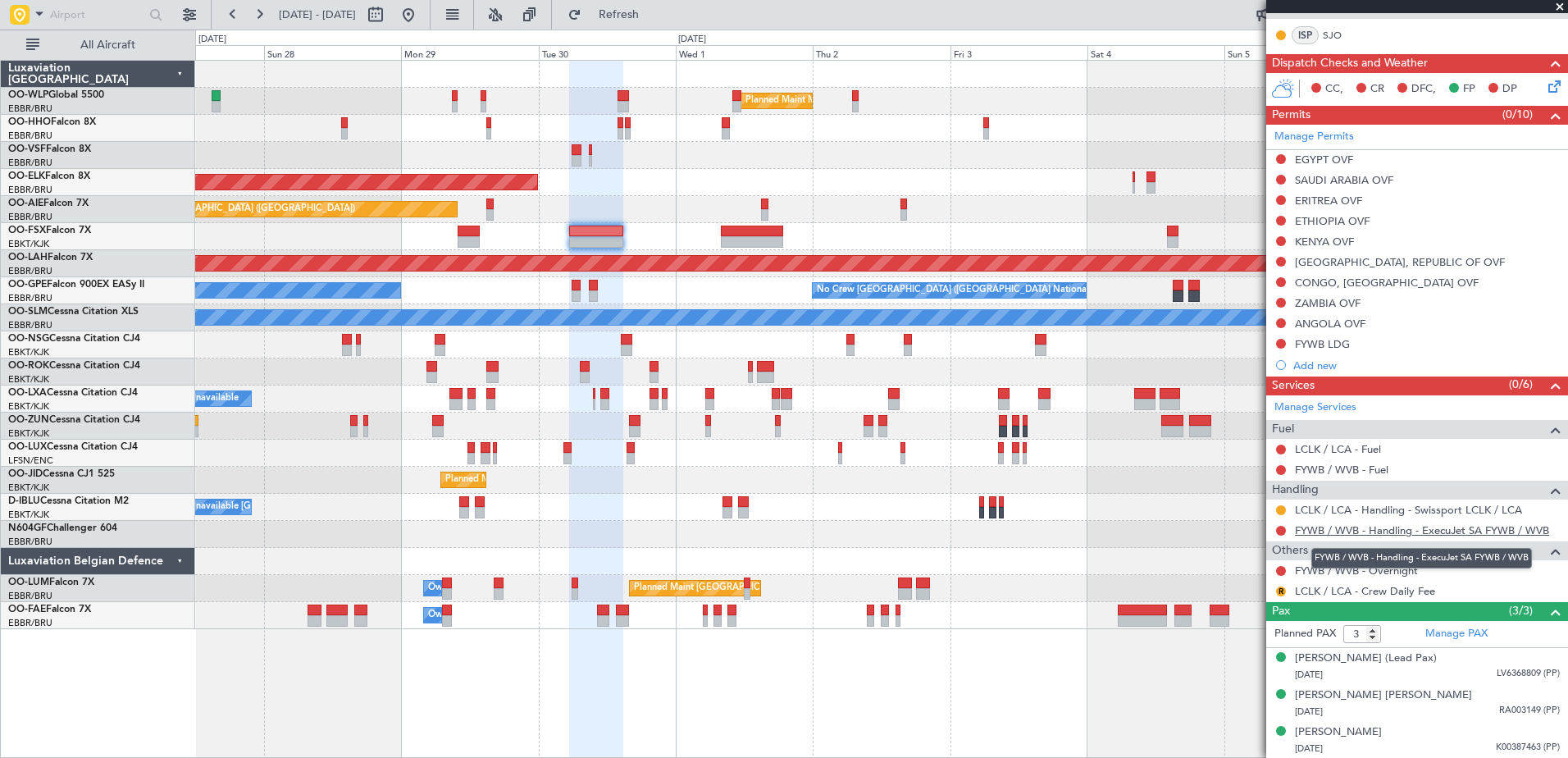
click at [1399, 533] on link "FYWB / WVB - Handling - ExecuJet SA FYWB / WVB" at bounding box center [1422, 530] width 254 height 14
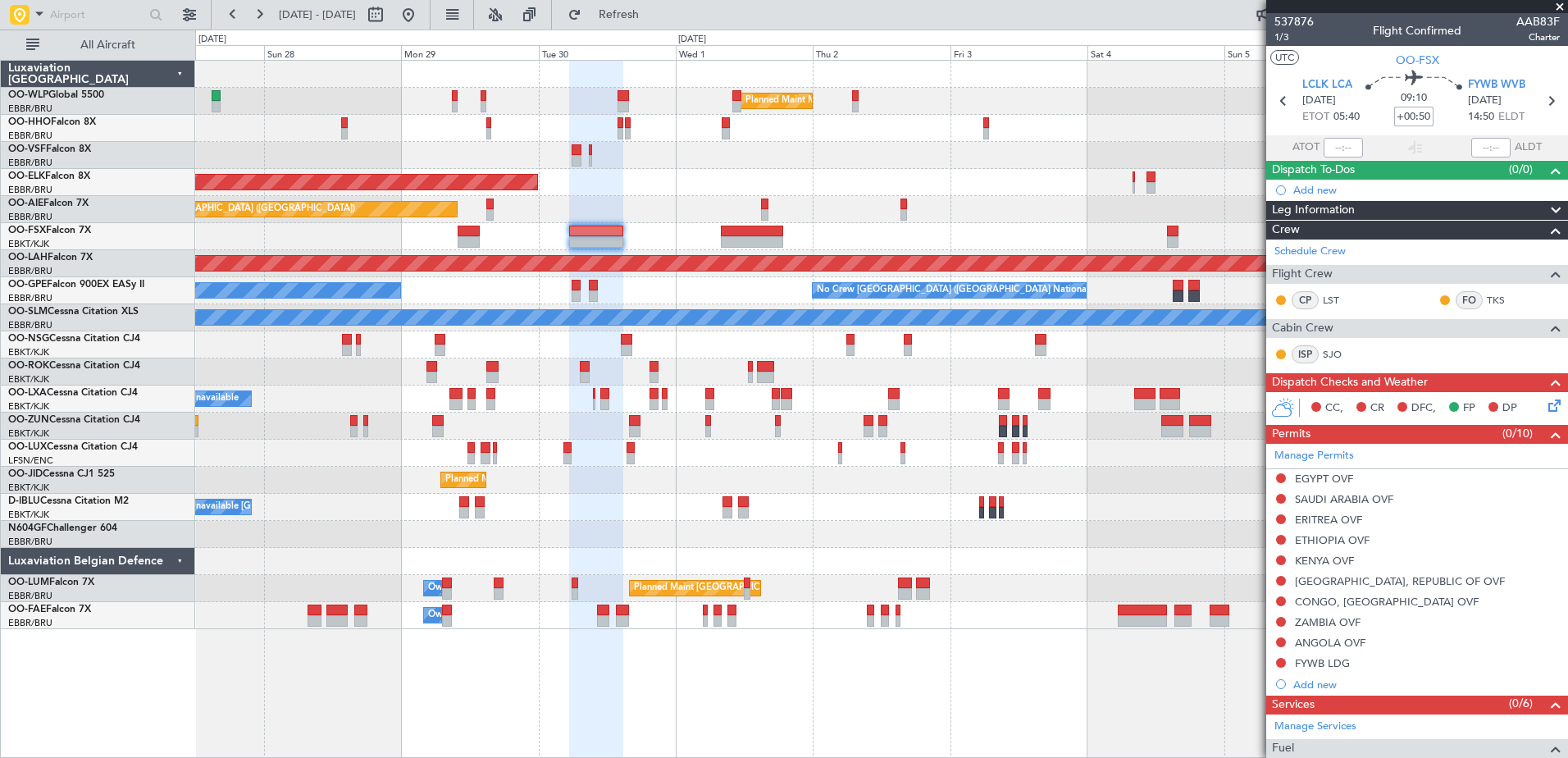
click at [1421, 116] on input "+00:50" at bounding box center [1413, 116] width 40 height 19
click at [878, 153] on div at bounding box center [881, 155] width 1372 height 27
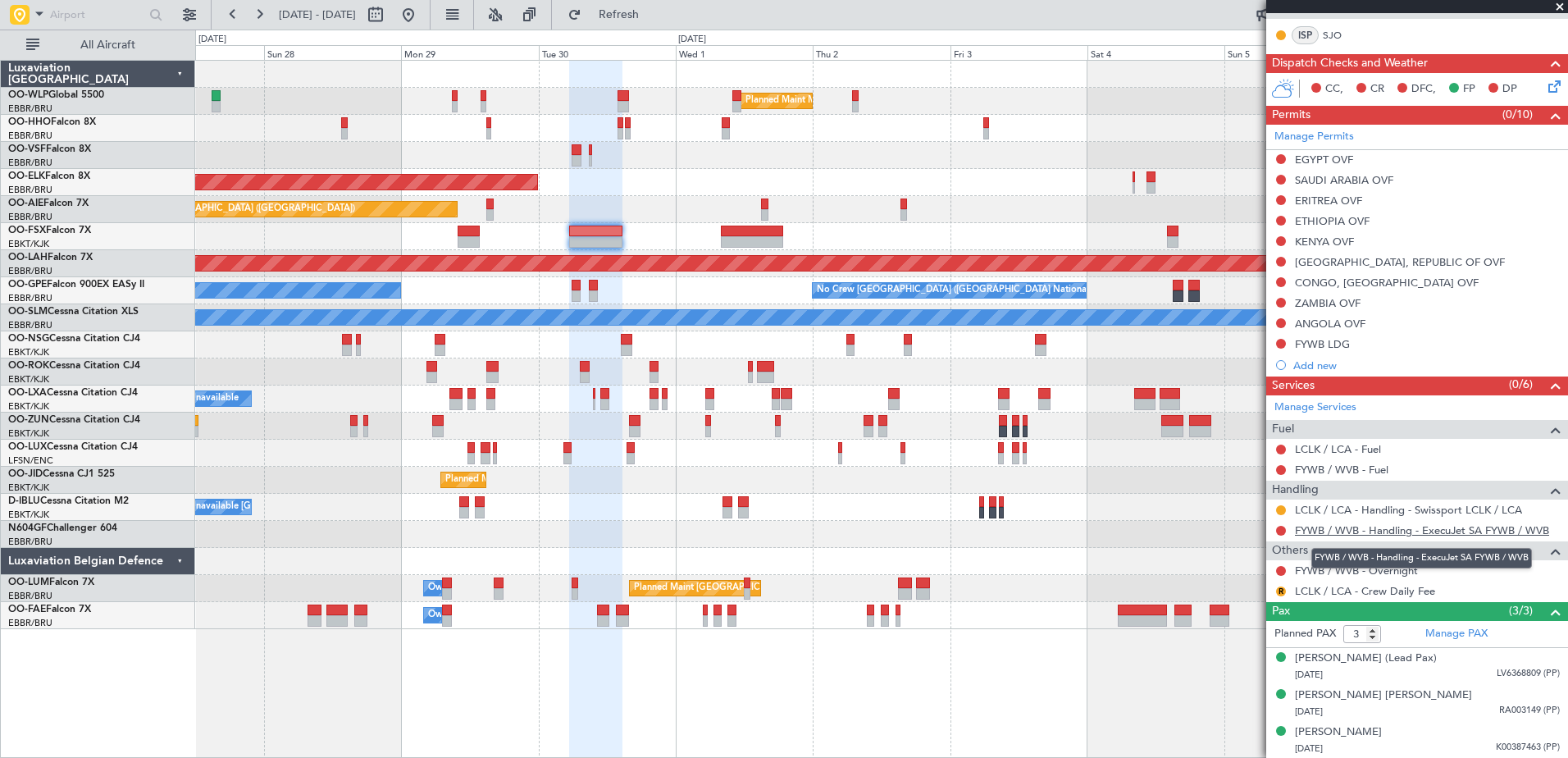
click at [1411, 526] on link "FYWB / WVB - Handling - ExecuJet SA FYWB / WVB" at bounding box center [1422, 530] width 254 height 14
click at [1283, 341] on button at bounding box center [1281, 344] width 10 height 10
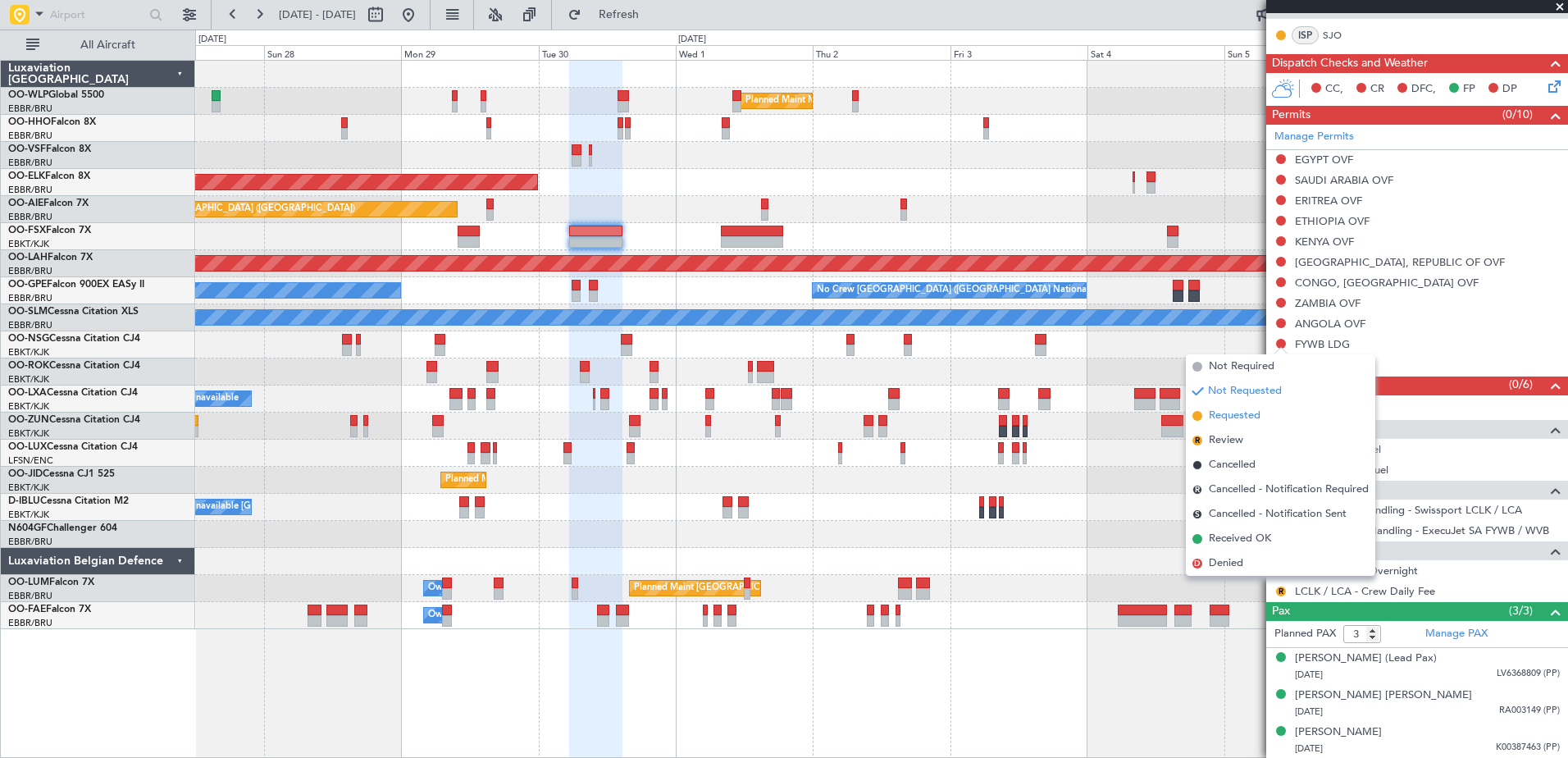
click at [1250, 412] on span "Requested" at bounding box center [1234, 415] width 52 height 16
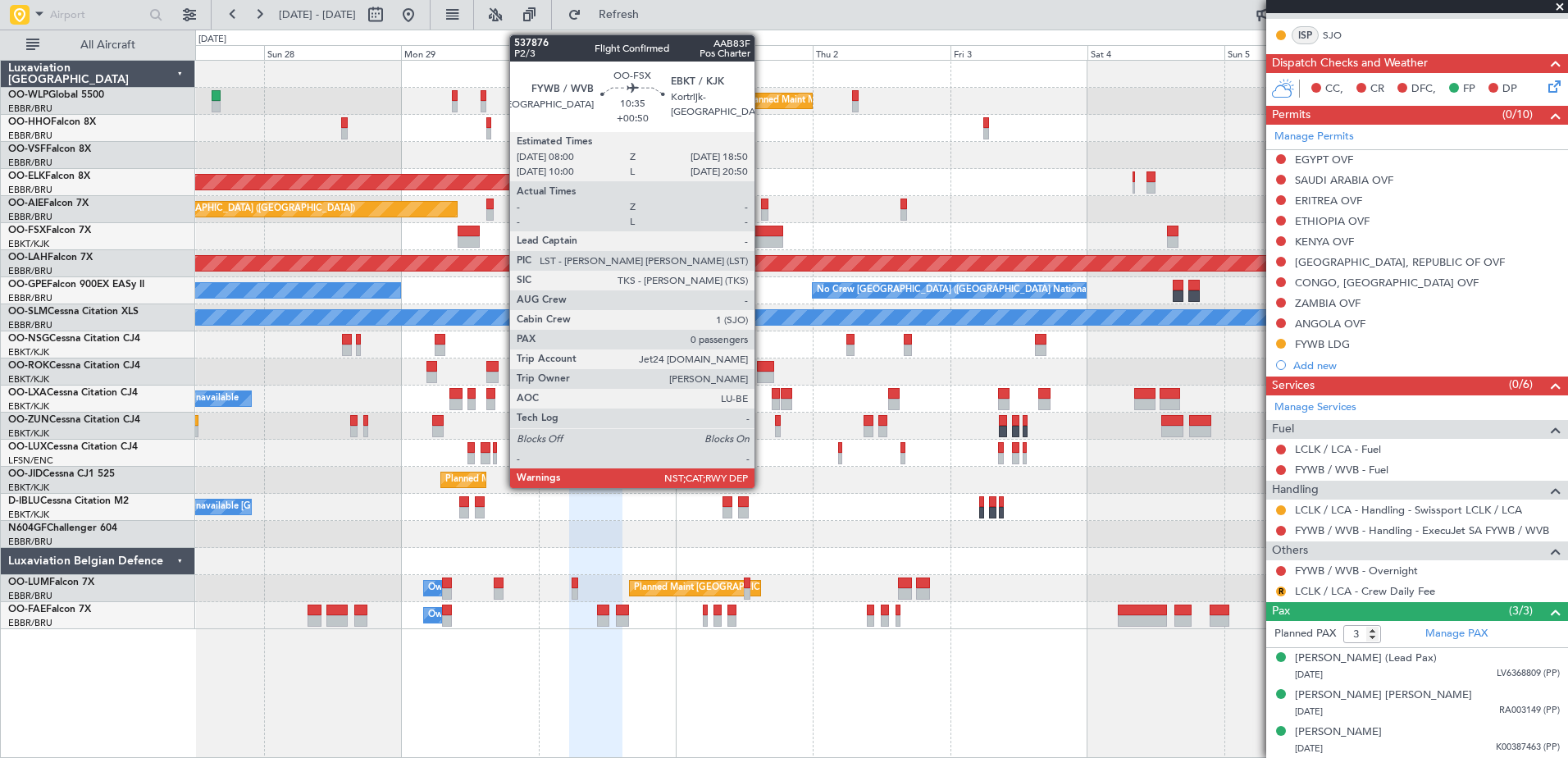
click at [762, 235] on div at bounding box center [752, 231] width 62 height 12
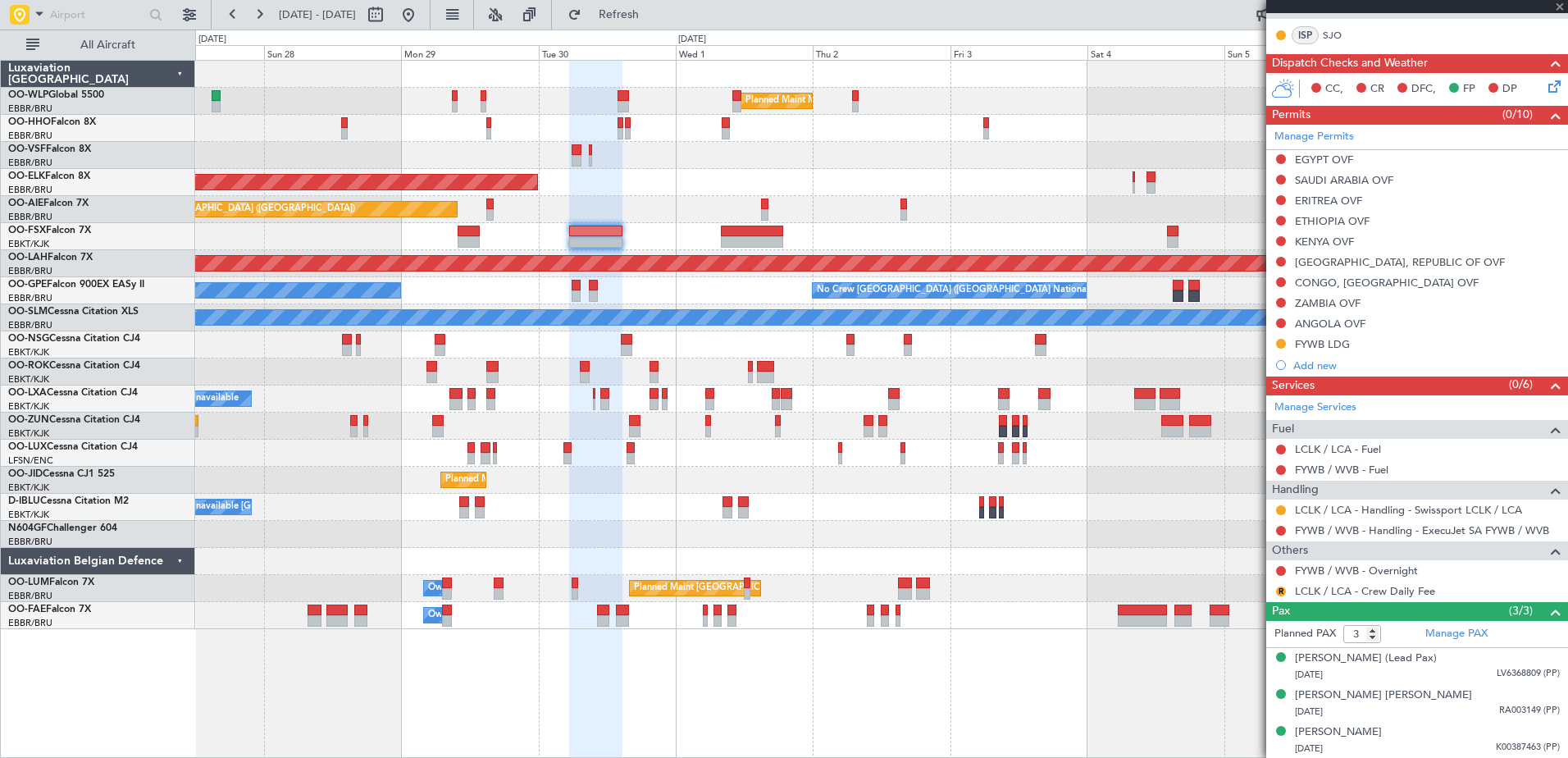
type input "+00:50"
type input "0"
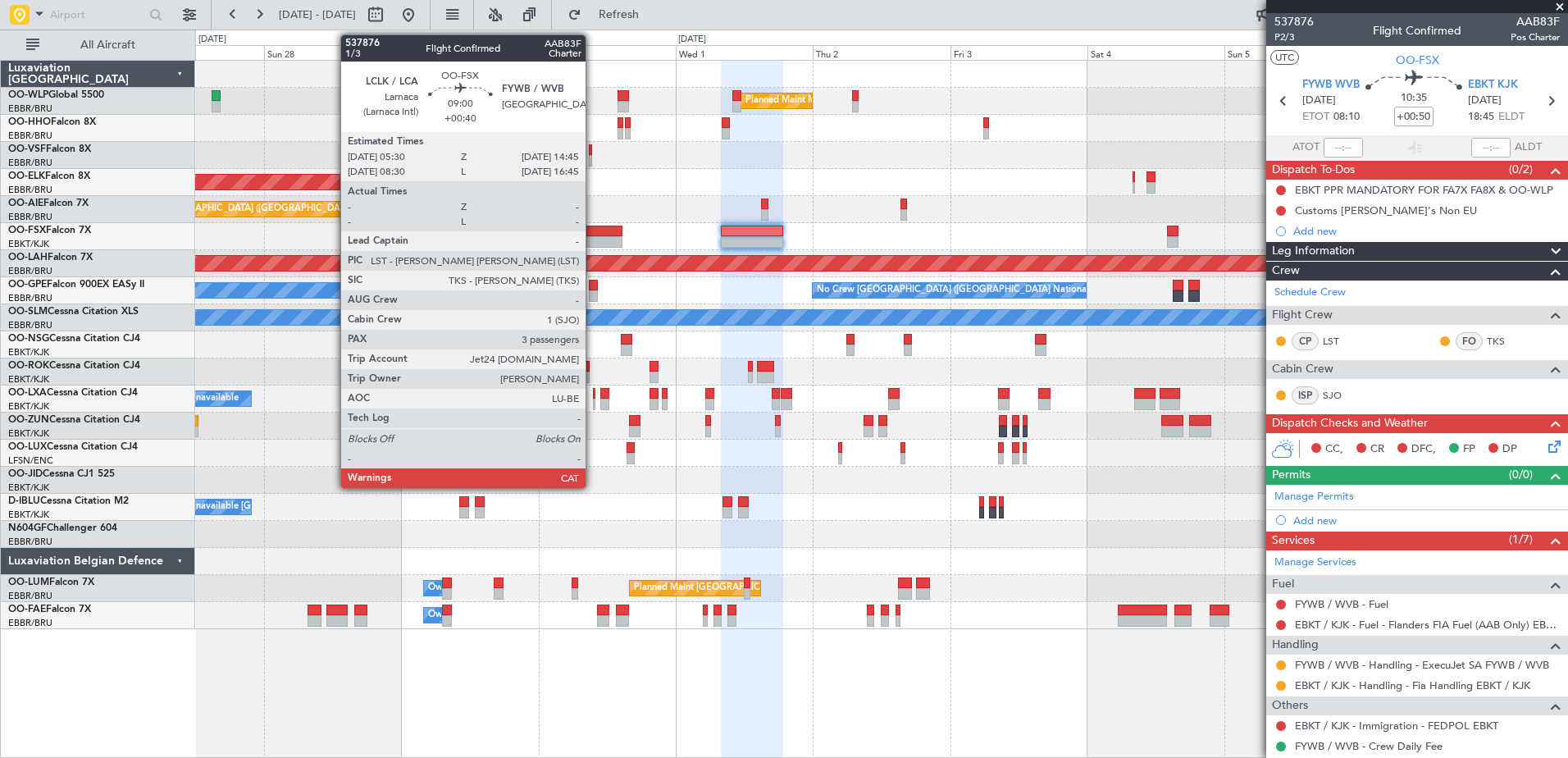
click at [594, 232] on div at bounding box center [595, 231] width 53 height 12
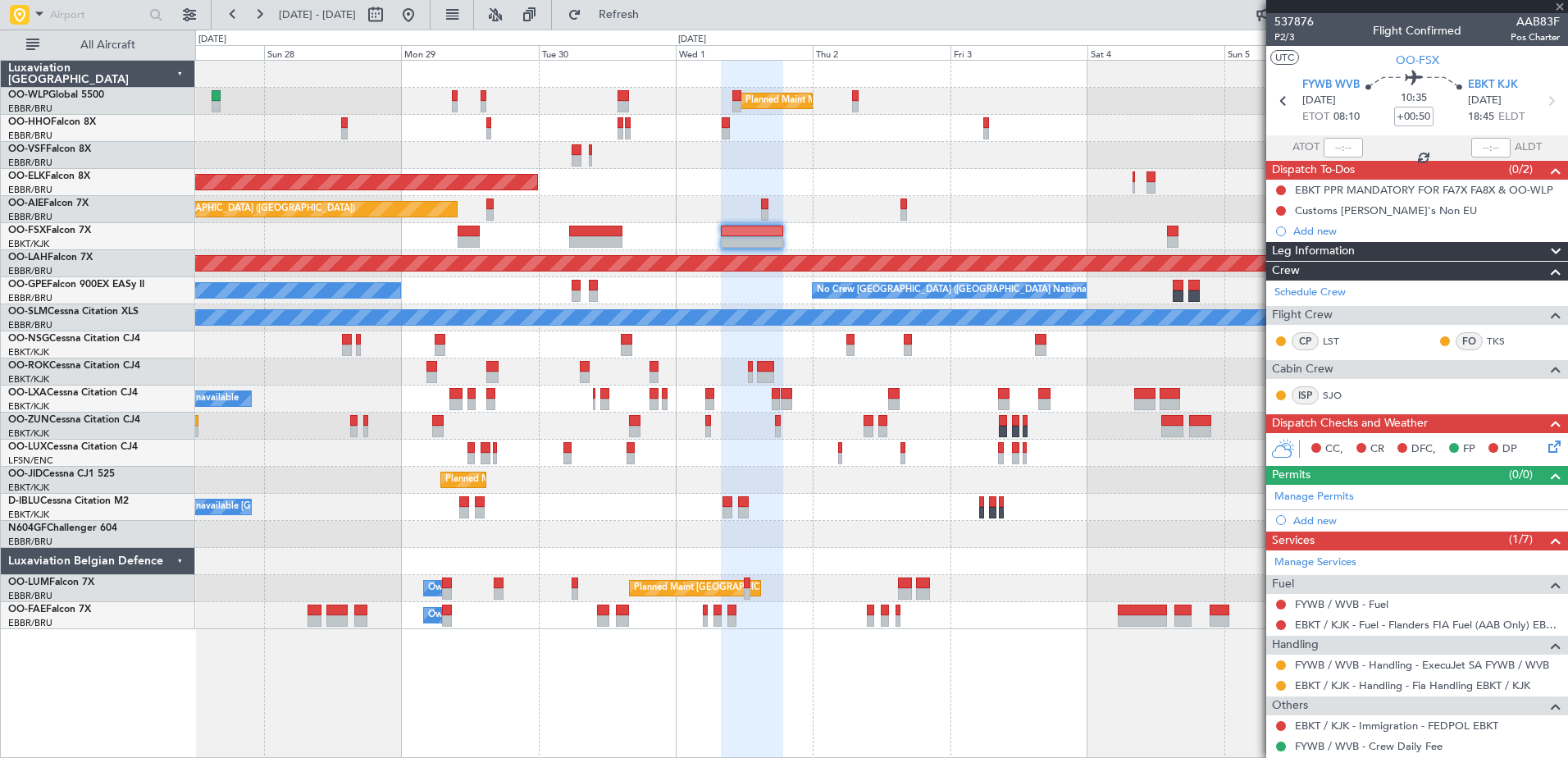
type input "+00:40"
type input "3"
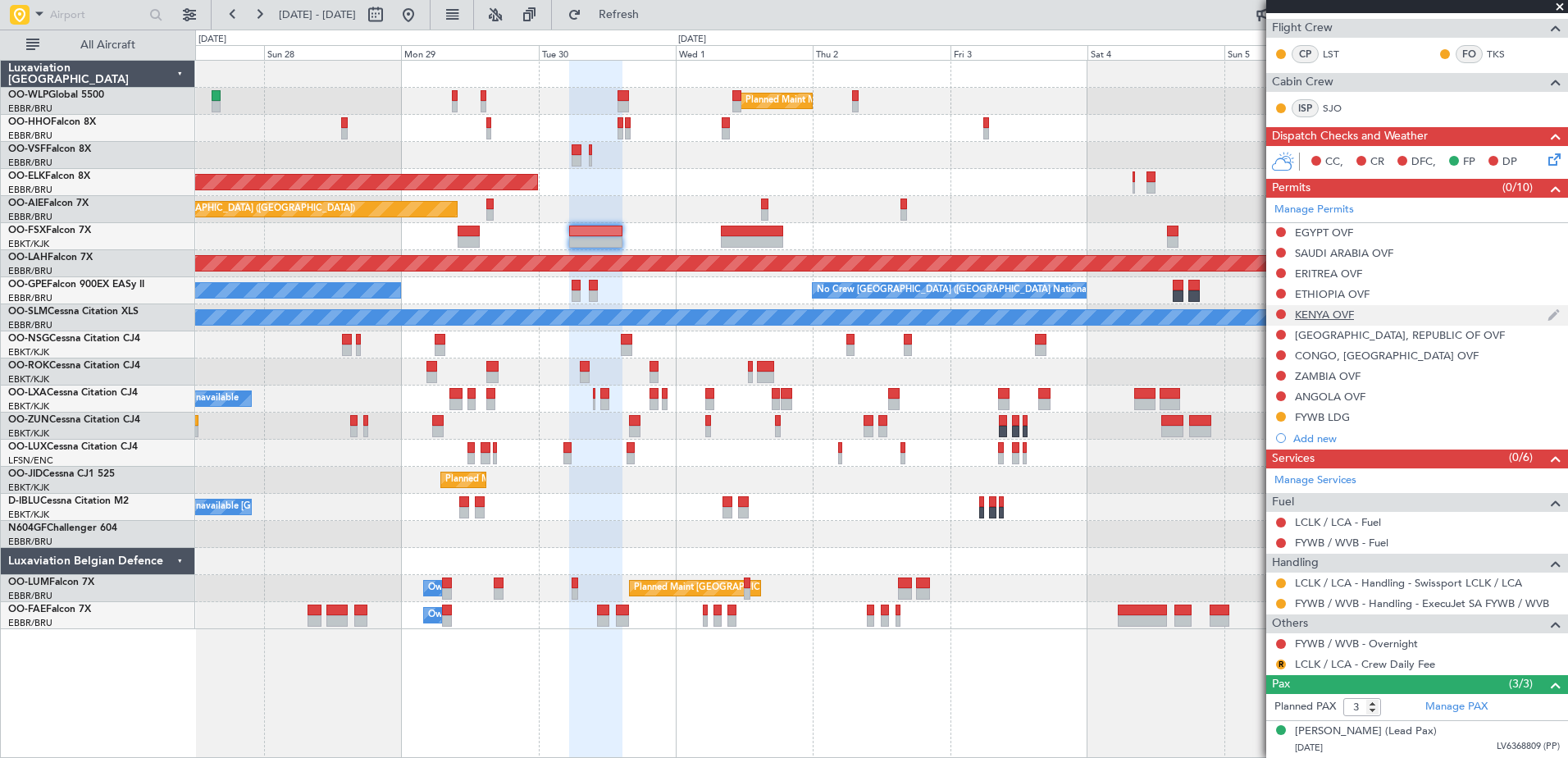
scroll to position [319, 0]
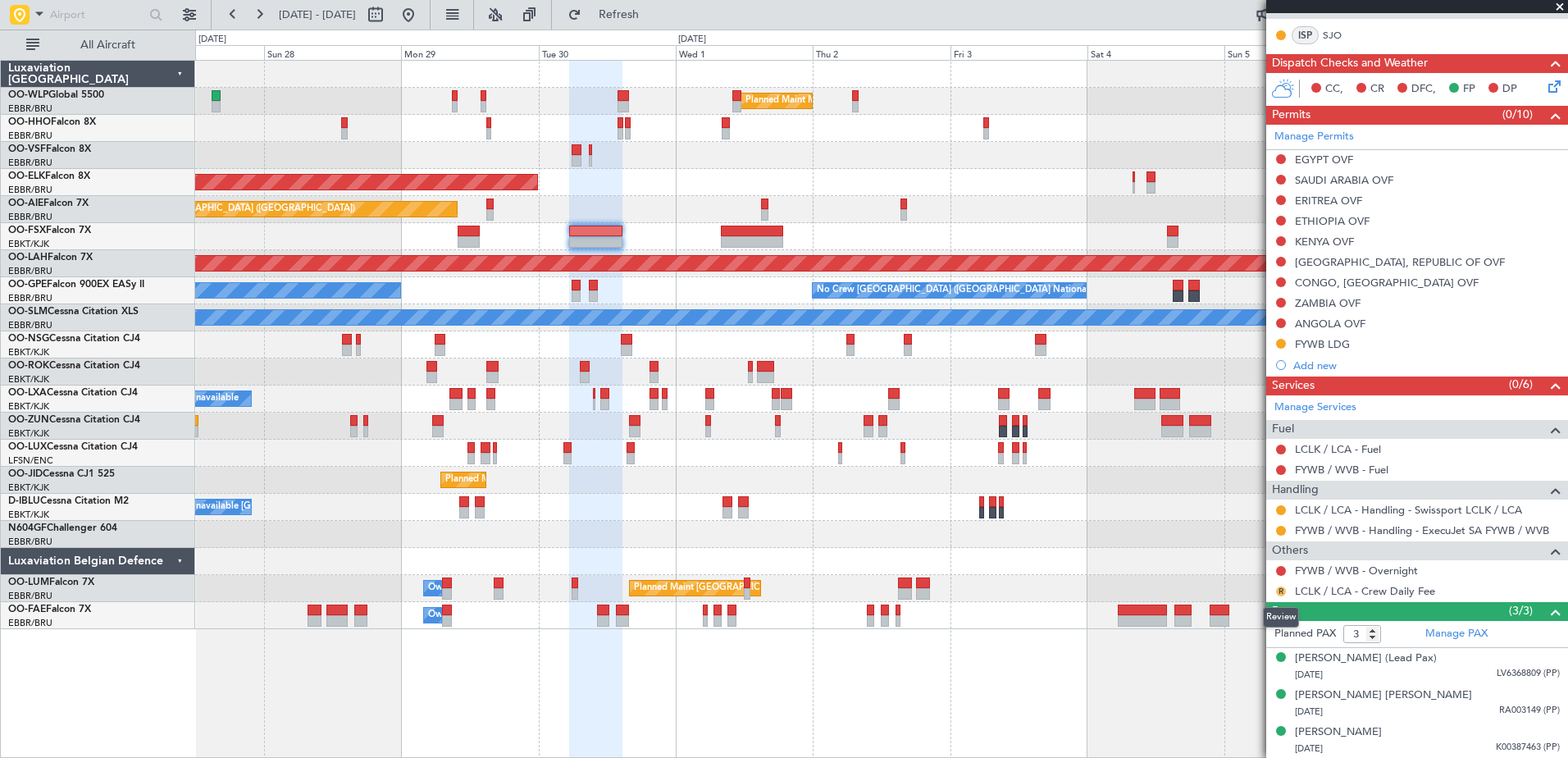
click at [1280, 595] on mat-tooltip-component "Review" at bounding box center [1281, 616] width 59 height 43
click at [1284, 589] on button "R" at bounding box center [1281, 591] width 10 height 10
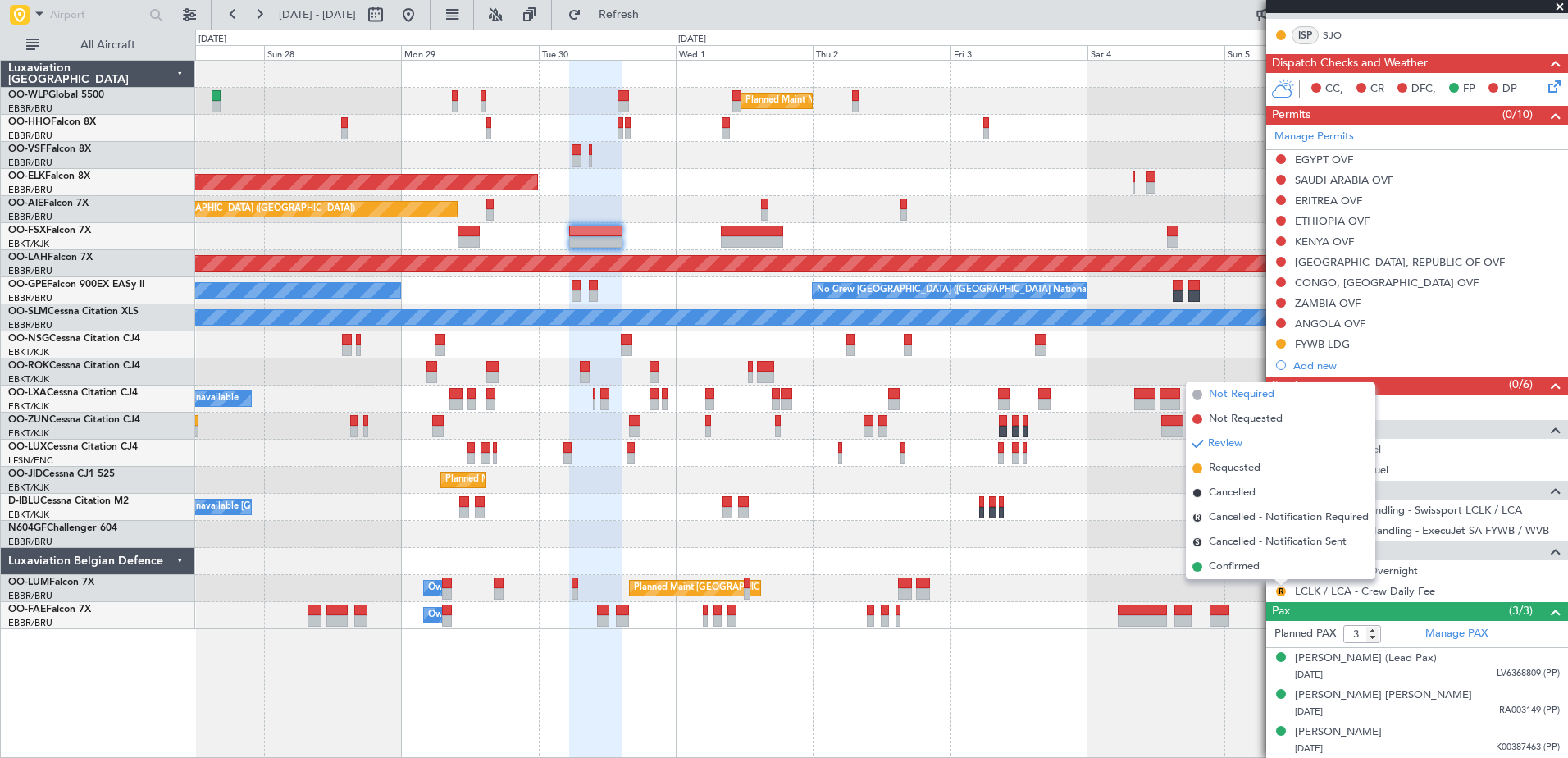
click at [1226, 395] on span "Not Required" at bounding box center [1242, 393] width 66 height 16
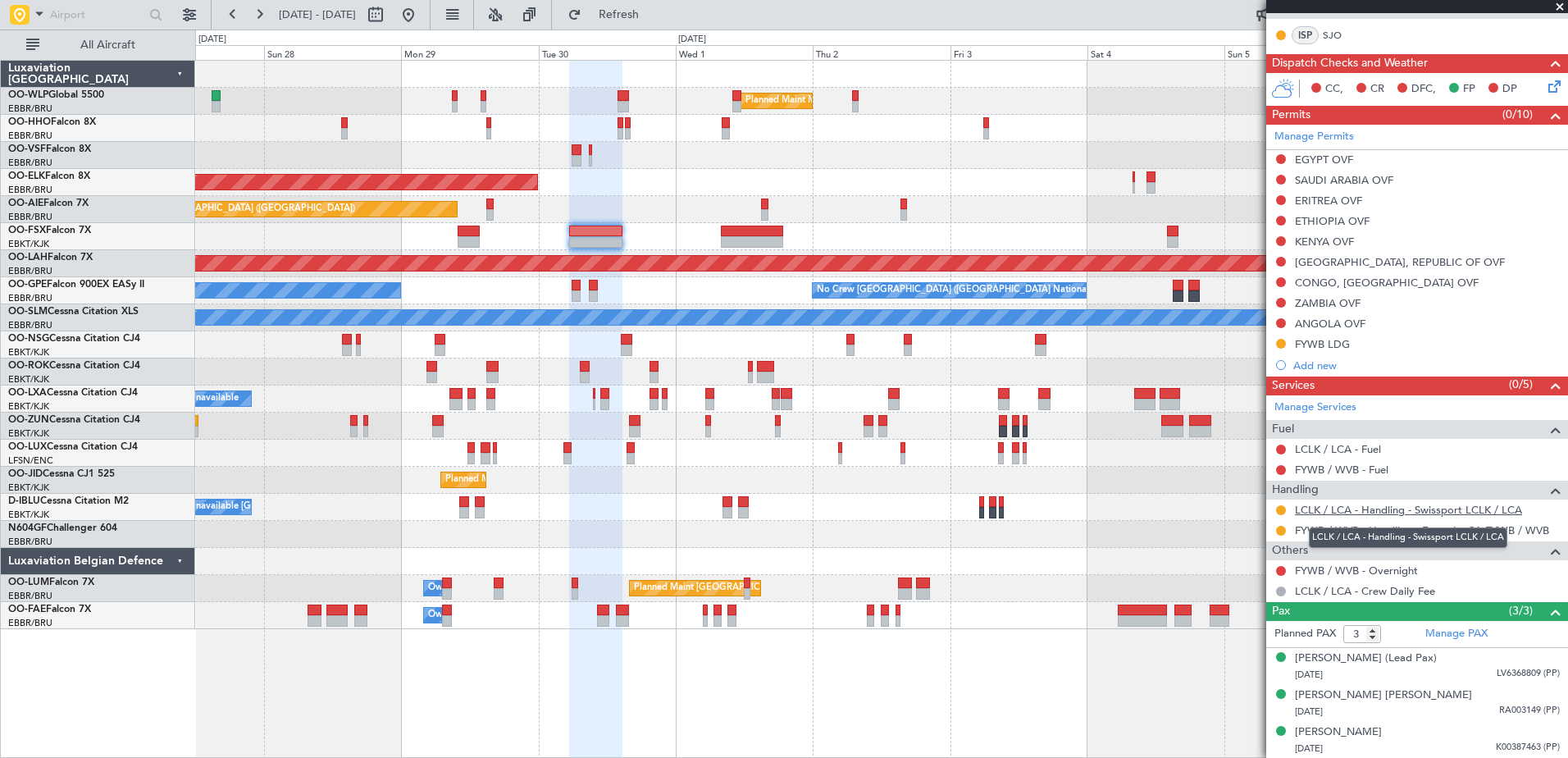
click at [1461, 511] on link "LCLK / LCA - Handling - Swissport LCLK / LCA" at bounding box center [1408, 509] width 227 height 14
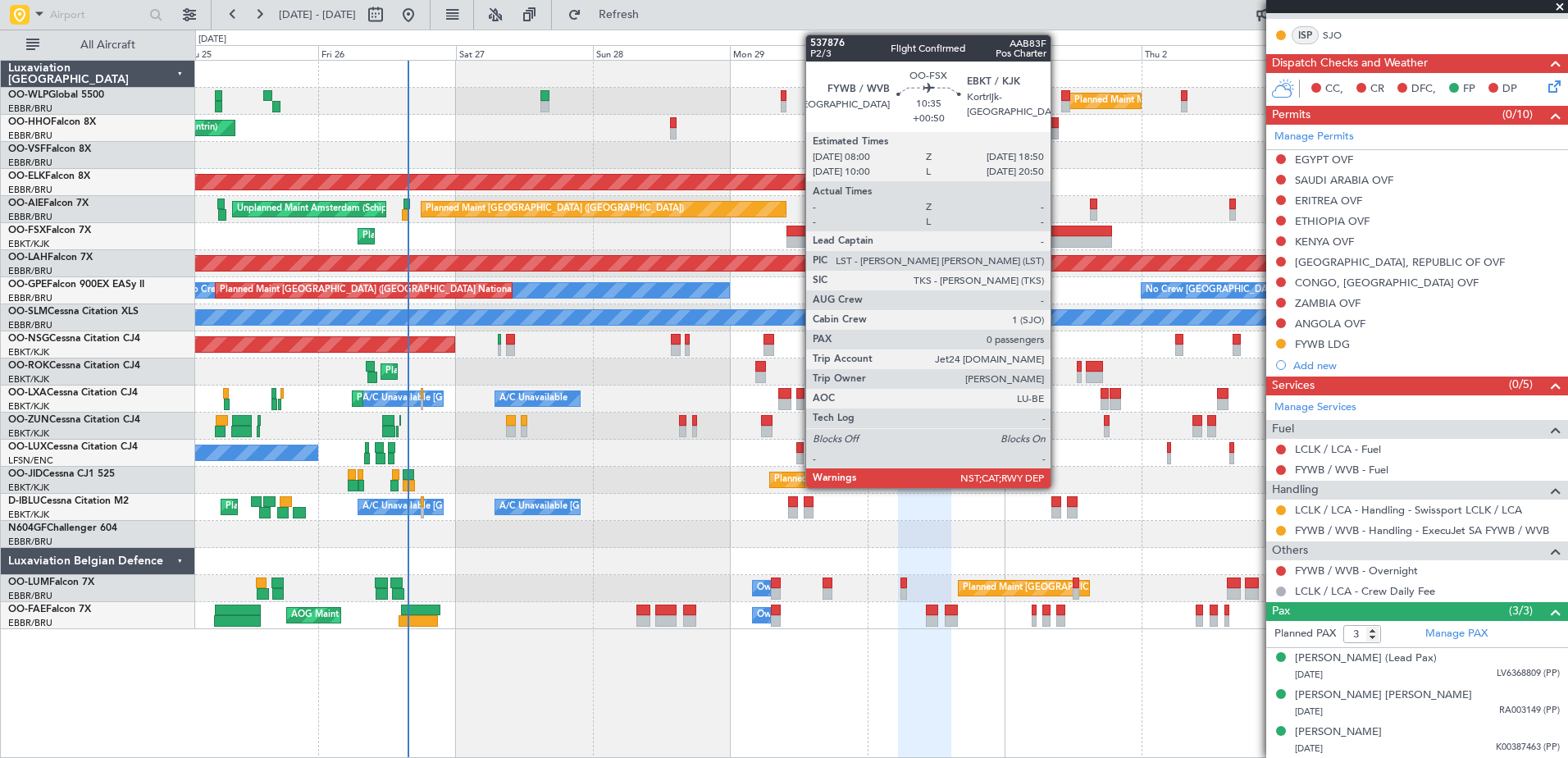
click at [1076, 227] on div at bounding box center [1081, 231] width 62 height 12
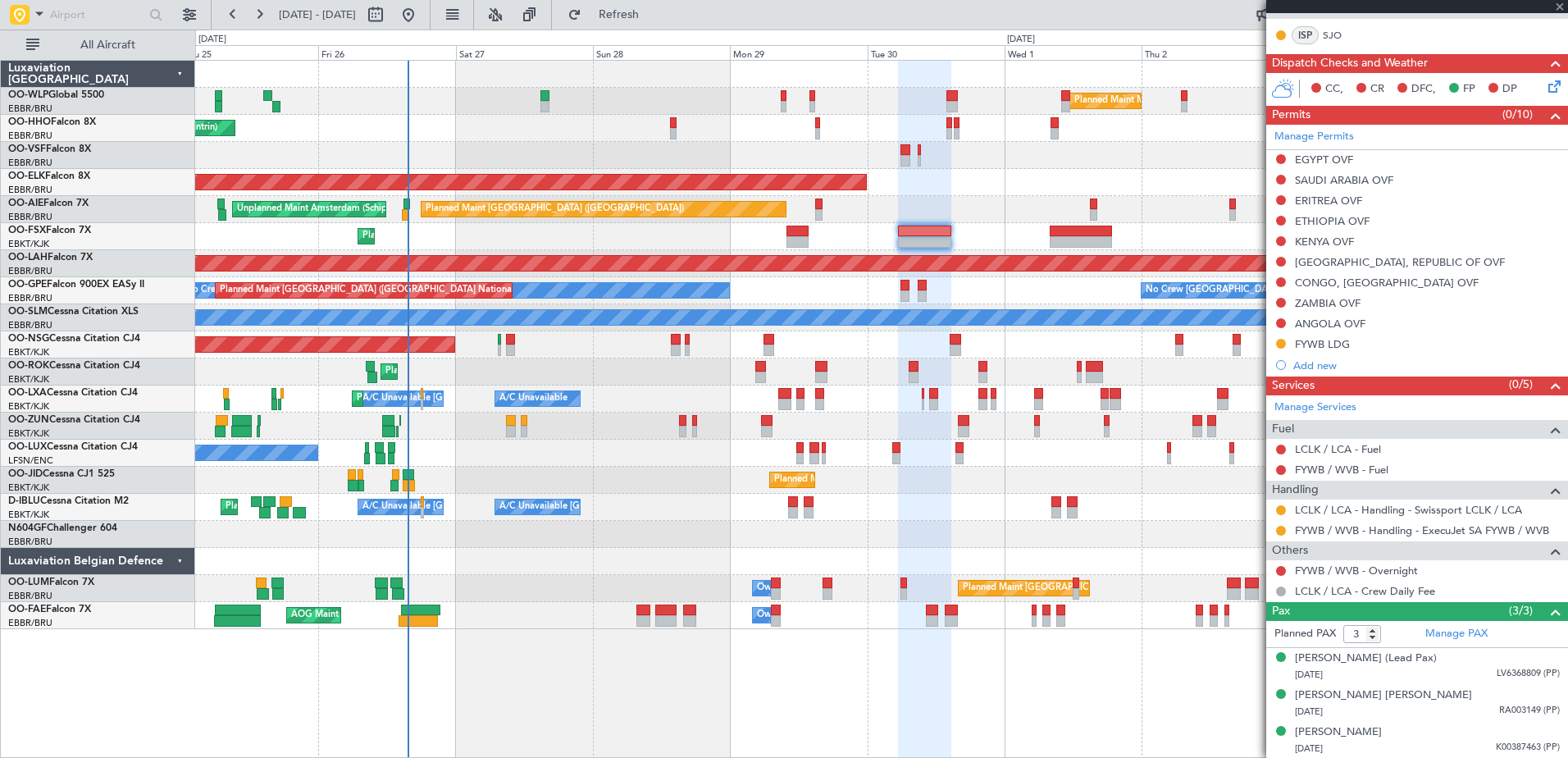
type input "+00:50"
type input "0"
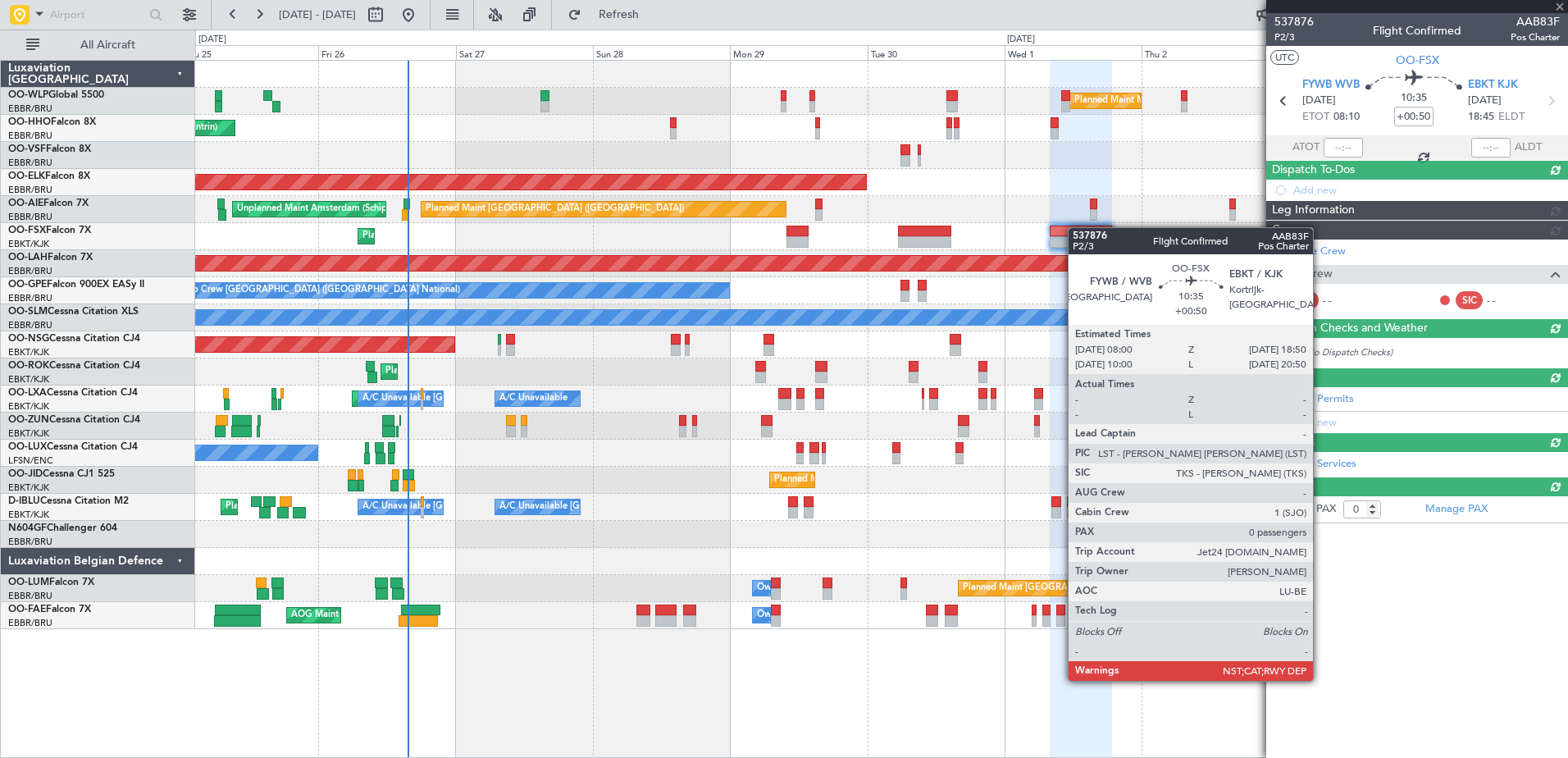
scroll to position [0, 0]
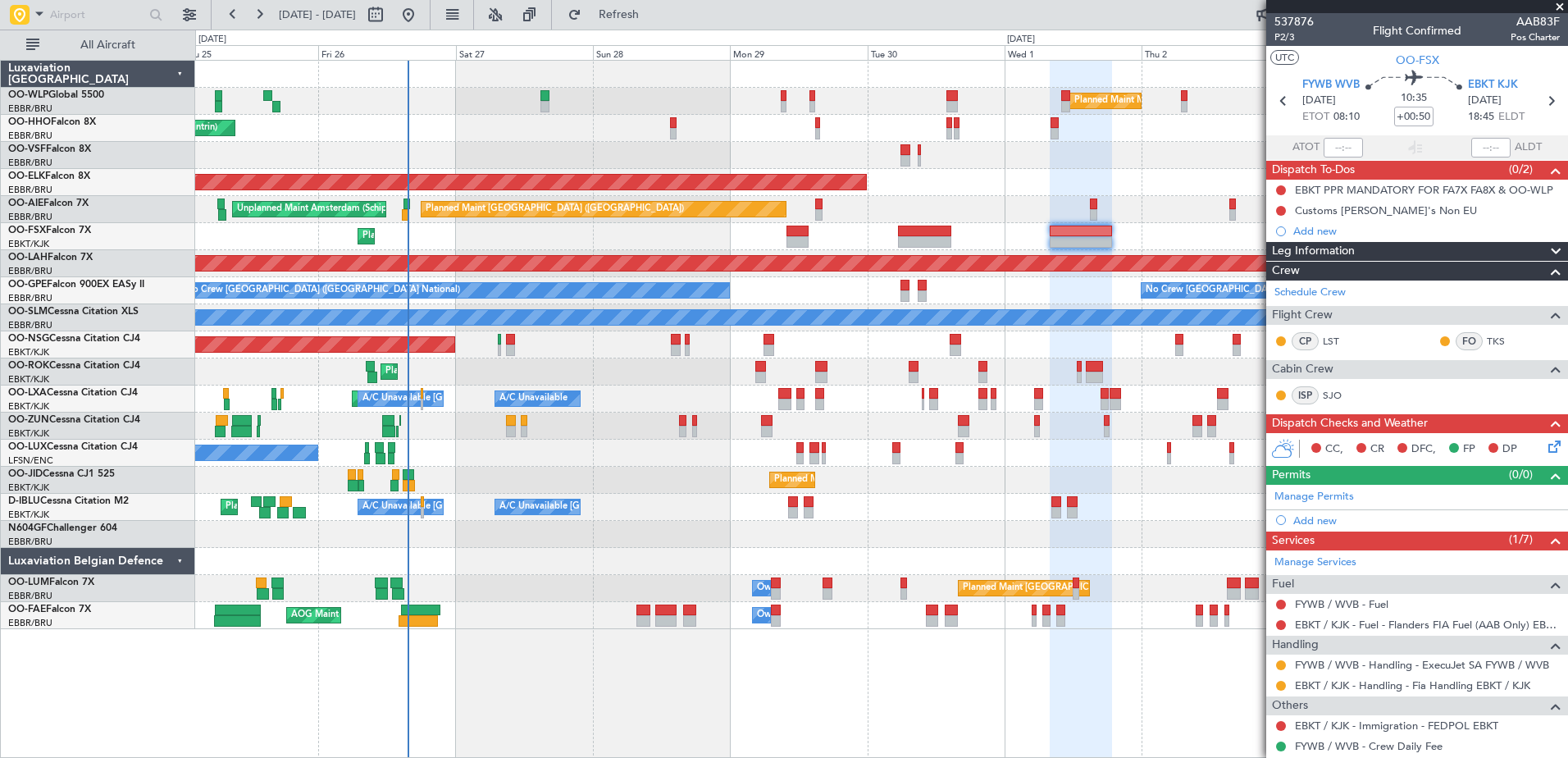
click at [1329, 501] on link "Manage Permits" at bounding box center [1314, 496] width 79 height 16
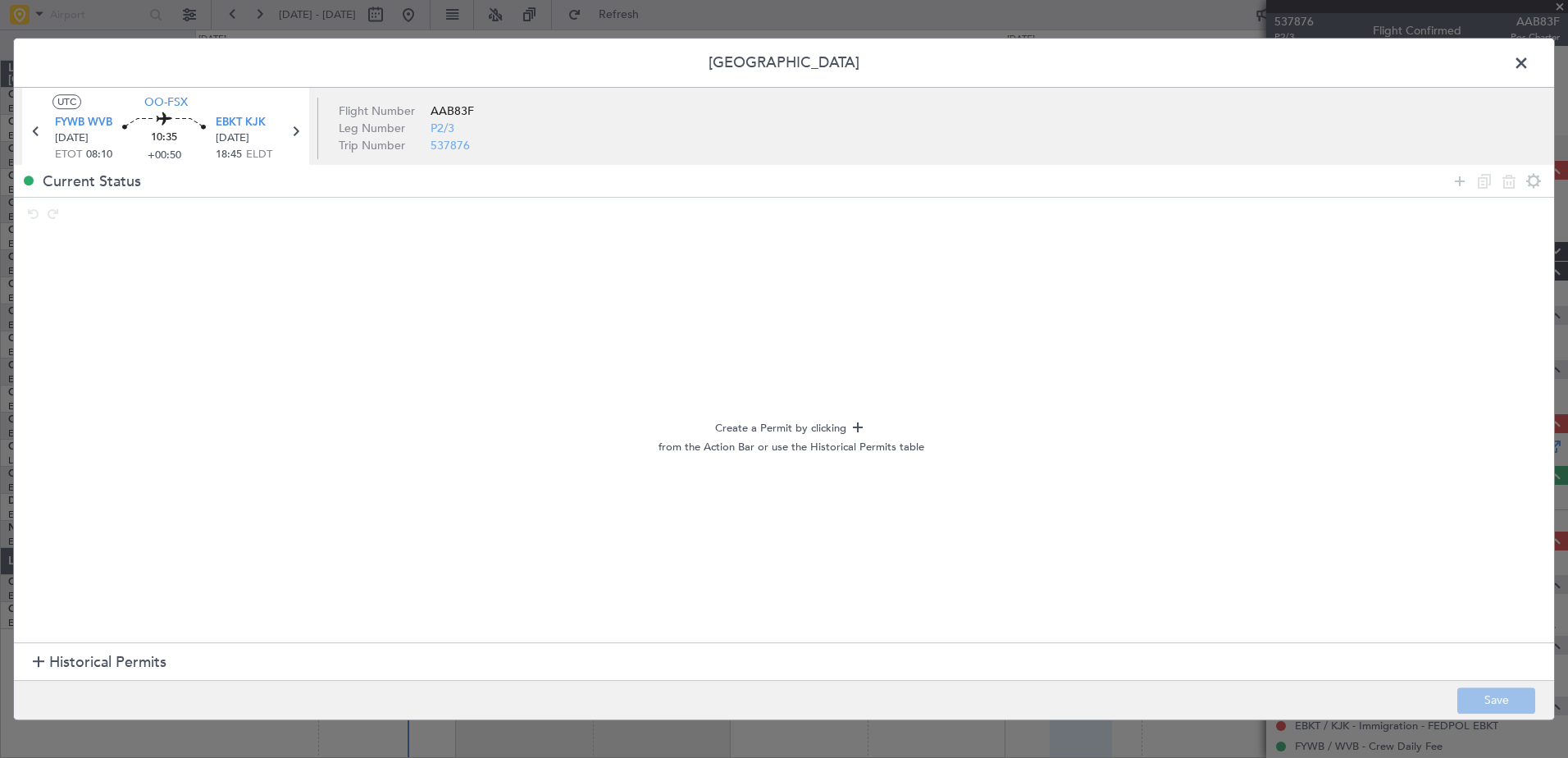
click at [32, 661] on section "Historical Permits" at bounding box center [784, 663] width 1540 height 40
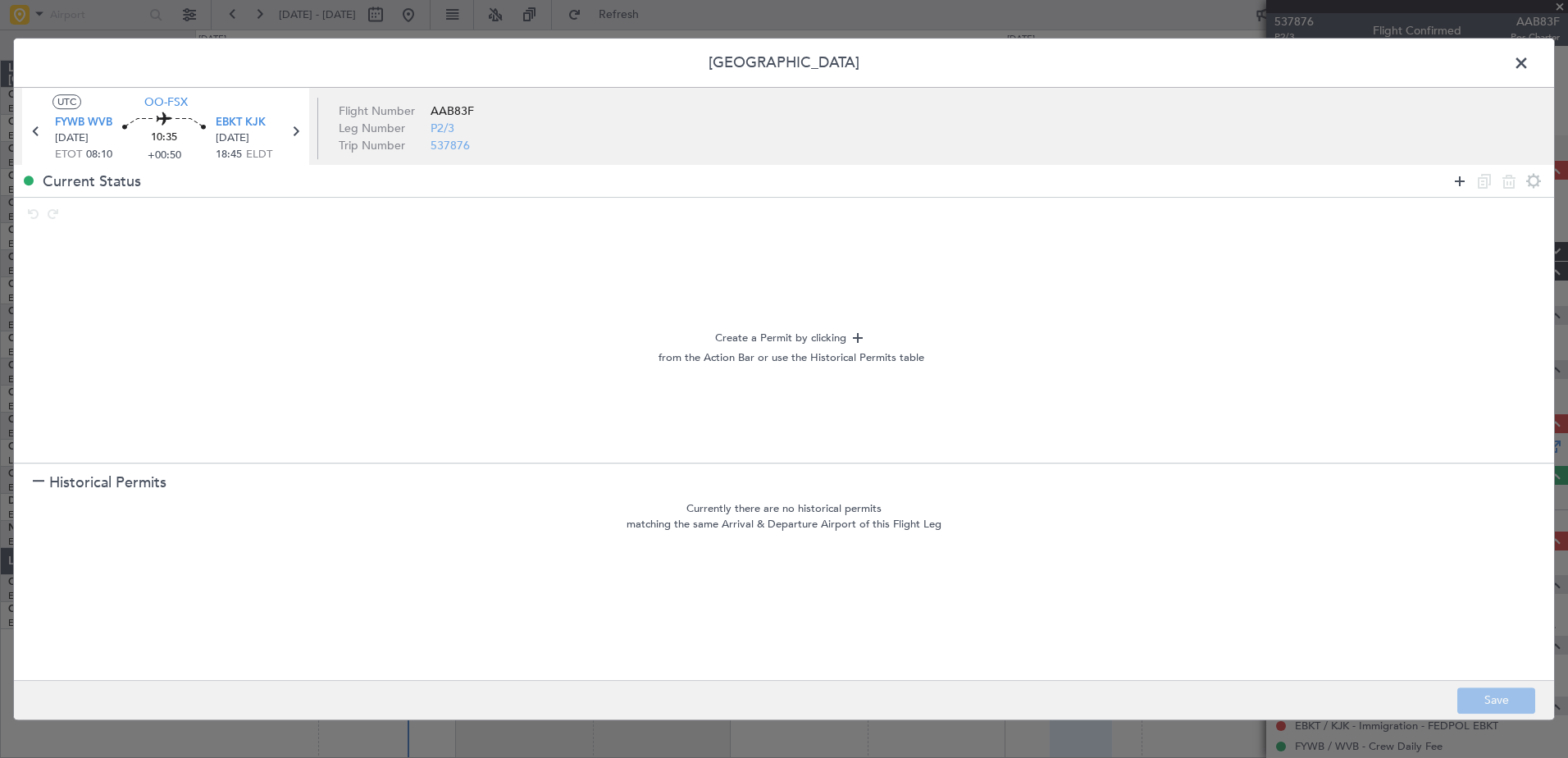
click at [1458, 186] on icon at bounding box center [1459, 181] width 19 height 19
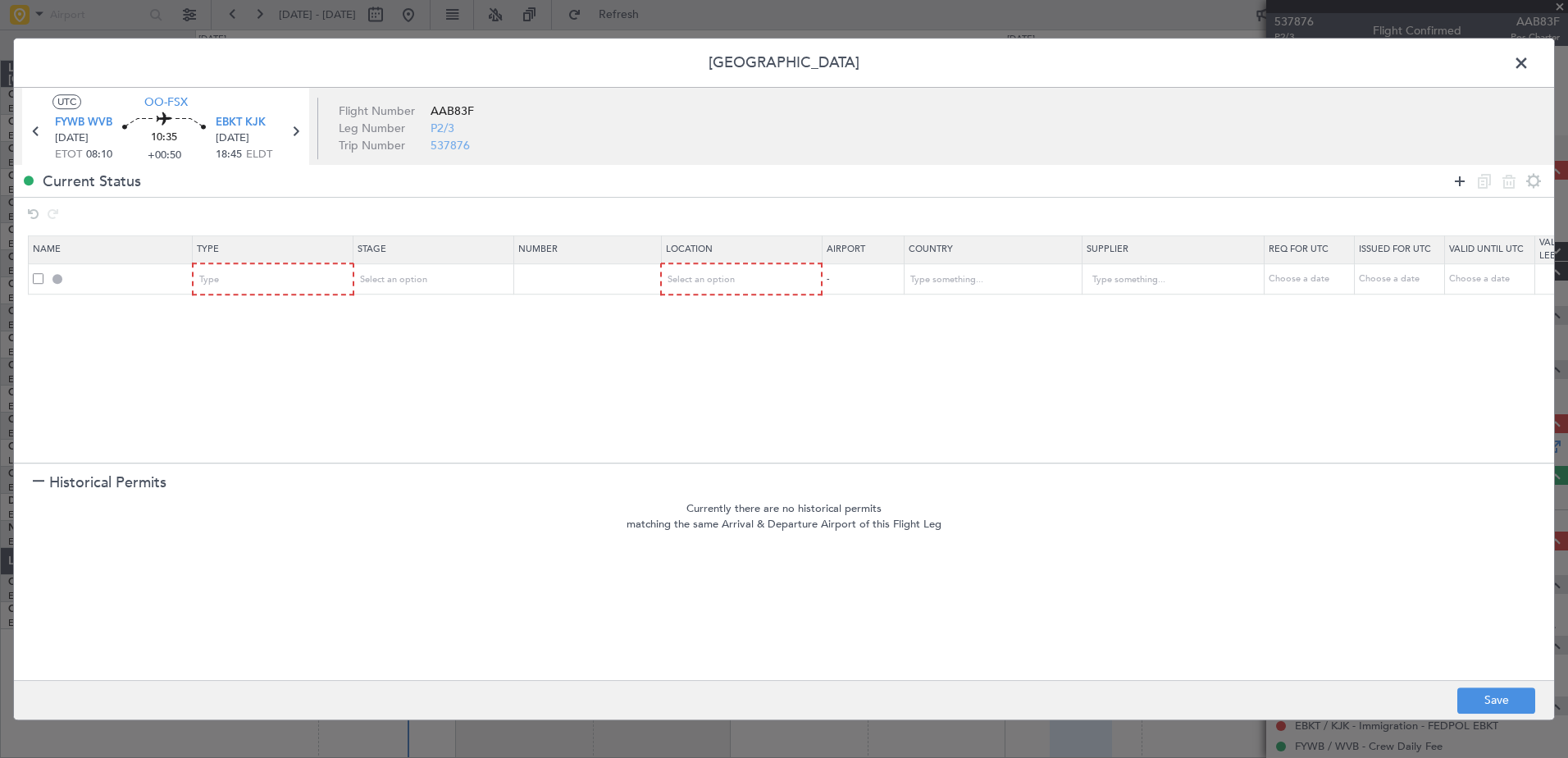
click at [1466, 173] on icon at bounding box center [1459, 181] width 19 height 19
click at [316, 273] on div "Type" at bounding box center [268, 279] width 136 height 24
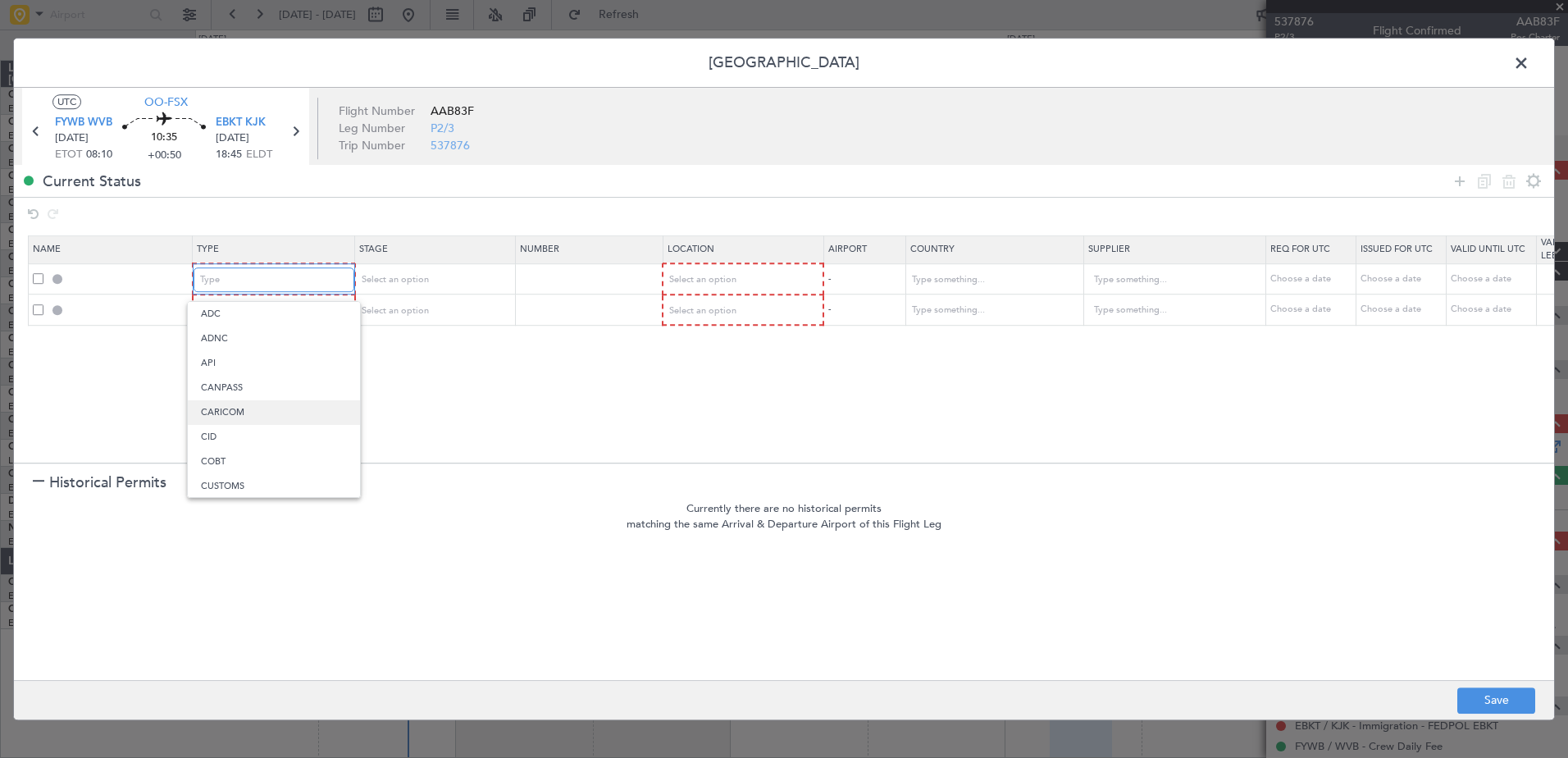
scroll to position [82, 0]
click at [279, 425] on span "Departure" at bounding box center [274, 428] width 146 height 24
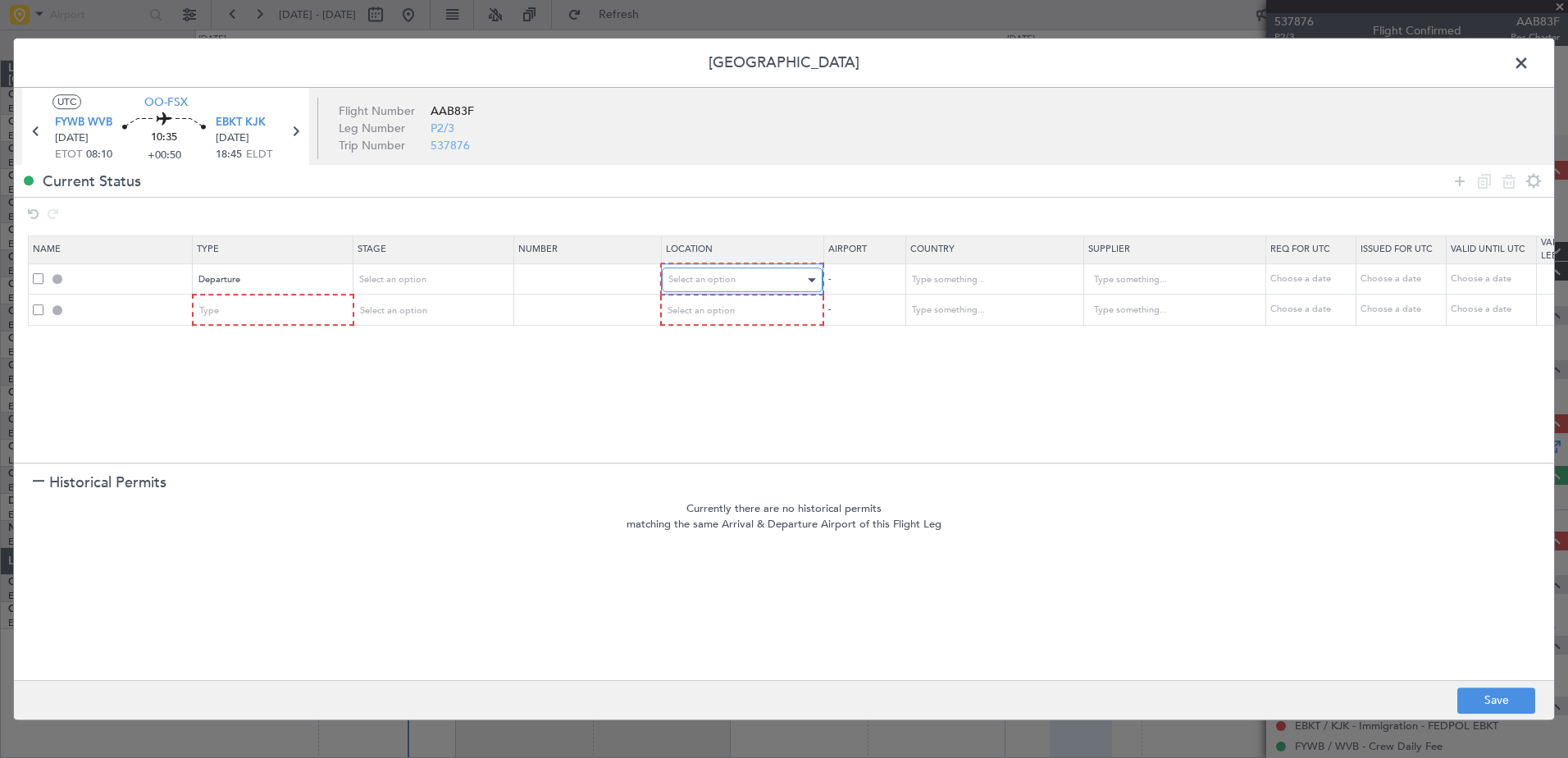
click at [709, 276] on span "Select an option" at bounding box center [703, 279] width 68 height 13
click at [709, 306] on span "Departure" at bounding box center [742, 313] width 146 height 24
click at [709, 306] on span "Select an option" at bounding box center [703, 309] width 68 height 13
click at [699, 440] on span "Enroute" at bounding box center [742, 442] width 146 height 24
click at [306, 313] on div "Type" at bounding box center [268, 310] width 136 height 24
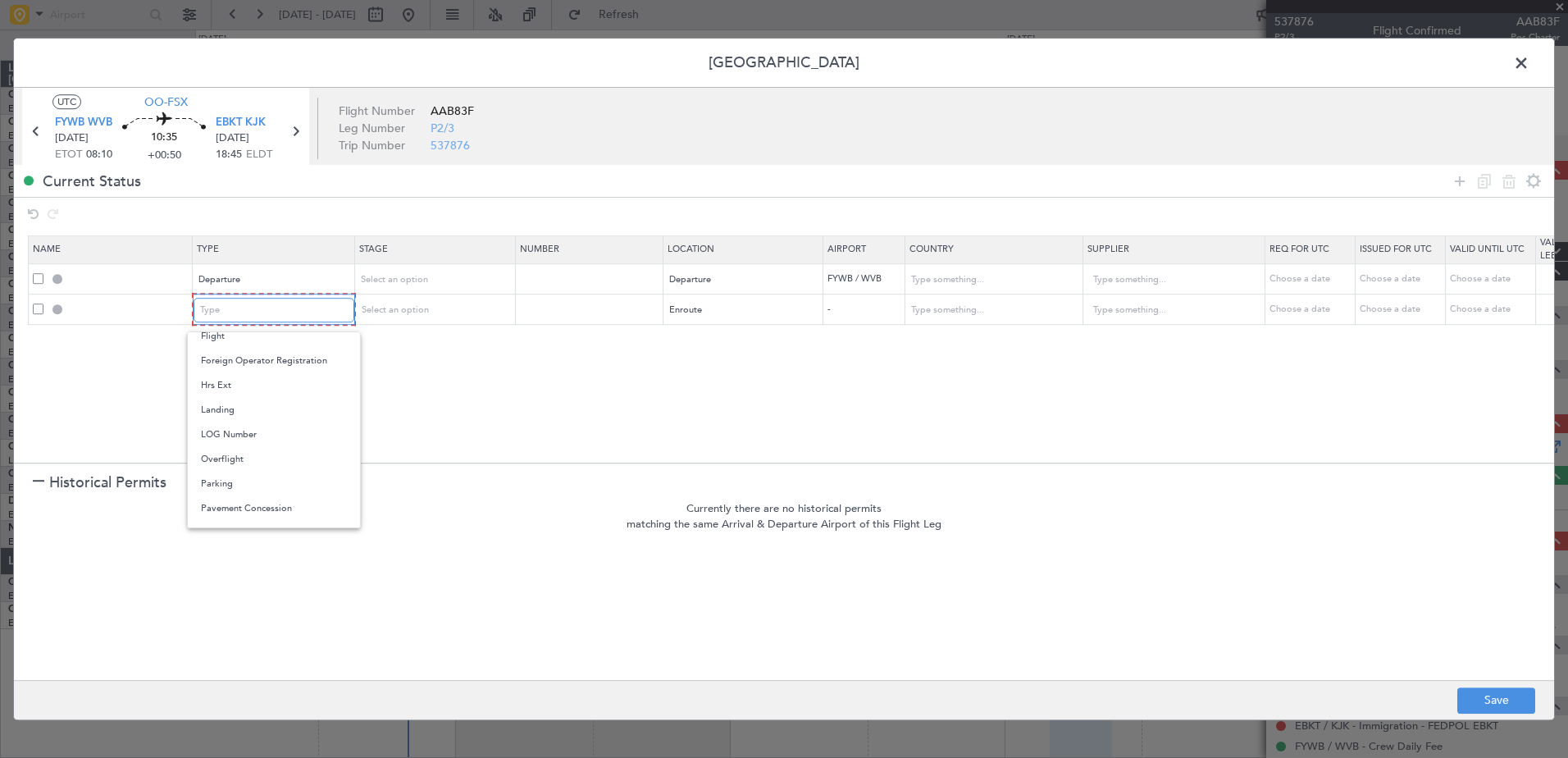
scroll to position [410, 0]
click at [234, 379] on span "Overflight" at bounding box center [274, 376] width 146 height 24
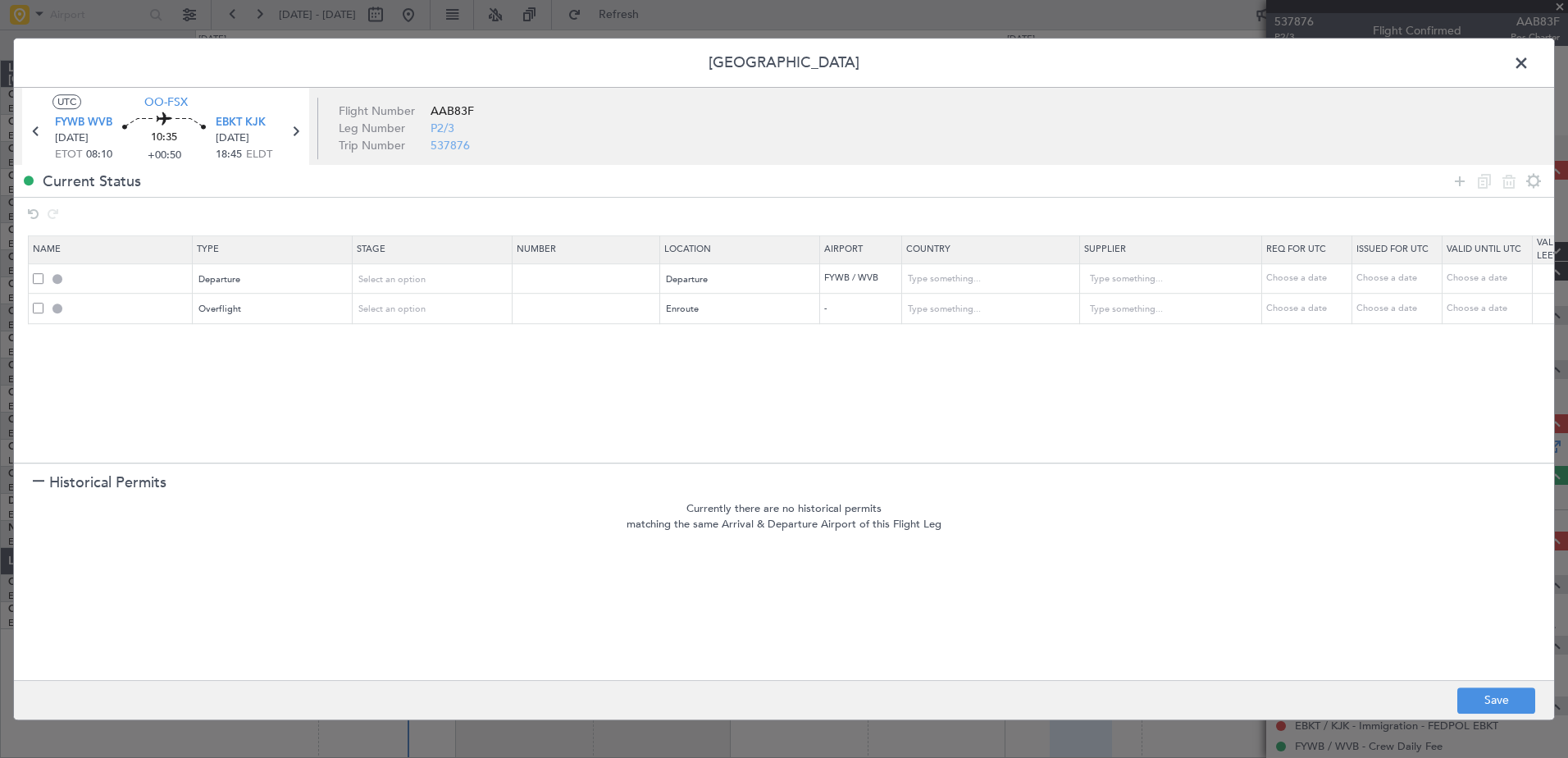
click at [43, 309] on div at bounding box center [112, 308] width 159 height 14
click at [38, 309] on span at bounding box center [38, 307] width 11 height 11
click at [44, 302] on input "checkbox" at bounding box center [44, 302] width 0 height 0
click at [1484, 181] on icon at bounding box center [1484, 181] width 19 height 19
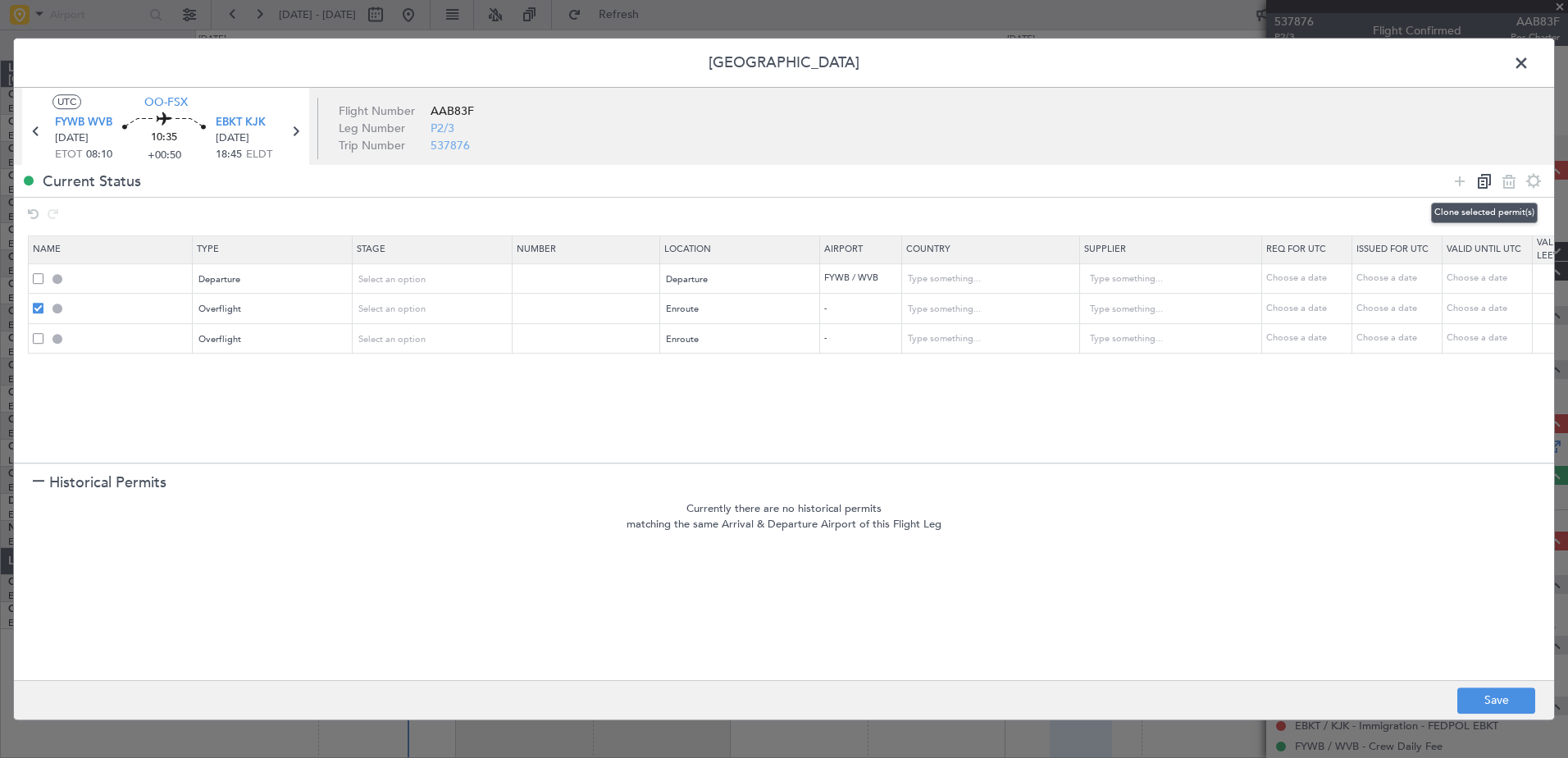
click at [1484, 181] on icon at bounding box center [1484, 181] width 19 height 19
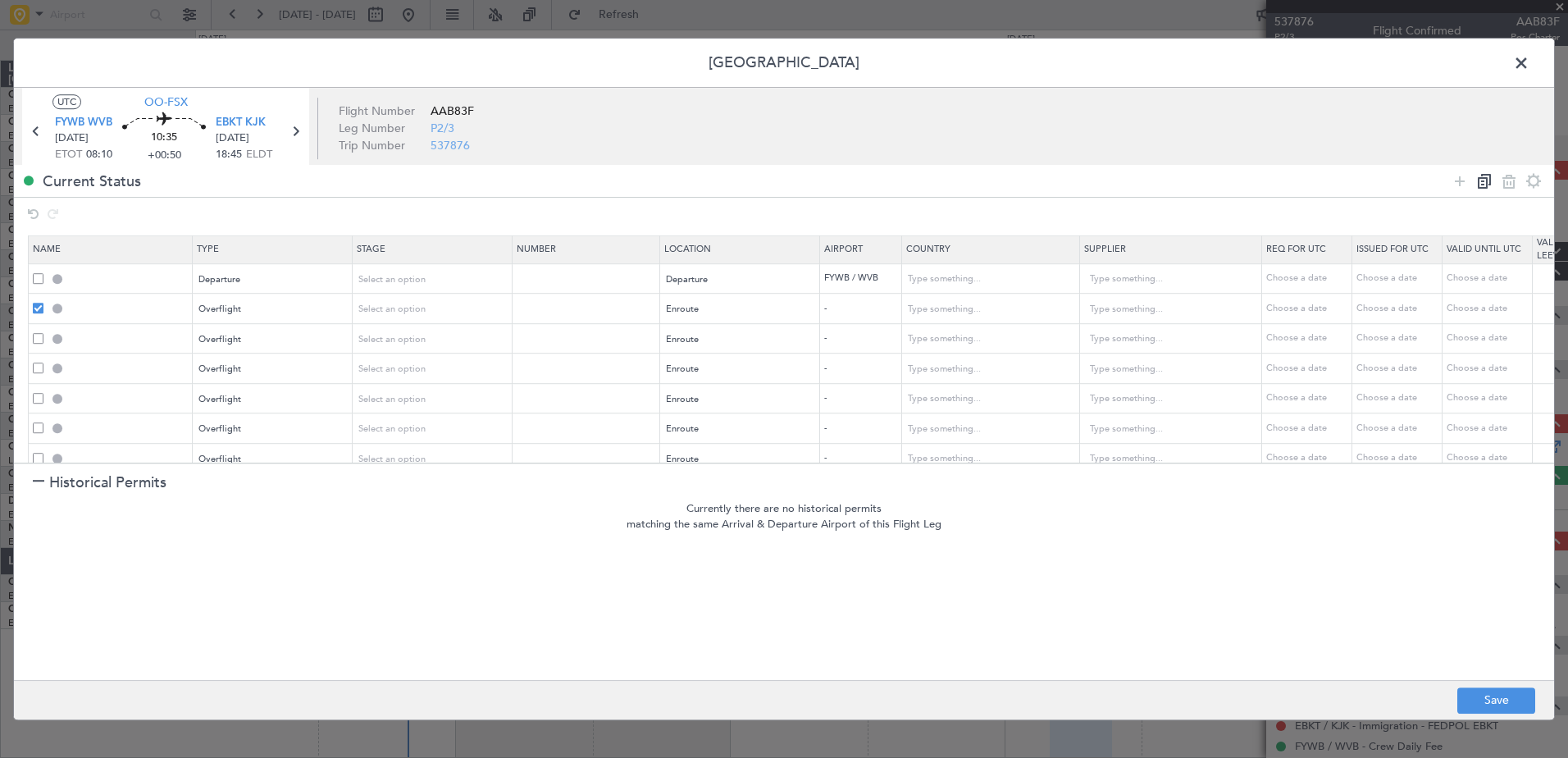
click at [1484, 181] on icon at bounding box center [1484, 181] width 19 height 19
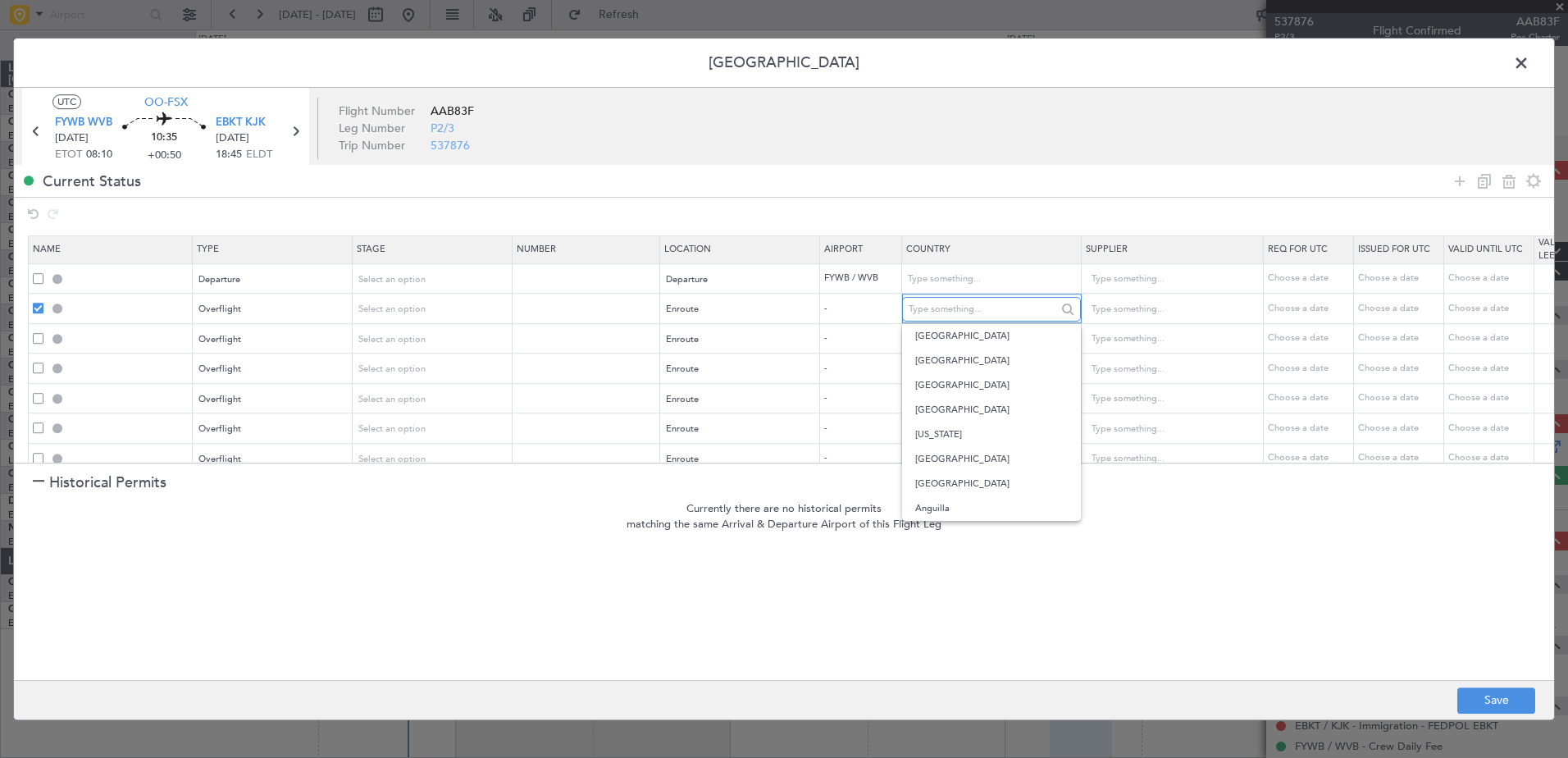
click at [937, 308] on input "text" at bounding box center [982, 309] width 148 height 24
click at [973, 272] on input "text" at bounding box center [982, 279] width 148 height 24
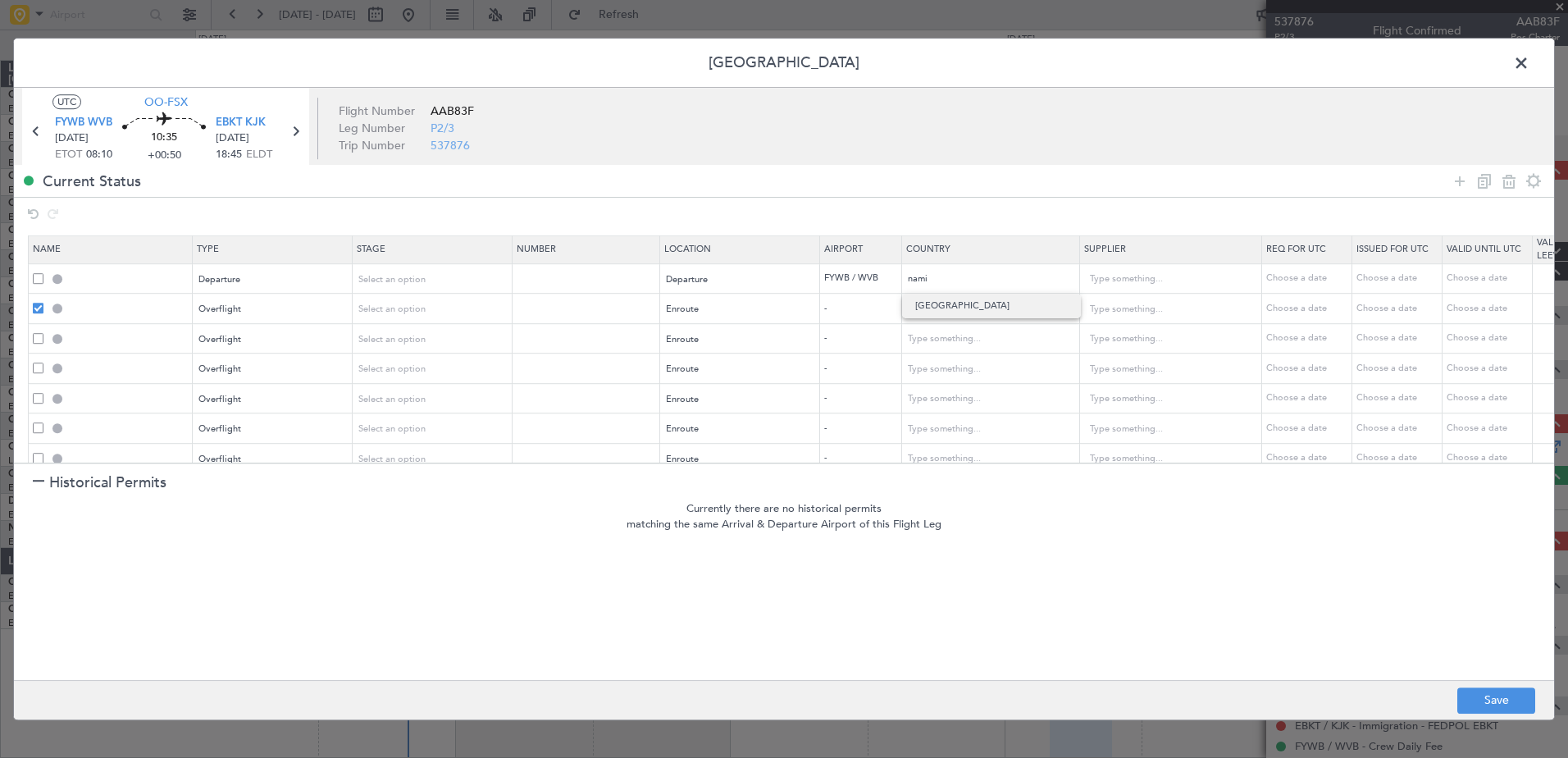
click at [968, 303] on span "Namibia" at bounding box center [991, 306] width 153 height 24
type input "Namibia"
click at [964, 302] on input "text" at bounding box center [982, 309] width 148 height 24
click at [961, 333] on span "Angola" at bounding box center [991, 336] width 153 height 24
type input "Angola"
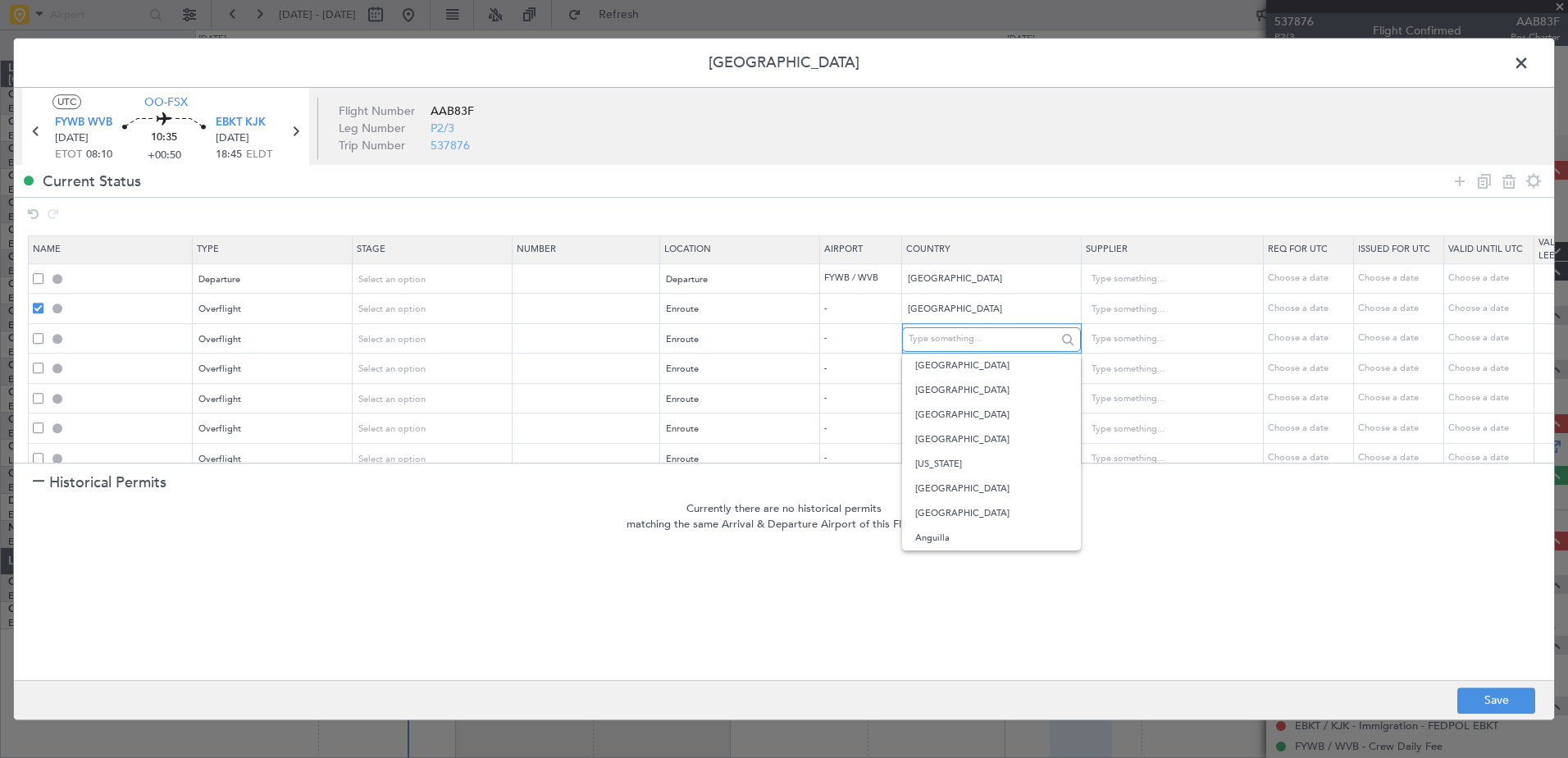
click at [958, 344] on input "text" at bounding box center [982, 339] width 148 height 24
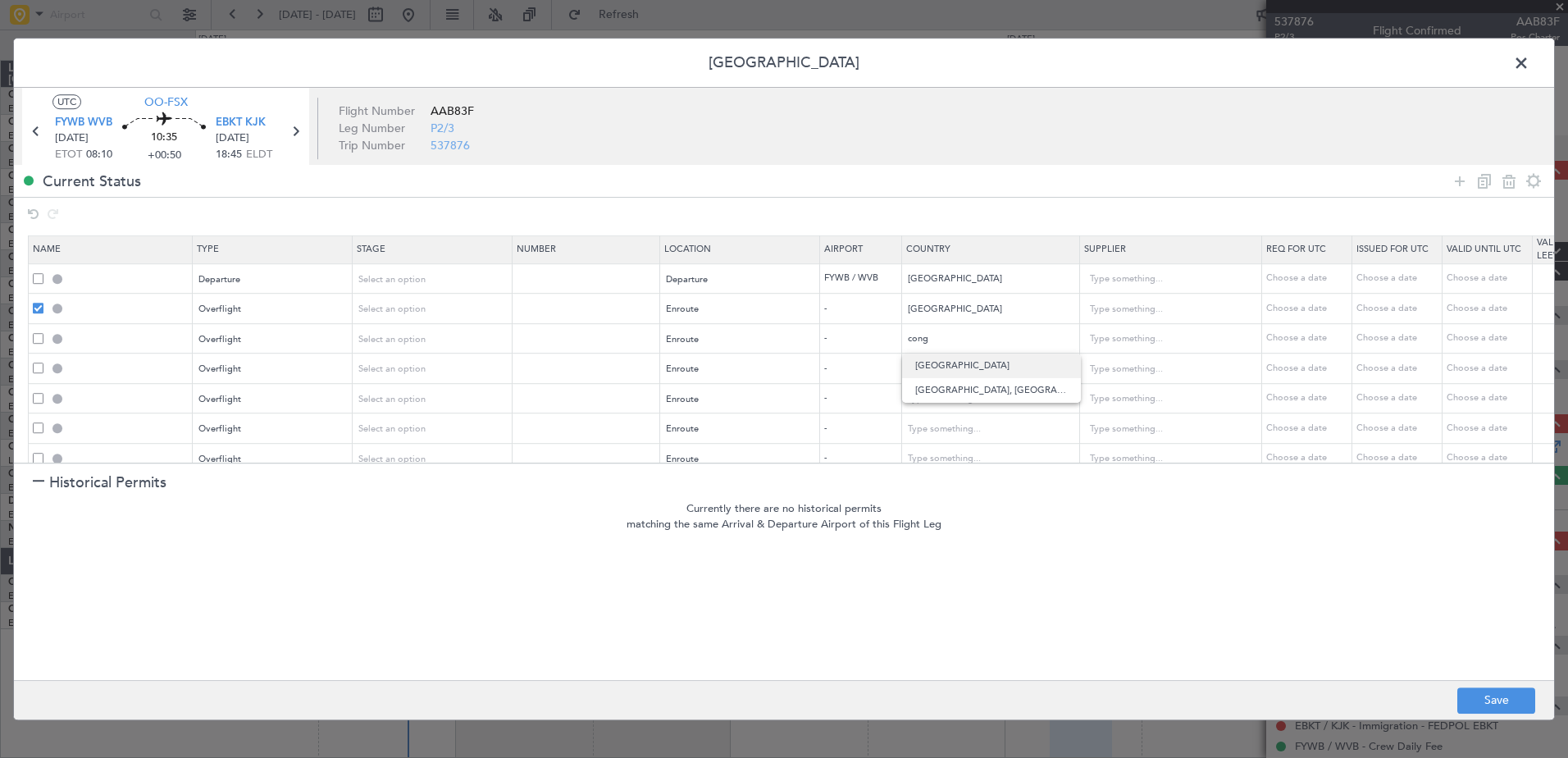
click at [932, 367] on span "Congo" at bounding box center [991, 365] width 153 height 24
type input "Congo"
click at [932, 367] on input "text" at bounding box center [982, 369] width 148 height 24
click at [967, 392] on span "Gabon" at bounding box center [991, 396] width 153 height 24
type input "Gabon"
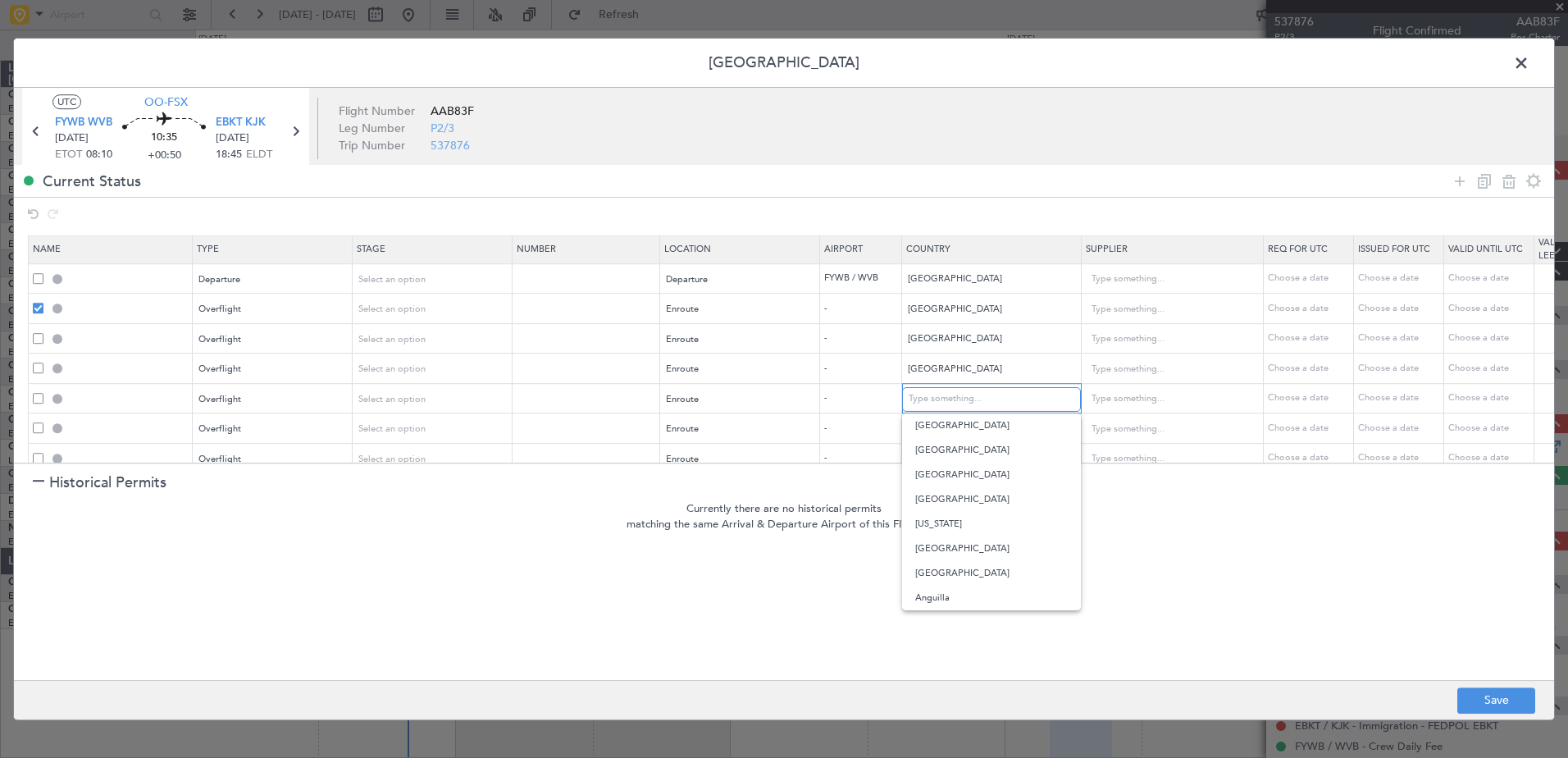
click at [967, 392] on input "text" at bounding box center [982, 398] width 148 height 24
click at [1005, 454] on span "Equatorial Guinea" at bounding box center [991, 450] width 153 height 24
type input "Equatorial Guinea"
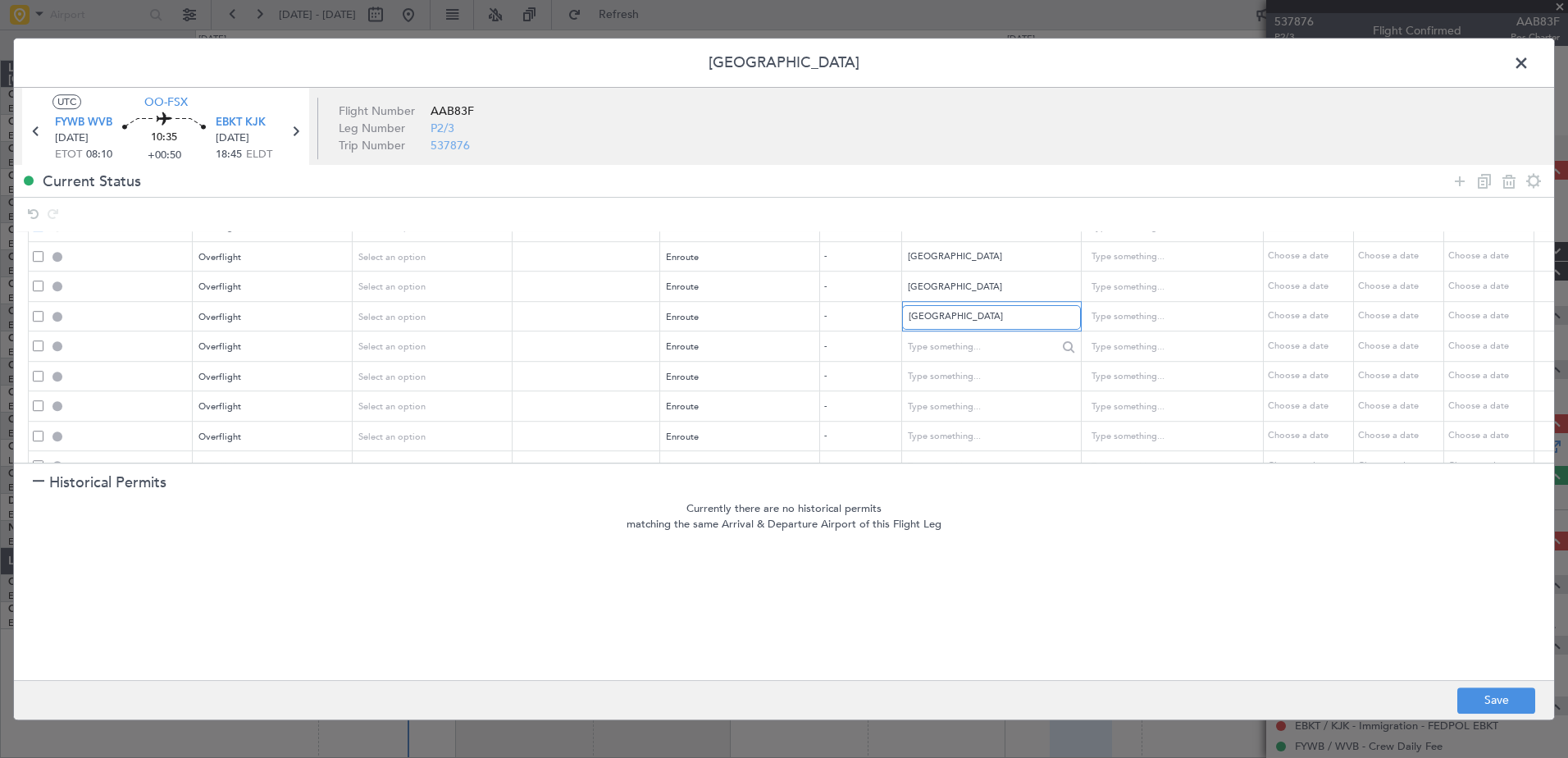
scroll to position [117, 0]
click at [970, 321] on input "text" at bounding box center [982, 323] width 148 height 24
click at [907, 332] on mat-option "Cameroon" at bounding box center [991, 338] width 179 height 24
type input "Cameroon"
click at [958, 342] on input "text" at bounding box center [982, 354] width 148 height 24
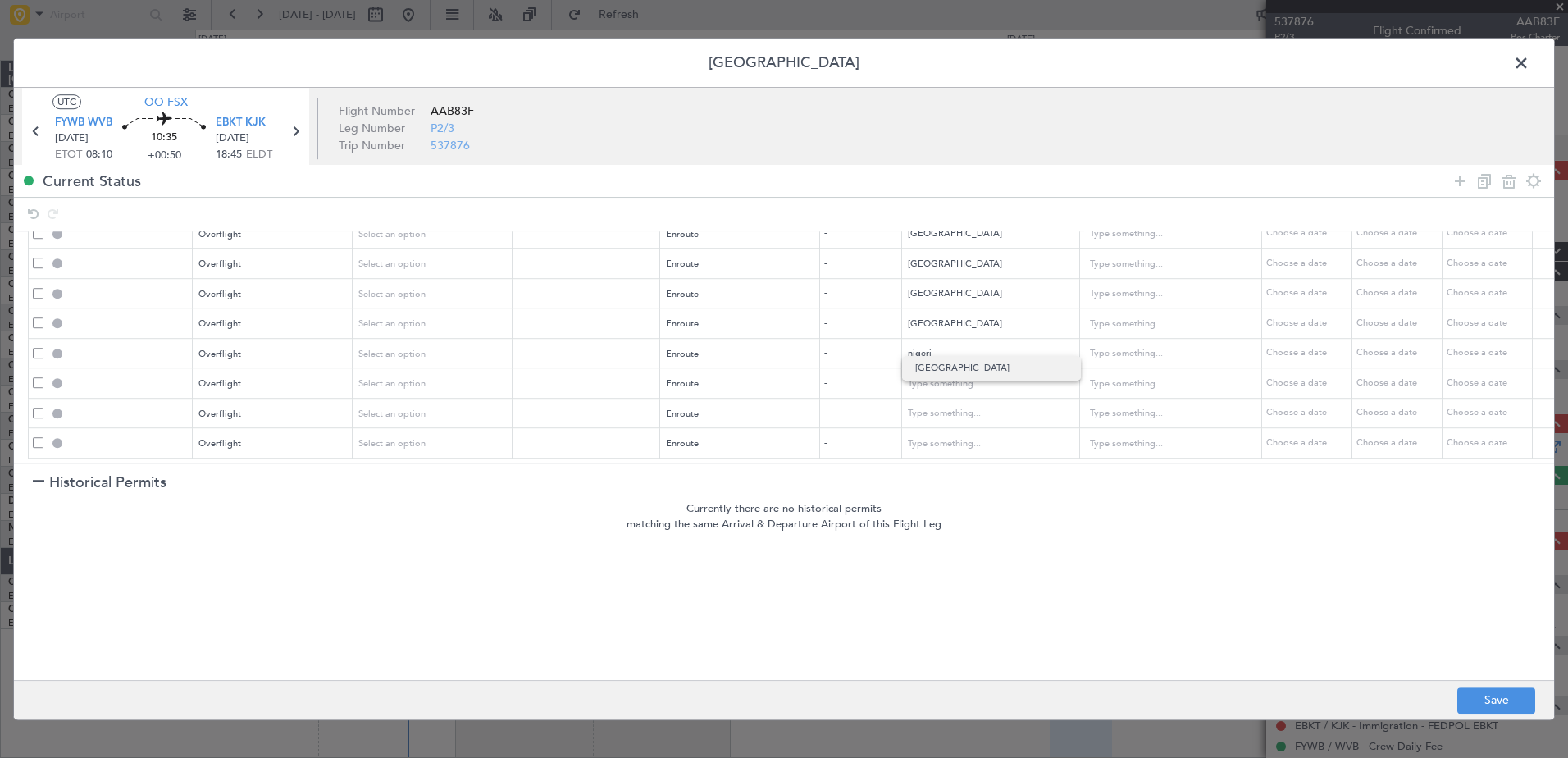
click at [957, 365] on span "Nigeria" at bounding box center [991, 368] width 153 height 24
type input "Nigeria"
click at [957, 371] on input "text" at bounding box center [982, 383] width 148 height 24
click at [930, 402] on span "Niger" at bounding box center [991, 398] width 153 height 24
type input "Niger"
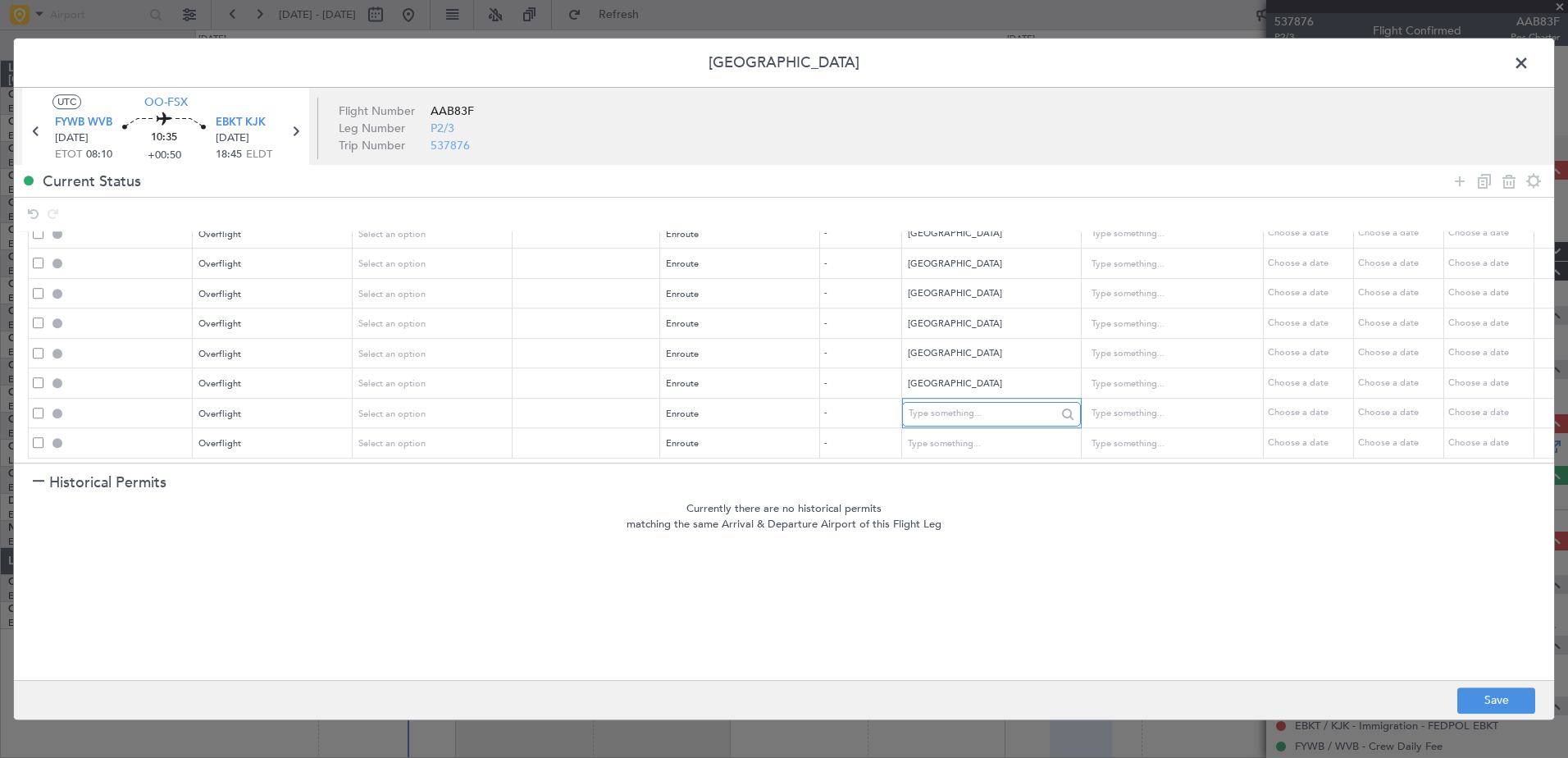
click at [940, 403] on input "text" at bounding box center [982, 414] width 148 height 24
click at [1038, 430] on span "Algeria" at bounding box center [991, 427] width 153 height 24
type input "Algeria"
click at [233, 437] on span "Overflight" at bounding box center [220, 443] width 43 height 13
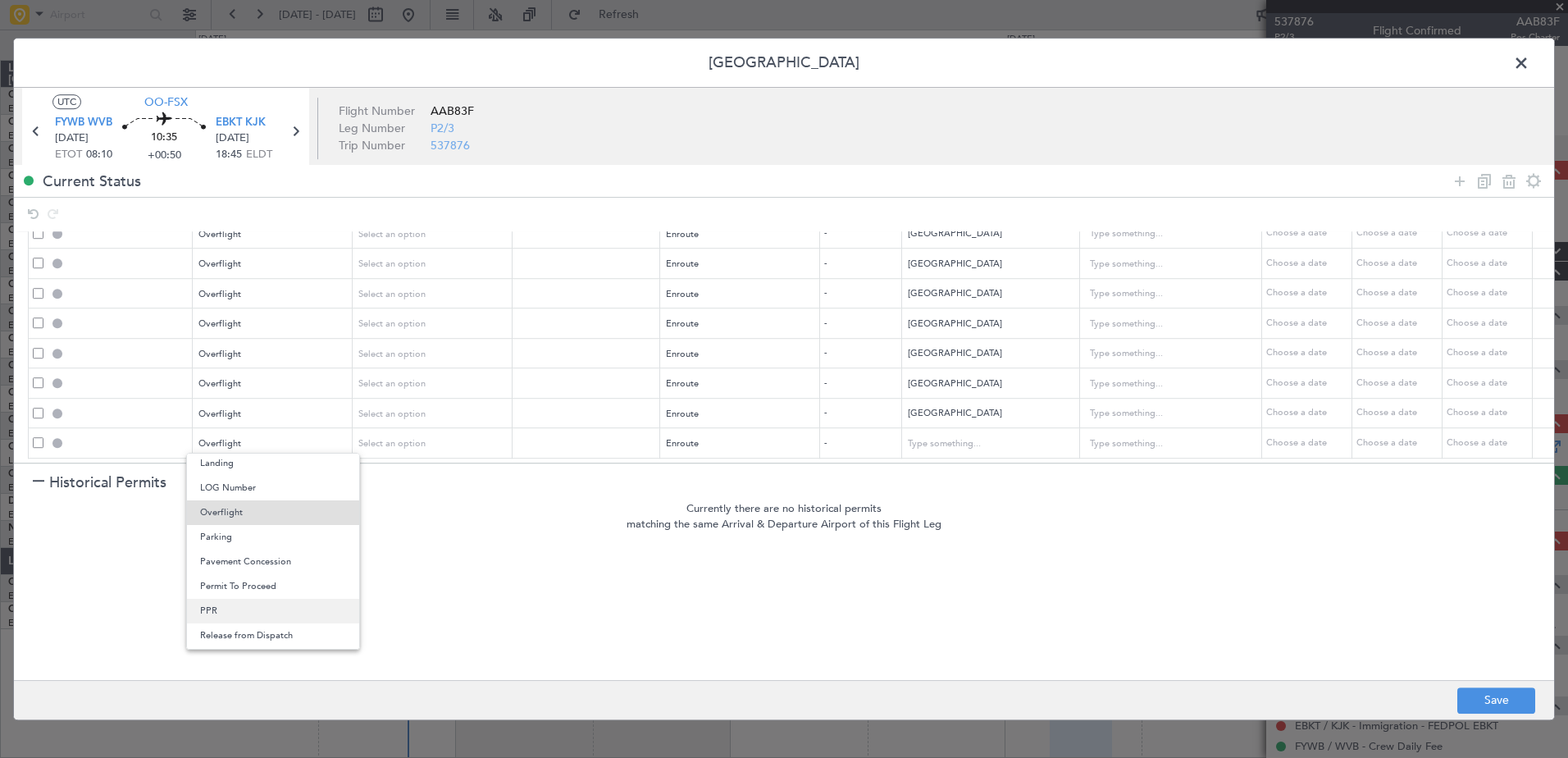
click at [228, 611] on span "PPR" at bounding box center [273, 610] width 146 height 24
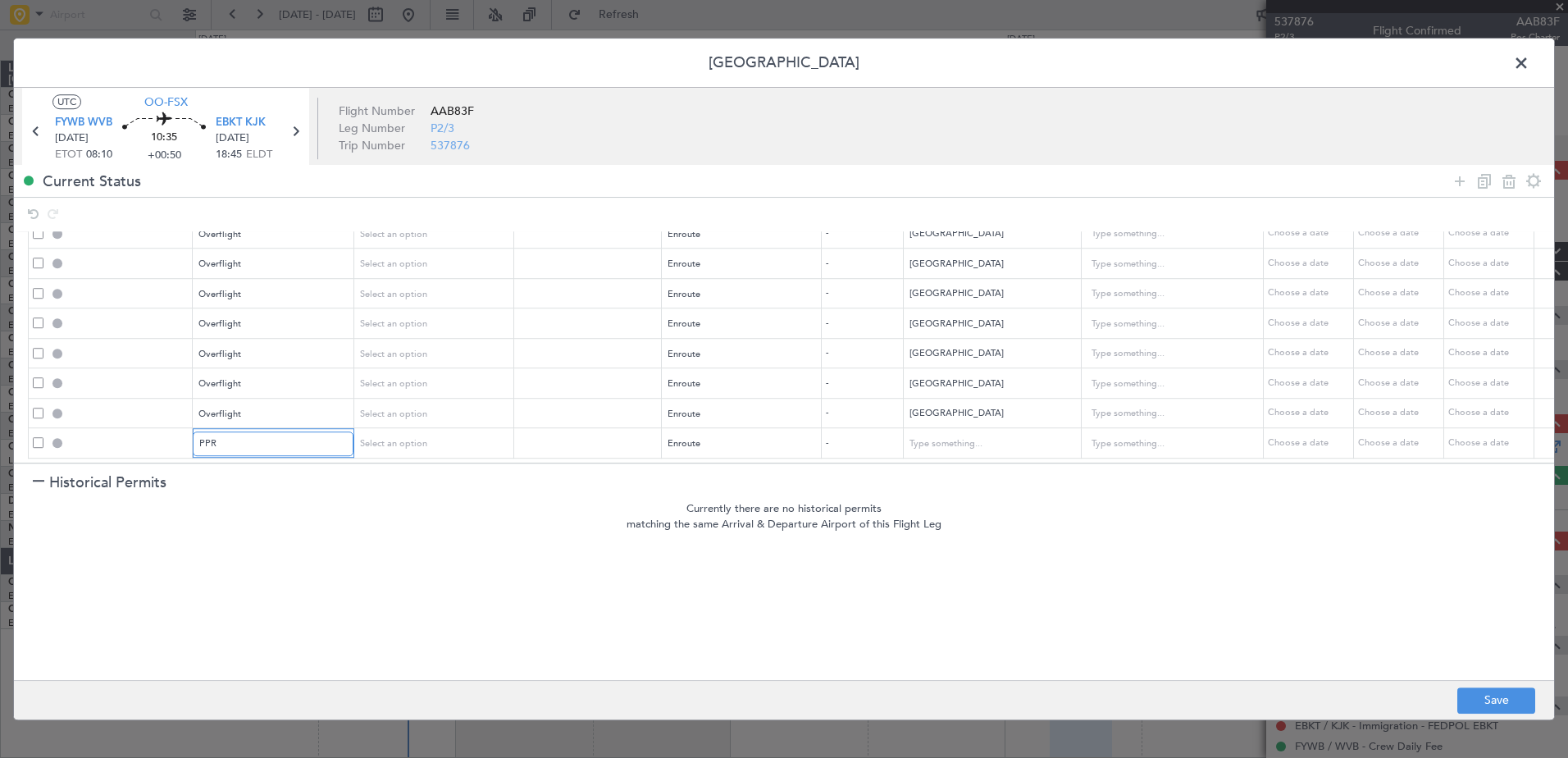
scroll to position [413, 0]
click at [748, 433] on div "Enroute" at bounding box center [735, 443] width 136 height 24
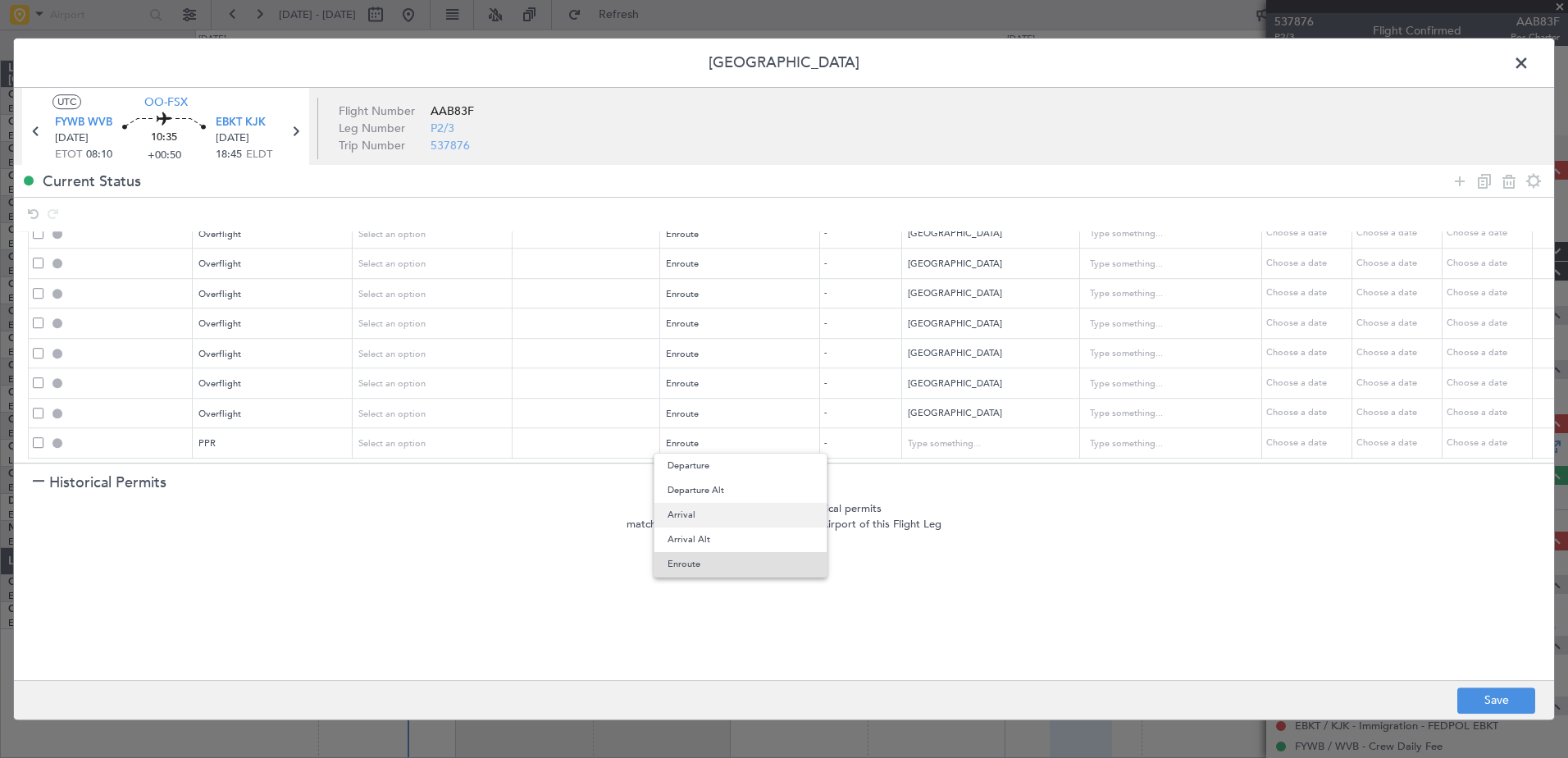
click at [716, 510] on span "Arrival" at bounding box center [741, 514] width 146 height 24
click at [1497, 696] on button "Save" at bounding box center [1496, 700] width 78 height 26
type input "NAMIBIA DEPARTURE"
type input "NNN"
type input "ANGOLA OVF"
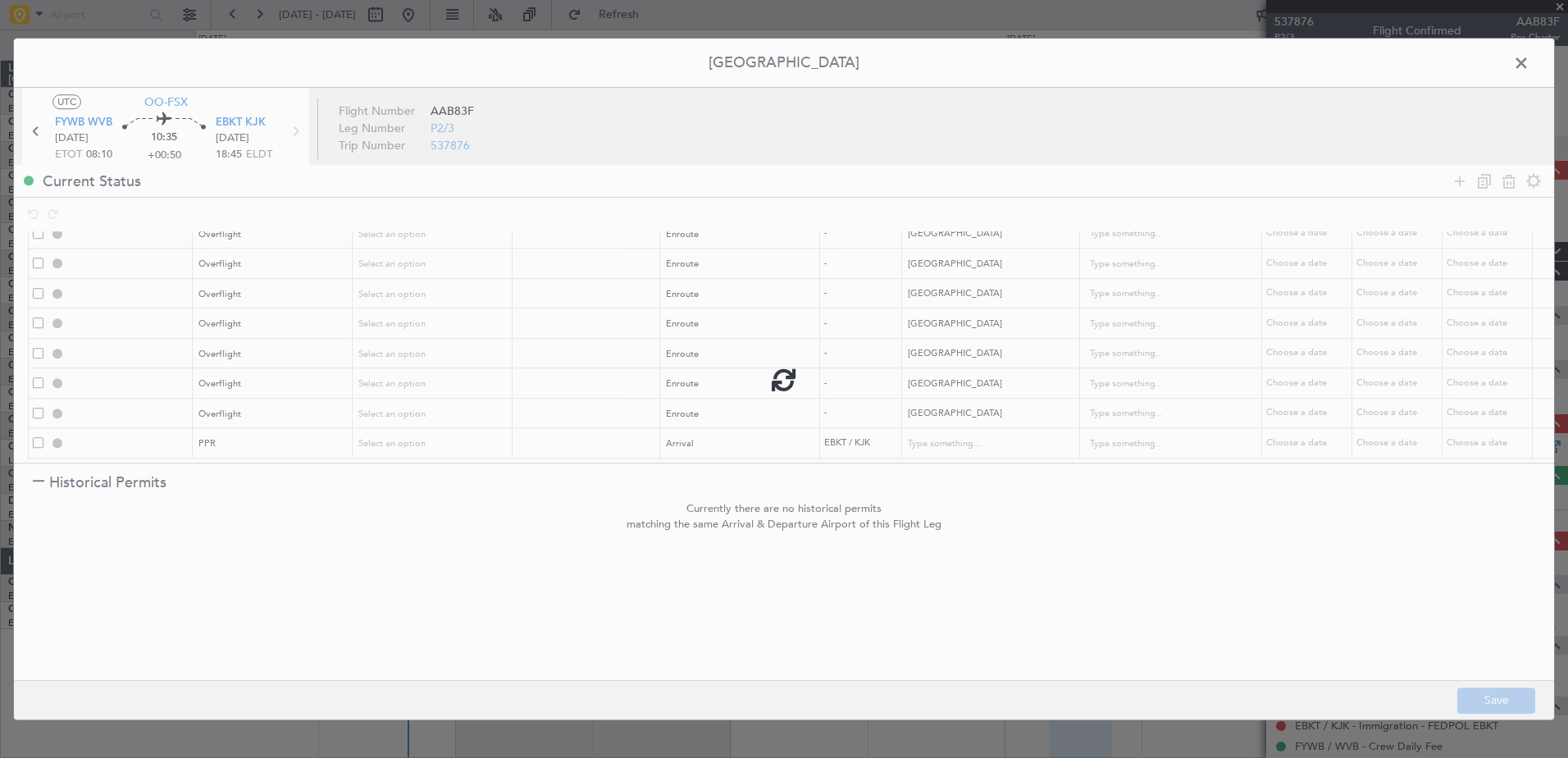
type input "NNN"
type input "CONGO OVF"
type input "NNN"
type input "GABON OVF"
type input "NNN"
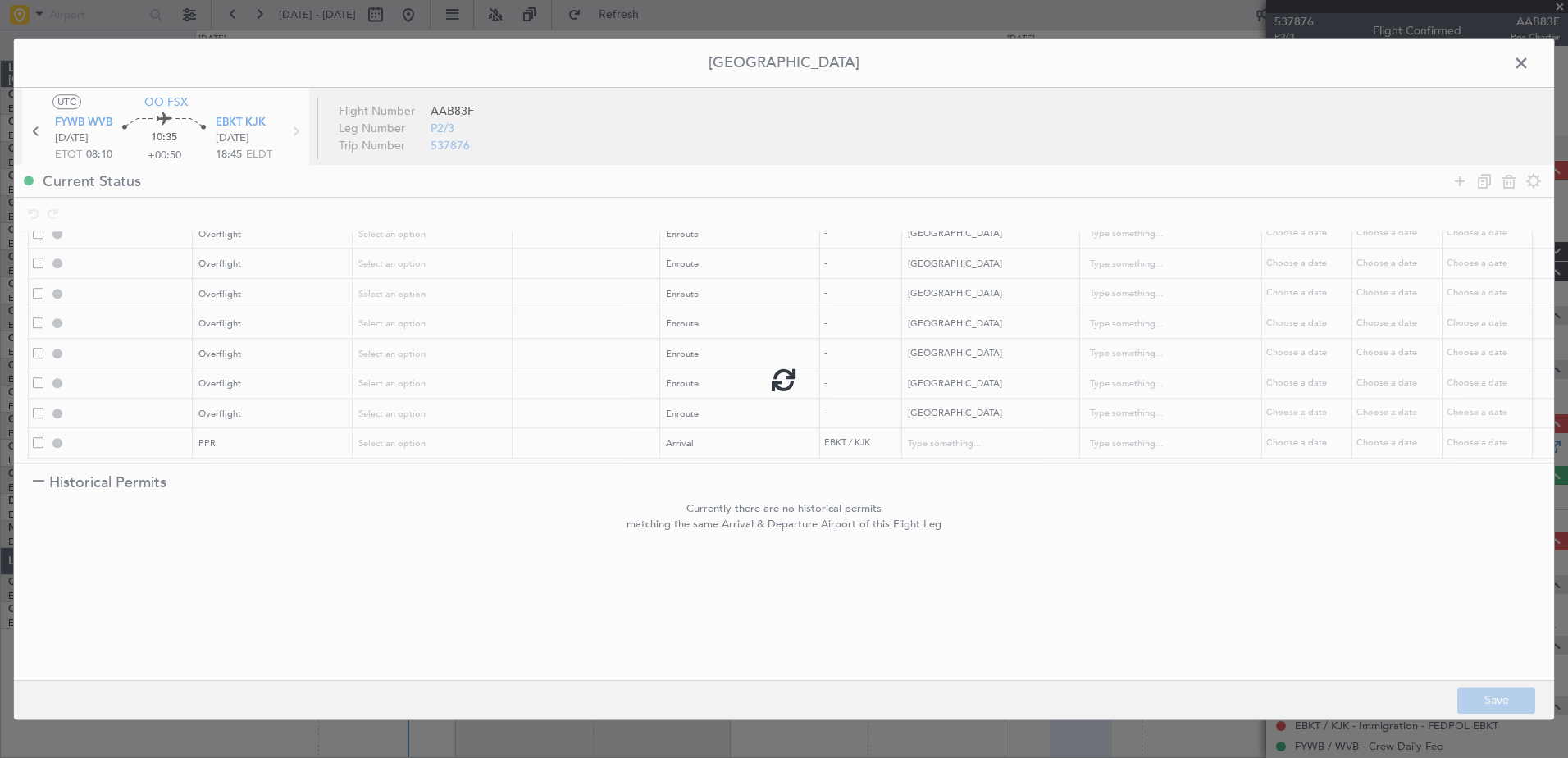
type input "EQUATORIAL GUINEA OVF"
type input "NNN"
type input "CAMEROON OVF"
type input "NNN"
type input "NIGERIA OVF"
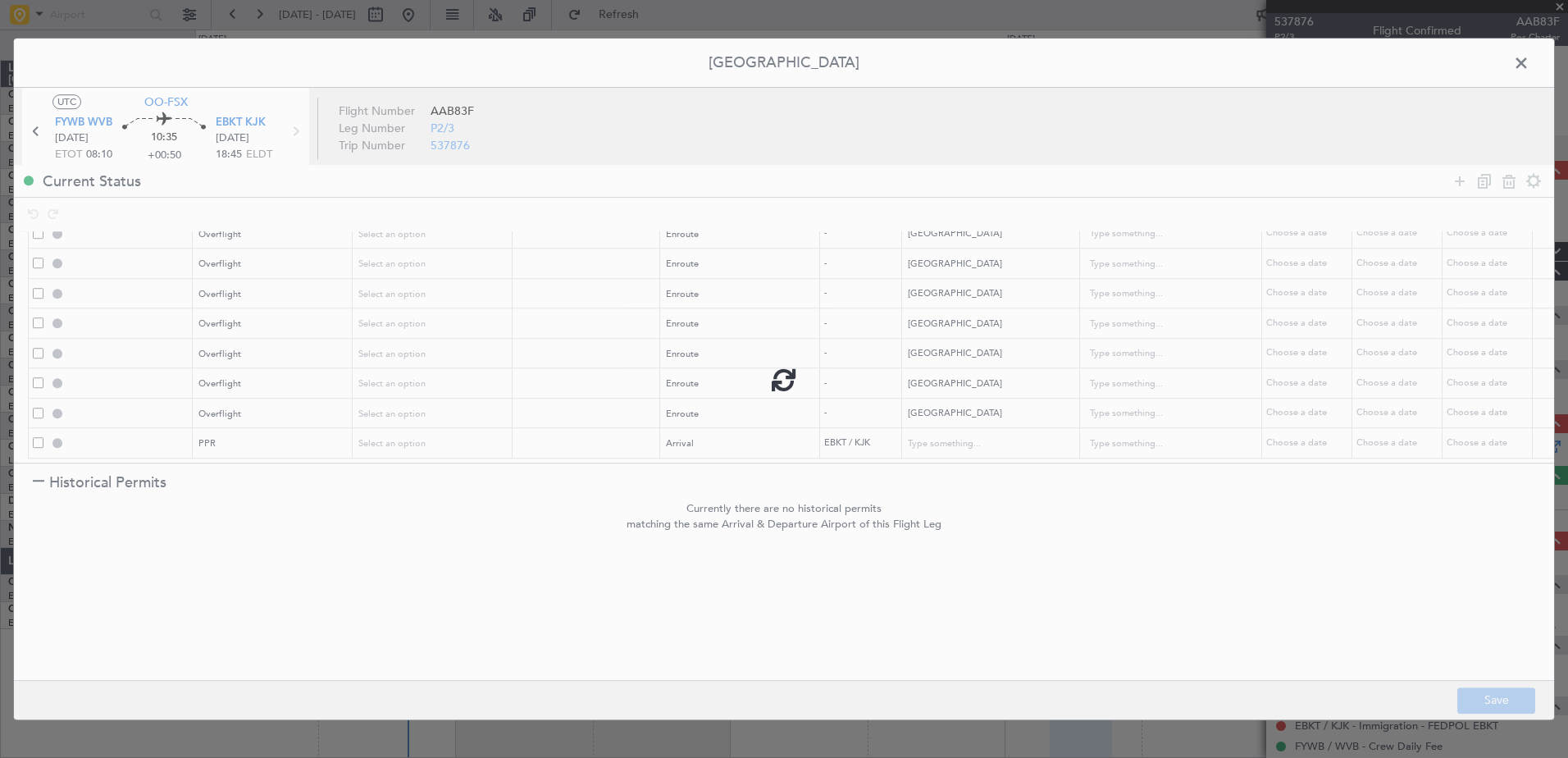
type input "NNN"
type input "NIGER OVF"
type input "NNN"
type input "ALGERIA OVF"
type input "NNN"
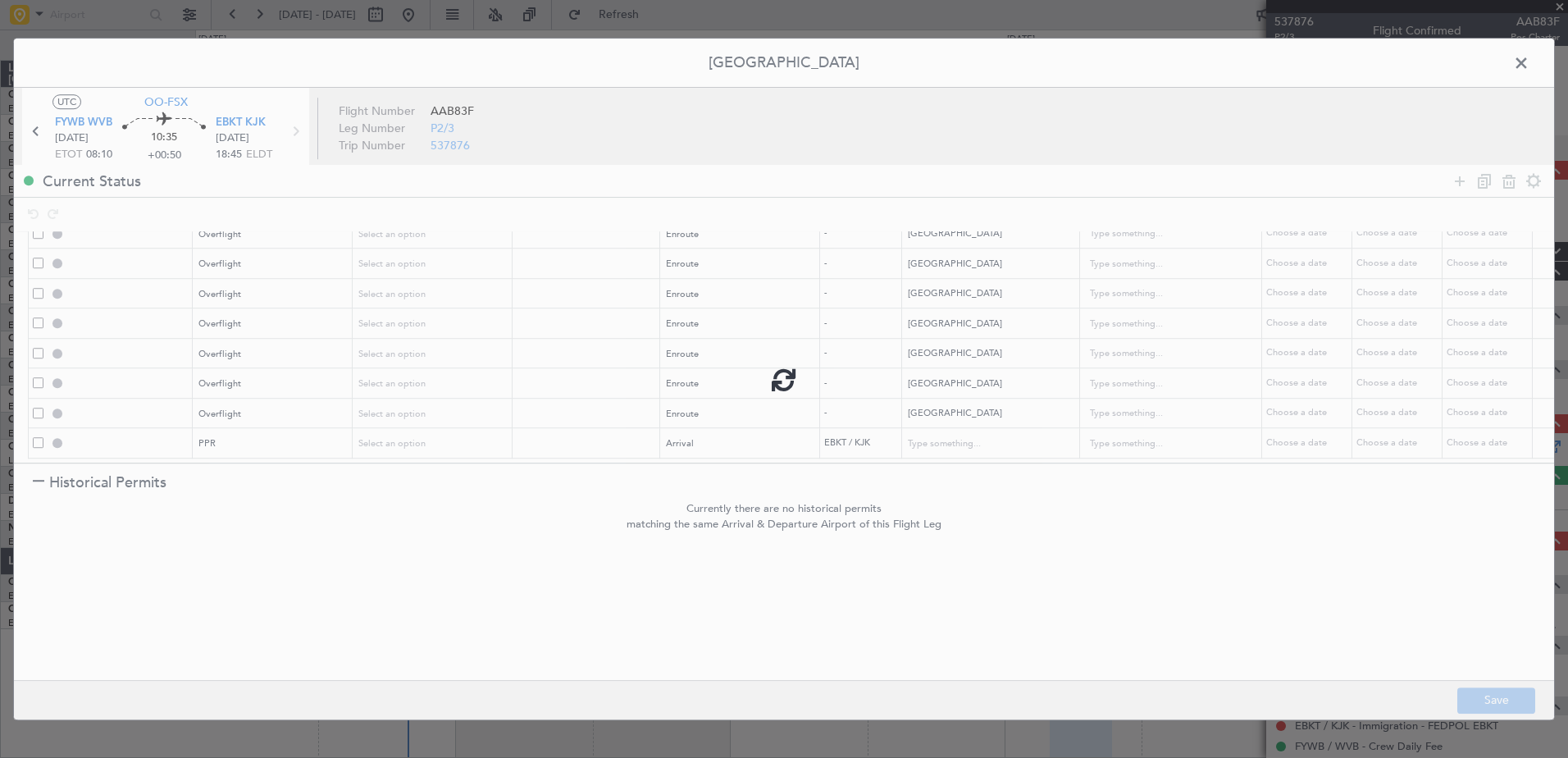
type input "EBKT PPR"
type input "Belgium"
type input "NNN"
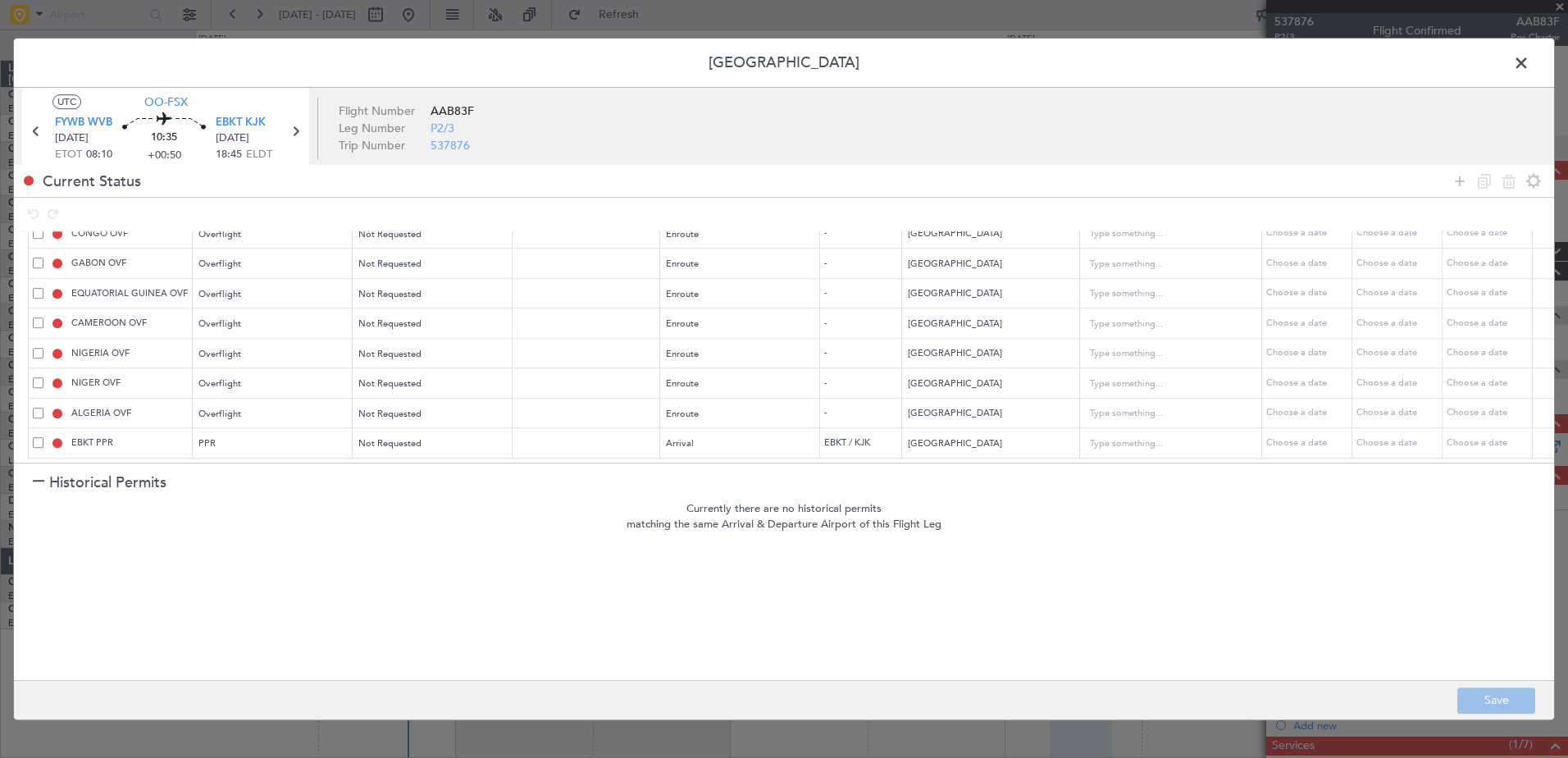
click at [1530, 62] on span at bounding box center [1530, 67] width 0 height 33
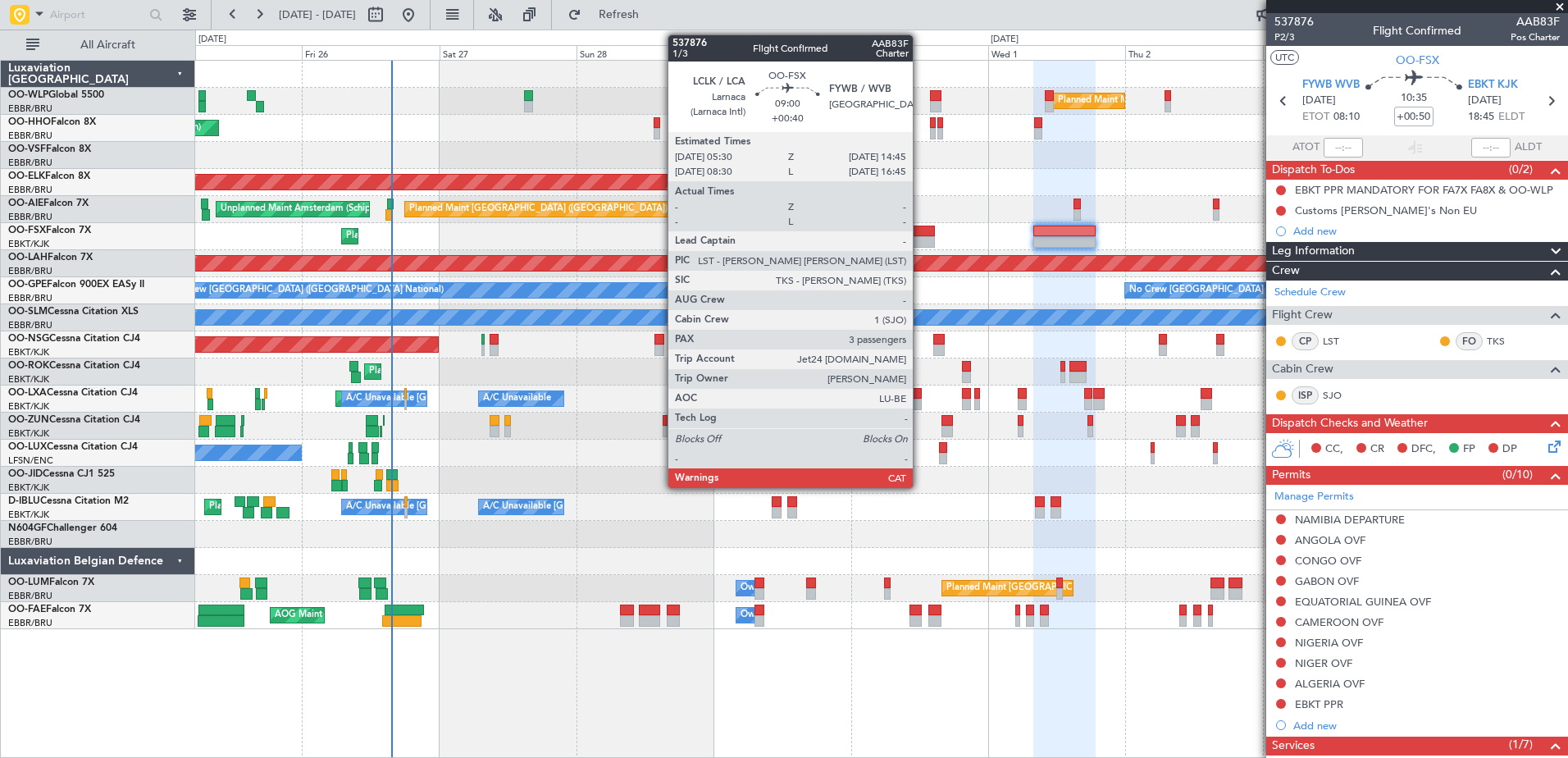
click at [920, 241] on div at bounding box center [908, 242] width 53 height 12
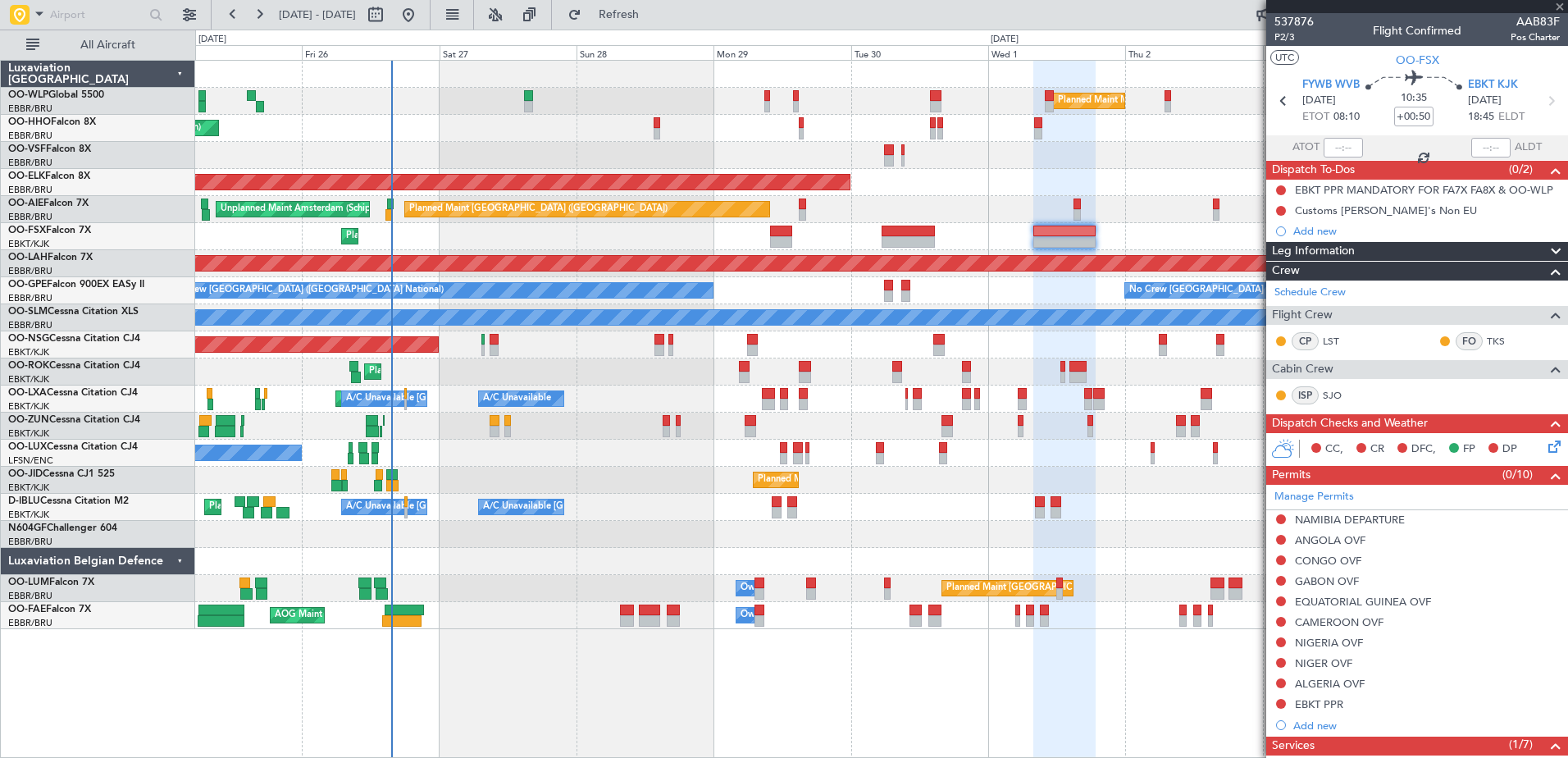
type input "+00:40"
type input "3"
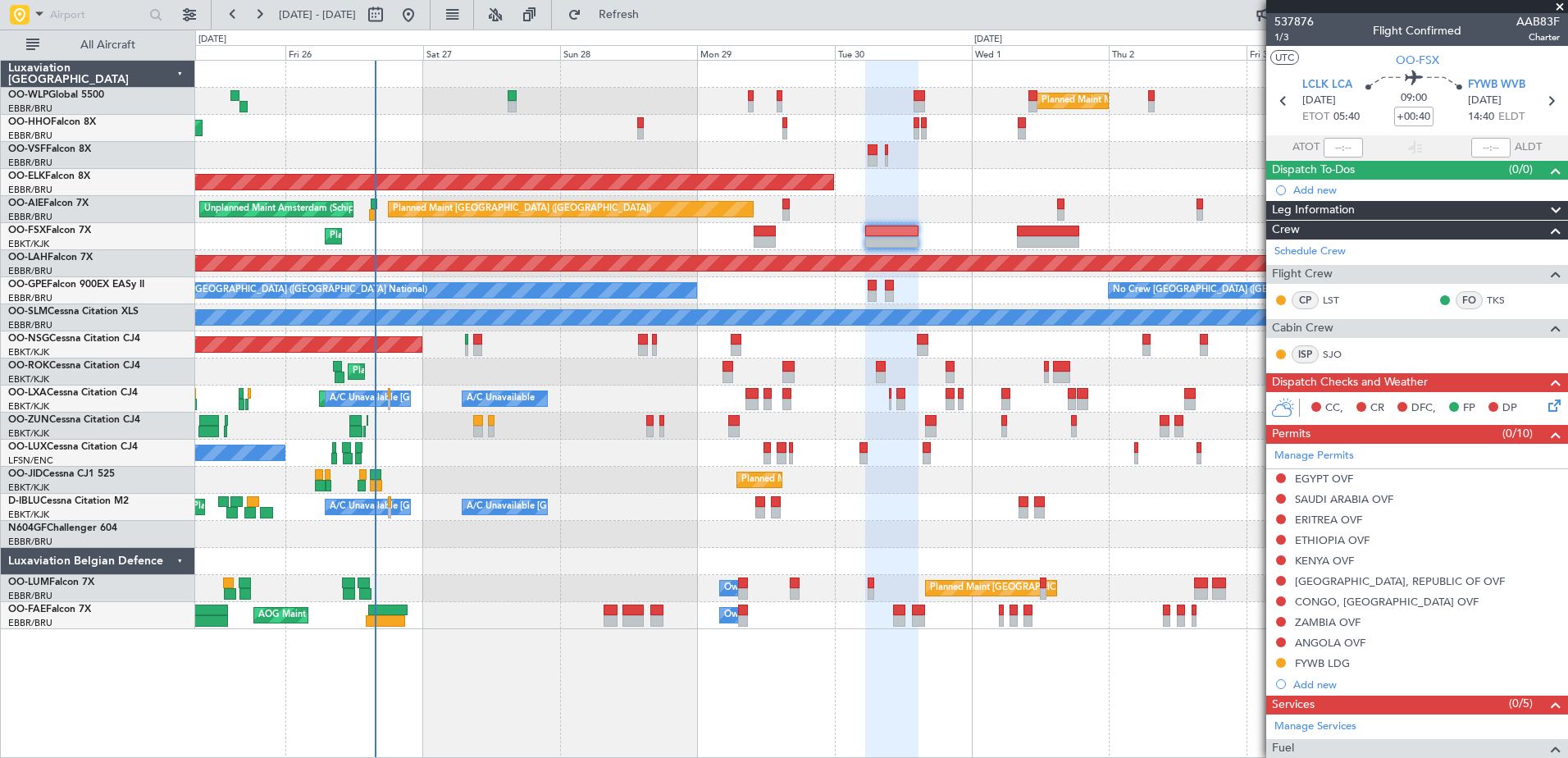
click at [820, 238] on div "Planned Maint Kortrijk-[GEOGRAPHIC_DATA]" at bounding box center [881, 236] width 1372 height 27
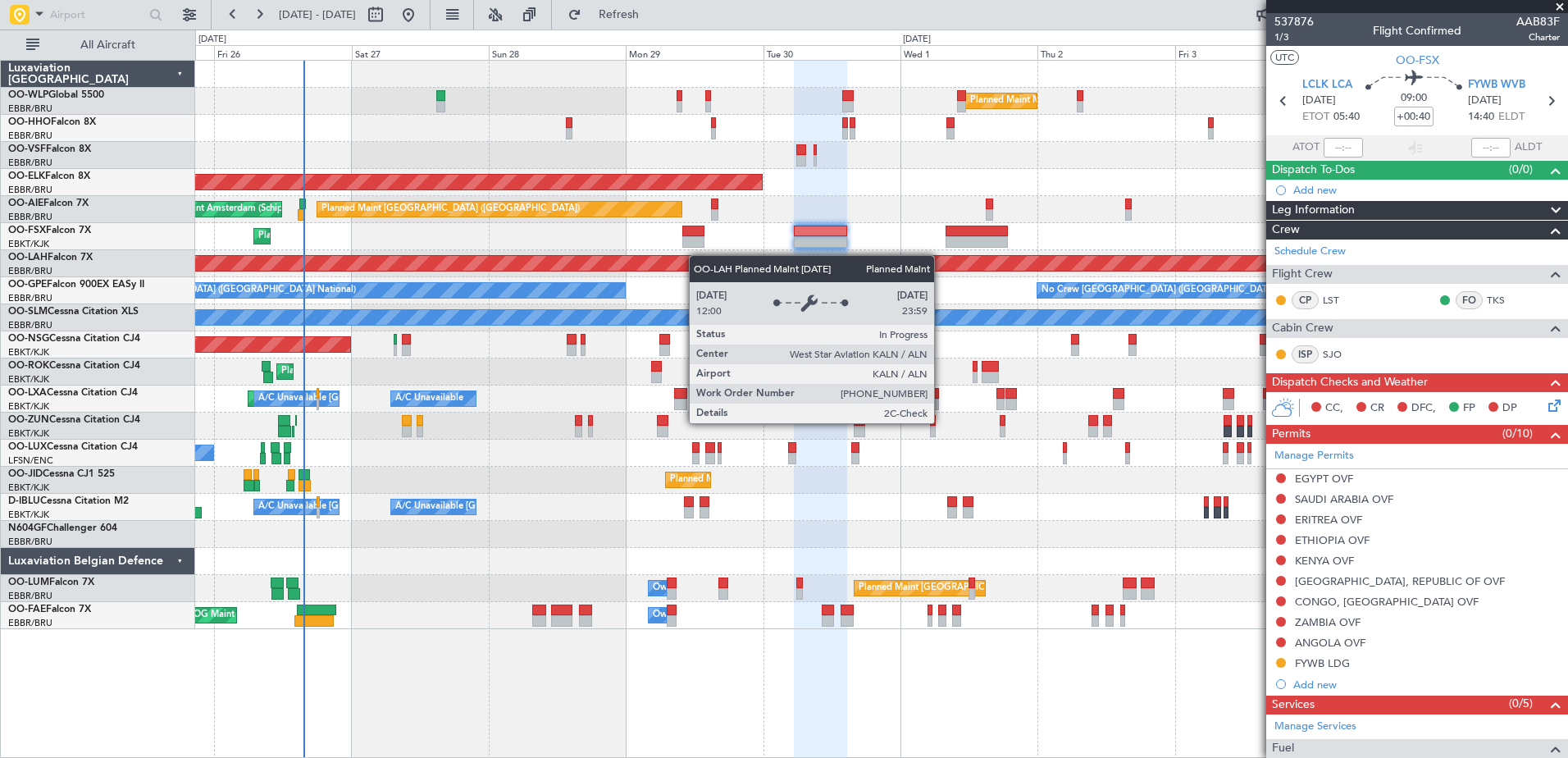
click at [694, 255] on div "Planned Maint Milan (Linate) Planned Maint Geneva (Cointrin) Planned Maint Kort…" at bounding box center [881, 344] width 1372 height 568
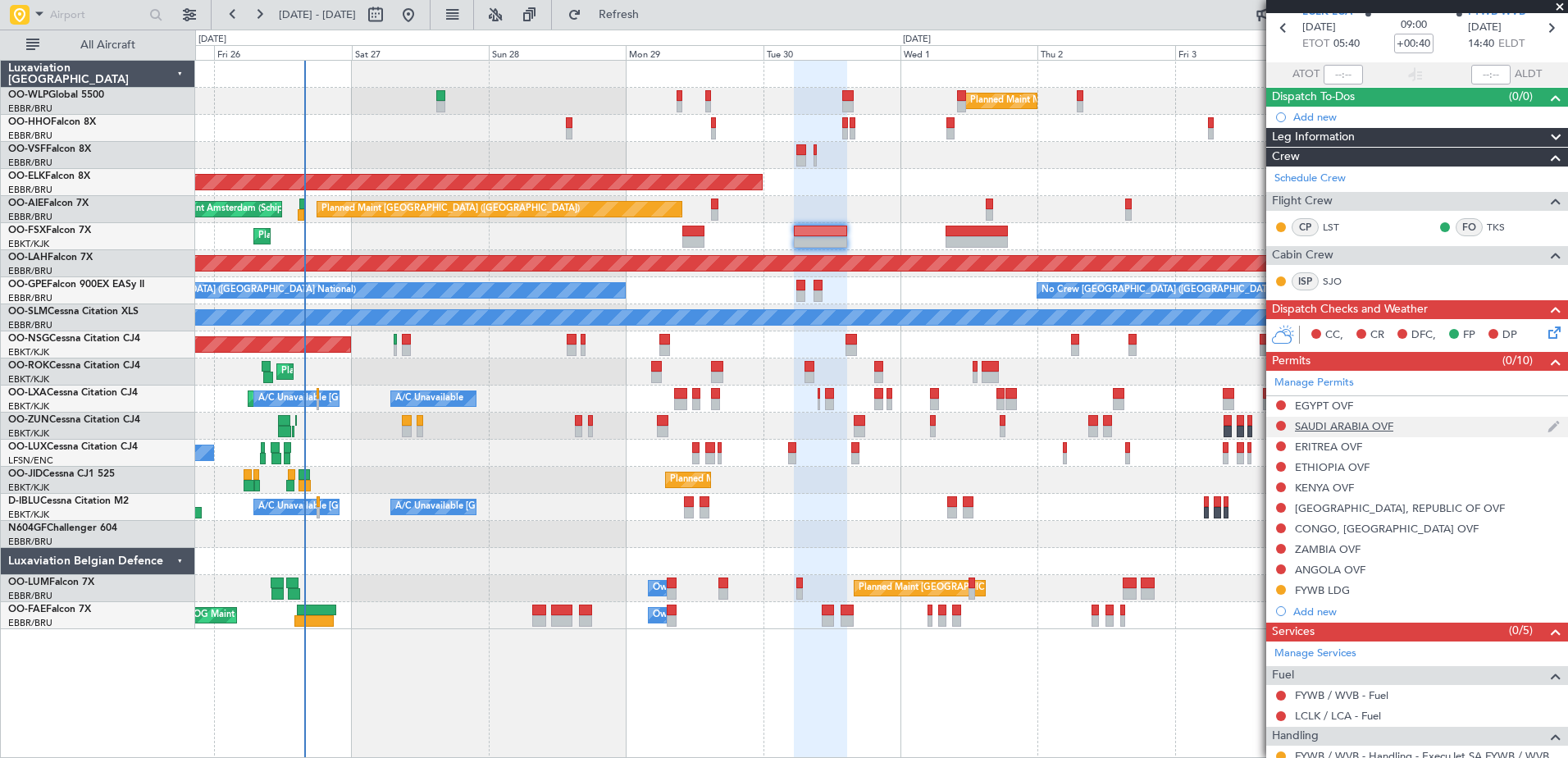
scroll to position [0, 0]
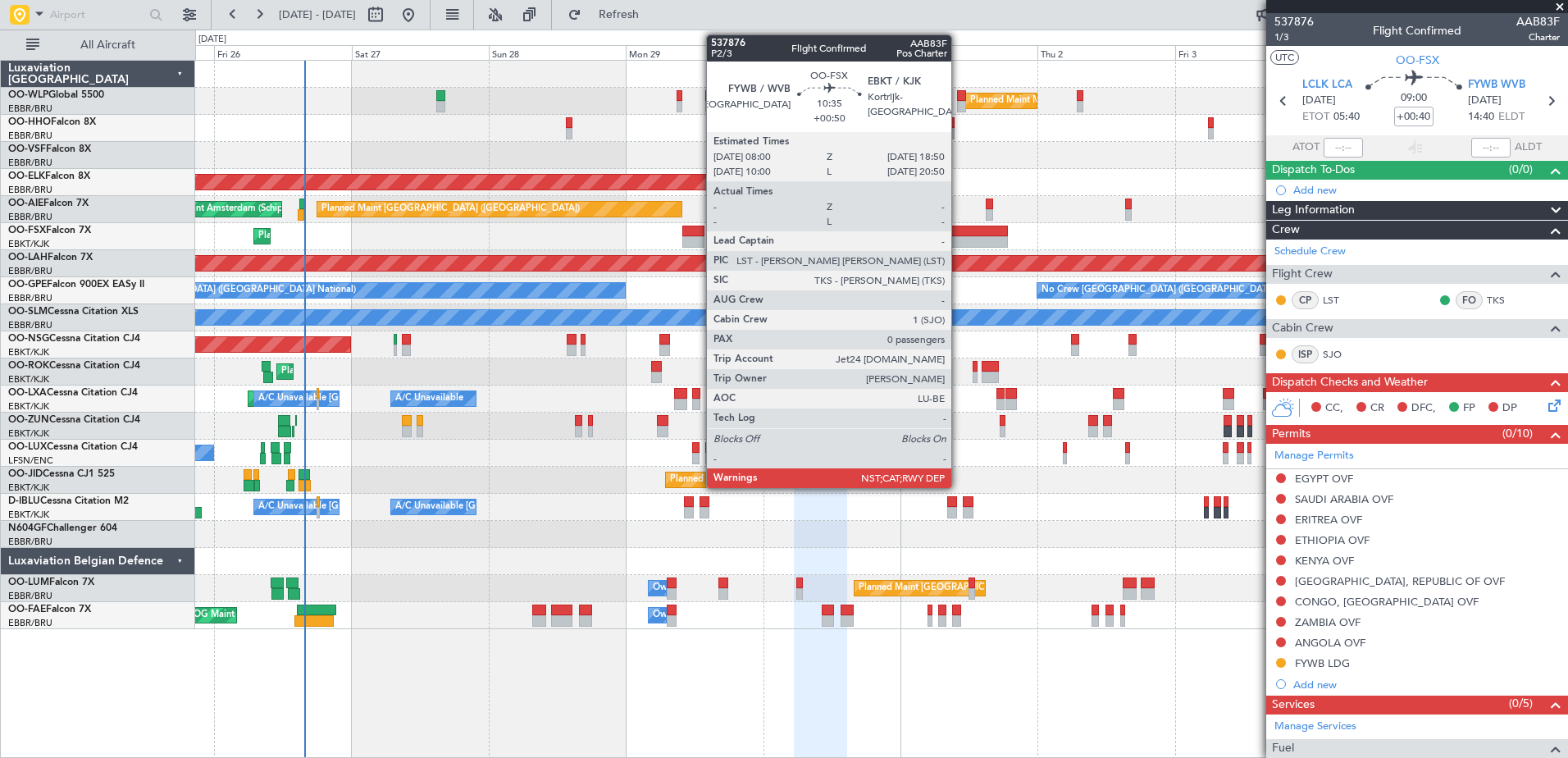
click at [958, 227] on div at bounding box center [977, 231] width 62 height 12
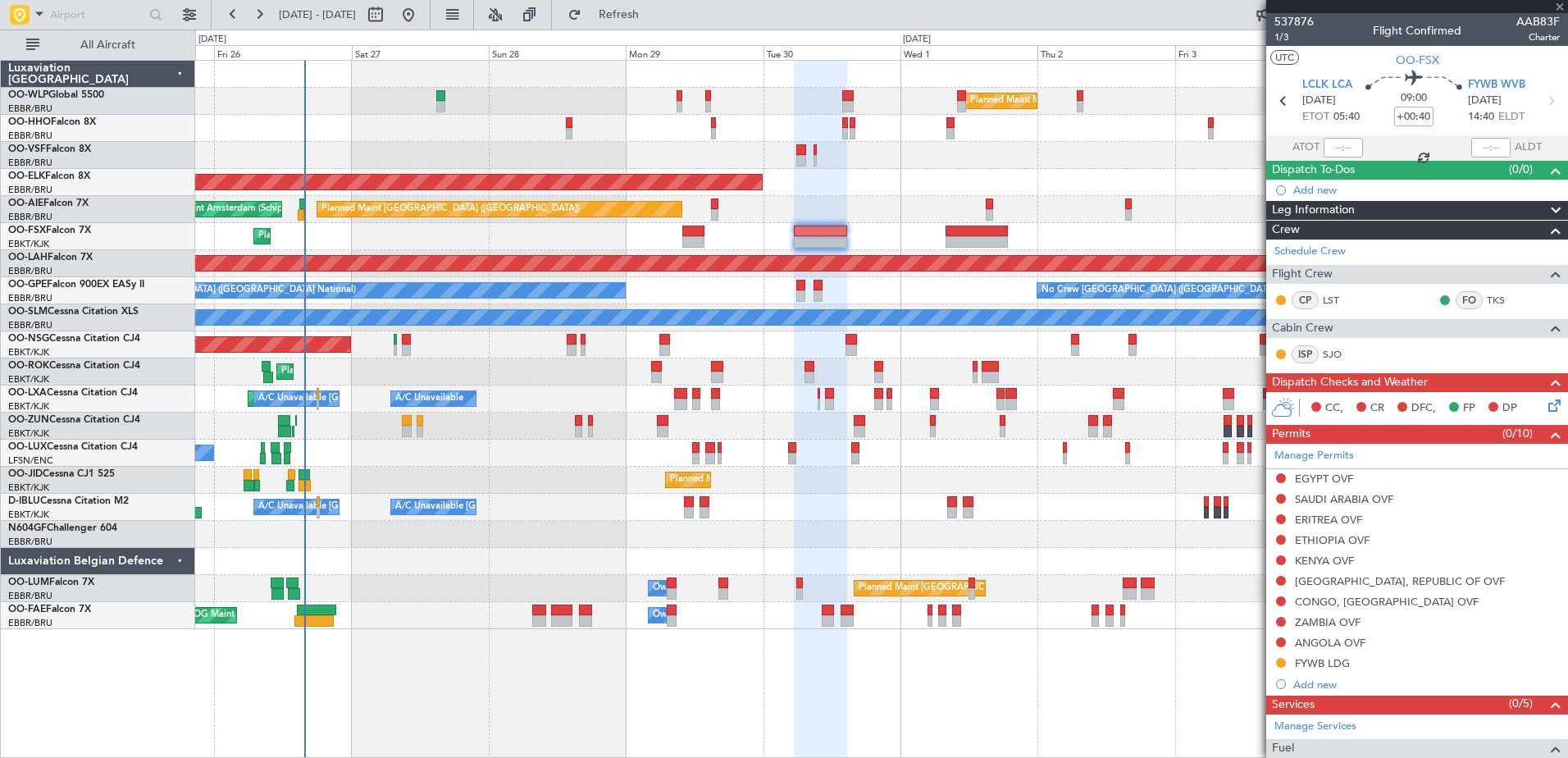
type input "+00:50"
type input "0"
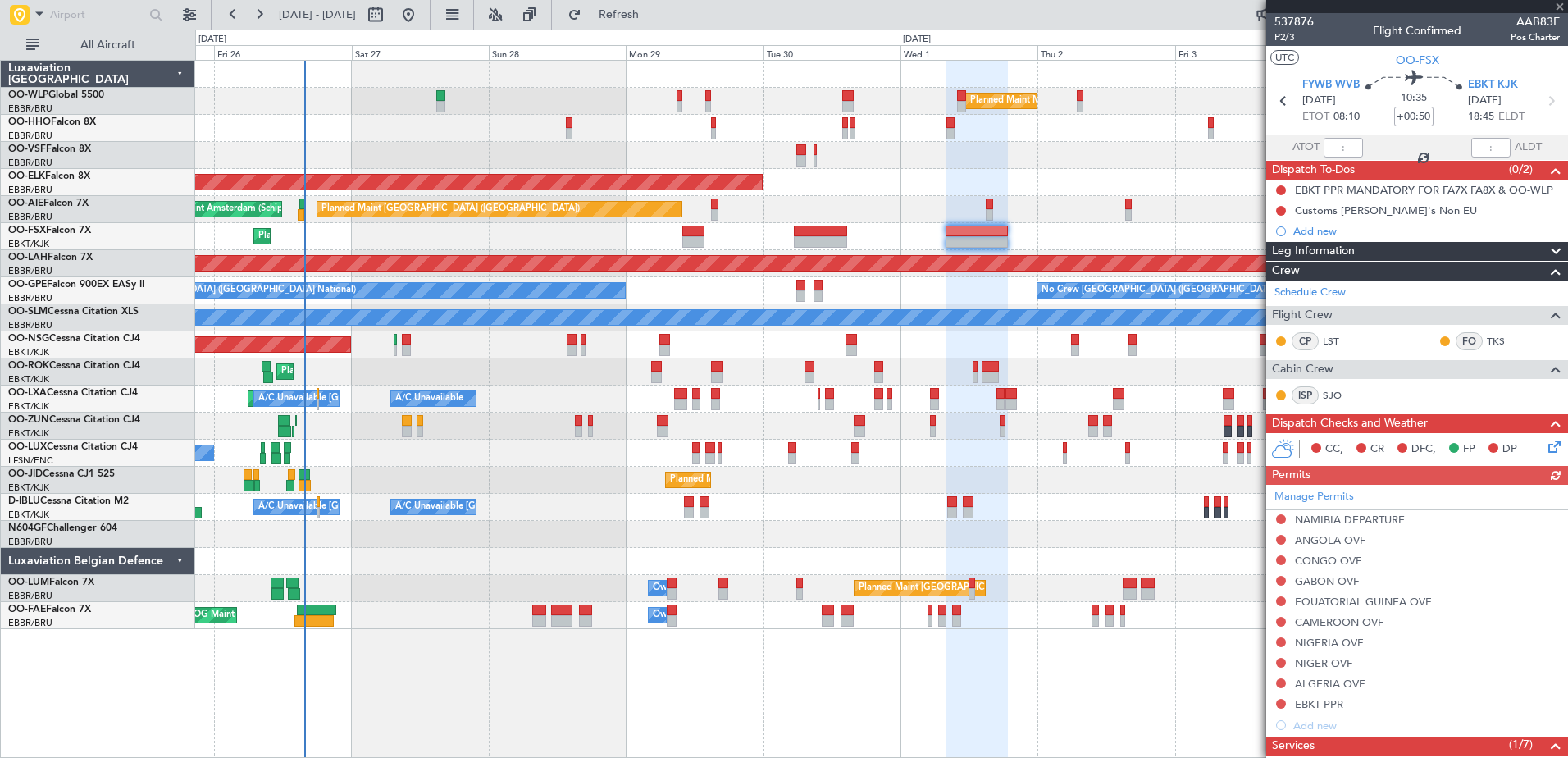
click at [1279, 518] on div "Manage Permits NAMIBIA DEPARTURE ANGOLA OVF CONGO OVF GABON OVF EQUATORIAL GUIN…" at bounding box center [1417, 609] width 301 height 251
click at [1282, 517] on button at bounding box center [1281, 519] width 10 height 10
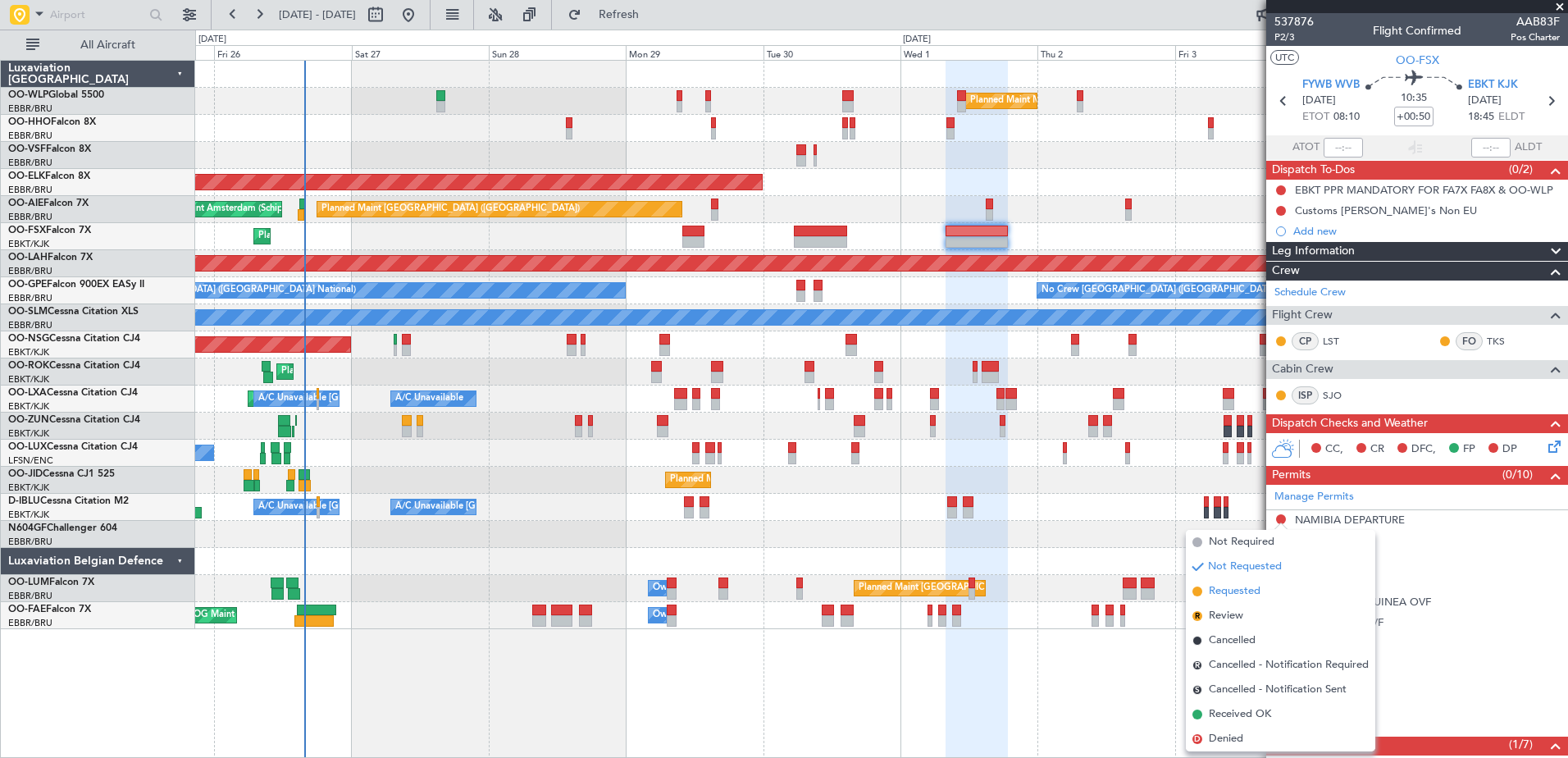
click at [1224, 591] on span "Requested" at bounding box center [1234, 591] width 52 height 16
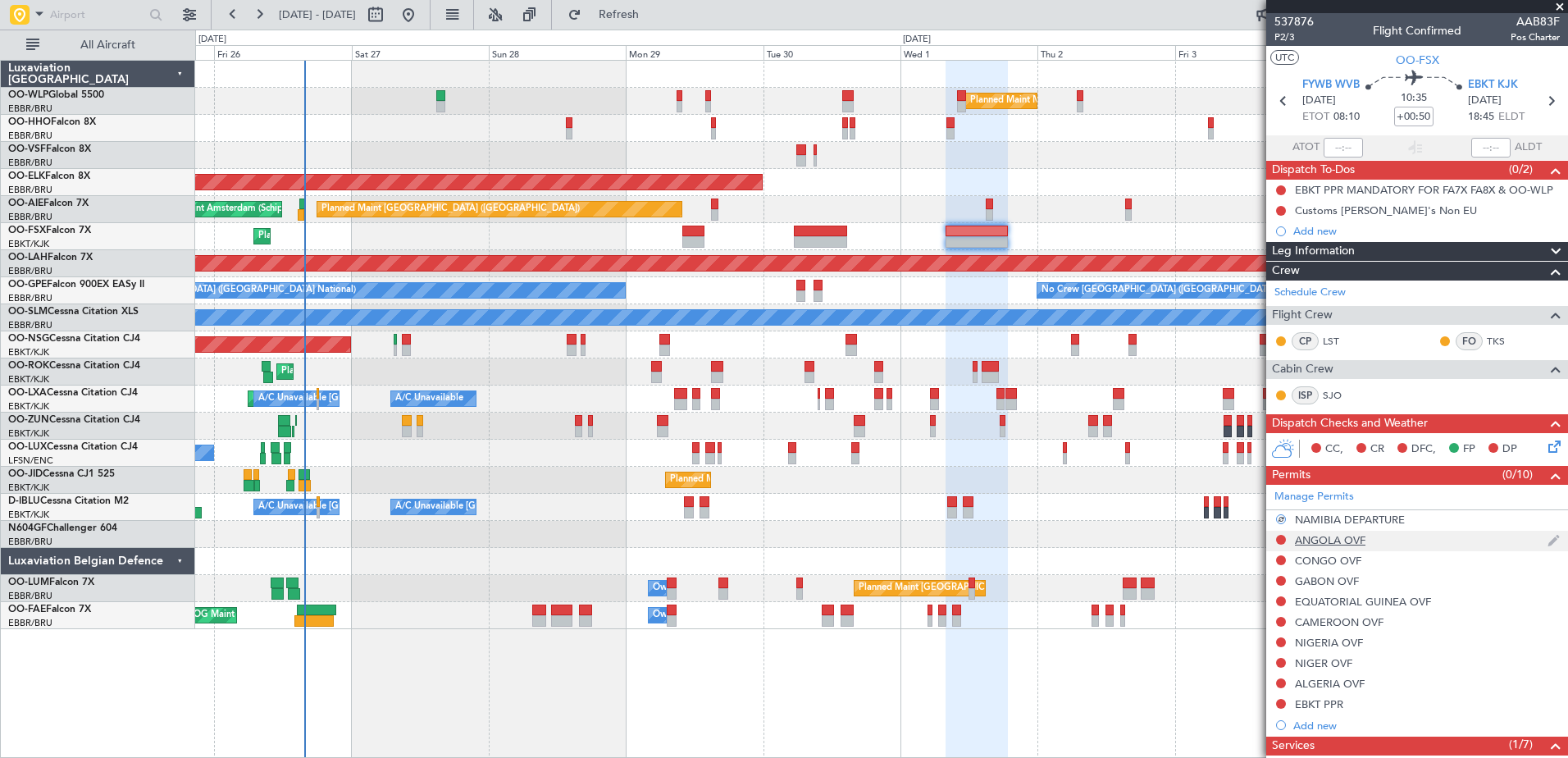
scroll to position [246, 0]
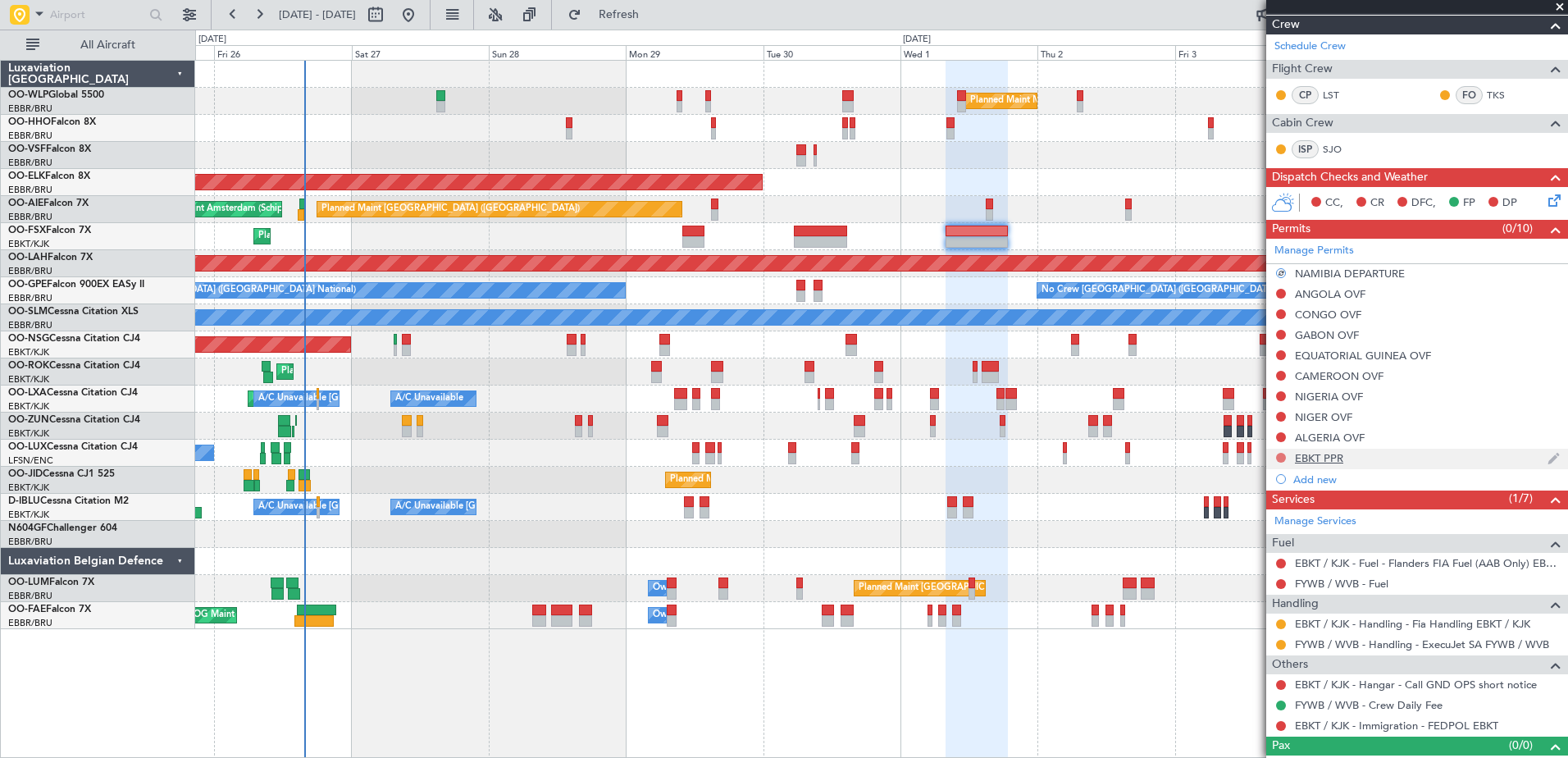
click at [1281, 458] on button at bounding box center [1281, 458] width 10 height 10
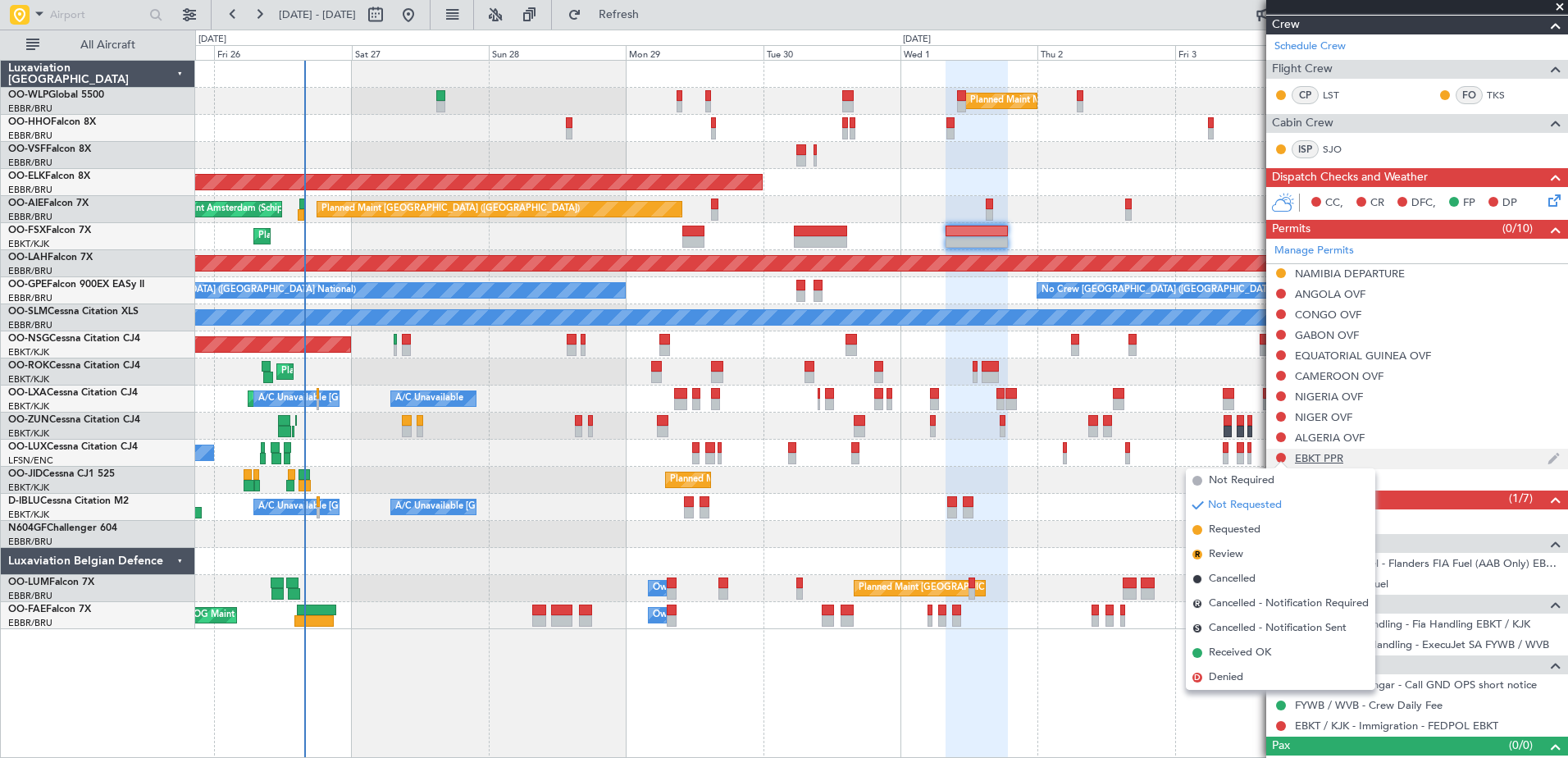
click at [1321, 448] on div "EBKT PPR" at bounding box center [1417, 458] width 301 height 20
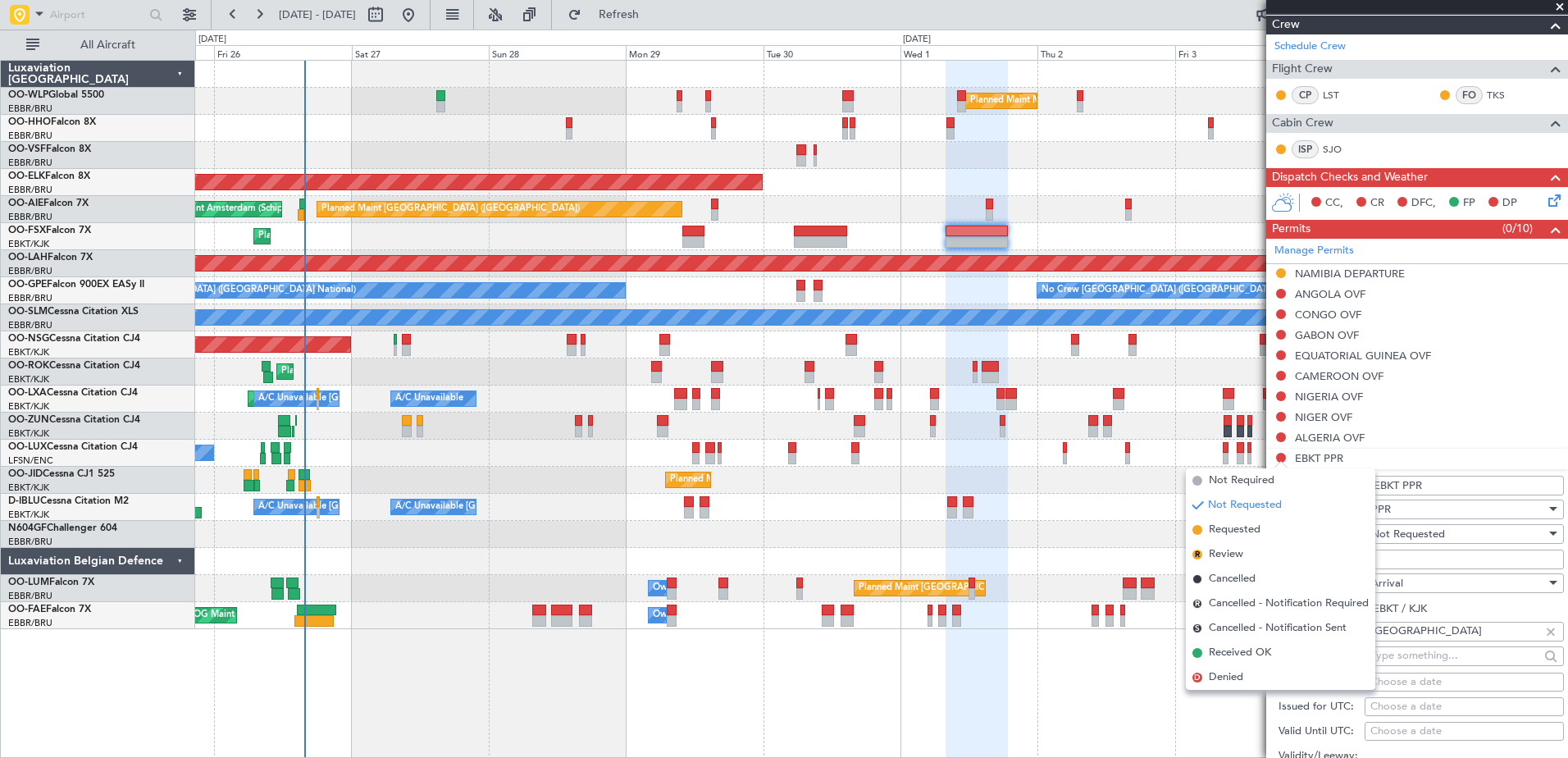
click at [1190, 382] on div "Planned Maint Kortrijk-[GEOGRAPHIC_DATA]" at bounding box center [881, 371] width 1372 height 27
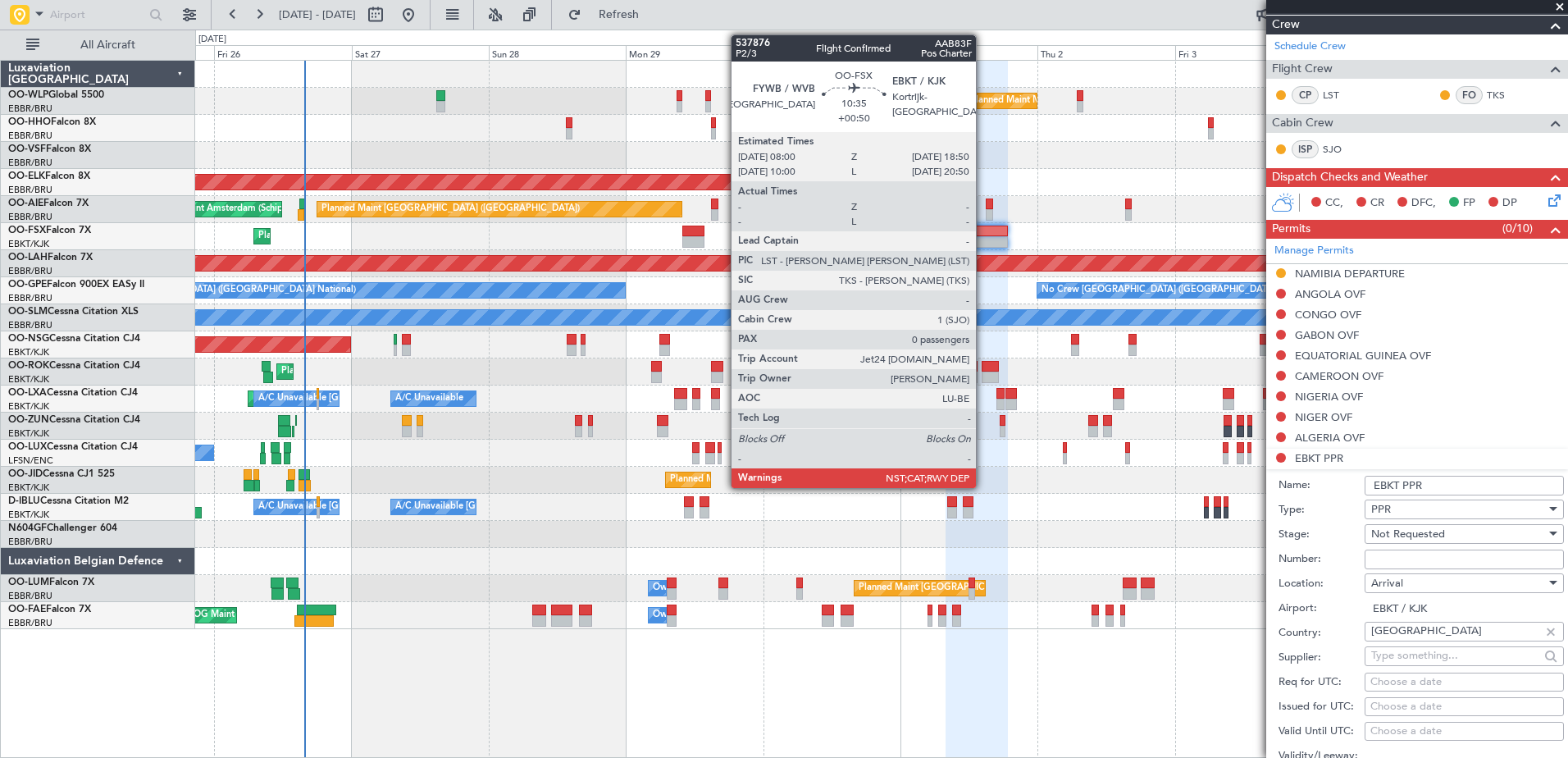
click at [984, 235] on div at bounding box center [977, 231] width 62 height 12
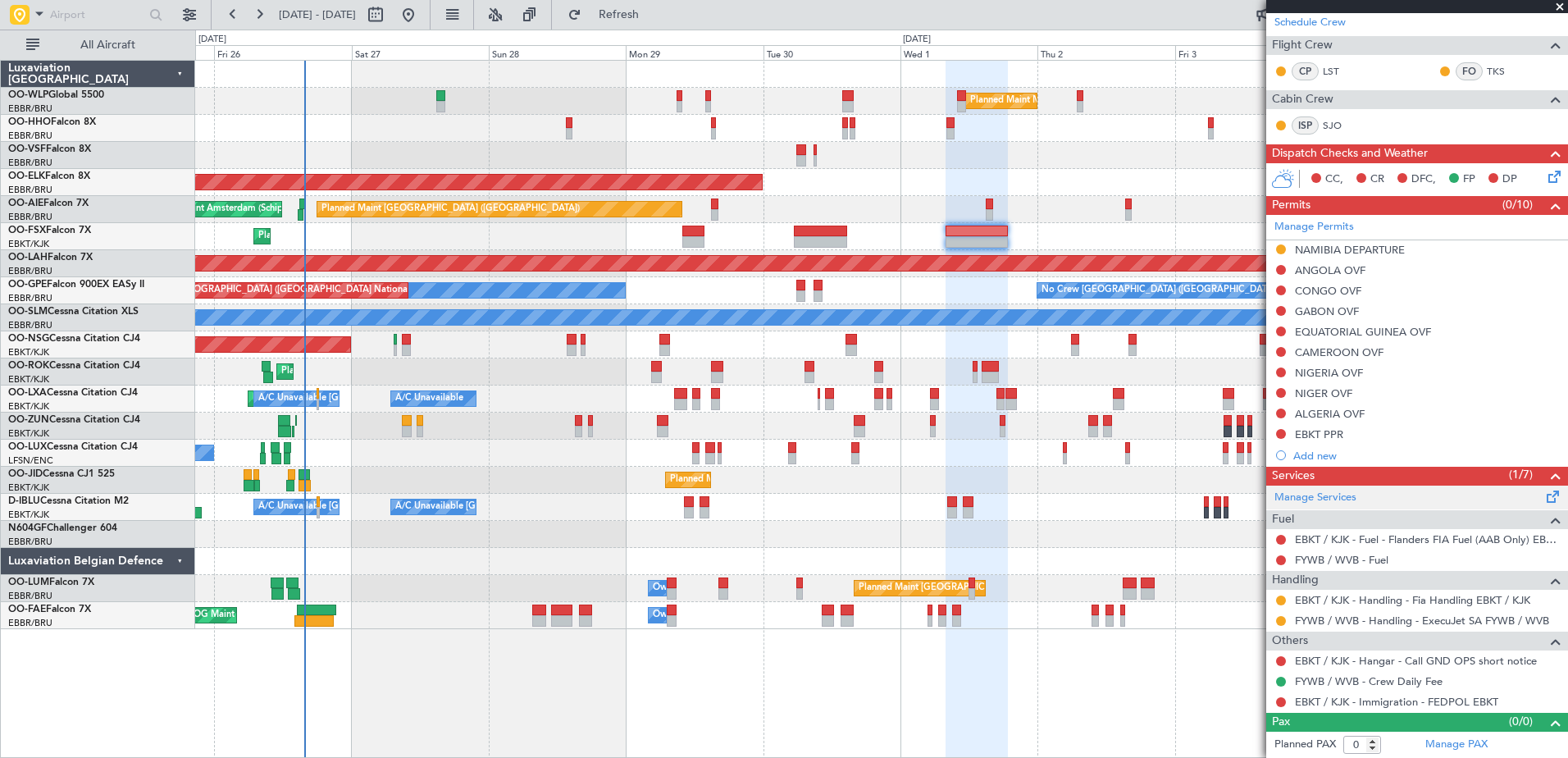
scroll to position [0, 0]
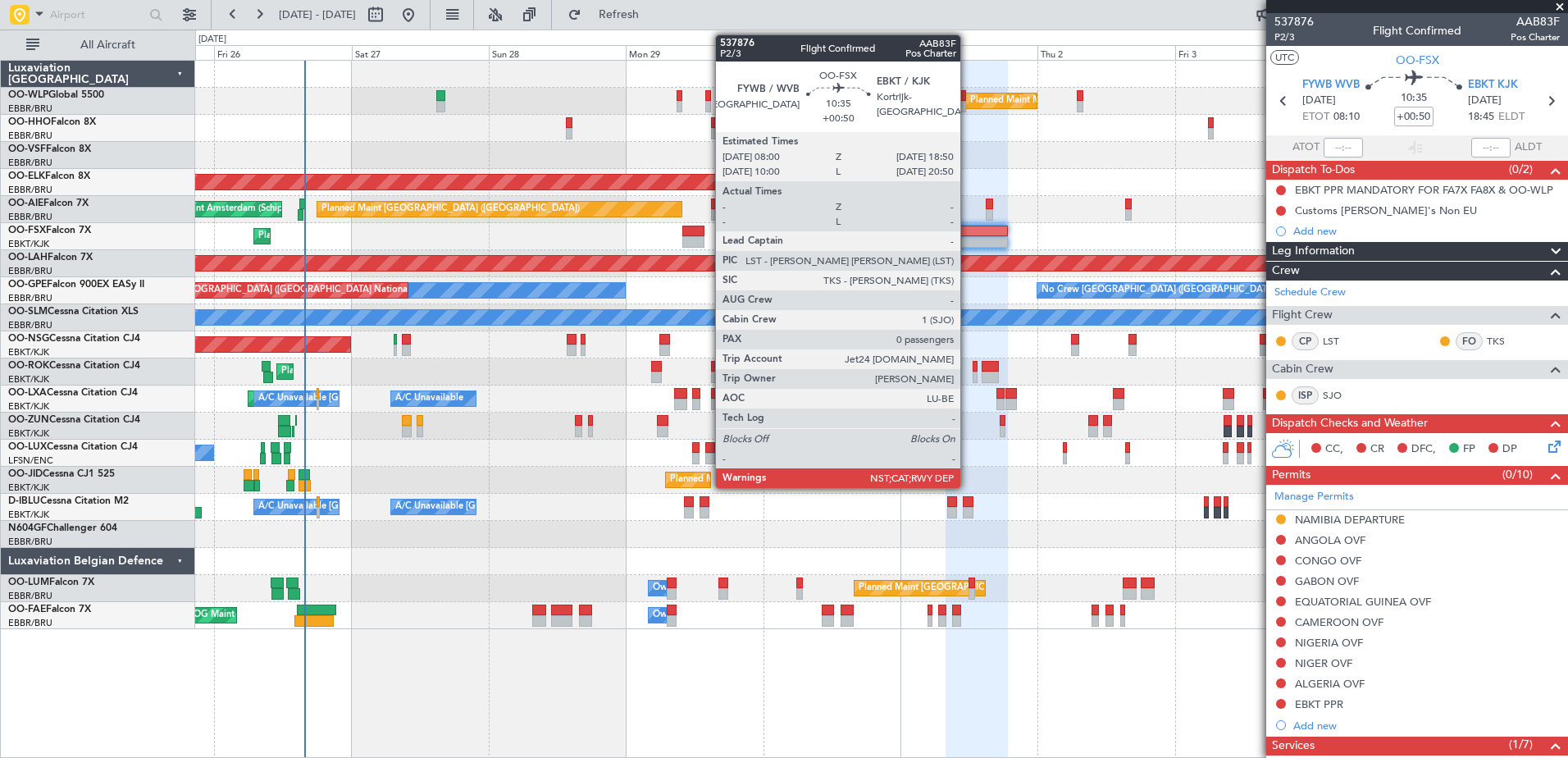
click at [1032, 153] on div at bounding box center [881, 155] width 1372 height 27
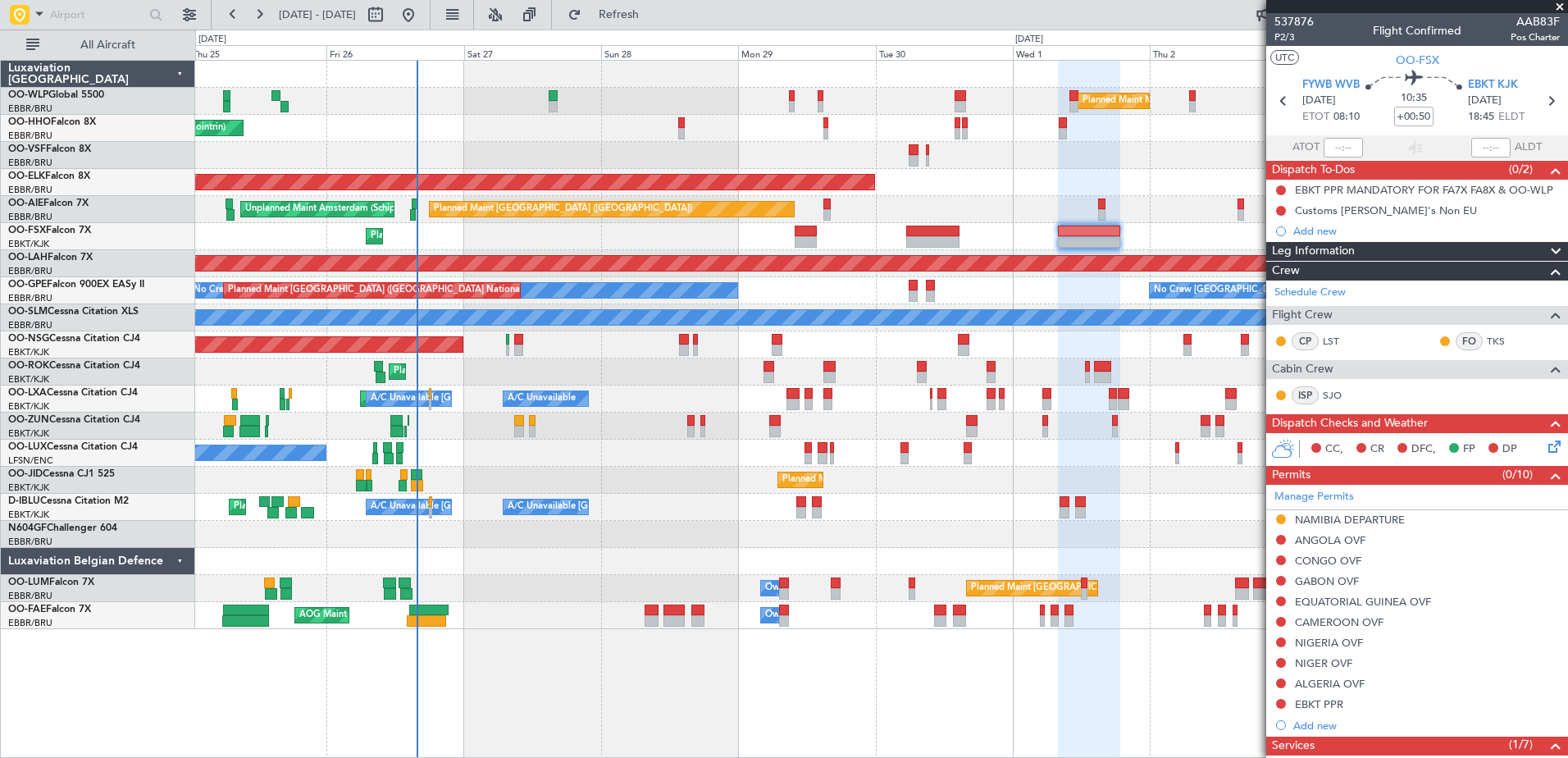
click at [1171, 233] on div "Planned Maint Kortrijk-[GEOGRAPHIC_DATA]" at bounding box center [881, 236] width 1372 height 27
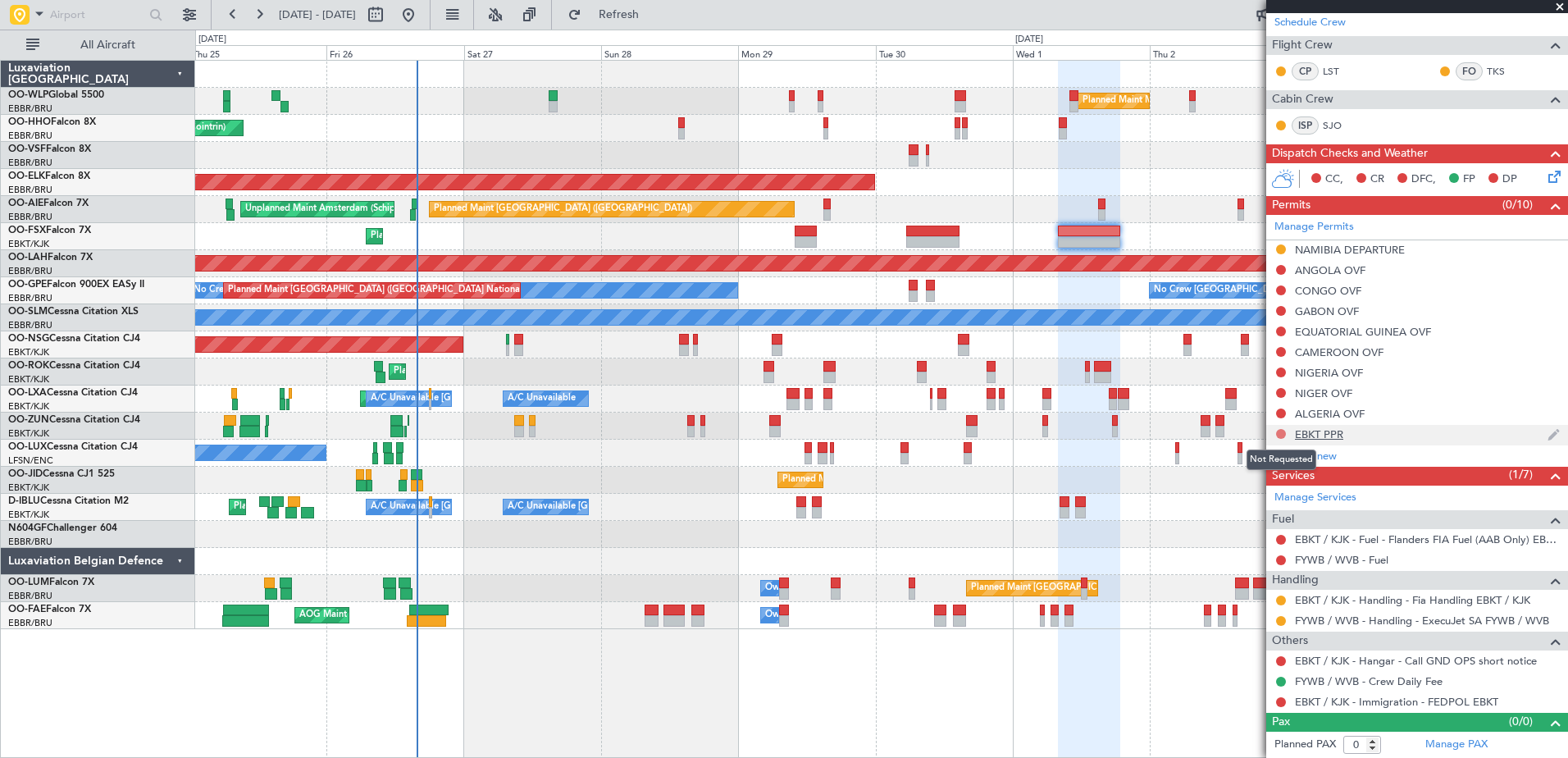
click at [1283, 435] on button at bounding box center [1281, 434] width 10 height 10
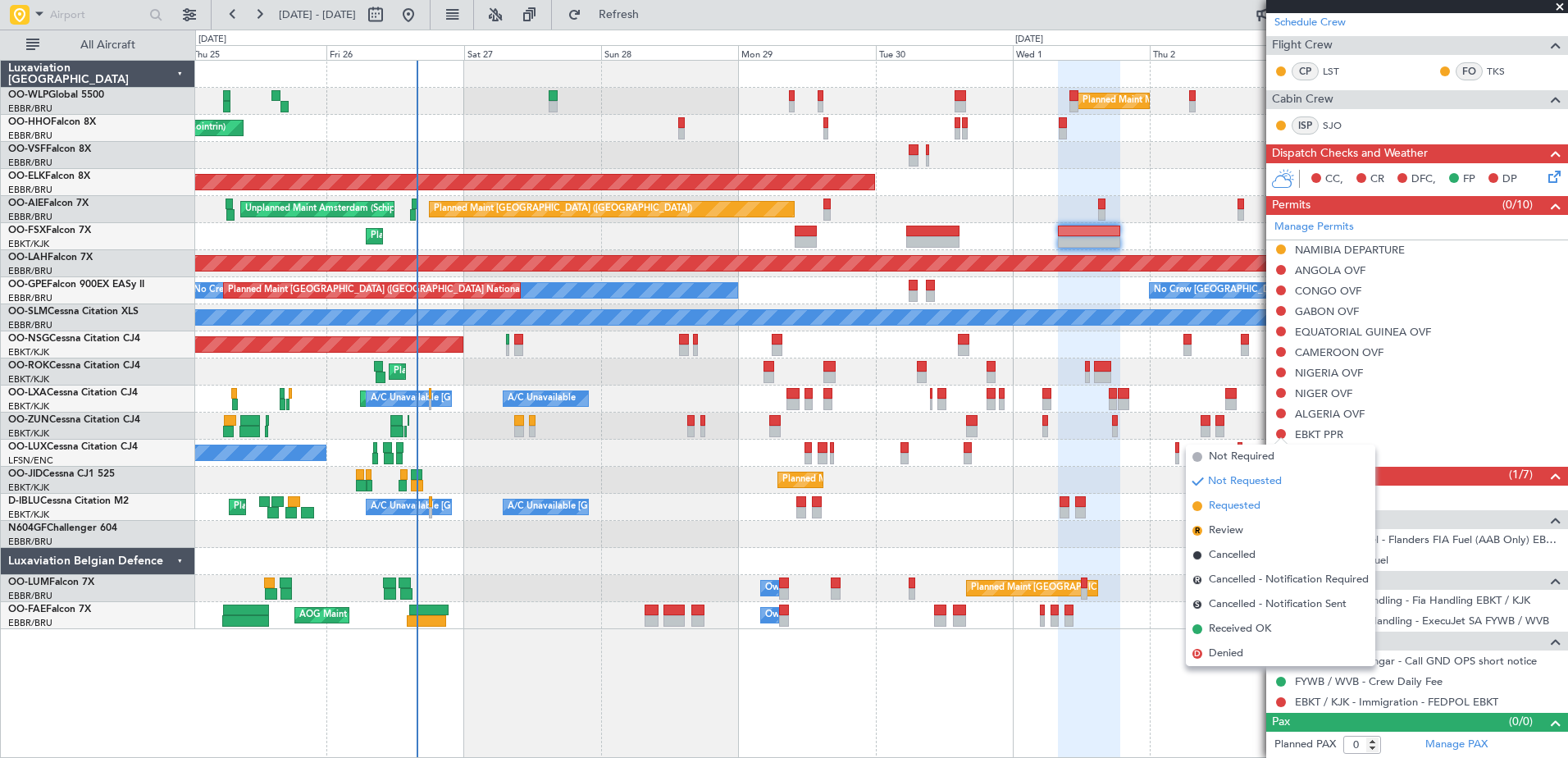
click at [1218, 501] on span "Requested" at bounding box center [1234, 506] width 52 height 16
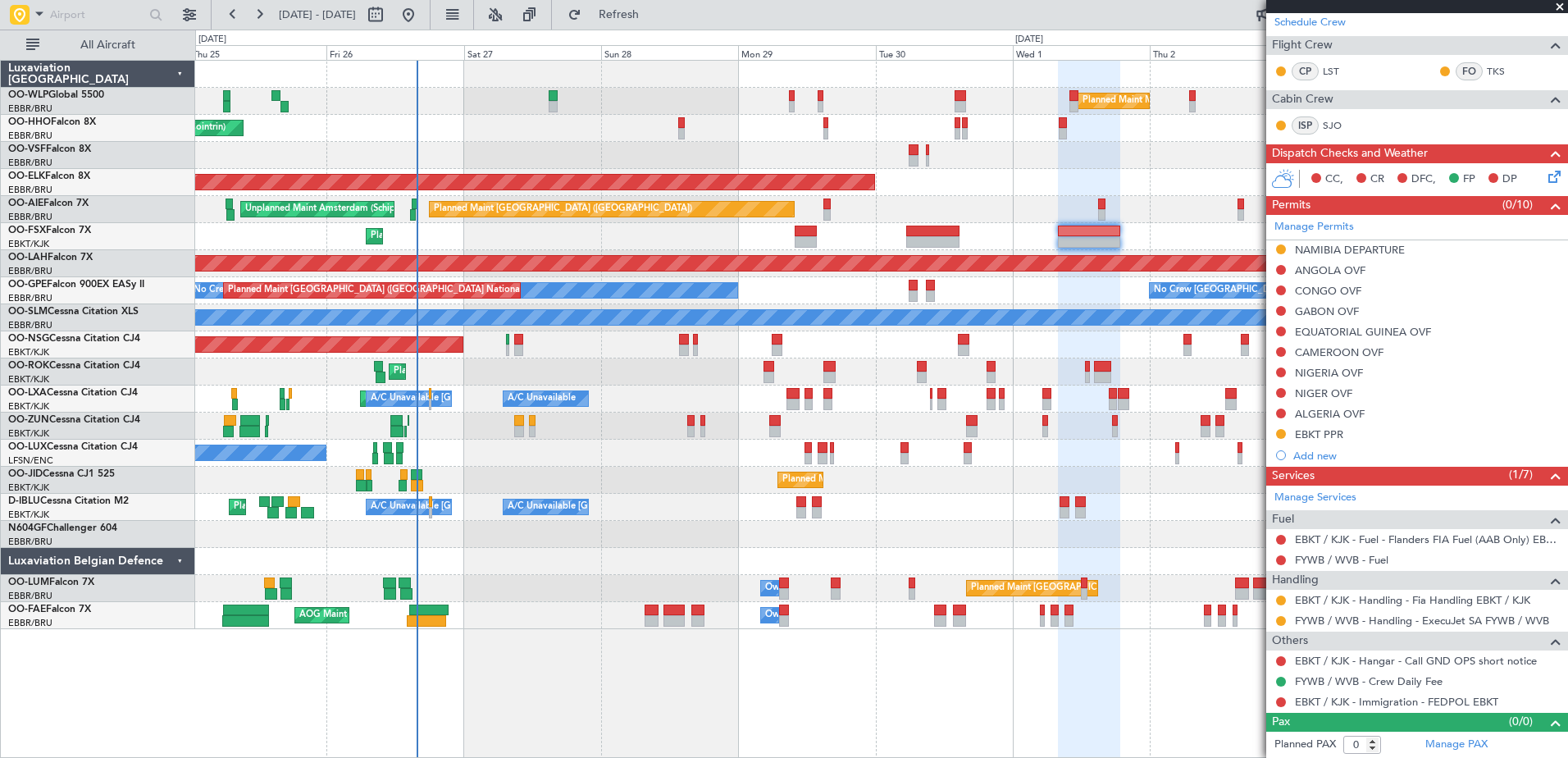
scroll to position [0, 0]
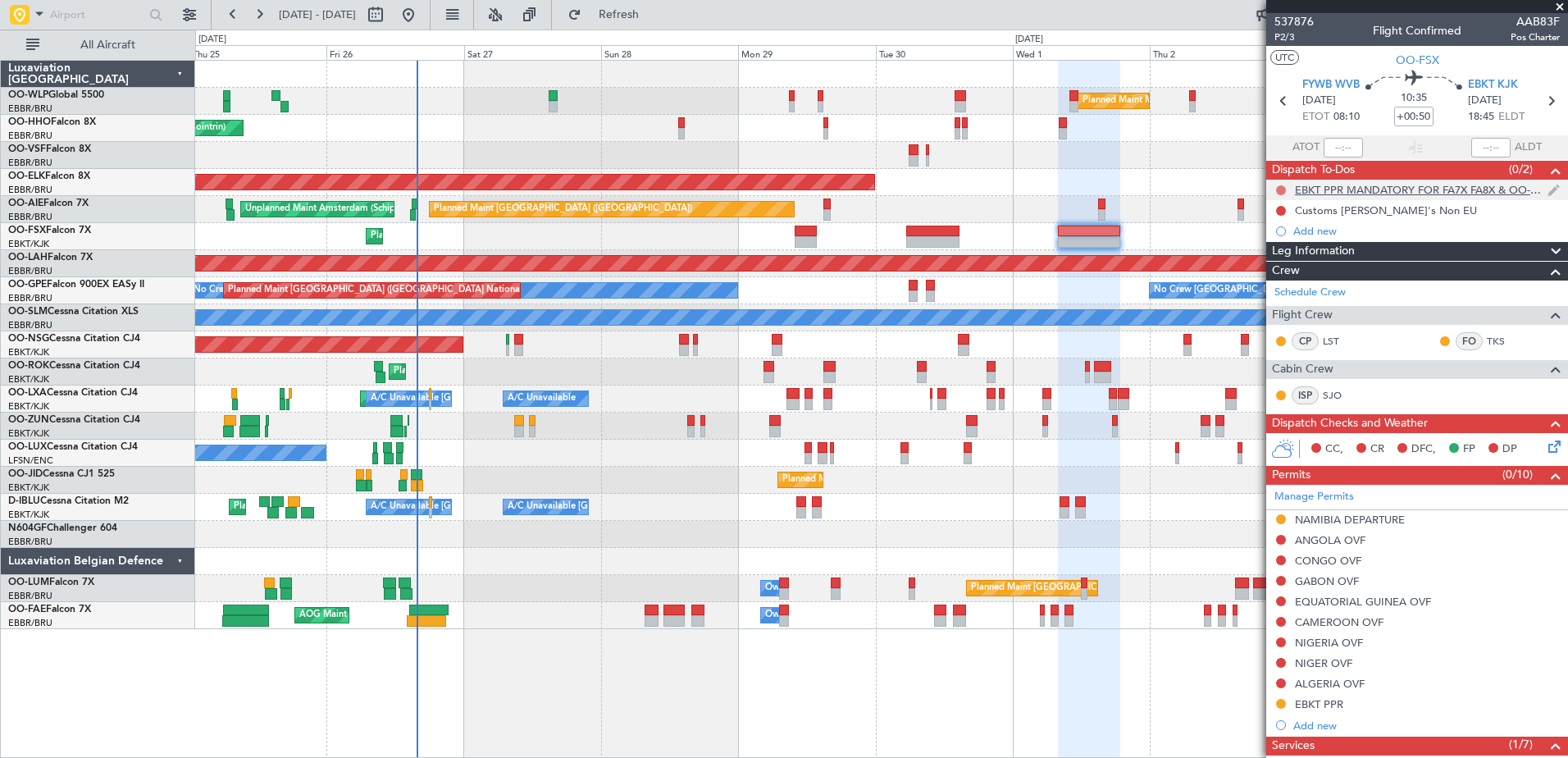
click at [1277, 189] on button at bounding box center [1281, 191] width 10 height 10
click at [1268, 240] on span "In Progress" at bounding box center [1289, 237] width 56 height 16
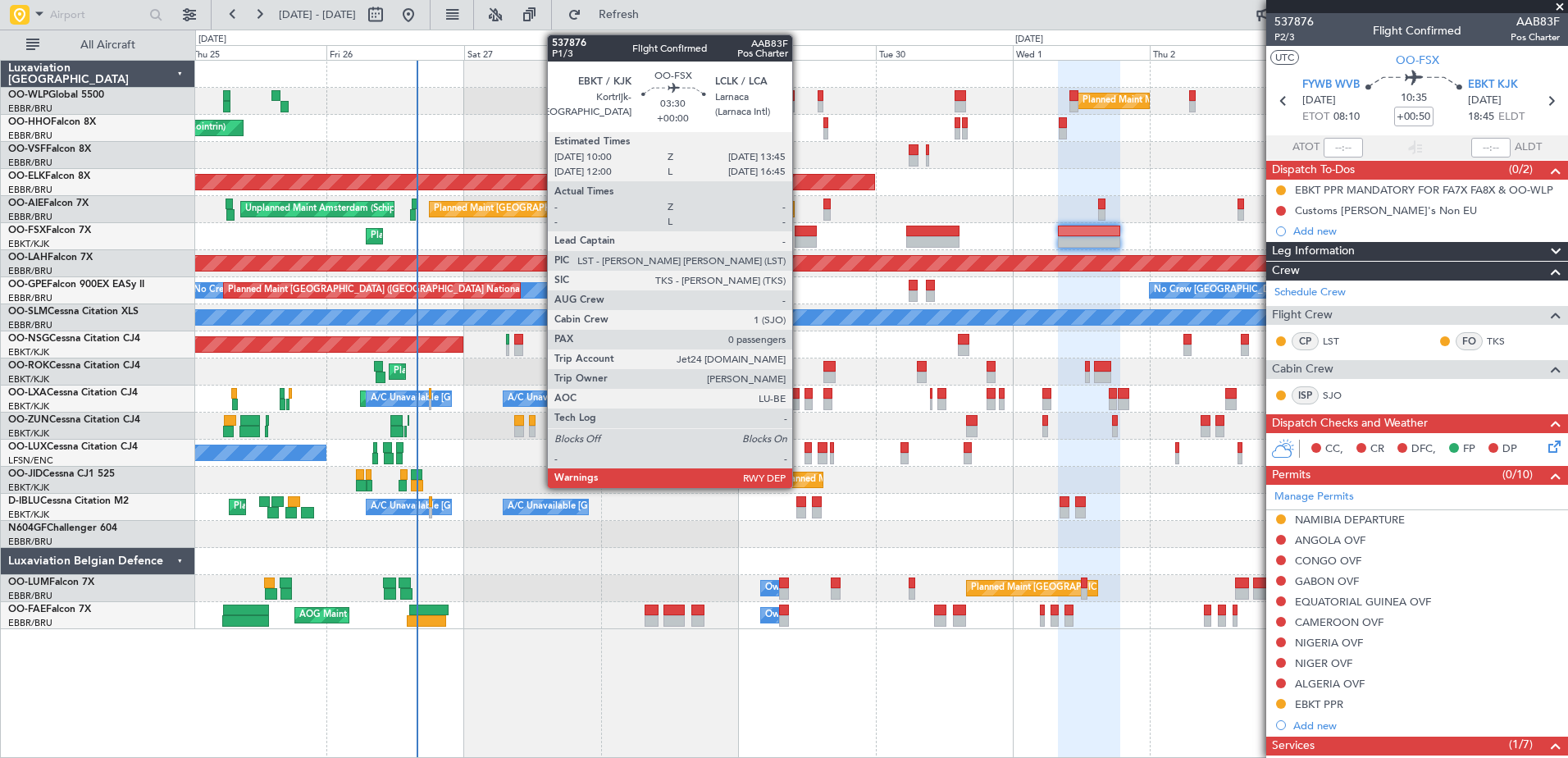
click at [798, 234] on div at bounding box center [806, 231] width 22 height 12
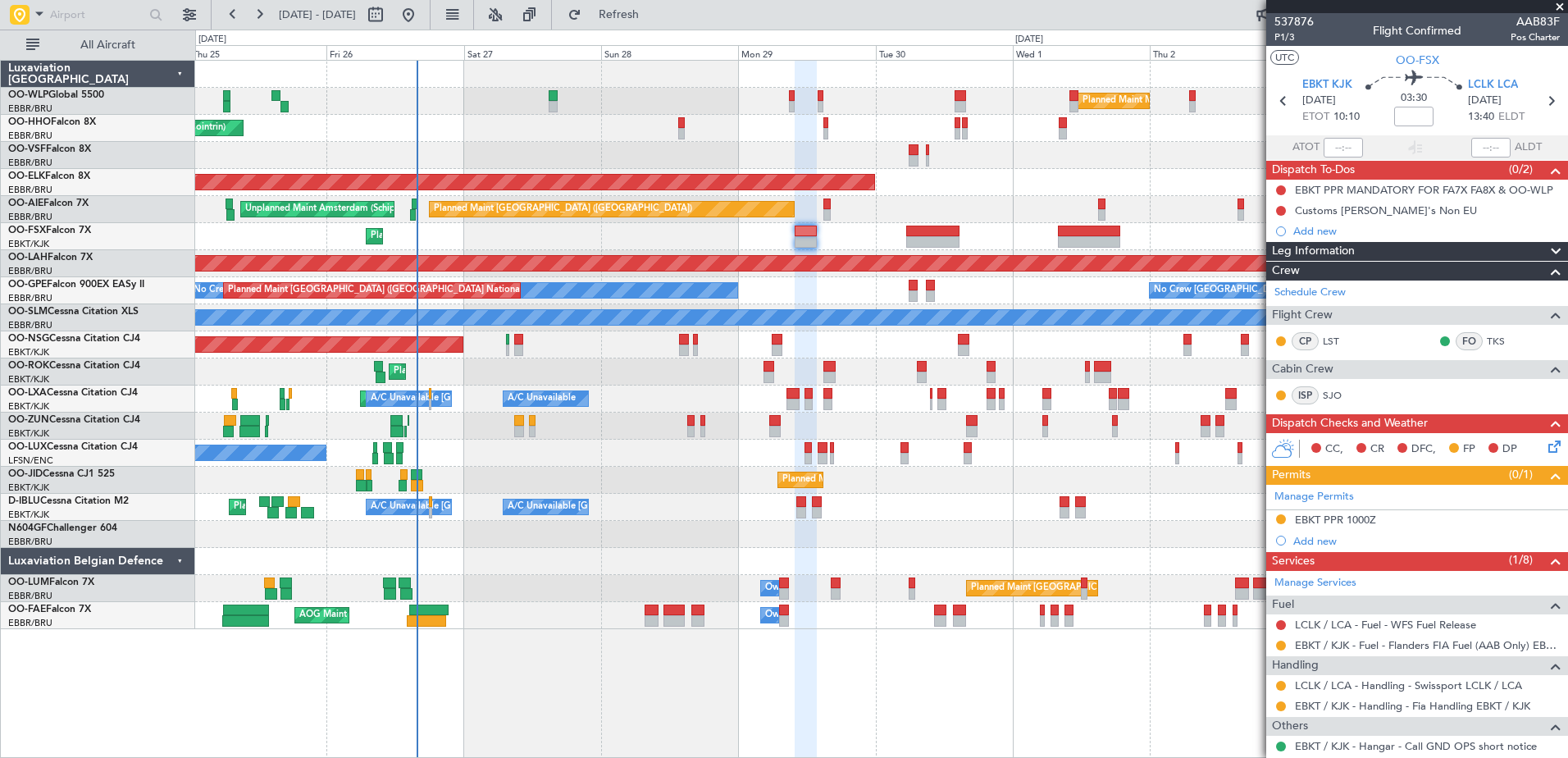
click at [1545, 447] on icon at bounding box center [1552, 444] width 14 height 14
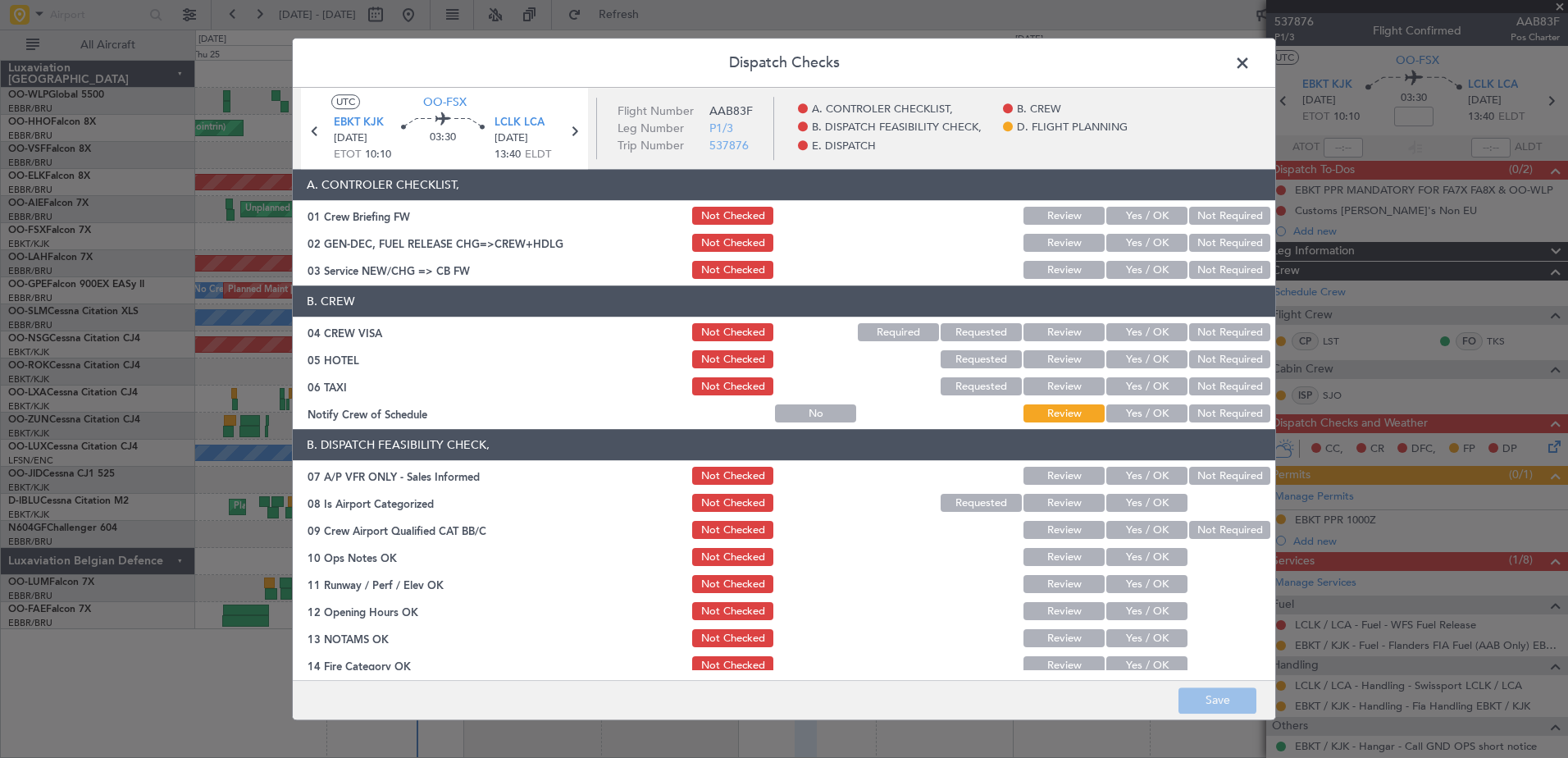
click at [1142, 410] on button "Yes / OK" at bounding box center [1147, 414] width 81 height 18
drag, startPoint x: 1208, startPoint y: 386, endPoint x: 1214, endPoint y: 365, distance: 21.8
click at [1209, 384] on button "Not Required" at bounding box center [1229, 387] width 81 height 18
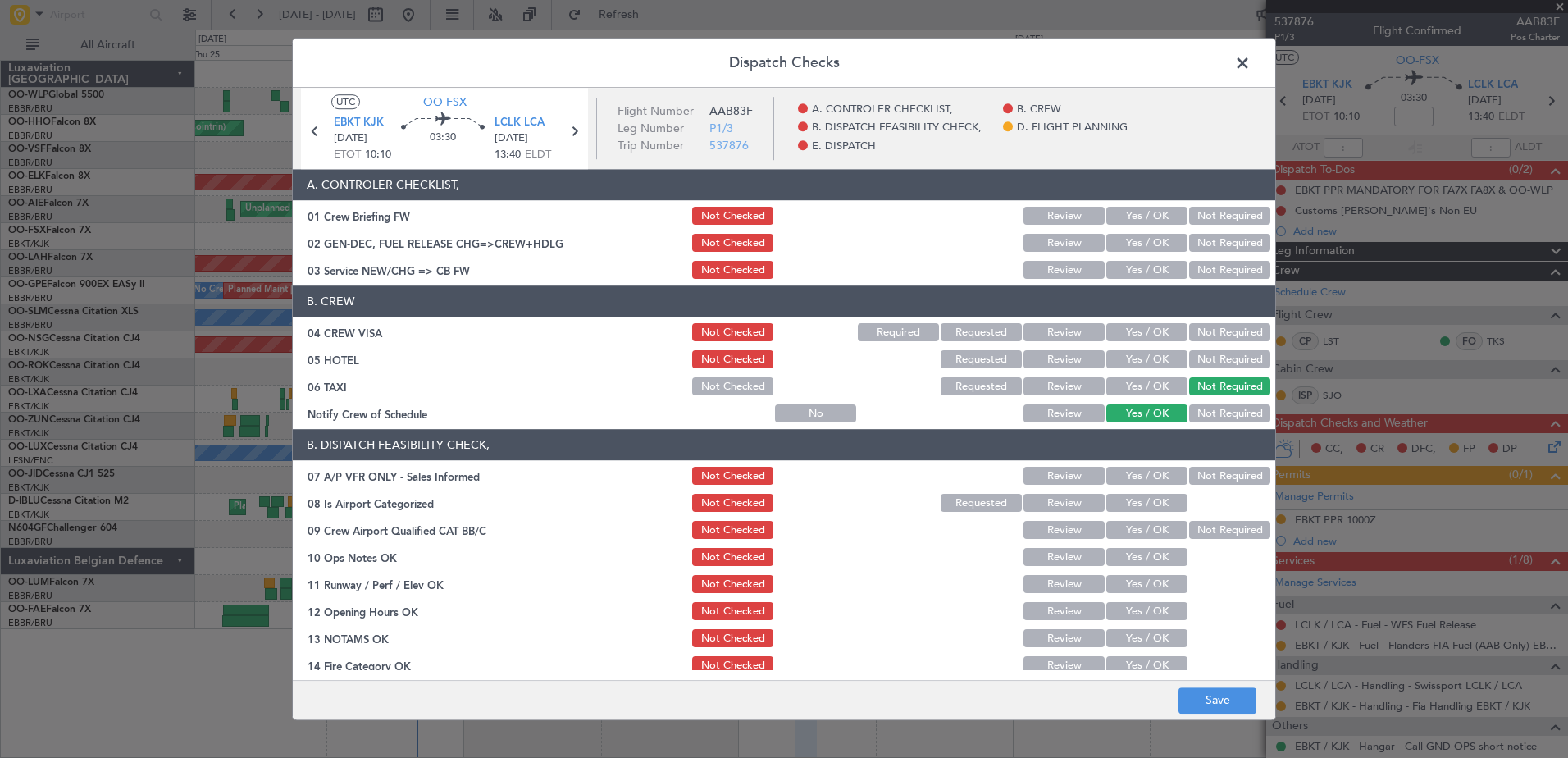
click at [1213, 357] on button "Not Required" at bounding box center [1229, 360] width 81 height 18
click at [1138, 333] on button "Yes / OK" at bounding box center [1147, 333] width 81 height 18
click at [750, 332] on button "Not Checked" at bounding box center [733, 333] width 81 height 18
drag, startPoint x: 1218, startPoint y: 483, endPoint x: 1153, endPoint y: 501, distance: 67.4
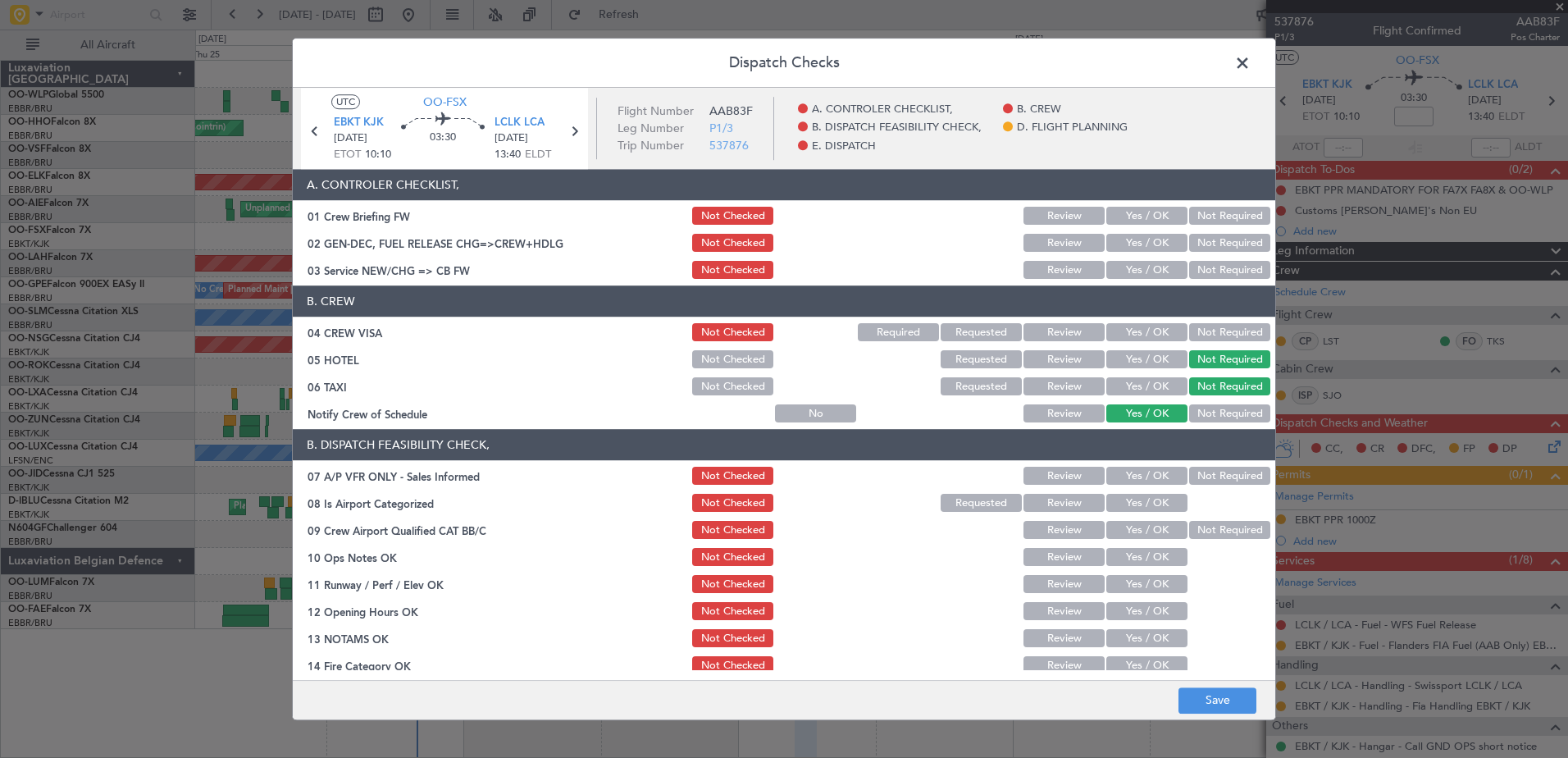
click at [1217, 483] on button "Not Required" at bounding box center [1229, 476] width 81 height 18
click at [1143, 510] on button "Yes / OK" at bounding box center [1147, 503] width 81 height 18
click at [1196, 523] on button "Not Required" at bounding box center [1229, 530] width 81 height 18
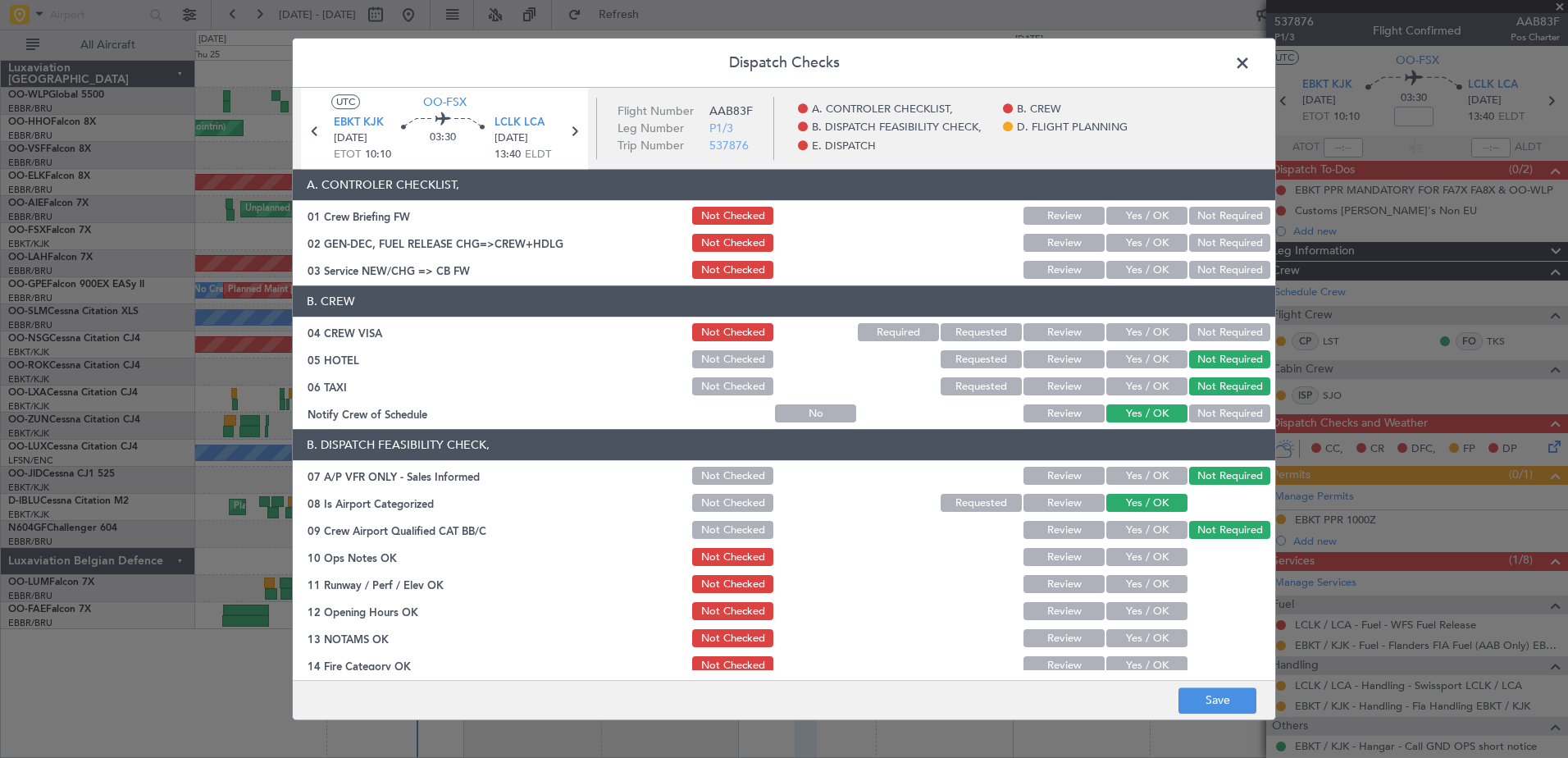
click at [1146, 556] on button "Yes / OK" at bounding box center [1147, 557] width 81 height 18
click at [1136, 591] on button "Yes / OK" at bounding box center [1147, 584] width 81 height 18
click at [1146, 610] on button "Yes / OK" at bounding box center [1147, 611] width 81 height 18
drag, startPoint x: 1147, startPoint y: 635, endPoint x: 1147, endPoint y: 655, distance: 20.0
click at [1147, 637] on button "Yes / OK" at bounding box center [1147, 638] width 81 height 18
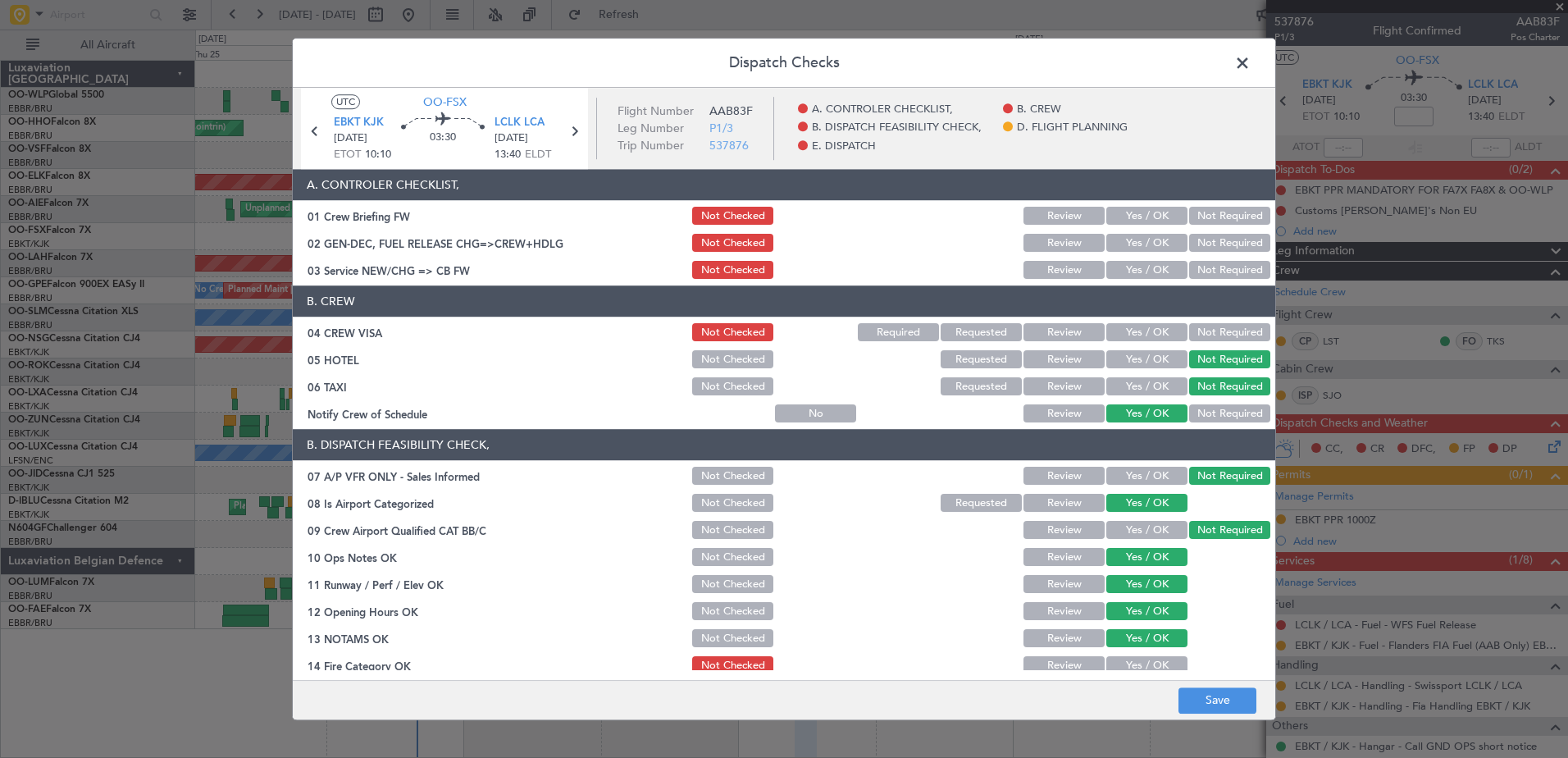
drag, startPoint x: 1147, startPoint y: 658, endPoint x: 1148, endPoint y: 649, distance: 9.1
click at [1147, 659] on button "Yes / OK" at bounding box center [1147, 665] width 81 height 18
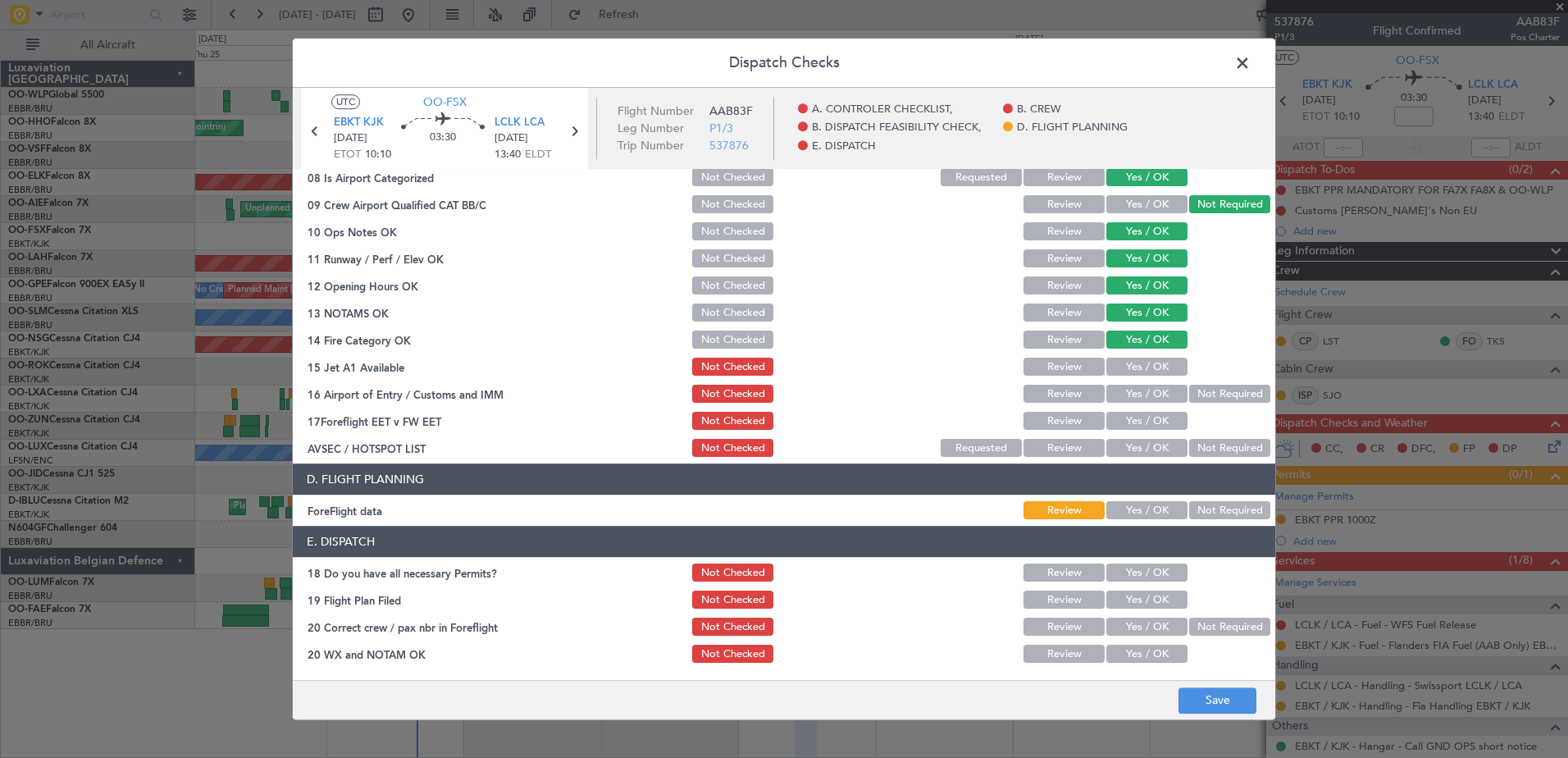
click at [1146, 349] on div "Yes / OK" at bounding box center [1145, 340] width 83 height 23
click at [1146, 361] on button "Yes / OK" at bounding box center [1147, 366] width 81 height 18
click at [1148, 387] on button "Yes / OK" at bounding box center [1147, 394] width 81 height 18
click at [1156, 422] on button "Yes / OK" at bounding box center [1147, 421] width 81 height 18
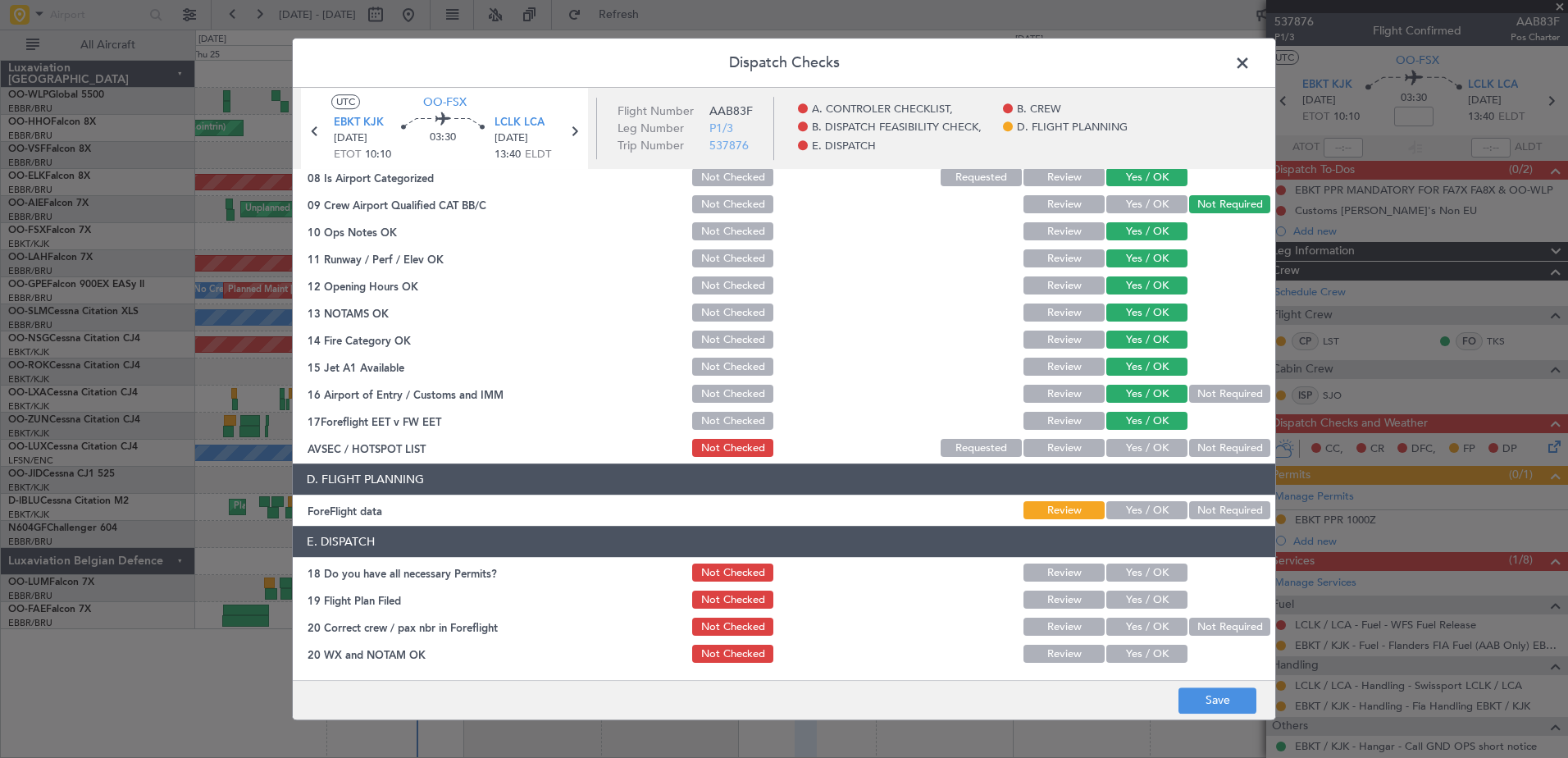
click at [1147, 453] on button "Yes / OK" at bounding box center [1147, 448] width 81 height 18
click at [1137, 517] on button "Yes / OK" at bounding box center [1147, 510] width 81 height 18
click at [1232, 703] on button "Save" at bounding box center [1218, 700] width 78 height 26
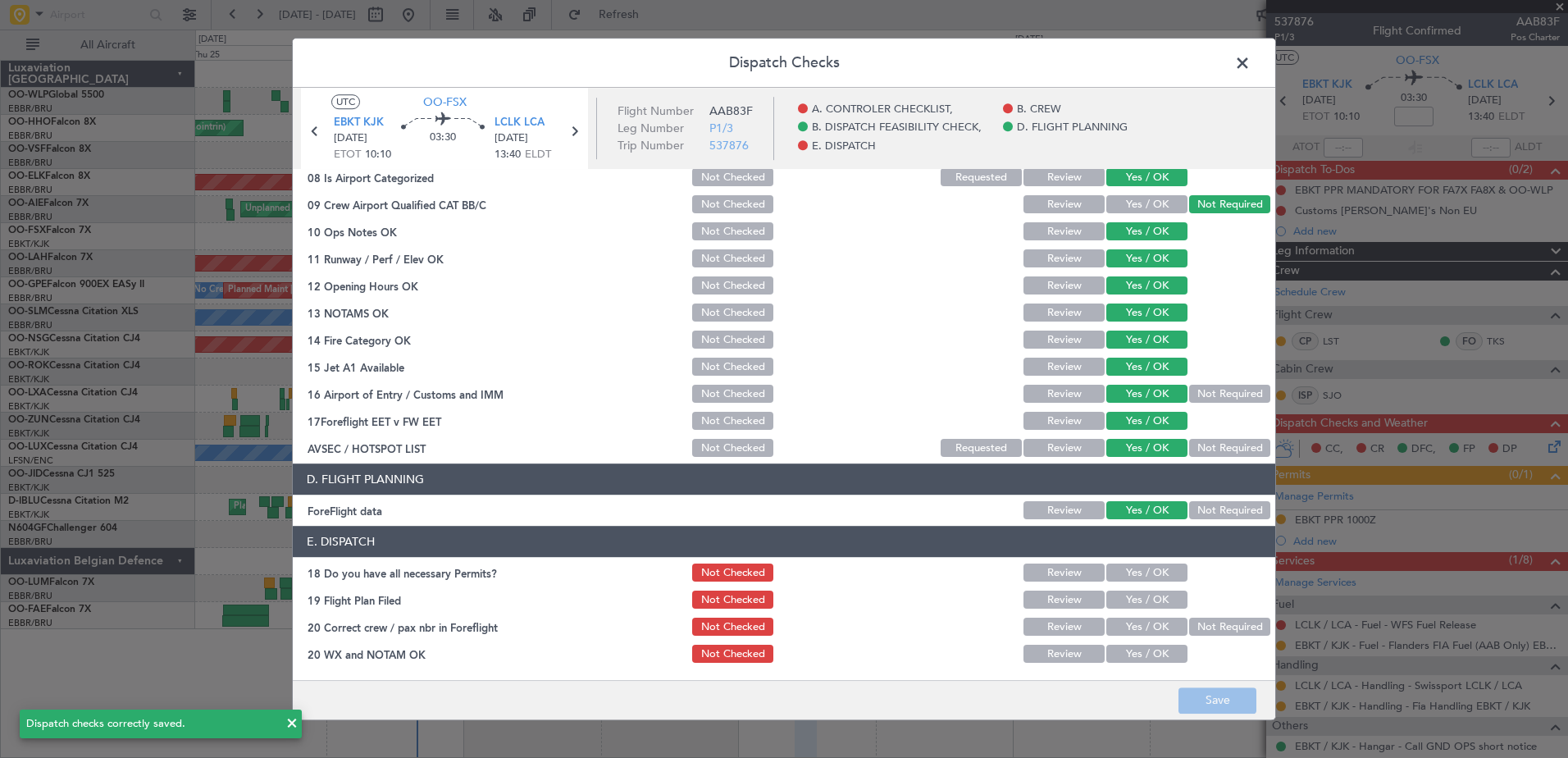
scroll to position [0, 0]
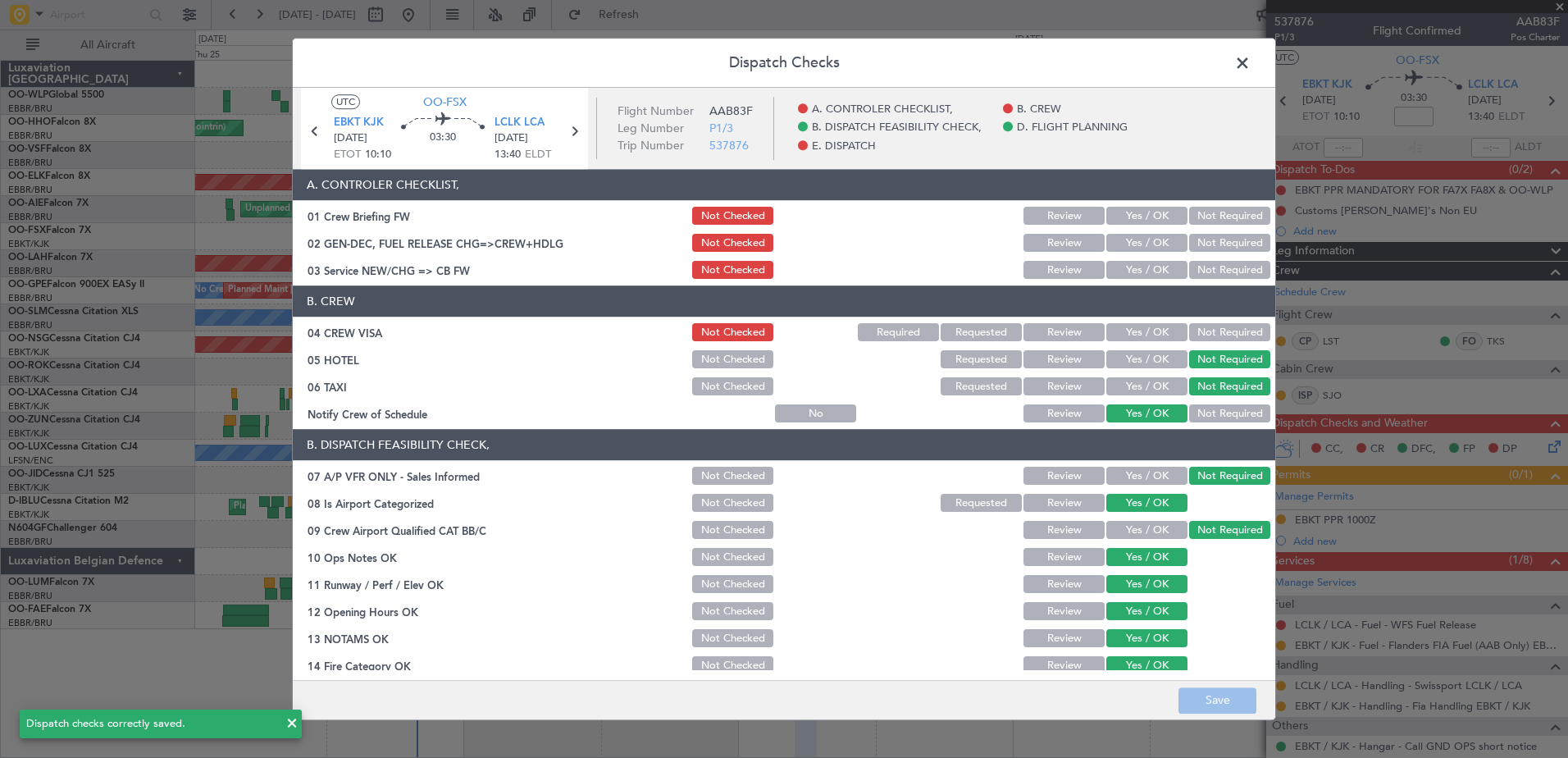
click at [1122, 268] on button "Yes / OK" at bounding box center [1147, 270] width 81 height 18
click at [1217, 690] on button "Save" at bounding box center [1218, 700] width 78 height 26
click at [1251, 62] on span at bounding box center [1251, 67] width 0 height 33
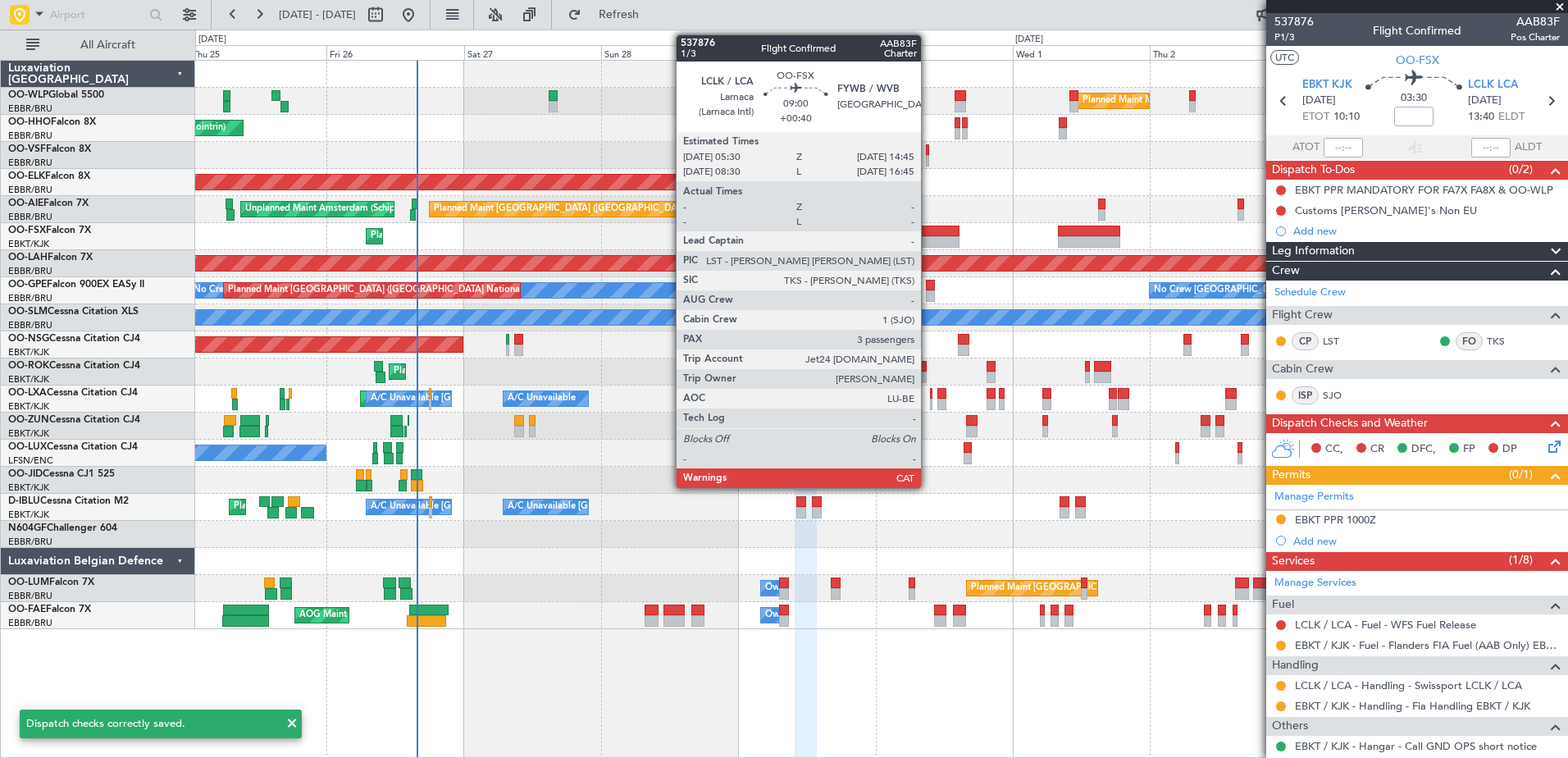
click at [929, 238] on div at bounding box center [932, 242] width 53 height 12
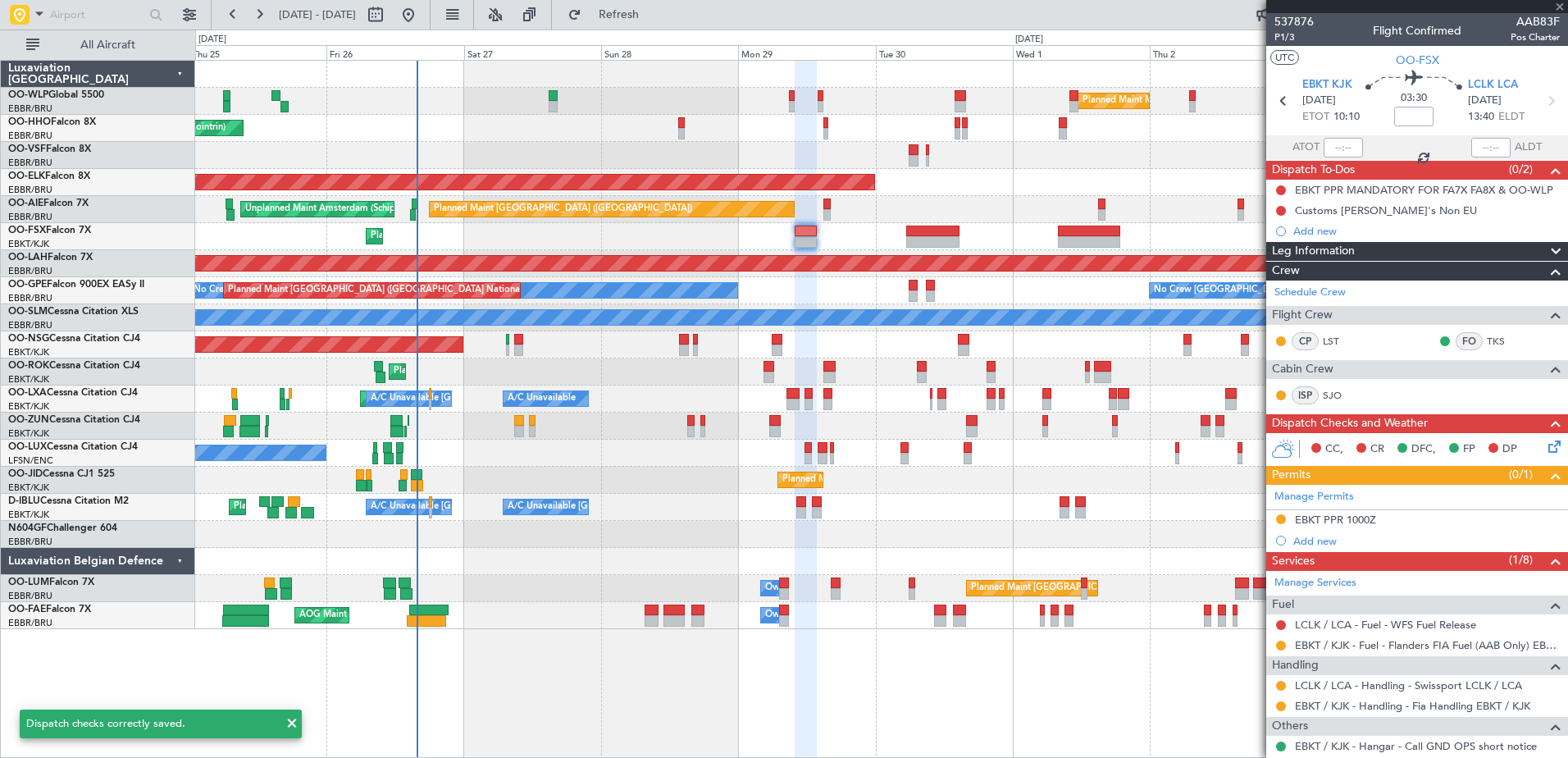
type input "+00:40"
type input "3"
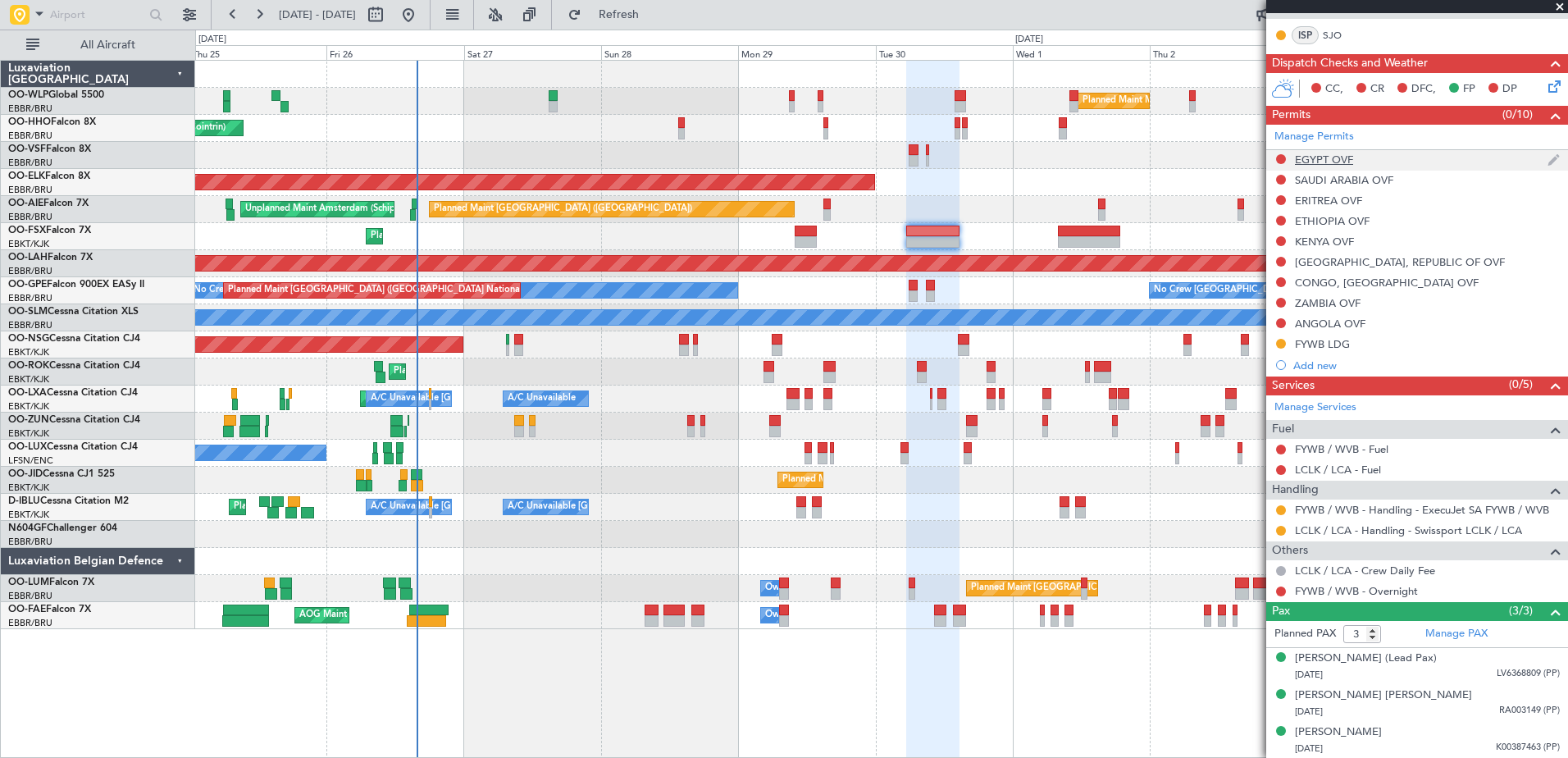
scroll to position [73, 0]
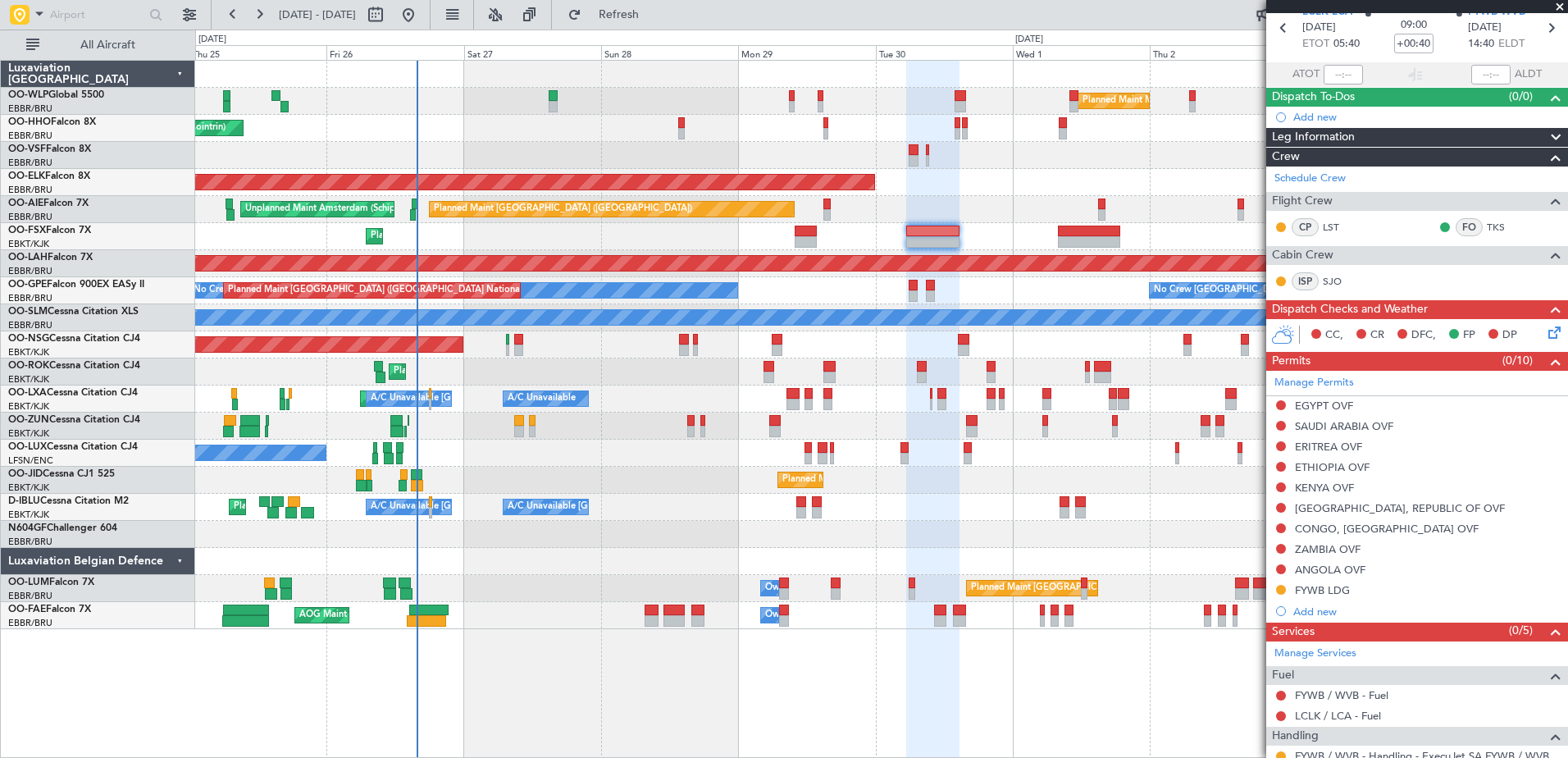
click at [1545, 330] on icon at bounding box center [1552, 330] width 14 height 14
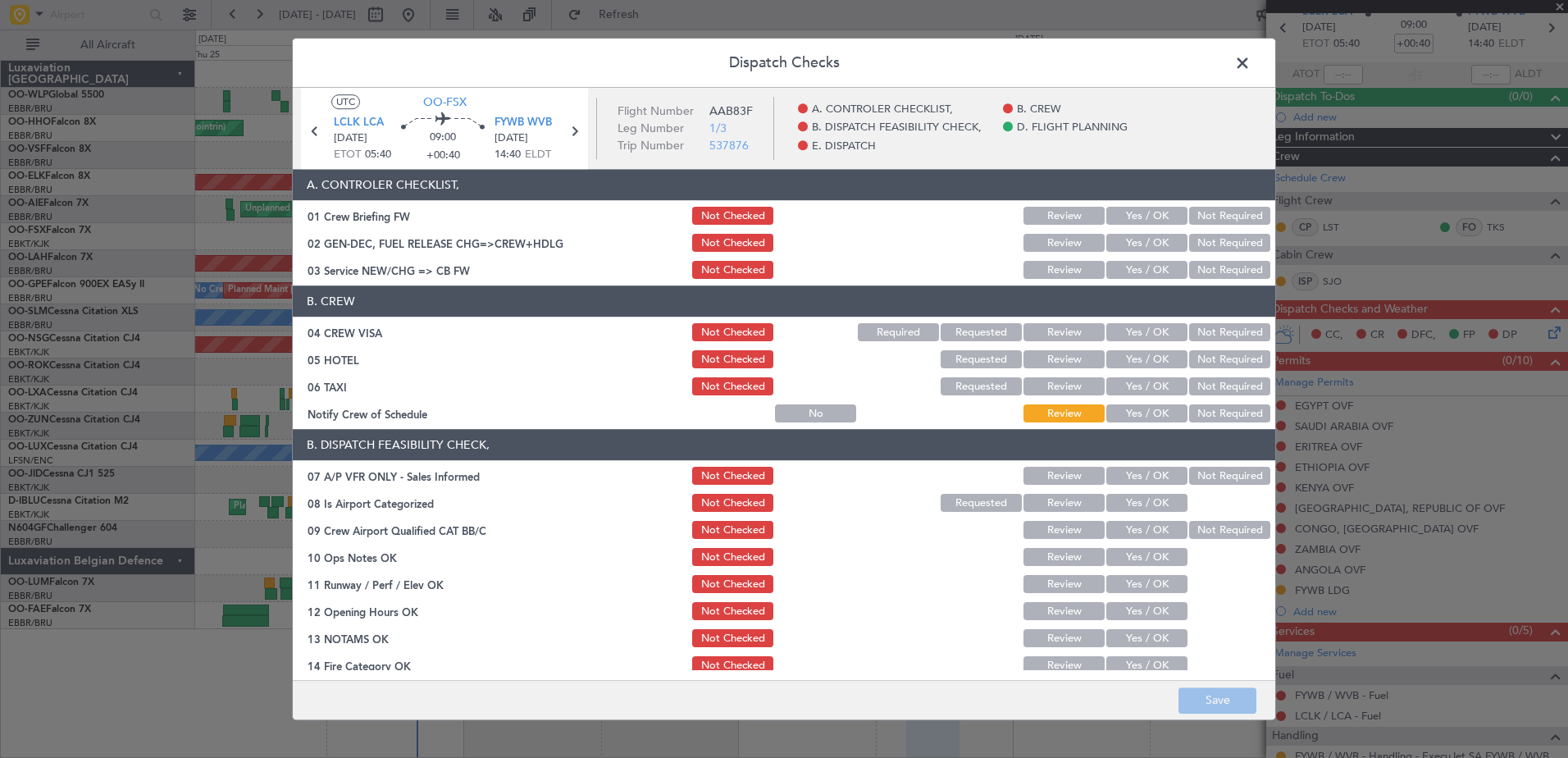
click at [1137, 420] on button "Yes / OK" at bounding box center [1147, 414] width 81 height 18
click at [1200, 380] on button "Not Required" at bounding box center [1229, 387] width 81 height 18
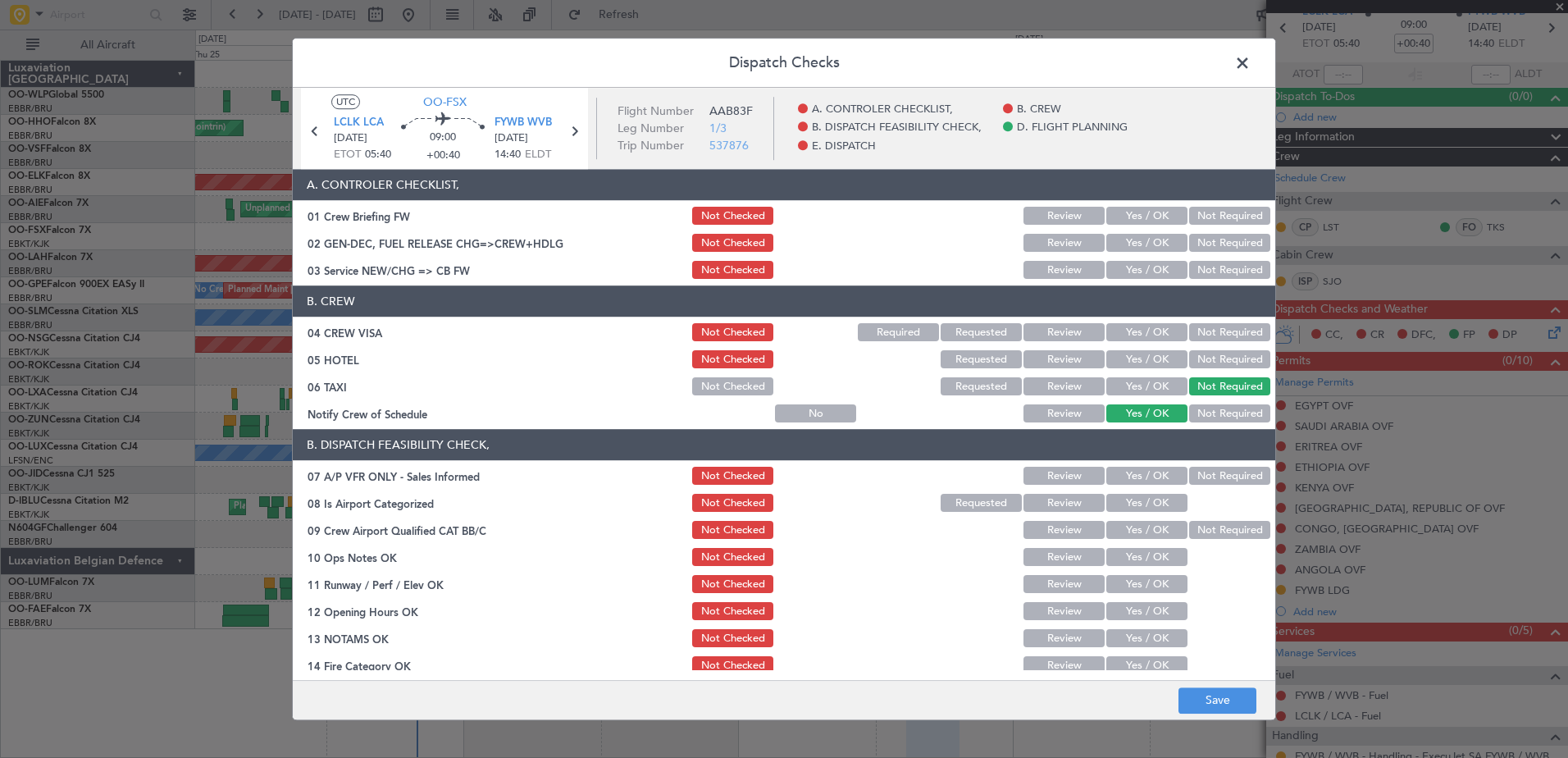
click at [1202, 357] on button "Not Required" at bounding box center [1229, 360] width 81 height 18
click at [1123, 273] on button "Yes / OK" at bounding box center [1147, 270] width 81 height 18
click at [1207, 472] on button "Not Required" at bounding box center [1229, 476] width 81 height 18
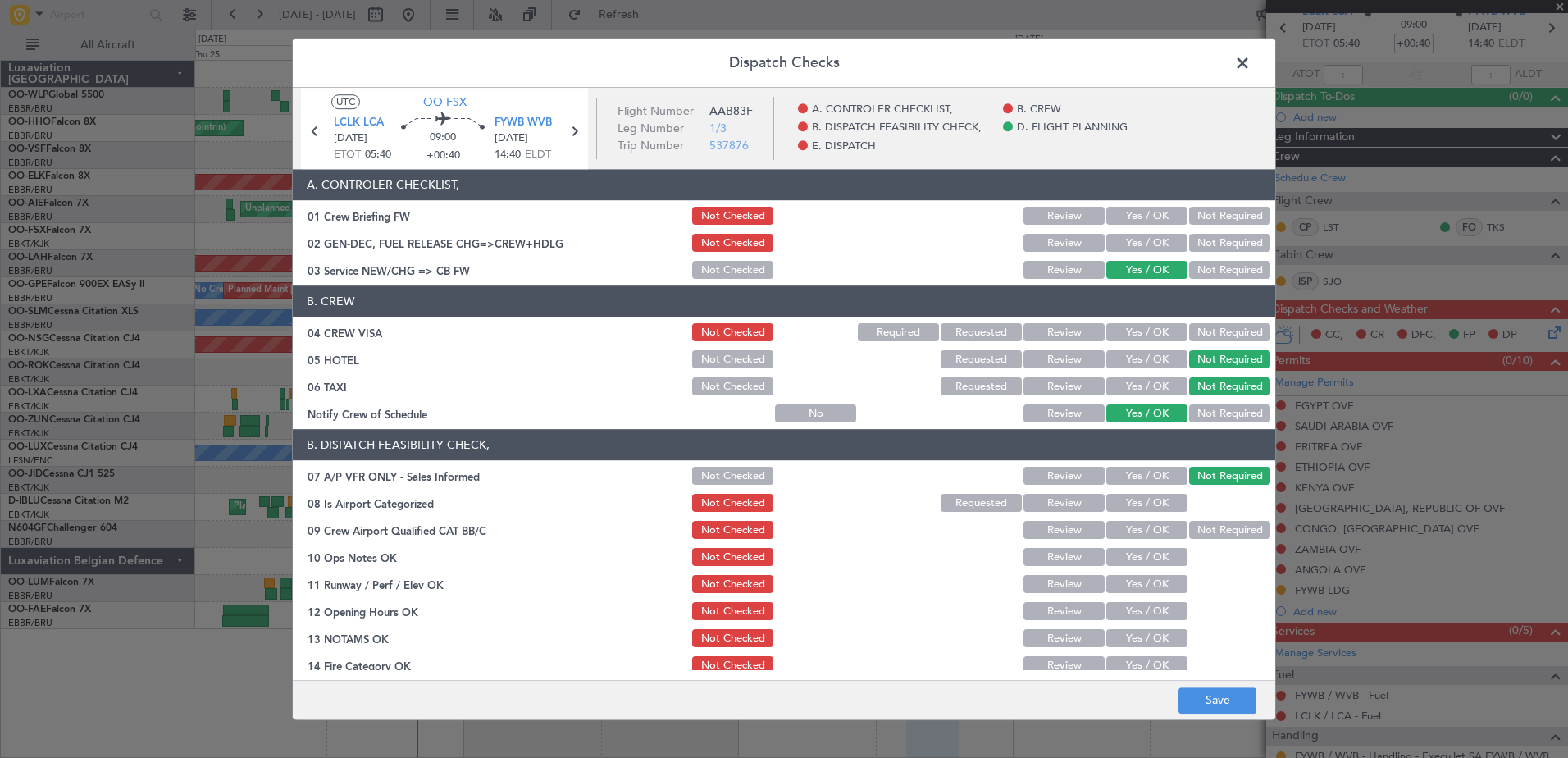
click at [1159, 502] on button "Yes / OK" at bounding box center [1147, 503] width 81 height 18
click at [1211, 534] on button "Not Required" at bounding box center [1229, 530] width 81 height 18
click at [1137, 558] on button "Yes / OK" at bounding box center [1147, 557] width 81 height 18
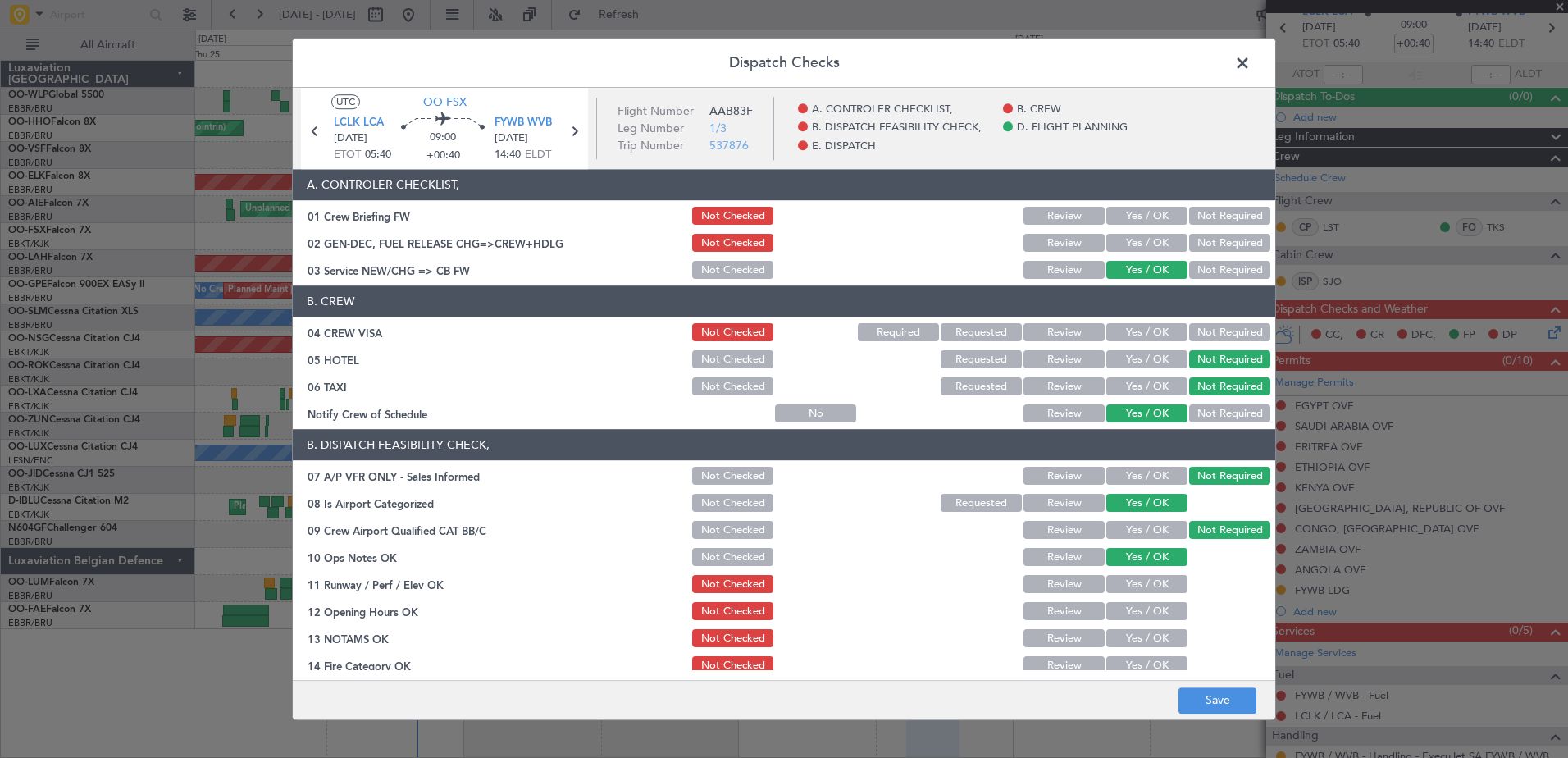
drag, startPoint x: 1133, startPoint y: 577, endPoint x: 1134, endPoint y: 585, distance: 8.1
click at [1133, 579] on button "Yes / OK" at bounding box center [1147, 584] width 81 height 18
click at [1137, 609] on button "Yes / OK" at bounding box center [1147, 611] width 81 height 18
click at [523, 125] on span "FYWB WVB" at bounding box center [524, 122] width 57 height 16
click at [1158, 640] on button "Yes / OK" at bounding box center [1147, 638] width 81 height 18
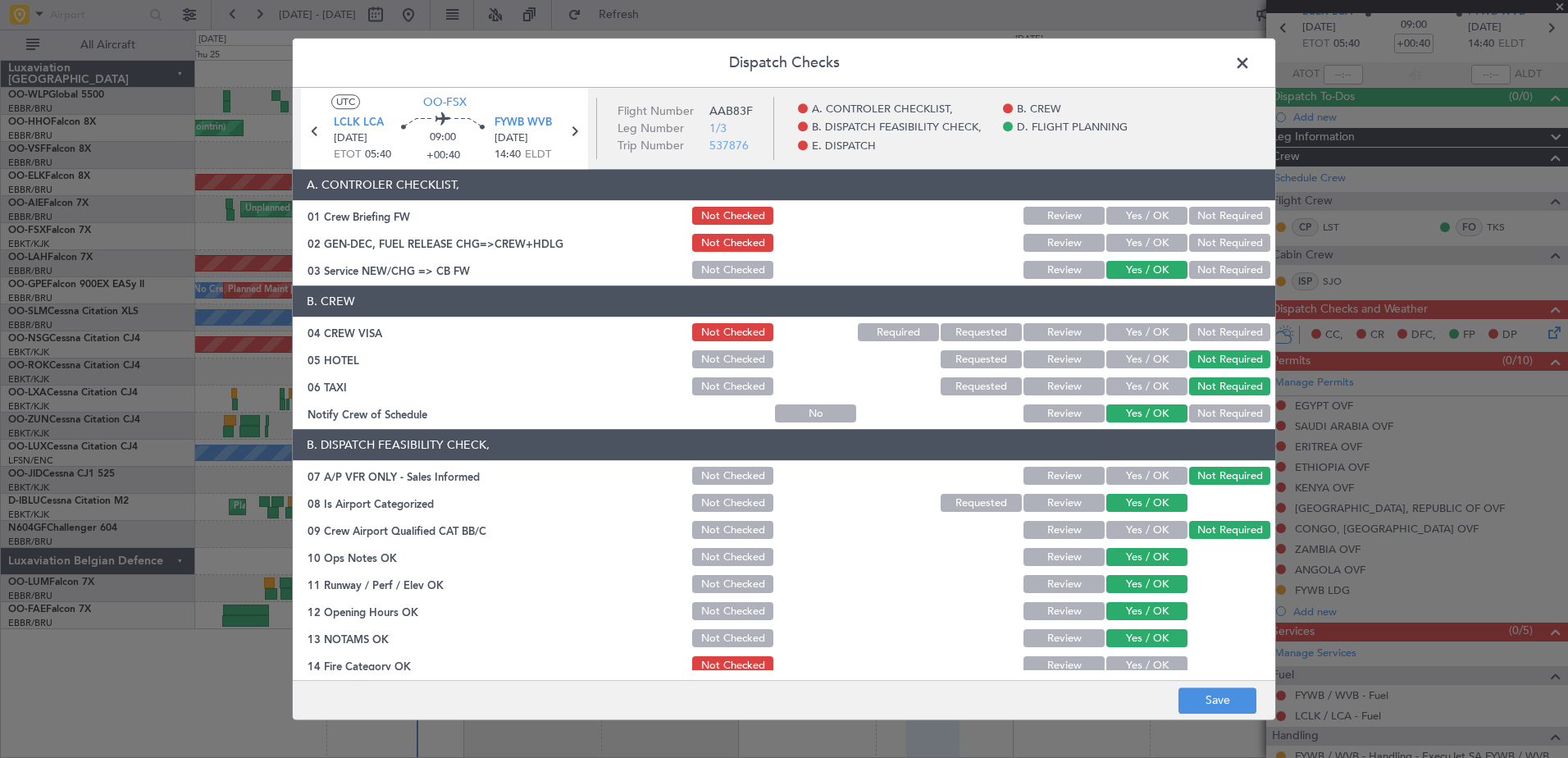
click at [1156, 666] on button "Yes / OK" at bounding box center [1147, 665] width 81 height 18
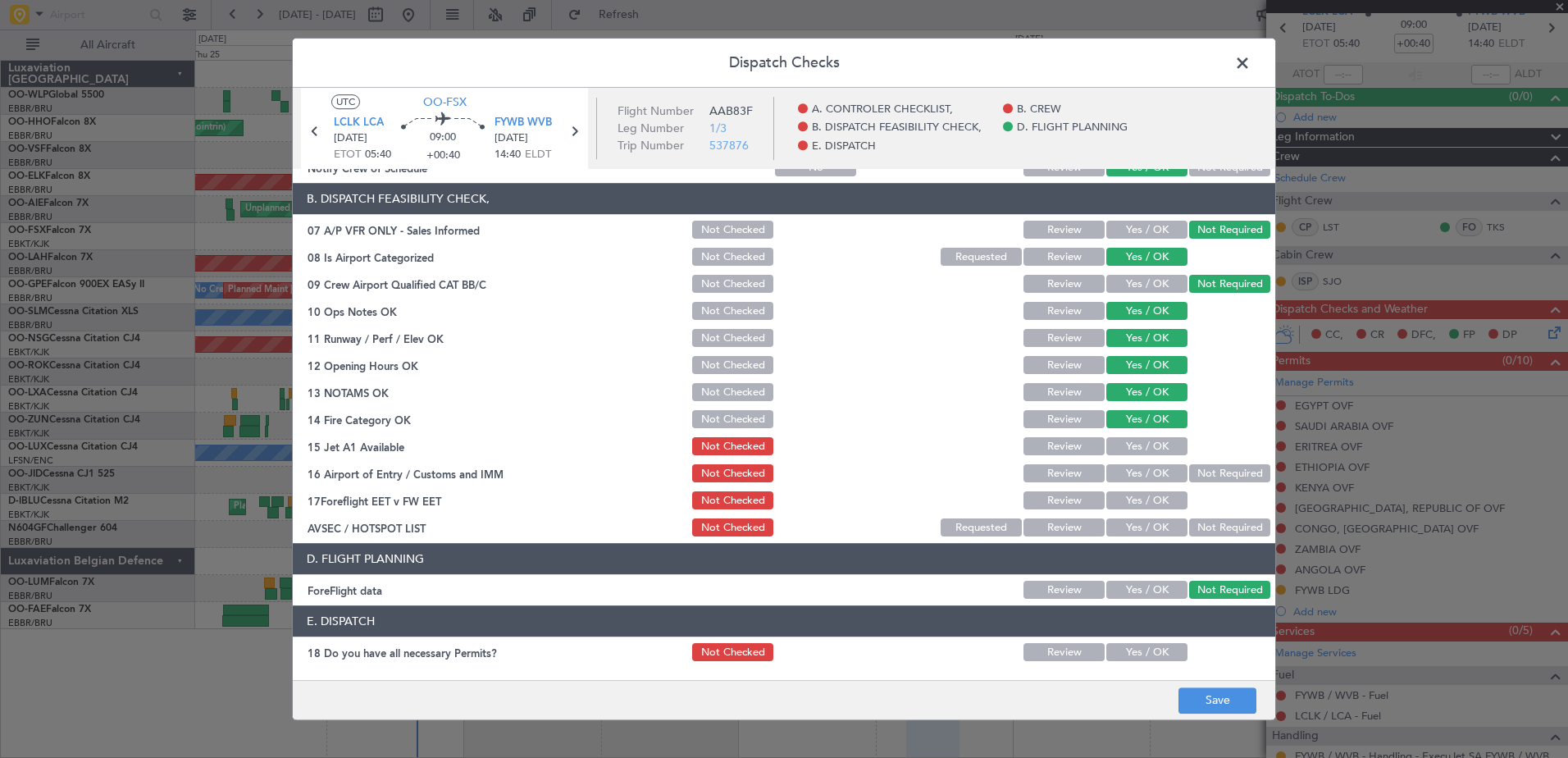
click at [990, 256] on button "Requested" at bounding box center [981, 257] width 81 height 18
click at [1119, 447] on button "Yes / OK" at bounding box center [1147, 447] width 81 height 18
click at [1131, 486] on section "B. DISPATCH FEASIBILITY CHECK, 07 A/P VFR ONLY - Sales Informed Not Checked Rev…" at bounding box center [784, 362] width 983 height 356
click at [1131, 470] on button "Yes / OK" at bounding box center [1147, 474] width 81 height 18
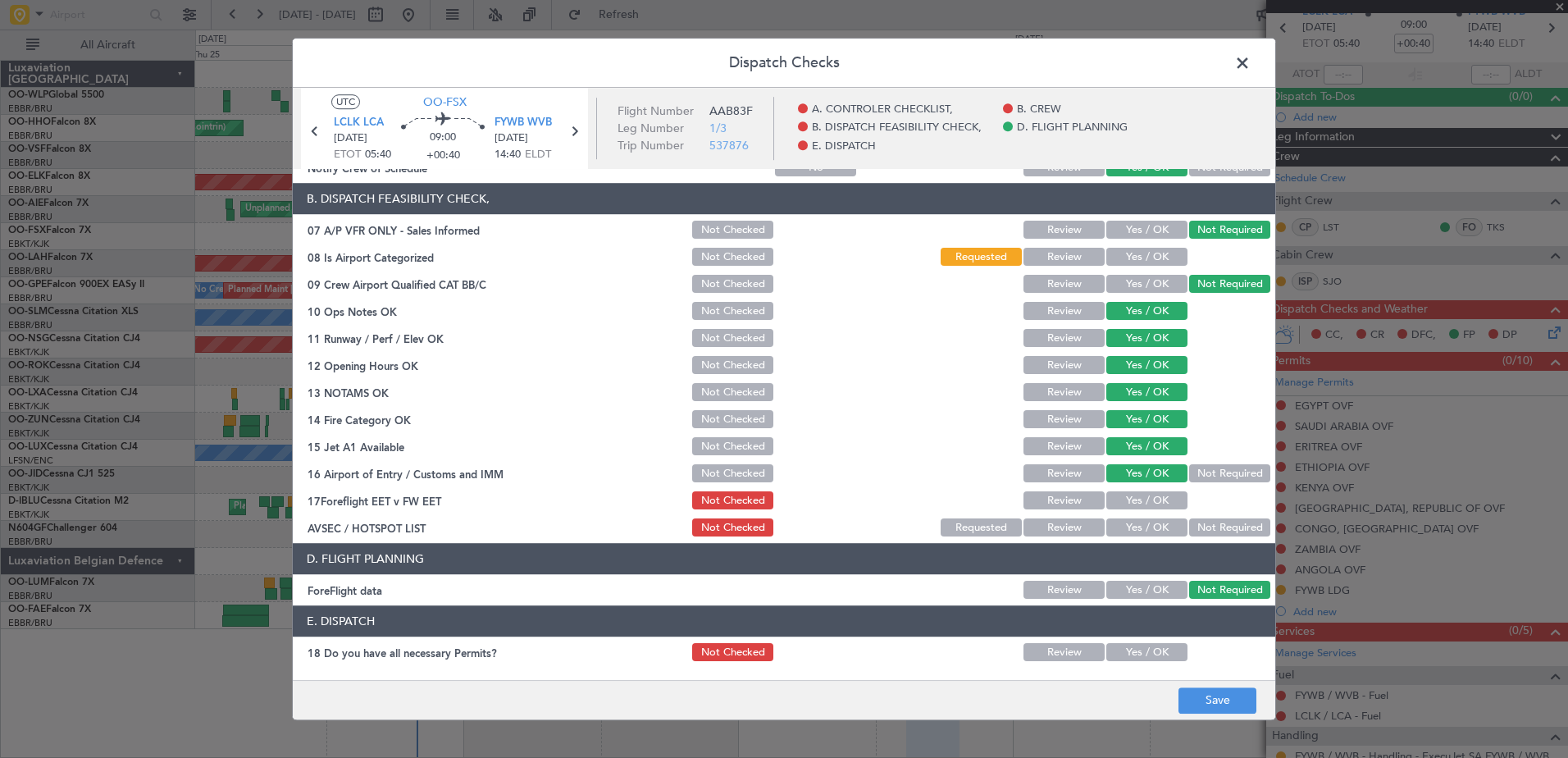
click at [1134, 510] on div "Yes / OK" at bounding box center [1145, 501] width 83 height 23
click at [1136, 501] on button "Yes / OK" at bounding box center [1147, 501] width 81 height 18
click at [1147, 526] on button "Yes / OK" at bounding box center [1147, 528] width 81 height 18
click at [1222, 701] on button "Save" at bounding box center [1218, 700] width 78 height 26
click at [516, 118] on span "FYWB WVB" at bounding box center [524, 122] width 57 height 16
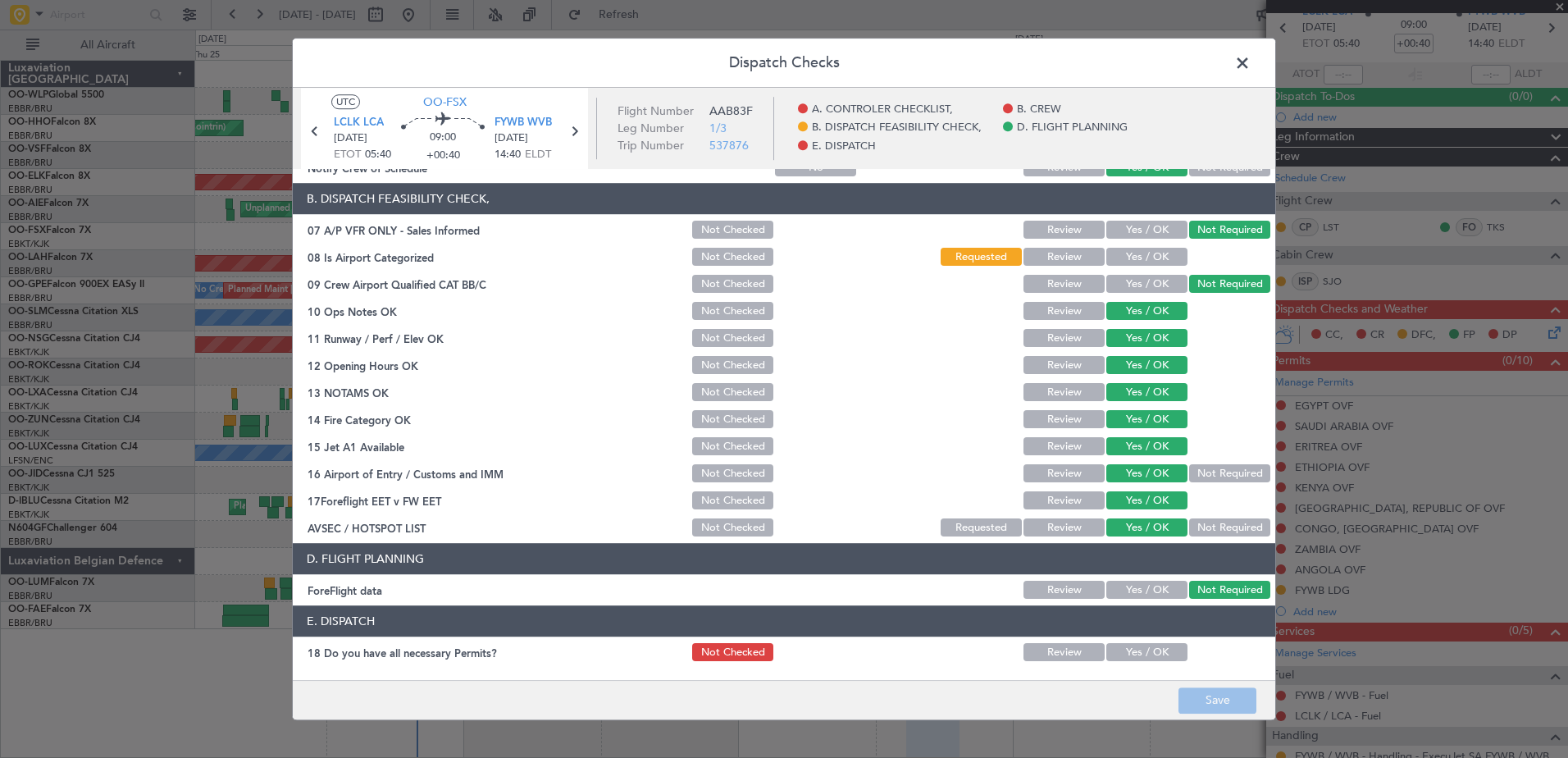
click at [1251, 62] on span at bounding box center [1251, 67] width 0 height 33
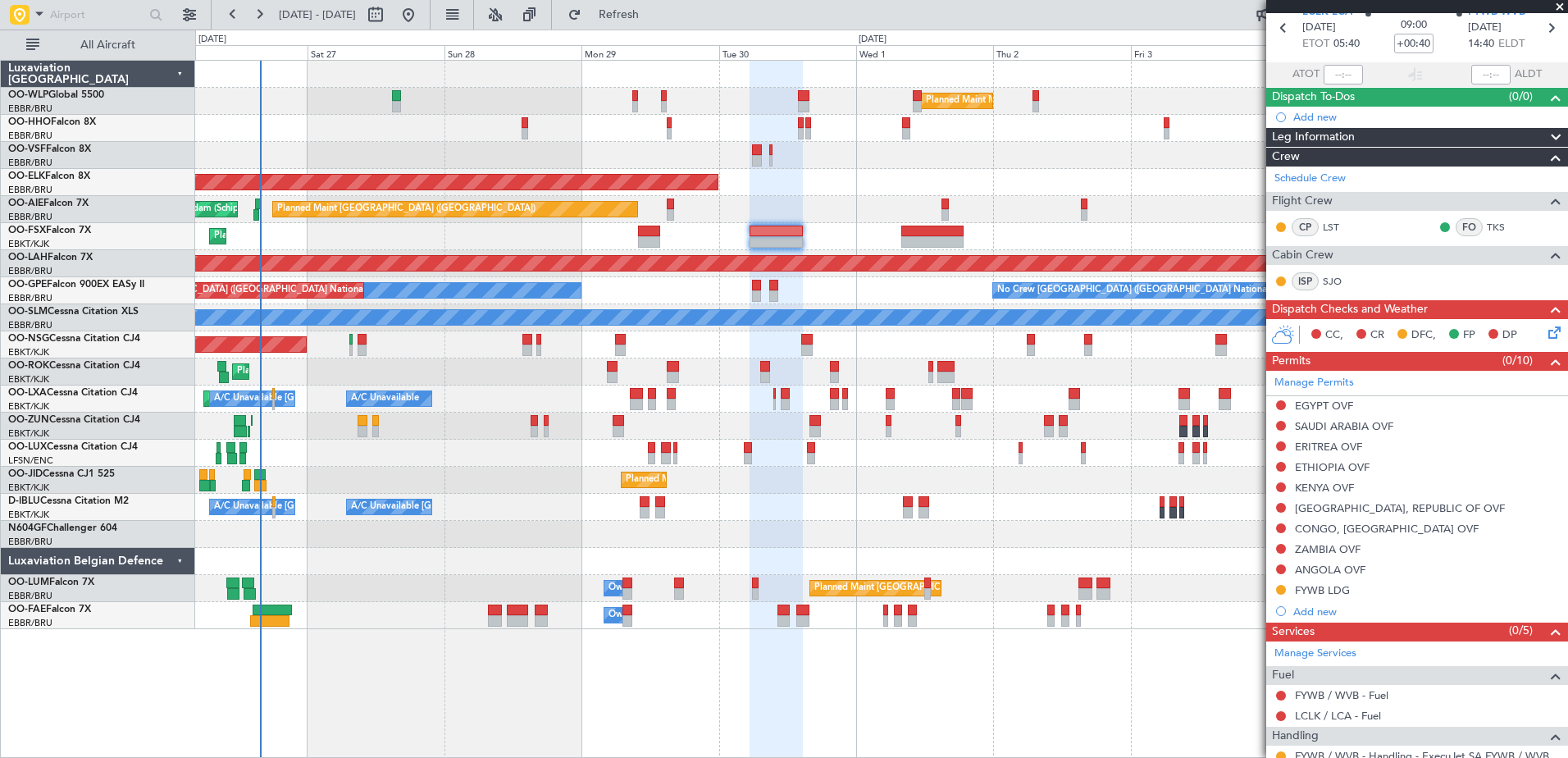
click at [906, 197] on div "Planned Maint Milan (Linate) Planned Maint Geneva (Cointrin) Planned Maint Kort…" at bounding box center [881, 344] width 1372 height 568
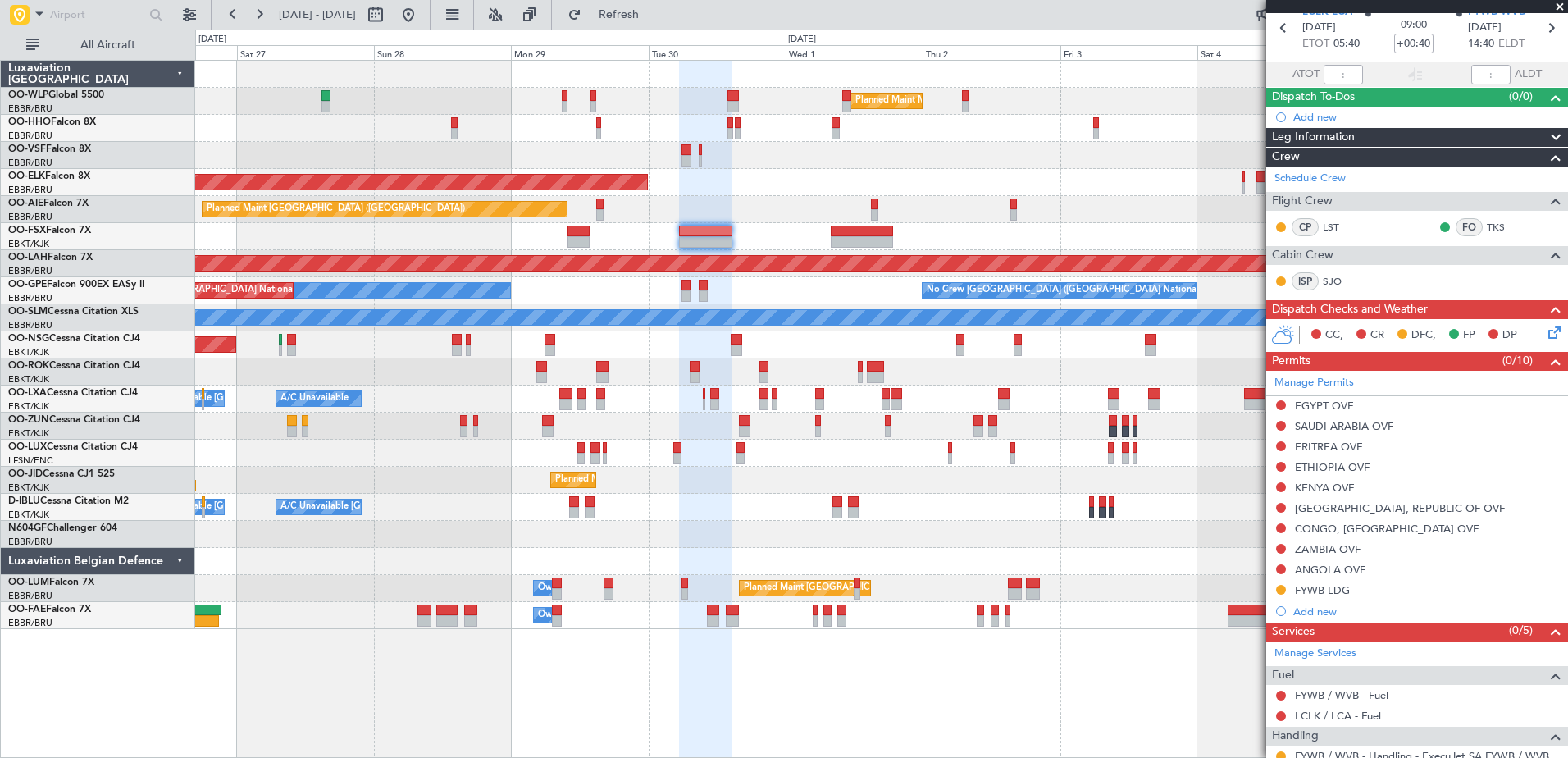
click at [926, 236] on div "Planned Maint Milan (Linate) Planned Maint Geneva (Cointrin) Planned Maint Kort…" at bounding box center [881, 344] width 1372 height 568
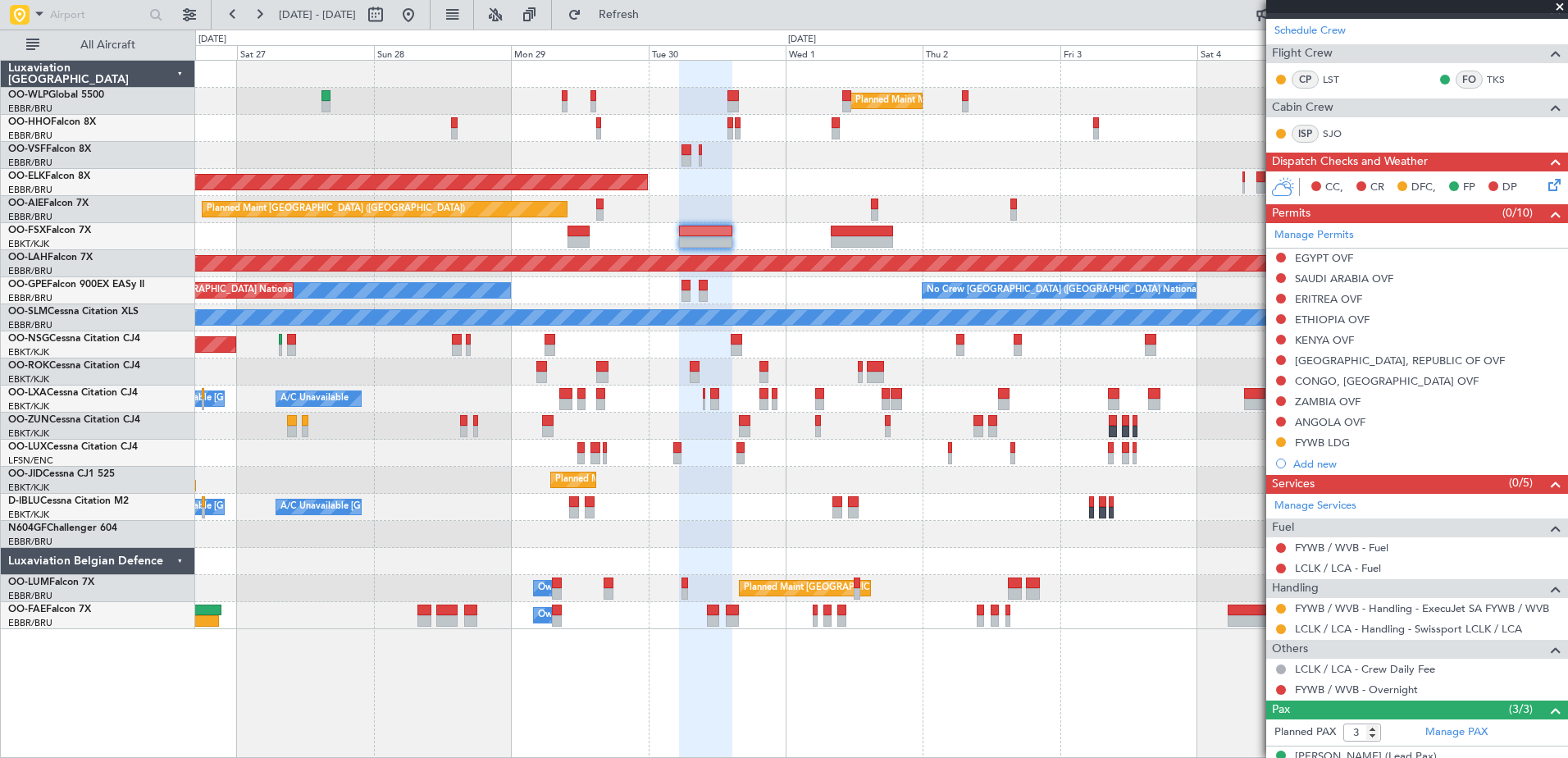
scroll to position [319, 0]
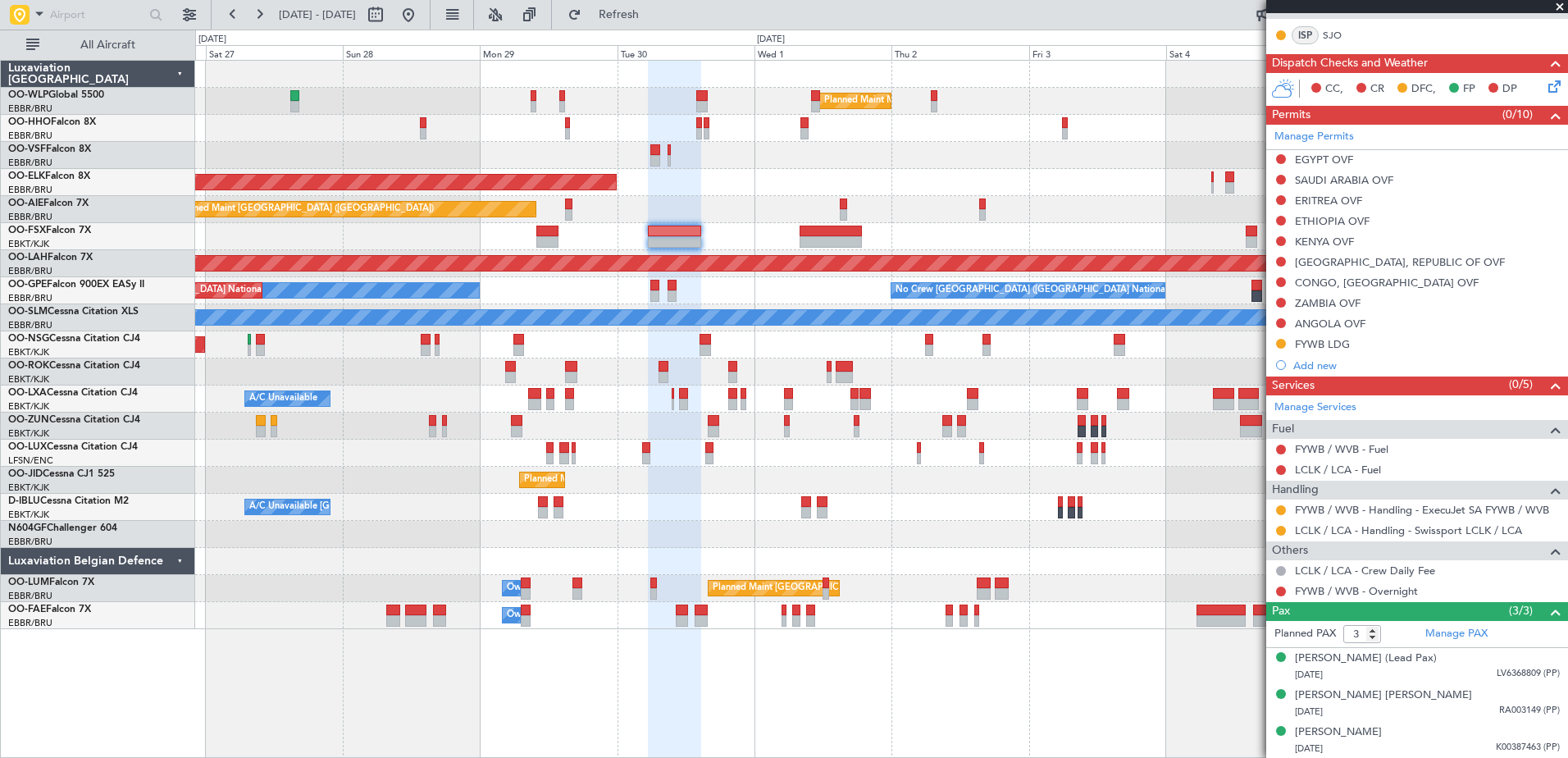
click at [928, 227] on div "Planned Maint Milan (Linate) Planned Maint Geneva (Cointrin) Planned Maint Kort…" at bounding box center [881, 344] width 1372 height 568
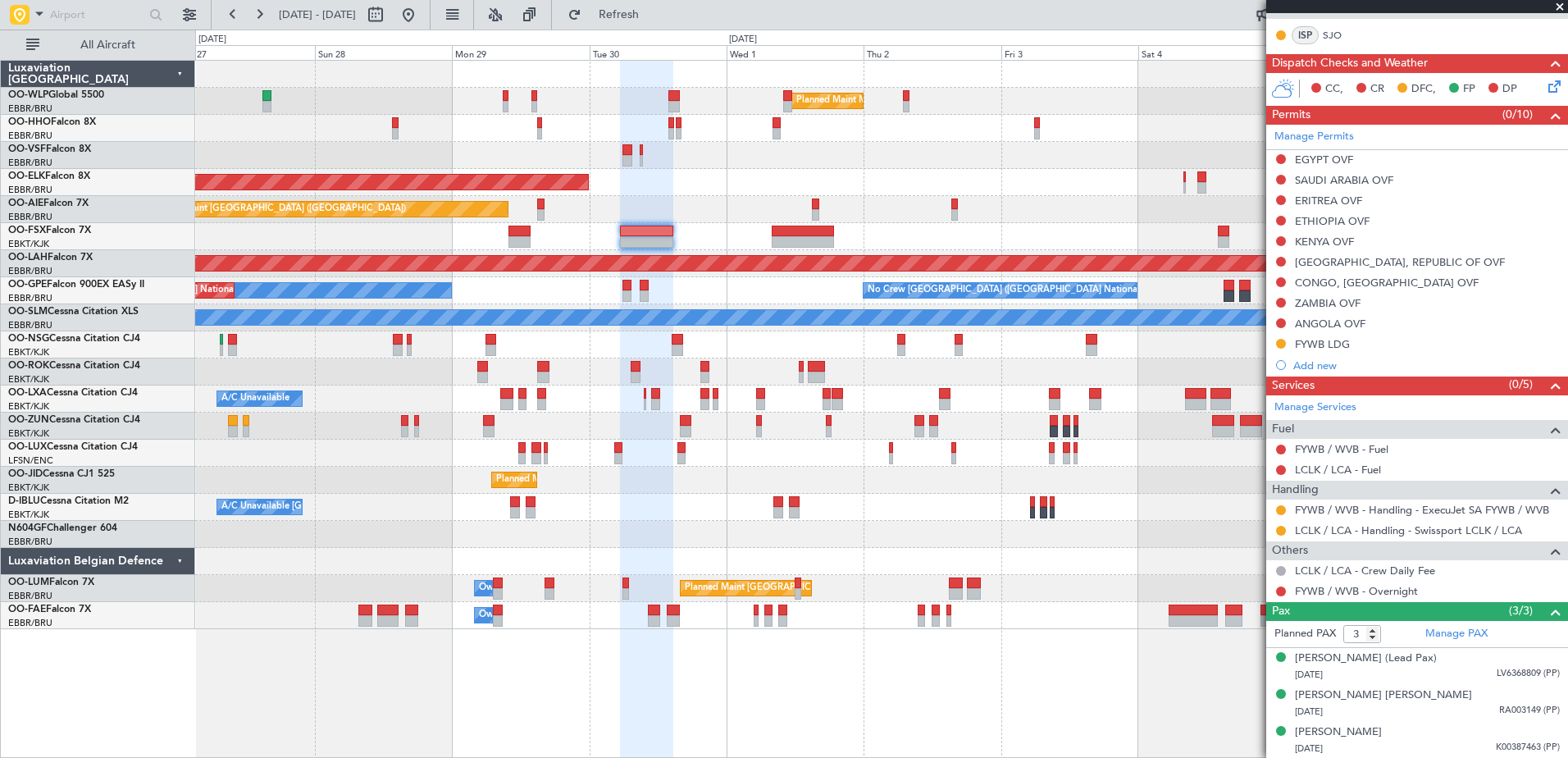
click at [1092, 235] on div "Planned Maint Kortrijk-[GEOGRAPHIC_DATA]" at bounding box center [881, 236] width 1372 height 27
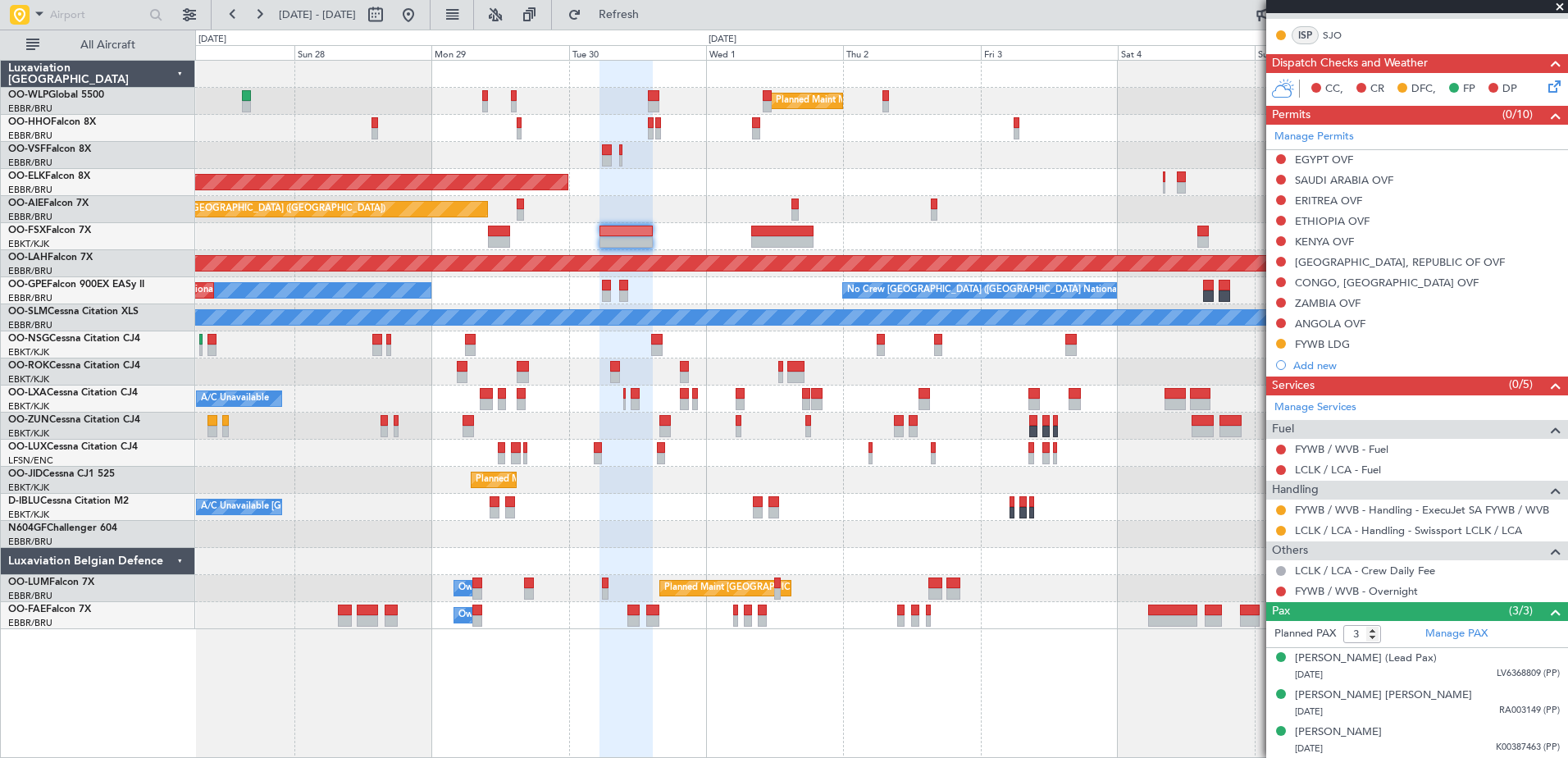
click at [542, 239] on div "Planned Maint Kortrijk-[GEOGRAPHIC_DATA]" at bounding box center [881, 236] width 1372 height 27
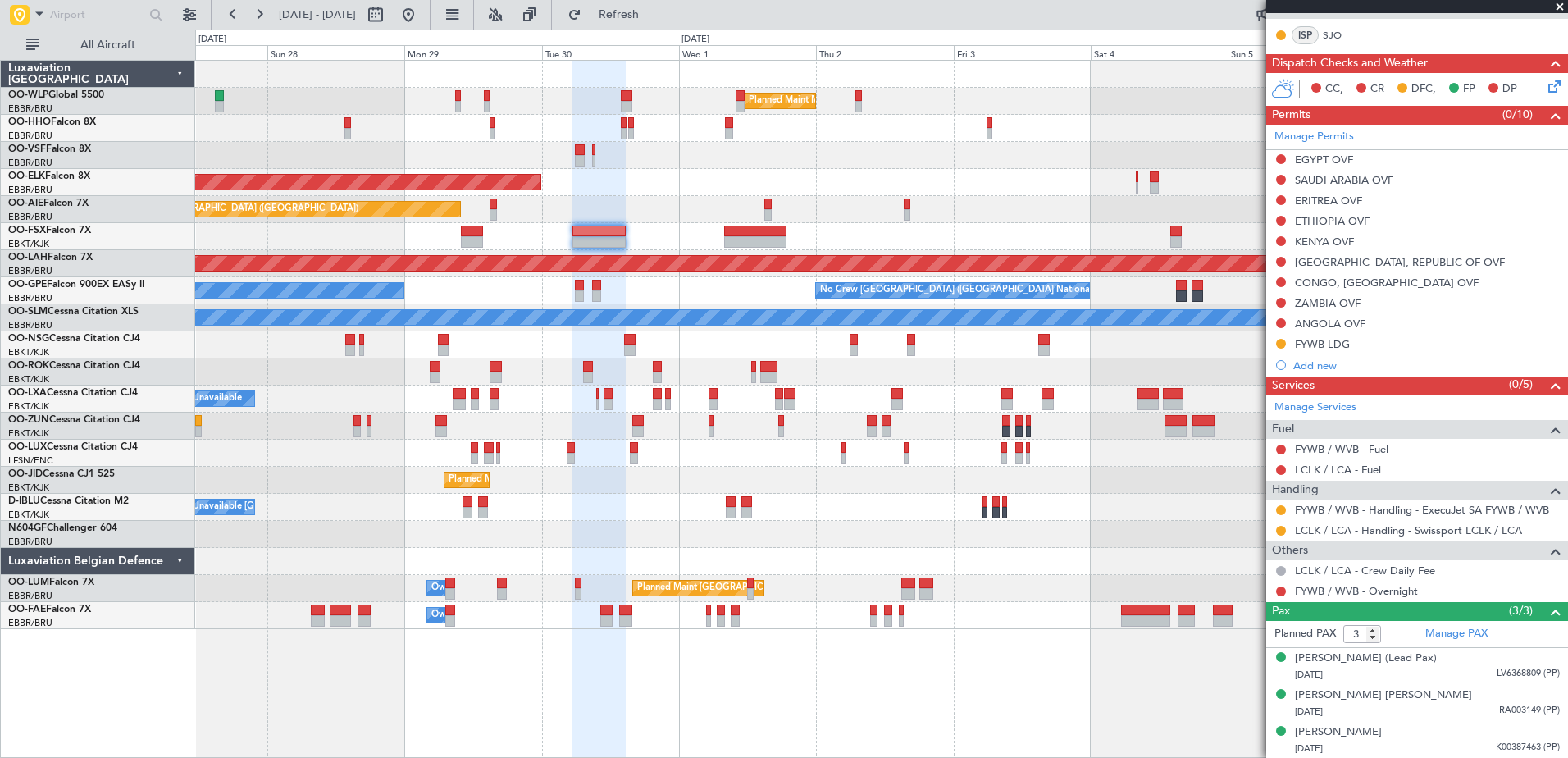
click at [509, 241] on div "Planned Maint Kortrijk-[GEOGRAPHIC_DATA]" at bounding box center [881, 236] width 1372 height 27
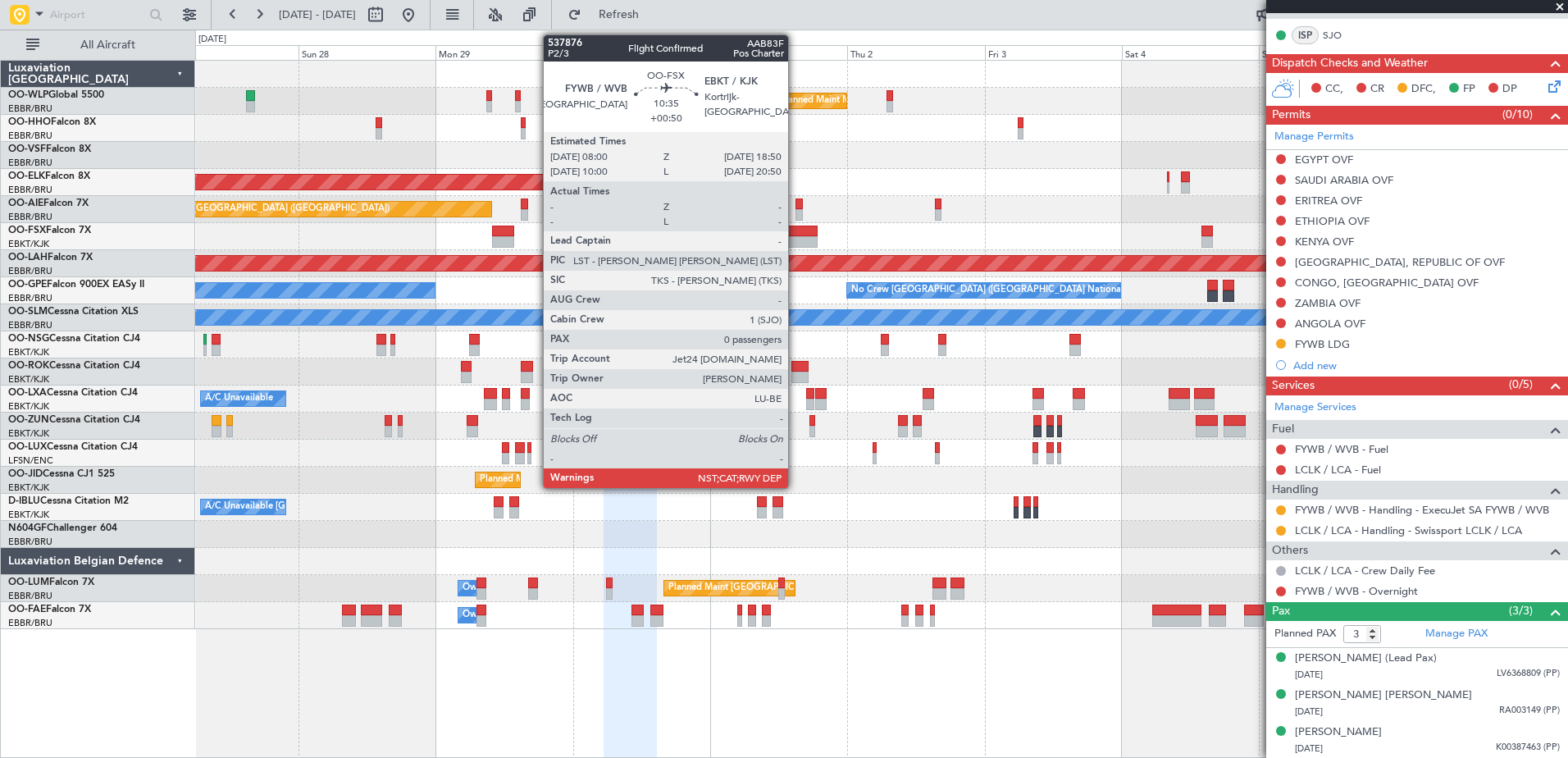
click at [795, 243] on div at bounding box center [787, 242] width 62 height 12
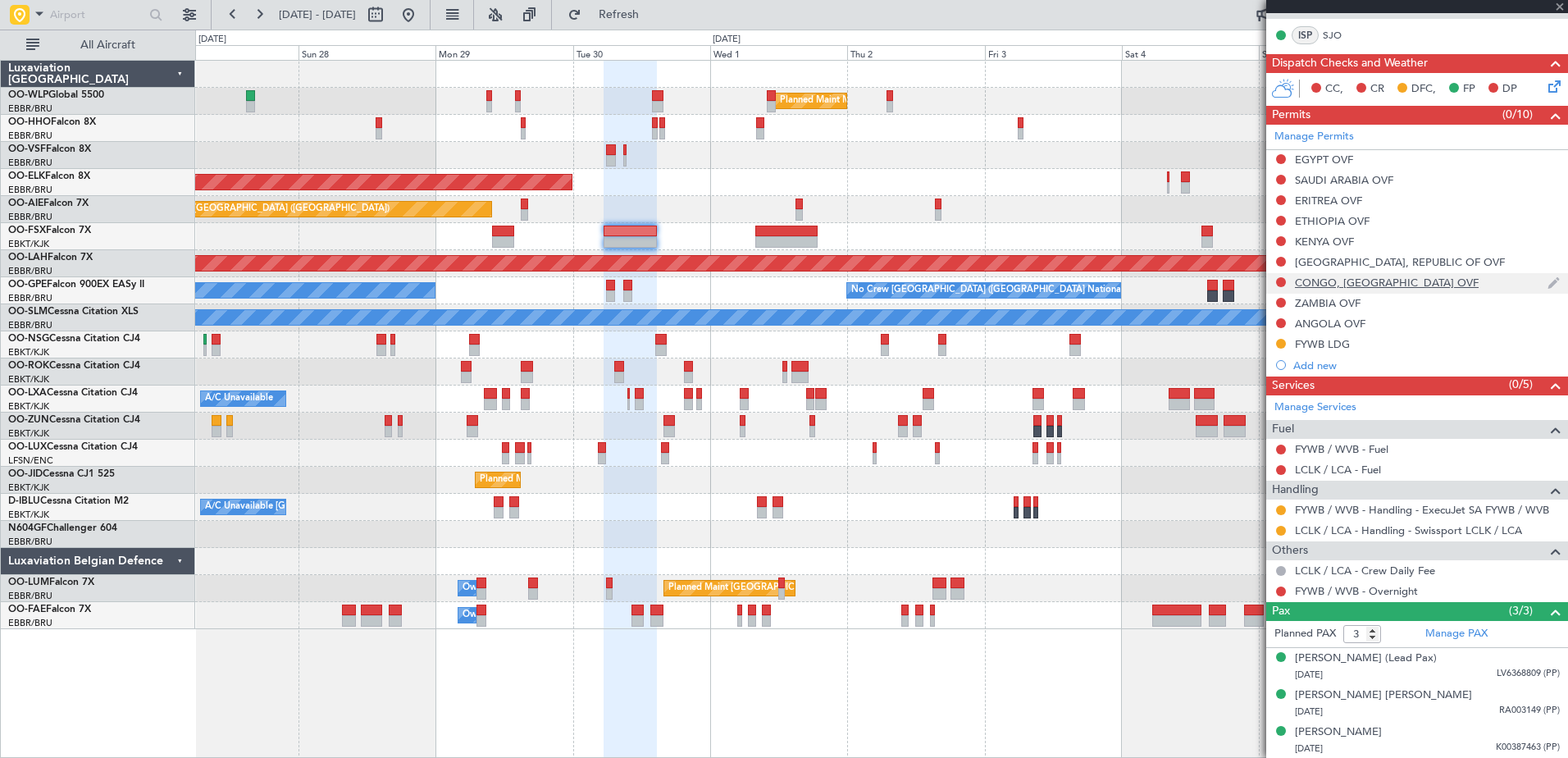
type input "+00:50"
type input "0"
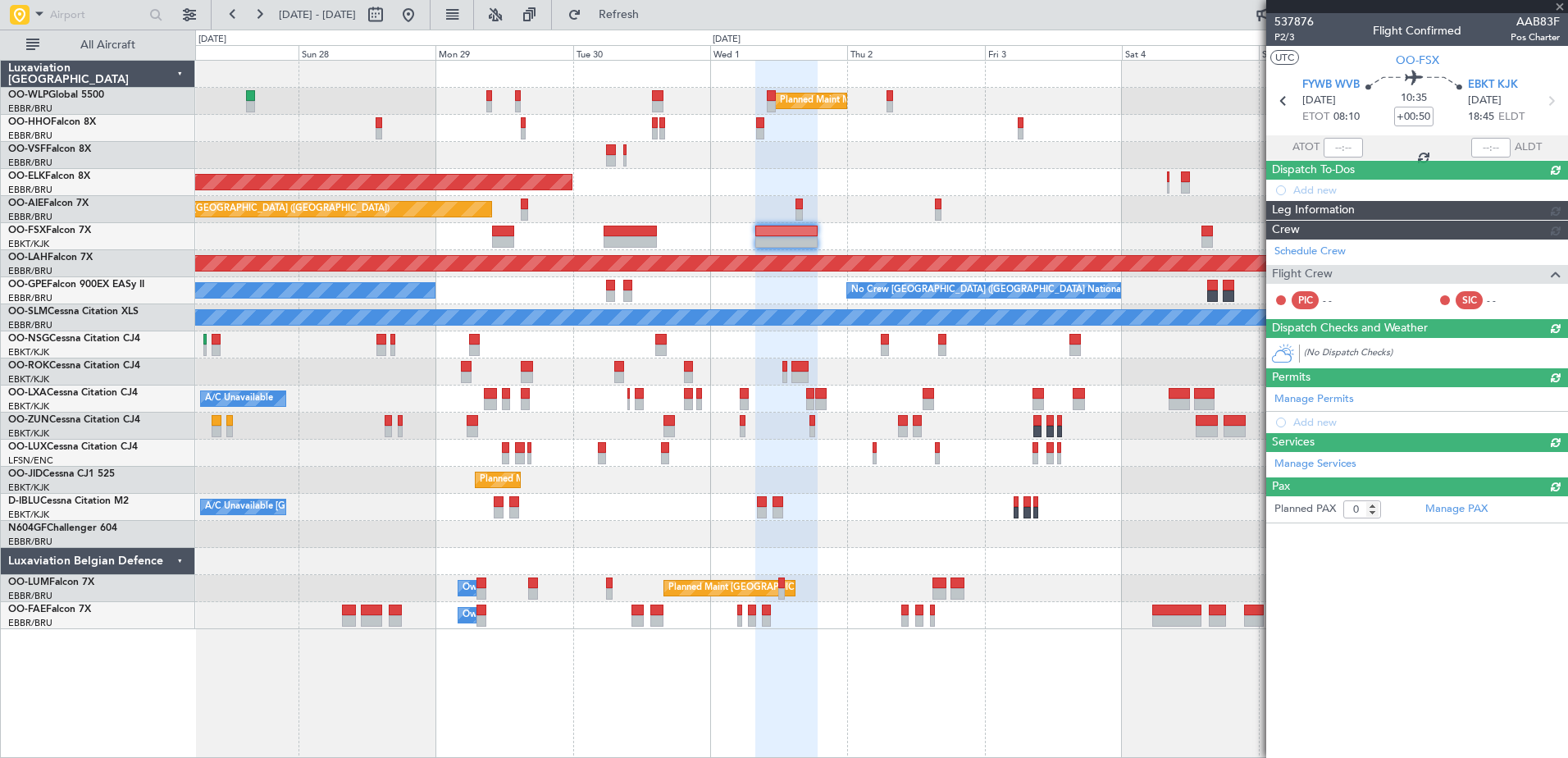
scroll to position [0, 0]
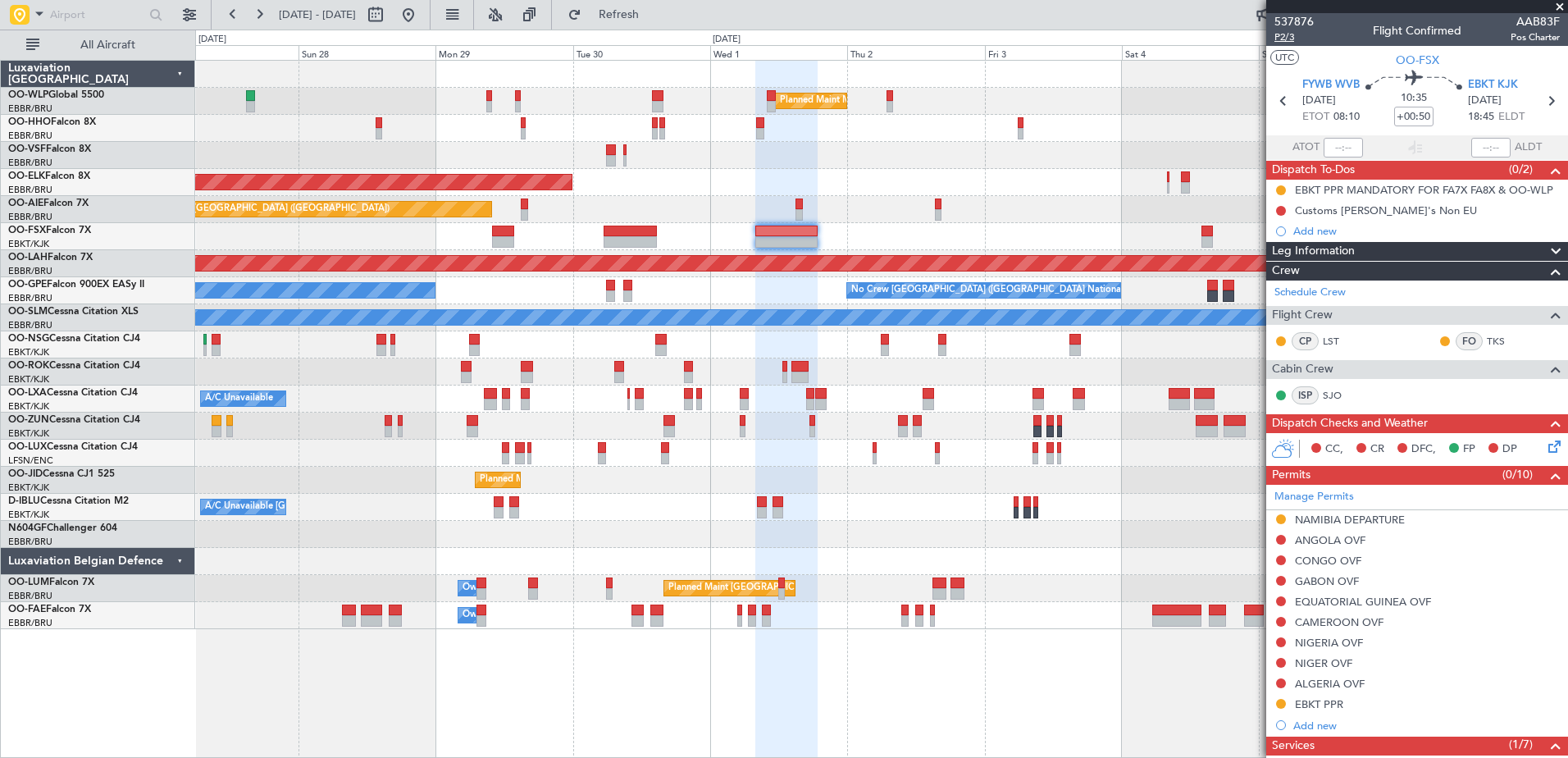
drag, startPoint x: 790, startPoint y: 234, endPoint x: 1277, endPoint y: 35, distance: 526.1
click at [1277, 35] on span "P2/3" at bounding box center [1294, 37] width 40 height 14
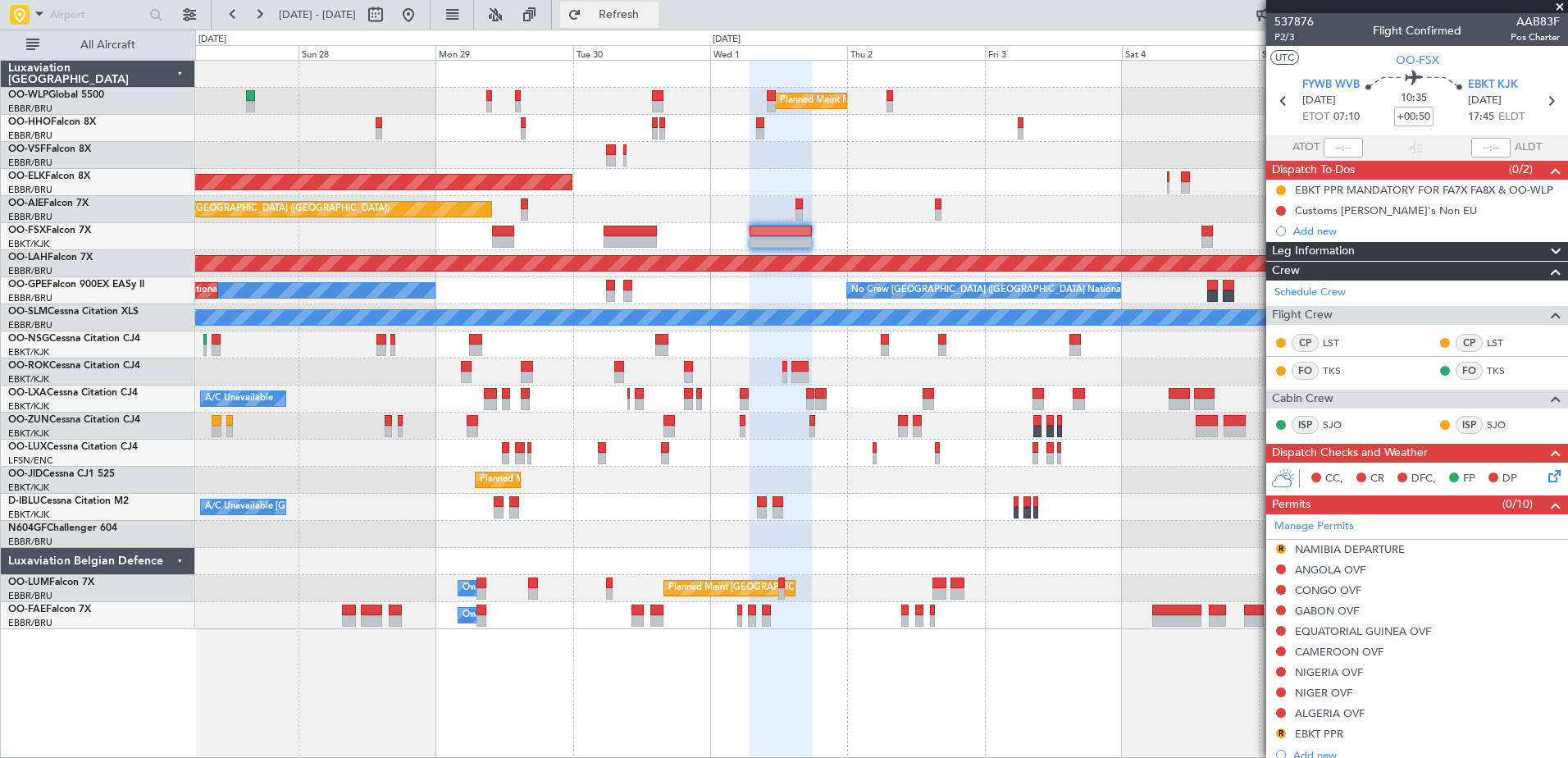
click at [654, 10] on span "Refresh" at bounding box center [620, 15] width 69 height 12
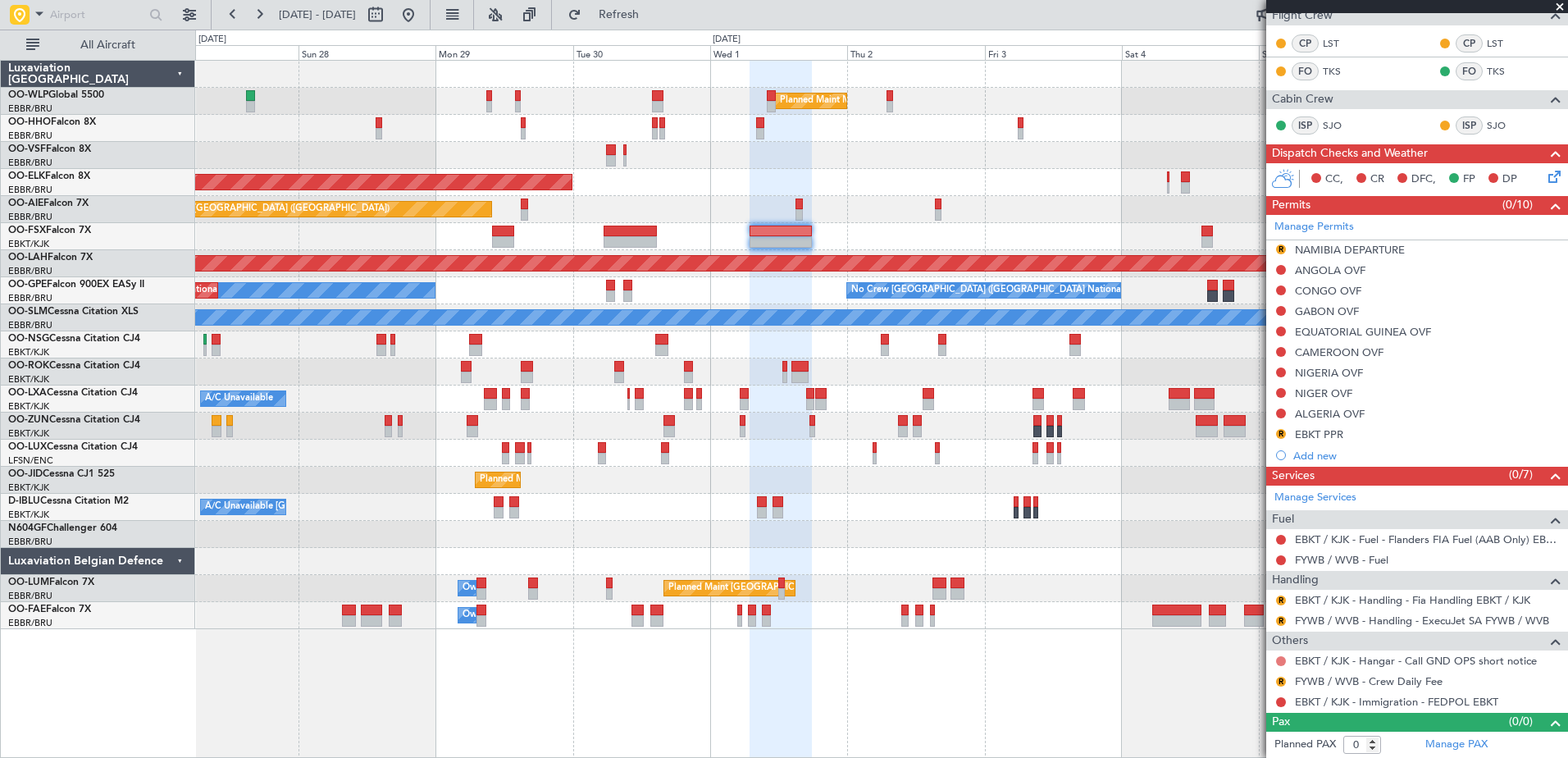
click at [1283, 662] on button at bounding box center [1281, 661] width 10 height 10
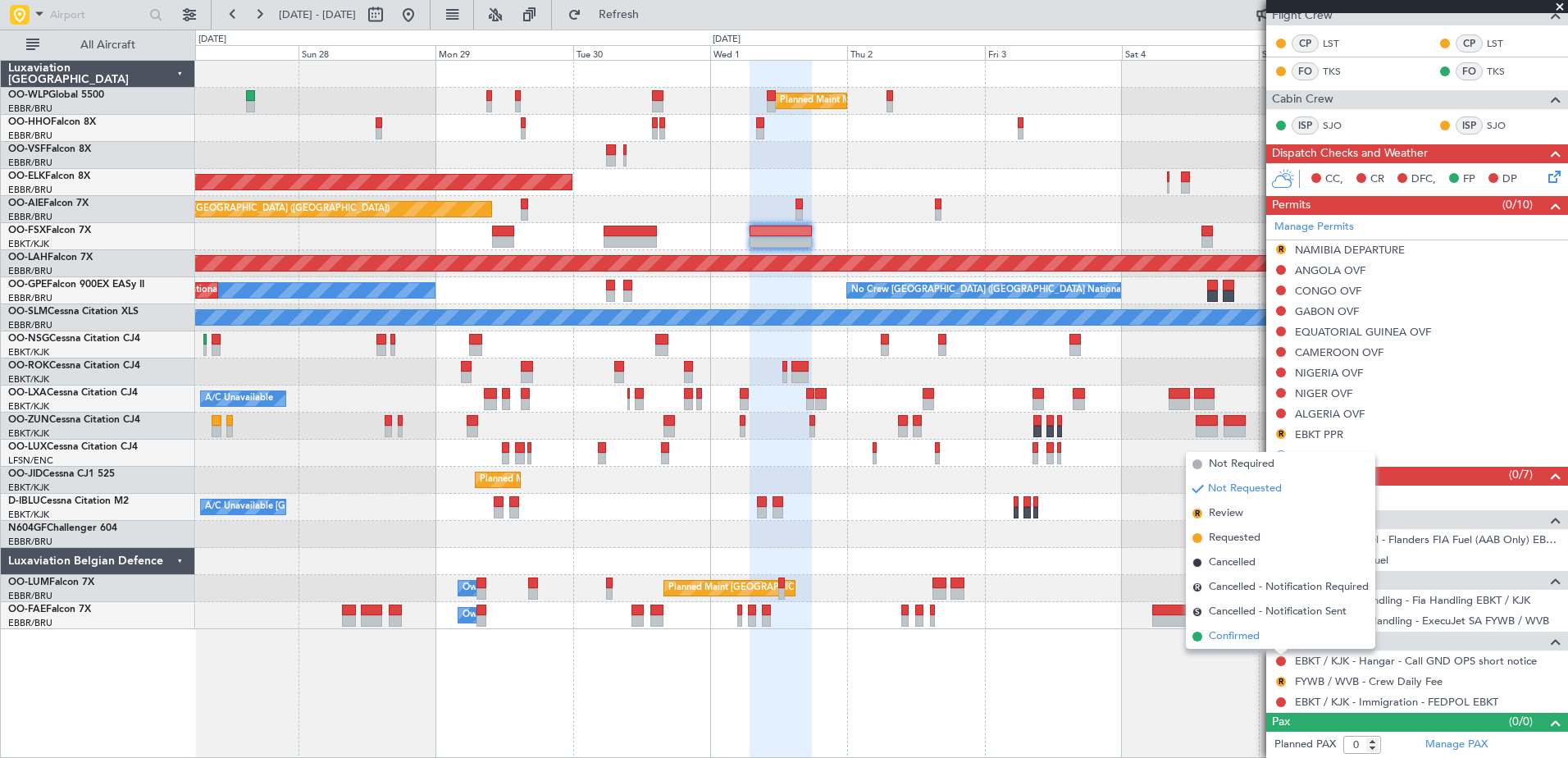
click at [1250, 639] on span "Confirmed" at bounding box center [1234, 636] width 51 height 16
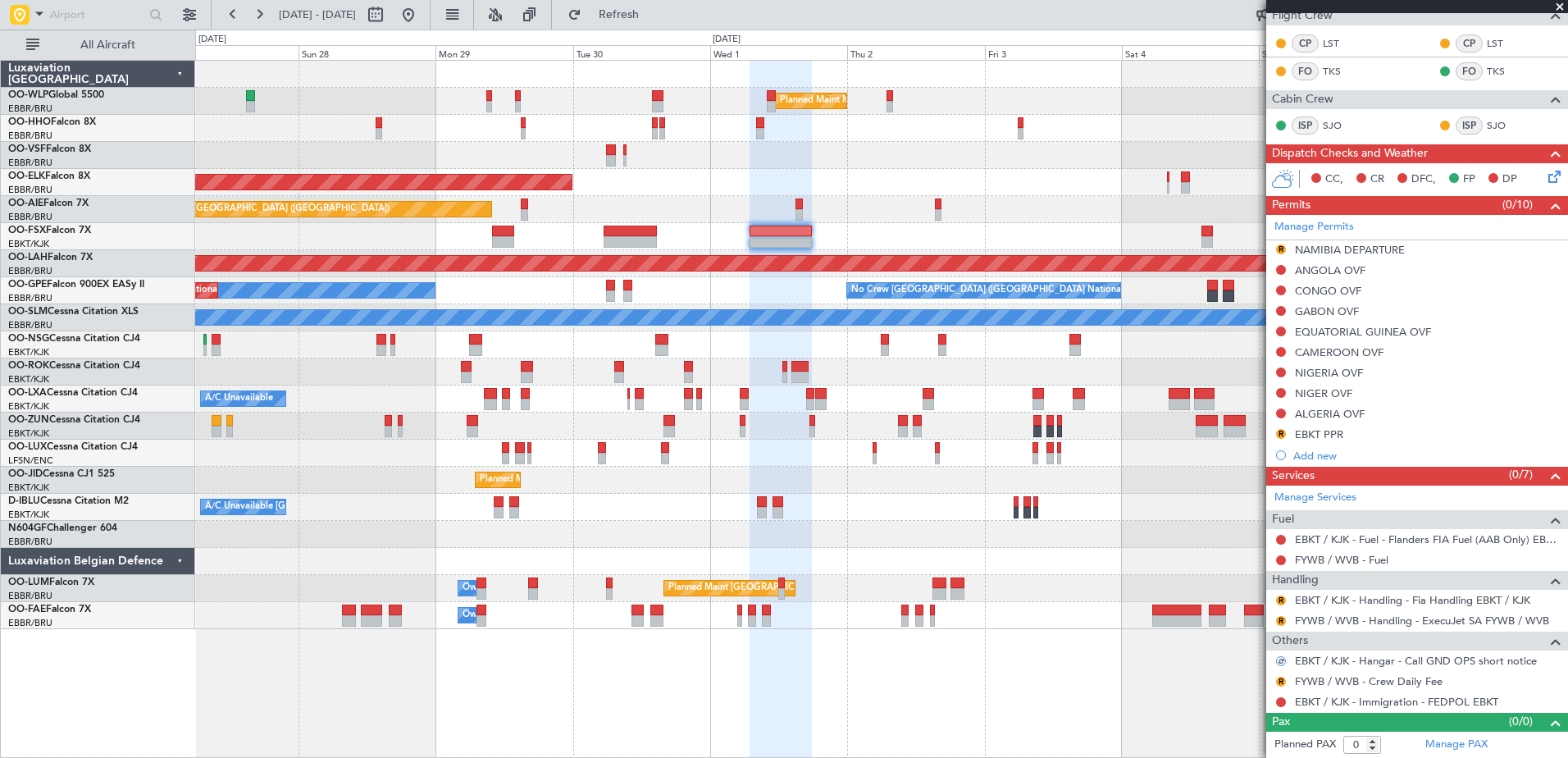
click at [1548, 174] on icon at bounding box center [1552, 174] width 14 height 14
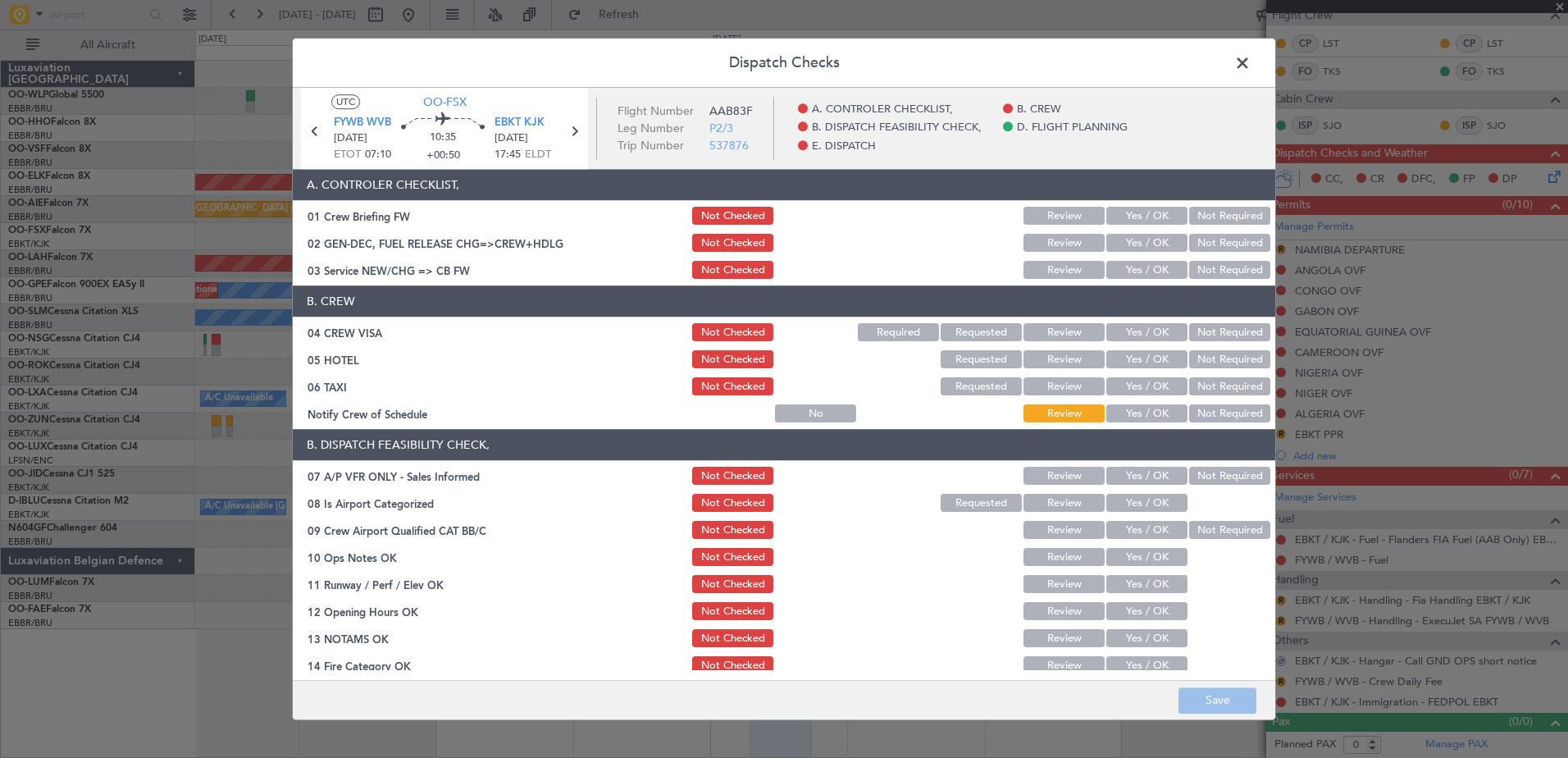
click at [1140, 419] on button "Yes / OK" at bounding box center [1147, 414] width 81 height 18
click at [1210, 379] on button "Not Required" at bounding box center [1229, 387] width 81 height 18
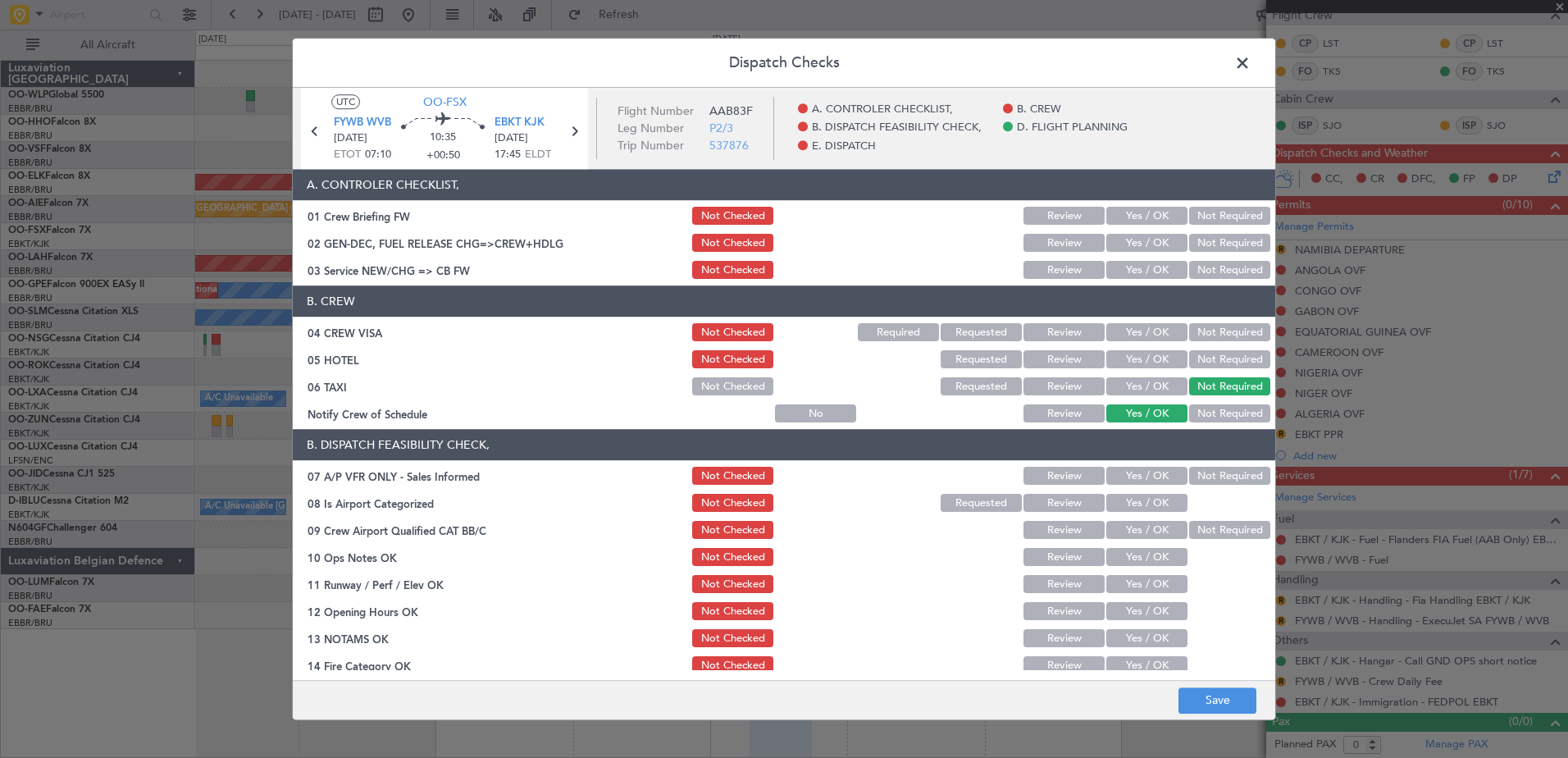
click at [1224, 353] on button "Not Required" at bounding box center [1229, 360] width 81 height 18
click at [1226, 470] on button "Not Required" at bounding box center [1229, 476] width 81 height 18
click at [1171, 497] on button "Yes / OK" at bounding box center [1147, 503] width 81 height 18
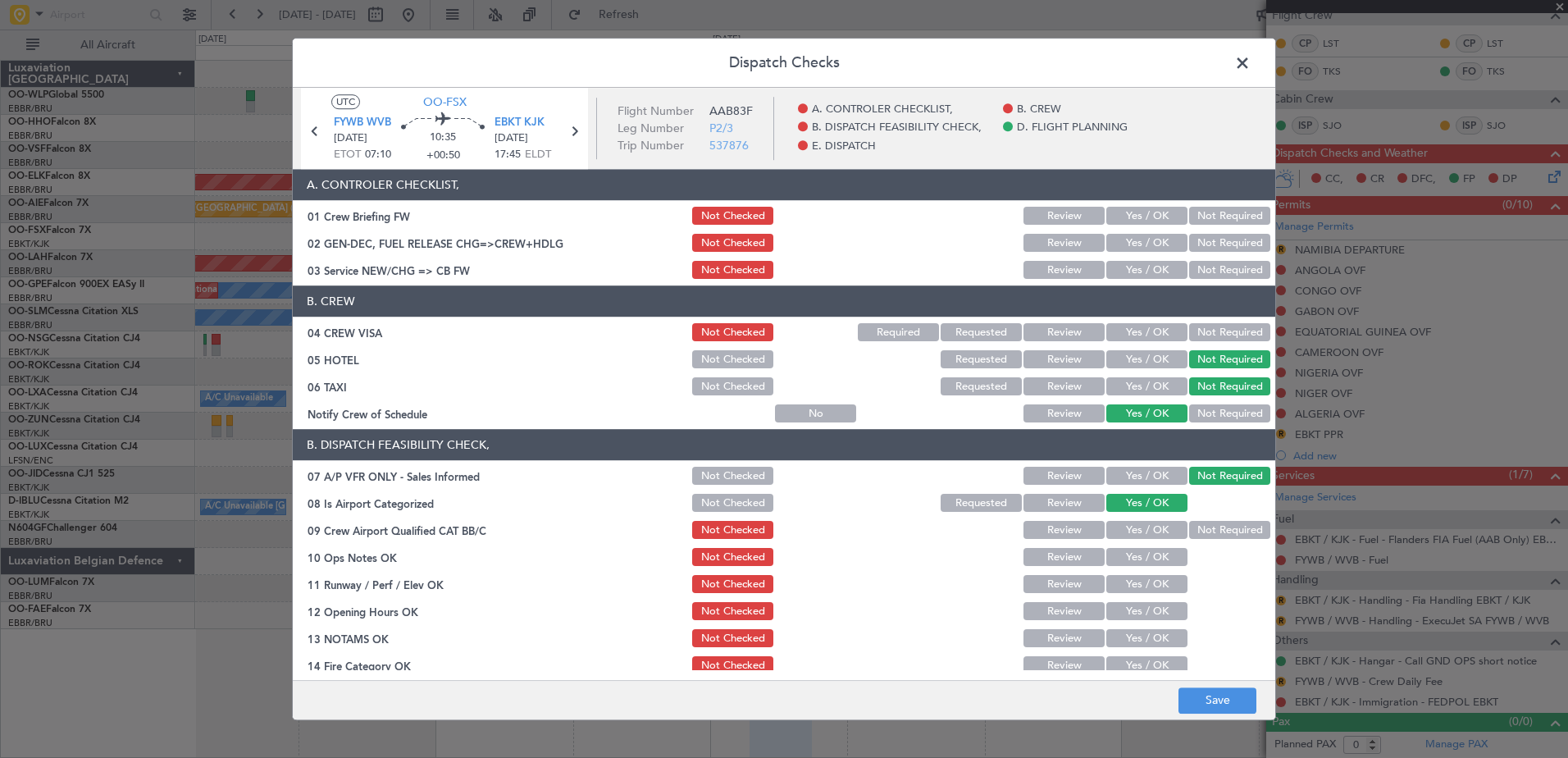
click at [1196, 527] on button "Not Required" at bounding box center [1229, 530] width 81 height 18
click at [1161, 555] on button "Yes / OK" at bounding box center [1147, 557] width 81 height 18
click at [1158, 586] on button "Yes / OK" at bounding box center [1147, 584] width 81 height 18
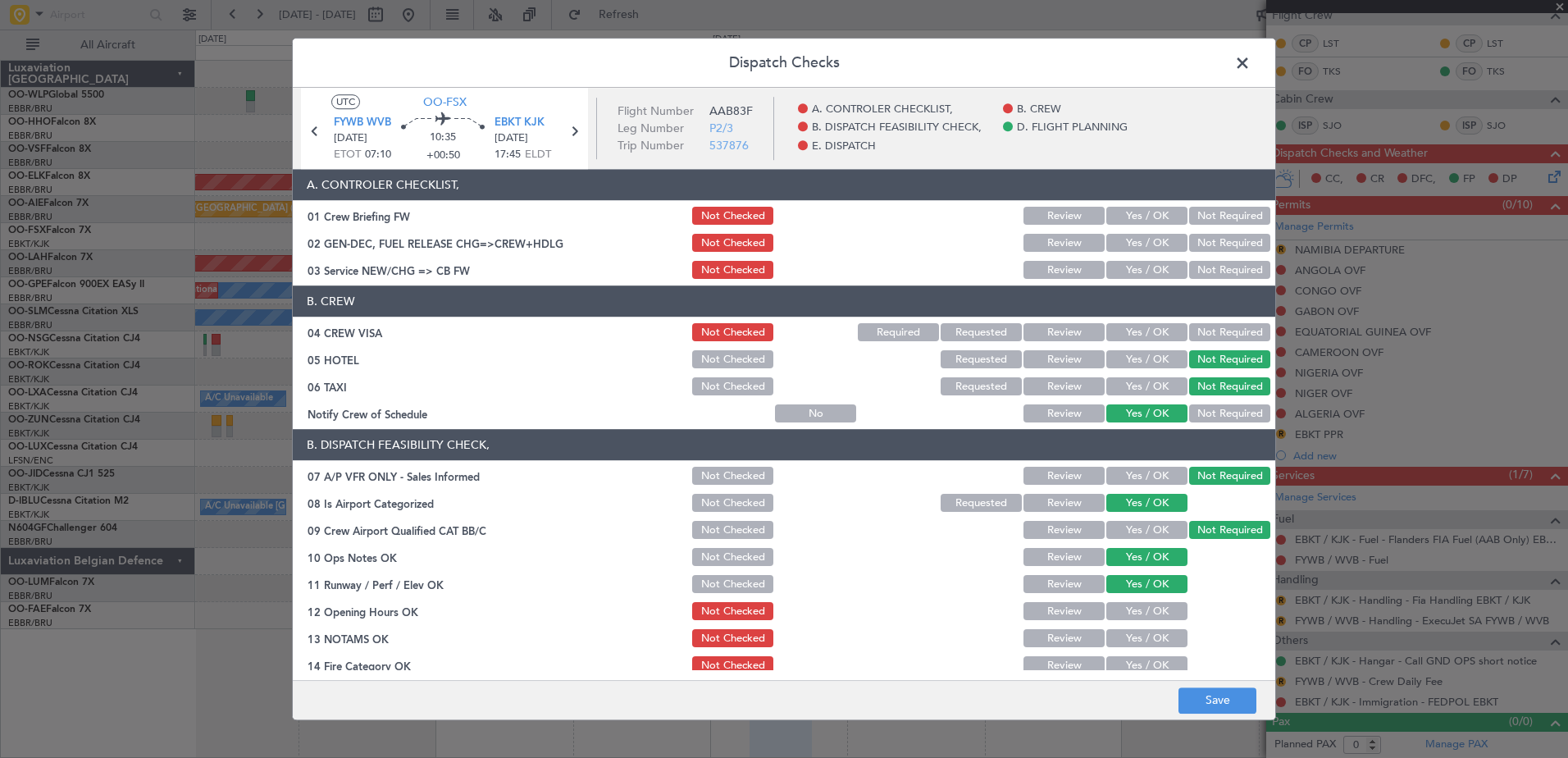
drag, startPoint x: 1156, startPoint y: 615, endPoint x: 1158, endPoint y: 634, distance: 19.1
click at [1157, 616] on button "Yes / OK" at bounding box center [1147, 611] width 81 height 18
click at [1158, 642] on button "Yes / OK" at bounding box center [1147, 638] width 81 height 18
click at [1155, 666] on button "Yes / OK" at bounding box center [1147, 665] width 81 height 18
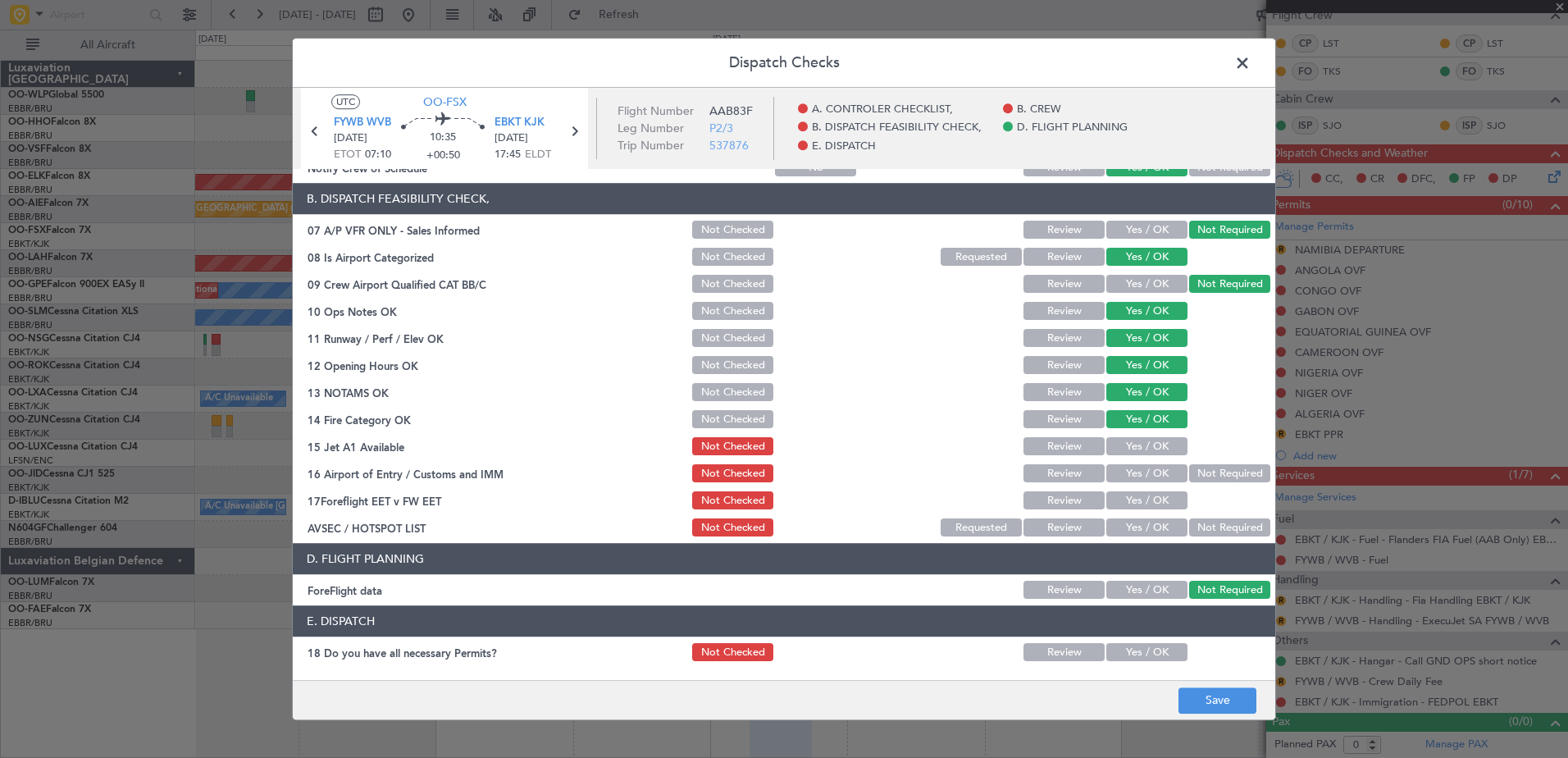
click at [1146, 439] on button "Yes / OK" at bounding box center [1147, 447] width 81 height 18
click at [1153, 466] on button "Yes / OK" at bounding box center [1147, 474] width 81 height 18
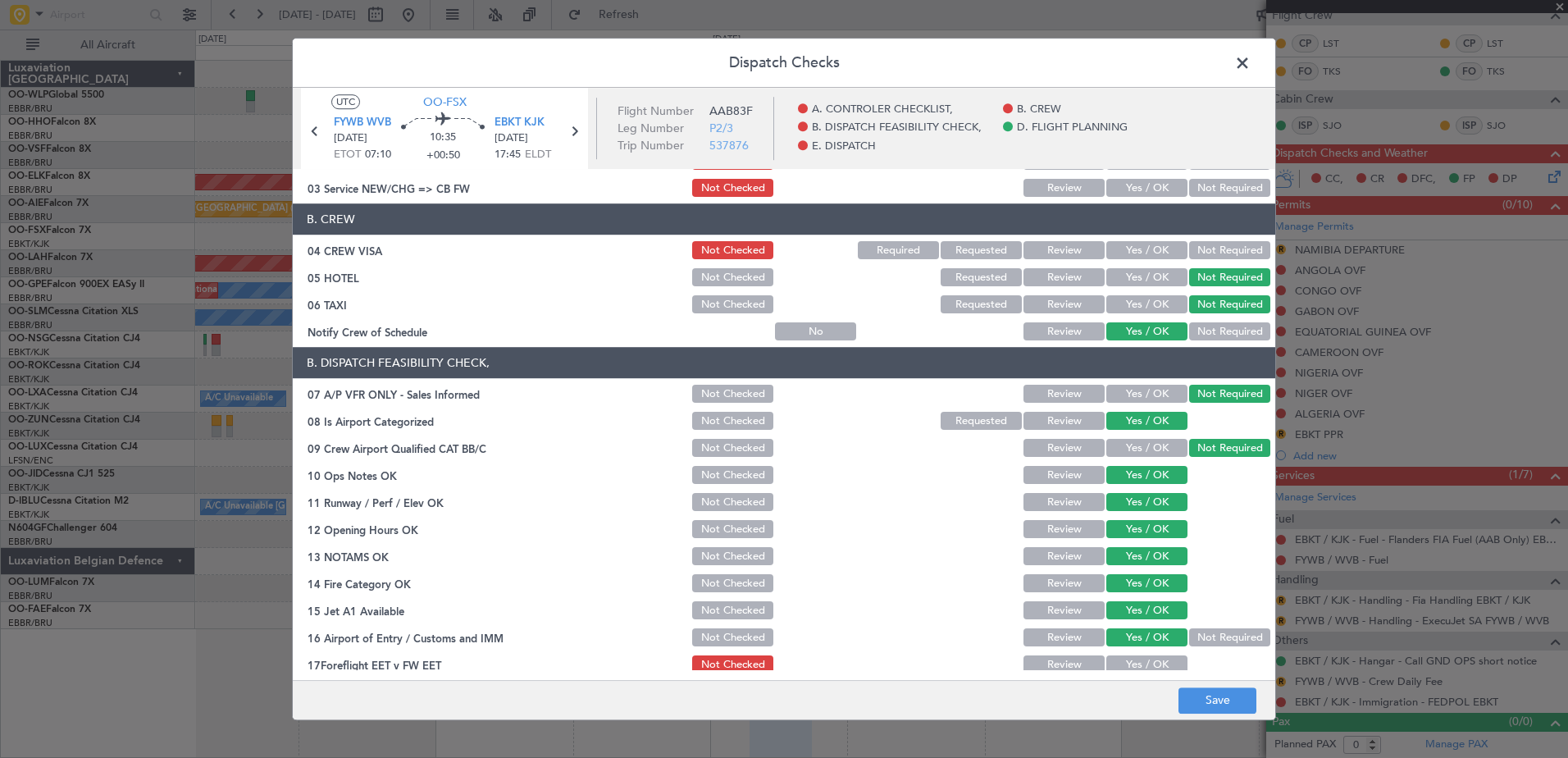
click at [999, 428] on button "Requested" at bounding box center [981, 421] width 81 height 18
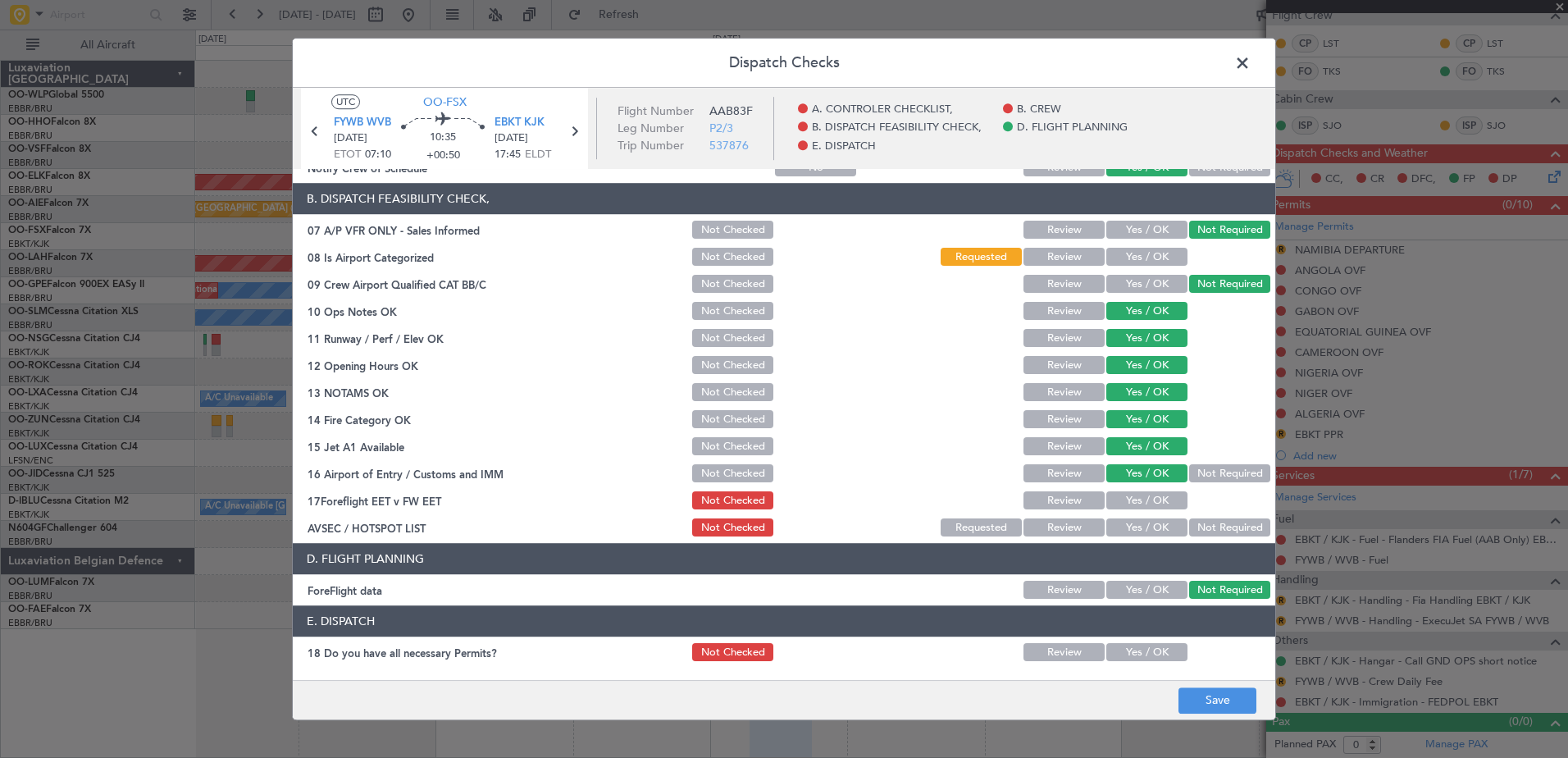
click at [1023, 282] on button "Review" at bounding box center [1064, 284] width 81 height 18
click at [1152, 499] on button "Yes / OK" at bounding box center [1147, 501] width 81 height 18
click at [1164, 529] on button "Yes / OK" at bounding box center [1147, 528] width 81 height 18
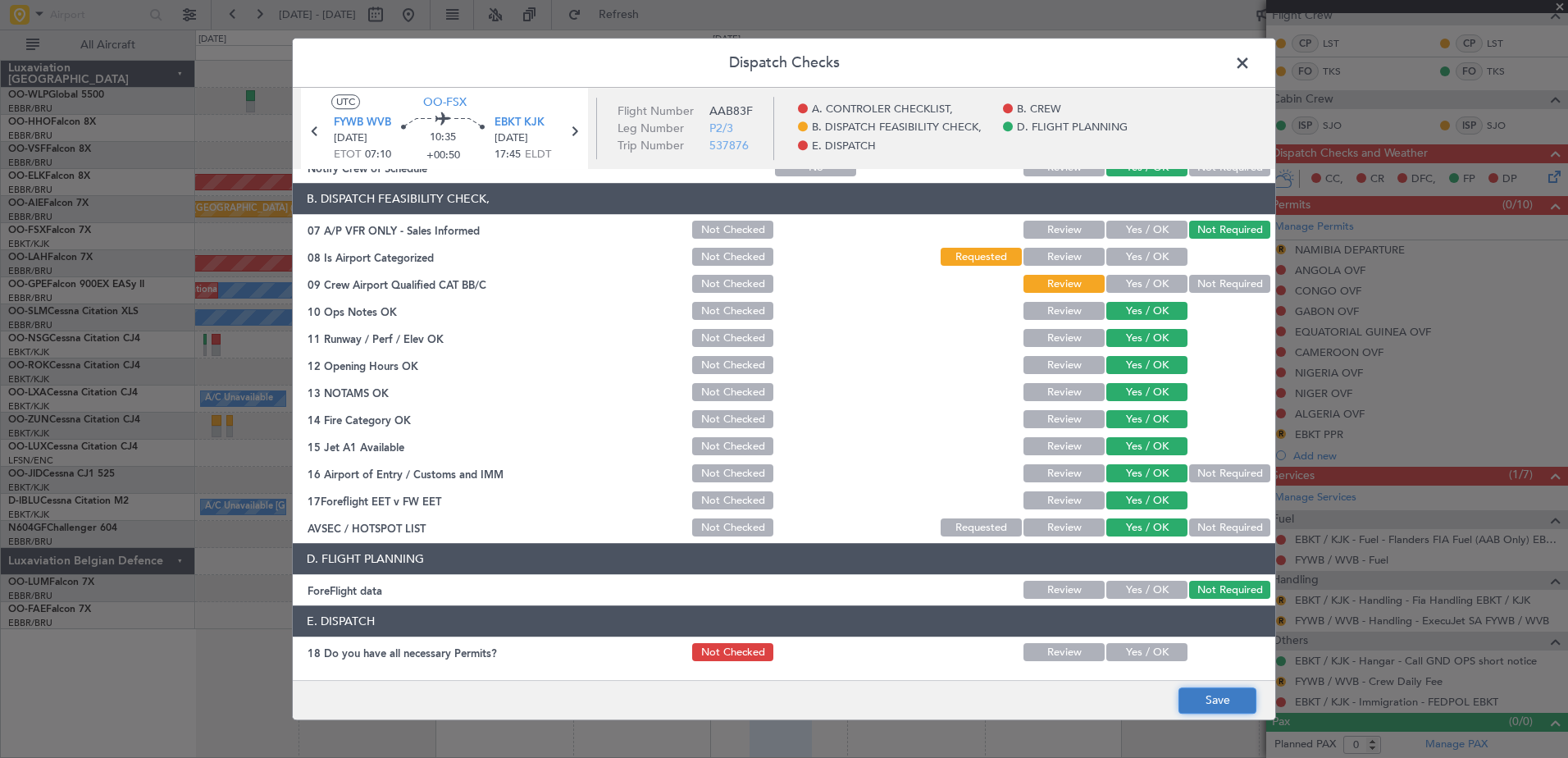
click at [1222, 695] on button "Save" at bounding box center [1218, 700] width 78 height 26
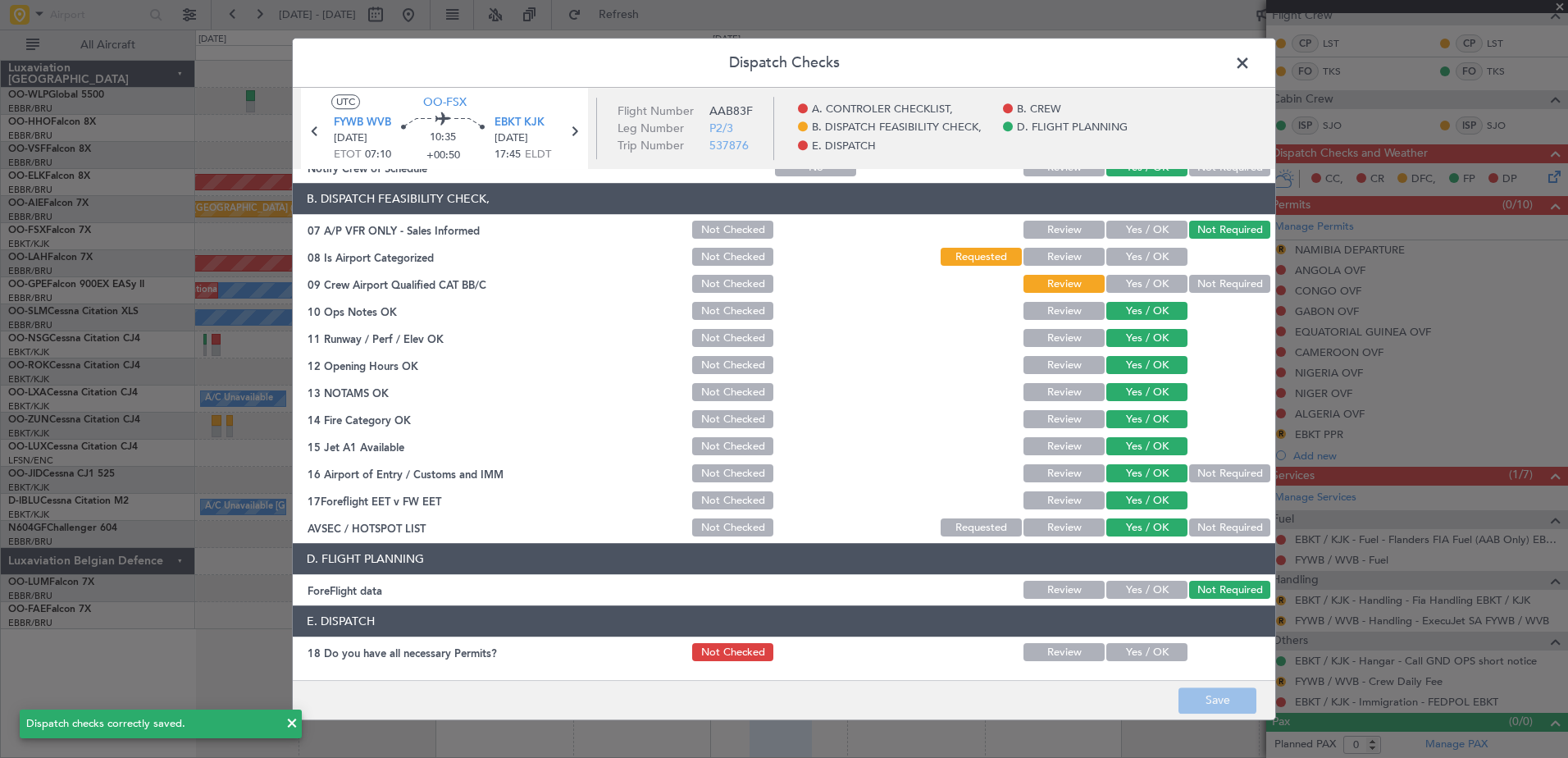
click at [1251, 57] on span at bounding box center [1251, 67] width 0 height 33
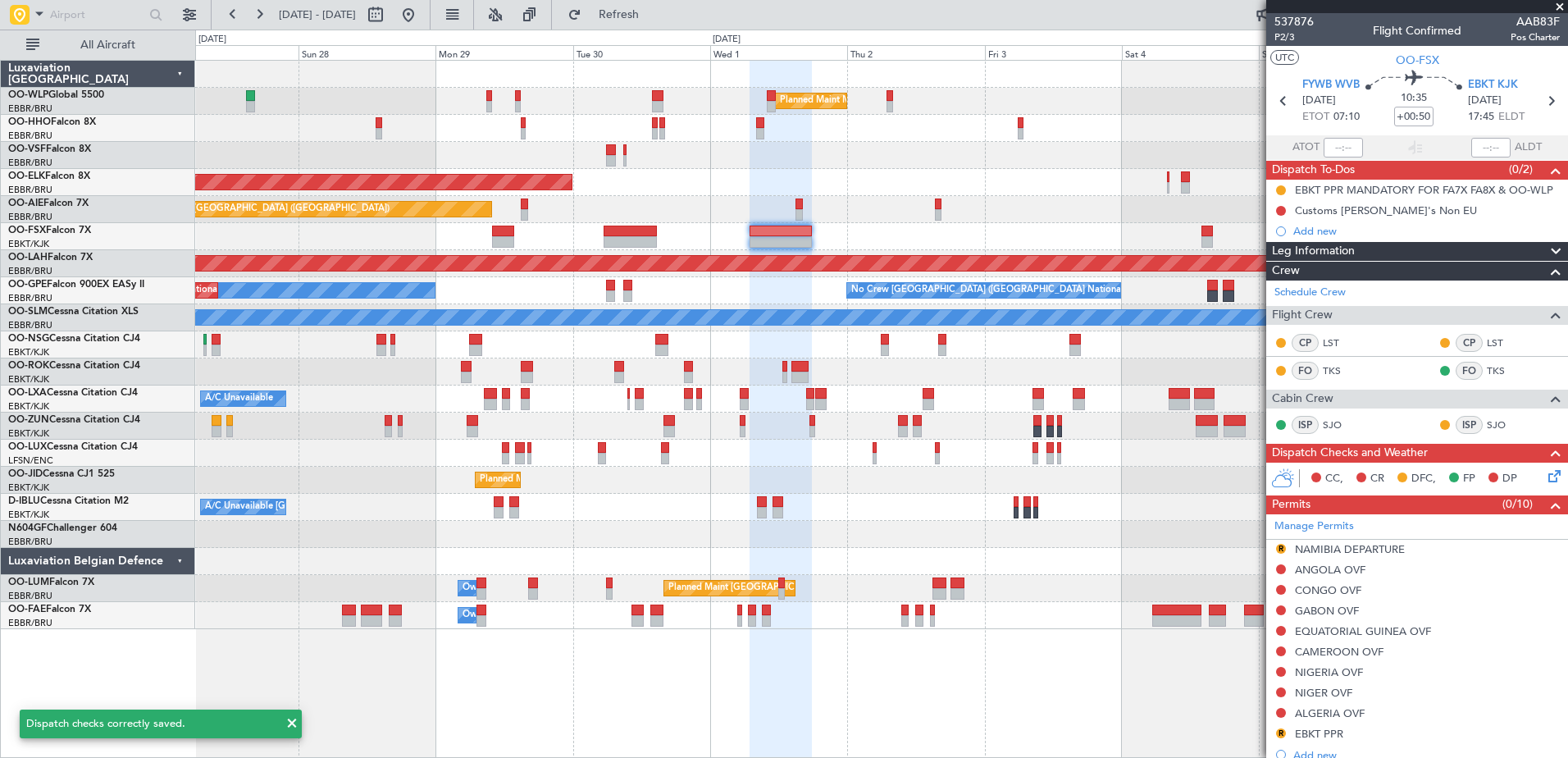
scroll to position [300, 0]
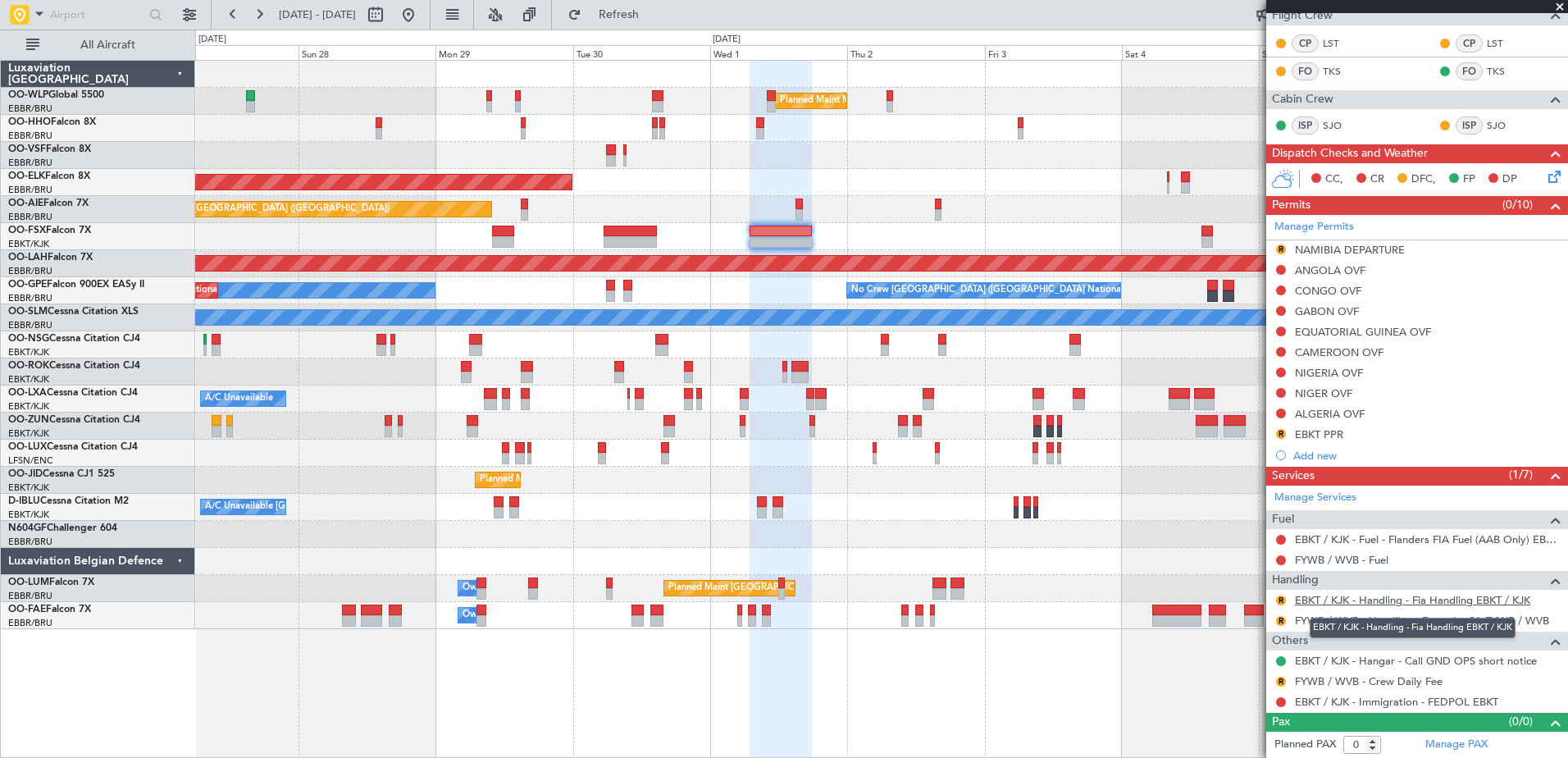
click at [1337, 599] on link "EBKT / KJK - Handling - Fia Handling EBKT / KJK" at bounding box center [1413, 599] width 236 height 14
click at [1280, 269] on button at bounding box center [1281, 270] width 10 height 10
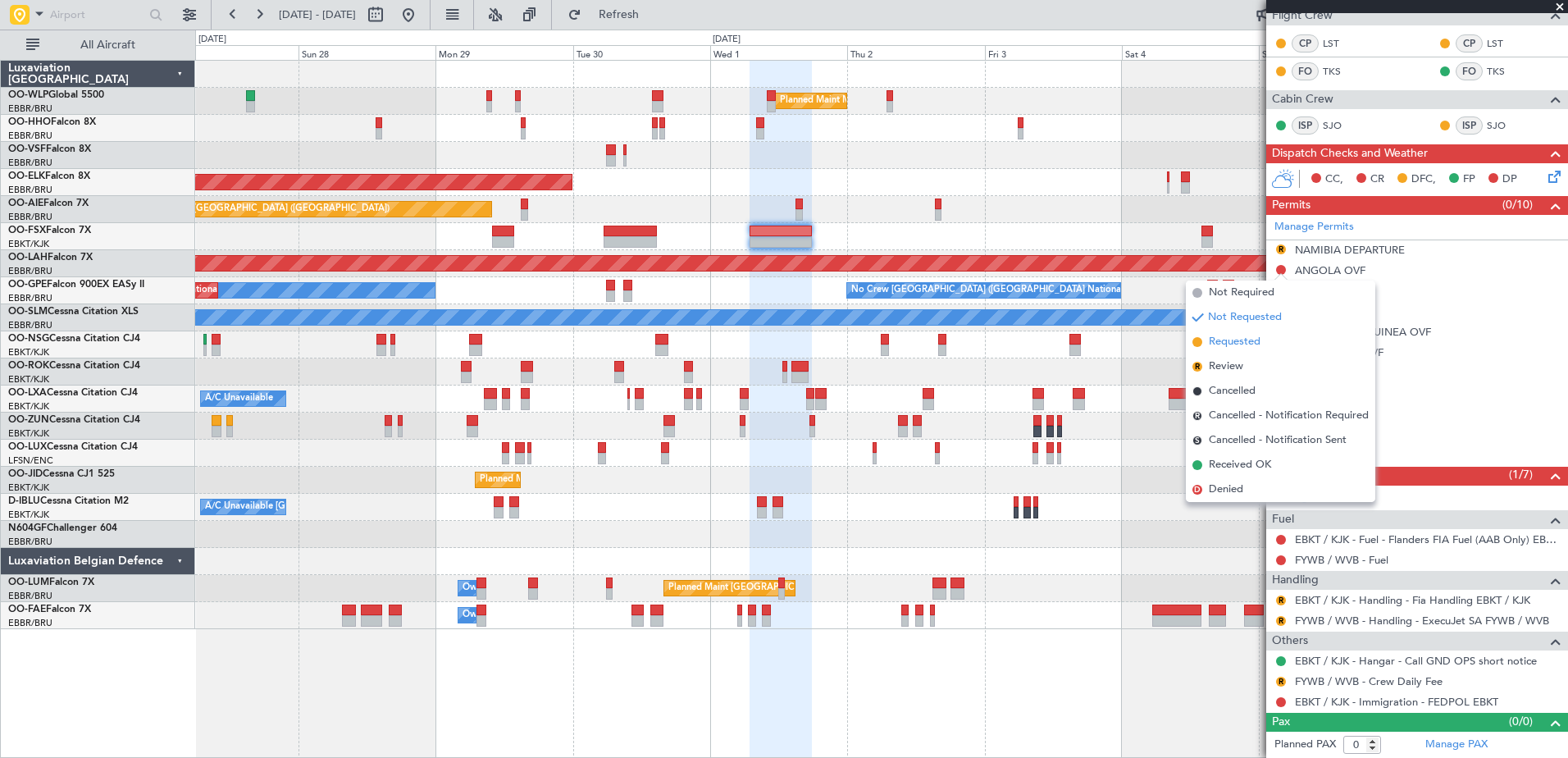
click at [1245, 339] on span "Requested" at bounding box center [1234, 341] width 52 height 16
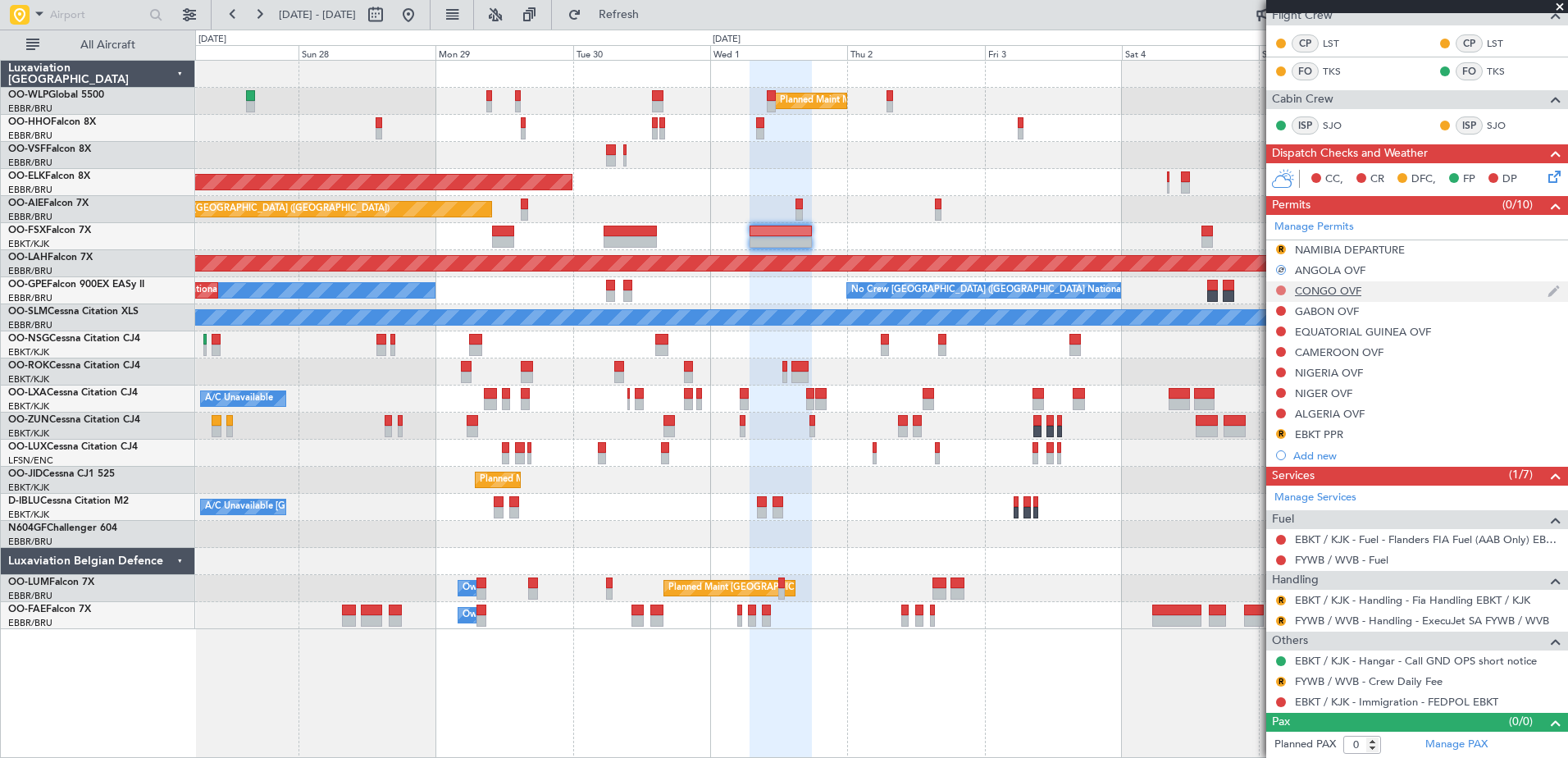
click at [1279, 287] on button at bounding box center [1281, 290] width 10 height 10
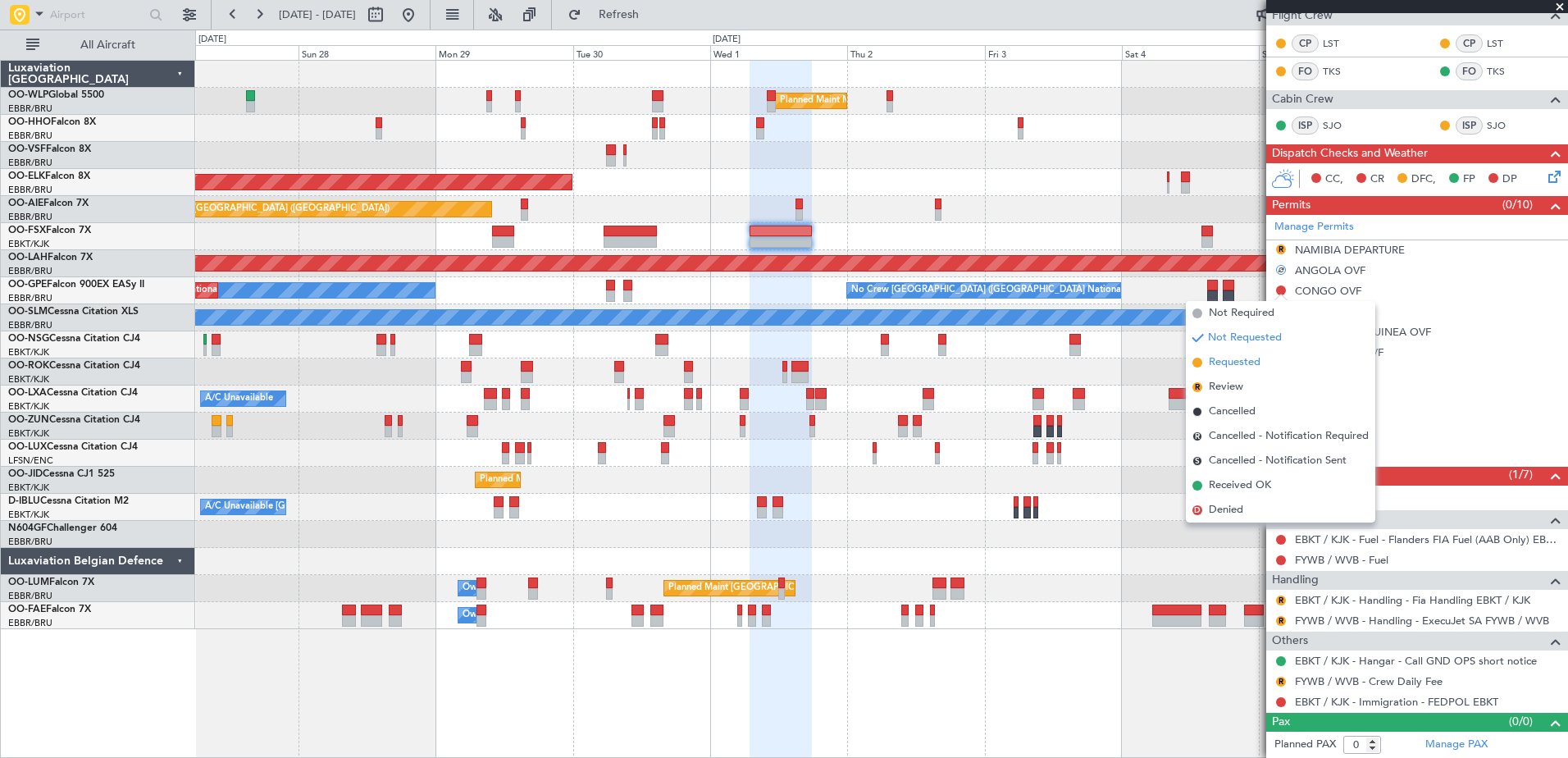
click at [1238, 362] on span "Requested" at bounding box center [1234, 362] width 52 height 16
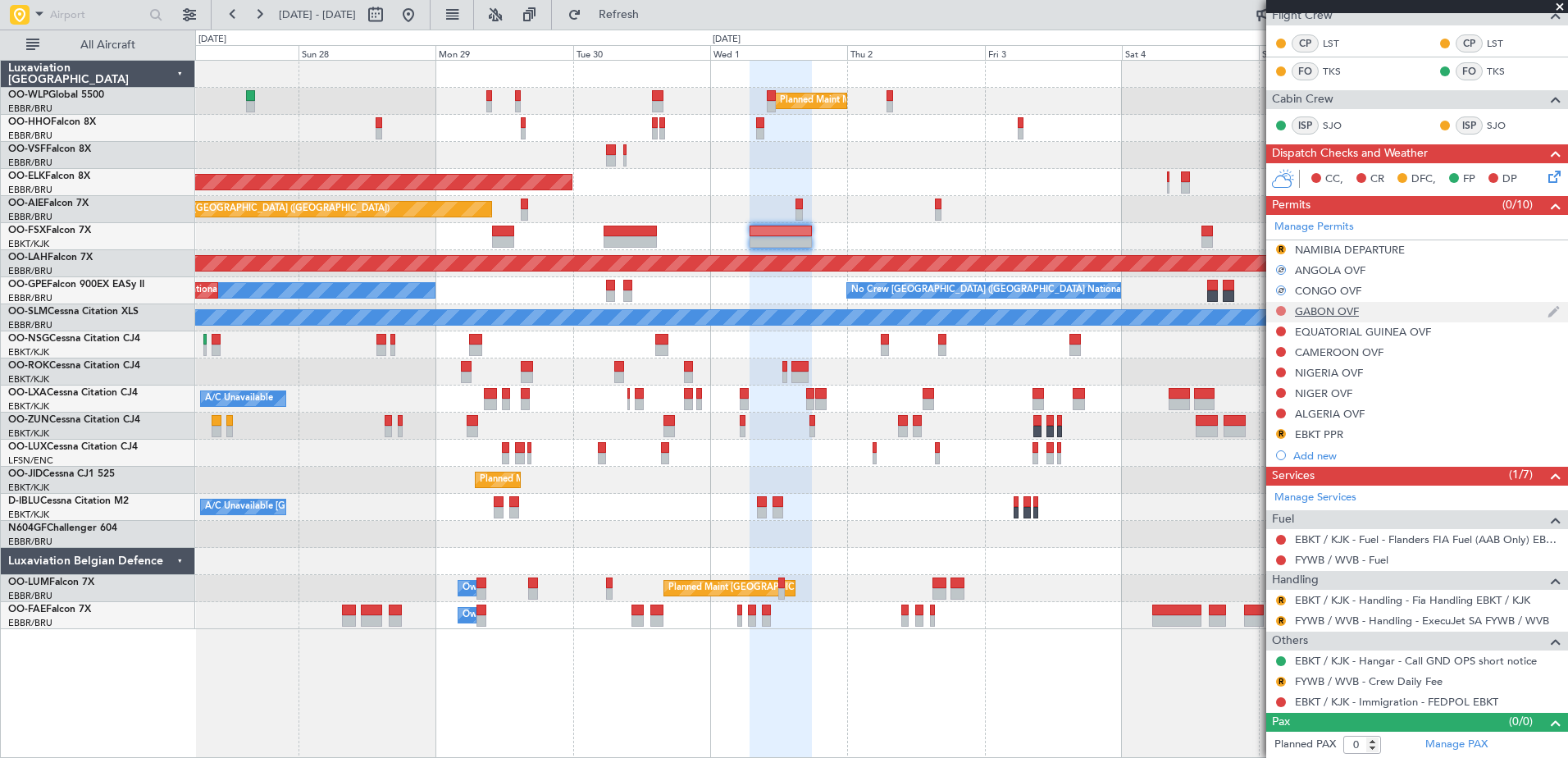
click at [1278, 307] on button at bounding box center [1281, 311] width 10 height 10
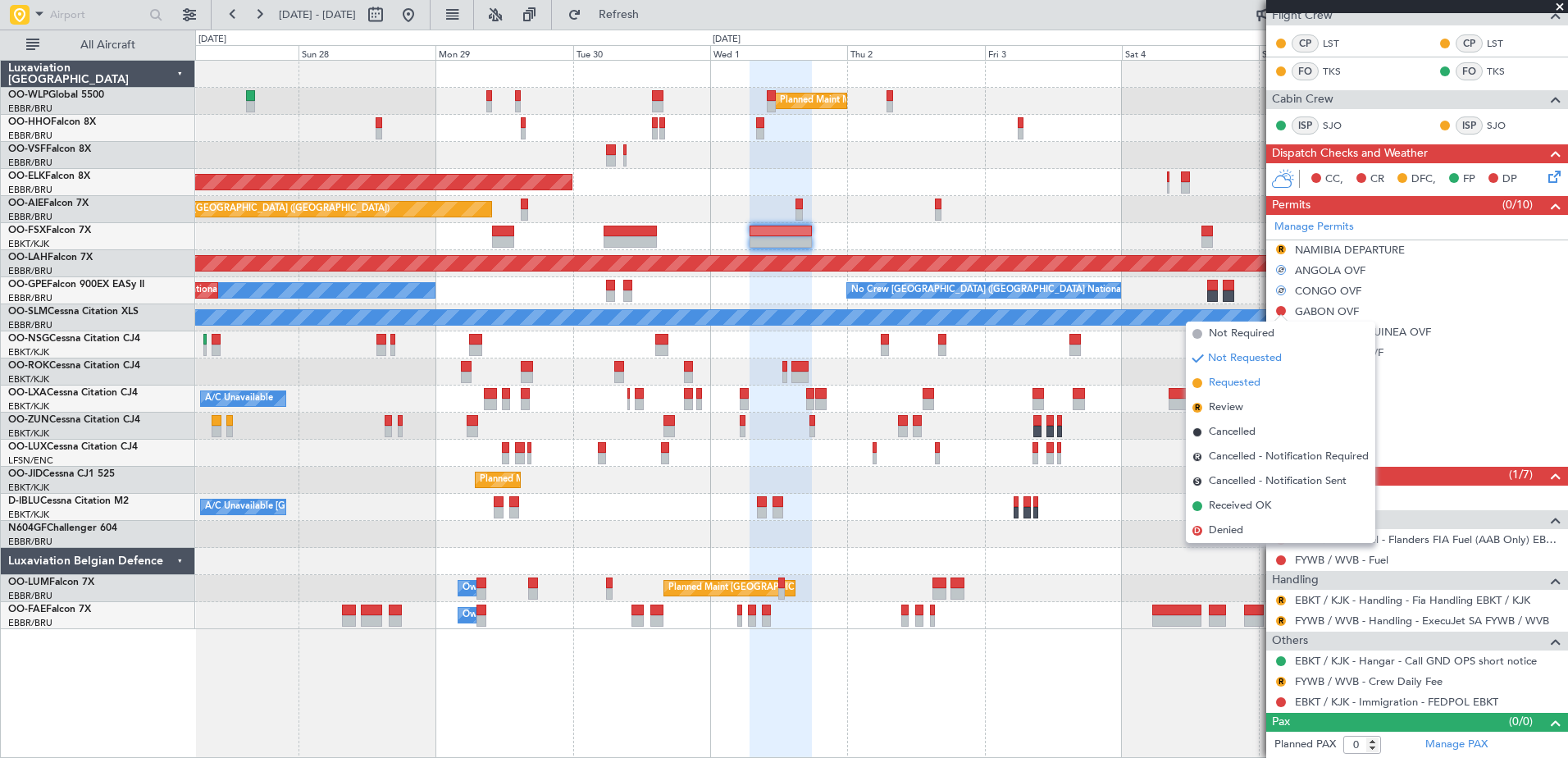
click at [1251, 382] on span "Requested" at bounding box center [1234, 382] width 52 height 16
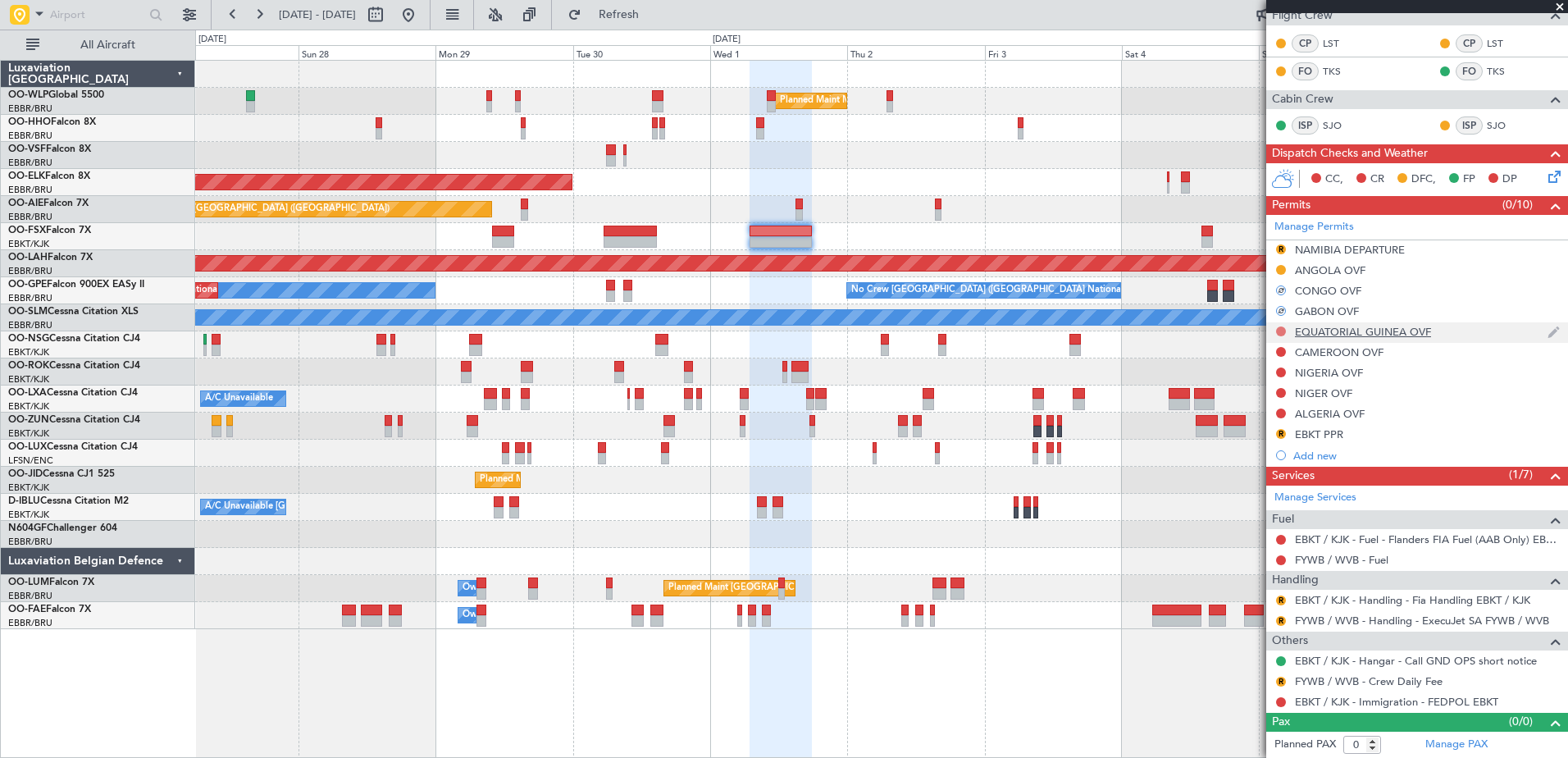
click at [1281, 329] on button at bounding box center [1281, 332] width 10 height 10
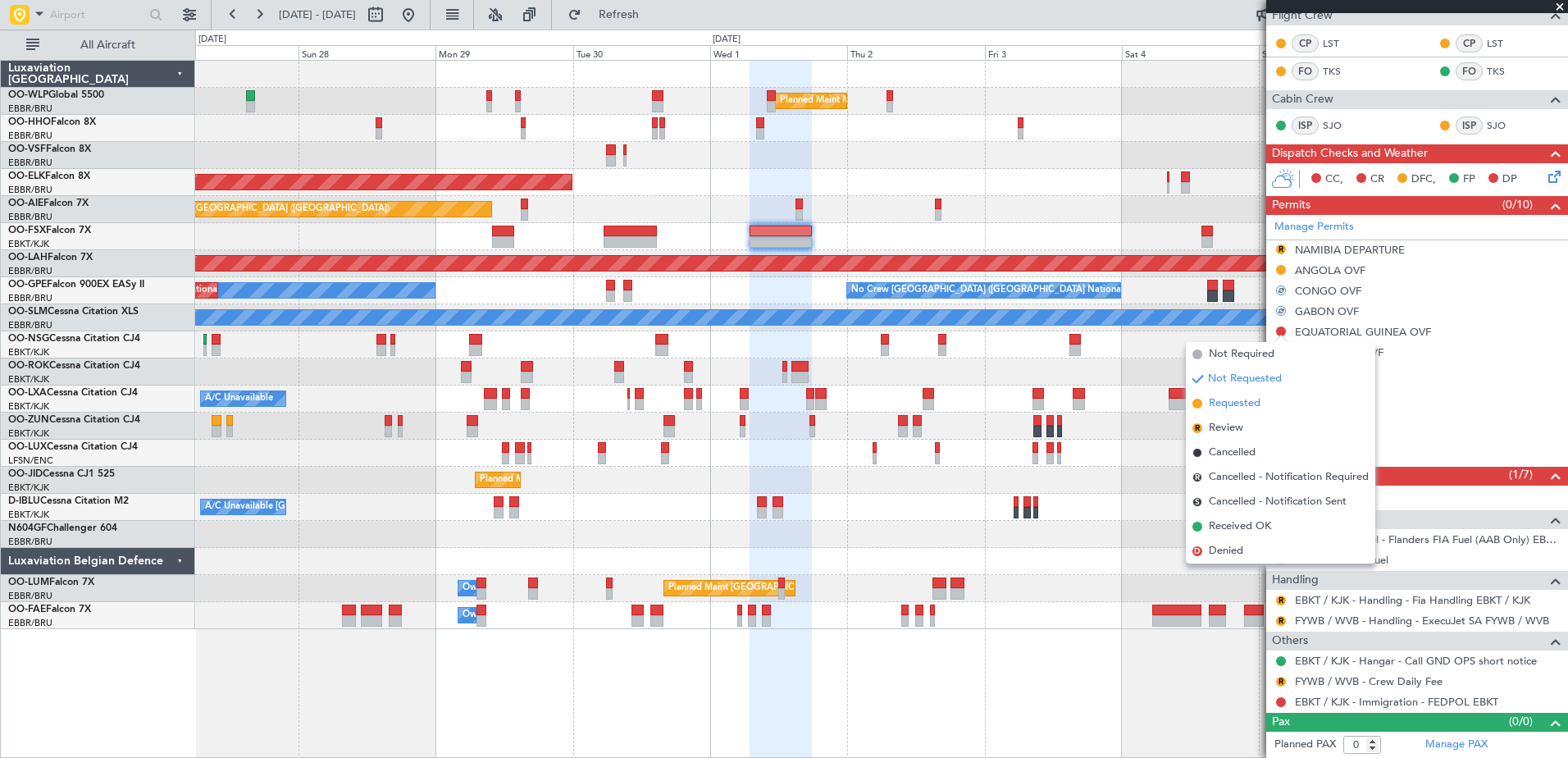
click at [1259, 395] on span "Requested" at bounding box center [1234, 403] width 52 height 16
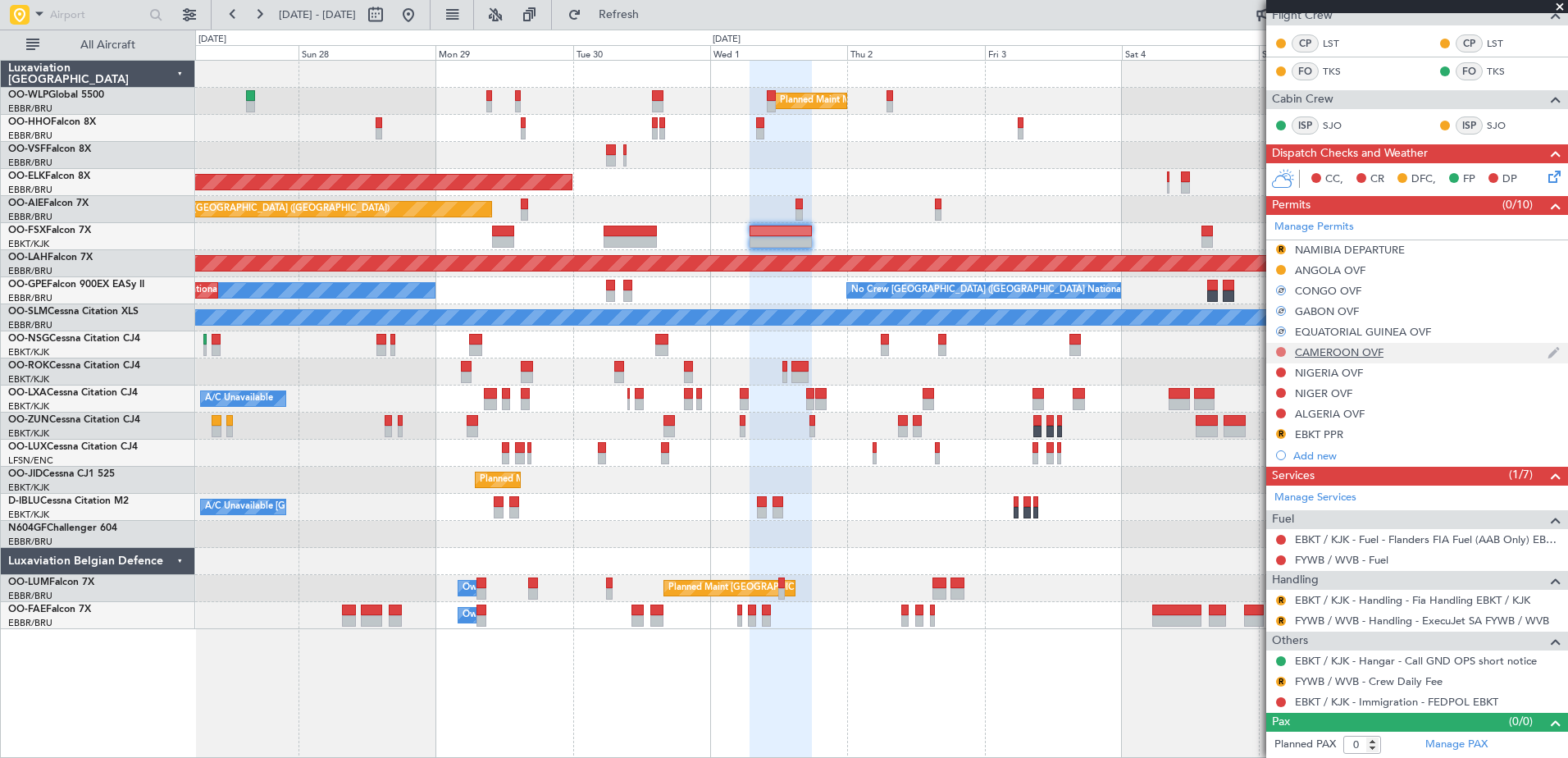
click at [1283, 352] on button at bounding box center [1281, 352] width 10 height 10
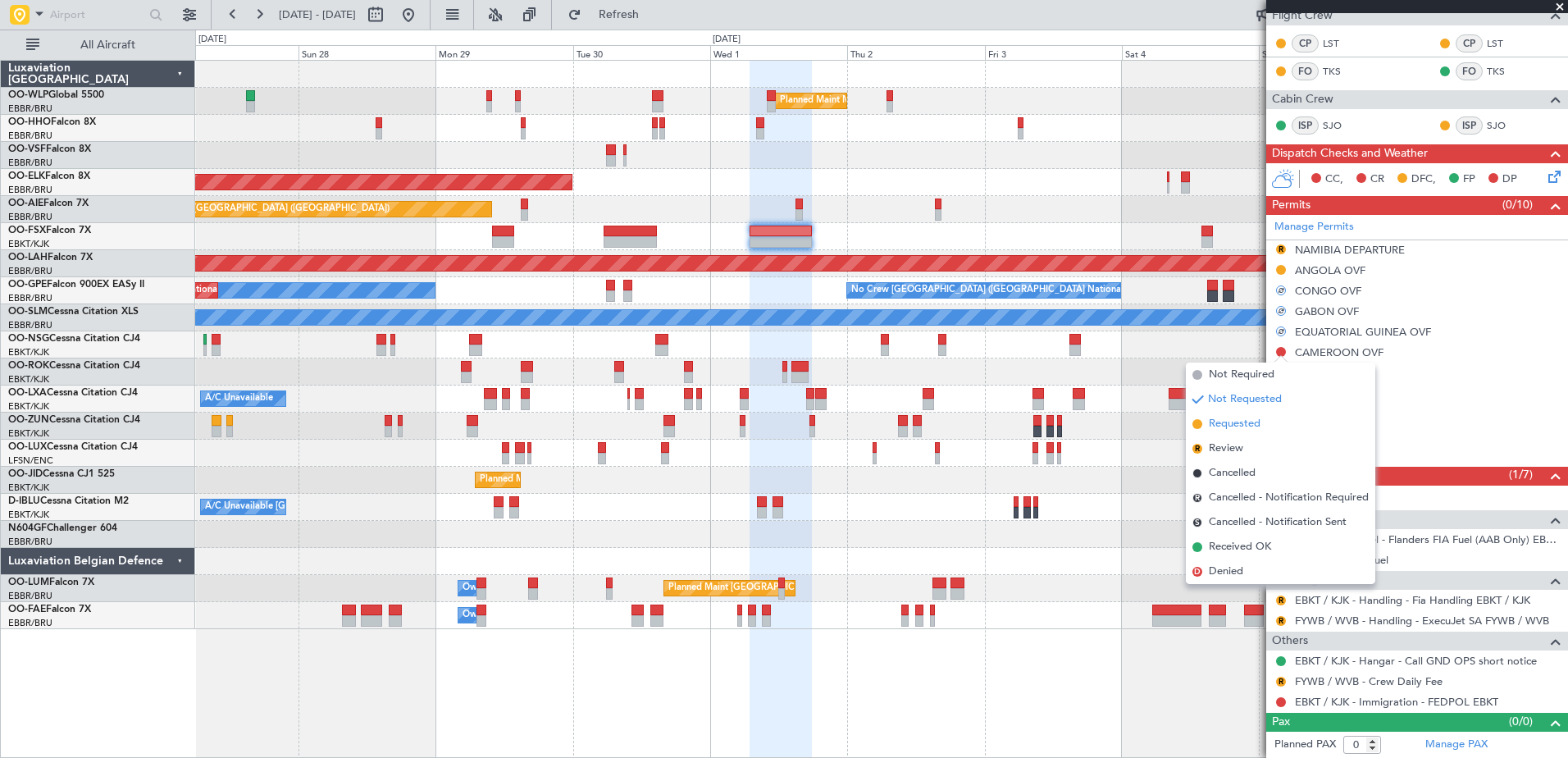
click at [1249, 422] on span "Requested" at bounding box center [1234, 423] width 52 height 16
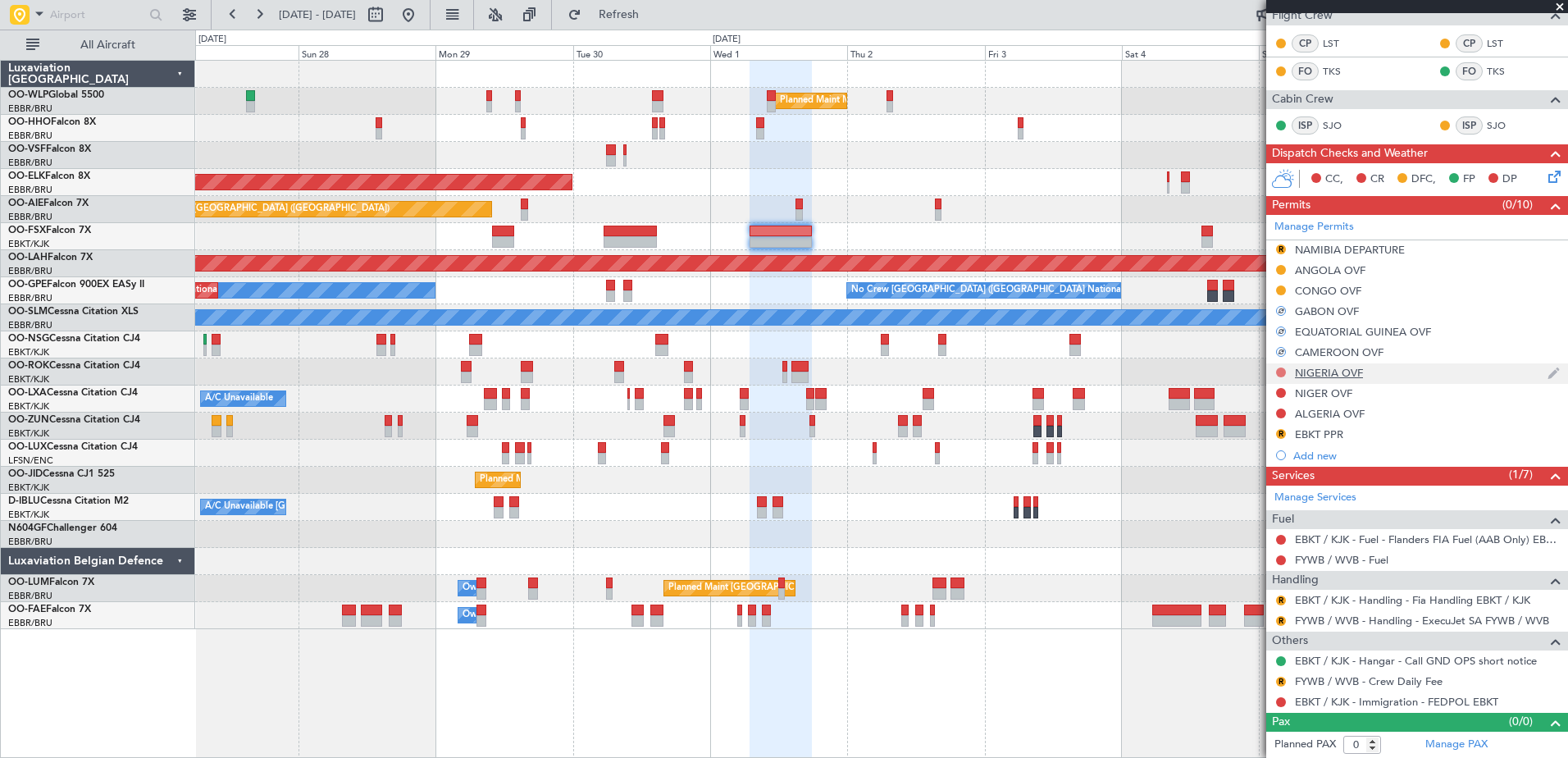
click at [1284, 370] on button at bounding box center [1281, 372] width 10 height 10
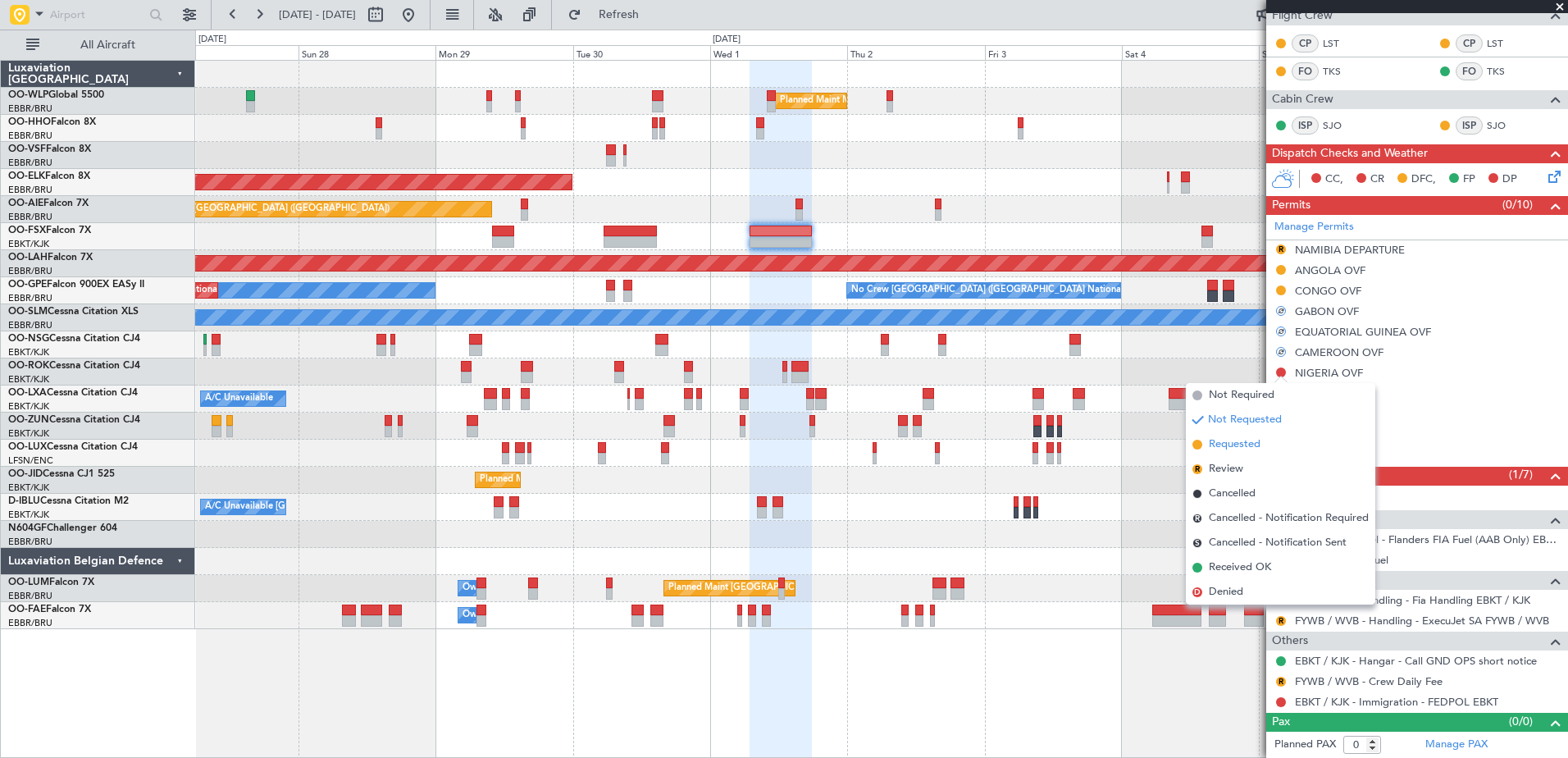
click at [1259, 441] on span "Requested" at bounding box center [1234, 444] width 52 height 16
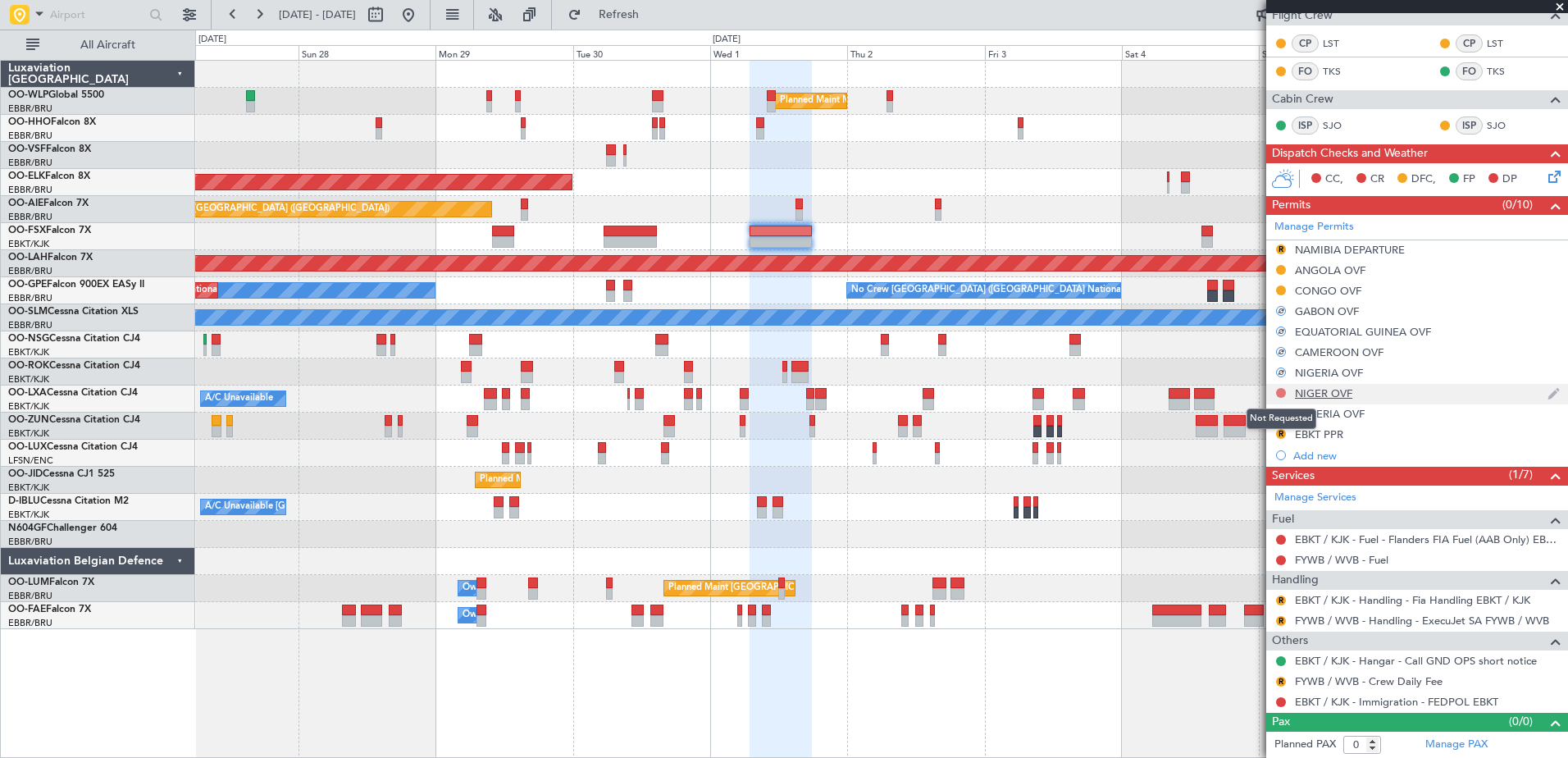
click at [1279, 390] on button at bounding box center [1281, 393] width 10 height 10
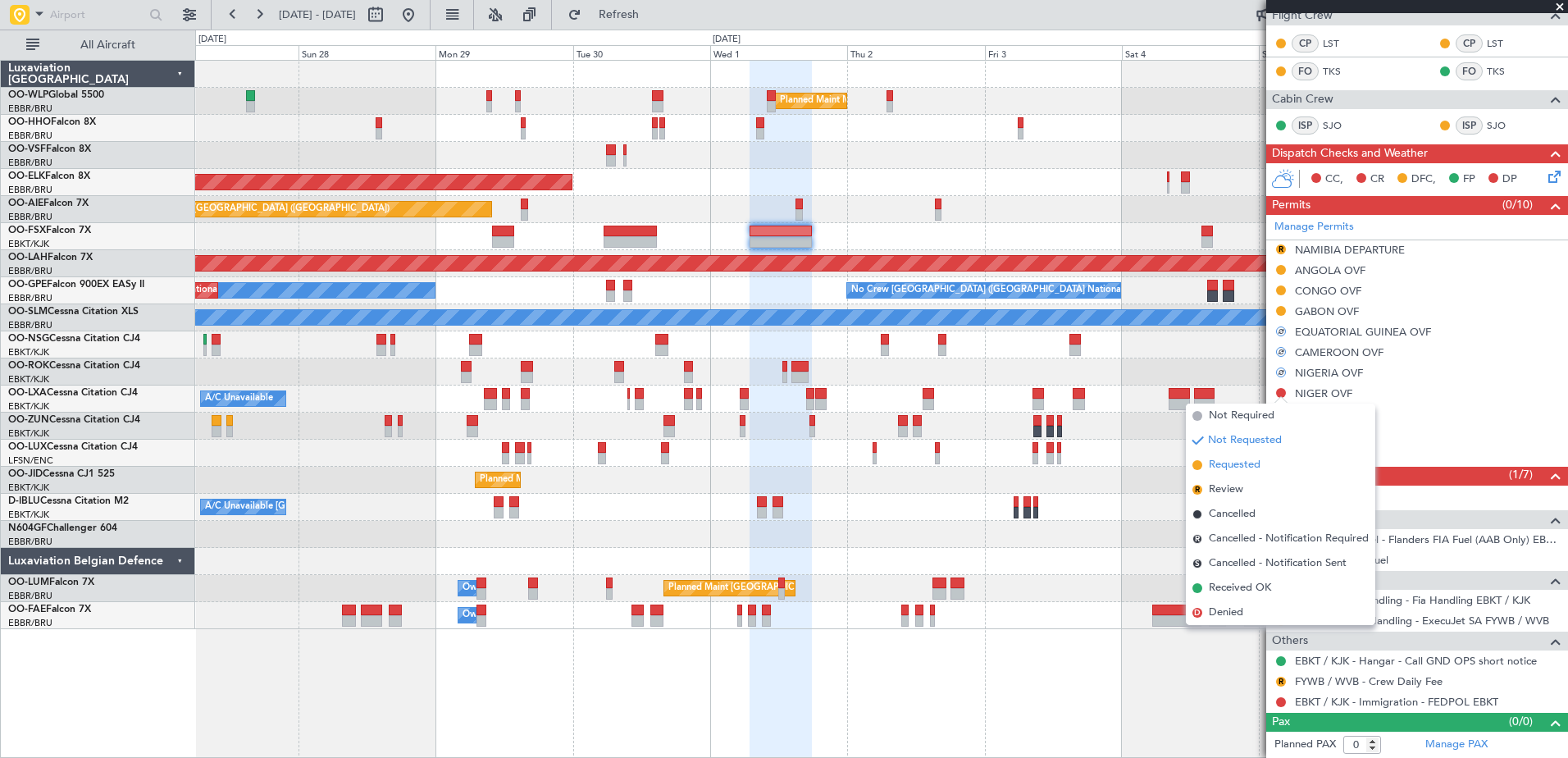
click at [1237, 465] on span "Requested" at bounding box center [1234, 464] width 52 height 16
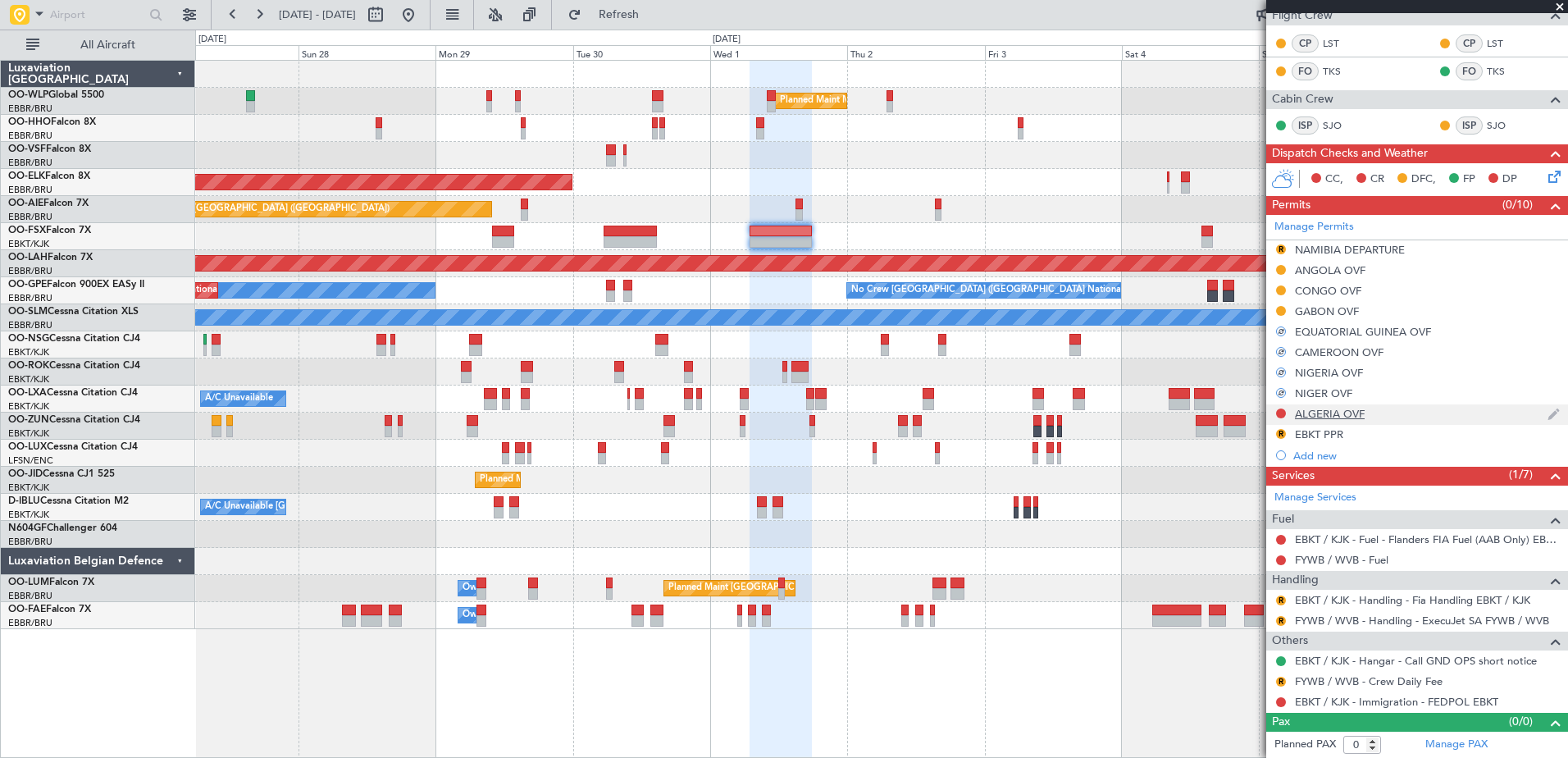
click at [1282, 407] on div at bounding box center [1281, 414] width 14 height 14
click at [1279, 409] on button at bounding box center [1281, 414] width 10 height 10
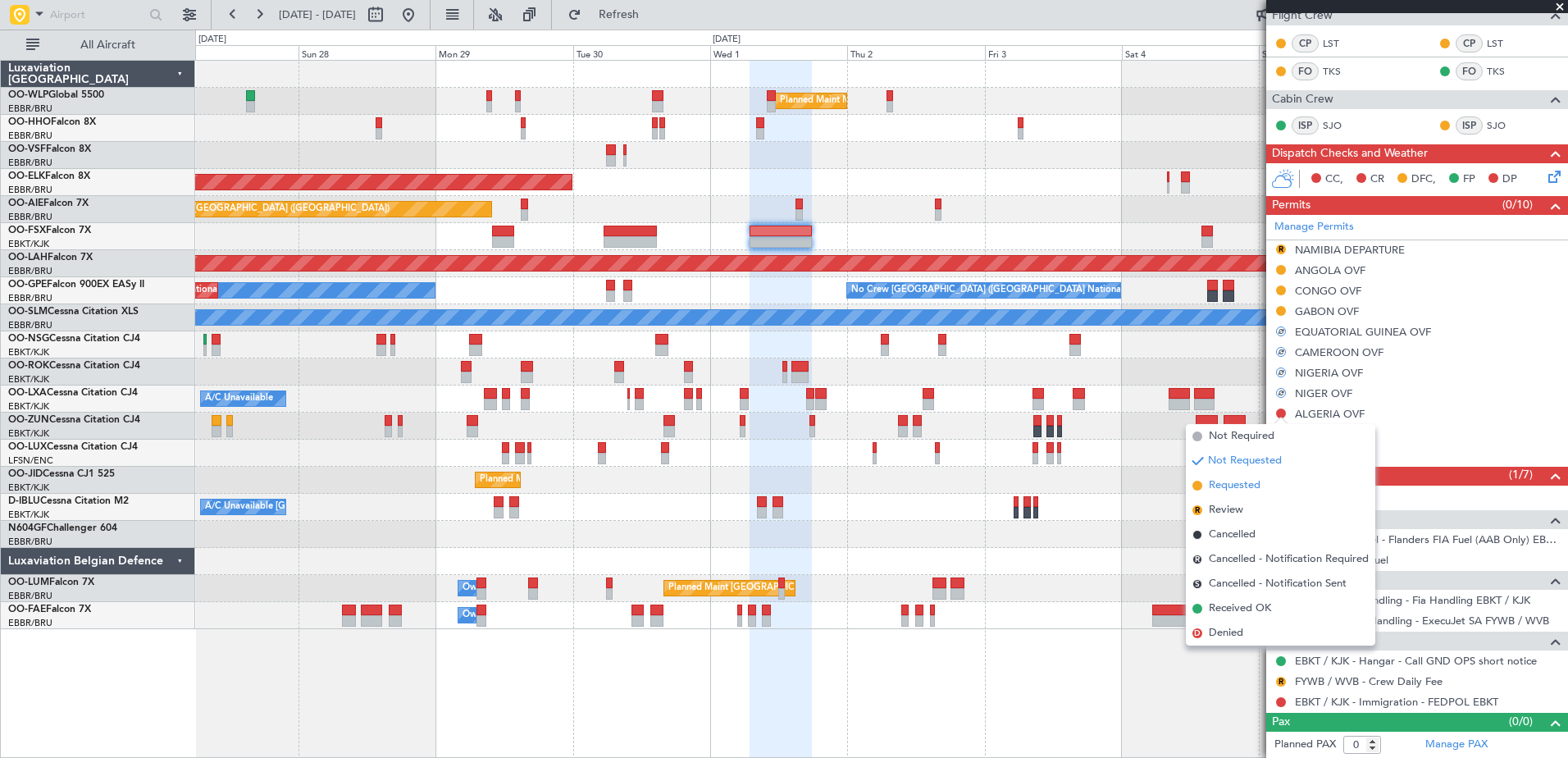
click at [1239, 485] on span "Requested" at bounding box center [1234, 485] width 52 height 16
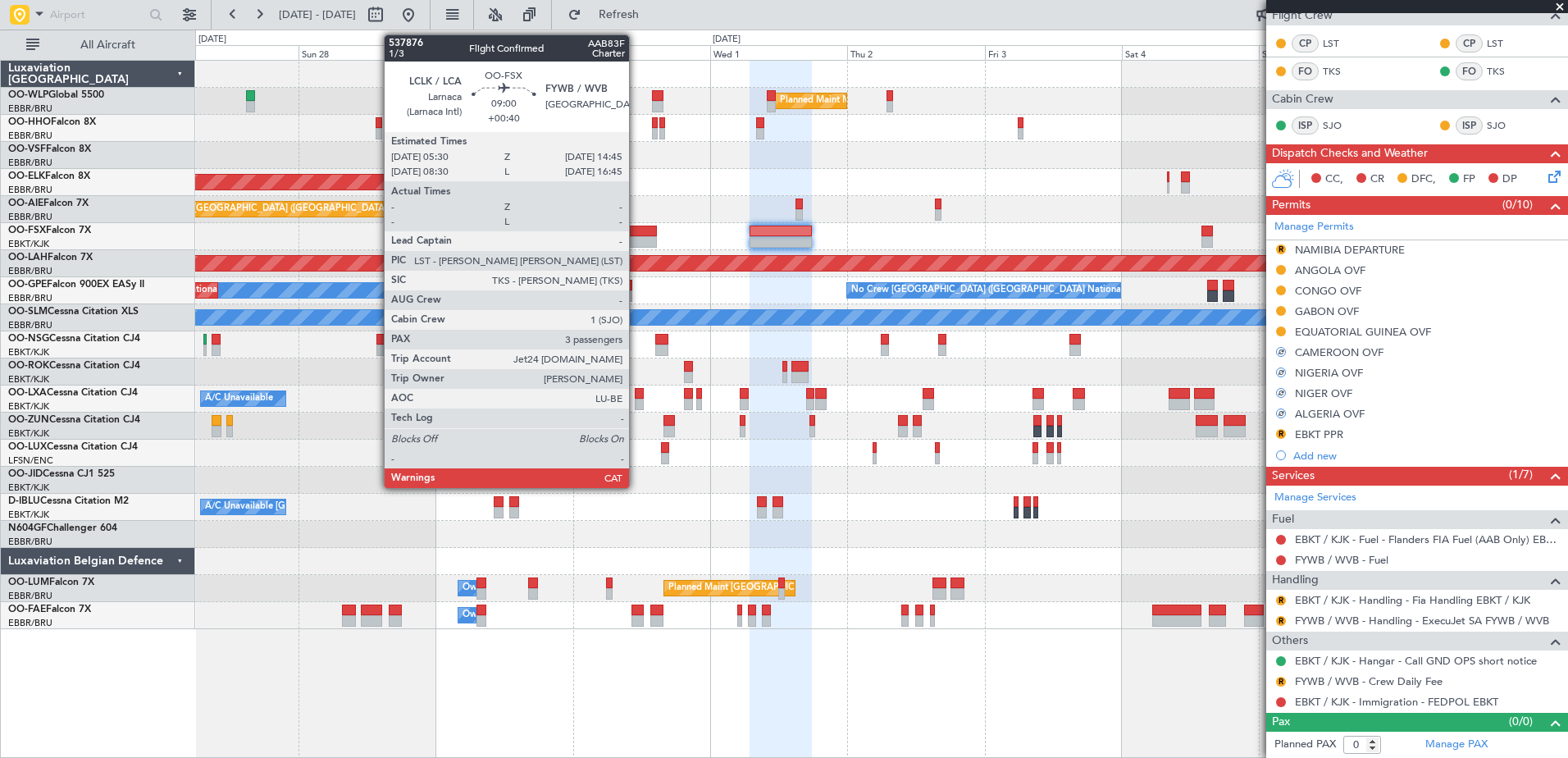
click at [637, 236] on div at bounding box center [630, 231] width 53 height 12
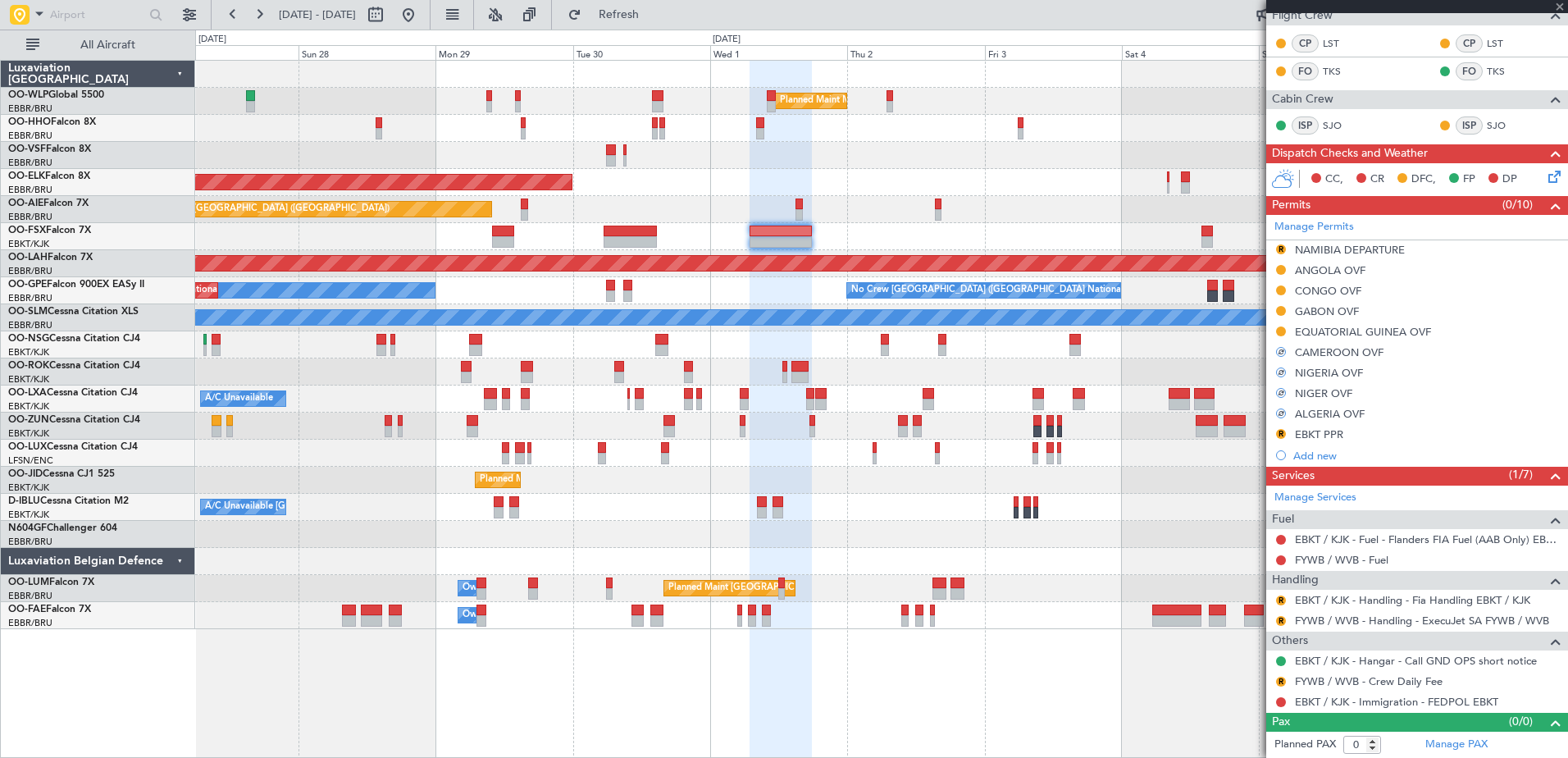
type input "+00:40"
type input "3"
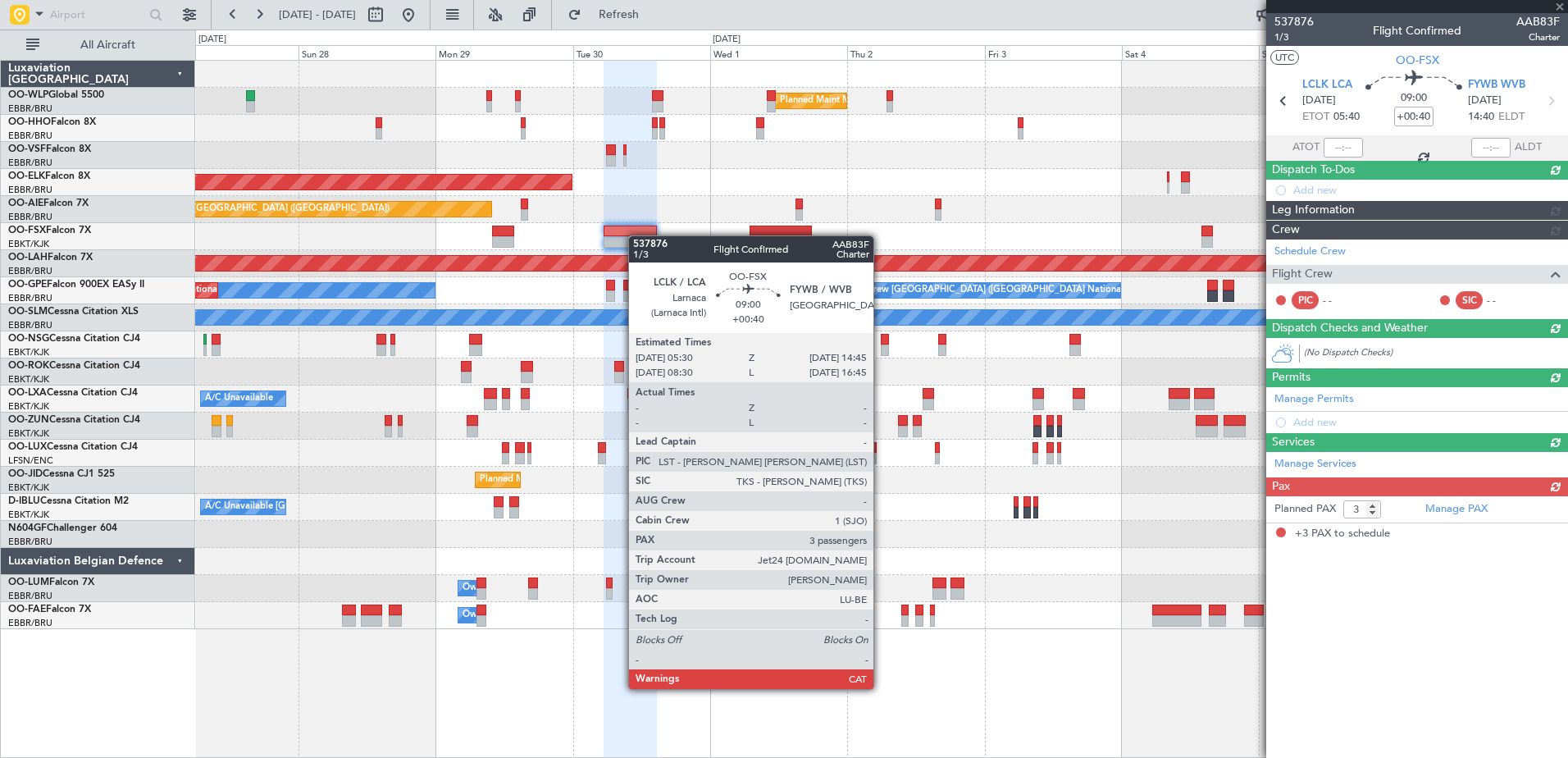
scroll to position [0, 0]
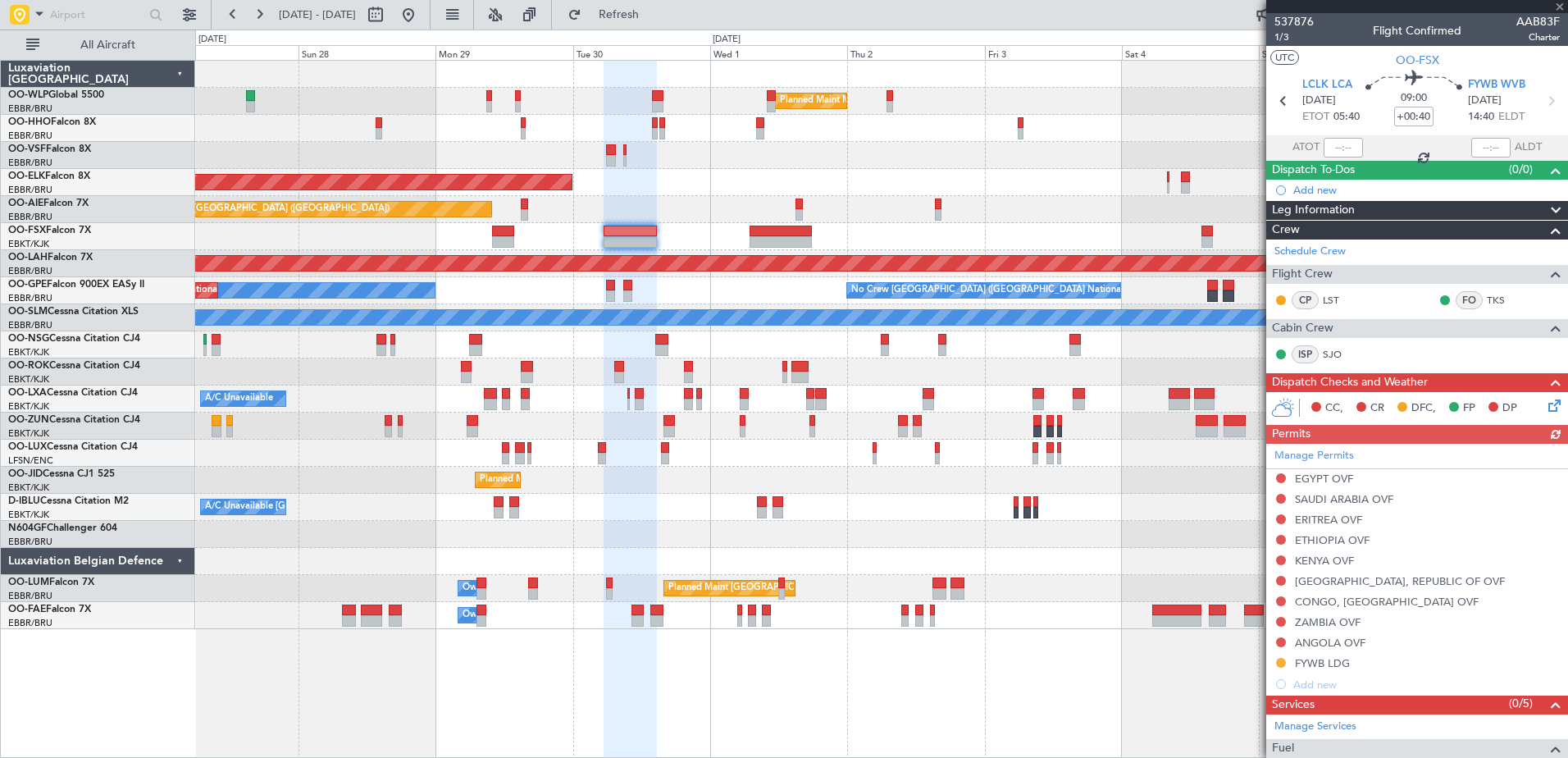
click at [1278, 476] on div "Manage Permits EGYPT OVF SAUDI ARABIA OVF ERITREA OVF ETHIOPIA OVF KENYA OVF TA…" at bounding box center [1417, 568] width 301 height 251
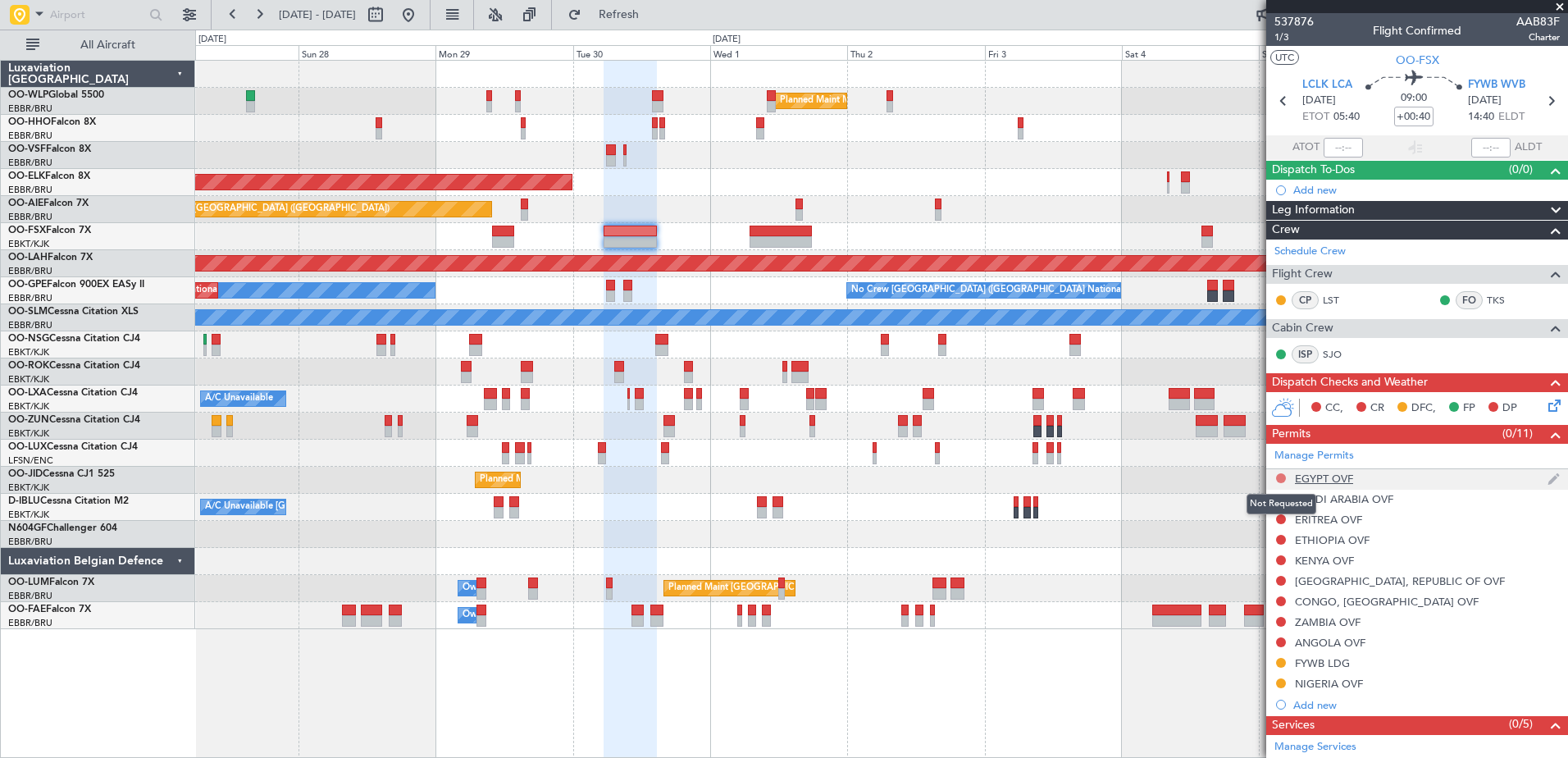
click at [1283, 475] on button at bounding box center [1281, 478] width 10 height 10
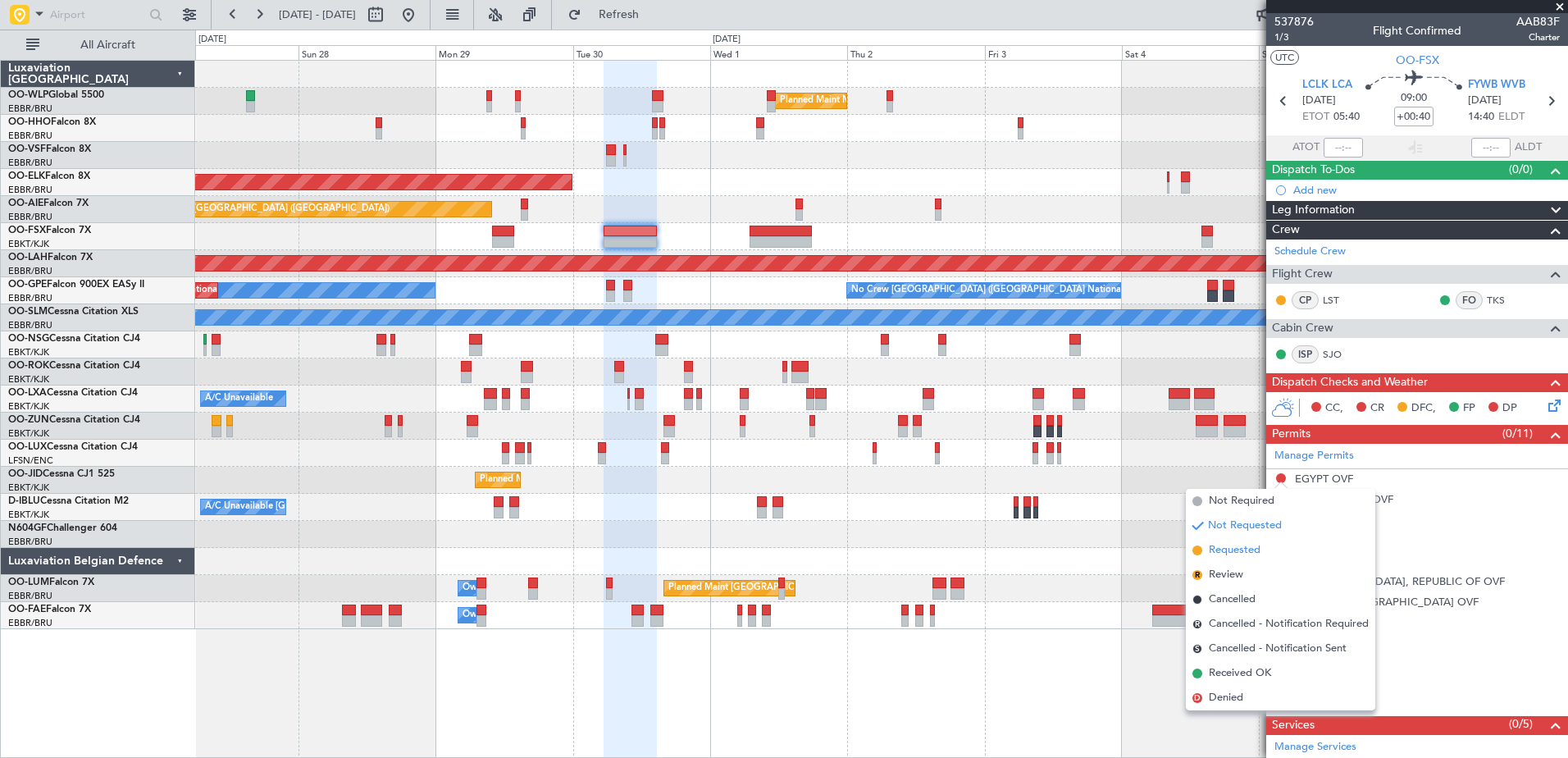
click at [1220, 550] on span "Requested" at bounding box center [1234, 550] width 52 height 16
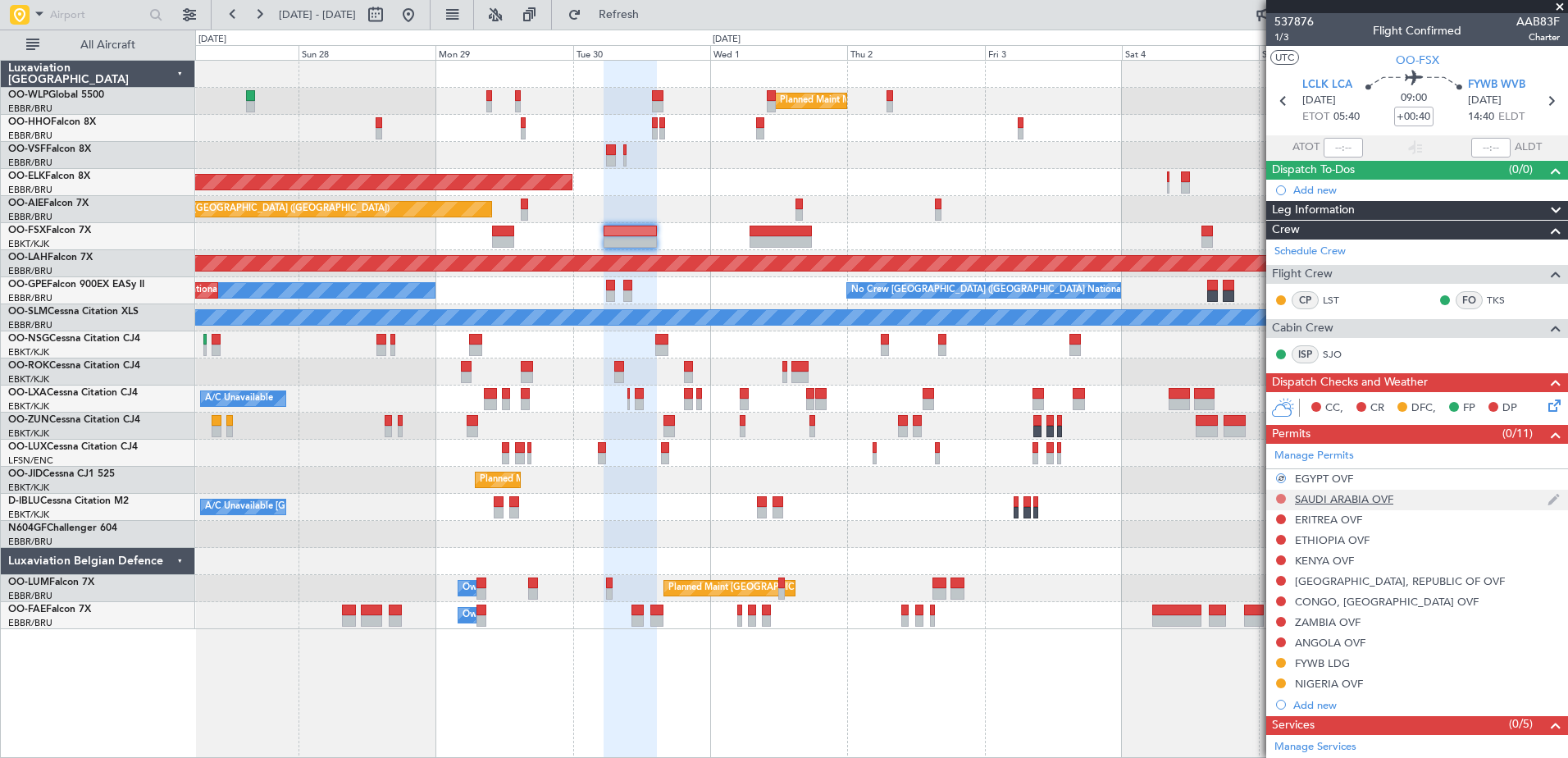
click at [1283, 502] on mat-tooltip-component "Not Requested" at bounding box center [1282, 523] width 93 height 43
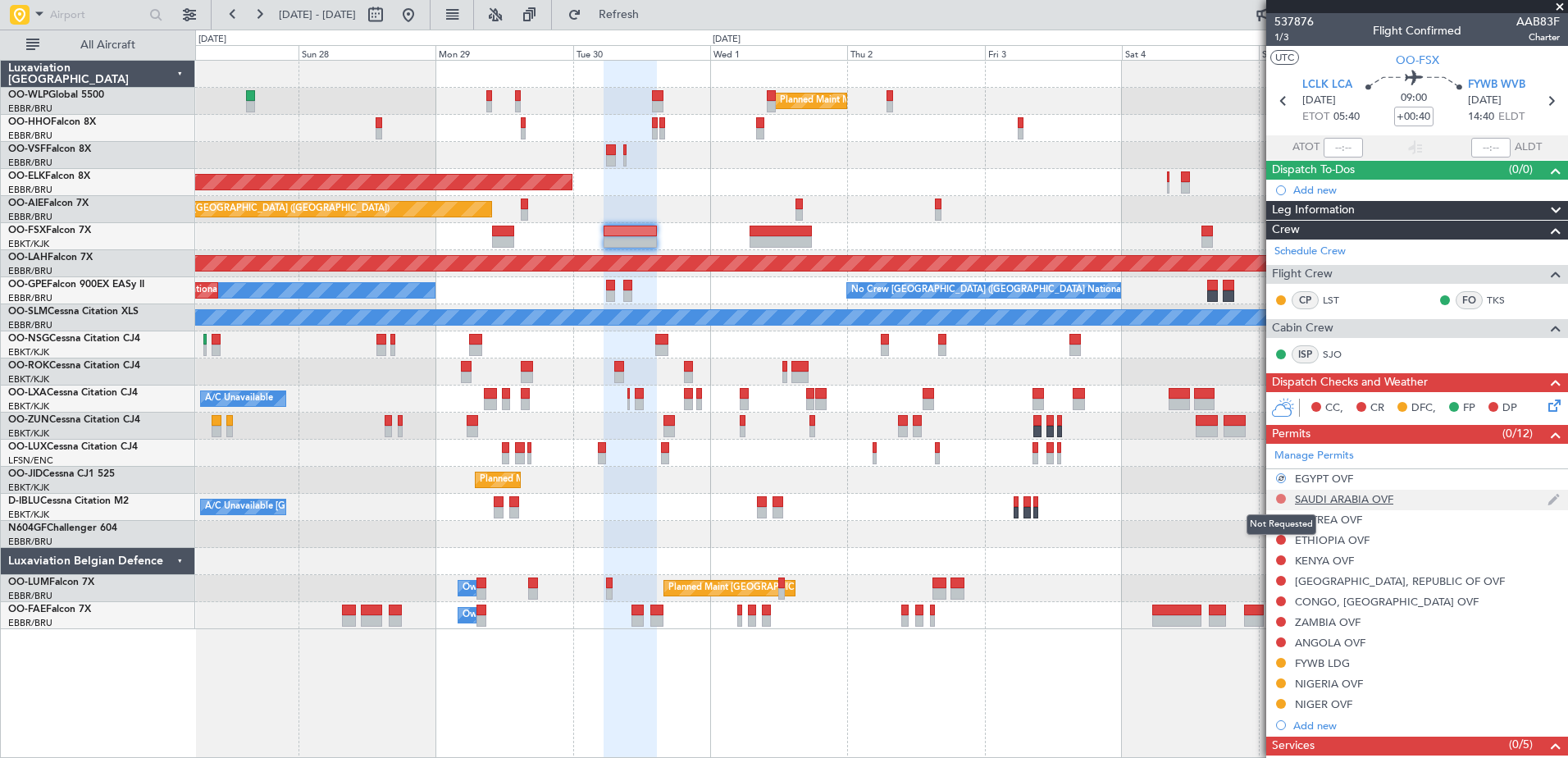
click at [1279, 500] on button at bounding box center [1281, 499] width 10 height 10
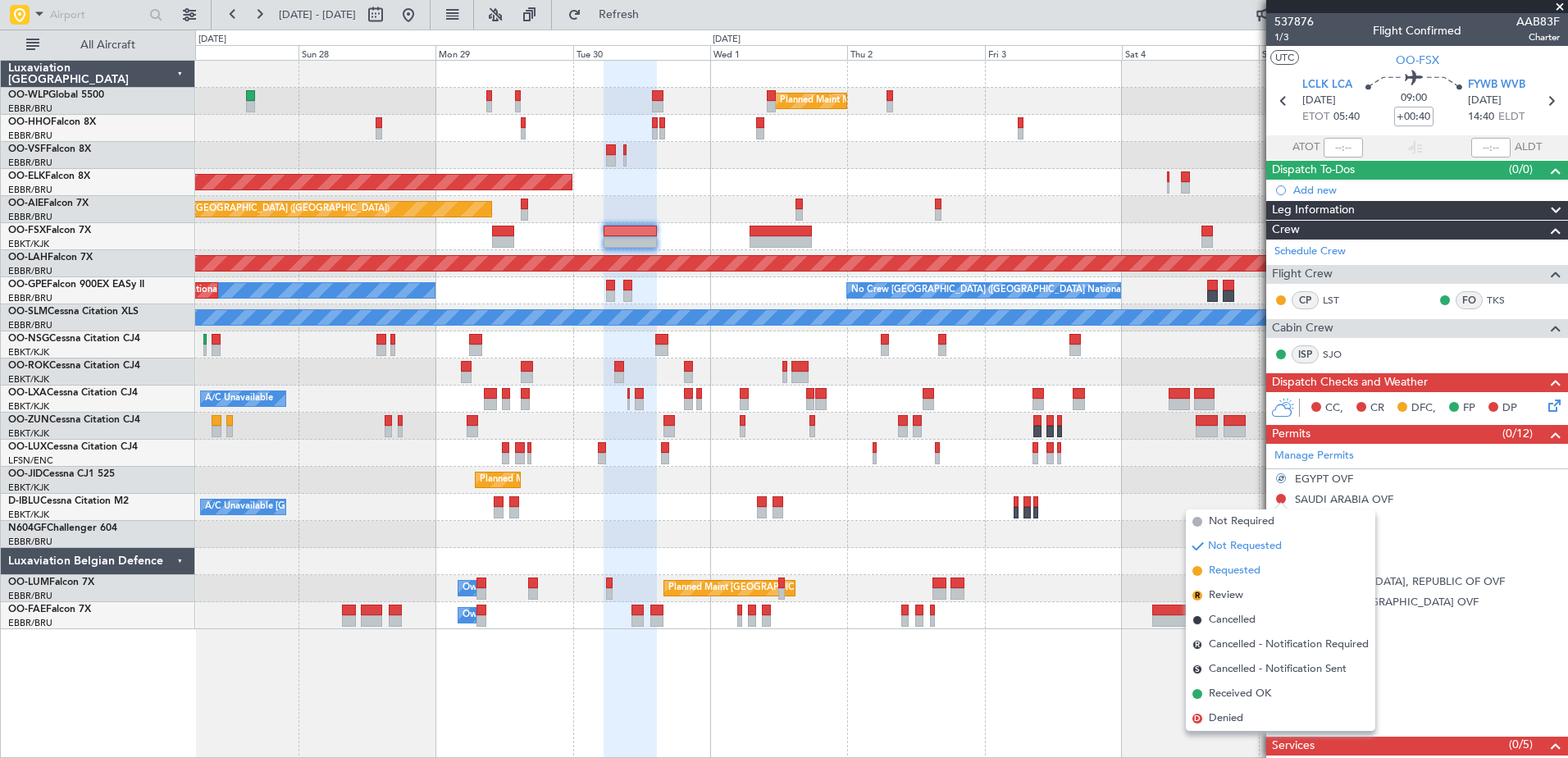
click at [1243, 567] on span "Requested" at bounding box center [1234, 570] width 52 height 16
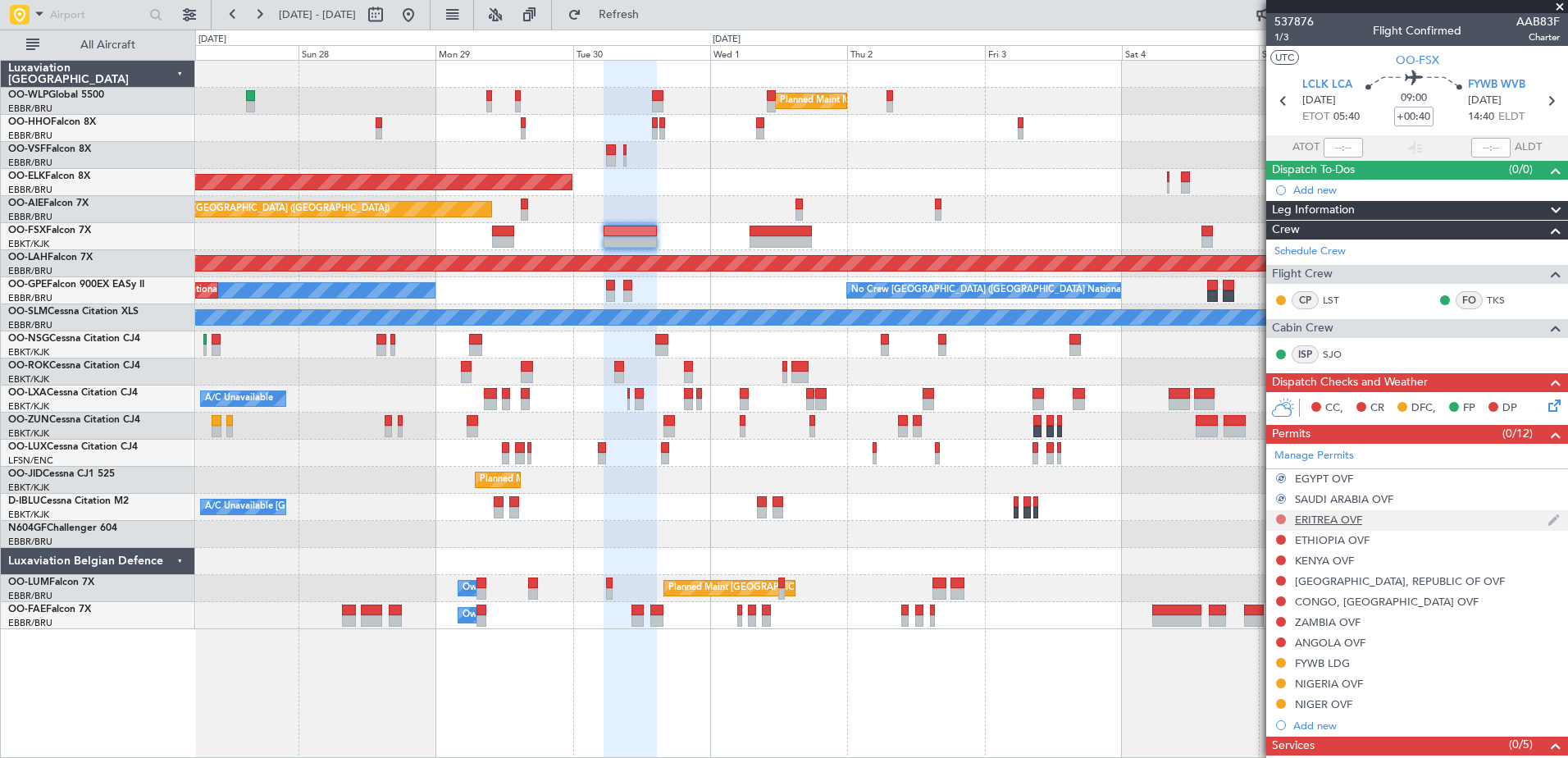
click at [1284, 520] on button at bounding box center [1281, 519] width 10 height 10
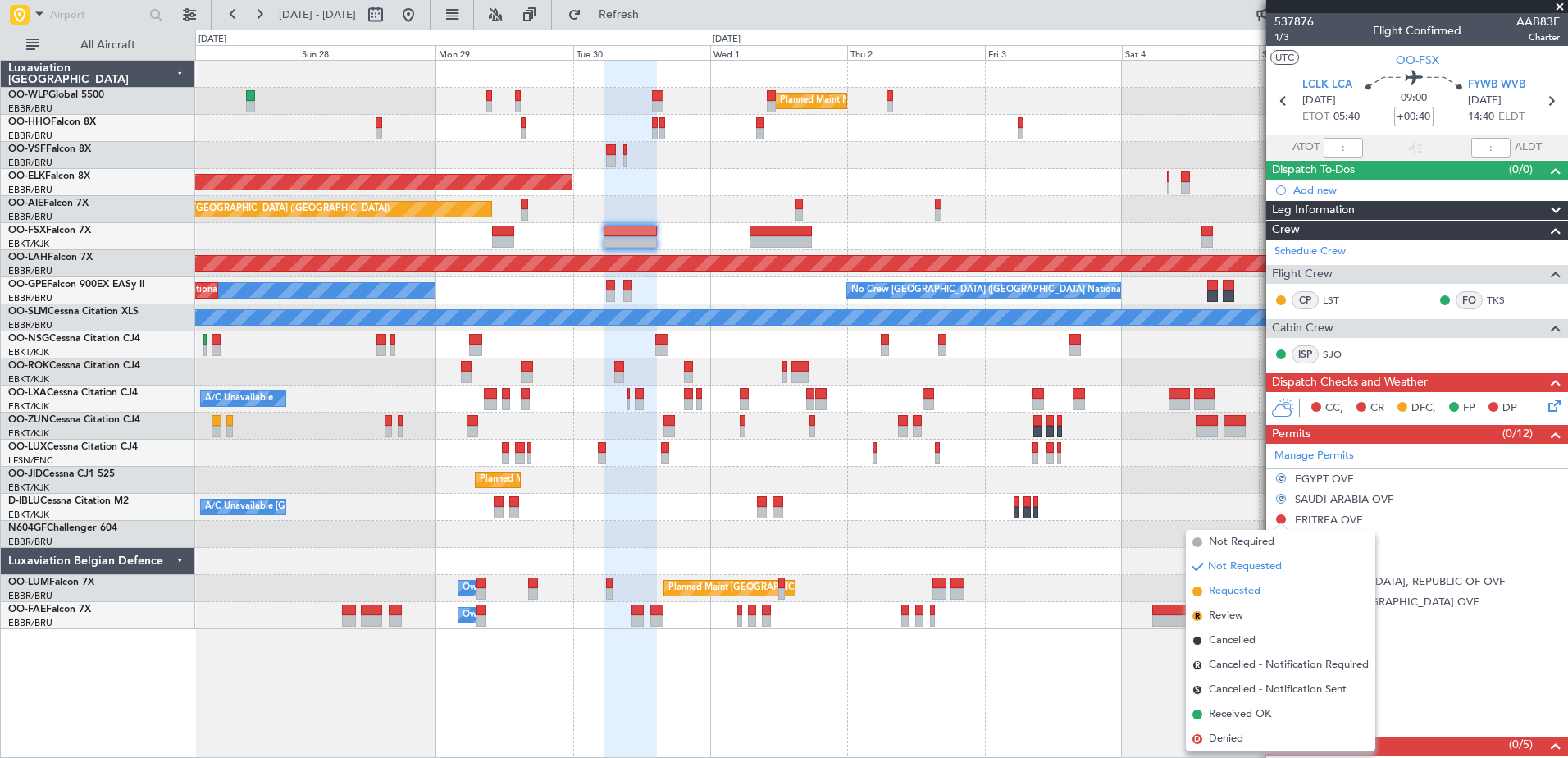
click at [1245, 592] on span "Requested" at bounding box center [1234, 591] width 52 height 16
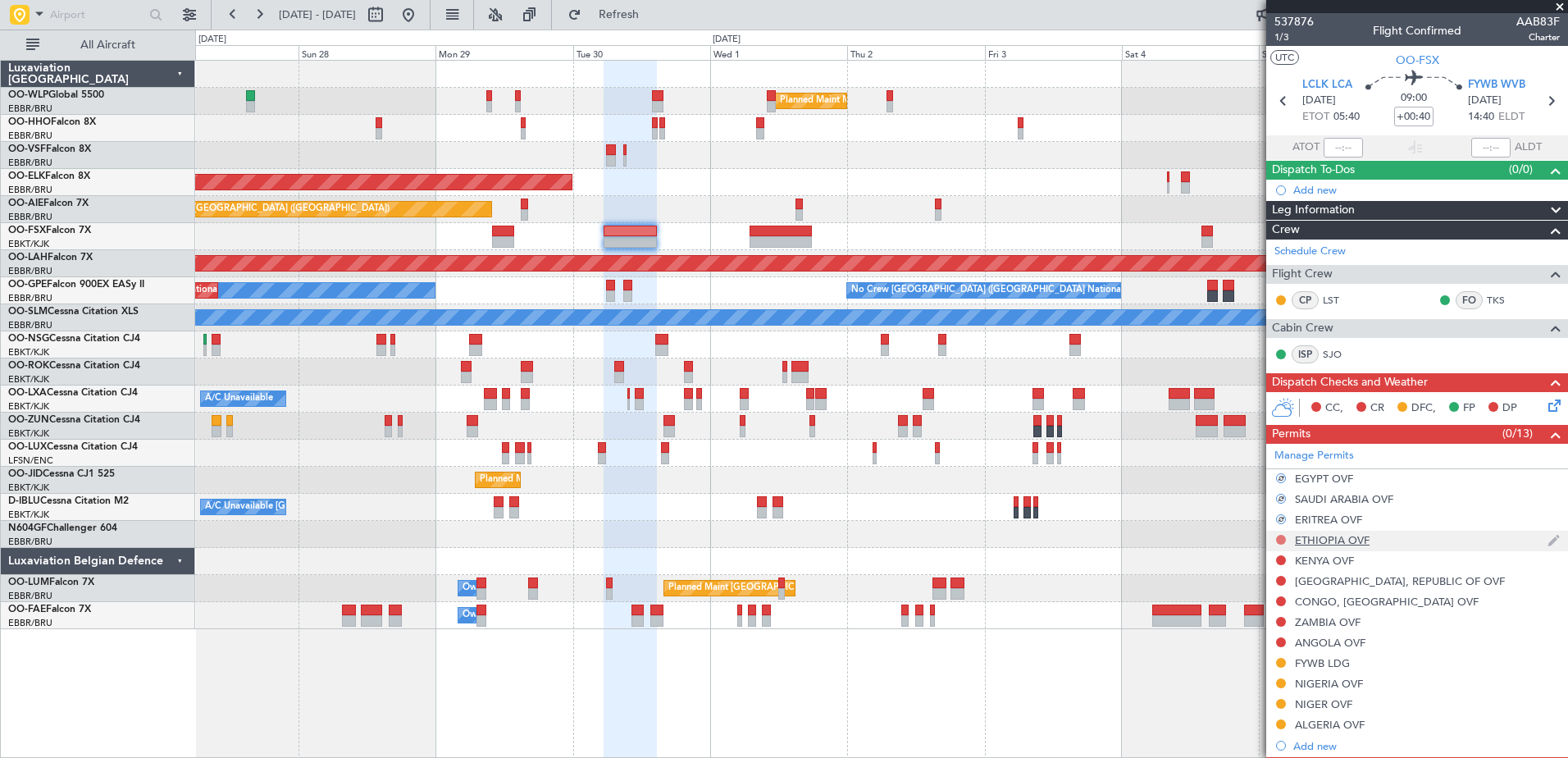
click at [1280, 537] on button at bounding box center [1281, 539] width 10 height 10
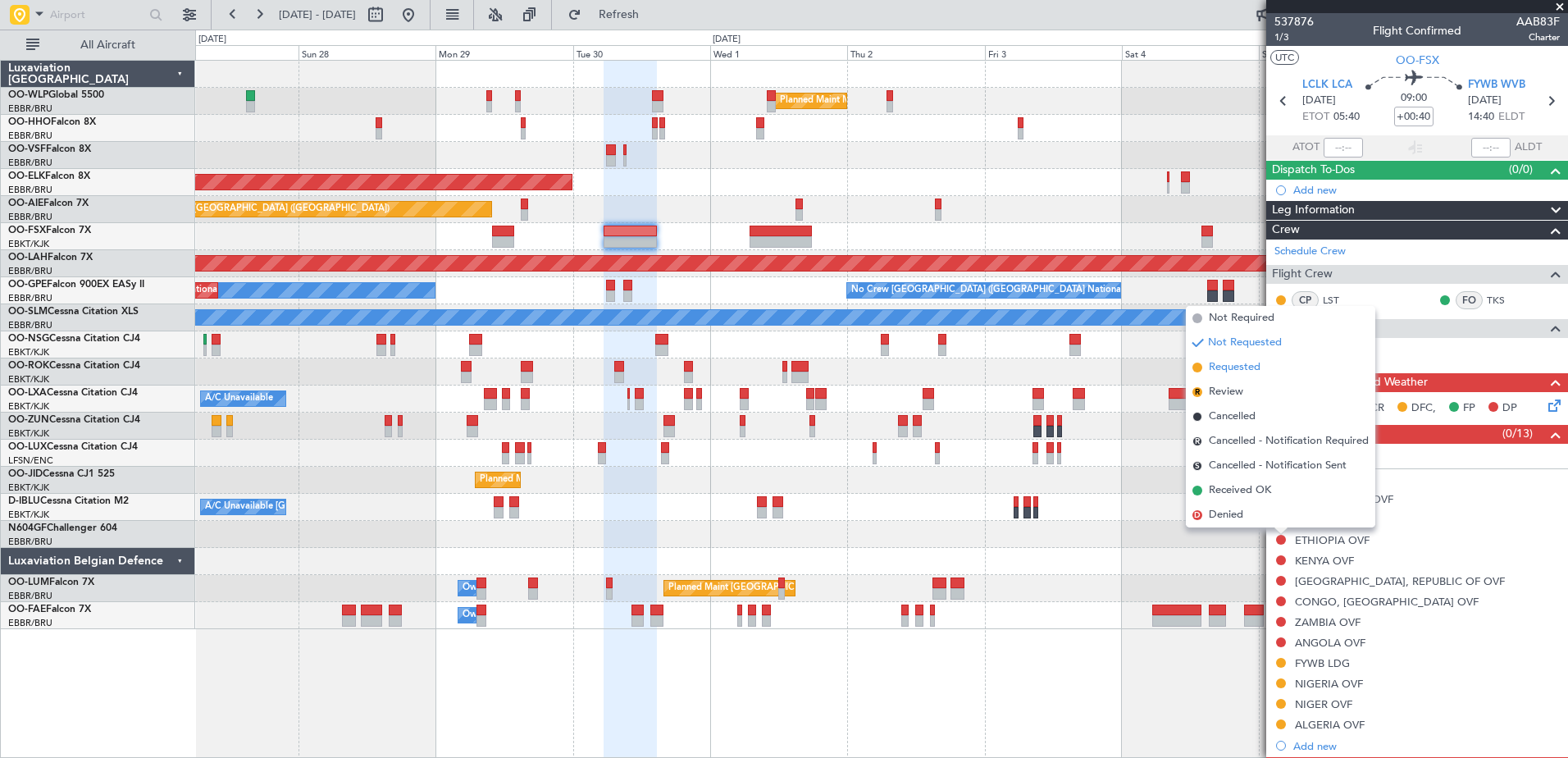
click at [1237, 366] on span "Requested" at bounding box center [1234, 366] width 52 height 16
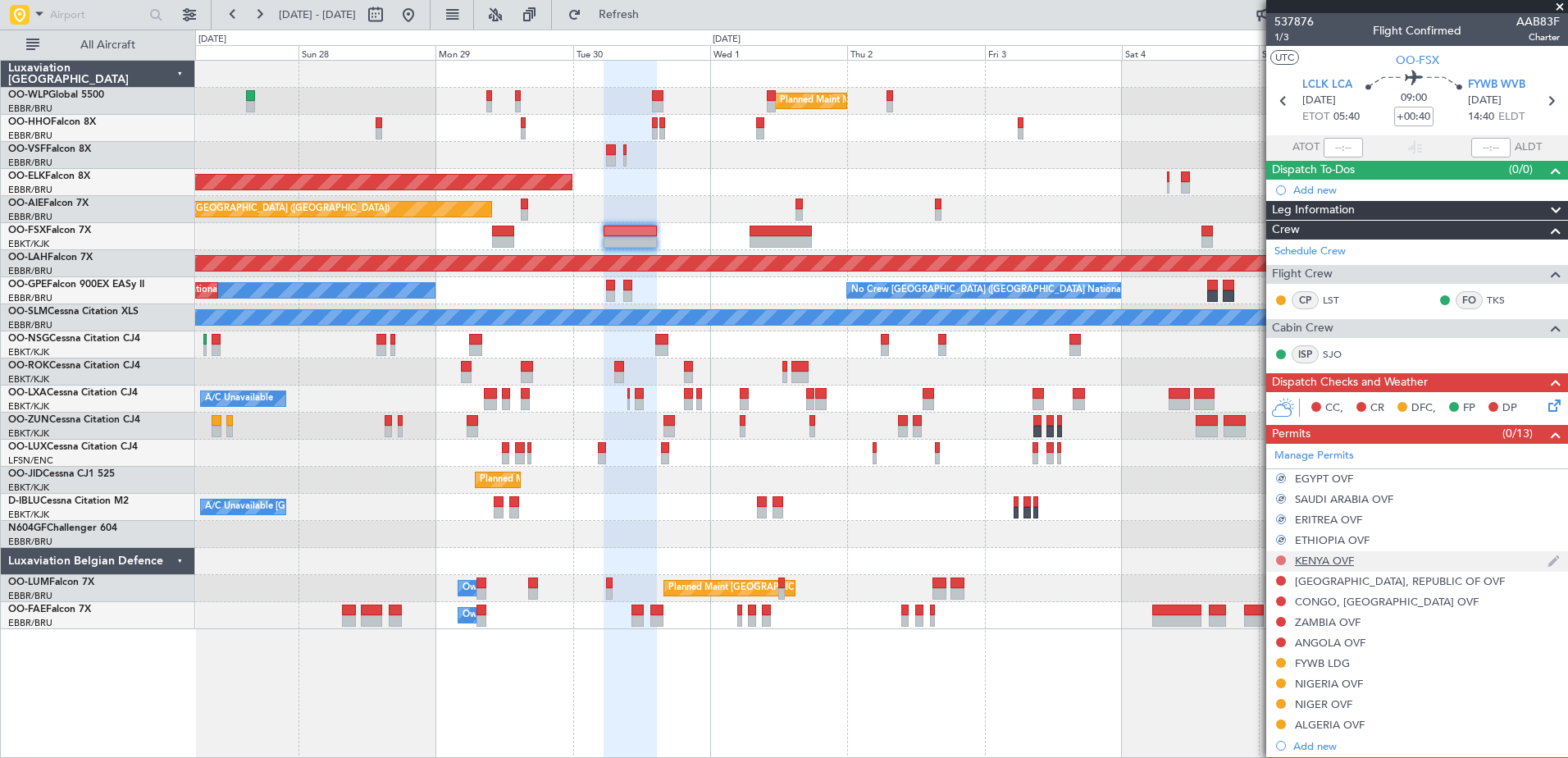
click at [1282, 558] on button at bounding box center [1281, 560] width 10 height 10
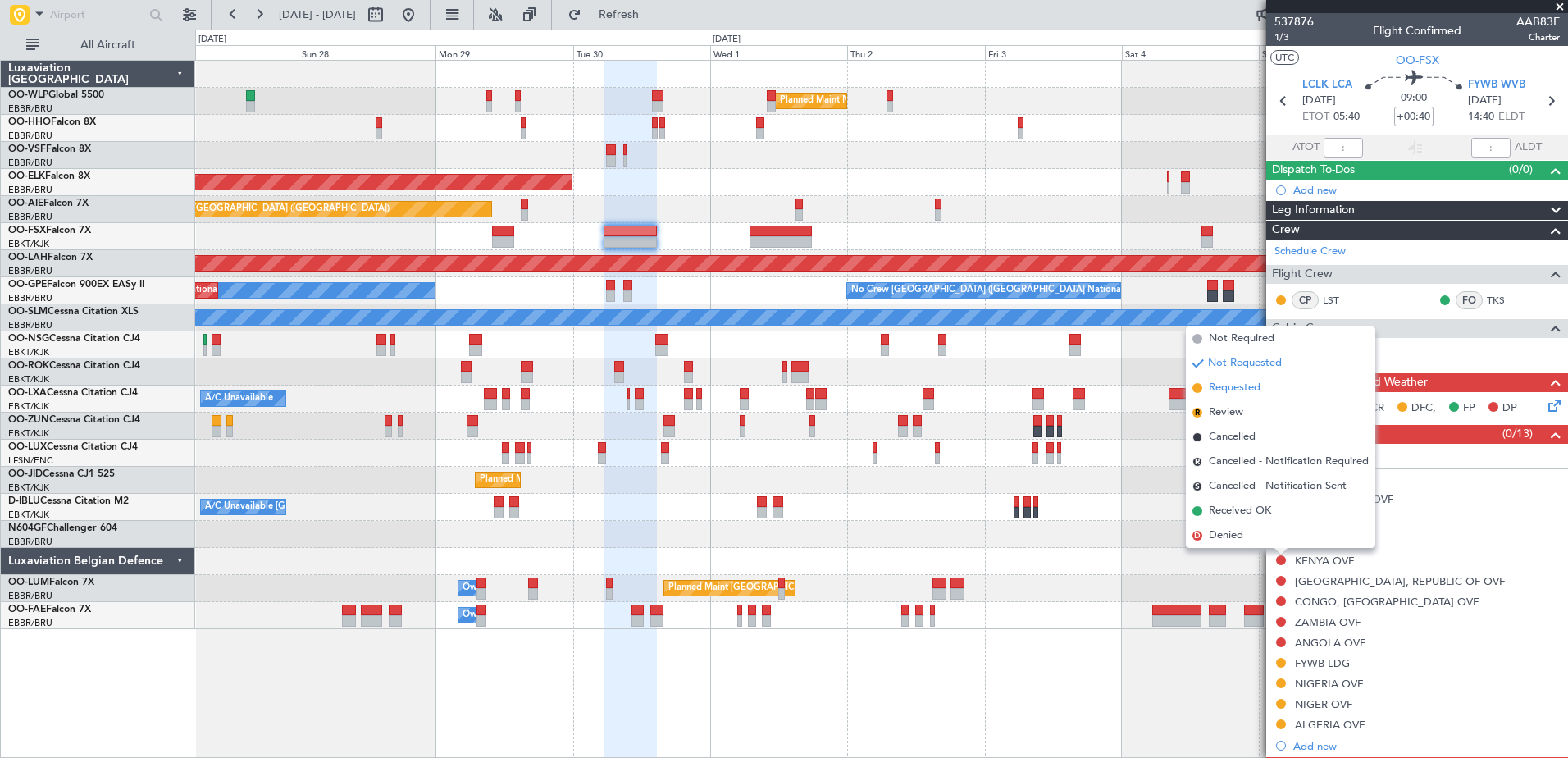
click at [1235, 389] on span "Requested" at bounding box center [1234, 387] width 52 height 16
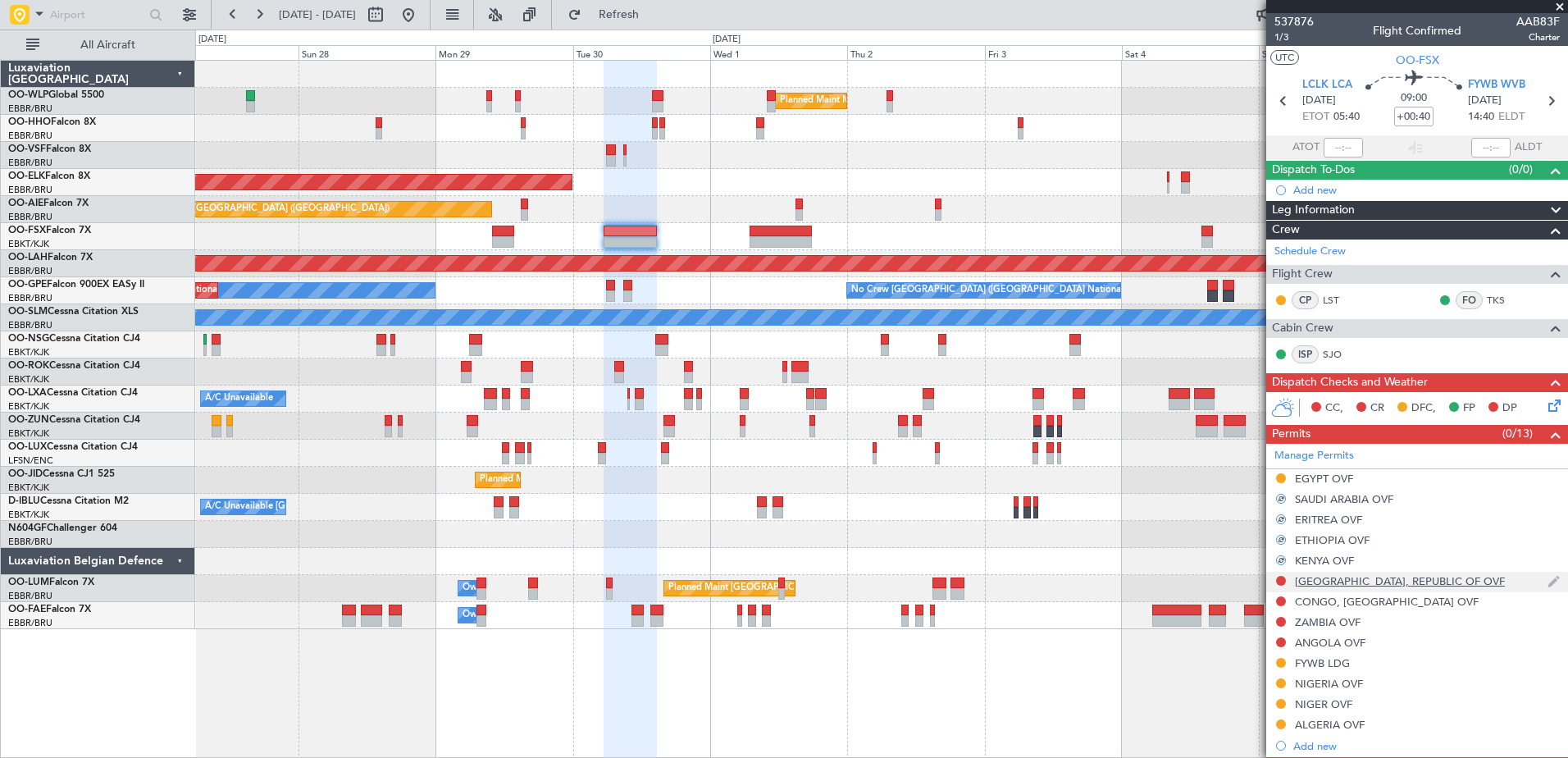
click at [1275, 576] on div at bounding box center [1281, 581] width 14 height 14
click at [1284, 578] on button at bounding box center [1281, 581] width 10 height 10
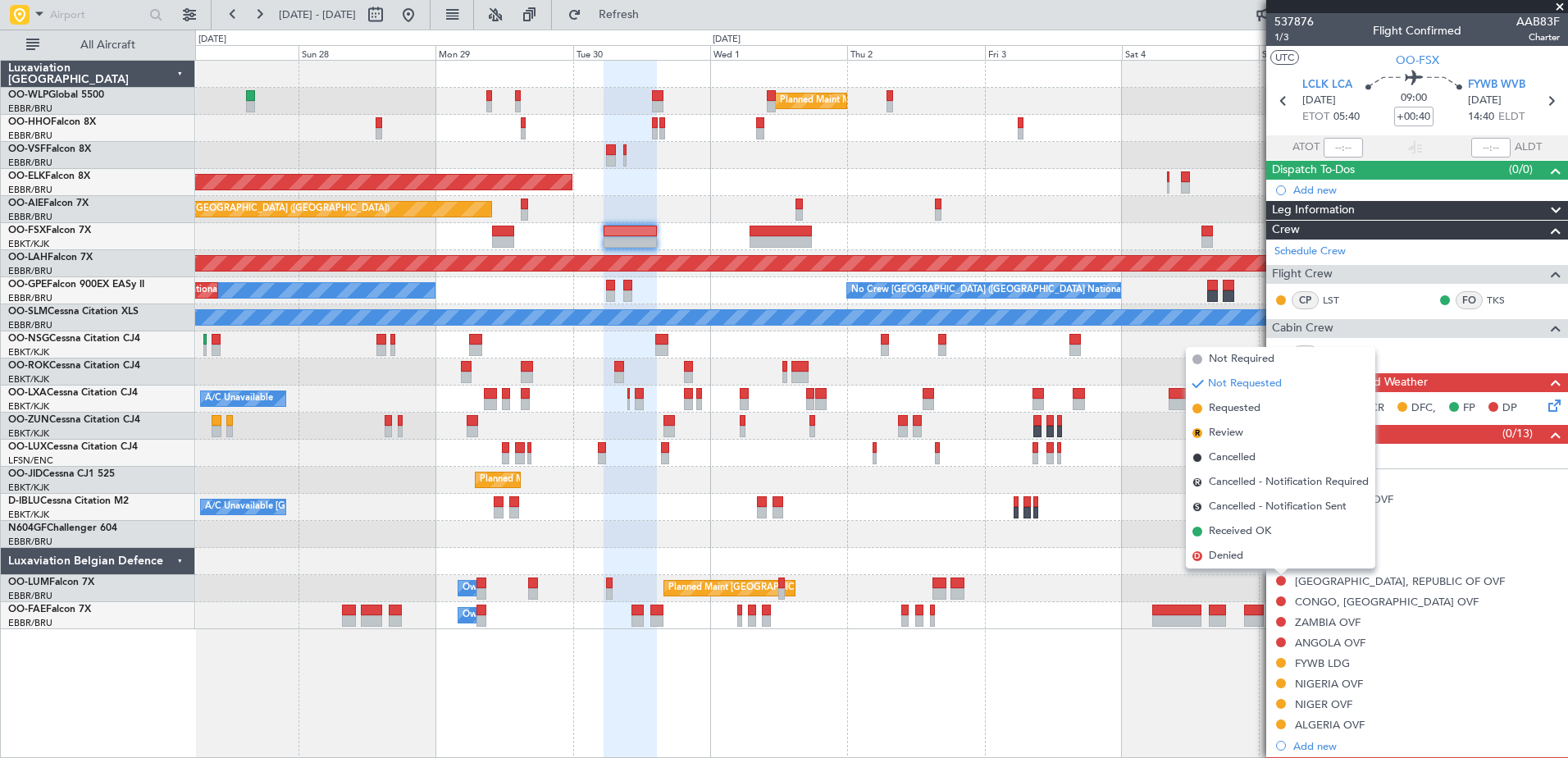
click at [1229, 411] on span "Requested" at bounding box center [1234, 408] width 52 height 16
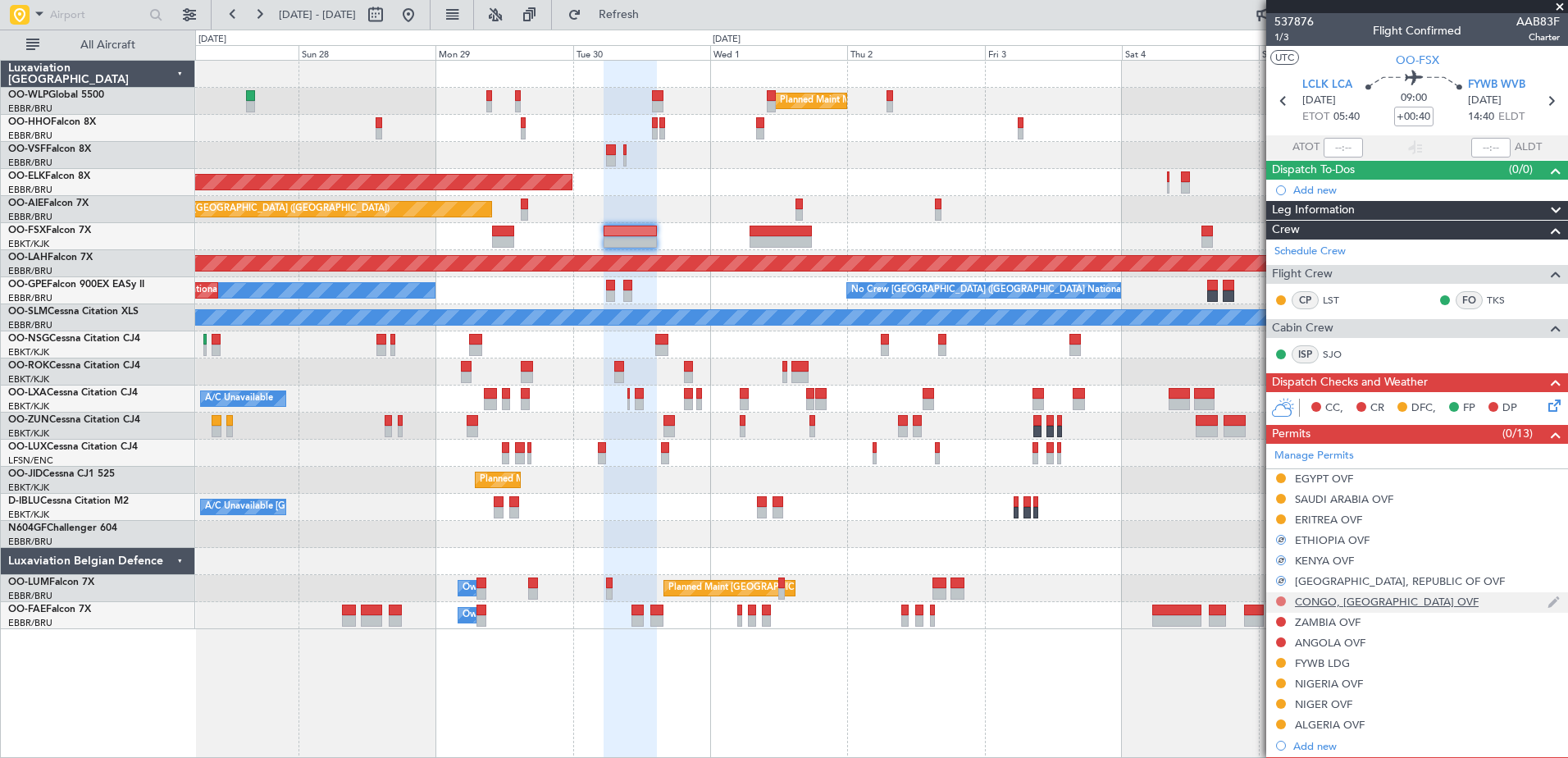
click at [1283, 602] on button at bounding box center [1281, 601] width 10 height 10
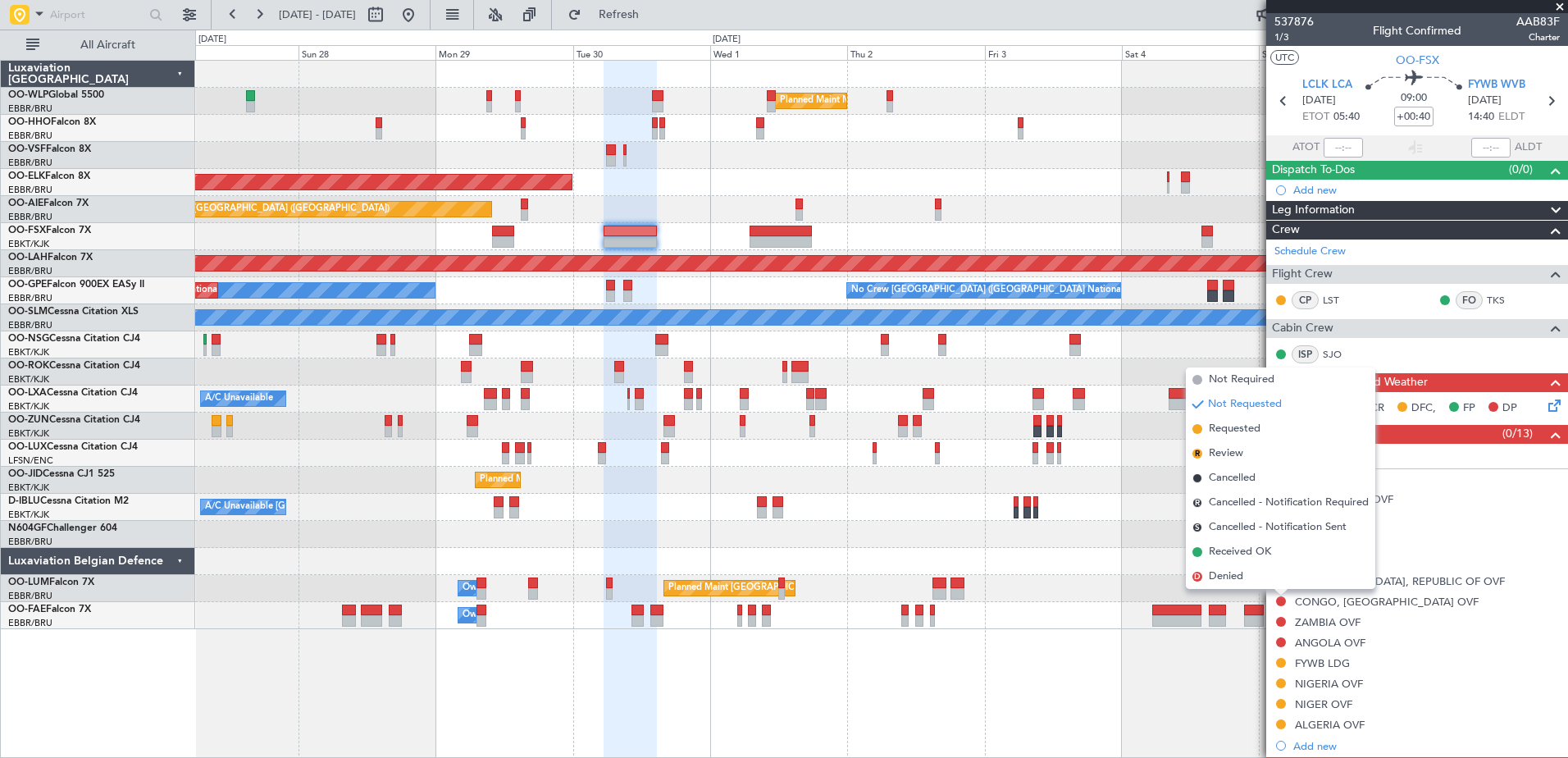
drag, startPoint x: 1237, startPoint y: 432, endPoint x: 1241, endPoint y: 443, distance: 11.7
click at [1239, 436] on span "Requested" at bounding box center [1234, 428] width 52 height 16
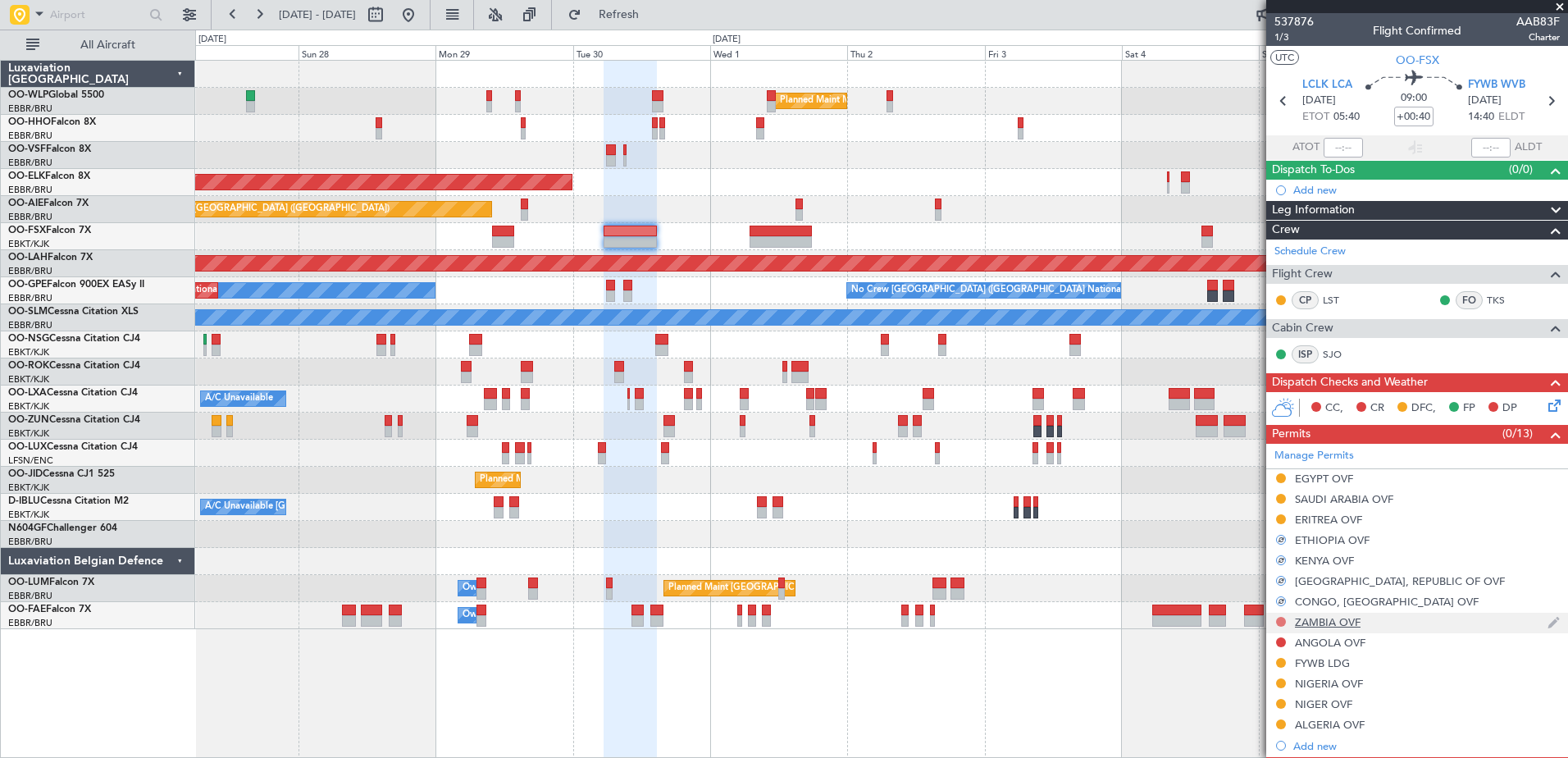
click at [1281, 621] on button at bounding box center [1281, 621] width 10 height 10
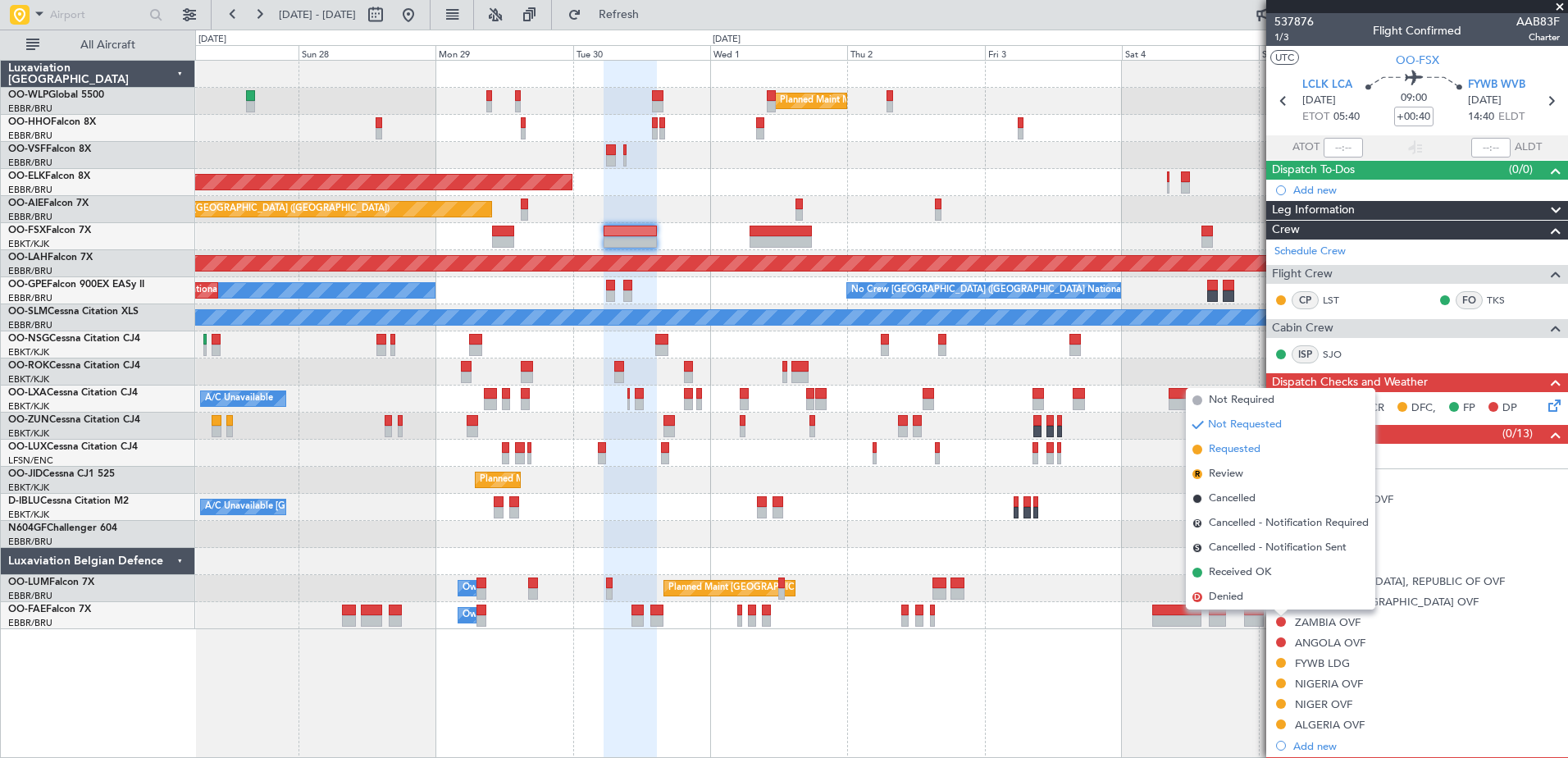
click at [1245, 454] on span "Requested" at bounding box center [1234, 449] width 52 height 16
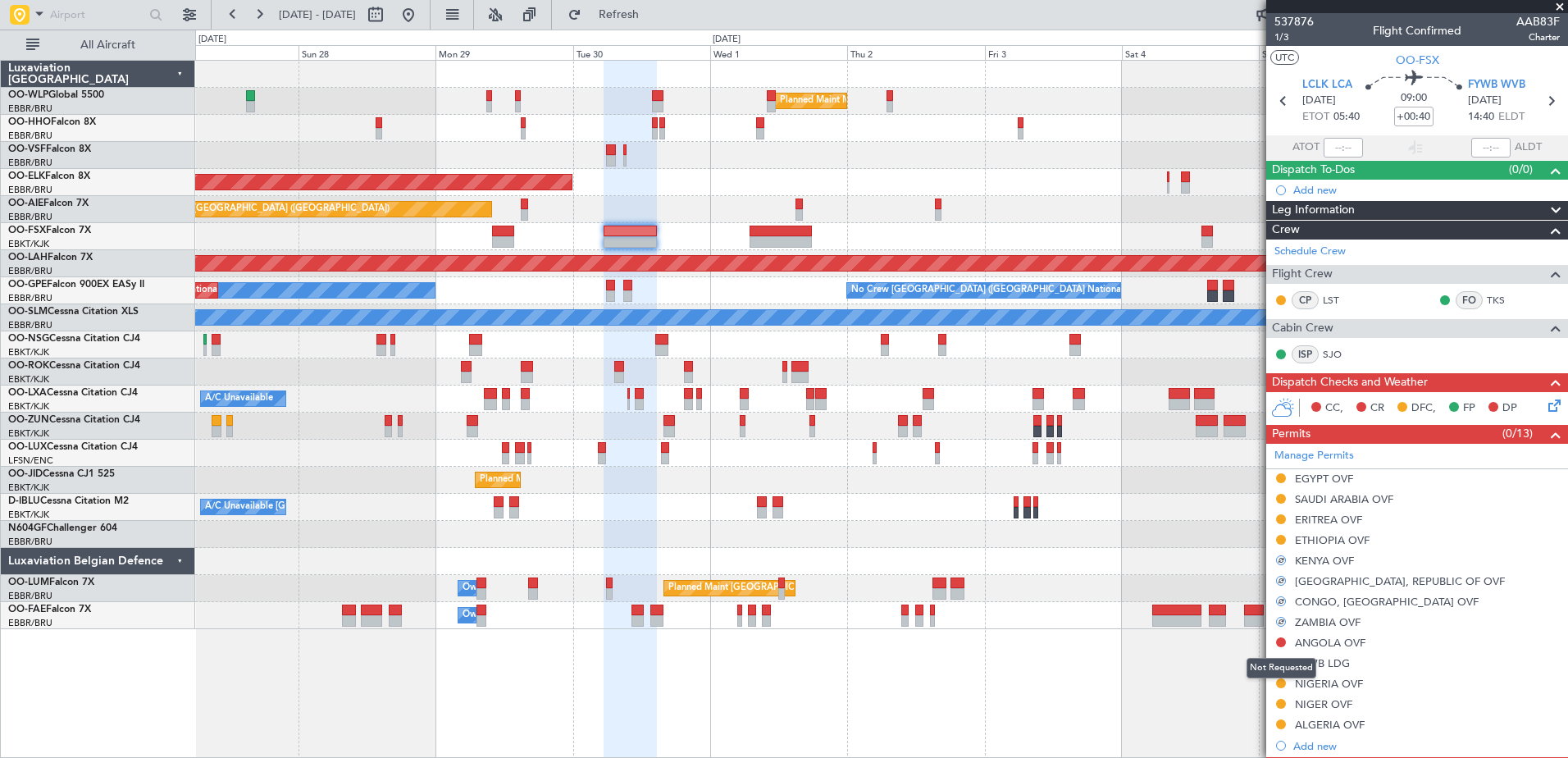
click at [1281, 646] on mat-tooltip-component "Not Requested" at bounding box center [1282, 667] width 93 height 43
click at [1283, 643] on button at bounding box center [1281, 642] width 10 height 10
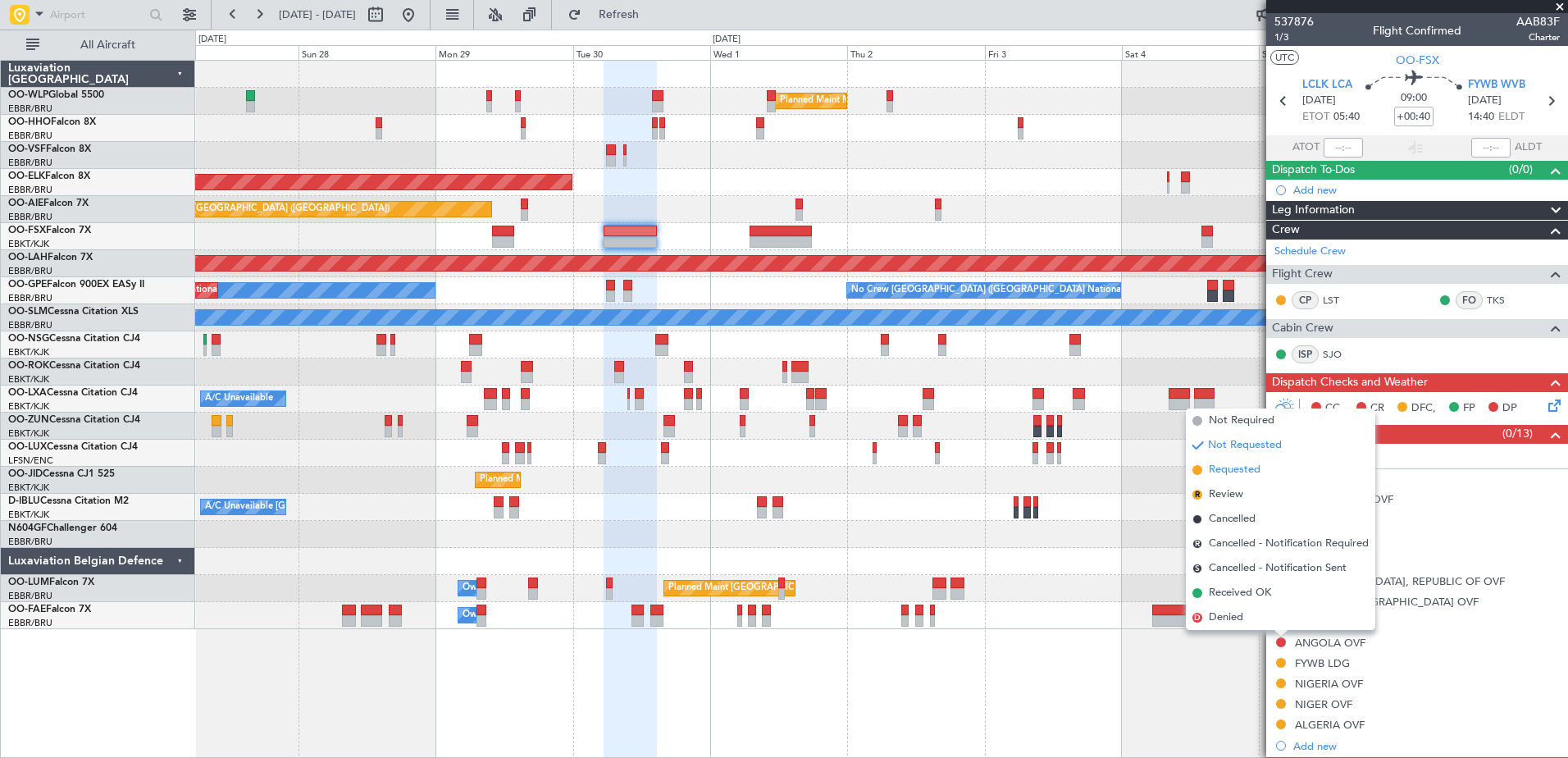
click at [1249, 472] on span "Requested" at bounding box center [1234, 469] width 52 height 16
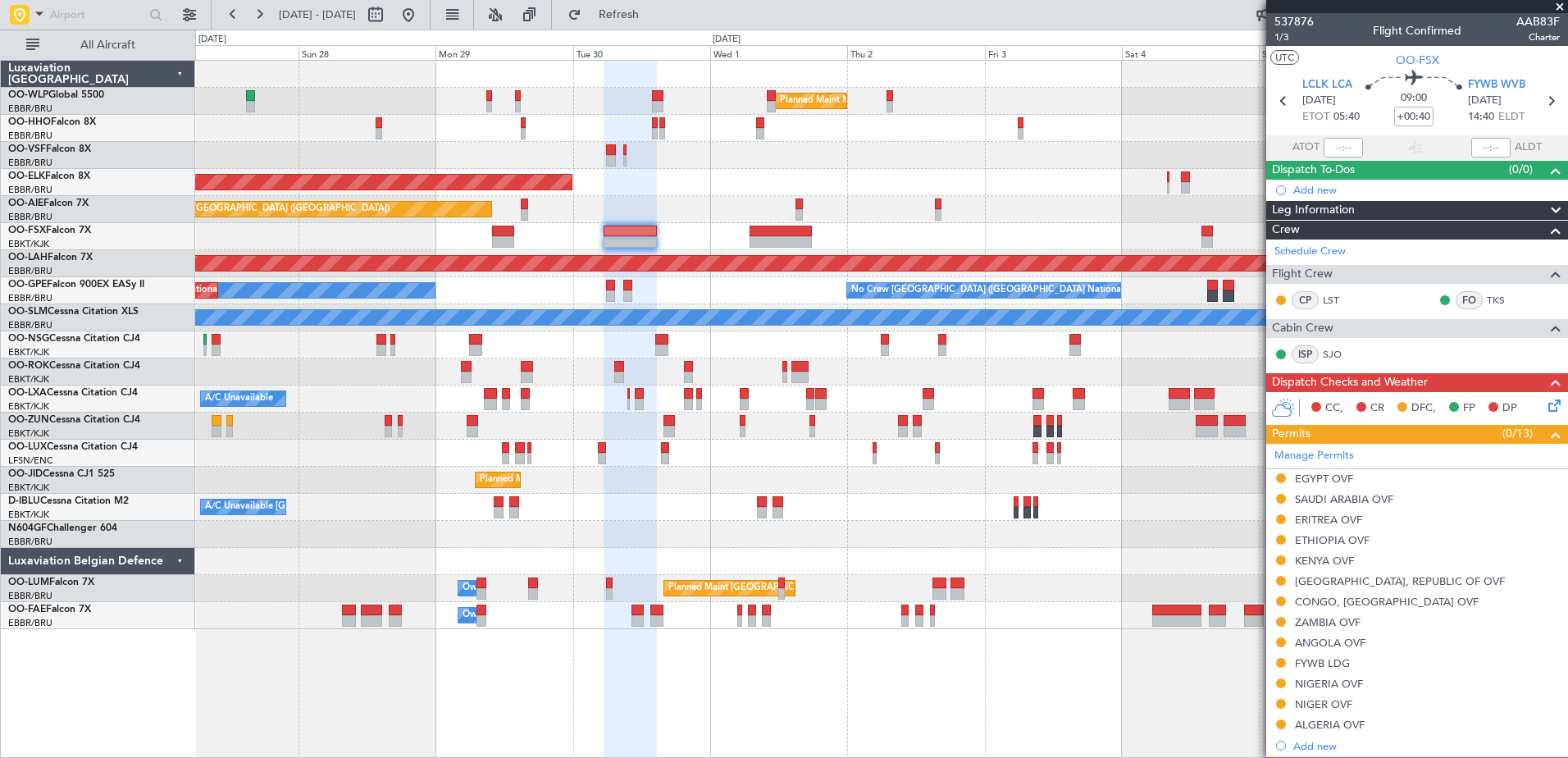
scroll to position [381, 0]
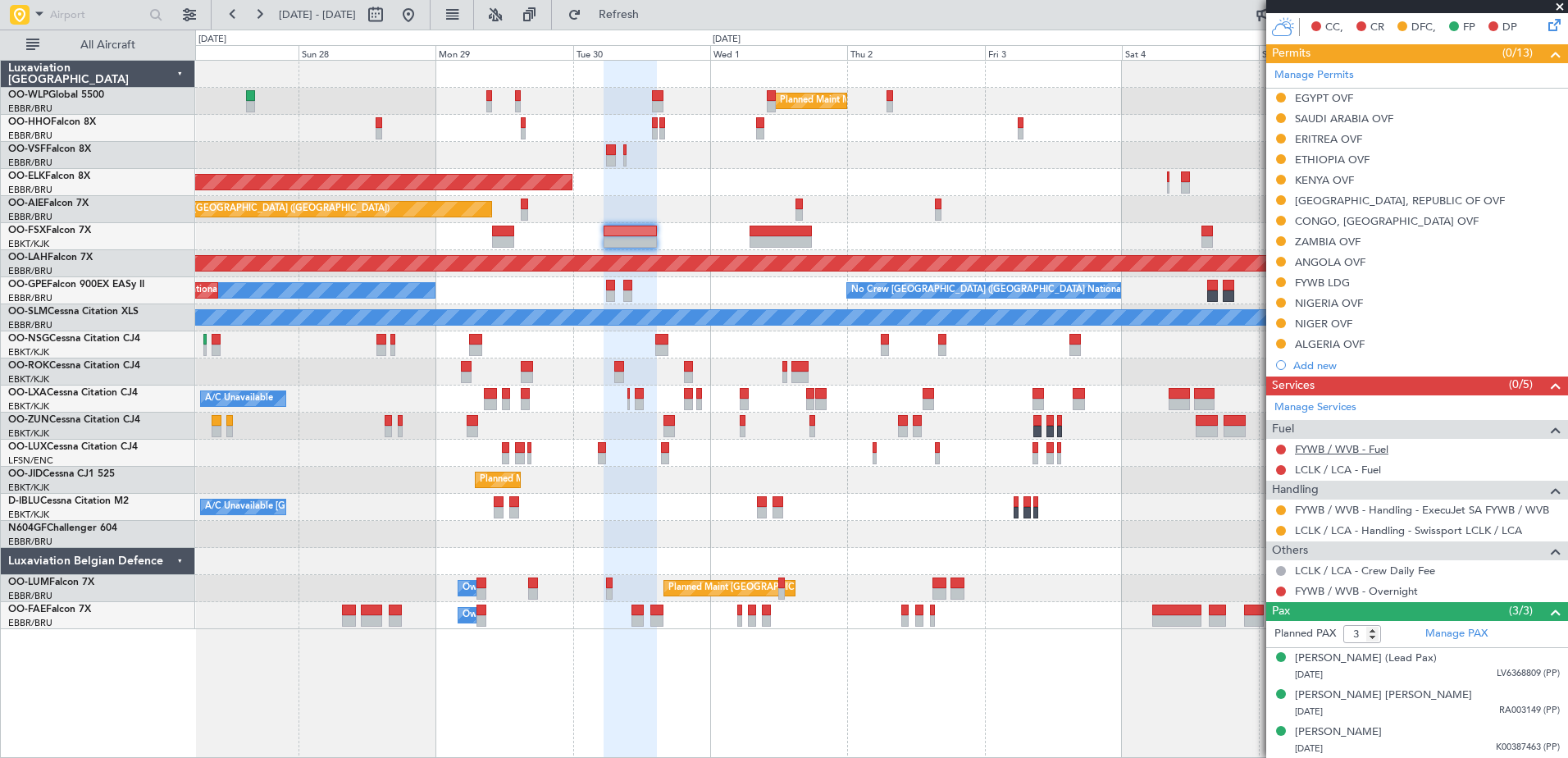
click at [1332, 443] on link "FYWB / WVB - Fuel" at bounding box center [1342, 449] width 94 height 14
click at [1356, 467] on link "LCLK / LCA - Fuel" at bounding box center [1338, 469] width 86 height 14
click at [1276, 588] on button at bounding box center [1281, 591] width 10 height 10
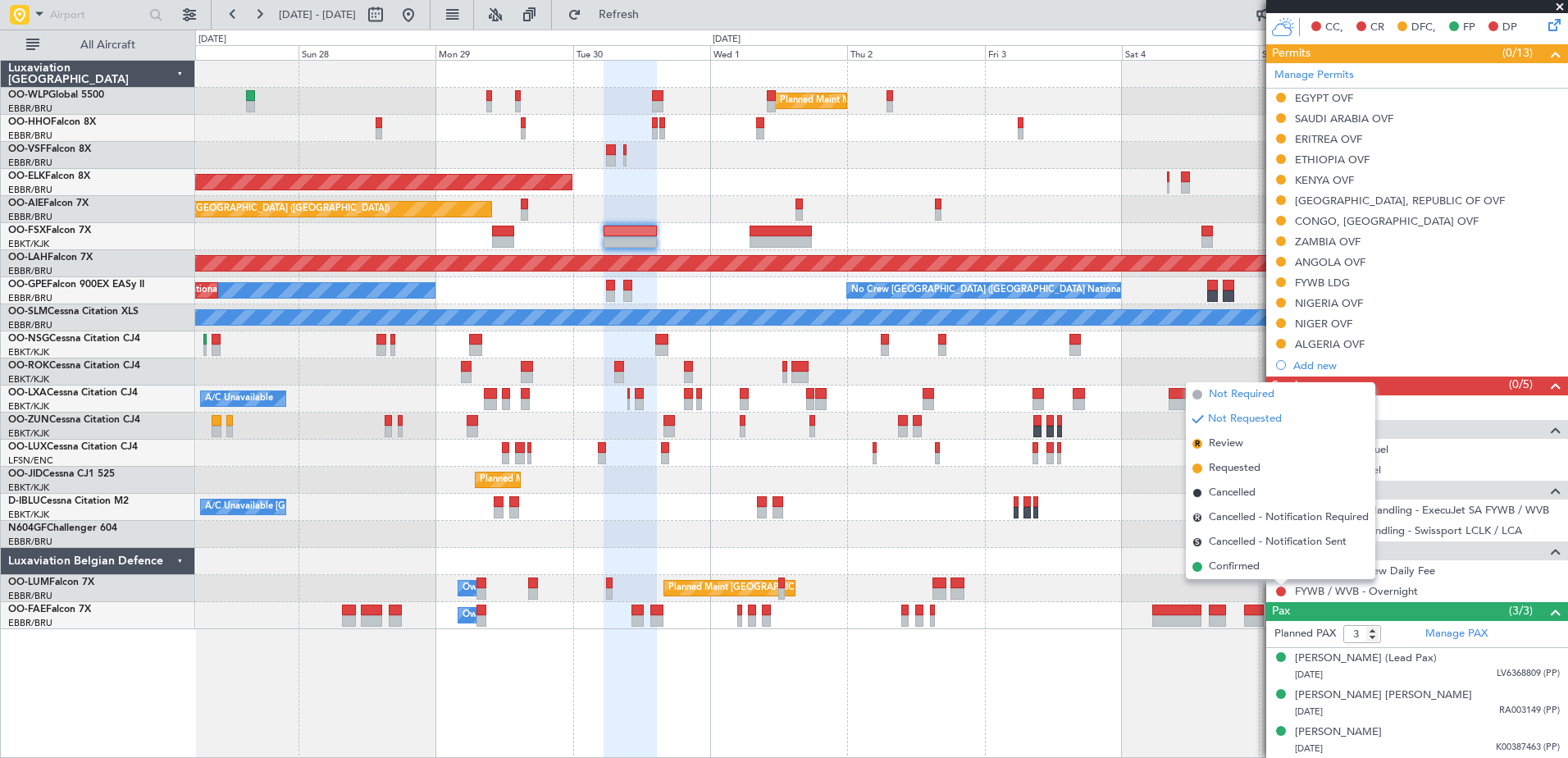
click at [1221, 389] on span "Not Required" at bounding box center [1242, 393] width 66 height 16
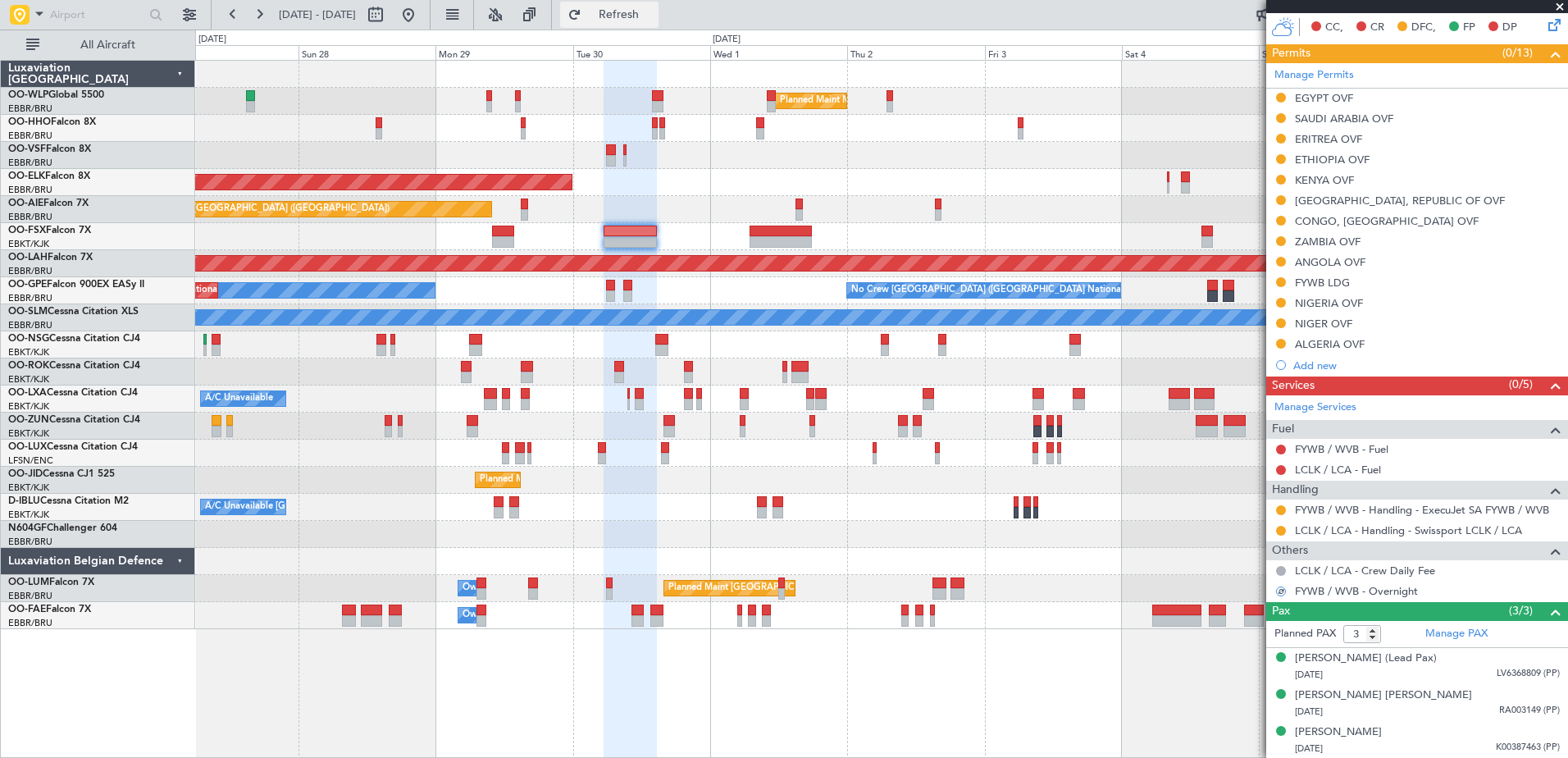
click at [632, 15] on button "Refresh" at bounding box center [609, 14] width 99 height 26
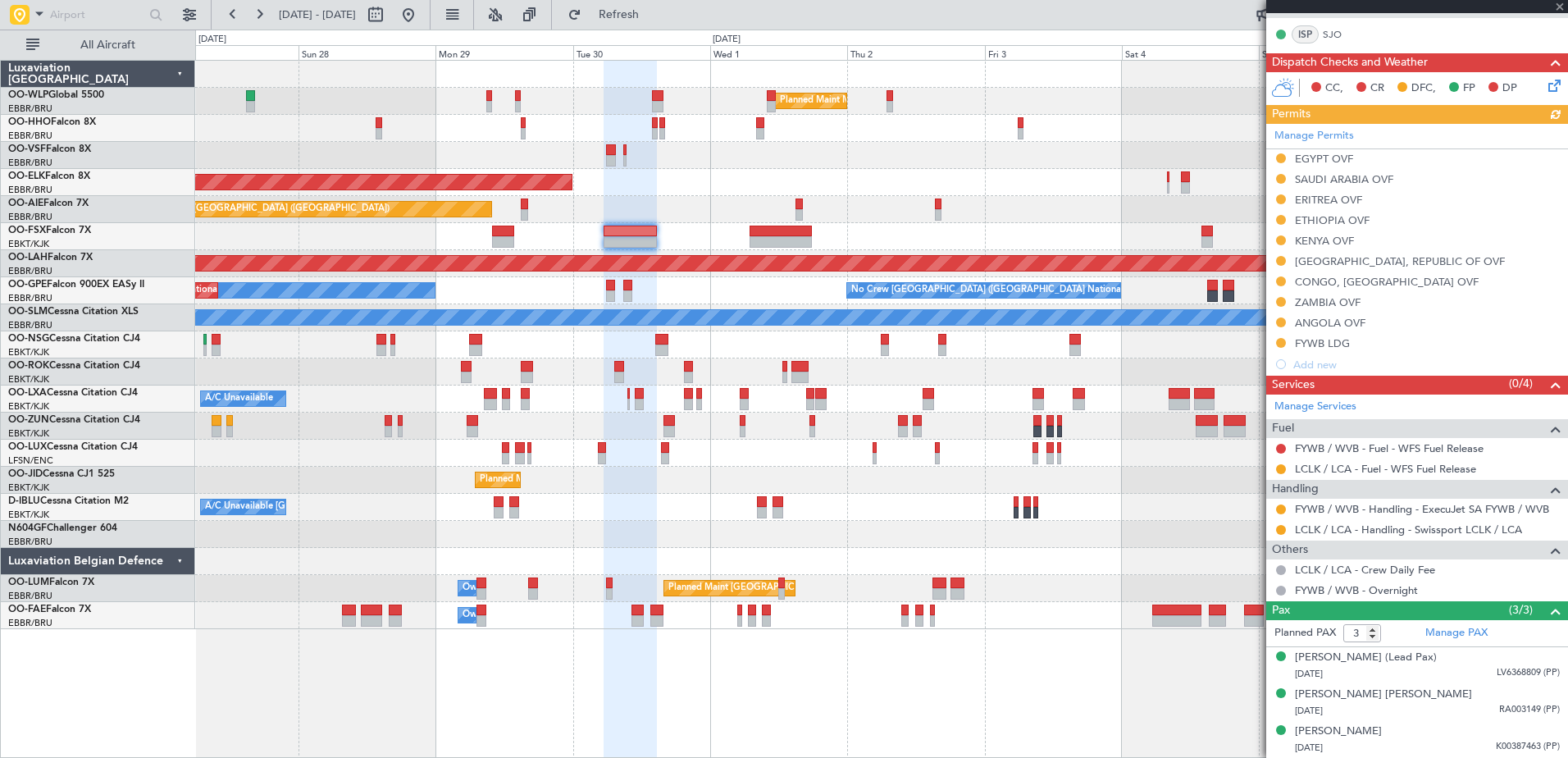
scroll to position [319, 0]
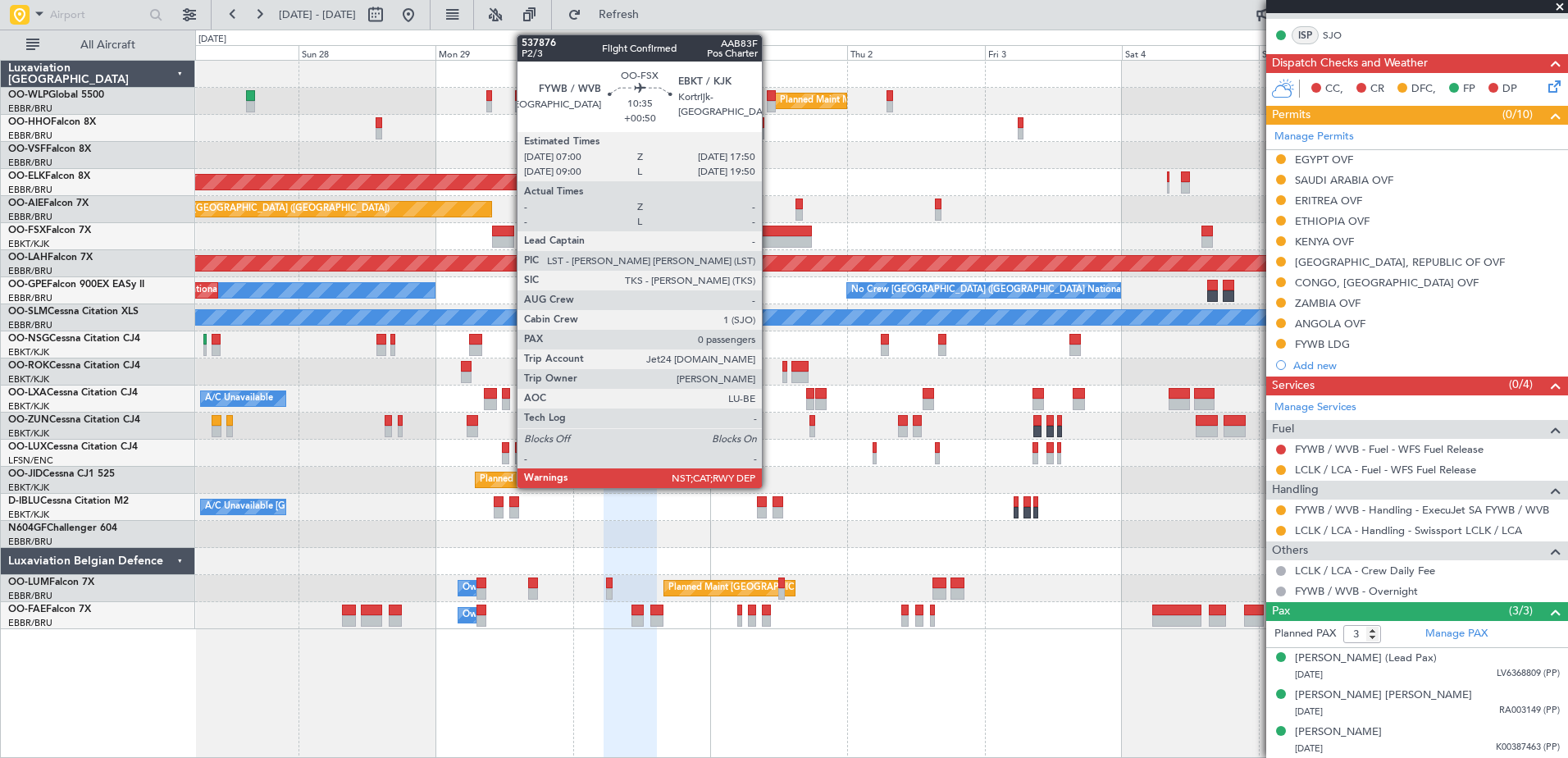
click at [769, 236] on div at bounding box center [781, 242] width 62 height 12
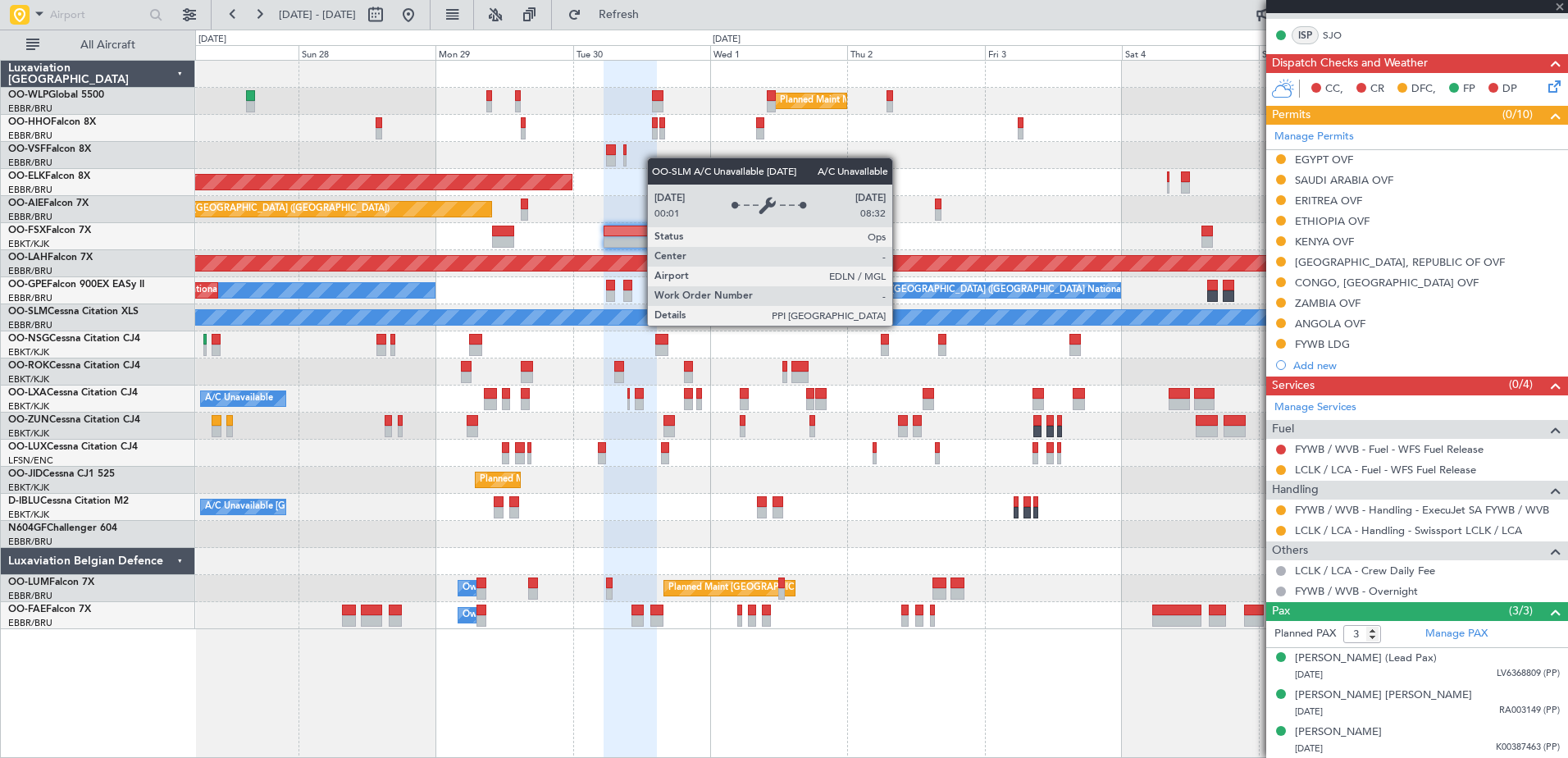
type input "+00:50"
type input "0"
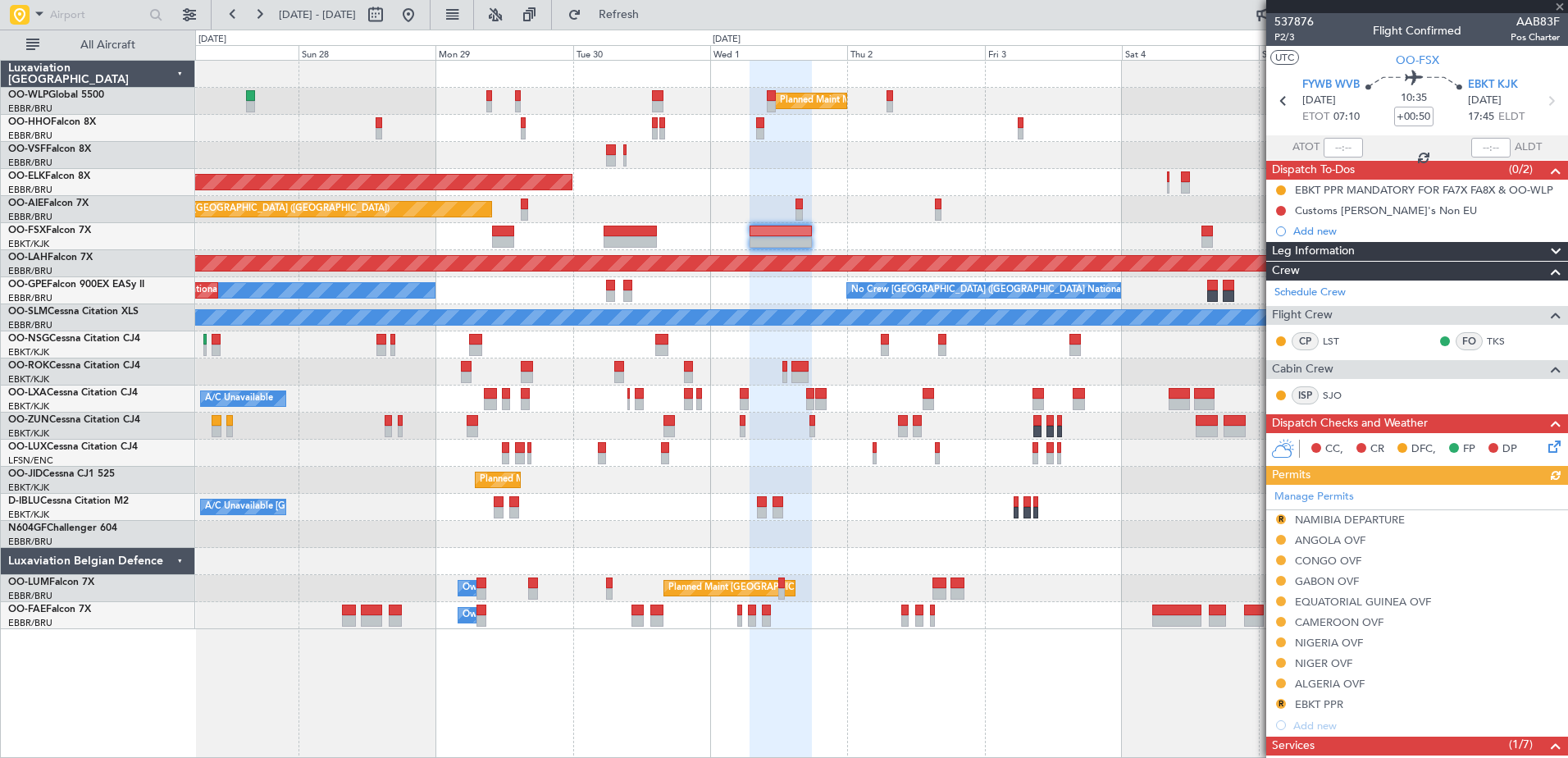
scroll to position [270, 0]
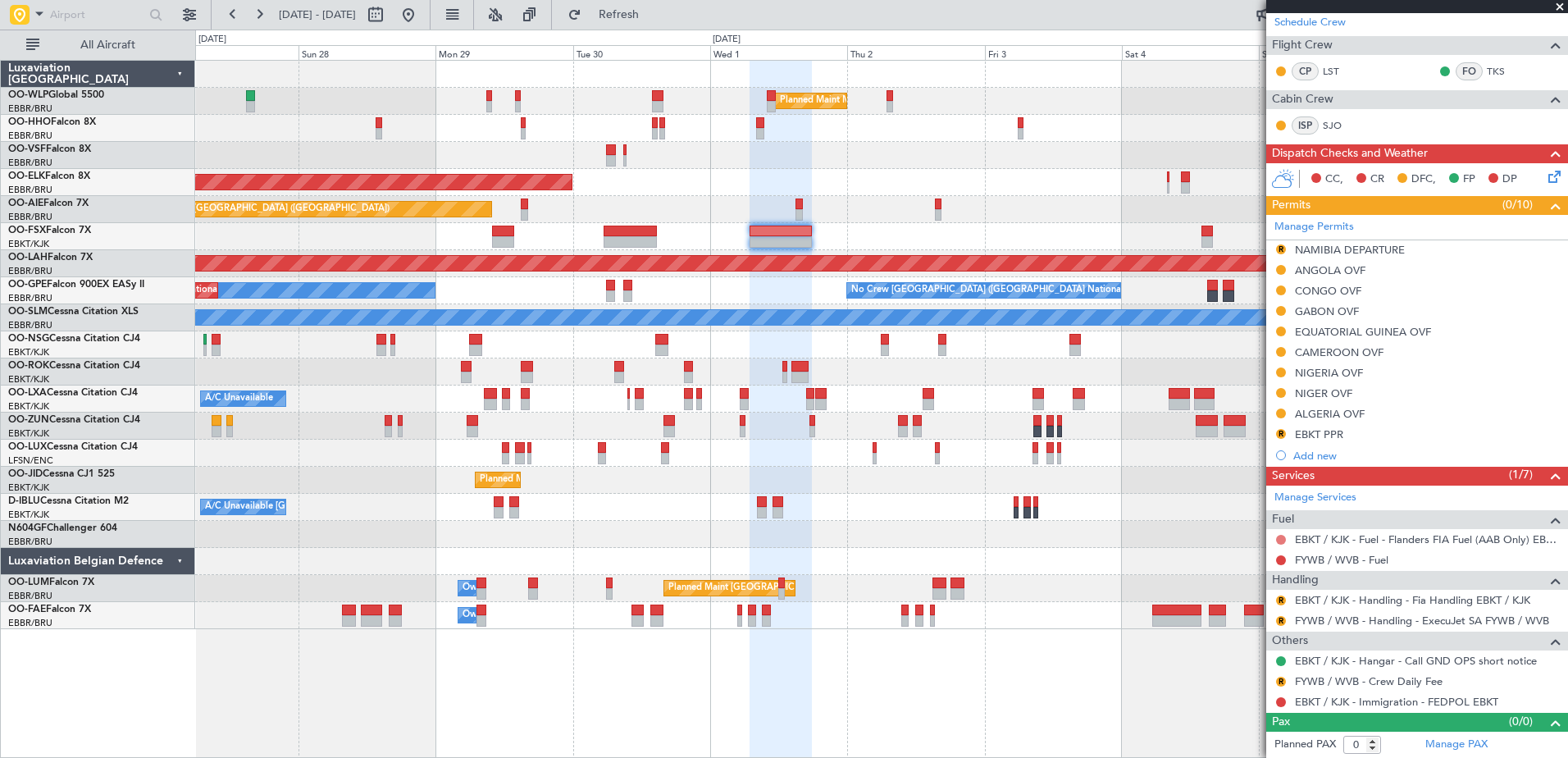
click at [1283, 539] on button at bounding box center [1281, 539] width 10 height 10
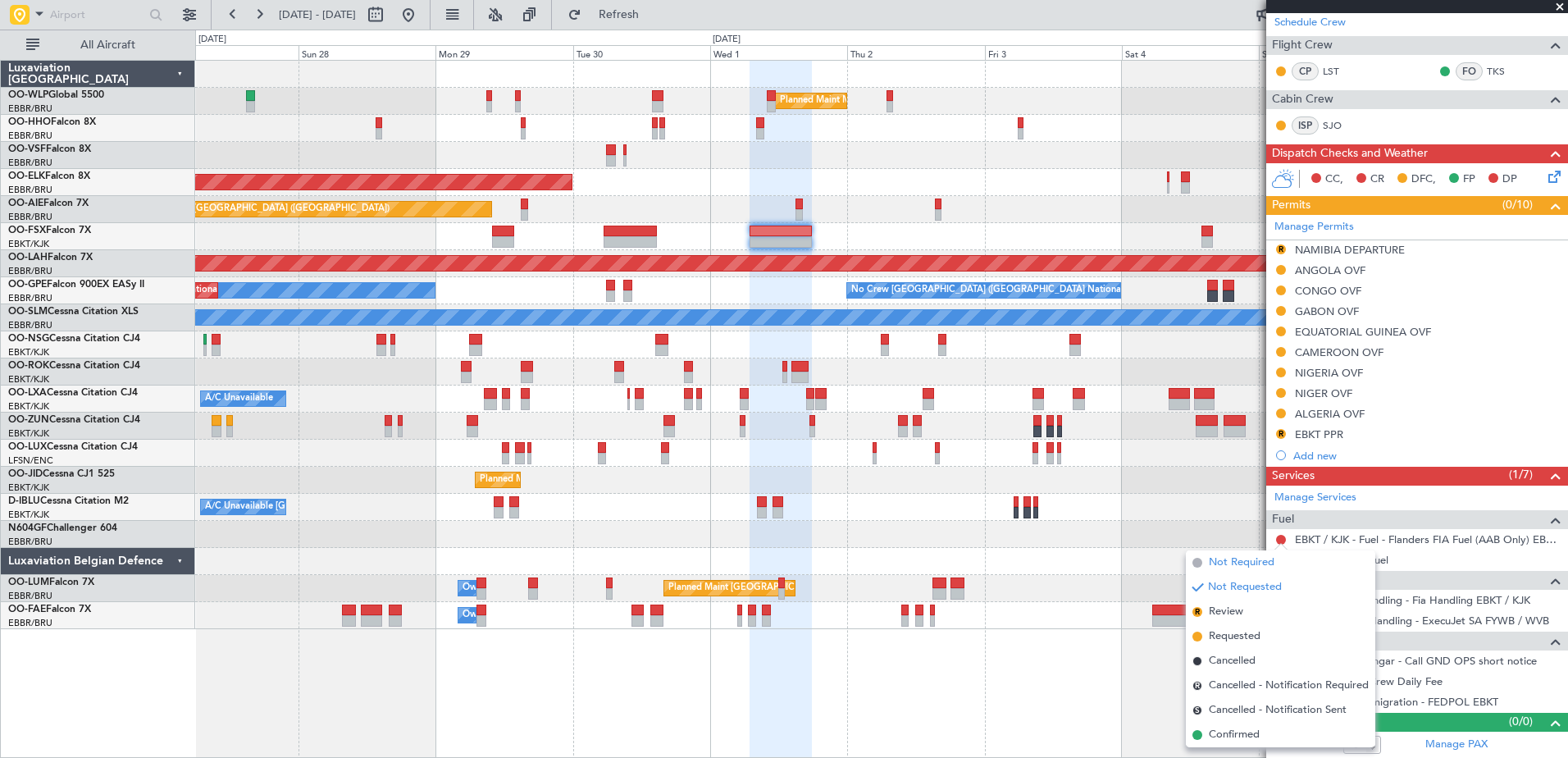
click at [1252, 564] on span "Not Required" at bounding box center [1242, 562] width 66 height 16
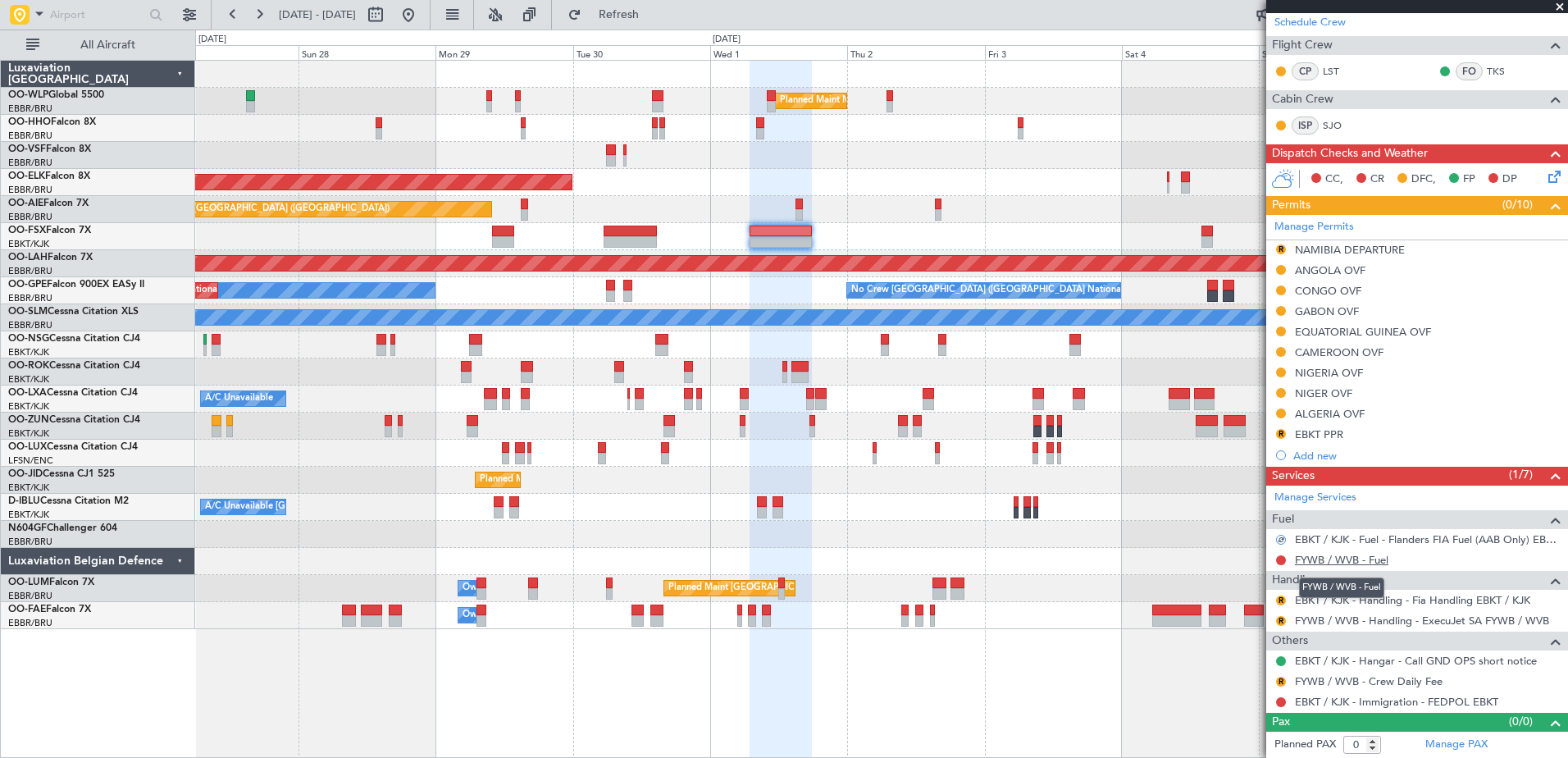
click at [1352, 564] on link "FYWB / WVB - Fuel" at bounding box center [1342, 560] width 94 height 14
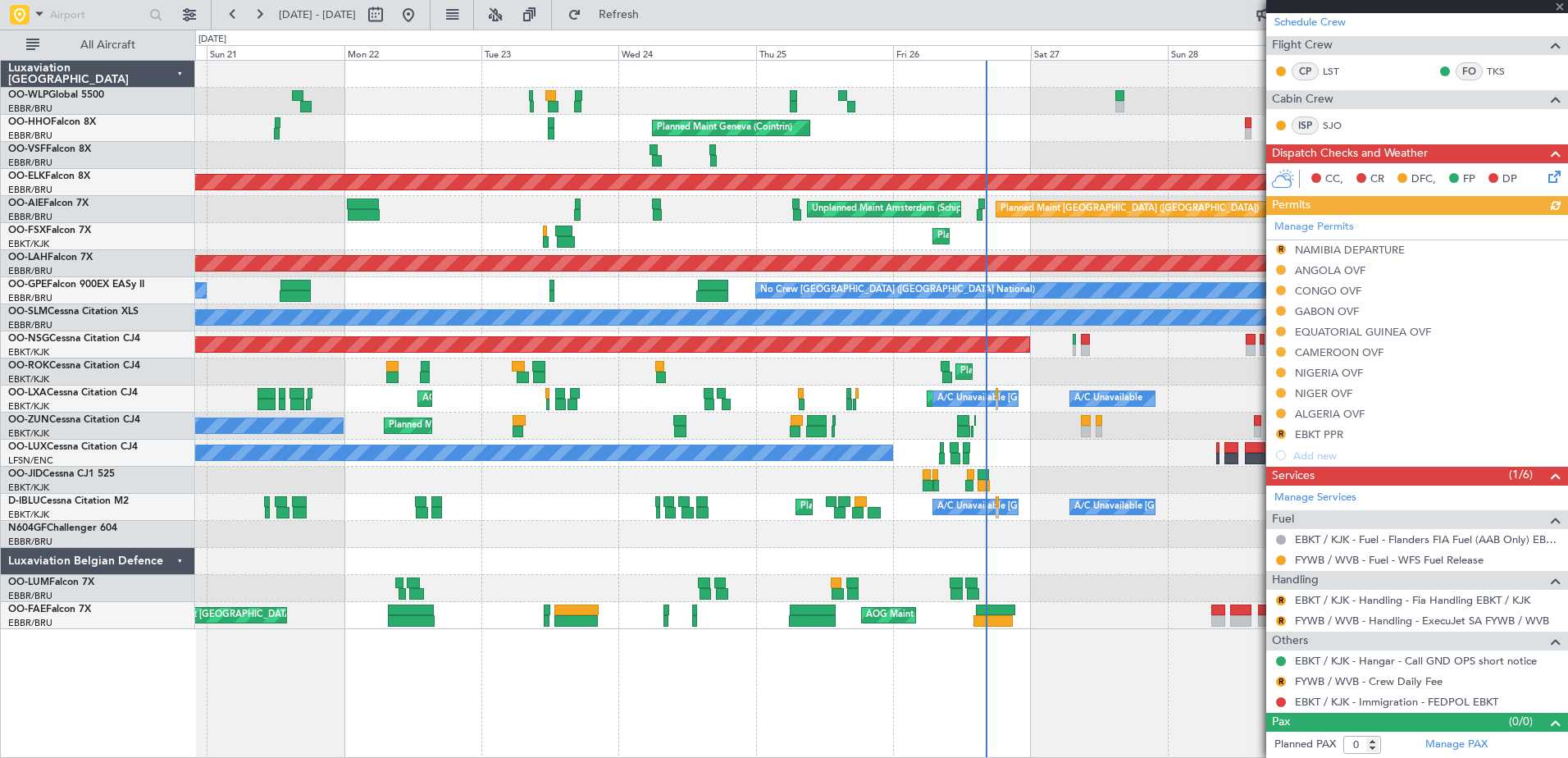
click at [1235, 481] on div "Planned Maint Milan (Linate) Planned Maint Geneva (Cointrin) AOG Maint Brussels…" at bounding box center [881, 344] width 1372 height 568
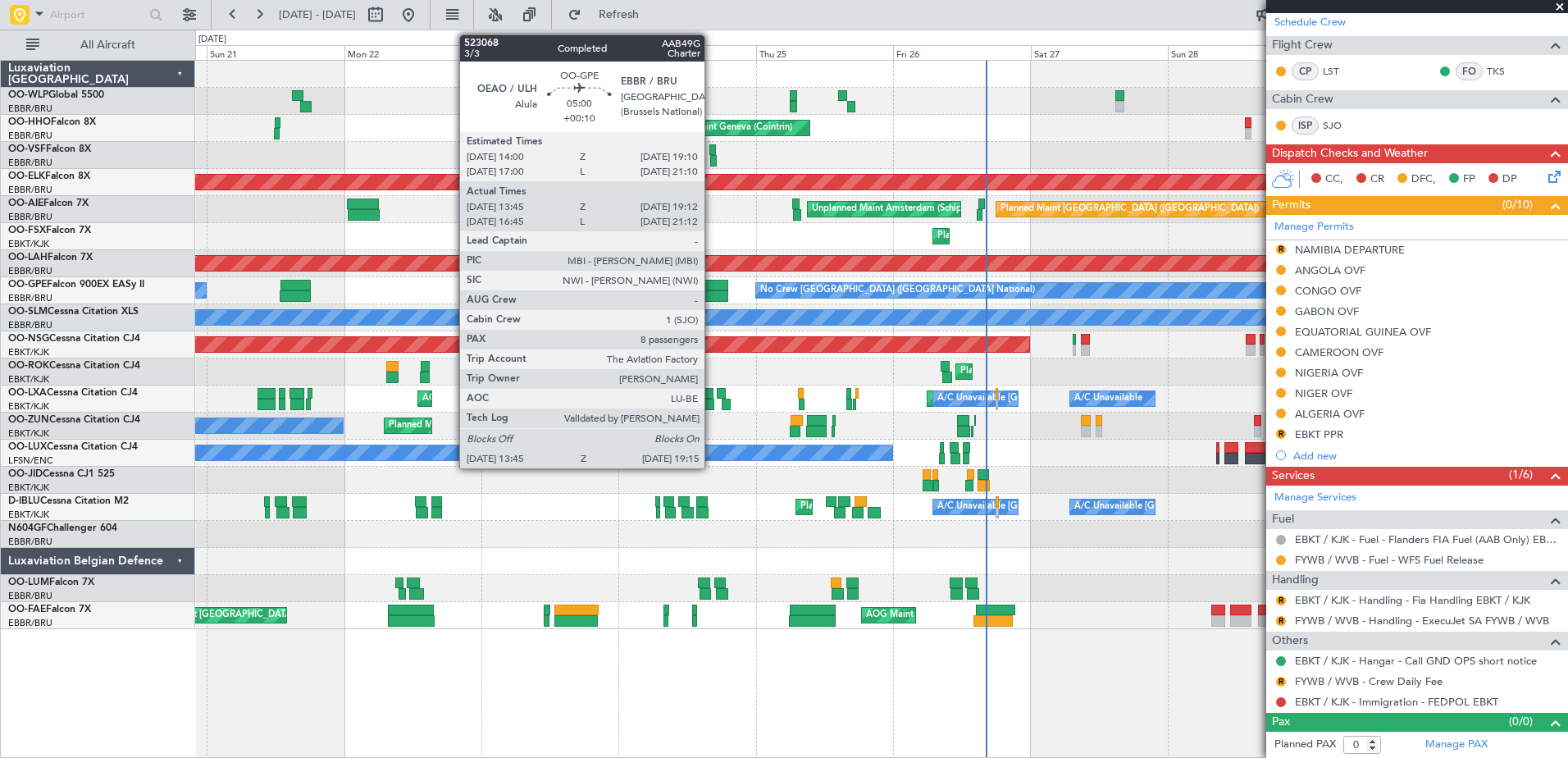
click at [712, 293] on div at bounding box center [713, 296] width 32 height 12
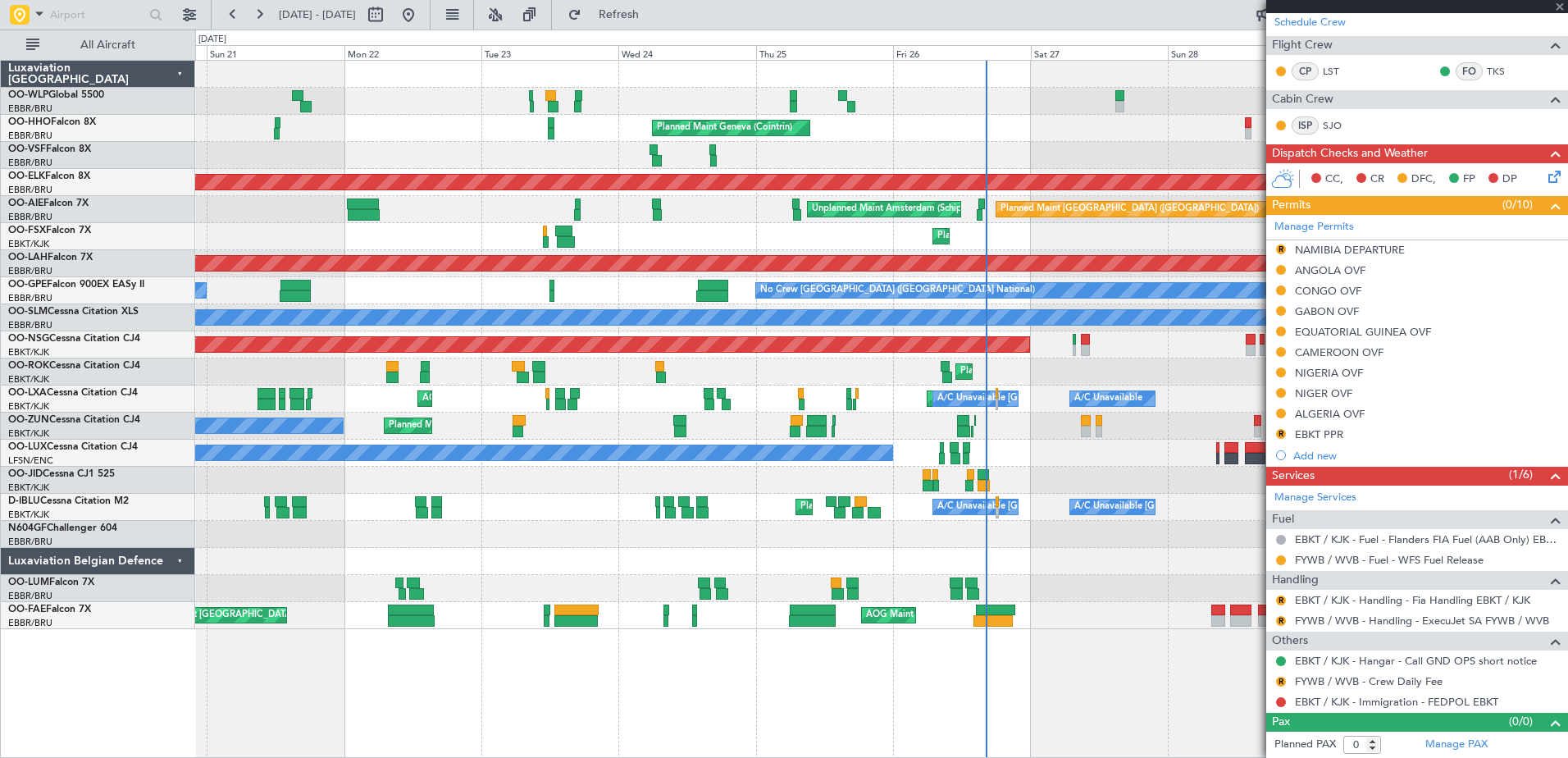
type input "+00:10"
type input "13:50"
type input "19:07"
type input "8"
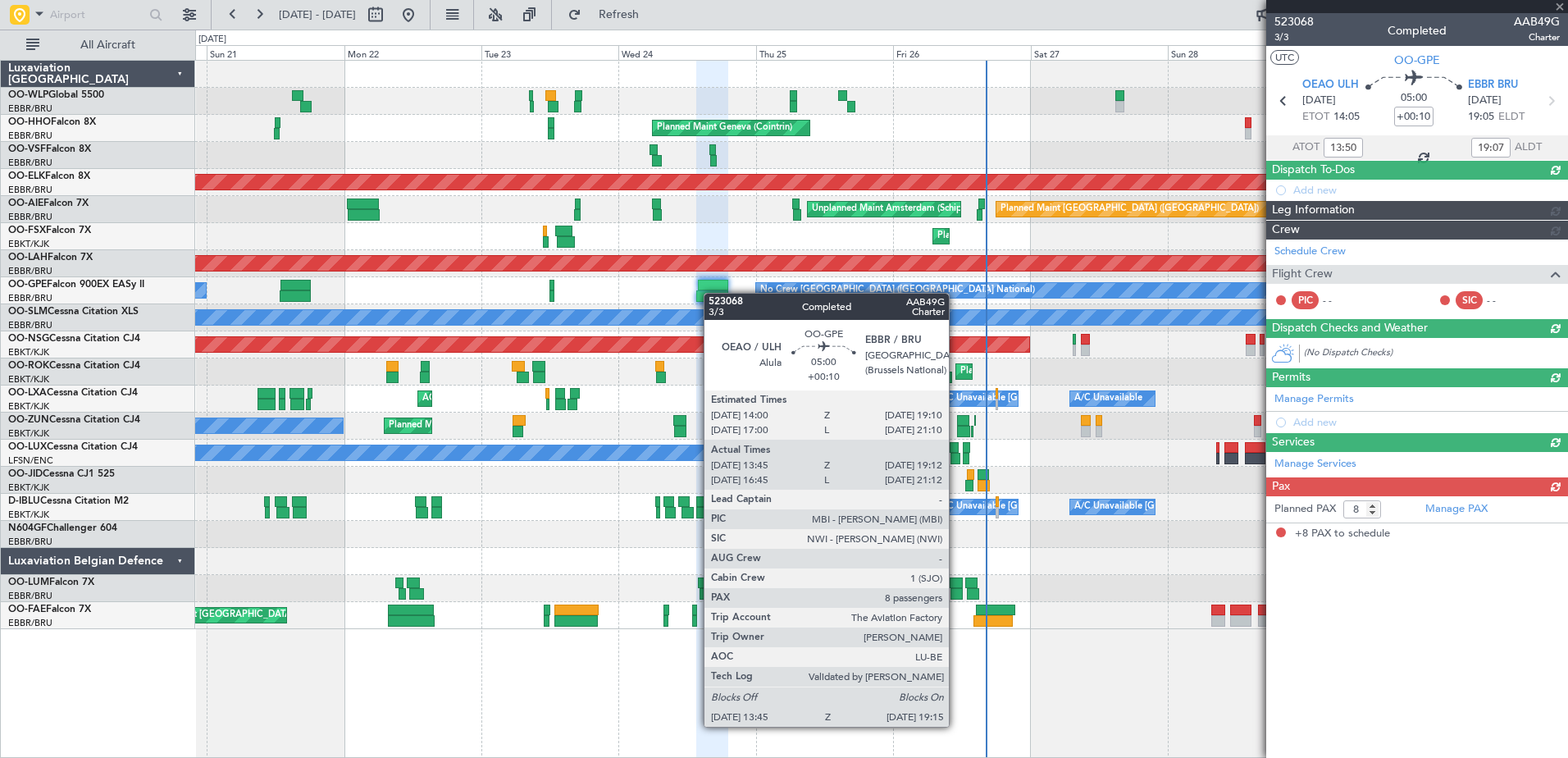
scroll to position [0, 0]
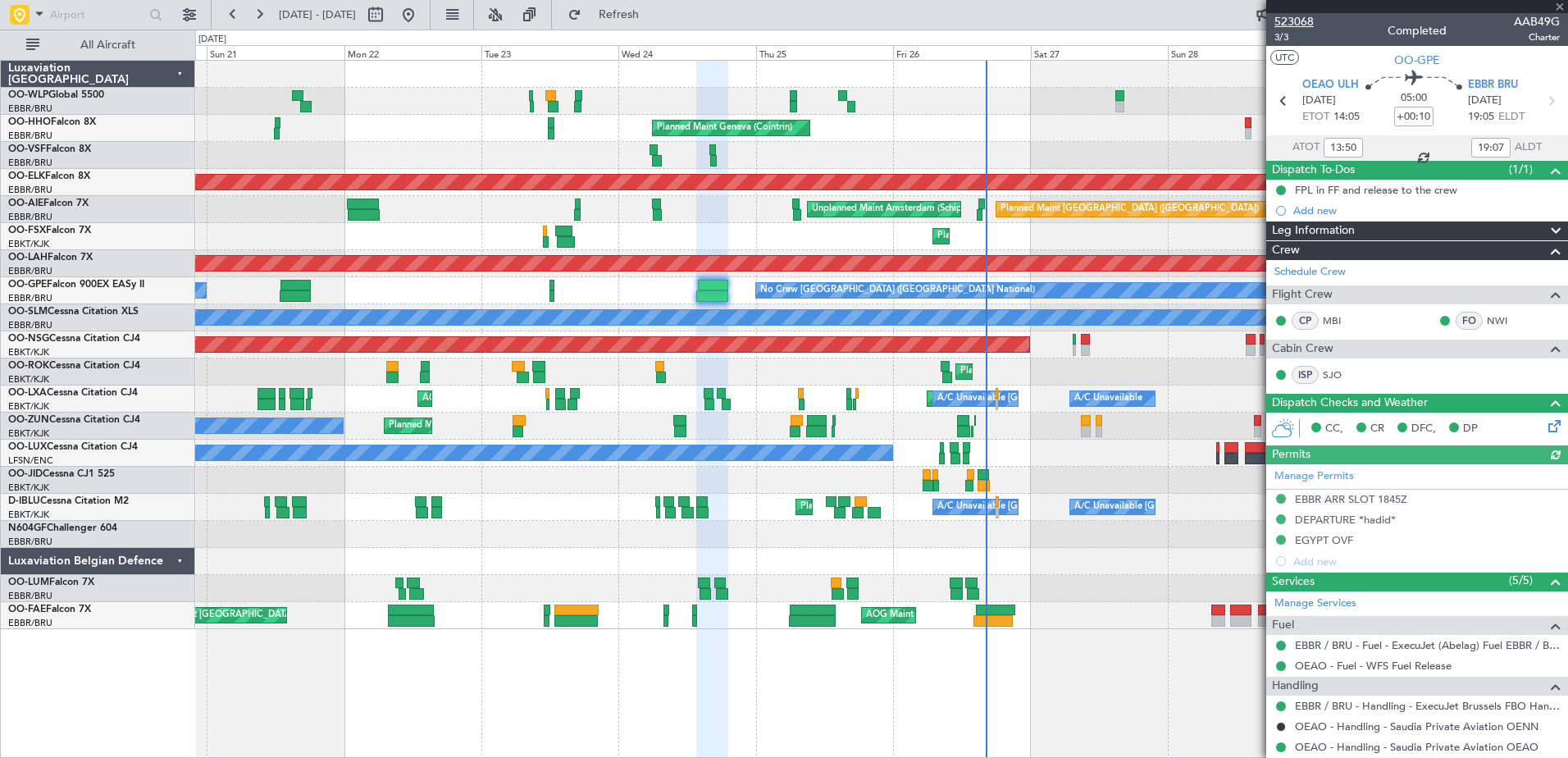
click at [1298, 20] on span "523068" at bounding box center [1294, 22] width 40 height 17
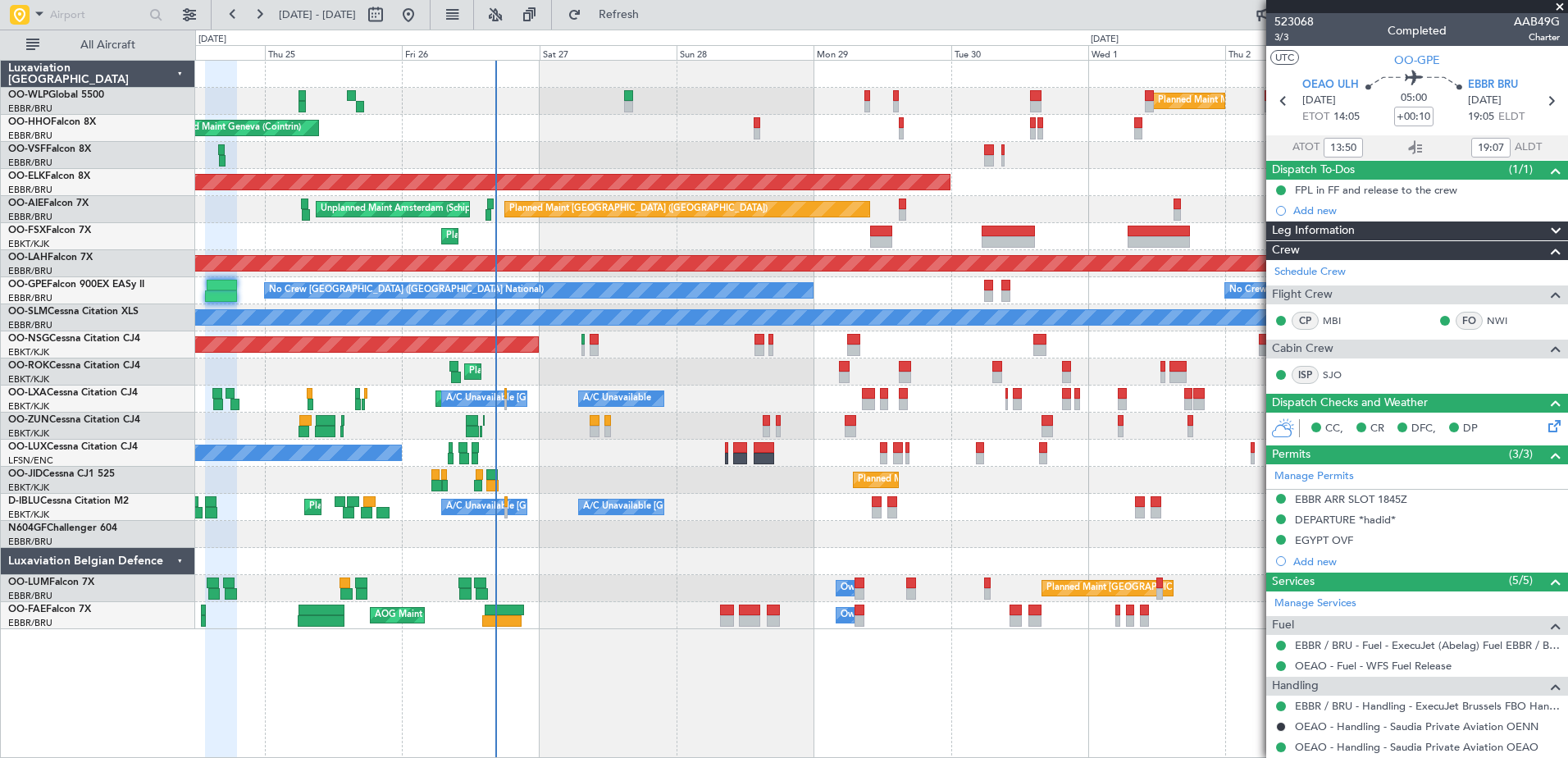
click at [595, 534] on div "Planned Maint Milan (Linate) Planned Maint Geneva (Cointrin) Planned Maint Kort…" at bounding box center [881, 344] width 1372 height 568
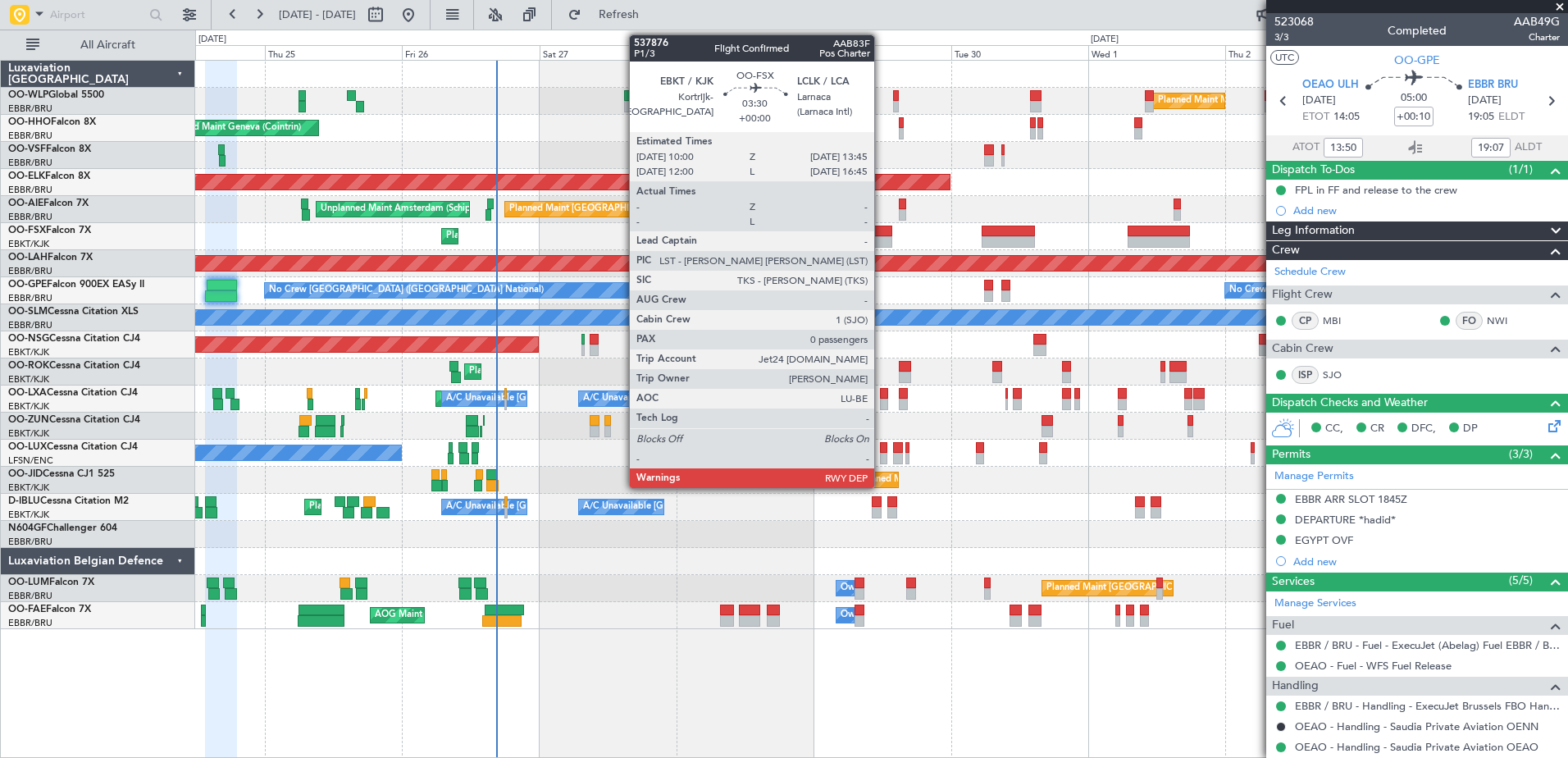
click at [882, 238] on div at bounding box center [882, 242] width 22 height 12
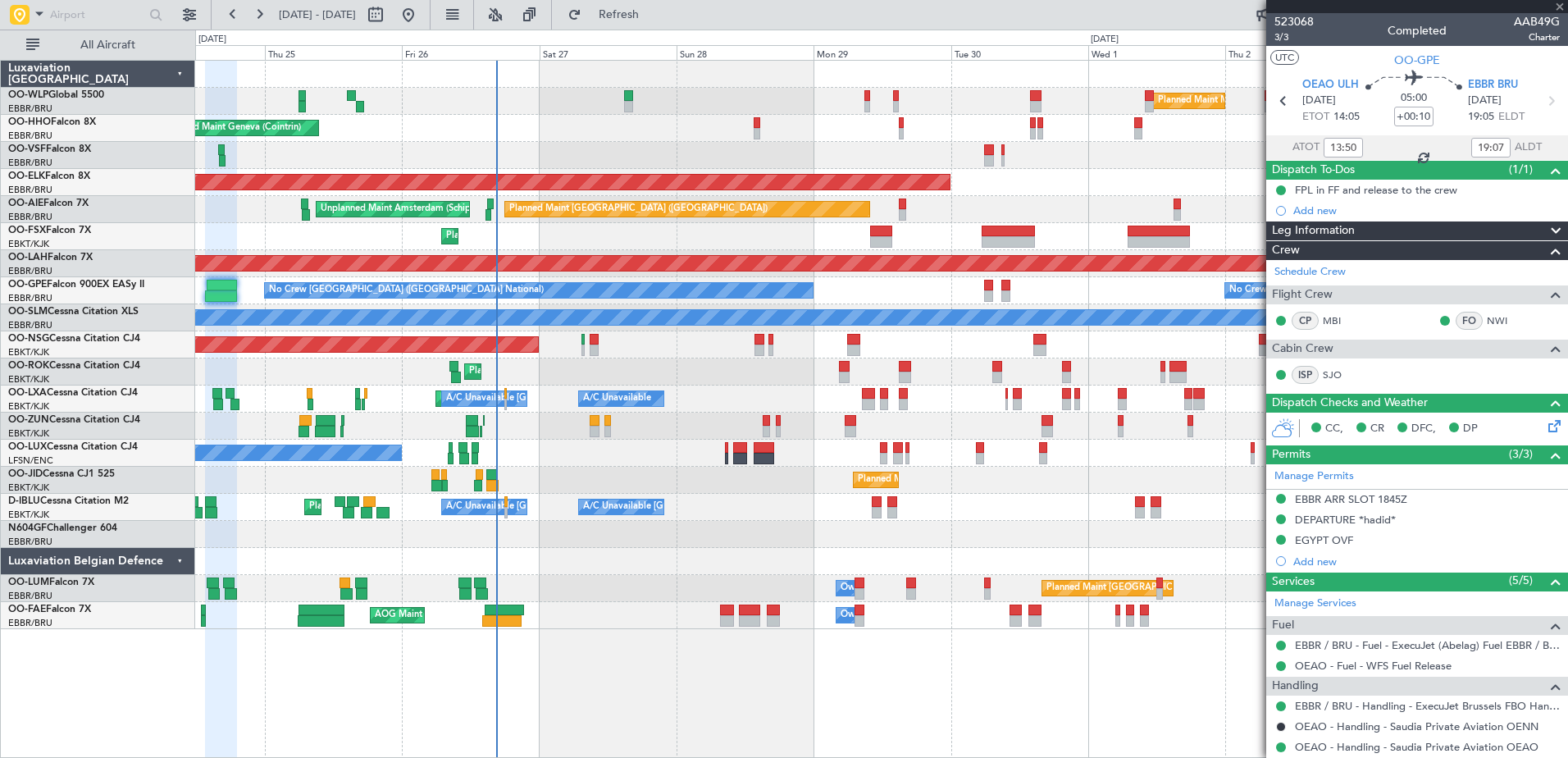
type input "0"
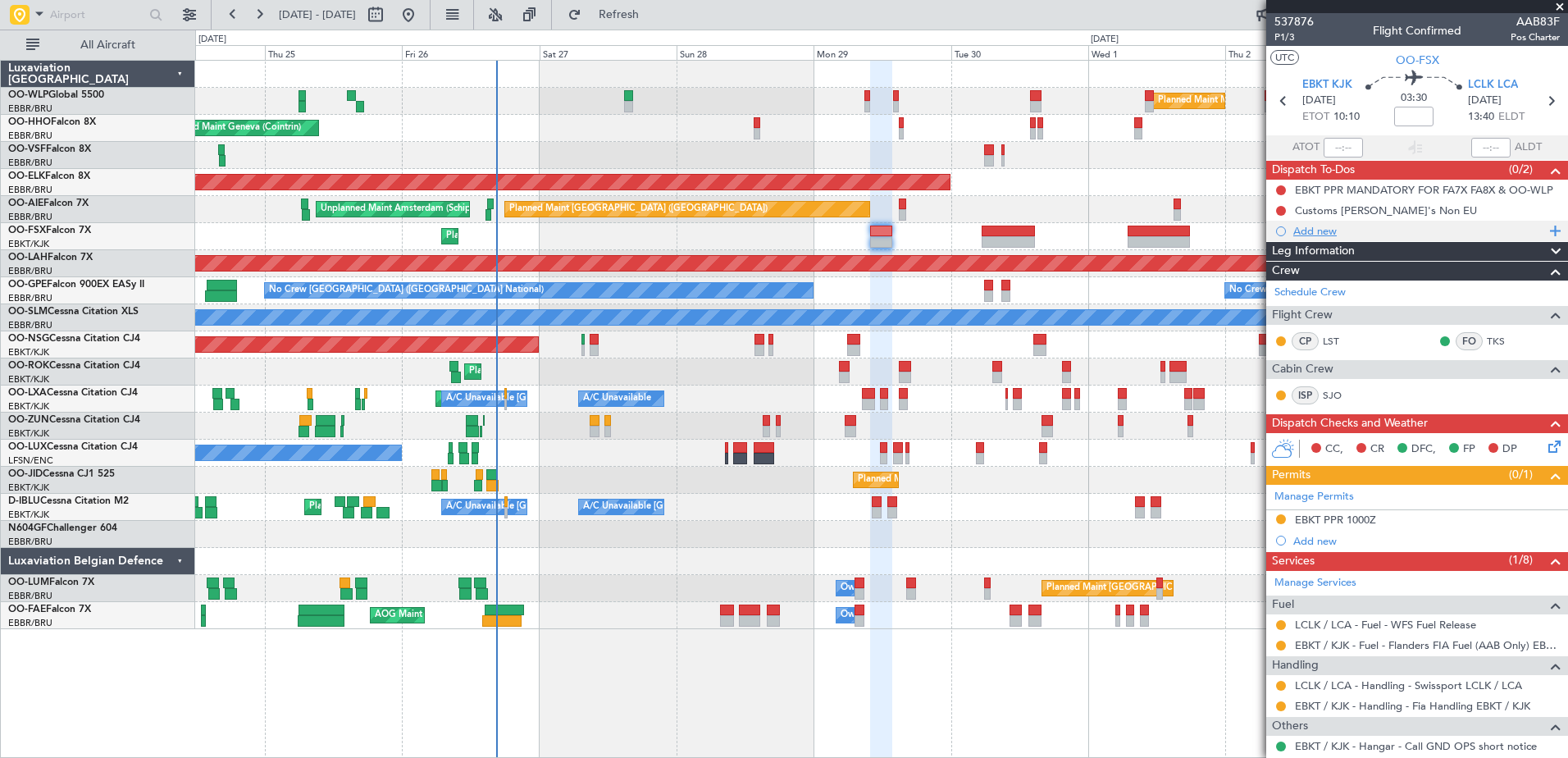
click at [1322, 230] on div "Add new" at bounding box center [1419, 230] width 252 height 14
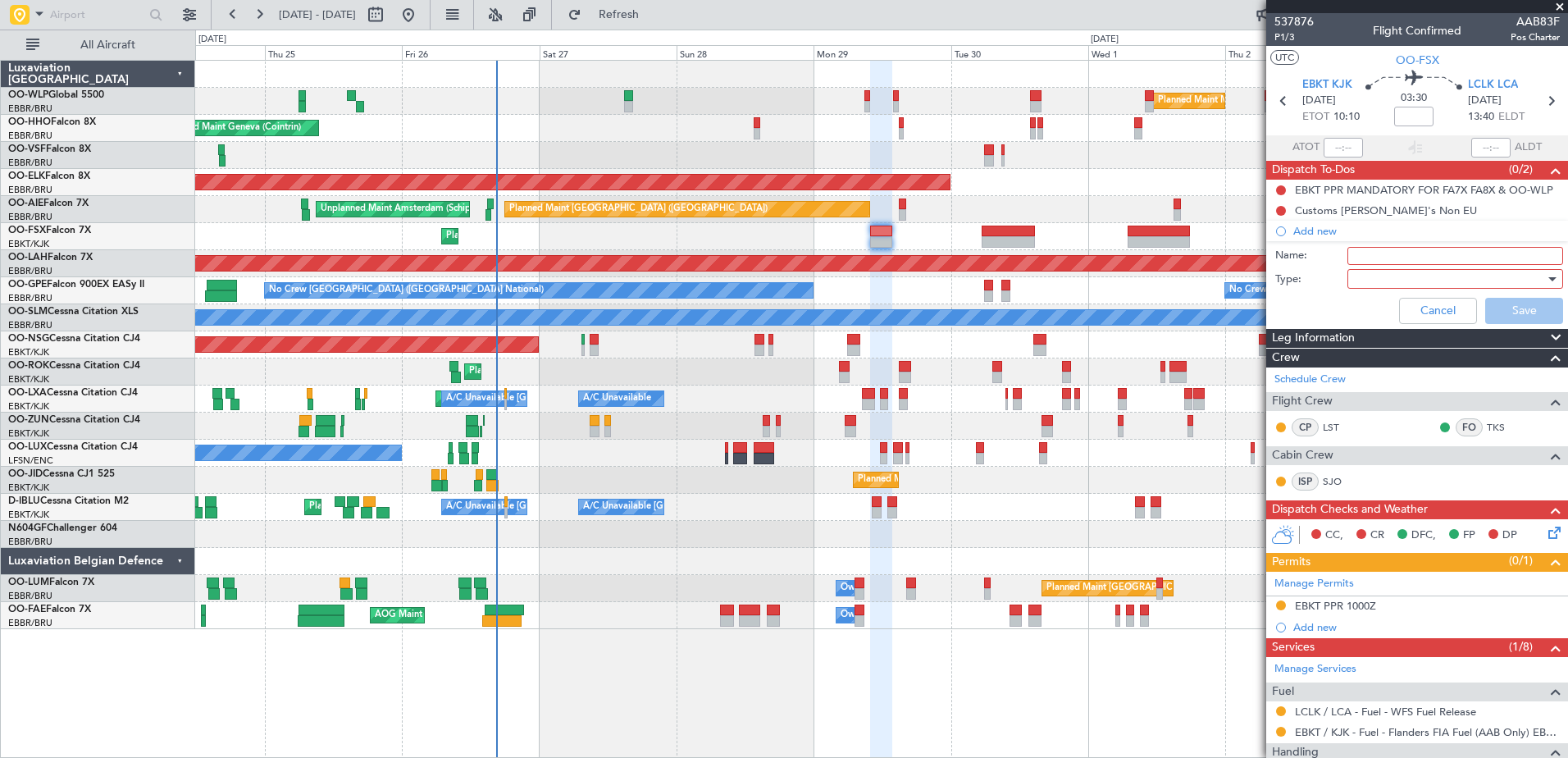
click at [1371, 254] on input "Name:" at bounding box center [1455, 255] width 215 height 18
type input "FPL in FF and release to the crew"
click at [1384, 274] on div at bounding box center [1450, 279] width 191 height 24
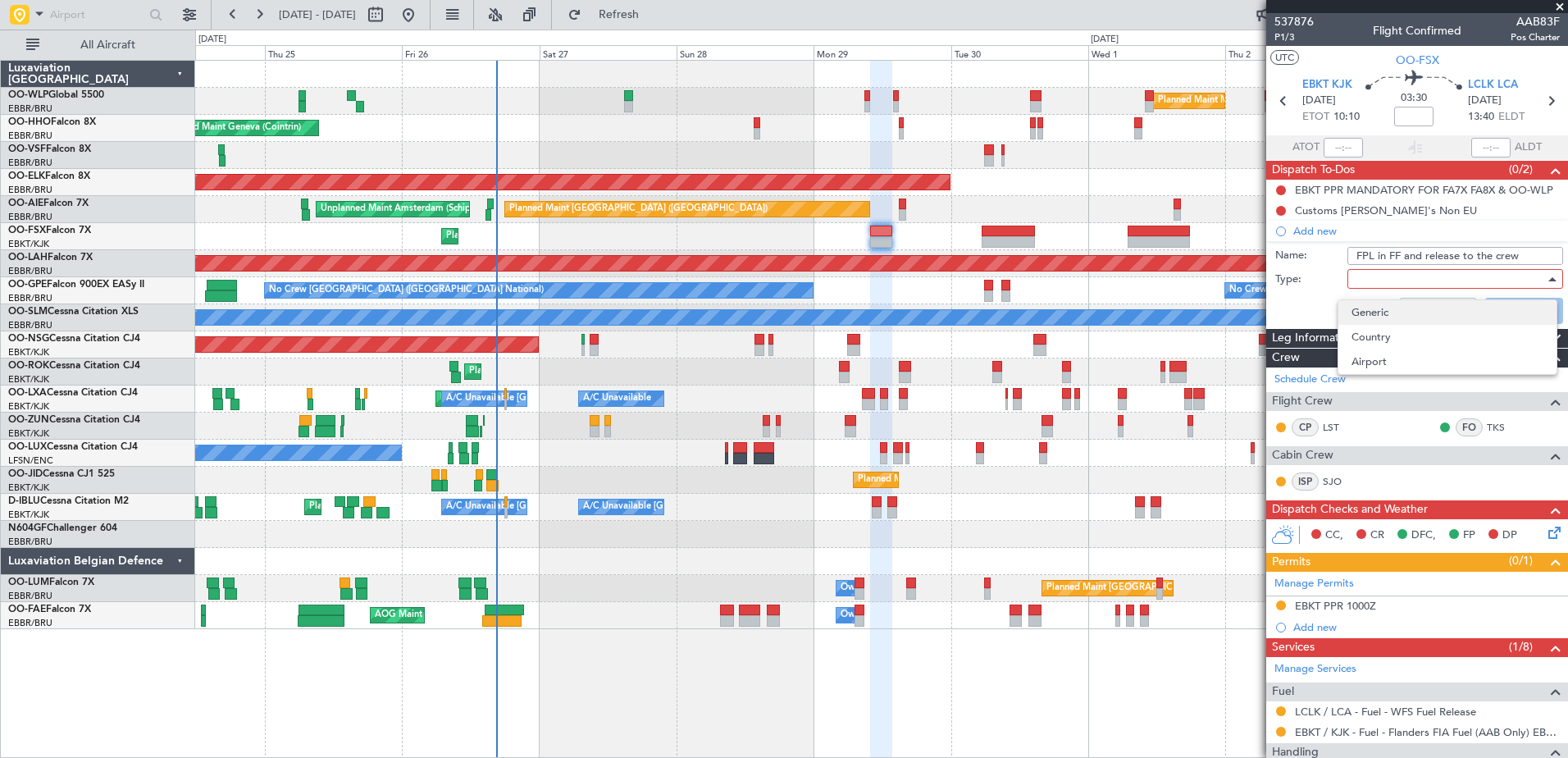
click at [1378, 318] on span "Generic" at bounding box center [1447, 312] width 192 height 24
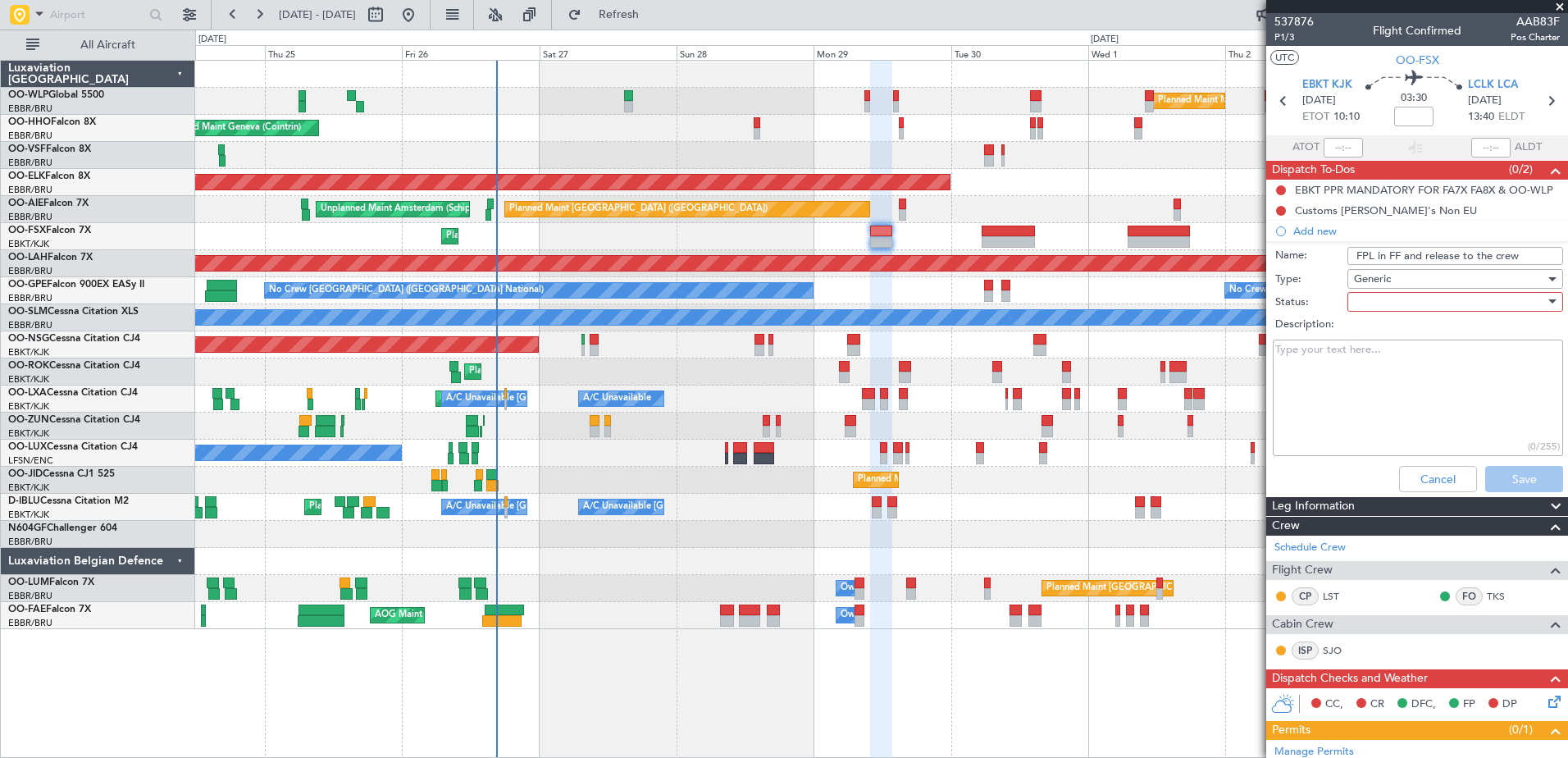
click at [1365, 297] on div at bounding box center [1450, 301] width 191 height 24
click at [1380, 351] on span "In Progress" at bounding box center [1447, 359] width 192 height 24
click at [1527, 477] on button "Save" at bounding box center [1524, 479] width 78 height 26
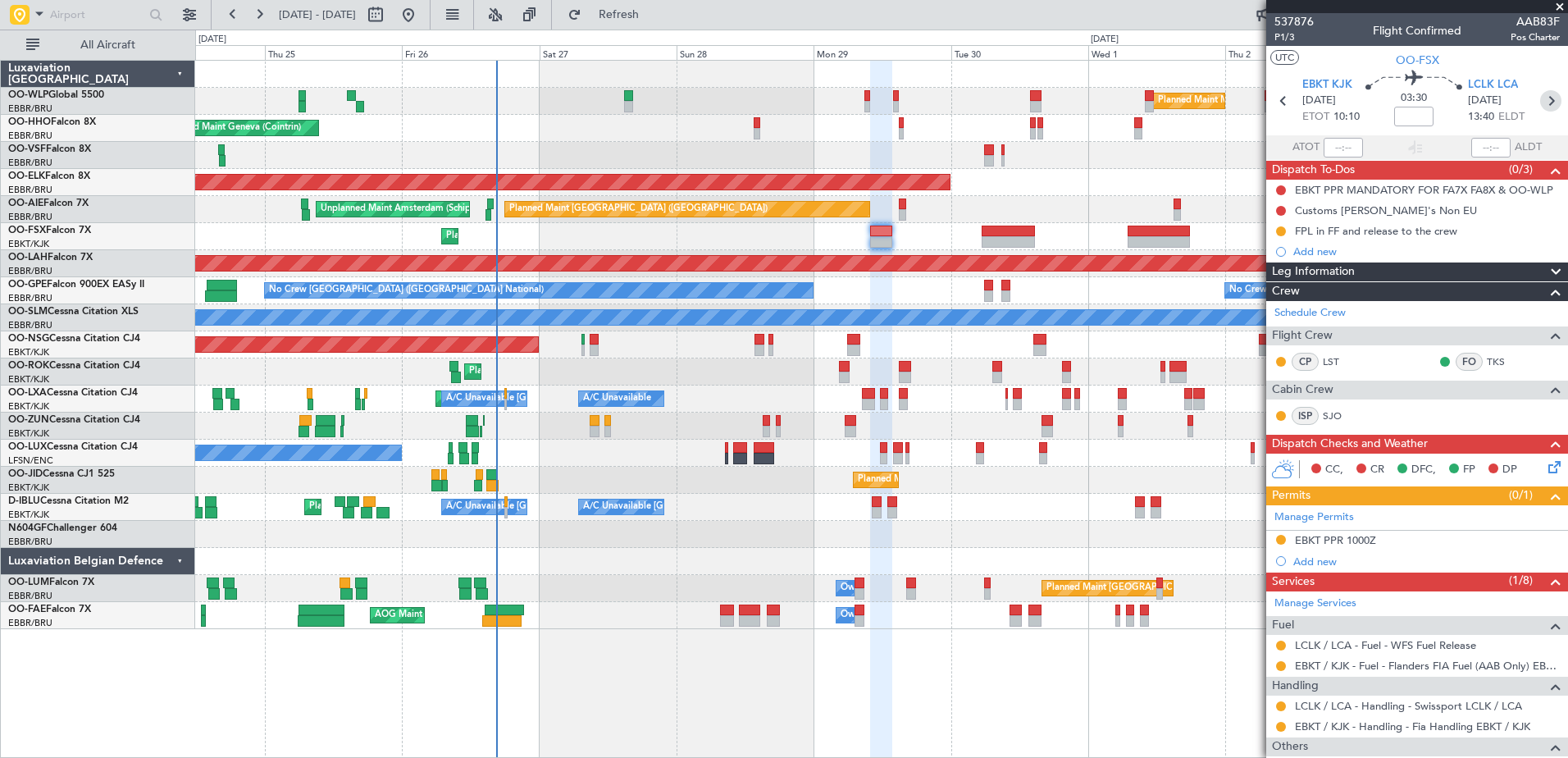
click at [1542, 100] on icon at bounding box center [1550, 100] width 21 height 21
type input "+00:40"
type input "3"
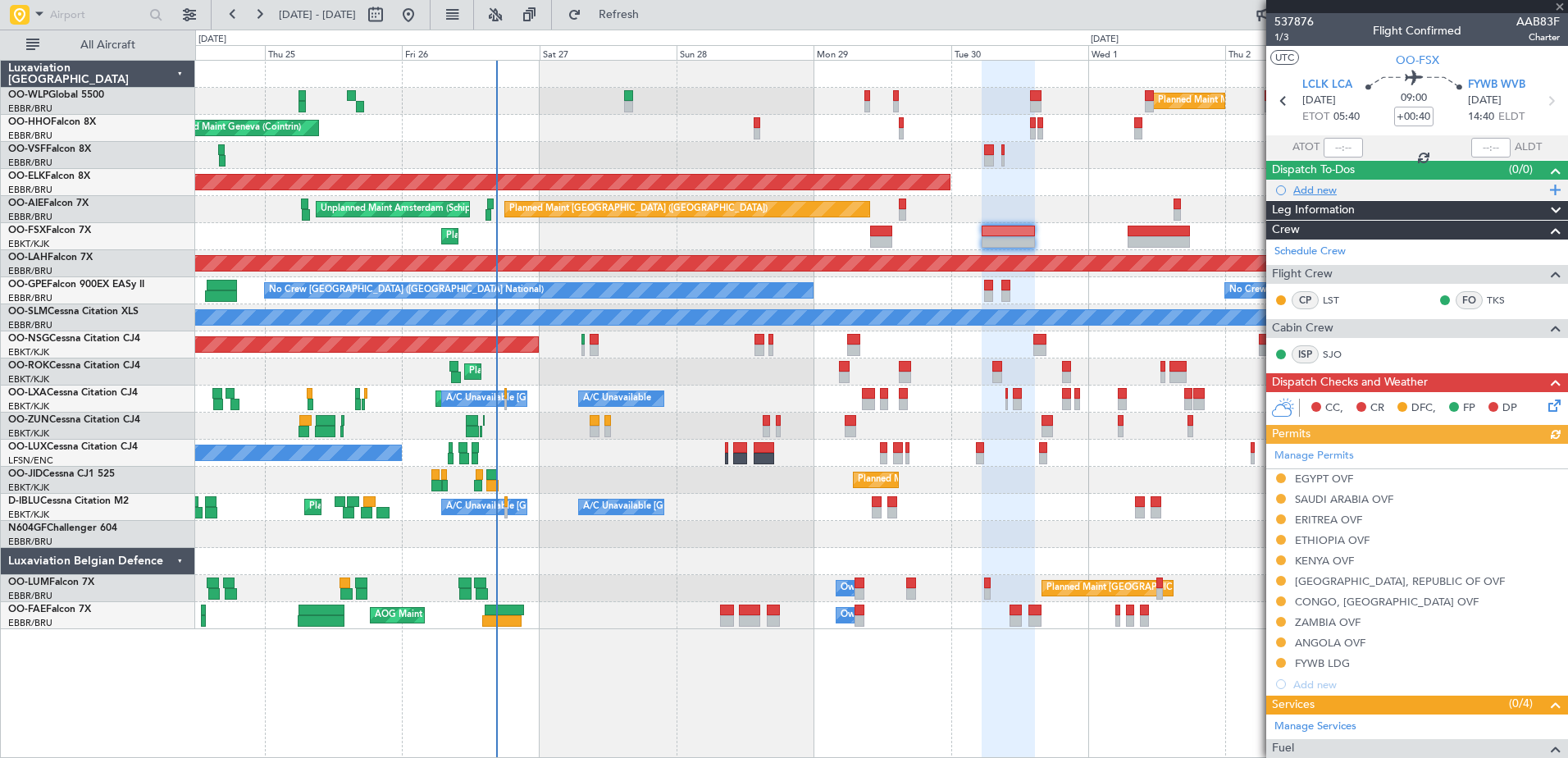
click at [1319, 189] on div "Add new" at bounding box center [1419, 190] width 252 height 14
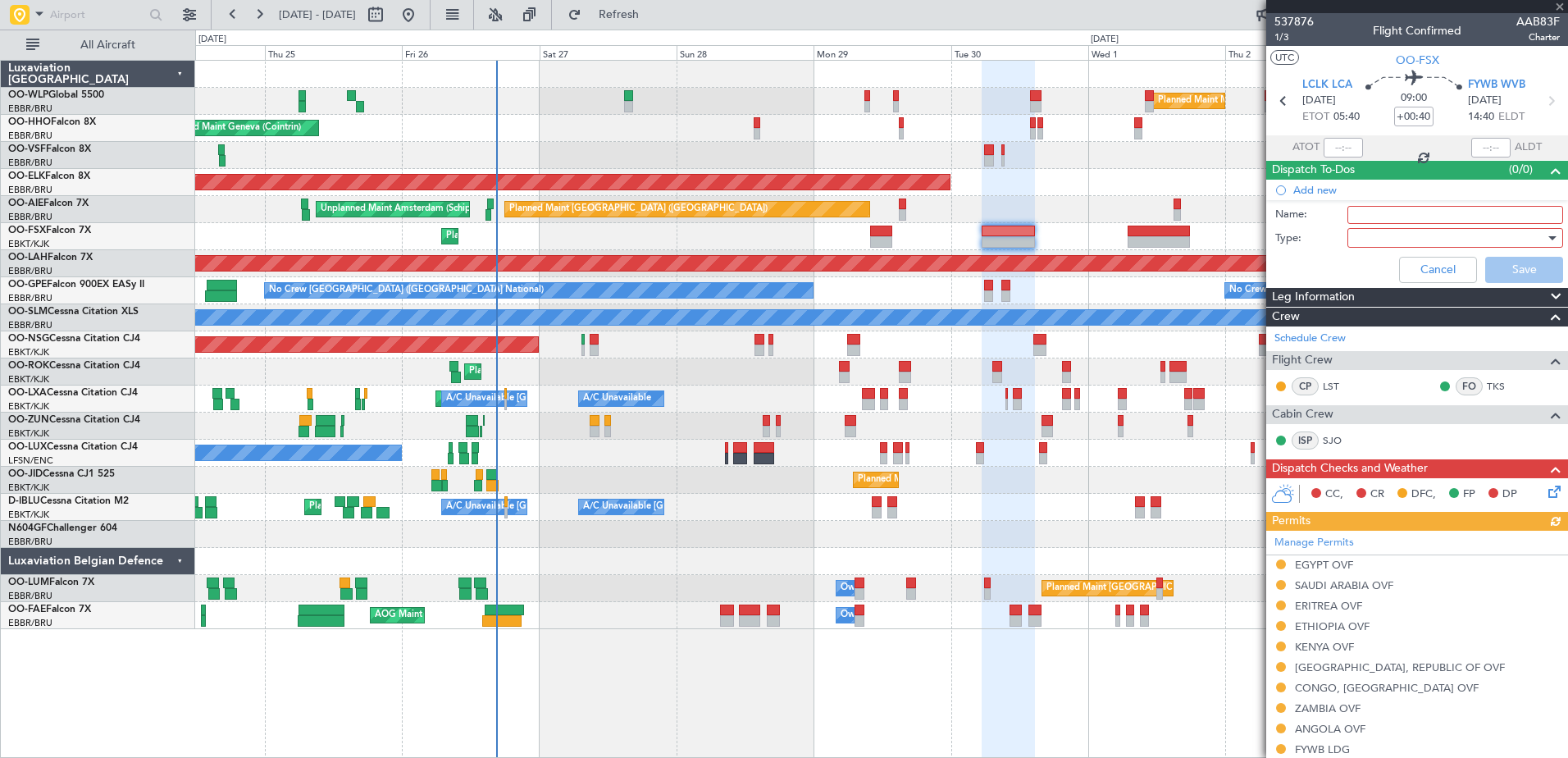
click at [1363, 207] on input "Name:" at bounding box center [1455, 214] width 215 height 18
type input "FPL in FF and release to the crew"
click at [1386, 236] on div at bounding box center [1450, 237] width 191 height 24
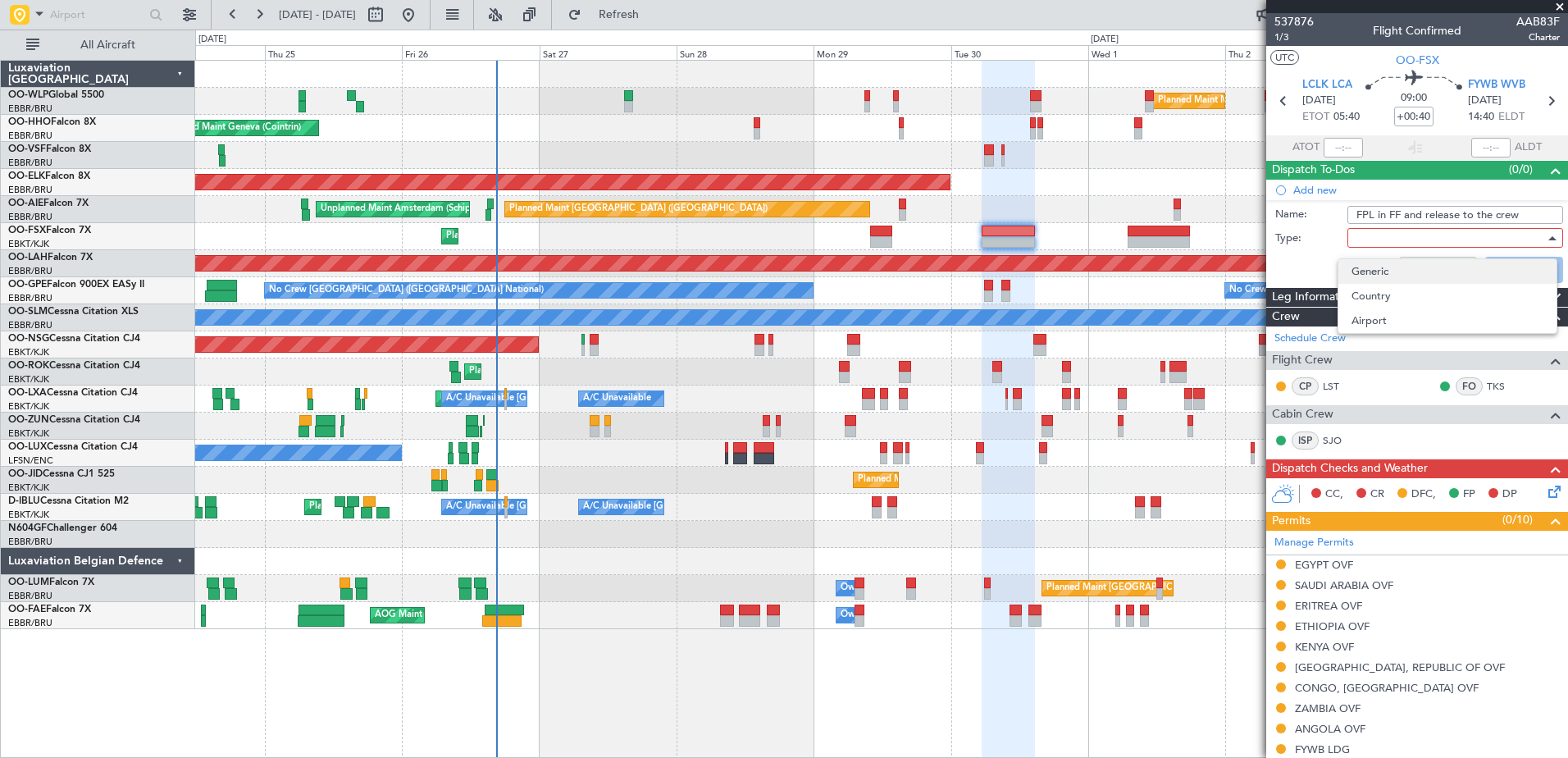
click at [1375, 279] on span "Generic" at bounding box center [1447, 271] width 192 height 24
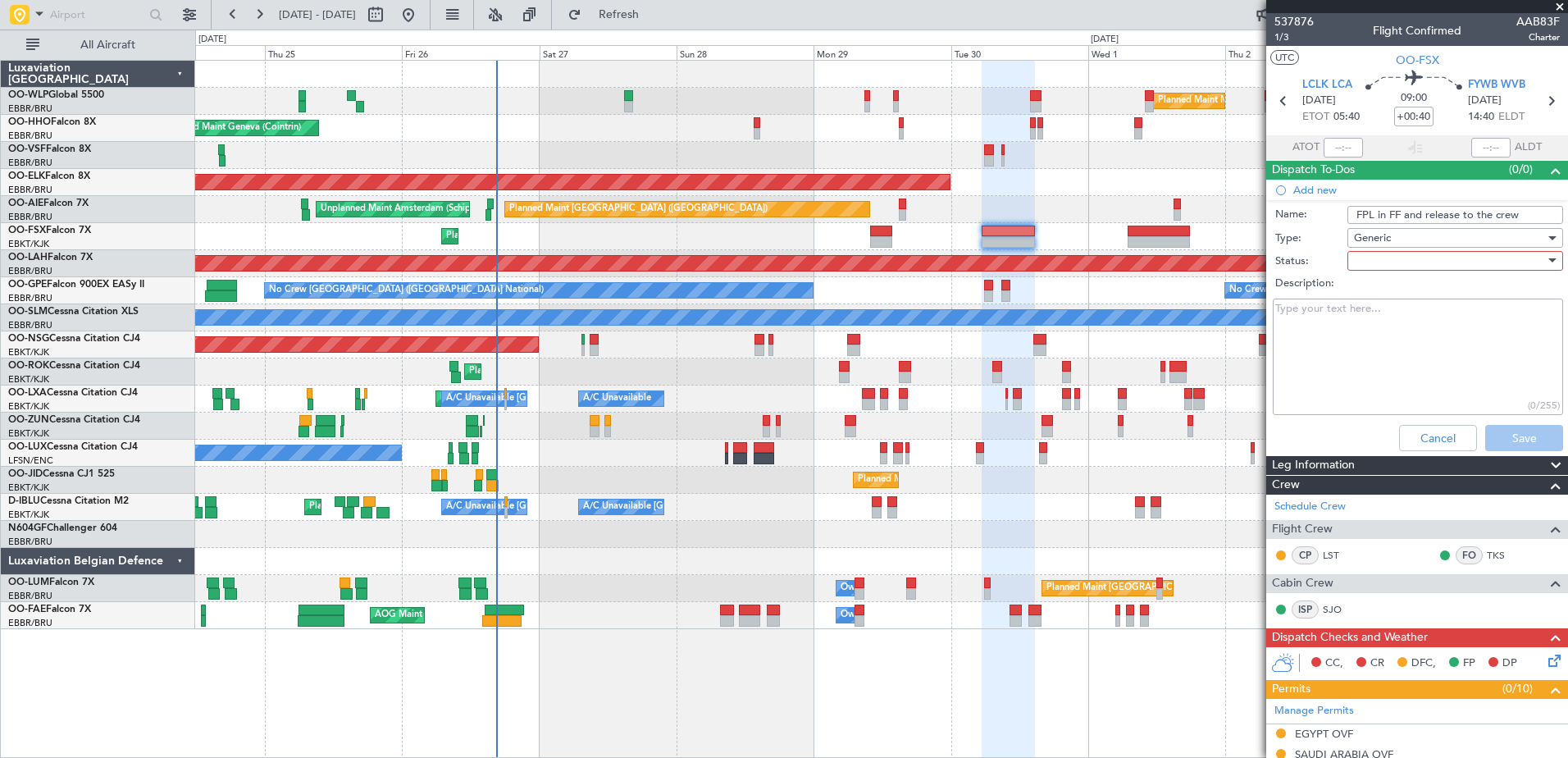
click at [1366, 249] on div at bounding box center [1450, 260] width 191 height 24
click at [1384, 317] on span "In Progress" at bounding box center [1447, 317] width 192 height 24
click at [1524, 431] on button "Save" at bounding box center [1524, 437] width 78 height 26
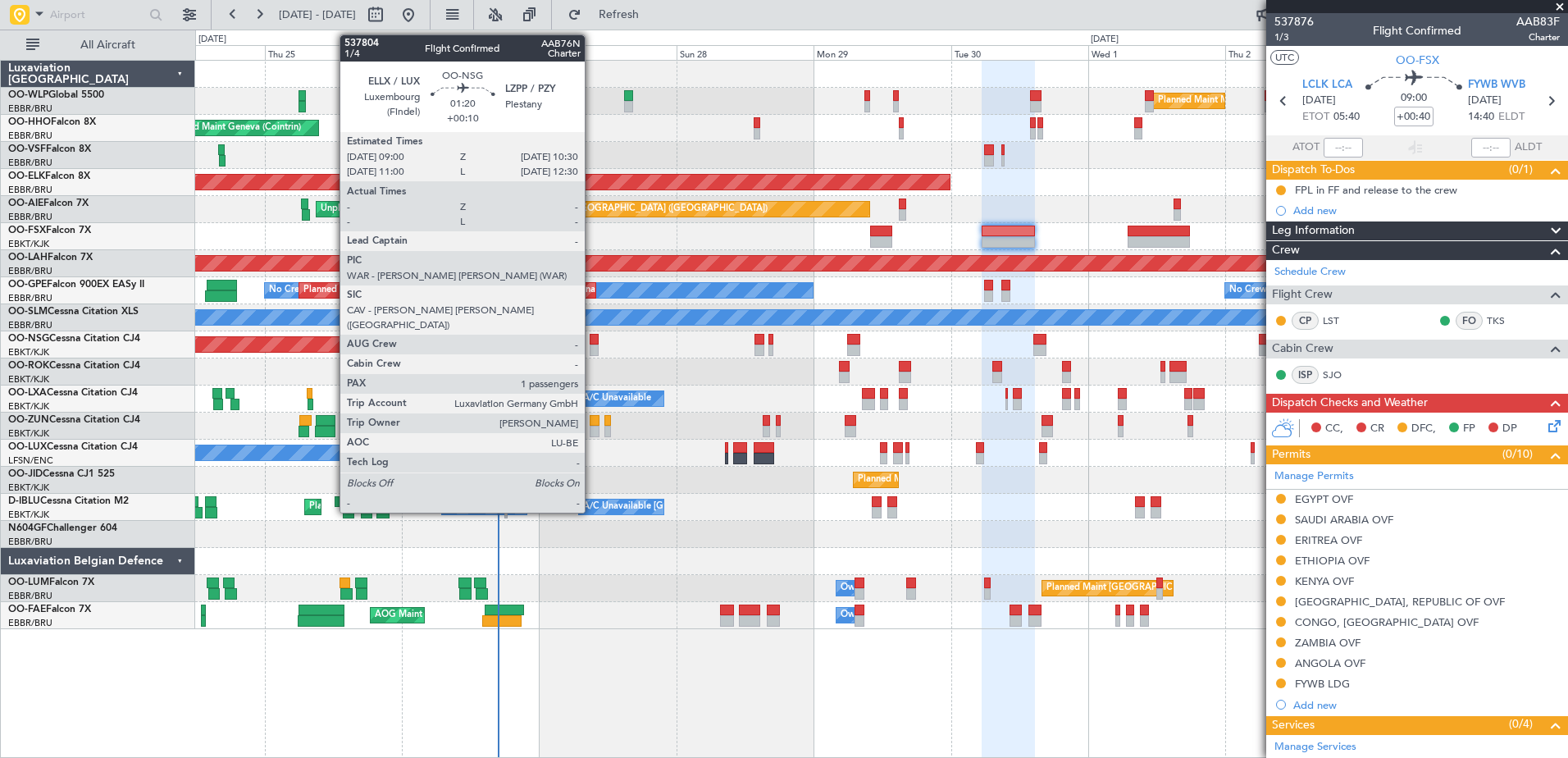
click at [592, 347] on div at bounding box center [594, 350] width 9 height 12
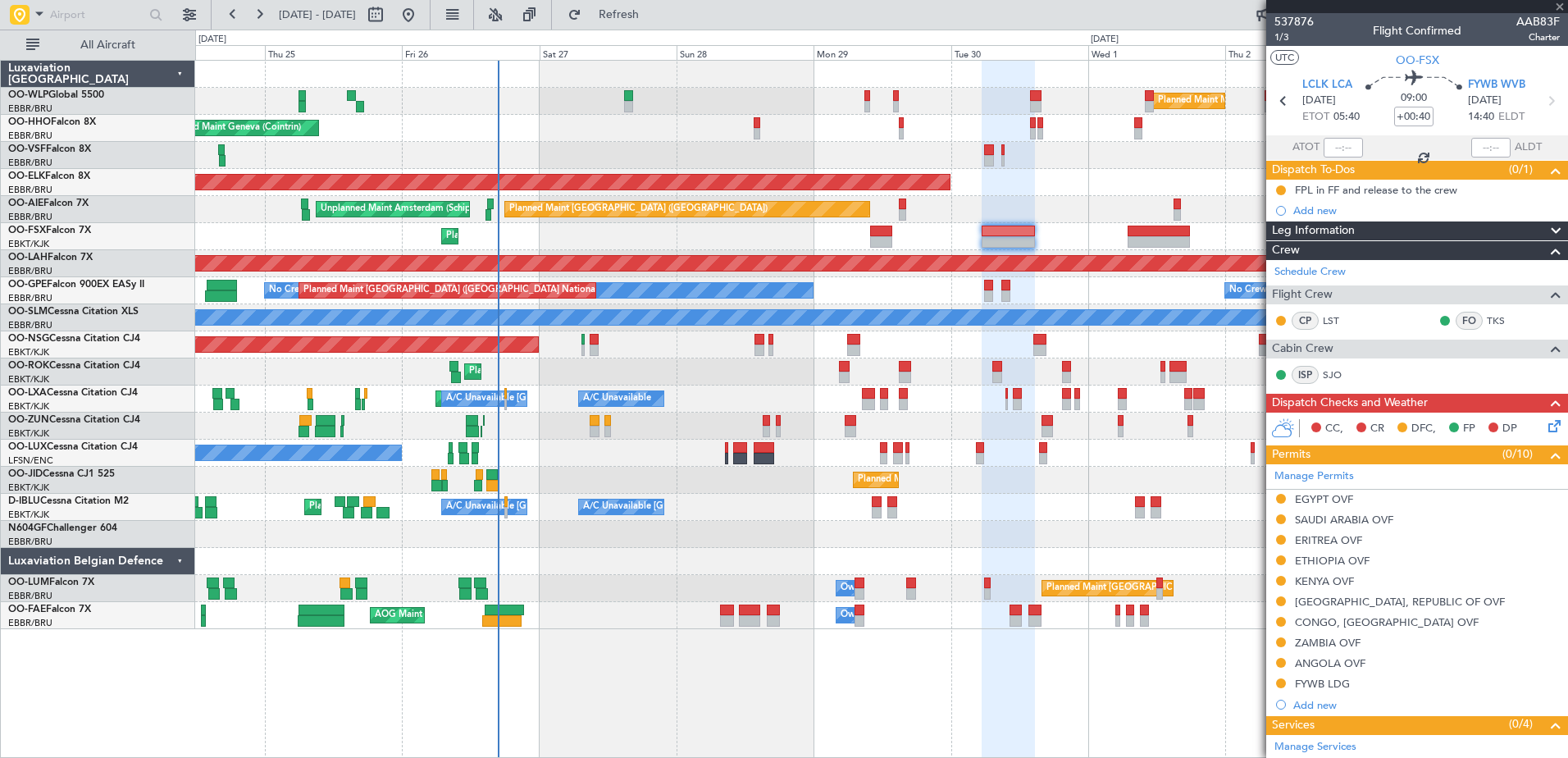
type input "+00:10"
type input "1"
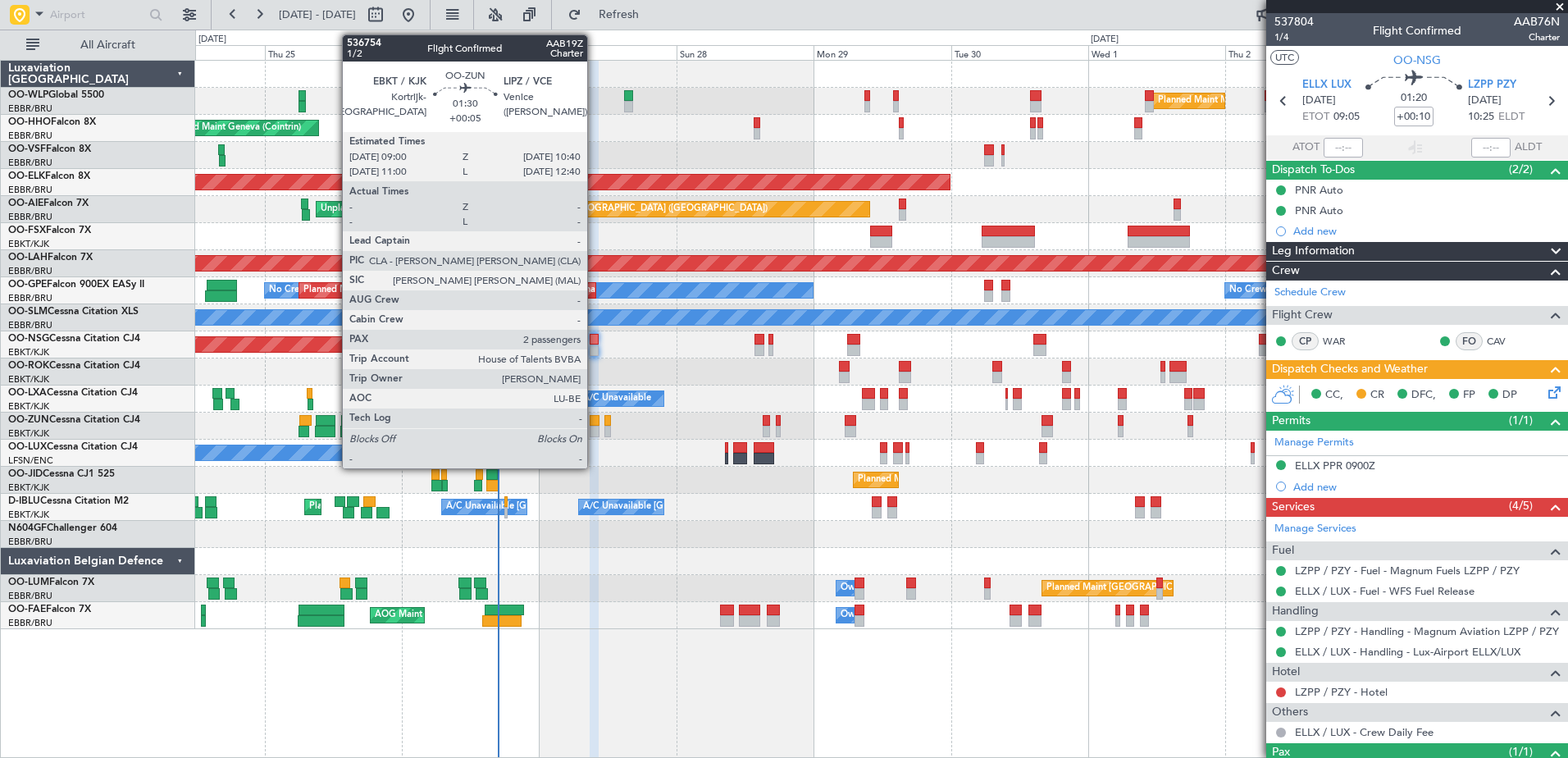
click at [594, 425] on div at bounding box center [594, 431] width 10 height 12
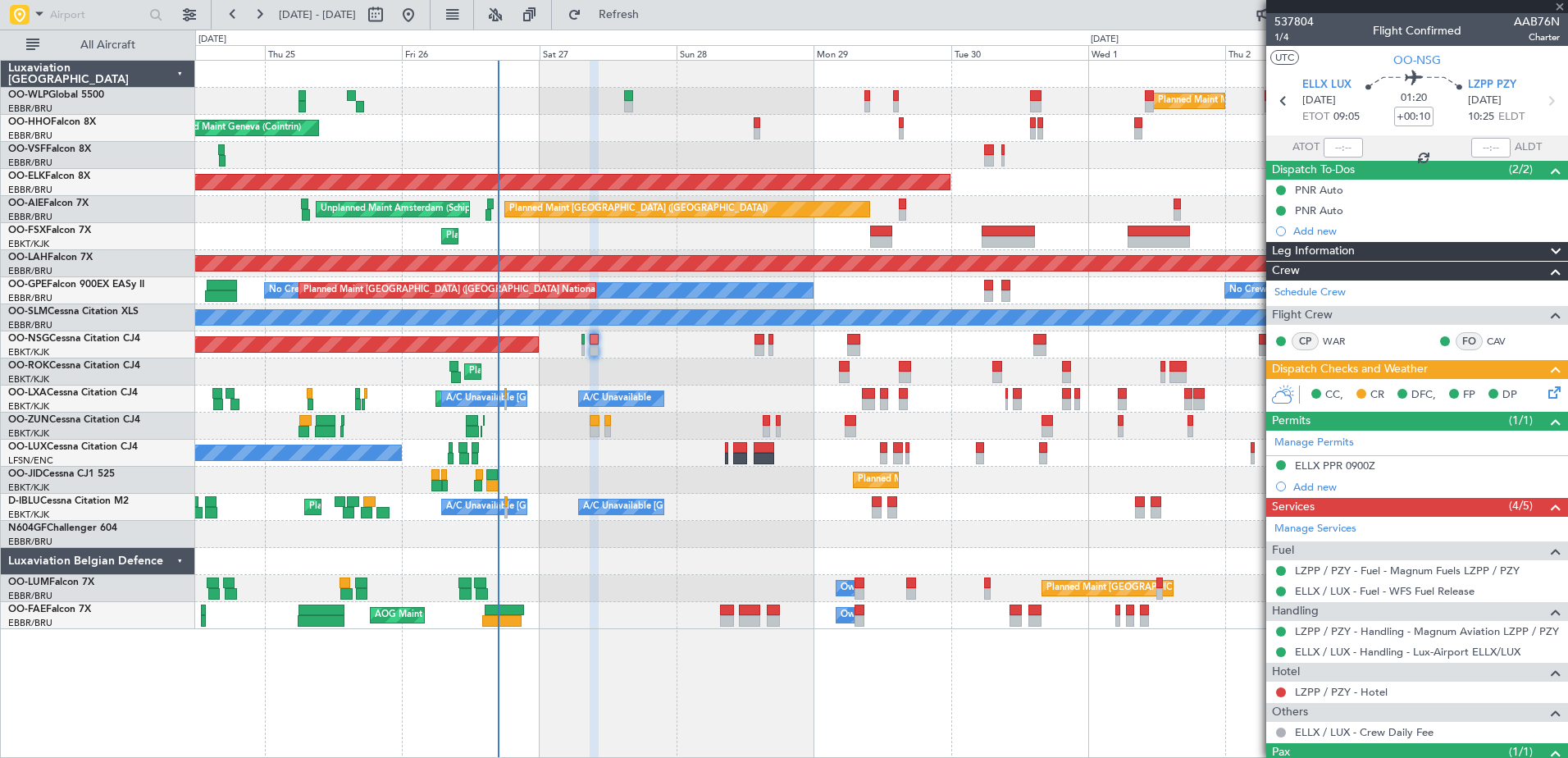
type input "+00:05"
type input "2"
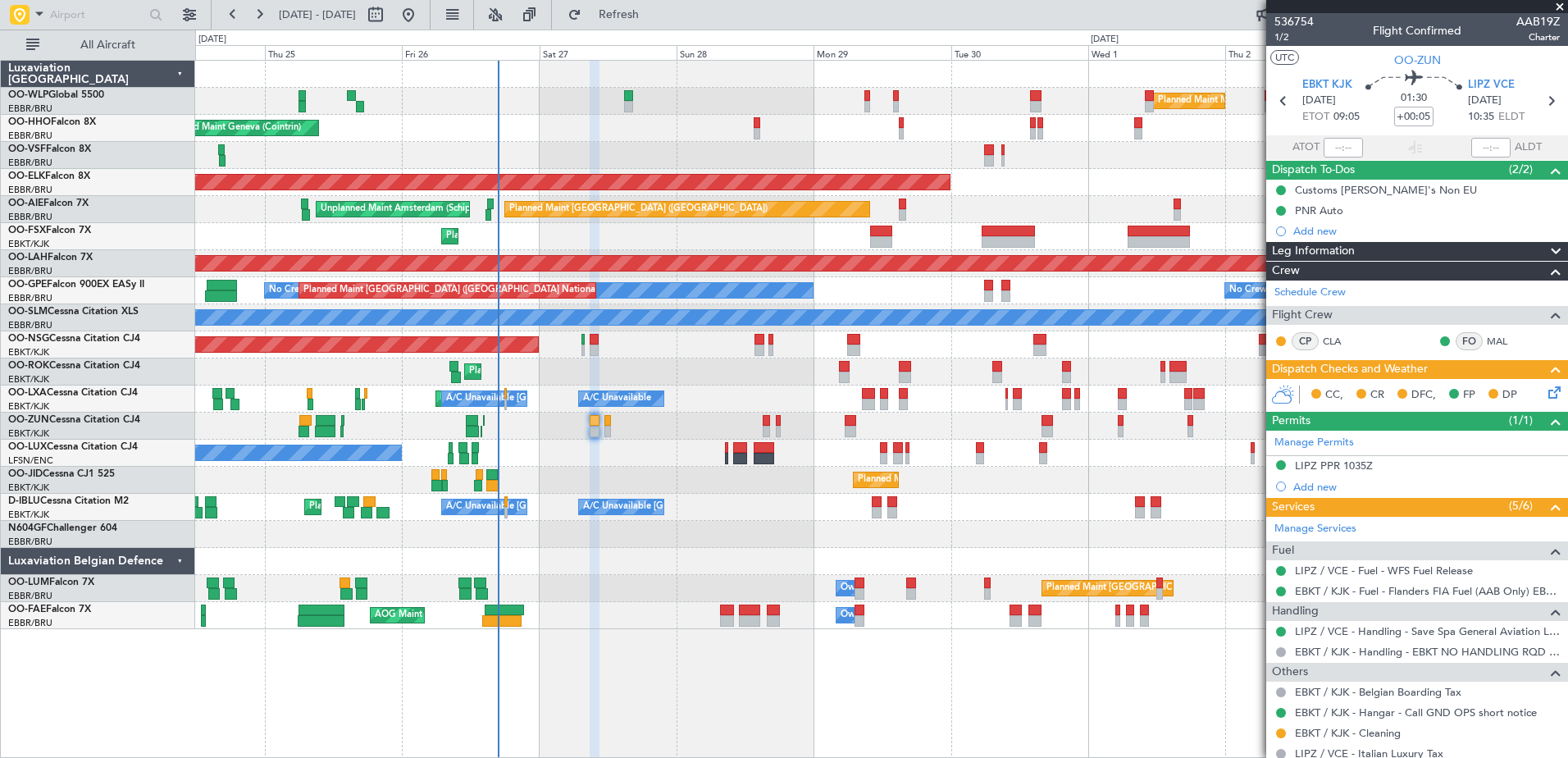
click at [1545, 385] on icon at bounding box center [1552, 390] width 14 height 14
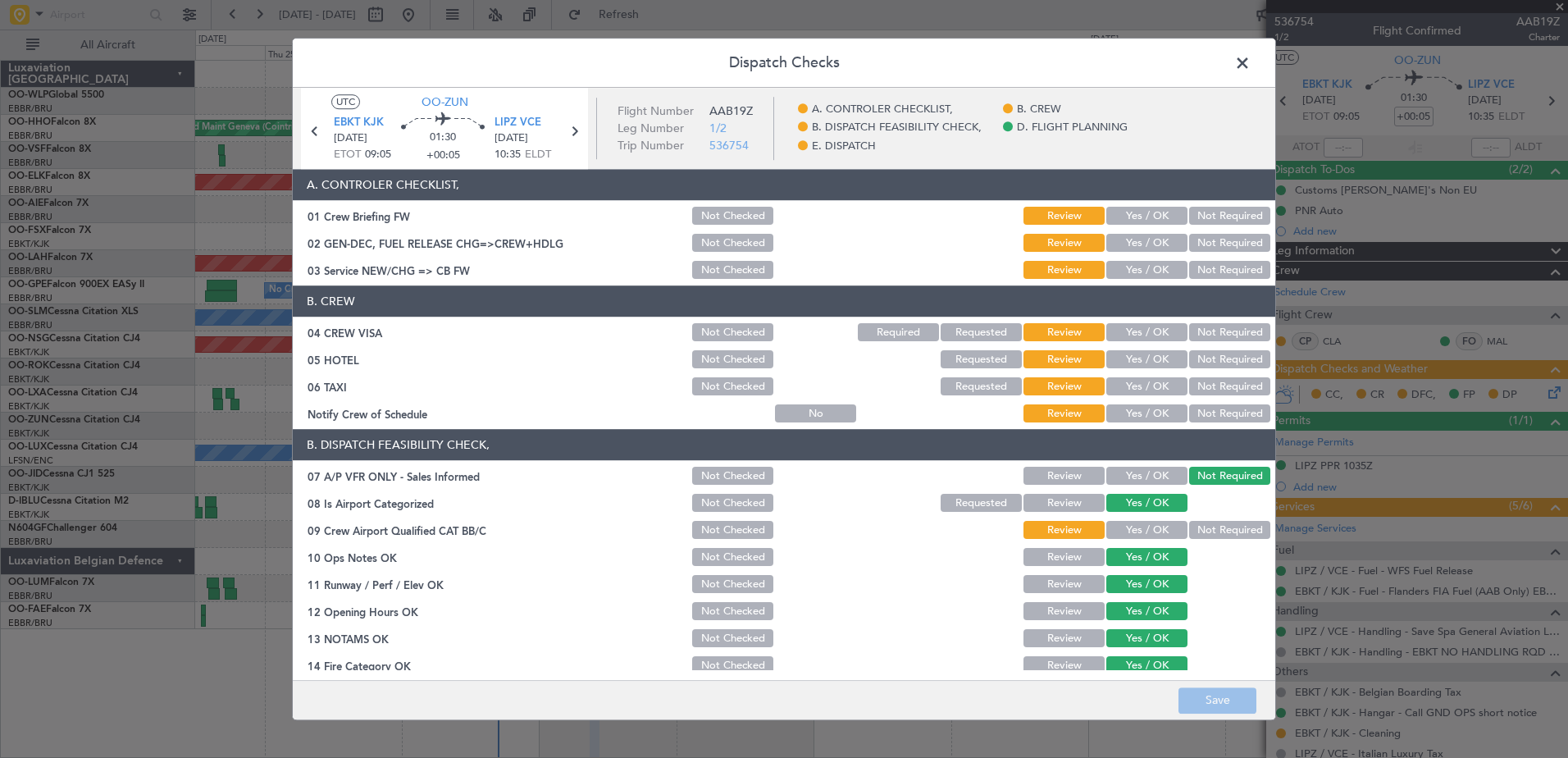
click at [1125, 529] on button "Yes / OK" at bounding box center [1147, 530] width 81 height 18
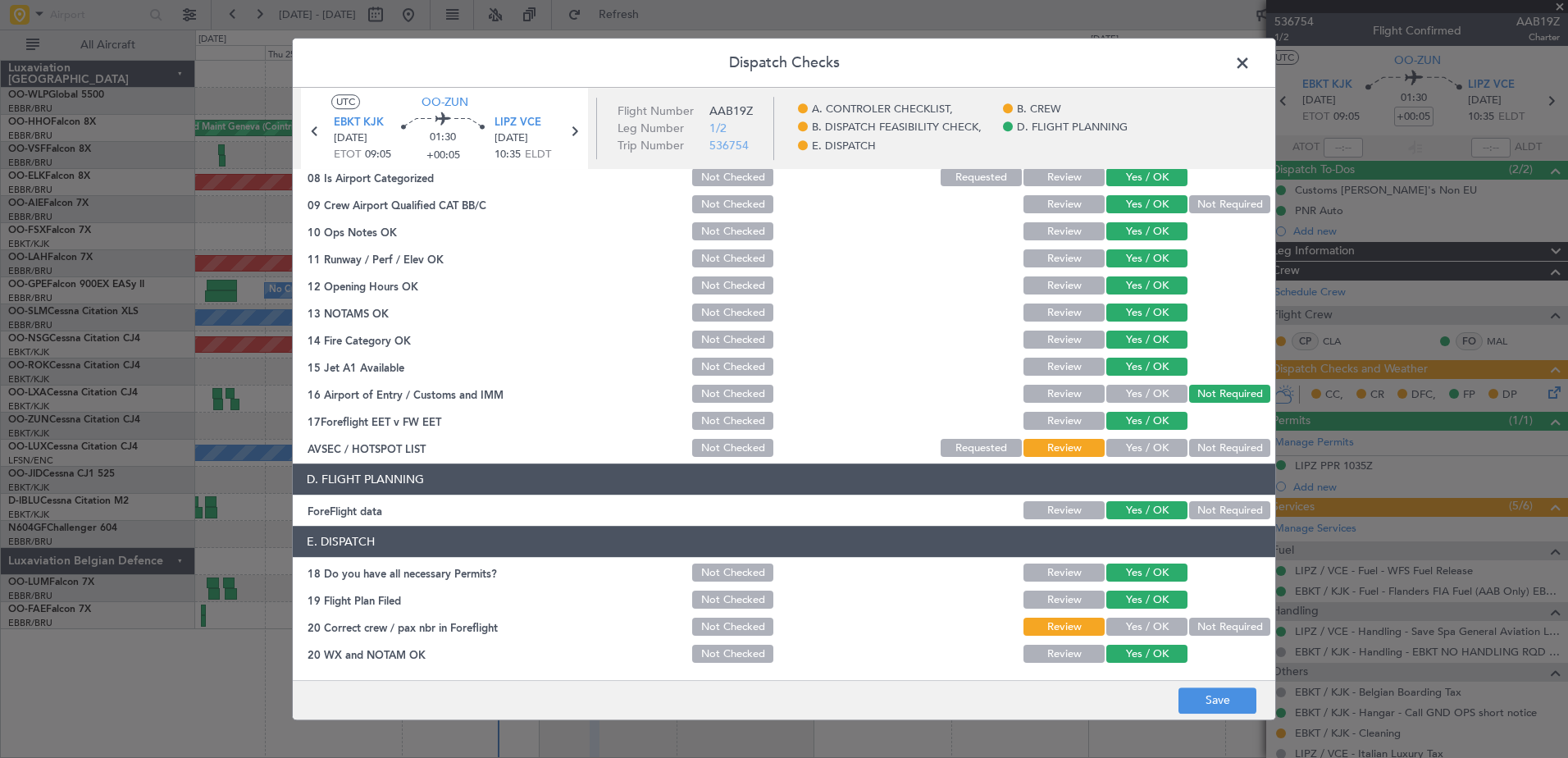
click at [1143, 452] on button "Yes / OK" at bounding box center [1147, 448] width 81 height 18
click at [1153, 624] on button "Yes / OK" at bounding box center [1147, 626] width 81 height 18
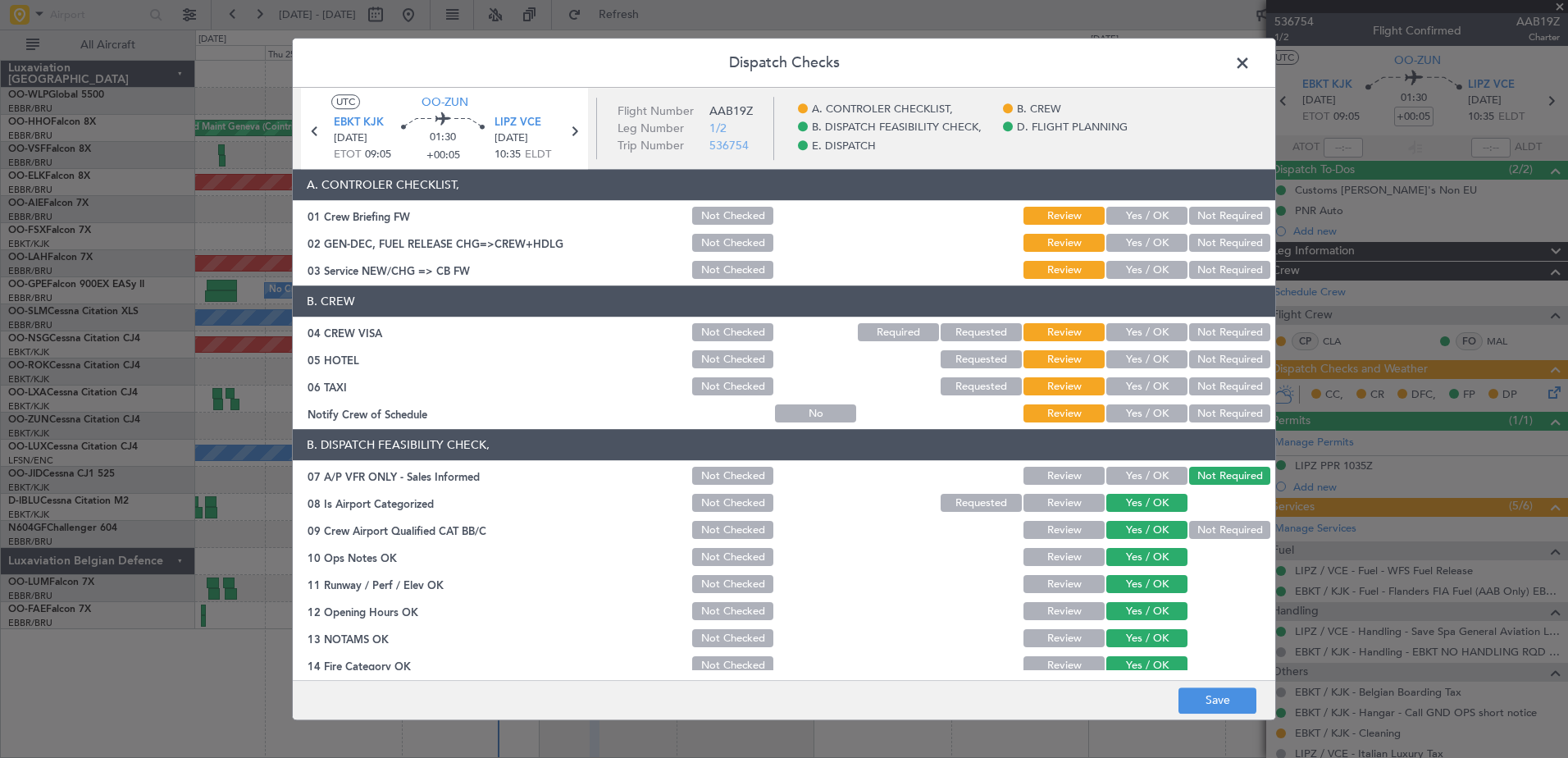
click at [1144, 412] on button "Yes / OK" at bounding box center [1147, 414] width 81 height 18
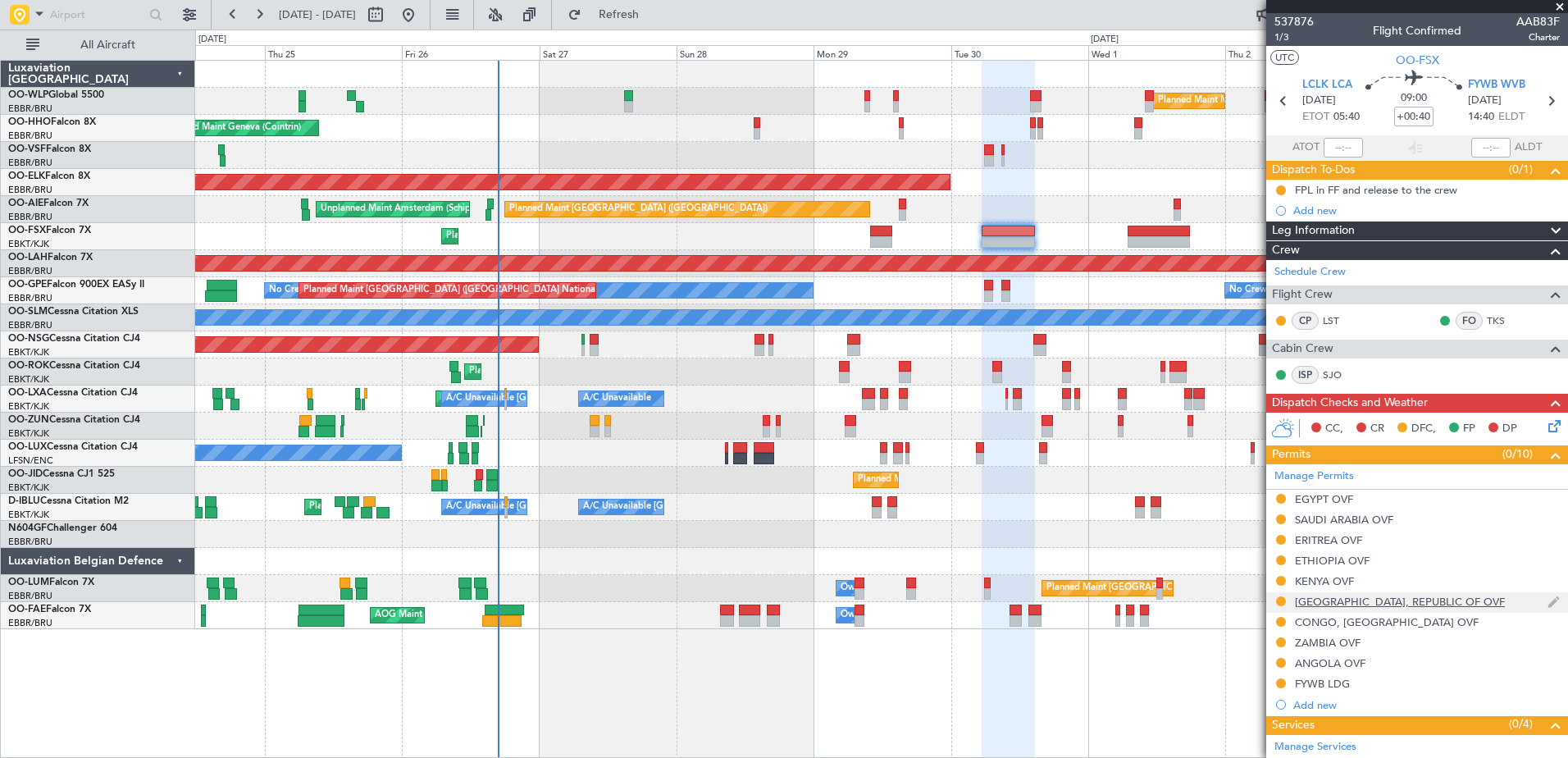
scroll to position [328, 0]
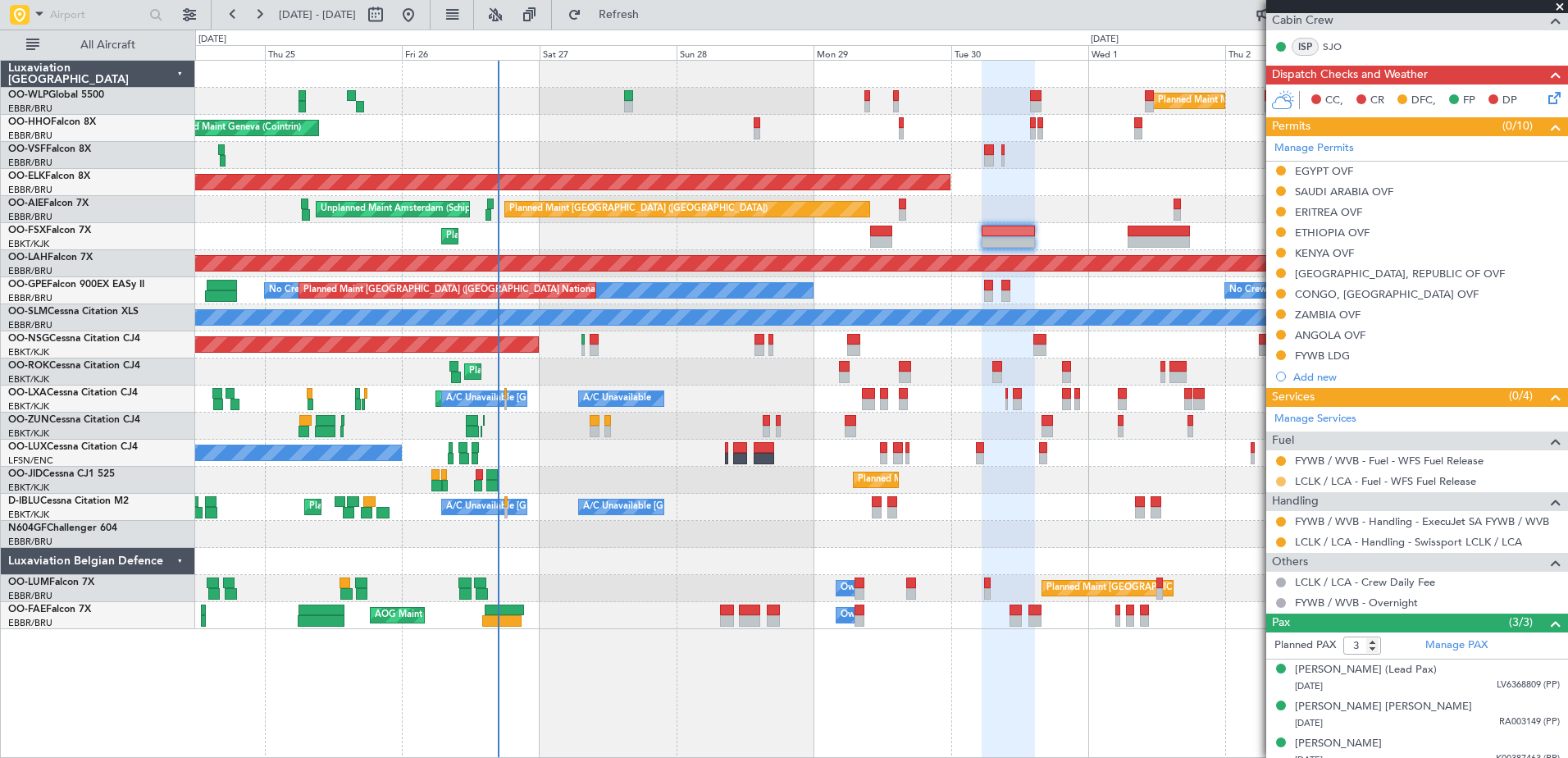
click at [1283, 482] on button at bounding box center [1281, 481] width 10 height 10
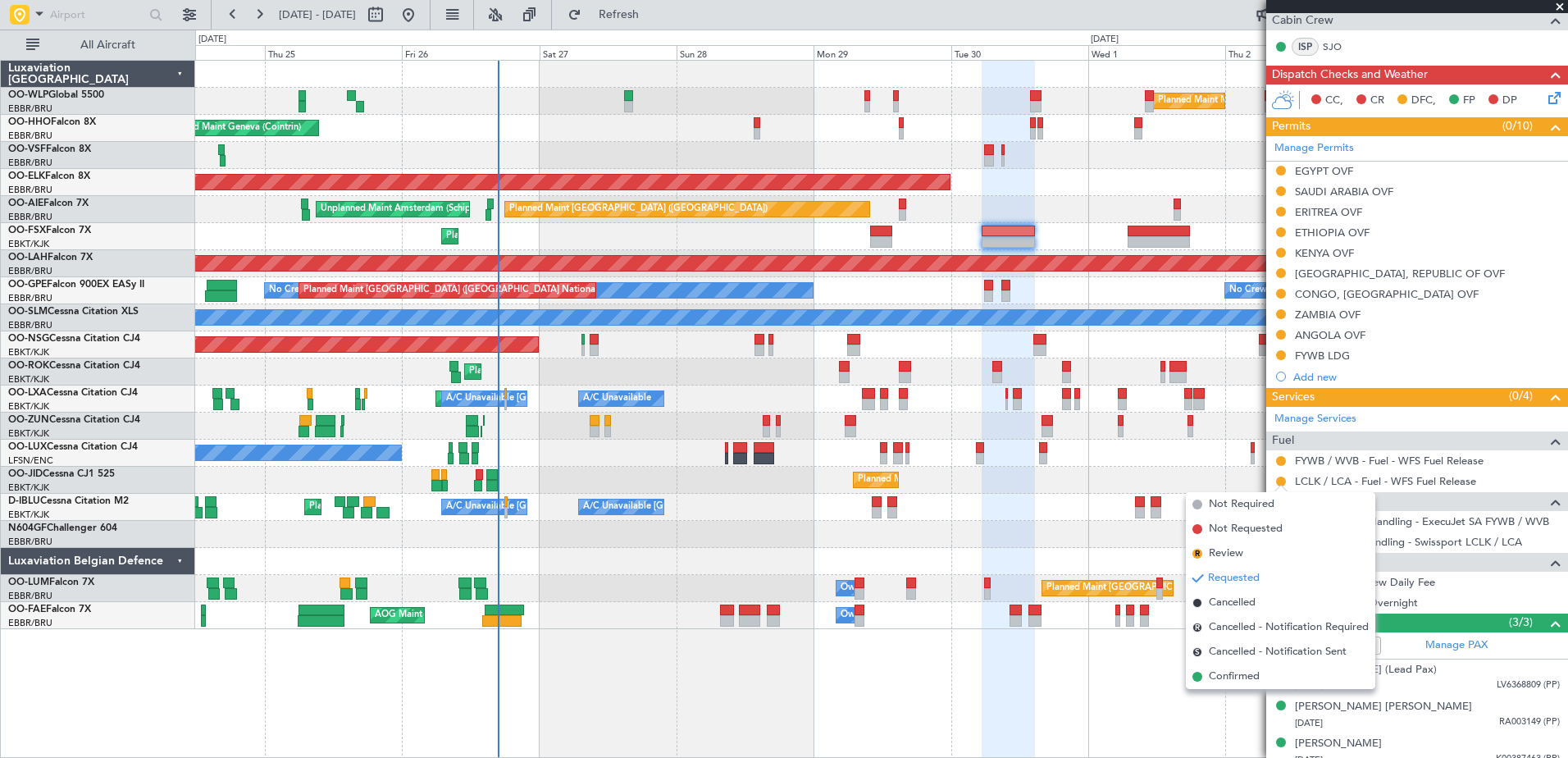
click at [1240, 676] on span "Confirmed" at bounding box center [1234, 676] width 51 height 16
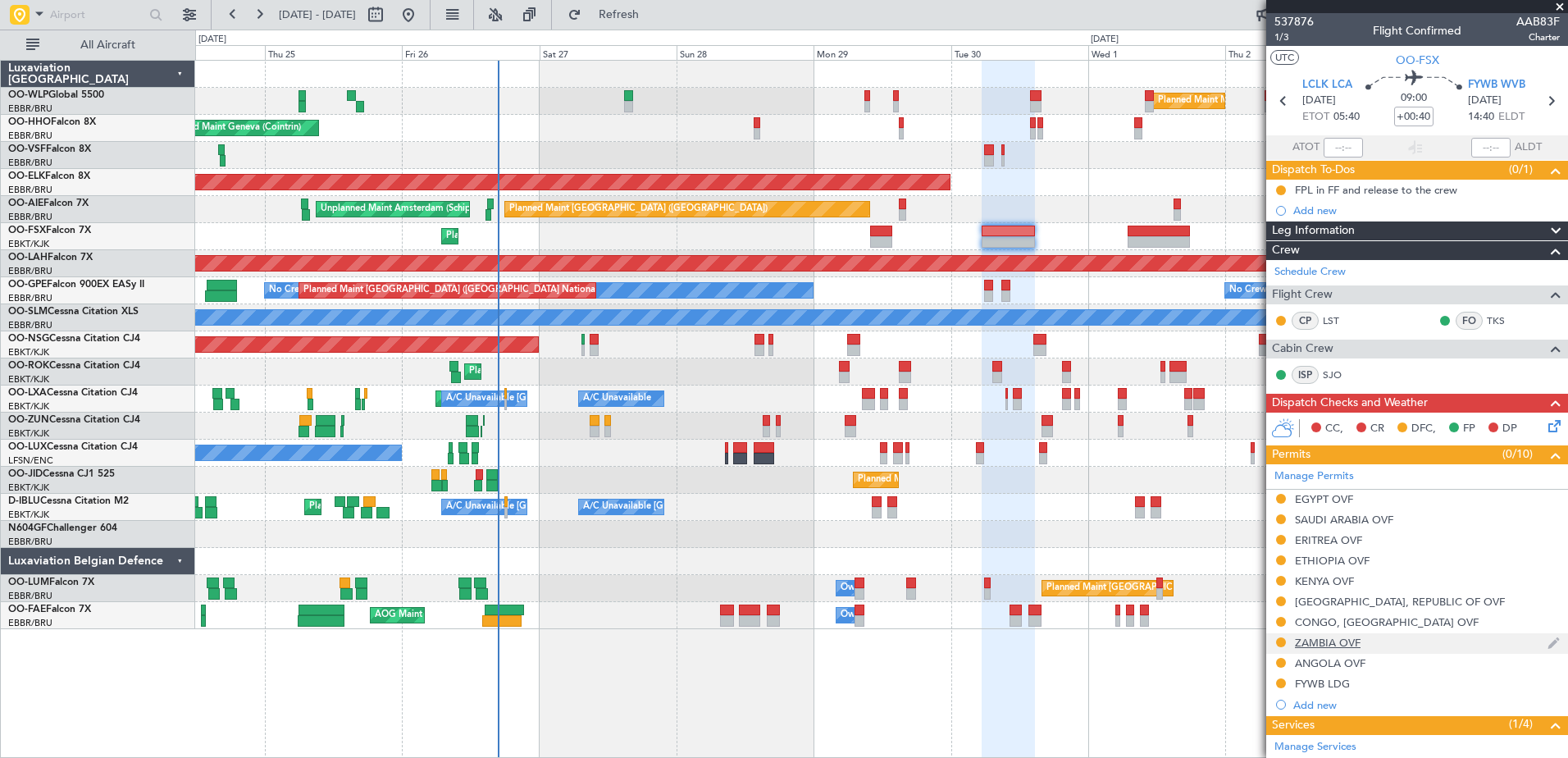
scroll to position [339, 0]
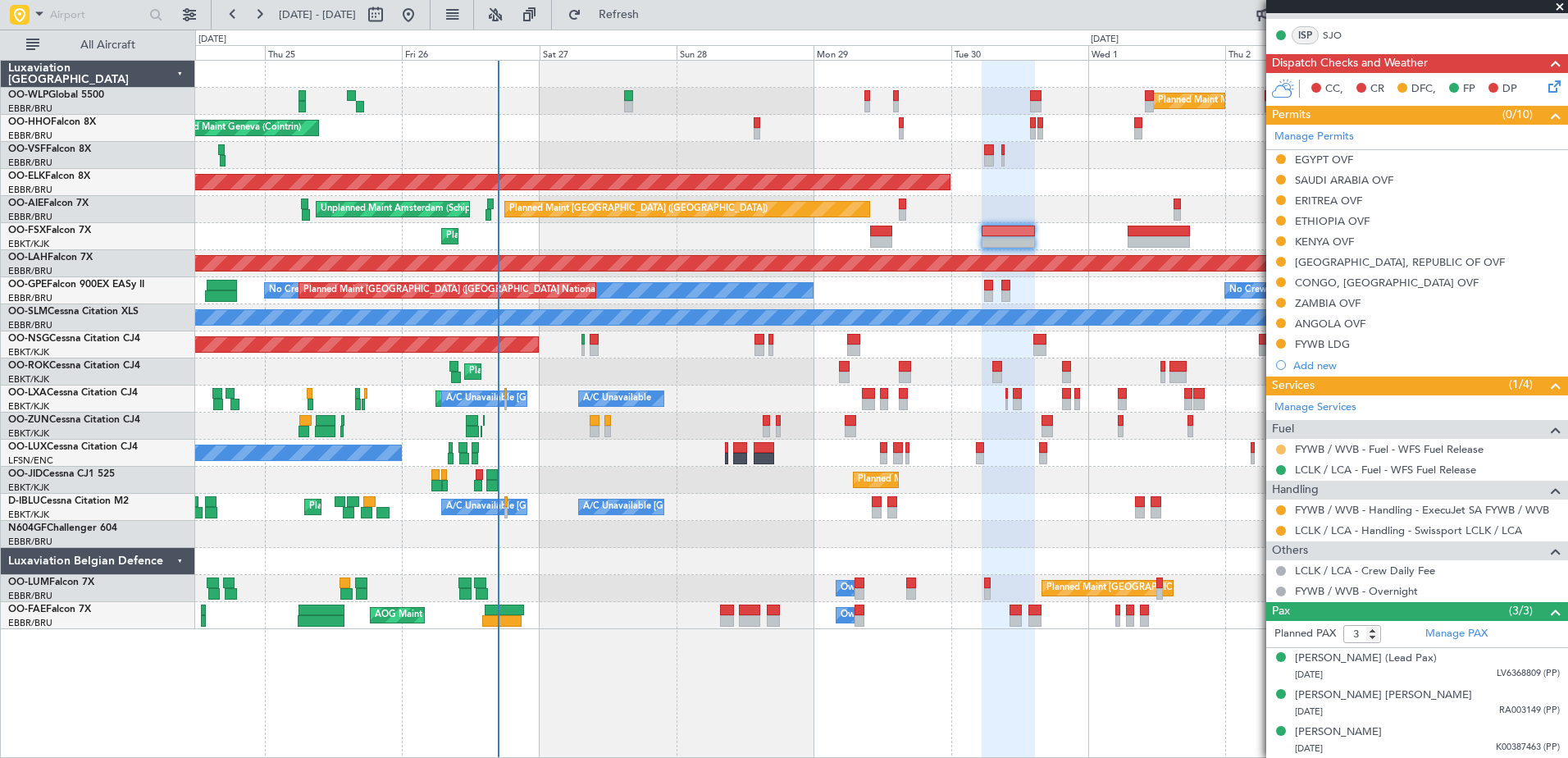
click at [1282, 449] on button at bounding box center [1281, 449] width 10 height 10
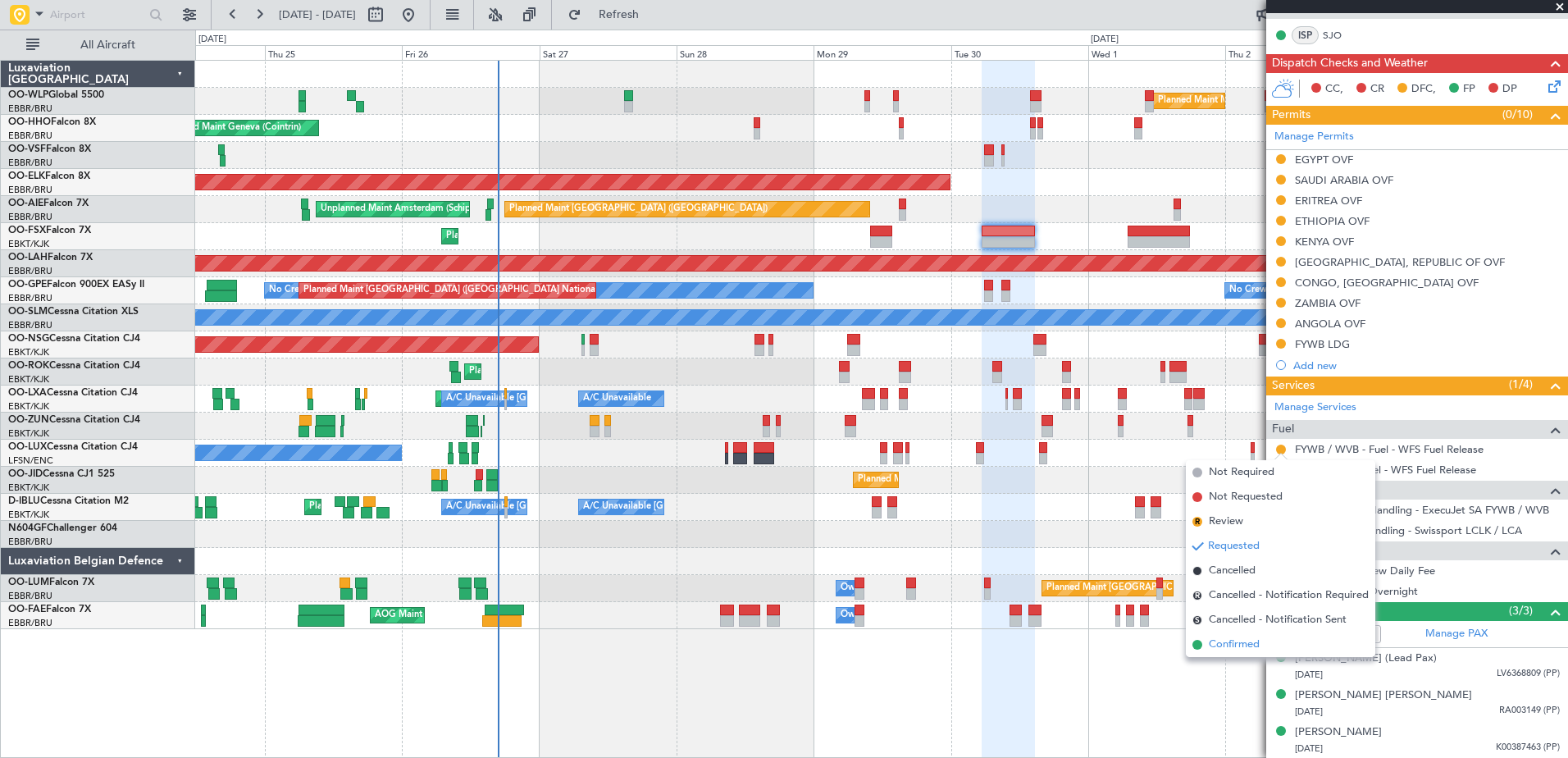
click at [1240, 641] on span "Confirmed" at bounding box center [1234, 644] width 51 height 16
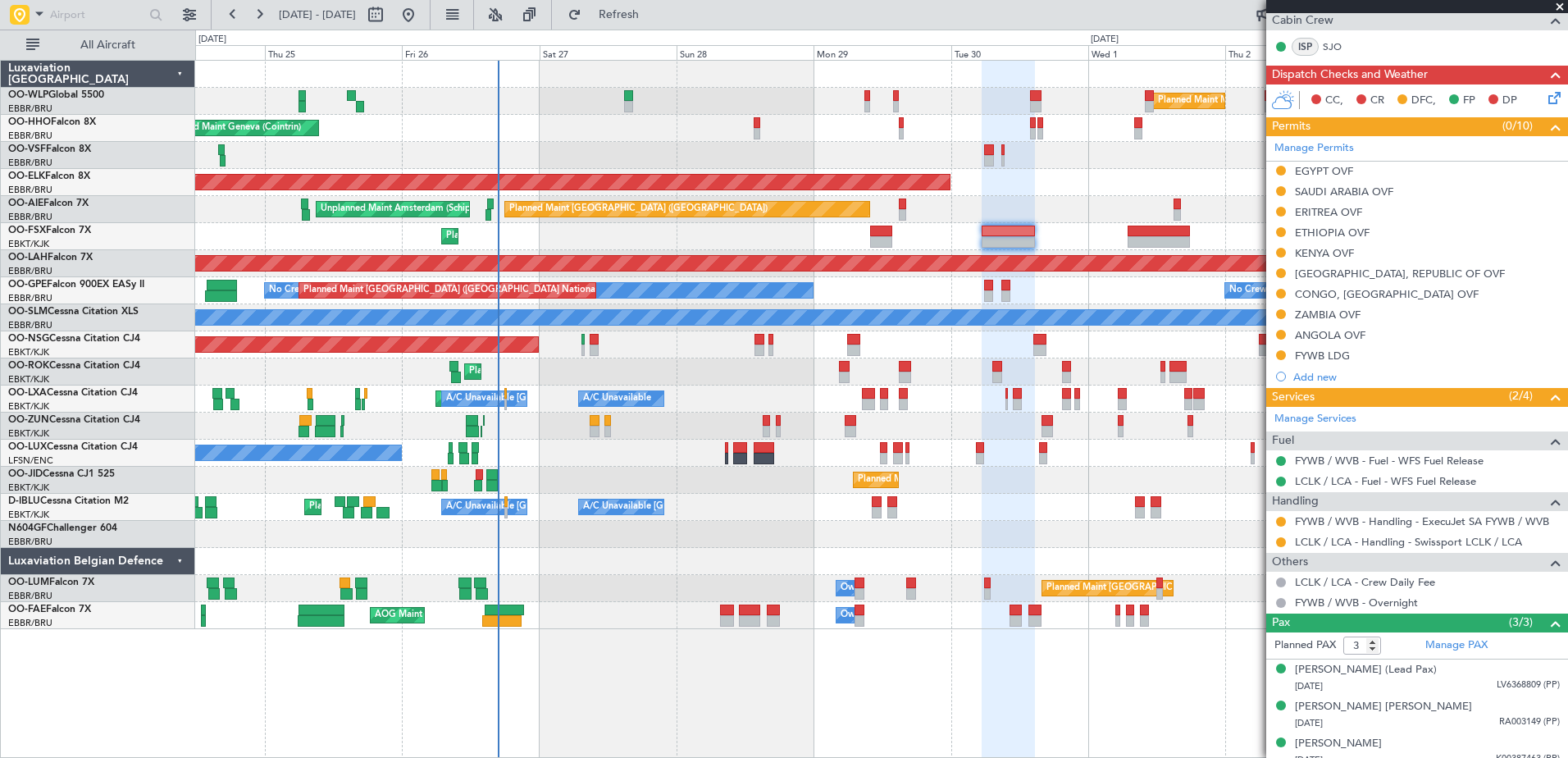
scroll to position [0, 0]
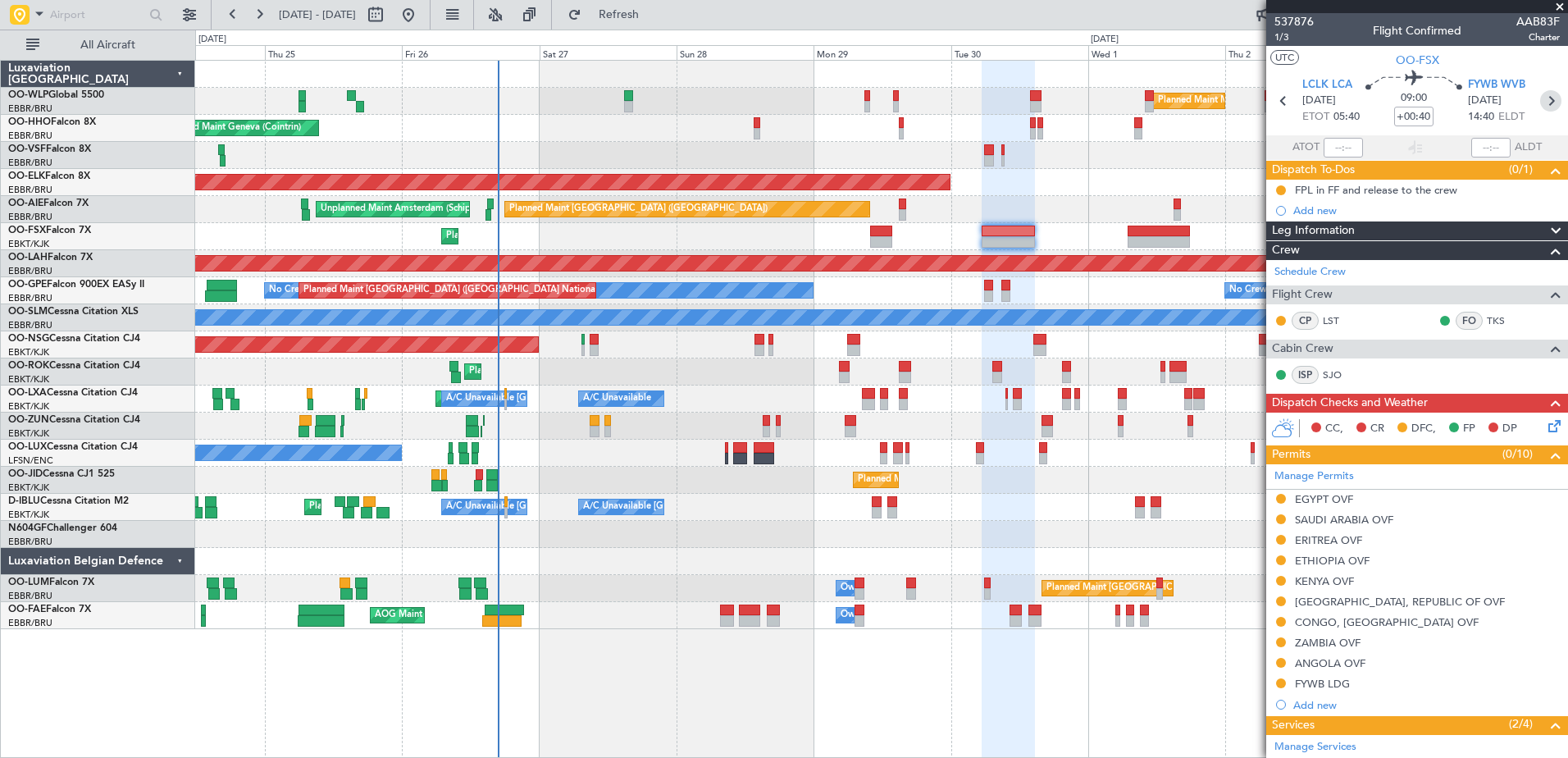
click at [1540, 96] on icon at bounding box center [1550, 100] width 21 height 21
type input "+00:50"
type input "0"
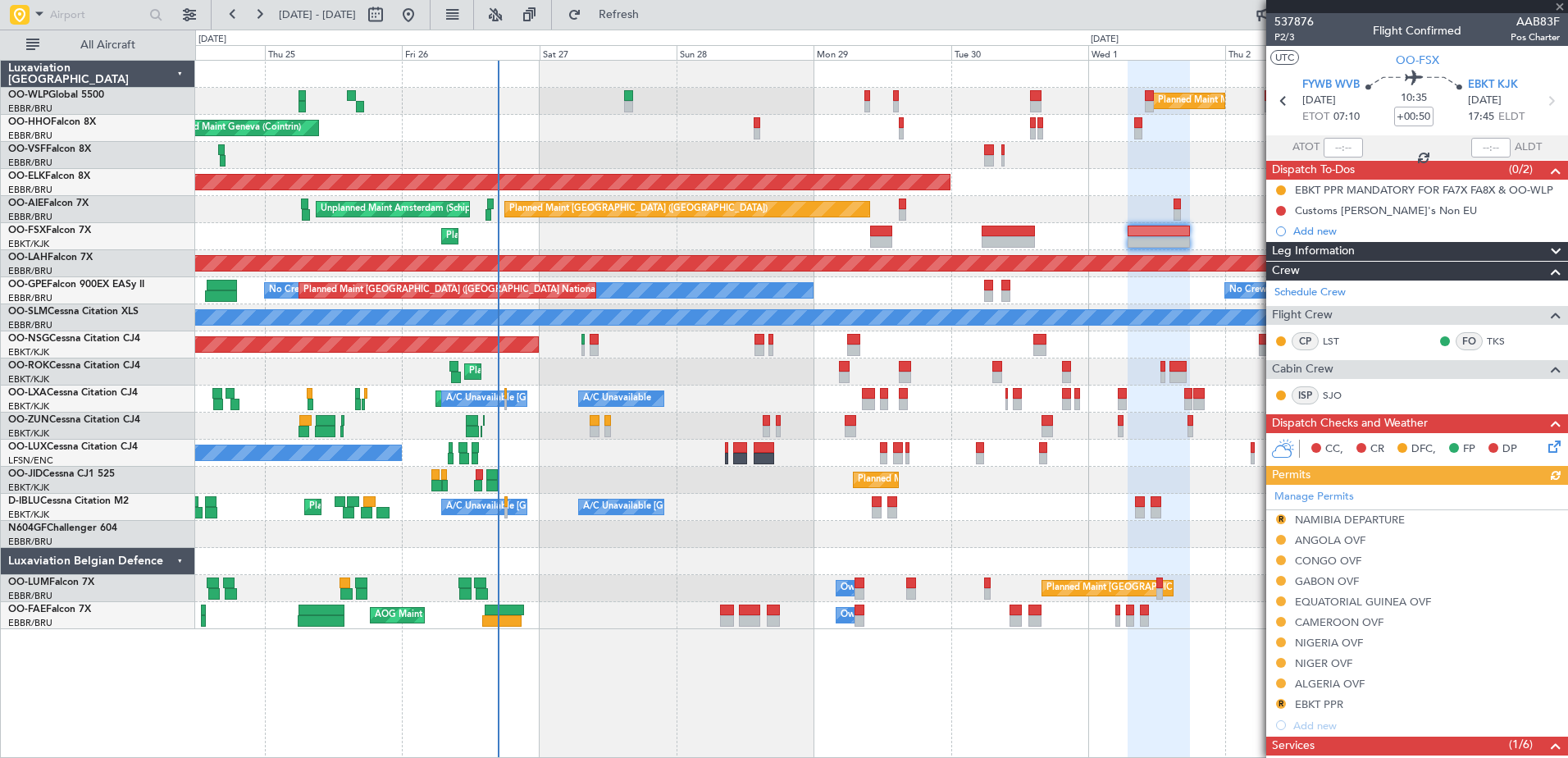
scroll to position [270, 0]
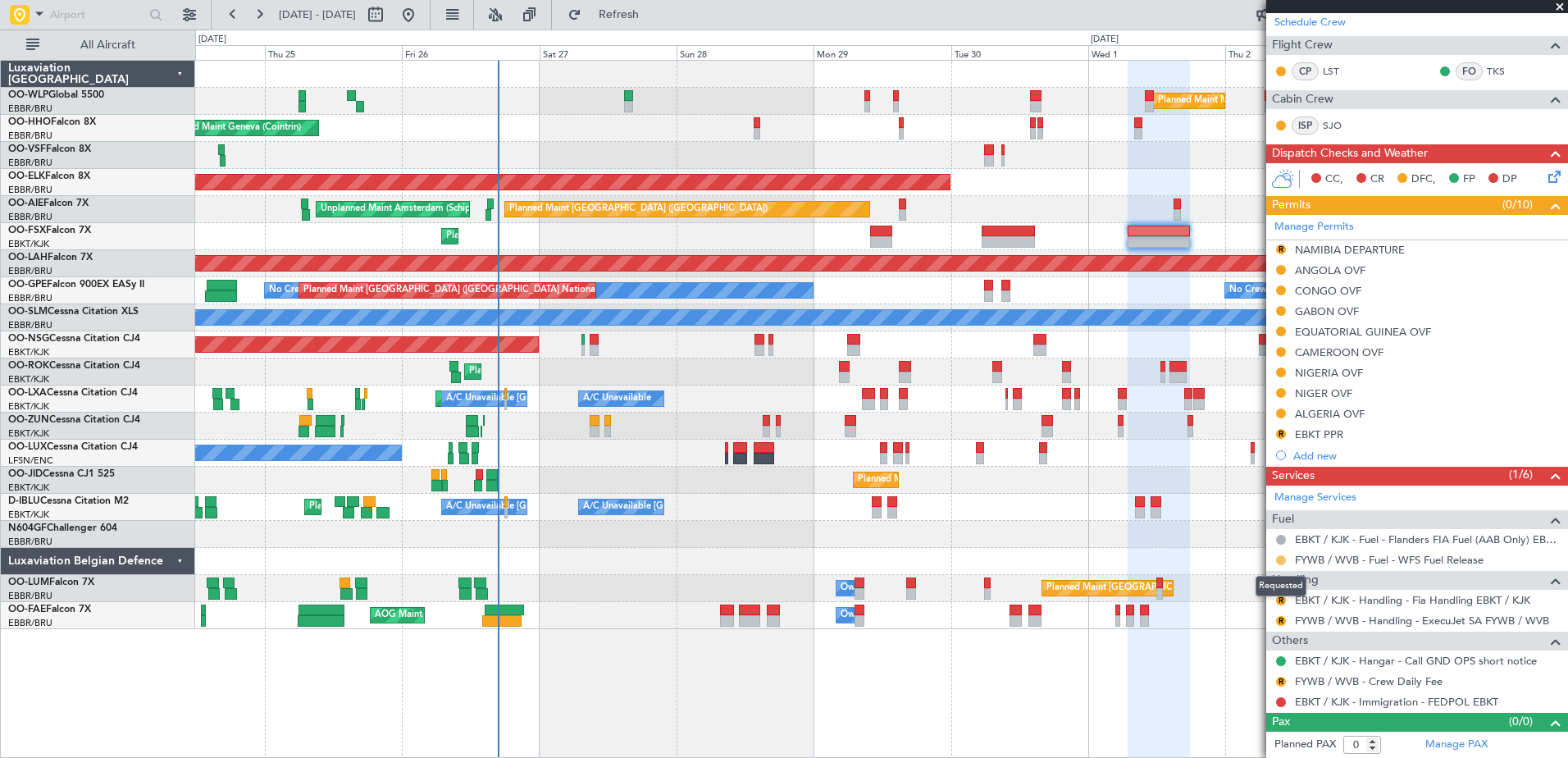
click at [1278, 560] on button at bounding box center [1281, 560] width 10 height 10
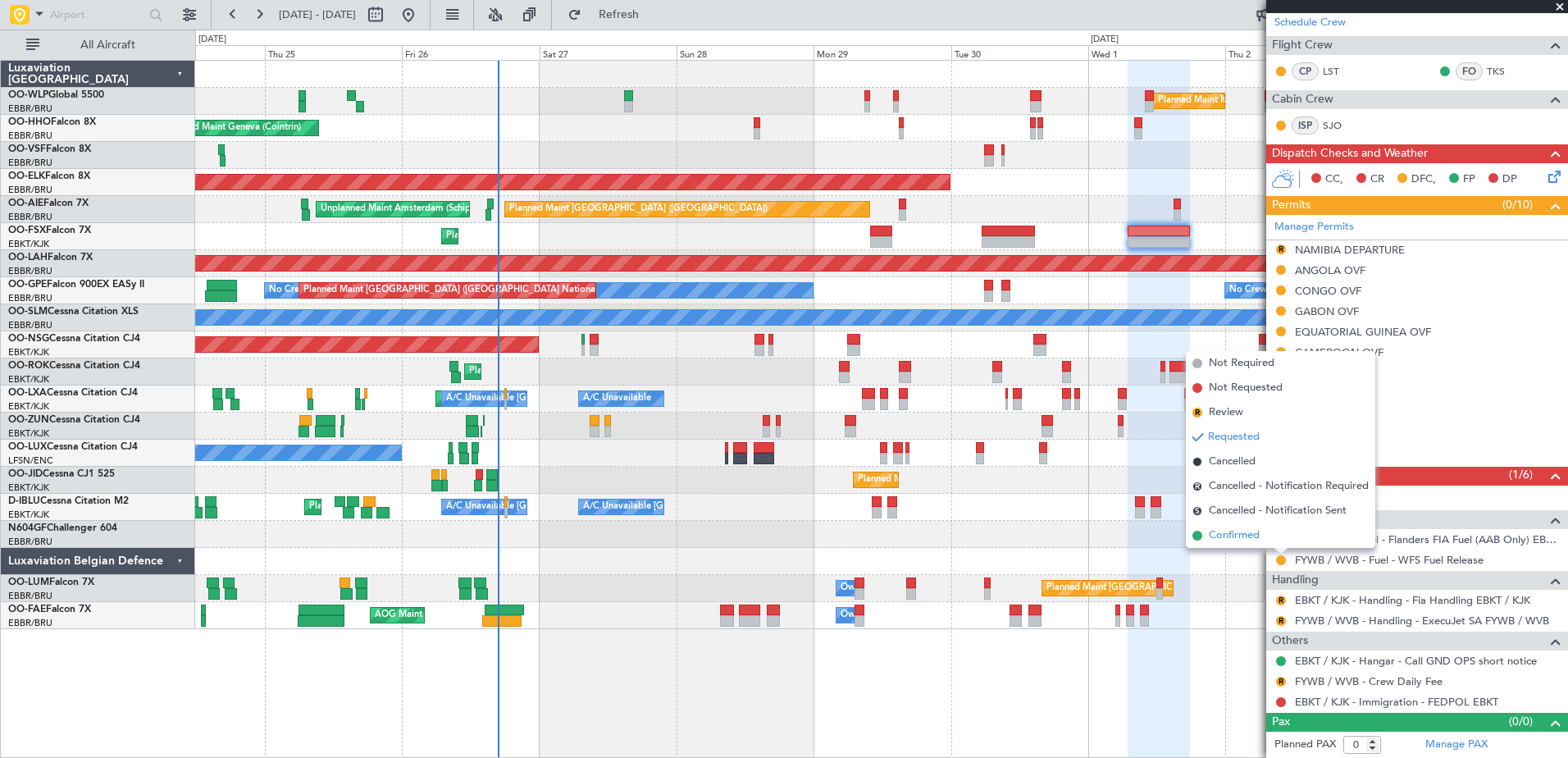
click at [1222, 533] on span "Confirmed" at bounding box center [1234, 535] width 51 height 16
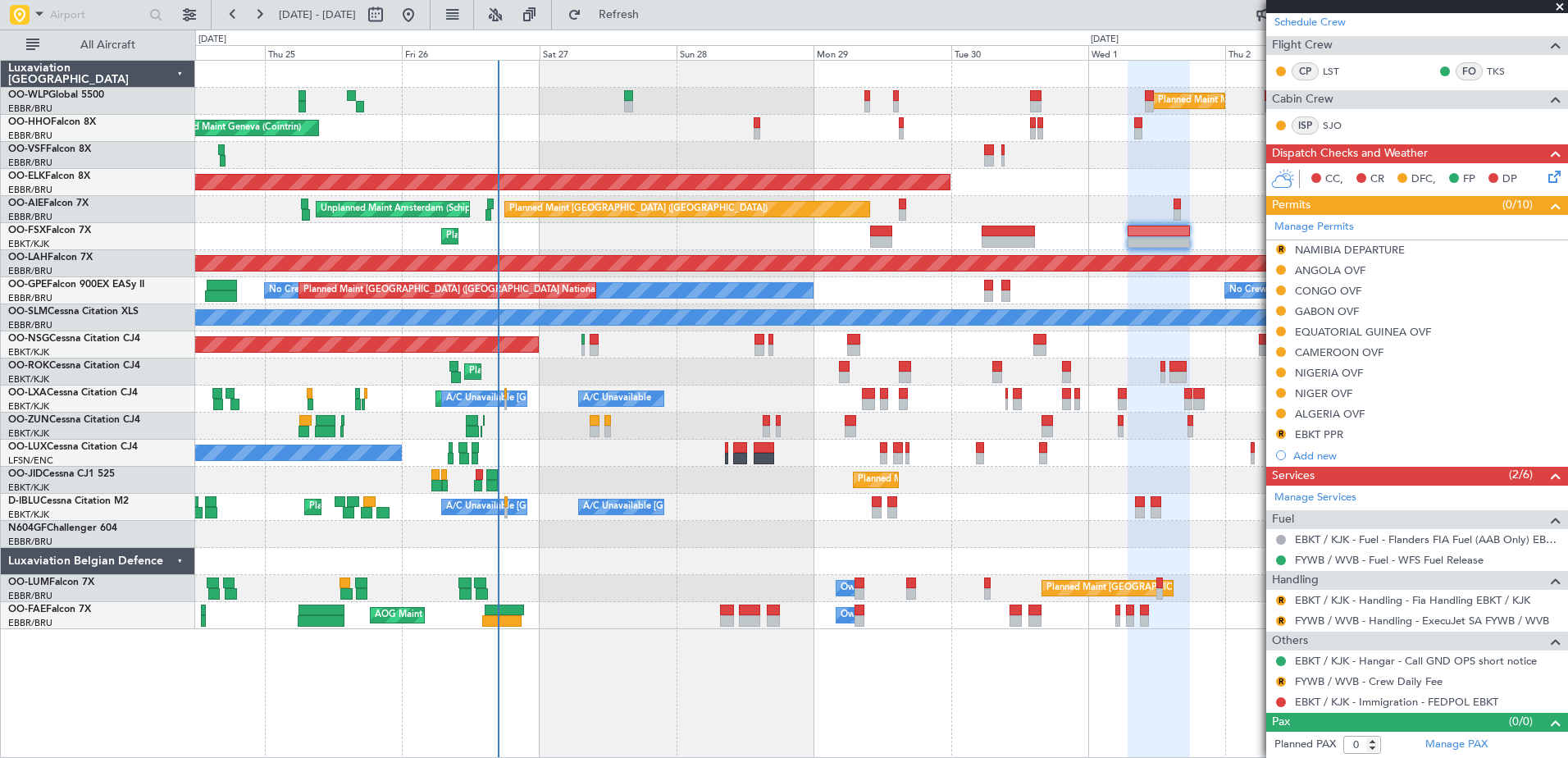
click at [589, 437] on div "Planned Maint Kortrijk-[GEOGRAPHIC_DATA] Owner" at bounding box center [881, 426] width 1372 height 27
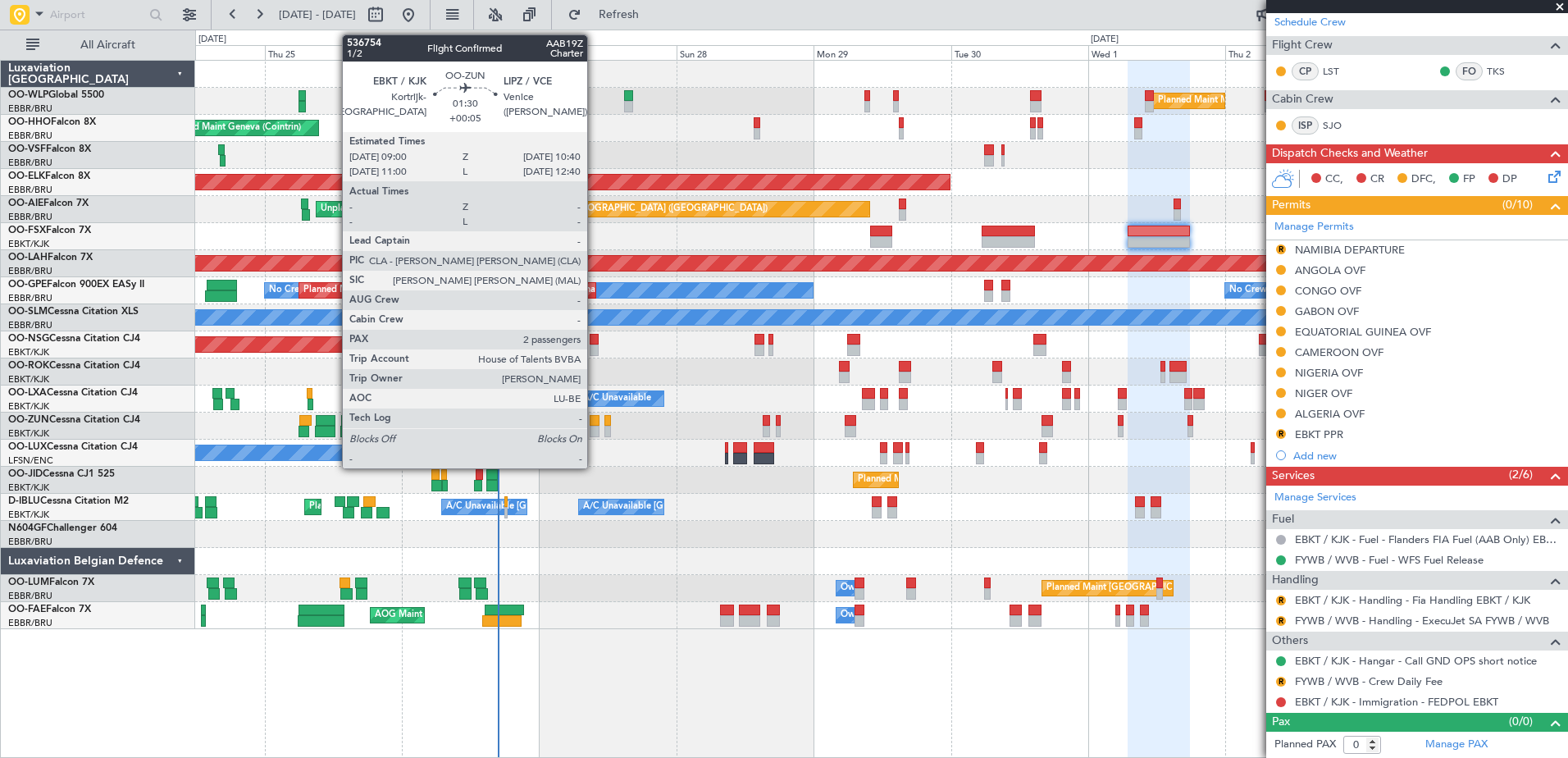
click at [595, 430] on div at bounding box center [594, 431] width 10 height 12
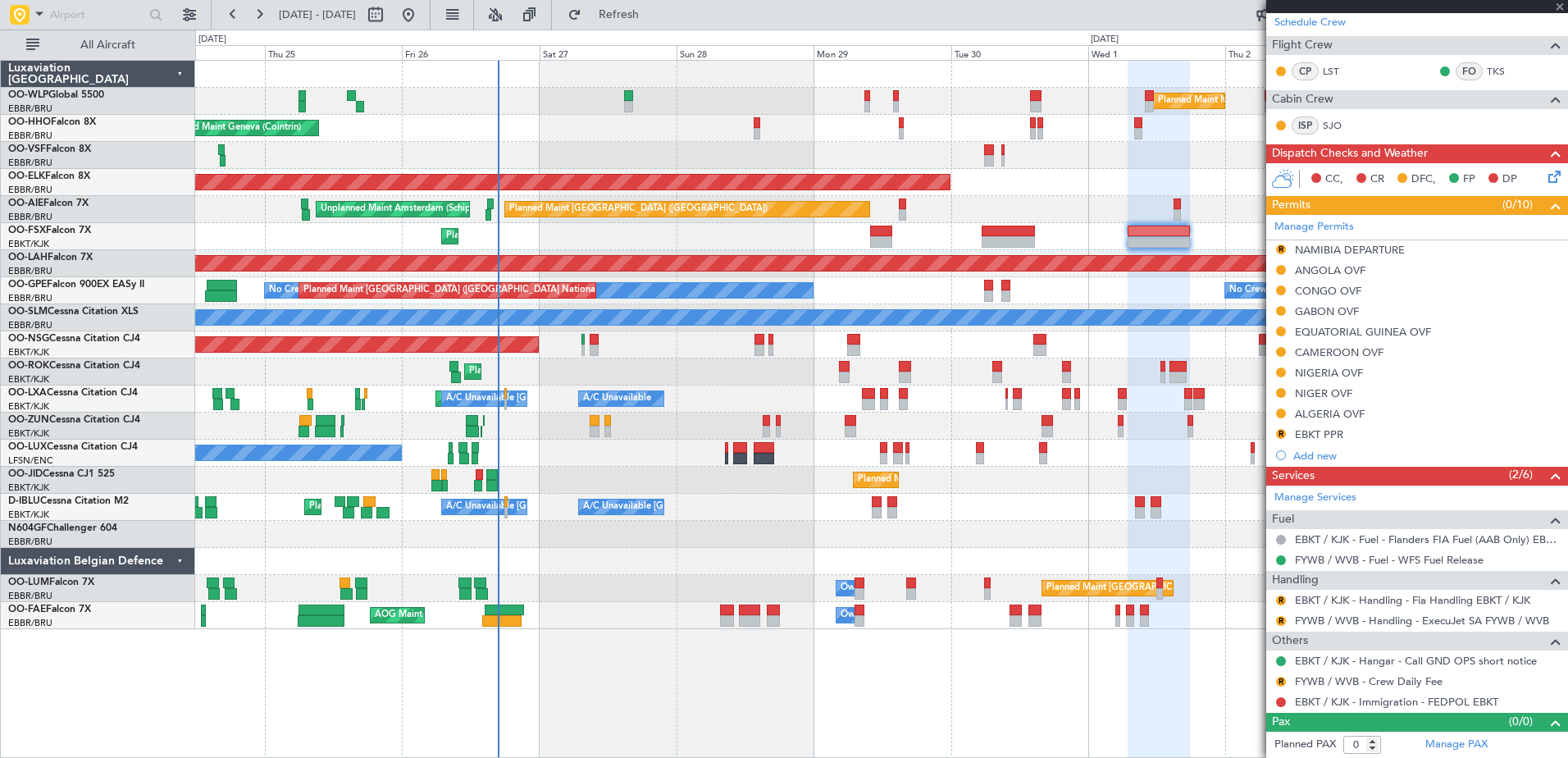
type input "+00:05"
type input "2"
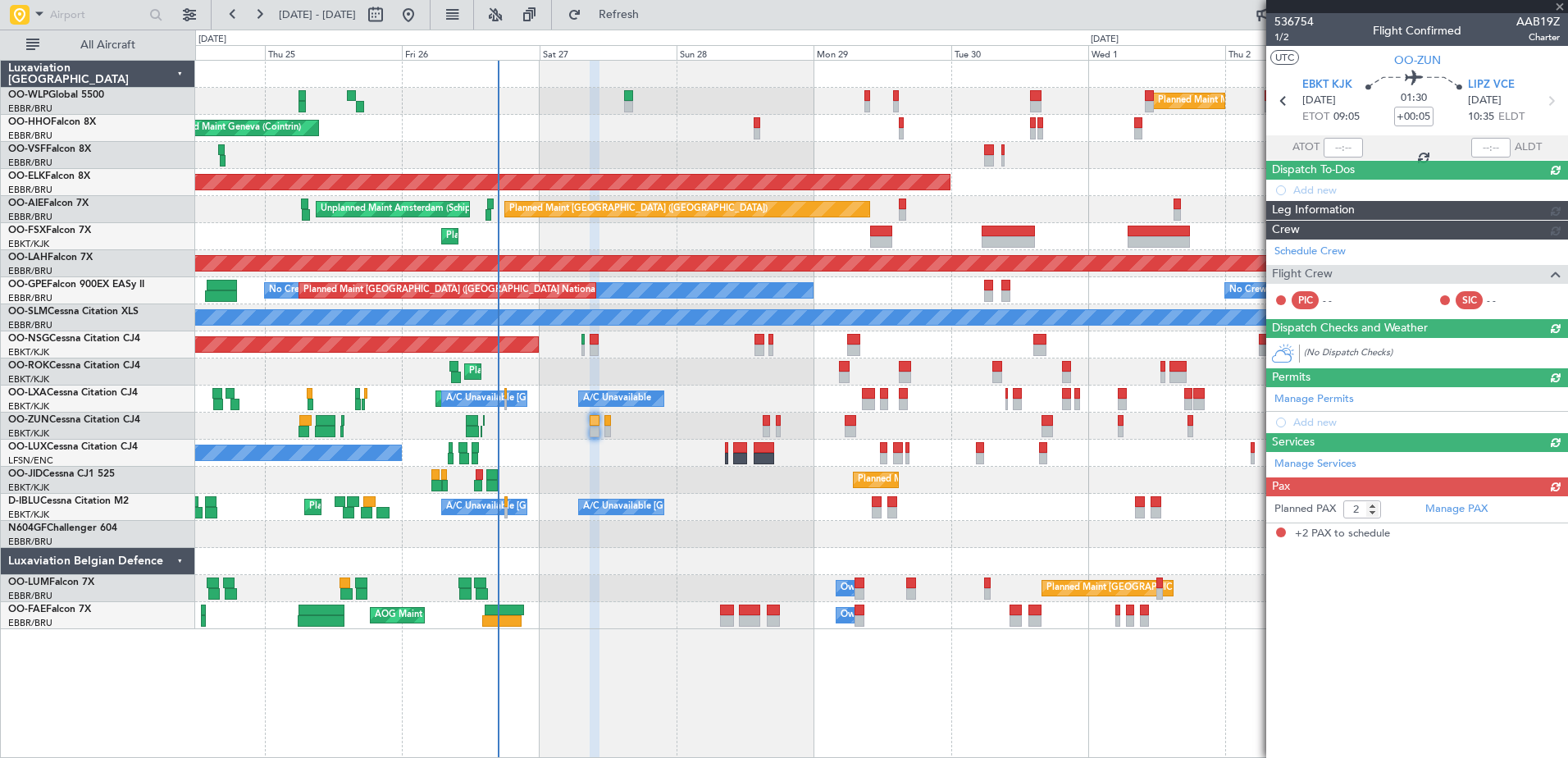
scroll to position [0, 0]
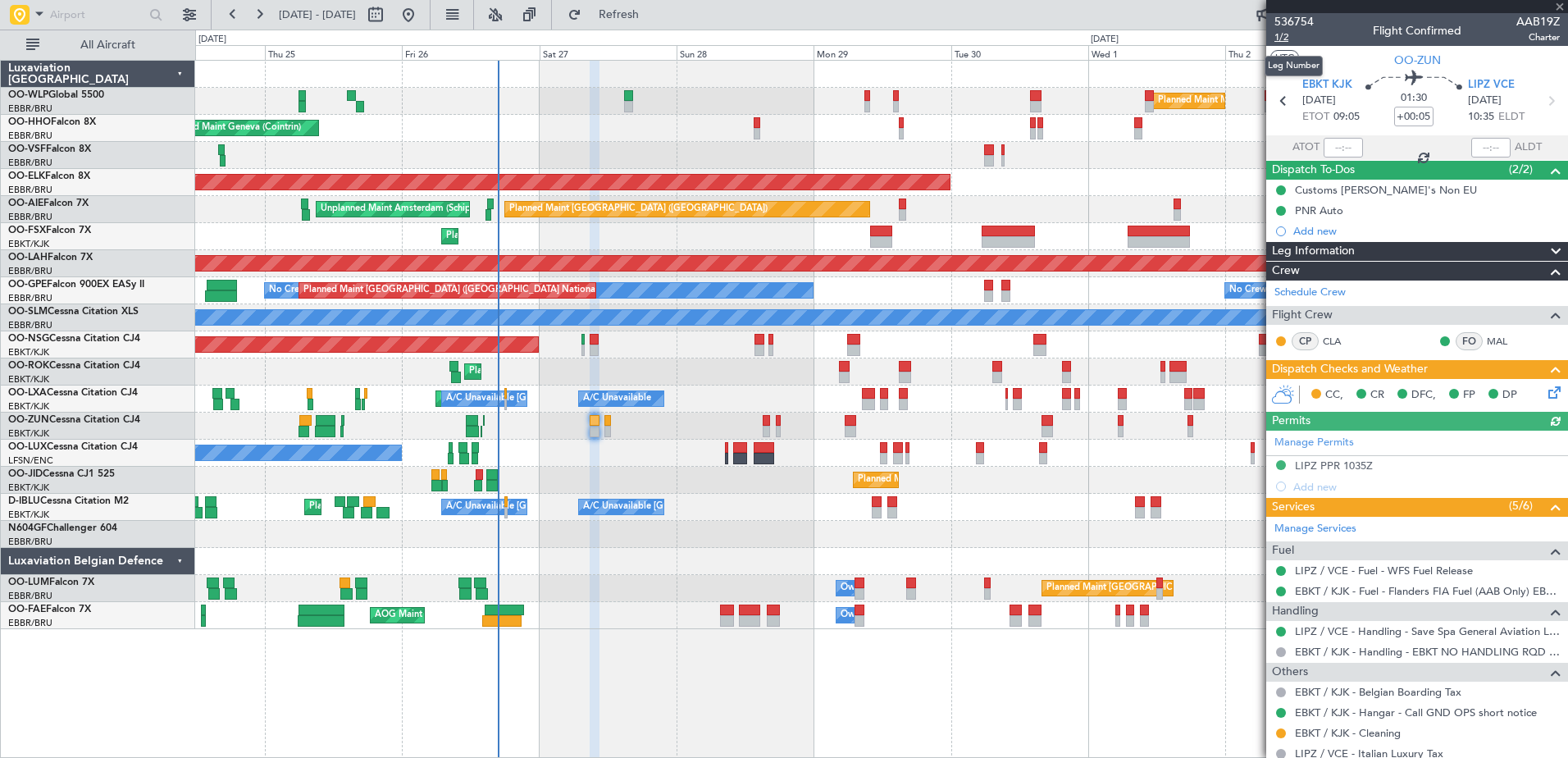
click at [1294, 39] on span "1/2" at bounding box center [1294, 37] width 40 height 14
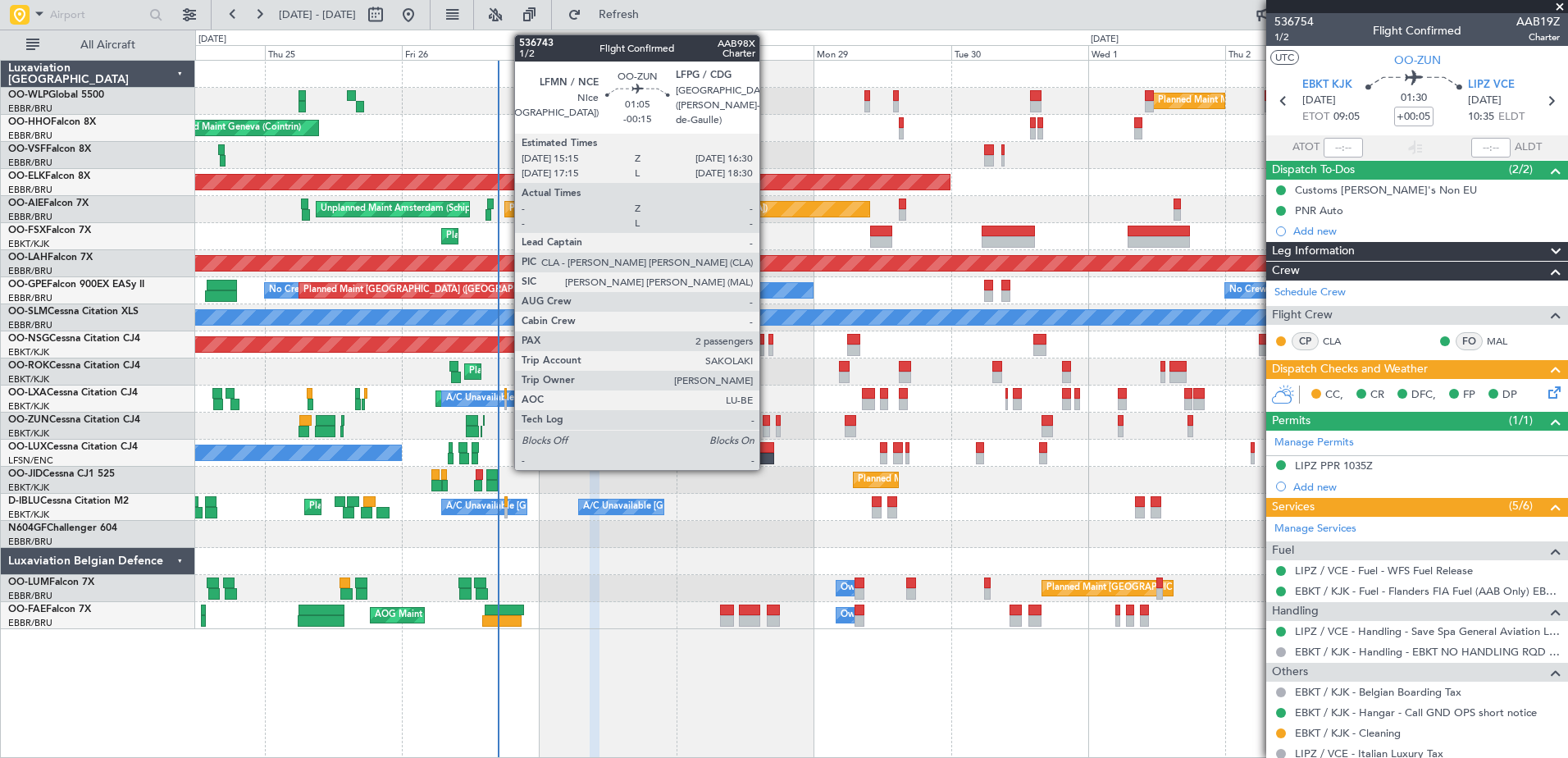
click at [767, 423] on div at bounding box center [766, 420] width 8 height 12
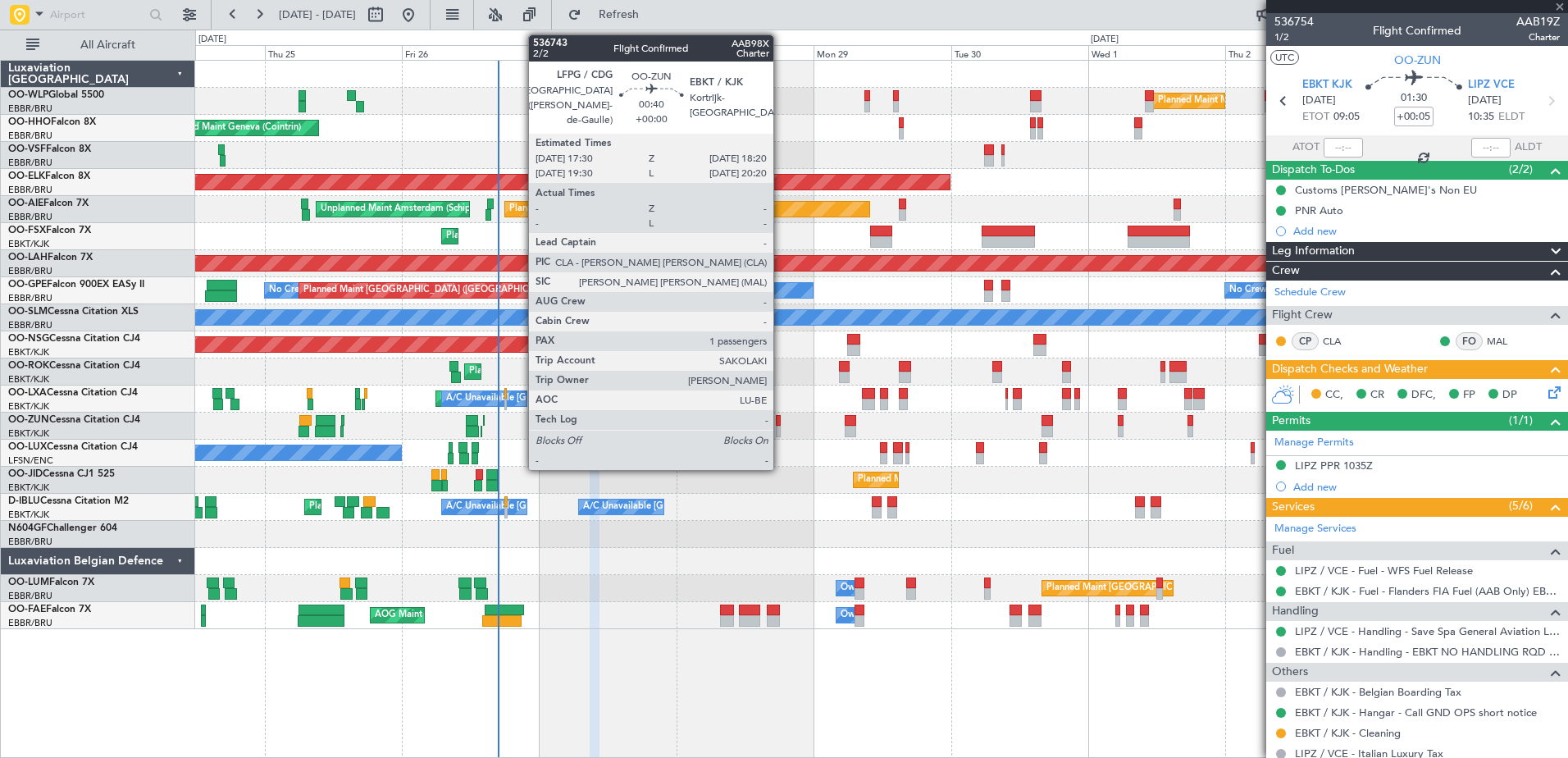
type input "-00:15"
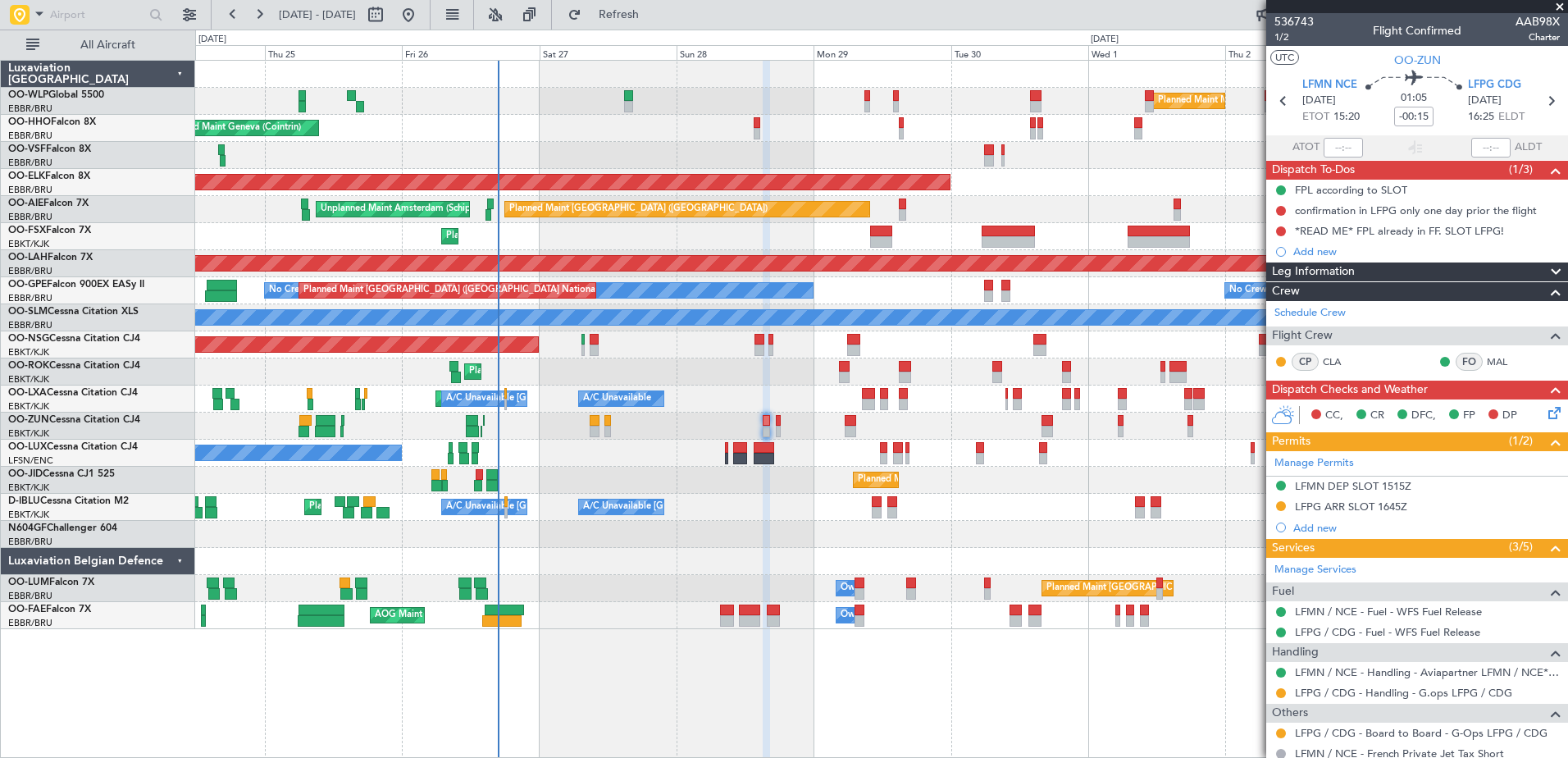
click at [1550, 413] on icon at bounding box center [1552, 410] width 14 height 14
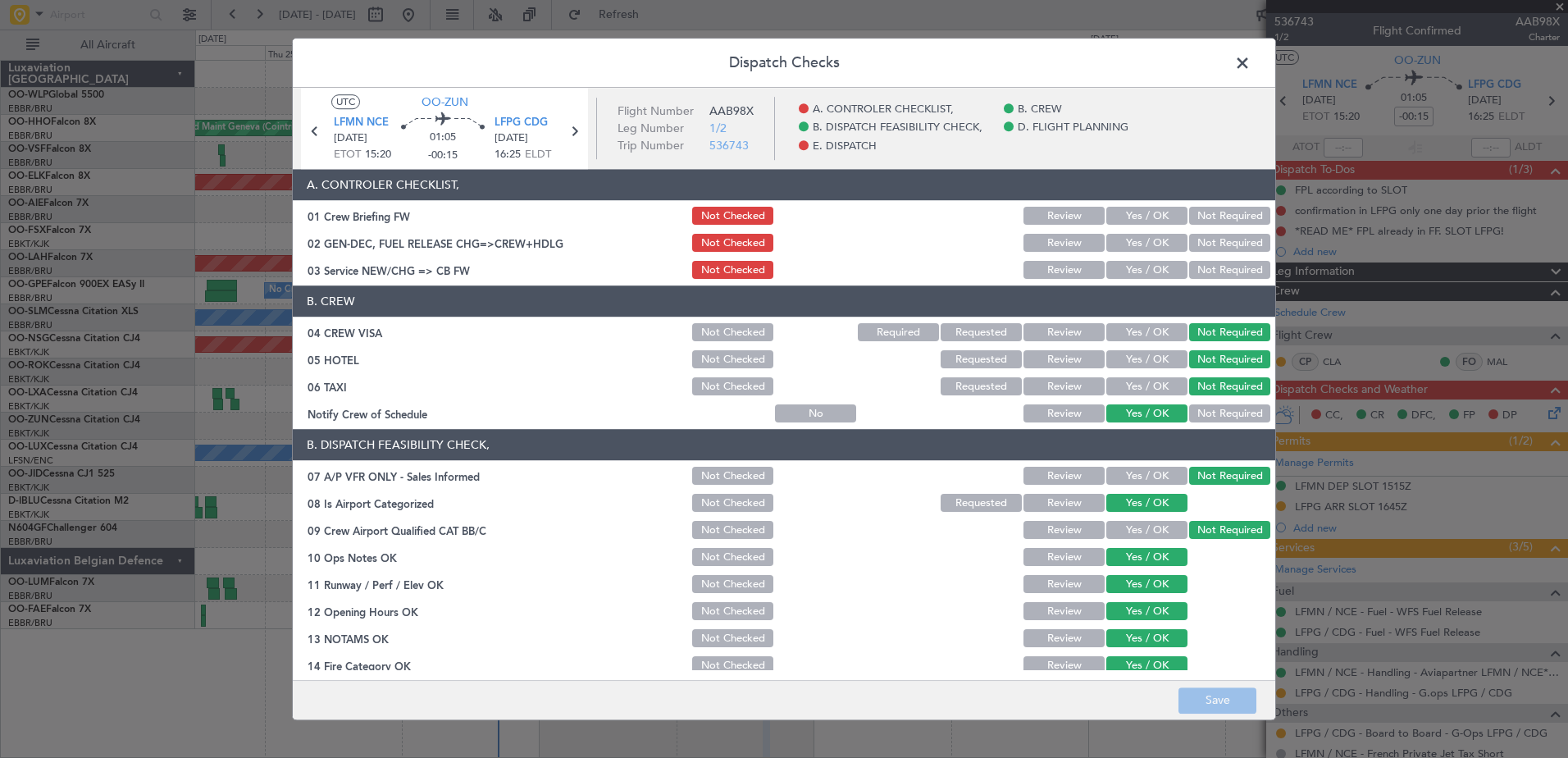
click at [1251, 68] on span at bounding box center [1251, 67] width 0 height 33
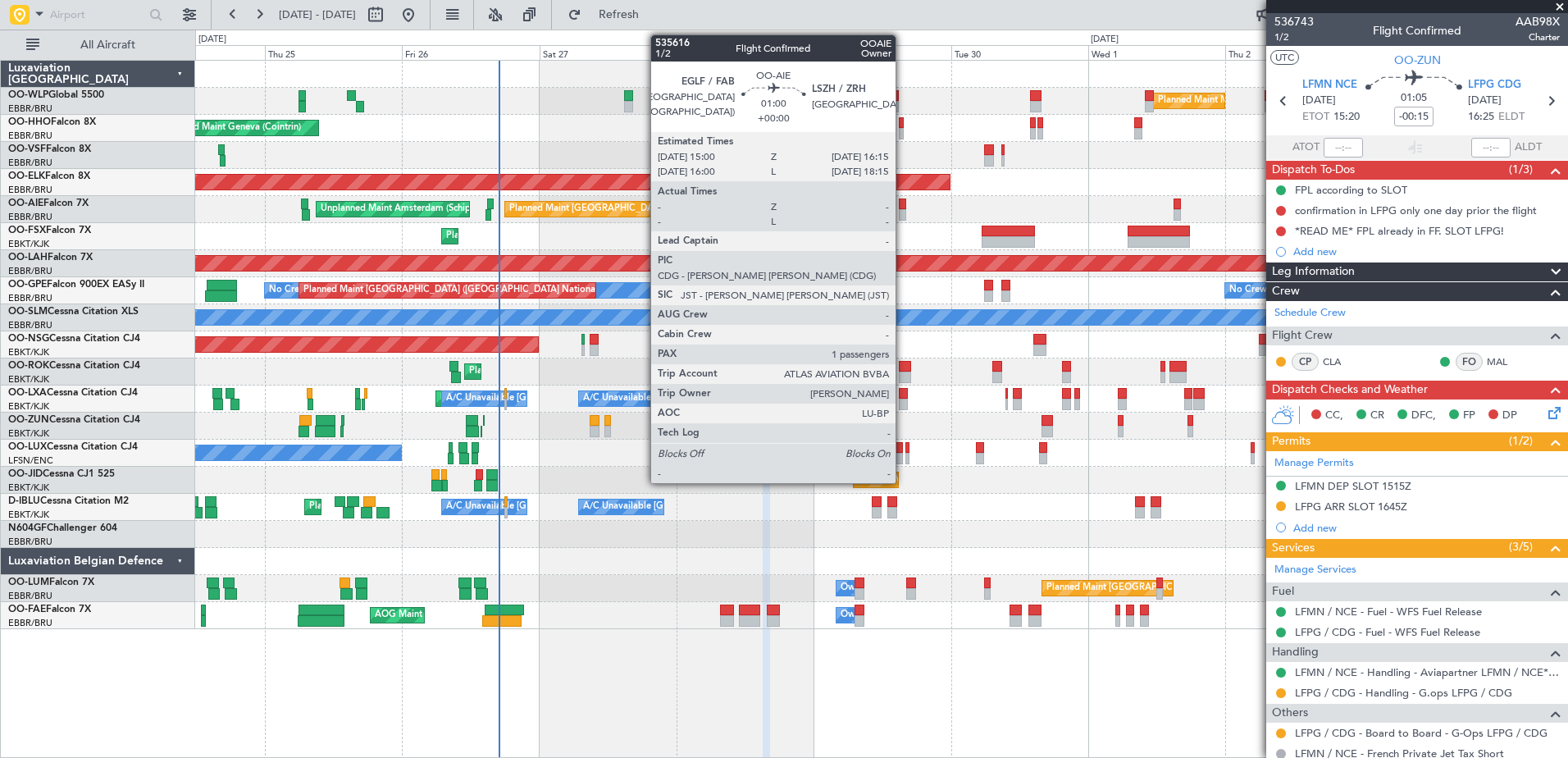
click at [903, 217] on div at bounding box center [903, 215] width 8 height 12
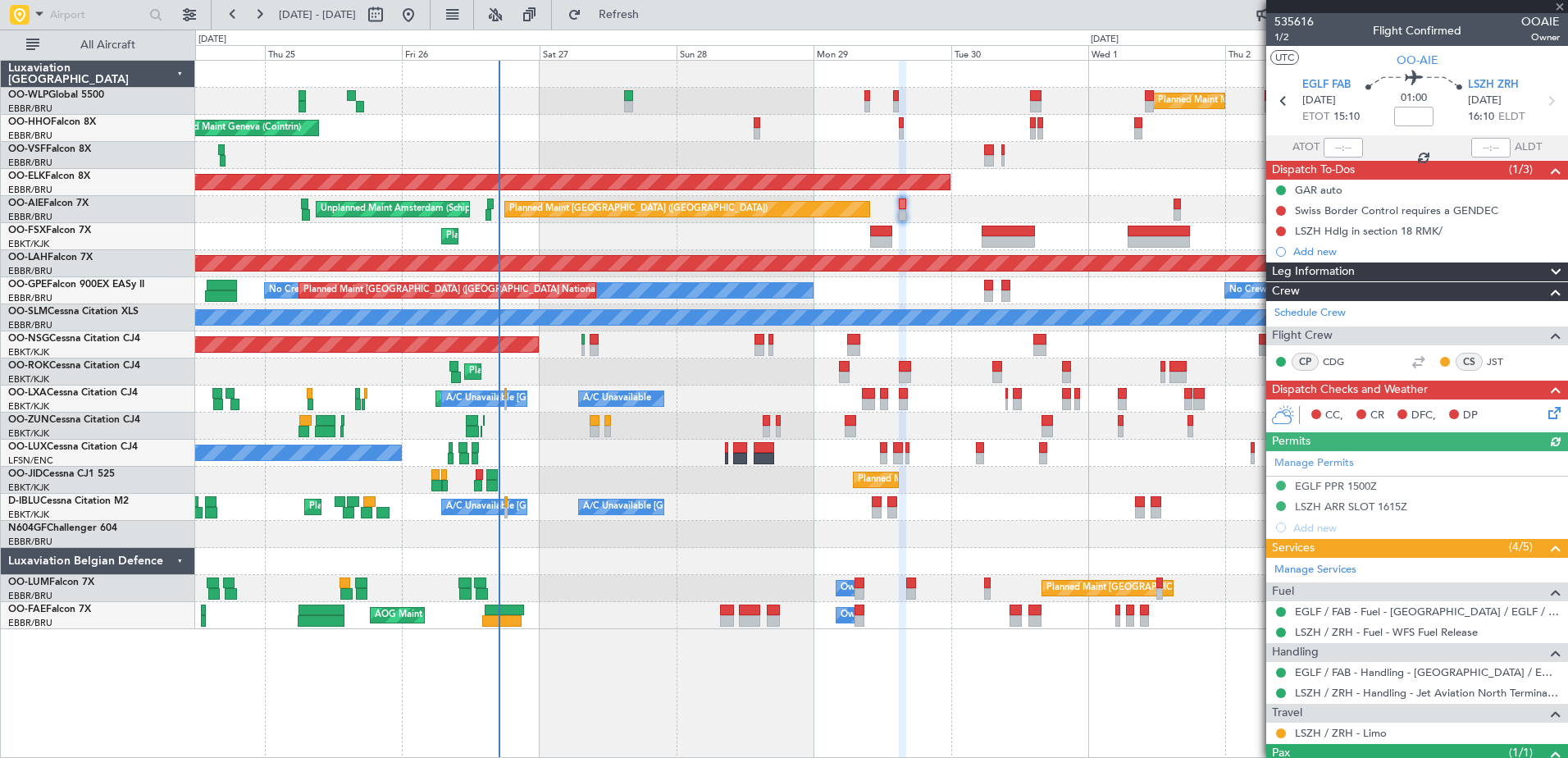
scroll to position [82, 0]
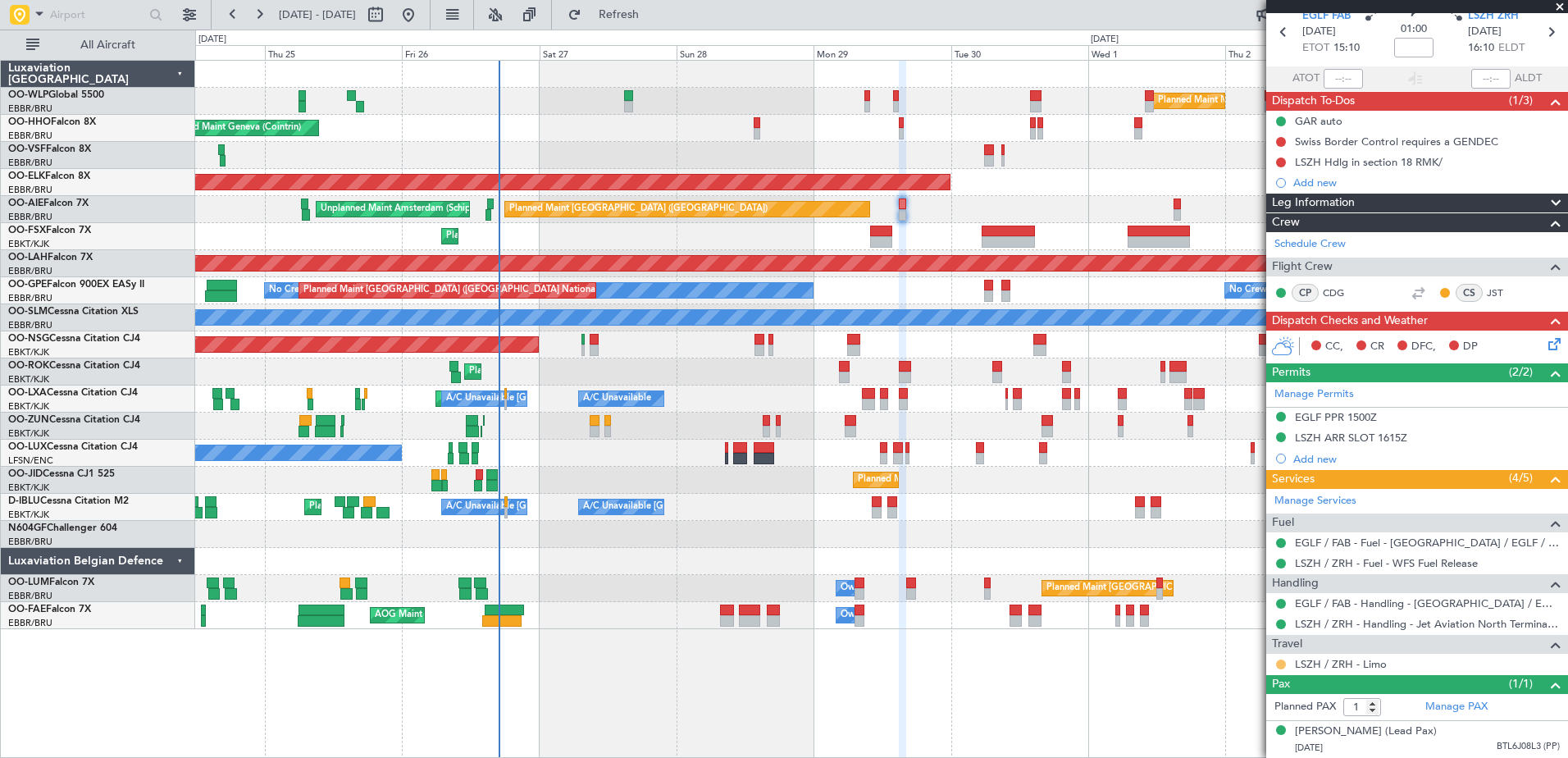
click at [1279, 659] on button at bounding box center [1281, 664] width 10 height 10
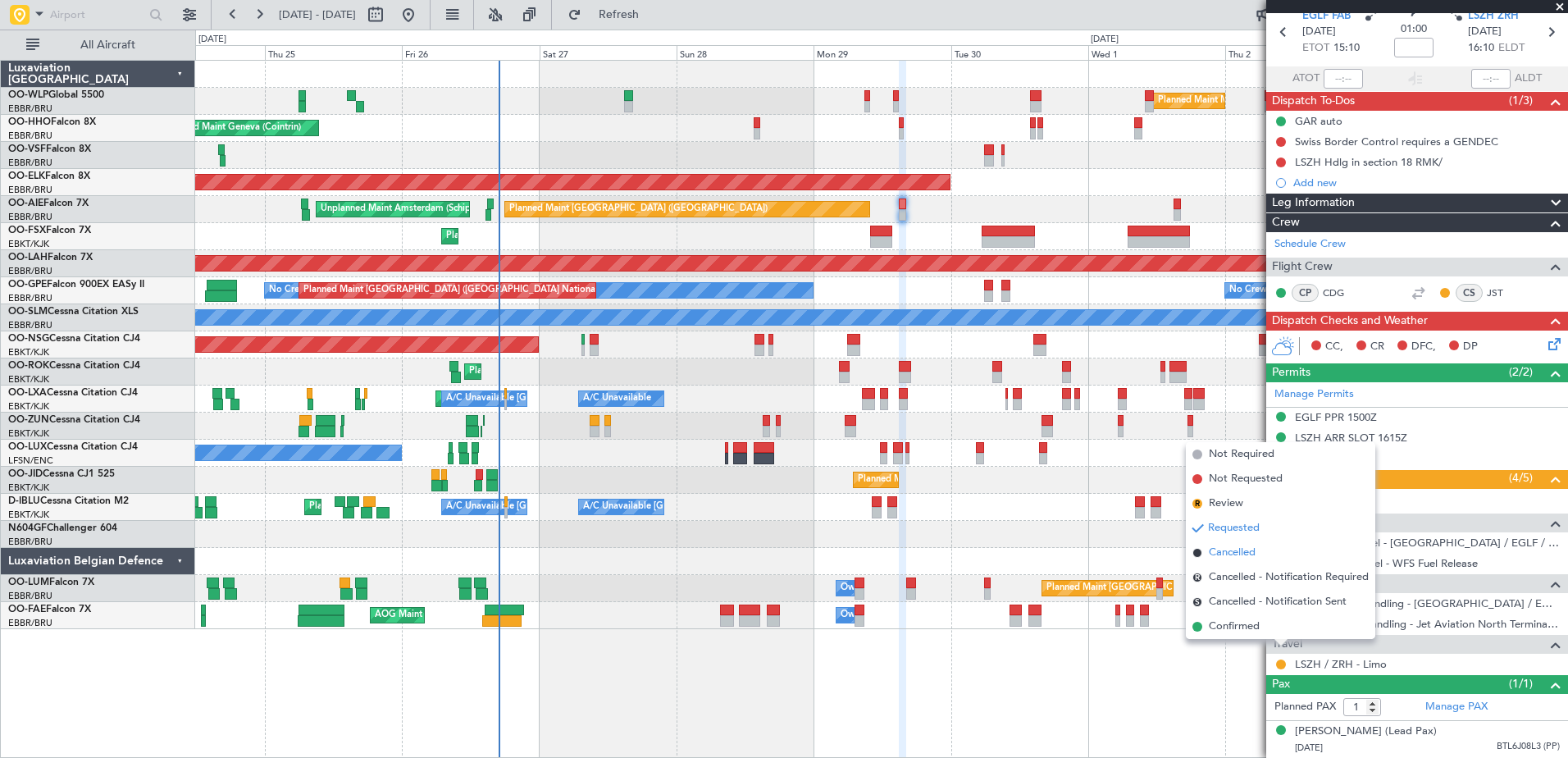
click at [1247, 550] on span "Cancelled" at bounding box center [1232, 552] width 46 height 16
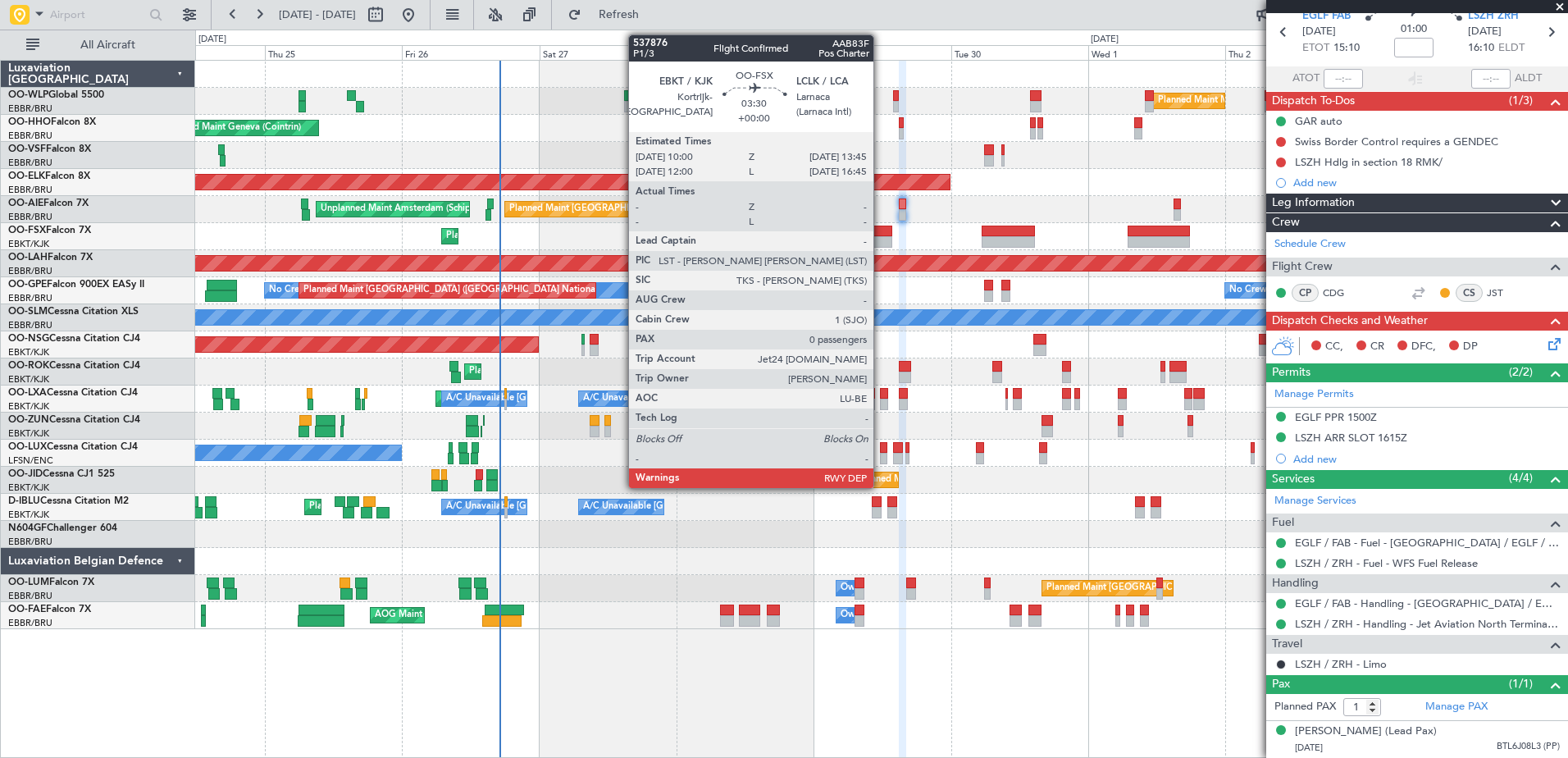
click at [881, 239] on div at bounding box center [882, 242] width 22 height 12
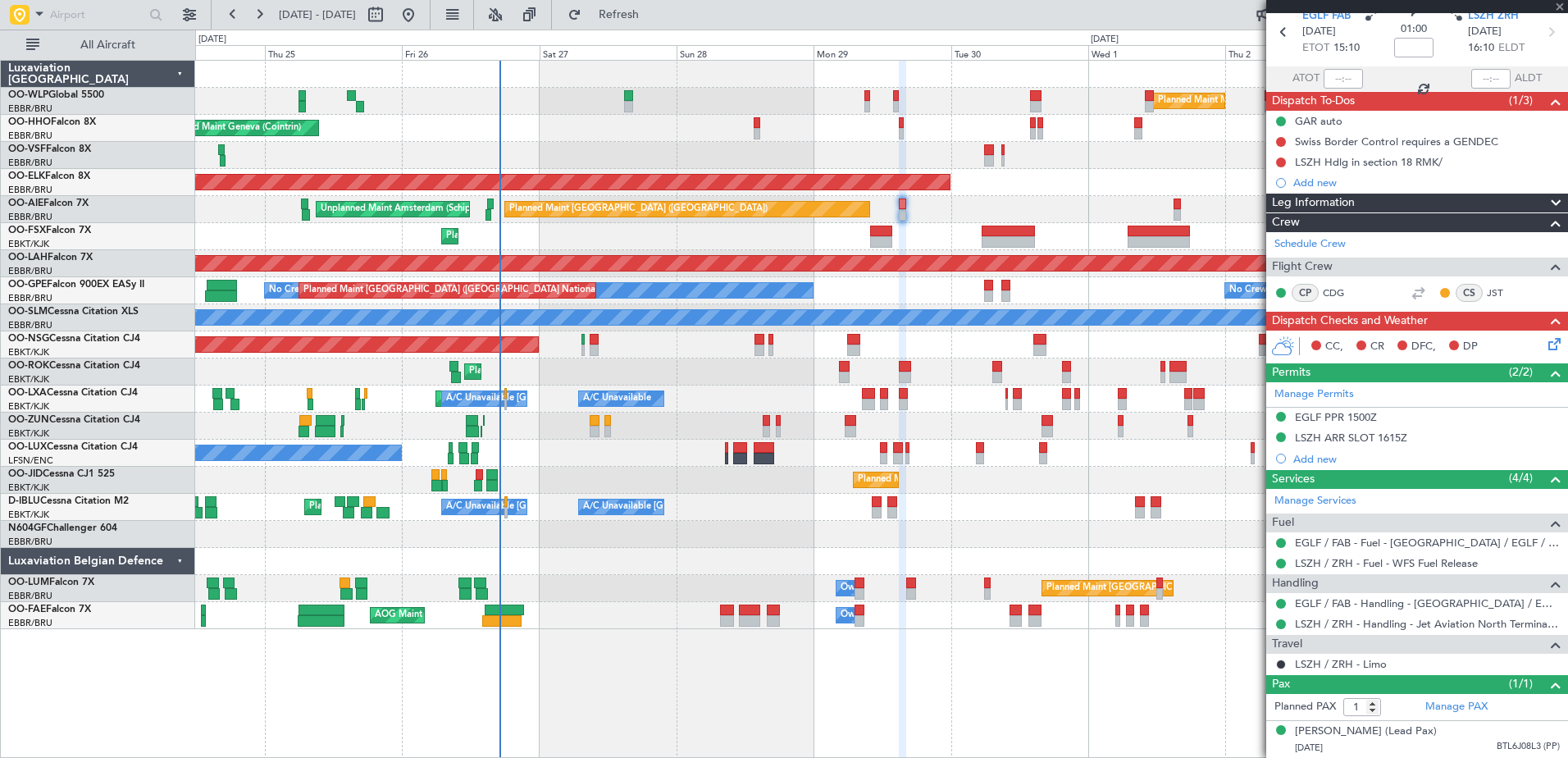
type input "0"
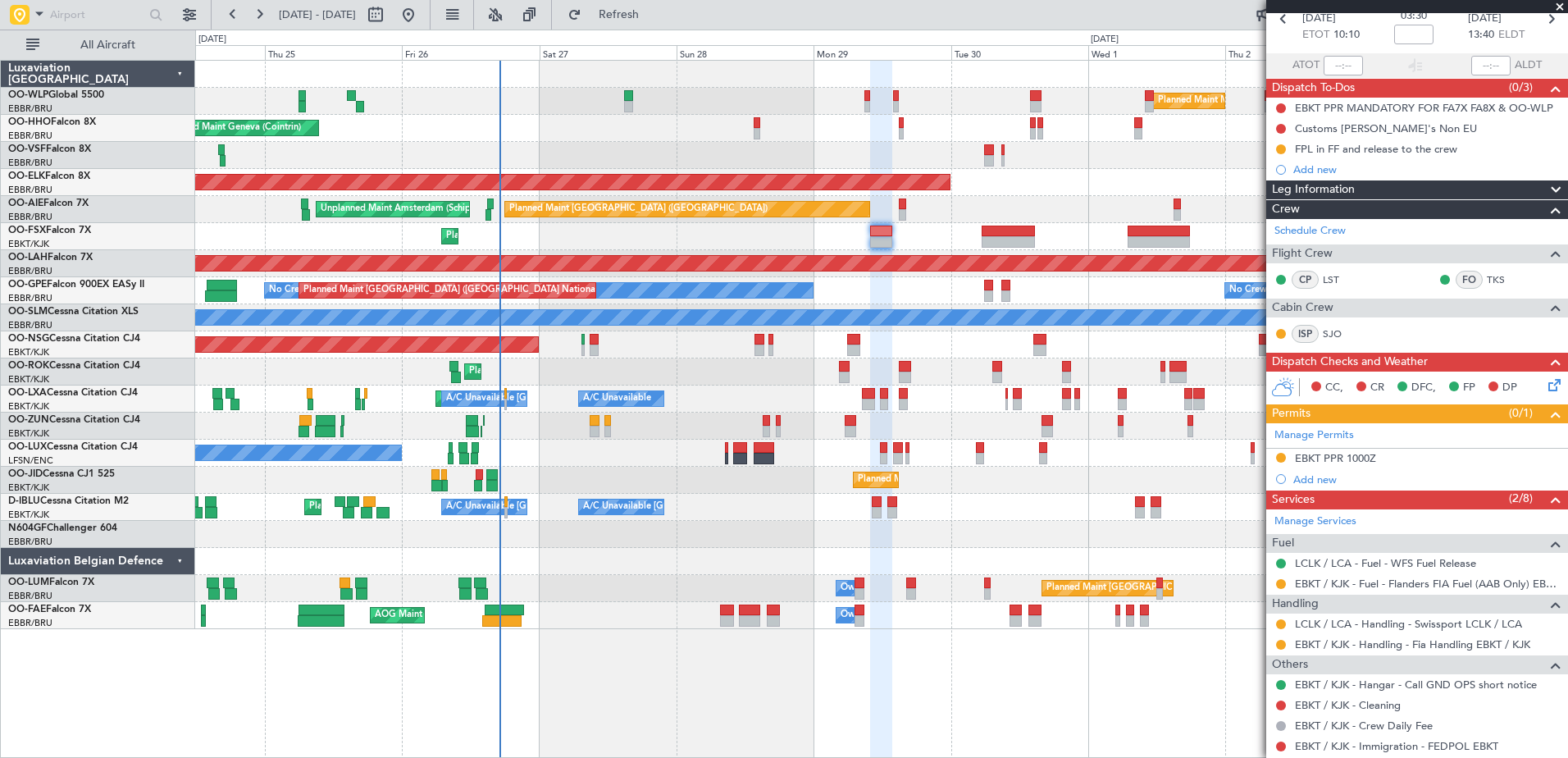
scroll to position [147, 0]
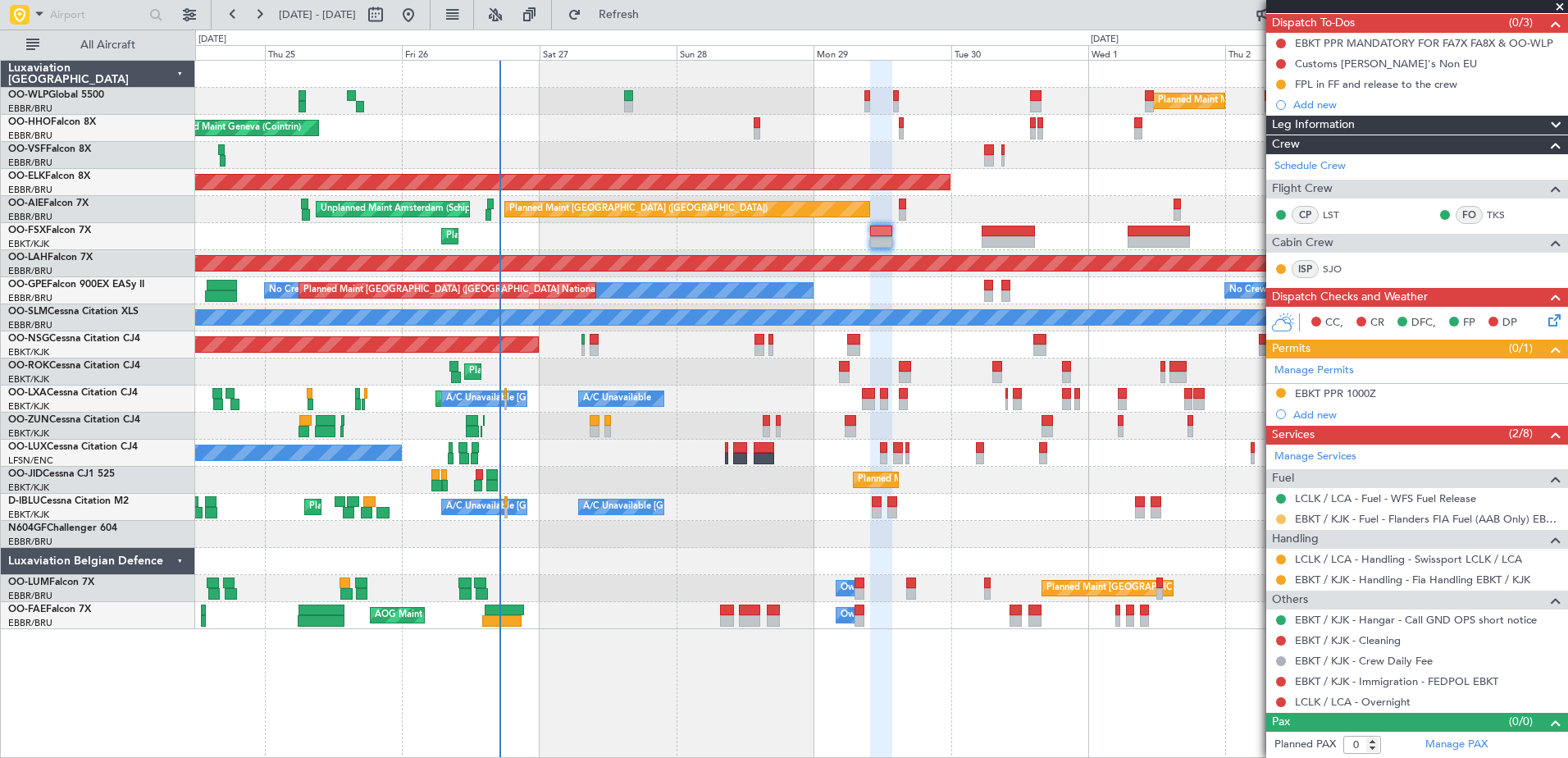
click at [1276, 515] on button at bounding box center [1281, 519] width 10 height 10
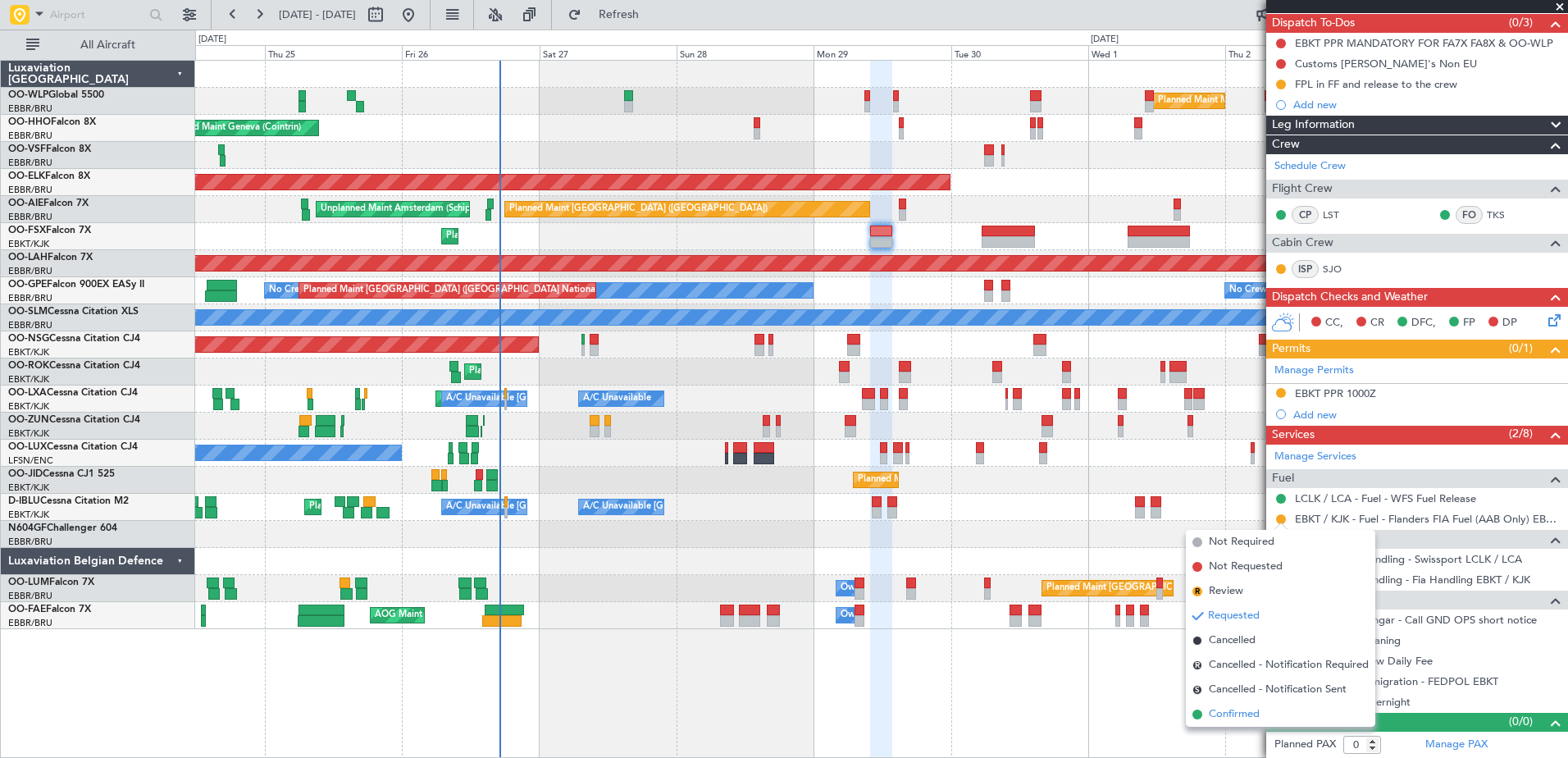
click at [1228, 715] on span "Confirmed" at bounding box center [1234, 713] width 51 height 16
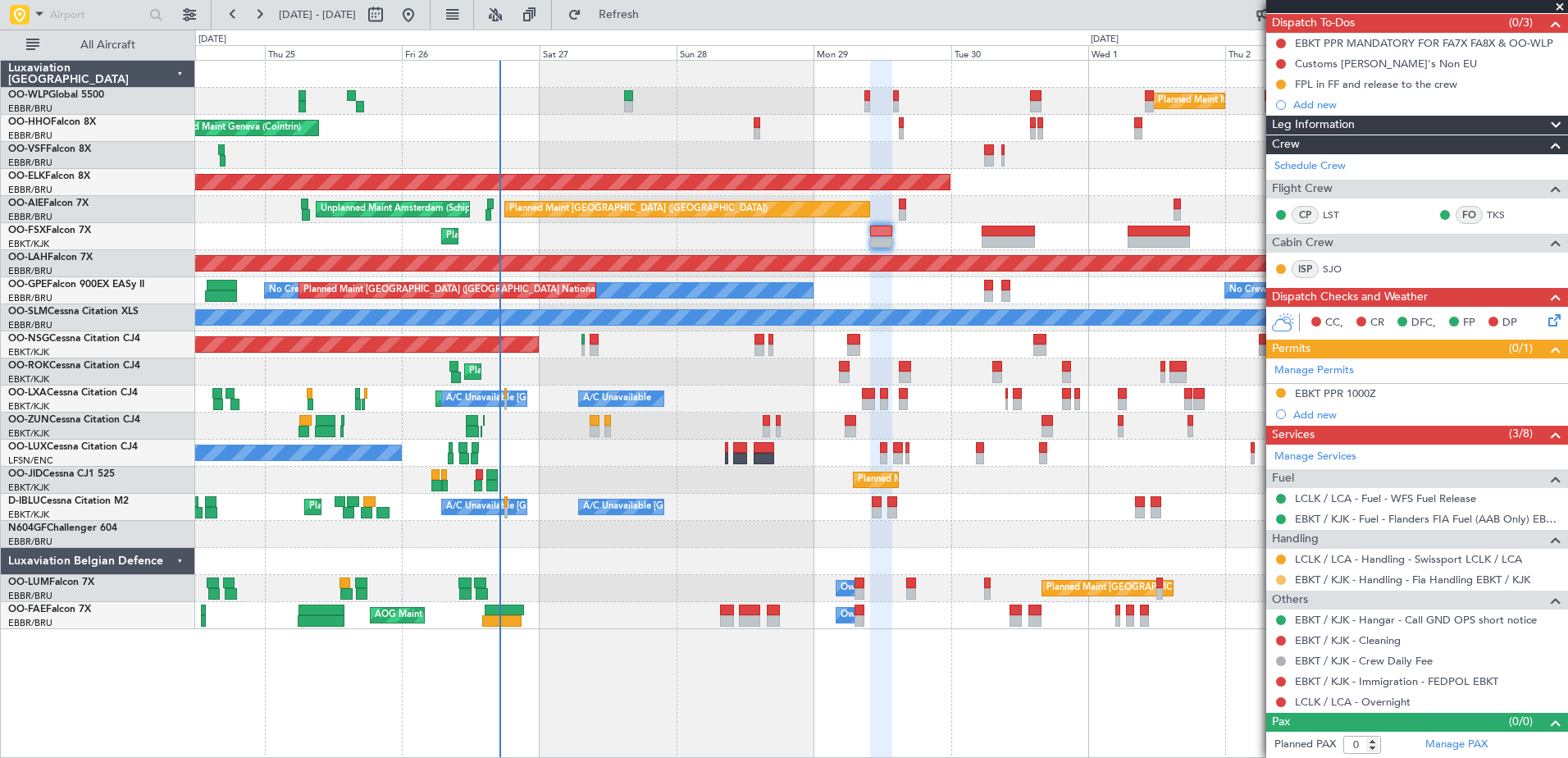
click at [1276, 577] on button at bounding box center [1281, 580] width 10 height 10
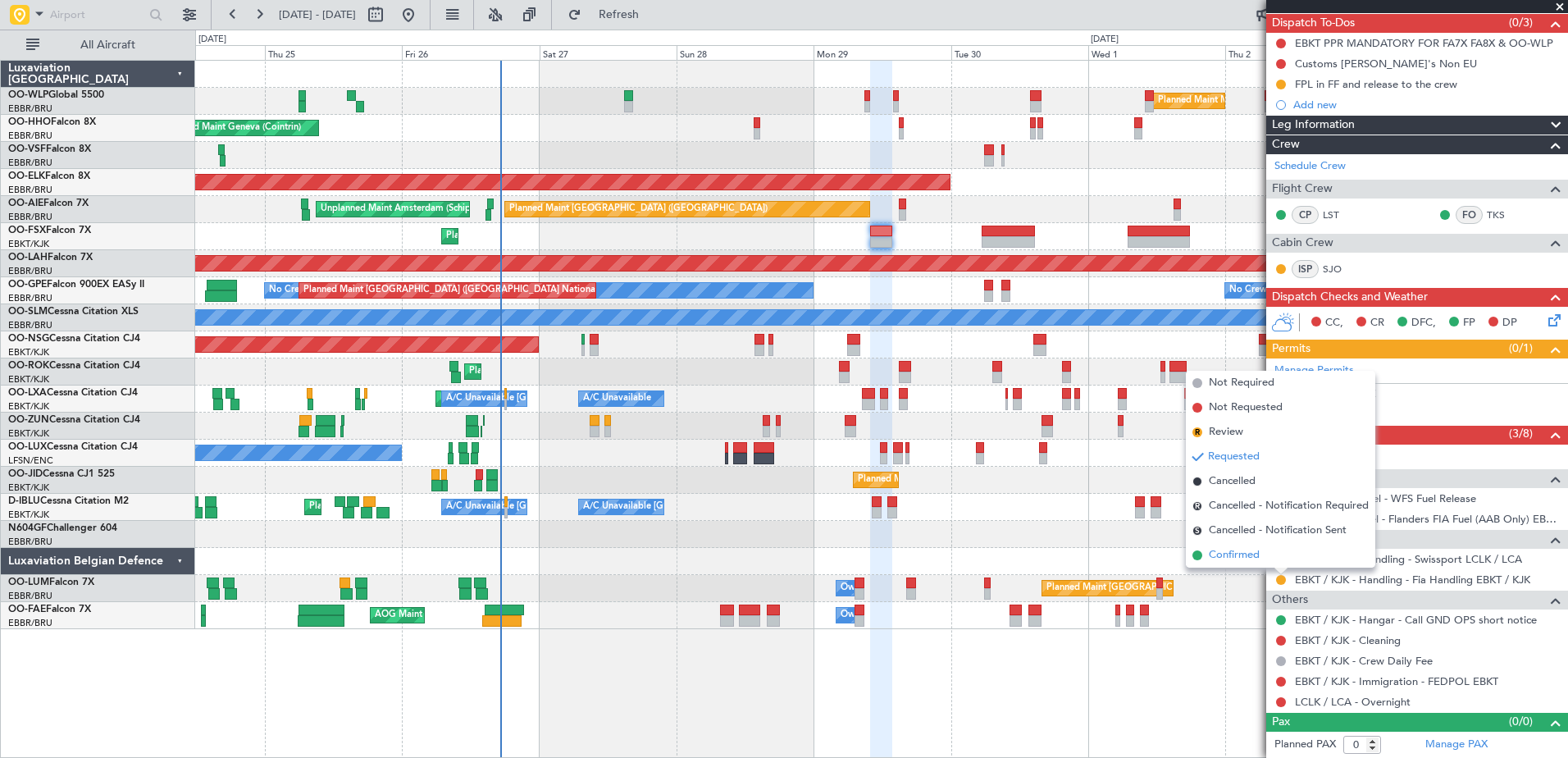
click at [1236, 555] on span "Confirmed" at bounding box center [1234, 555] width 51 height 16
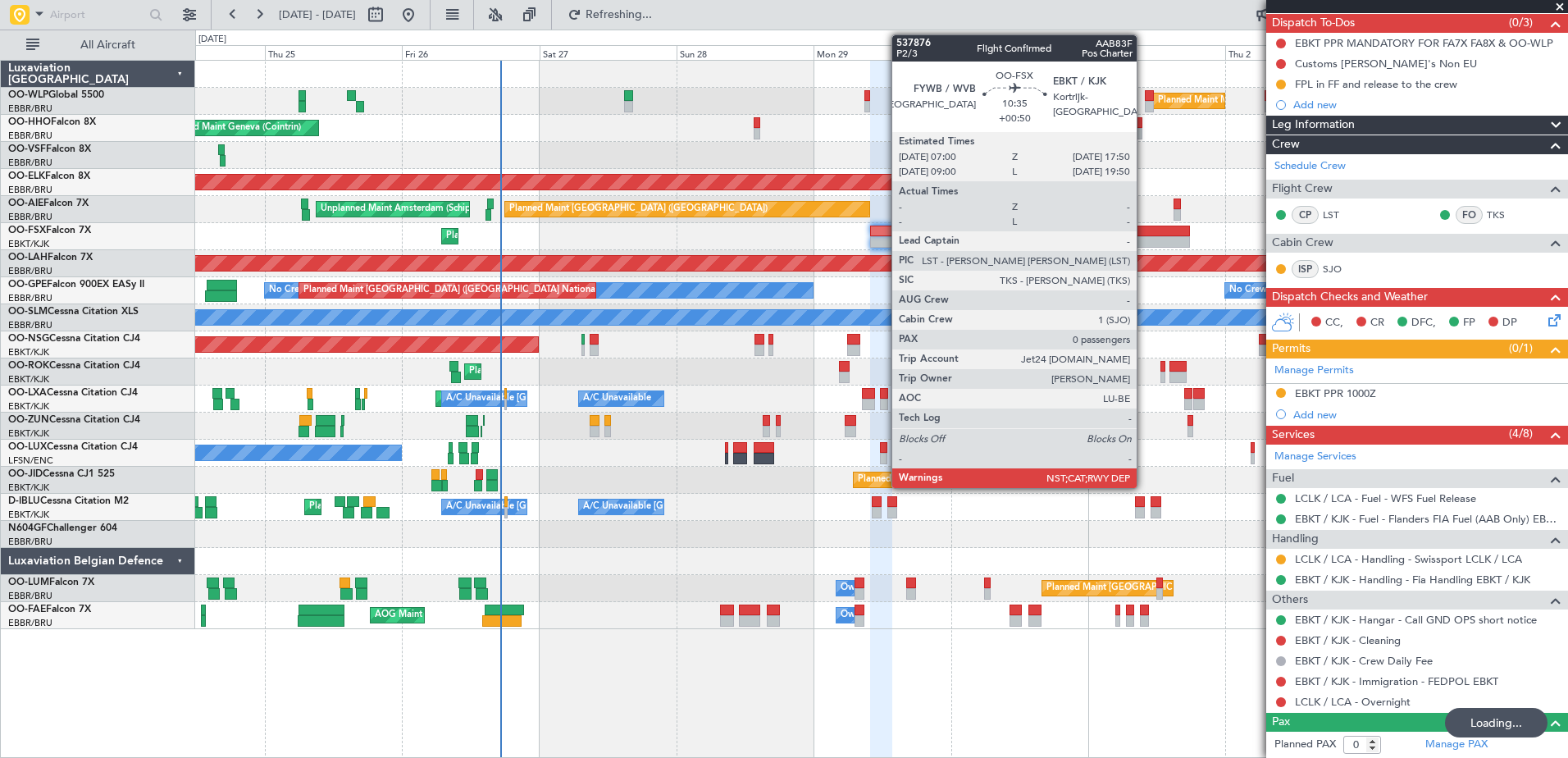
click at [1144, 241] on div at bounding box center [1159, 242] width 62 height 12
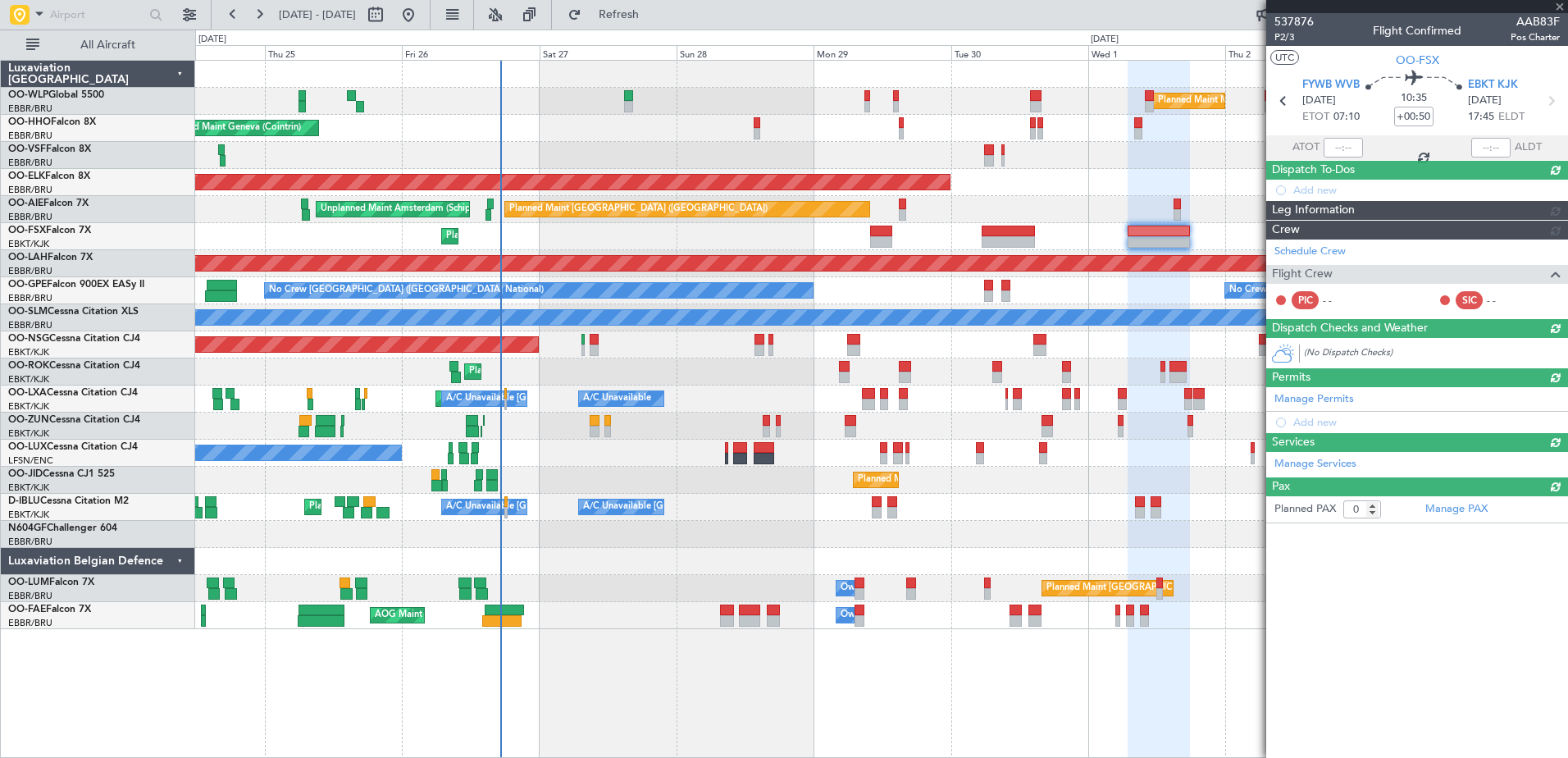
scroll to position [0, 0]
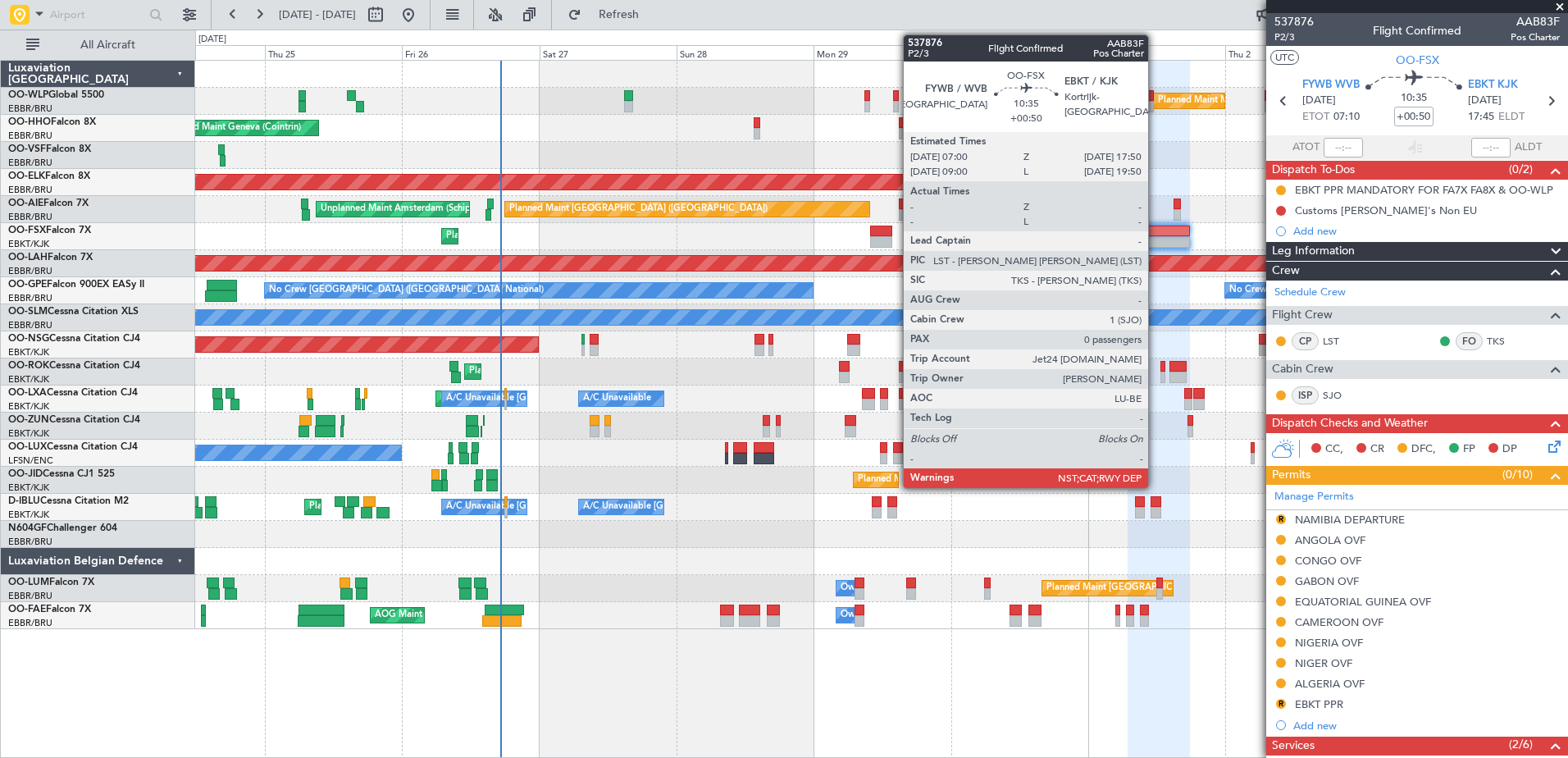
click at [1156, 243] on div at bounding box center [1159, 242] width 62 height 12
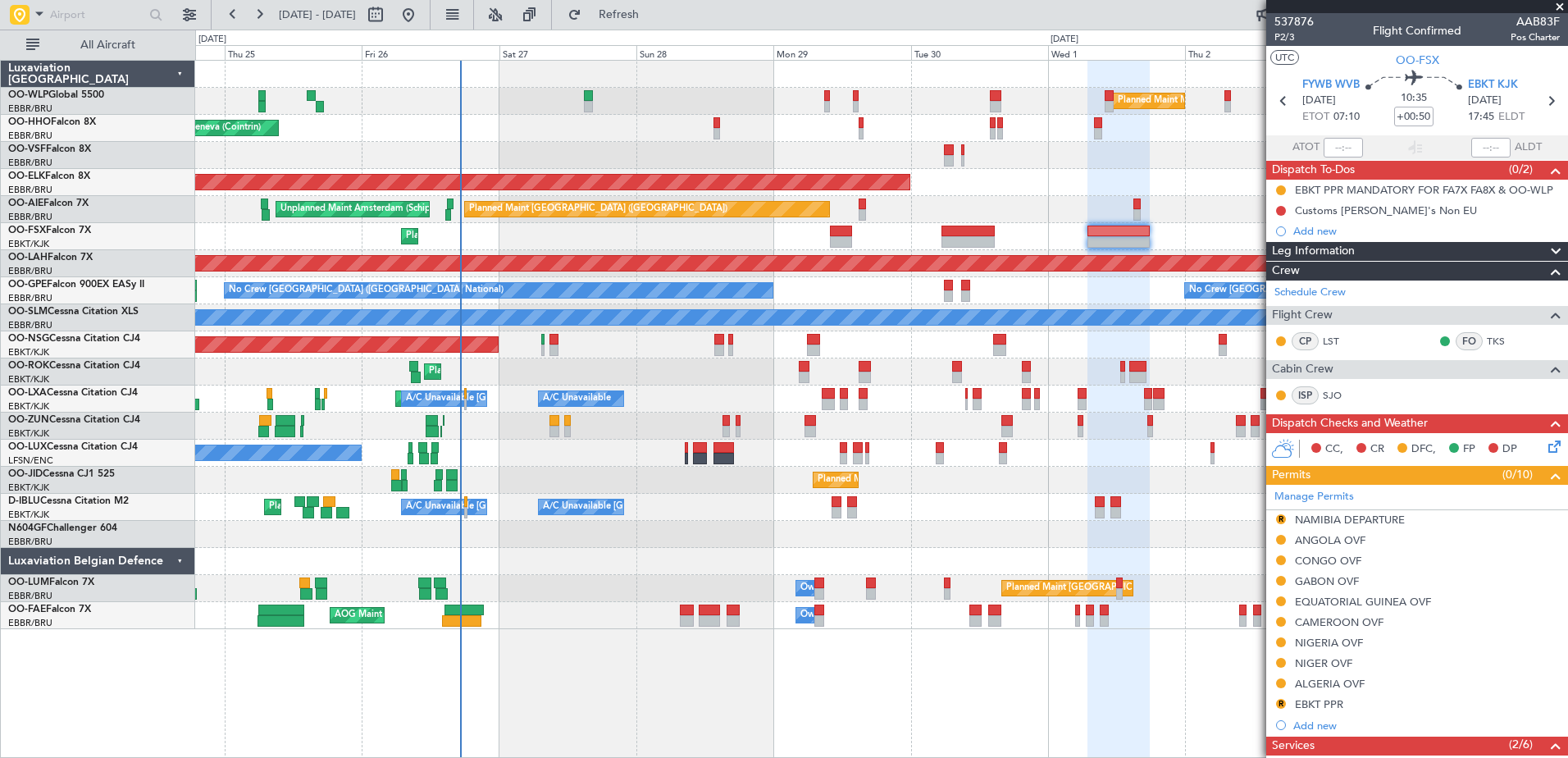
click at [737, 504] on div "Planned Maint Nice ([GEOGRAPHIC_DATA]) A/C Unavailable [GEOGRAPHIC_DATA] ([GEOG…" at bounding box center [881, 507] width 1372 height 27
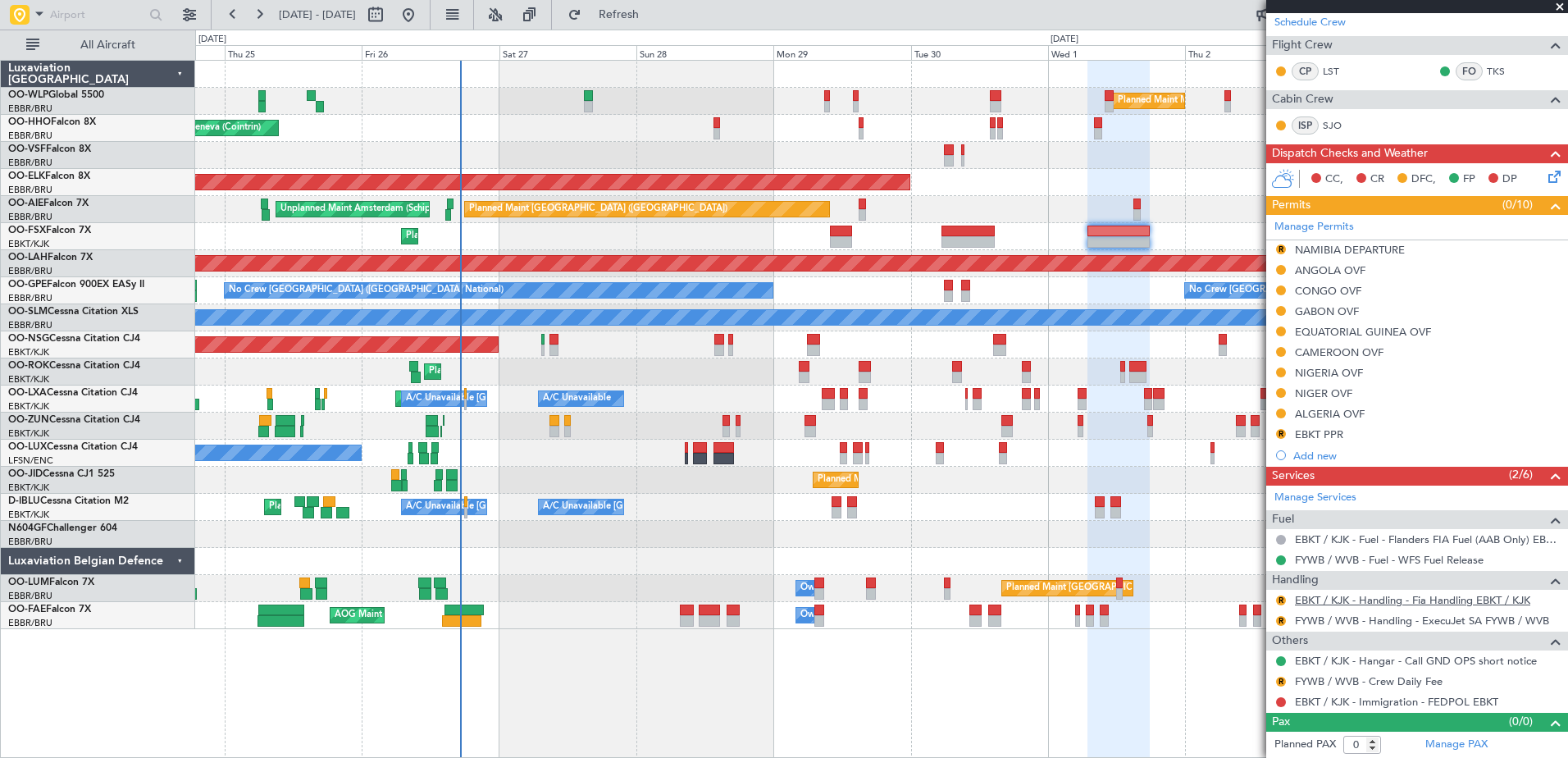
click at [1364, 601] on link "EBKT / KJK - Handling - Fia Handling EBKT / KJK" at bounding box center [1413, 599] width 236 height 14
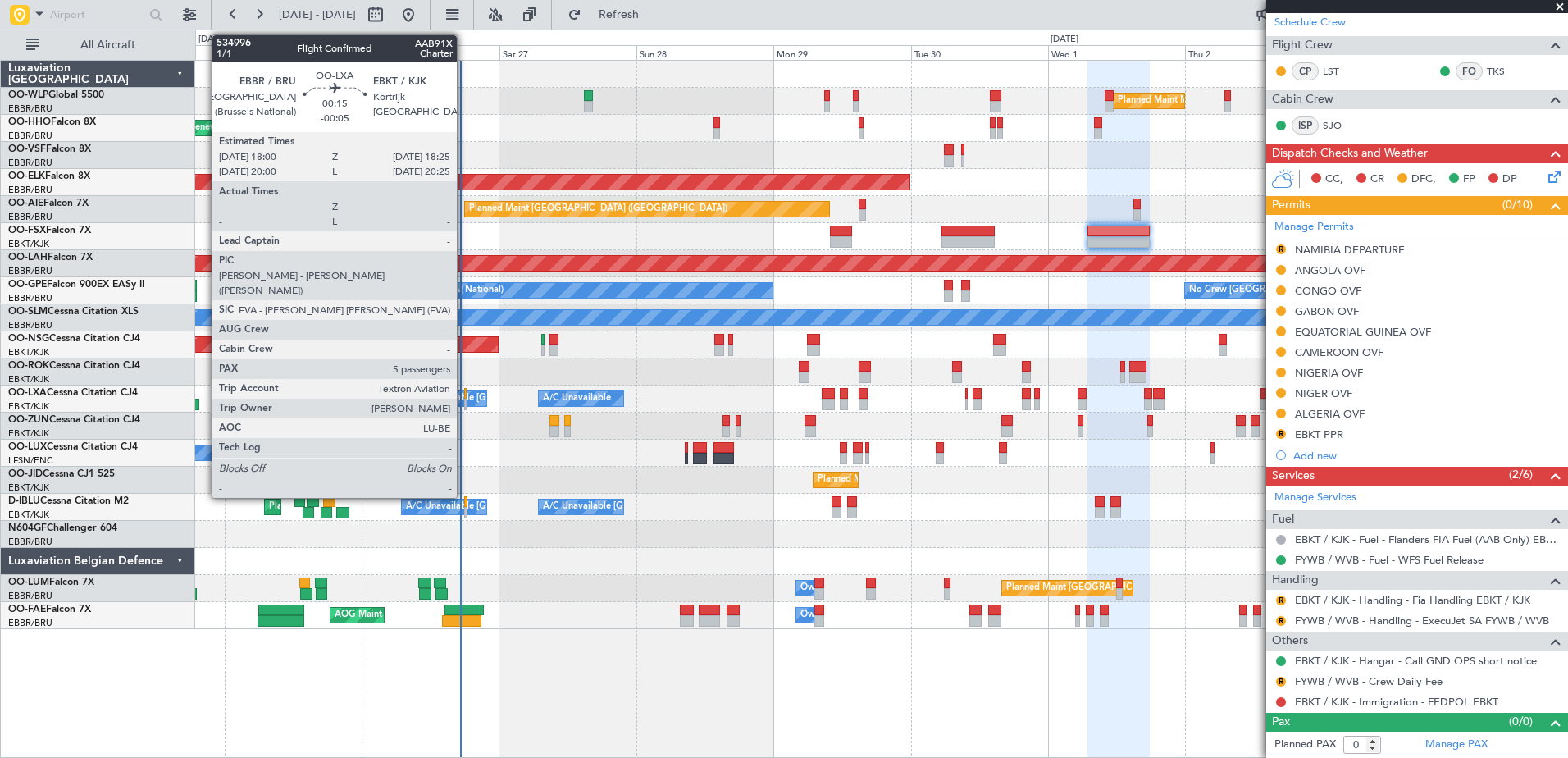
click at [464, 407] on div at bounding box center [465, 404] width 3 height 12
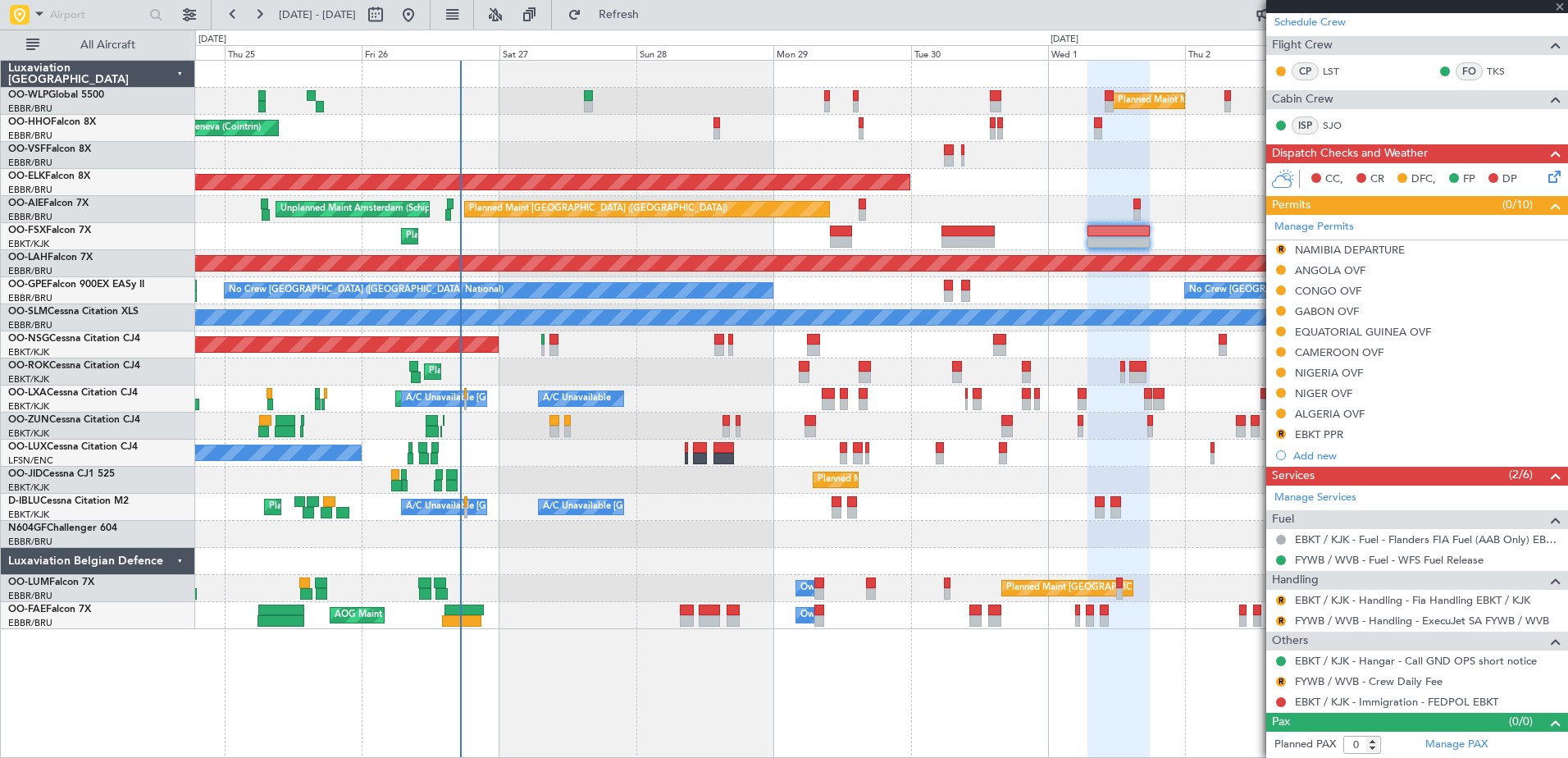
type input "-00:05"
type input "5"
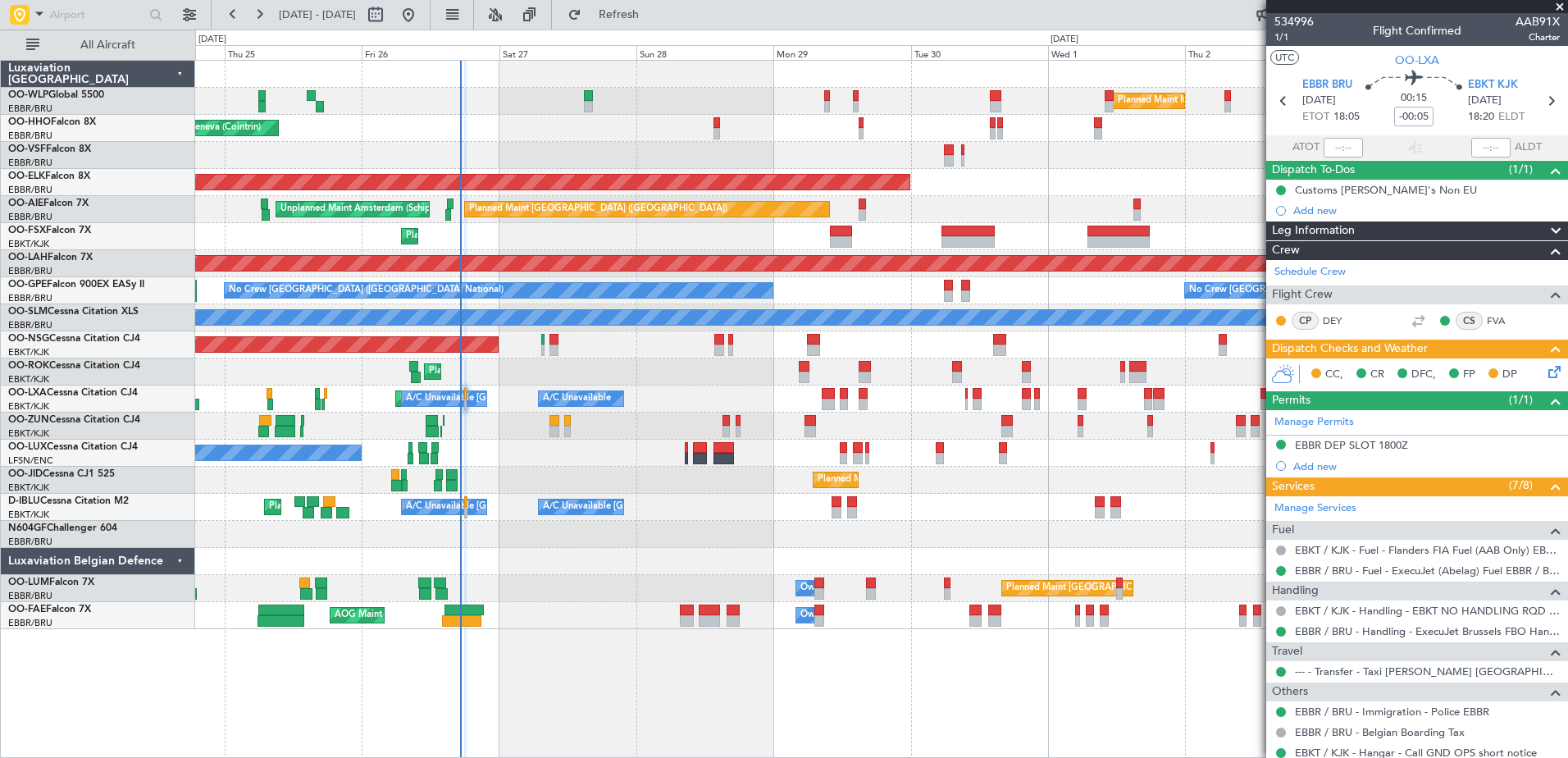
scroll to position [297, 0]
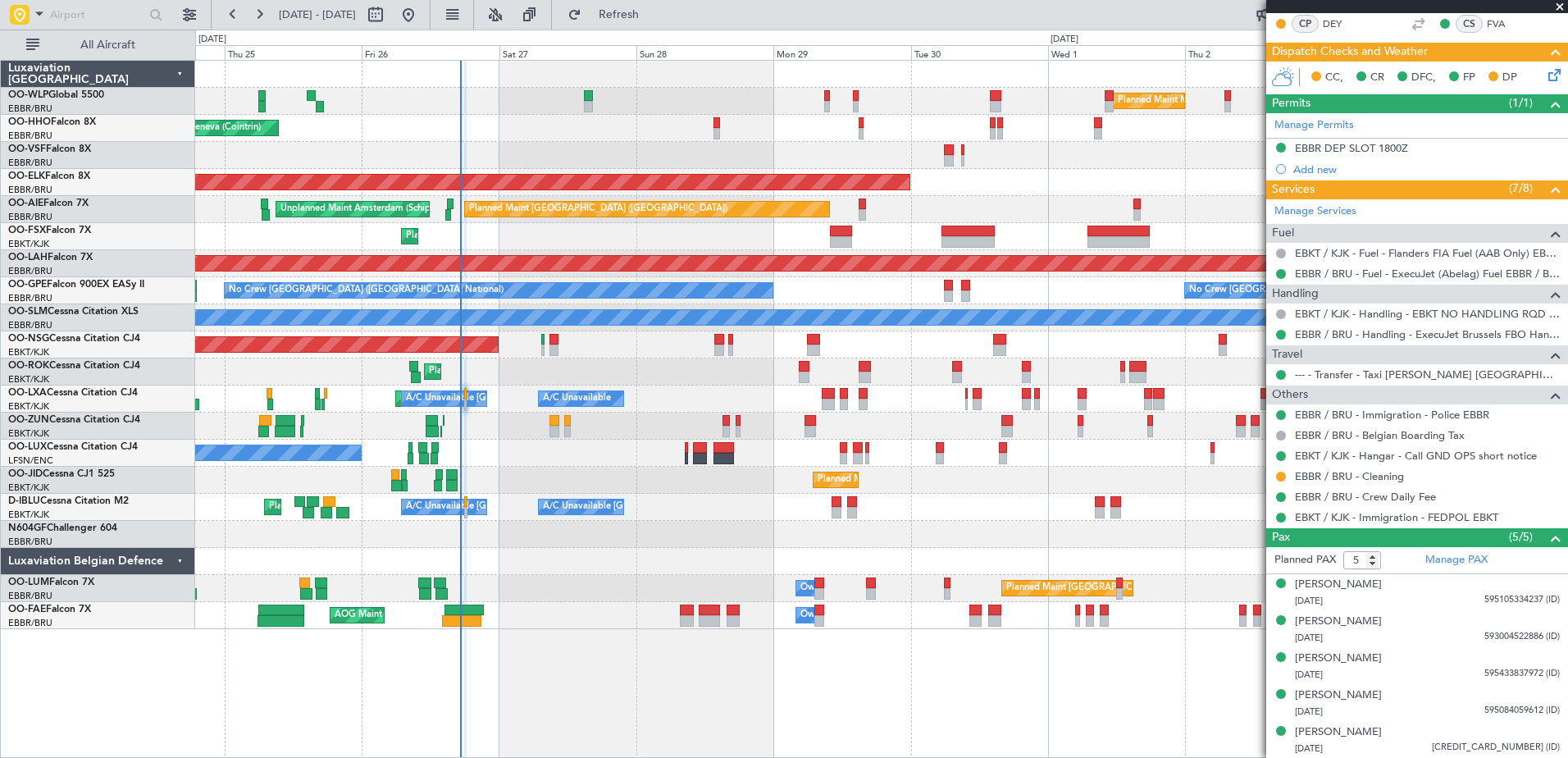
click at [1545, 79] on icon at bounding box center [1552, 73] width 14 height 14
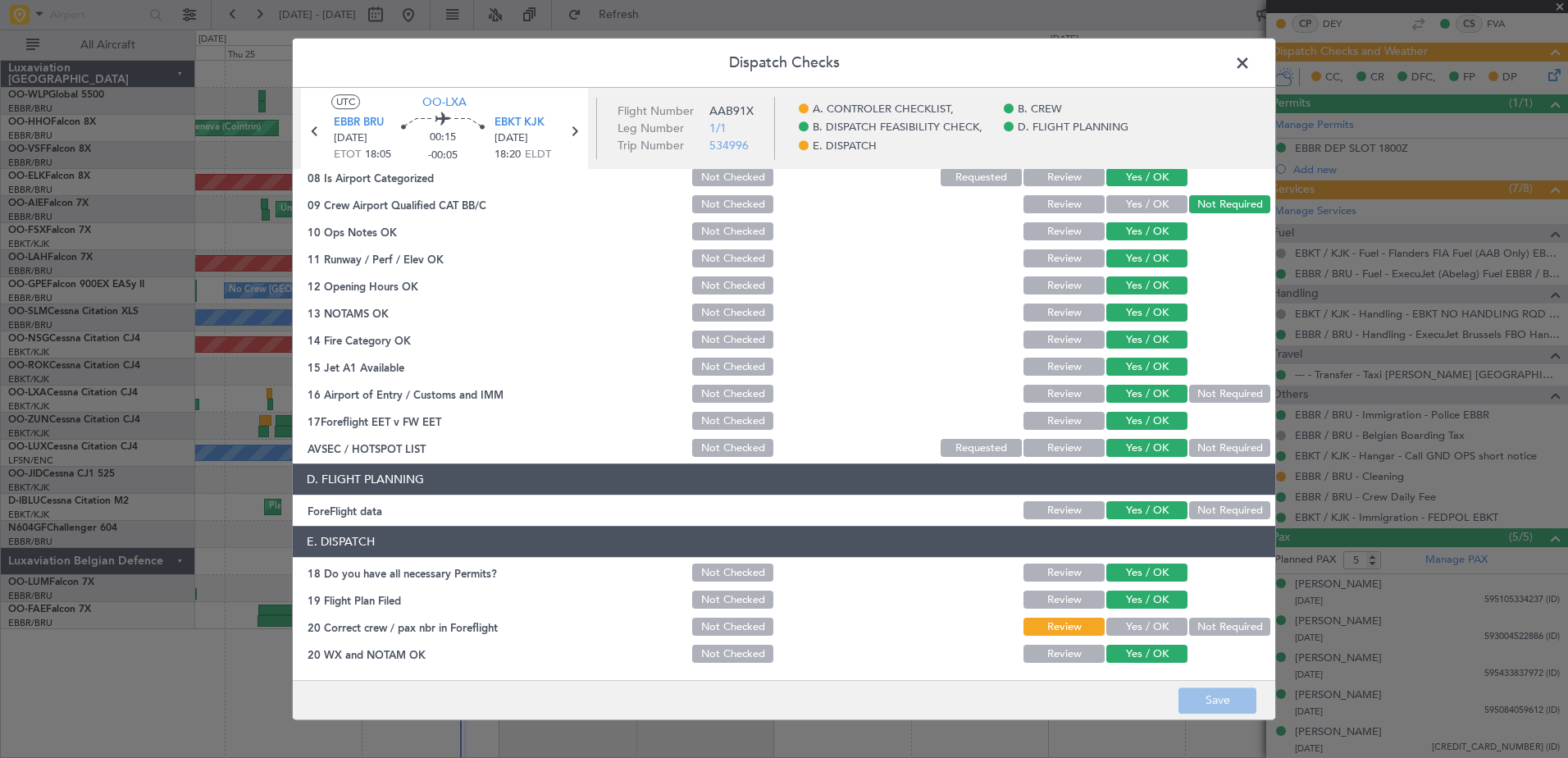
scroll to position [0, 0]
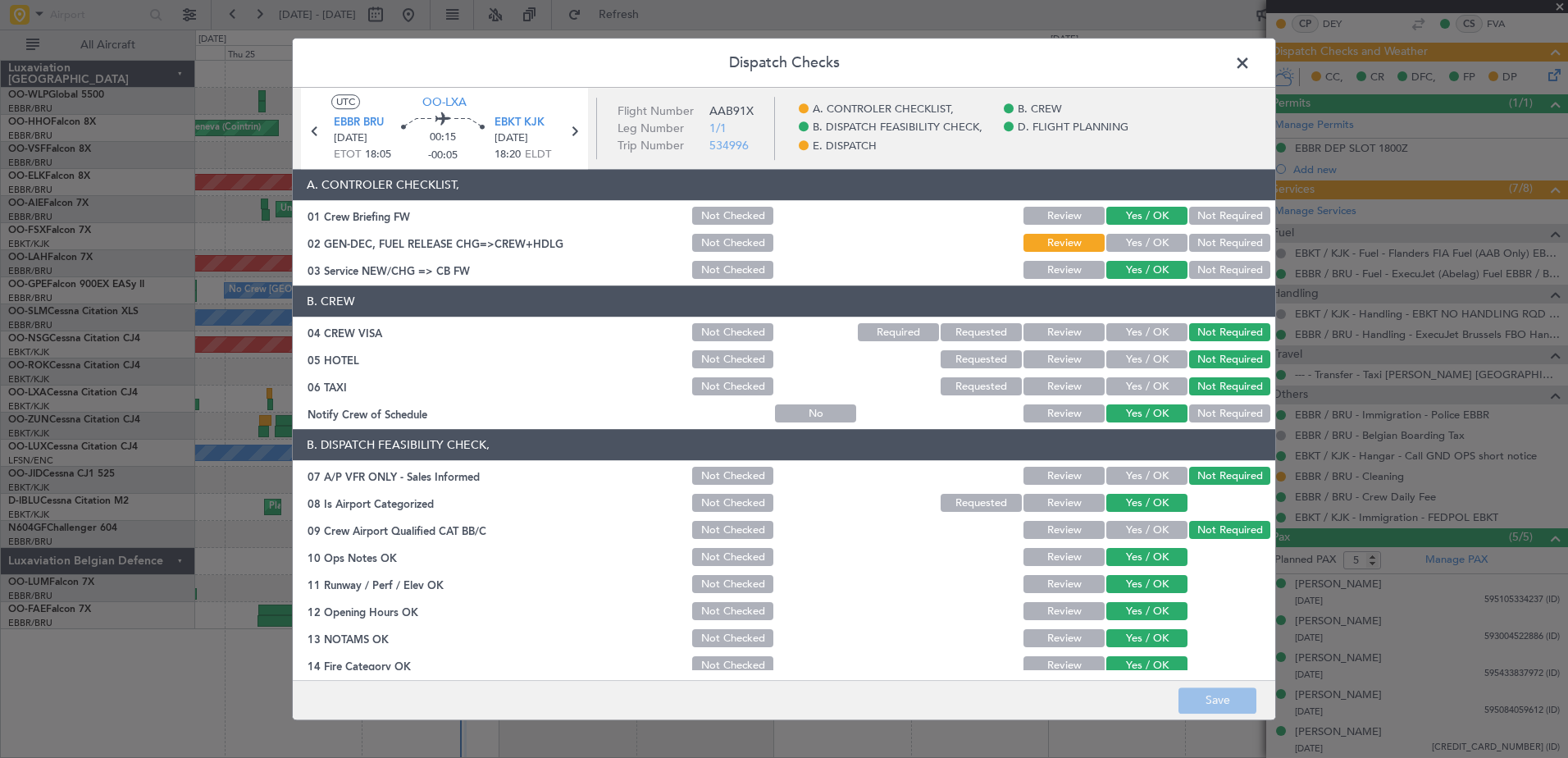
click at [1251, 65] on span at bounding box center [1251, 67] width 0 height 33
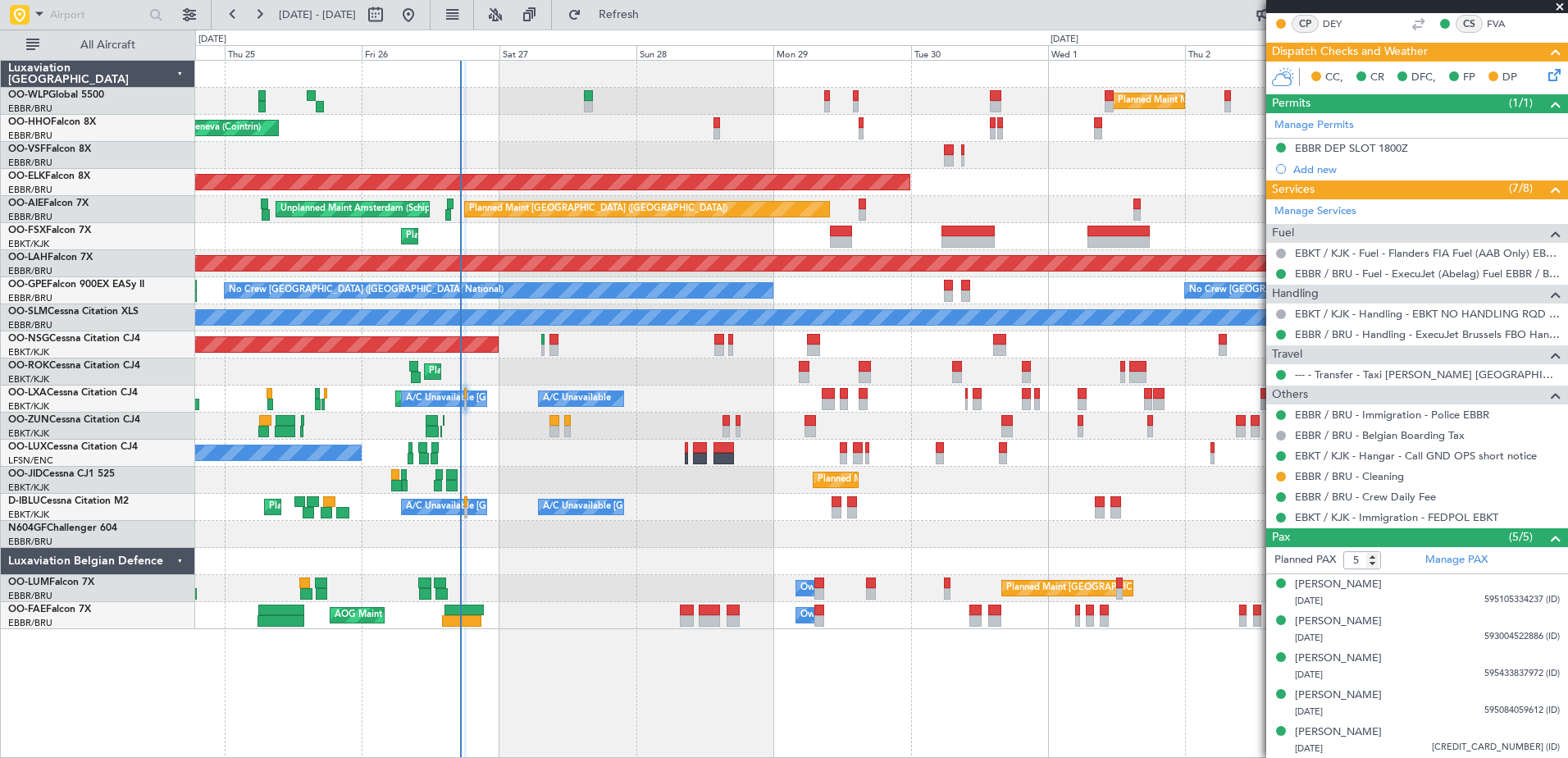
click at [1545, 72] on icon at bounding box center [1552, 73] width 14 height 14
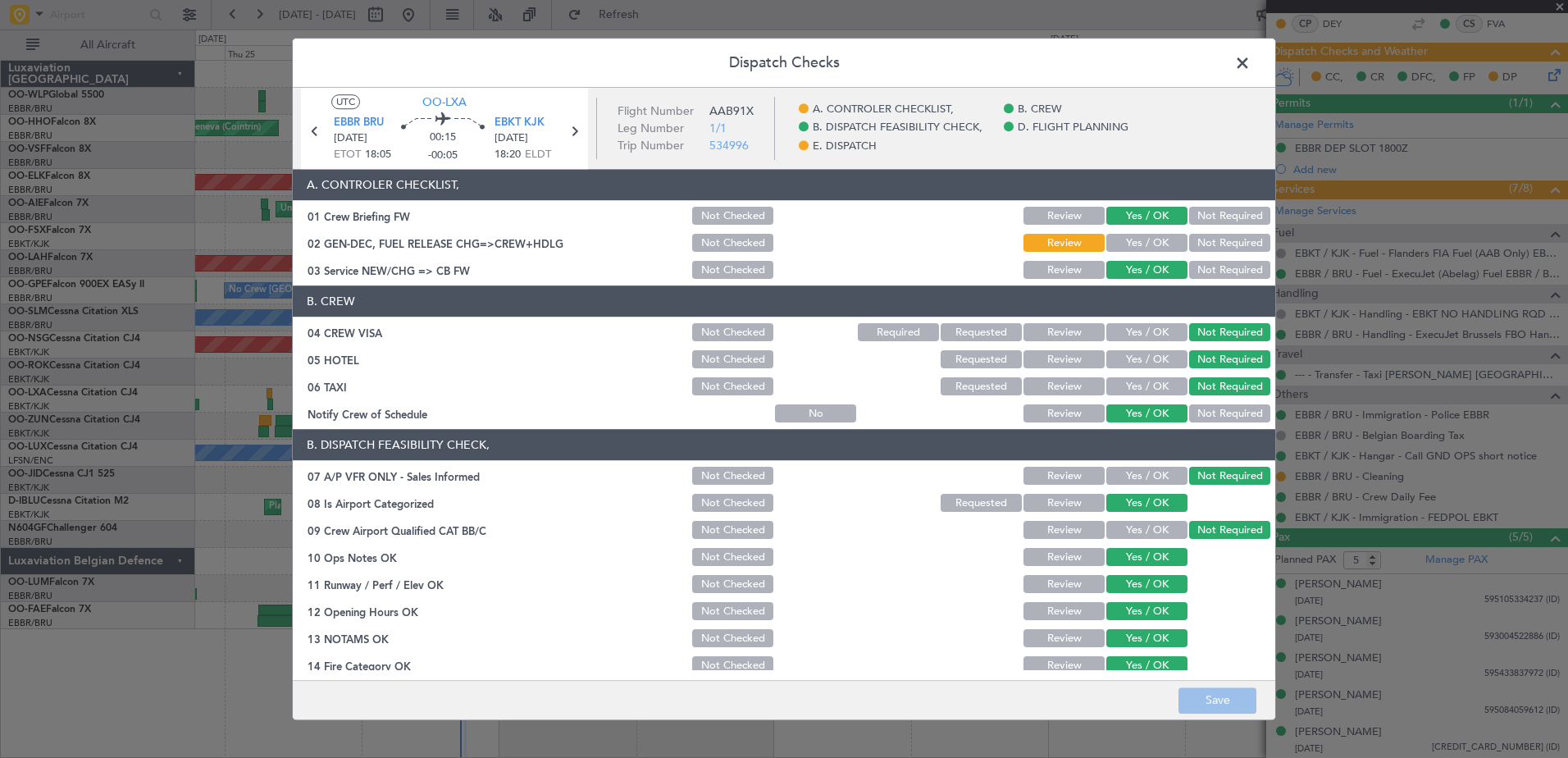
scroll to position [326, 0]
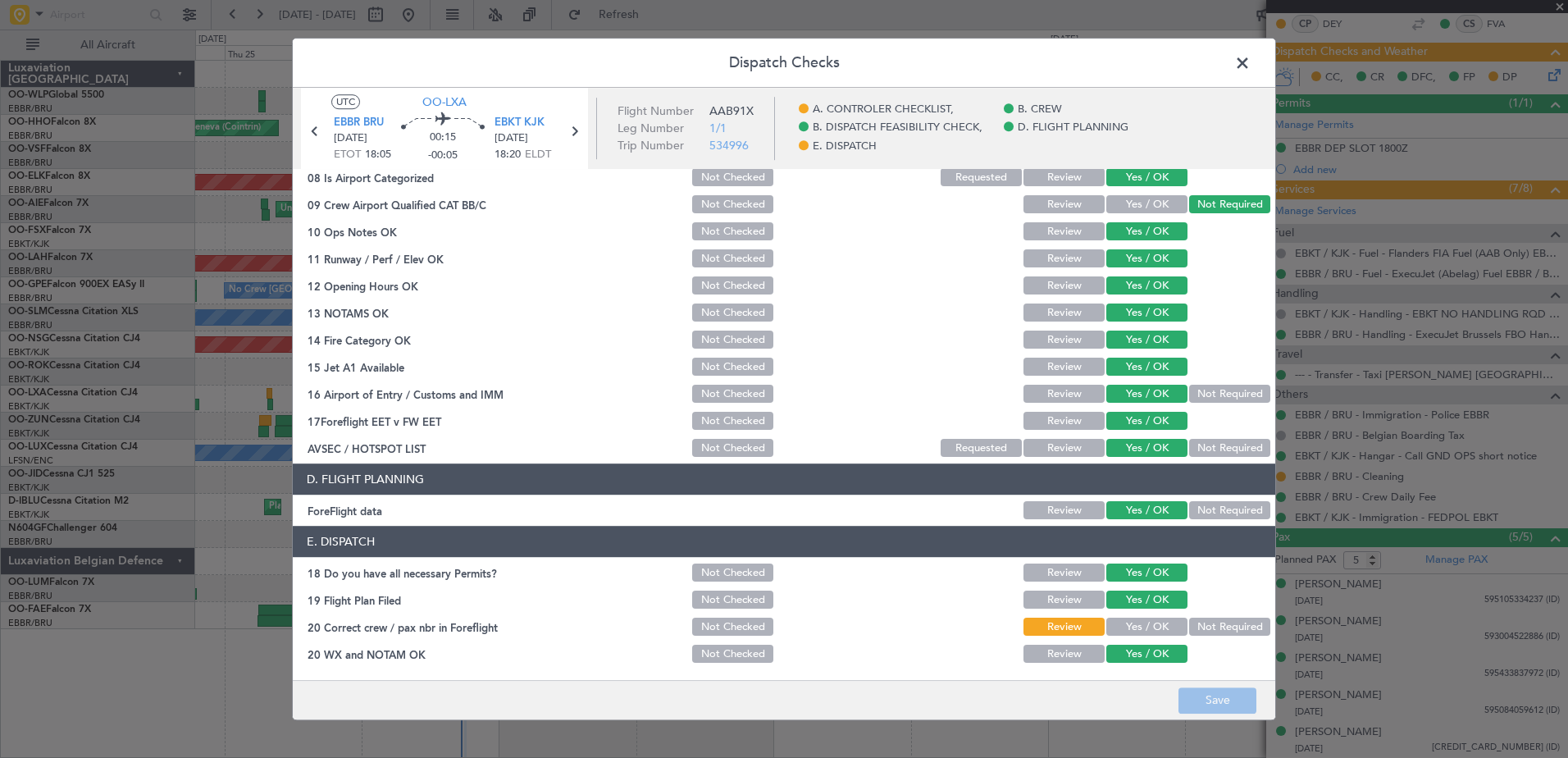
click at [1126, 626] on button "Yes / OK" at bounding box center [1147, 626] width 81 height 18
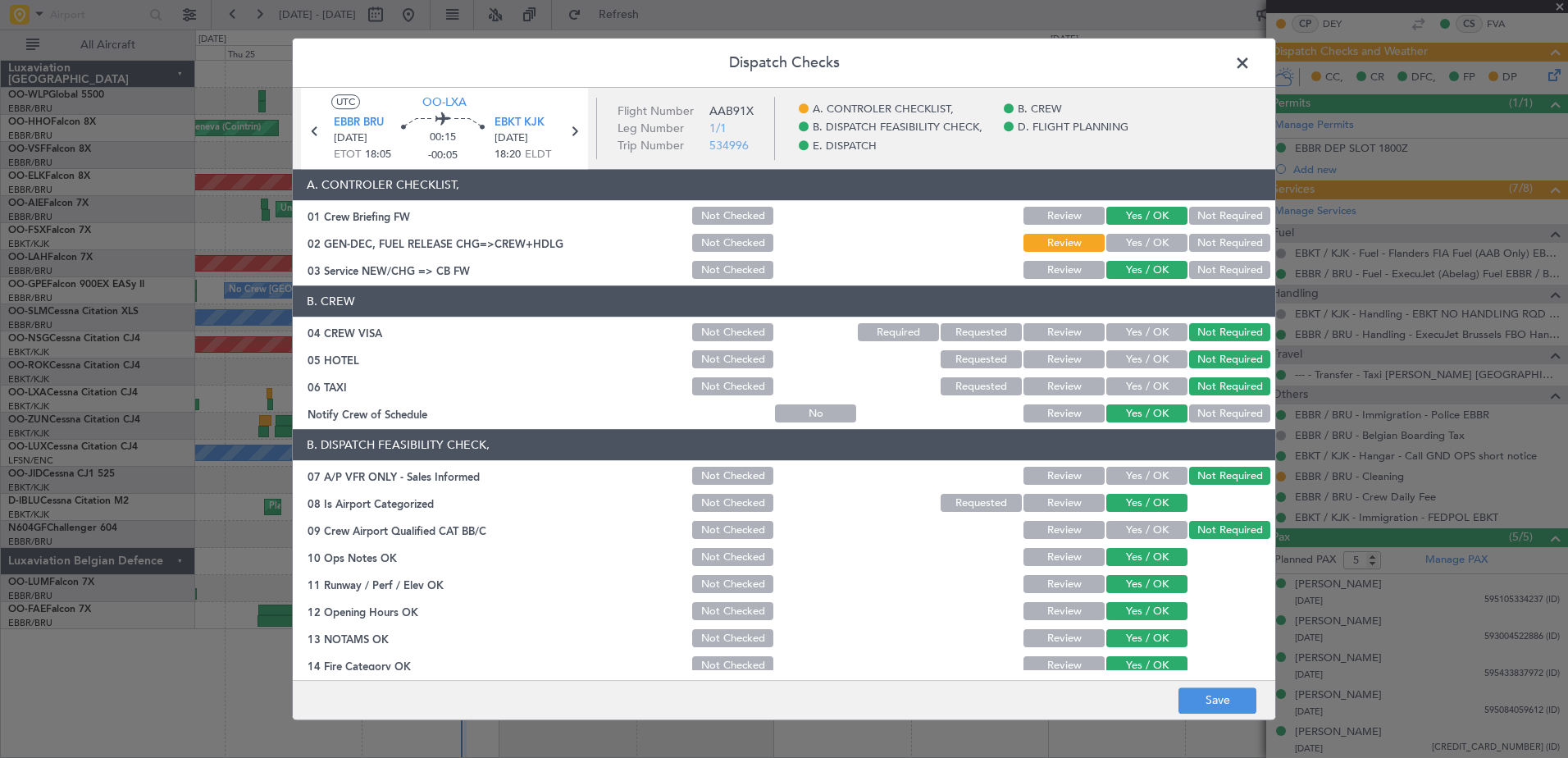
click at [1127, 239] on button "Yes / OK" at bounding box center [1147, 243] width 81 height 18
click at [1223, 701] on button "Save" at bounding box center [1218, 700] width 78 height 26
